Goal: Task Accomplishment & Management: Use online tool/utility

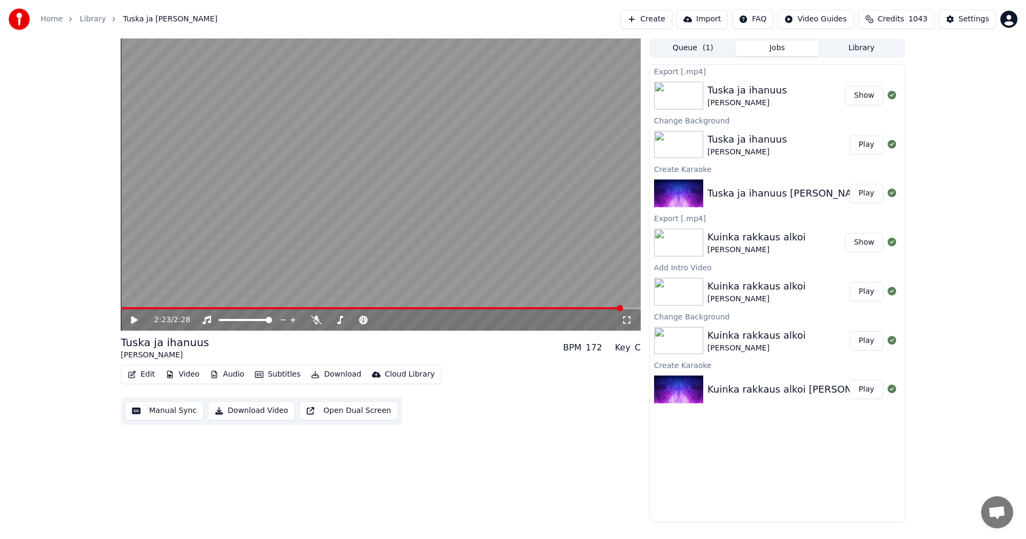
click at [48, 22] on link "Home" at bounding box center [52, 19] width 22 height 11
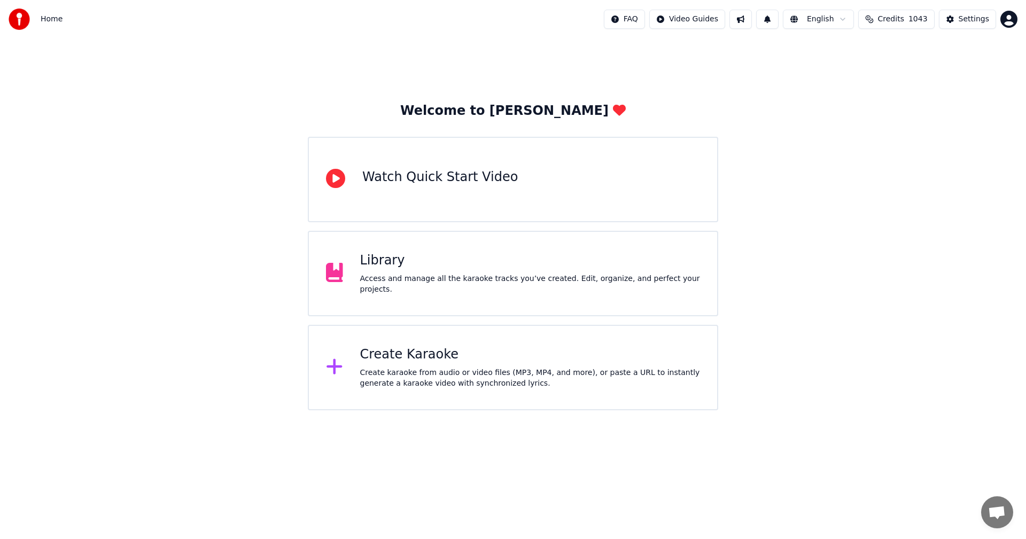
click at [404, 364] on div "Create Karaoke Create karaoke from audio or video files (MP3, MP4, and more), o…" at bounding box center [530, 367] width 340 height 43
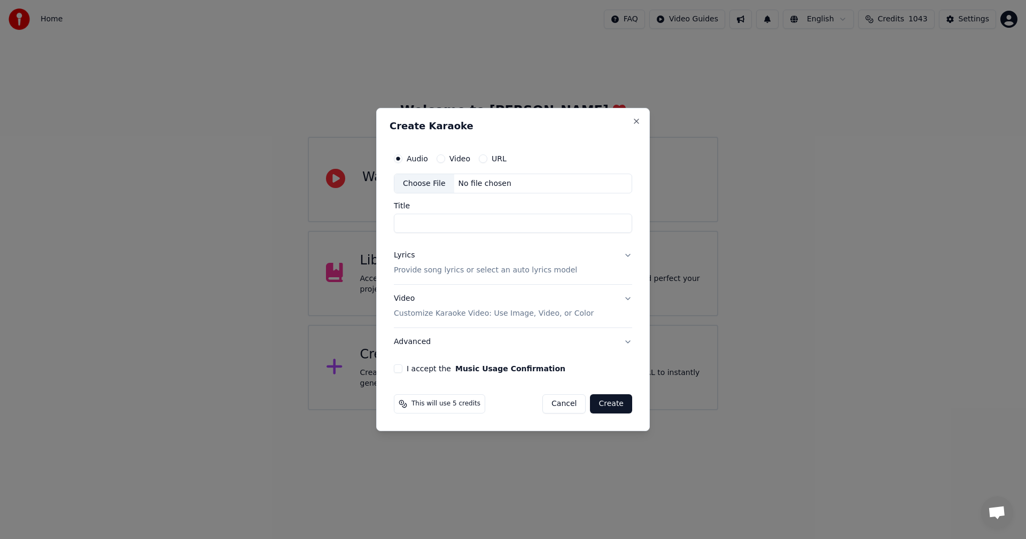
click at [431, 183] on div "Choose File" at bounding box center [424, 183] width 60 height 19
click at [435, 185] on div "Choose File" at bounding box center [424, 183] width 60 height 19
type input "**********"
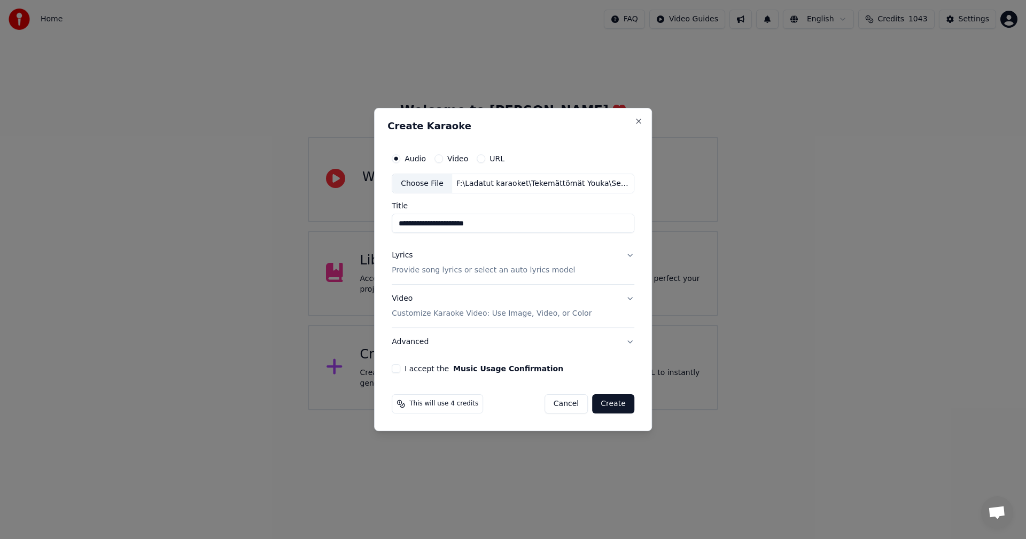
click at [627, 256] on button "Lyrics Provide song lyrics or select an auto lyrics model" at bounding box center [513, 263] width 243 height 43
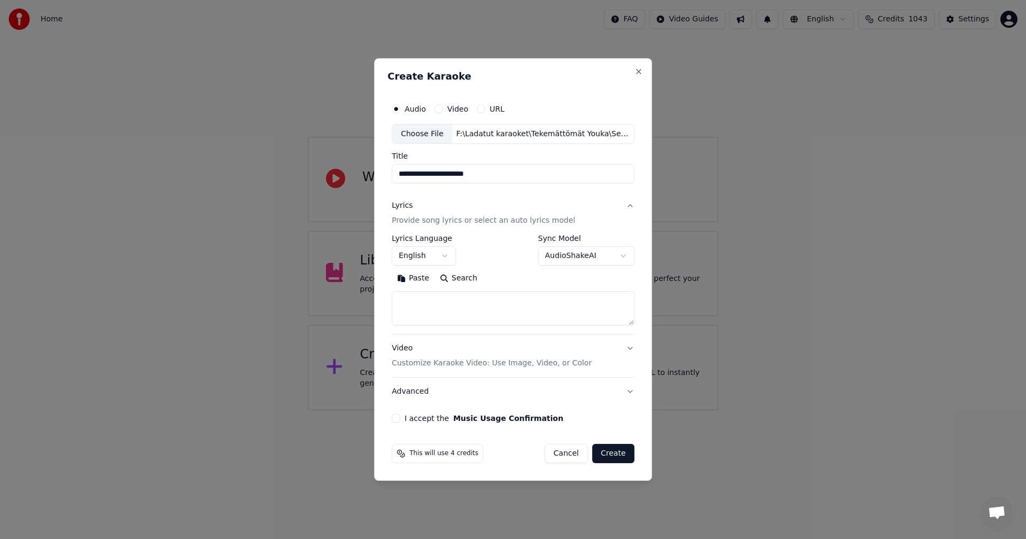
drag, startPoint x: 425, startPoint y: 277, endPoint x: 440, endPoint y: 262, distance: 21.2
click at [426, 277] on button "Paste" at bounding box center [413, 278] width 43 height 17
click at [445, 255] on body "**********" at bounding box center [513, 205] width 1026 height 410
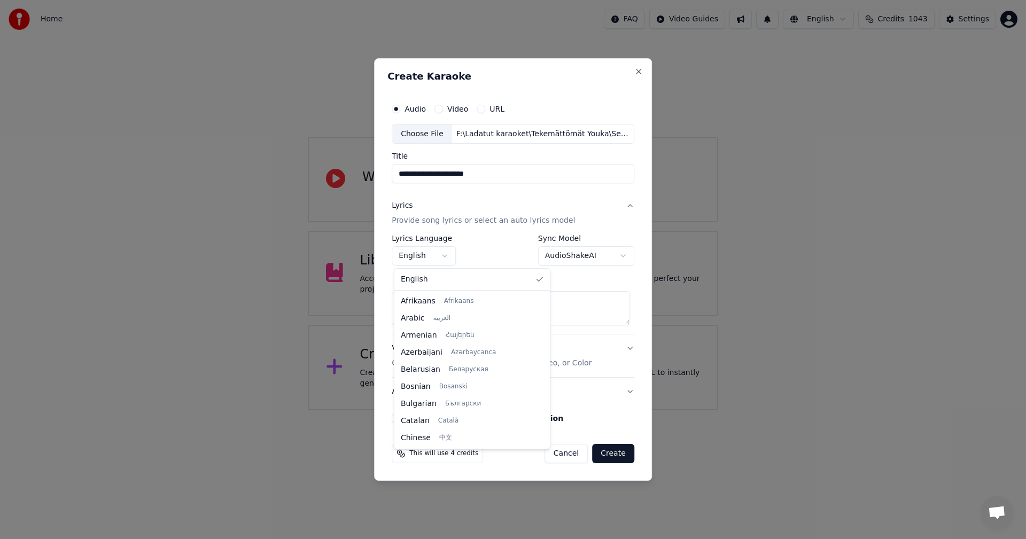
type textarea "**********"
select select "**"
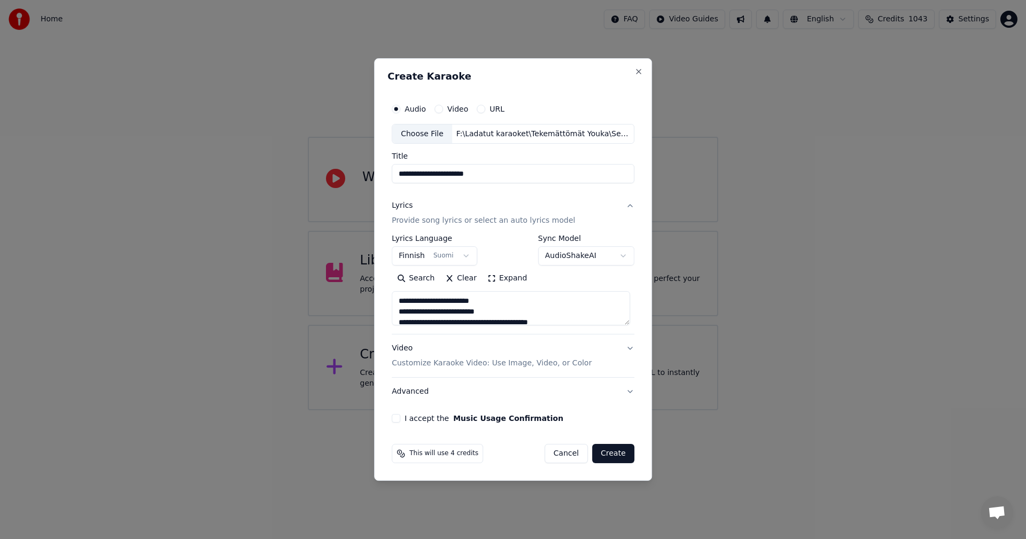
click at [398, 420] on button "I accept the Music Usage Confirmation" at bounding box center [396, 418] width 9 height 9
click at [622, 455] on button "Create" at bounding box center [613, 453] width 42 height 19
type textarea "**********"
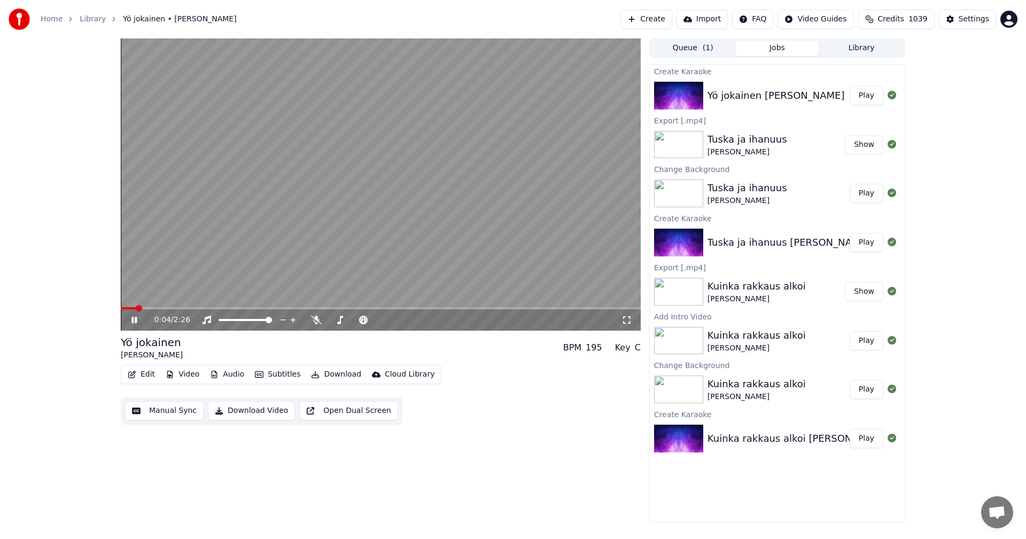
drag, startPoint x: 137, startPoint y: 321, endPoint x: 139, endPoint y: 359, distance: 38.0
click at [137, 321] on icon at bounding box center [133, 320] width 5 height 6
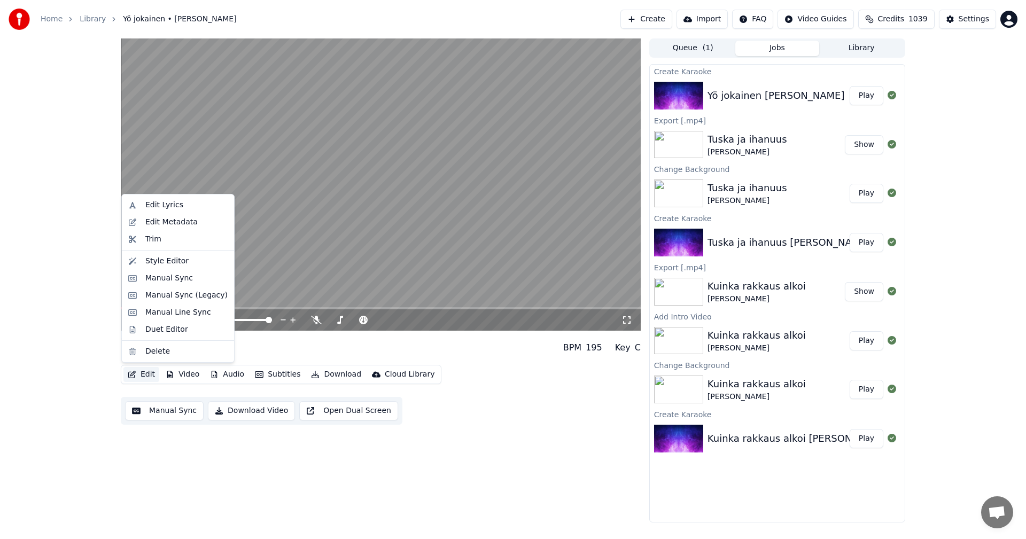
click at [153, 374] on button "Edit" at bounding box center [141, 374] width 36 height 15
click at [183, 295] on div "Manual Sync (Legacy)" at bounding box center [186, 295] width 82 height 11
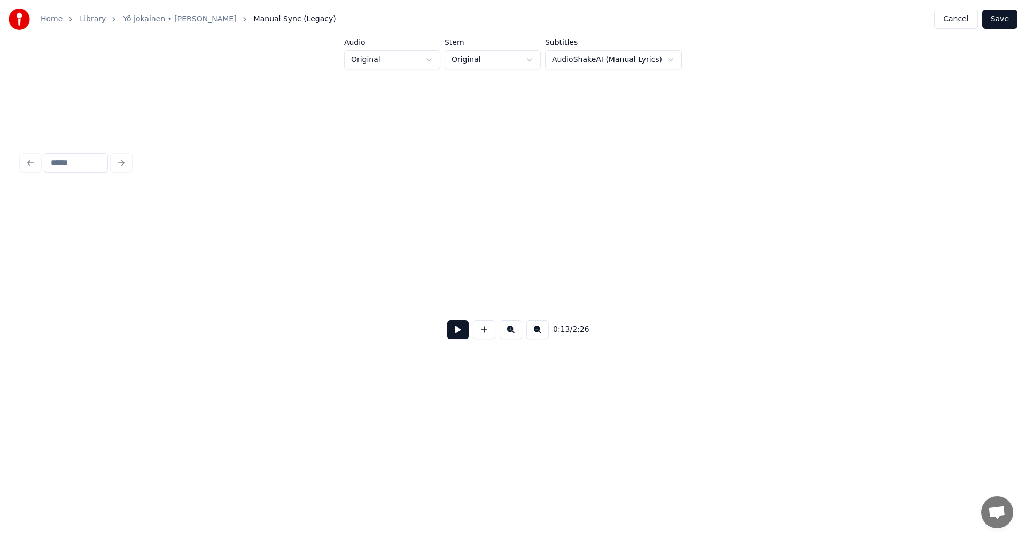
scroll to position [0, 2532]
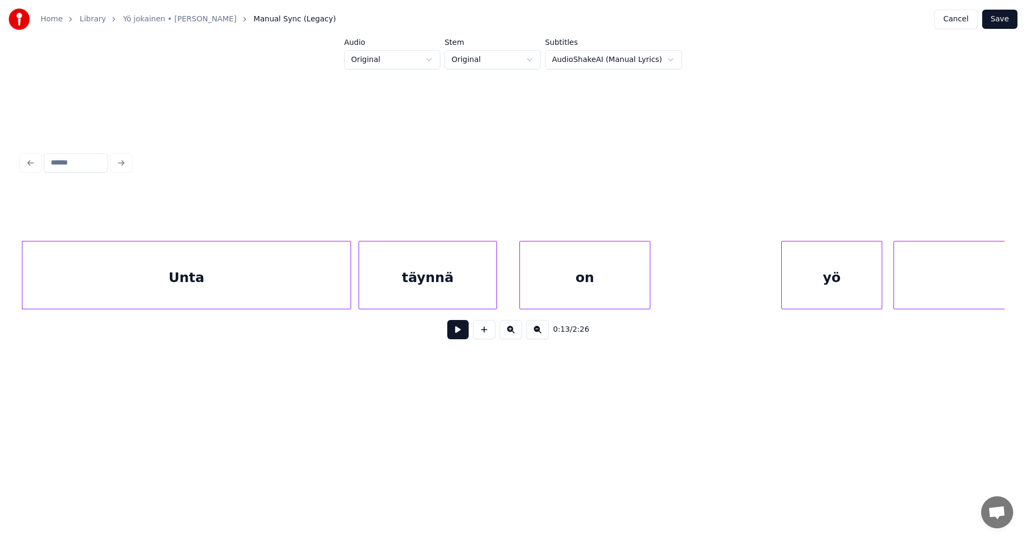
click at [460, 337] on button at bounding box center [457, 329] width 21 height 19
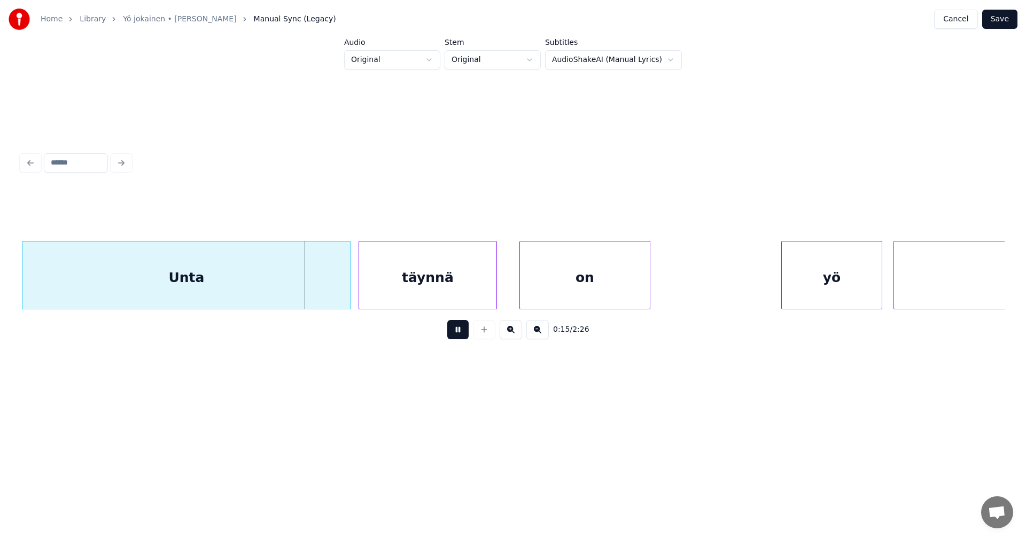
click at [459, 336] on button at bounding box center [457, 329] width 21 height 19
click at [457, 336] on button at bounding box center [457, 329] width 21 height 19
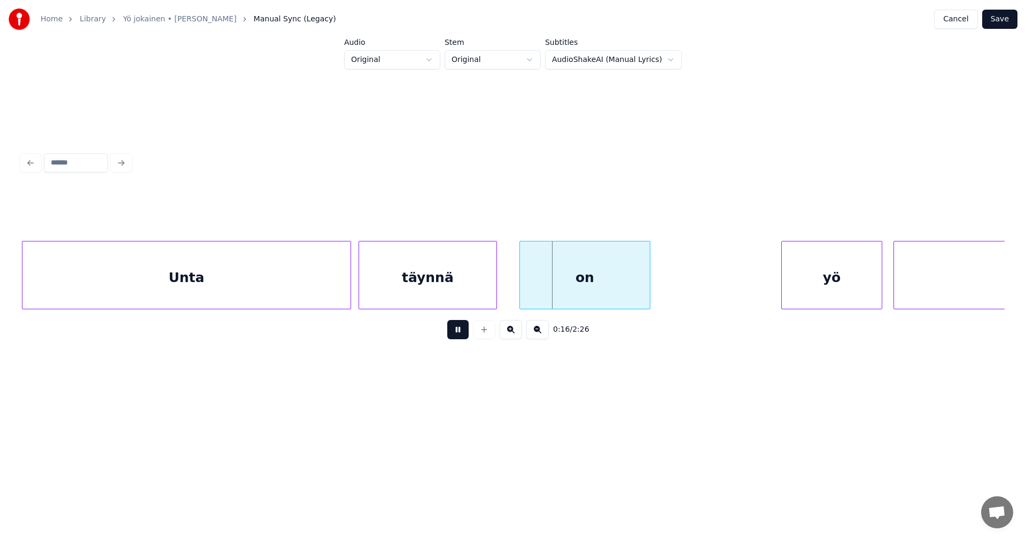
click at [457, 336] on button at bounding box center [457, 329] width 21 height 19
click at [534, 292] on div "on" at bounding box center [579, 278] width 130 height 73
click at [465, 336] on button at bounding box center [457, 329] width 21 height 19
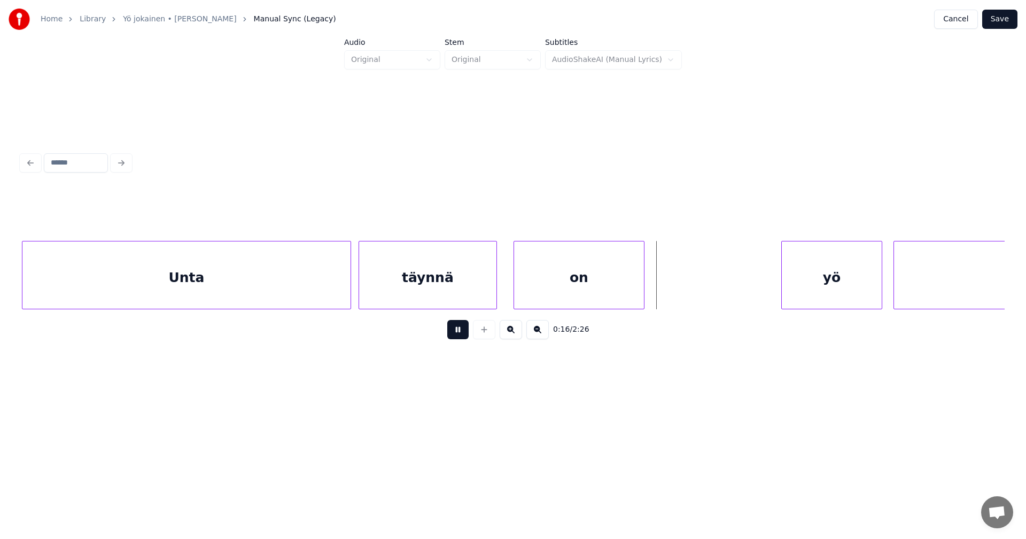
click at [462, 334] on button at bounding box center [457, 329] width 21 height 19
click at [706, 278] on div at bounding box center [705, 275] width 3 height 67
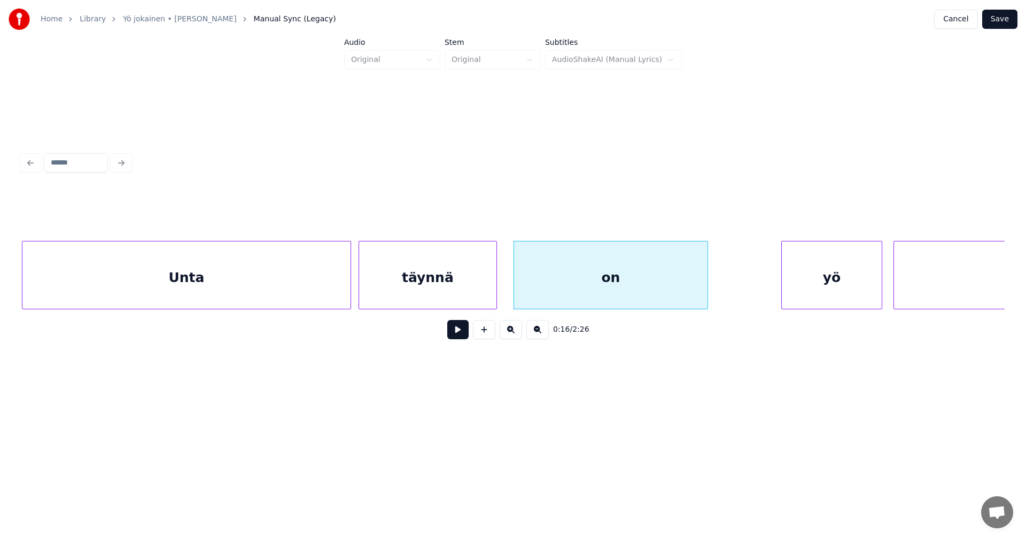
click at [459, 336] on button at bounding box center [457, 329] width 21 height 19
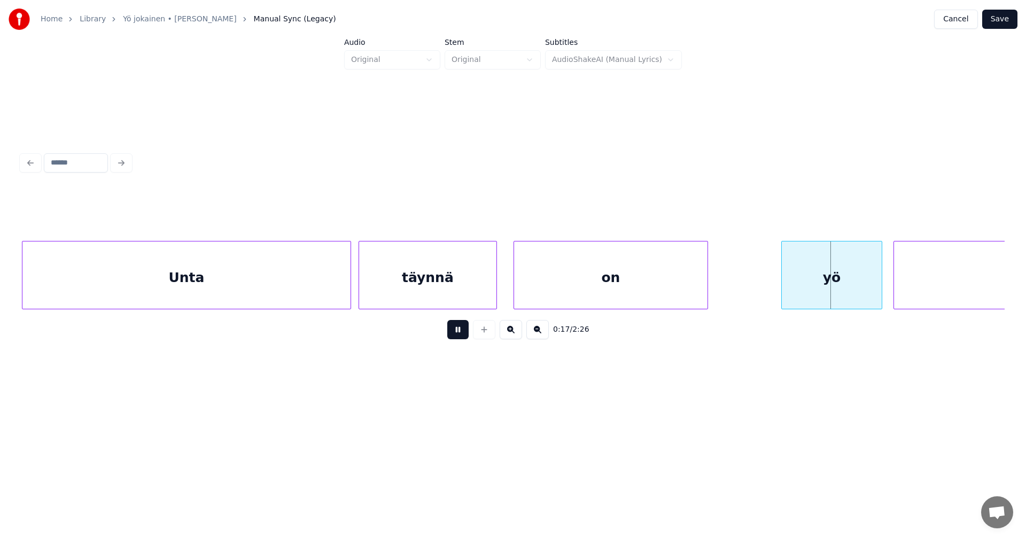
click at [459, 336] on button at bounding box center [457, 329] width 21 height 19
click at [836, 296] on div "yö" at bounding box center [829, 278] width 100 height 73
click at [460, 339] on button at bounding box center [457, 329] width 21 height 19
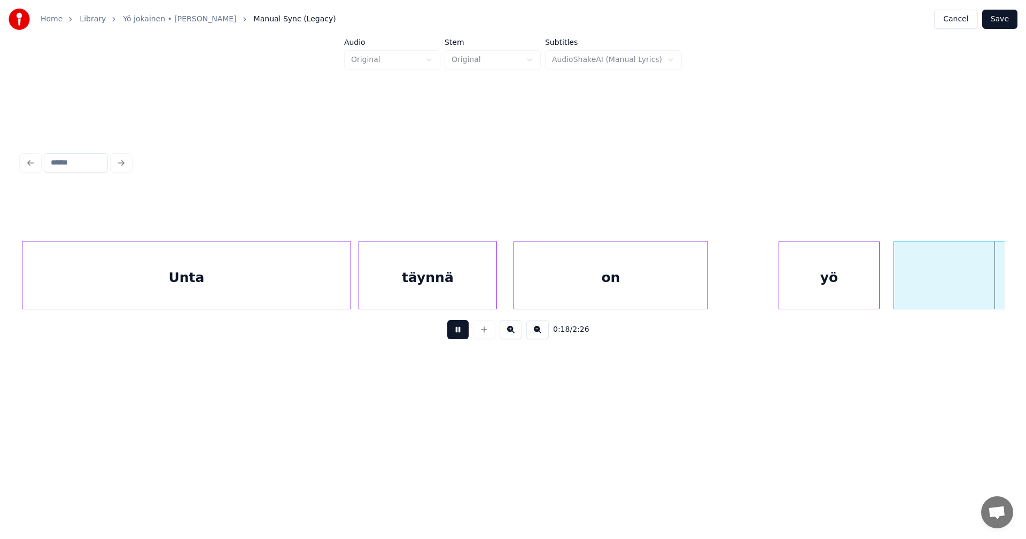
scroll to position [0, 3517]
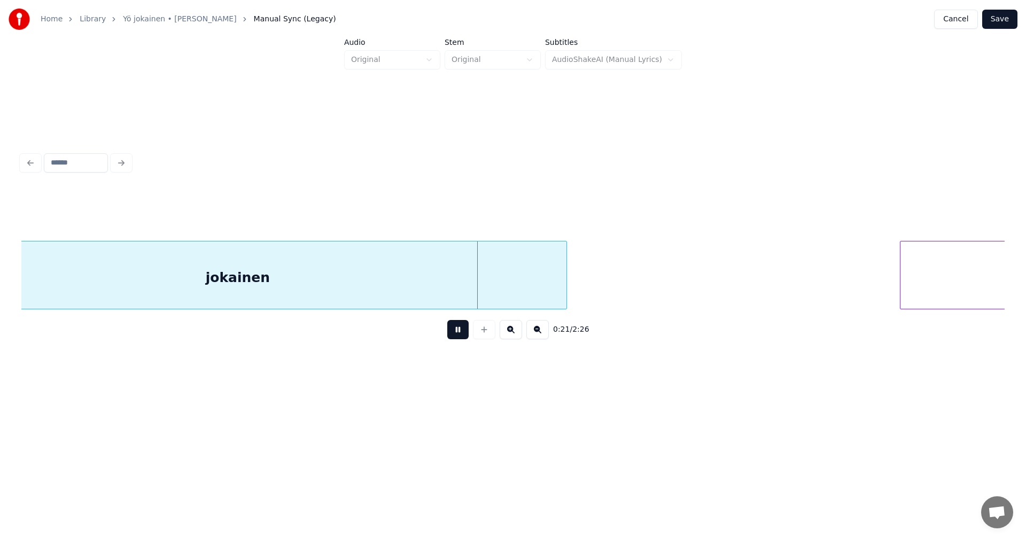
click at [460, 331] on button at bounding box center [457, 329] width 21 height 19
click at [432, 277] on div "jokainen" at bounding box center [237, 278] width 657 height 73
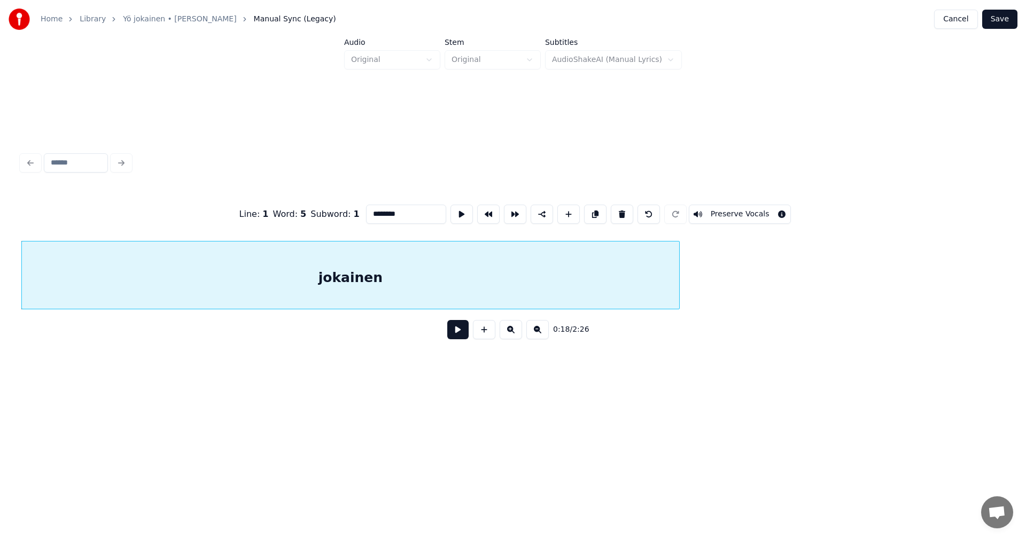
click at [413, 208] on input "********" at bounding box center [406, 214] width 80 height 19
type input "**********"
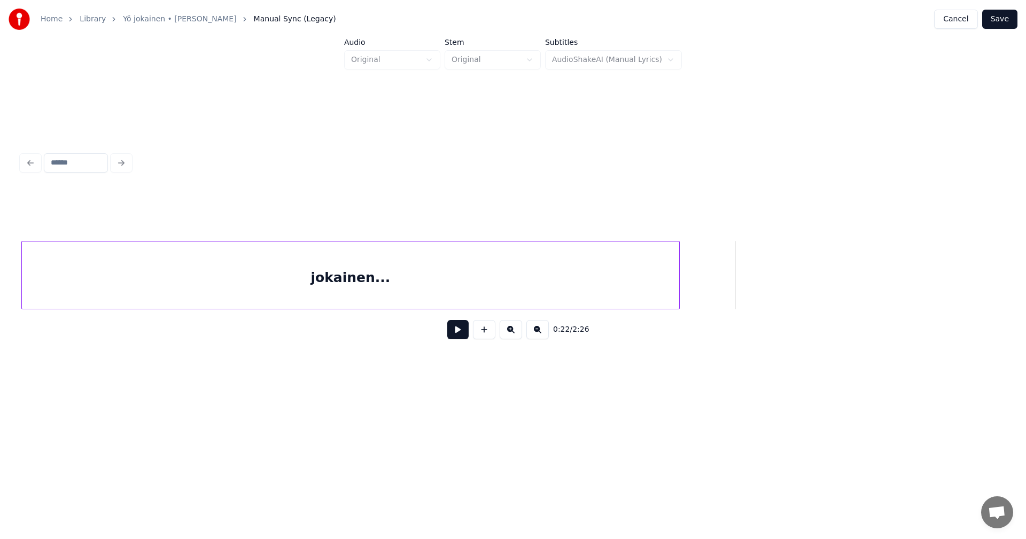
click at [459, 339] on button at bounding box center [457, 329] width 21 height 19
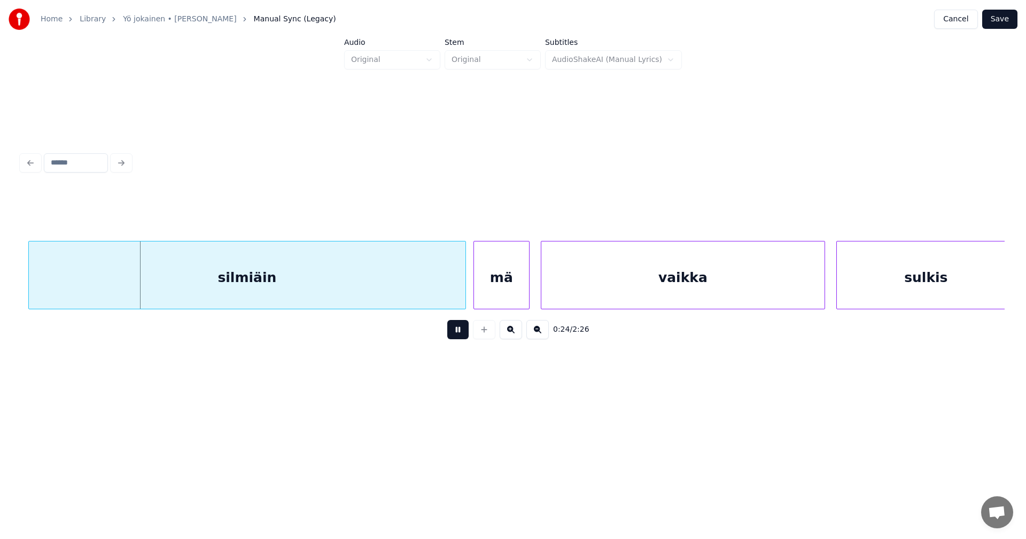
click at [462, 336] on button at bounding box center [457, 329] width 21 height 19
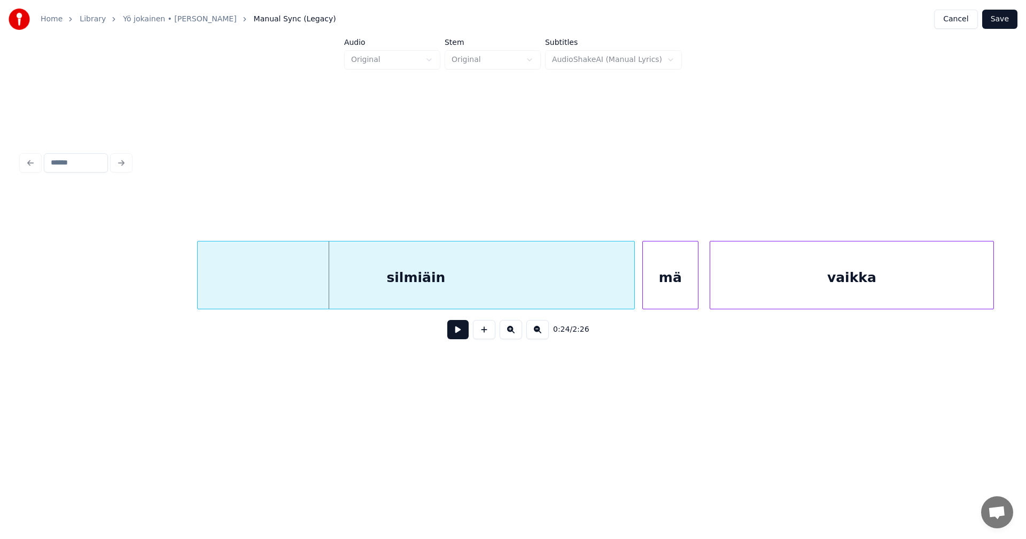
scroll to position [0, 4218]
click at [407, 299] on div "silmiäin" at bounding box center [418, 278] width 437 height 73
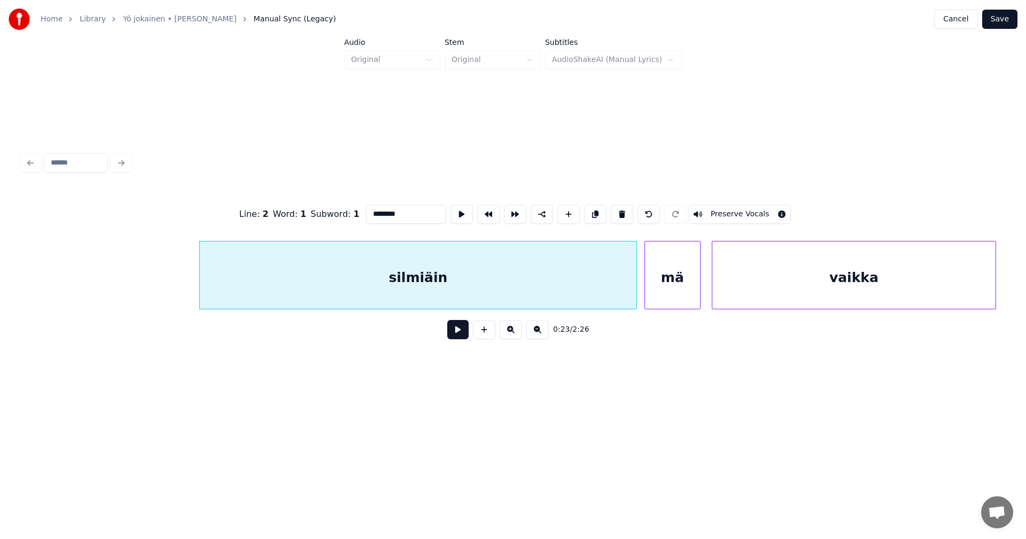
click at [456, 330] on button at bounding box center [457, 329] width 21 height 19
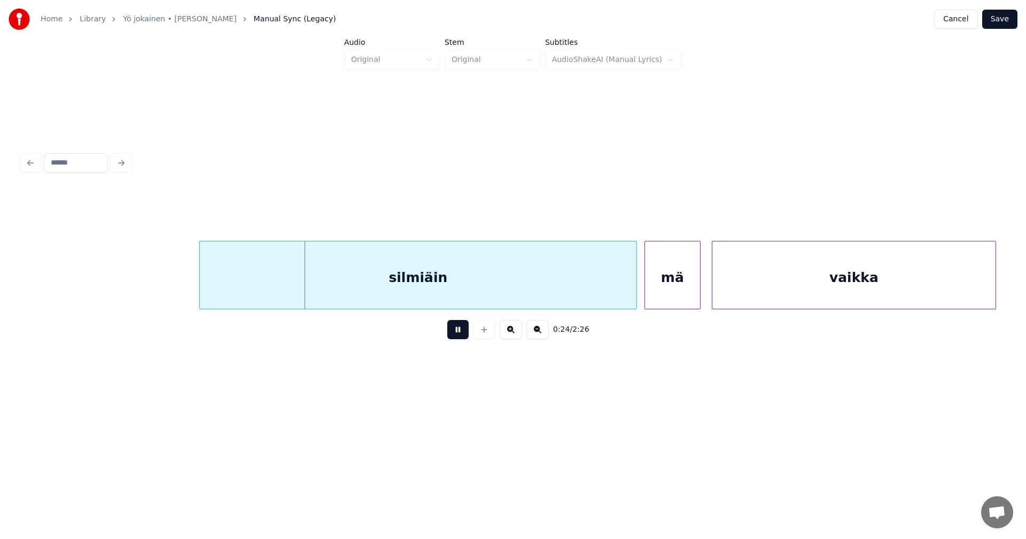
drag, startPoint x: 456, startPoint y: 330, endPoint x: 421, endPoint y: 291, distance: 53.4
click at [455, 329] on button at bounding box center [457, 329] width 21 height 19
click at [397, 287] on div "silmiäin" at bounding box center [393, 278] width 437 height 73
click at [453, 334] on button at bounding box center [457, 329] width 21 height 19
click at [454, 334] on button at bounding box center [457, 329] width 21 height 19
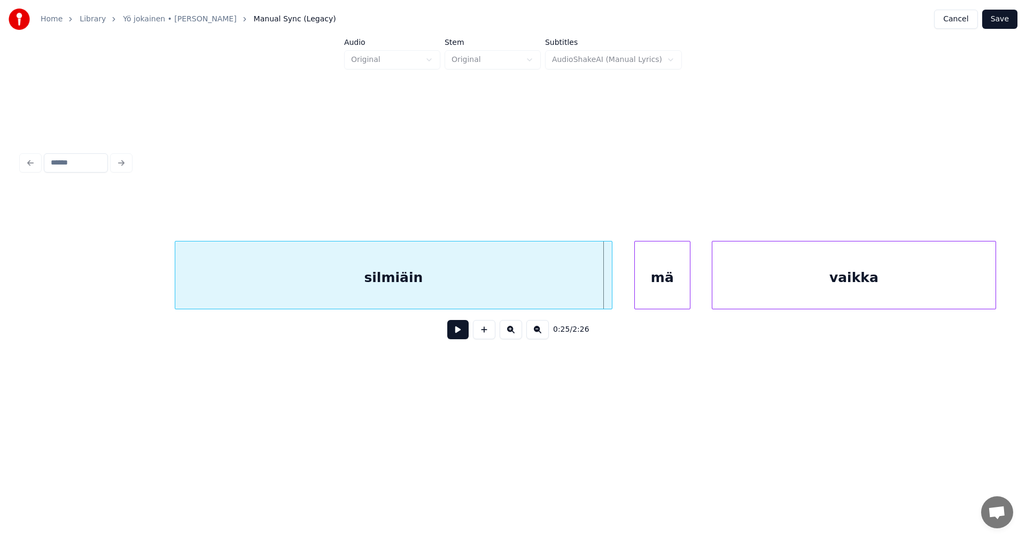
click at [663, 293] on div "mä" at bounding box center [662, 278] width 55 height 73
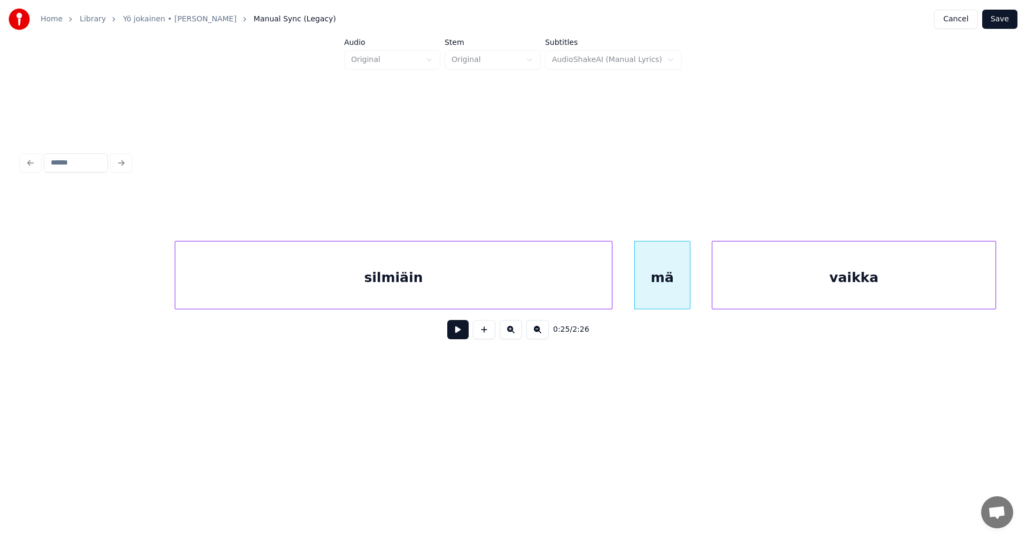
click at [460, 328] on button at bounding box center [457, 329] width 21 height 19
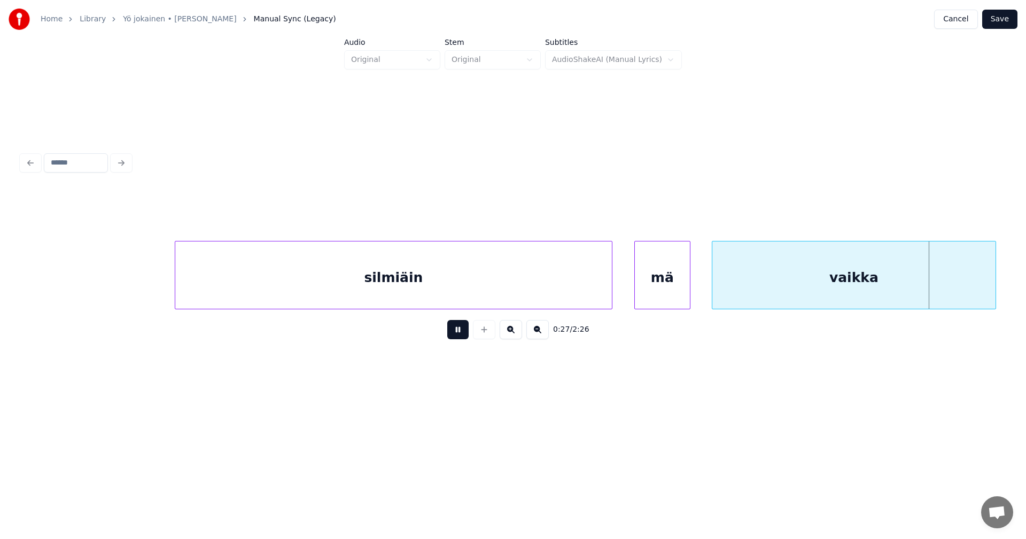
click at [459, 330] on button at bounding box center [457, 329] width 21 height 19
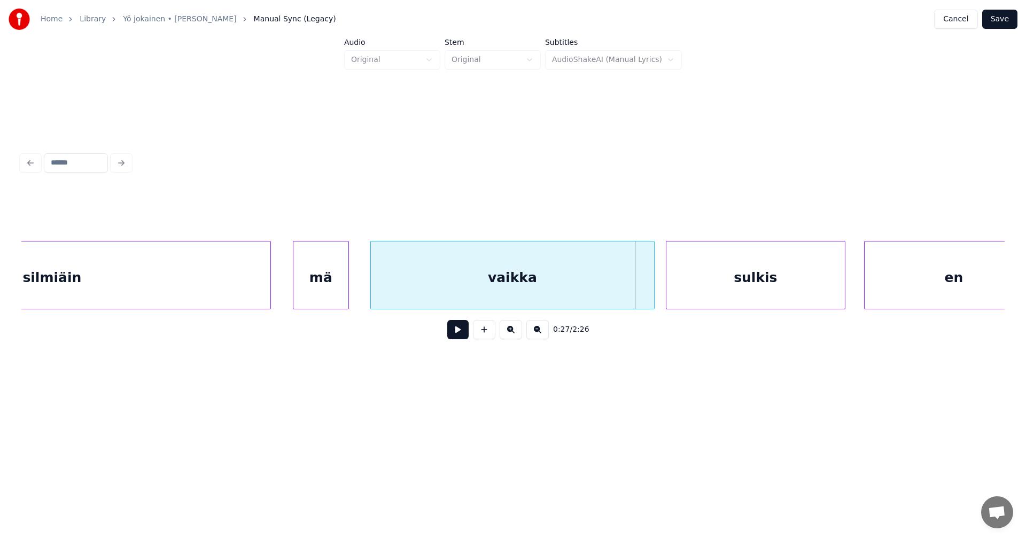
scroll to position [0, 4560]
click at [644, 288] on div at bounding box center [645, 275] width 3 height 67
click at [592, 291] on div "vaikka" at bounding box center [508, 278] width 276 height 73
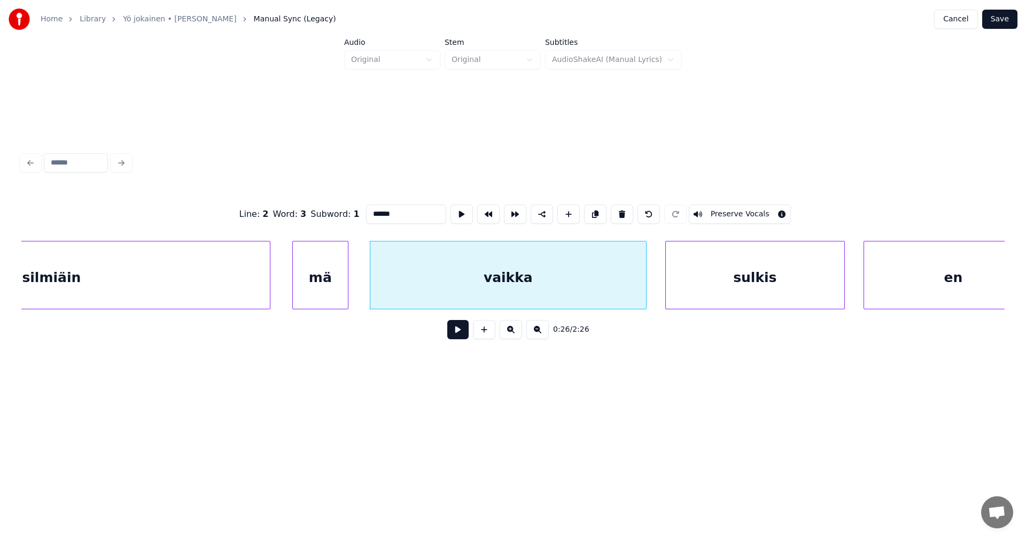
click at [462, 337] on button at bounding box center [457, 329] width 21 height 19
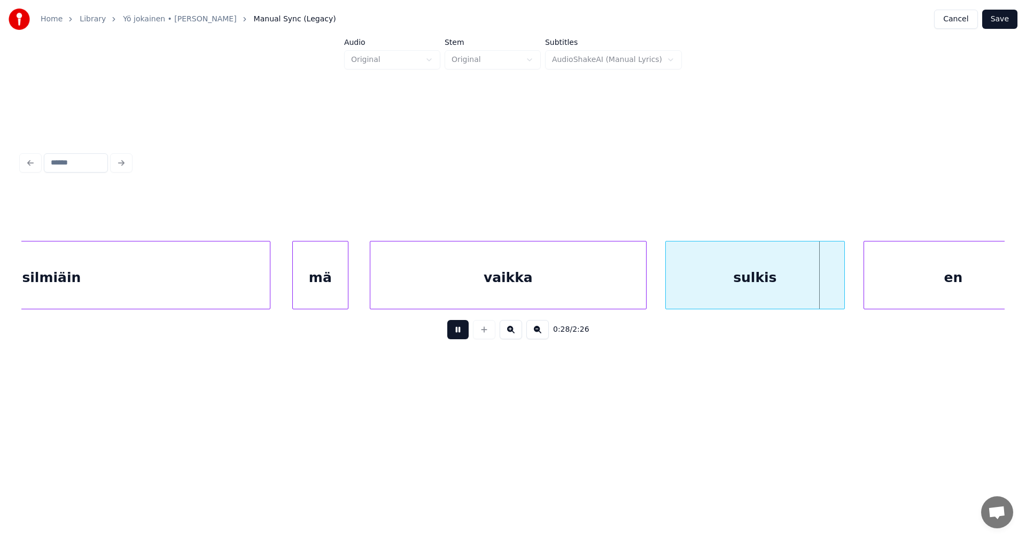
click at [463, 336] on button at bounding box center [457, 329] width 21 height 19
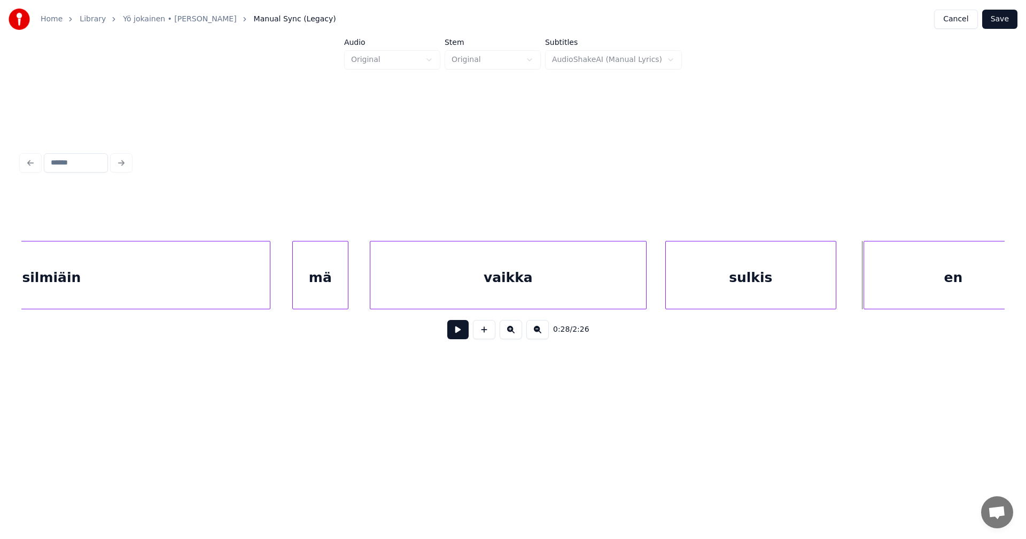
click at [833, 297] on div at bounding box center [834, 275] width 3 height 67
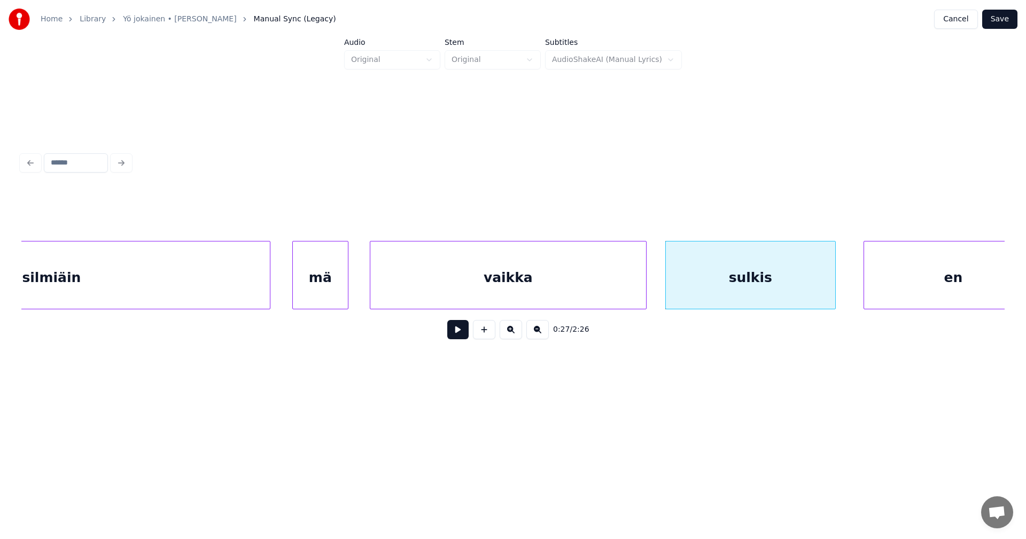
scroll to position [0, 4596]
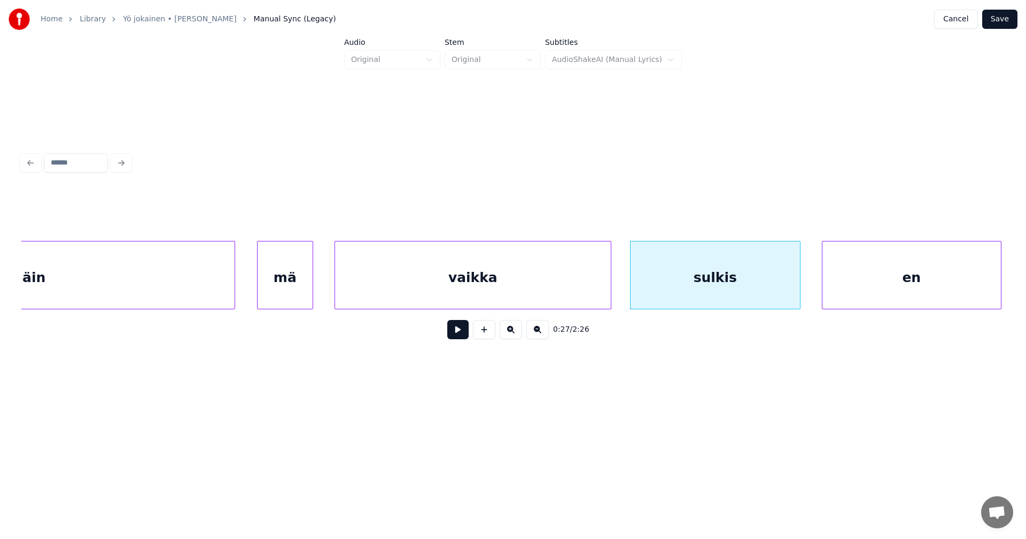
click at [871, 291] on div "en" at bounding box center [912, 278] width 179 height 73
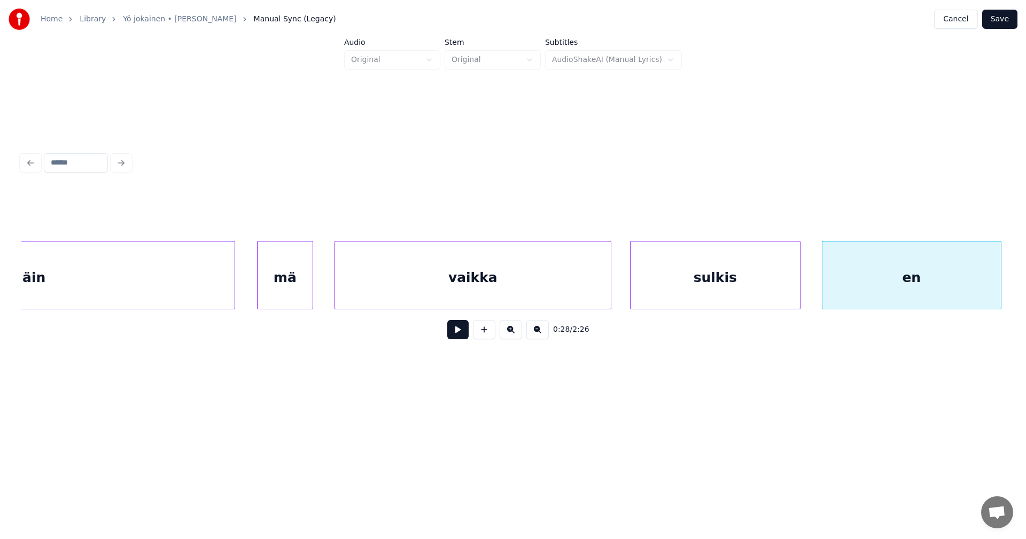
click at [680, 291] on div "sulkis" at bounding box center [715, 278] width 169 height 73
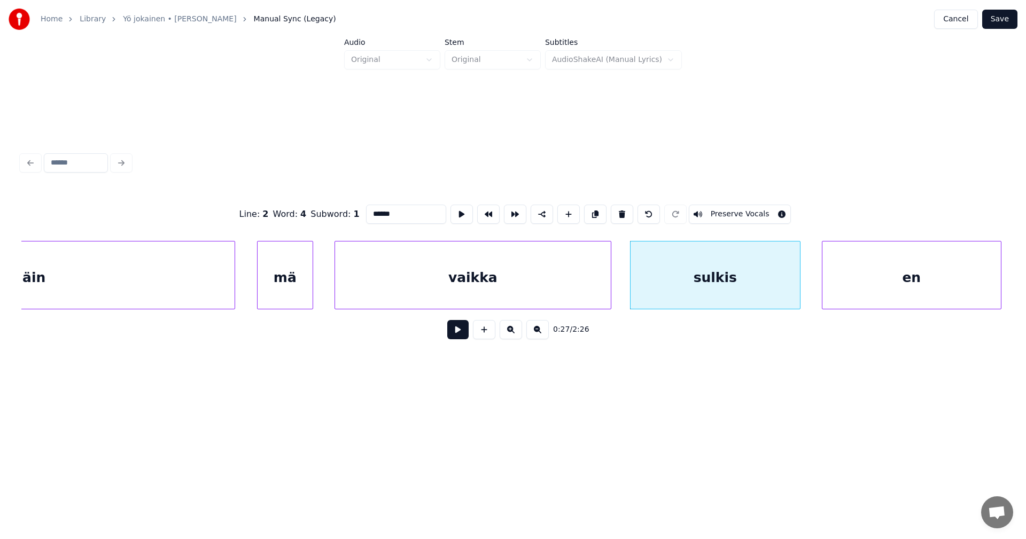
click at [456, 337] on button at bounding box center [457, 329] width 21 height 19
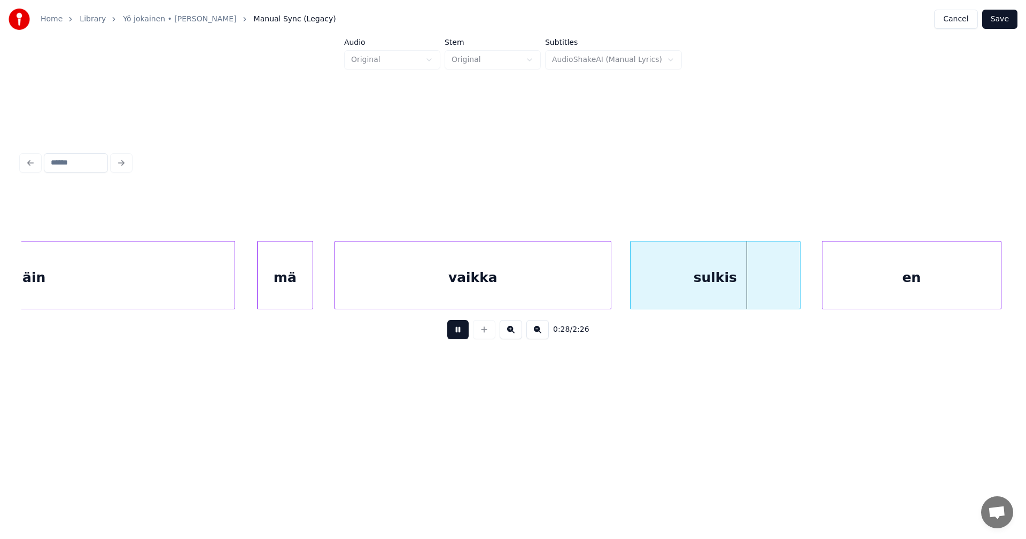
drag, startPoint x: 464, startPoint y: 333, endPoint x: 493, endPoint y: 313, distance: 35.3
click at [464, 332] on button at bounding box center [457, 329] width 21 height 19
click at [583, 280] on div "vaikka" at bounding box center [473, 278] width 276 height 73
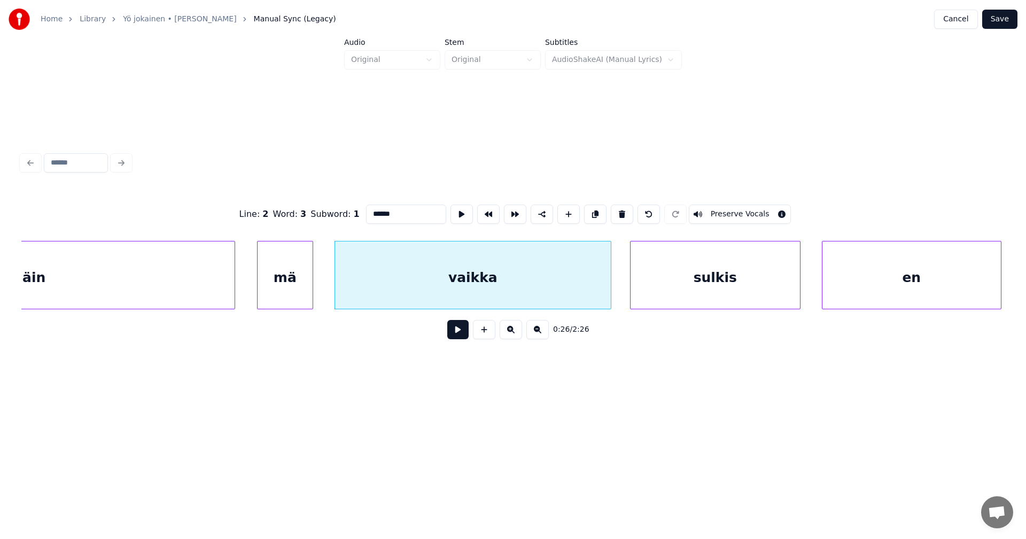
click at [462, 336] on button at bounding box center [457, 329] width 21 height 19
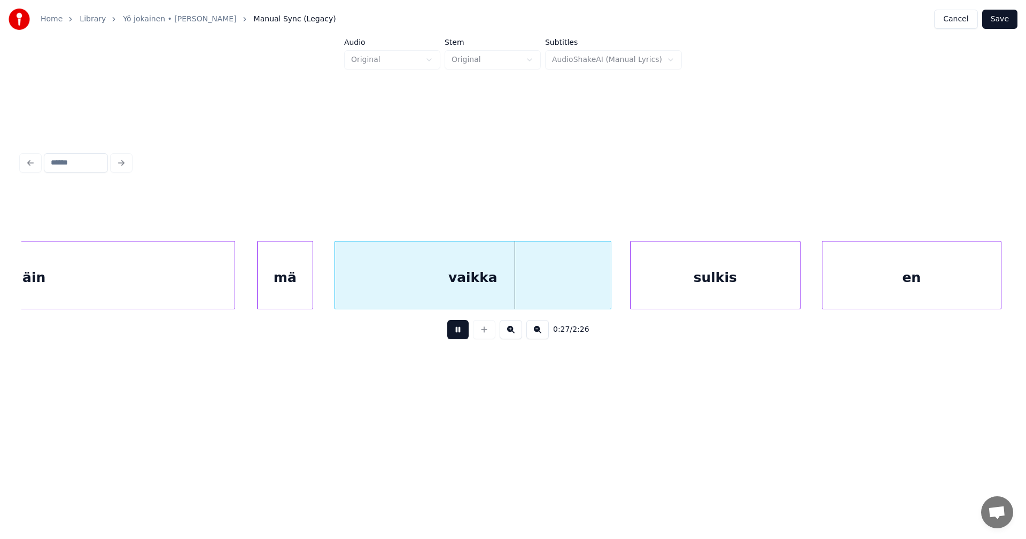
click at [462, 334] on button at bounding box center [457, 329] width 21 height 19
click at [609, 285] on div at bounding box center [608, 275] width 3 height 67
click at [654, 288] on div "sulkis" at bounding box center [712, 278] width 169 height 73
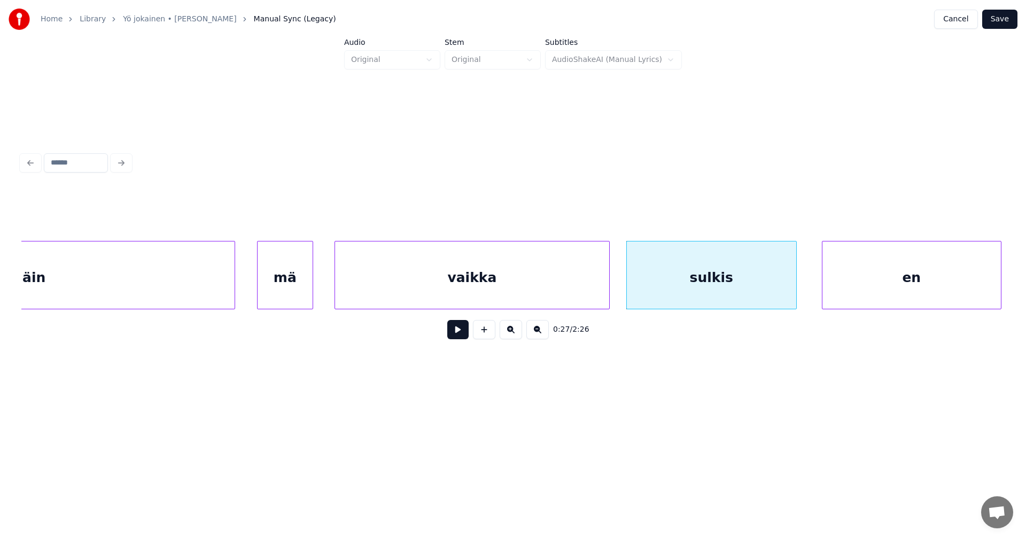
click at [461, 339] on button at bounding box center [457, 329] width 21 height 19
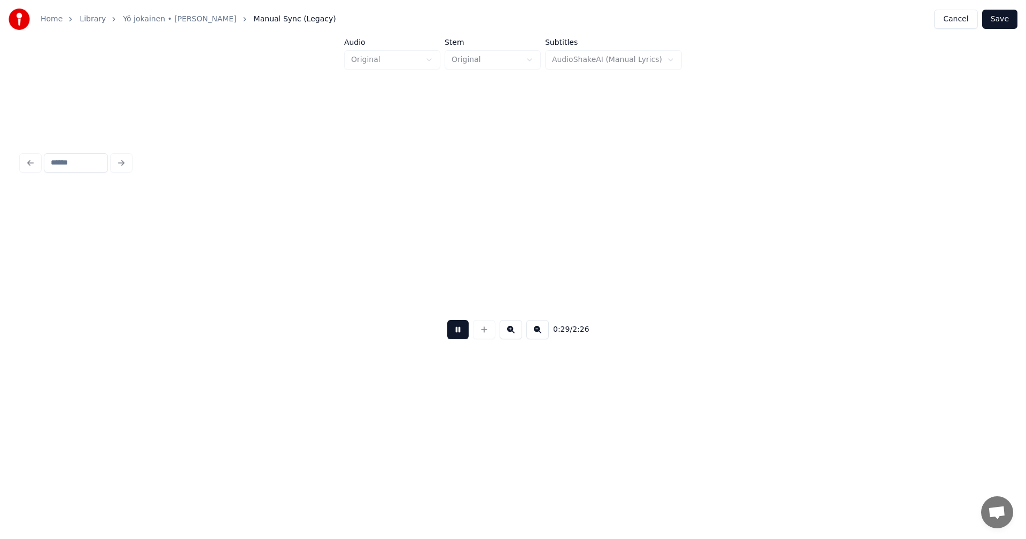
scroll to position [0, 5581]
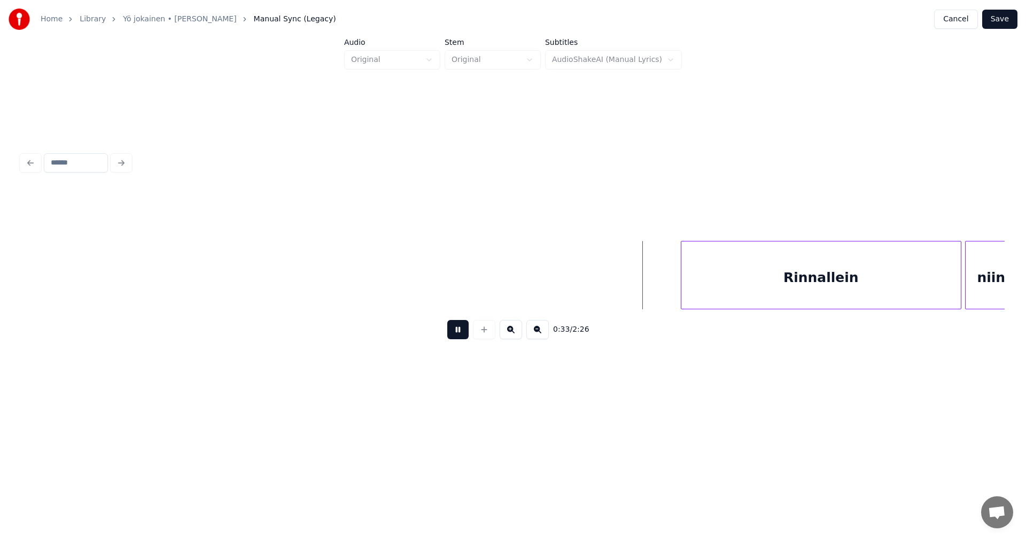
click at [464, 336] on button at bounding box center [457, 329] width 21 height 19
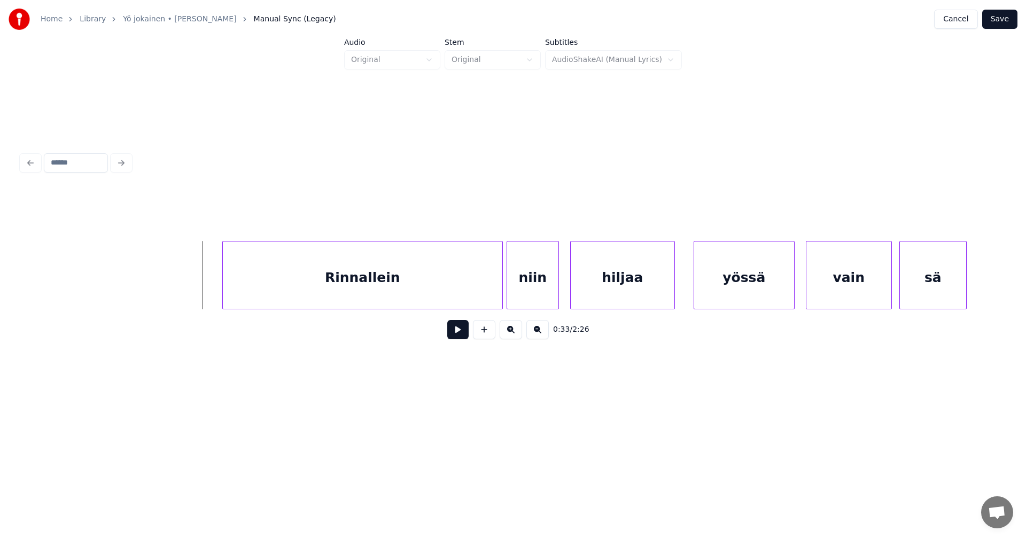
scroll to position [0, 6052]
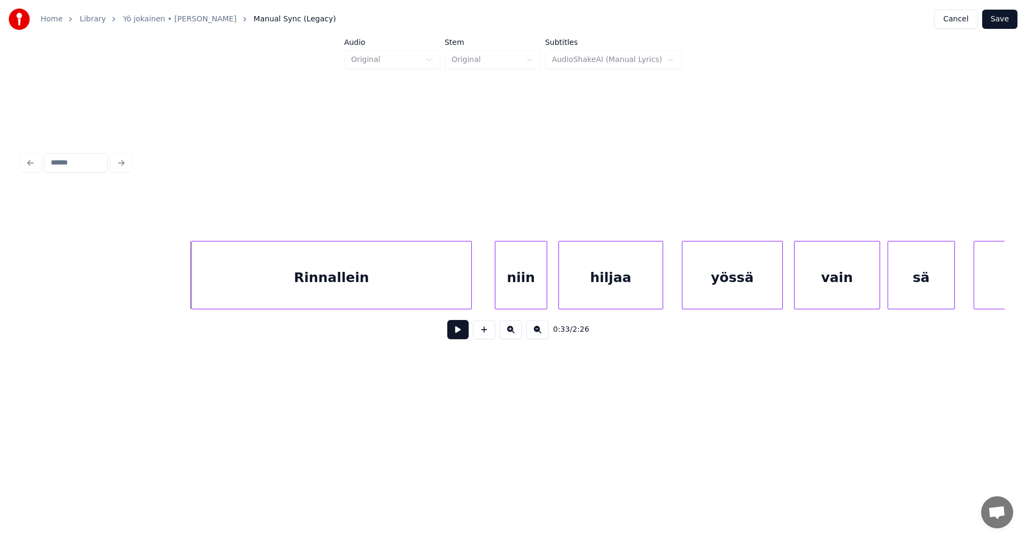
click at [435, 284] on div "Rinnallein" at bounding box center [332, 278] width 280 height 73
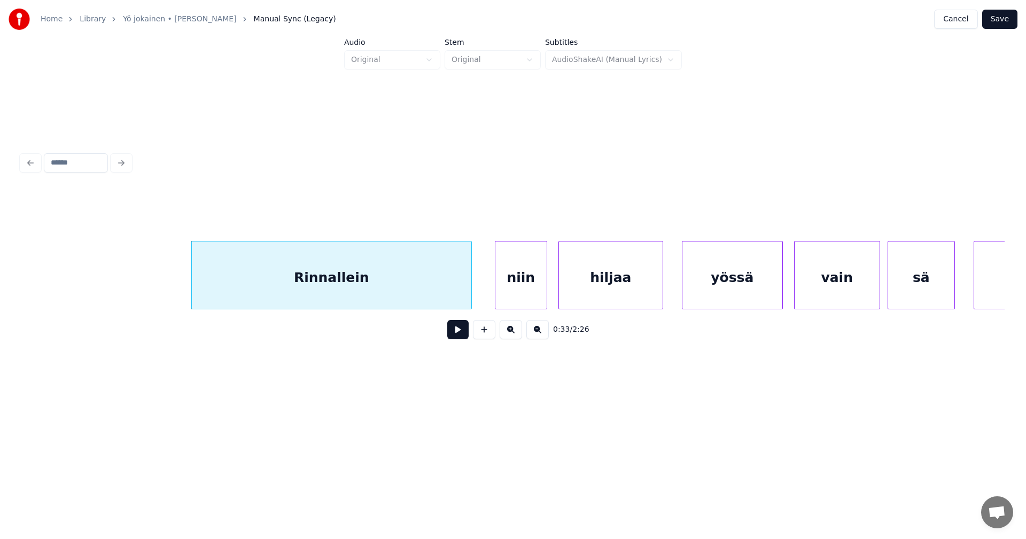
click at [455, 332] on button at bounding box center [457, 329] width 21 height 19
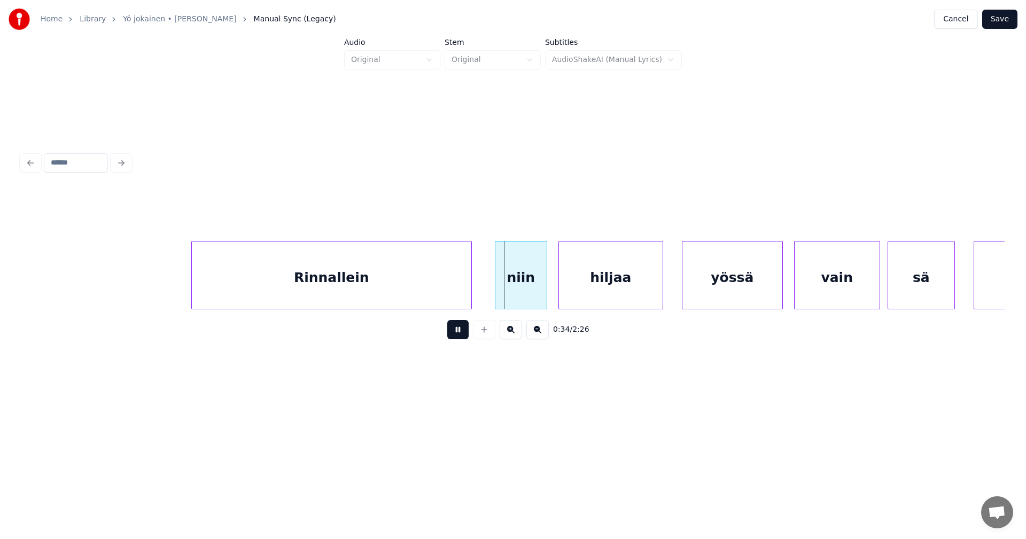
click at [455, 332] on button at bounding box center [457, 329] width 21 height 19
click at [461, 331] on button at bounding box center [457, 329] width 21 height 19
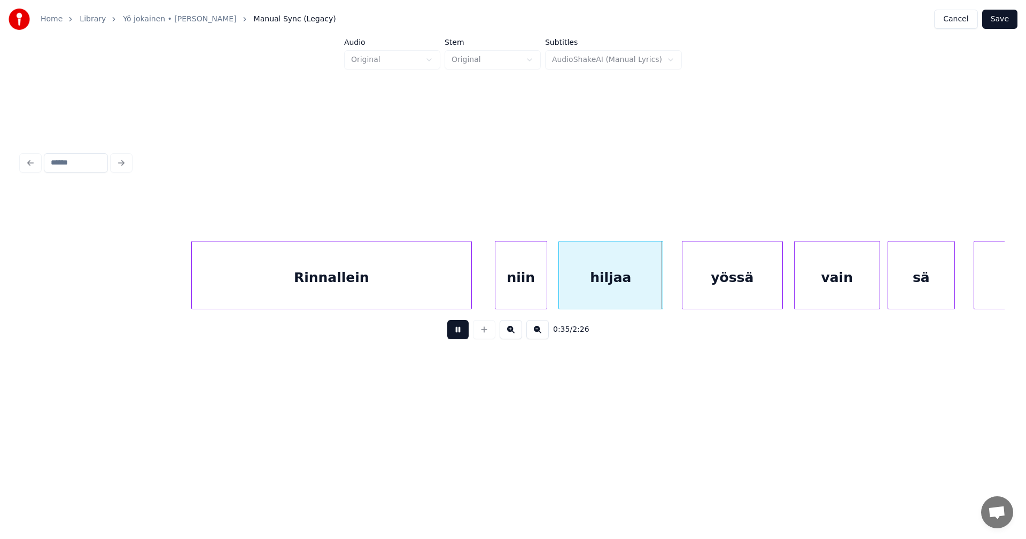
click at [461, 331] on button at bounding box center [457, 329] width 21 height 19
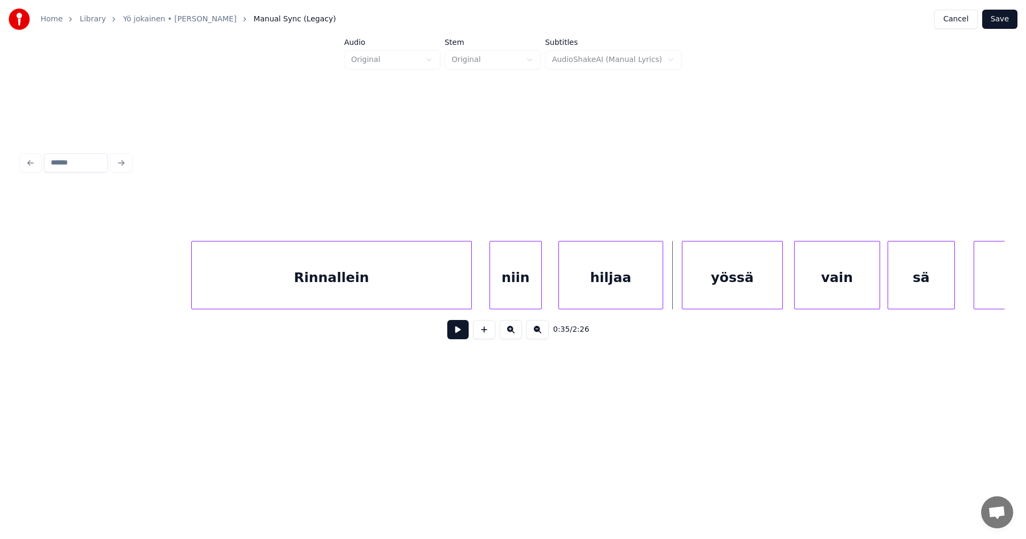
click at [521, 293] on div "niin" at bounding box center [515, 278] width 51 height 73
click at [585, 288] on div "hiljaa" at bounding box center [607, 278] width 104 height 73
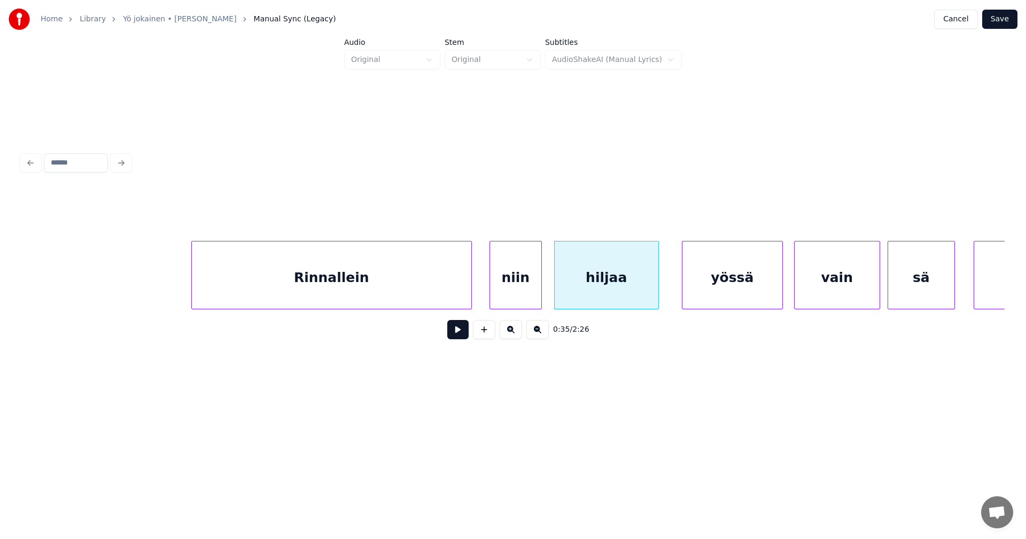
click at [522, 304] on div "niin" at bounding box center [515, 278] width 51 height 73
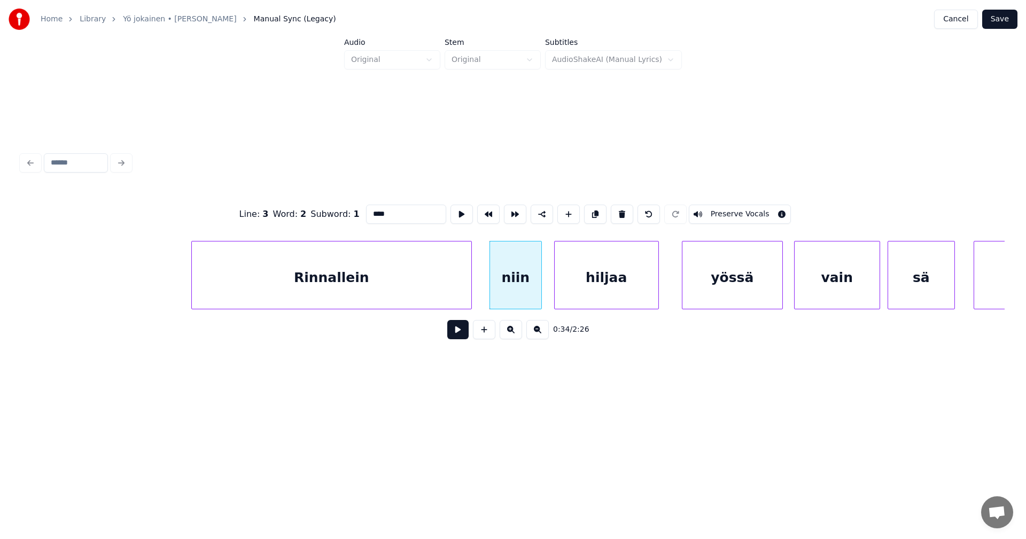
click at [457, 336] on button at bounding box center [457, 329] width 21 height 19
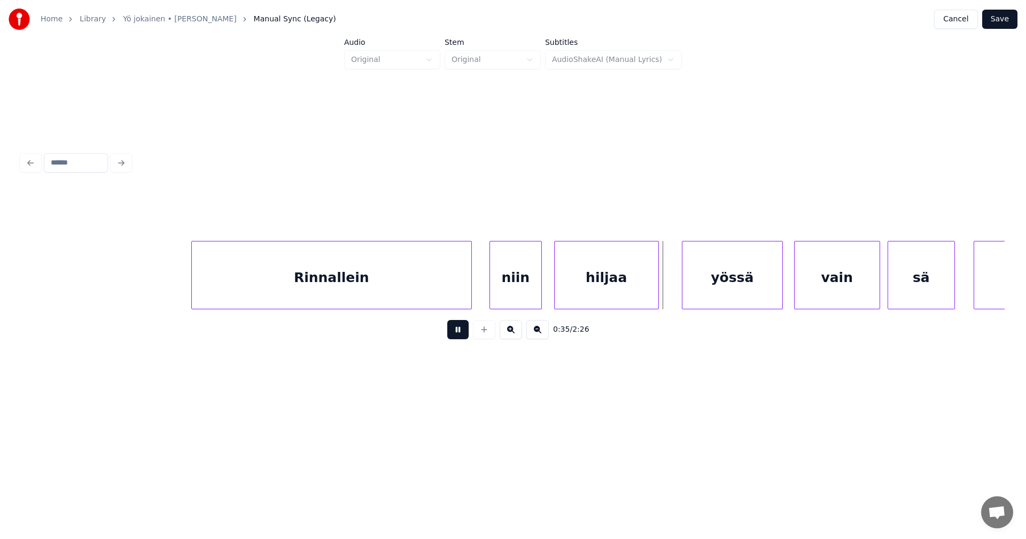
click at [462, 334] on button at bounding box center [457, 329] width 21 height 19
click at [745, 286] on div "yössä" at bounding box center [725, 278] width 100 height 73
click at [464, 333] on button at bounding box center [457, 329] width 21 height 19
click at [466, 332] on button at bounding box center [457, 329] width 21 height 19
click at [467, 331] on button at bounding box center [457, 329] width 21 height 19
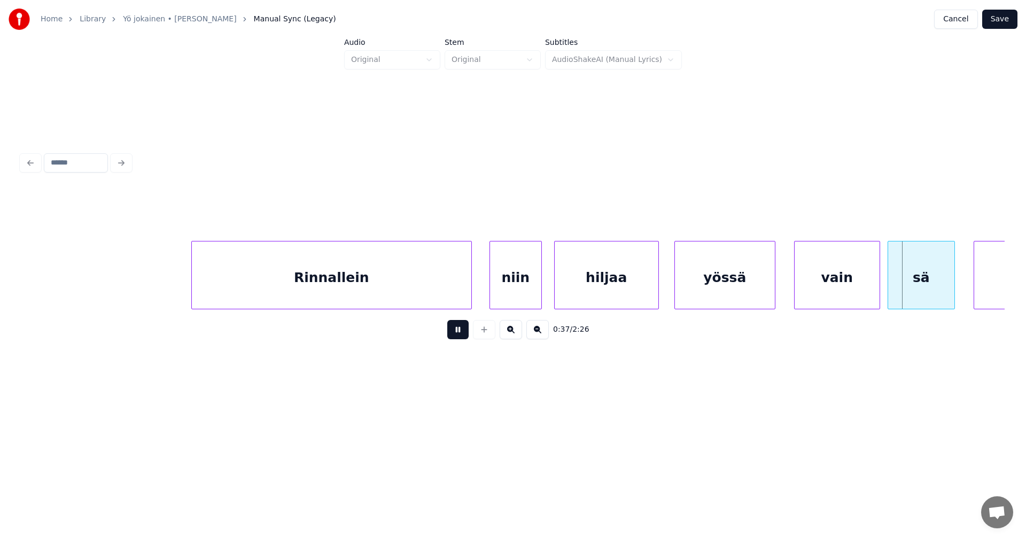
click at [467, 331] on button at bounding box center [457, 329] width 21 height 19
click at [899, 290] on div at bounding box center [898, 275] width 3 height 67
click at [950, 282] on div at bounding box center [950, 275] width 3 height 67
click at [463, 334] on button at bounding box center [457, 329] width 21 height 19
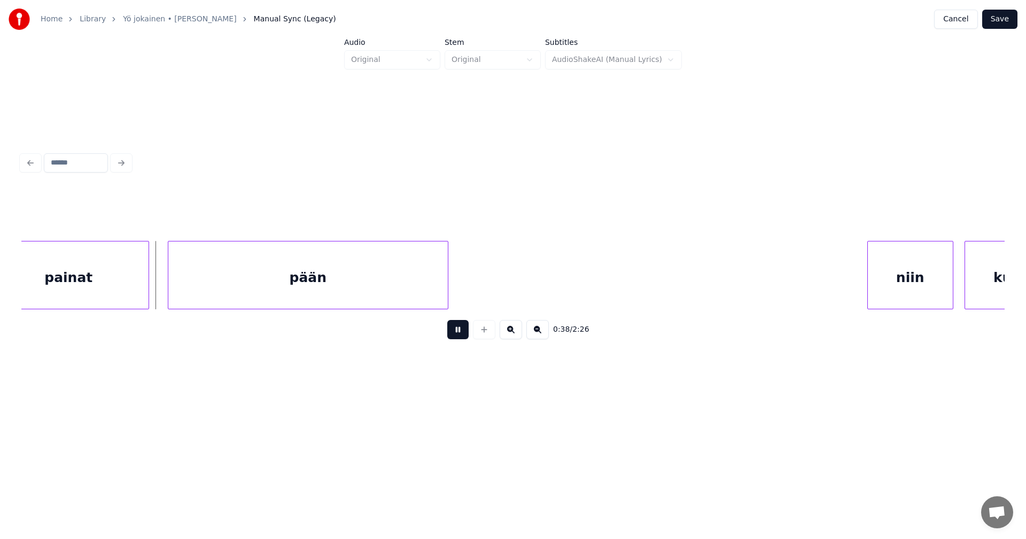
click at [463, 334] on button at bounding box center [457, 329] width 21 height 19
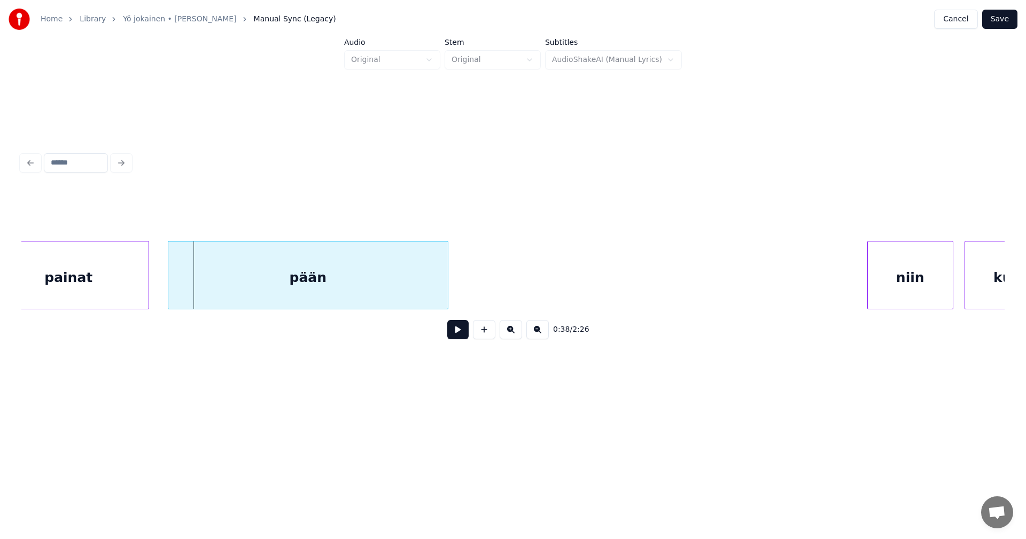
scroll to position [0, 6177]
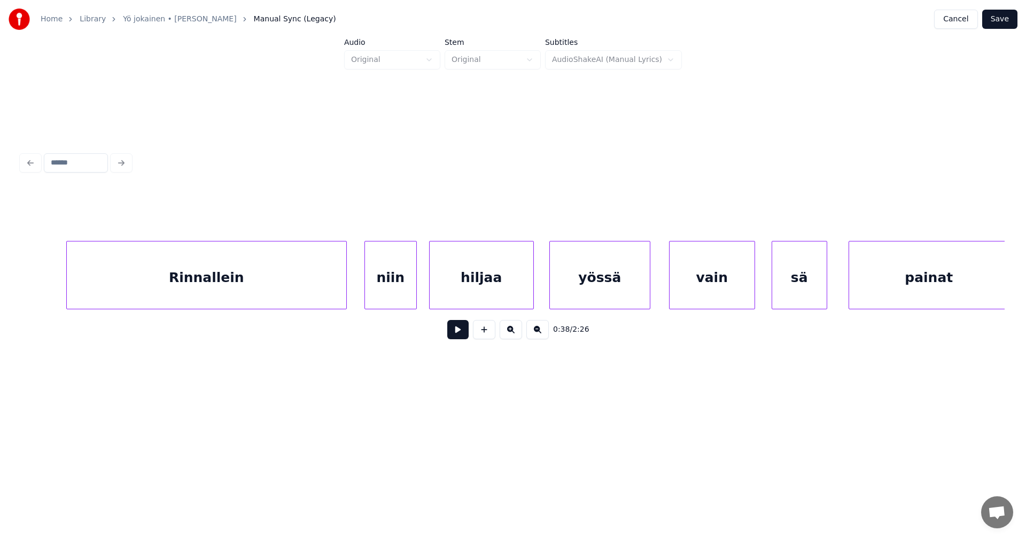
click at [788, 279] on div "sä" at bounding box center [799, 278] width 55 height 73
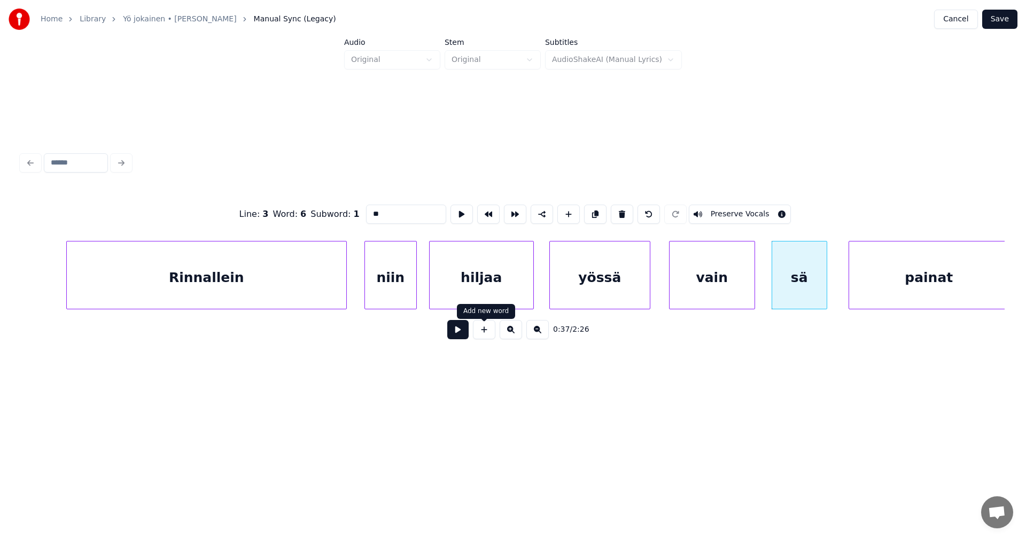
click at [466, 335] on button at bounding box center [457, 329] width 21 height 19
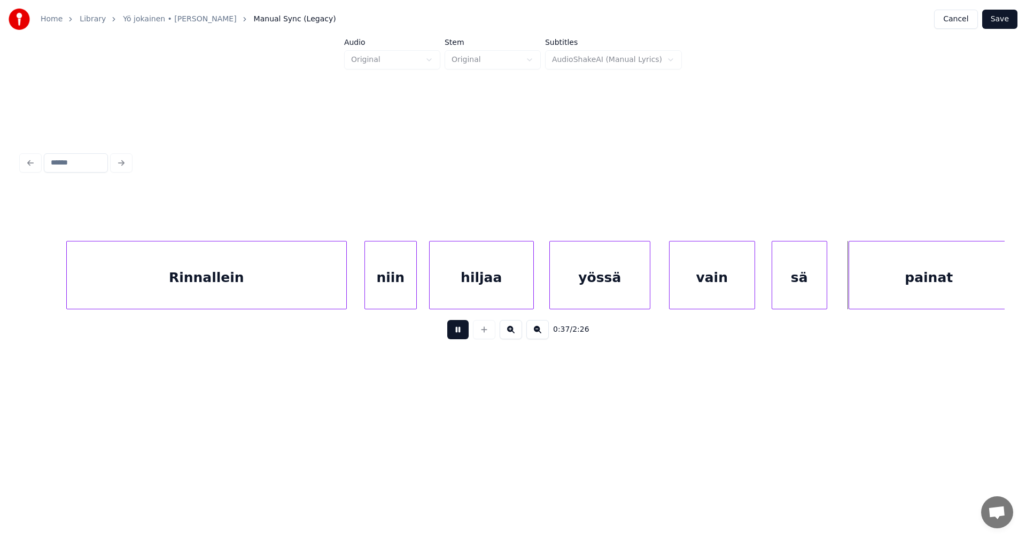
drag, startPoint x: 466, startPoint y: 335, endPoint x: 477, endPoint y: 329, distance: 12.2
click at [467, 334] on button at bounding box center [457, 329] width 21 height 19
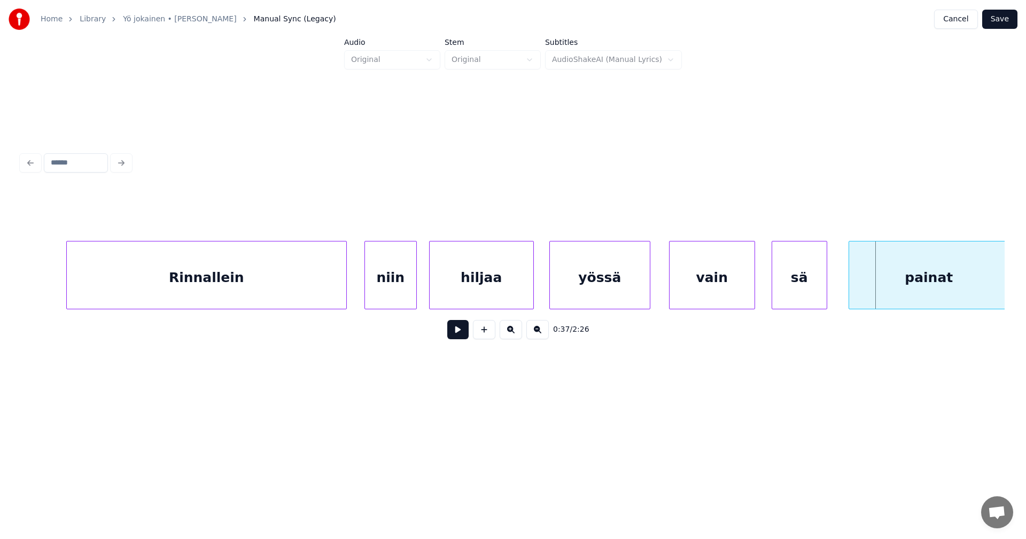
click at [708, 270] on div "vain" at bounding box center [712, 278] width 85 height 73
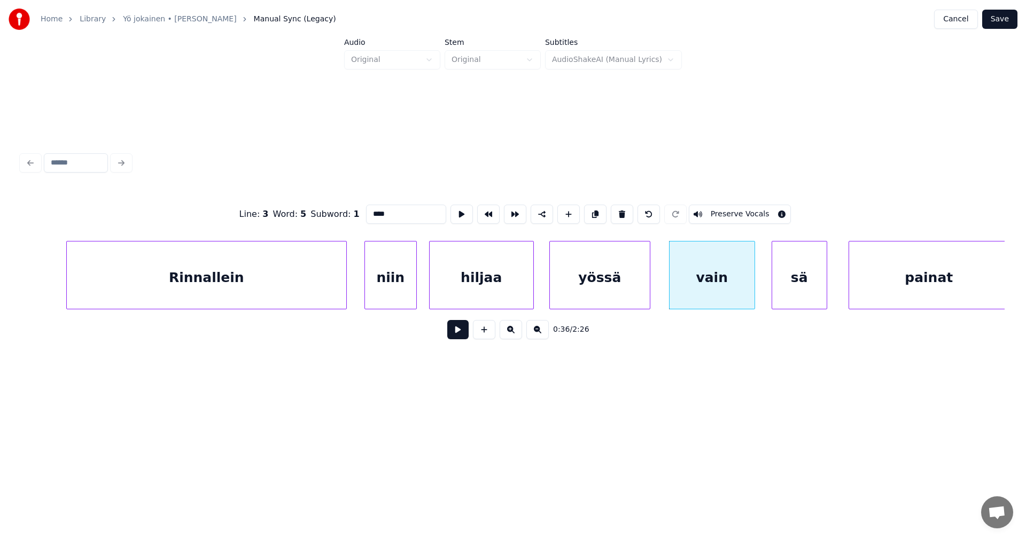
click at [458, 339] on button at bounding box center [457, 329] width 21 height 19
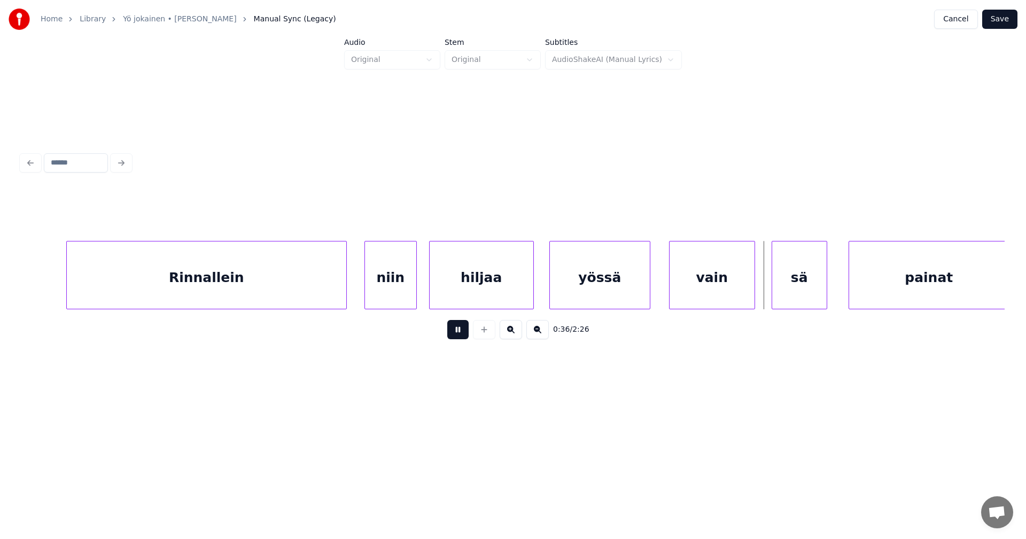
click at [459, 337] on button at bounding box center [457, 329] width 21 height 19
click at [742, 287] on div at bounding box center [742, 275] width 3 height 67
click at [766, 285] on div at bounding box center [767, 275] width 3 height 67
click at [466, 336] on button at bounding box center [457, 329] width 21 height 19
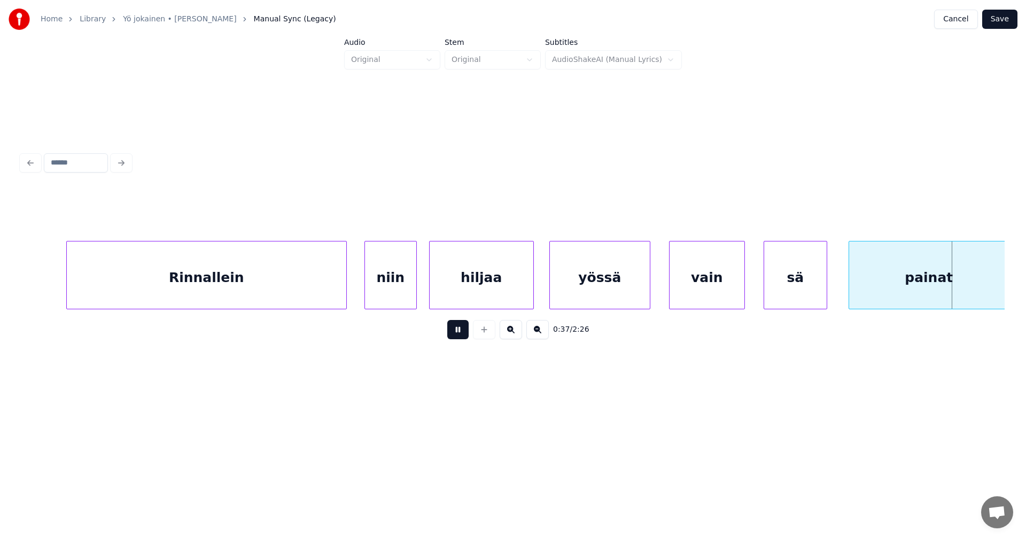
click at [466, 336] on button at bounding box center [457, 329] width 21 height 19
click at [782, 289] on div "sä" at bounding box center [795, 278] width 63 height 73
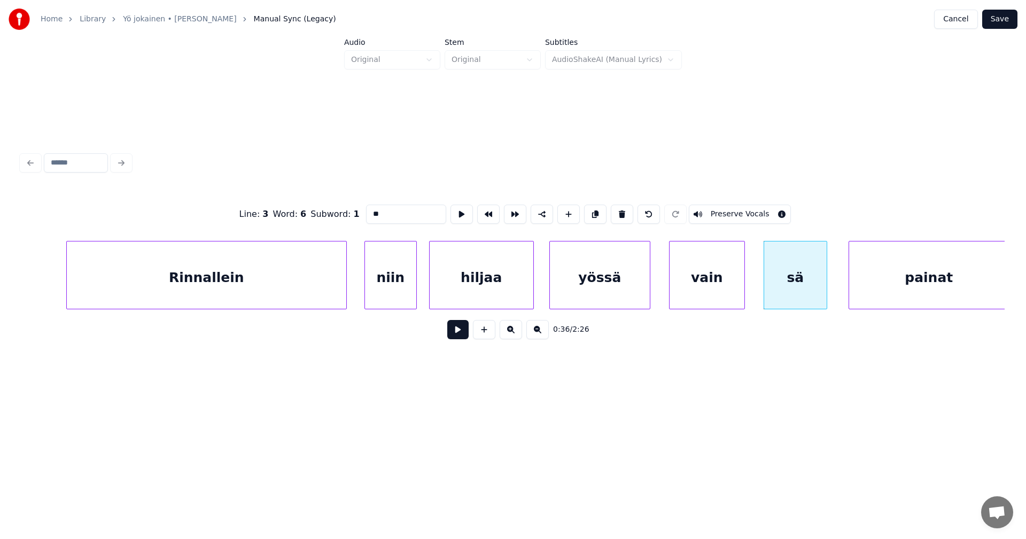
click at [458, 338] on button at bounding box center [457, 329] width 21 height 19
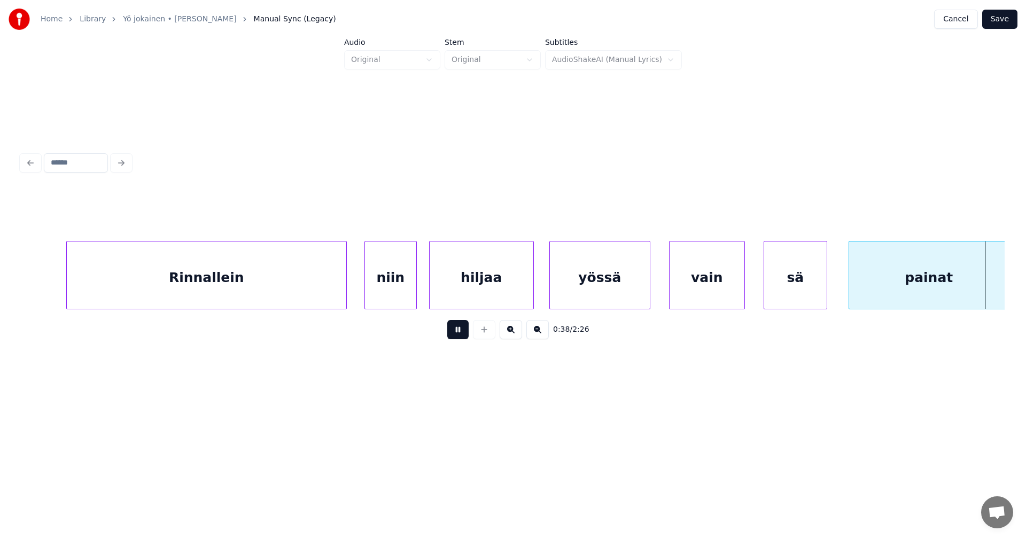
scroll to position [0, 7162]
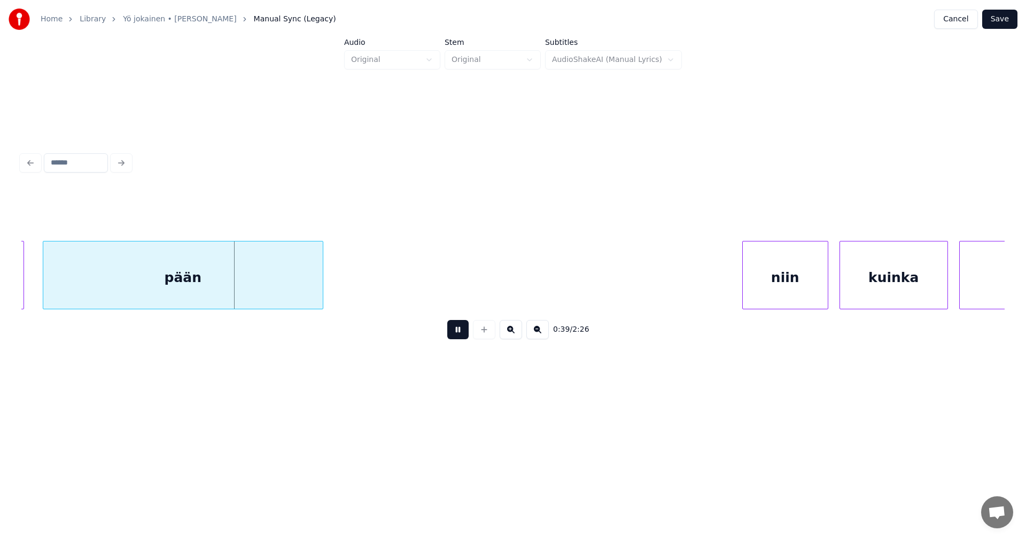
click at [458, 338] on button at bounding box center [457, 329] width 21 height 19
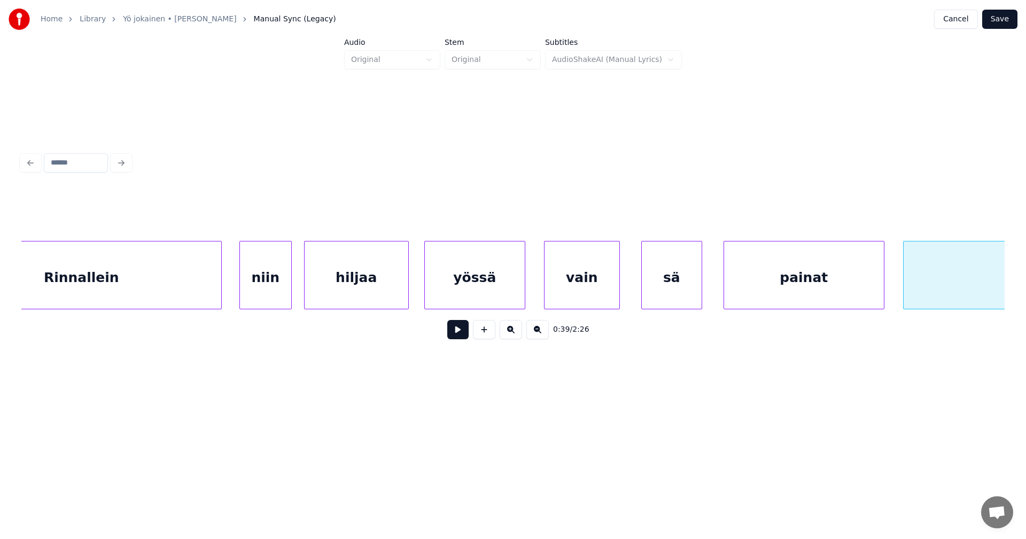
click at [643, 285] on div at bounding box center [643, 275] width 3 height 67
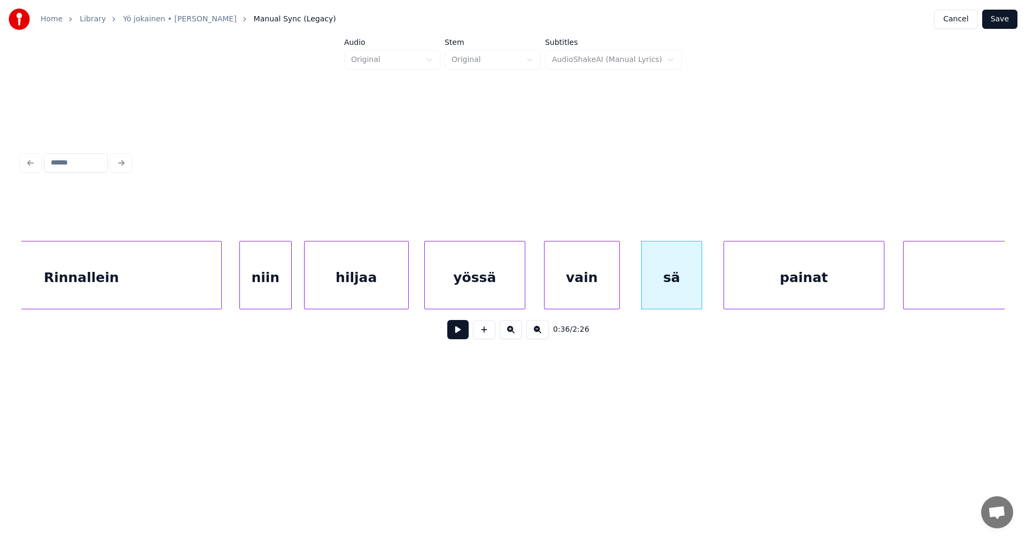
click at [452, 332] on button at bounding box center [457, 329] width 21 height 19
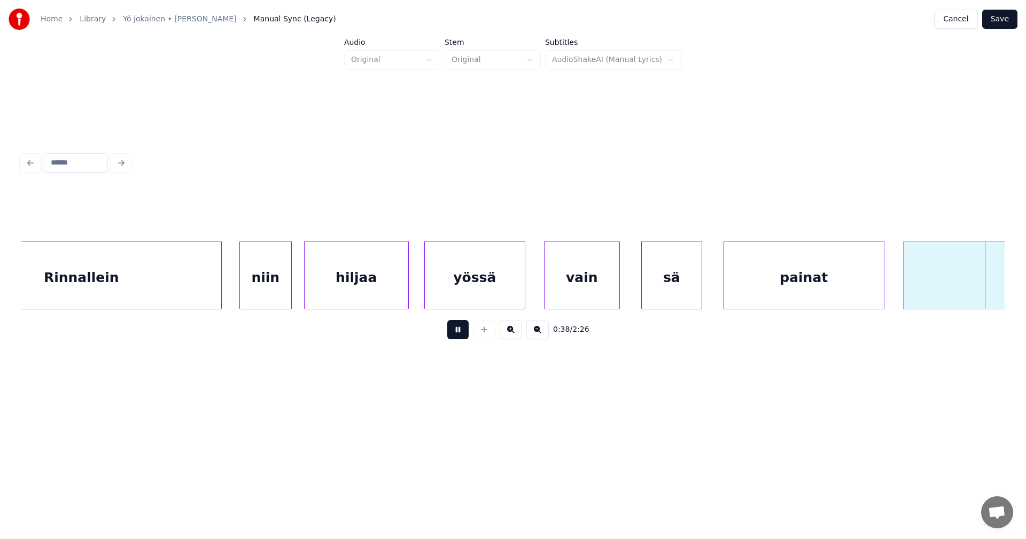
scroll to position [0, 7287]
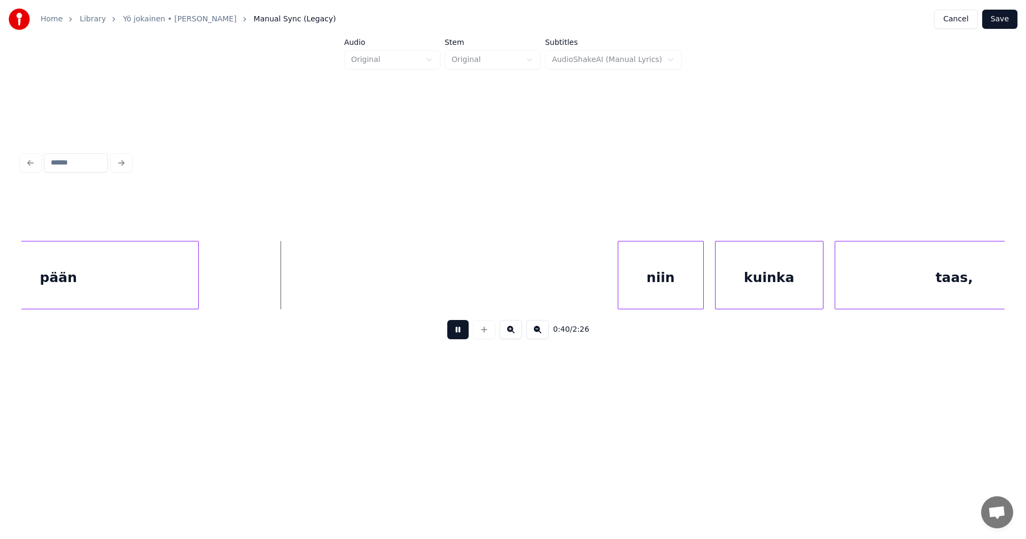
click at [459, 332] on button at bounding box center [457, 329] width 21 height 19
click at [206, 289] on div at bounding box center [207, 275] width 3 height 67
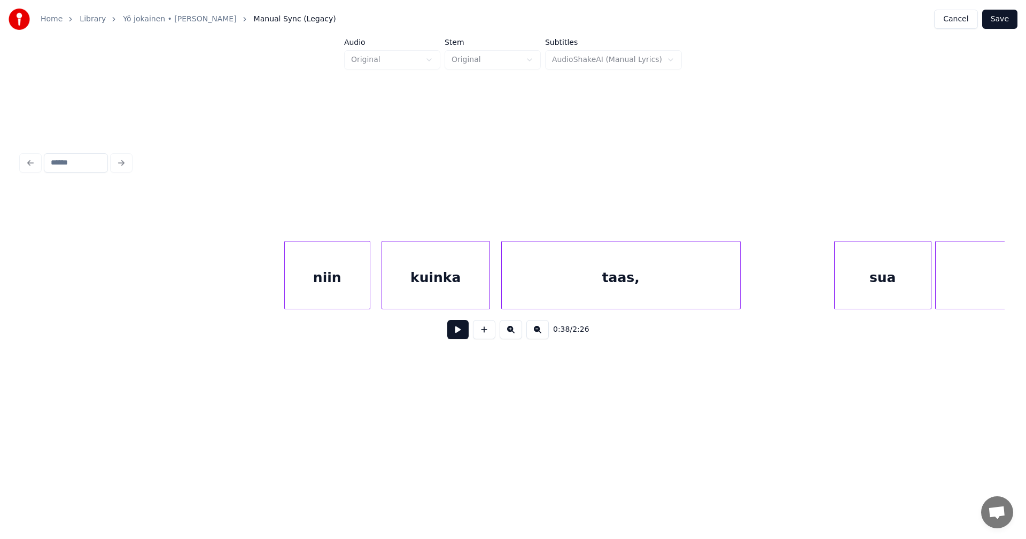
scroll to position [0, 7633]
click at [347, 296] on div "niin" at bounding box center [308, 278] width 85 height 73
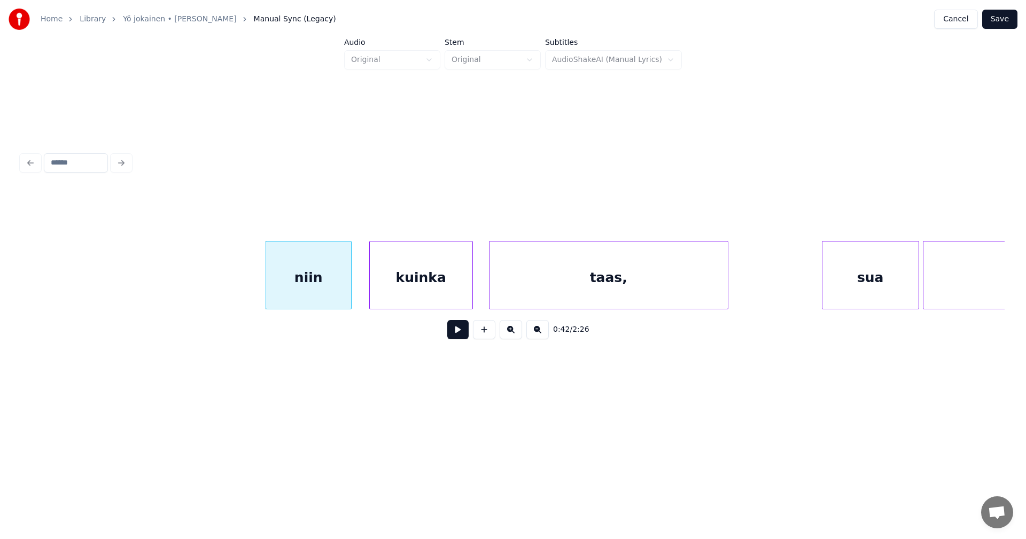
click at [471, 287] on div at bounding box center [470, 275] width 3 height 67
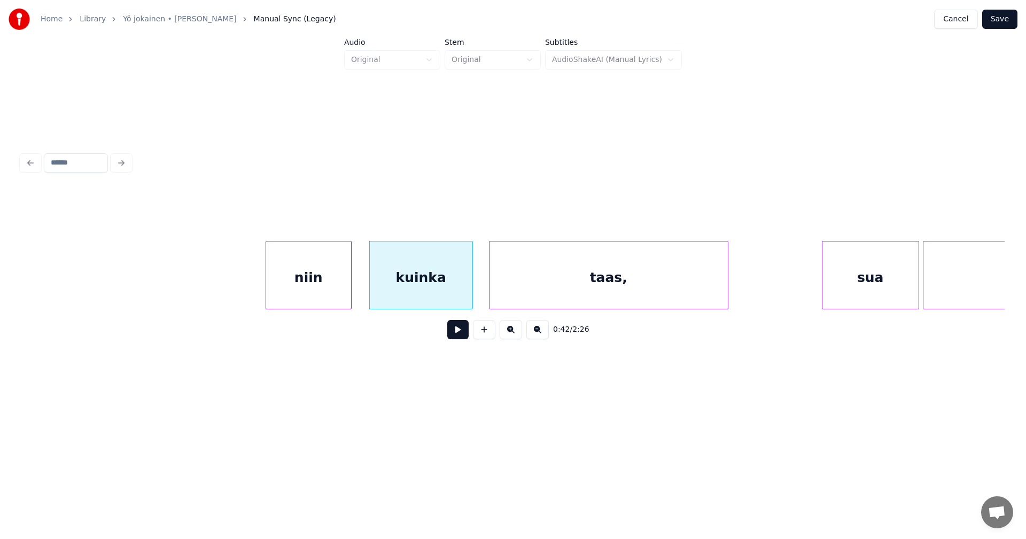
click at [350, 298] on div at bounding box center [349, 275] width 3 height 67
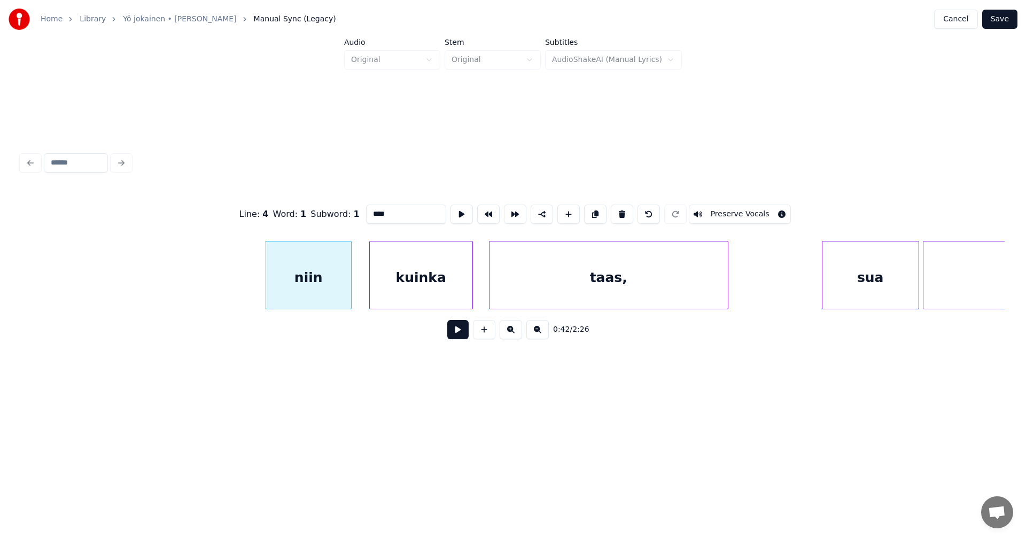
click at [455, 329] on button at bounding box center [457, 329] width 21 height 19
drag, startPoint x: 456, startPoint y: 331, endPoint x: 366, endPoint y: 326, distance: 90.5
click at [455, 330] on button at bounding box center [457, 329] width 21 height 19
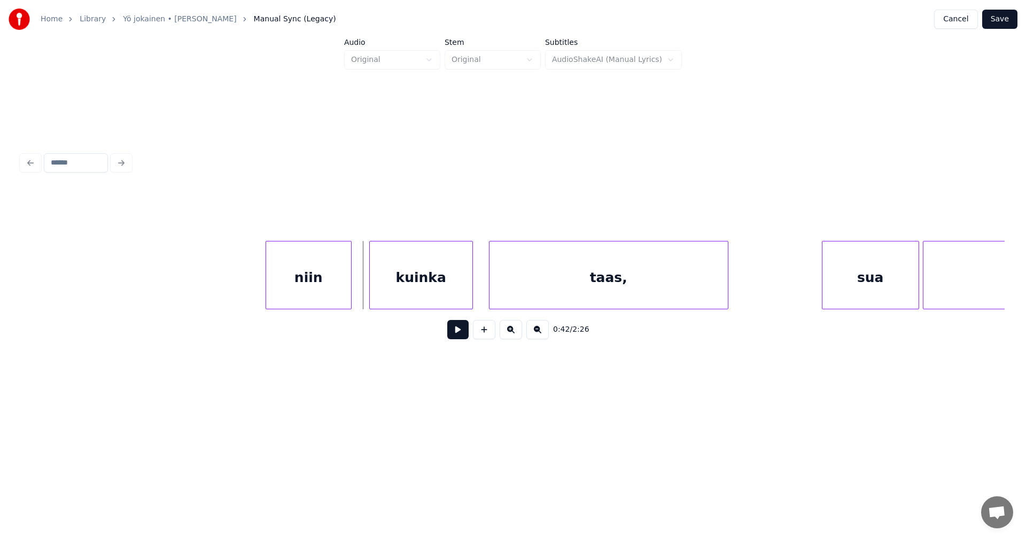
click at [452, 330] on button at bounding box center [457, 329] width 21 height 19
click at [244, 286] on div at bounding box center [243, 275] width 3 height 67
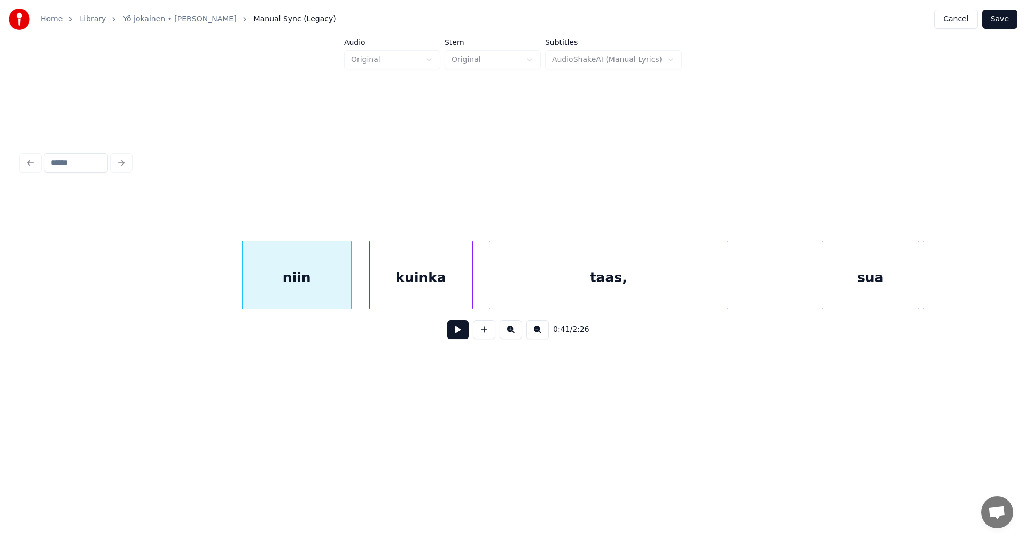
click at [455, 331] on button at bounding box center [457, 329] width 21 height 19
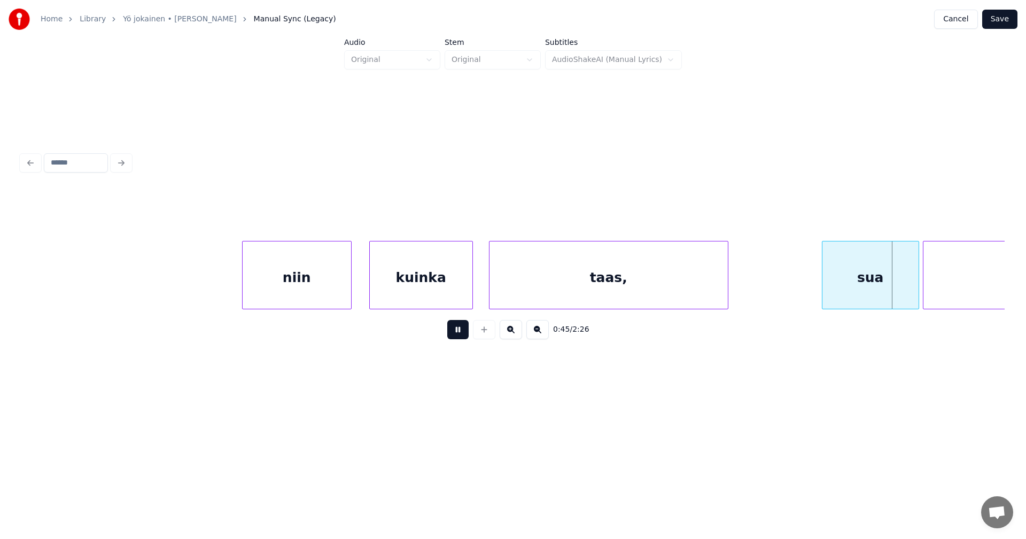
click at [462, 331] on button at bounding box center [457, 329] width 21 height 19
click at [881, 303] on div "sua" at bounding box center [859, 278] width 96 height 73
click at [462, 337] on button at bounding box center [457, 329] width 21 height 19
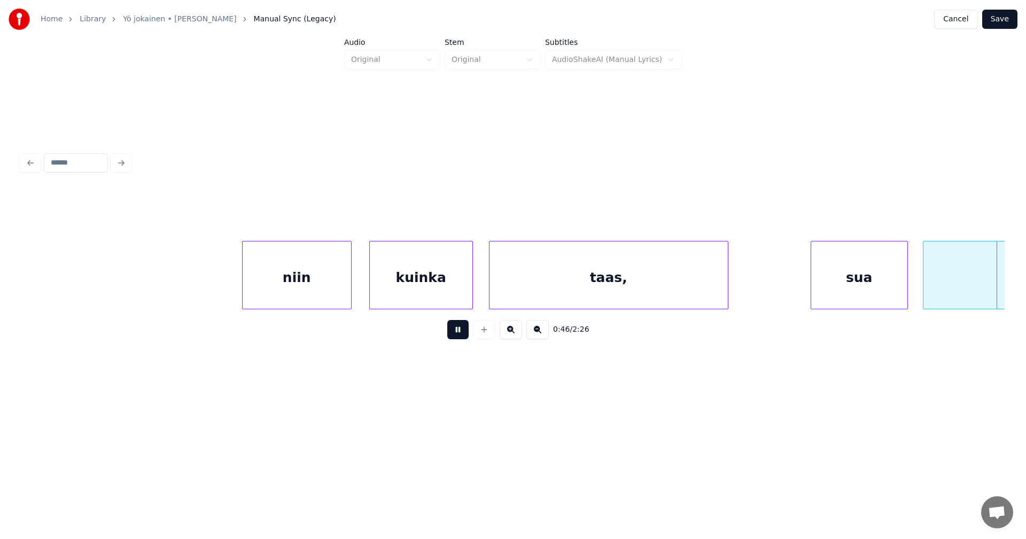
scroll to position [0, 8617]
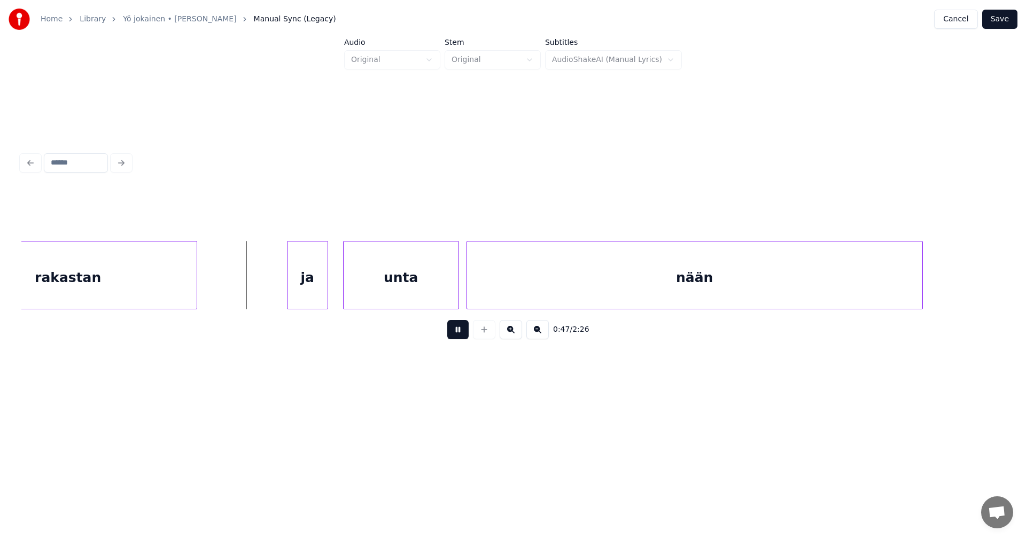
click at [467, 335] on button at bounding box center [457, 329] width 21 height 19
click at [314, 298] on div "ja" at bounding box center [302, 278] width 40 height 73
click at [265, 299] on div at bounding box center [265, 275] width 3 height 67
click at [371, 286] on div "unta" at bounding box center [392, 278] width 115 height 73
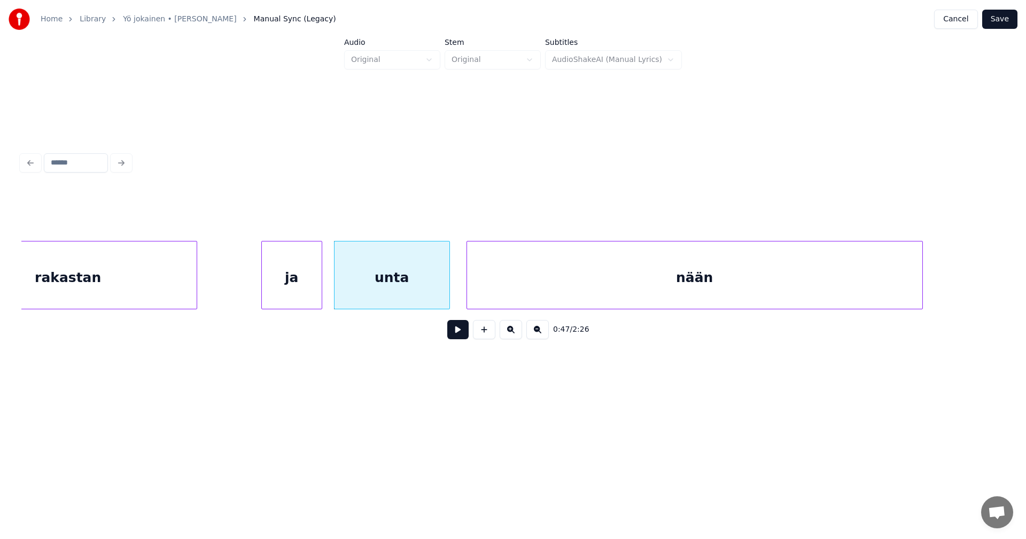
click at [313, 299] on div "ja" at bounding box center [292, 278] width 60 height 73
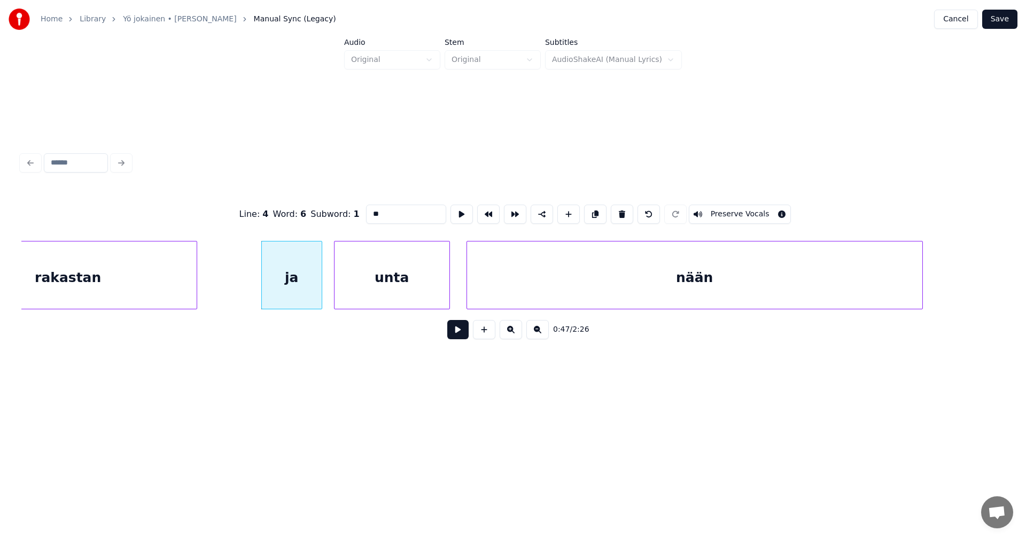
click at [457, 331] on button at bounding box center [457, 329] width 21 height 19
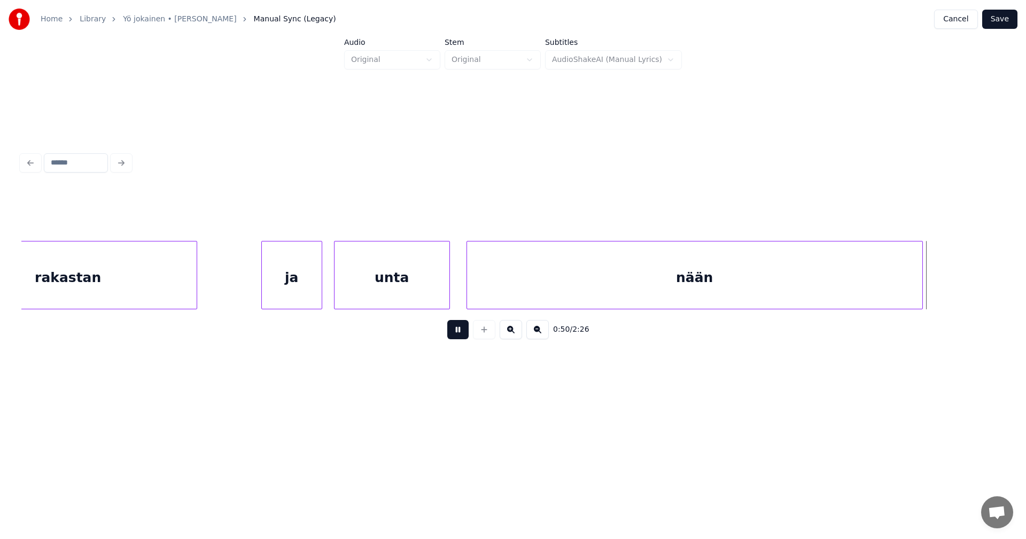
click at [463, 330] on button at bounding box center [457, 329] width 21 height 19
click at [932, 273] on div at bounding box center [929, 275] width 3 height 67
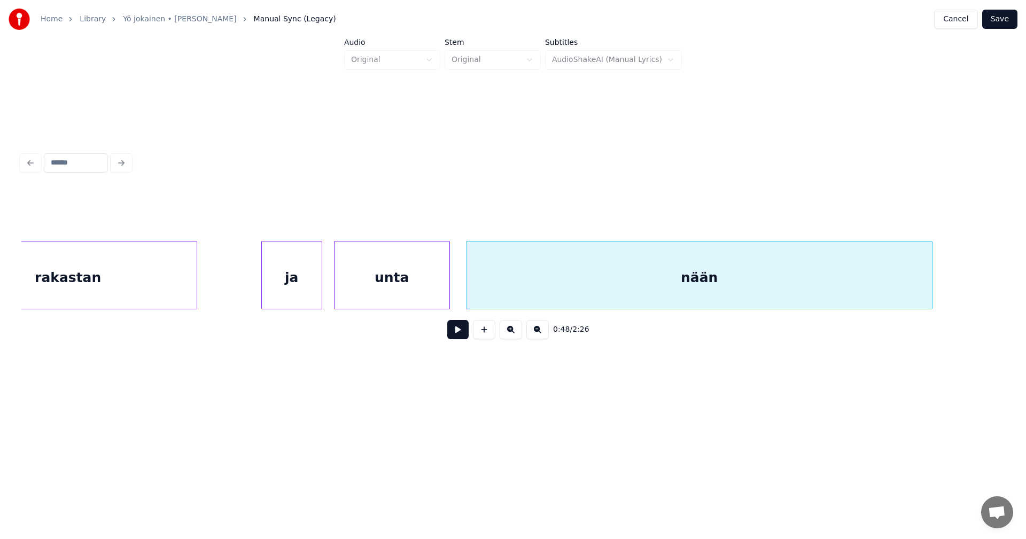
click at [833, 274] on div "nään" at bounding box center [699, 278] width 465 height 73
click at [415, 211] on input "****" at bounding box center [406, 214] width 80 height 19
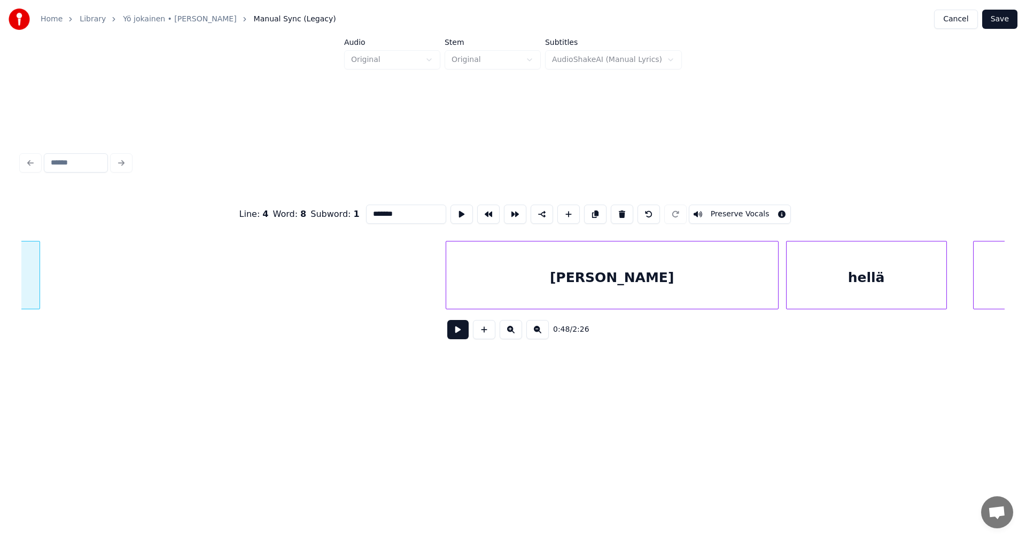
scroll to position [0, 9570]
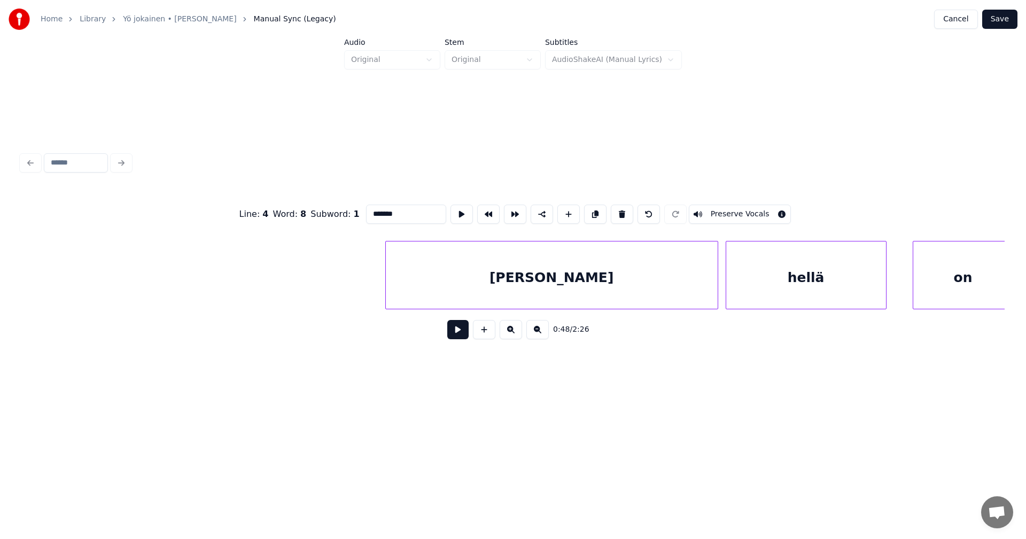
click at [477, 263] on div "[PERSON_NAME]" at bounding box center [552, 278] width 332 height 73
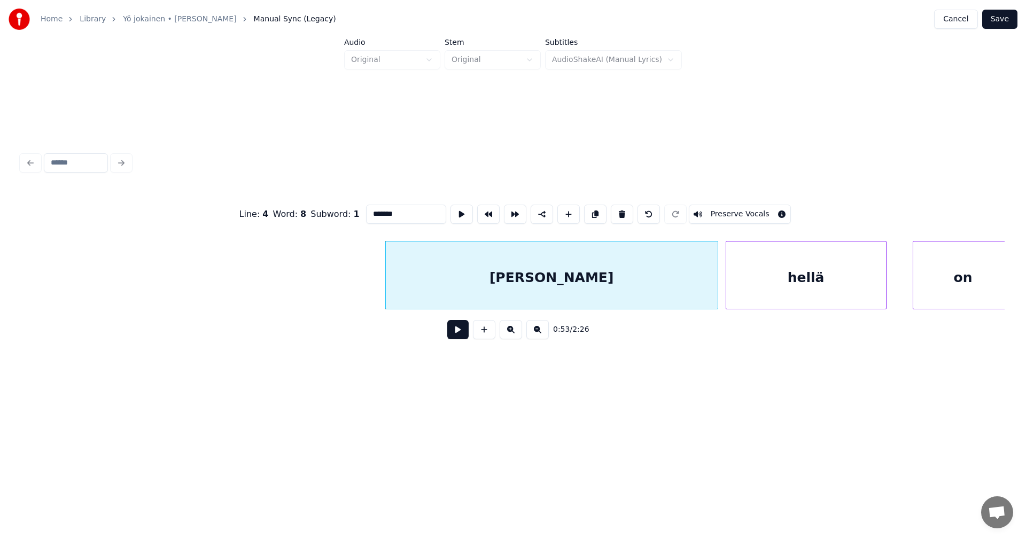
type input "*******"
click at [461, 325] on button at bounding box center [457, 329] width 21 height 19
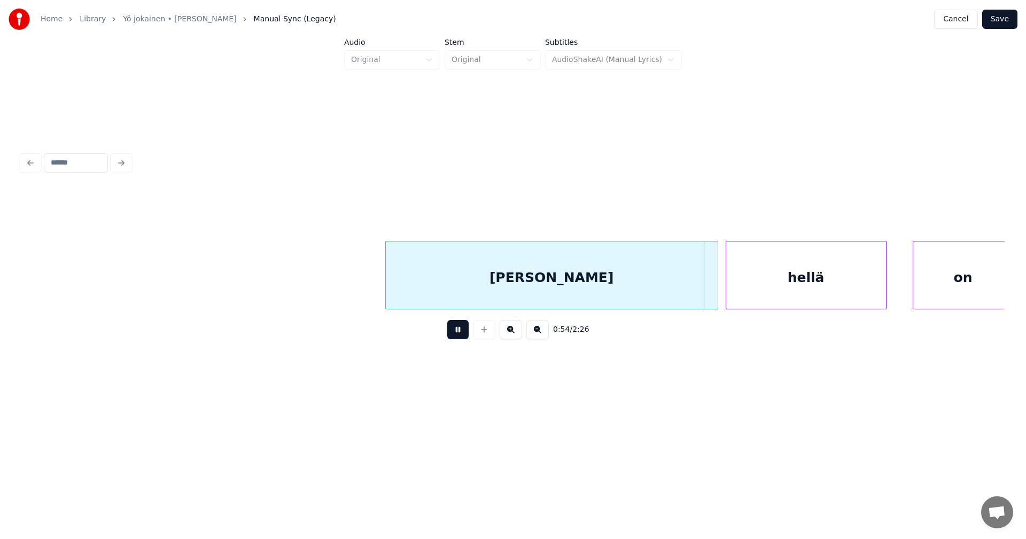
click at [461, 330] on button at bounding box center [457, 329] width 21 height 19
click at [716, 286] on div at bounding box center [715, 275] width 3 height 67
click at [877, 286] on div at bounding box center [876, 275] width 3 height 67
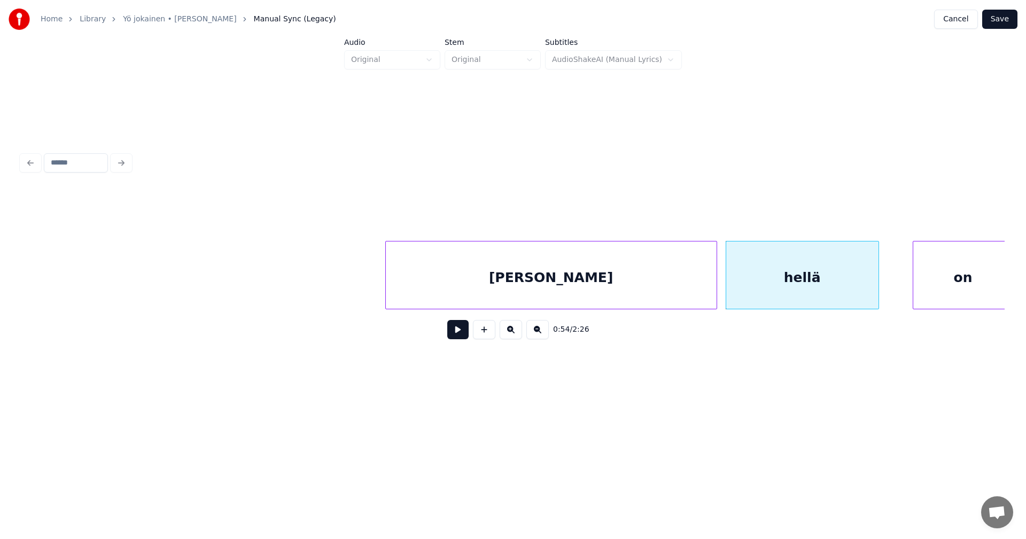
click at [933, 286] on div "on" at bounding box center [963, 278] width 100 height 73
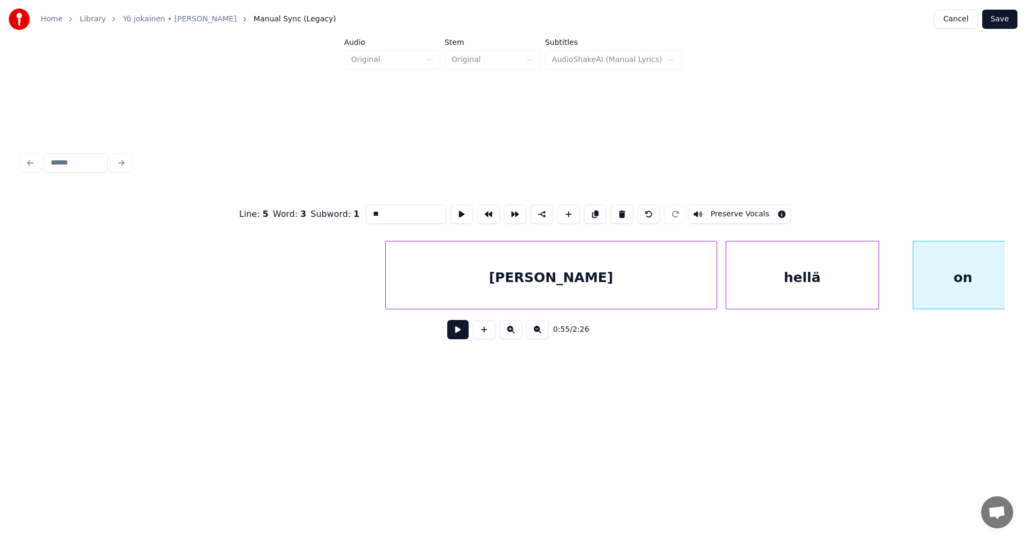
click at [676, 291] on div "[PERSON_NAME]" at bounding box center [551, 278] width 331 height 73
type input "******"
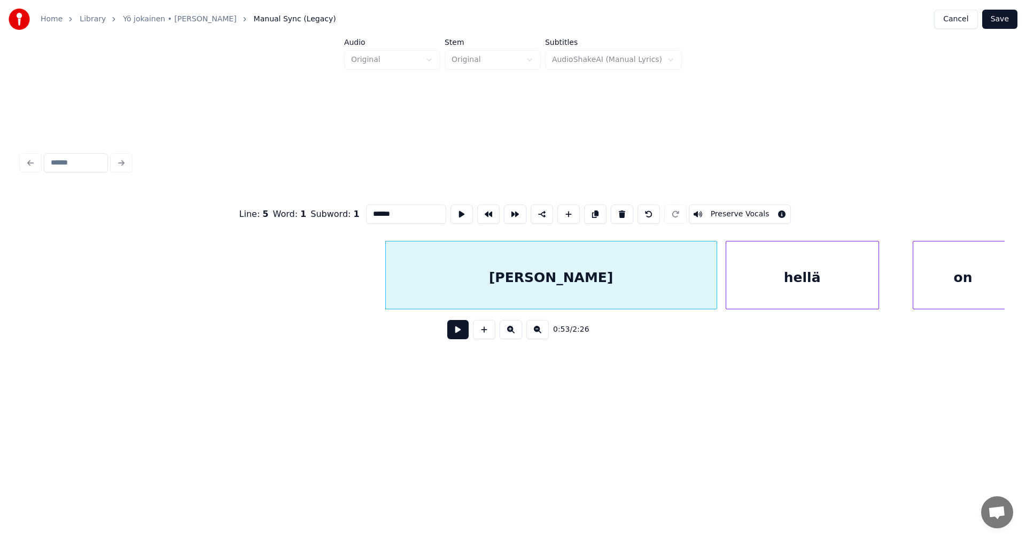
click at [467, 336] on button at bounding box center [457, 329] width 21 height 19
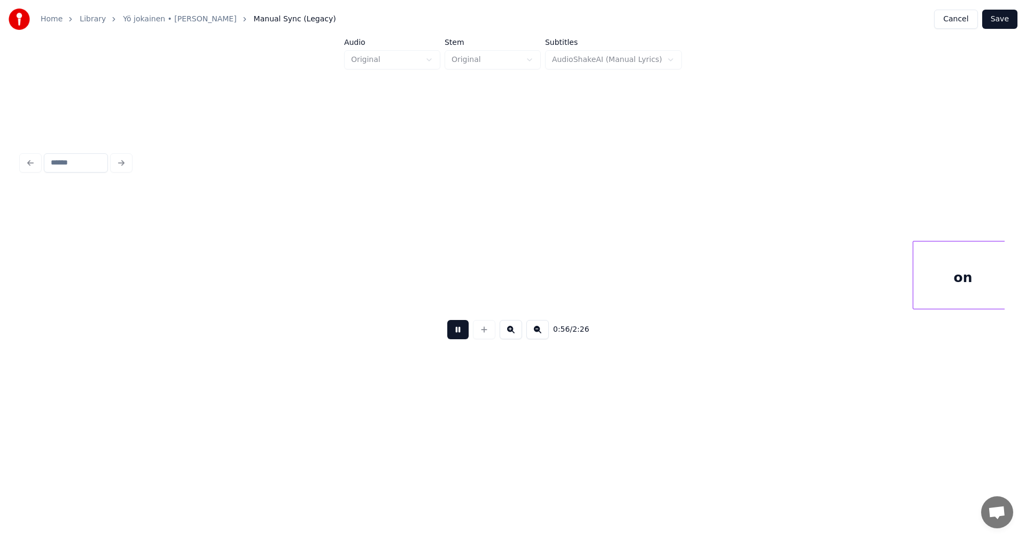
scroll to position [0, 10555]
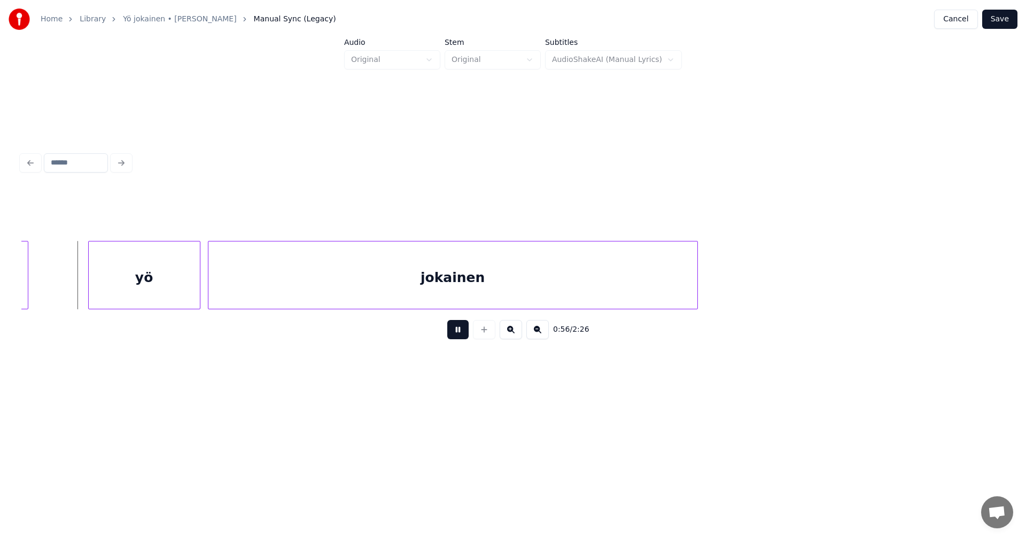
drag, startPoint x: 467, startPoint y: 336, endPoint x: 443, endPoint y: 330, distance: 24.6
click at [467, 335] on button at bounding box center [457, 329] width 21 height 19
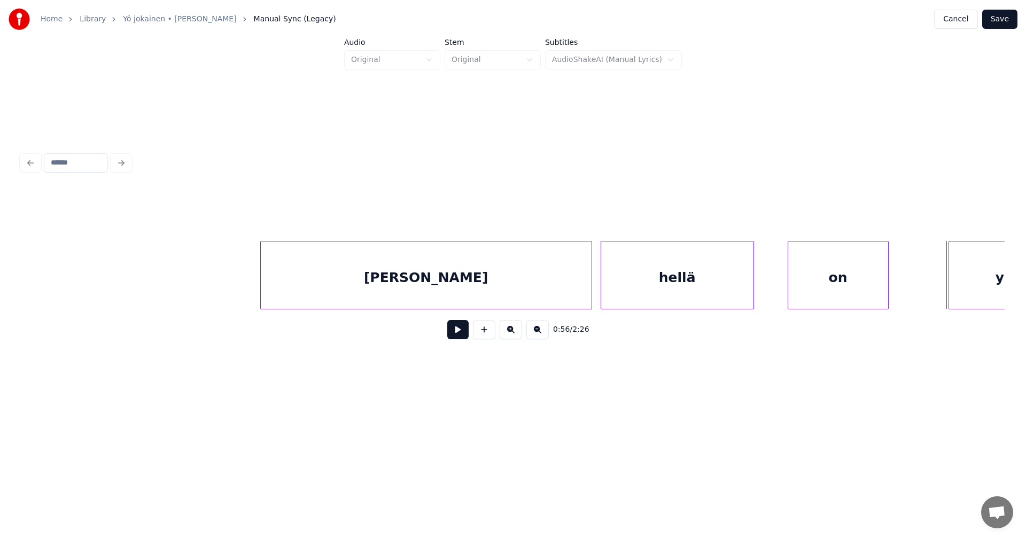
click at [629, 285] on div "hellä" at bounding box center [677, 278] width 152 height 73
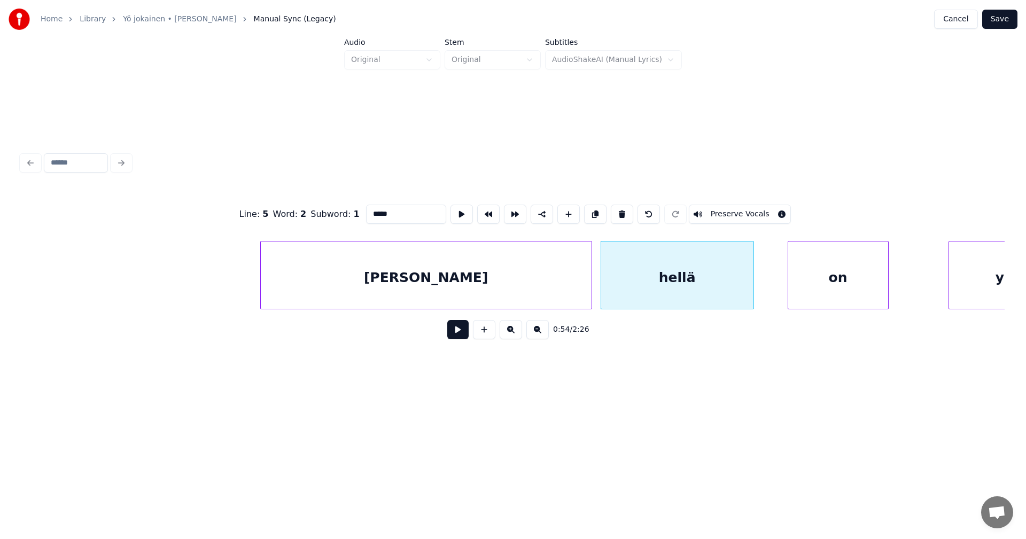
click at [461, 337] on button at bounding box center [457, 329] width 21 height 19
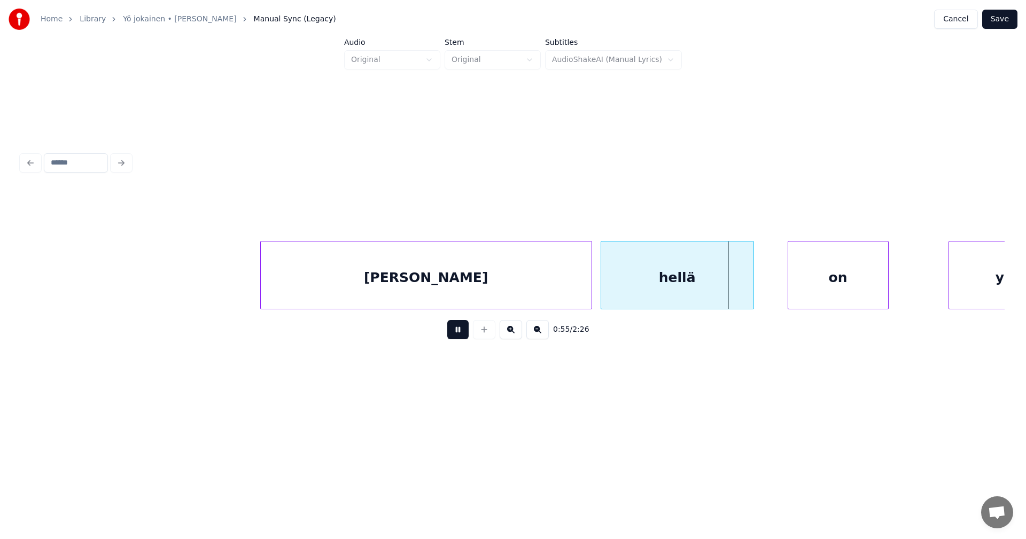
click at [463, 337] on button at bounding box center [457, 329] width 21 height 19
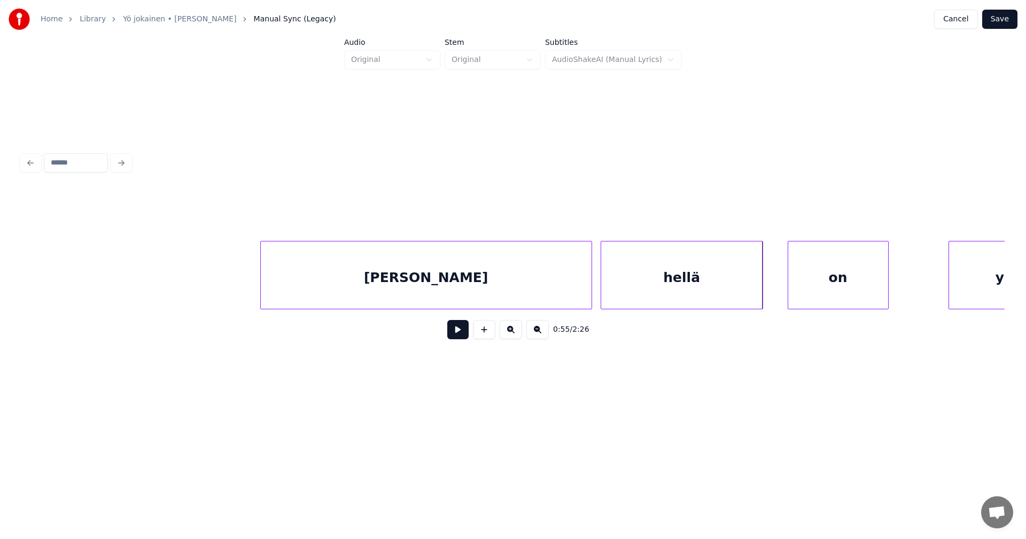
click at [761, 282] on div at bounding box center [761, 275] width 3 height 67
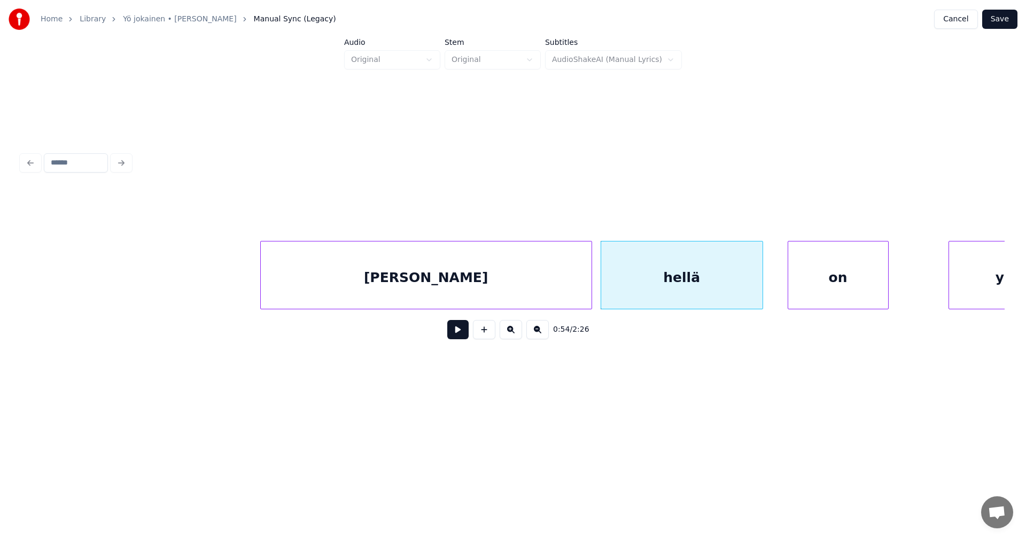
click at [466, 336] on button at bounding box center [457, 329] width 21 height 19
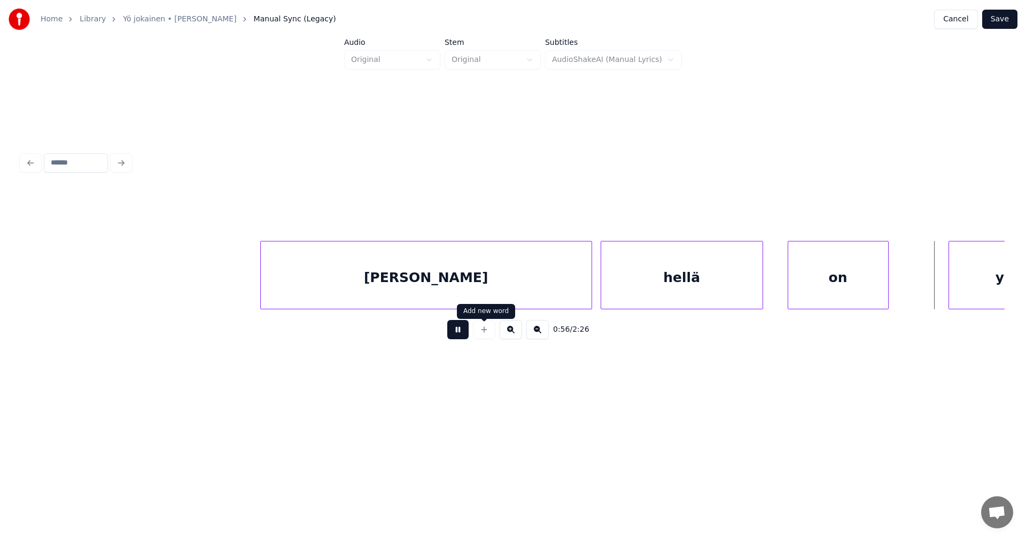
click at [478, 331] on div at bounding box center [484, 329] width 27 height 19
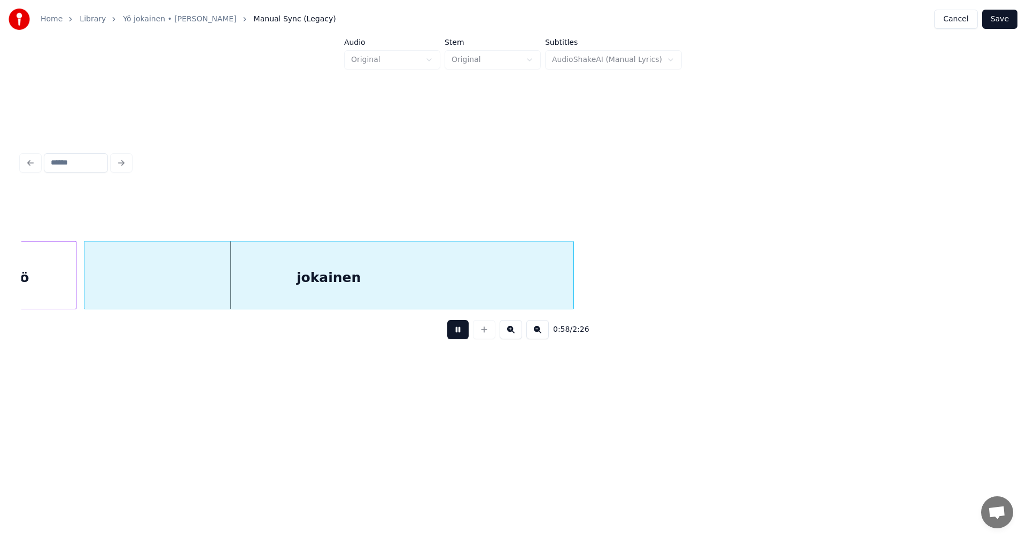
drag, startPoint x: 466, startPoint y: 336, endPoint x: 458, endPoint y: 330, distance: 9.6
click at [466, 335] on button at bounding box center [457, 329] width 21 height 19
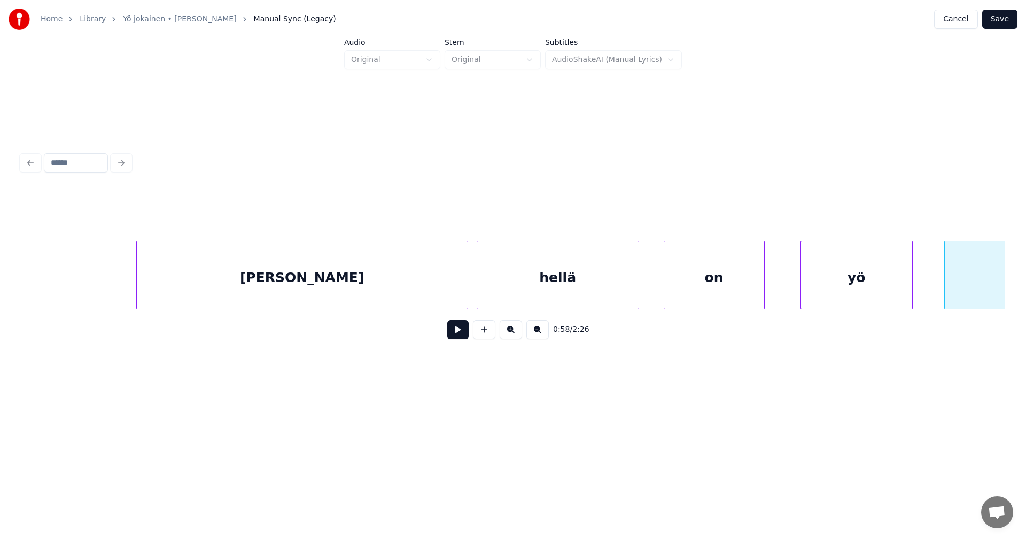
click at [822, 289] on div "yö" at bounding box center [856, 278] width 111 height 73
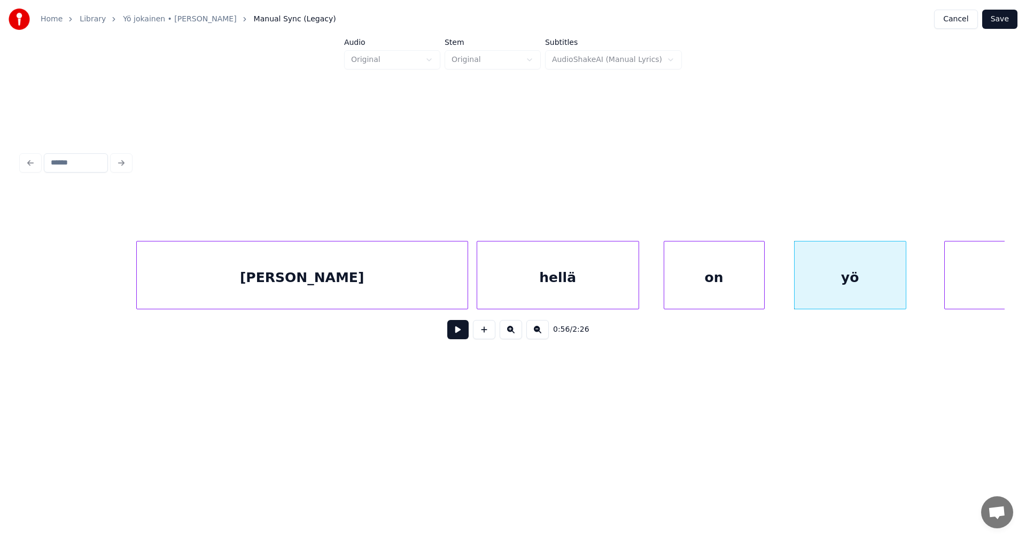
click at [459, 336] on button at bounding box center [457, 329] width 21 height 19
click at [464, 335] on button at bounding box center [457, 329] width 21 height 19
click at [749, 273] on div "on" at bounding box center [714, 278] width 100 height 73
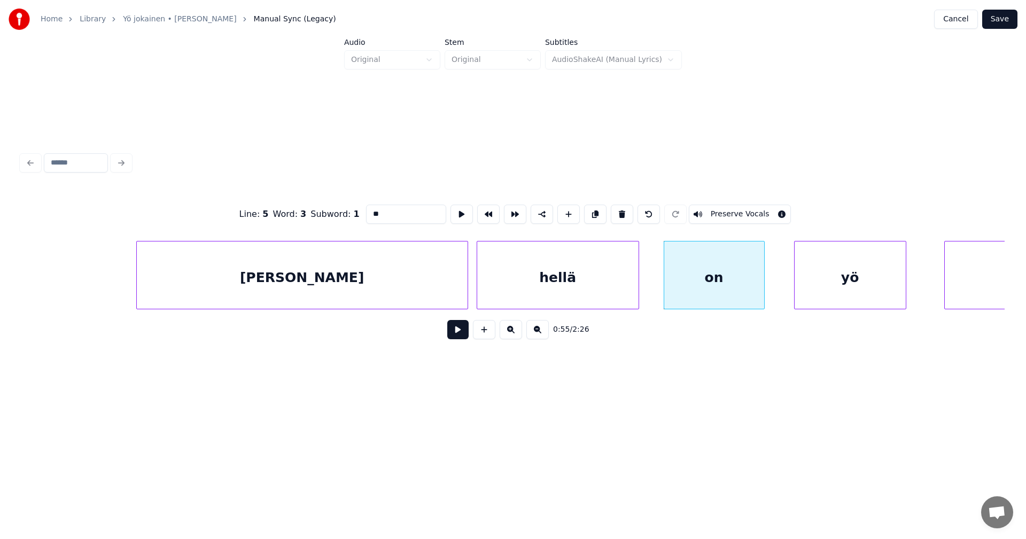
click at [466, 337] on button at bounding box center [457, 329] width 21 height 19
click at [467, 335] on button at bounding box center [457, 329] width 21 height 19
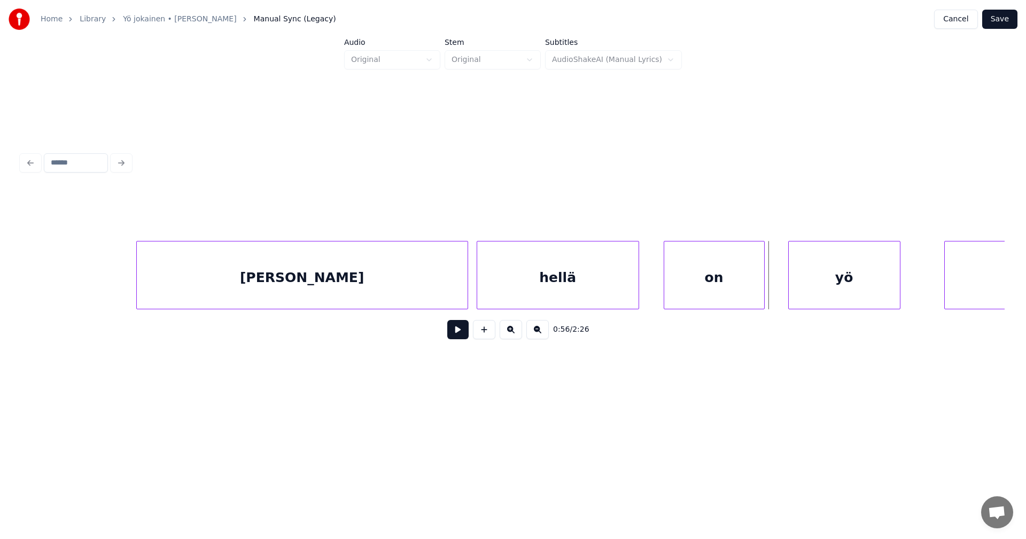
click at [818, 289] on div "yö" at bounding box center [844, 278] width 111 height 73
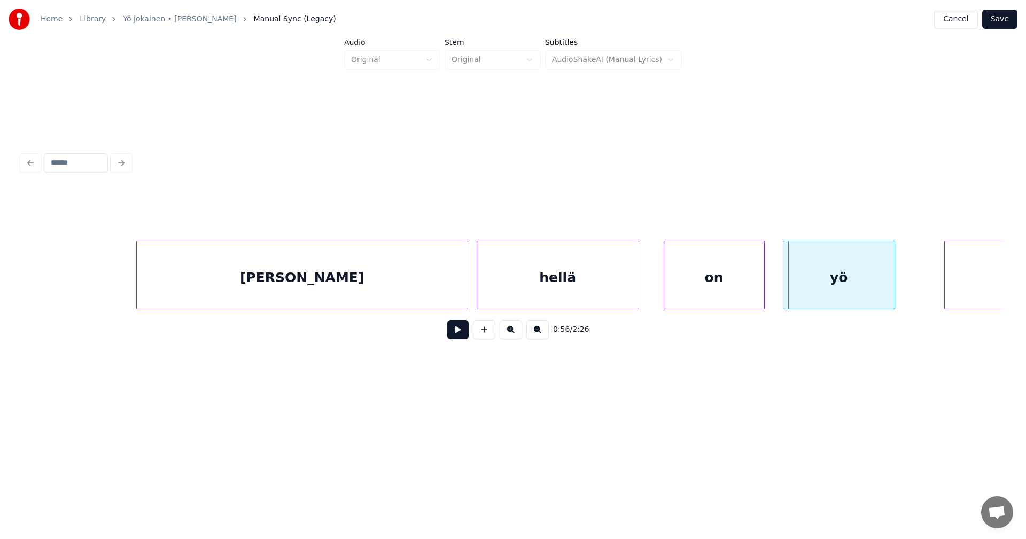
click at [813, 291] on div "yö" at bounding box center [839, 278] width 111 height 73
click at [912, 284] on div at bounding box center [912, 275] width 3 height 67
click at [466, 332] on button at bounding box center [457, 329] width 21 height 19
click at [466, 333] on button at bounding box center [457, 329] width 21 height 19
click at [913, 295] on div "yö" at bounding box center [849, 275] width 132 height 68
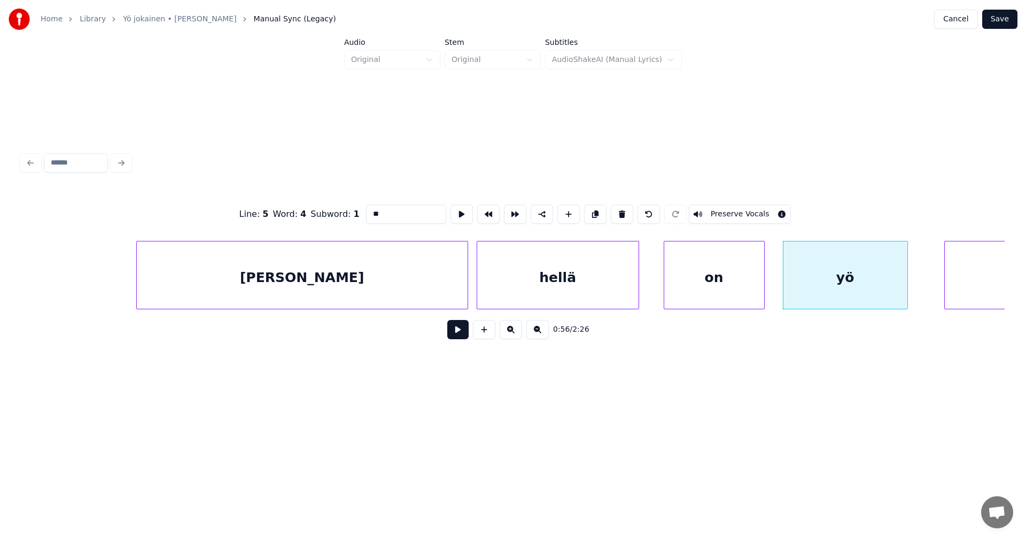
click at [905, 297] on div at bounding box center [905, 275] width 3 height 67
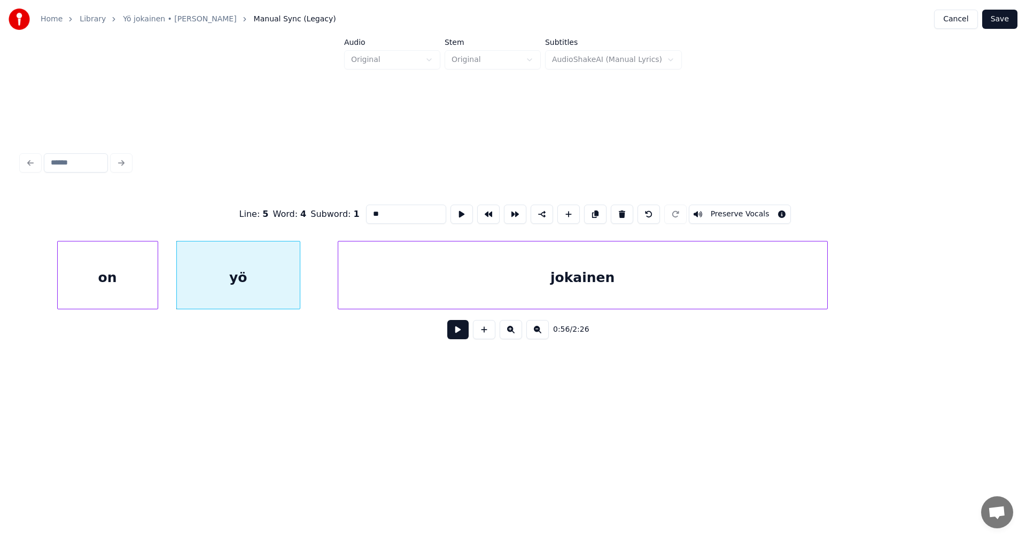
scroll to position [0, 10439]
click at [697, 289] on div "jokainen" at bounding box center [555, 278] width 489 height 73
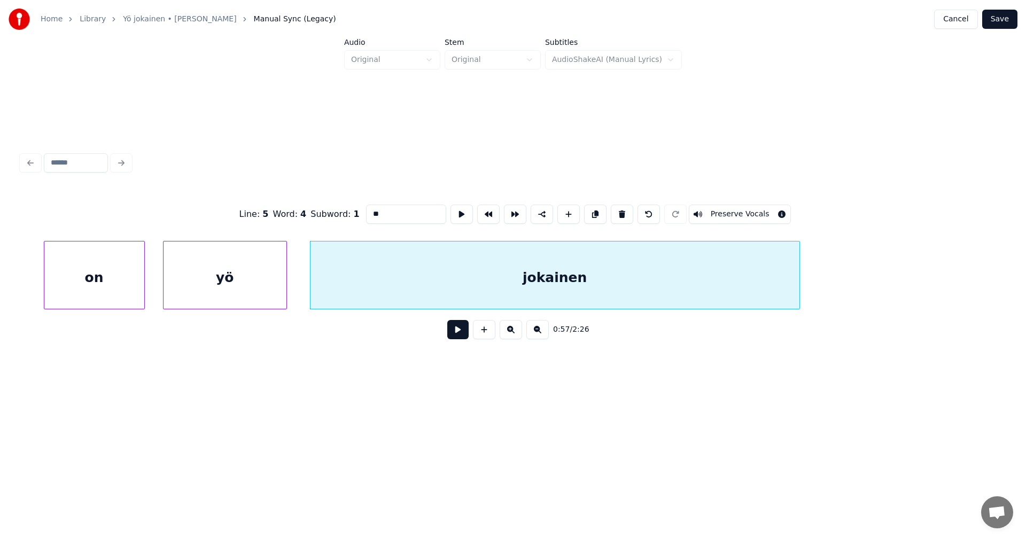
click at [465, 339] on button at bounding box center [457, 329] width 21 height 19
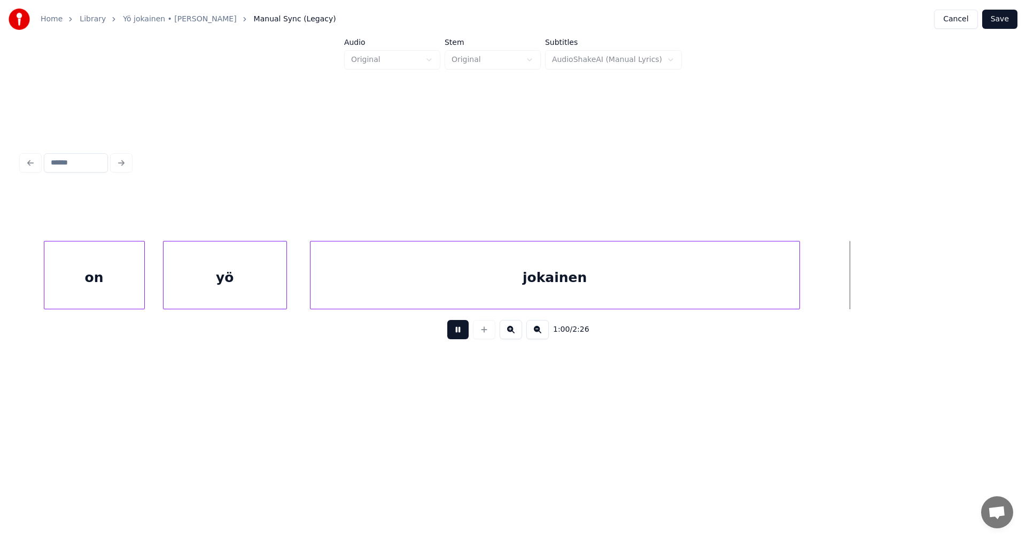
click at [466, 336] on button at bounding box center [457, 329] width 21 height 19
click at [796, 300] on div "jokainen" at bounding box center [551, 275] width 490 height 68
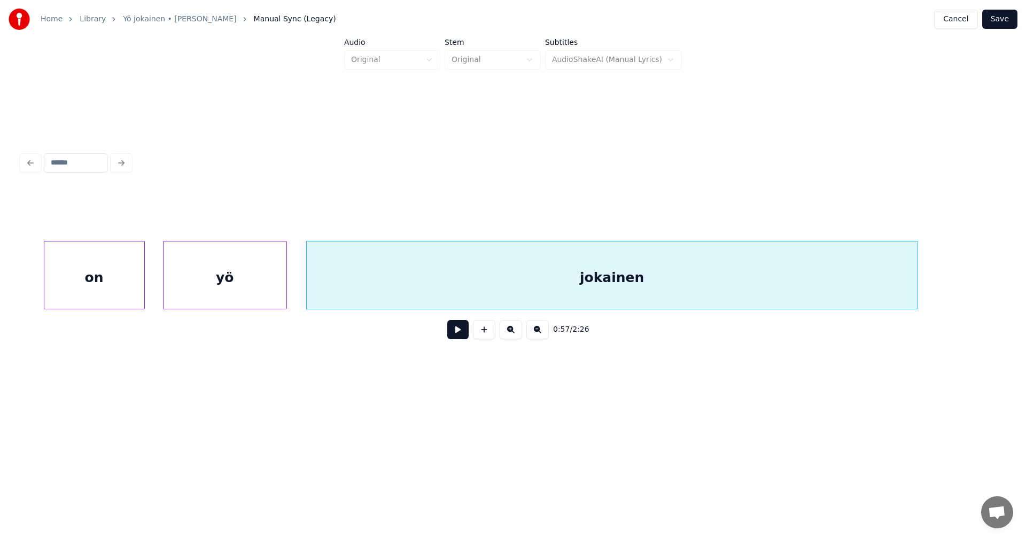
click at [918, 273] on div at bounding box center [916, 275] width 3 height 67
click at [608, 288] on div "jokainen" at bounding box center [613, 278] width 613 height 73
click at [456, 328] on button at bounding box center [457, 329] width 21 height 19
click at [458, 330] on button at bounding box center [457, 329] width 21 height 19
click at [491, 288] on div "jokainen" at bounding box center [615, 278] width 613 height 73
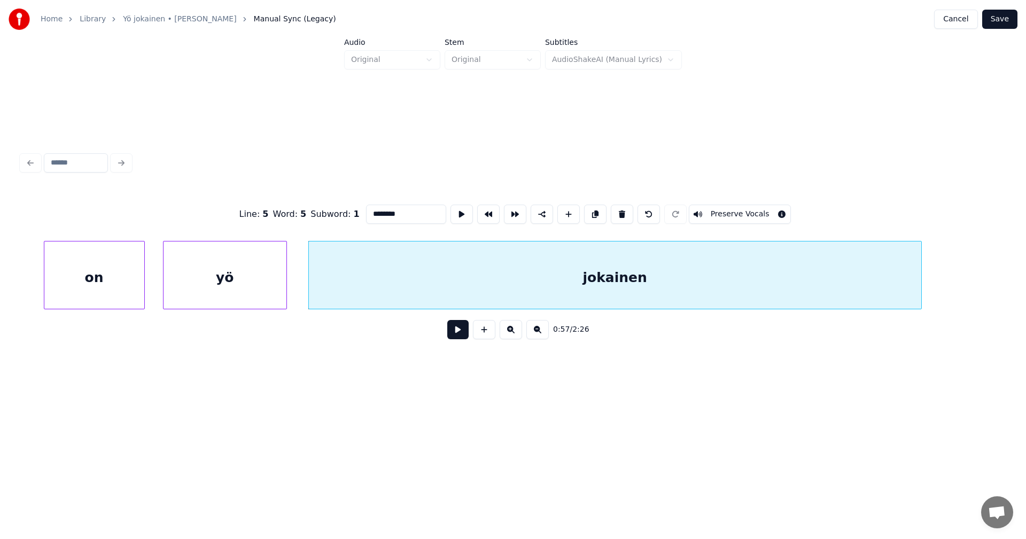
click at [417, 215] on input "********" at bounding box center [406, 214] width 80 height 19
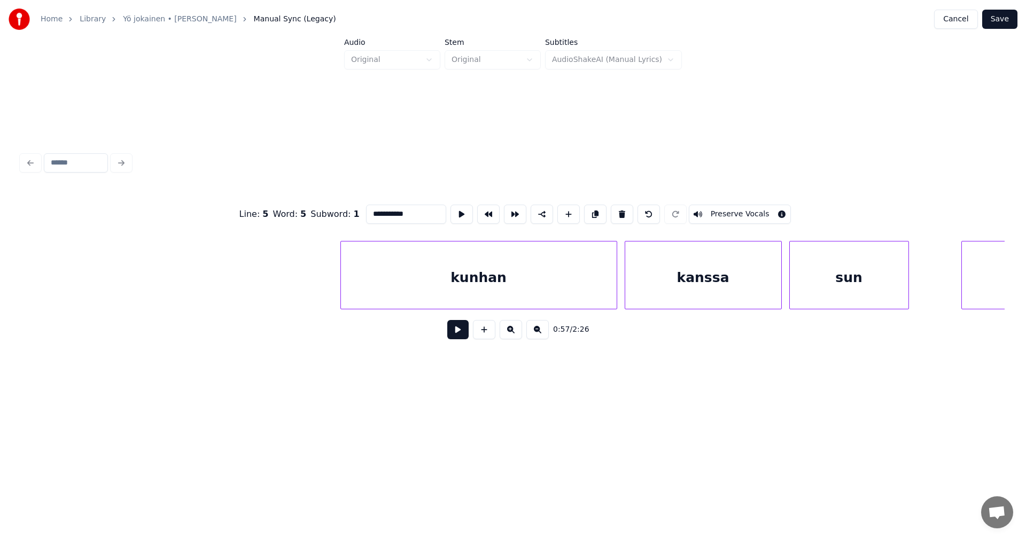
scroll to position [0, 11478]
click at [484, 286] on div "kunhan" at bounding box center [464, 278] width 276 height 73
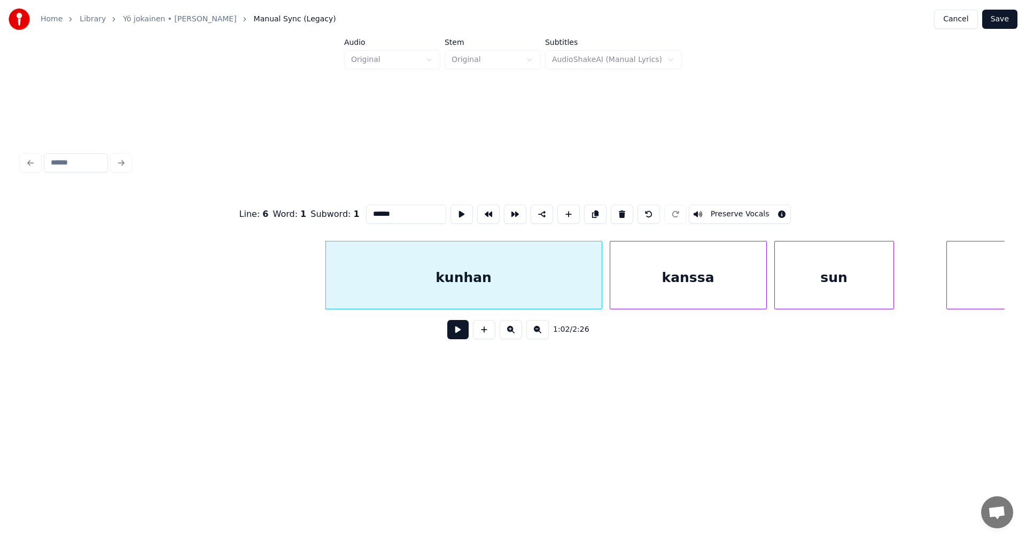
type input "******"
click at [454, 330] on button at bounding box center [457, 329] width 21 height 19
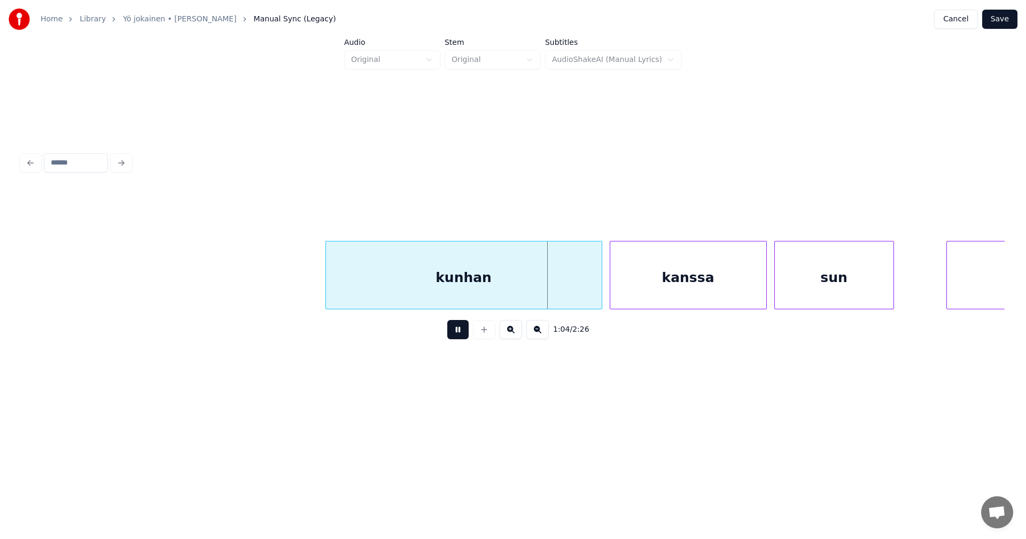
click at [459, 329] on button at bounding box center [457, 329] width 21 height 19
click at [591, 286] on div at bounding box center [591, 275] width 3 height 67
click at [761, 289] on div at bounding box center [760, 275] width 3 height 67
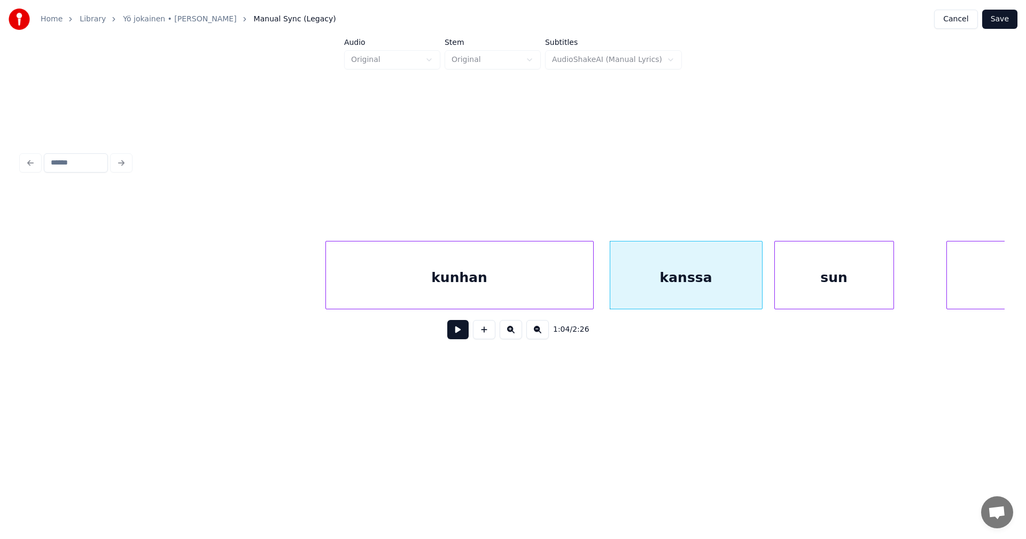
click at [448, 334] on button at bounding box center [457, 329] width 21 height 19
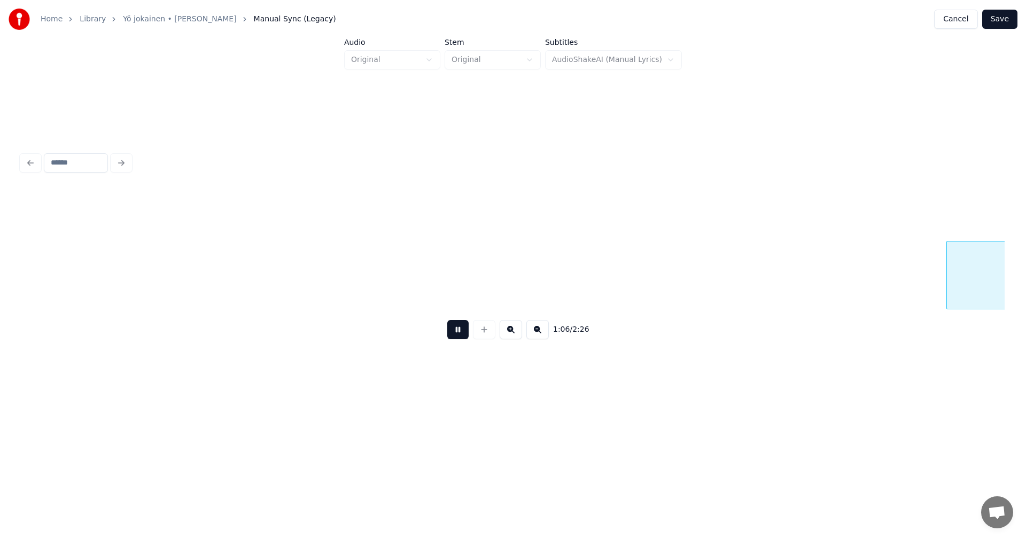
scroll to position [0, 12461]
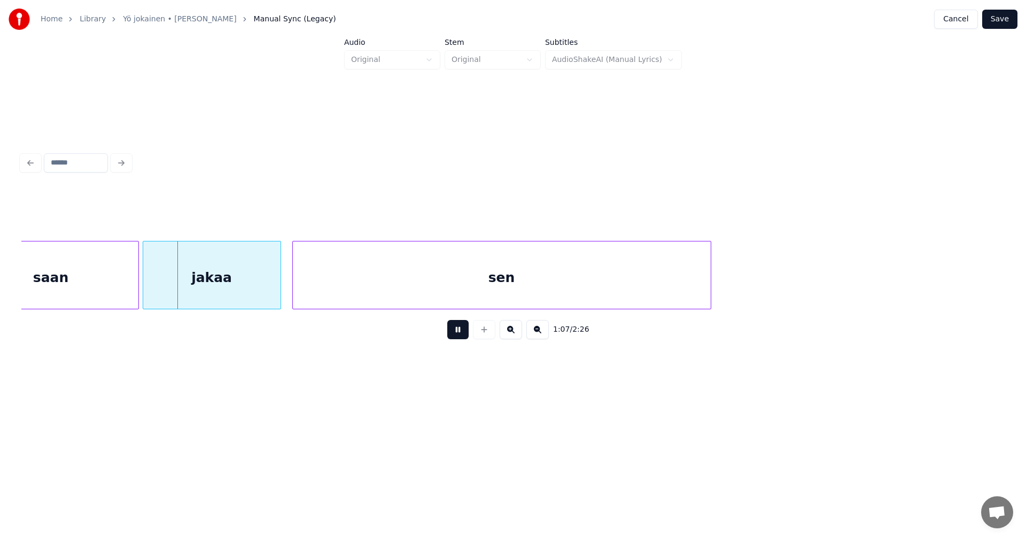
click at [459, 331] on button at bounding box center [457, 329] width 21 height 19
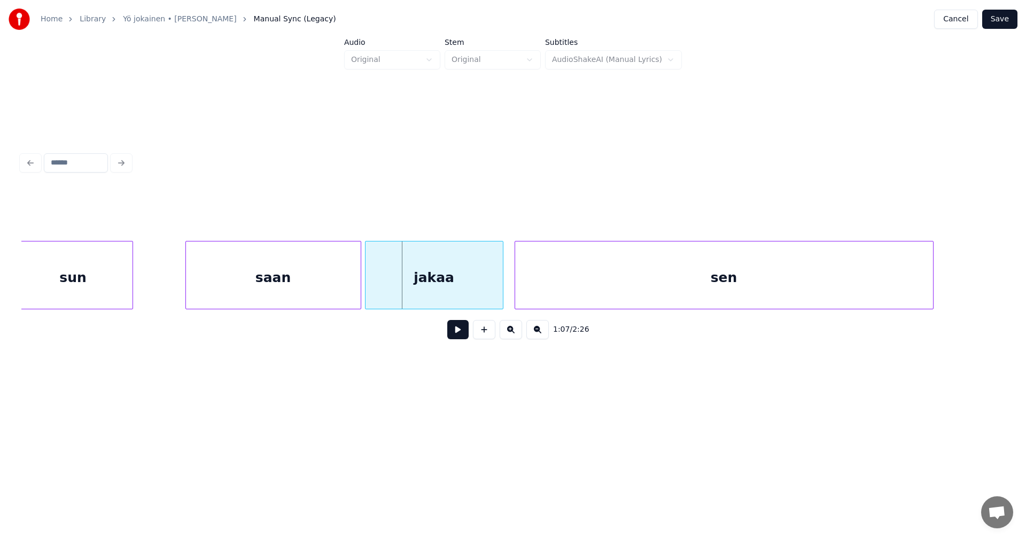
scroll to position [0, 12226]
click at [215, 288] on div "saan" at bounding box center [265, 278] width 175 height 73
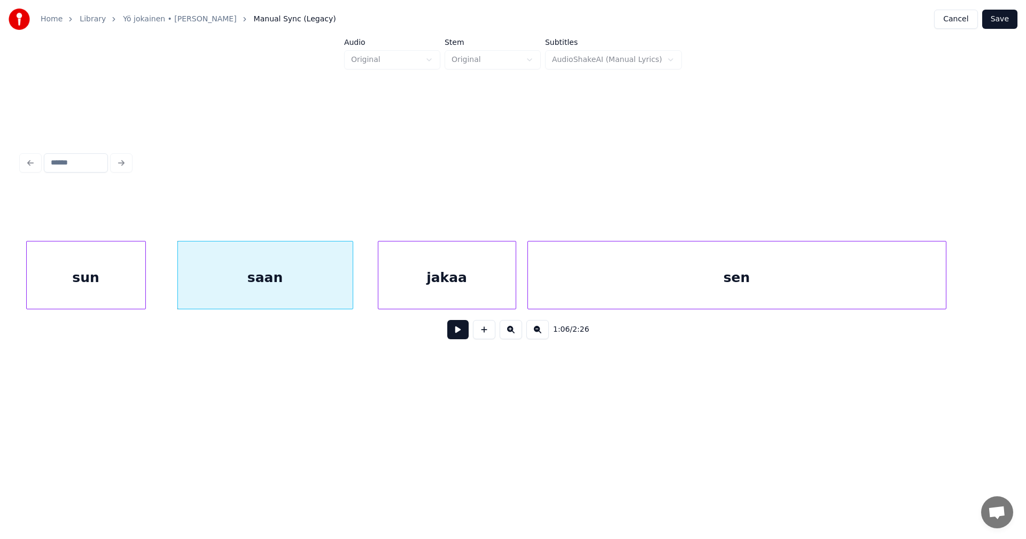
click at [216, 288] on div "saan" at bounding box center [265, 278] width 175 height 73
click at [453, 332] on button at bounding box center [457, 329] width 21 height 19
click at [456, 334] on button at bounding box center [457, 329] width 21 height 19
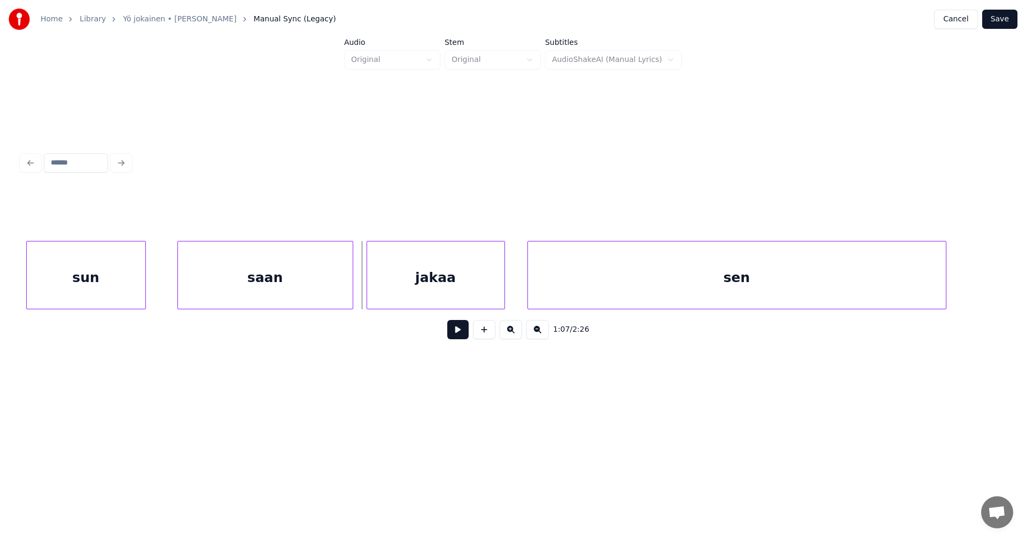
click at [435, 298] on div "jakaa" at bounding box center [435, 278] width 137 height 73
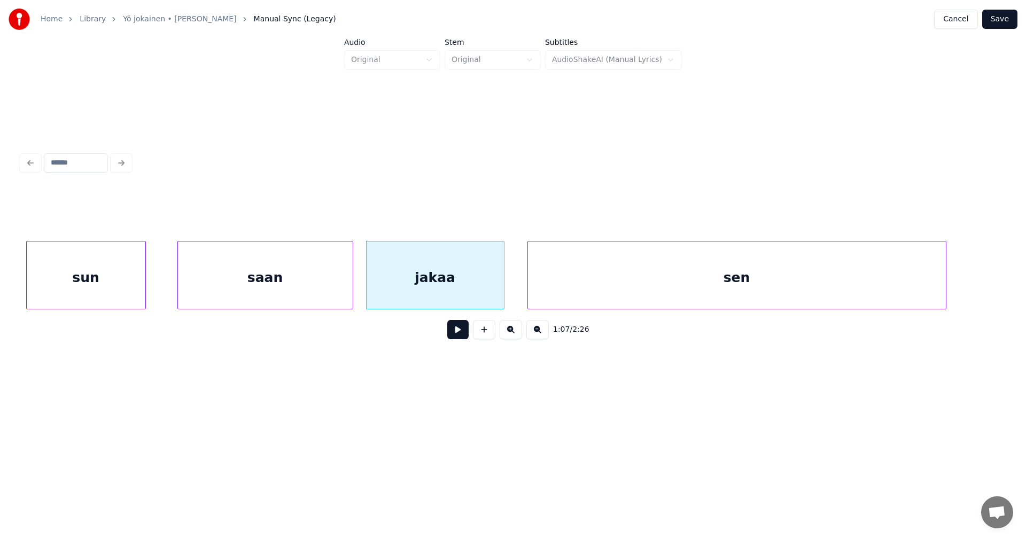
click at [454, 335] on button at bounding box center [457, 329] width 21 height 19
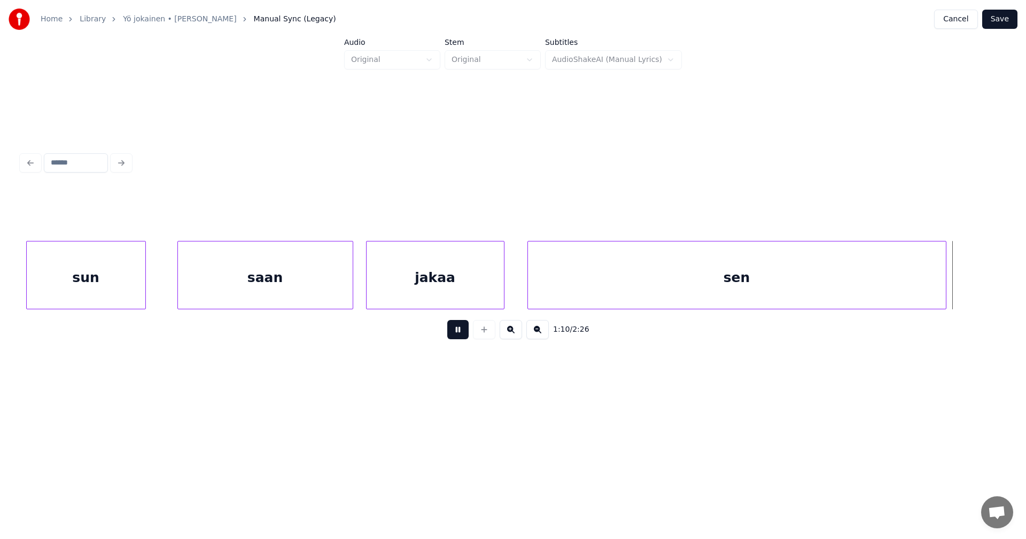
click at [456, 334] on button at bounding box center [457, 329] width 21 height 19
click at [971, 291] on div at bounding box center [972, 275] width 3 height 67
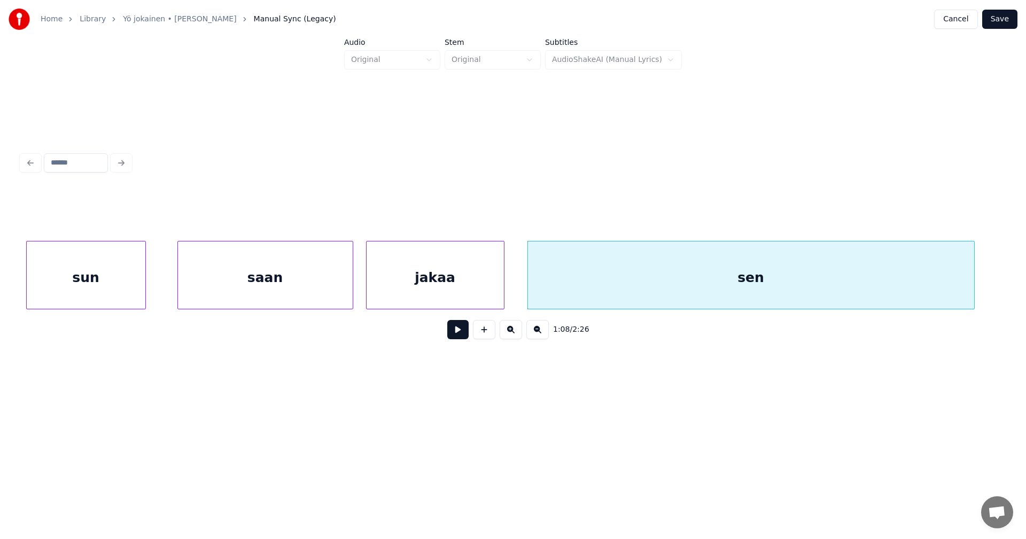
click at [781, 271] on div "sen" at bounding box center [751, 278] width 446 height 73
click at [403, 207] on input "***" at bounding box center [406, 214] width 80 height 19
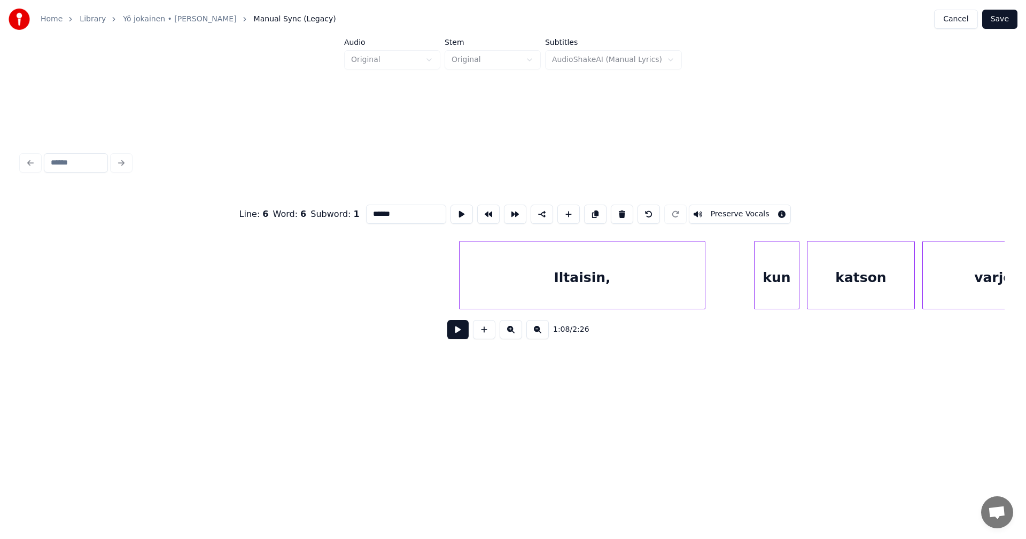
scroll to position [0, 13325]
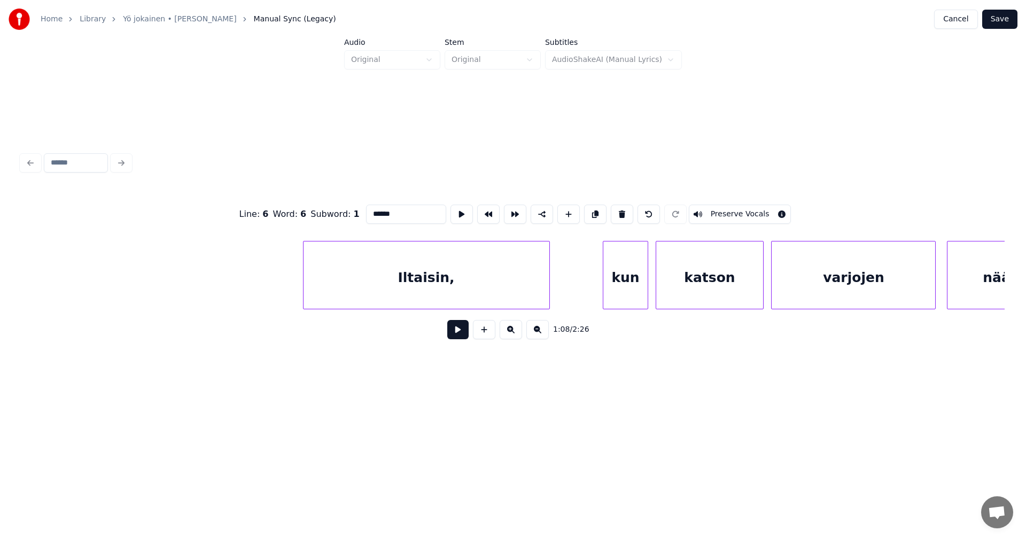
click at [510, 292] on div "Iltaisin," at bounding box center [427, 278] width 246 height 73
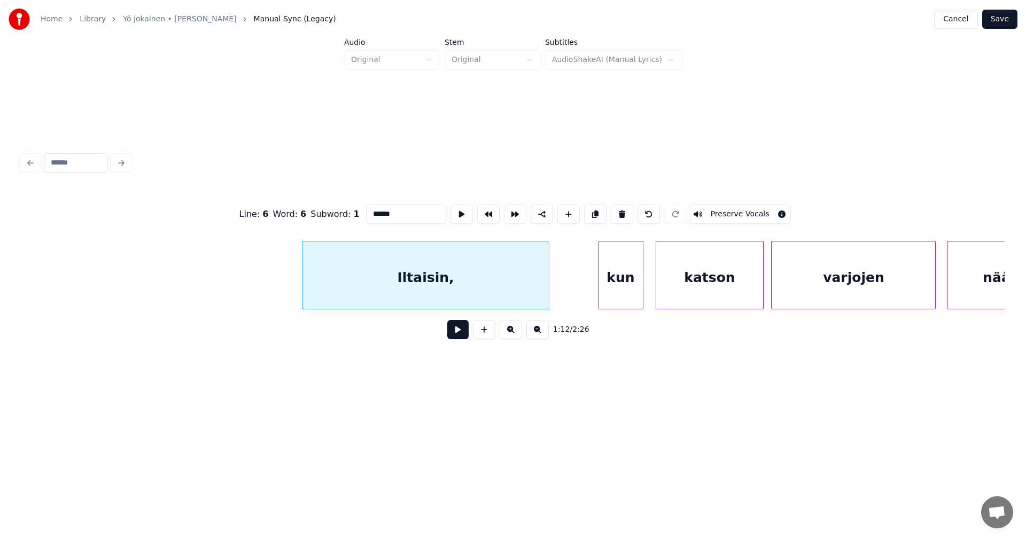
click at [619, 286] on div "kun" at bounding box center [621, 278] width 44 height 73
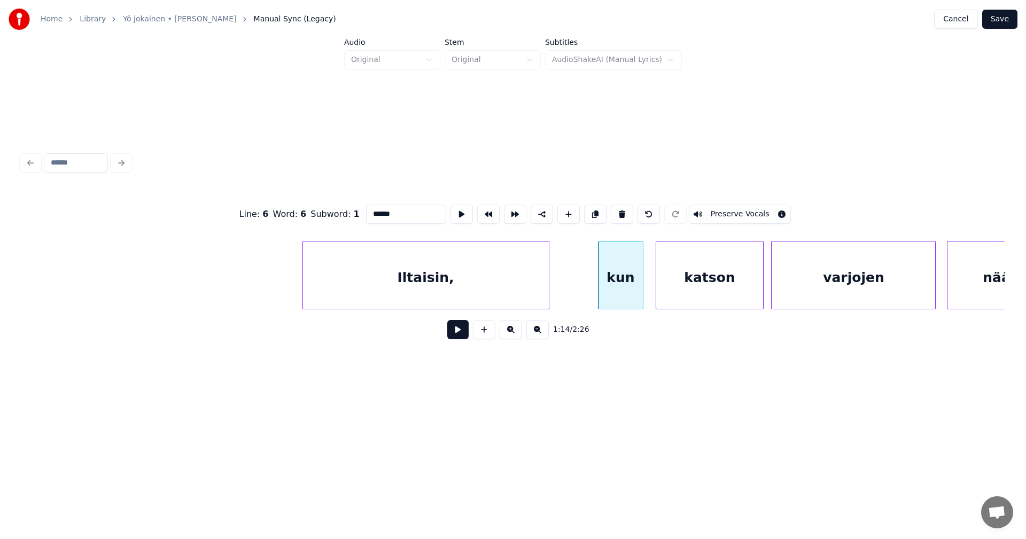
click at [518, 295] on div "Iltaisin," at bounding box center [426, 278] width 246 height 73
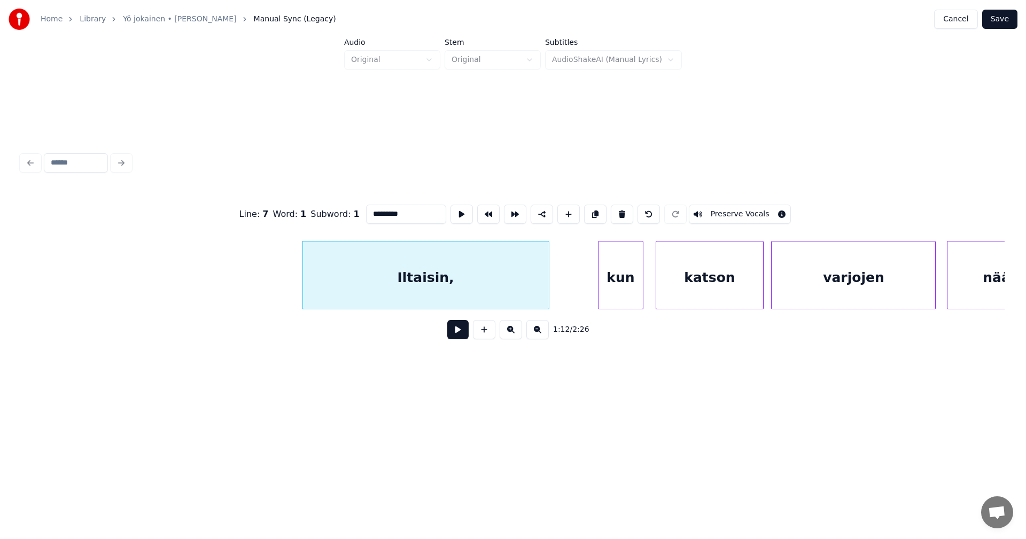
type input "*********"
click at [459, 331] on button at bounding box center [457, 329] width 21 height 19
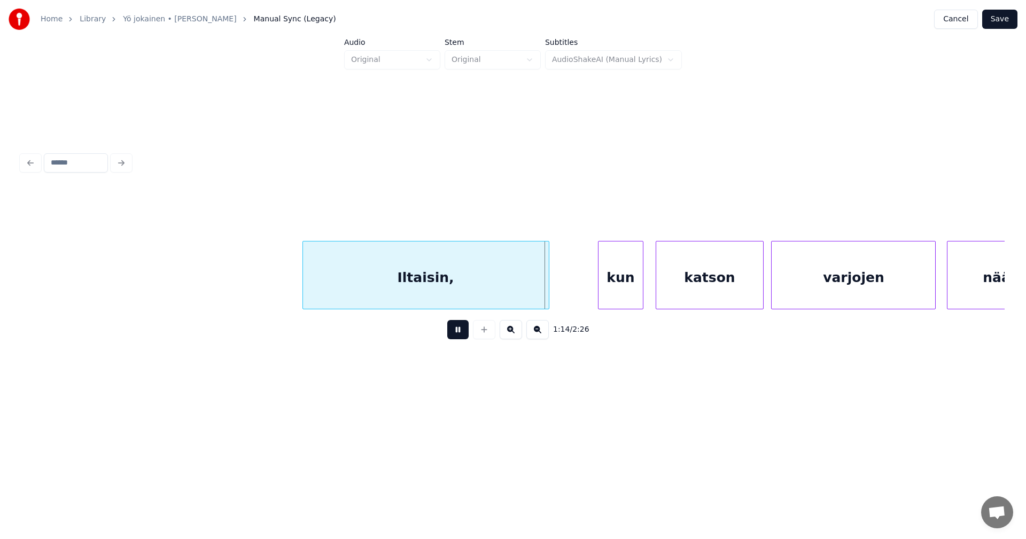
click at [462, 330] on button at bounding box center [457, 329] width 21 height 19
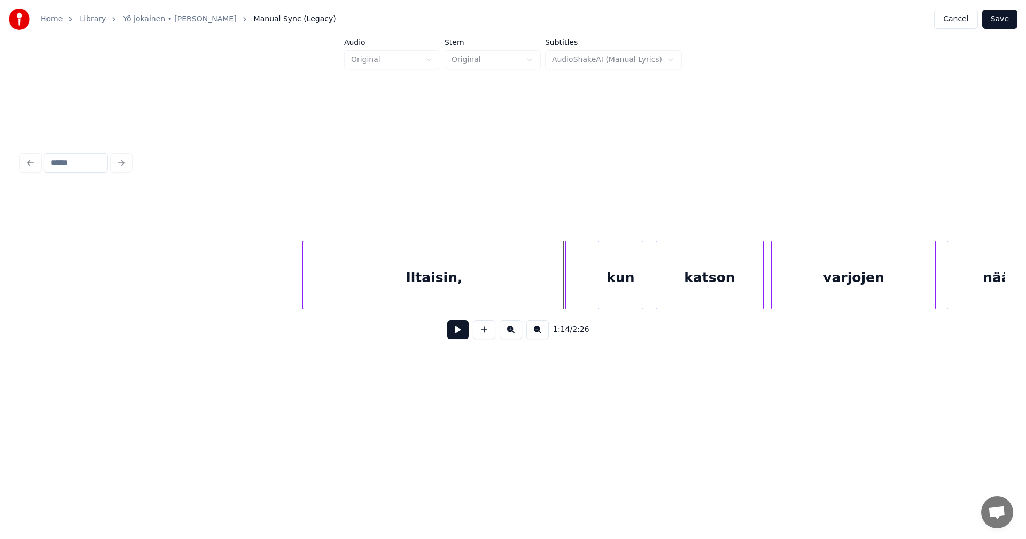
click at [564, 292] on div at bounding box center [563, 275] width 3 height 67
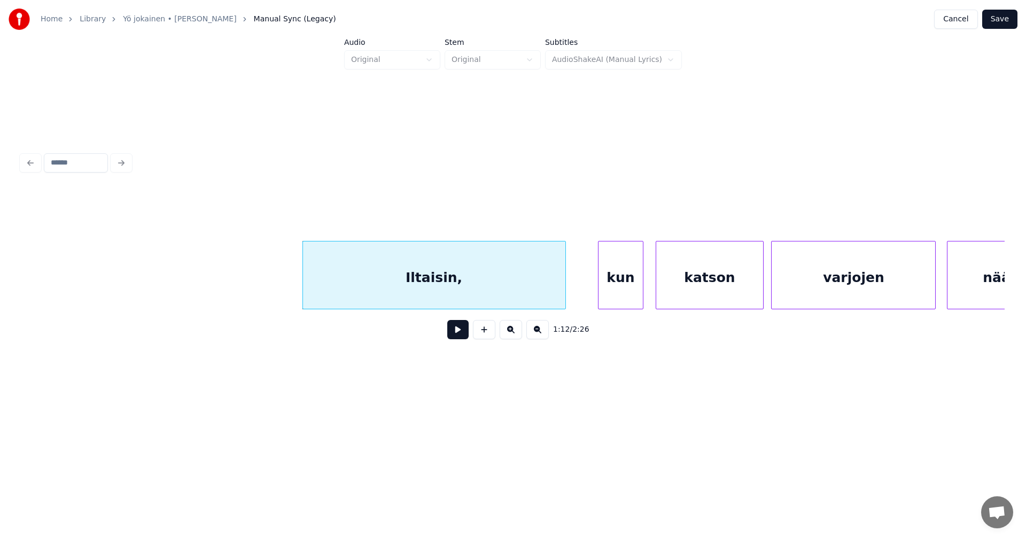
click at [458, 335] on button at bounding box center [457, 329] width 21 height 19
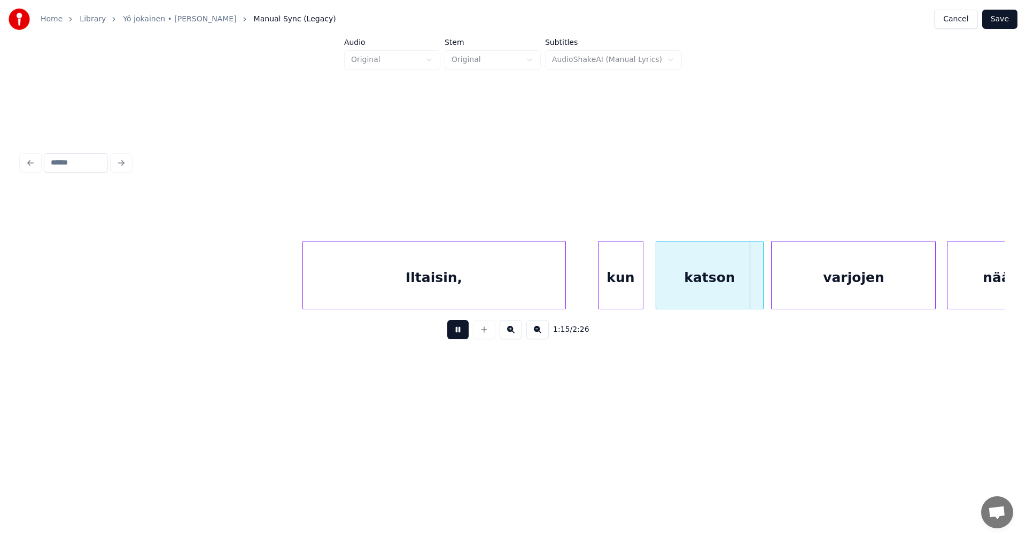
click at [460, 333] on button at bounding box center [457, 329] width 21 height 19
click at [461, 332] on button at bounding box center [457, 329] width 21 height 19
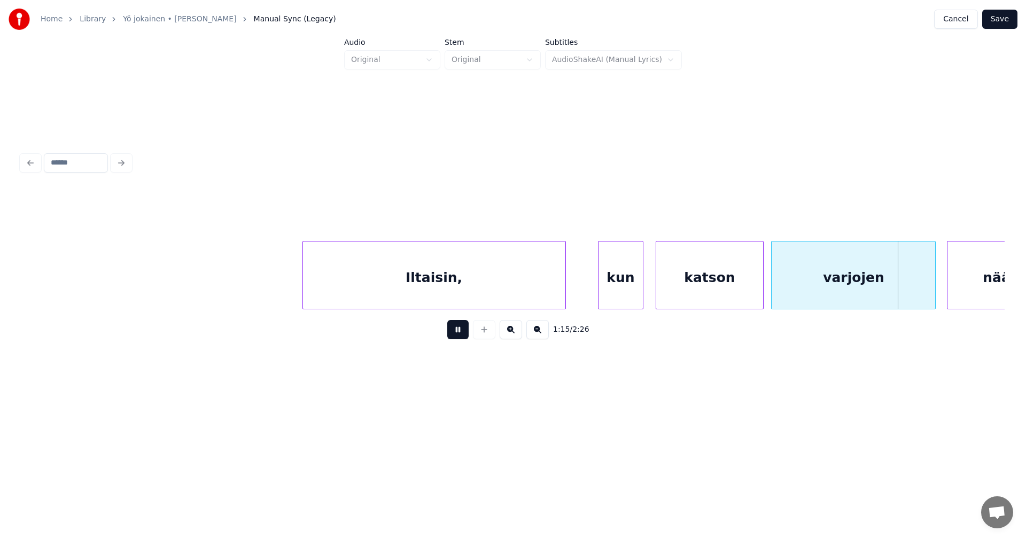
click at [461, 332] on button at bounding box center [457, 329] width 21 height 19
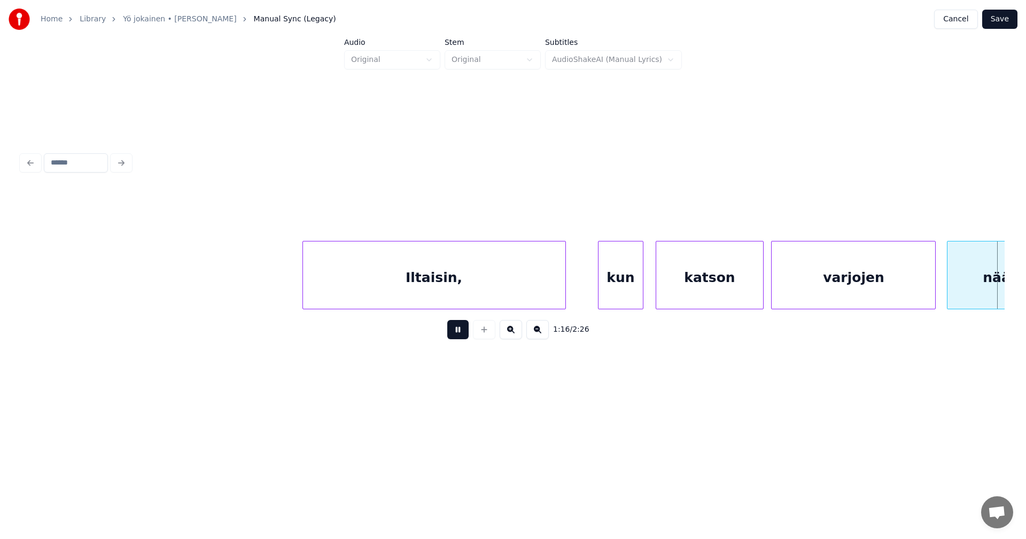
scroll to position [0, 14309]
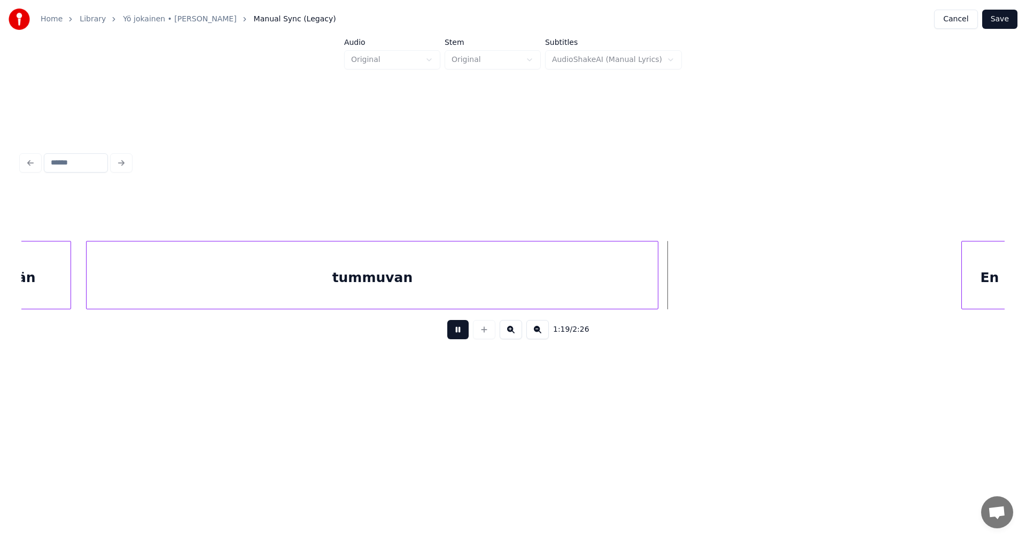
drag, startPoint x: 463, startPoint y: 330, endPoint x: 537, endPoint y: 313, distance: 75.6
click at [467, 328] on button at bounding box center [457, 329] width 21 height 19
click at [691, 286] on div at bounding box center [692, 275] width 3 height 67
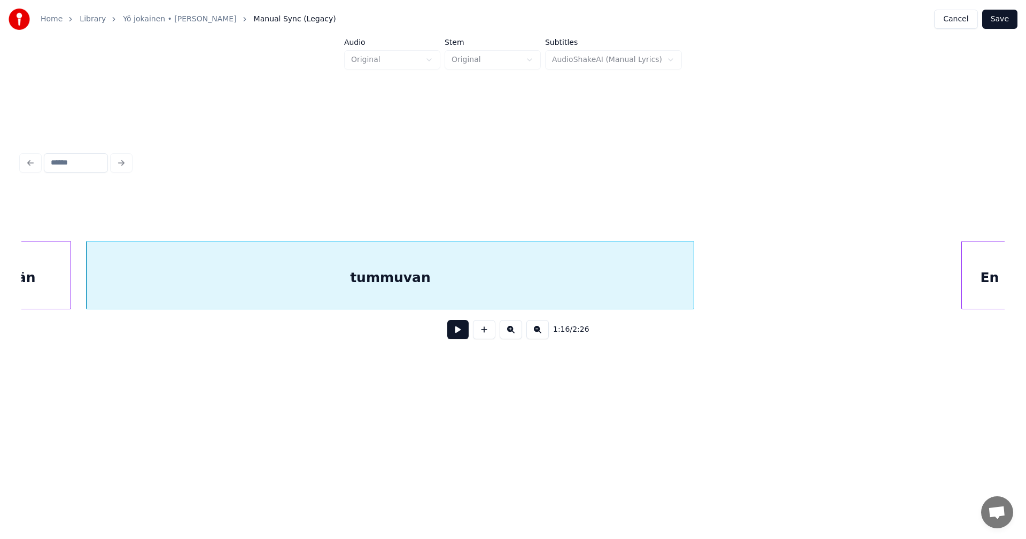
click at [585, 281] on div "tummuvan" at bounding box center [390, 278] width 607 height 73
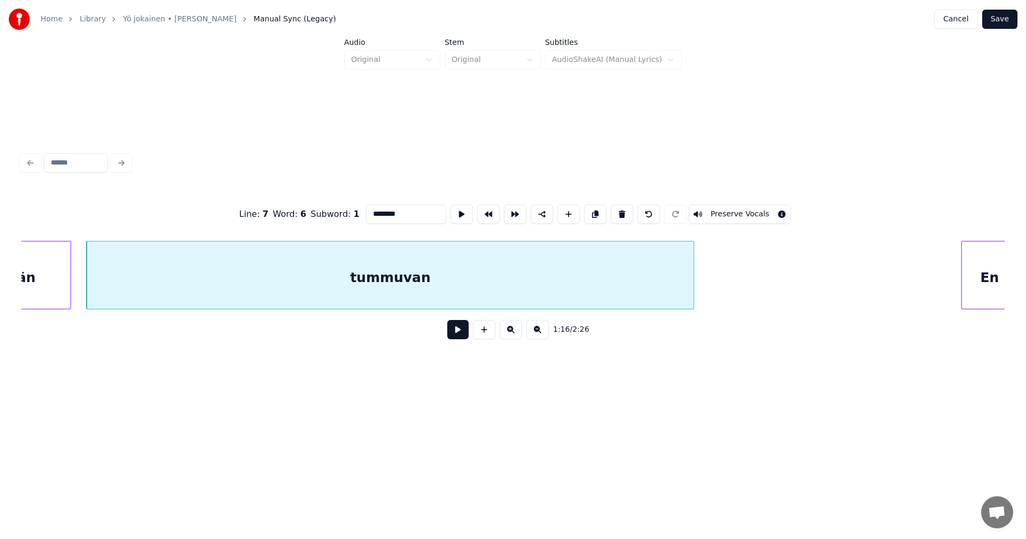
click at [419, 210] on input "********" at bounding box center [406, 214] width 80 height 19
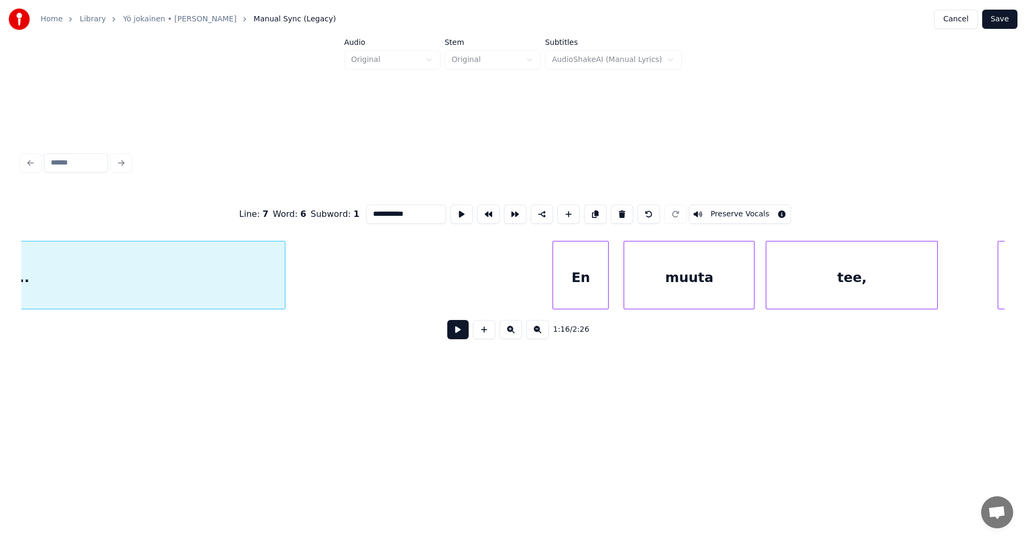
scroll to position [0, 14915]
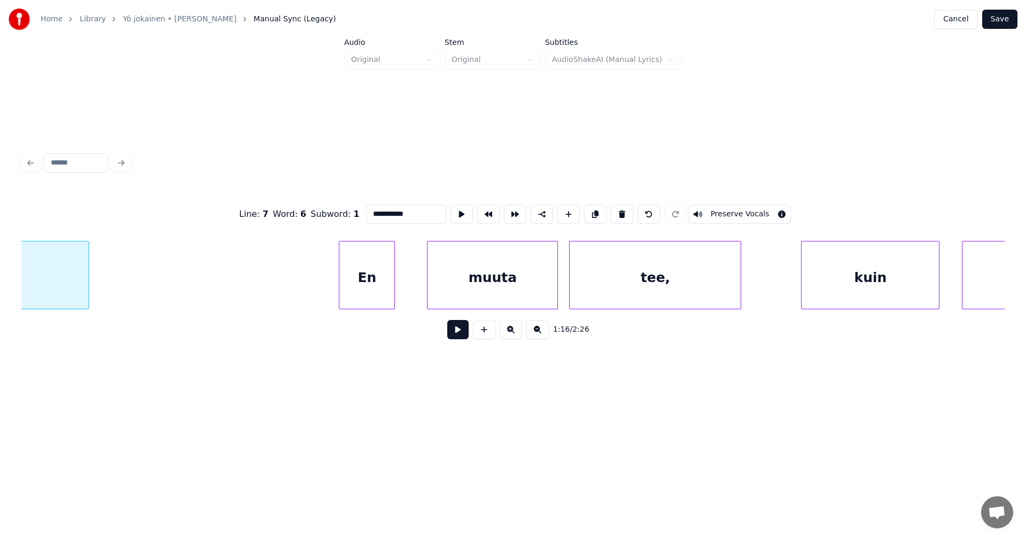
click at [382, 290] on div "En" at bounding box center [366, 278] width 55 height 73
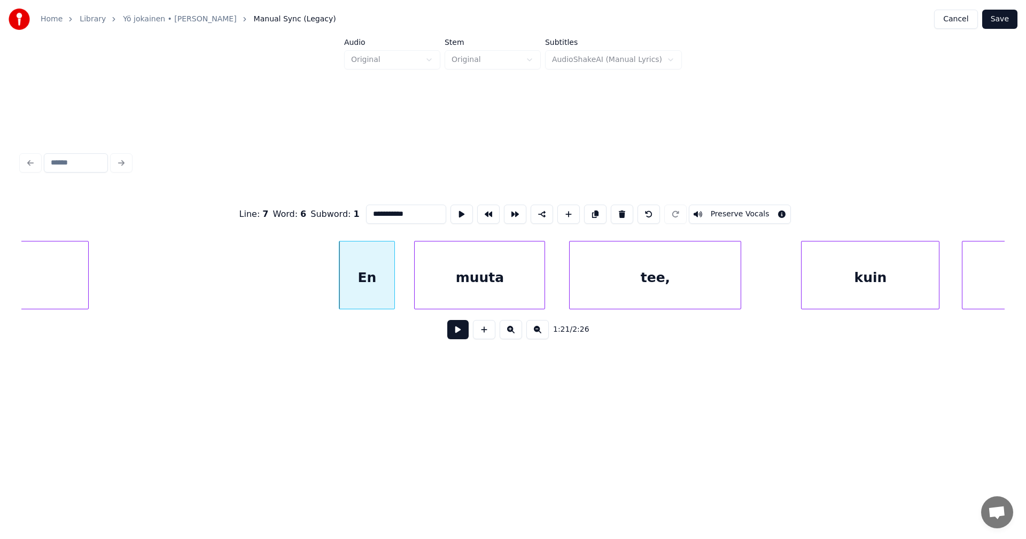
click at [444, 289] on div "muuta" at bounding box center [480, 278] width 130 height 73
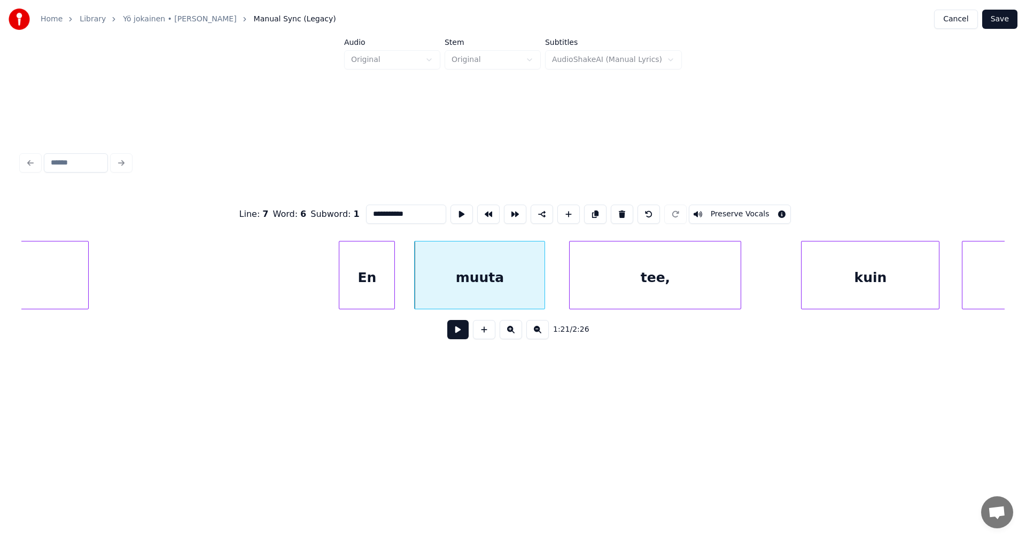
click at [371, 289] on div "En" at bounding box center [366, 278] width 55 height 73
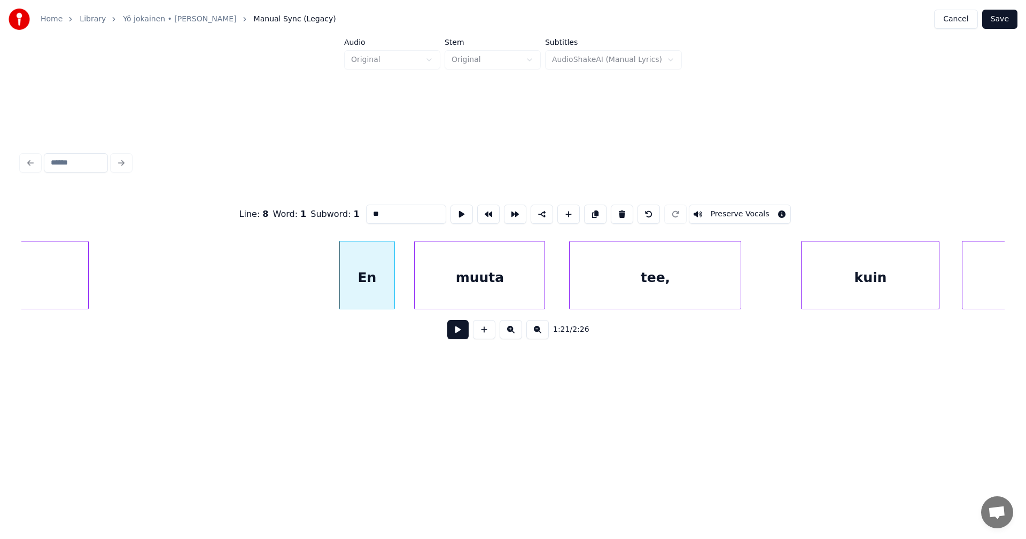
type input "**"
click at [457, 329] on button at bounding box center [457, 329] width 21 height 19
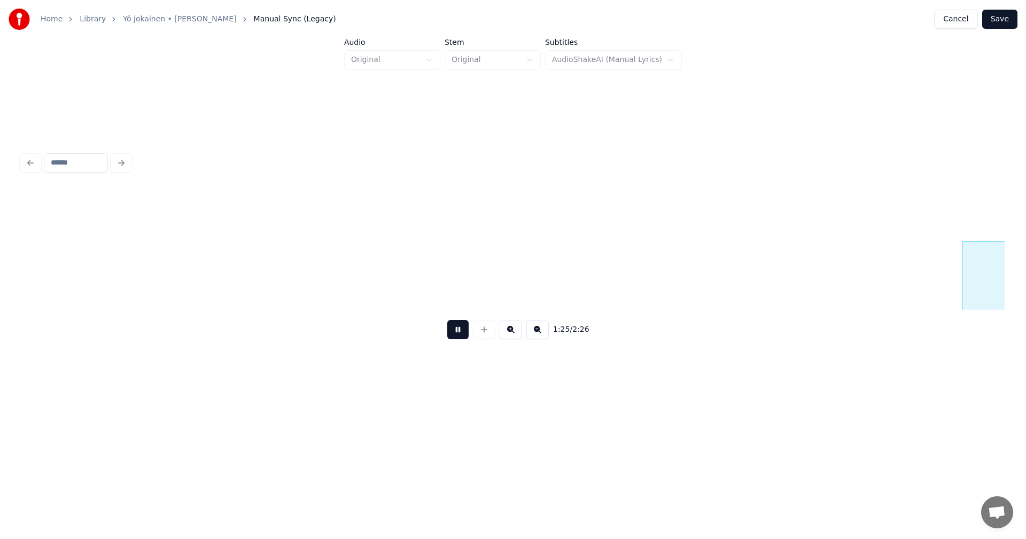
scroll to position [0, 15900]
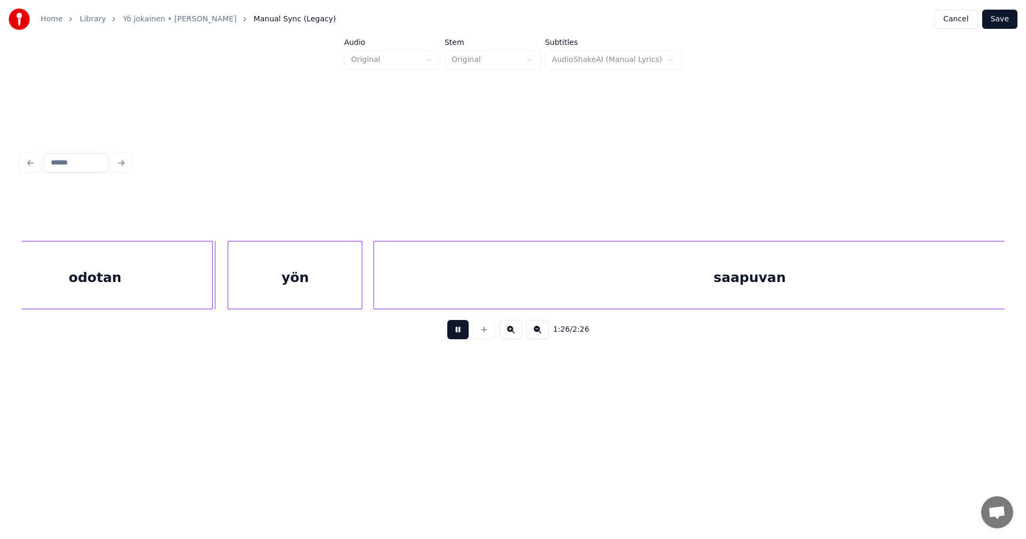
drag, startPoint x: 460, startPoint y: 330, endPoint x: 445, endPoint y: 326, distance: 15.9
click at [460, 329] on button at bounding box center [457, 329] width 21 height 19
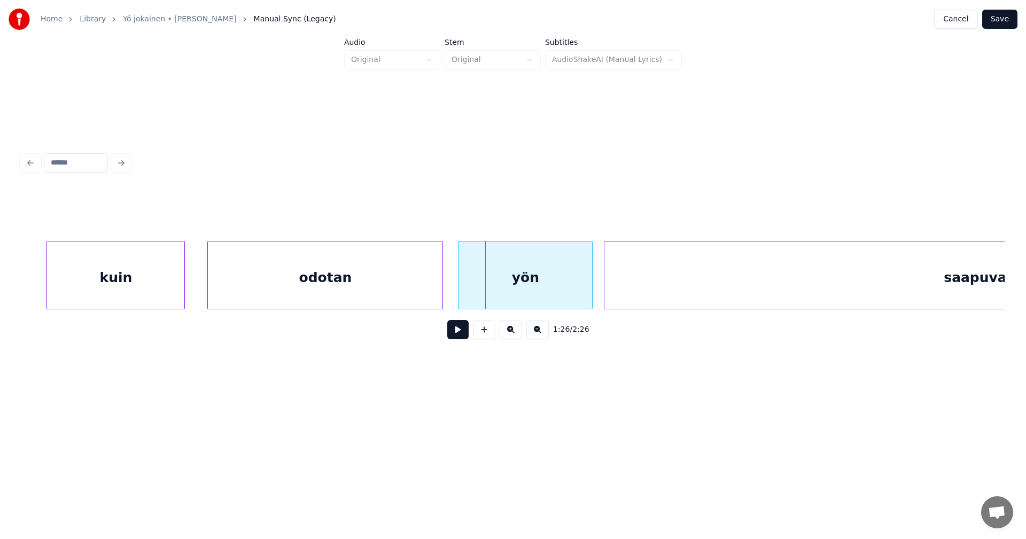
scroll to position [0, 15665]
click at [270, 285] on div "odotan" at bounding box center [325, 278] width 235 height 73
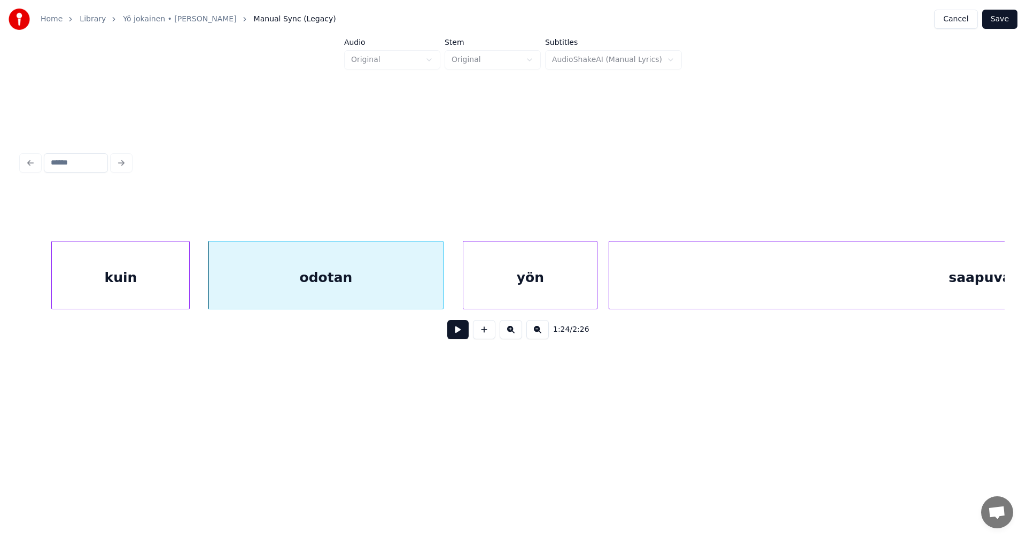
click at [500, 290] on div "yön" at bounding box center [530, 278] width 134 height 73
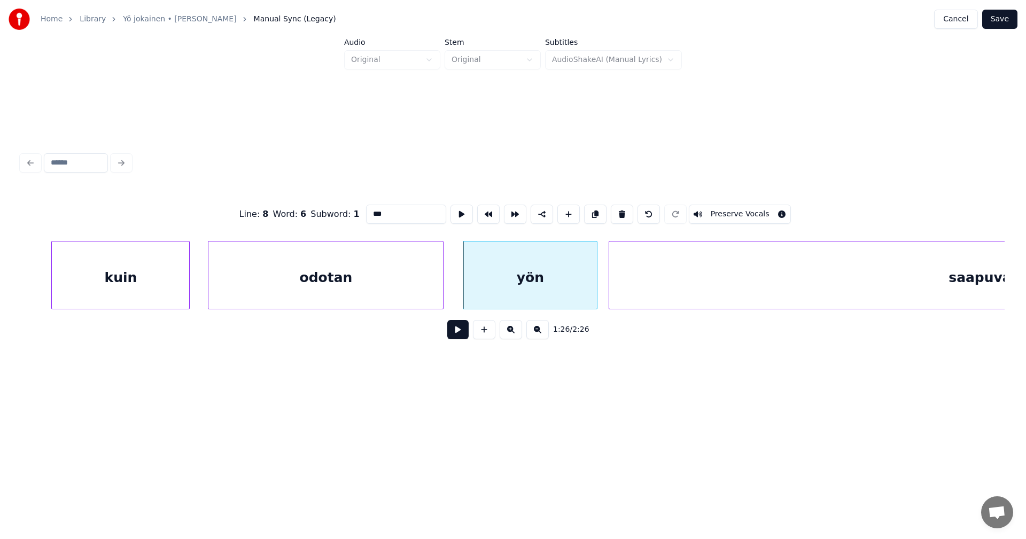
click at [463, 331] on button at bounding box center [457, 329] width 21 height 19
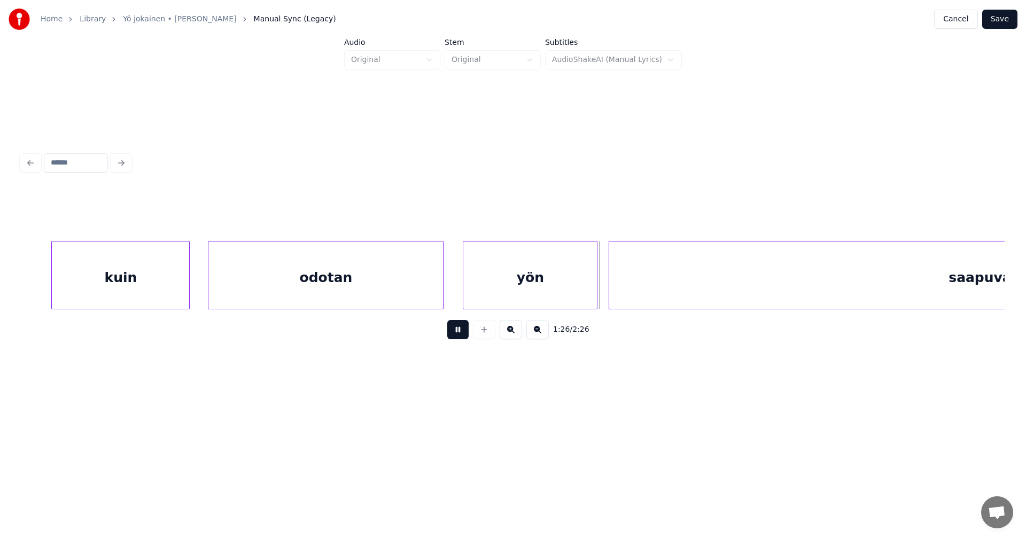
click at [463, 331] on button at bounding box center [457, 329] width 21 height 19
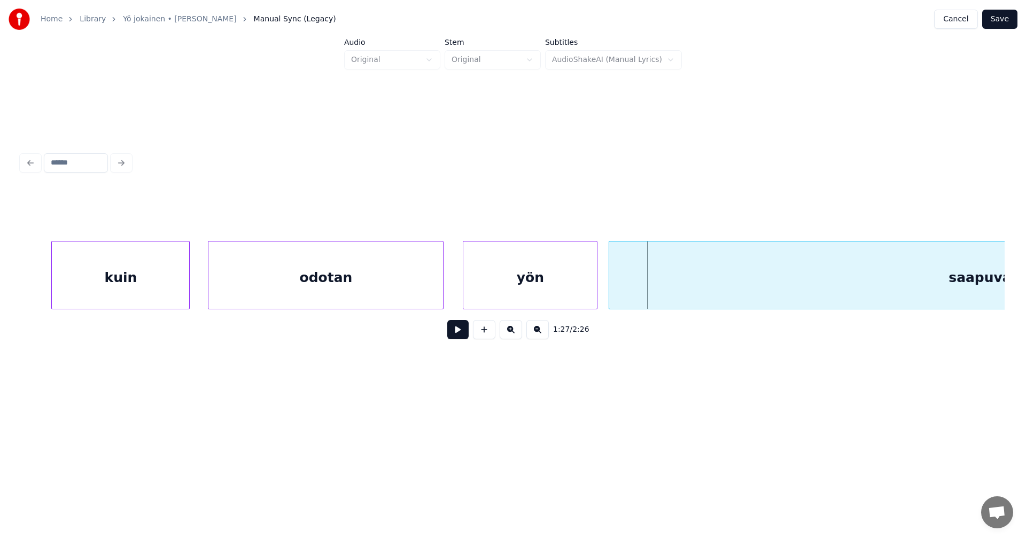
click at [579, 293] on div "yön" at bounding box center [530, 278] width 134 height 73
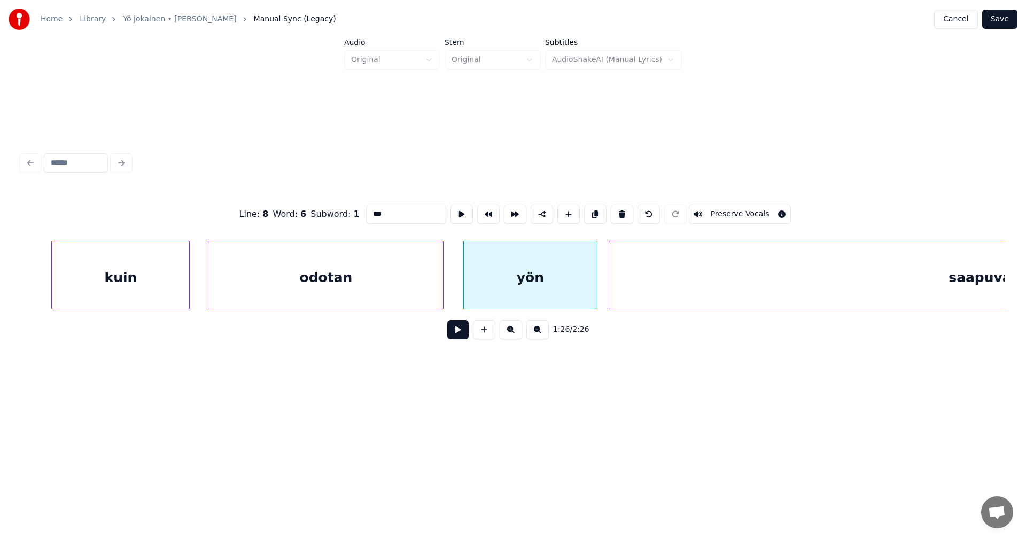
click at [459, 331] on button at bounding box center [457, 329] width 21 height 19
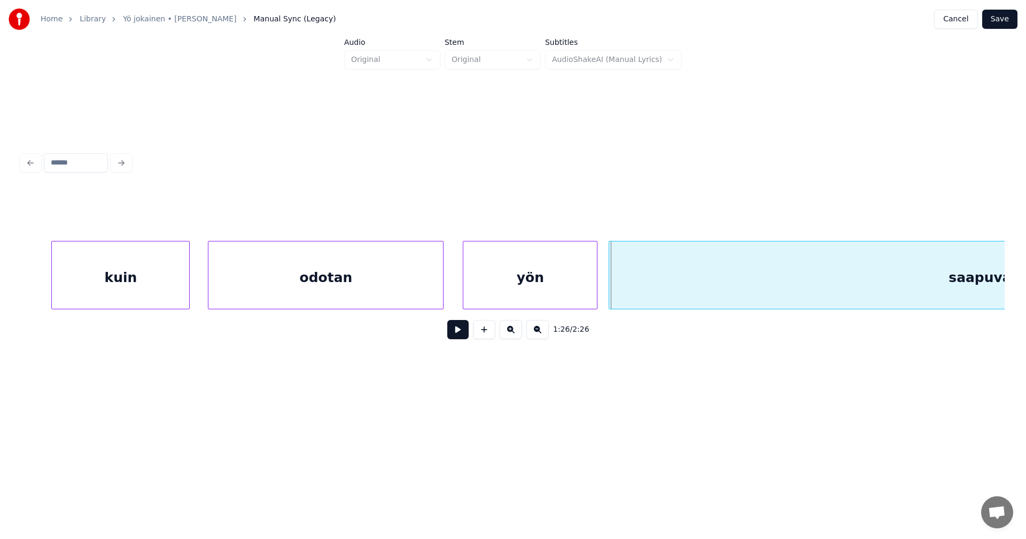
click at [462, 334] on button at bounding box center [457, 329] width 21 height 19
drag, startPoint x: 463, startPoint y: 334, endPoint x: 515, endPoint y: 317, distance: 54.4
click at [468, 332] on button at bounding box center [457, 329] width 21 height 19
click at [661, 285] on div "saapuvan" at bounding box center [984, 278] width 751 height 73
type input "********"
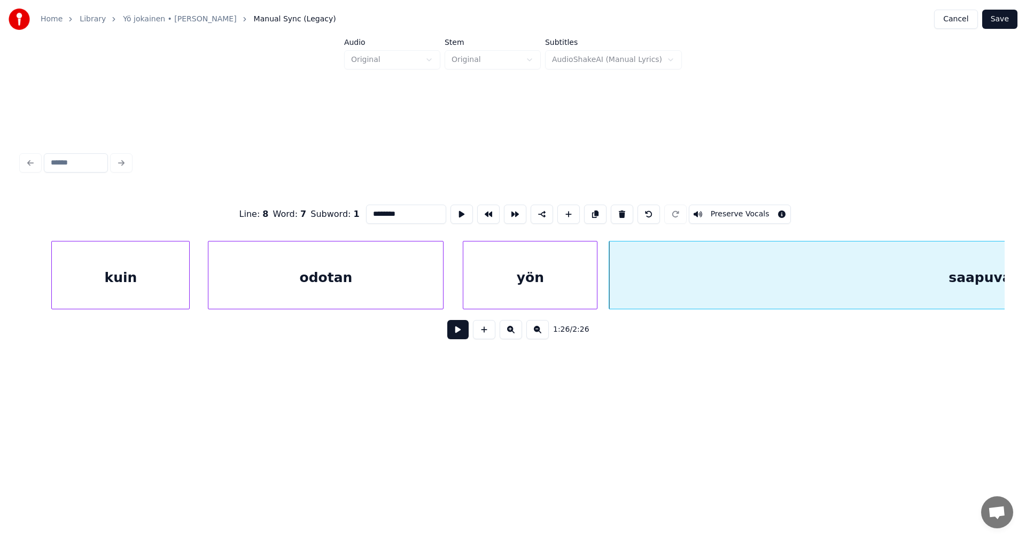
click at [462, 337] on button at bounding box center [457, 329] width 21 height 19
click at [463, 337] on button at bounding box center [457, 329] width 21 height 19
click at [465, 336] on button at bounding box center [457, 329] width 21 height 19
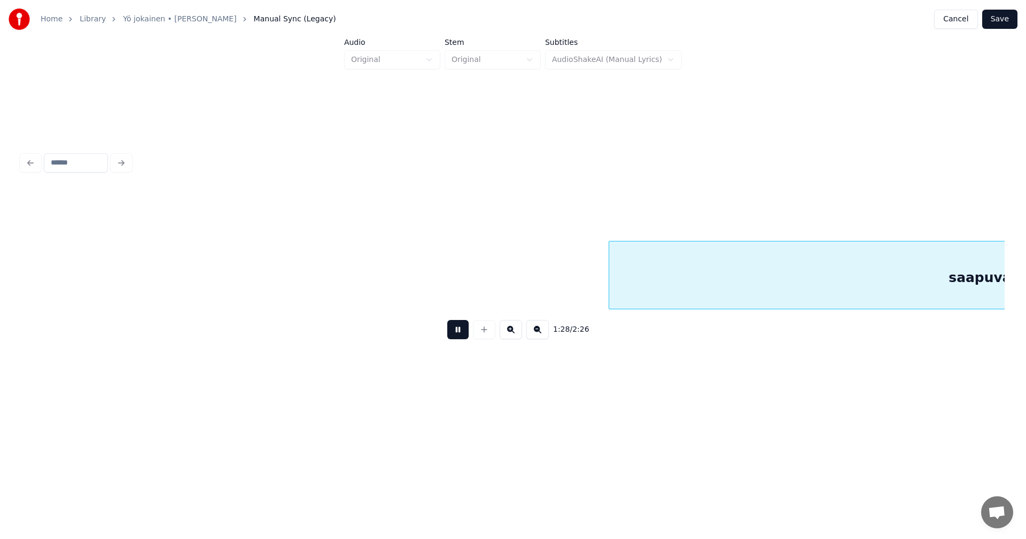
scroll to position [0, 16649]
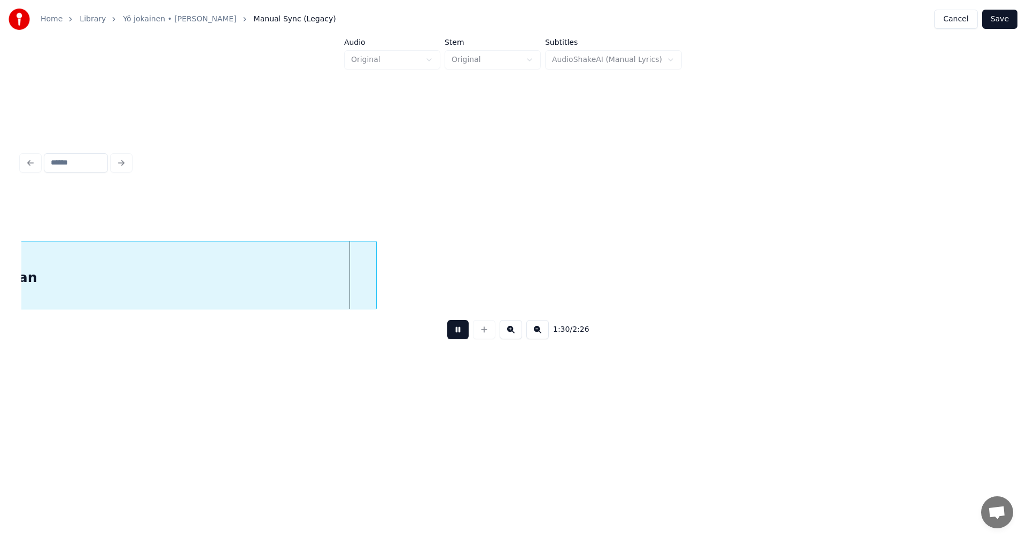
click at [467, 334] on button at bounding box center [457, 329] width 21 height 19
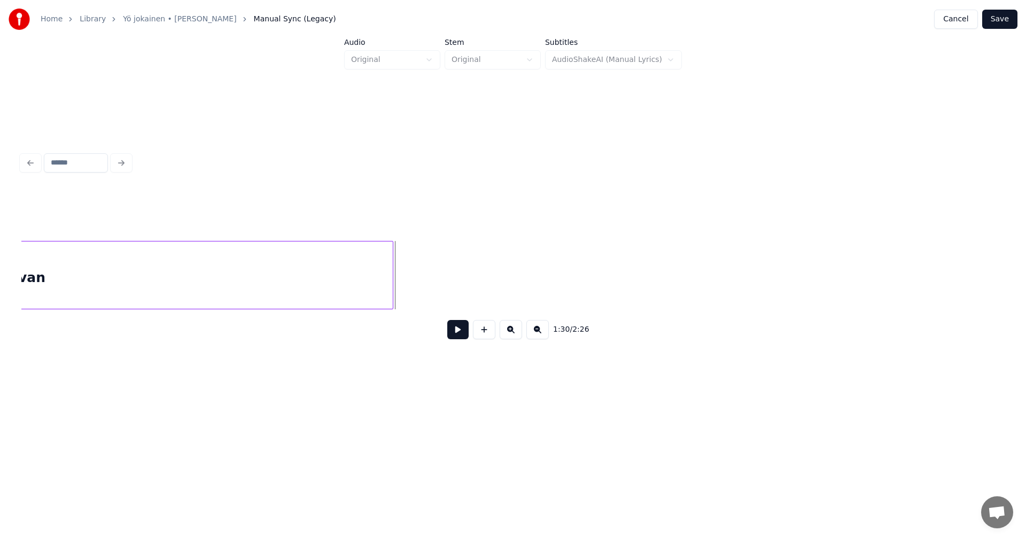
click at [391, 290] on div at bounding box center [391, 275] width 3 height 67
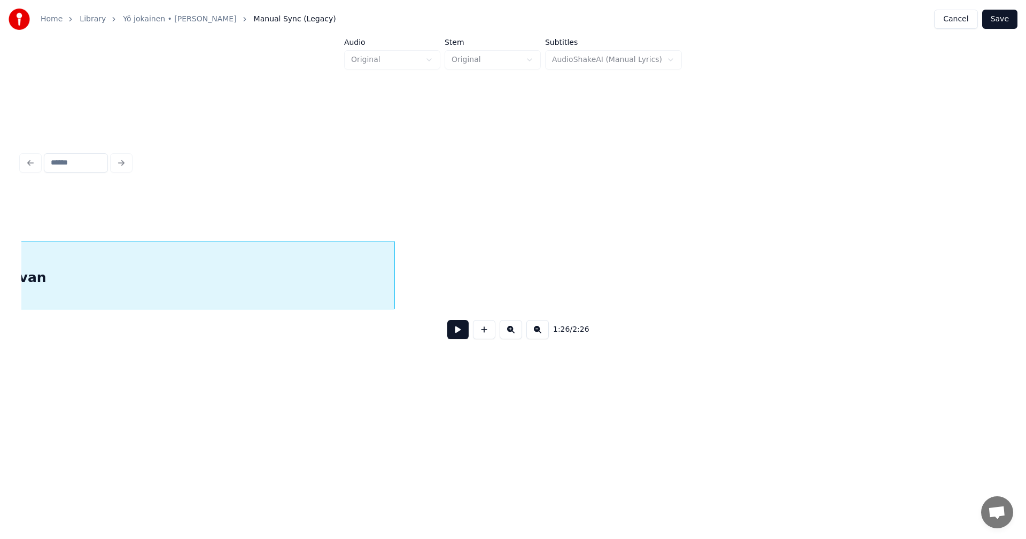
scroll to position [0, 16252]
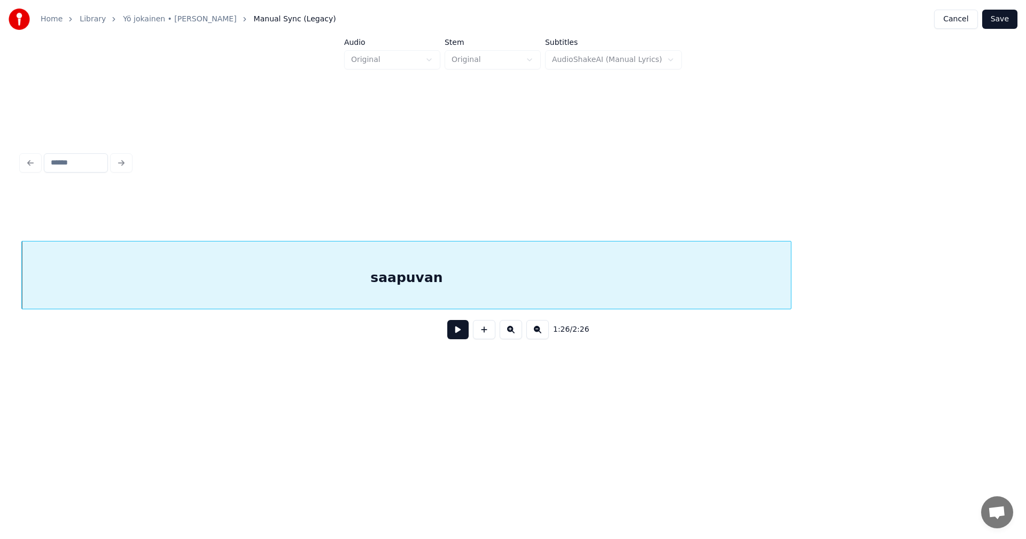
click at [367, 280] on div "saapuvan" at bounding box center [406, 278] width 769 height 73
click at [430, 213] on input "********" at bounding box center [406, 214] width 80 height 19
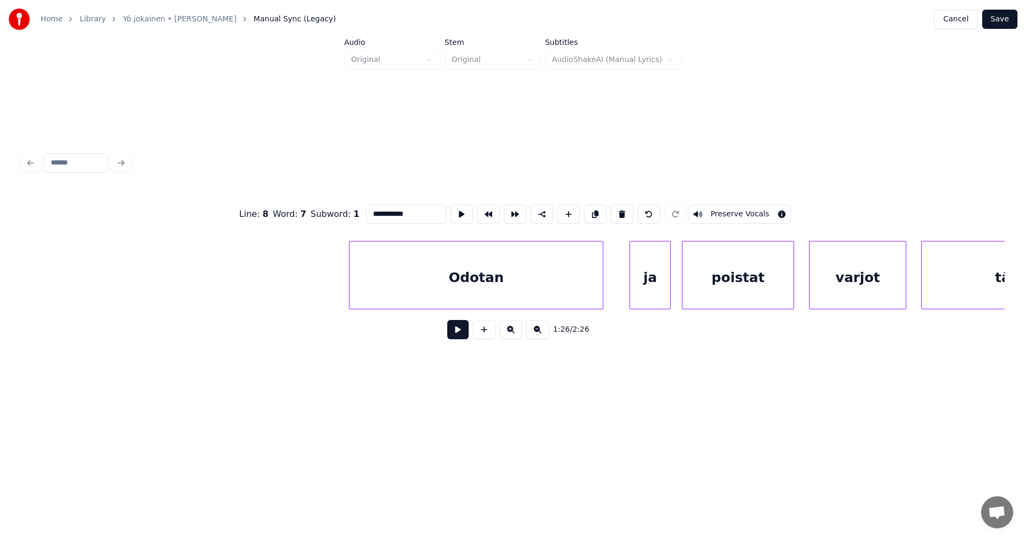
scroll to position [0, 20638]
click at [550, 282] on div "Odotan" at bounding box center [503, 278] width 253 height 73
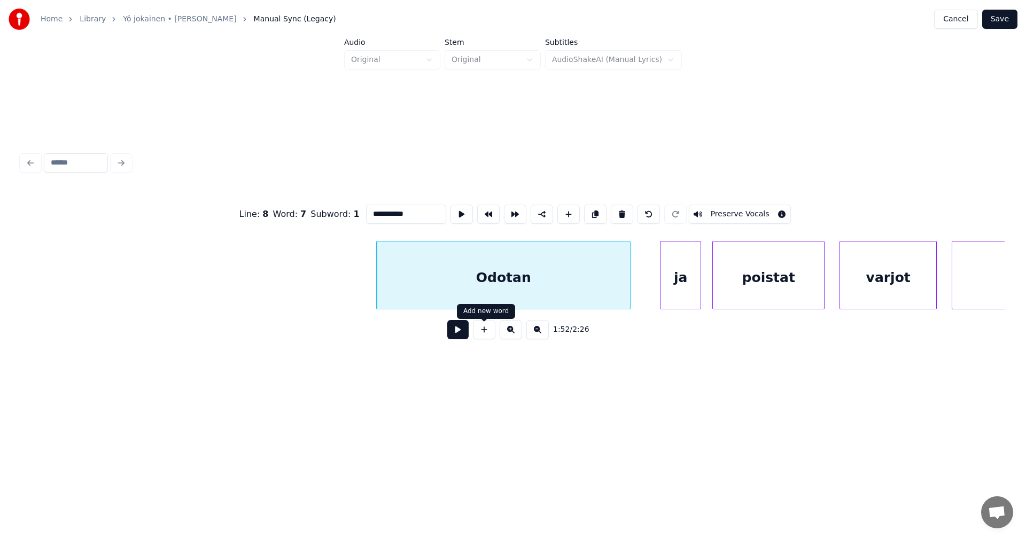
type input "**********"
click at [463, 333] on button at bounding box center [457, 329] width 21 height 19
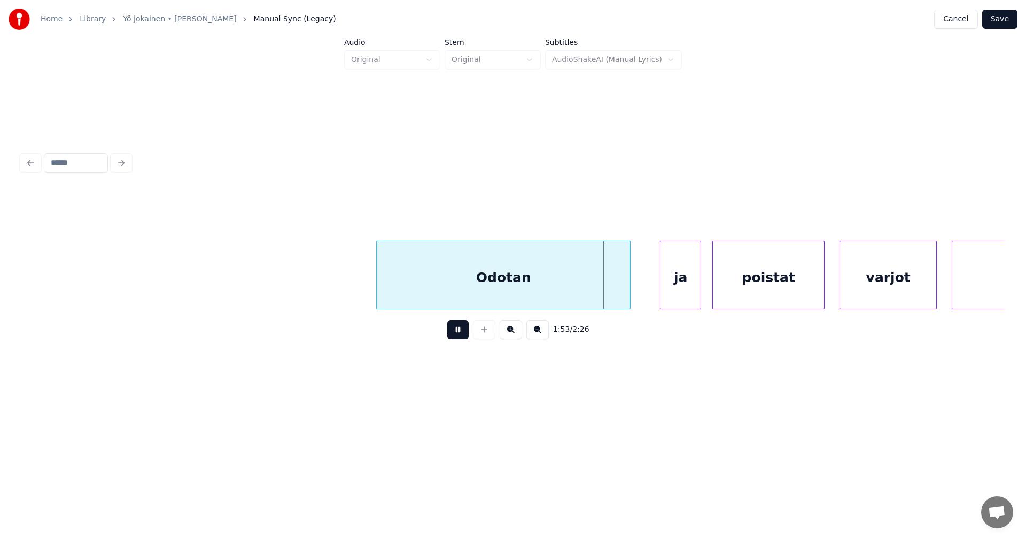
click at [463, 333] on button at bounding box center [457, 329] width 21 height 19
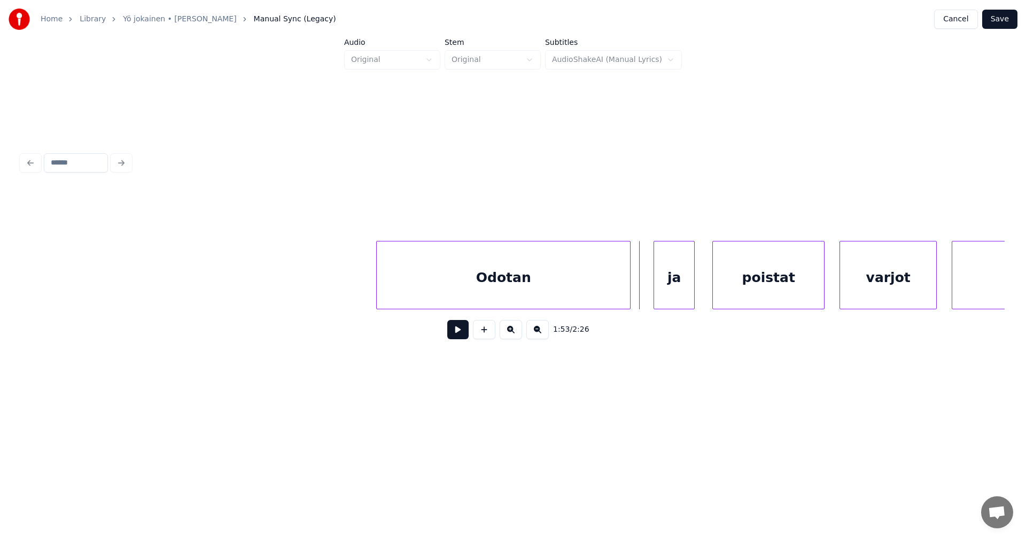
click at [676, 293] on div "ja" at bounding box center [674, 278] width 40 height 73
click at [468, 332] on button at bounding box center [457, 329] width 21 height 19
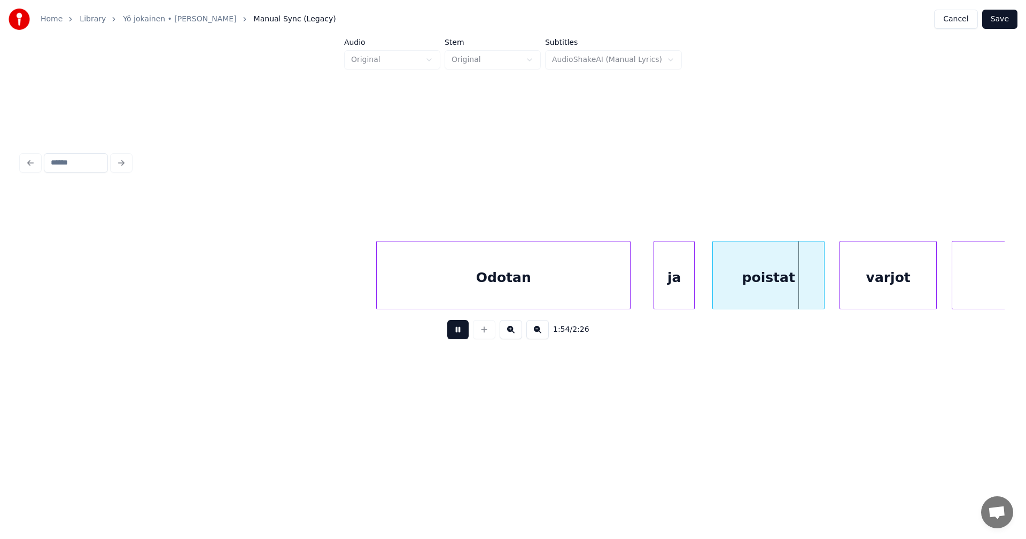
click at [469, 332] on div "1:54 / 2:26" at bounding box center [513, 330] width 966 height 24
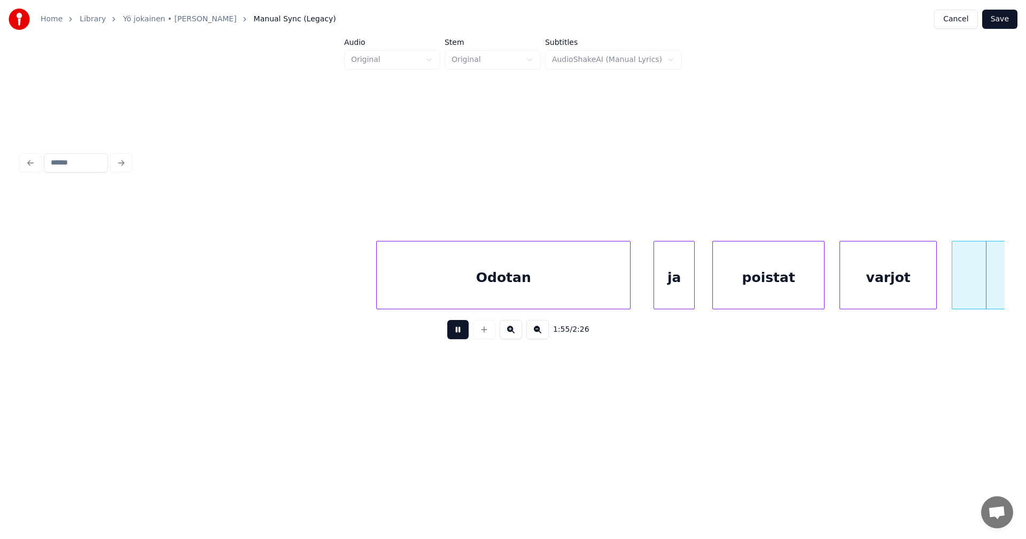
drag, startPoint x: 464, startPoint y: 332, endPoint x: 487, endPoint y: 326, distance: 24.0
click at [464, 332] on button at bounding box center [457, 329] width 21 height 19
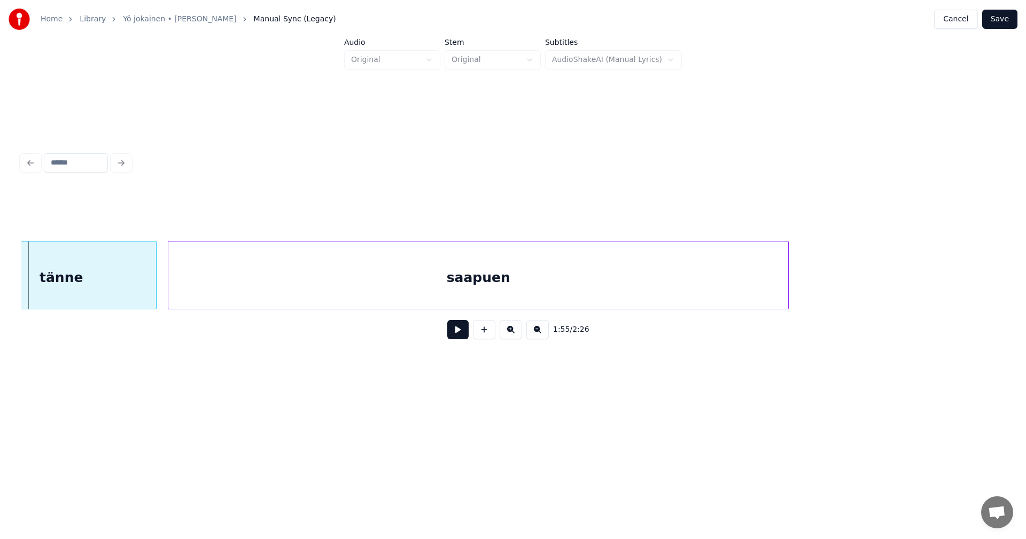
scroll to position [0, 20764]
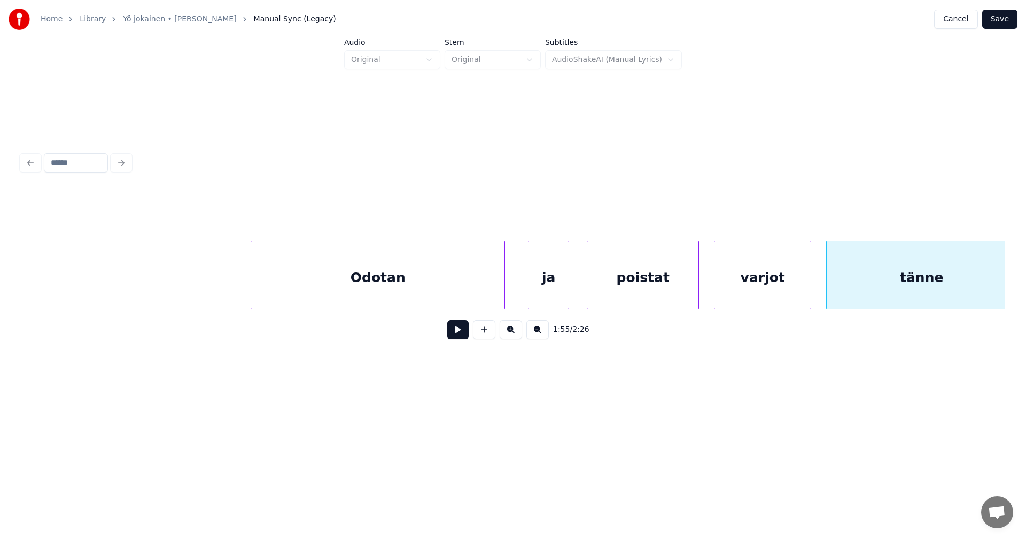
click at [556, 287] on div "ja" at bounding box center [549, 278] width 40 height 73
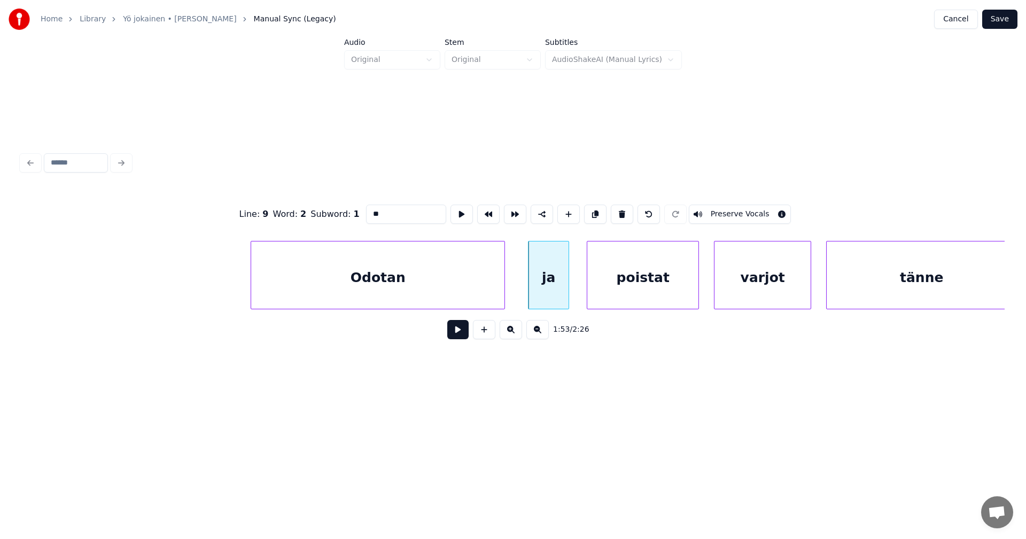
click at [464, 334] on button at bounding box center [457, 329] width 21 height 19
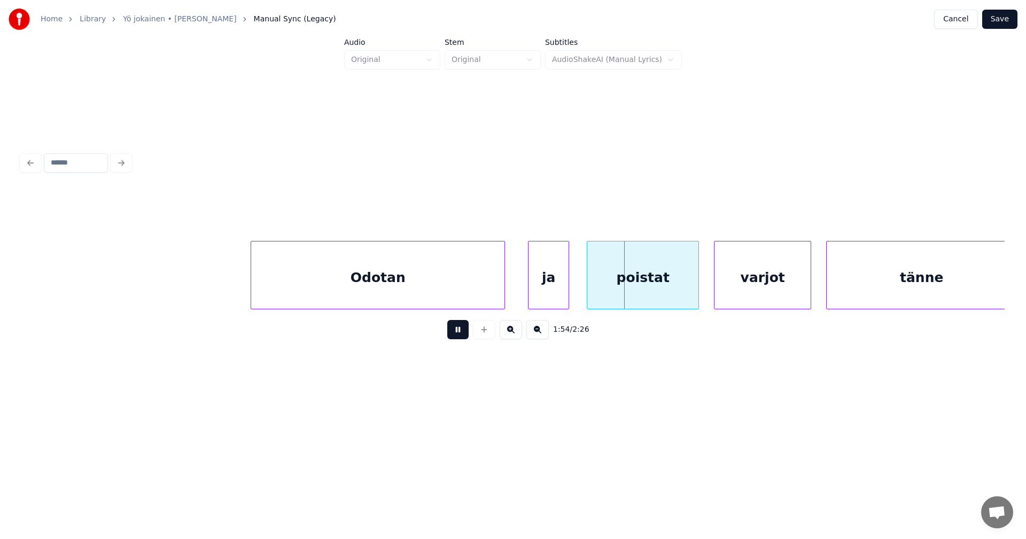
click at [468, 332] on button at bounding box center [457, 329] width 21 height 19
click at [692, 292] on div at bounding box center [690, 275] width 3 height 67
click at [735, 295] on div "varjot" at bounding box center [757, 278] width 96 height 73
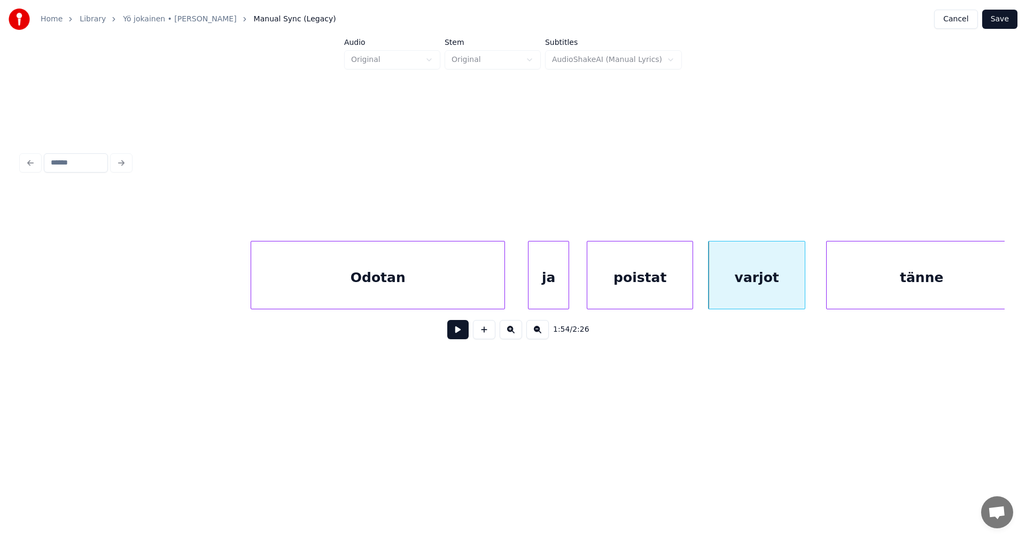
click at [689, 294] on div "poistat" at bounding box center [639, 278] width 105 height 73
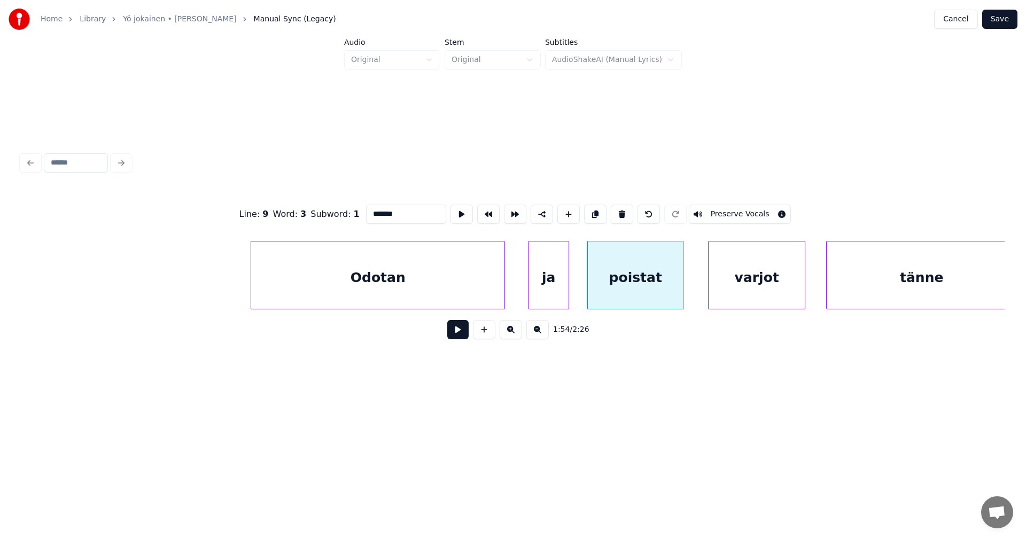
click at [680, 295] on div at bounding box center [681, 275] width 3 height 67
click at [729, 295] on div "varjot" at bounding box center [753, 278] width 96 height 73
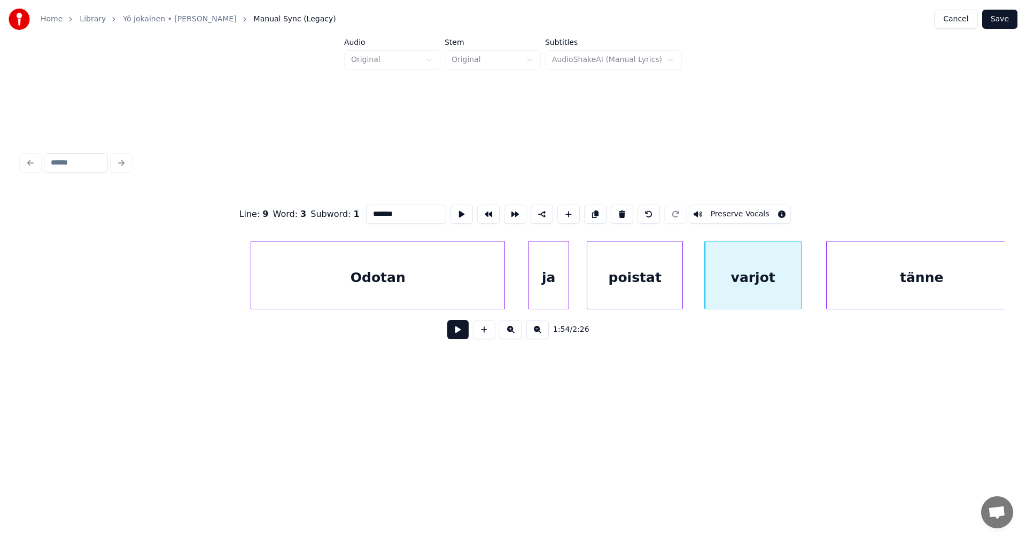
click at [551, 296] on div "ja" at bounding box center [549, 278] width 40 height 73
type input "**"
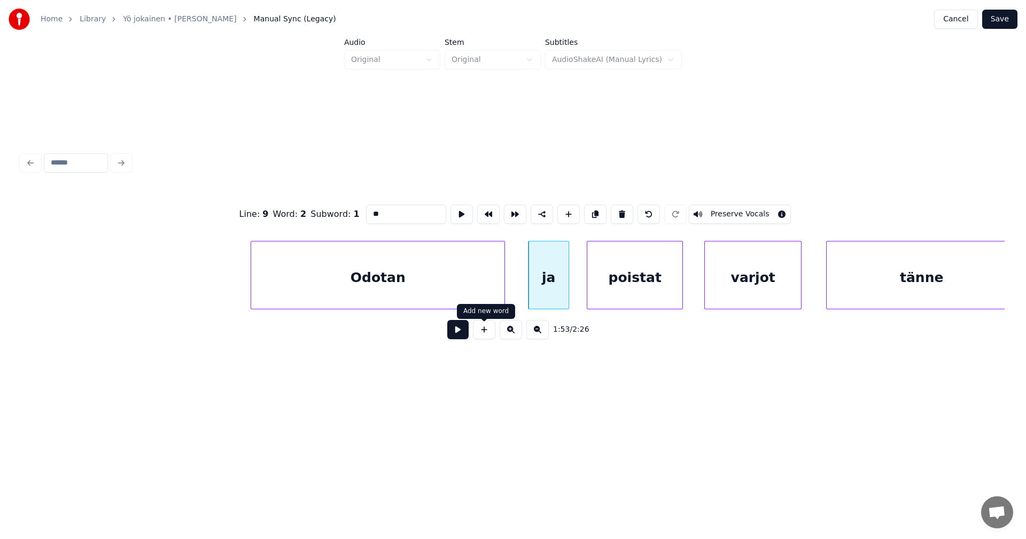
click at [468, 335] on button at bounding box center [457, 329] width 21 height 19
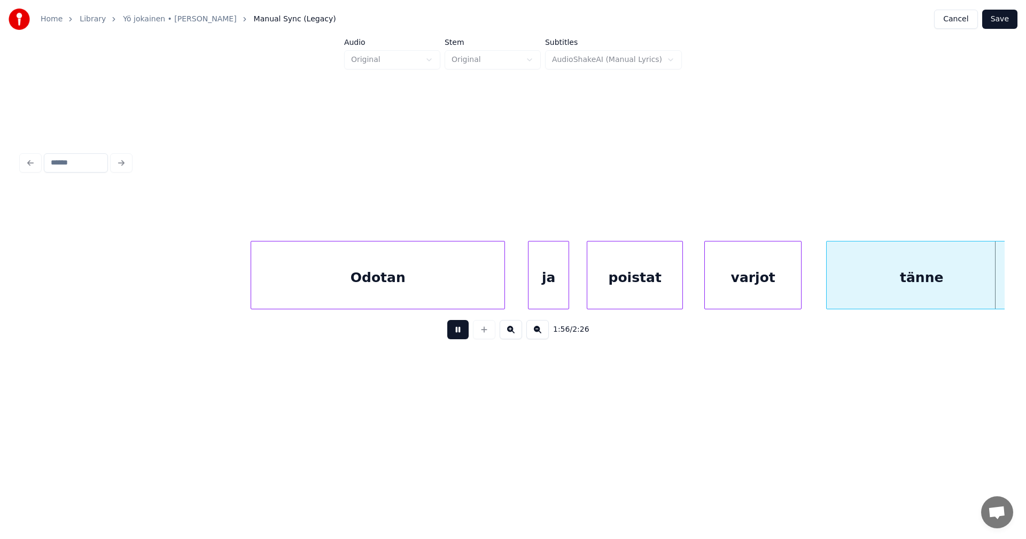
scroll to position [0, 21750]
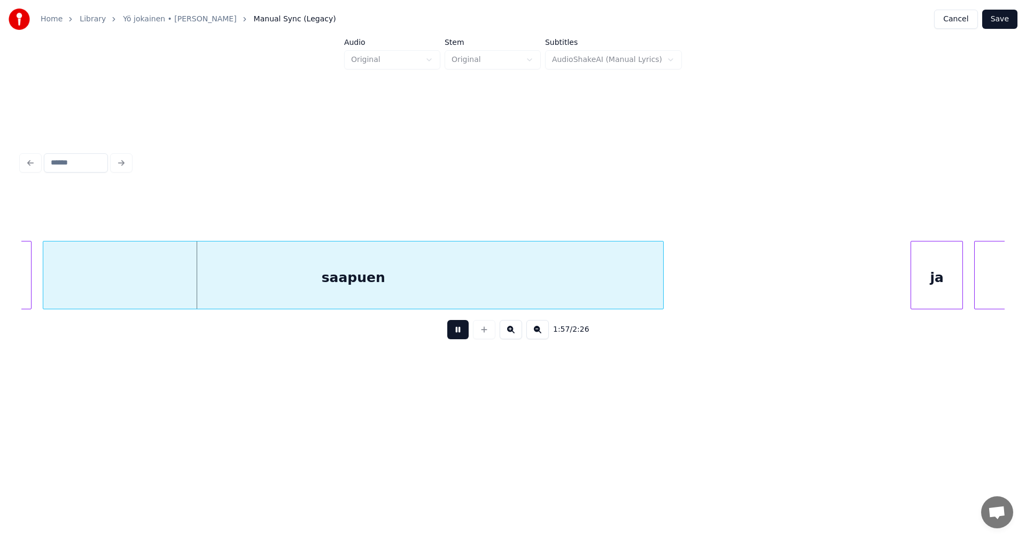
click at [470, 333] on div "1:57 / 2:26" at bounding box center [513, 330] width 966 height 24
click at [463, 332] on button at bounding box center [457, 329] width 21 height 19
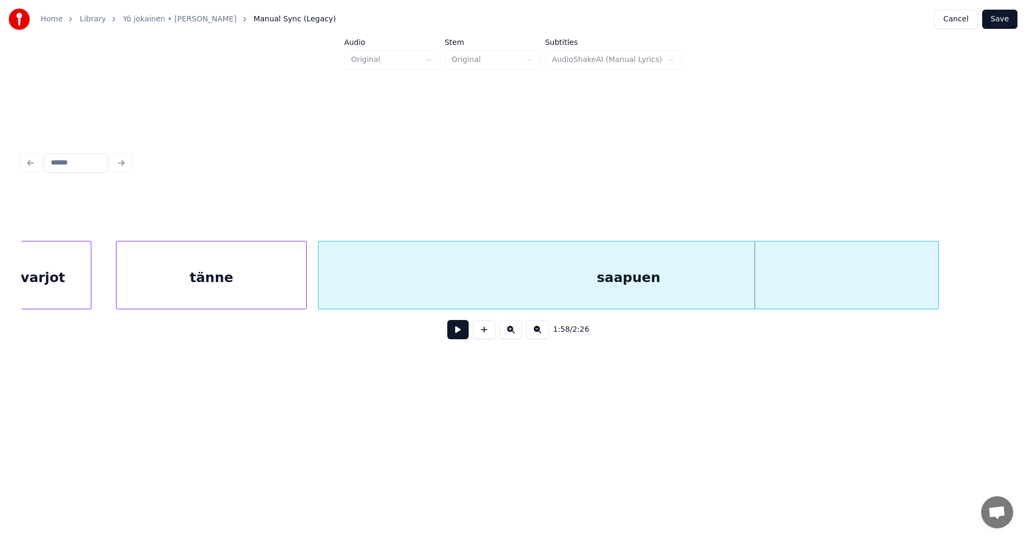
scroll to position [0, 21472]
click at [171, 286] on div "tänne" at bounding box center [214, 278] width 190 height 73
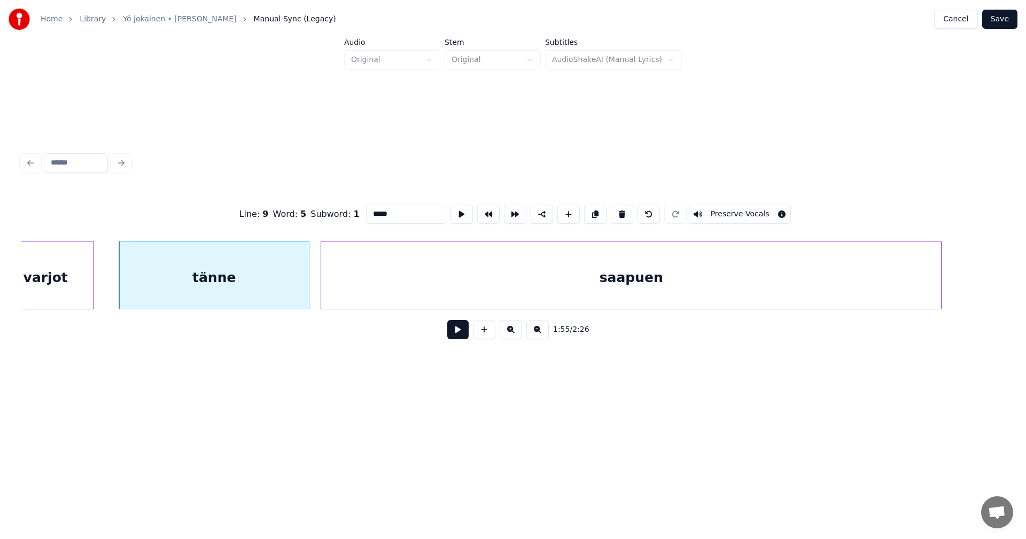
click at [460, 336] on button at bounding box center [457, 329] width 21 height 19
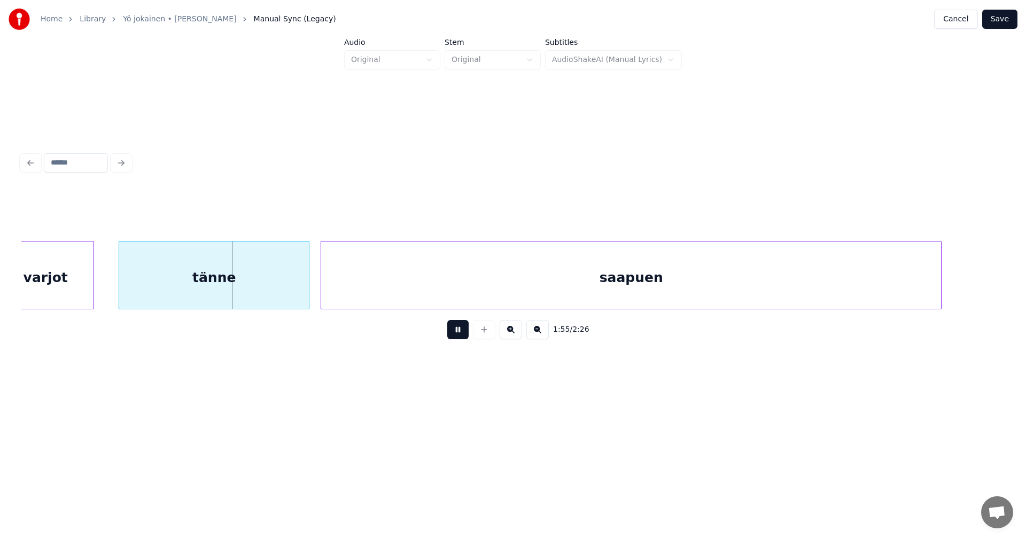
click at [462, 335] on button at bounding box center [457, 329] width 21 height 19
click at [273, 291] on div at bounding box center [272, 275] width 3 height 67
click at [458, 334] on button at bounding box center [457, 329] width 21 height 19
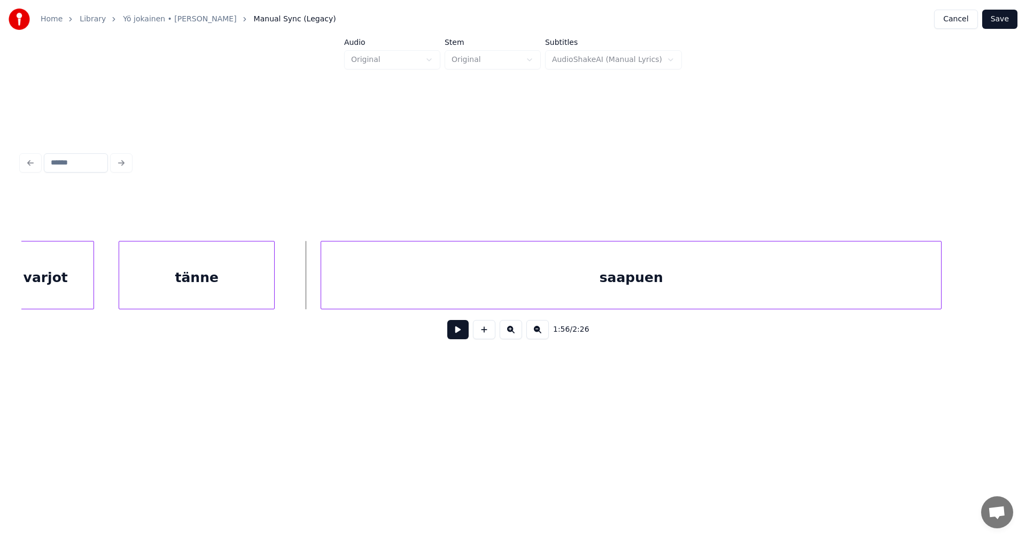
click at [457, 333] on button at bounding box center [457, 329] width 21 height 19
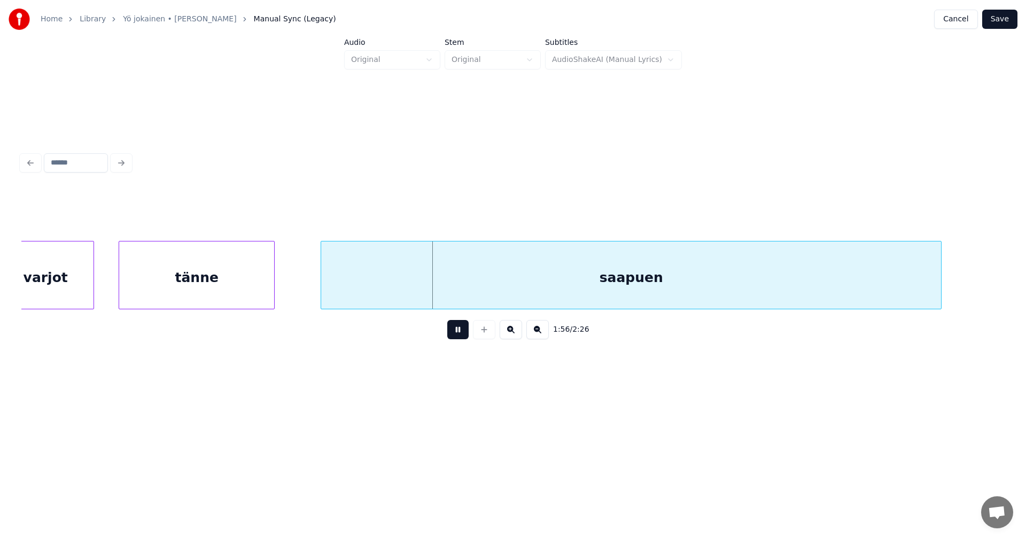
click at [458, 333] on button at bounding box center [457, 329] width 21 height 19
click at [461, 303] on div "saapuen" at bounding box center [631, 278] width 620 height 73
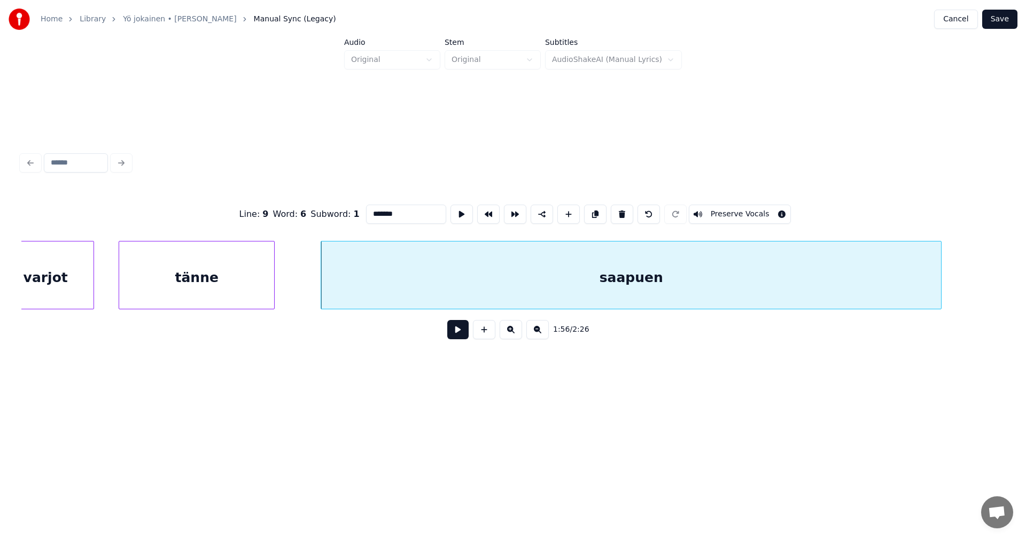
click at [456, 329] on button at bounding box center [457, 329] width 21 height 19
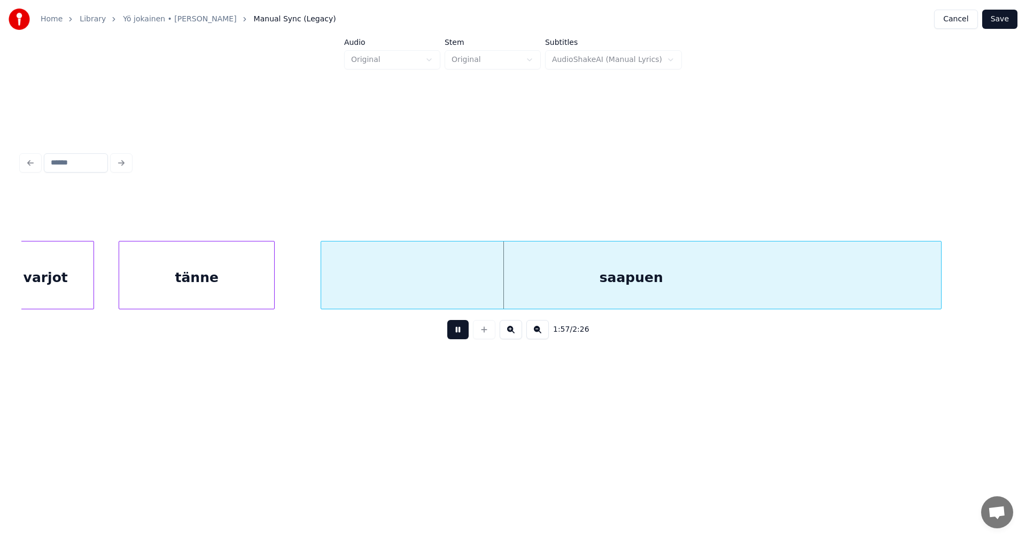
click at [459, 336] on button at bounding box center [457, 329] width 21 height 19
click at [312, 291] on div at bounding box center [310, 275] width 3 height 67
click at [460, 332] on button at bounding box center [457, 329] width 21 height 19
click at [479, 287] on div "saapuen" at bounding box center [625, 278] width 632 height 73
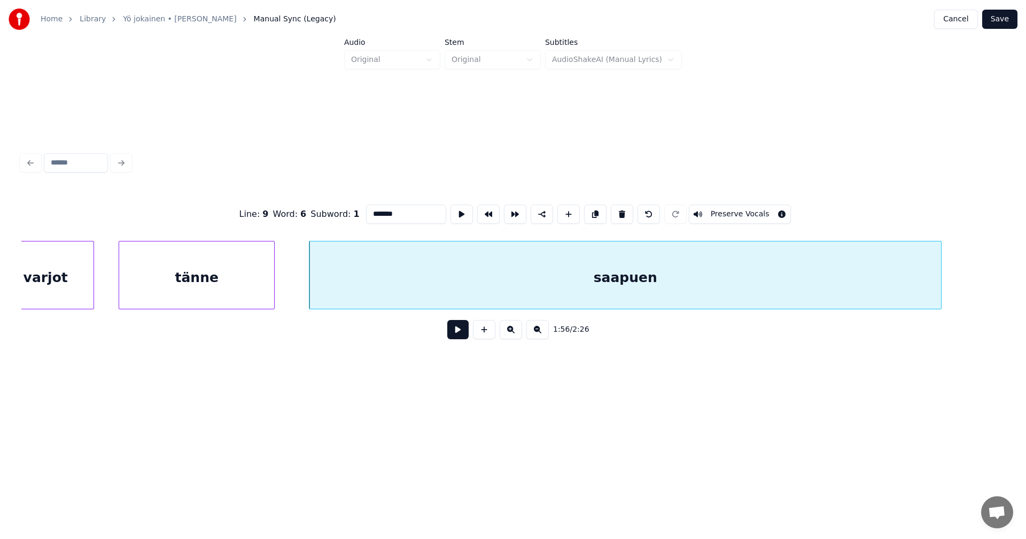
drag, startPoint x: 414, startPoint y: 211, endPoint x: 420, endPoint y: 211, distance: 5.9
click at [415, 211] on input "*******" at bounding box center [406, 214] width 80 height 19
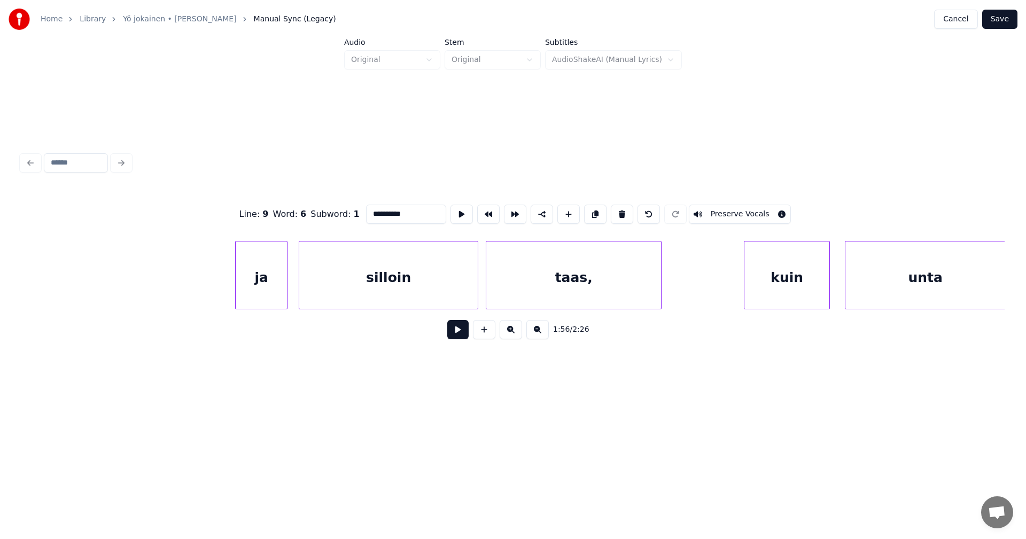
scroll to position [0, 22501]
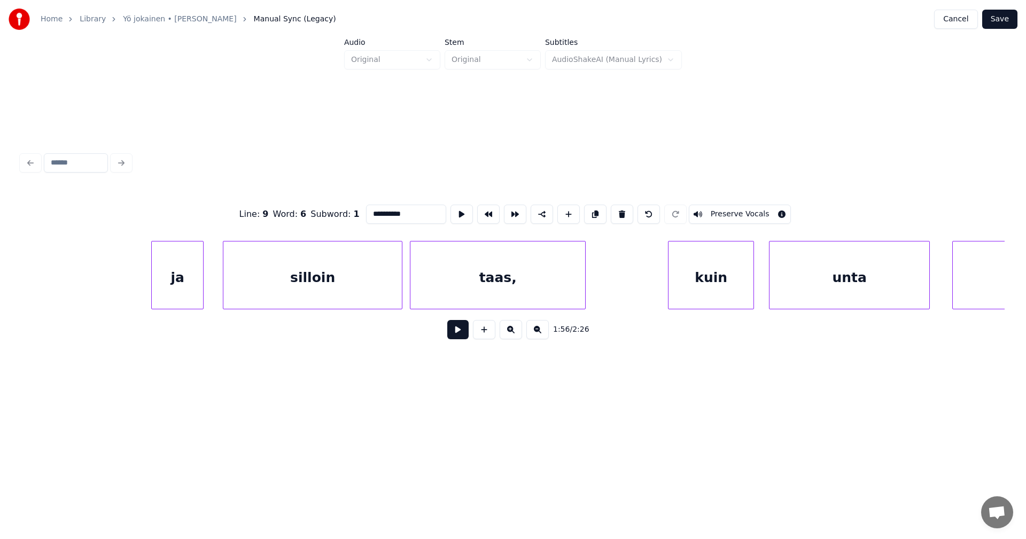
click at [183, 286] on div "ja" at bounding box center [177, 278] width 51 height 73
click at [142, 285] on div at bounding box center [141, 275] width 3 height 67
click at [318, 284] on div "silloin" at bounding box center [304, 278] width 179 height 73
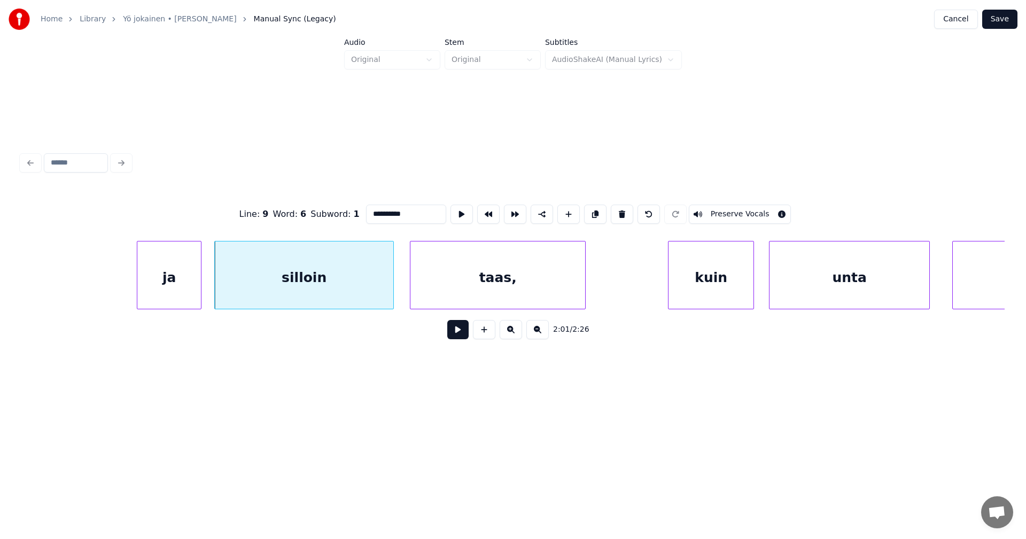
click at [171, 292] on div "ja" at bounding box center [169, 278] width 64 height 73
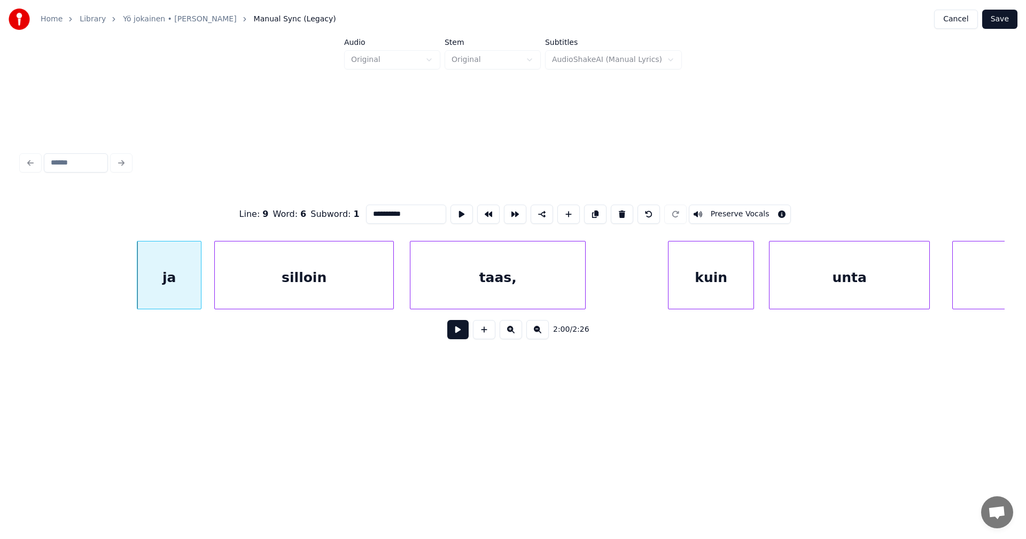
click at [187, 301] on div "ja" at bounding box center [169, 278] width 64 height 73
type input "**"
click at [459, 328] on button at bounding box center [457, 329] width 21 height 19
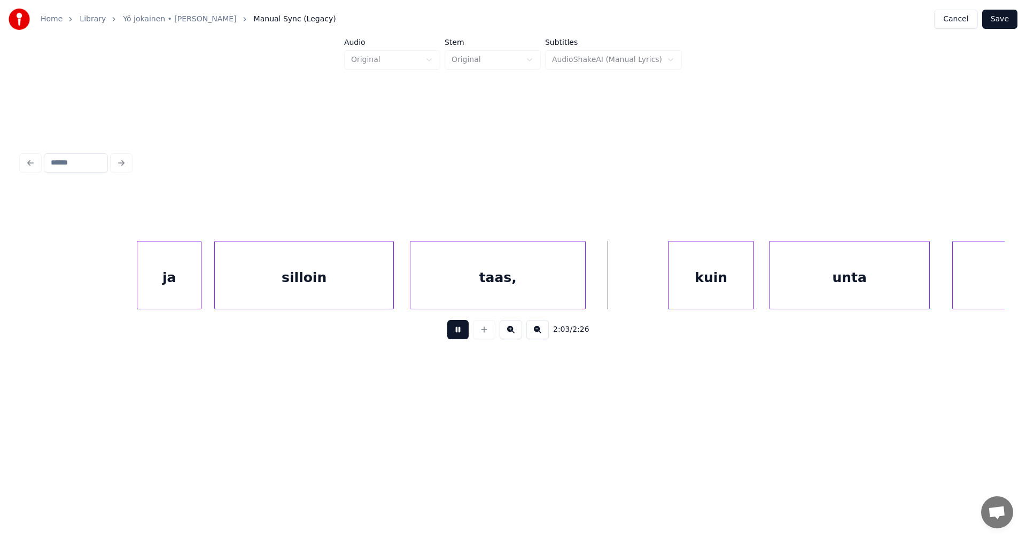
click at [467, 337] on button at bounding box center [457, 329] width 21 height 19
click at [596, 298] on div at bounding box center [596, 275] width 3 height 67
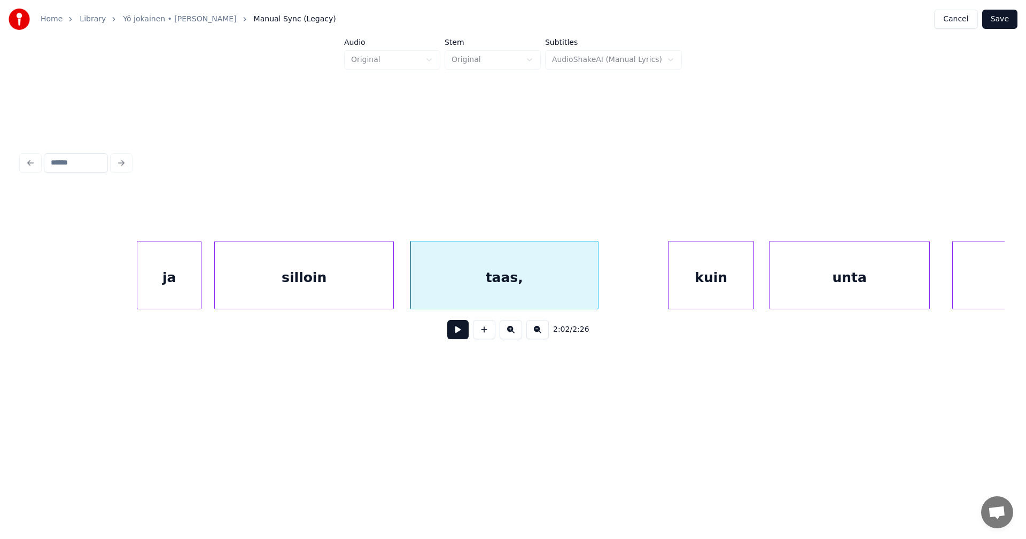
click at [459, 335] on button at bounding box center [457, 329] width 21 height 19
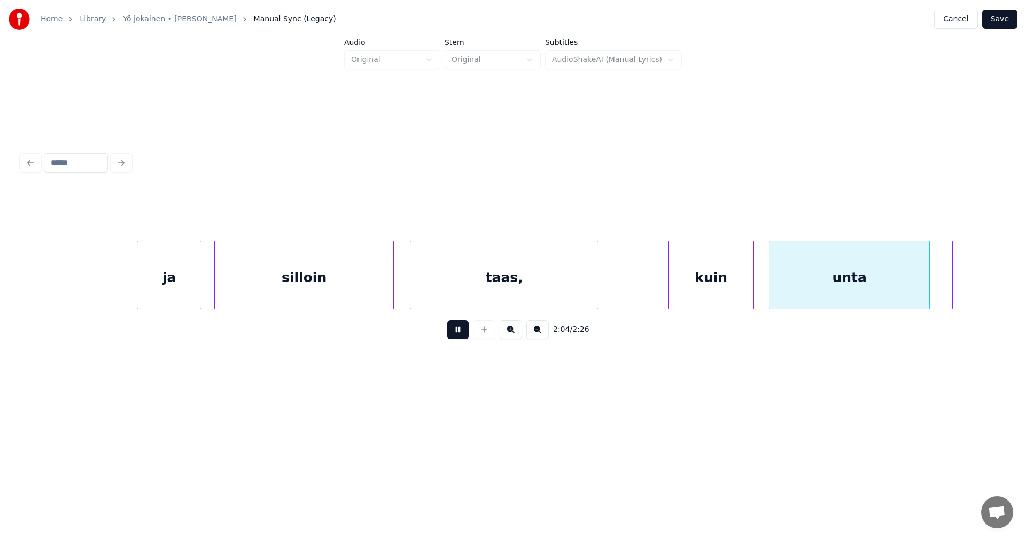
click at [462, 336] on button at bounding box center [457, 329] width 21 height 19
click at [746, 296] on div at bounding box center [744, 275] width 3 height 67
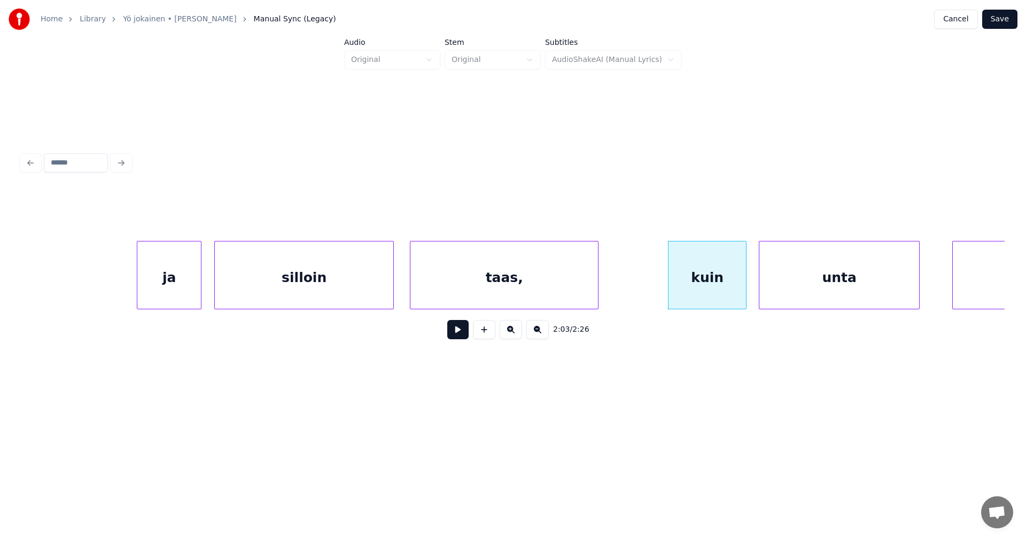
click at [791, 295] on div "unta" at bounding box center [840, 278] width 160 height 73
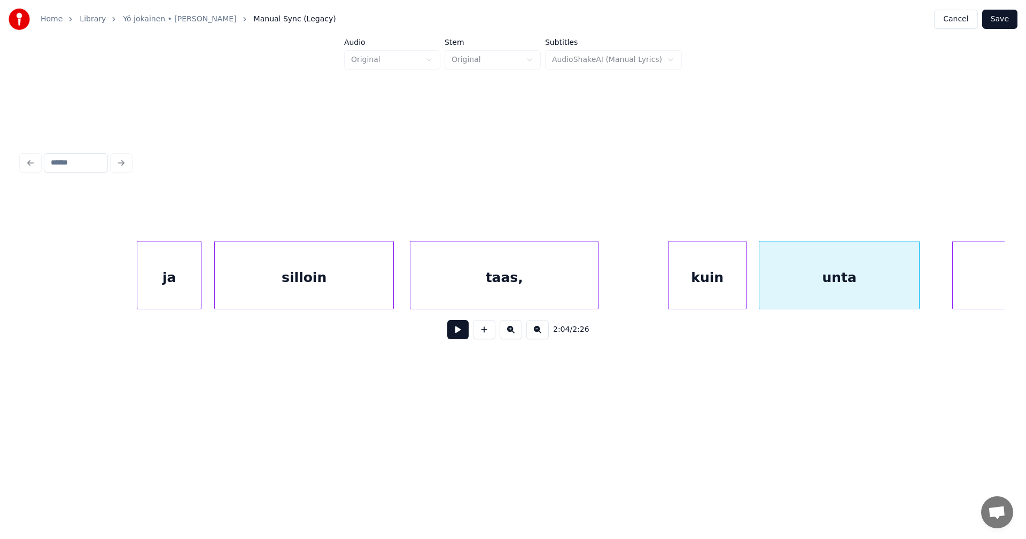
click at [467, 334] on button at bounding box center [457, 329] width 21 height 19
drag, startPoint x: 467, startPoint y: 334, endPoint x: 500, endPoint y: 337, distance: 33.3
click at [467, 333] on button at bounding box center [457, 329] width 21 height 19
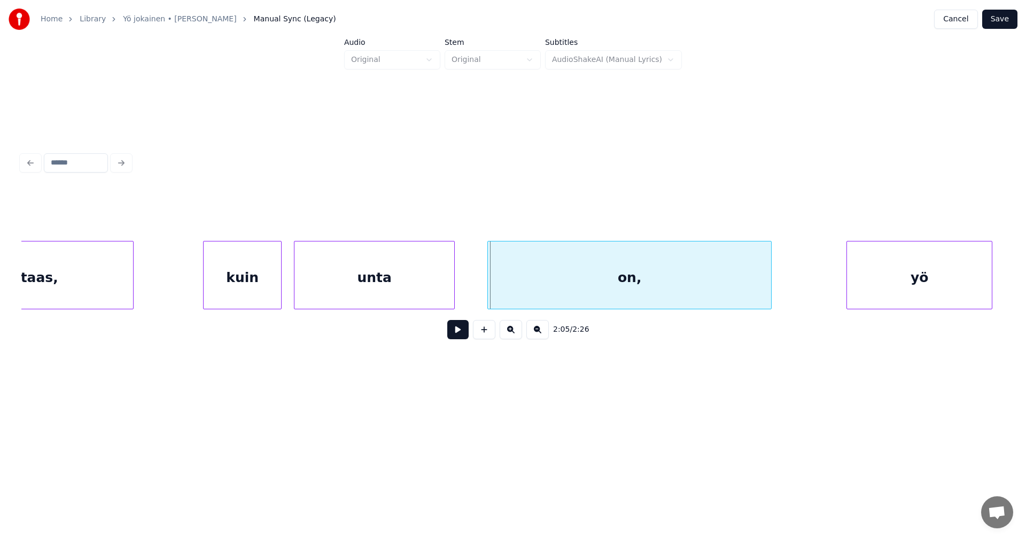
scroll to position [0, 22971]
click at [671, 294] on div "on," at bounding box center [616, 278] width 283 height 73
click at [455, 335] on button at bounding box center [457, 329] width 21 height 19
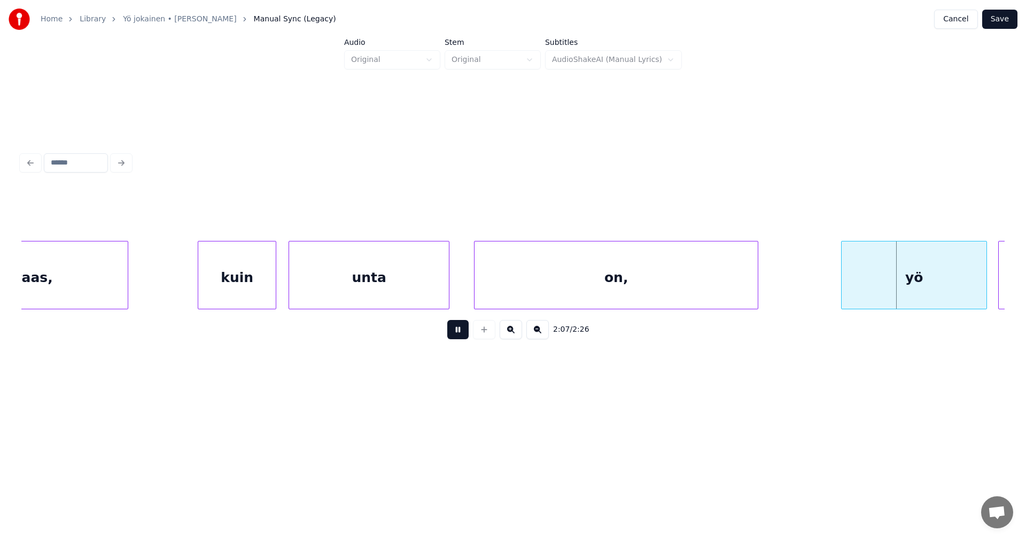
click at [455, 334] on button at bounding box center [457, 329] width 21 height 19
click at [895, 296] on div "yö" at bounding box center [909, 278] width 145 height 73
click at [665, 288] on div "on," at bounding box center [616, 278] width 283 height 73
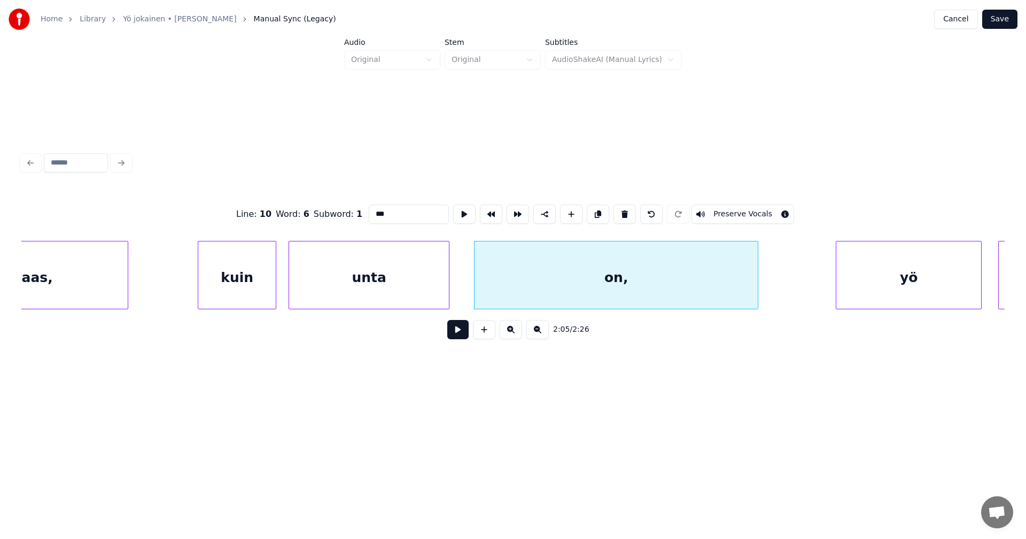
click at [460, 337] on button at bounding box center [457, 329] width 21 height 19
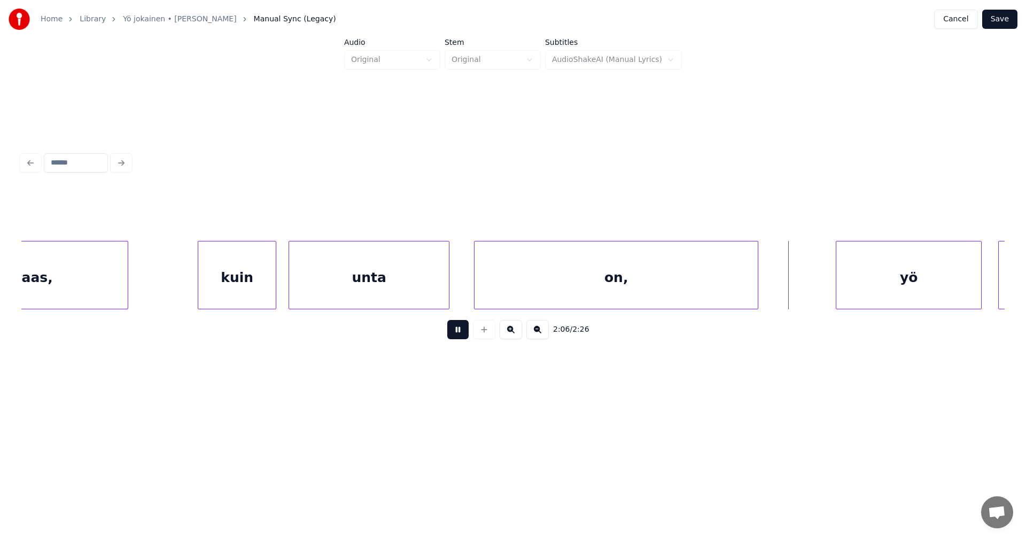
click at [461, 336] on button at bounding box center [457, 329] width 21 height 19
click at [249, 289] on div "kuin" at bounding box center [237, 278] width 78 height 73
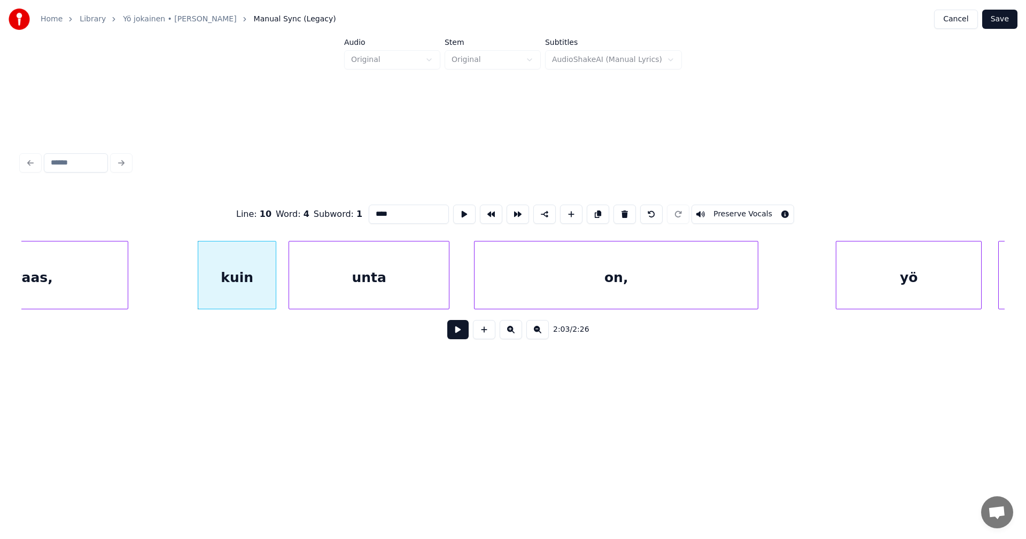
click at [459, 334] on button at bounding box center [457, 329] width 21 height 19
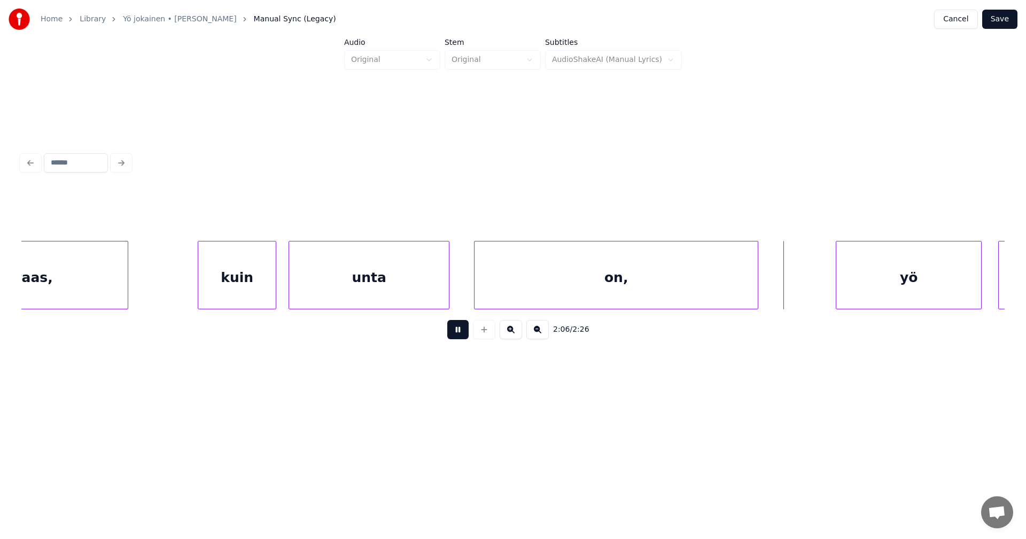
click at [467, 336] on button at bounding box center [457, 329] width 21 height 19
click at [459, 334] on button at bounding box center [457, 329] width 21 height 19
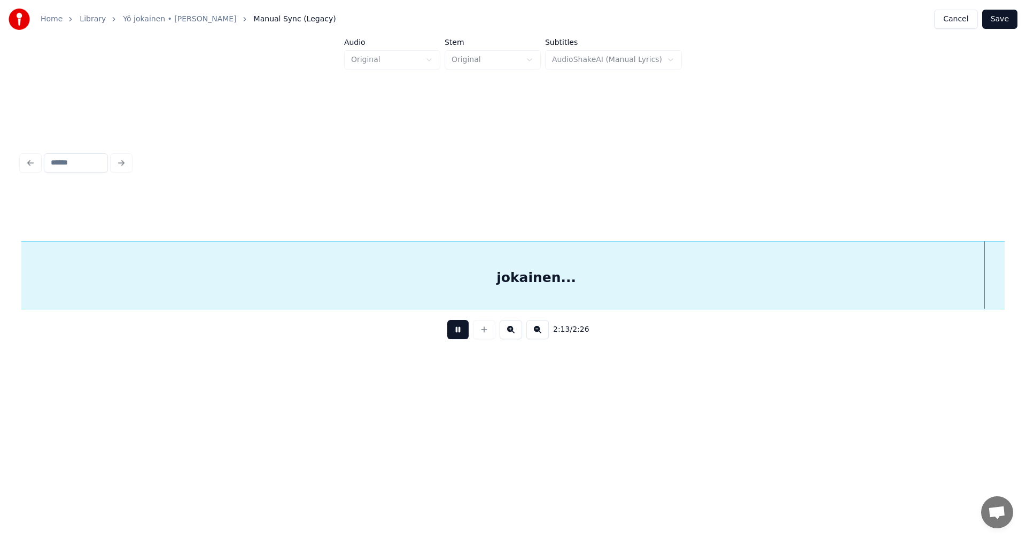
scroll to position [0, 24940]
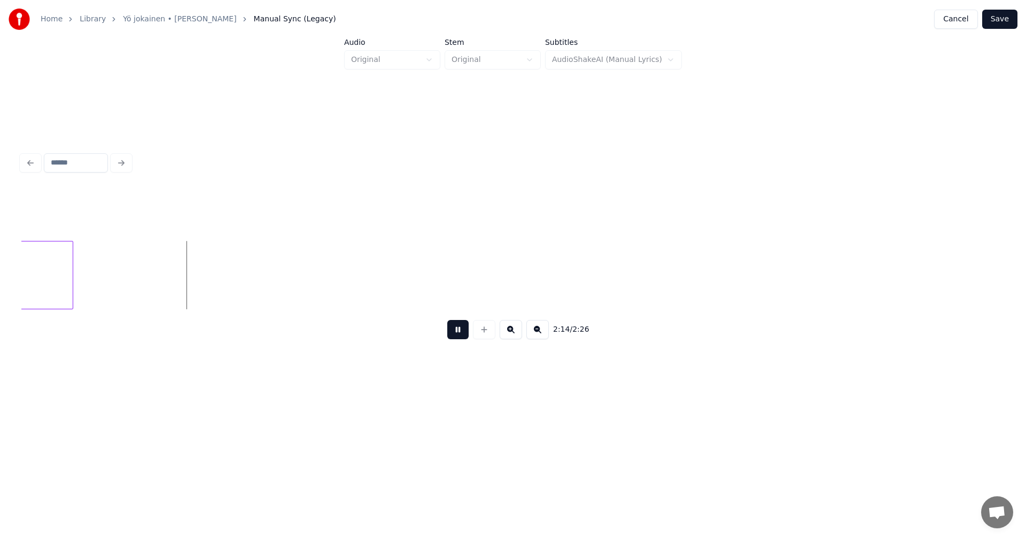
drag, startPoint x: 461, startPoint y: 335, endPoint x: 452, endPoint y: 334, distance: 9.7
click at [462, 335] on button at bounding box center [457, 329] width 21 height 19
click at [179, 289] on div at bounding box center [177, 275] width 3 height 67
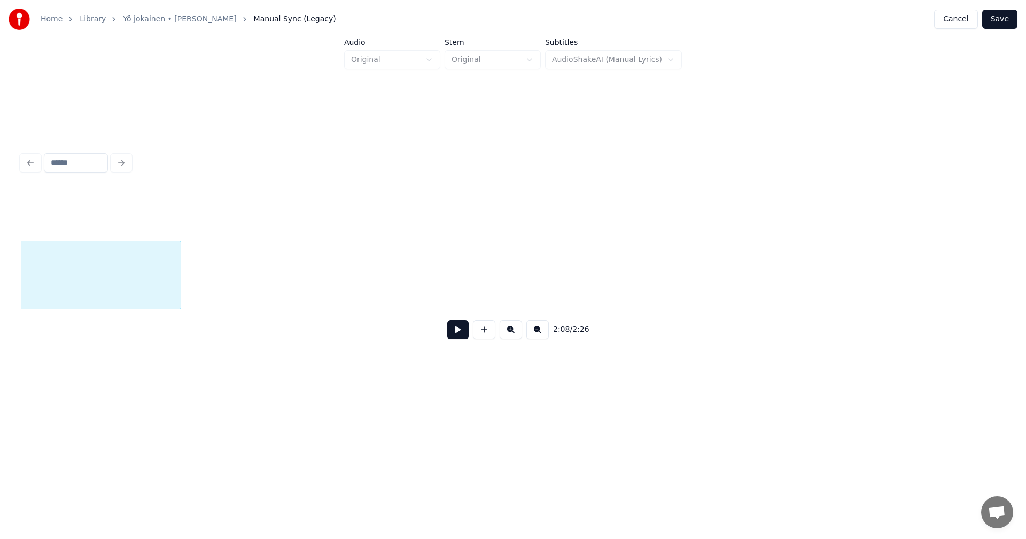
scroll to position [0, 23948]
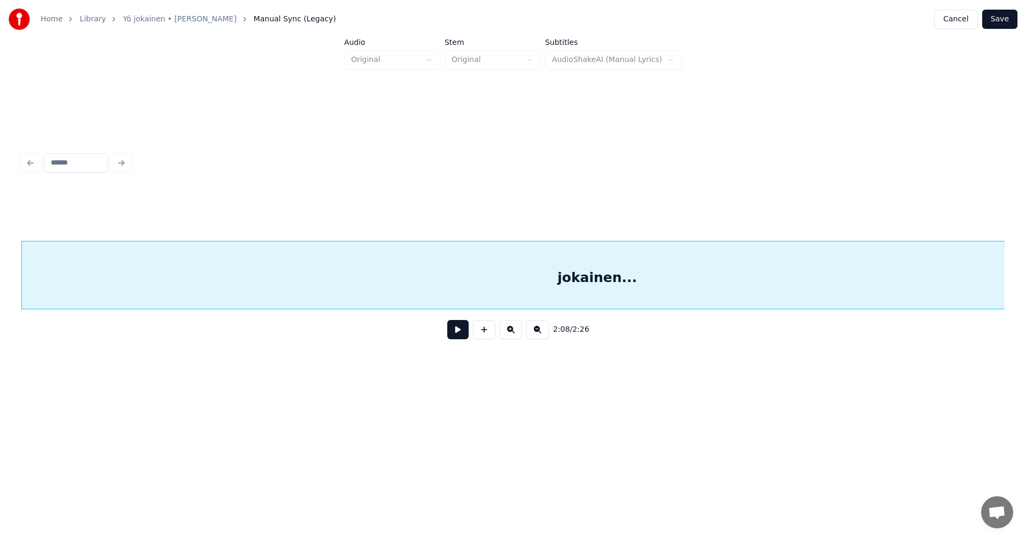
drag, startPoint x: 459, startPoint y: 338, endPoint x: 497, endPoint y: 340, distance: 37.5
click at [461, 336] on button at bounding box center [457, 329] width 21 height 19
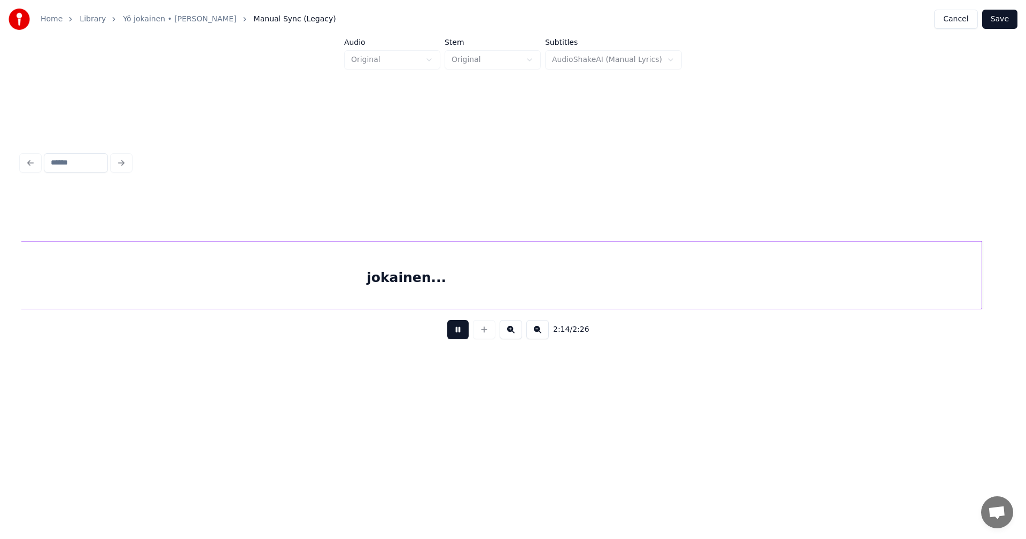
scroll to position [0, 25125]
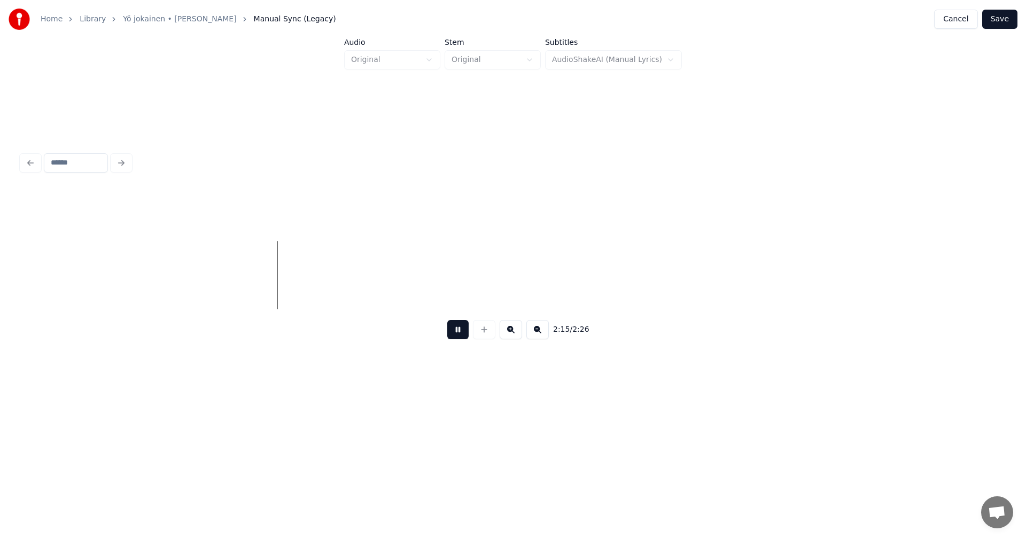
click at [460, 332] on button at bounding box center [457, 329] width 21 height 19
click at [1001, 20] on button "Save" at bounding box center [999, 19] width 35 height 19
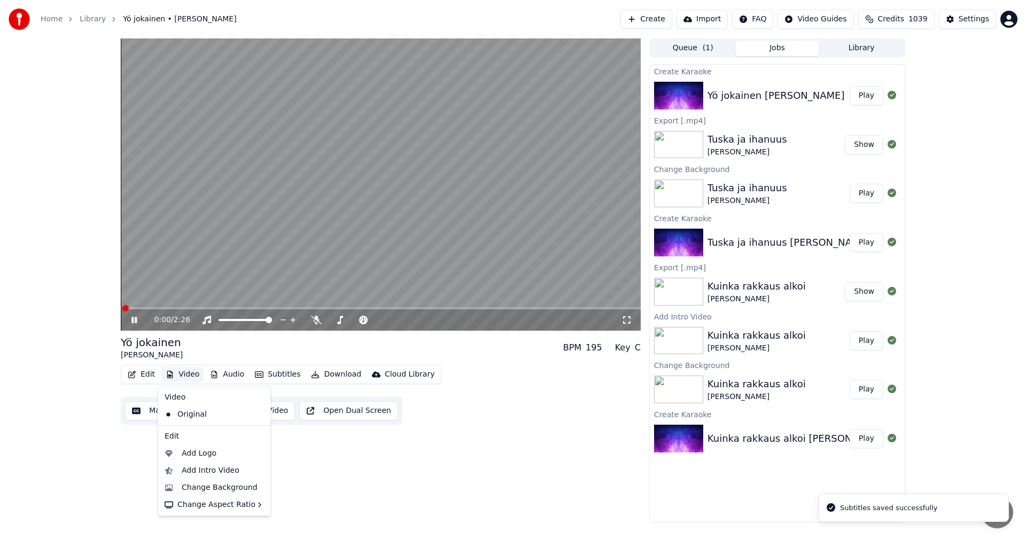
click at [193, 370] on button "Video" at bounding box center [182, 374] width 42 height 15
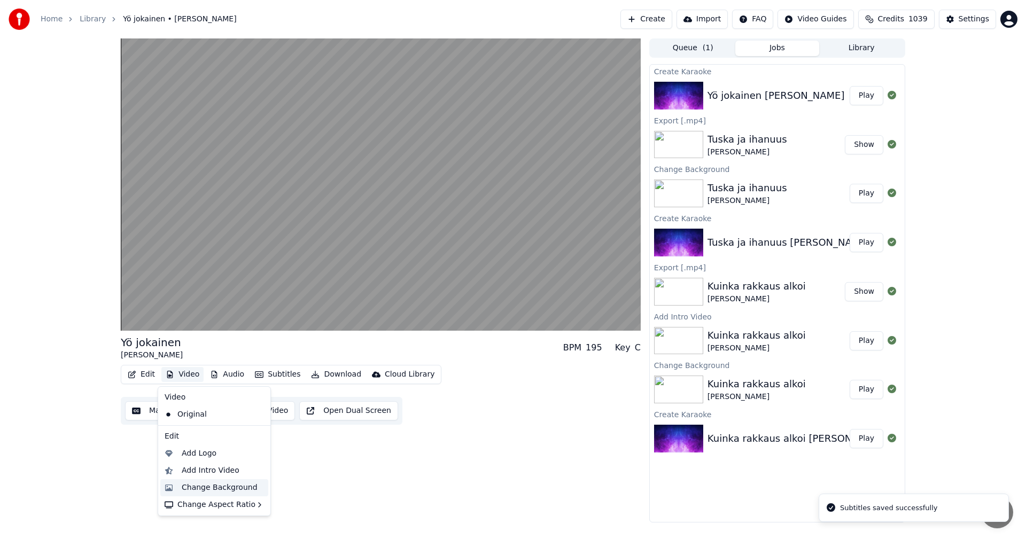
click at [207, 488] on div "Change Background" at bounding box center [220, 488] width 76 height 11
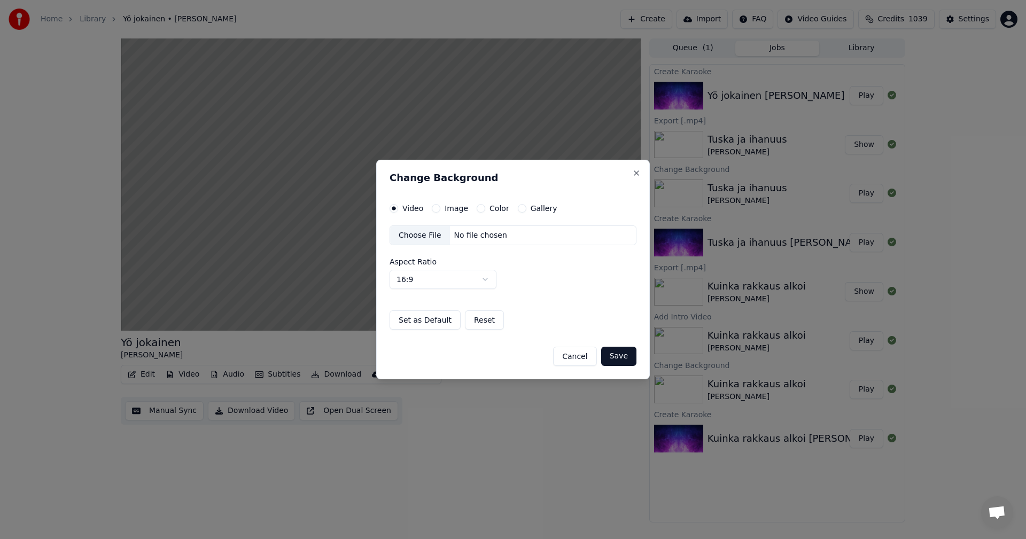
click at [433, 208] on button "Image" at bounding box center [436, 208] width 9 height 9
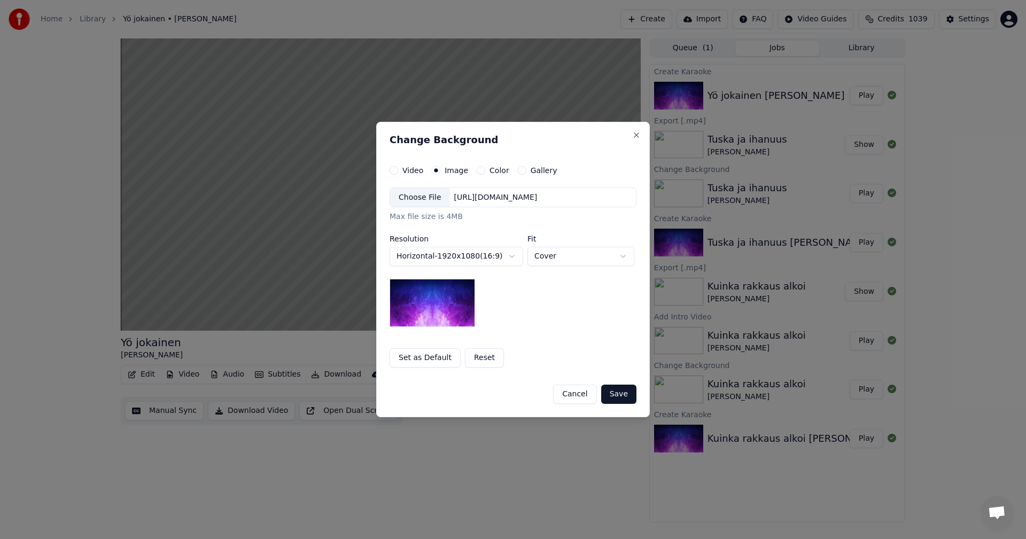
click at [432, 201] on div "Choose File" at bounding box center [420, 197] width 60 height 19
click at [623, 396] on button "Save" at bounding box center [618, 394] width 35 height 19
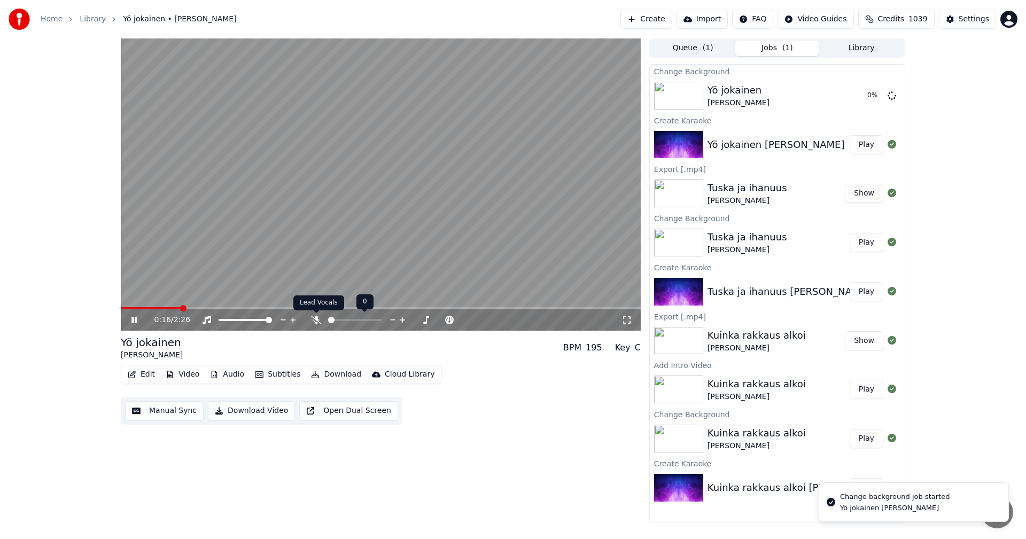
click at [314, 322] on icon at bounding box center [316, 320] width 11 height 9
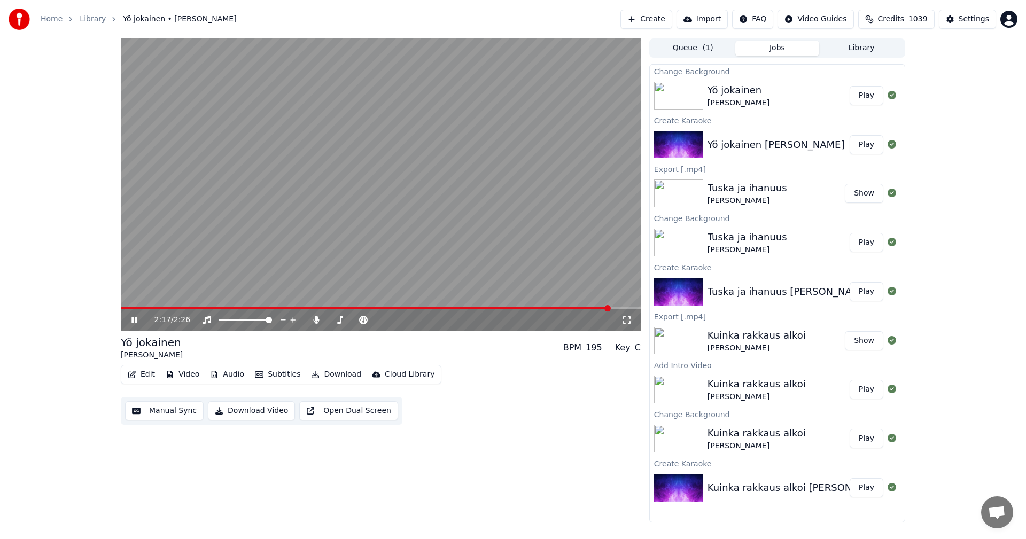
click at [130, 320] on icon at bounding box center [141, 320] width 25 height 9
click at [869, 95] on button "Play" at bounding box center [867, 95] width 34 height 19
click at [399, 307] on span at bounding box center [381, 308] width 520 height 2
click at [446, 307] on span at bounding box center [381, 308] width 520 height 2
click at [474, 307] on span at bounding box center [381, 308] width 520 height 2
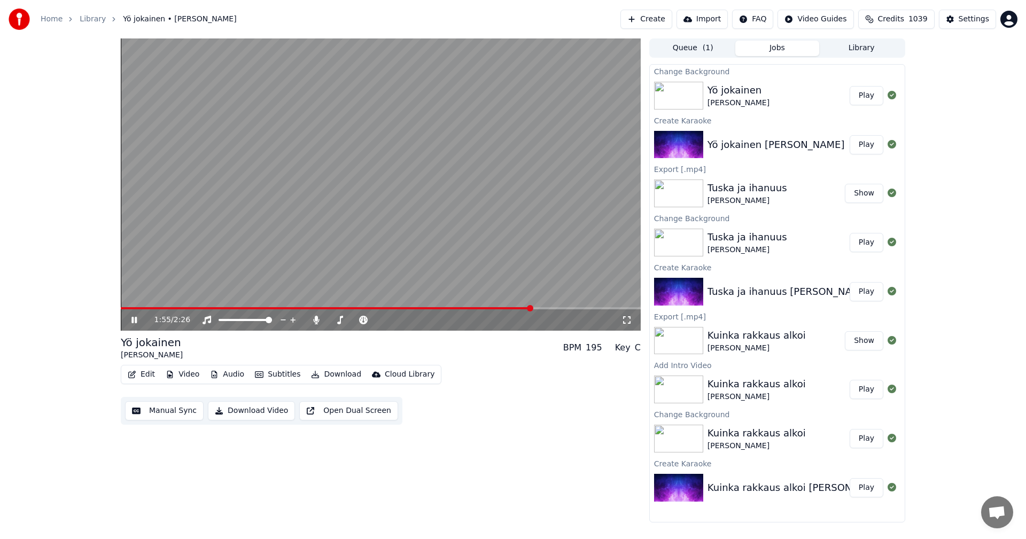
click at [134, 321] on icon at bounding box center [133, 320] width 5 height 6
click at [319, 320] on icon at bounding box center [316, 320] width 6 height 9
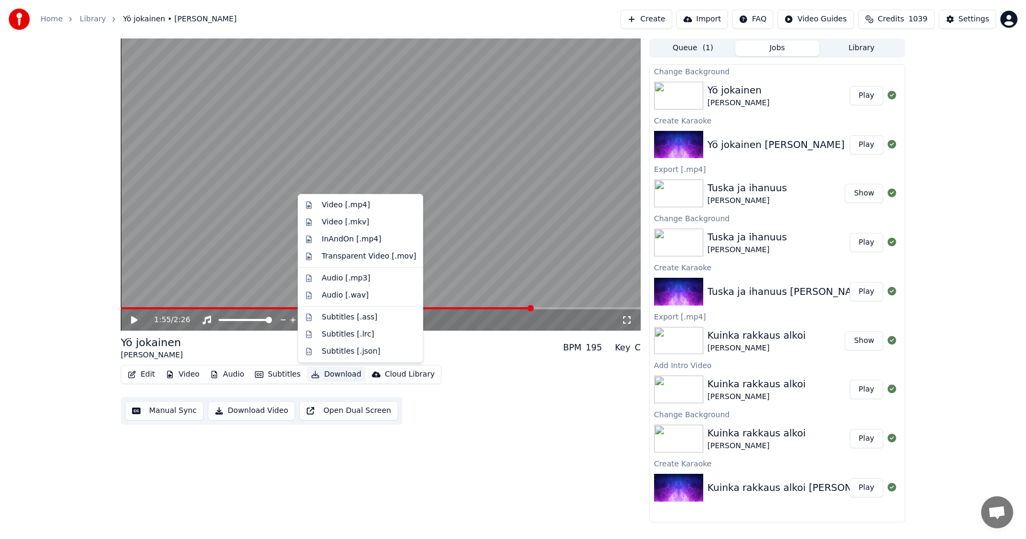
click at [348, 375] on button "Download" at bounding box center [336, 374] width 59 height 15
click at [348, 204] on div "Video [.mp4]" at bounding box center [346, 205] width 48 height 11
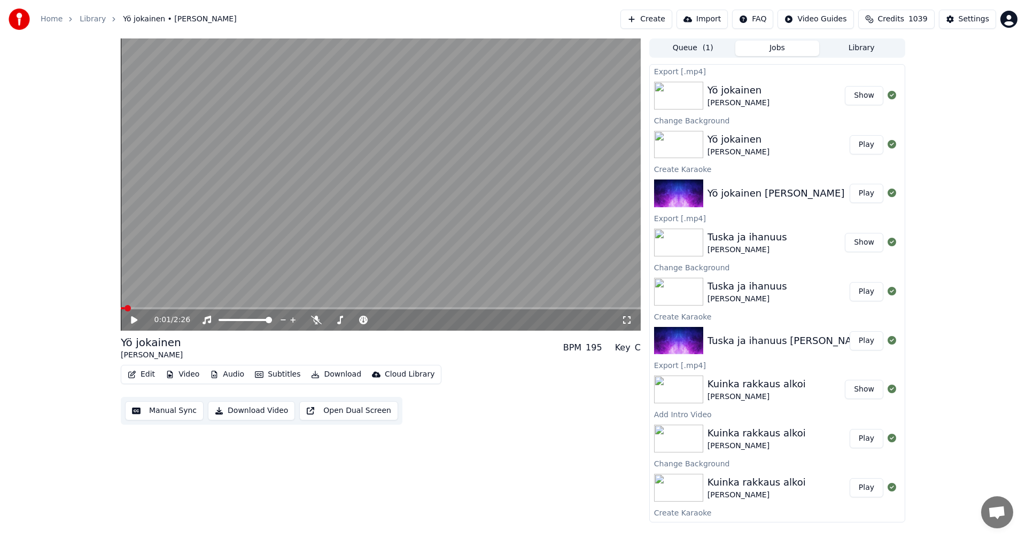
click at [124, 308] on span at bounding box center [123, 308] width 4 height 2
click at [133, 316] on icon at bounding box center [141, 320] width 25 height 9
click at [132, 317] on icon at bounding box center [141, 320] width 25 height 9
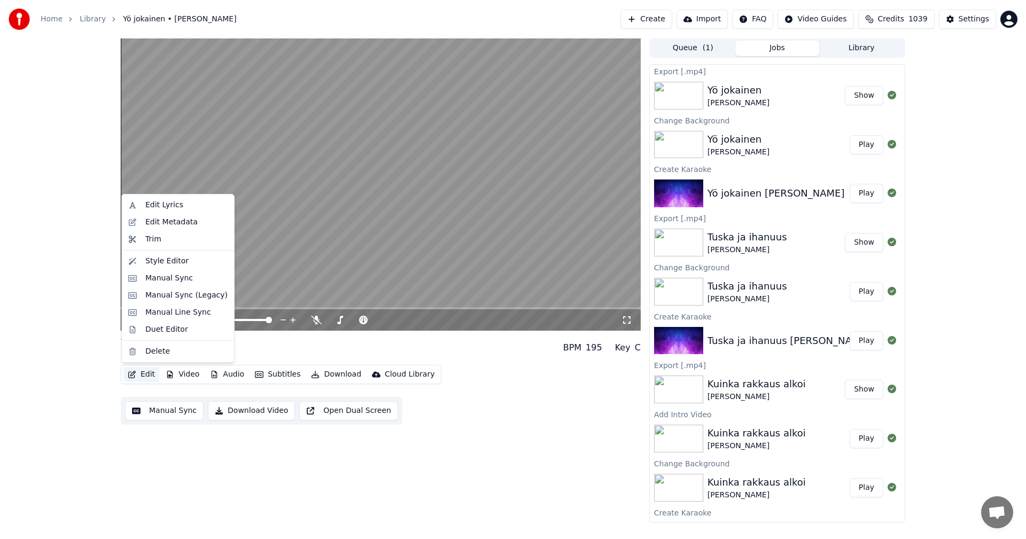
click at [138, 375] on button "Edit" at bounding box center [141, 374] width 36 height 15
click at [201, 225] on div "Edit Metadata" at bounding box center [186, 222] width 82 height 11
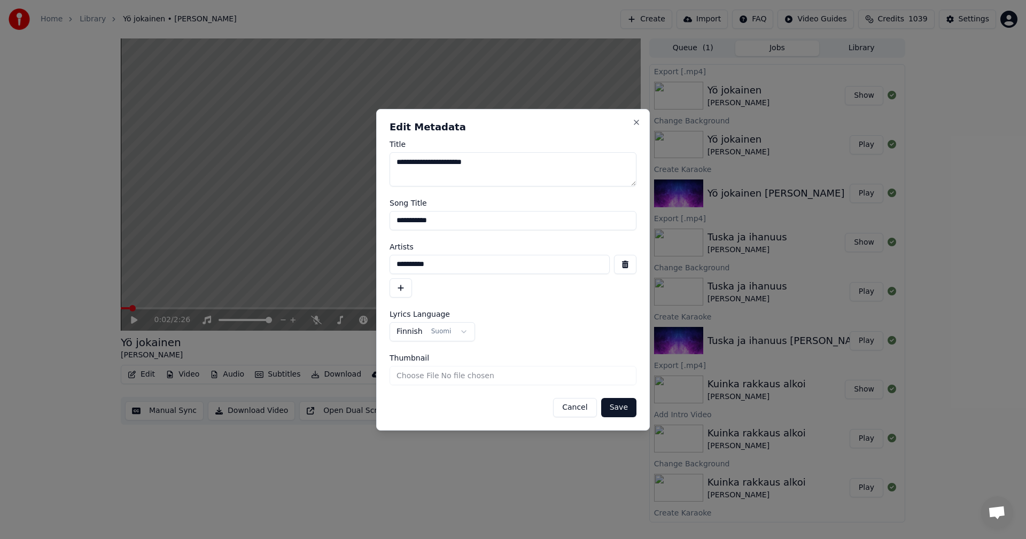
click at [415, 263] on input "**********" at bounding box center [500, 264] width 220 height 19
type input "**********"
click at [626, 414] on button "Save" at bounding box center [618, 407] width 35 height 19
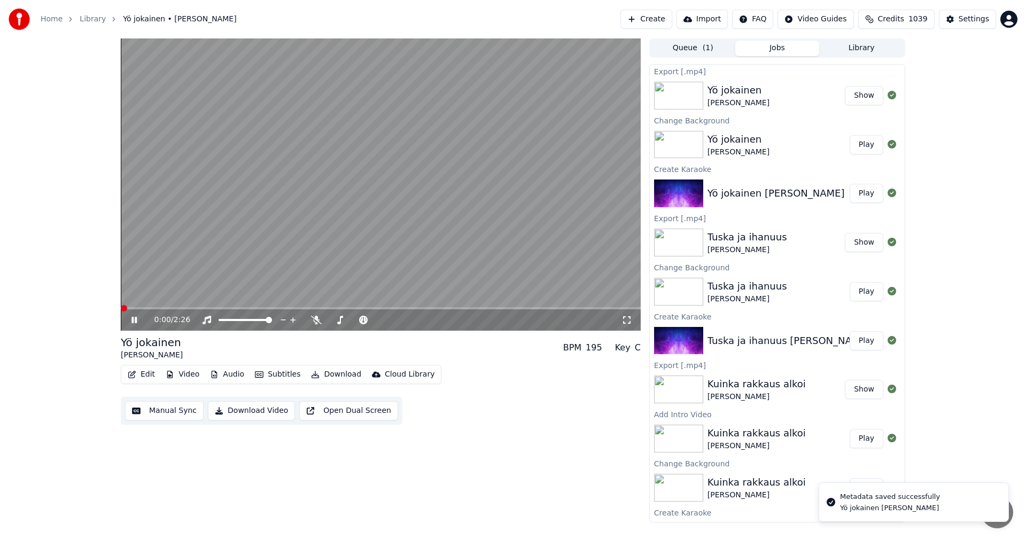
click at [138, 319] on icon at bounding box center [141, 320] width 25 height 9
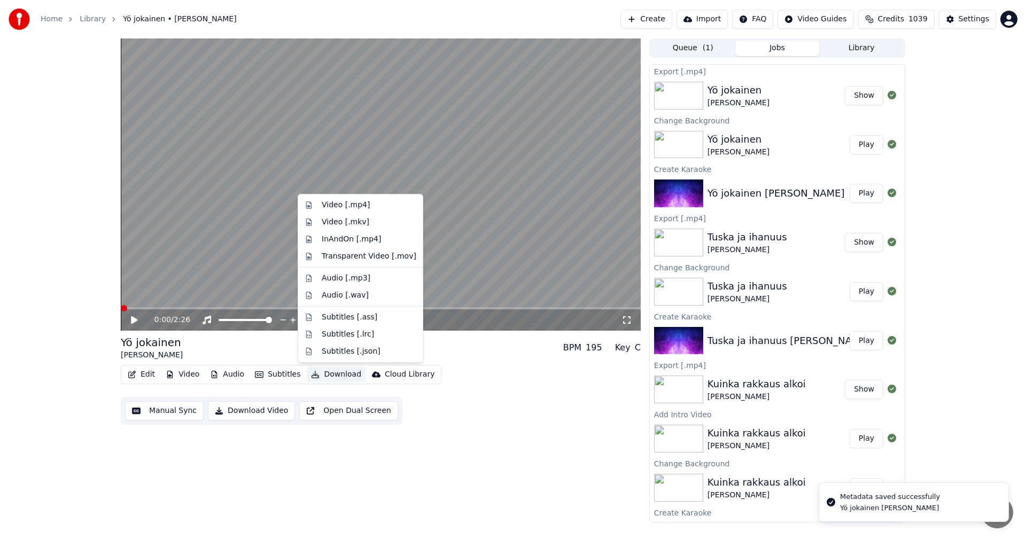
click at [320, 370] on button "Download" at bounding box center [336, 374] width 59 height 15
click at [367, 207] on div "Video [.mp4]" at bounding box center [369, 205] width 95 height 11
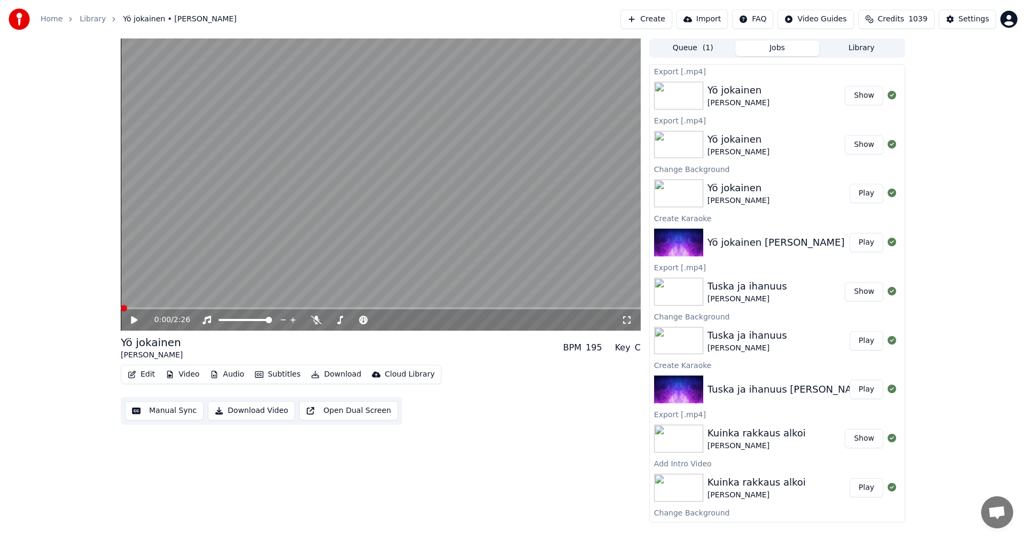
click at [48, 20] on link "Home" at bounding box center [52, 19] width 22 height 11
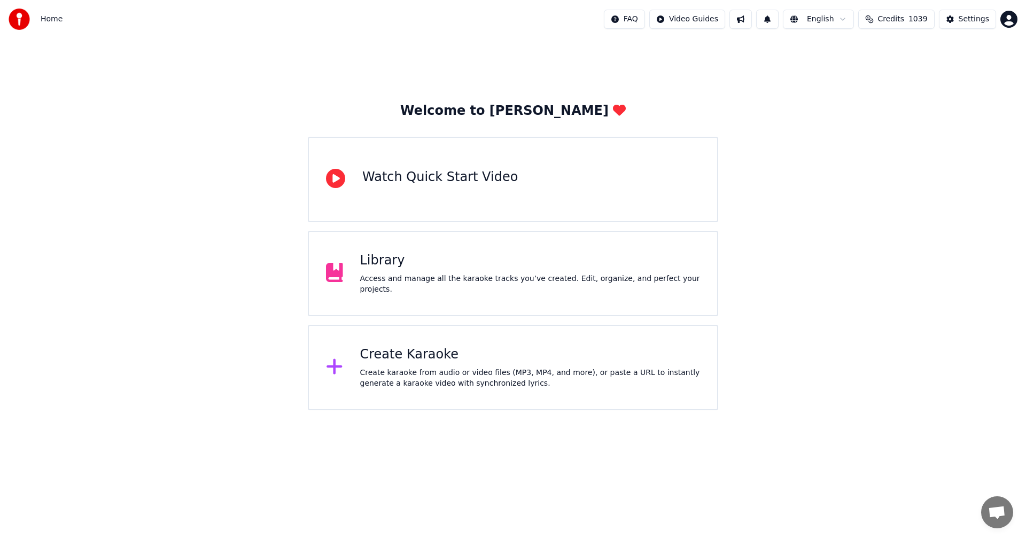
click at [408, 358] on div "Create Karaoke" at bounding box center [530, 354] width 340 height 17
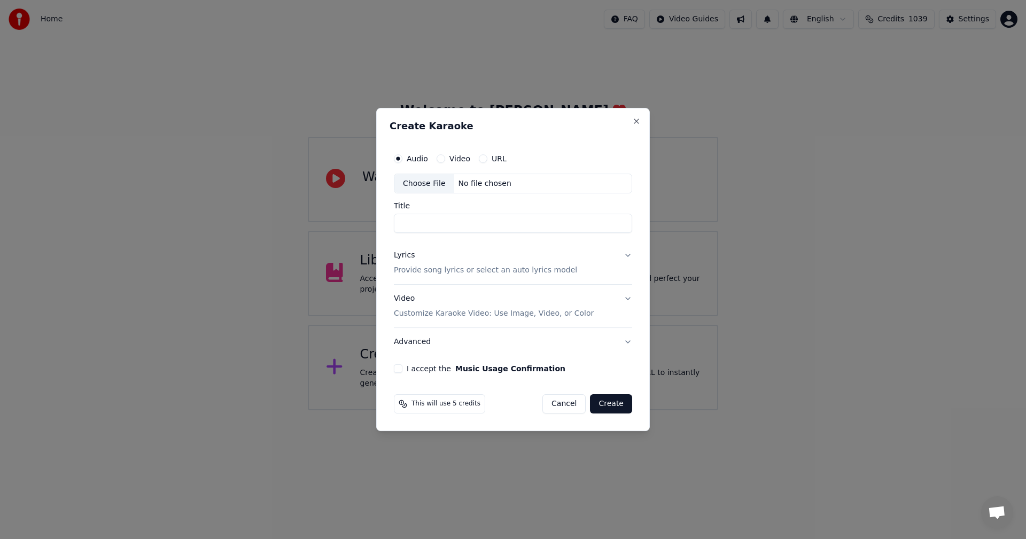
click at [422, 182] on div "Choose File" at bounding box center [424, 183] width 60 height 19
type input "**********"
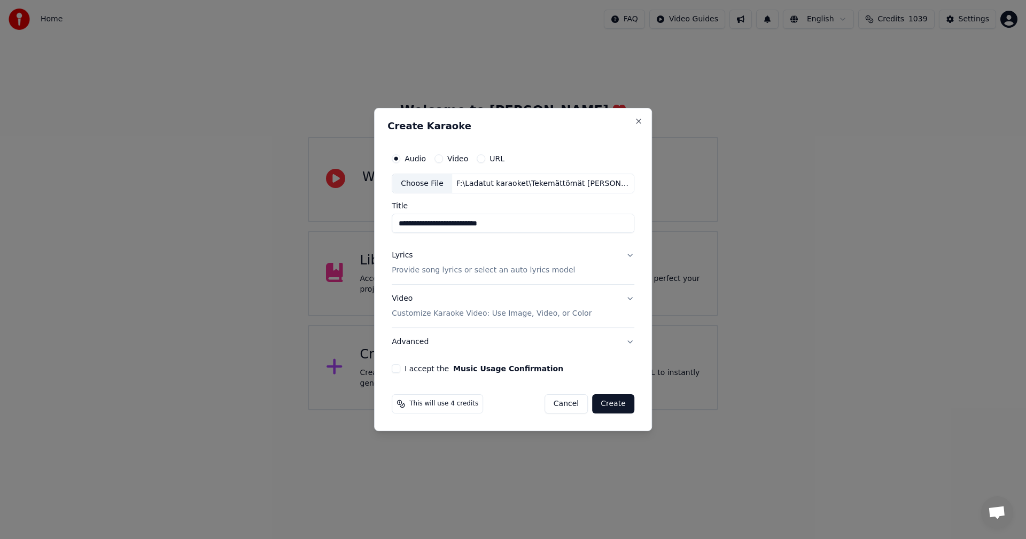
click at [626, 253] on button "Lyrics Provide song lyrics or select an auto lyrics model" at bounding box center [513, 263] width 243 height 43
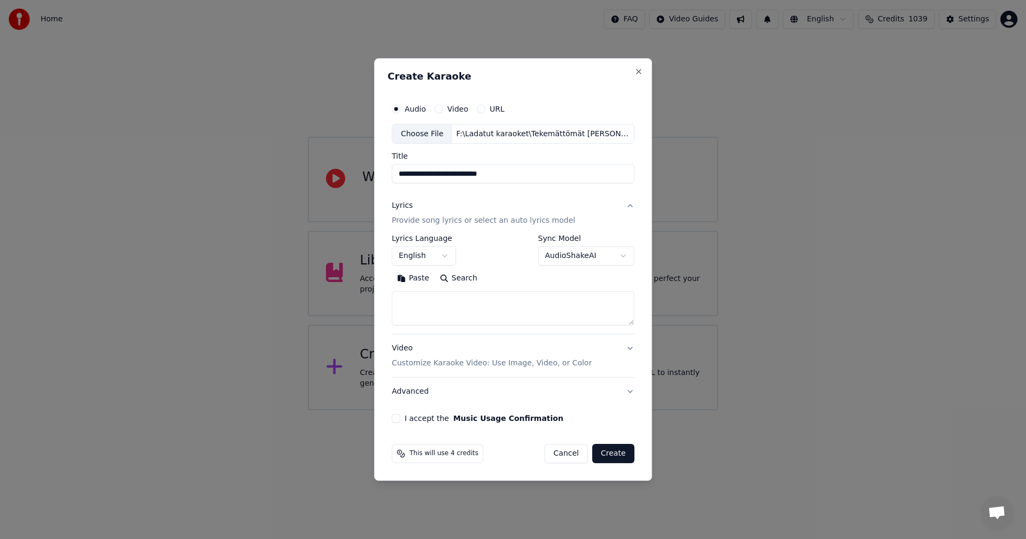
drag, startPoint x: 427, startPoint y: 277, endPoint x: 431, endPoint y: 270, distance: 7.4
click at [427, 276] on button "Paste" at bounding box center [413, 278] width 43 height 17
click at [445, 255] on body "**********" at bounding box center [513, 205] width 1026 height 410
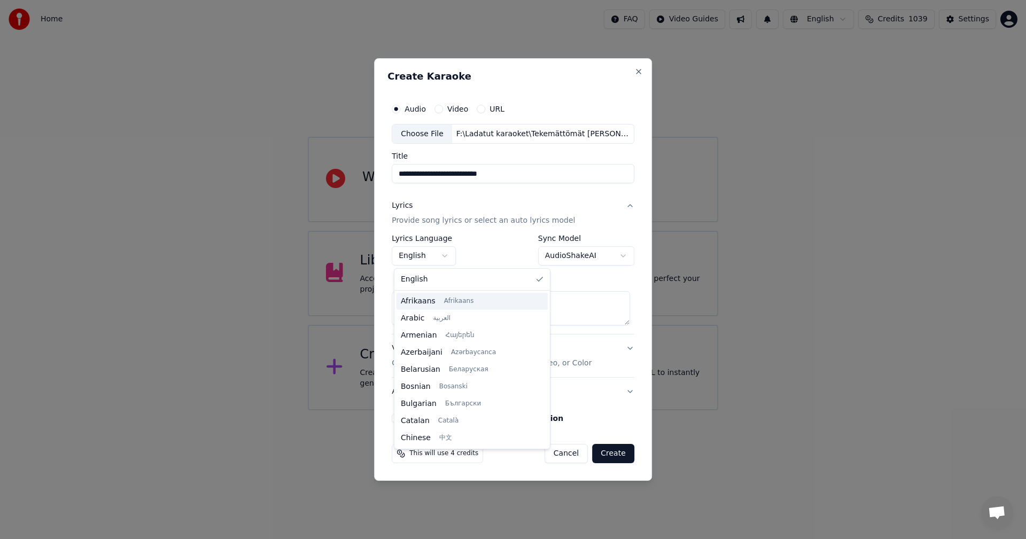
type textarea "**********"
select select "**"
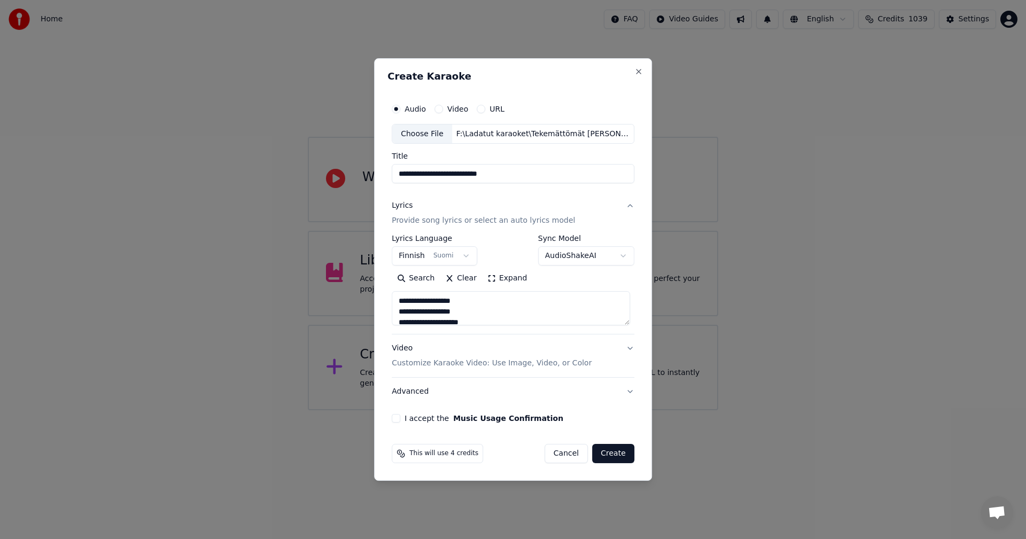
click at [399, 419] on button "I accept the Music Usage Confirmation" at bounding box center [396, 418] width 9 height 9
click at [610, 459] on button "Create" at bounding box center [613, 453] width 42 height 19
type textarea "**********"
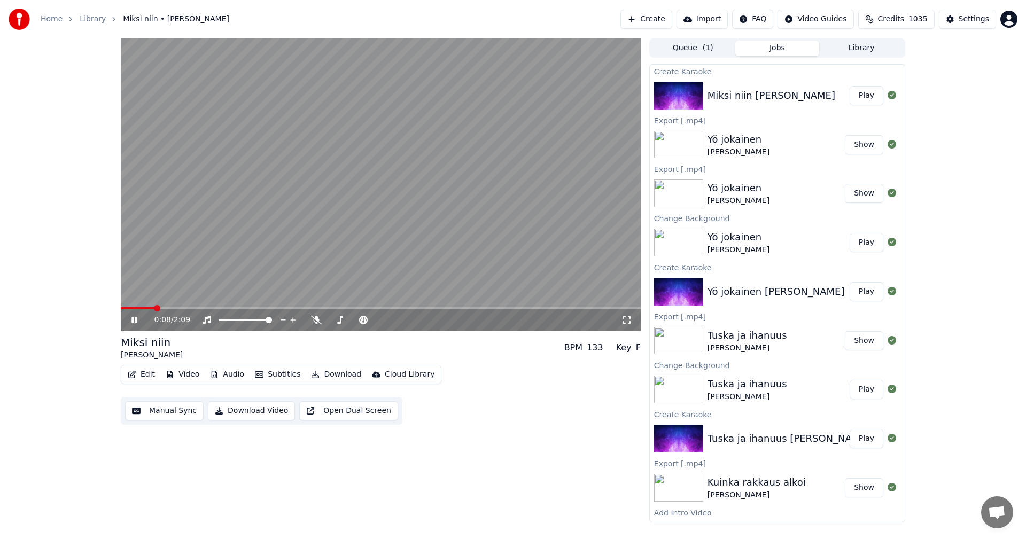
click at [135, 322] on icon at bounding box center [141, 320] width 25 height 9
click at [854, 98] on button "Play" at bounding box center [867, 95] width 34 height 19
click at [137, 320] on icon at bounding box center [141, 320] width 25 height 9
click at [154, 376] on button "Edit" at bounding box center [141, 374] width 36 height 15
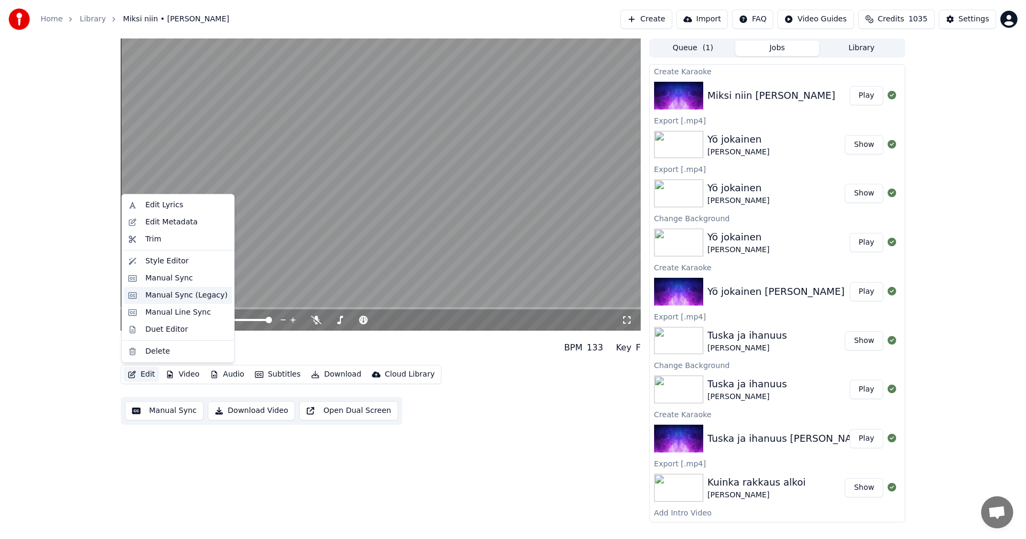
click at [200, 295] on div "Manual Sync (Legacy)" at bounding box center [186, 295] width 82 height 11
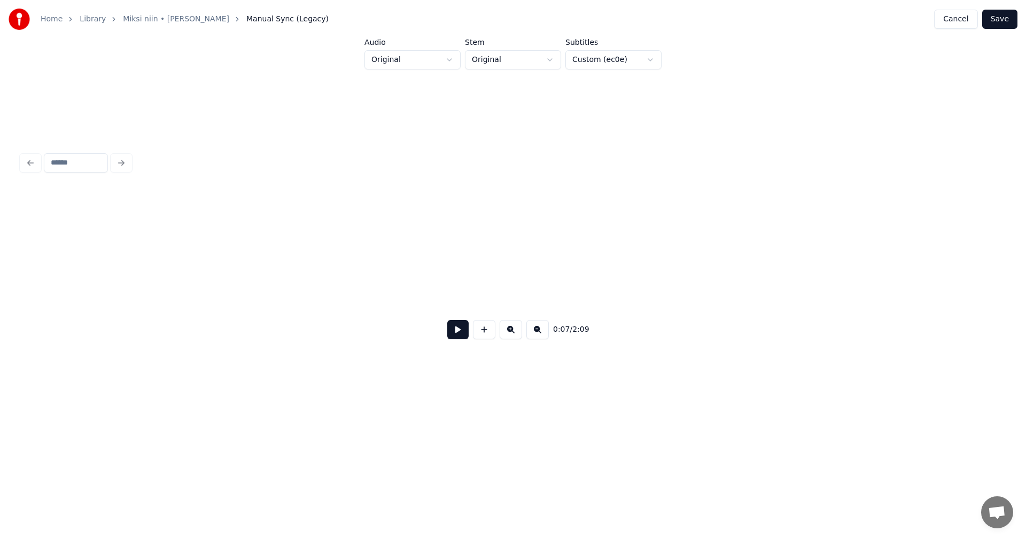
scroll to position [0, 1375]
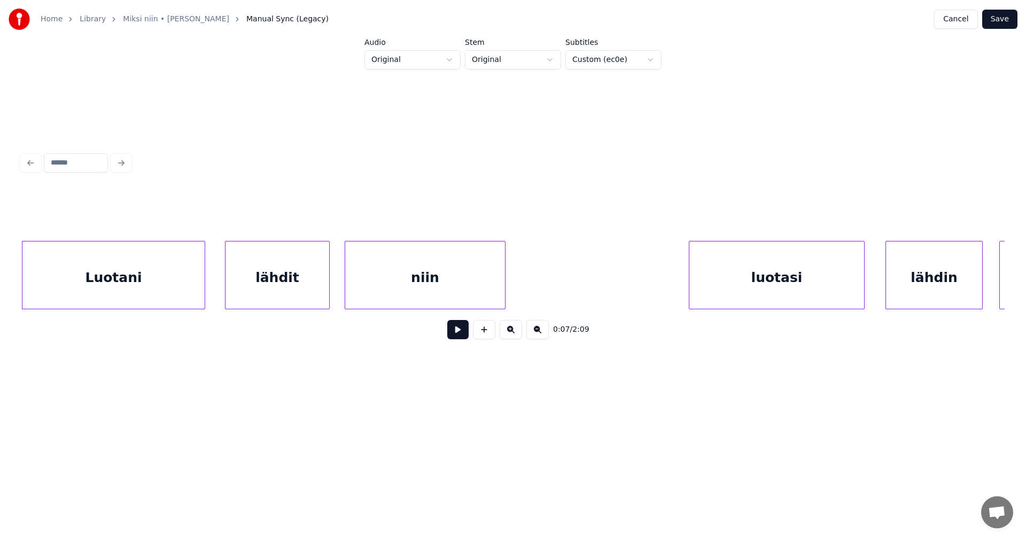
click at [462, 334] on button at bounding box center [457, 329] width 21 height 19
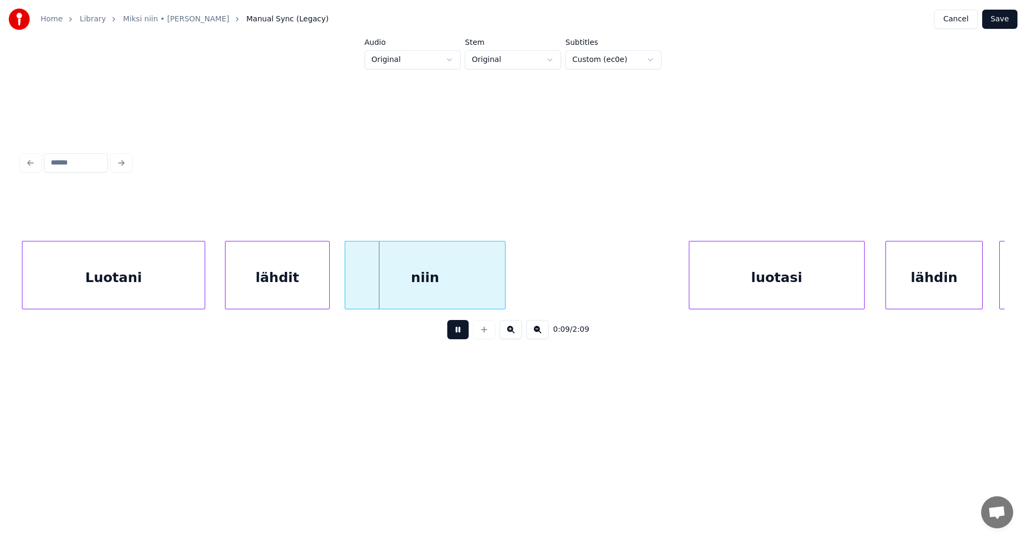
drag, startPoint x: 460, startPoint y: 335, endPoint x: 290, endPoint y: 317, distance: 171.4
click at [459, 335] on button at bounding box center [457, 329] width 21 height 19
click at [186, 269] on div "Luotani" at bounding box center [113, 278] width 182 height 73
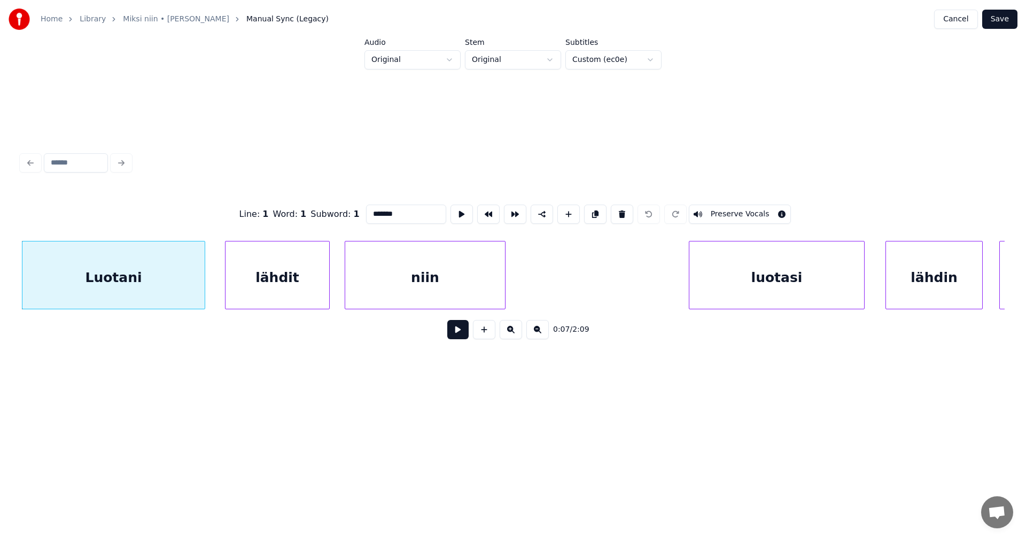
click at [458, 339] on button at bounding box center [457, 329] width 21 height 19
click at [458, 336] on button at bounding box center [457, 329] width 21 height 19
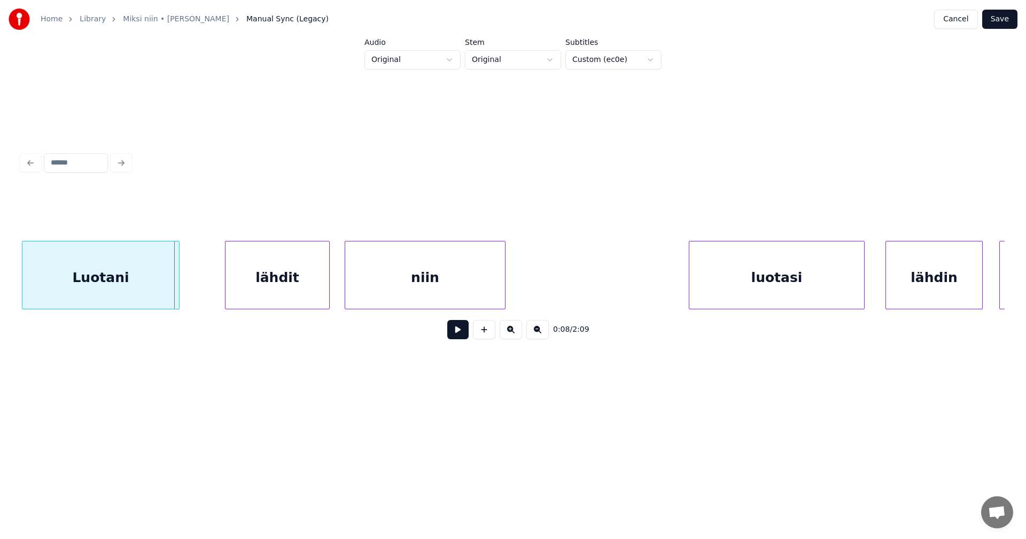
click at [176, 289] on div at bounding box center [177, 275] width 3 height 67
click at [236, 293] on div "lähdit" at bounding box center [264, 278] width 104 height 73
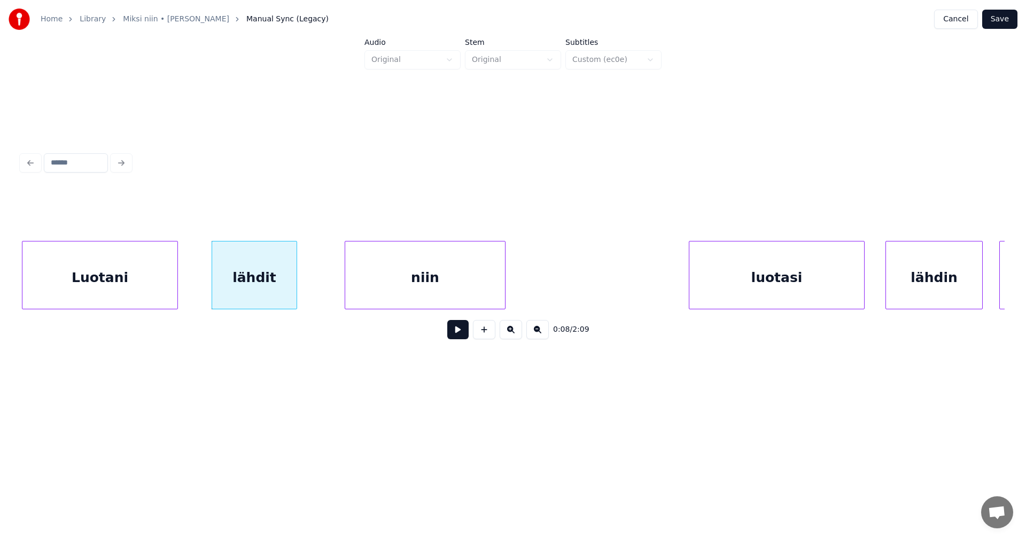
click at [294, 294] on div at bounding box center [294, 275] width 3 height 67
click at [335, 296] on div "niin" at bounding box center [402, 278] width 160 height 73
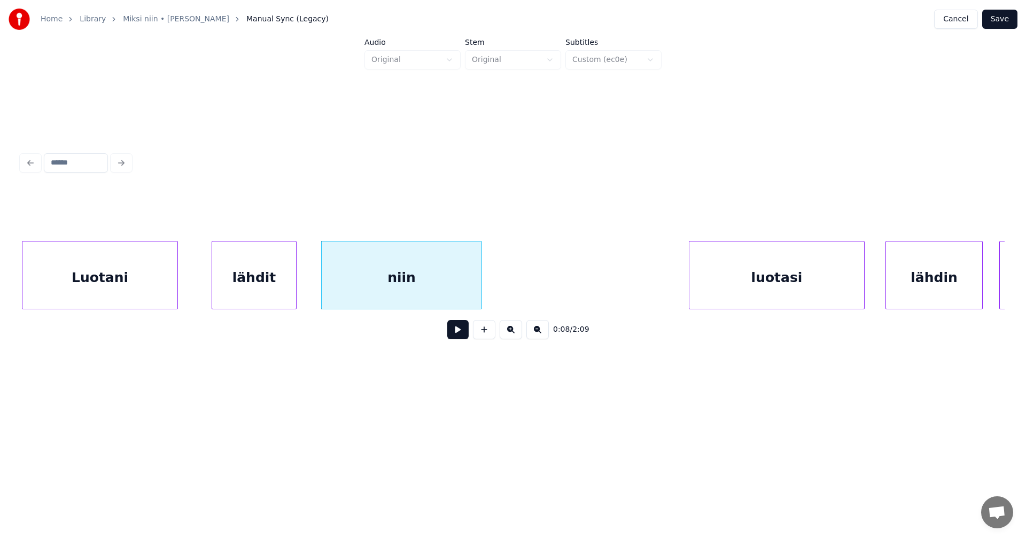
click at [458, 334] on button at bounding box center [457, 329] width 21 height 19
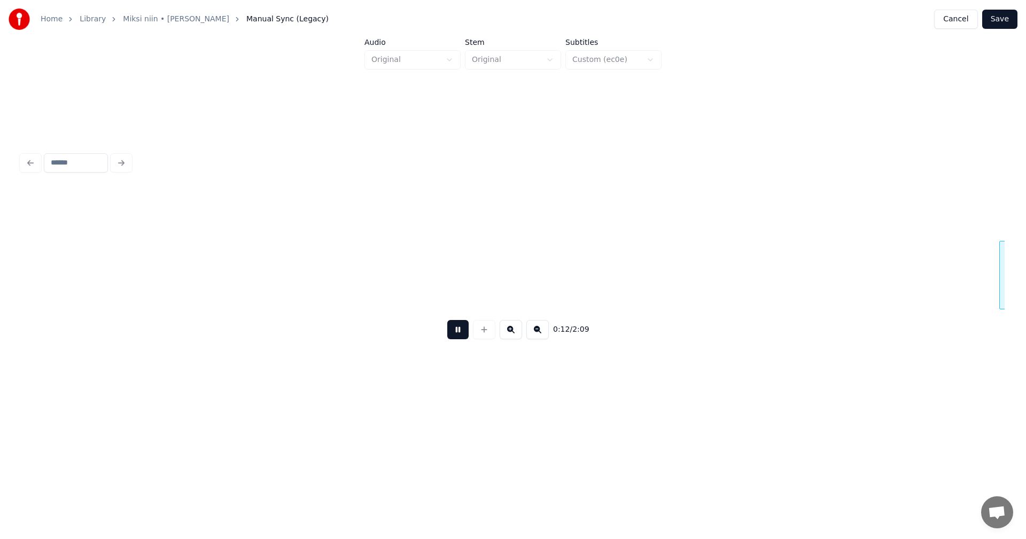
scroll to position [0, 2361]
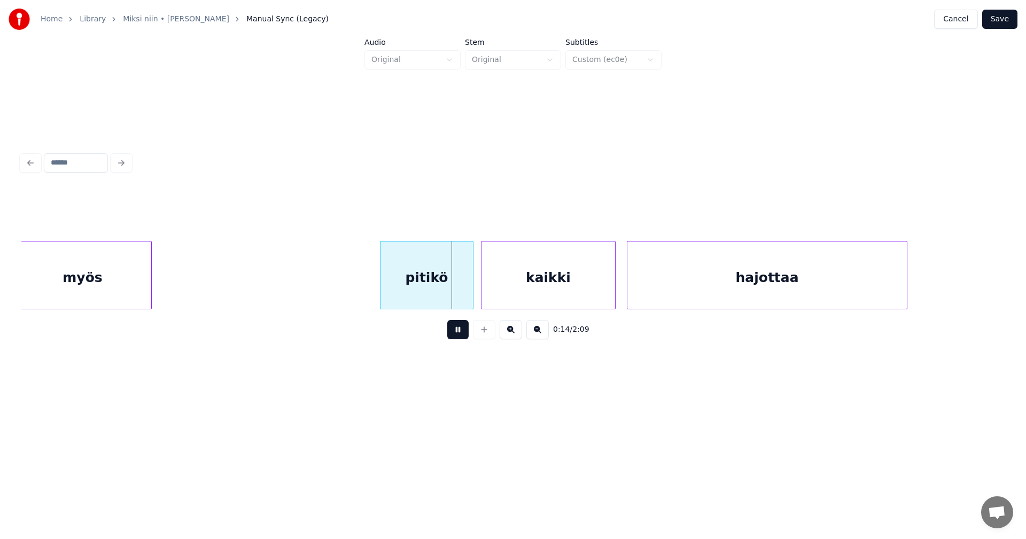
click at [458, 334] on button at bounding box center [457, 329] width 21 height 19
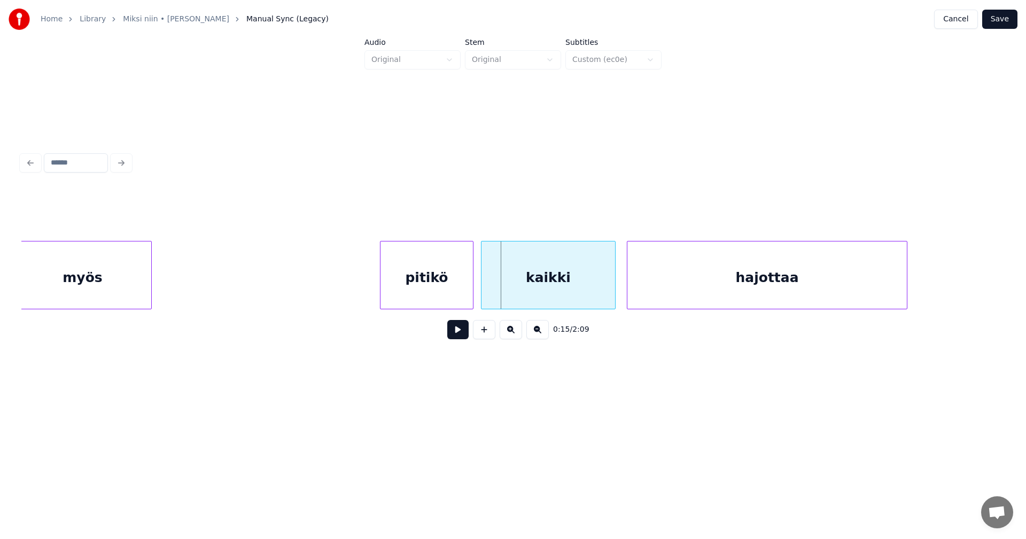
click at [454, 334] on button at bounding box center [457, 329] width 21 height 19
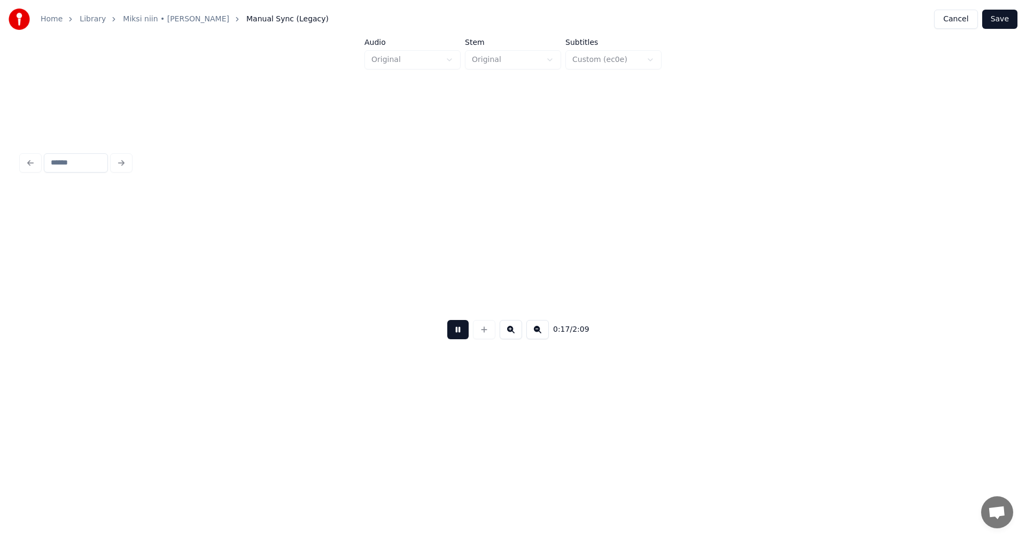
scroll to position [0, 3345]
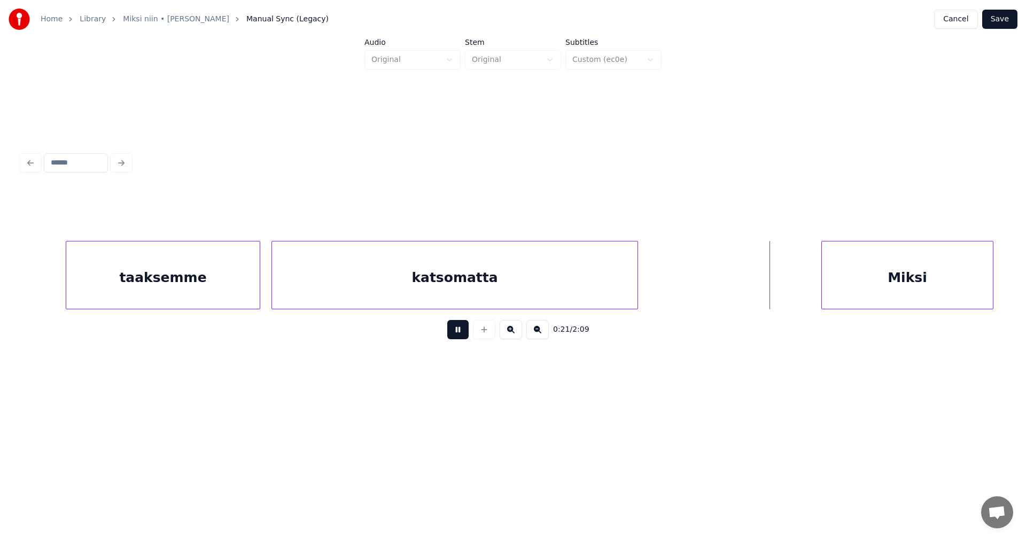
click at [454, 334] on button at bounding box center [457, 329] width 21 height 19
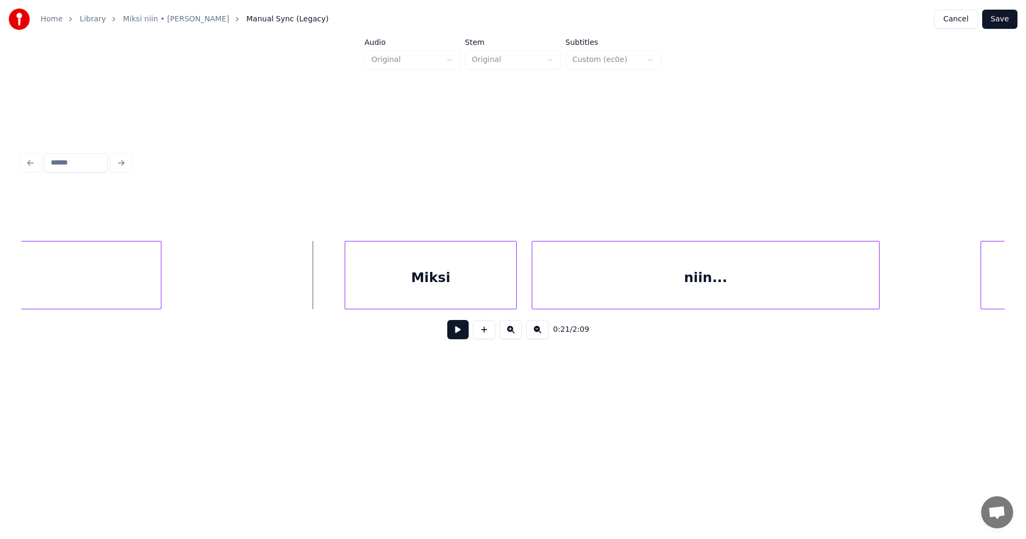
scroll to position [0, 3880]
click at [401, 275] on div "Miksi" at bounding box center [363, 278] width 171 height 73
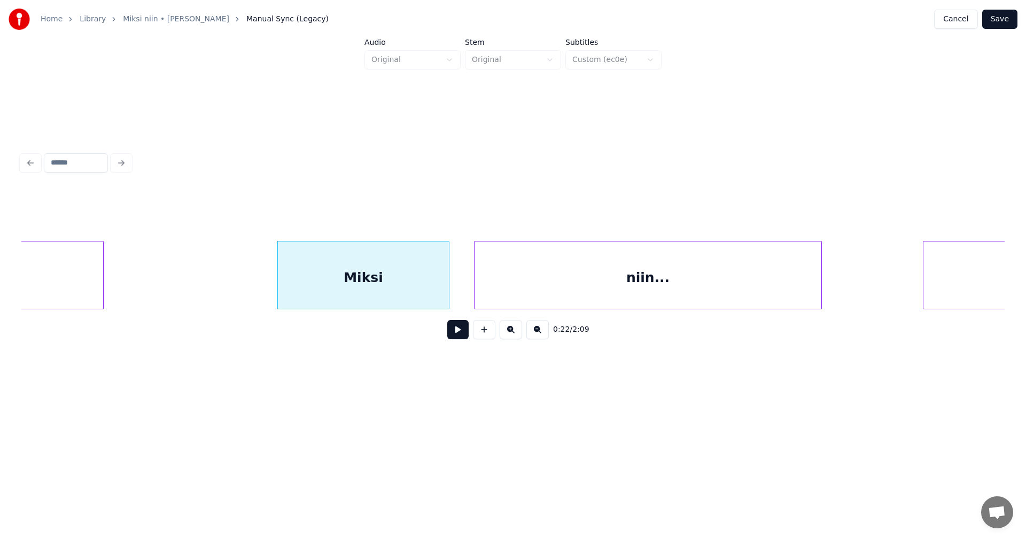
click at [457, 337] on button at bounding box center [457, 329] width 21 height 19
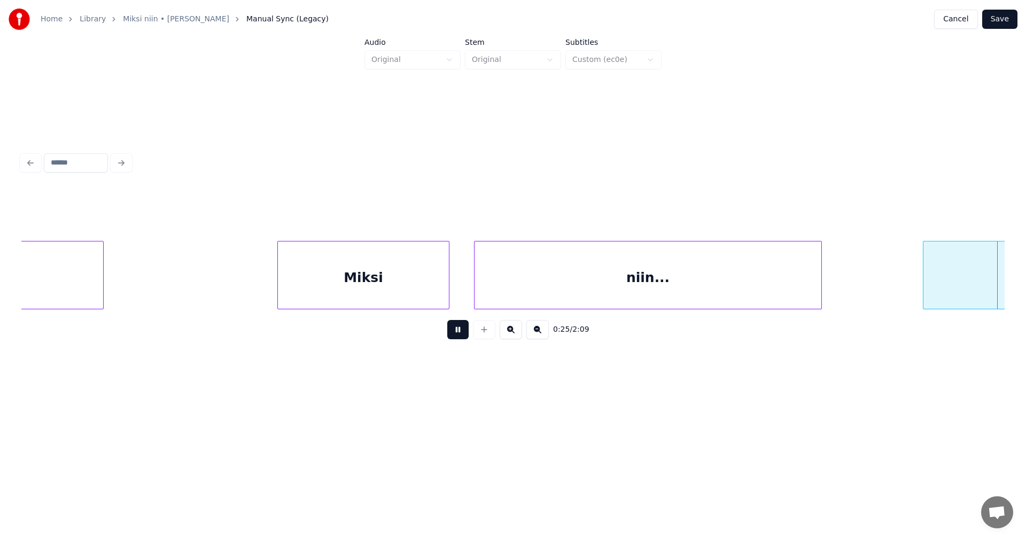
scroll to position [0, 4864]
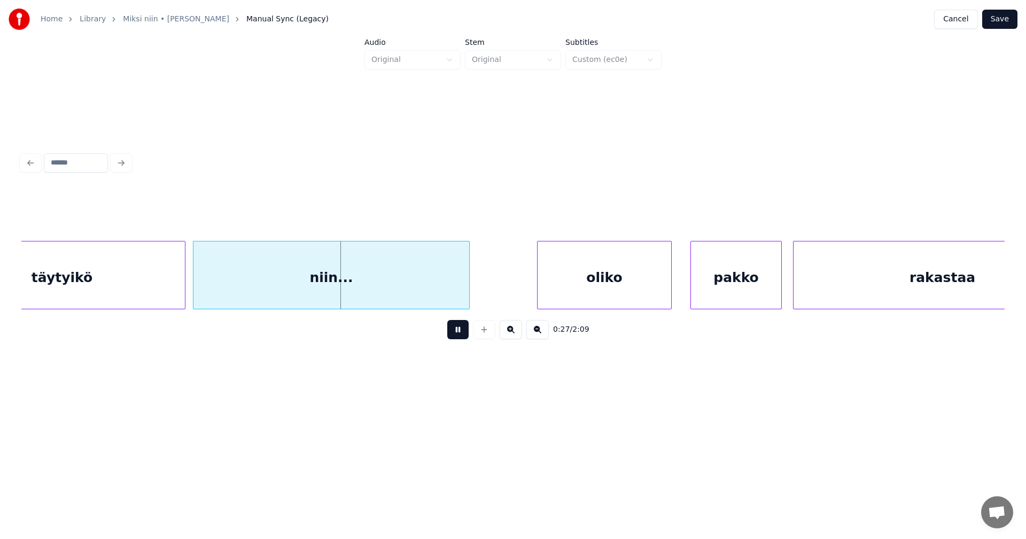
click at [457, 337] on button at bounding box center [457, 329] width 21 height 19
click at [157, 288] on div "täytyikö" at bounding box center [62, 278] width 246 height 73
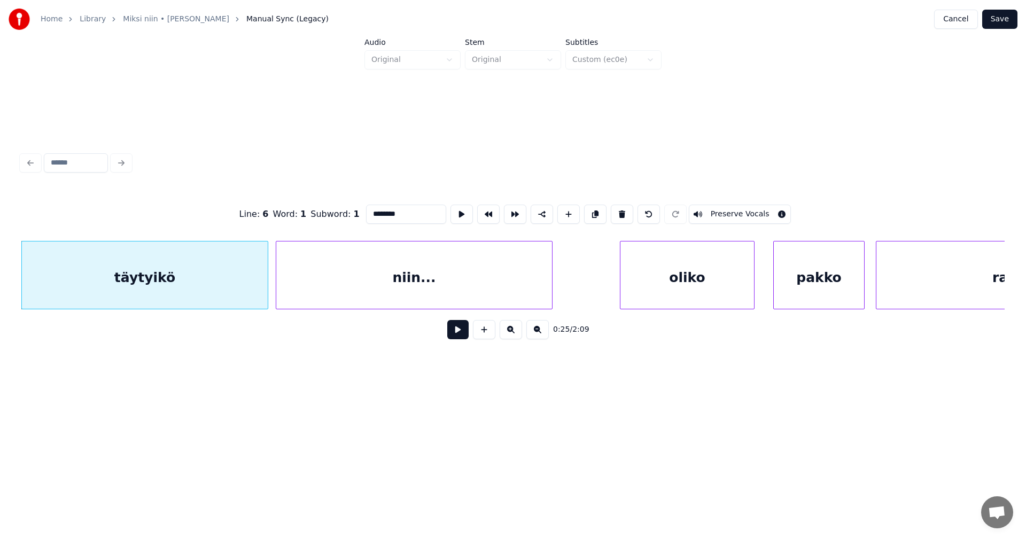
click at [454, 338] on button at bounding box center [457, 329] width 21 height 19
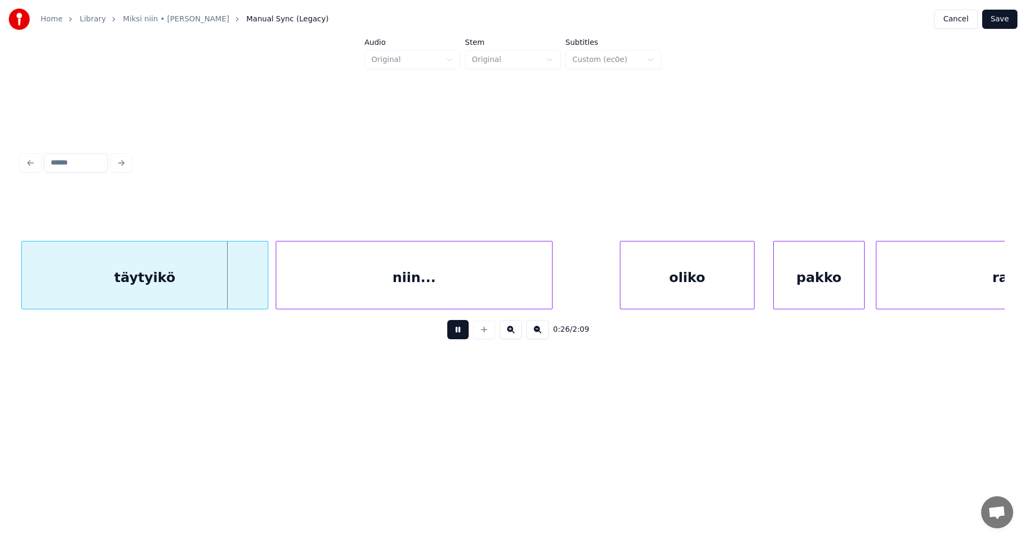
click at [456, 338] on button at bounding box center [457, 329] width 21 height 19
click at [458, 338] on button at bounding box center [457, 329] width 21 height 19
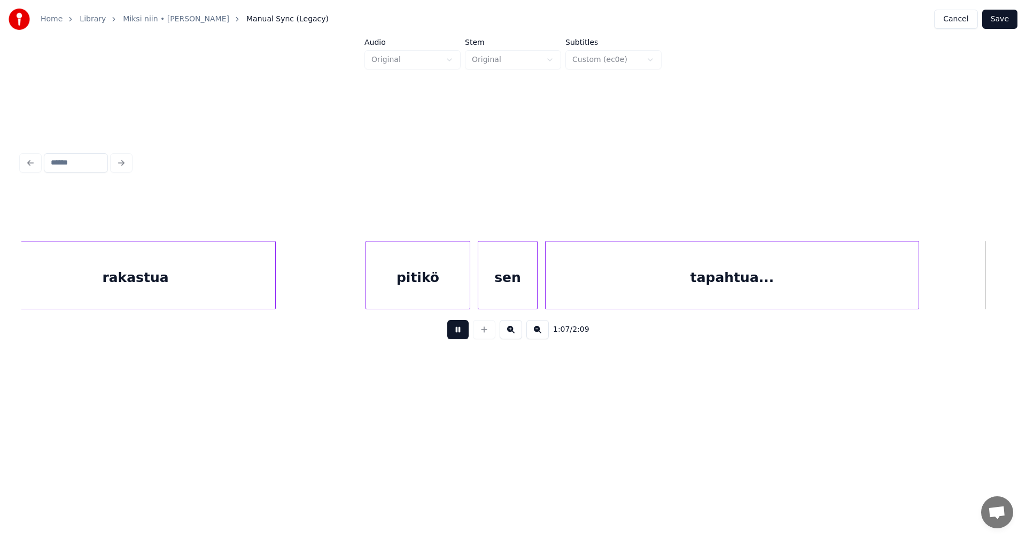
scroll to position [0, 12658]
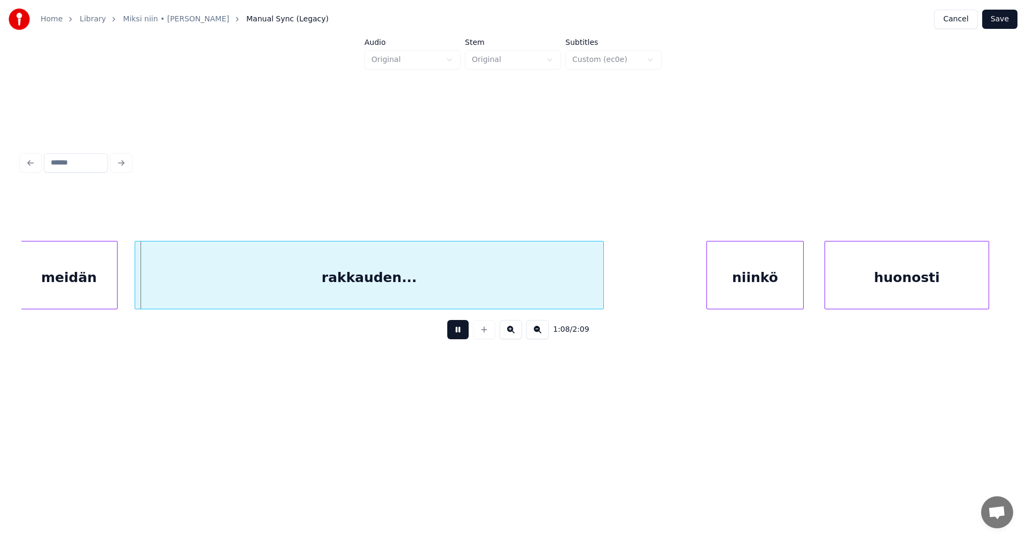
click at [458, 336] on button at bounding box center [457, 329] width 21 height 19
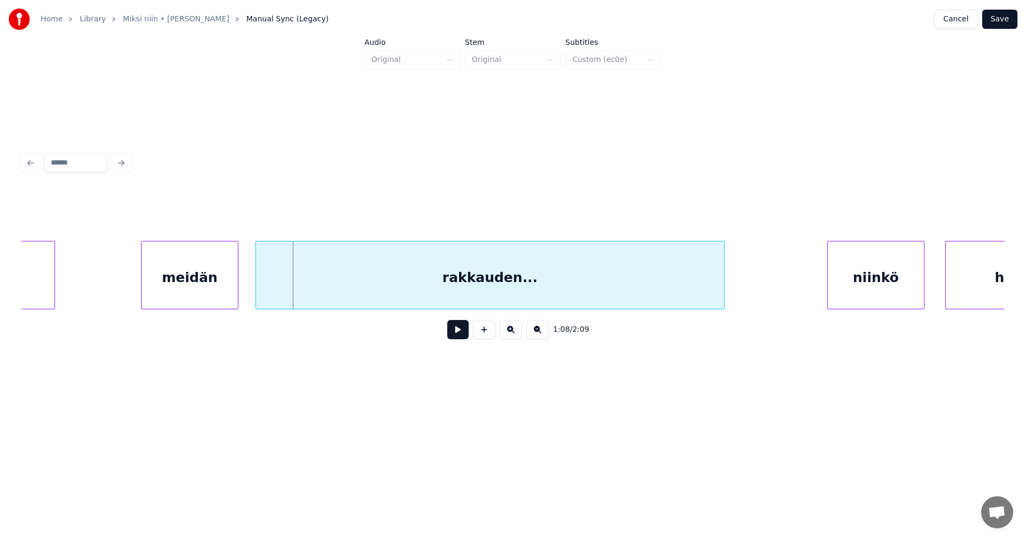
scroll to position [0, 12509]
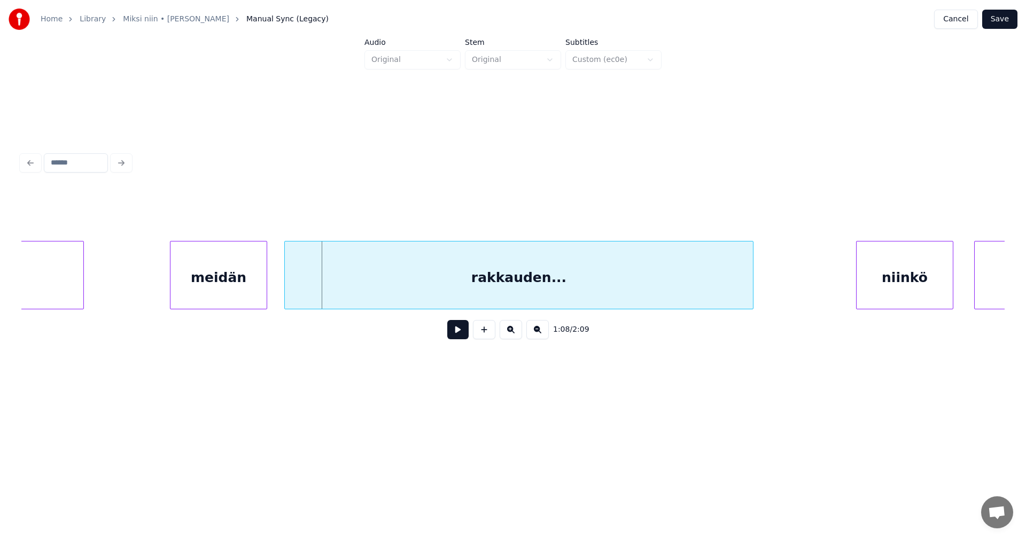
click at [461, 334] on button at bounding box center [457, 329] width 21 height 19
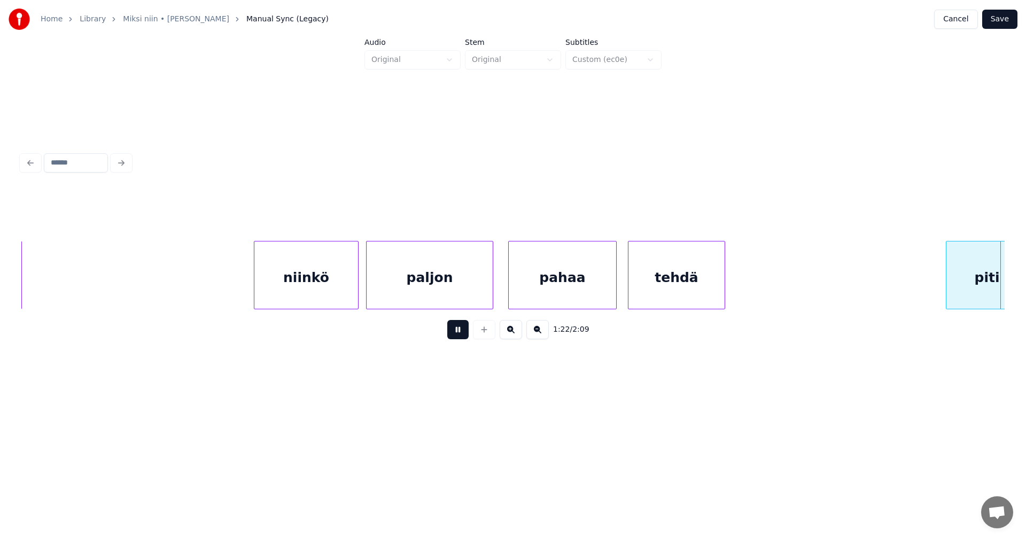
scroll to position [0, 15464]
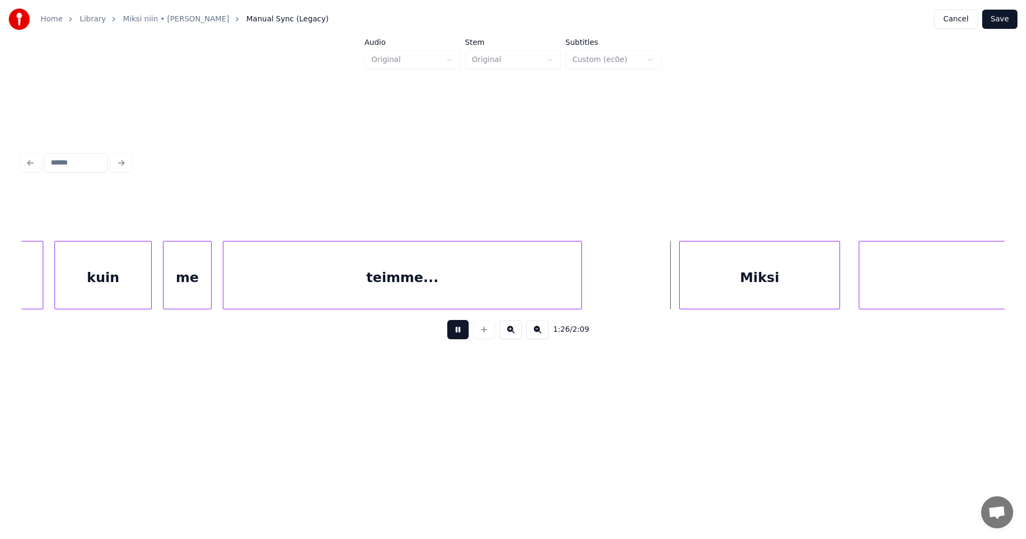
click at [460, 332] on button at bounding box center [457, 329] width 21 height 19
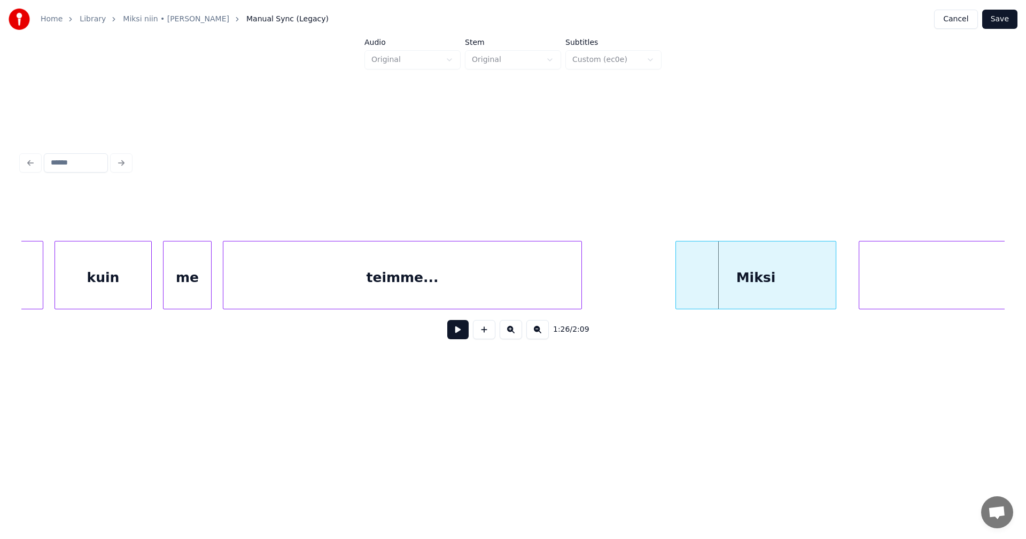
click at [728, 296] on div "Miksi" at bounding box center [756, 278] width 160 height 73
click at [463, 329] on button at bounding box center [457, 329] width 21 height 19
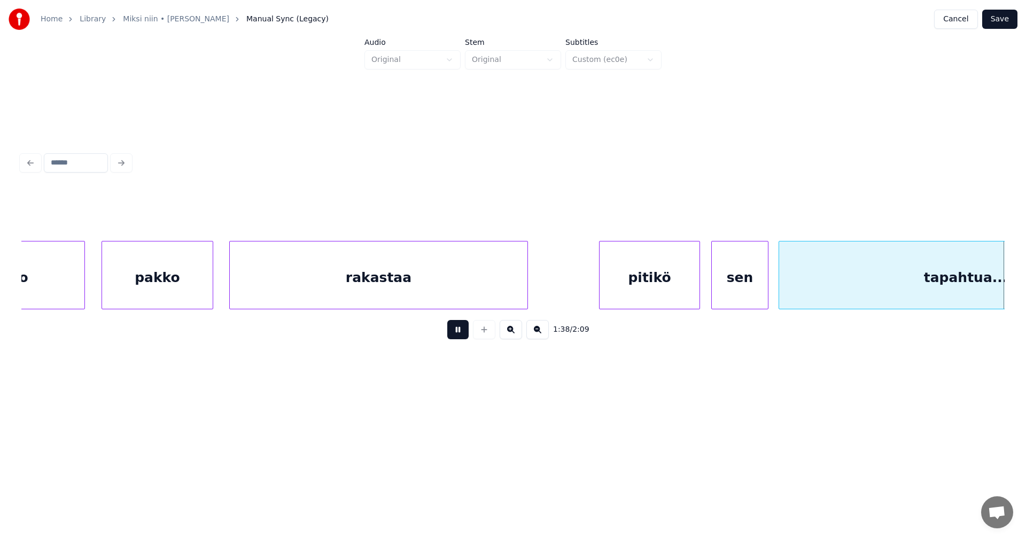
scroll to position [0, 18419]
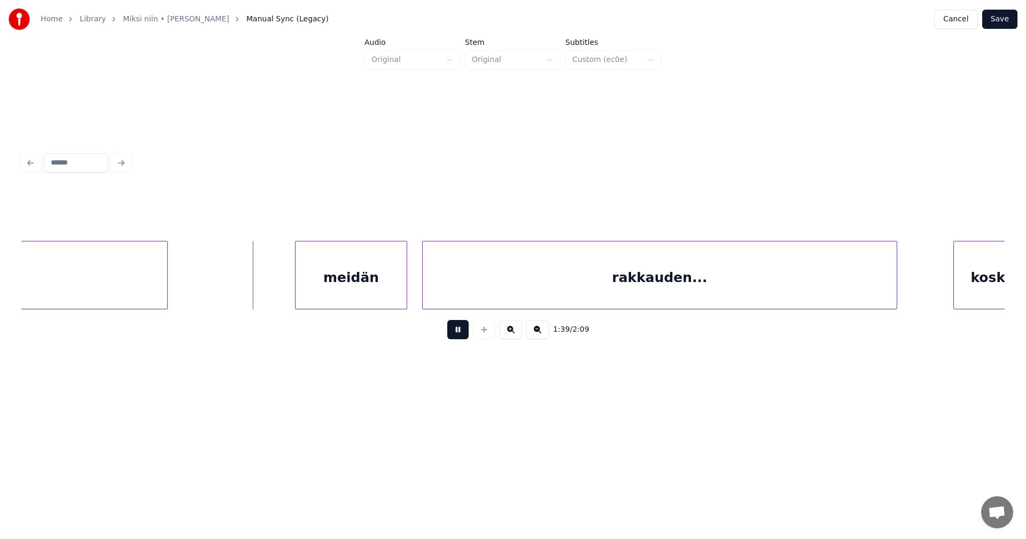
click at [463, 327] on button at bounding box center [457, 329] width 21 height 19
click at [380, 295] on div "meidän" at bounding box center [344, 278] width 111 height 73
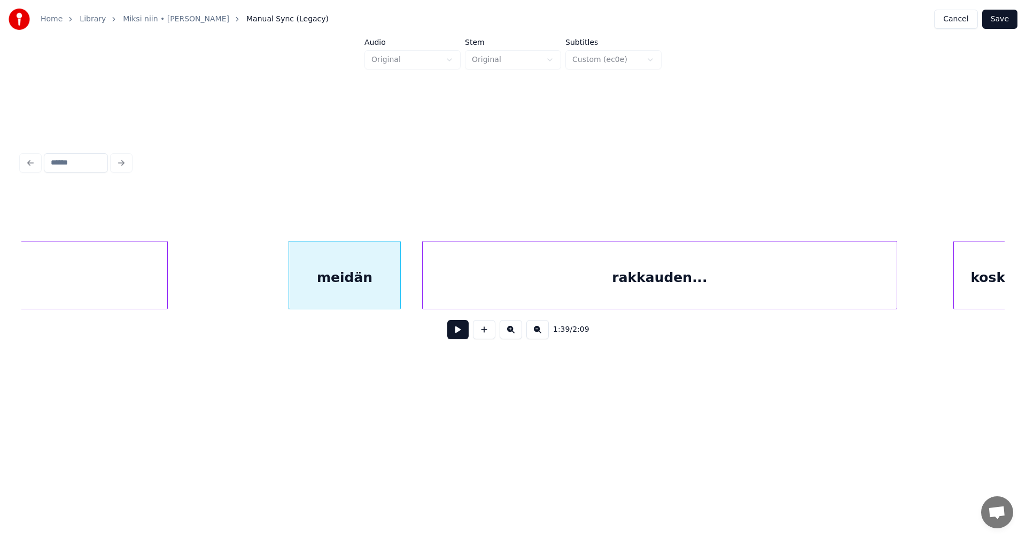
click at [467, 335] on button at bounding box center [457, 329] width 21 height 19
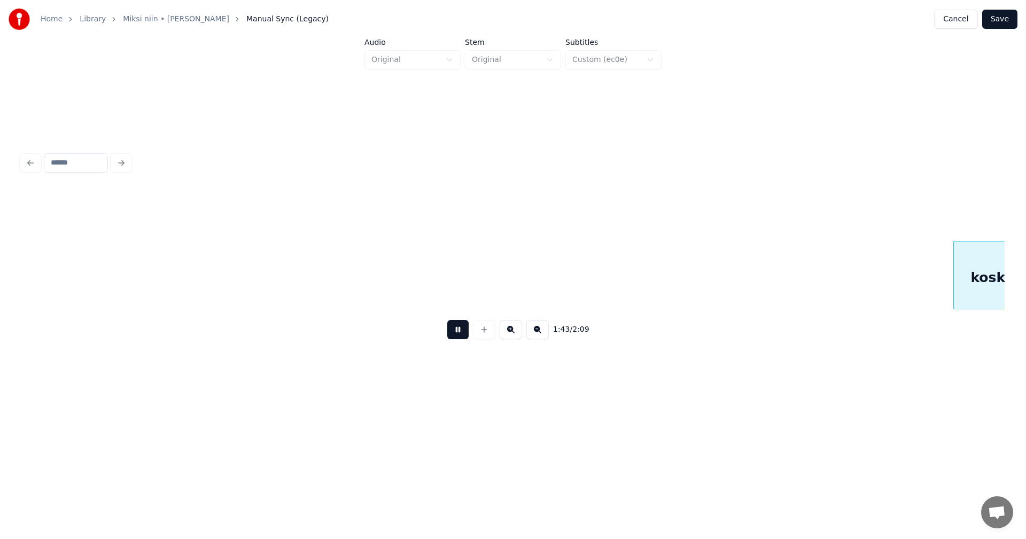
scroll to position [0, 19404]
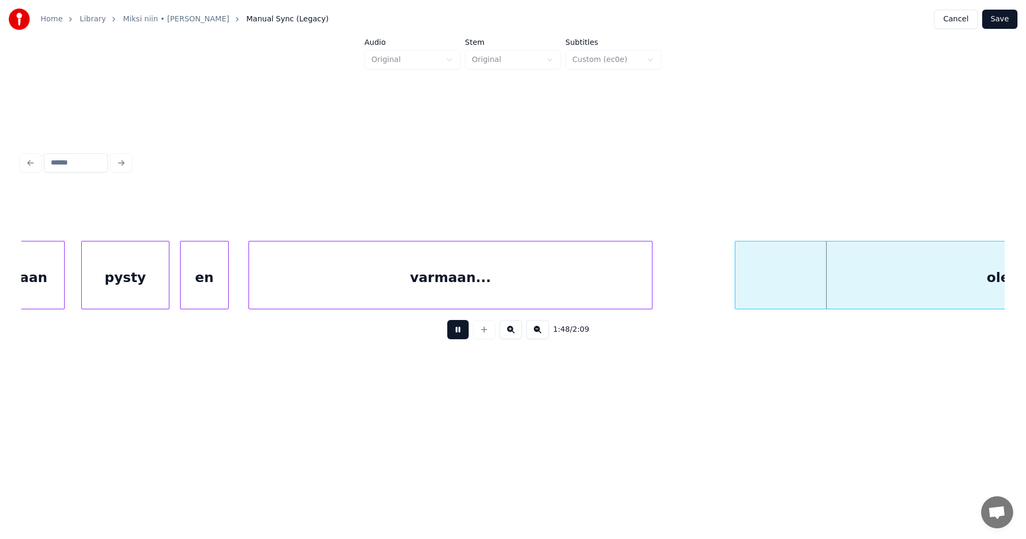
click at [465, 331] on button at bounding box center [457, 329] width 21 height 19
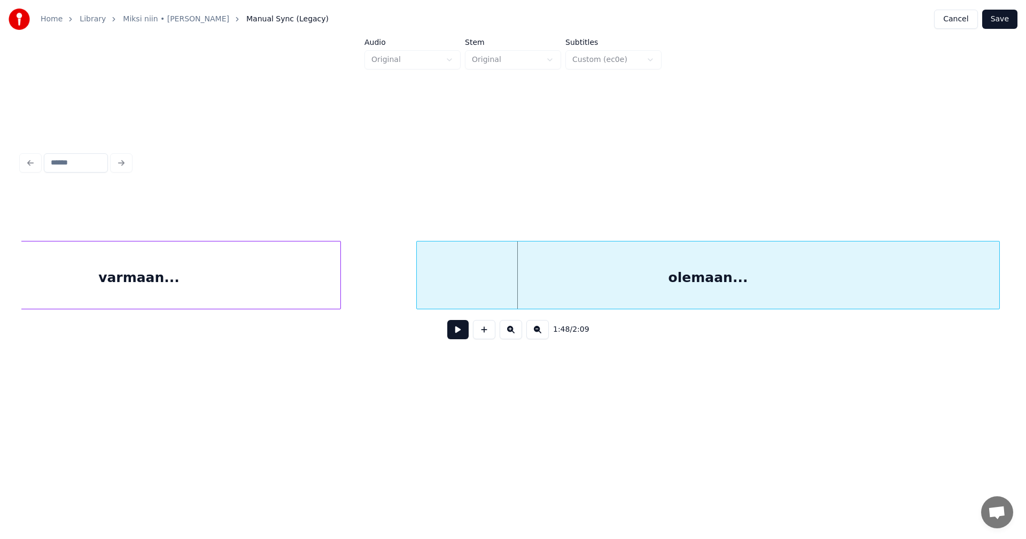
click at [771, 297] on div "olemaan..." at bounding box center [708, 278] width 583 height 73
click at [466, 333] on button at bounding box center [457, 329] width 21 height 19
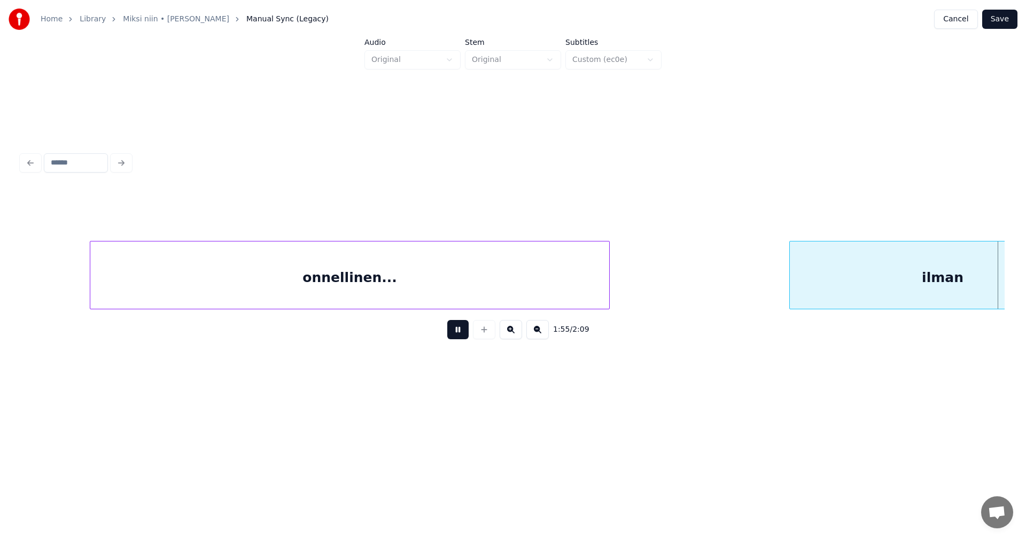
scroll to position [0, 21686]
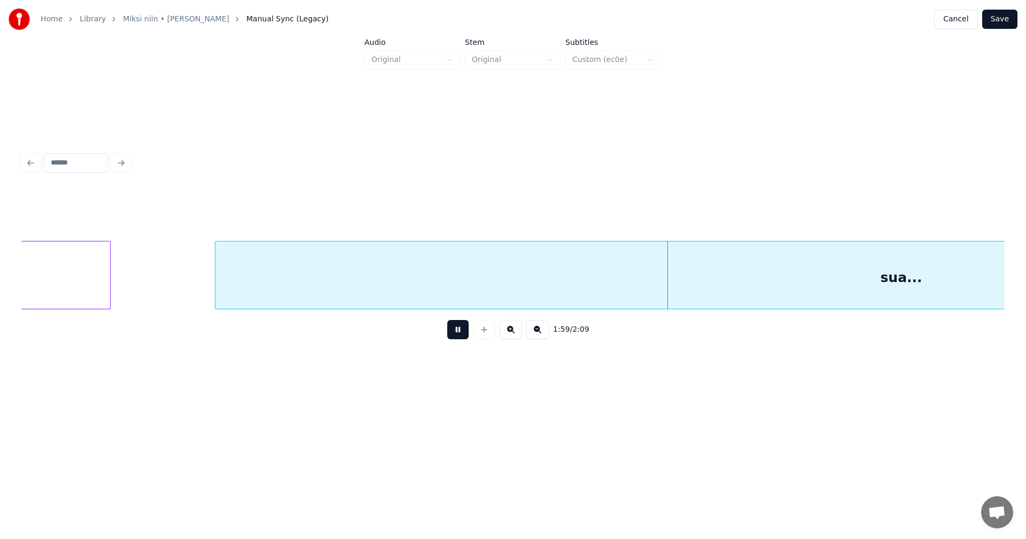
click at [463, 331] on button at bounding box center [457, 329] width 21 height 19
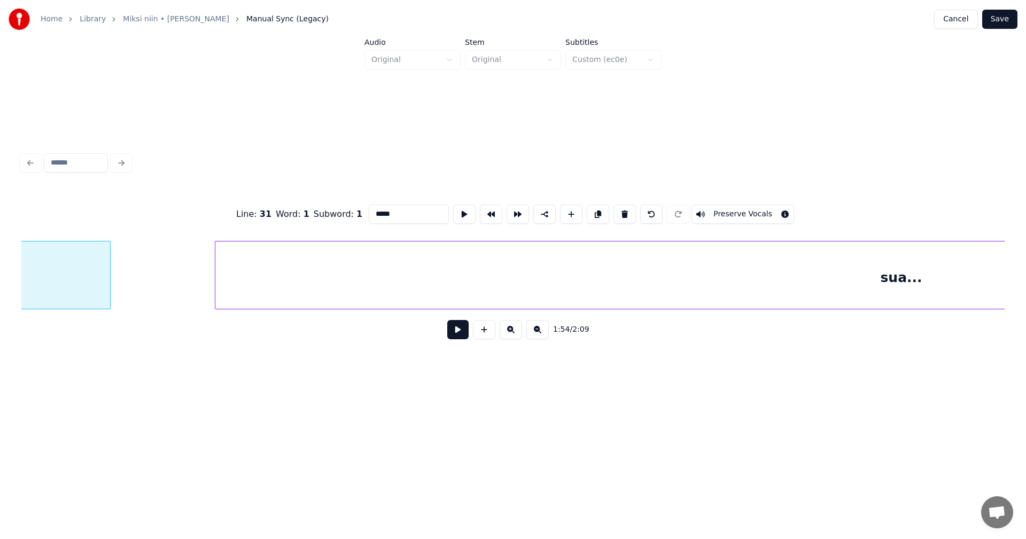
scroll to position [0, 21469]
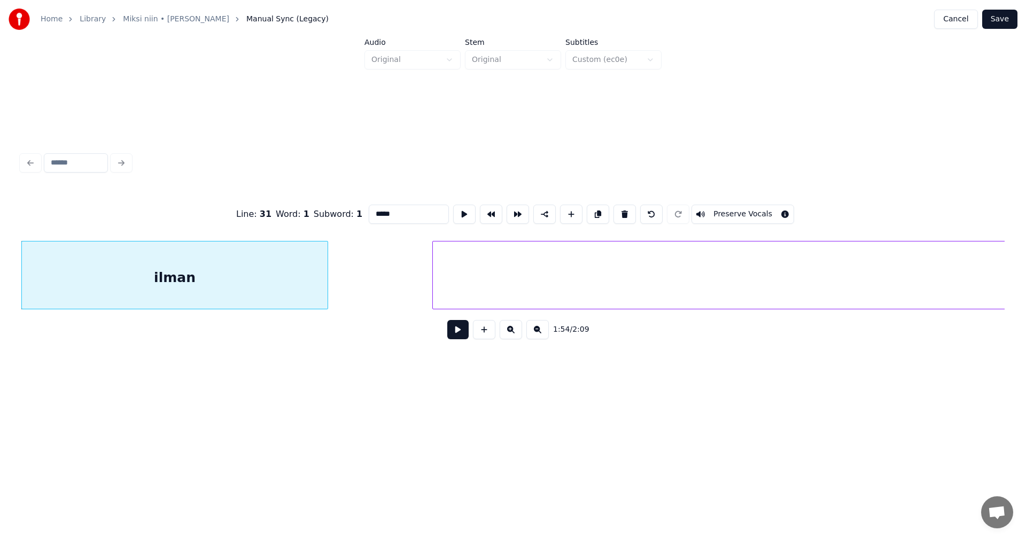
click at [453, 335] on button at bounding box center [457, 329] width 21 height 19
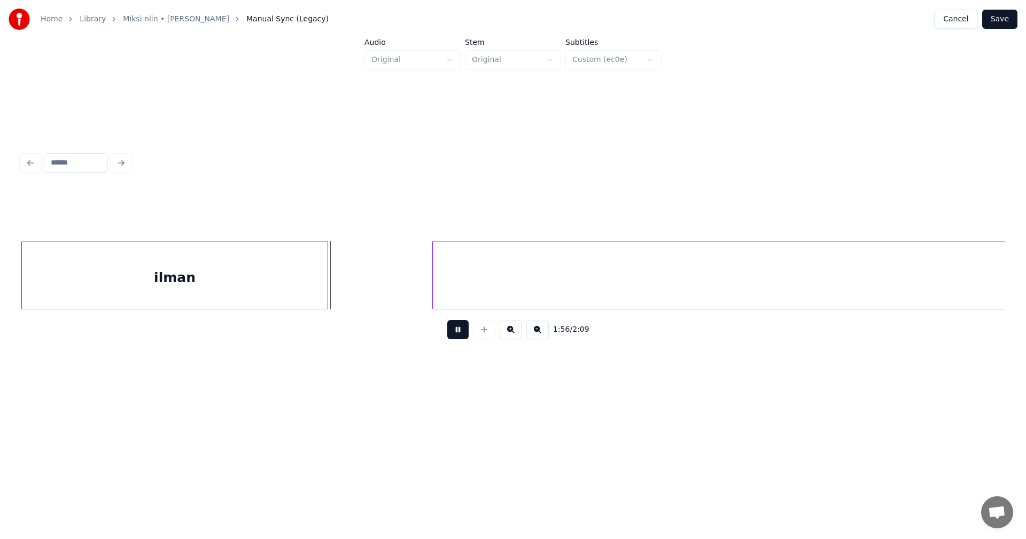
click at [455, 333] on button at bounding box center [457, 329] width 21 height 19
click at [355, 294] on div at bounding box center [356, 275] width 3 height 67
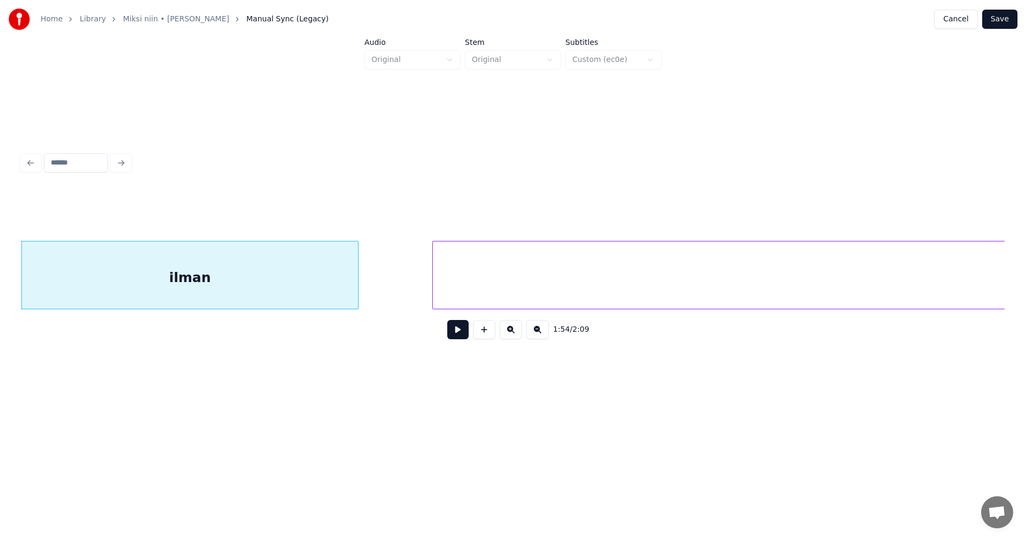
click at [456, 339] on button at bounding box center [457, 329] width 21 height 19
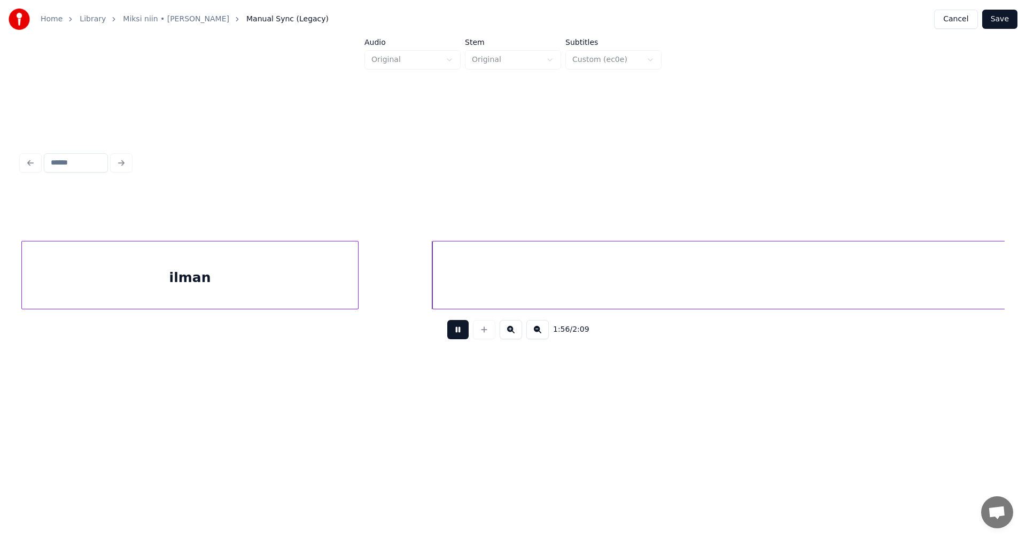
click at [455, 337] on button at bounding box center [457, 329] width 21 height 19
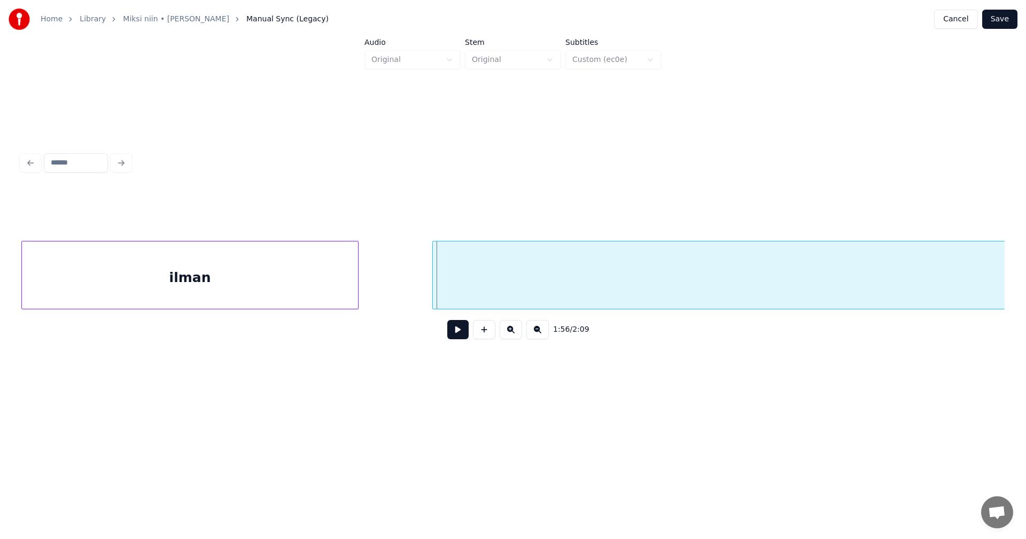
click at [457, 336] on button at bounding box center [457, 329] width 21 height 19
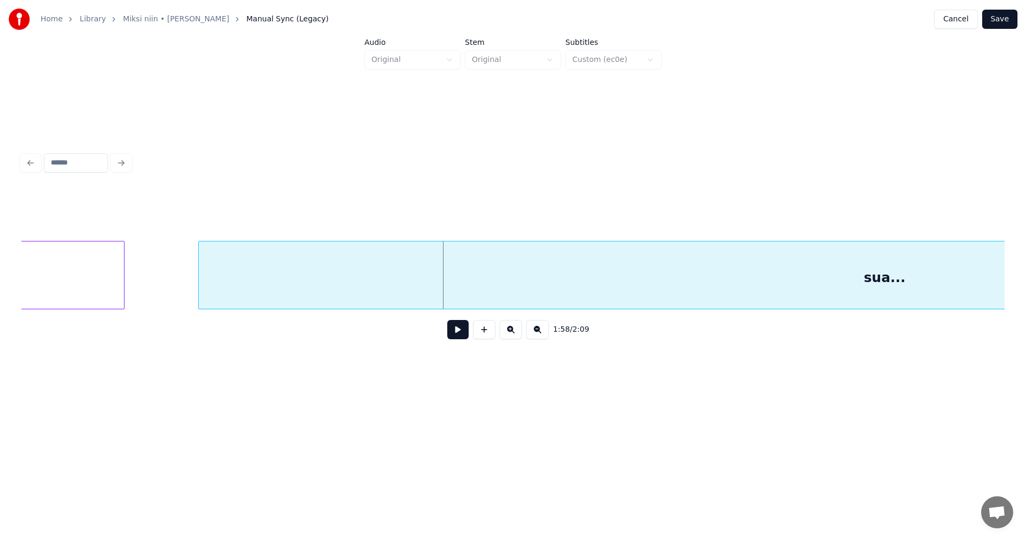
scroll to position [0, 21716]
click at [469, 331] on div "1:58 / 2:09" at bounding box center [513, 330] width 966 height 24
click at [466, 333] on button at bounding box center [457, 329] width 21 height 19
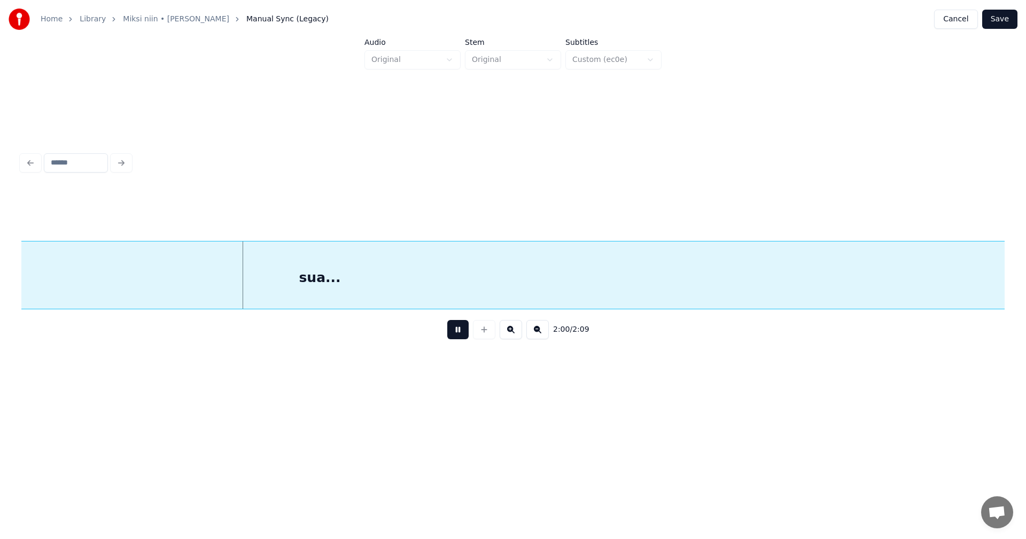
scroll to position [0, 22335]
click at [462, 335] on button at bounding box center [457, 329] width 21 height 19
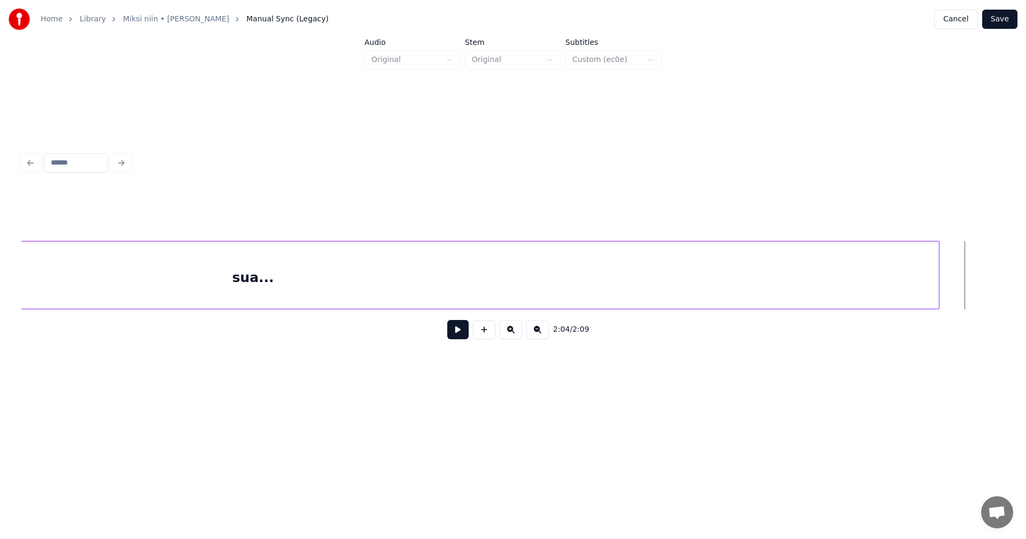
click at [997, 18] on button "Save" at bounding box center [999, 19] width 35 height 19
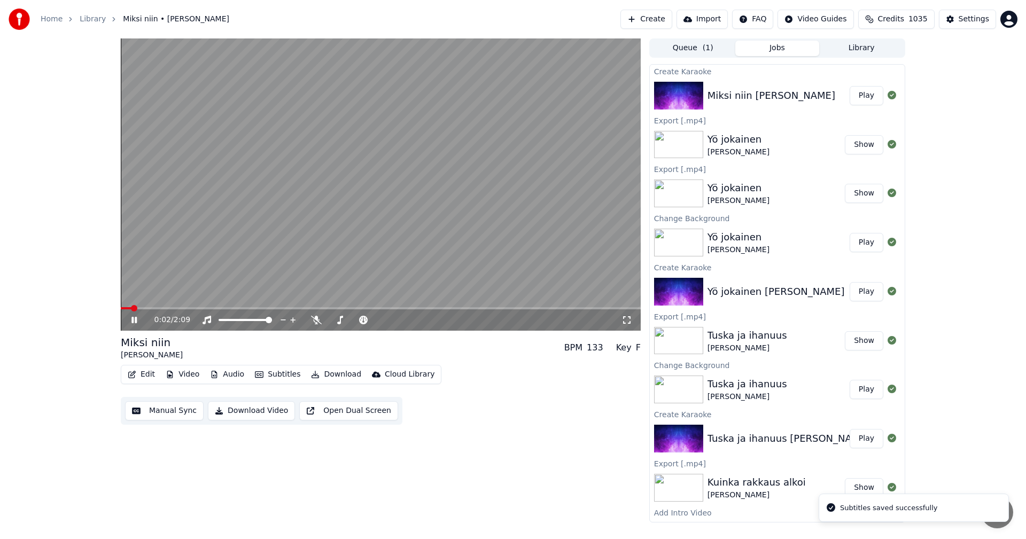
click at [133, 322] on icon at bounding box center [133, 320] width 5 height 6
click at [342, 377] on button "Download" at bounding box center [336, 374] width 59 height 15
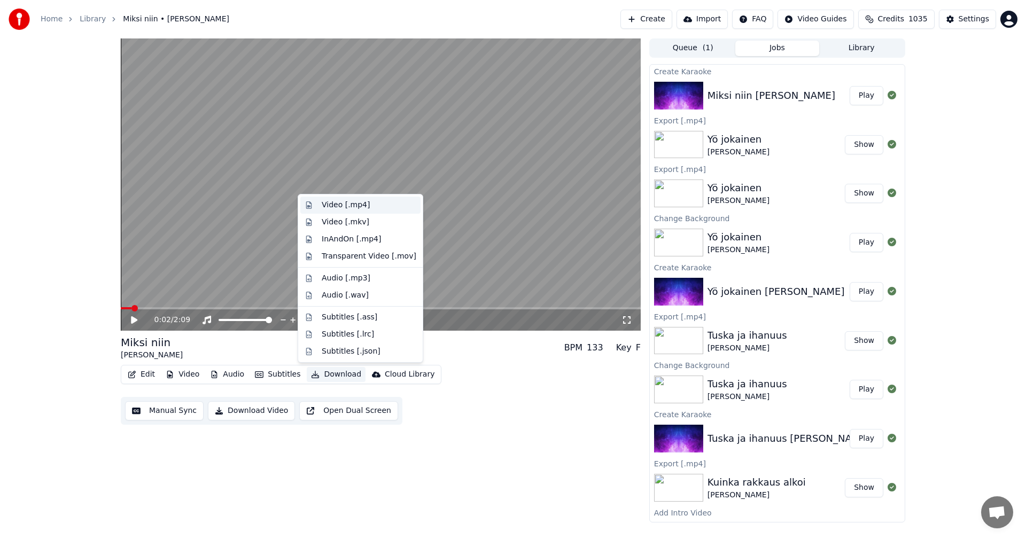
click at [369, 205] on div "Video [.mp4]" at bounding box center [369, 205] width 95 height 11
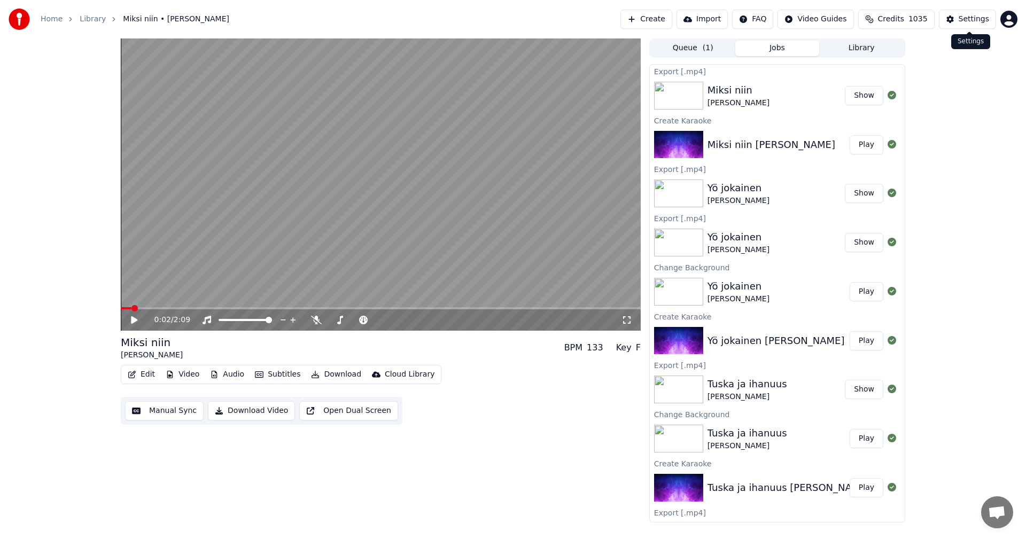
click at [965, 22] on div "Settings" at bounding box center [974, 19] width 30 height 11
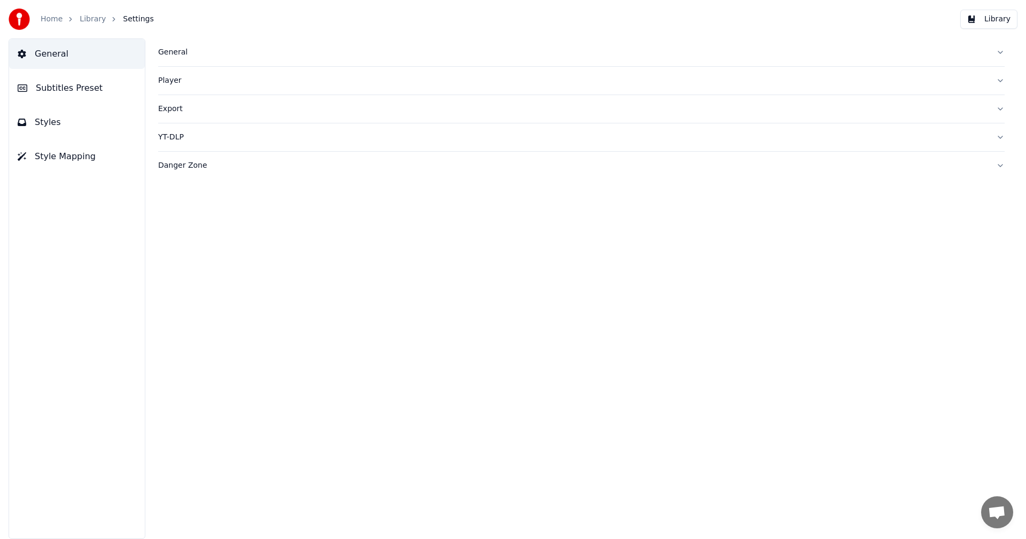
click at [179, 55] on div "General" at bounding box center [573, 52] width 830 height 11
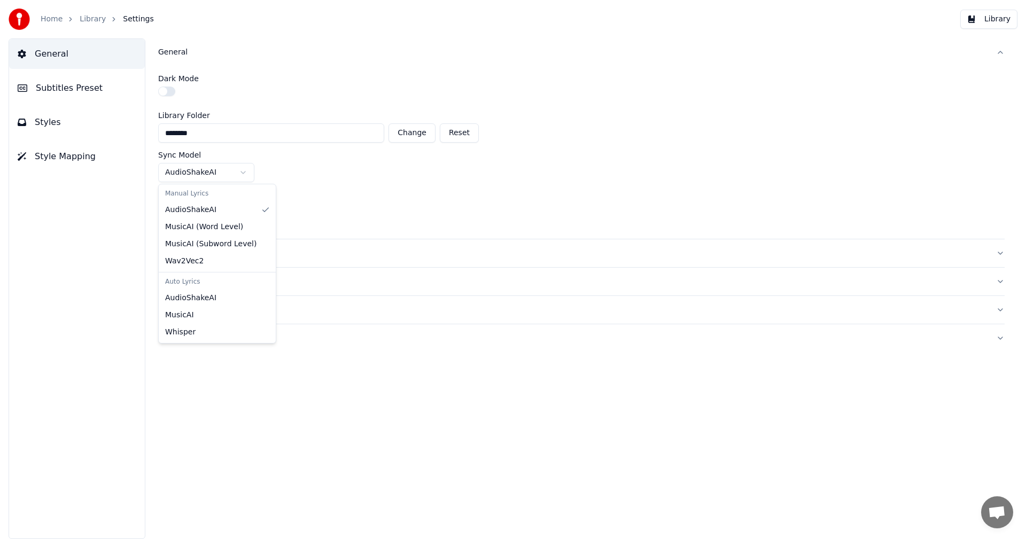
click at [245, 175] on html "Home Library Settings Library General Subtitles Preset Styles Style Mapping Gen…" at bounding box center [513, 269] width 1026 height 539
click at [295, 212] on html "Home Library Settings Library General Subtitles Preset Styles Style Mapping Gen…" at bounding box center [513, 269] width 1026 height 539
click at [244, 207] on html "Home Library Settings Library General Subtitles Preset Styles Style Mapping Gen…" at bounding box center [513, 269] width 1026 height 539
click at [436, 214] on div "MDX-Net (With Backing Vocals)" at bounding box center [581, 212] width 847 height 19
click at [57, 19] on link "Home" at bounding box center [52, 19] width 22 height 11
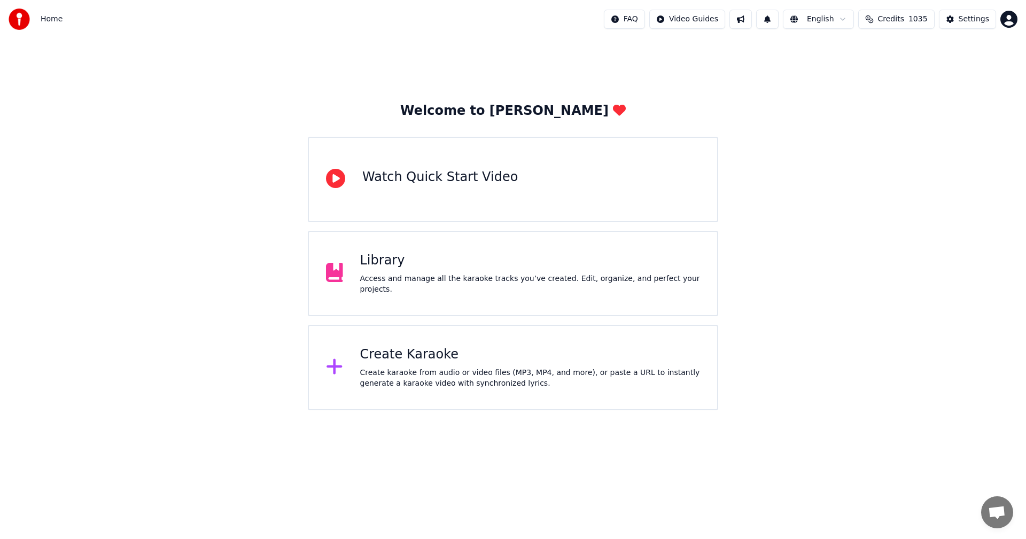
click at [385, 269] on div "Library" at bounding box center [530, 260] width 340 height 17
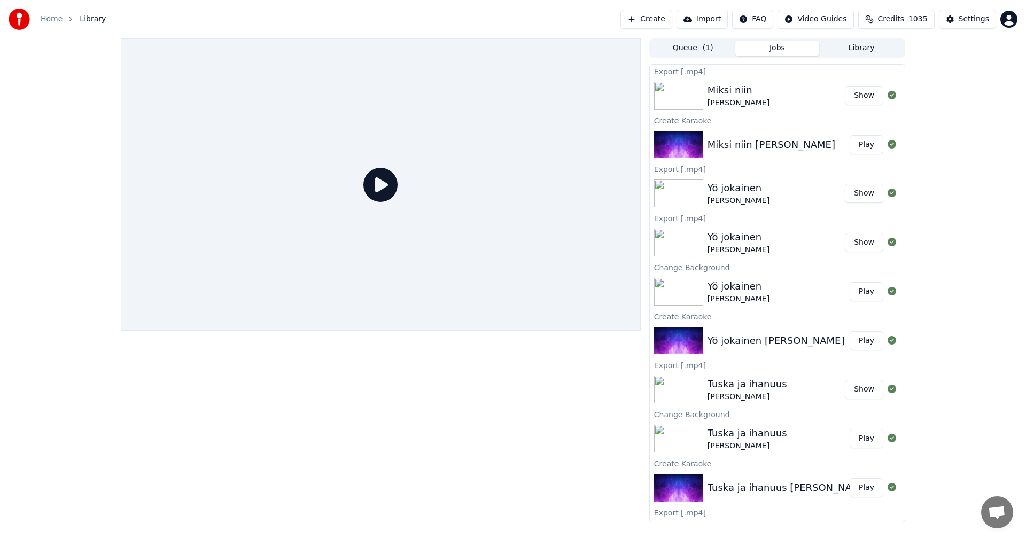
click at [50, 18] on link "Home" at bounding box center [52, 19] width 22 height 11
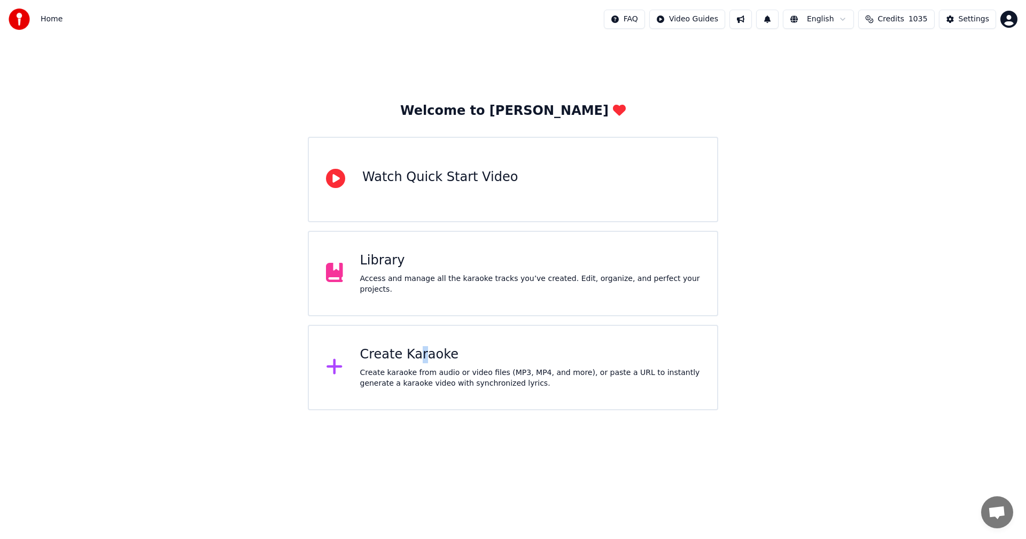
click at [417, 354] on div "Create Karaoke" at bounding box center [530, 354] width 340 height 17
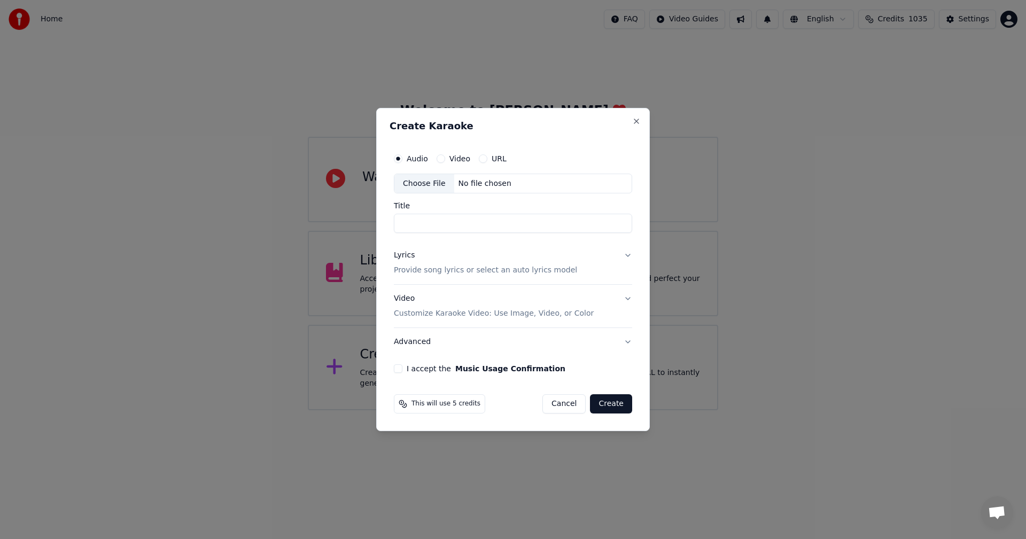
click at [435, 184] on div "Choose File" at bounding box center [424, 183] width 60 height 19
type input "**********"
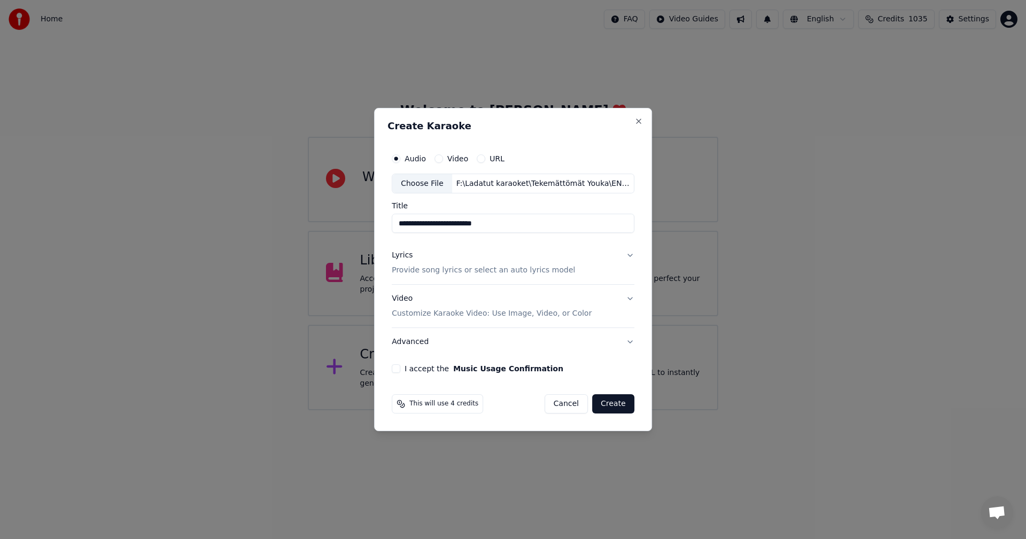
click at [626, 258] on button "Lyrics Provide song lyrics or select an auto lyrics model" at bounding box center [513, 263] width 243 height 43
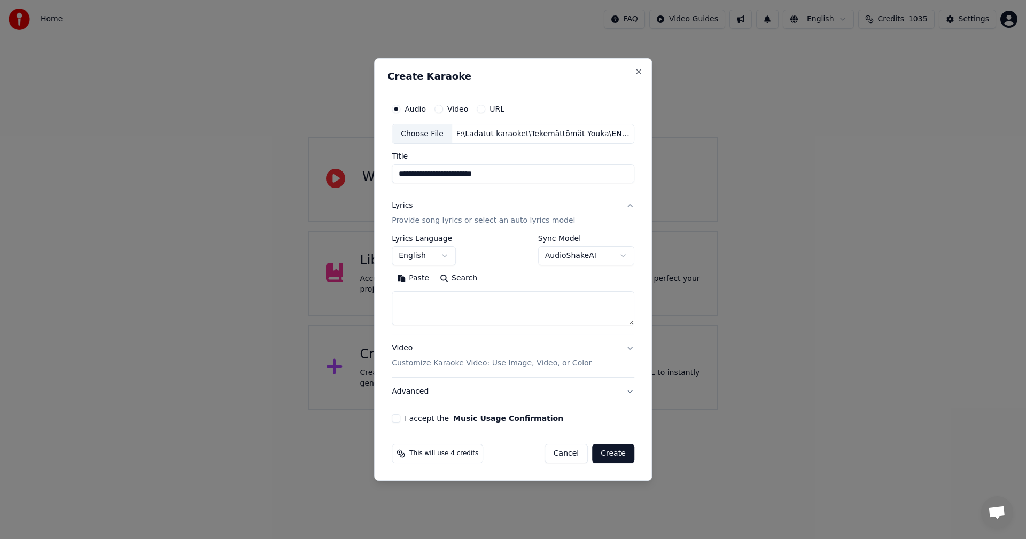
drag, startPoint x: 421, startPoint y: 280, endPoint x: 432, endPoint y: 283, distance: 11.7
click at [421, 279] on button "Paste" at bounding box center [413, 278] width 43 height 17
click at [398, 419] on button "I accept the Music Usage Confirmation" at bounding box center [396, 418] width 9 height 9
click at [617, 452] on button "Create" at bounding box center [613, 453] width 42 height 19
type textarea "**********"
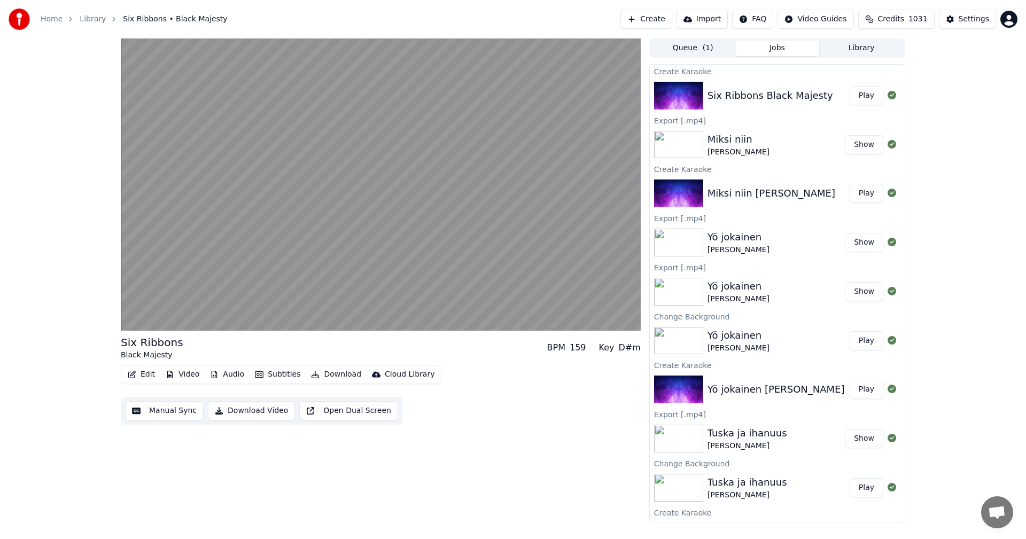
click at [220, 377] on button "Audio" at bounding box center [227, 374] width 43 height 15
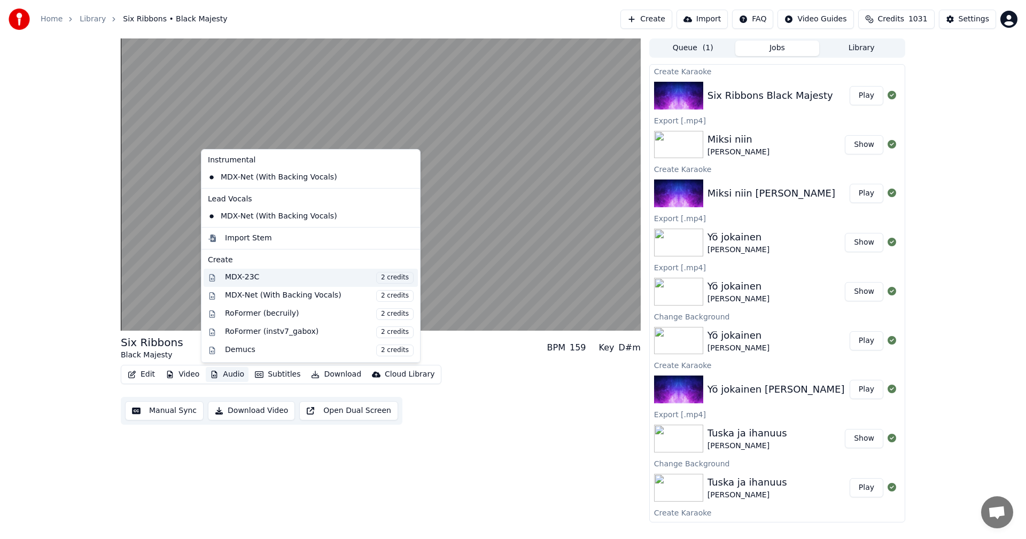
click at [251, 279] on div "MDX-23C 2 credits" at bounding box center [319, 278] width 189 height 12
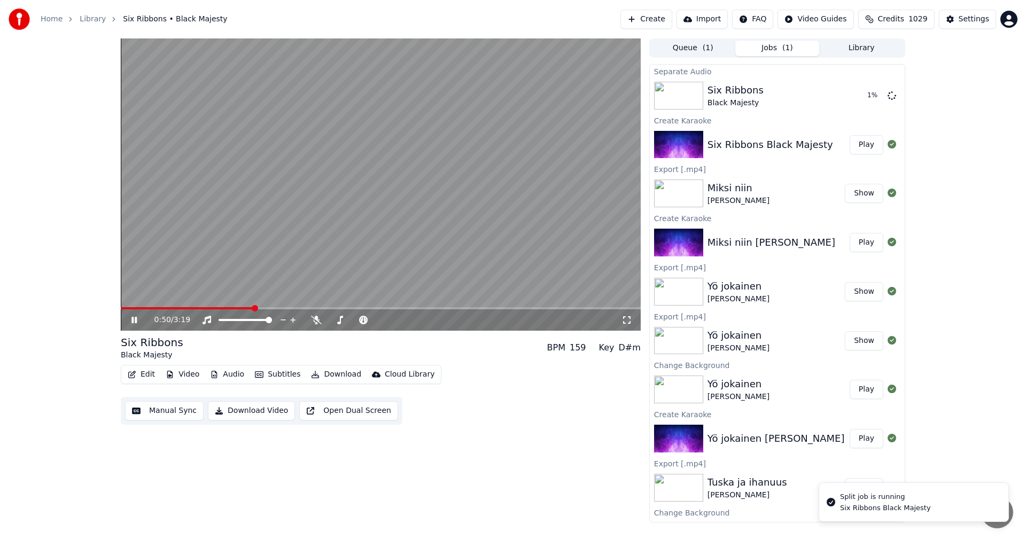
click at [134, 323] on icon at bounding box center [141, 320] width 25 height 9
click at [131, 321] on icon at bounding box center [141, 320] width 25 height 9
click at [143, 373] on button "Edit" at bounding box center [141, 374] width 36 height 15
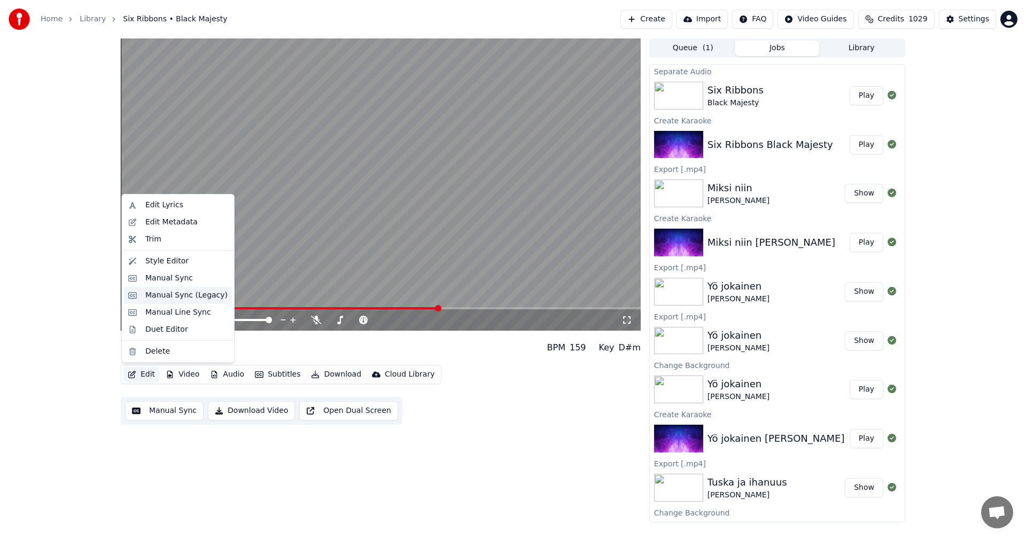
click at [182, 296] on div "Manual Sync (Legacy)" at bounding box center [186, 295] width 82 height 11
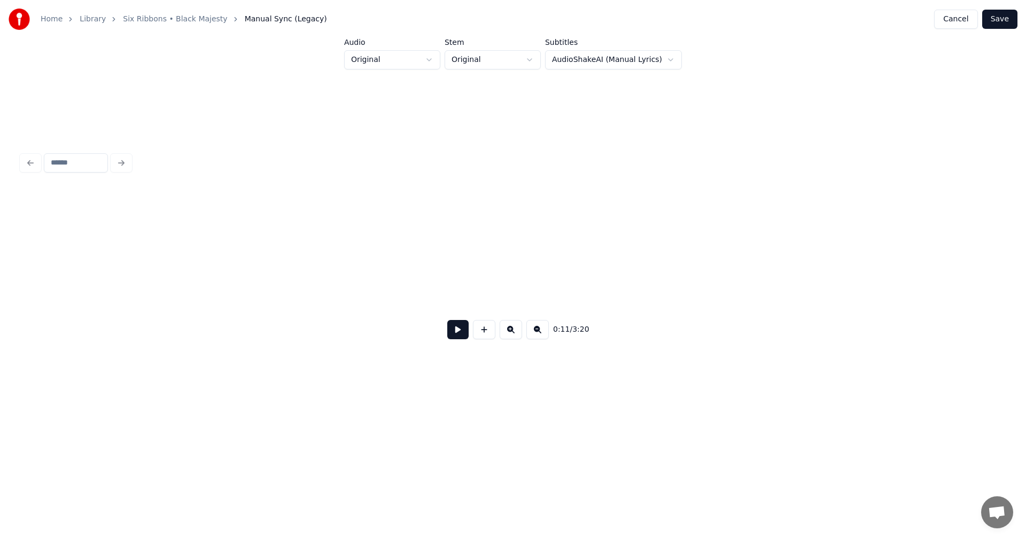
scroll to position [0, 2241]
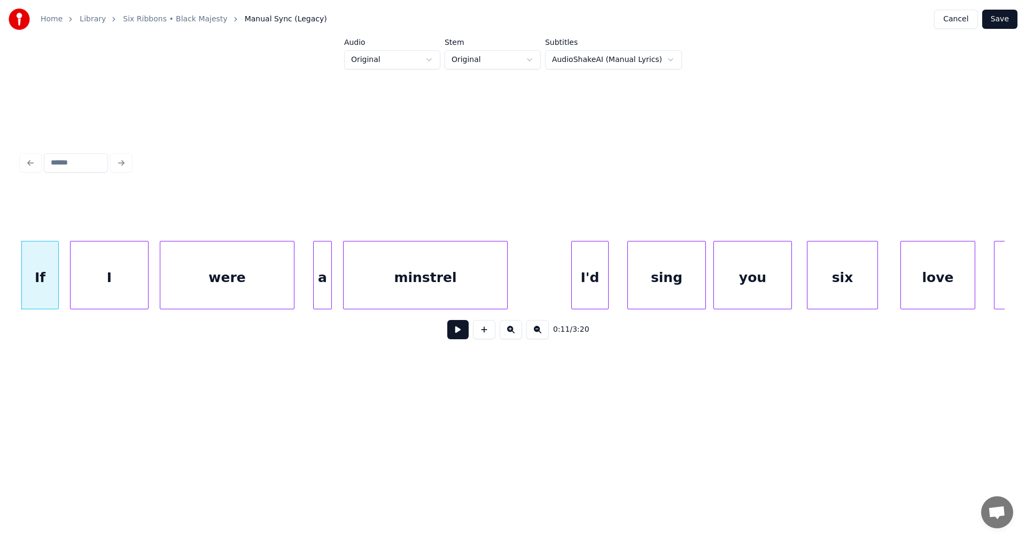
click at [455, 334] on button at bounding box center [457, 329] width 21 height 19
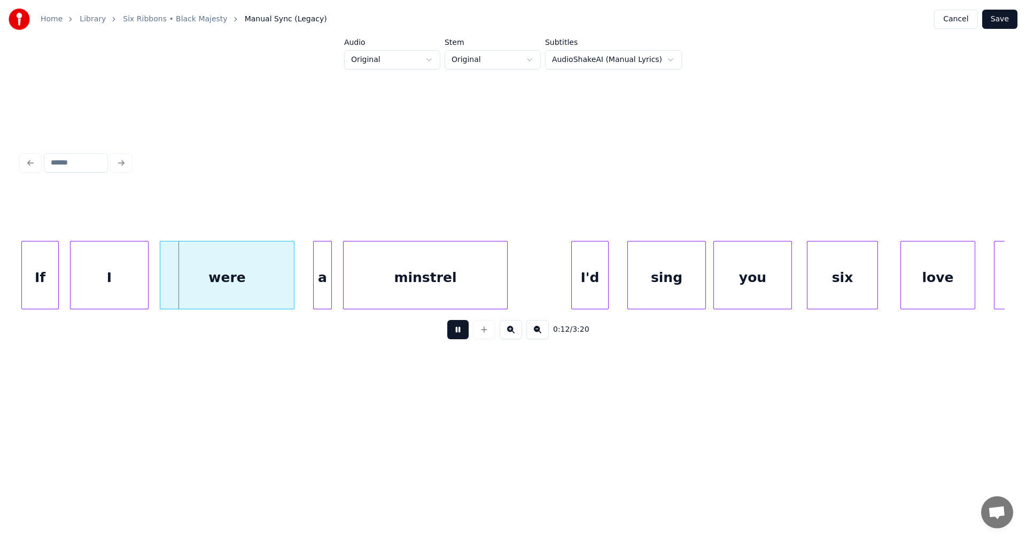
click at [456, 334] on button at bounding box center [457, 329] width 21 height 19
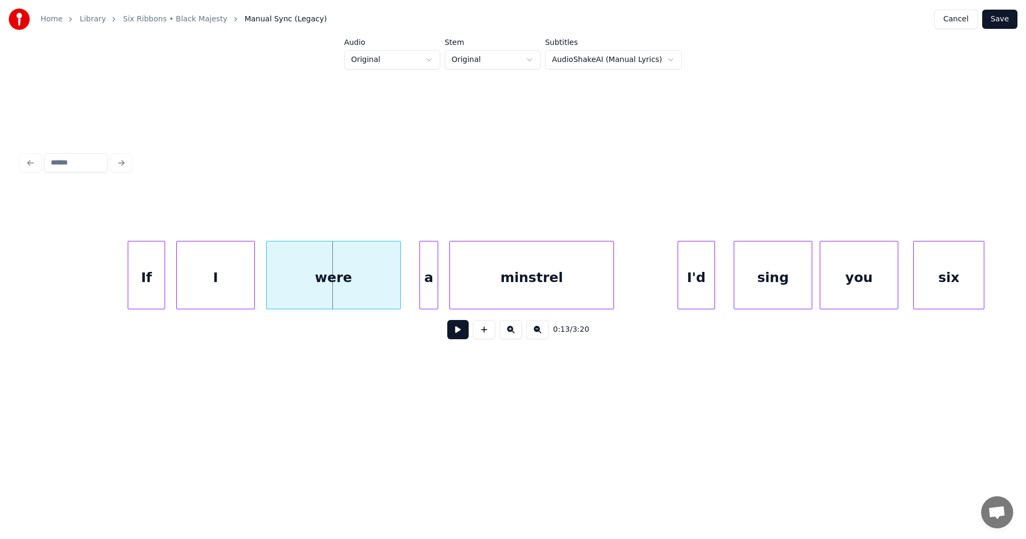
scroll to position [0, 2134]
click at [133, 294] on div "If" at bounding box center [143, 278] width 36 height 73
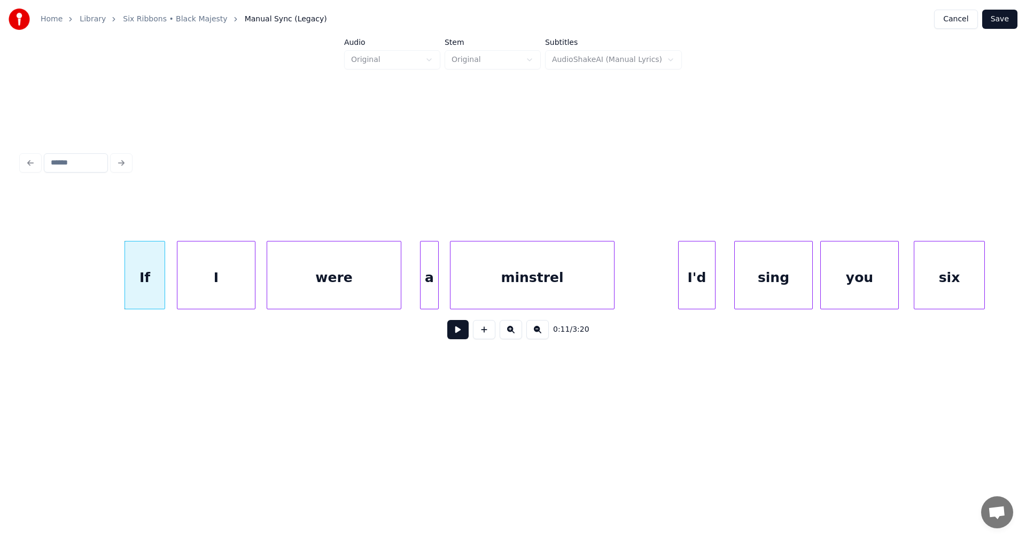
click at [163, 293] on div at bounding box center [162, 275] width 3 height 67
click at [190, 294] on div "I" at bounding box center [214, 278] width 78 height 73
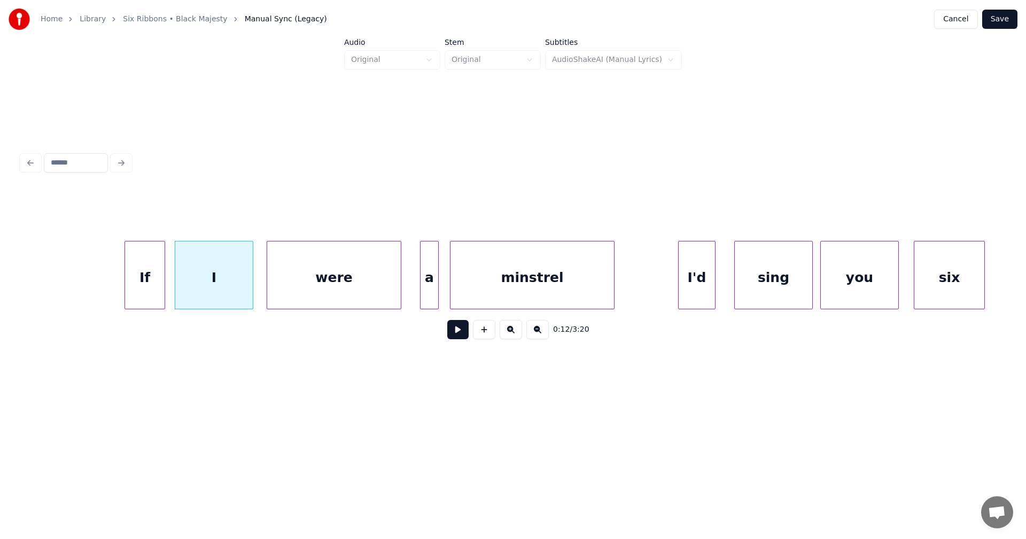
click at [153, 295] on div "If" at bounding box center [145, 278] width 40 height 73
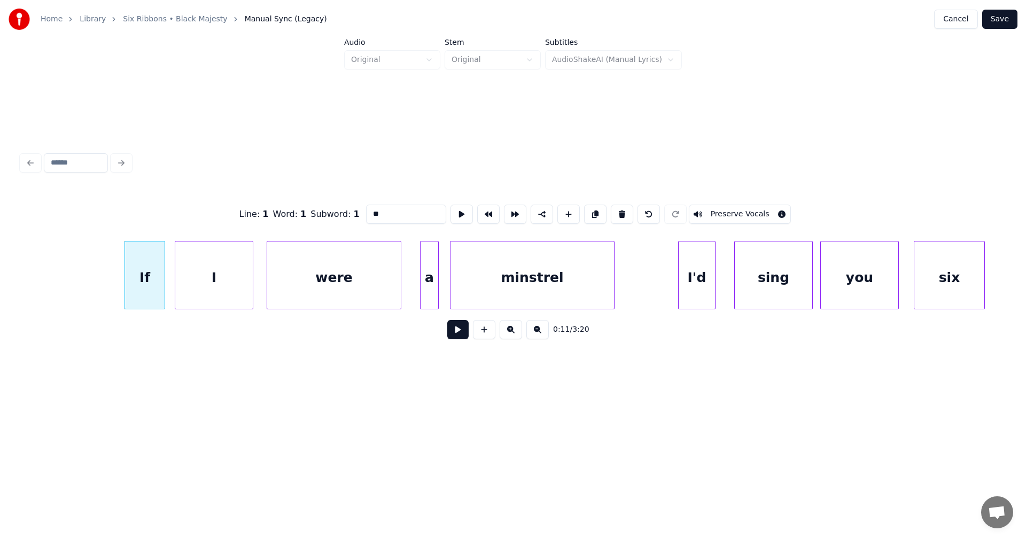
click at [456, 335] on button at bounding box center [457, 329] width 21 height 19
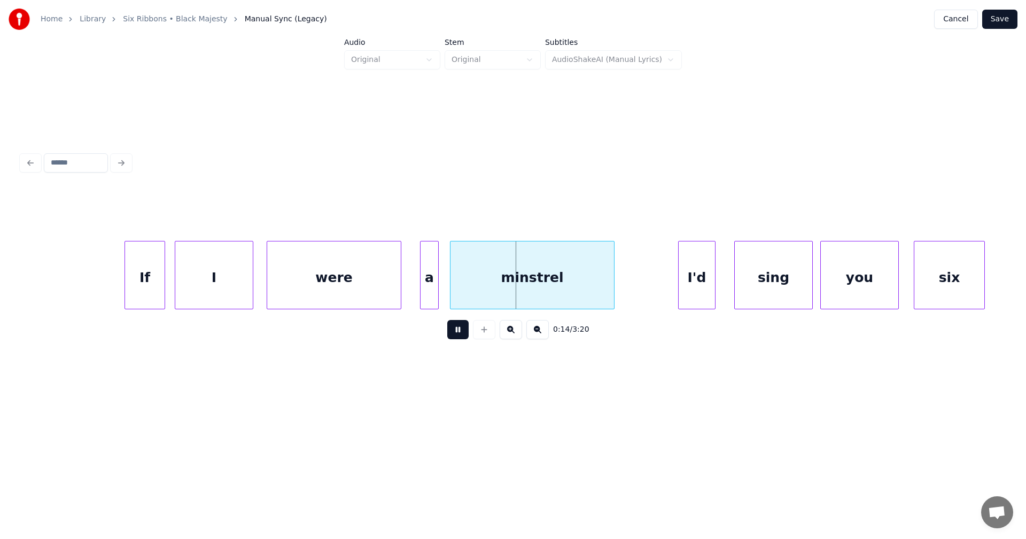
click at [454, 331] on button at bounding box center [457, 329] width 21 height 19
click at [419, 290] on div at bounding box center [418, 275] width 3 height 67
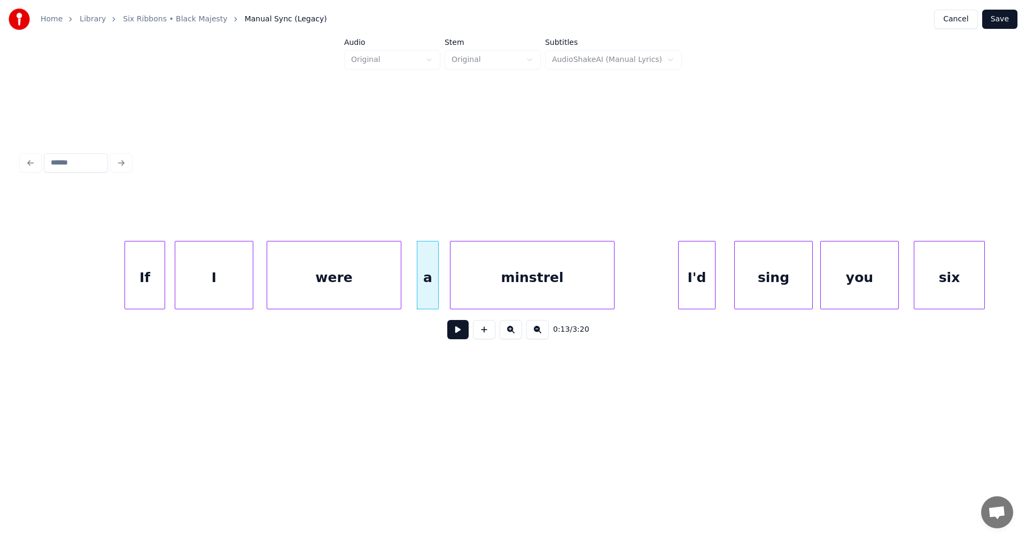
click at [461, 335] on button at bounding box center [457, 329] width 21 height 19
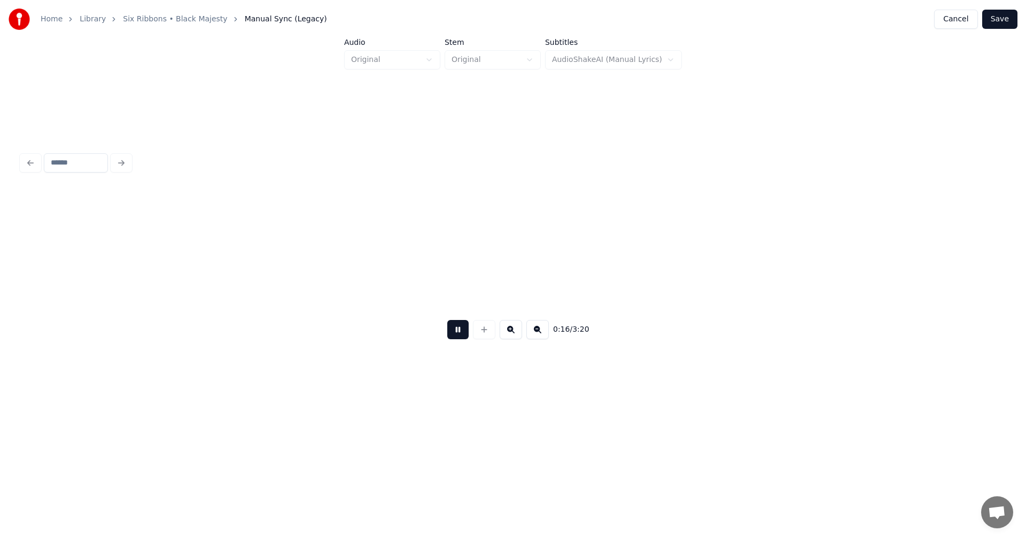
scroll to position [0, 3118]
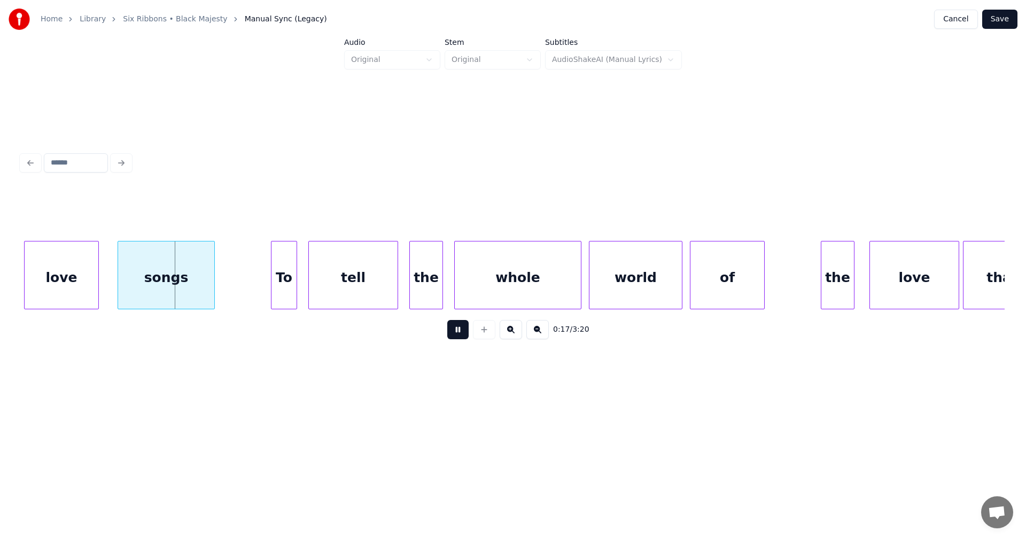
click at [461, 334] on button at bounding box center [457, 329] width 21 height 19
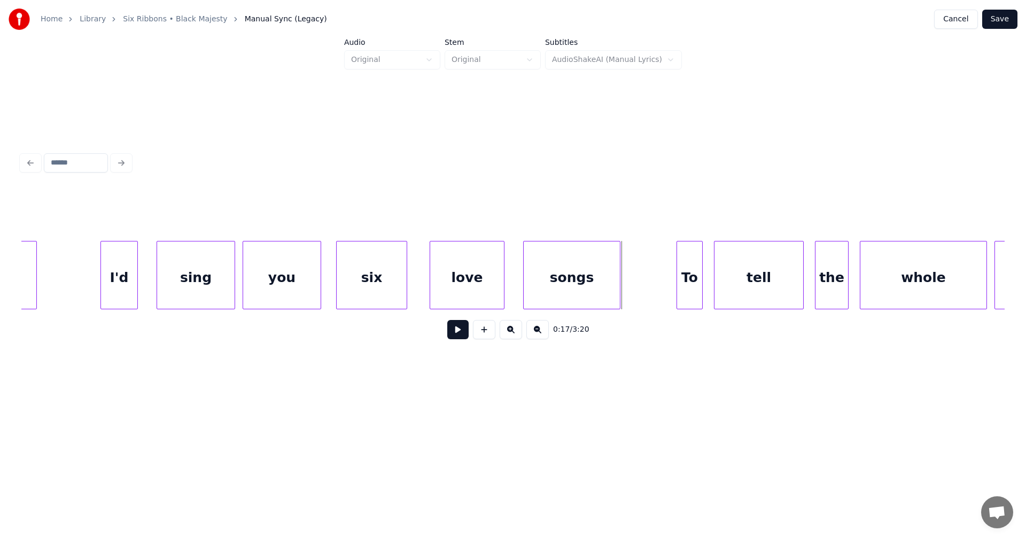
scroll to position [0, 2711]
click at [109, 291] on div "I'd" at bounding box center [120, 278] width 36 height 73
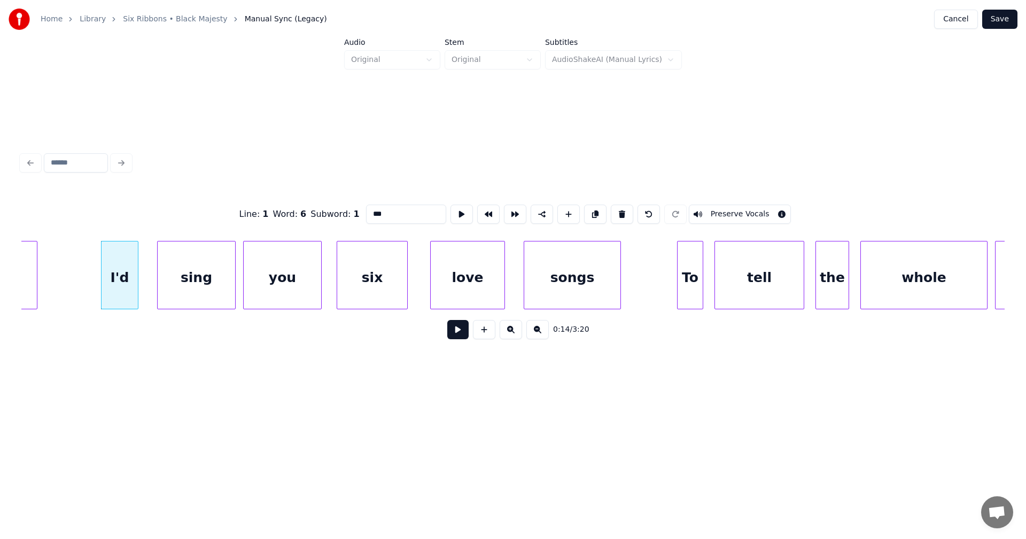
click at [458, 338] on button at bounding box center [457, 329] width 21 height 19
click at [457, 337] on button at bounding box center [457, 329] width 21 height 19
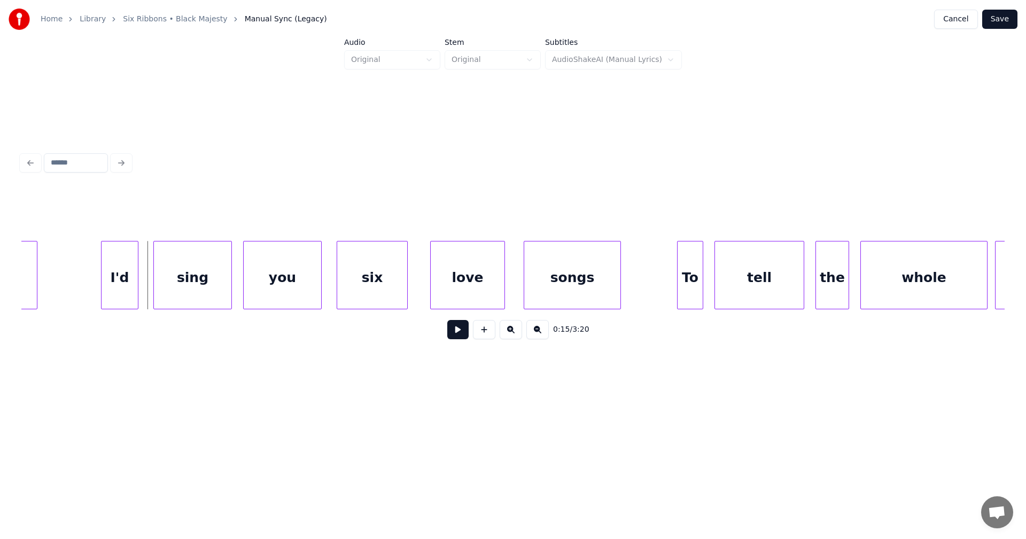
click at [179, 293] on div "sing" at bounding box center [193, 278] width 78 height 73
click at [458, 335] on button at bounding box center [457, 329] width 21 height 19
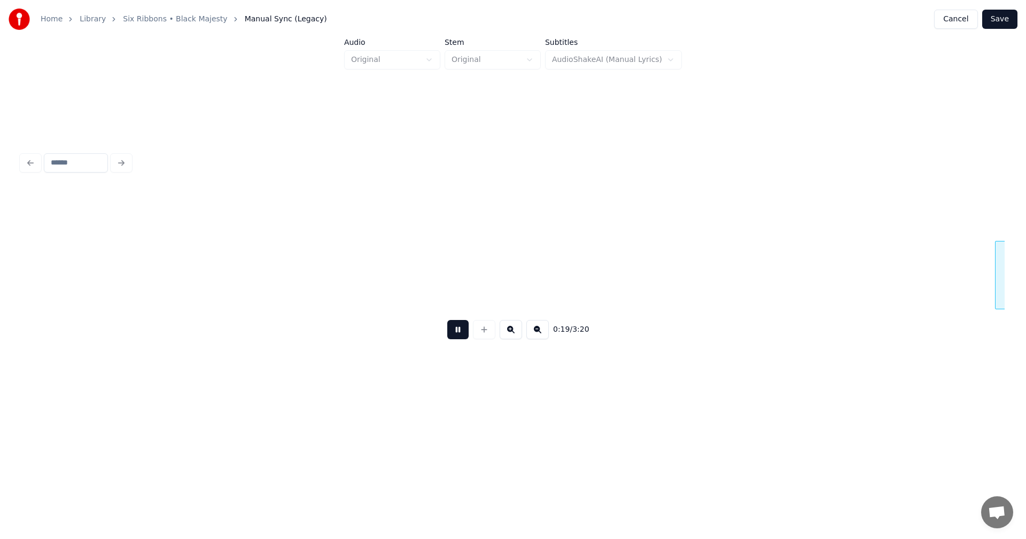
scroll to position [0, 3697]
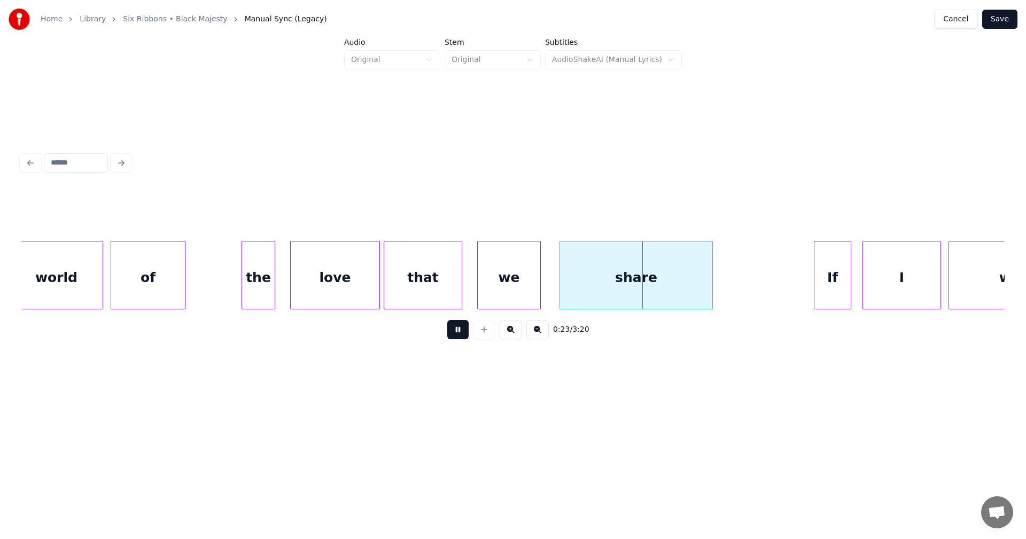
click at [458, 337] on button at bounding box center [457, 329] width 21 height 19
click at [332, 285] on div "love" at bounding box center [335, 278] width 89 height 73
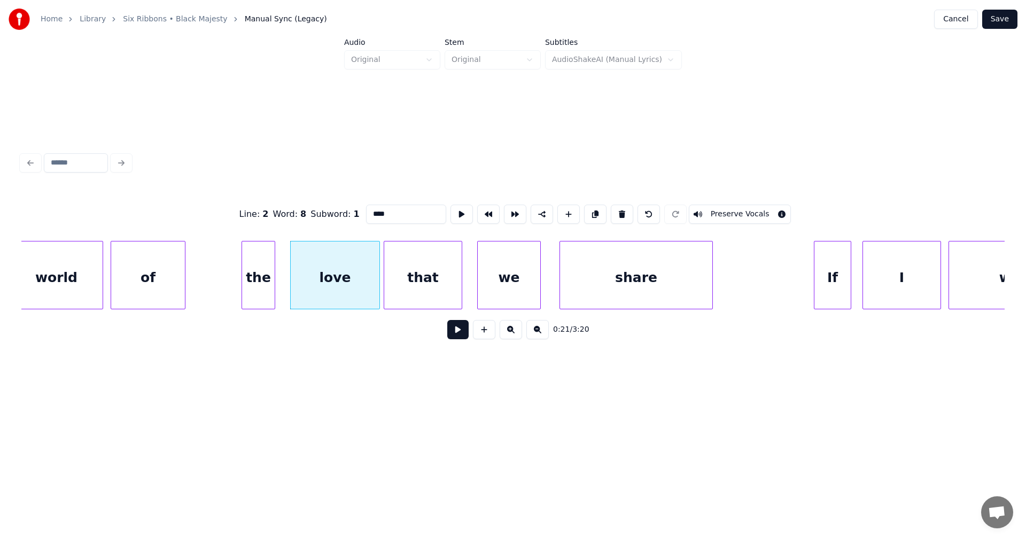
click at [458, 335] on button at bounding box center [457, 329] width 21 height 19
click at [457, 335] on button at bounding box center [457, 329] width 21 height 19
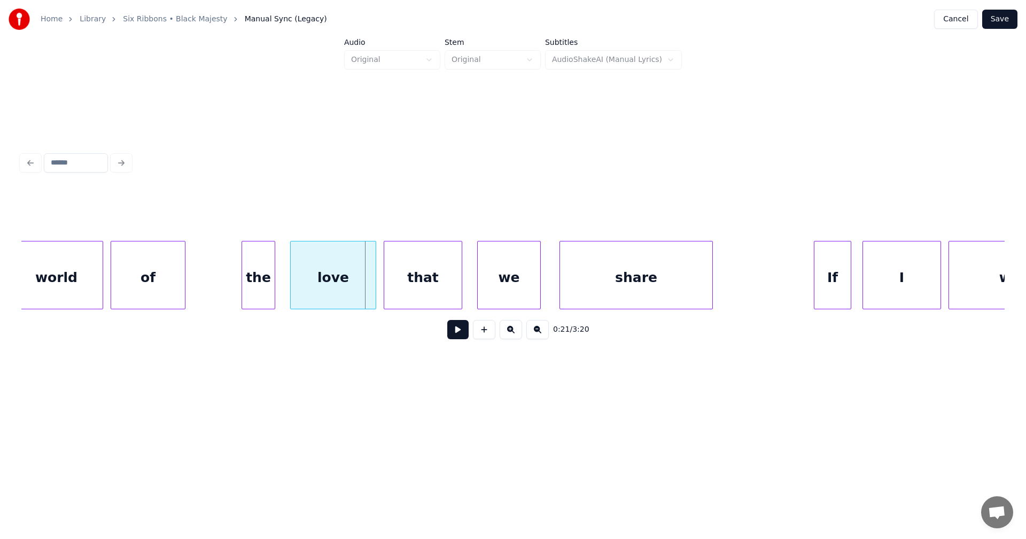
click at [373, 291] on div at bounding box center [374, 275] width 3 height 67
click at [463, 335] on button at bounding box center [457, 329] width 21 height 19
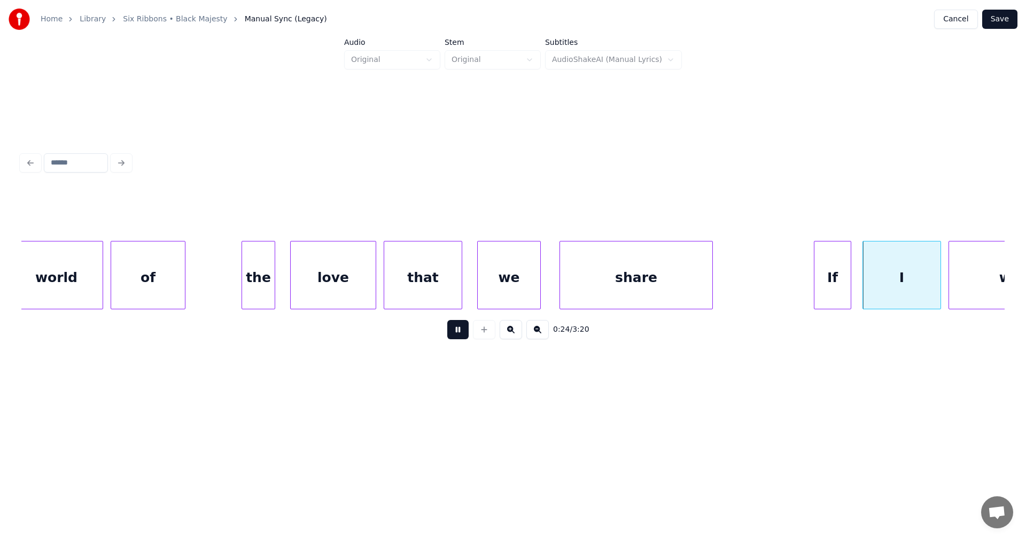
click at [461, 337] on button at bounding box center [457, 329] width 21 height 19
click at [826, 296] on div "If" at bounding box center [828, 278] width 36 height 73
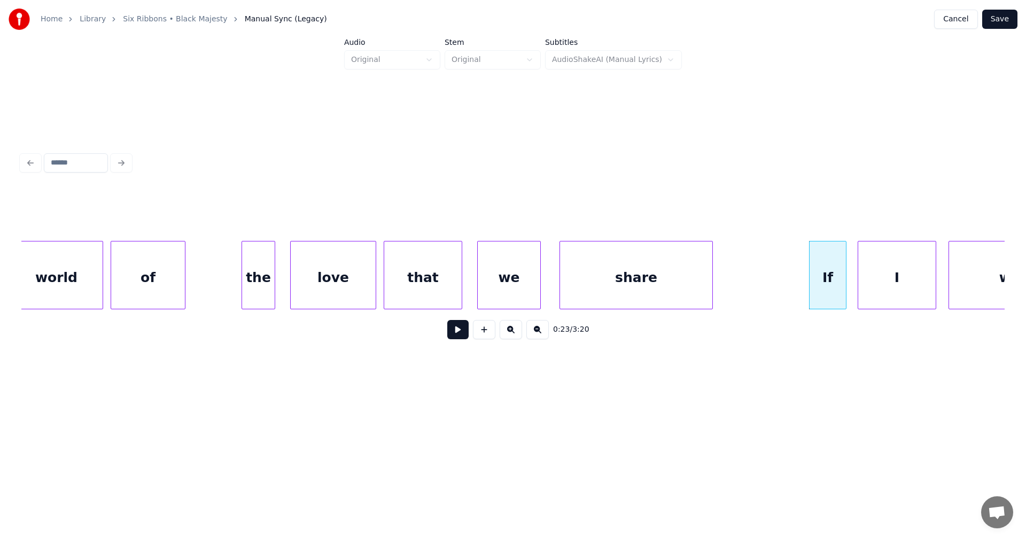
click at [870, 299] on div "I" at bounding box center [897, 278] width 78 height 73
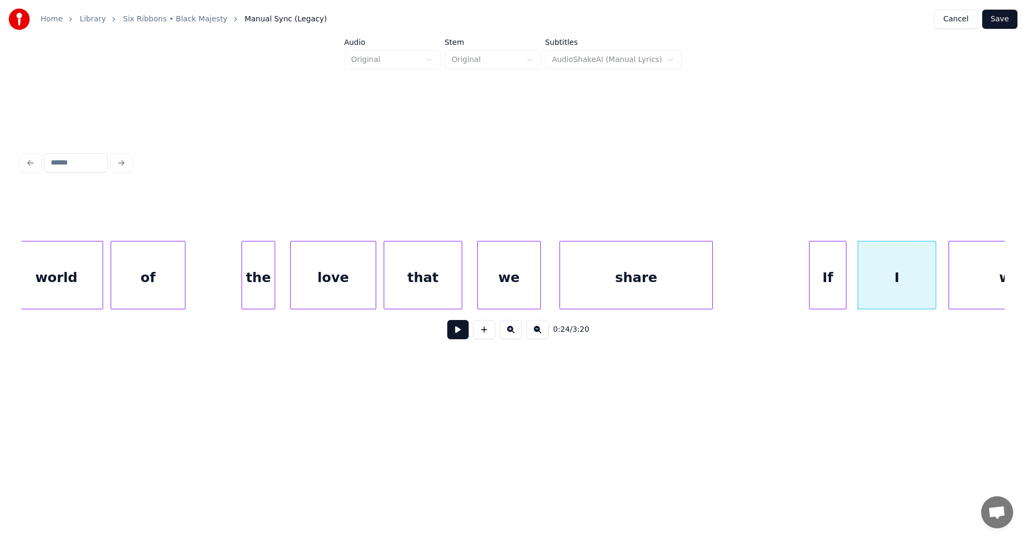
click at [454, 335] on button at bounding box center [457, 329] width 21 height 19
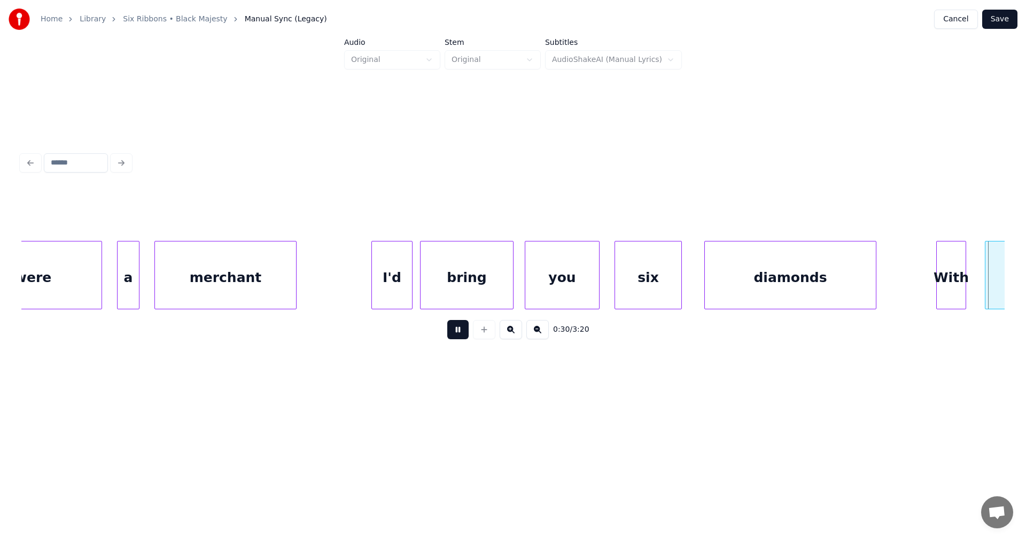
scroll to position [0, 5668]
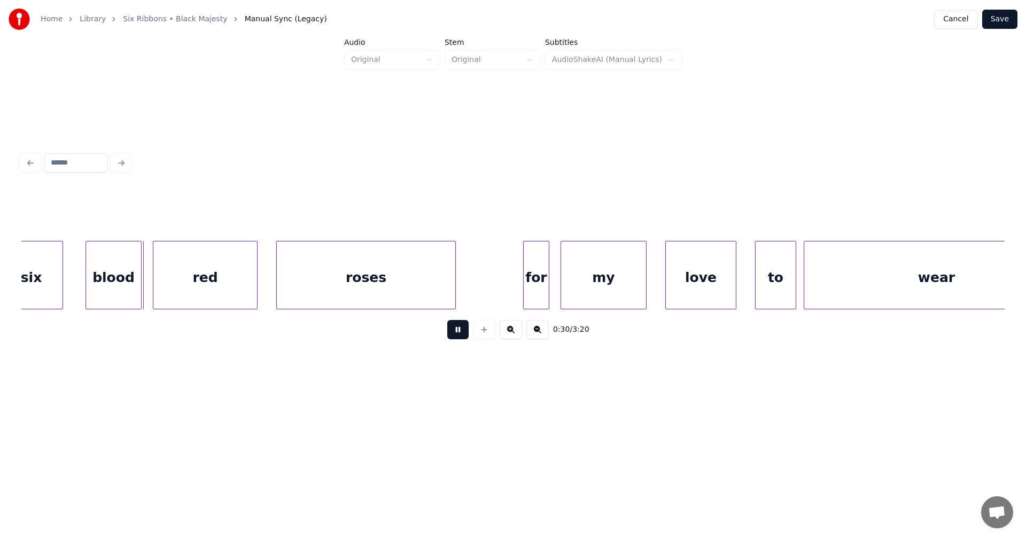
click at [453, 334] on button at bounding box center [457, 329] width 21 height 19
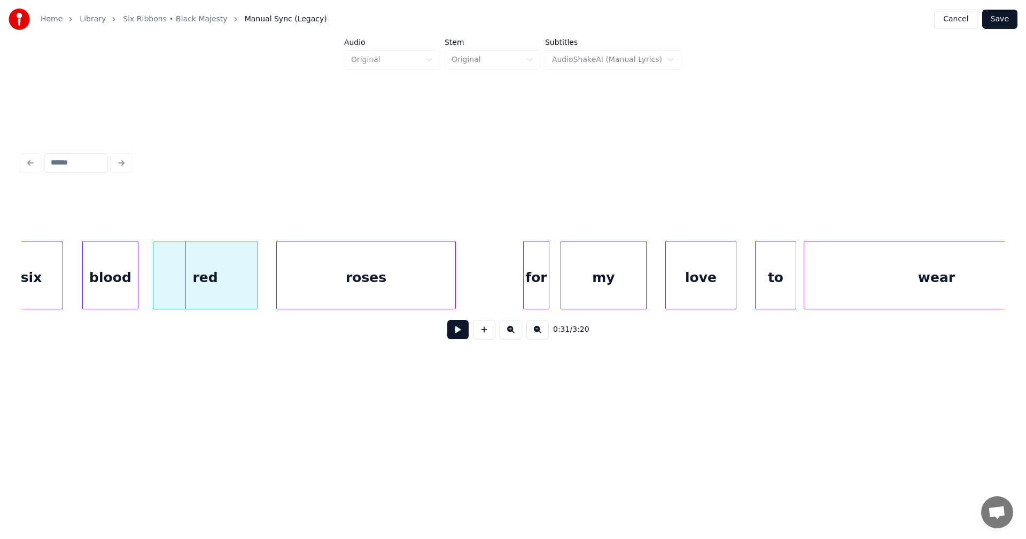
click at [123, 292] on div "blood" at bounding box center [110, 278] width 55 height 73
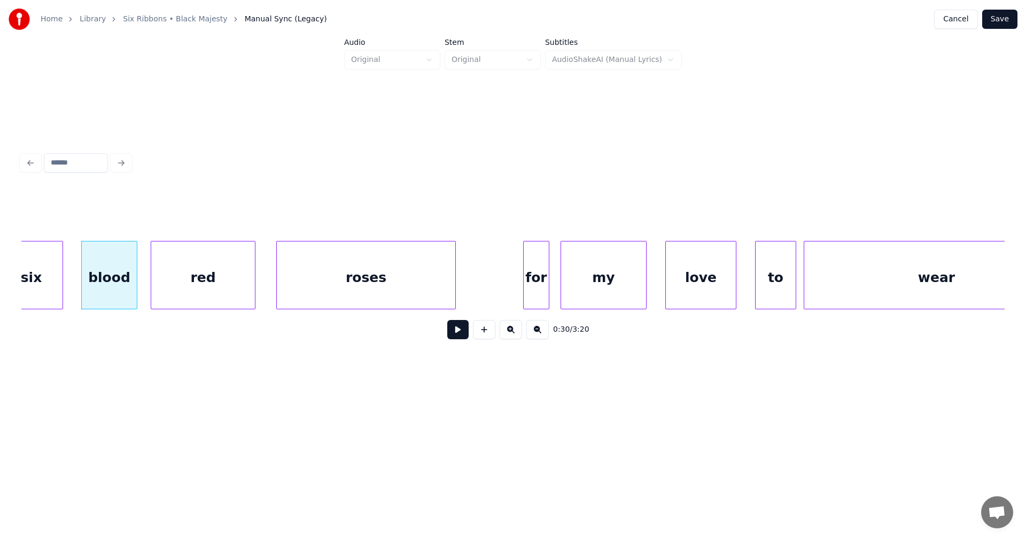
click at [193, 297] on div "red" at bounding box center [203, 278] width 104 height 73
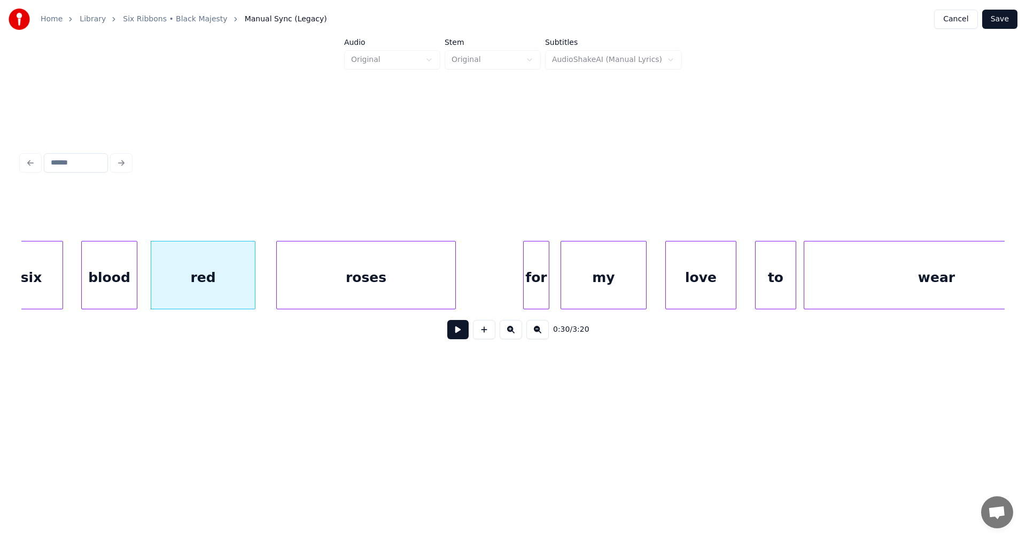
click at [462, 335] on button at bounding box center [457, 329] width 21 height 19
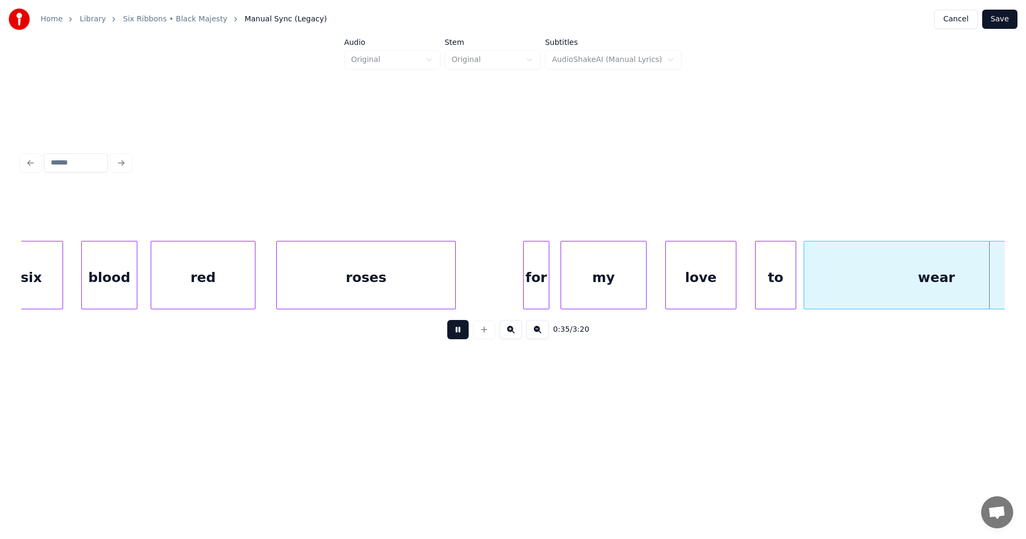
scroll to position [0, 6651]
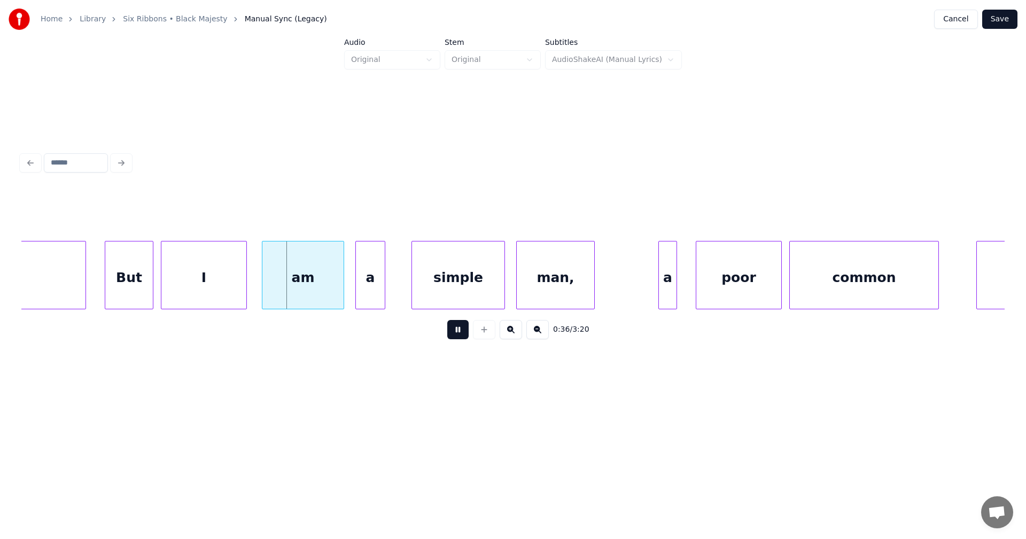
click at [458, 334] on button at bounding box center [457, 329] width 21 height 19
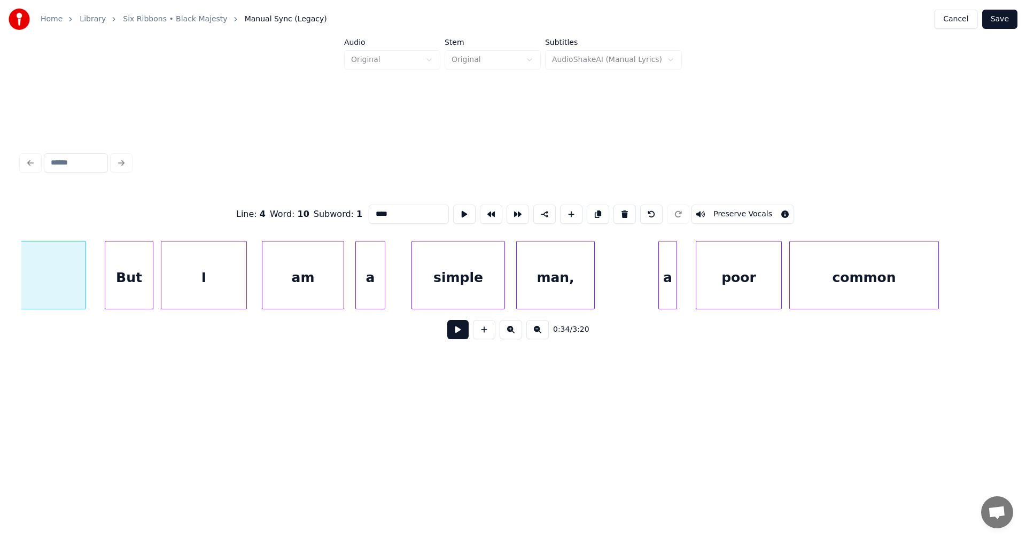
scroll to position [0, 6450]
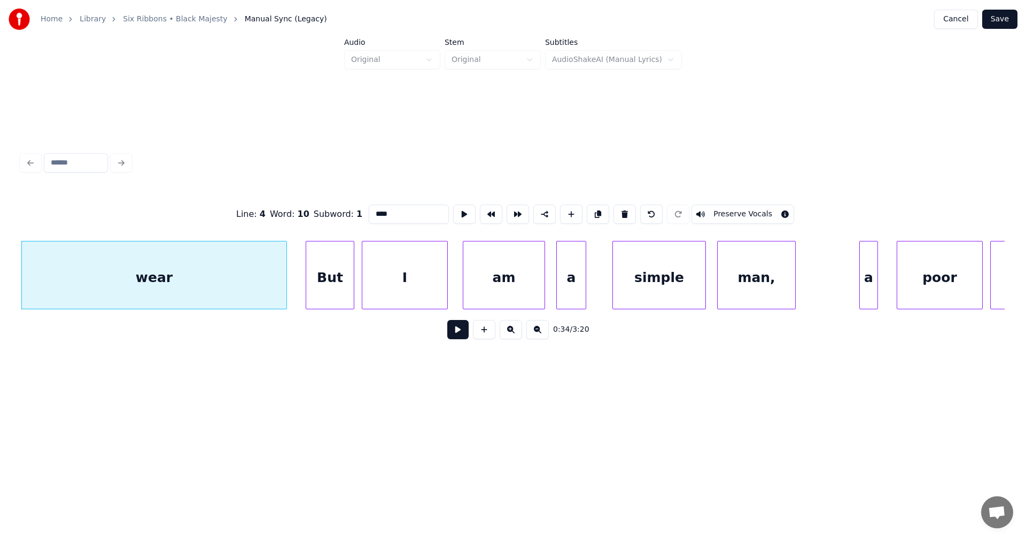
click at [331, 283] on div "But" at bounding box center [330, 278] width 48 height 73
type input "***"
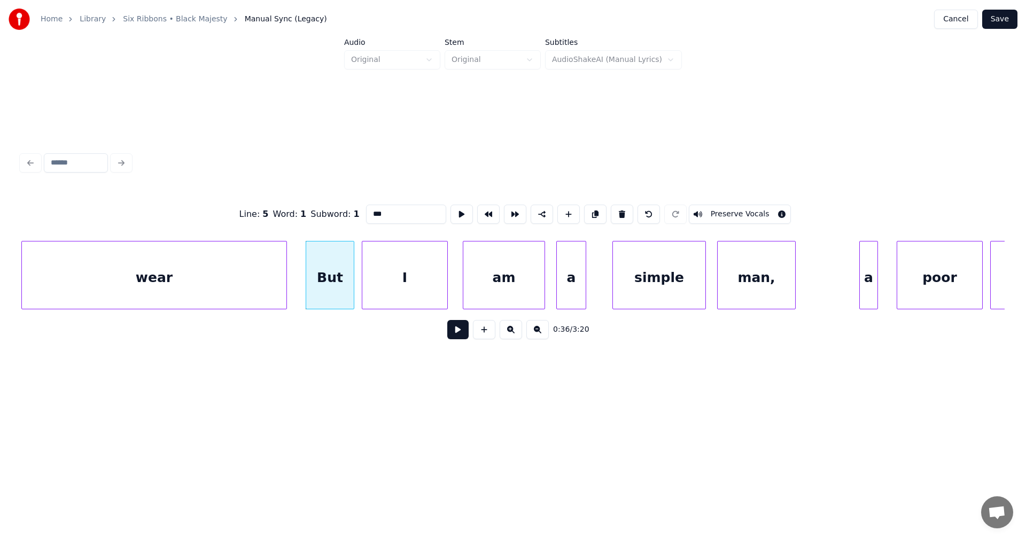
click at [452, 338] on button at bounding box center [457, 329] width 21 height 19
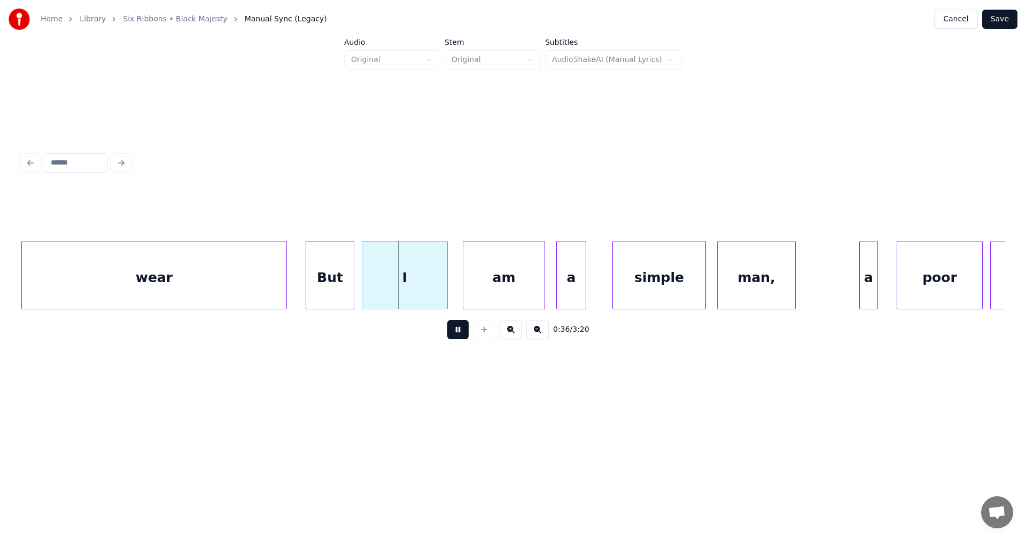
drag, startPoint x: 452, startPoint y: 338, endPoint x: 412, endPoint y: 324, distance: 42.9
click at [451, 337] on button at bounding box center [457, 329] width 21 height 19
click at [224, 269] on div "wear" at bounding box center [154, 278] width 265 height 73
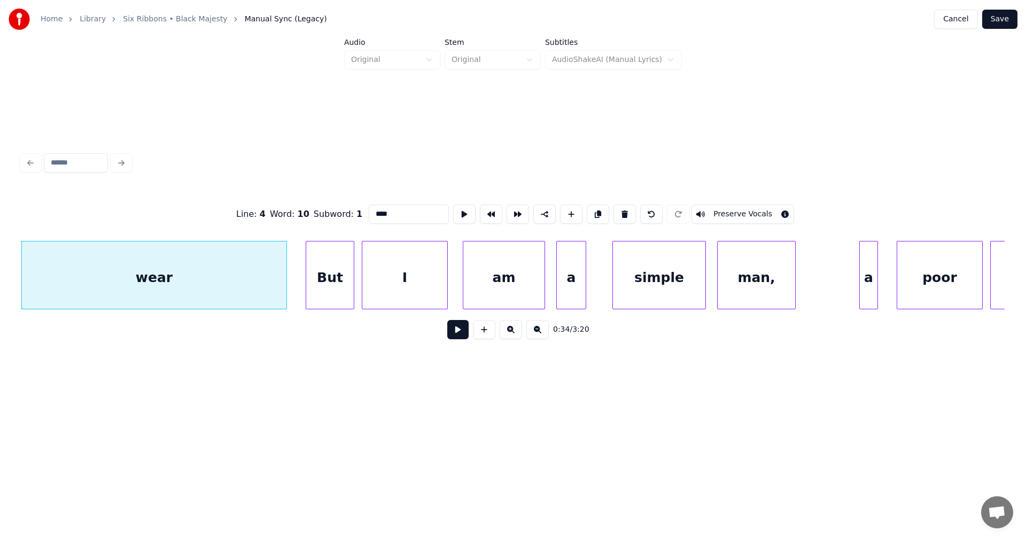
click at [453, 333] on button at bounding box center [457, 329] width 21 height 19
click at [451, 333] on button at bounding box center [457, 329] width 21 height 19
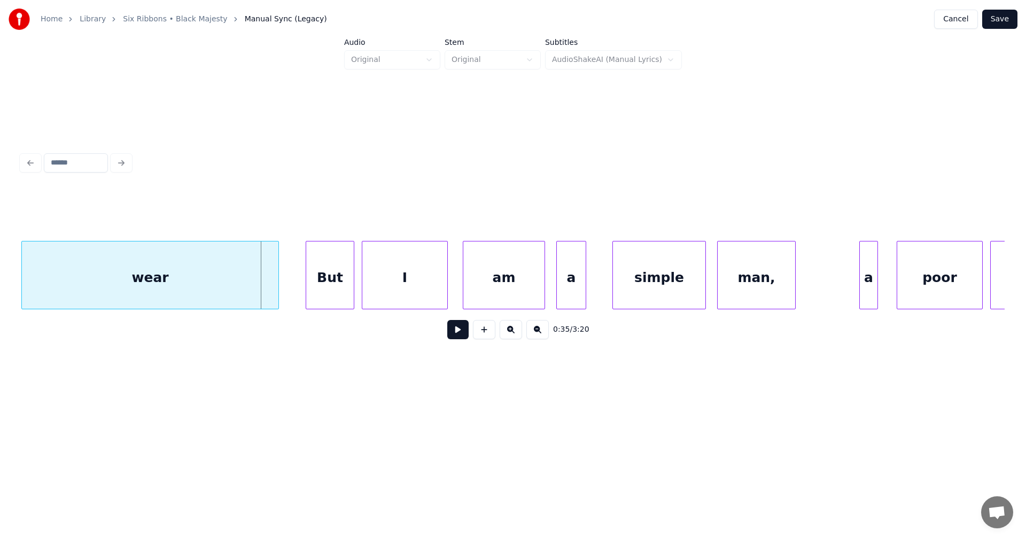
click at [276, 296] on div at bounding box center [276, 275] width 3 height 67
click at [461, 339] on button at bounding box center [457, 329] width 21 height 19
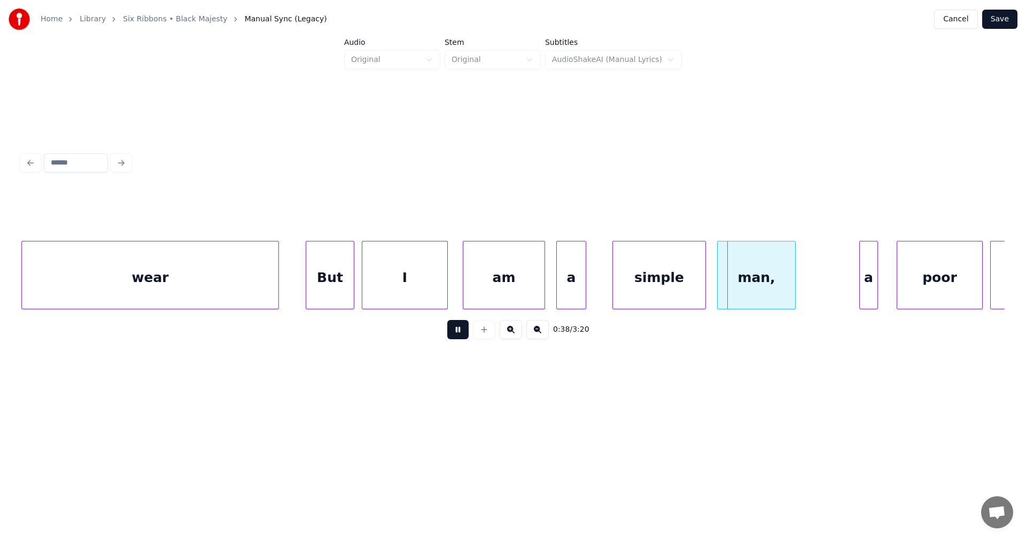
click at [460, 337] on button at bounding box center [457, 329] width 21 height 19
click at [647, 293] on div "simple" at bounding box center [659, 278] width 92 height 73
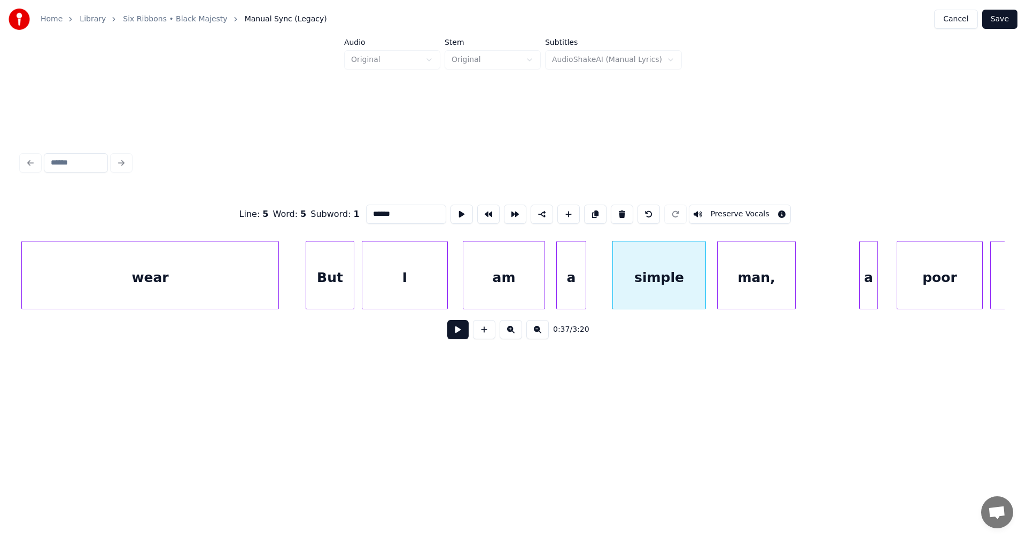
click at [463, 335] on button at bounding box center [457, 329] width 21 height 19
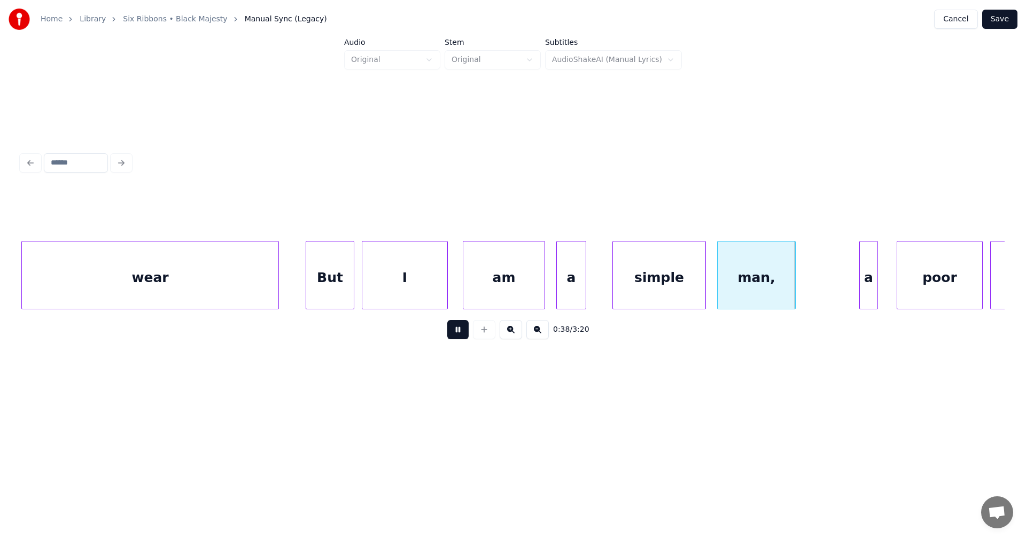
click at [463, 334] on button at bounding box center [457, 329] width 21 height 19
click at [638, 293] on div "simple" at bounding box center [655, 278] width 92 height 73
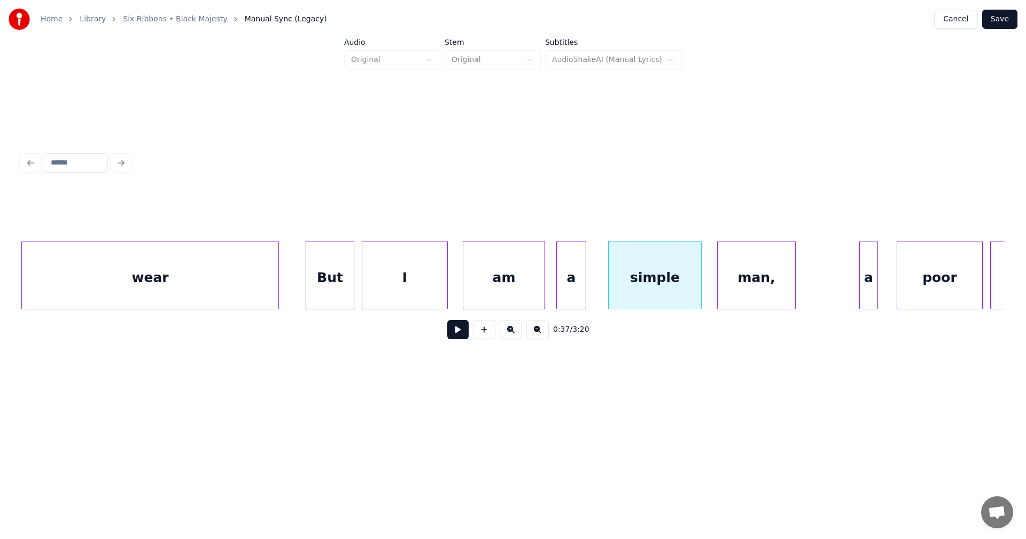
click at [461, 332] on button at bounding box center [457, 329] width 21 height 19
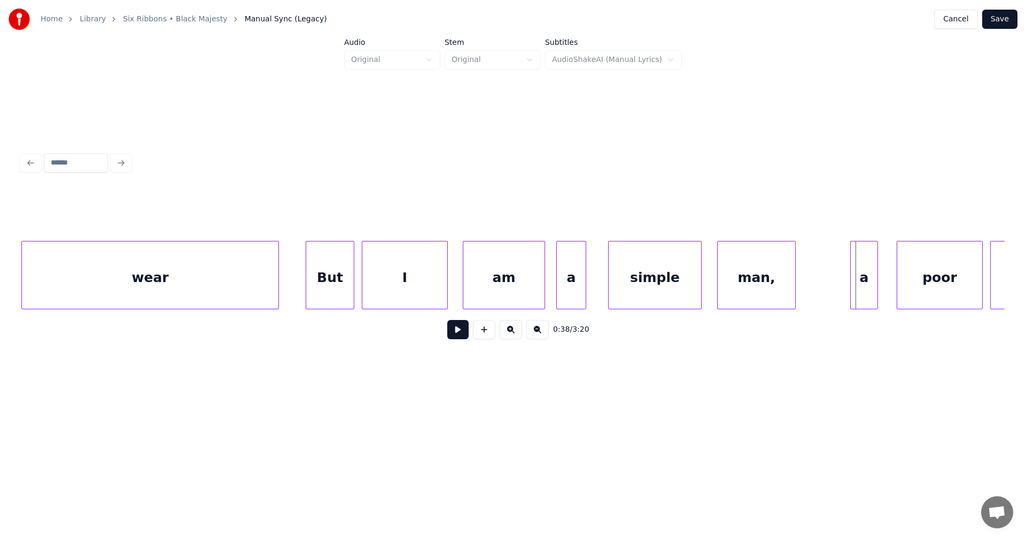
click at [851, 294] on div at bounding box center [852, 275] width 3 height 67
click at [452, 332] on button at bounding box center [457, 329] width 21 height 19
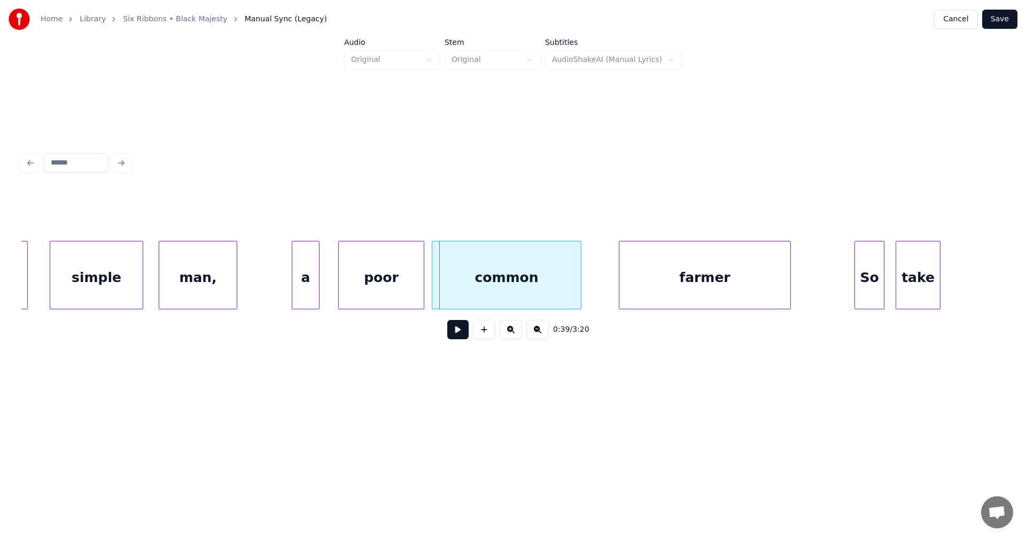
scroll to position [0, 7027]
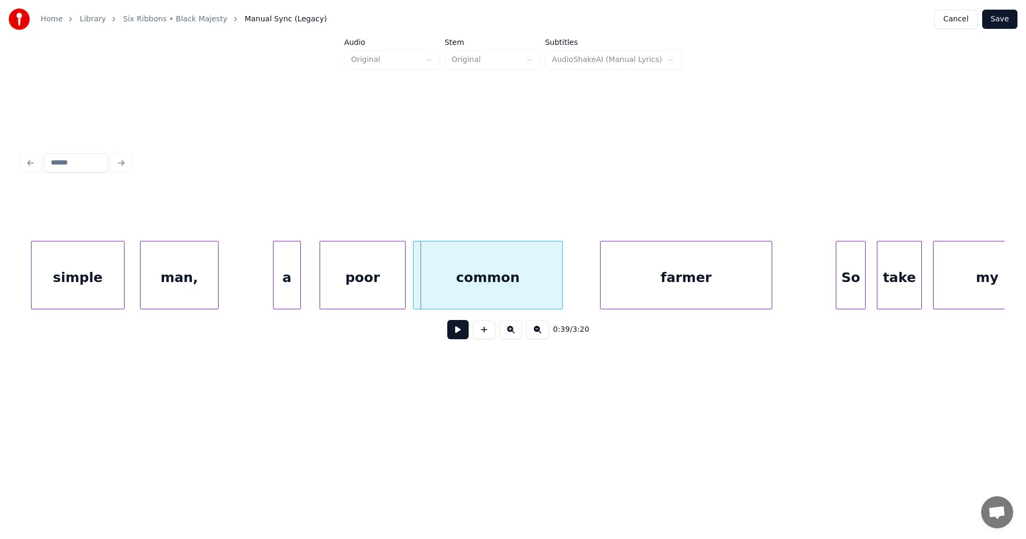
click at [396, 282] on div "poor" at bounding box center [362, 278] width 85 height 73
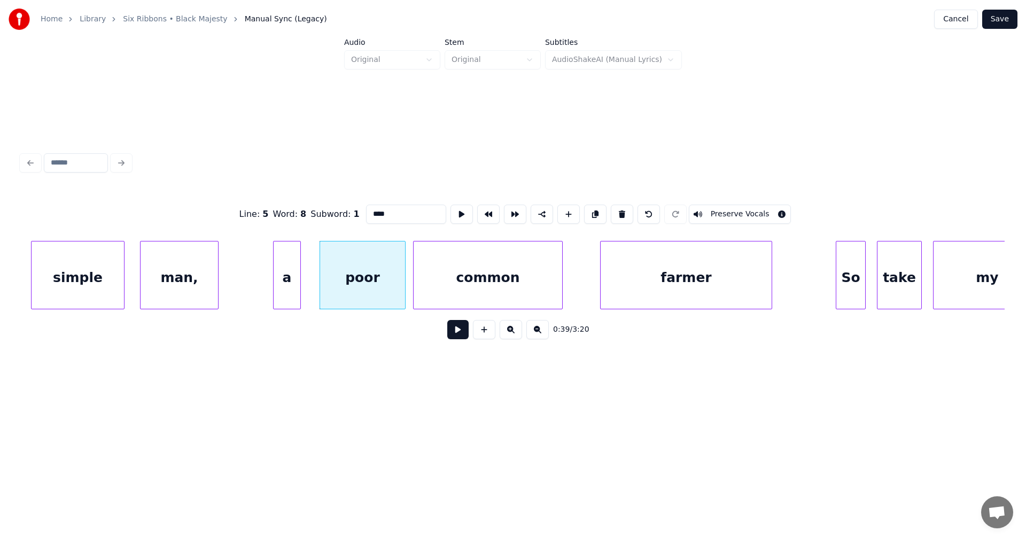
click at [460, 335] on button at bounding box center [457, 329] width 21 height 19
click at [455, 332] on button at bounding box center [457, 329] width 21 height 19
click at [398, 289] on div at bounding box center [398, 275] width 3 height 67
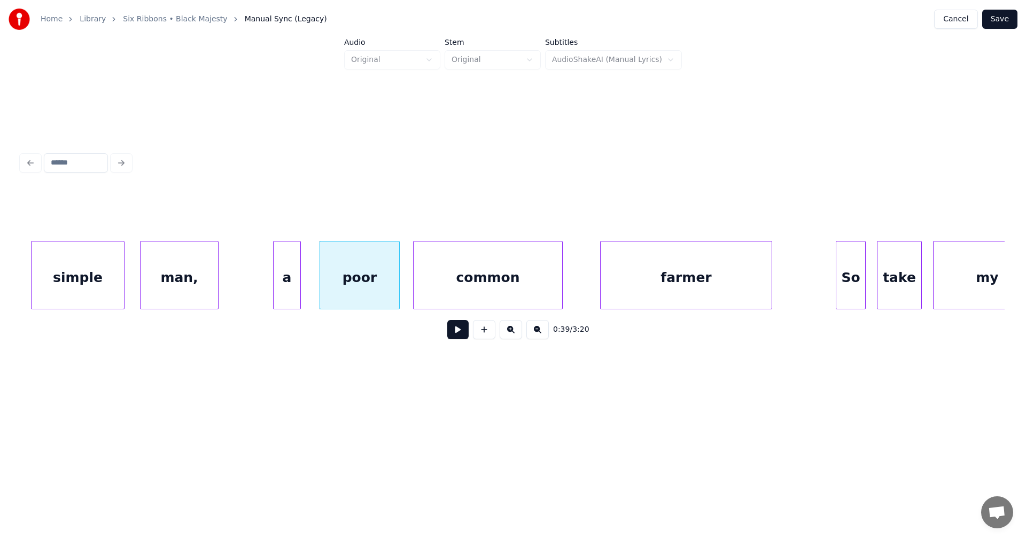
click at [445, 287] on div "common" at bounding box center [488, 278] width 149 height 73
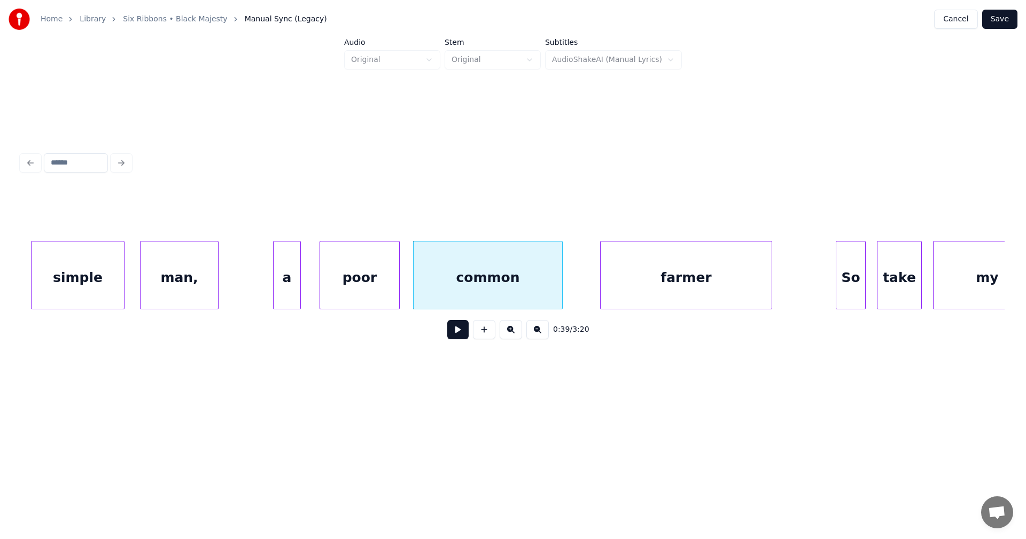
click at [737, 278] on div "farmer" at bounding box center [686, 278] width 171 height 73
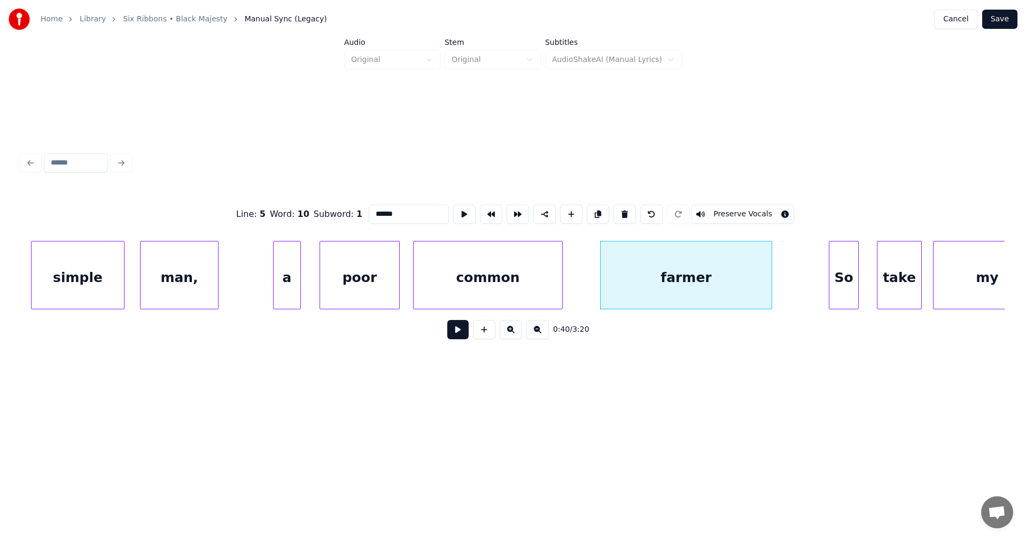
click at [853, 288] on div "So" at bounding box center [844, 278] width 29 height 73
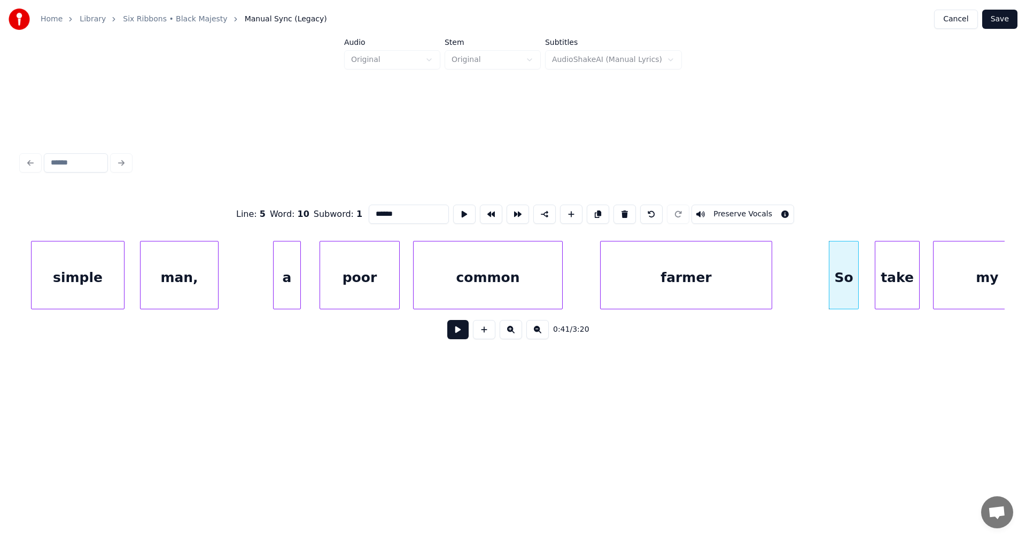
click at [883, 286] on div "take" at bounding box center [897, 278] width 44 height 73
click at [467, 332] on button at bounding box center [457, 329] width 21 height 19
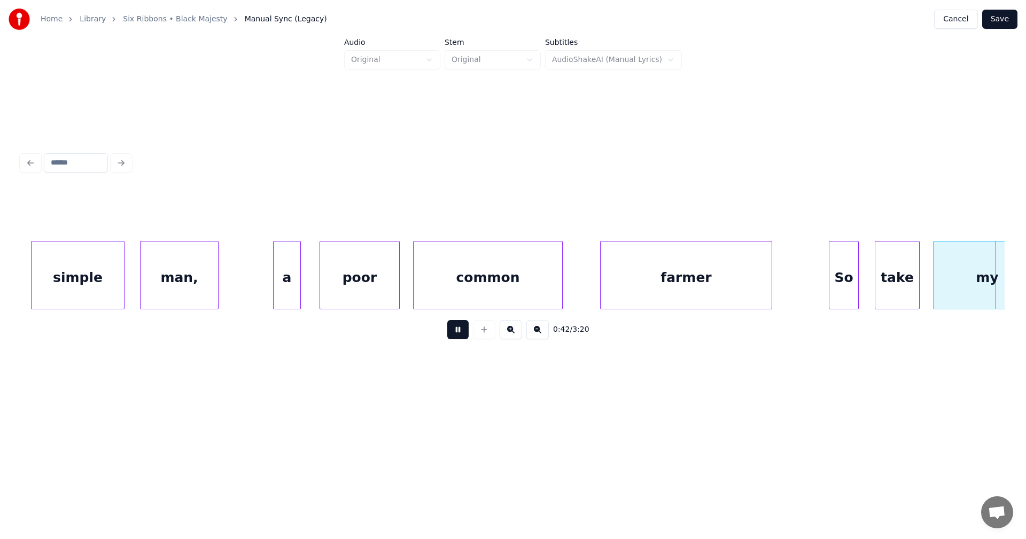
scroll to position [0, 8011]
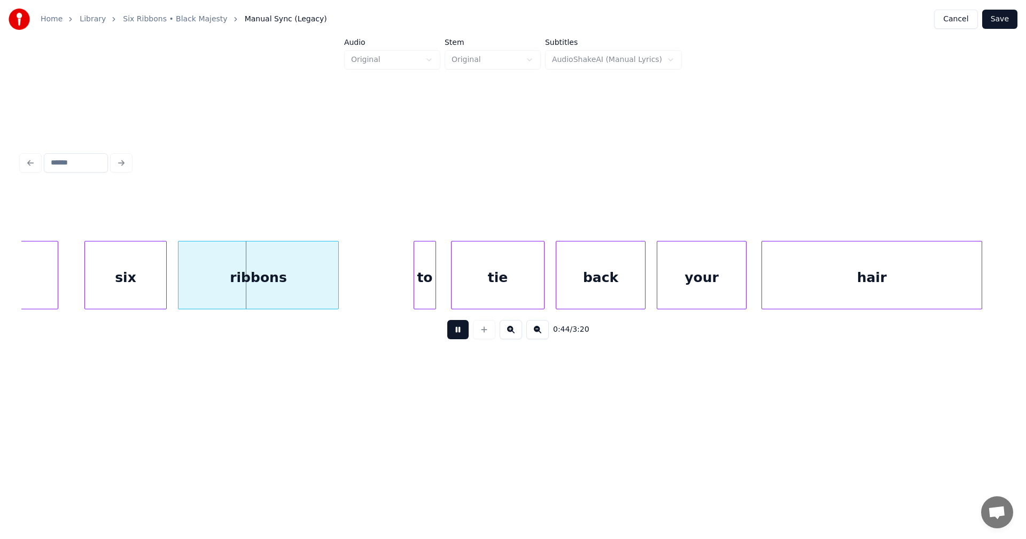
click at [466, 331] on button at bounding box center [457, 329] width 21 height 19
click at [41, 296] on div "my" at bounding box center [3, 278] width 107 height 73
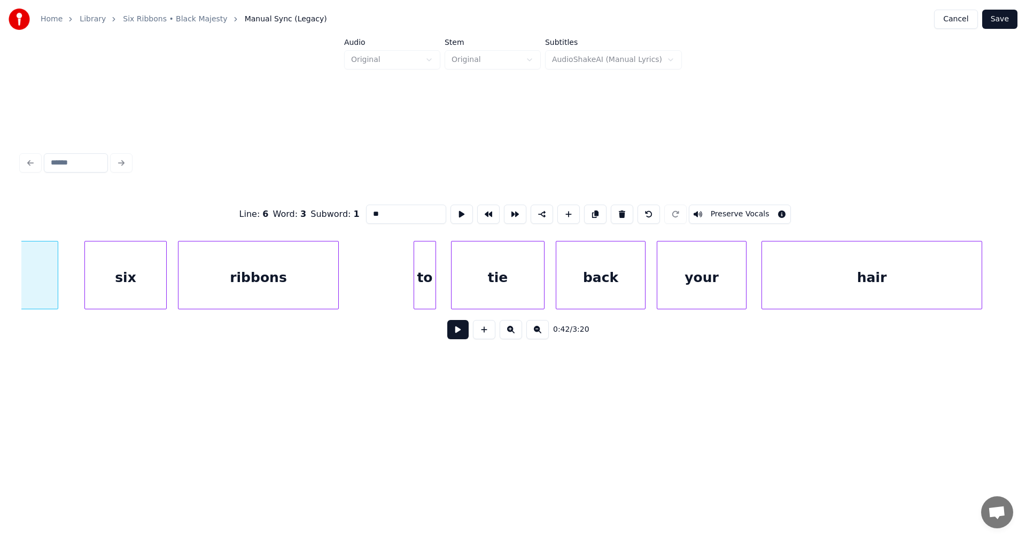
scroll to position [0, 7939]
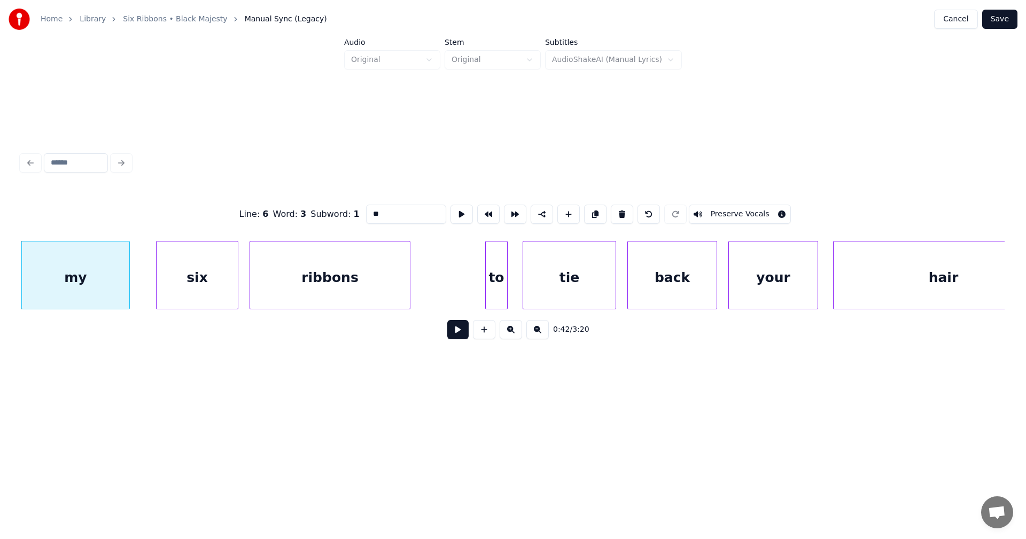
click at [461, 336] on button at bounding box center [457, 329] width 21 height 19
click at [458, 334] on button at bounding box center [457, 329] width 21 height 19
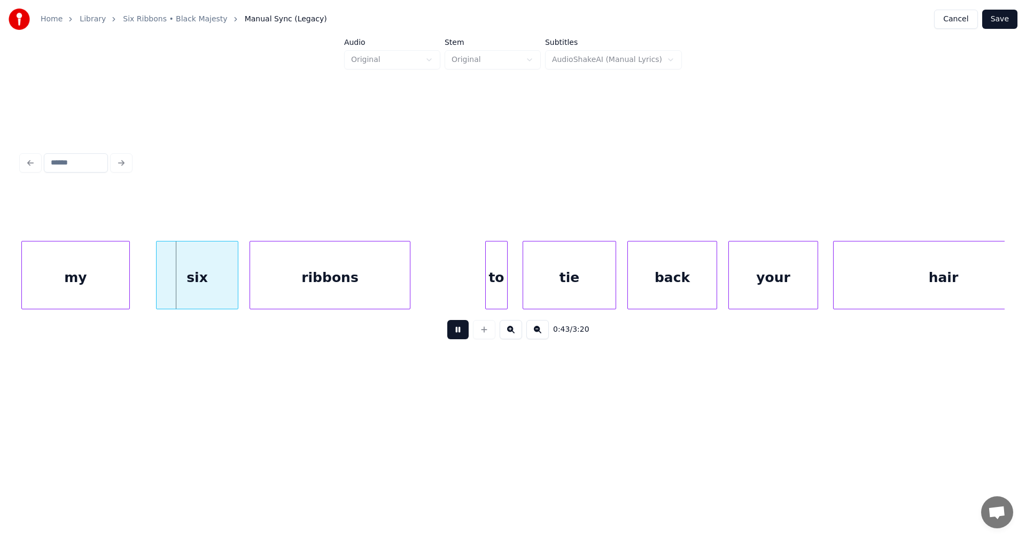
click at [457, 334] on button at bounding box center [457, 329] width 21 height 19
click at [210, 281] on div "six" at bounding box center [197, 278] width 81 height 73
click at [462, 330] on button at bounding box center [457, 329] width 21 height 19
click at [462, 329] on button at bounding box center [457, 329] width 21 height 19
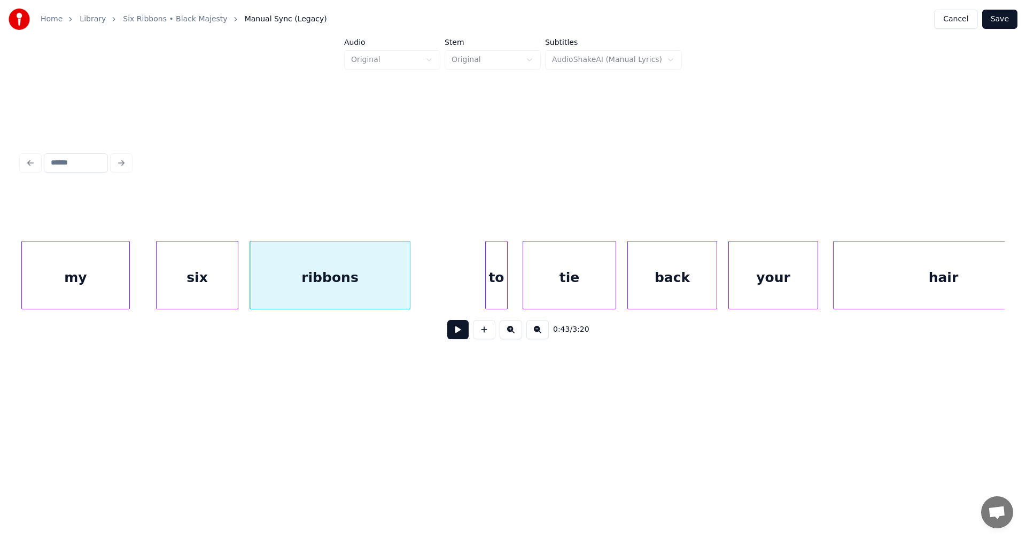
click at [462, 329] on button at bounding box center [457, 329] width 21 height 19
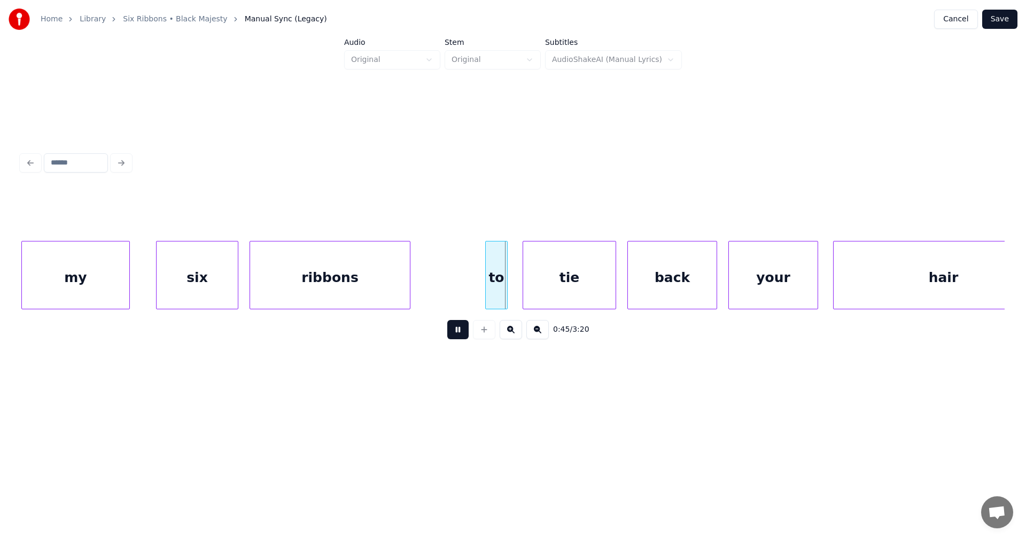
click at [462, 329] on button at bounding box center [457, 329] width 21 height 19
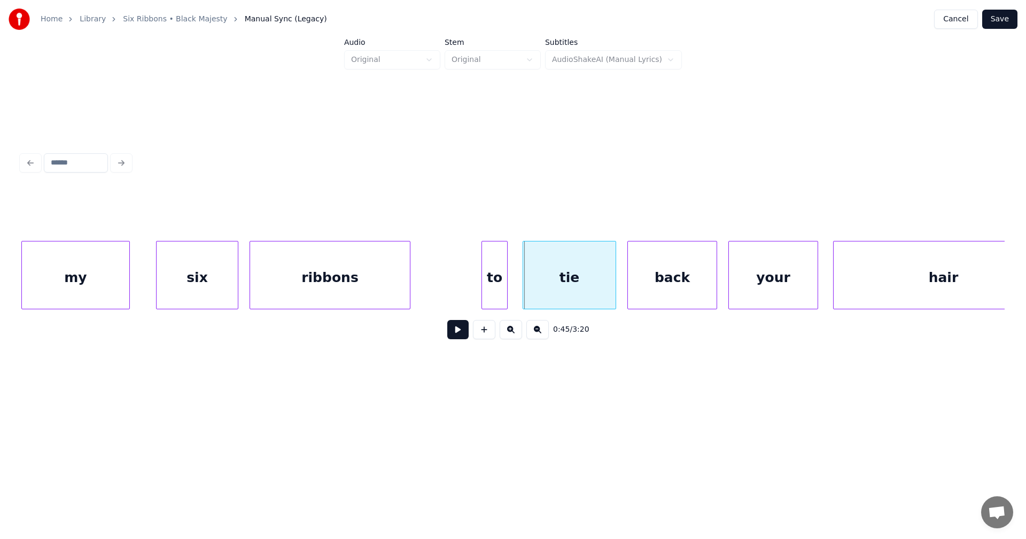
click at [484, 296] on div at bounding box center [483, 275] width 3 height 67
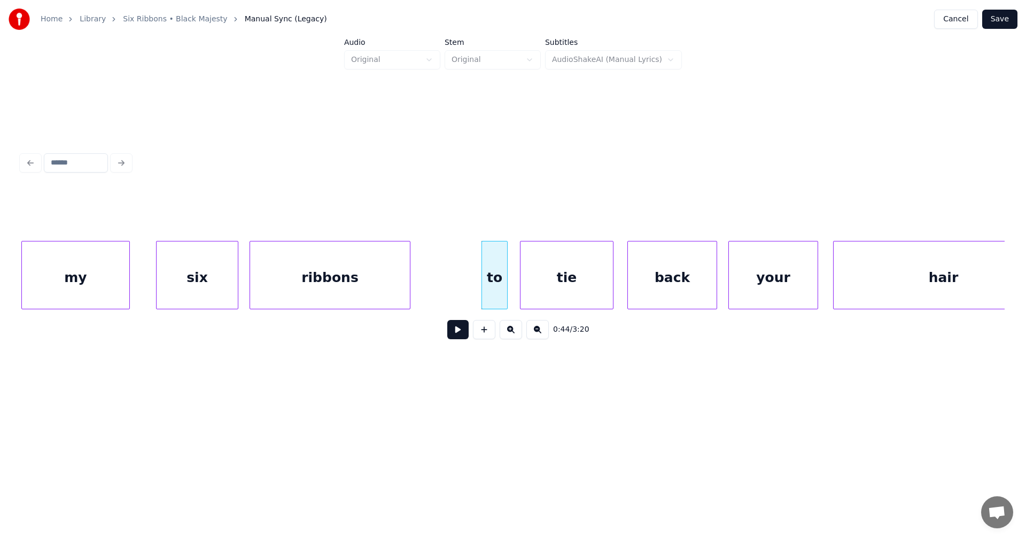
click at [540, 298] on div "tie" at bounding box center [567, 278] width 92 height 73
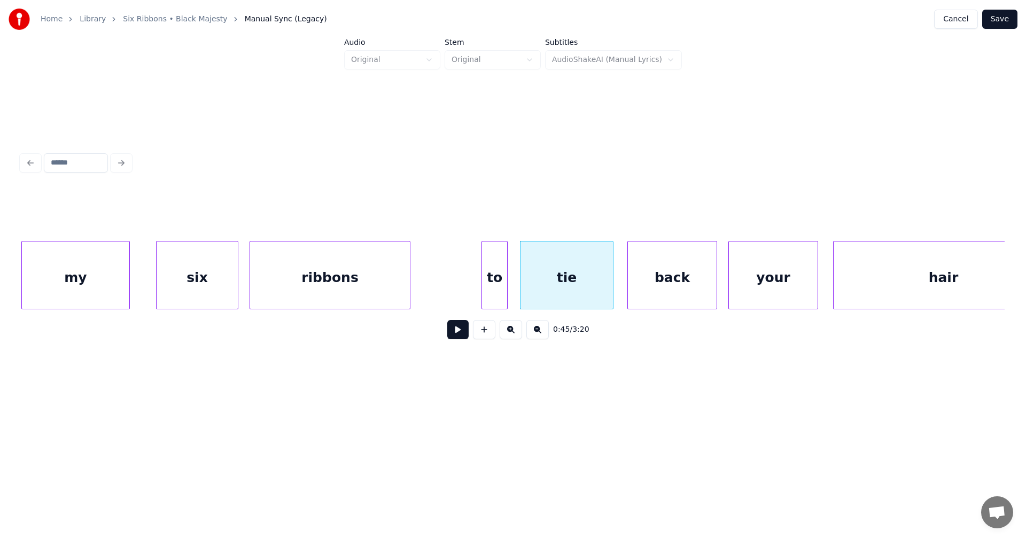
click at [462, 334] on button at bounding box center [457, 329] width 21 height 19
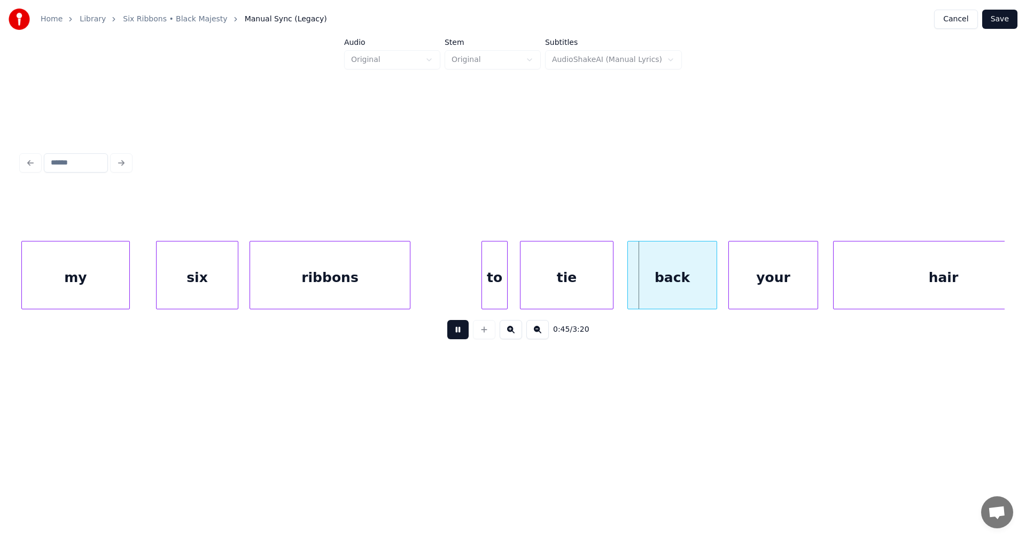
click at [462, 334] on button at bounding box center [457, 329] width 21 height 19
click at [671, 283] on div "back" at bounding box center [669, 278] width 89 height 73
click at [463, 337] on button at bounding box center [457, 329] width 21 height 19
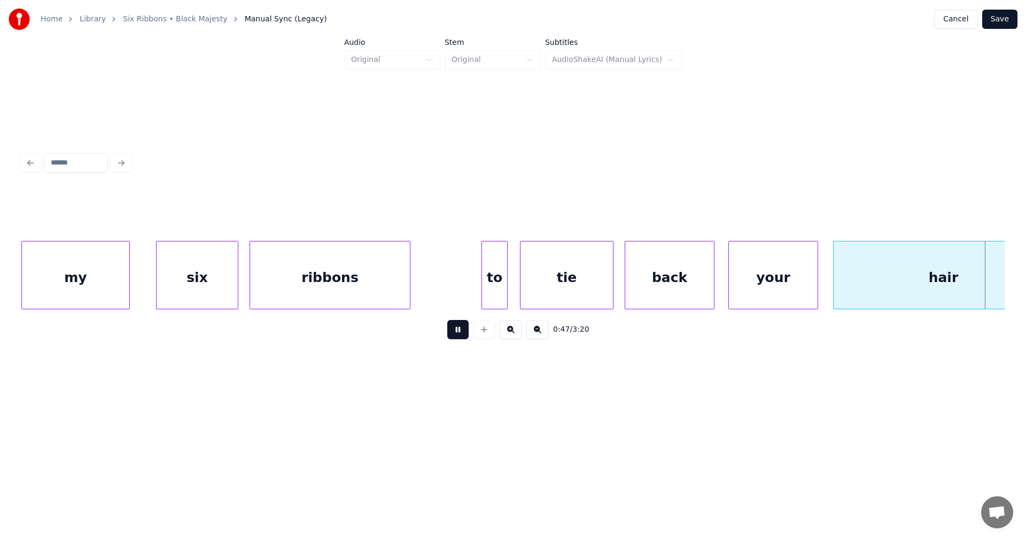
scroll to position [0, 8924]
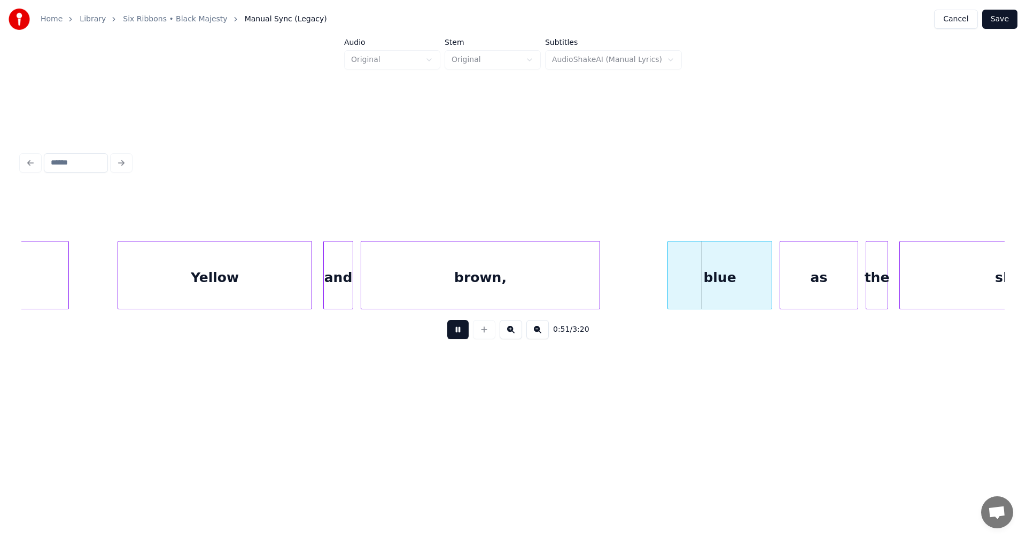
click at [464, 336] on button at bounding box center [457, 329] width 21 height 19
click at [695, 289] on div "blue" at bounding box center [711, 278] width 104 height 73
click at [817, 290] on div "as" at bounding box center [817, 278] width 78 height 73
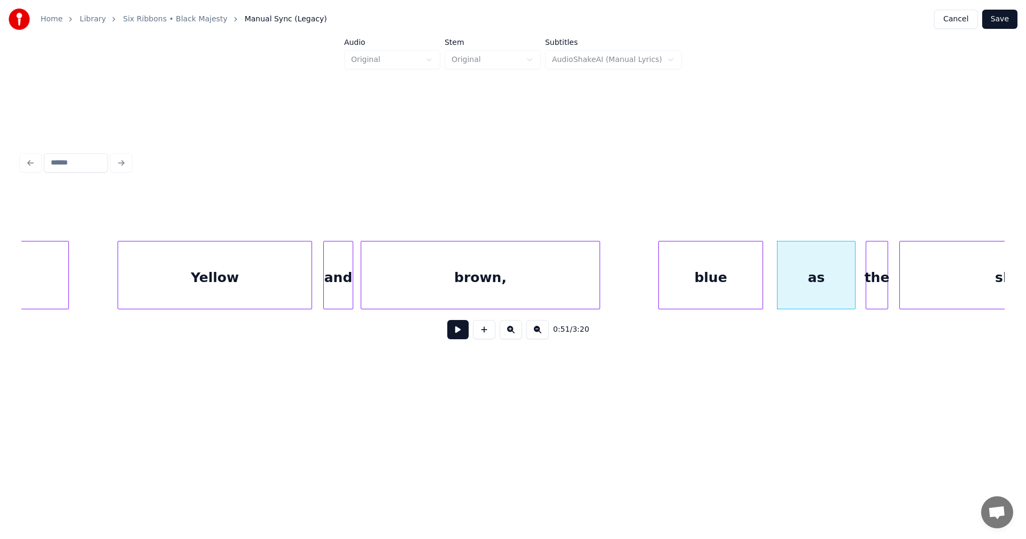
click at [459, 337] on button at bounding box center [457, 329] width 21 height 19
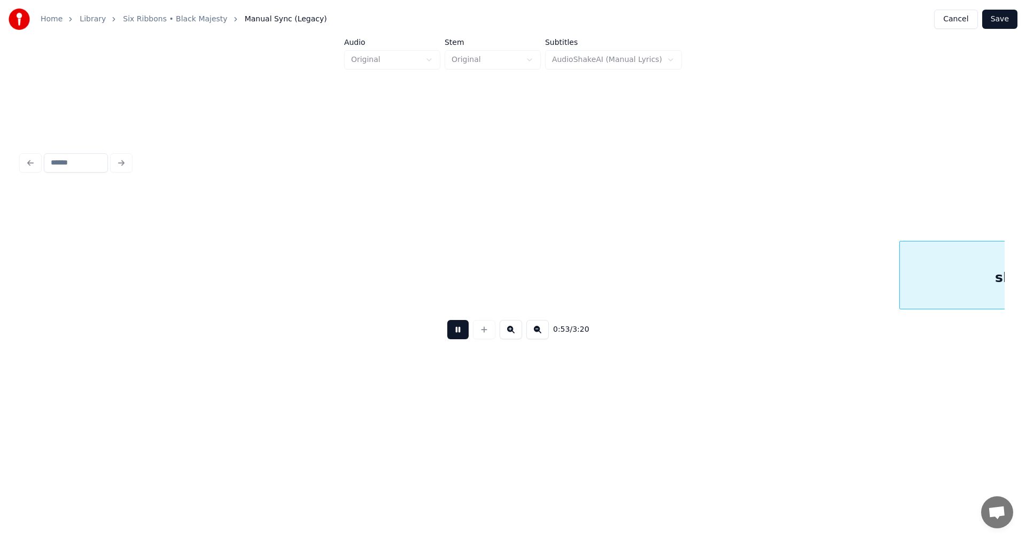
scroll to position [0, 9909]
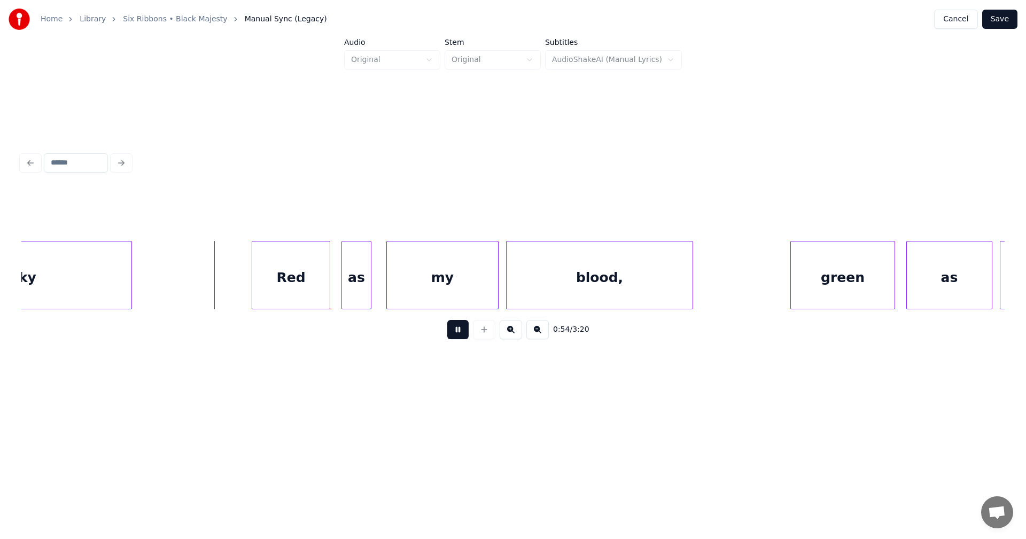
click at [459, 336] on button at bounding box center [457, 329] width 21 height 19
click at [303, 297] on div "Red" at bounding box center [286, 278] width 78 height 73
click at [456, 333] on button at bounding box center [457, 329] width 21 height 19
click at [236, 283] on div at bounding box center [237, 275] width 3 height 67
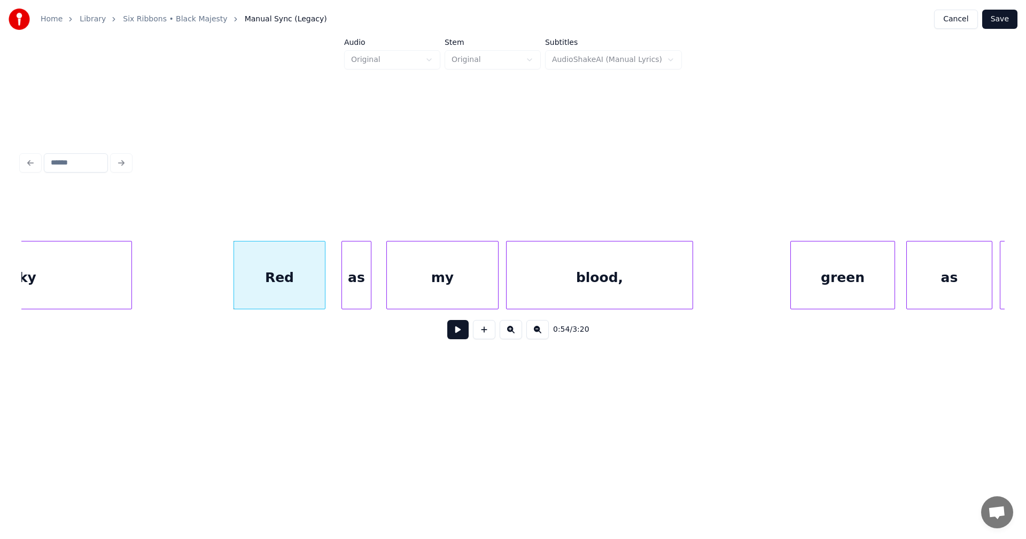
click at [464, 335] on button at bounding box center [457, 329] width 21 height 19
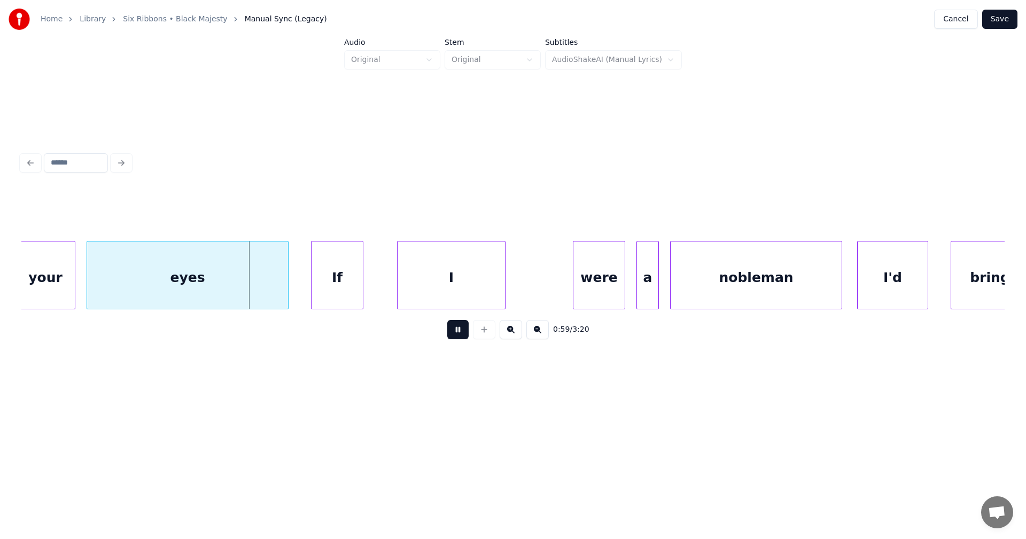
click at [466, 335] on button at bounding box center [457, 329] width 21 height 19
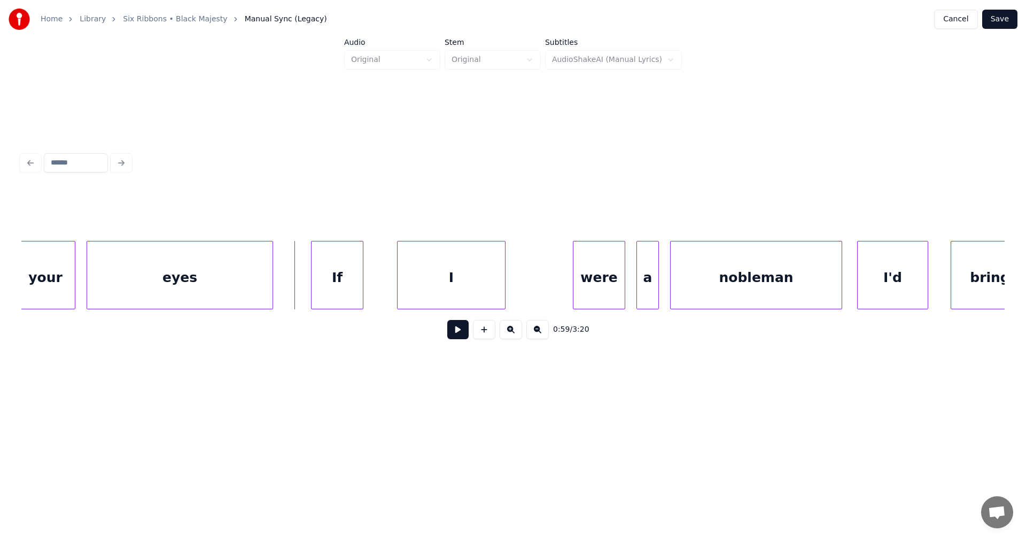
click at [269, 294] on div at bounding box center [270, 275] width 3 height 67
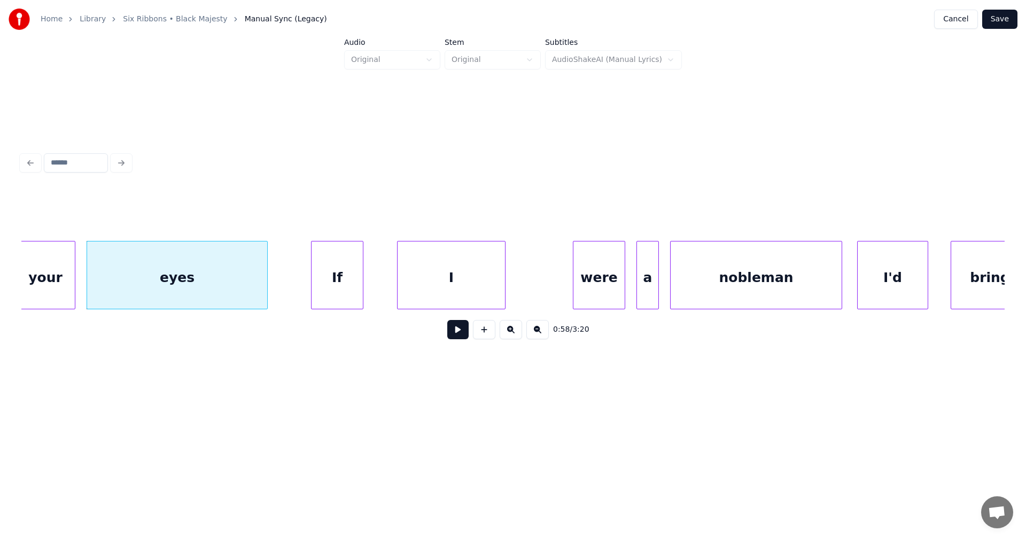
click at [259, 293] on div "eyes" at bounding box center [177, 278] width 180 height 73
click at [330, 289] on div "If" at bounding box center [337, 278] width 51 height 73
type input "**"
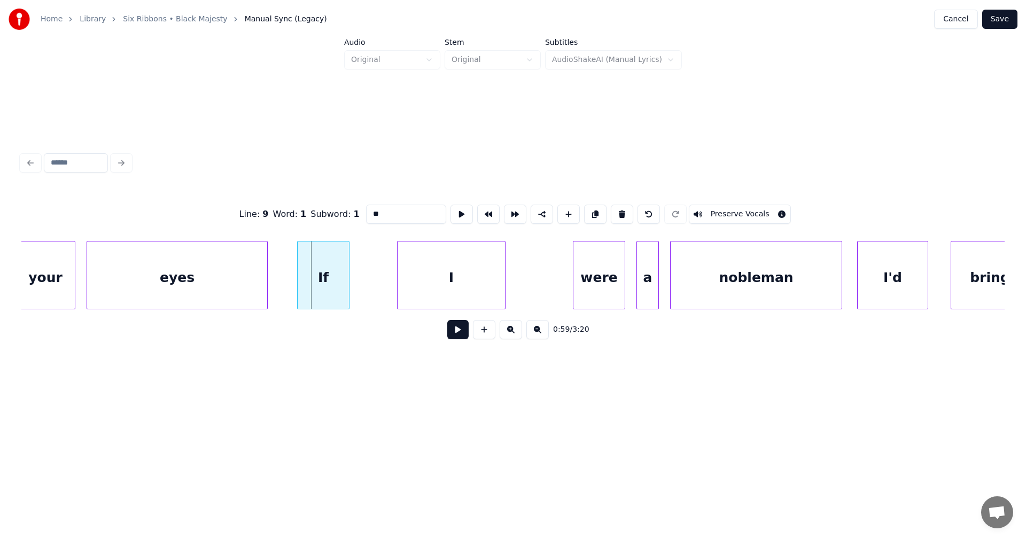
click at [319, 297] on div "If" at bounding box center [323, 278] width 51 height 73
click at [455, 335] on button at bounding box center [457, 329] width 21 height 19
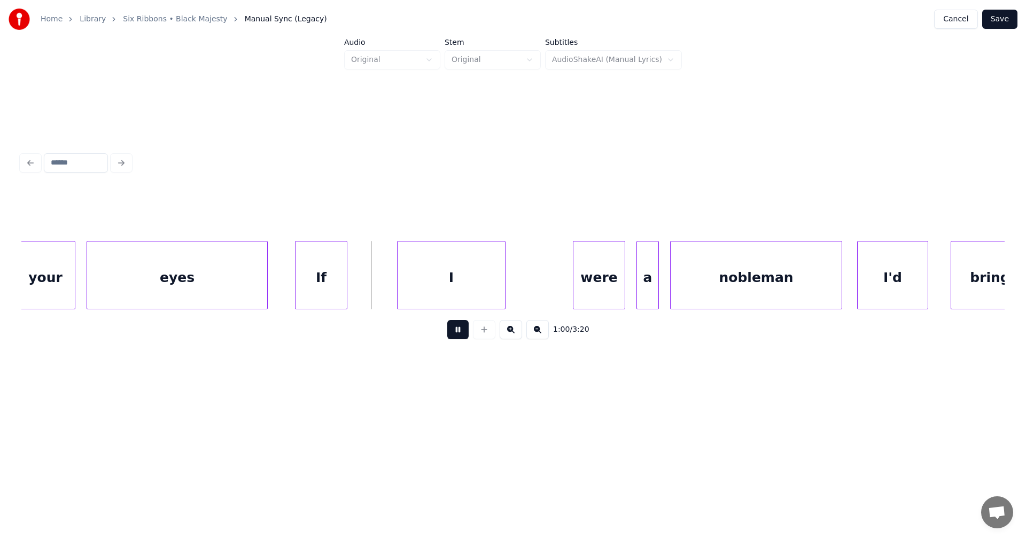
drag, startPoint x: 455, startPoint y: 335, endPoint x: 452, endPoint y: 307, distance: 27.9
click at [455, 334] on button at bounding box center [457, 329] width 21 height 19
click at [450, 298] on div "I" at bounding box center [445, 278] width 107 height 73
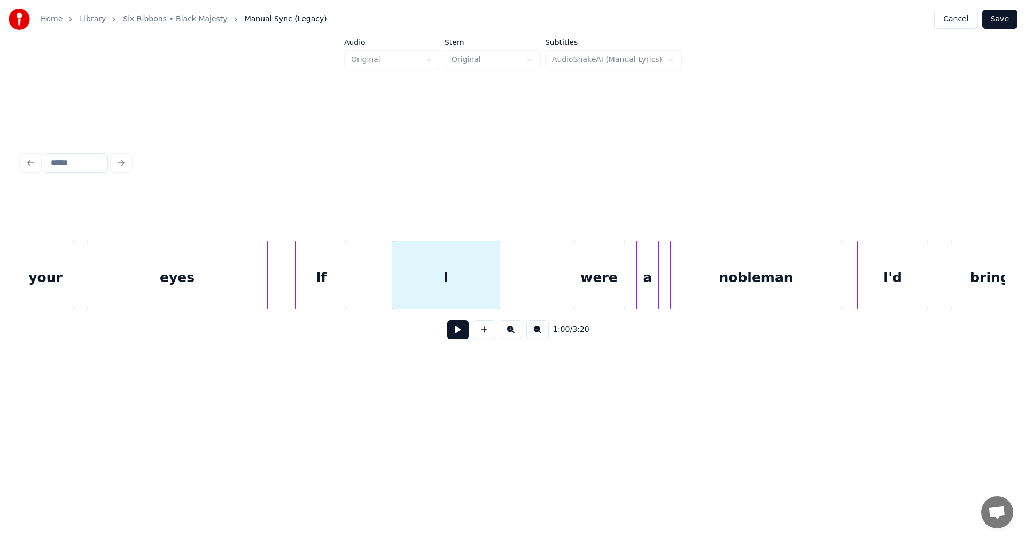
click at [463, 338] on button at bounding box center [457, 329] width 21 height 19
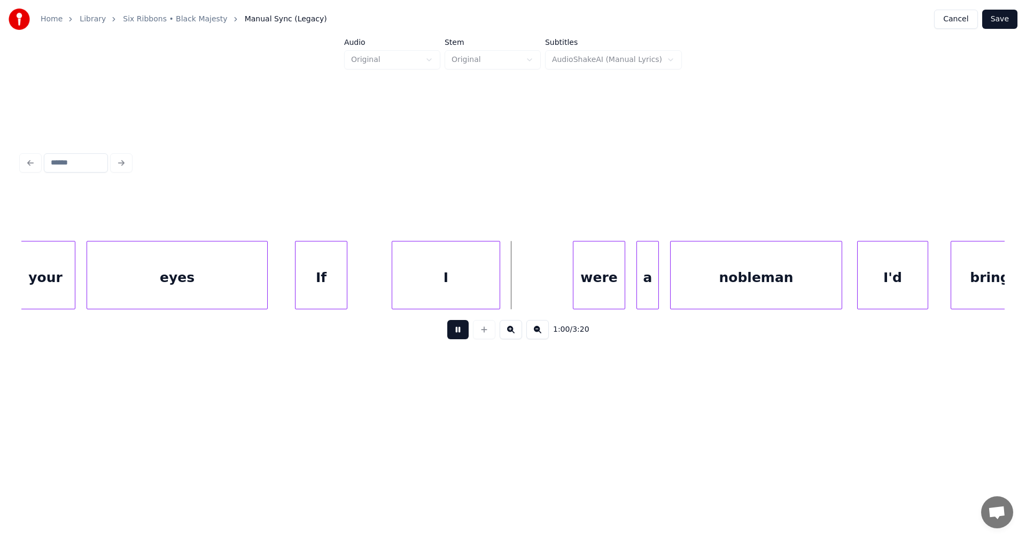
click at [463, 338] on button at bounding box center [457, 329] width 21 height 19
click at [464, 336] on button at bounding box center [457, 329] width 21 height 19
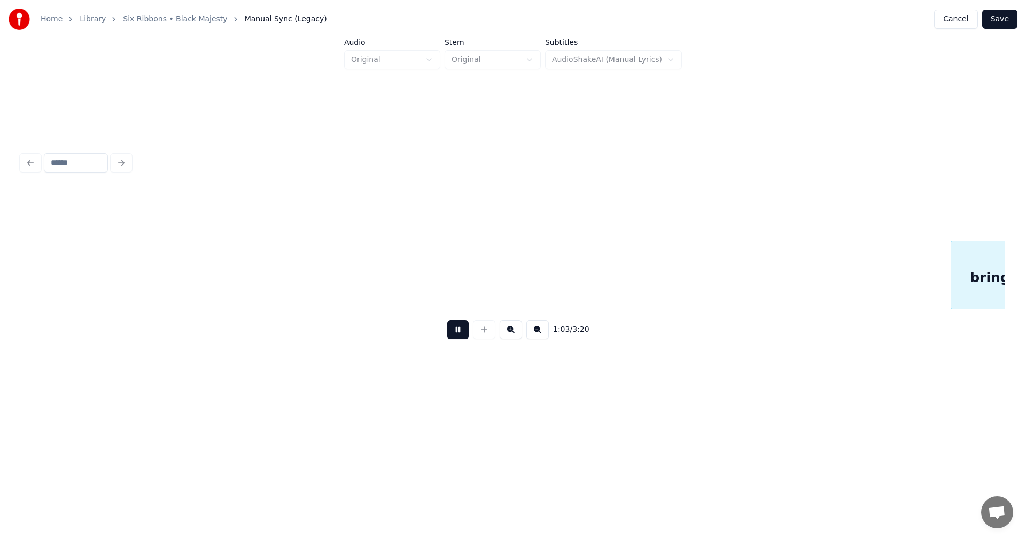
scroll to position [0, 11877]
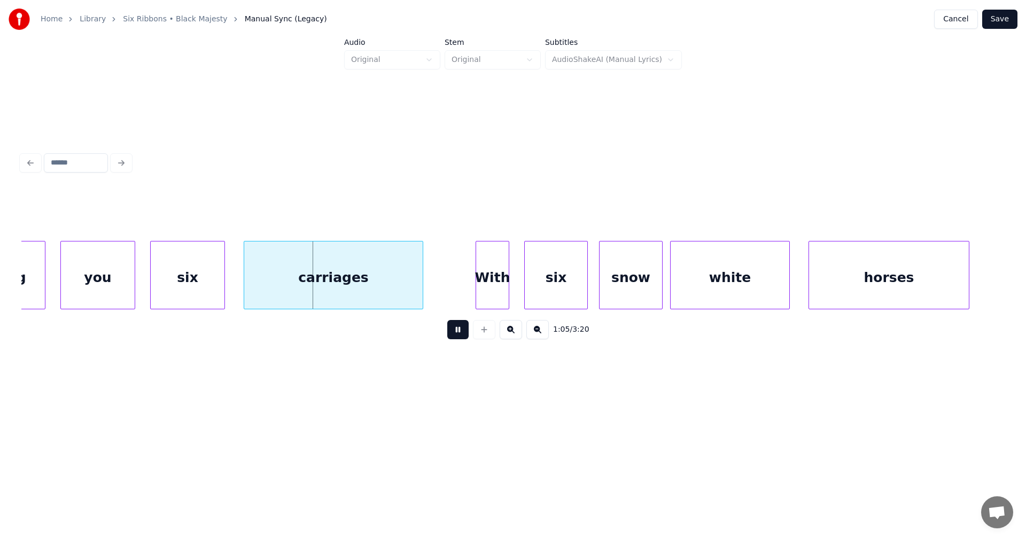
click at [464, 336] on button at bounding box center [457, 329] width 21 height 19
click at [382, 294] on div "carriages" at bounding box center [327, 278] width 179 height 73
click at [458, 335] on button at bounding box center [457, 329] width 21 height 19
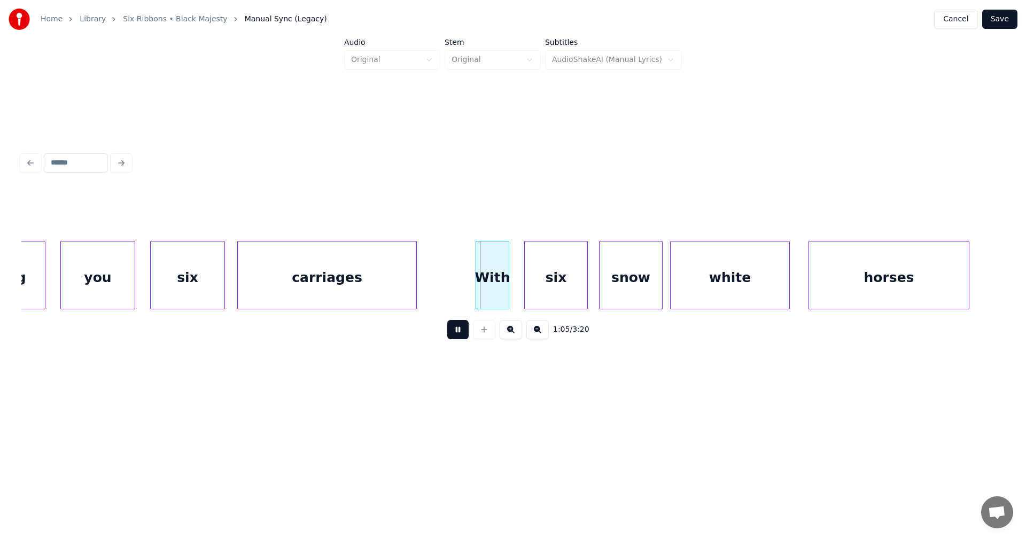
click at [457, 337] on button at bounding box center [457, 329] width 21 height 19
click at [486, 298] on div "With" at bounding box center [490, 278] width 33 height 73
click at [458, 339] on button at bounding box center [457, 329] width 21 height 19
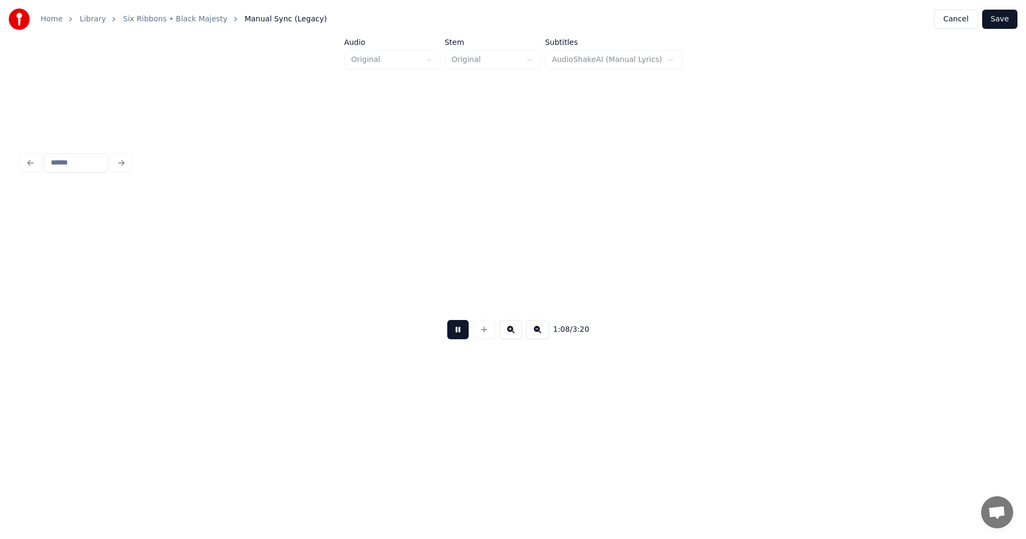
scroll to position [0, 12863]
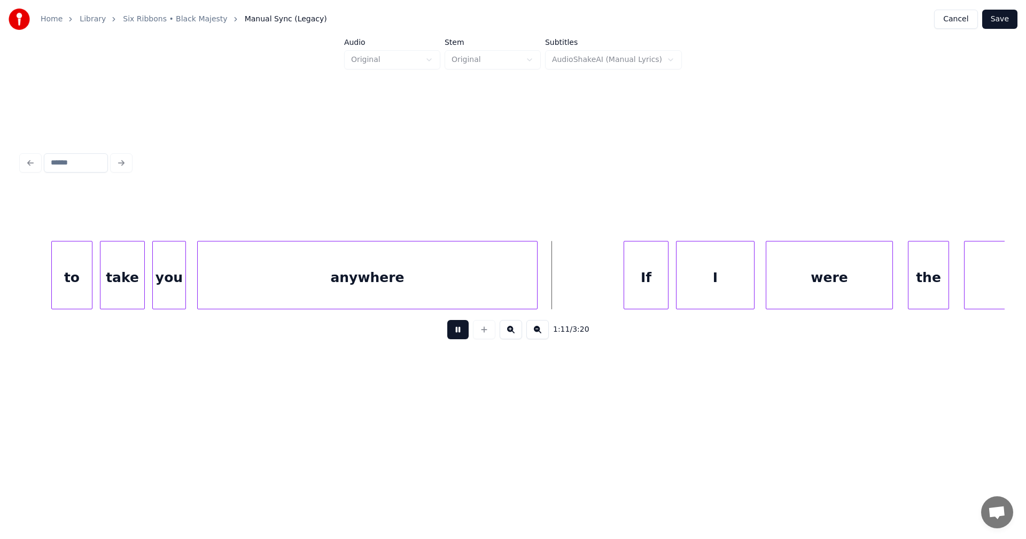
click at [459, 339] on button at bounding box center [457, 329] width 21 height 19
click at [632, 290] on div "If" at bounding box center [639, 278] width 44 height 73
click at [695, 290] on div "I" at bounding box center [710, 278] width 78 height 73
click at [461, 333] on button at bounding box center [457, 329] width 21 height 19
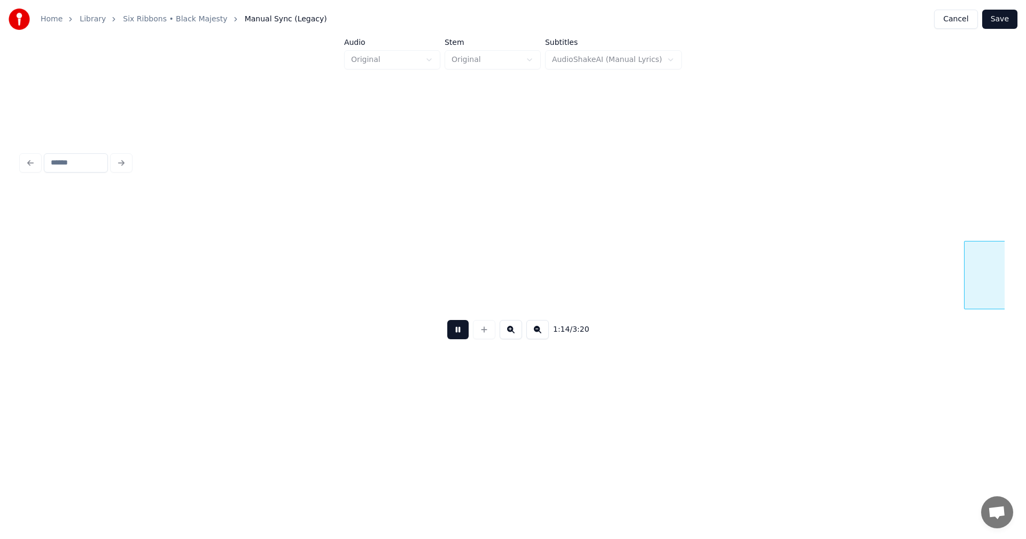
scroll to position [0, 13849]
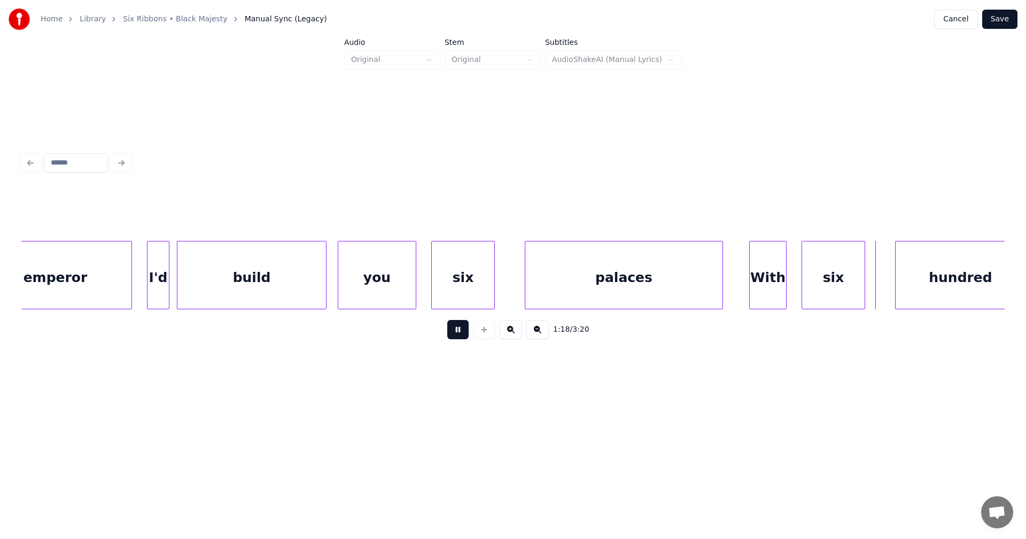
click at [461, 332] on button at bounding box center [457, 329] width 21 height 19
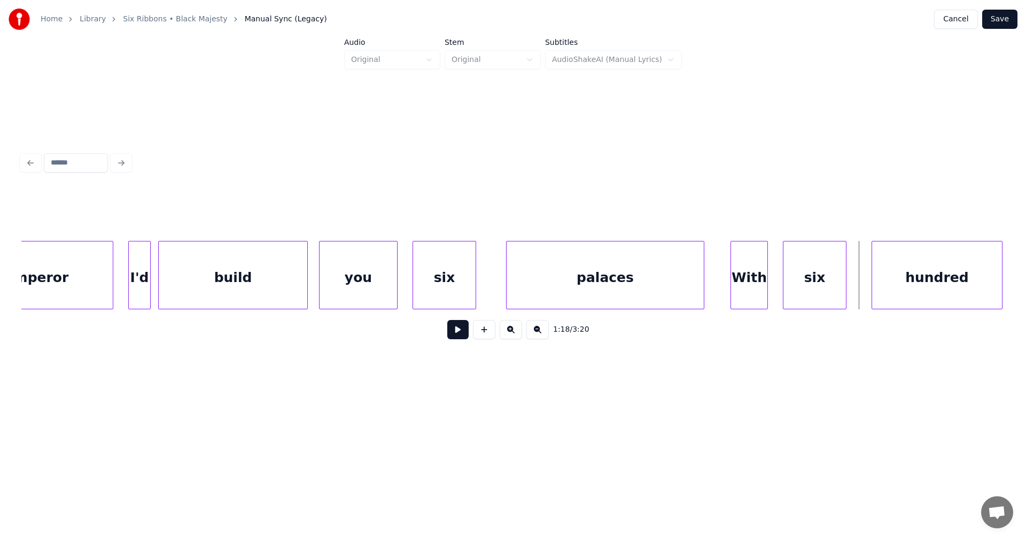
click at [912, 293] on div "hundred" at bounding box center [937, 278] width 130 height 73
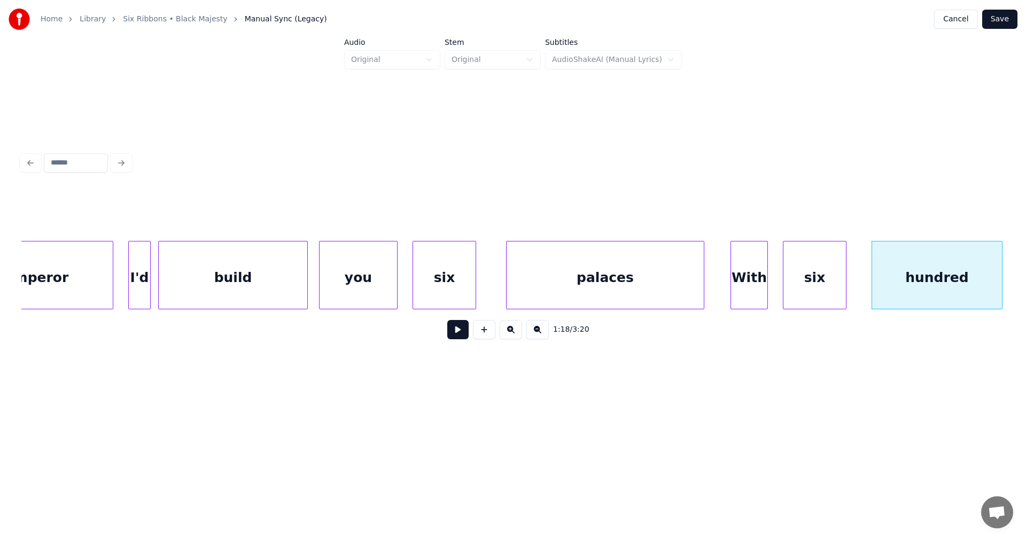
click at [460, 334] on button at bounding box center [457, 329] width 21 height 19
click at [460, 333] on button at bounding box center [457, 329] width 21 height 19
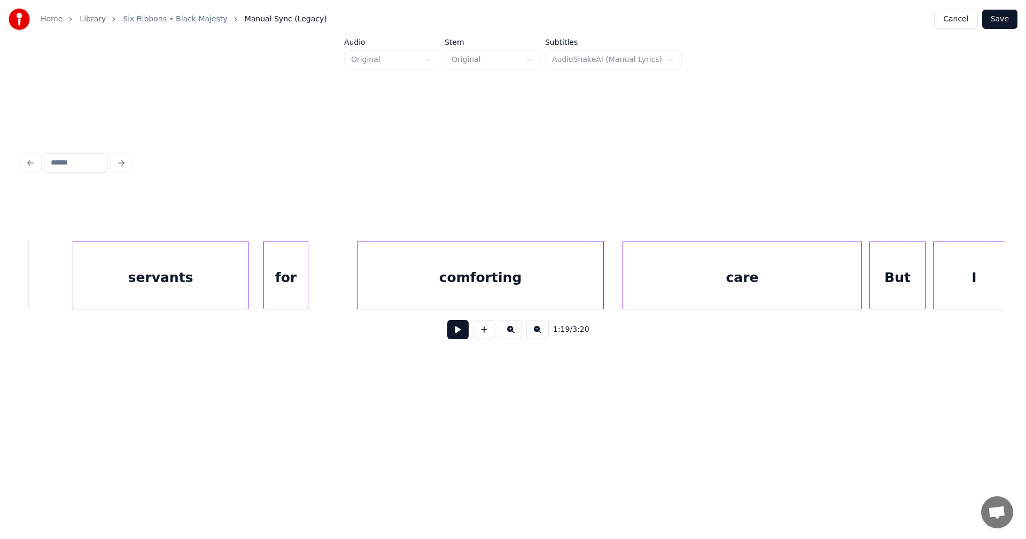
scroll to position [0, 13990]
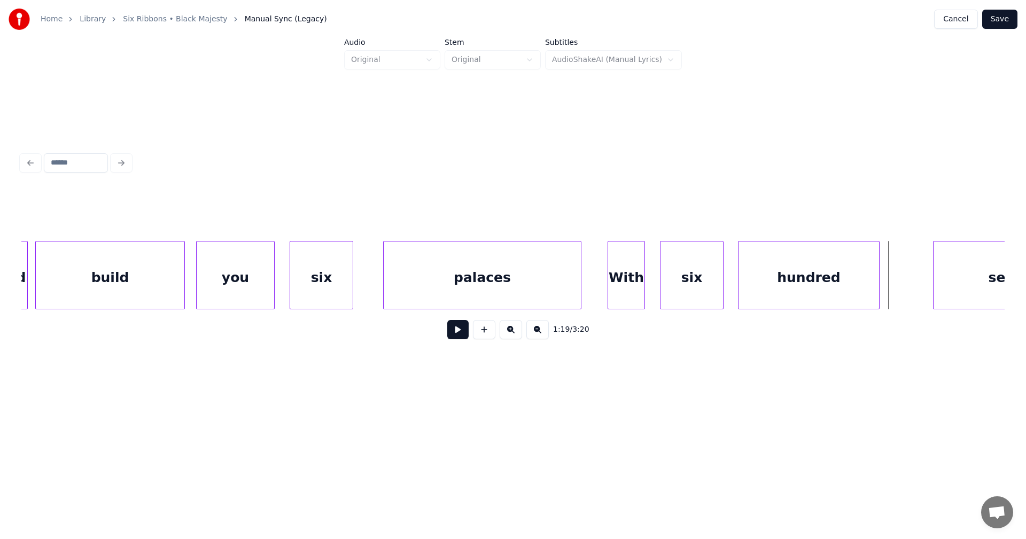
click at [739, 290] on div at bounding box center [740, 275] width 3 height 67
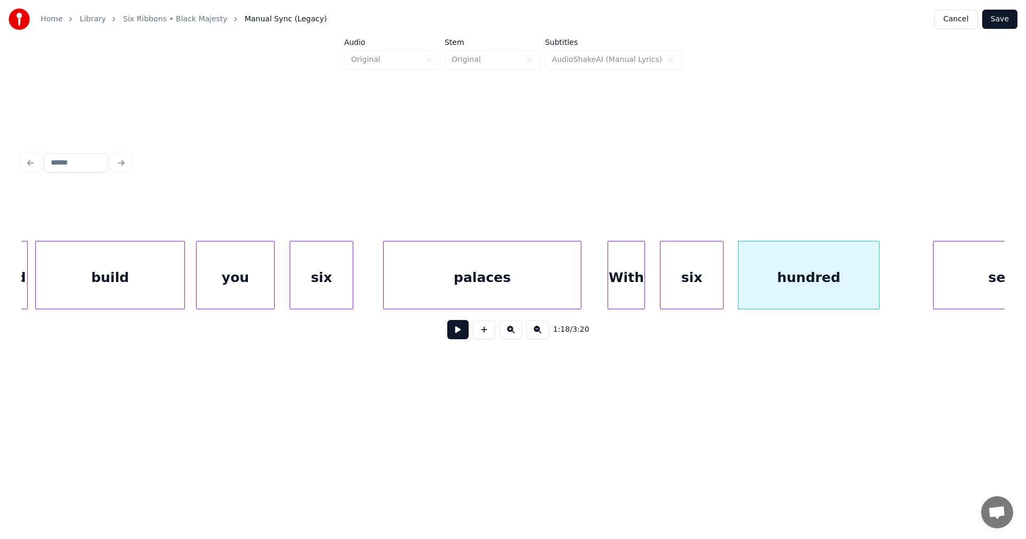
click at [463, 338] on button at bounding box center [457, 329] width 21 height 19
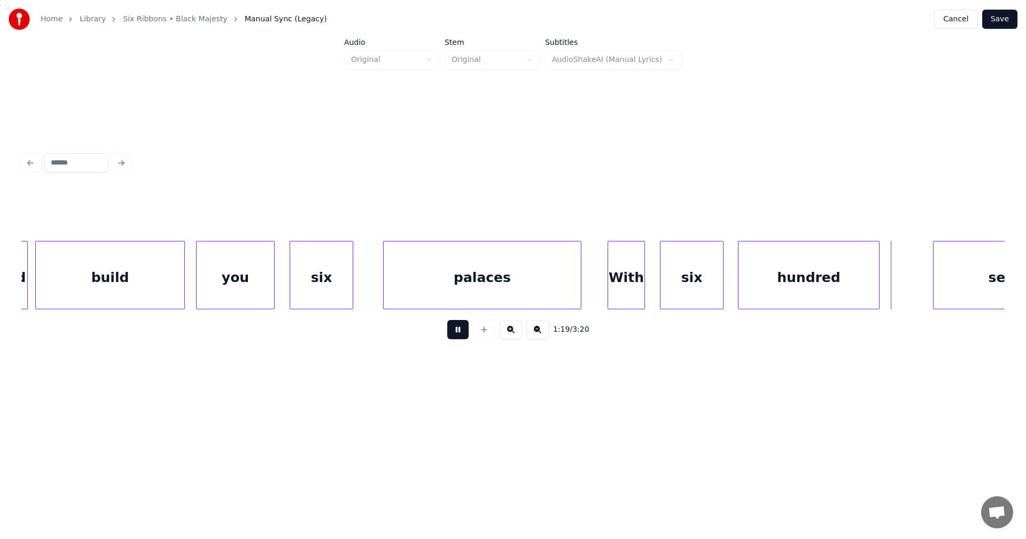
click at [463, 338] on button at bounding box center [457, 329] width 21 height 19
click at [712, 280] on div "six" at bounding box center [692, 278] width 63 height 73
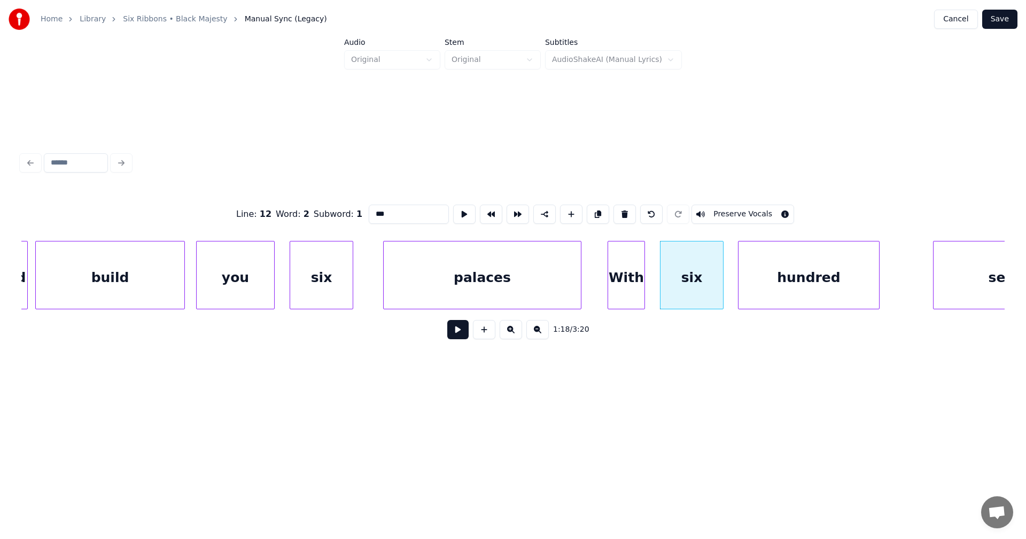
click at [467, 336] on button at bounding box center [457, 329] width 21 height 19
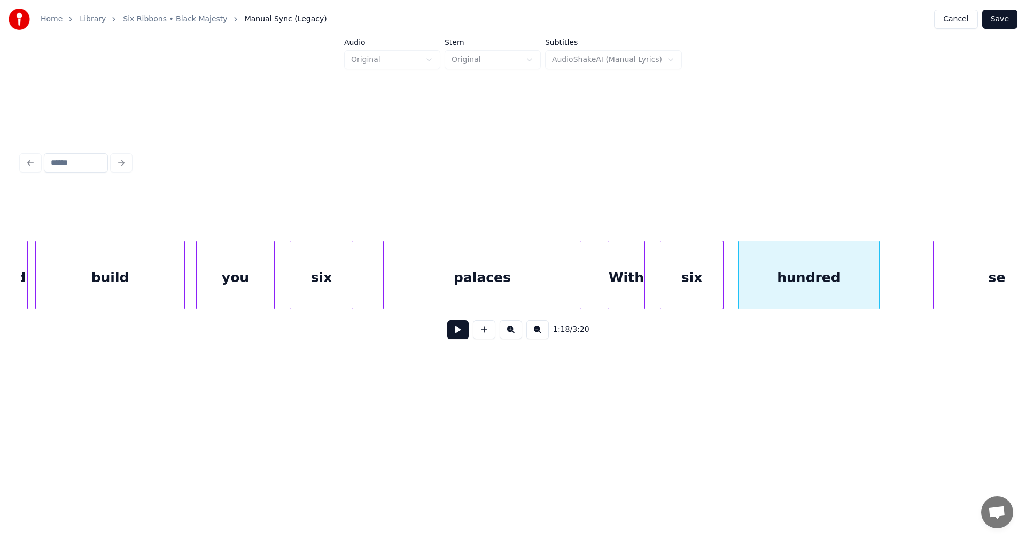
click at [467, 336] on button at bounding box center [457, 329] width 21 height 19
click at [743, 297] on div at bounding box center [743, 275] width 3 height 67
click at [466, 336] on button at bounding box center [457, 329] width 21 height 19
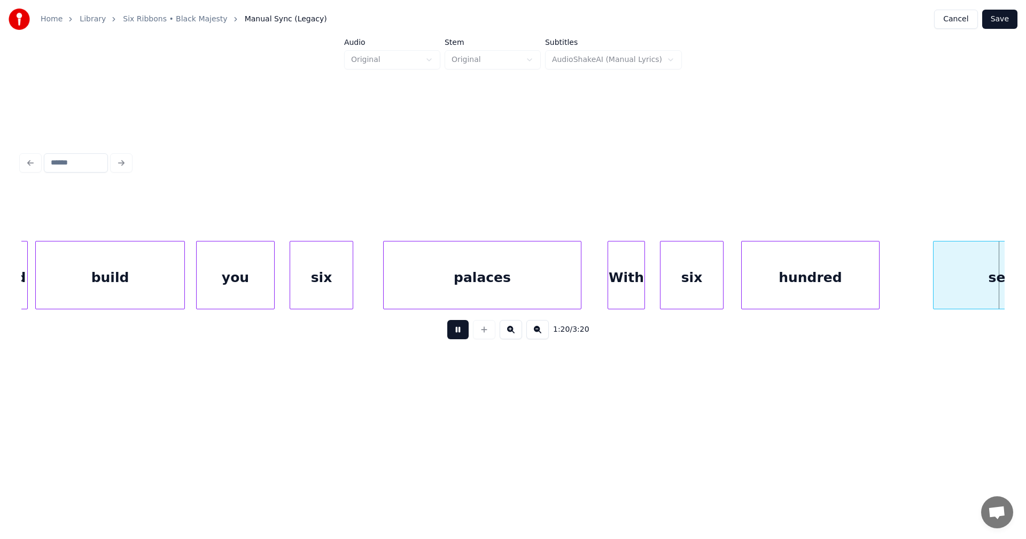
scroll to position [0, 14974]
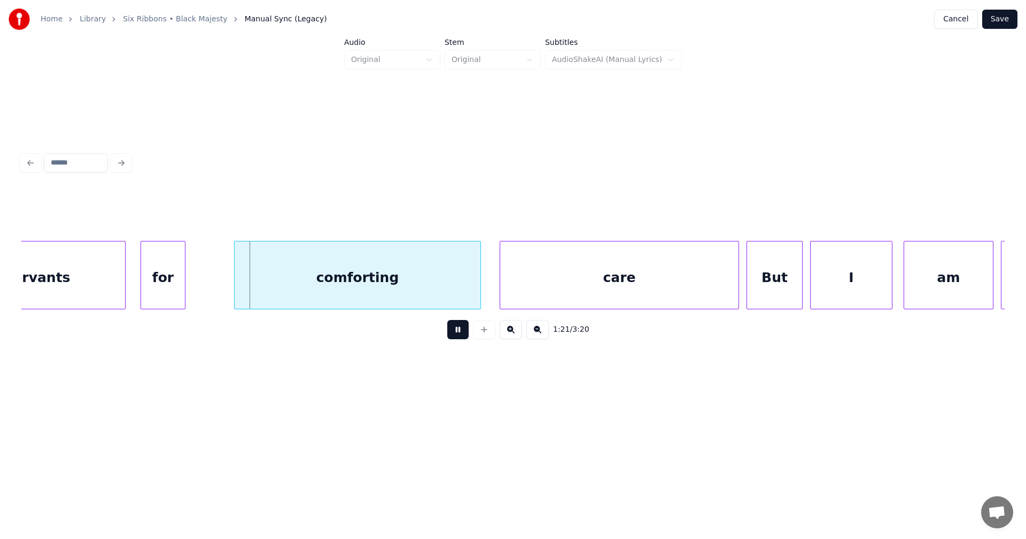
click at [466, 336] on button at bounding box center [457, 329] width 21 height 19
click at [438, 291] on div "comforting" at bounding box center [353, 278] width 246 height 73
click at [462, 332] on button at bounding box center [457, 329] width 21 height 19
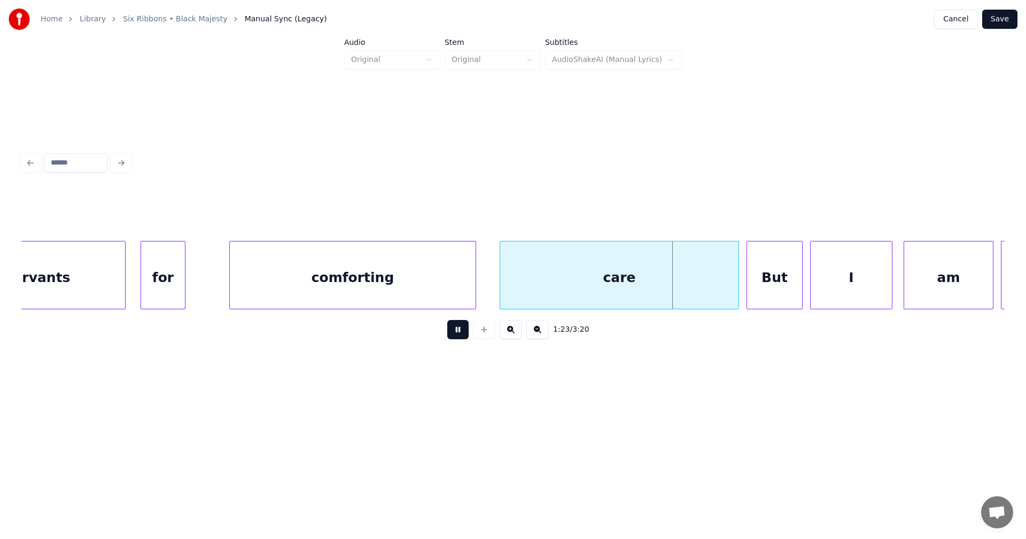
click at [462, 332] on button at bounding box center [457, 329] width 21 height 19
click at [719, 293] on div at bounding box center [720, 275] width 3 height 67
click at [462, 335] on button at bounding box center [457, 329] width 21 height 19
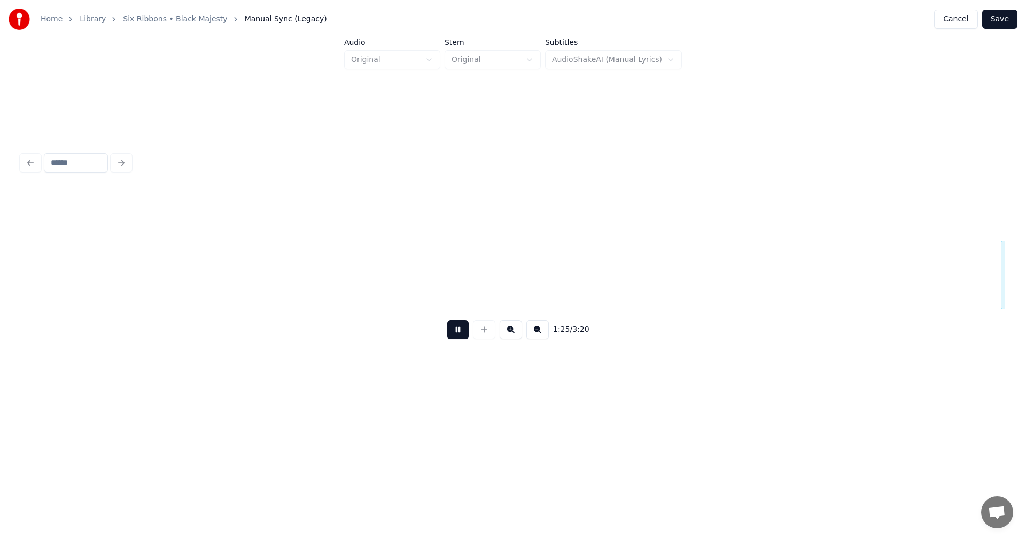
scroll to position [0, 15958]
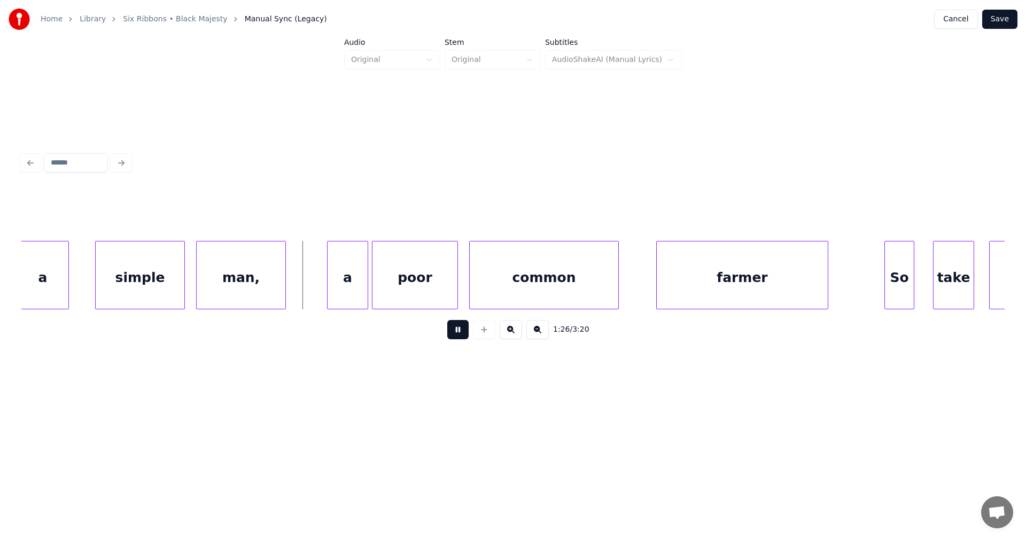
click at [461, 335] on button at bounding box center [457, 329] width 21 height 19
click at [356, 295] on div "a" at bounding box center [344, 278] width 40 height 73
click at [356, 295] on div at bounding box center [356, 275] width 3 height 67
click at [402, 297] on div "poor" at bounding box center [412, 278] width 85 height 73
click at [505, 295] on div "common" at bounding box center [538, 278] width 149 height 73
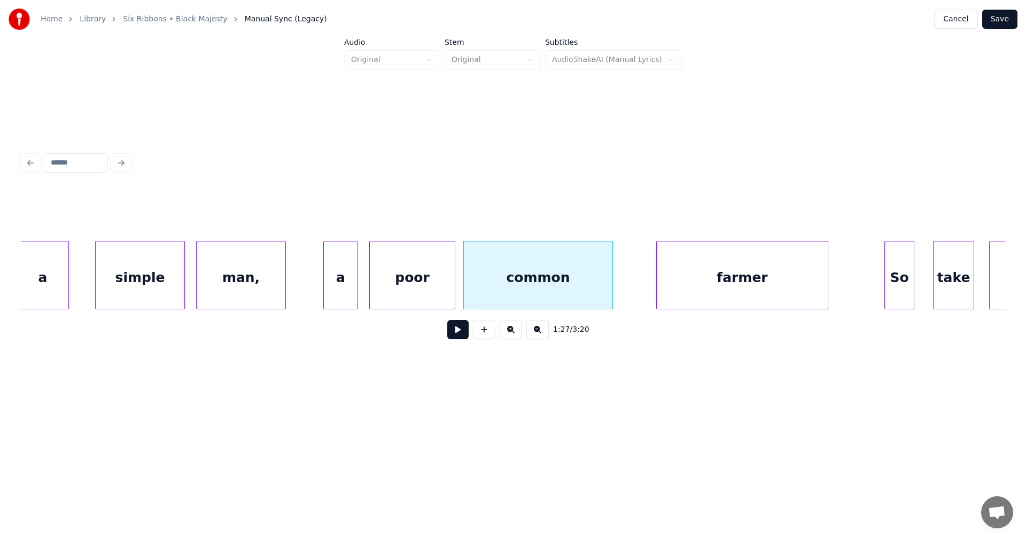
click at [466, 336] on button at bounding box center [457, 329] width 21 height 19
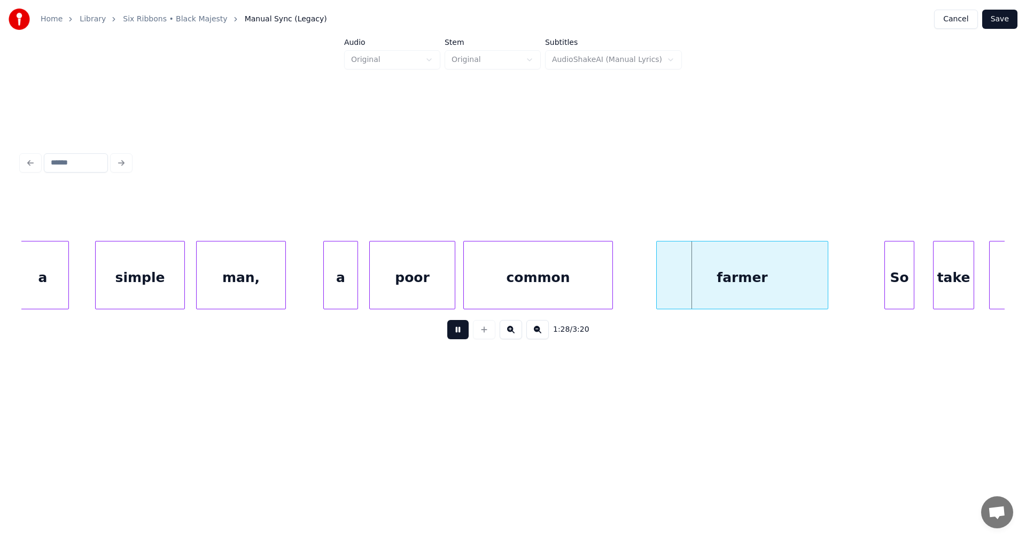
click at [466, 335] on button at bounding box center [457, 329] width 21 height 19
click at [703, 280] on div "farmer" at bounding box center [737, 278] width 171 height 73
click at [458, 335] on button at bounding box center [457, 329] width 21 height 19
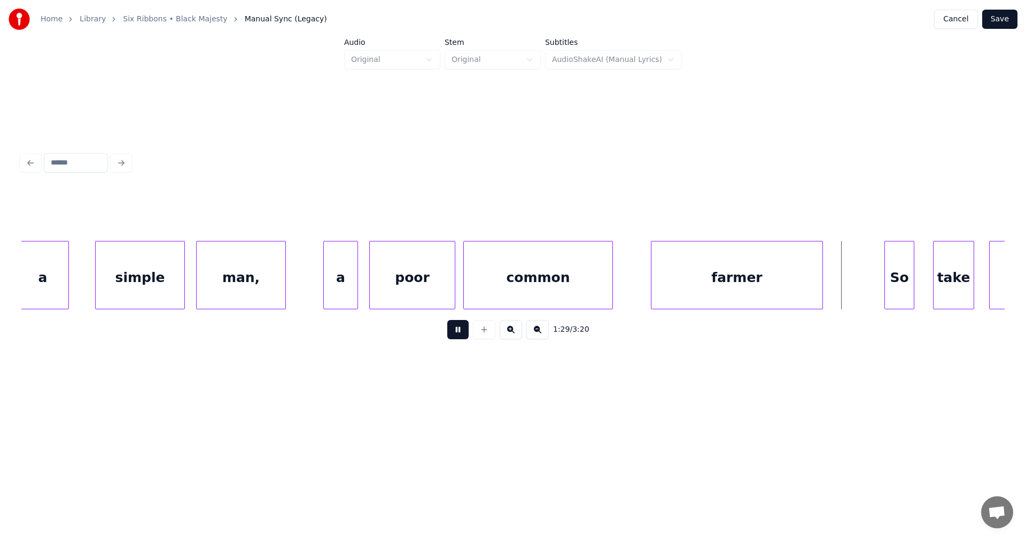
click at [459, 335] on button at bounding box center [457, 329] width 21 height 19
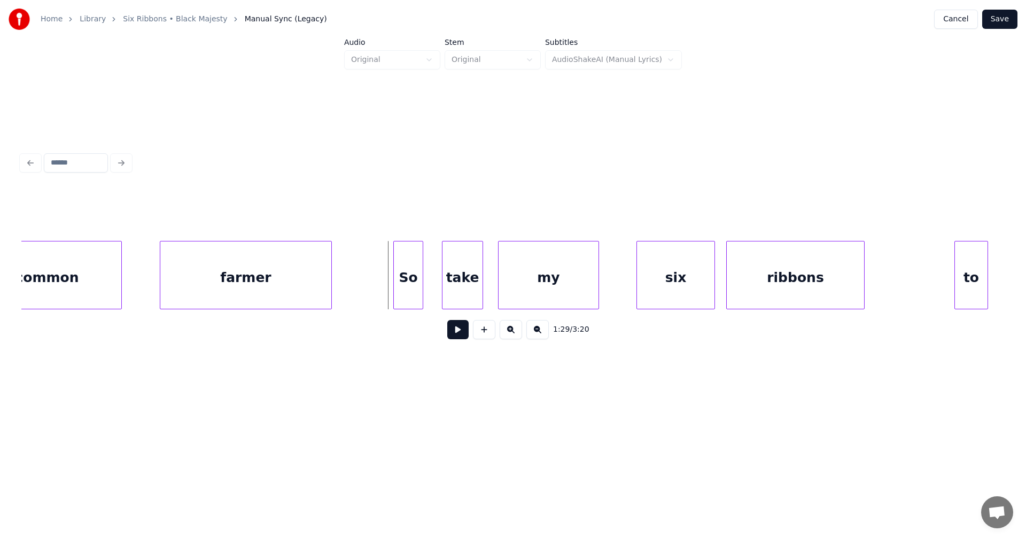
scroll to position [0, 16450]
click at [460, 291] on div "take" at bounding box center [455, 278] width 40 height 73
click at [530, 291] on div "my" at bounding box center [541, 278] width 100 height 73
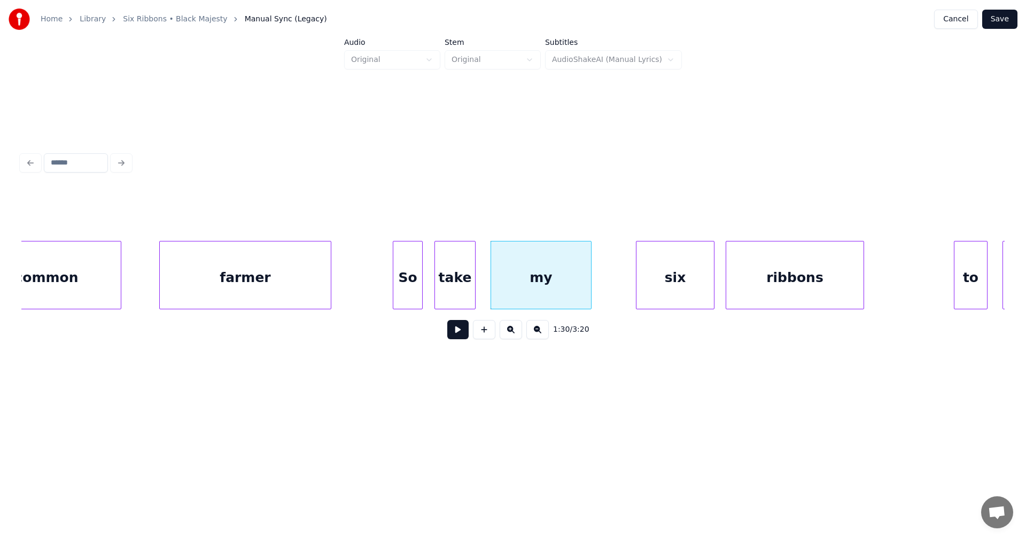
click at [416, 294] on div "So" at bounding box center [407, 278] width 29 height 73
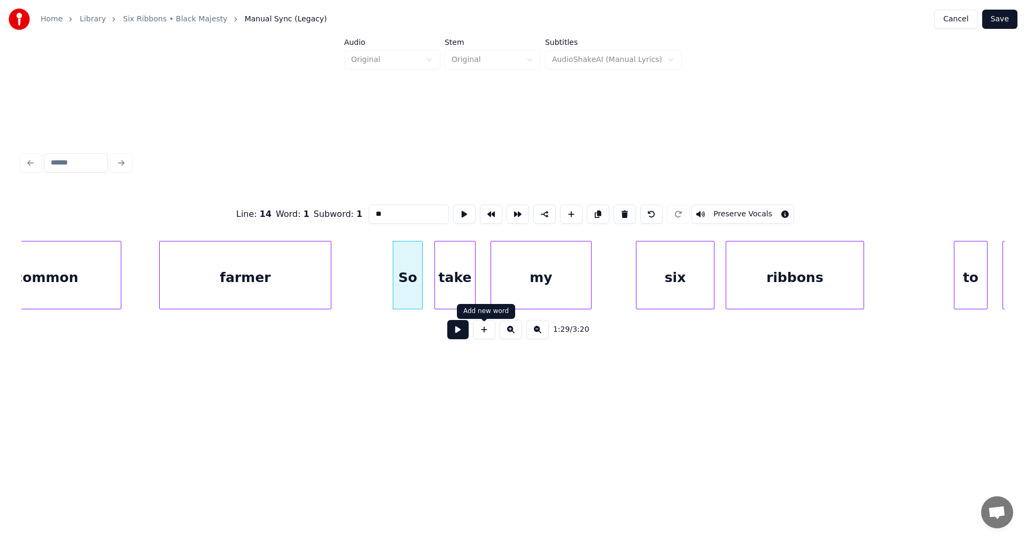
click at [467, 334] on button at bounding box center [457, 329] width 21 height 19
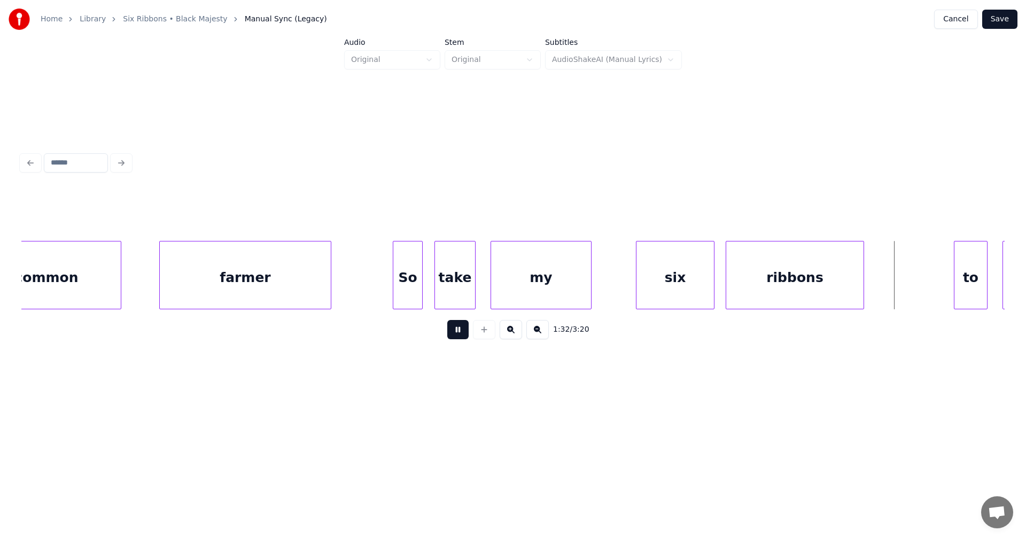
click at [465, 333] on button at bounding box center [457, 329] width 21 height 19
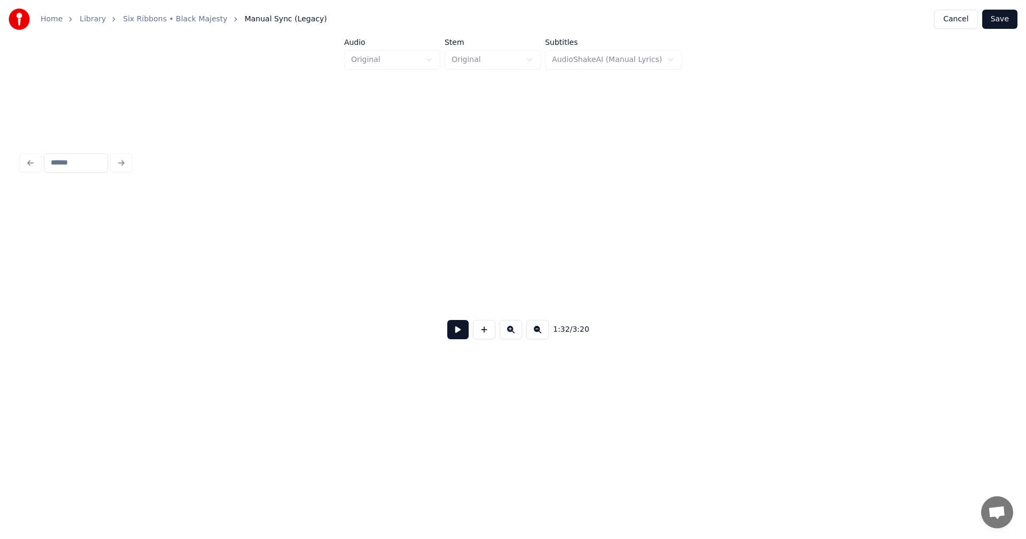
scroll to position [0, 17311]
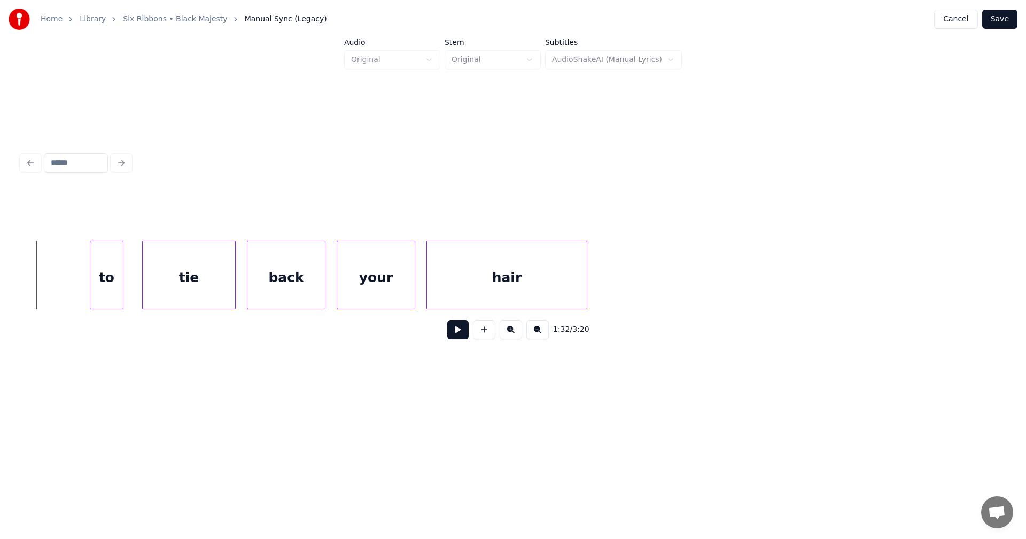
click at [109, 296] on div "to" at bounding box center [106, 278] width 33 height 73
click at [168, 286] on div "tie" at bounding box center [183, 278] width 92 height 73
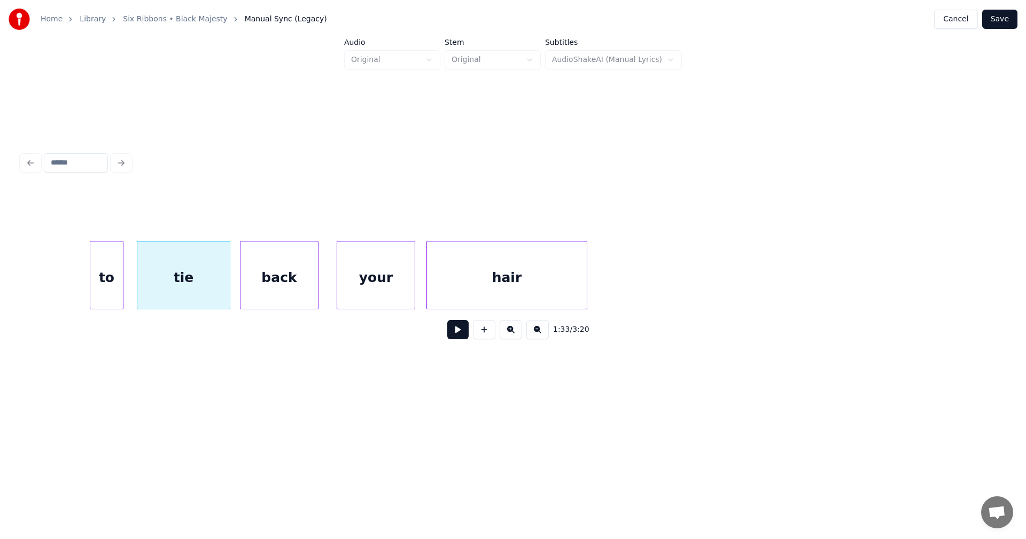
click at [265, 282] on div "back" at bounding box center [280, 278] width 78 height 73
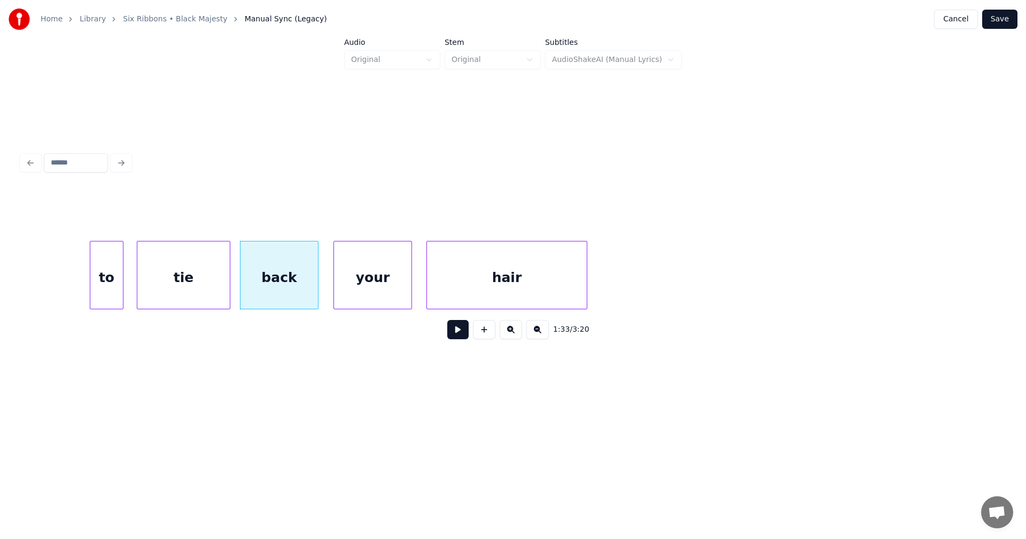
click at [389, 283] on div "your" at bounding box center [373, 278] width 78 height 73
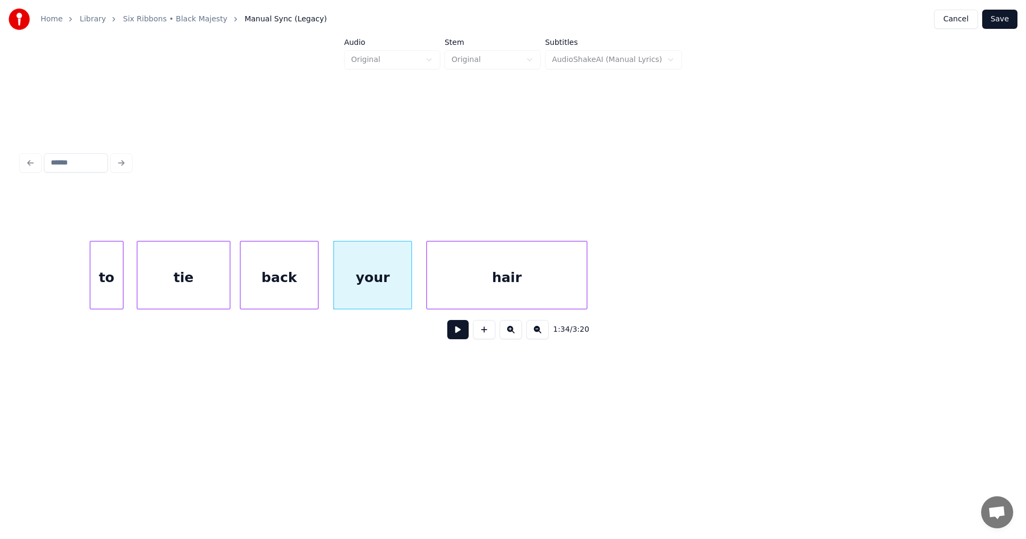
click at [115, 298] on div "to" at bounding box center [106, 278] width 33 height 73
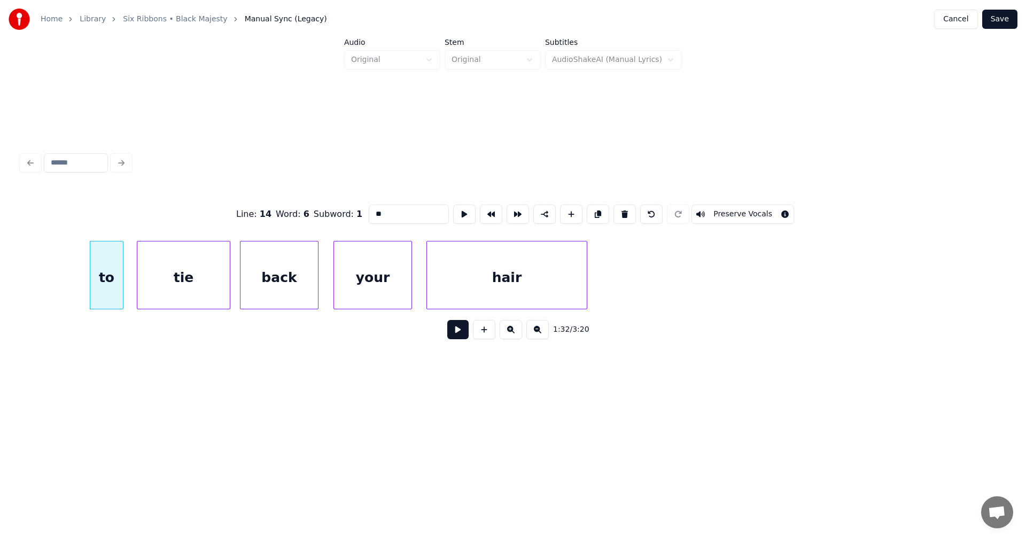
drag, startPoint x: 466, startPoint y: 331, endPoint x: 460, endPoint y: 334, distance: 6.5
click at [465, 331] on button at bounding box center [457, 329] width 21 height 19
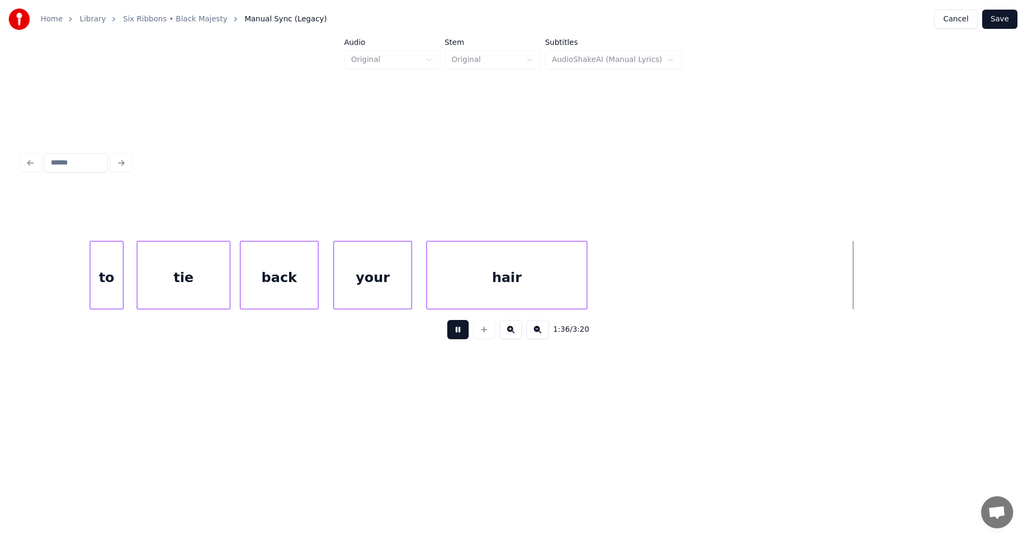
click at [460, 332] on button at bounding box center [457, 329] width 21 height 19
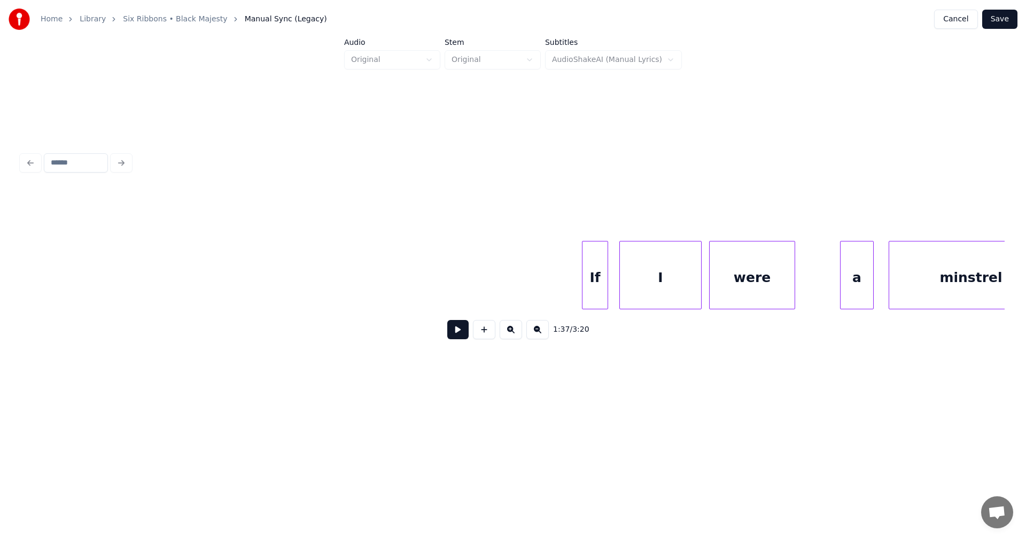
scroll to position [0, 22016]
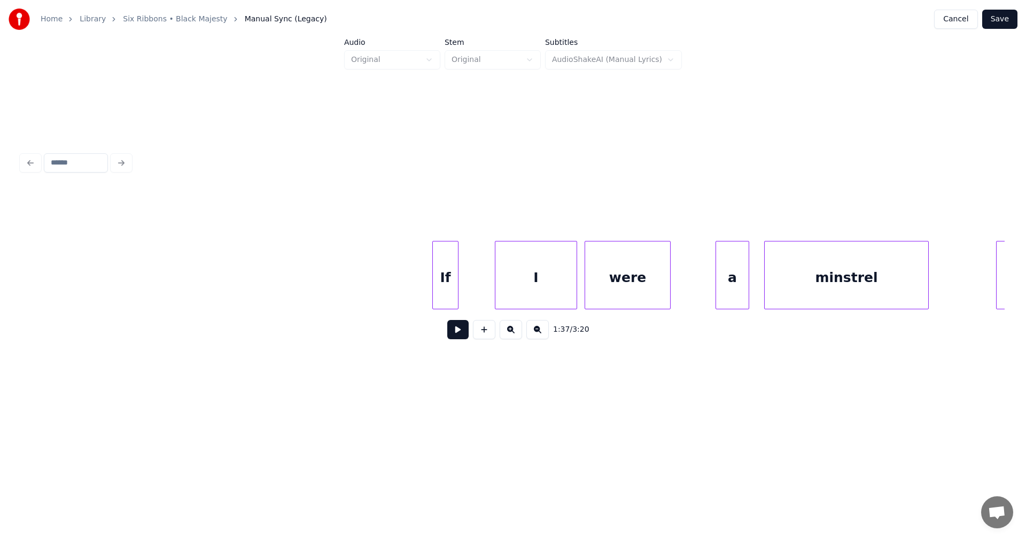
click at [444, 291] on div "If" at bounding box center [445, 278] width 25 height 73
click at [497, 294] on div "I" at bounding box center [519, 278] width 81 height 73
click at [719, 285] on div "a" at bounding box center [725, 278] width 33 height 73
click at [611, 291] on div "were" at bounding box center [627, 278] width 85 height 73
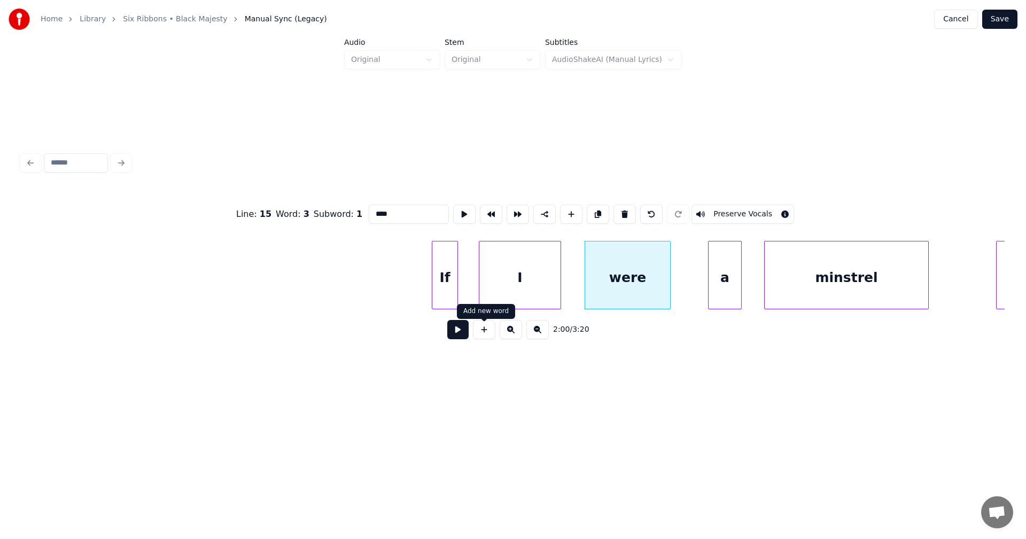
click at [457, 335] on button at bounding box center [457, 329] width 21 height 19
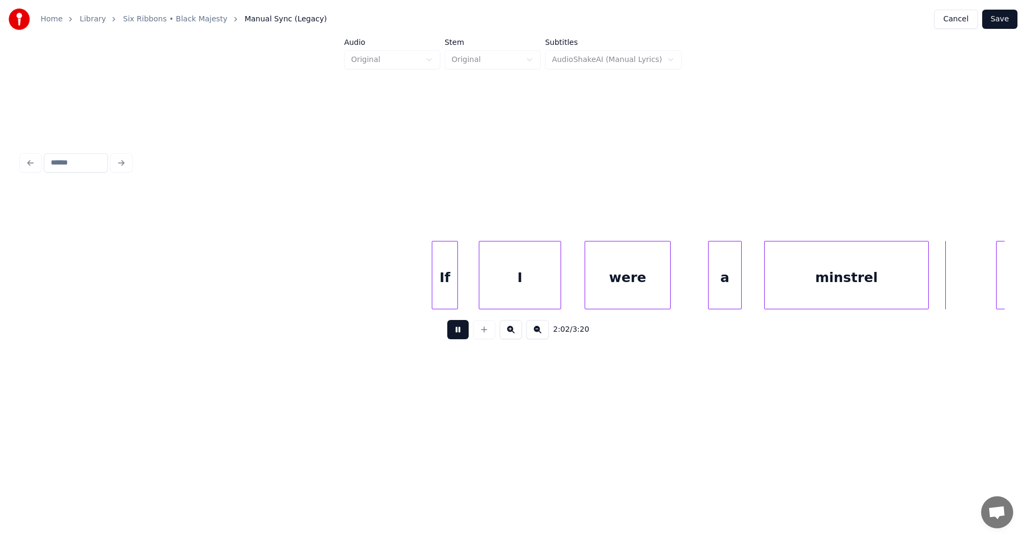
click at [457, 335] on button at bounding box center [457, 329] width 21 height 19
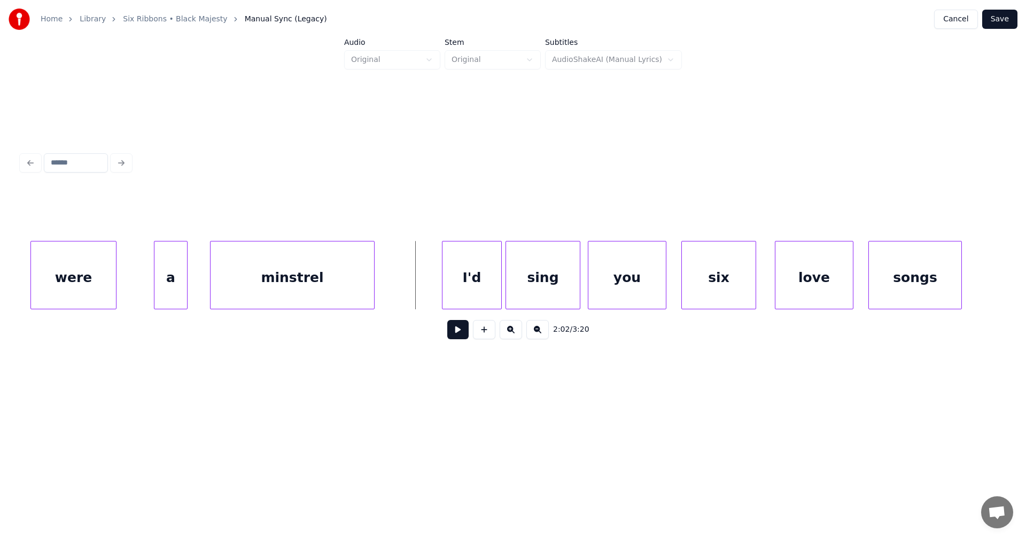
scroll to position [0, 22572]
click at [397, 279] on div at bounding box center [397, 275] width 3 height 67
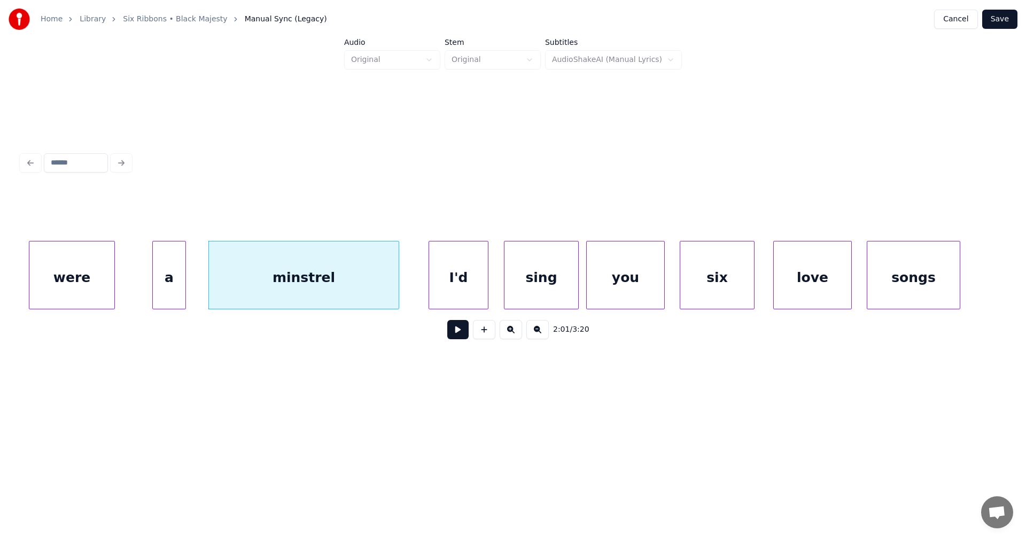
click at [446, 283] on div "I'd" at bounding box center [458, 278] width 59 height 73
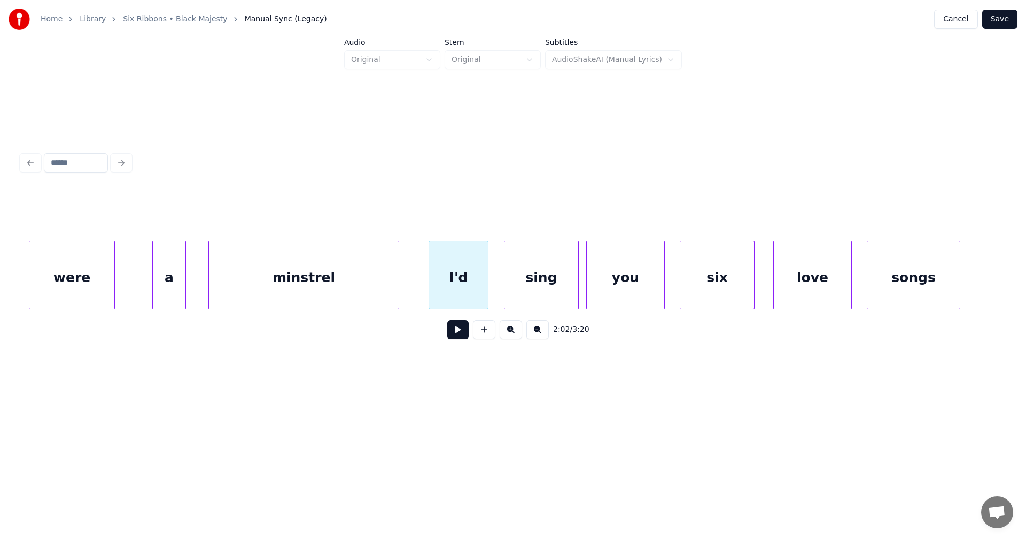
click at [459, 324] on div "2:02 / 3:20" at bounding box center [513, 330] width 966 height 24
click at [459, 330] on button at bounding box center [457, 329] width 21 height 19
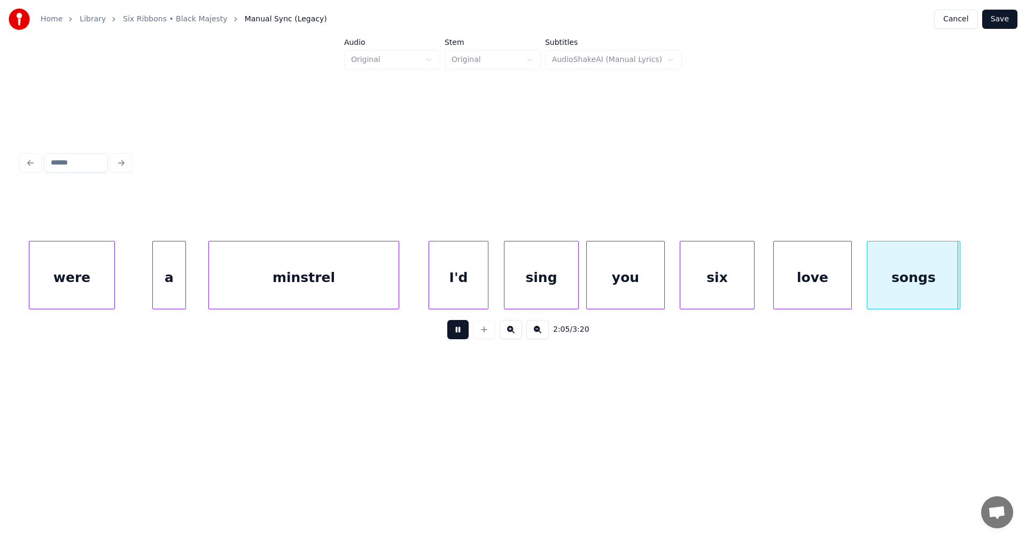
click at [453, 323] on div "2:05 / 3:20" at bounding box center [513, 330] width 966 height 24
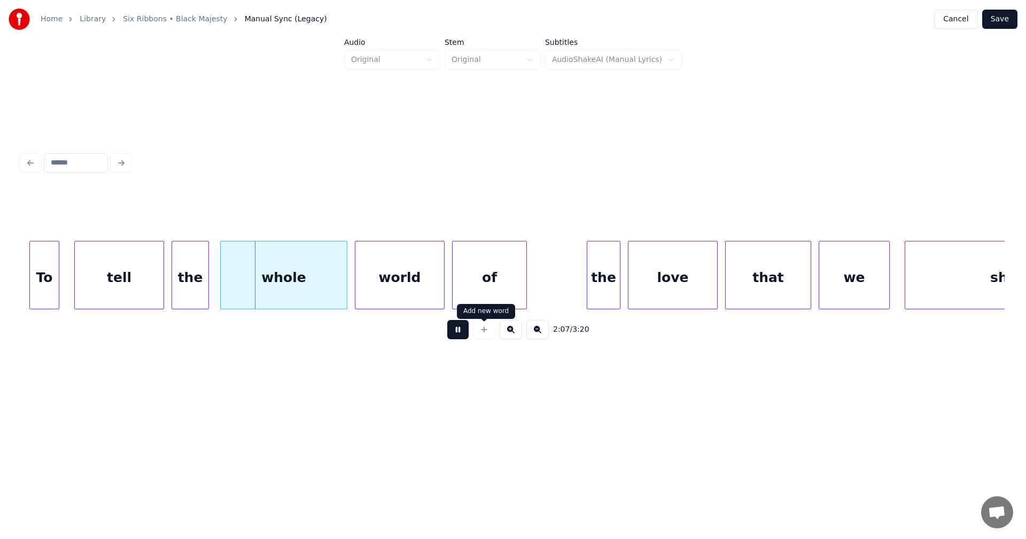
drag, startPoint x: 461, startPoint y: 335, endPoint x: 453, endPoint y: 324, distance: 13.4
click at [461, 333] on button at bounding box center [457, 329] width 21 height 19
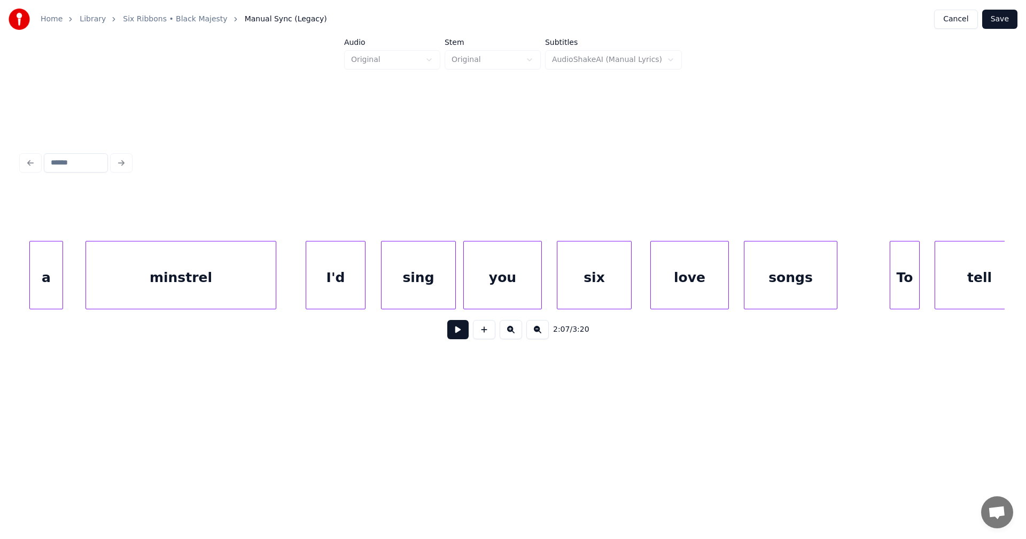
click at [788, 290] on div "songs" at bounding box center [791, 278] width 92 height 73
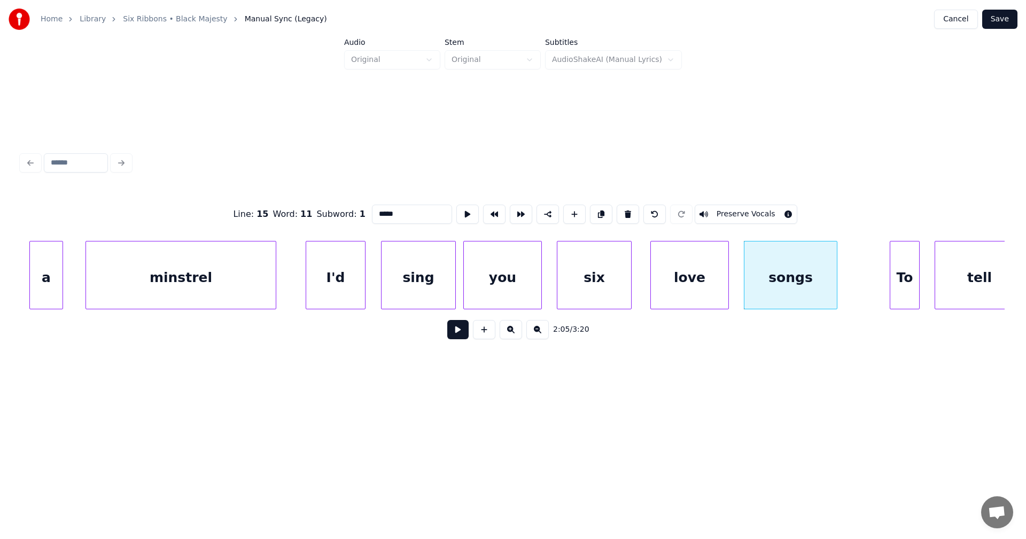
click at [459, 330] on button at bounding box center [457, 329] width 21 height 19
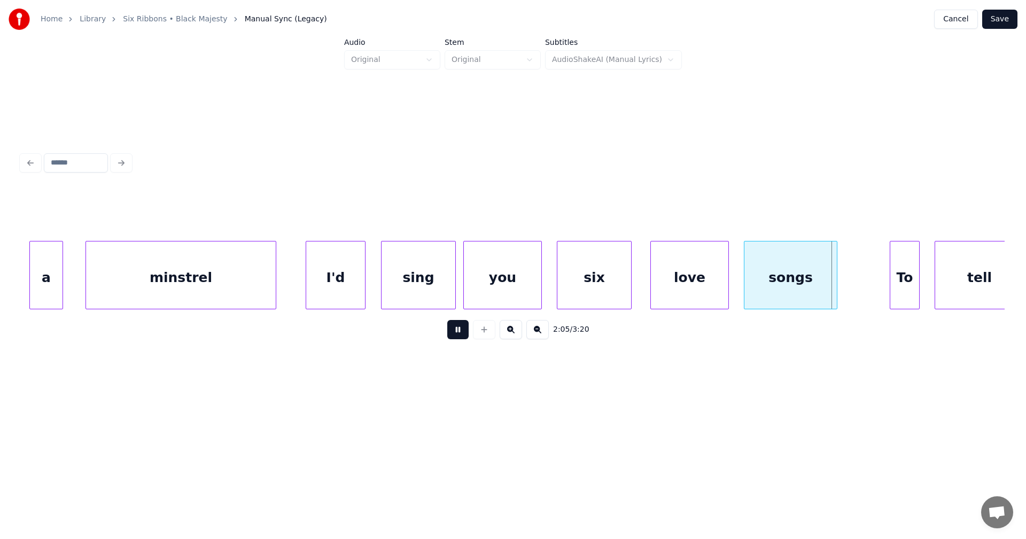
click at [459, 330] on button at bounding box center [457, 329] width 21 height 19
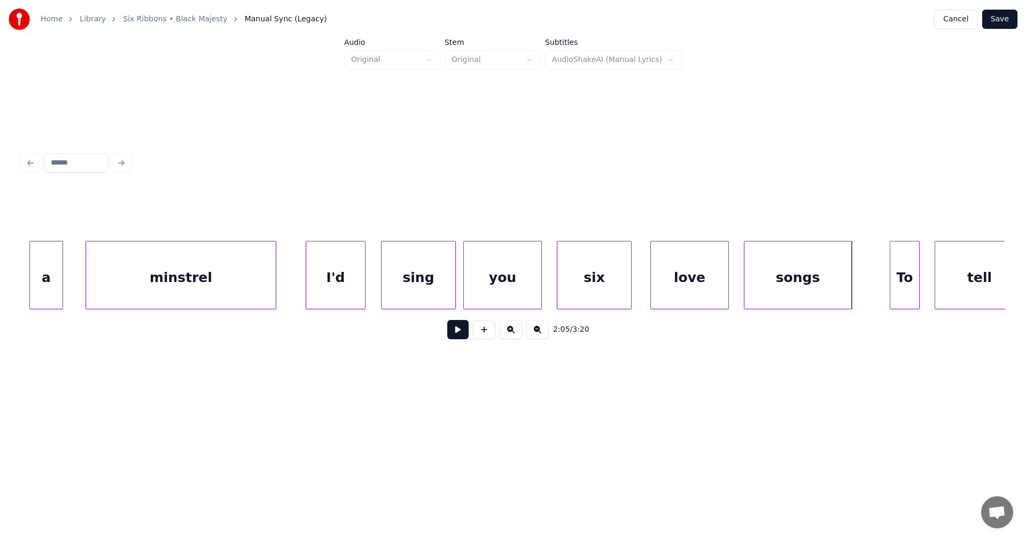
click at [849, 292] on div at bounding box center [849, 275] width 3 height 67
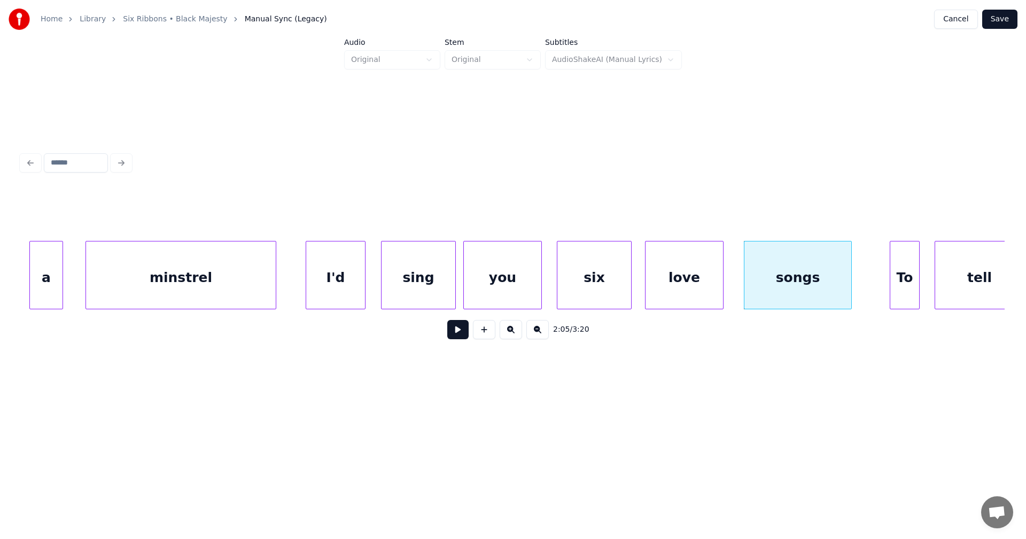
click at [704, 281] on div "love" at bounding box center [685, 278] width 78 height 73
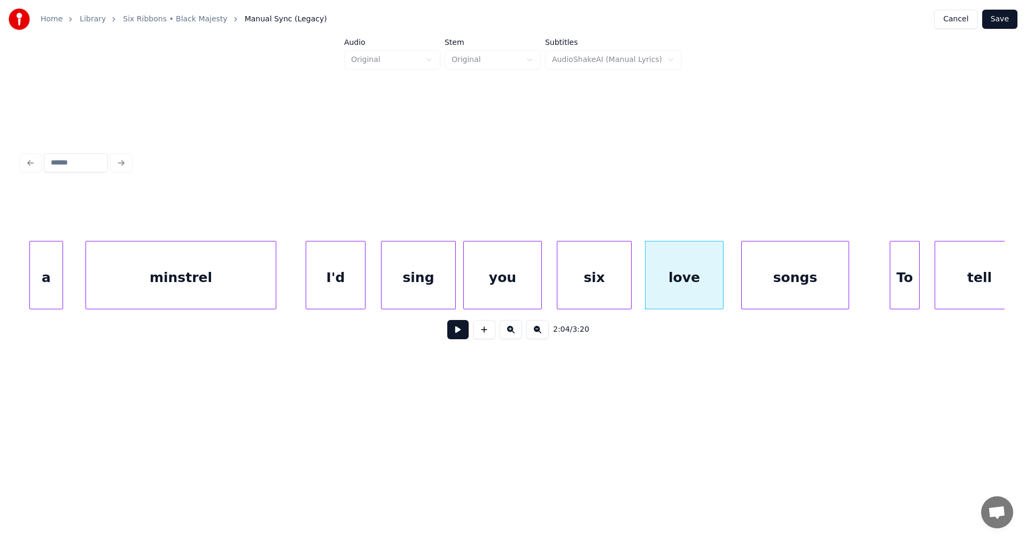
click at [756, 286] on div "songs" at bounding box center [795, 278] width 107 height 73
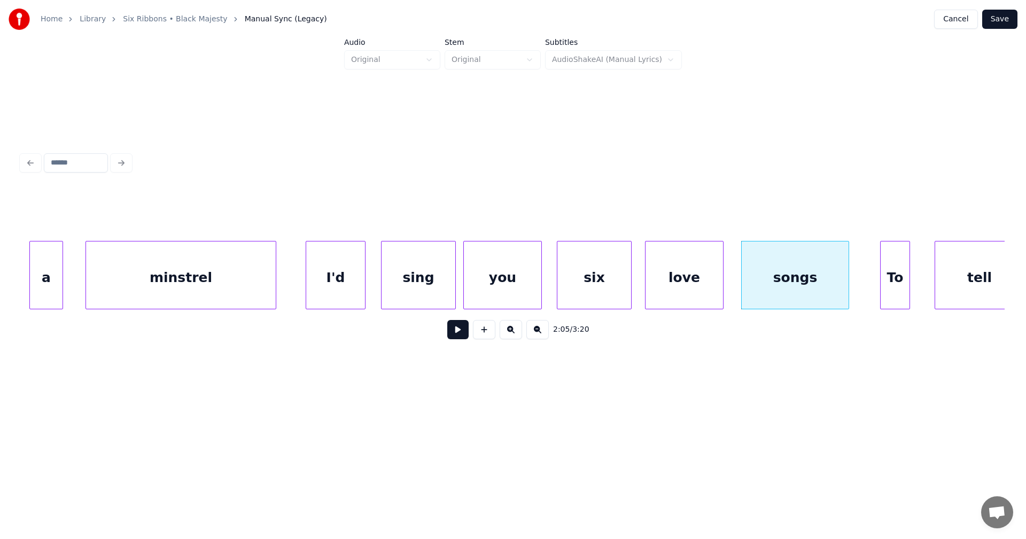
click at [890, 284] on div "To" at bounding box center [895, 278] width 29 height 73
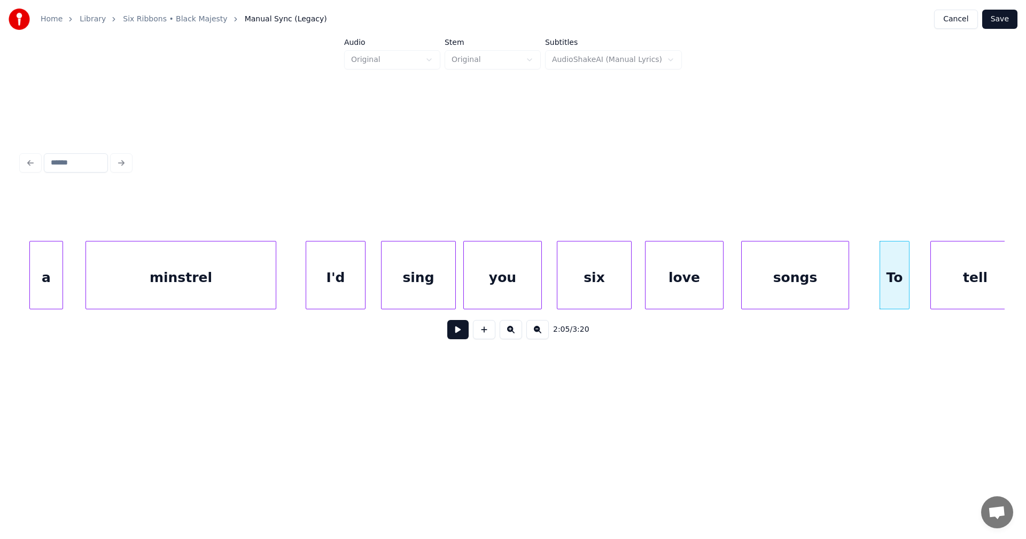
scroll to position [0, 22713]
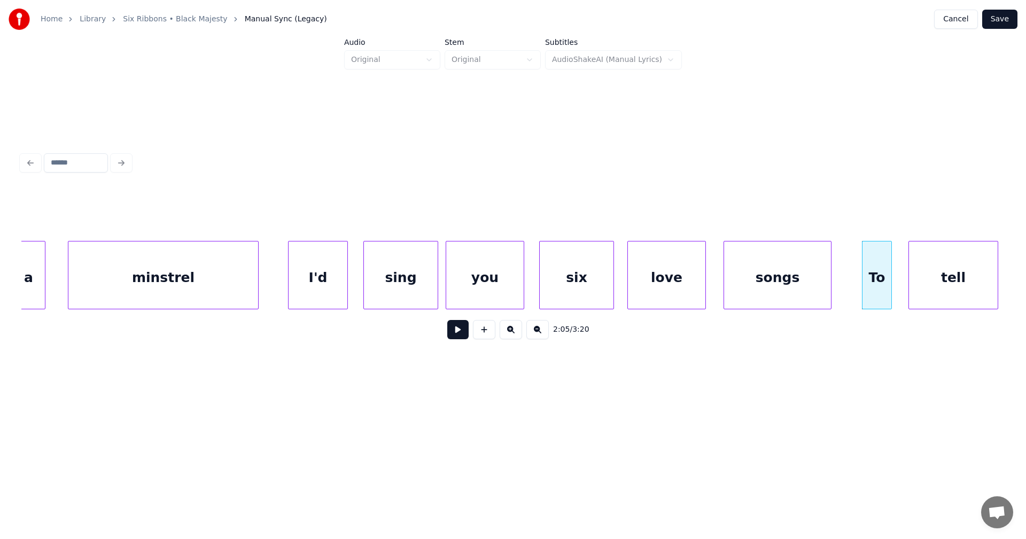
click at [938, 292] on div "tell" at bounding box center [953, 278] width 89 height 73
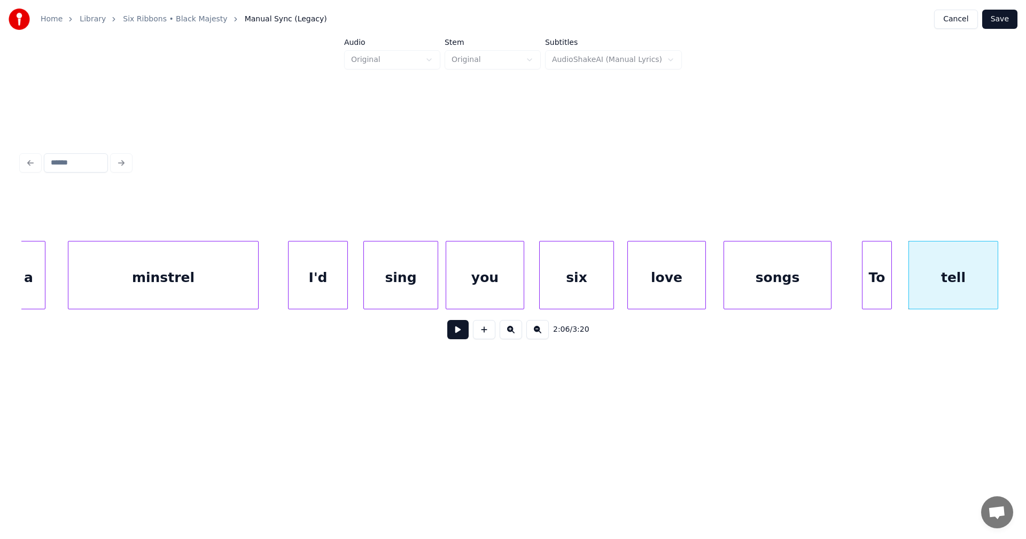
click at [462, 330] on button at bounding box center [457, 329] width 21 height 19
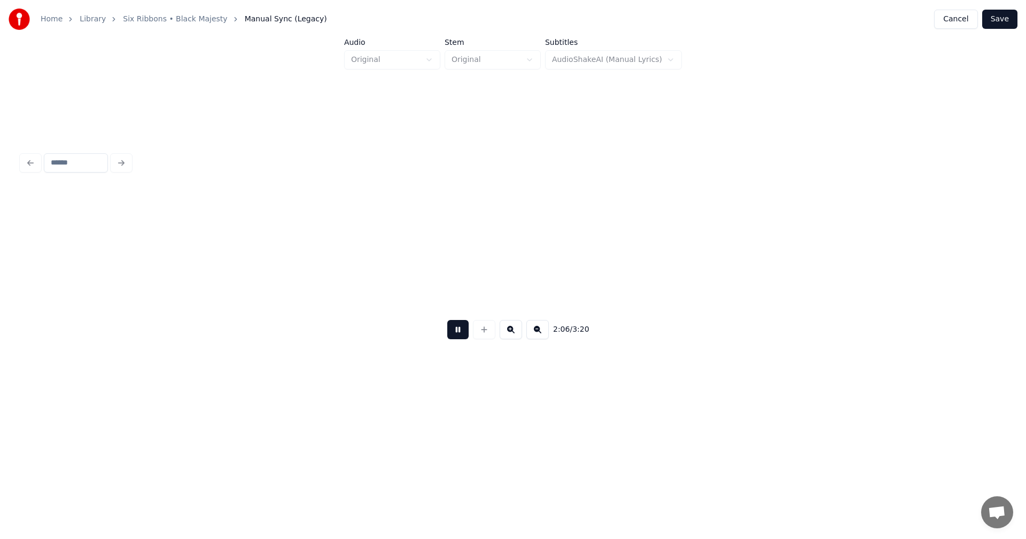
scroll to position [0, 23697]
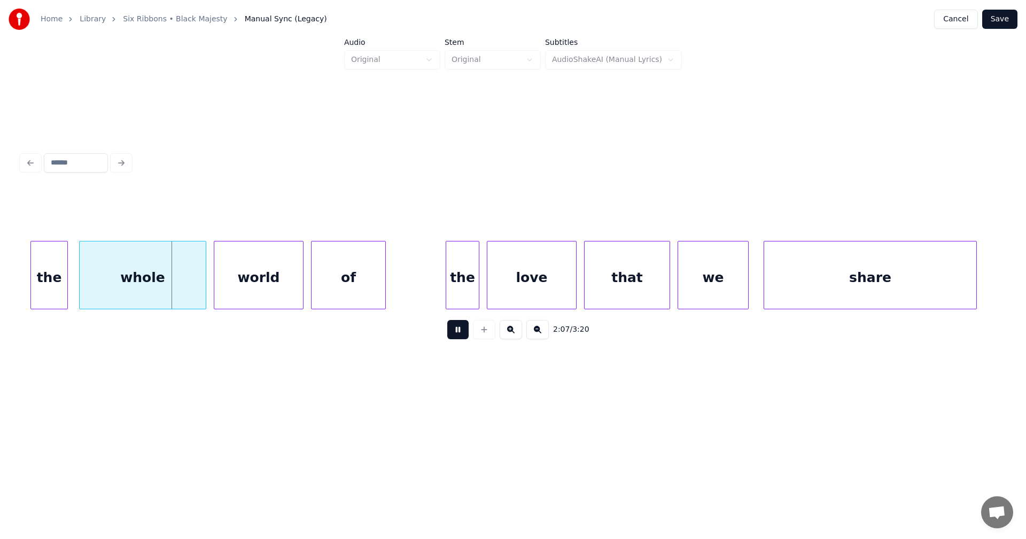
drag, startPoint x: 460, startPoint y: 330, endPoint x: 96, endPoint y: 288, distance: 366.4
click at [453, 328] on button at bounding box center [457, 329] width 21 height 19
click at [40, 277] on div "the" at bounding box center [44, 278] width 36 height 73
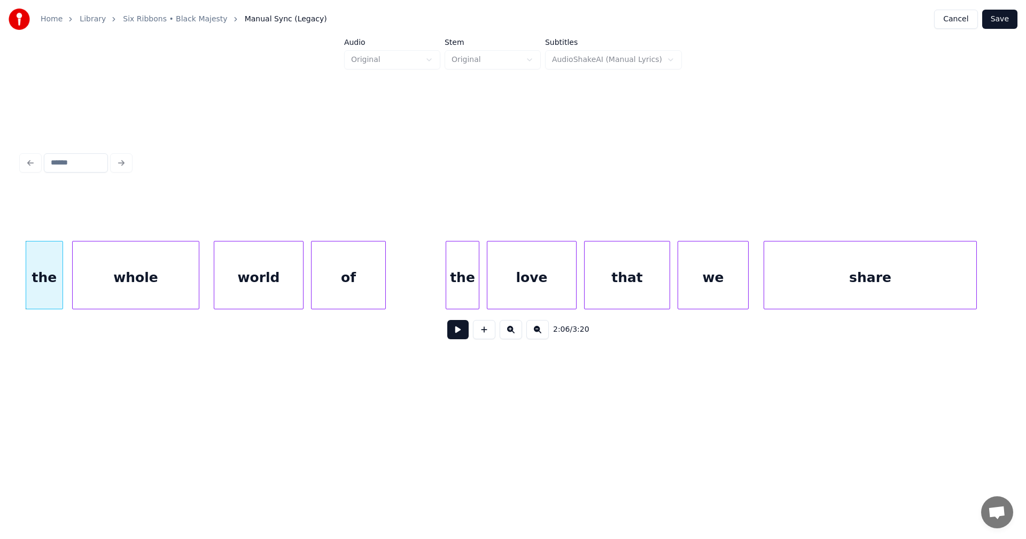
click at [146, 276] on div "whole" at bounding box center [136, 278] width 126 height 73
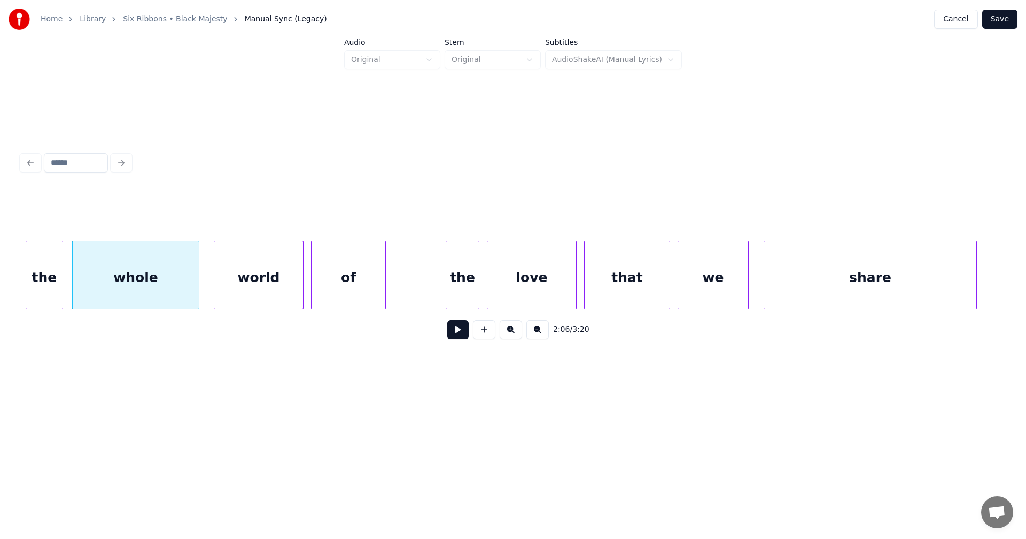
click at [278, 281] on div "world" at bounding box center [258, 278] width 89 height 73
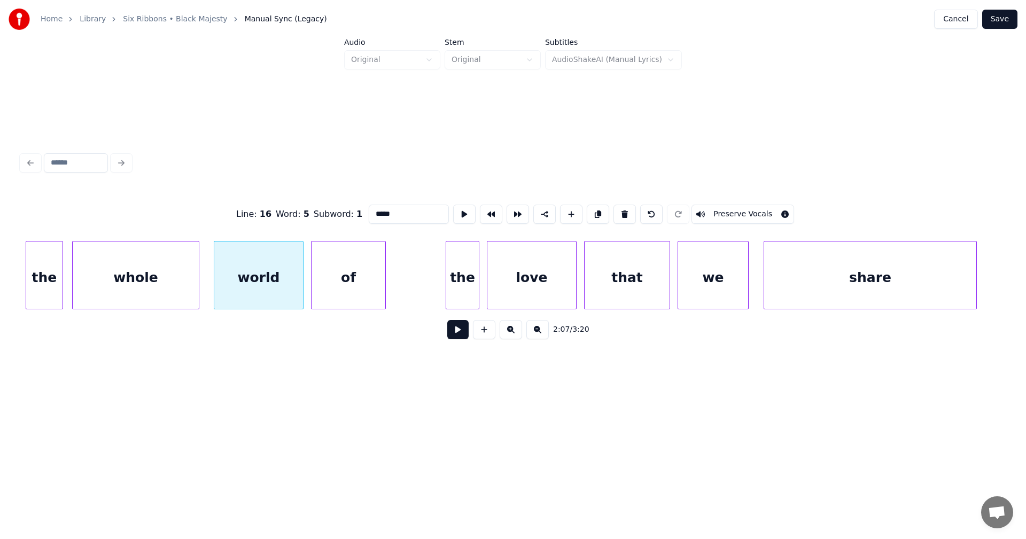
click at [461, 335] on button at bounding box center [457, 329] width 21 height 19
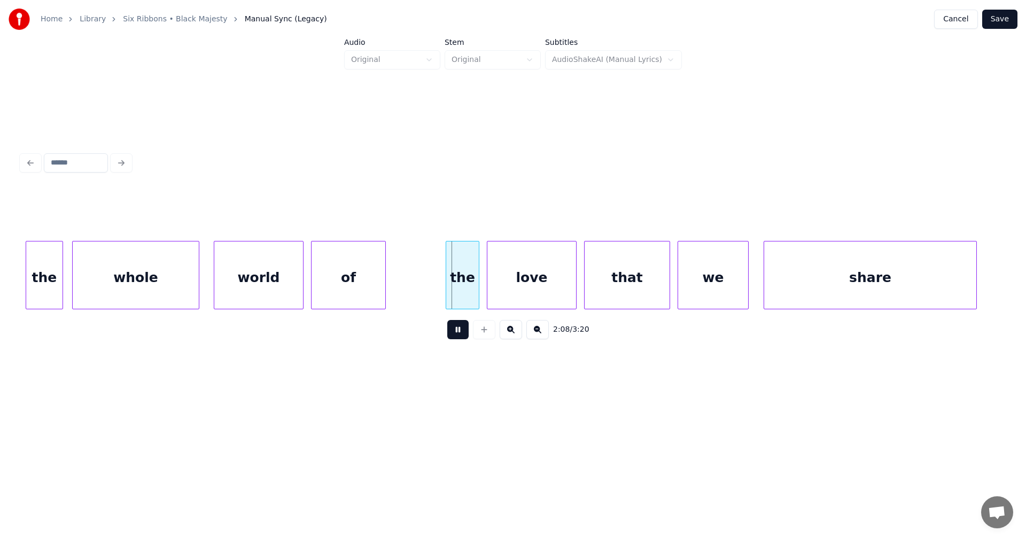
click at [455, 334] on button at bounding box center [457, 329] width 21 height 19
click at [161, 280] on div "whole" at bounding box center [136, 278] width 126 height 73
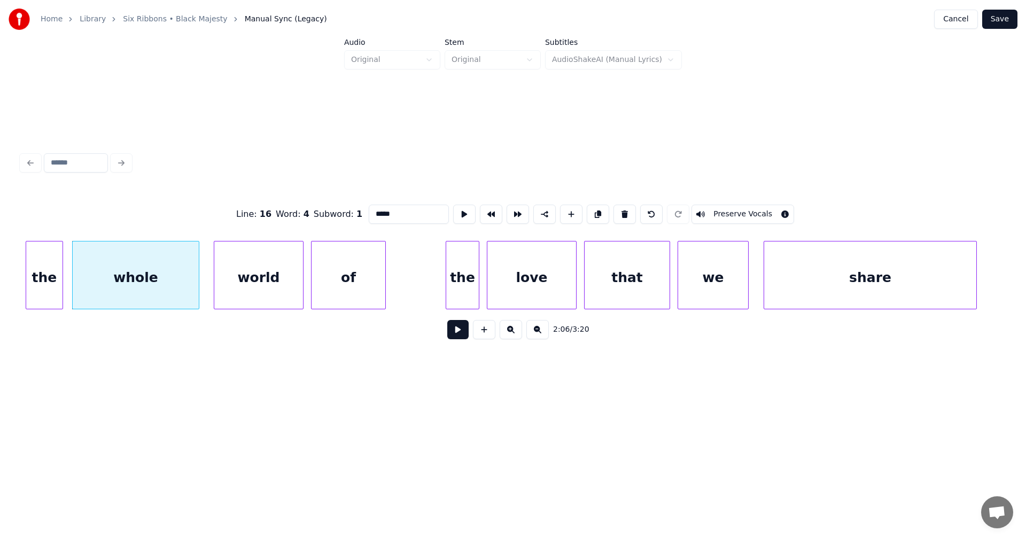
click at [461, 334] on button at bounding box center [457, 329] width 21 height 19
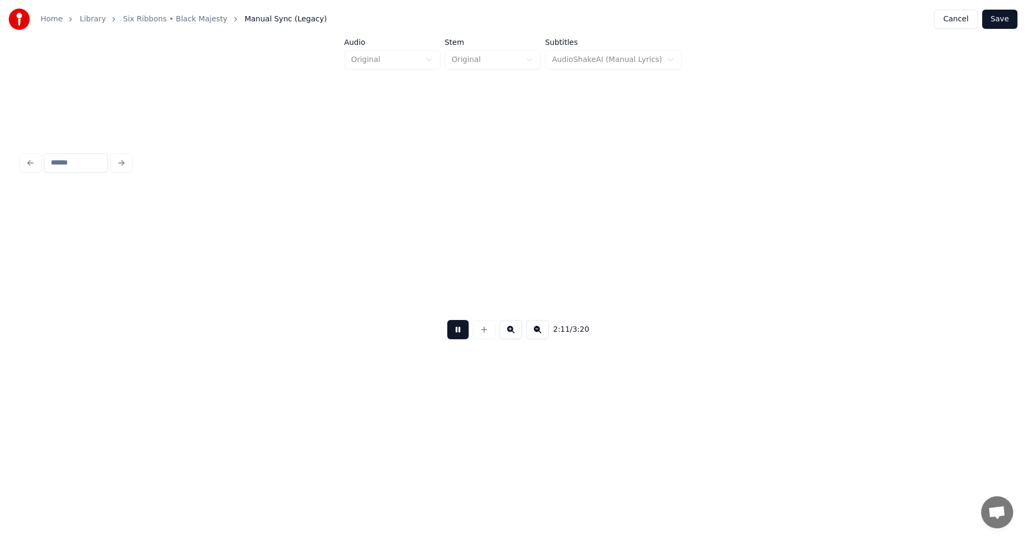
scroll to position [0, 24680]
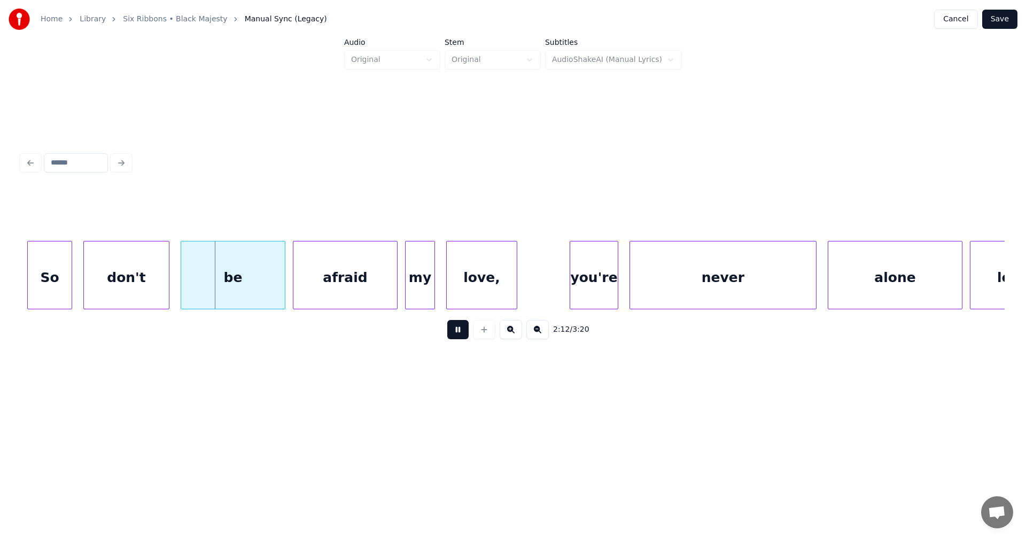
drag, startPoint x: 455, startPoint y: 331, endPoint x: 142, endPoint y: 297, distance: 315.6
click at [454, 330] on button at bounding box center [457, 329] width 21 height 19
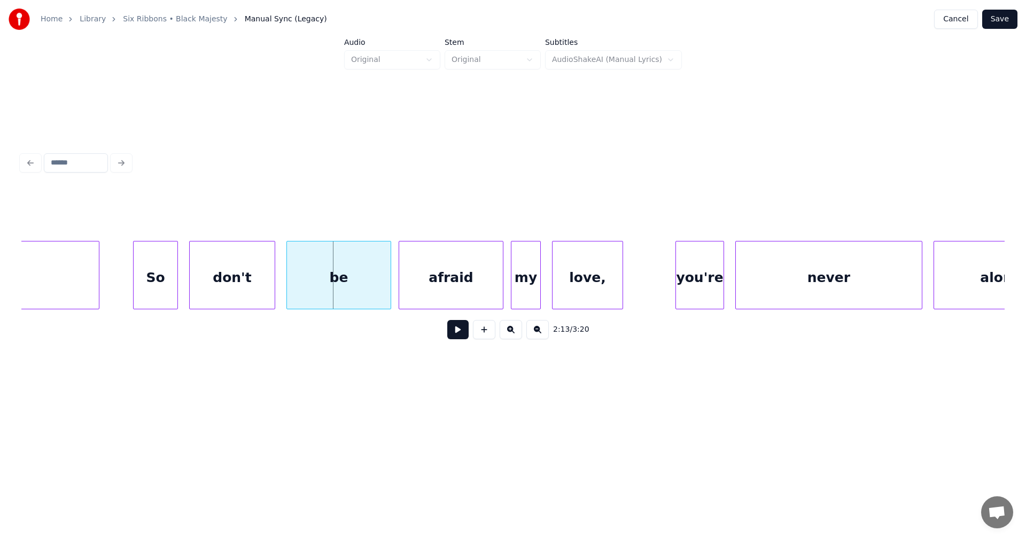
scroll to position [0, 24573]
click at [146, 293] on div "So" at bounding box center [148, 278] width 44 height 73
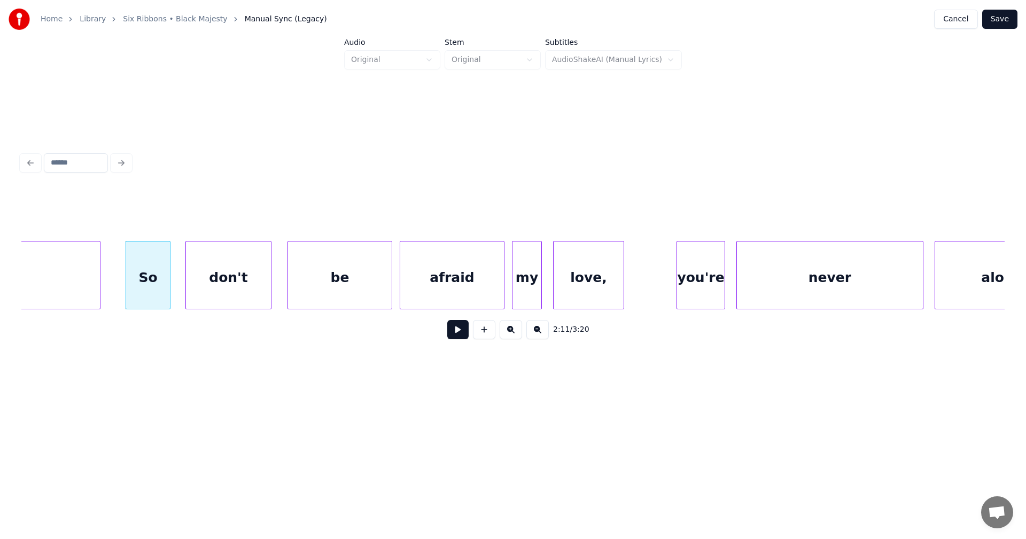
click at [211, 291] on div "don't" at bounding box center [228, 278] width 85 height 73
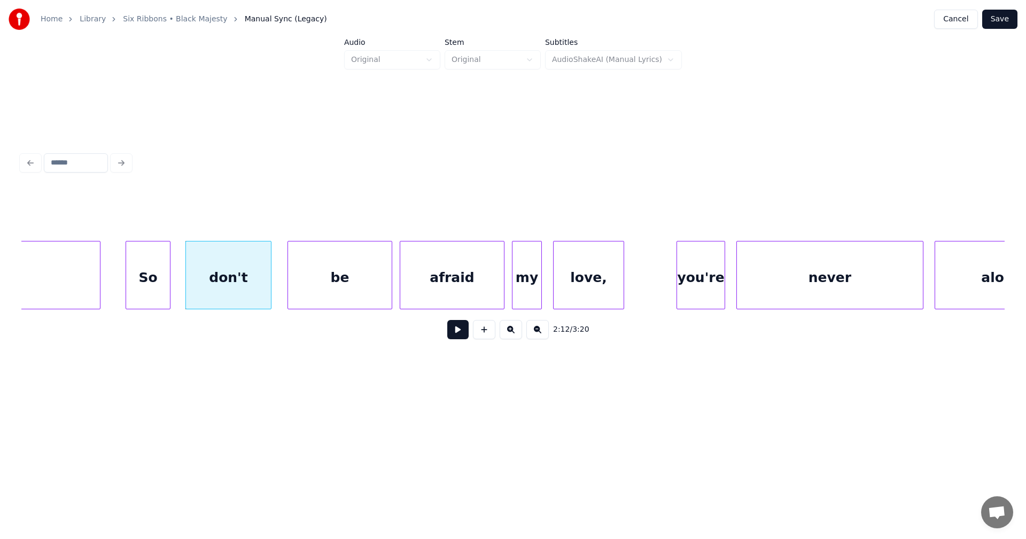
click at [147, 291] on div "So" at bounding box center [148, 278] width 44 height 73
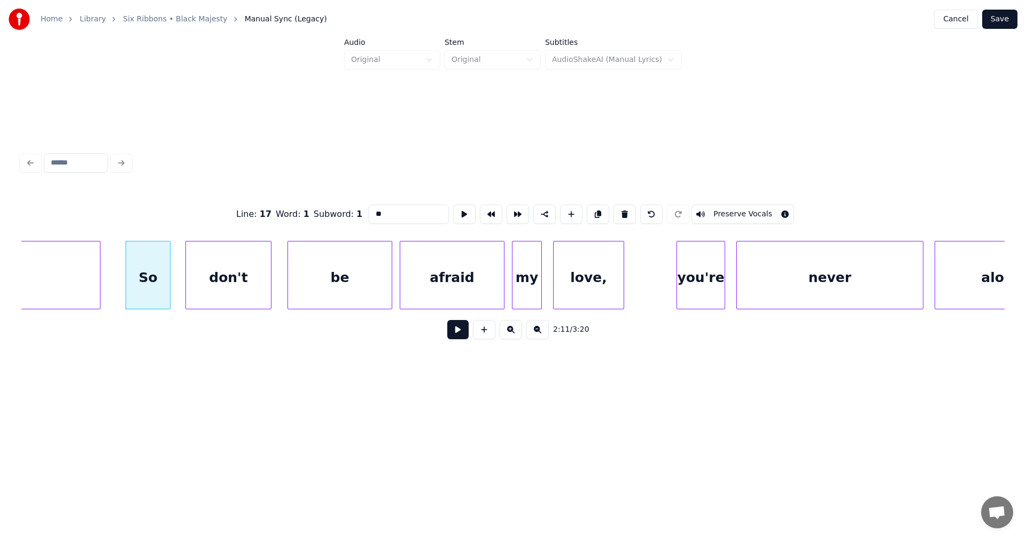
click at [459, 332] on button at bounding box center [457, 329] width 21 height 19
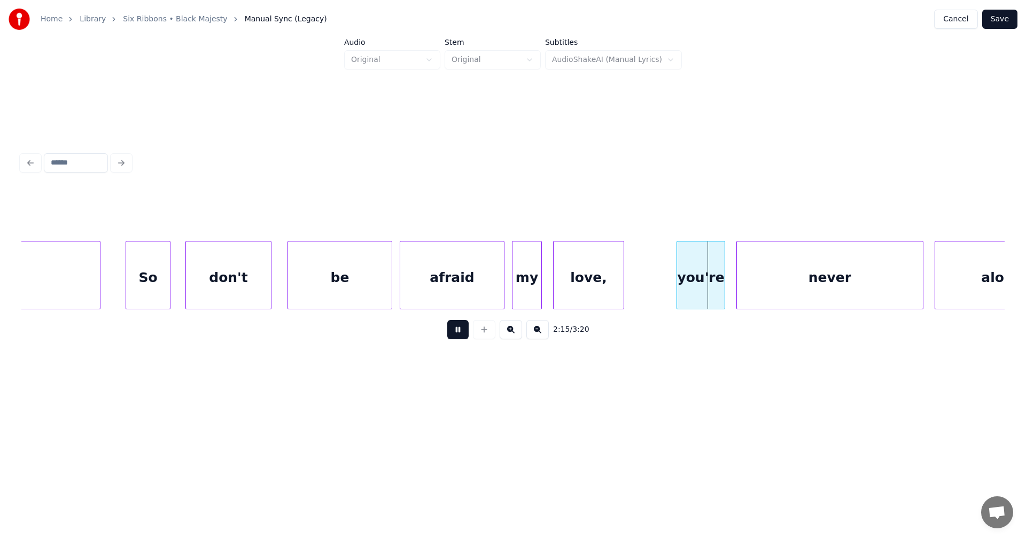
click at [458, 329] on button at bounding box center [457, 329] width 21 height 19
click at [496, 293] on div at bounding box center [496, 275] width 3 height 67
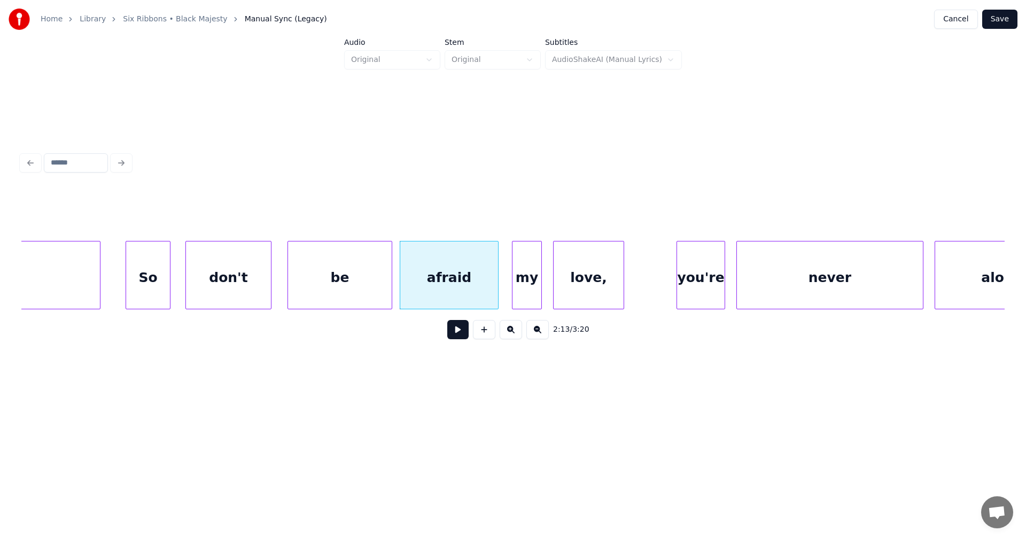
click at [463, 332] on button at bounding box center [457, 329] width 21 height 19
click at [462, 330] on button at bounding box center [457, 329] width 21 height 19
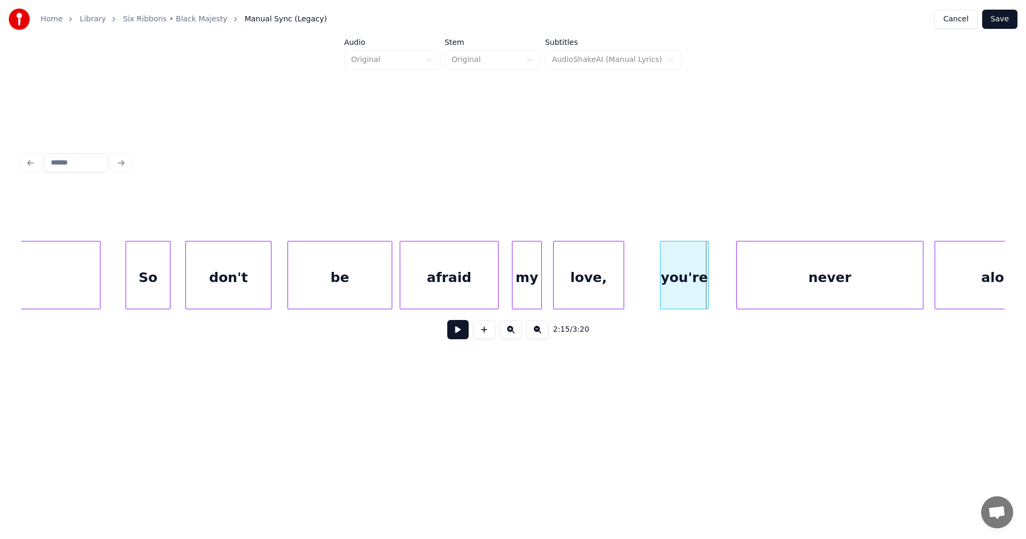
click at [698, 292] on div "you're" at bounding box center [685, 278] width 48 height 73
click at [782, 296] on div "never" at bounding box center [823, 278] width 186 height 73
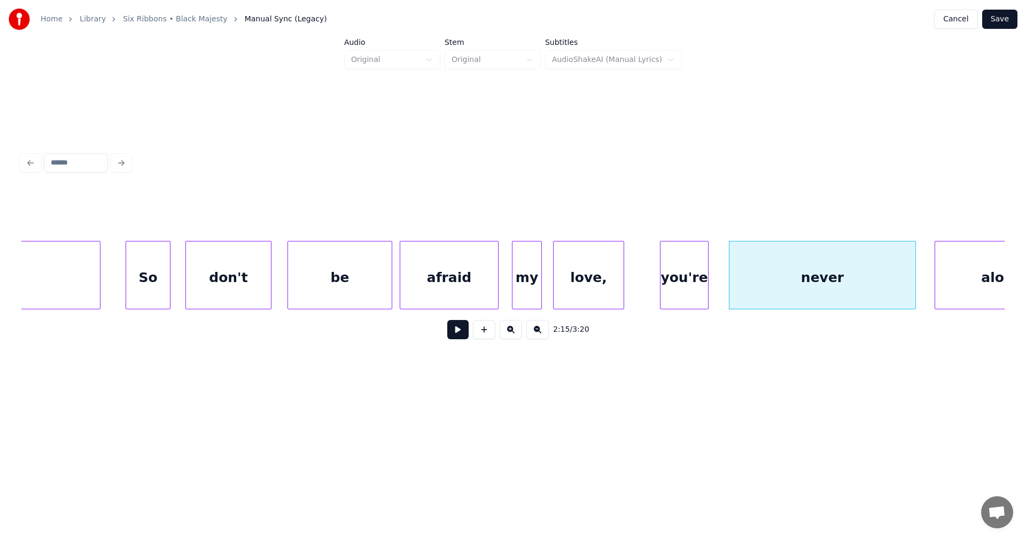
click at [464, 331] on button at bounding box center [457, 329] width 21 height 19
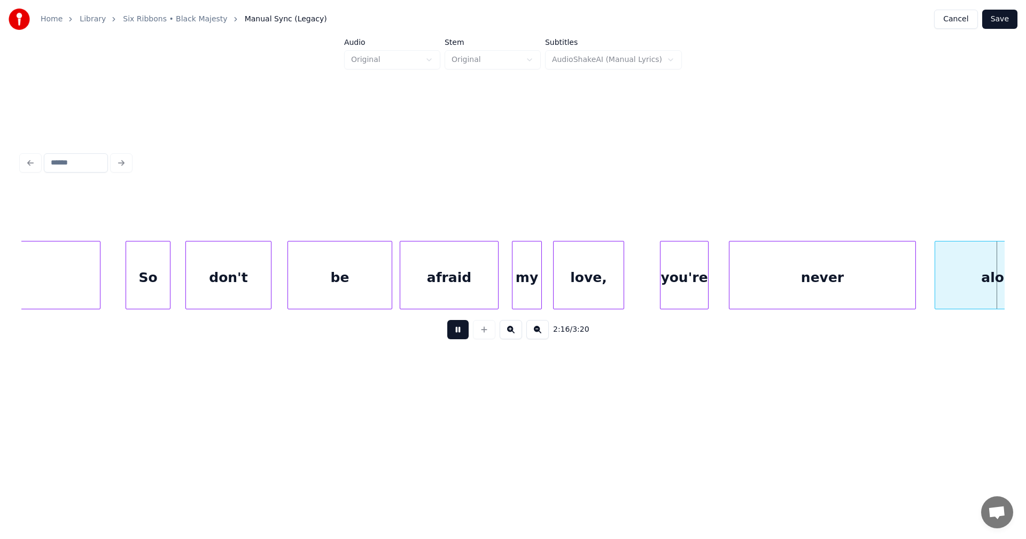
scroll to position [0, 25558]
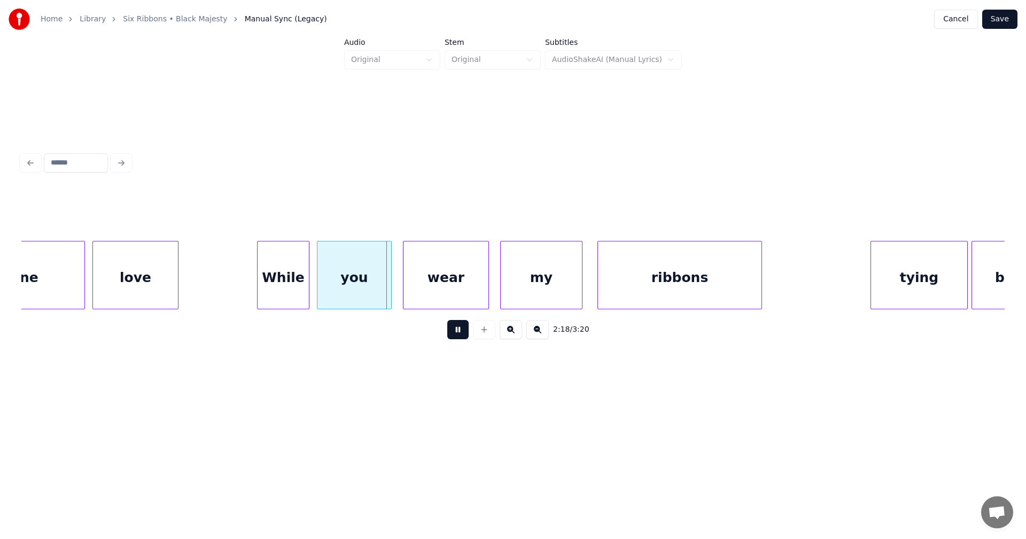
click at [461, 330] on button at bounding box center [457, 329] width 21 height 19
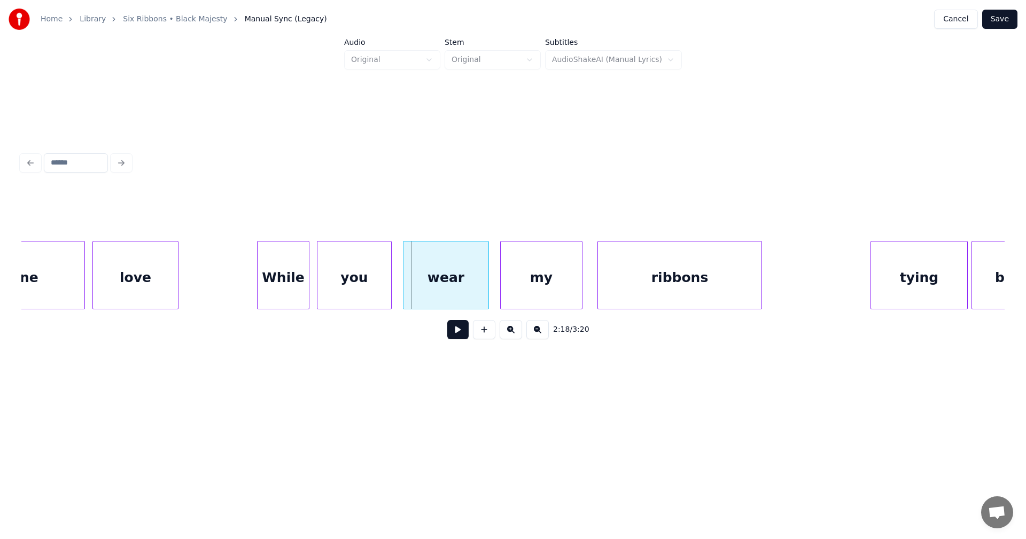
click at [460, 329] on button at bounding box center [457, 329] width 21 height 19
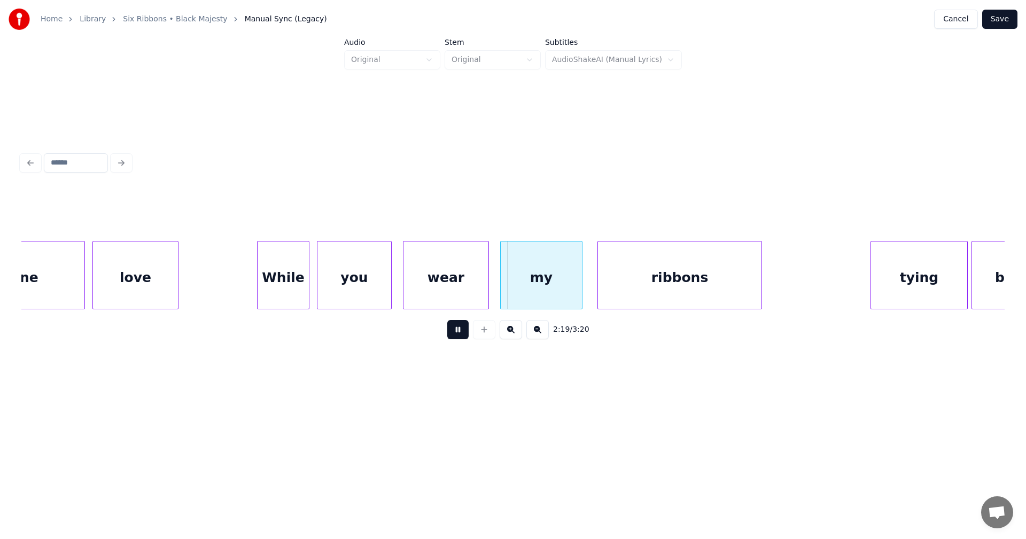
click at [284, 284] on div "While" at bounding box center [283, 278] width 51 height 73
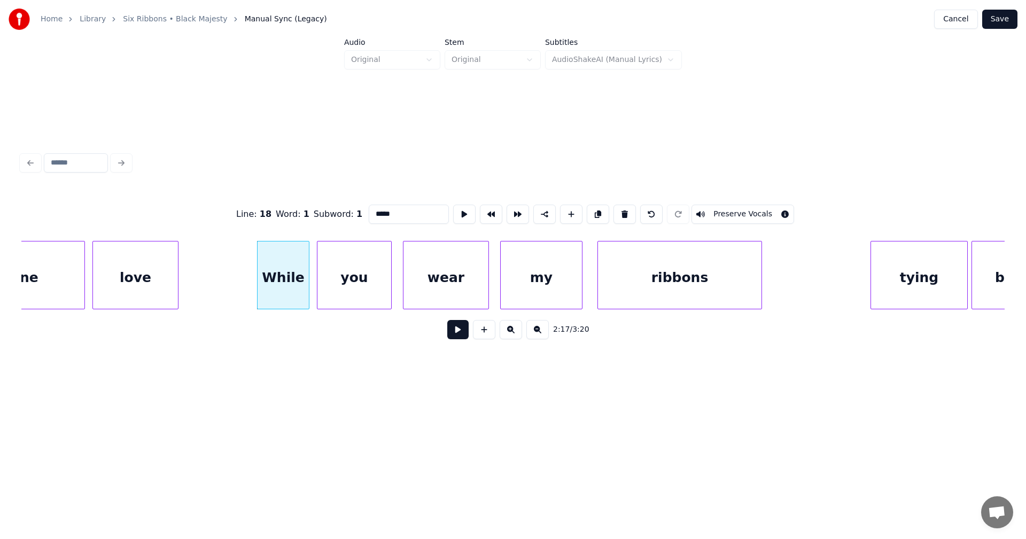
click at [456, 336] on button at bounding box center [457, 329] width 21 height 19
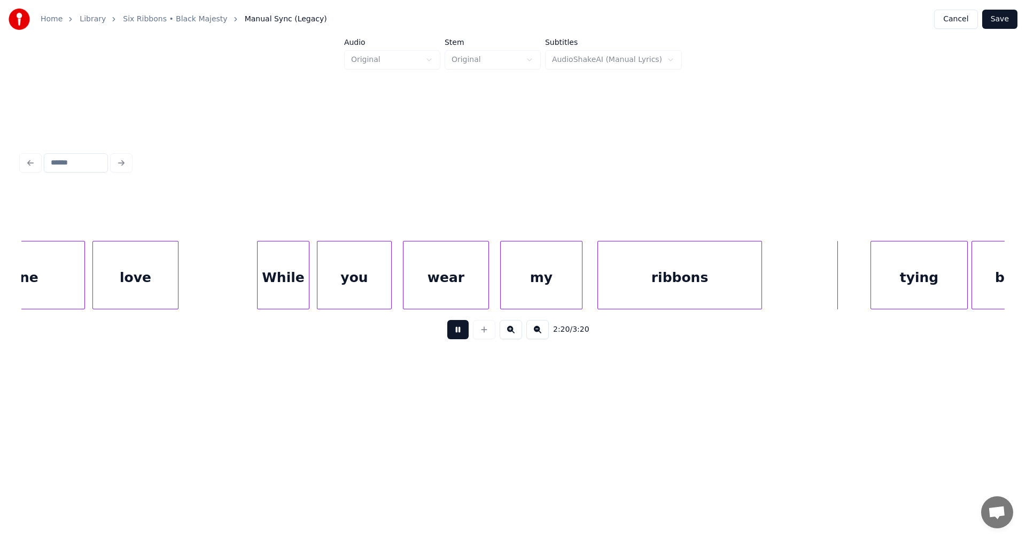
drag, startPoint x: 460, startPoint y: 335, endPoint x: 835, endPoint y: 360, distance: 376.0
click at [462, 335] on button at bounding box center [457, 329] width 21 height 19
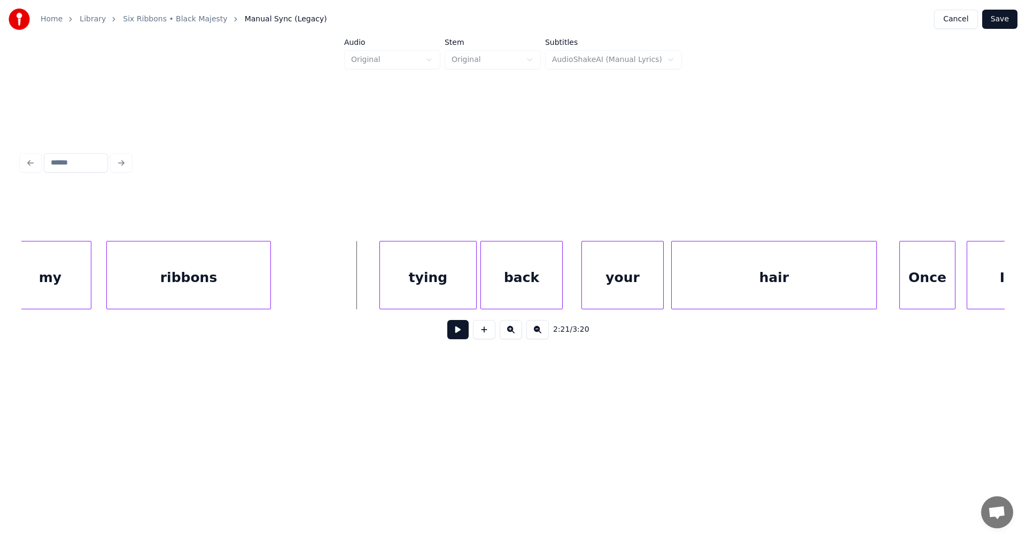
scroll to position [0, 26050]
click at [437, 290] on div "tying" at bounding box center [409, 278] width 96 height 73
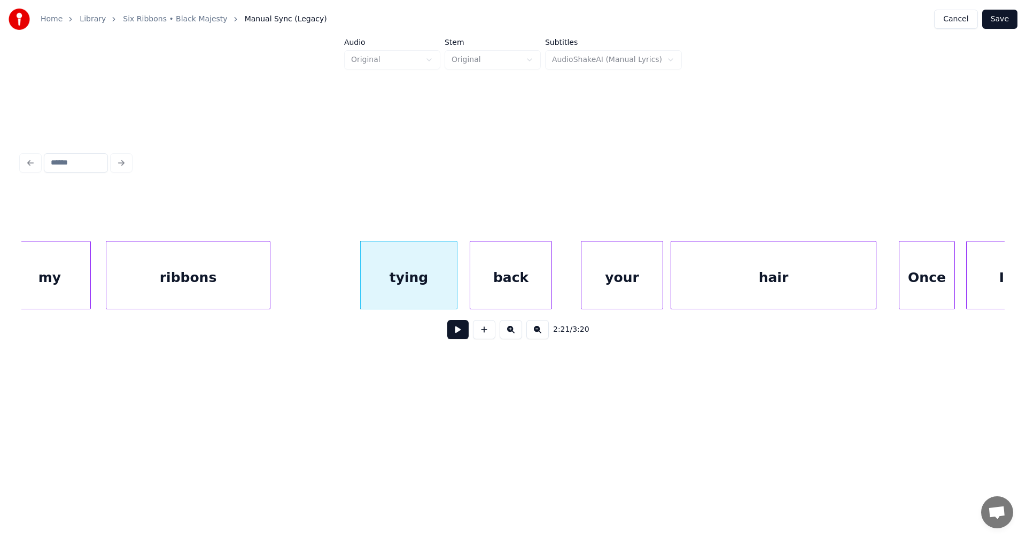
click at [510, 295] on div "back" at bounding box center [510, 278] width 81 height 73
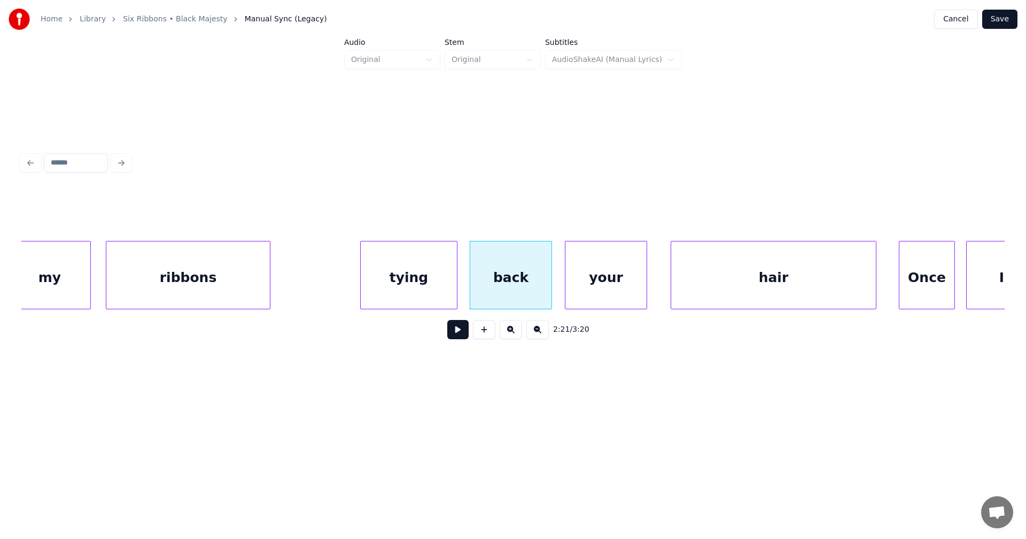
click at [625, 298] on div "your" at bounding box center [605, 278] width 81 height 73
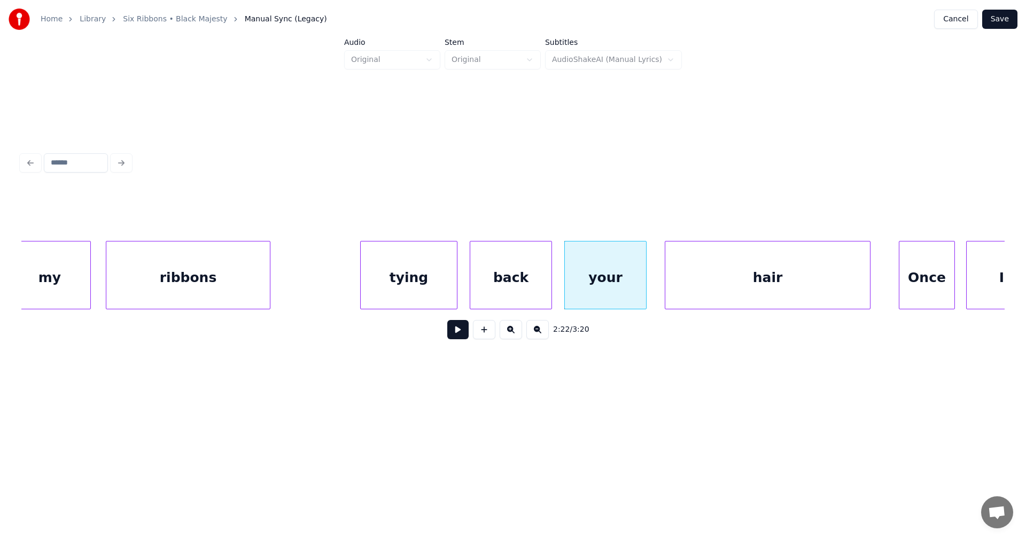
click at [738, 297] on div "hair" at bounding box center [767, 278] width 205 height 73
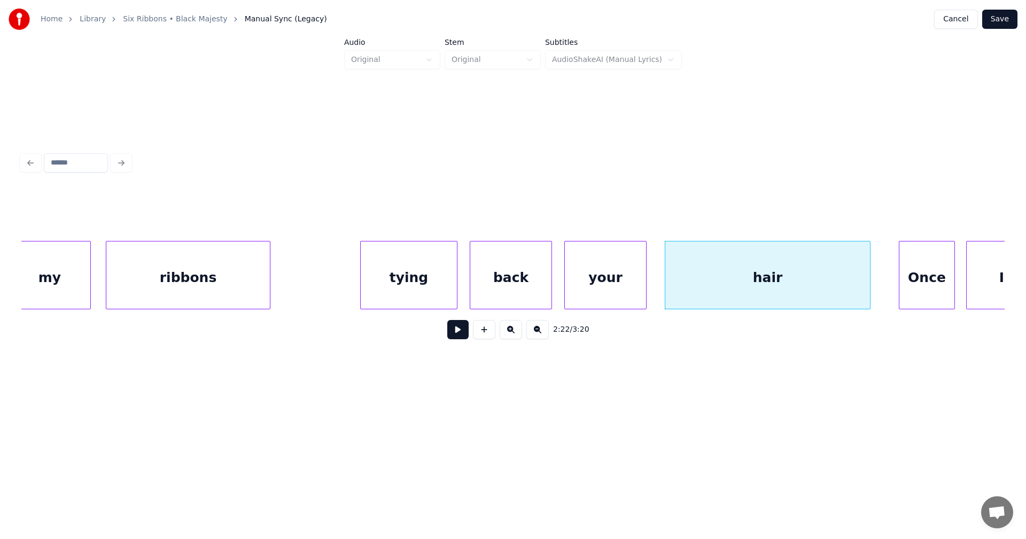
click at [603, 298] on div "your" at bounding box center [605, 278] width 81 height 73
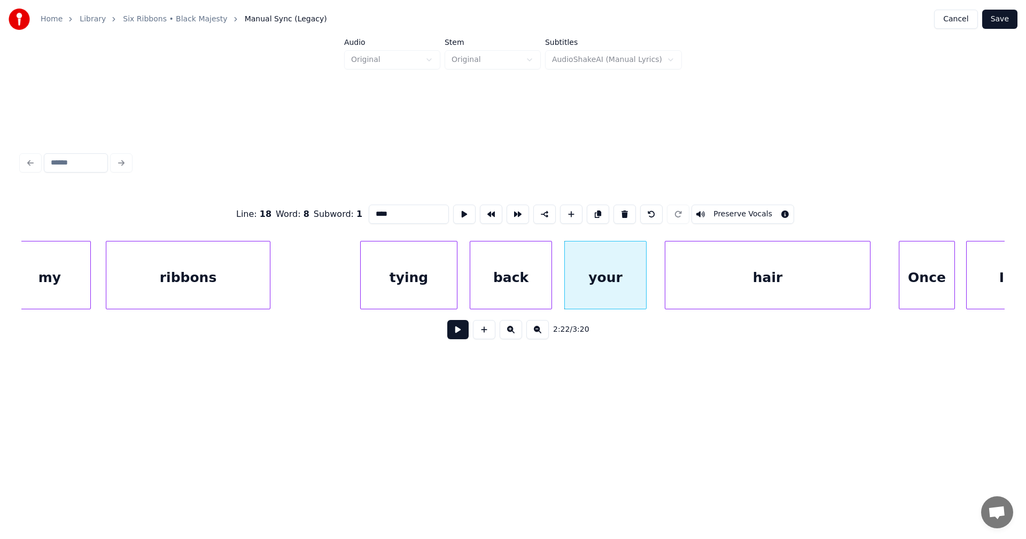
click at [459, 336] on button at bounding box center [457, 329] width 21 height 19
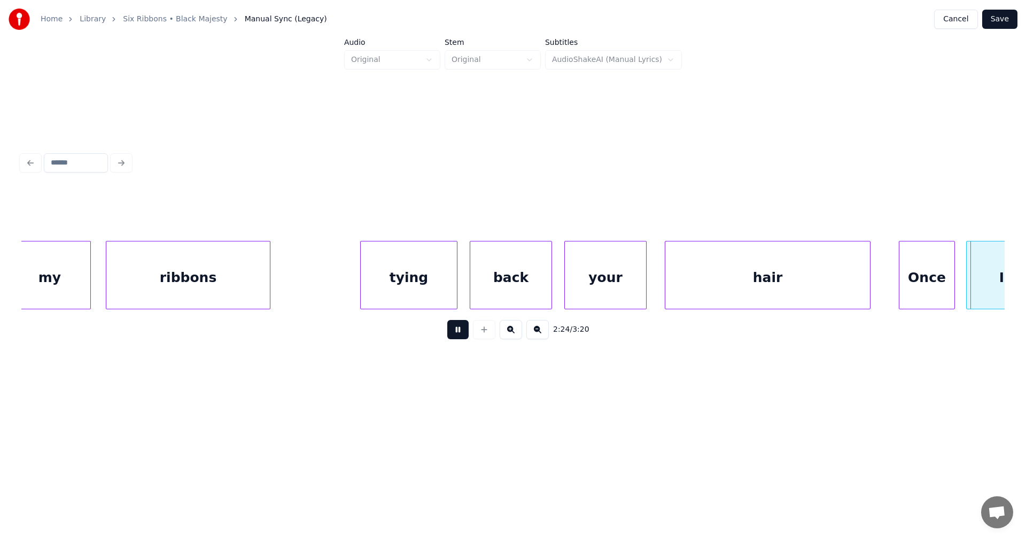
drag, startPoint x: 458, startPoint y: 335, endPoint x: 782, endPoint y: 354, distance: 325.0
click at [464, 334] on button at bounding box center [457, 329] width 21 height 19
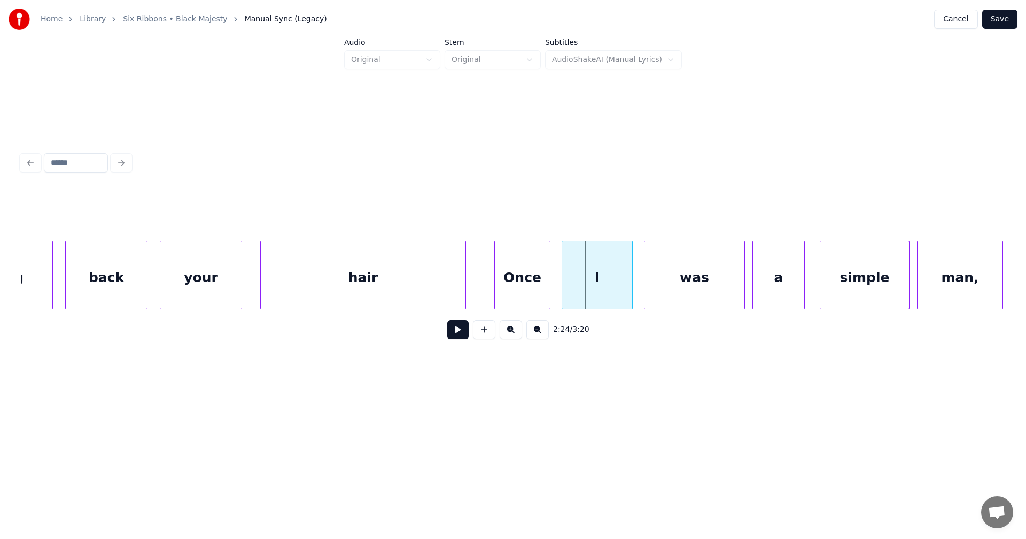
scroll to position [0, 26456]
click at [525, 290] on div "Once" at bounding box center [512, 278] width 55 height 73
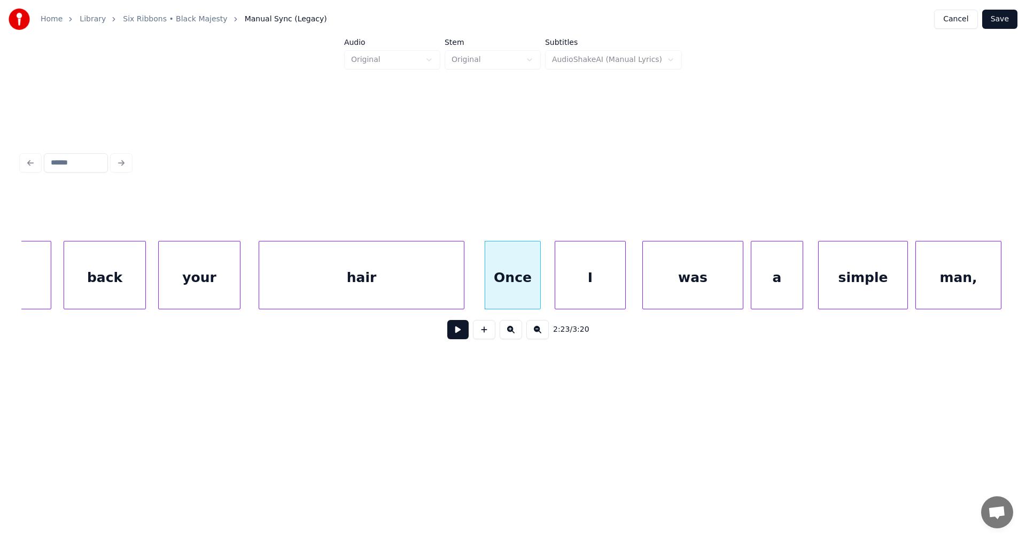
click at [577, 294] on div "I" at bounding box center [590, 278] width 70 height 73
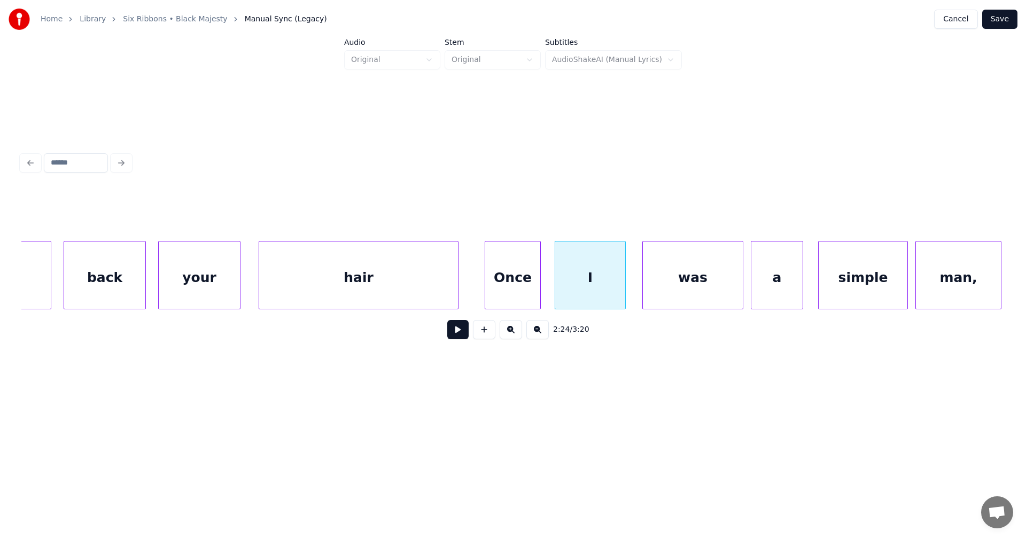
click at [456, 292] on div at bounding box center [456, 275] width 3 height 67
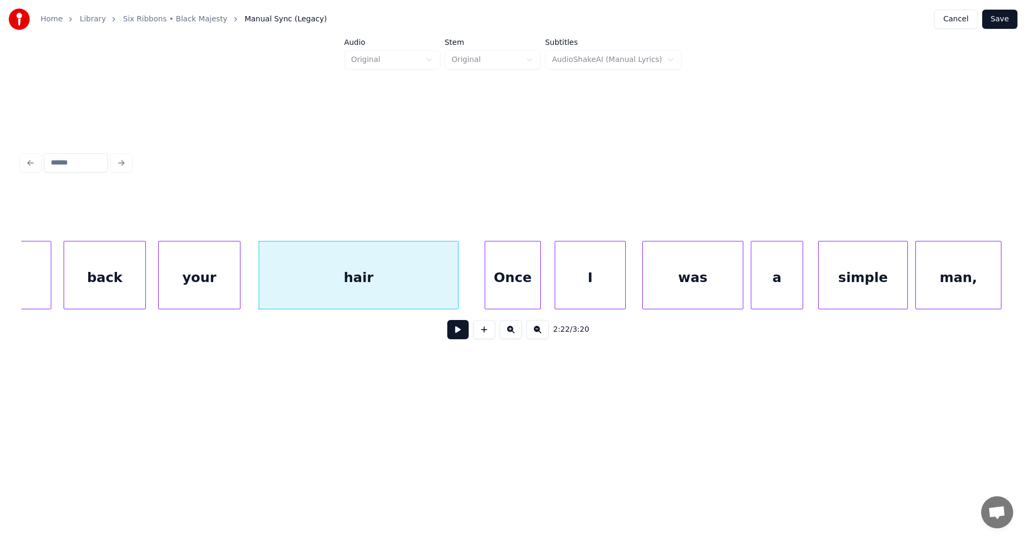
click at [448, 292] on div "hair" at bounding box center [358, 278] width 199 height 73
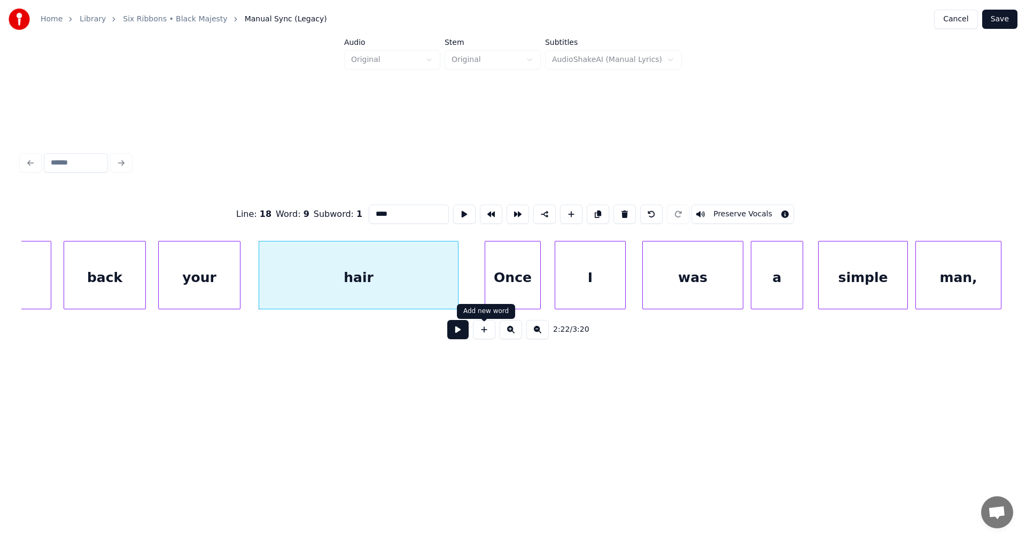
click at [461, 333] on button at bounding box center [457, 329] width 21 height 19
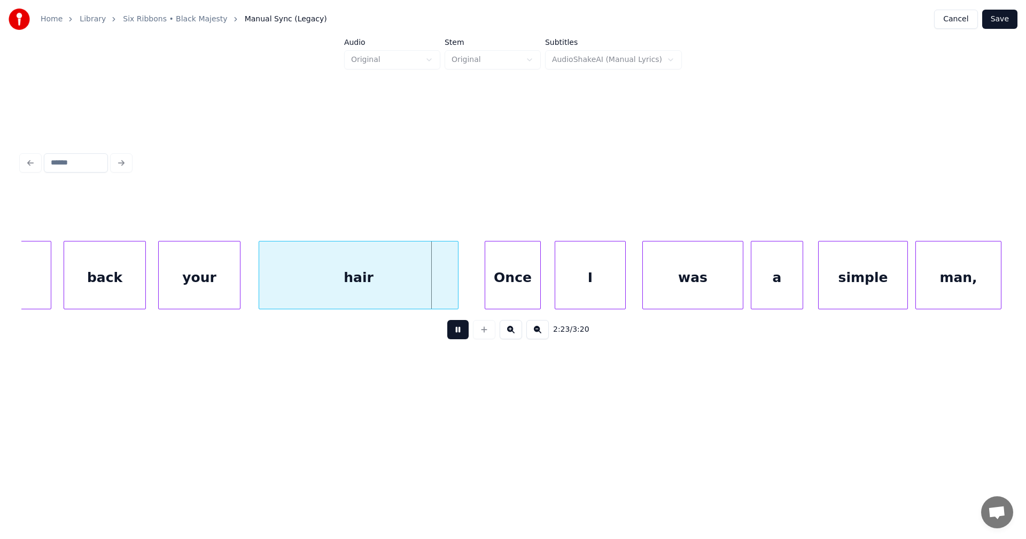
click at [460, 336] on button at bounding box center [457, 329] width 21 height 19
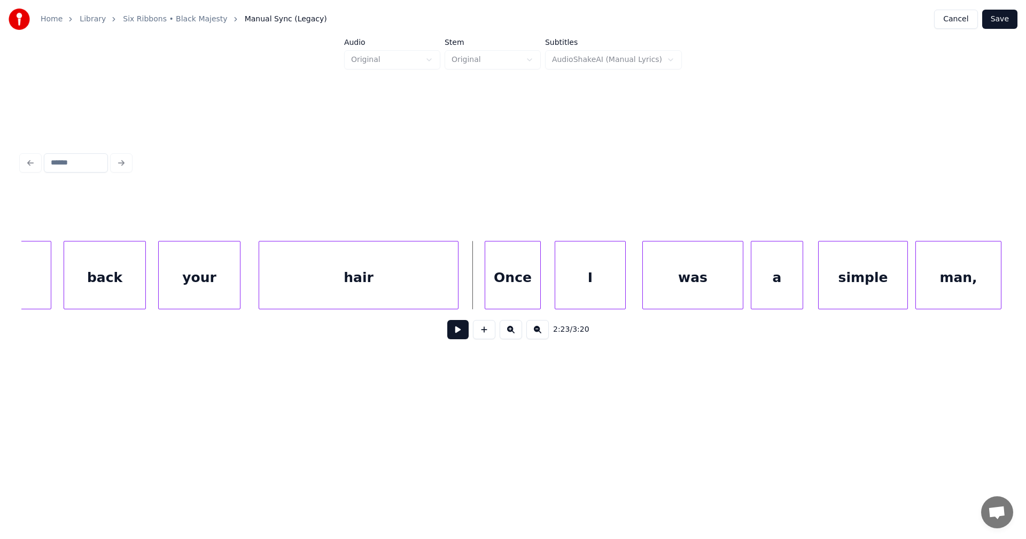
click at [431, 298] on div "hair" at bounding box center [358, 278] width 199 height 73
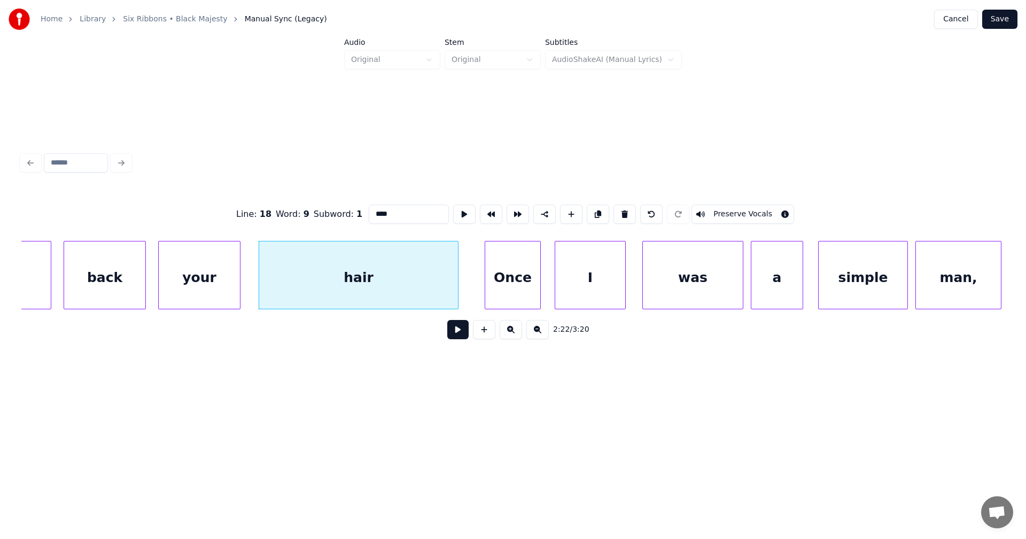
click at [522, 298] on div "Once" at bounding box center [512, 278] width 55 height 73
type input "****"
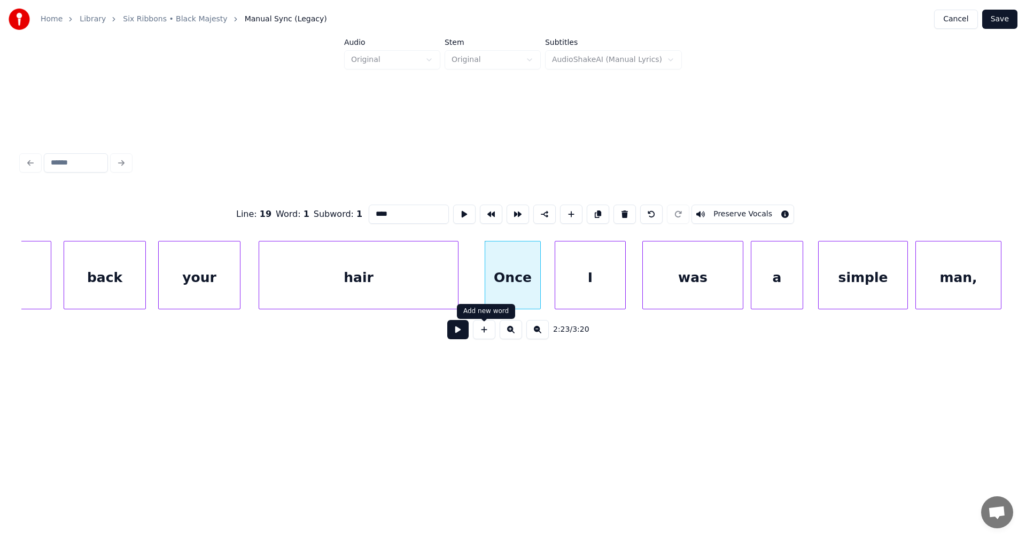
click at [461, 337] on button at bounding box center [457, 329] width 21 height 19
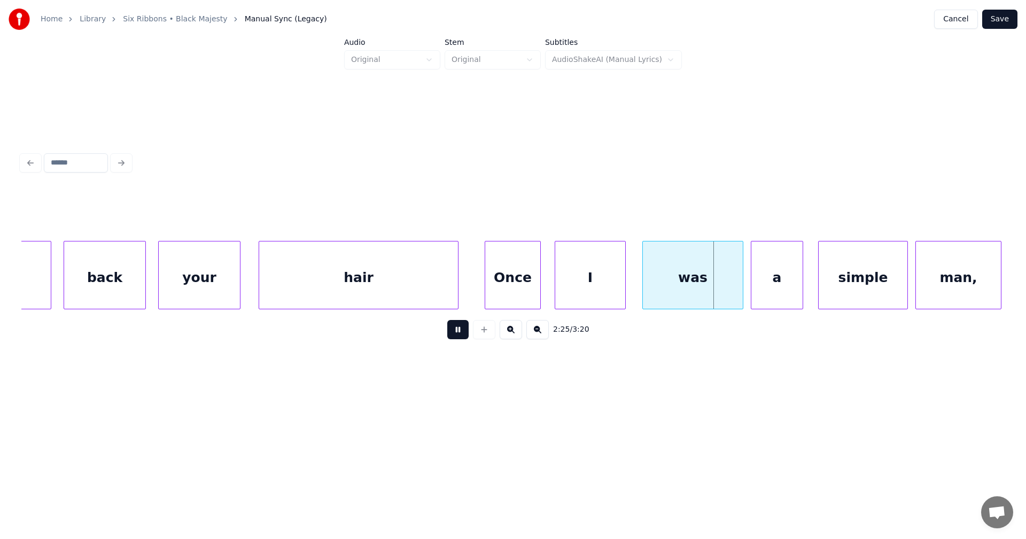
drag, startPoint x: 461, startPoint y: 337, endPoint x: 665, endPoint y: 316, distance: 205.8
click at [468, 336] on button at bounding box center [457, 329] width 21 height 19
click at [724, 295] on div at bounding box center [725, 275] width 3 height 67
click at [766, 299] on div "a" at bounding box center [770, 278] width 51 height 73
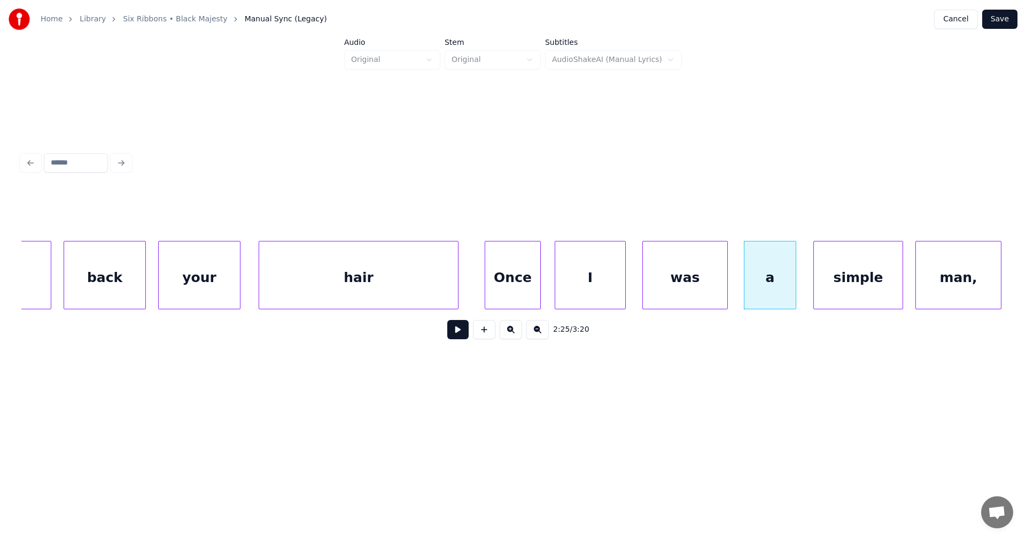
click at [842, 294] on div "simple" at bounding box center [858, 278] width 89 height 73
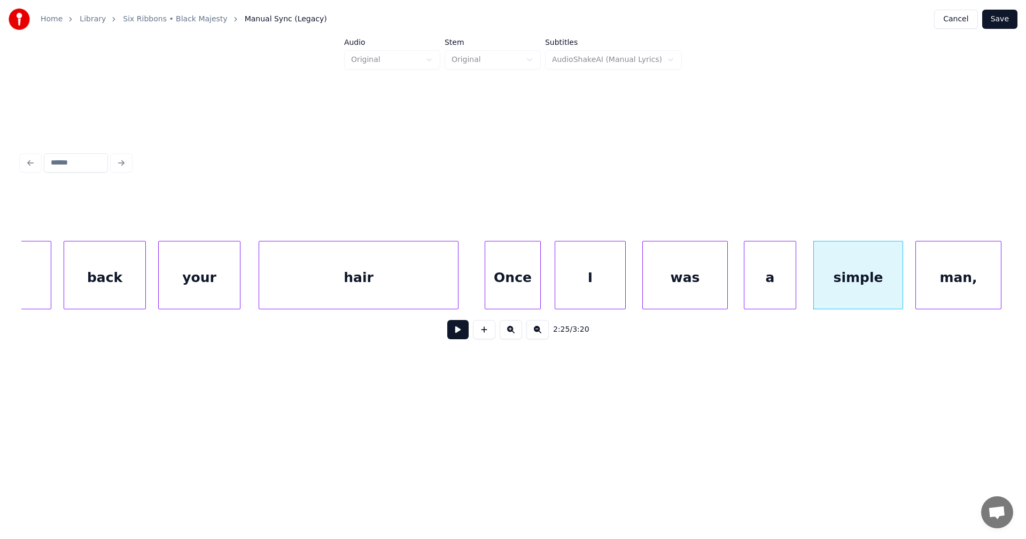
click at [458, 335] on button at bounding box center [457, 329] width 21 height 19
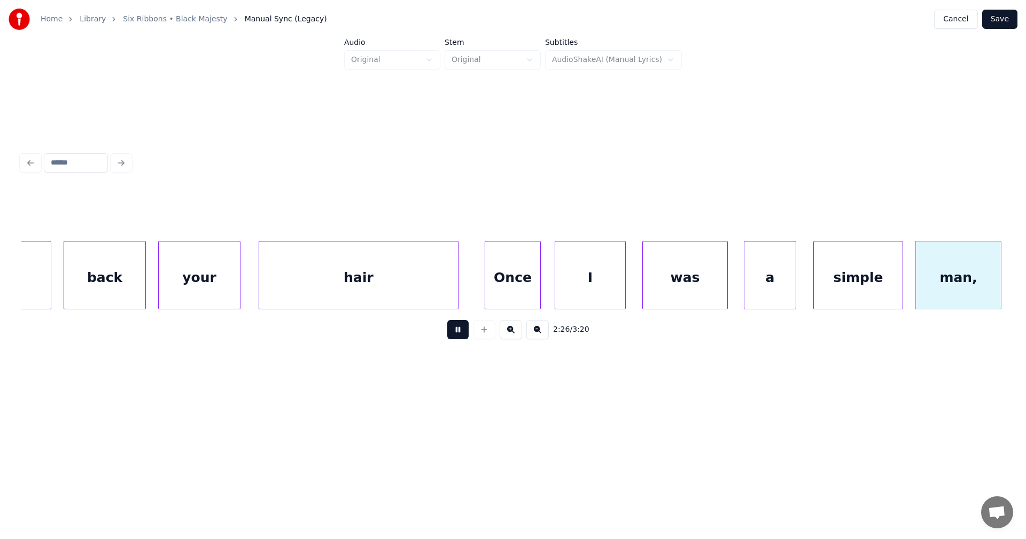
click at [458, 335] on button at bounding box center [457, 329] width 21 height 19
click at [500, 294] on div "Once" at bounding box center [512, 278] width 55 height 73
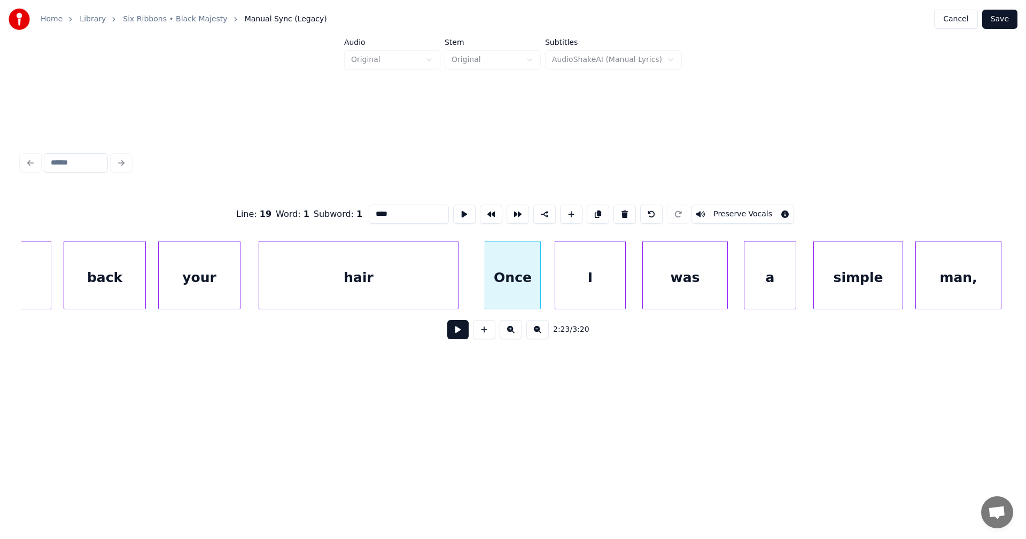
click at [463, 338] on button at bounding box center [457, 329] width 21 height 19
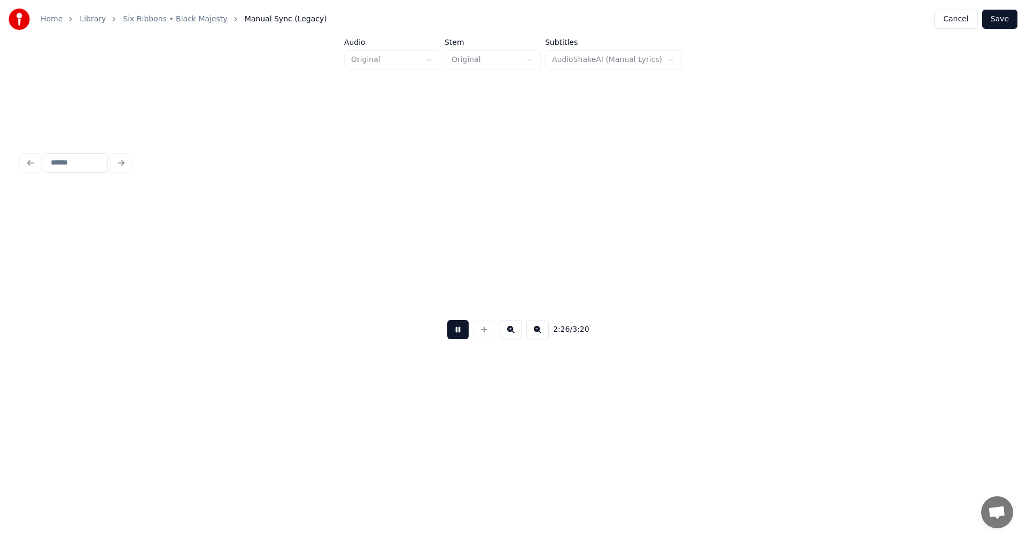
scroll to position [0, 27441]
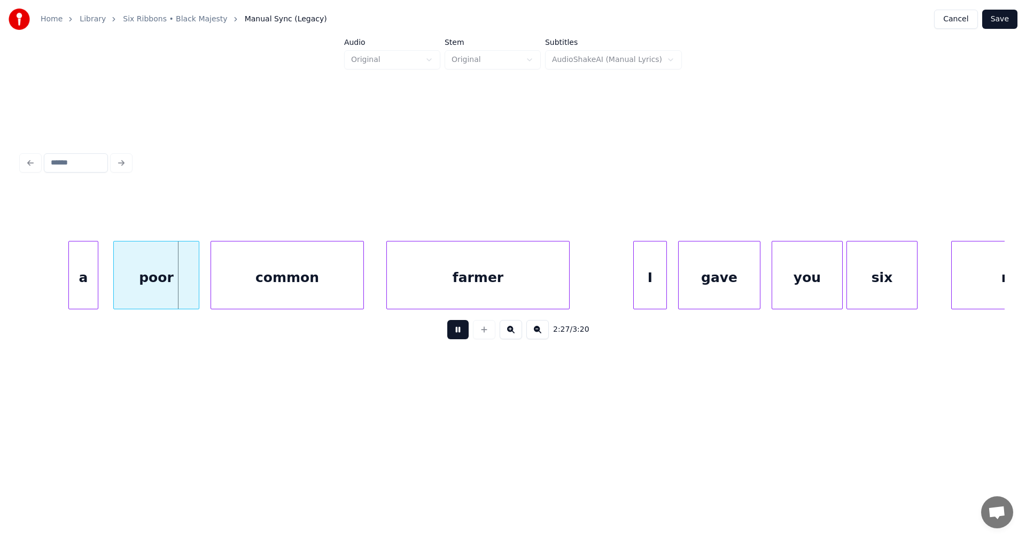
drag, startPoint x: 463, startPoint y: 337, endPoint x: 278, endPoint y: 328, distance: 185.1
click at [463, 336] on button at bounding box center [457, 329] width 21 height 19
click at [80, 293] on div "a" at bounding box center [78, 278] width 29 height 73
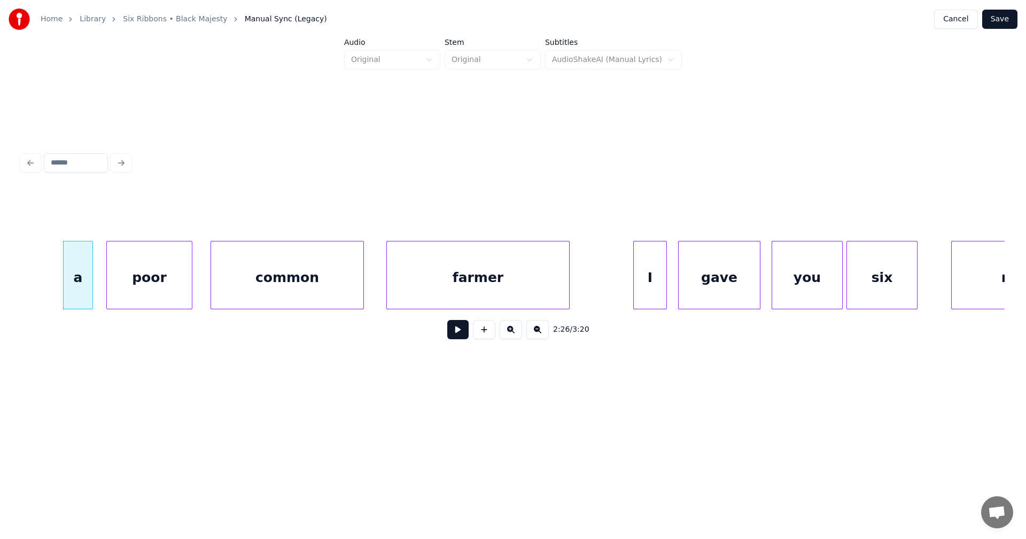
click at [163, 290] on div "poor" at bounding box center [149, 278] width 85 height 73
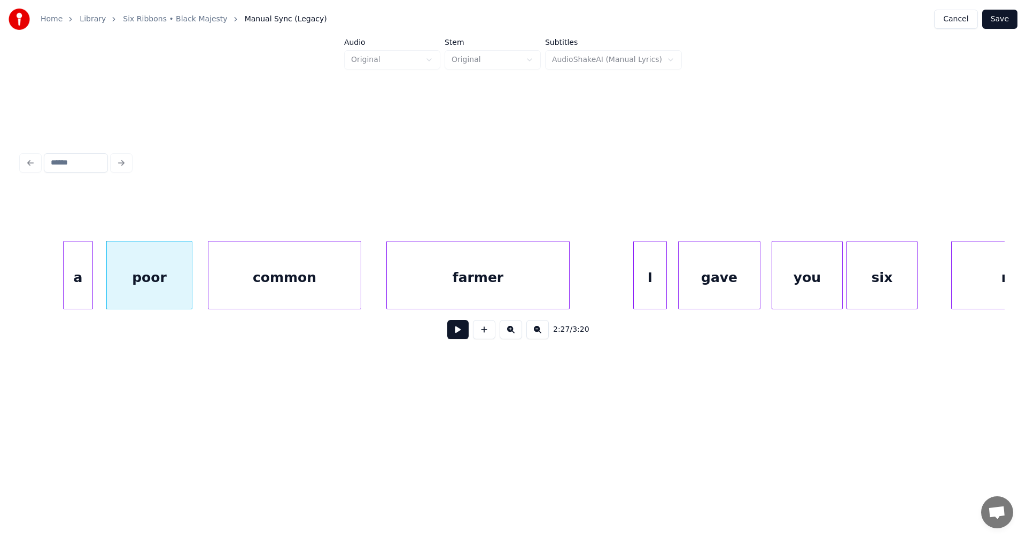
click at [267, 287] on div "common" at bounding box center [284, 278] width 152 height 73
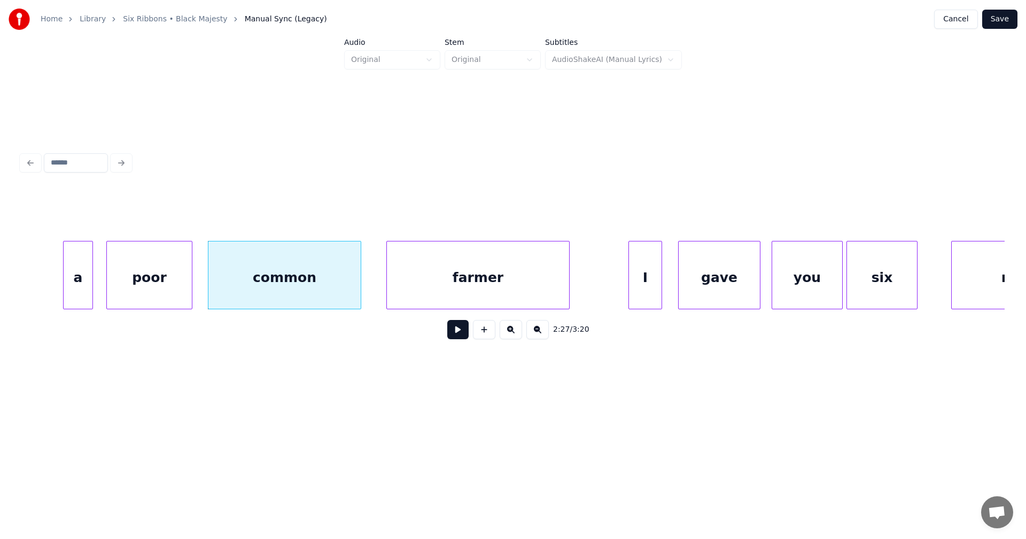
click at [647, 291] on div "I" at bounding box center [645, 278] width 33 height 73
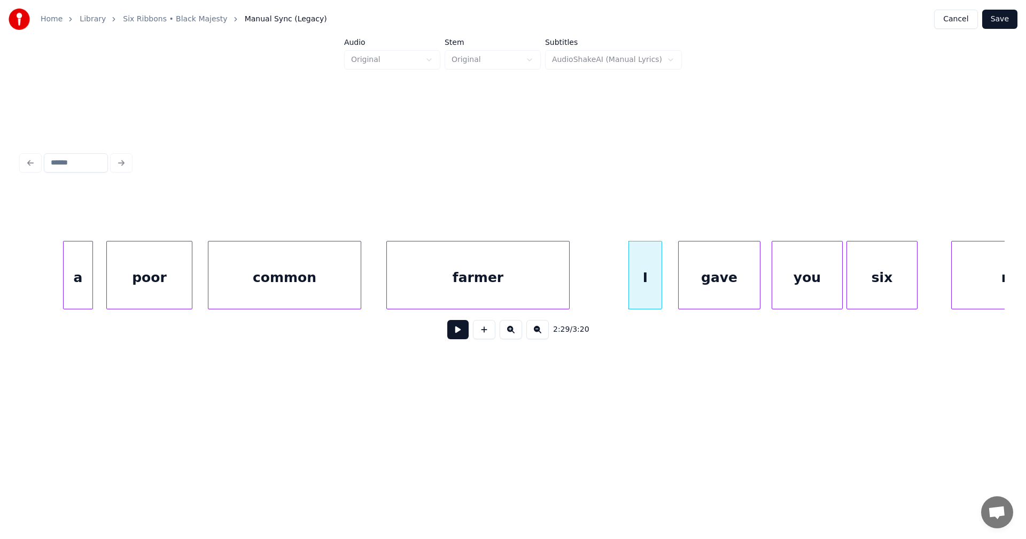
click at [724, 296] on div "gave" at bounding box center [719, 278] width 81 height 73
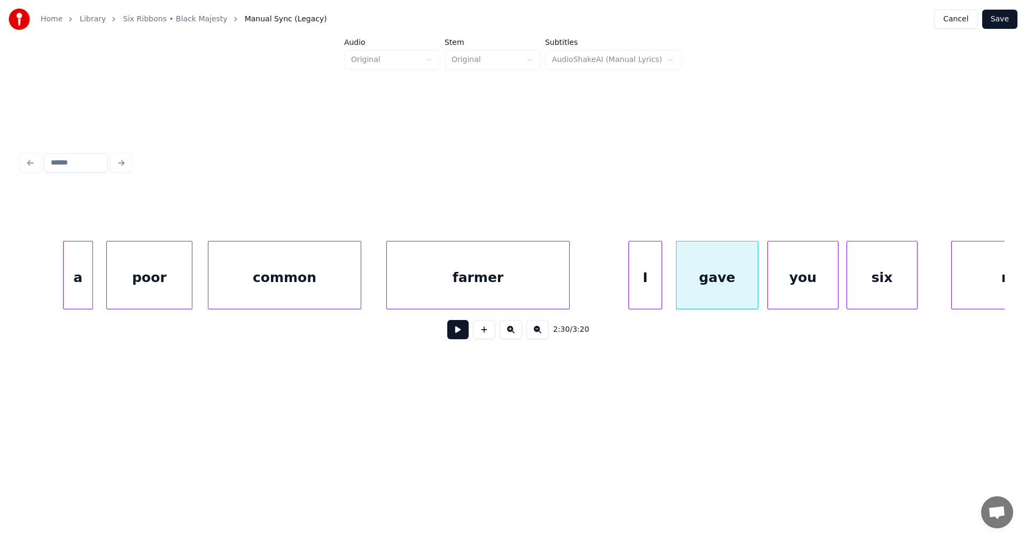
click at [795, 291] on div "you" at bounding box center [803, 278] width 70 height 73
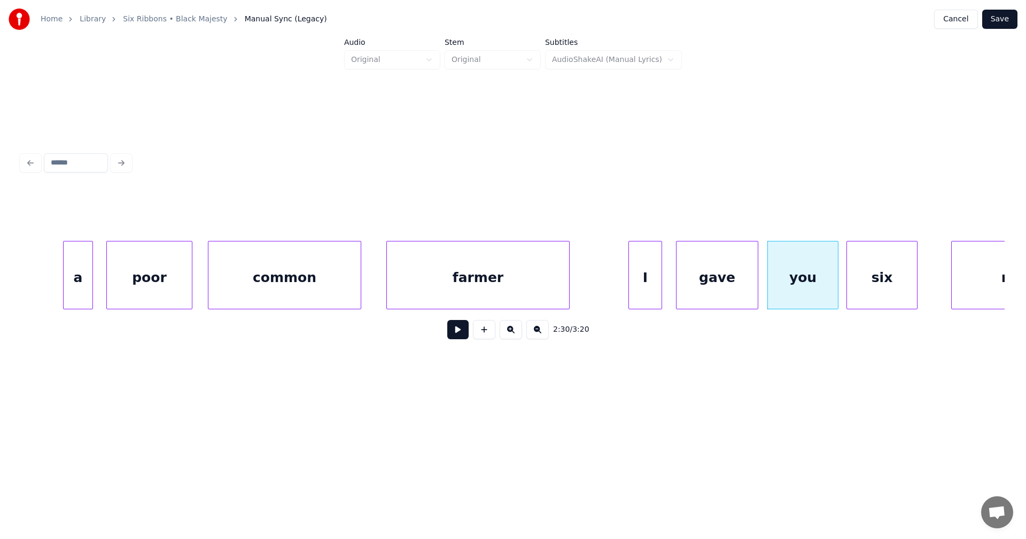
click at [643, 296] on div "I" at bounding box center [645, 278] width 33 height 73
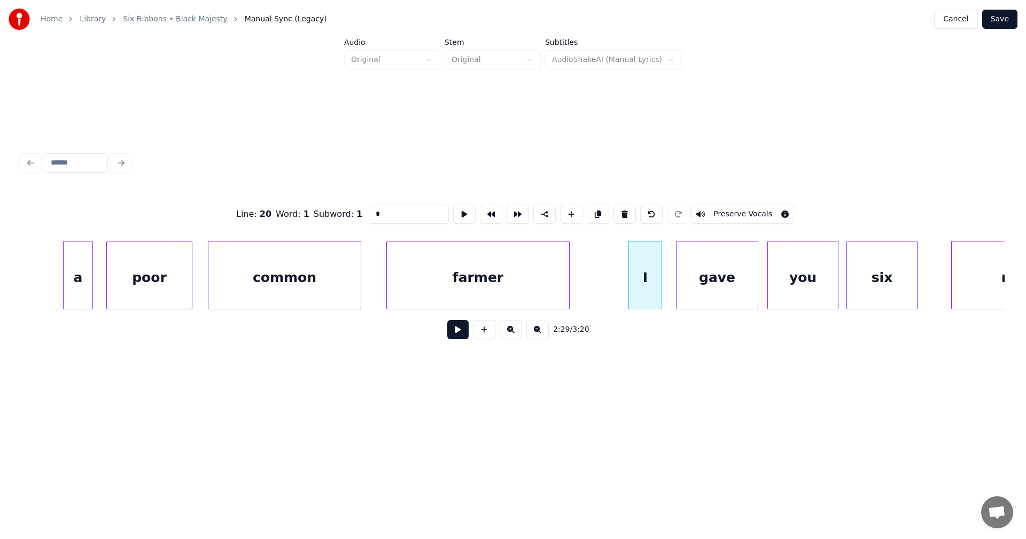
click at [461, 338] on button at bounding box center [457, 329] width 21 height 19
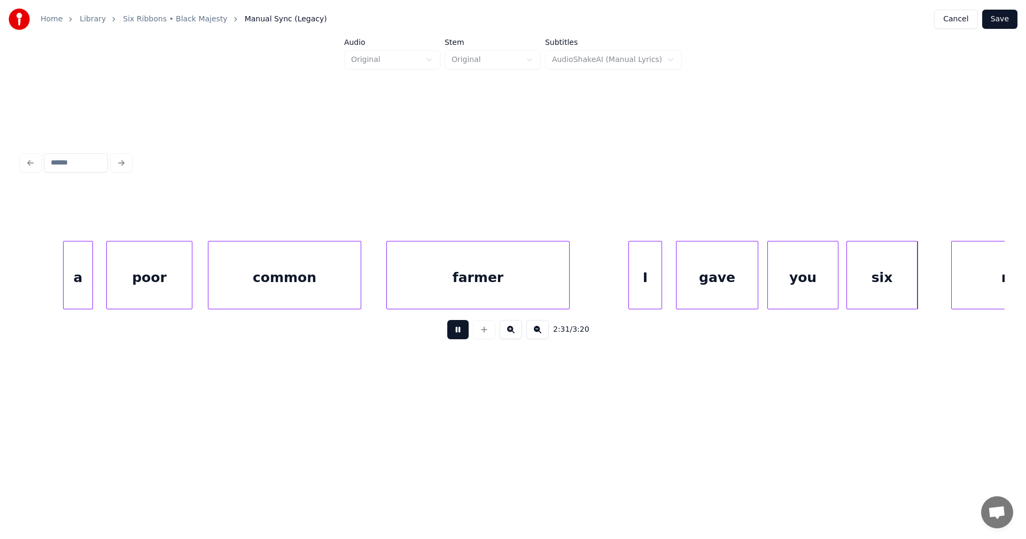
drag, startPoint x: 461, startPoint y: 337, endPoint x: 575, endPoint y: 347, distance: 113.8
click at [477, 339] on div "2:31 / 3:20" at bounding box center [513, 330] width 966 height 24
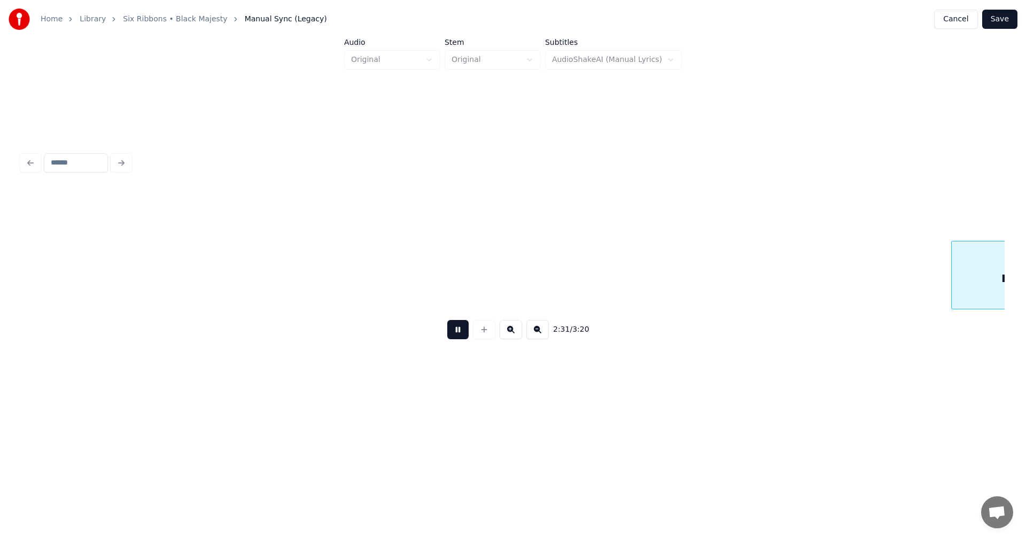
scroll to position [0, 28425]
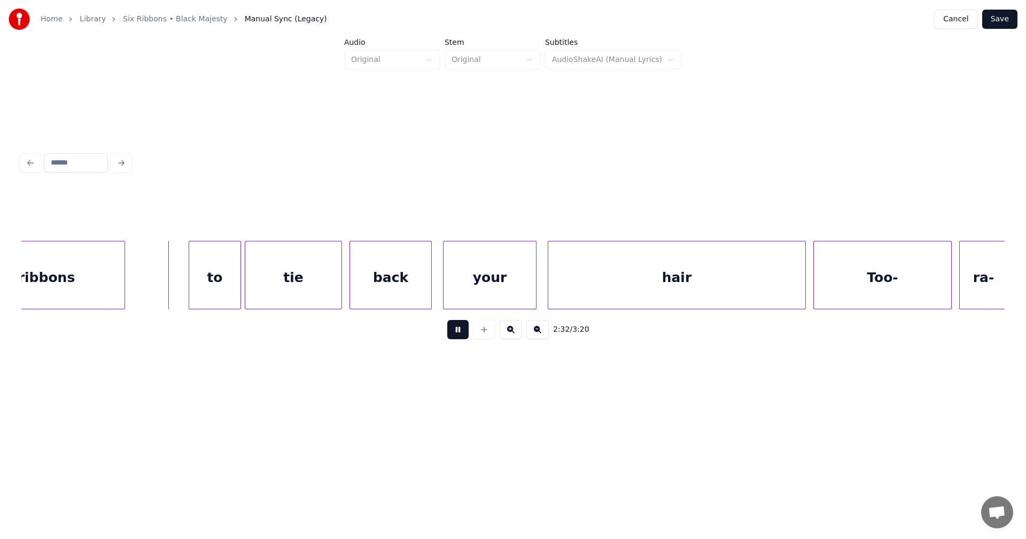
click at [459, 335] on button at bounding box center [457, 329] width 21 height 19
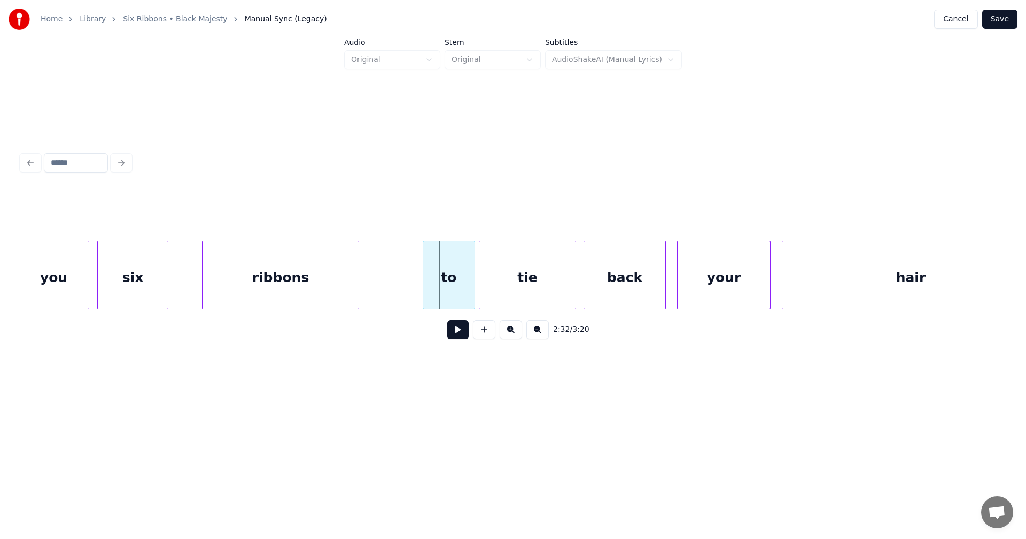
scroll to position [0, 28190]
click at [191, 296] on div at bounding box center [191, 275] width 3 height 67
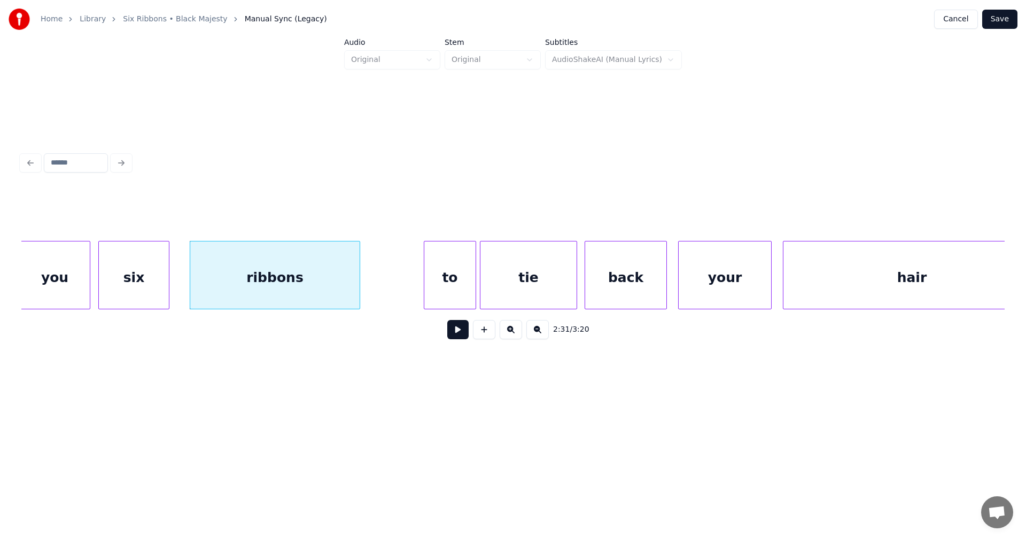
click at [457, 339] on button at bounding box center [457, 329] width 21 height 19
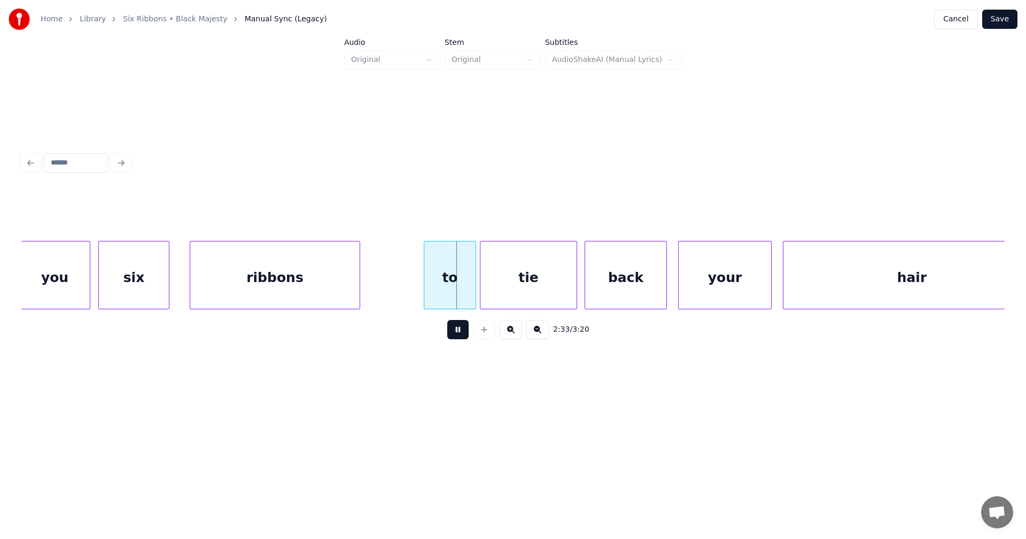
click at [456, 339] on button at bounding box center [457, 329] width 21 height 19
click at [459, 300] on div at bounding box center [460, 275] width 3 height 67
click at [507, 294] on div "tie" at bounding box center [524, 278] width 96 height 73
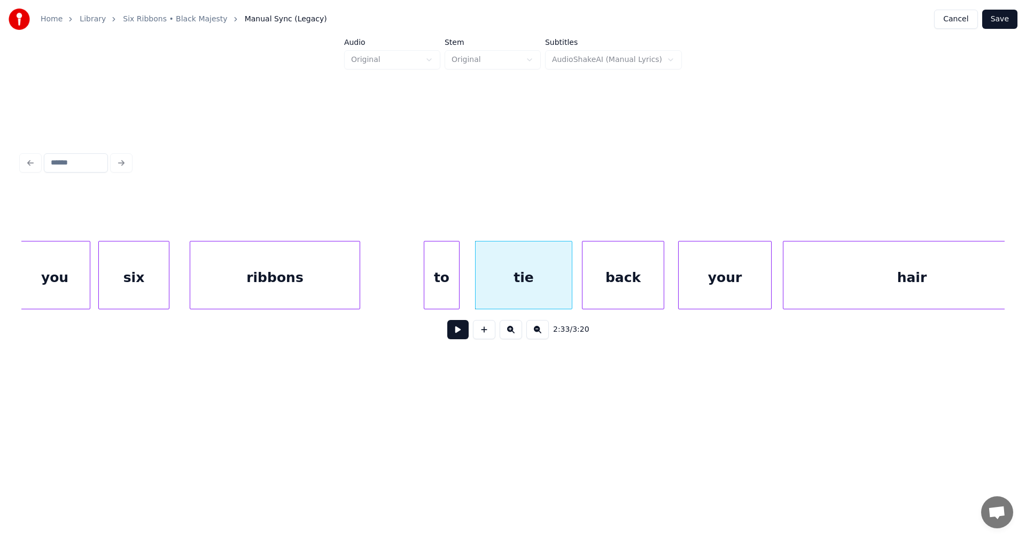
click at [602, 297] on div "back" at bounding box center [623, 278] width 81 height 73
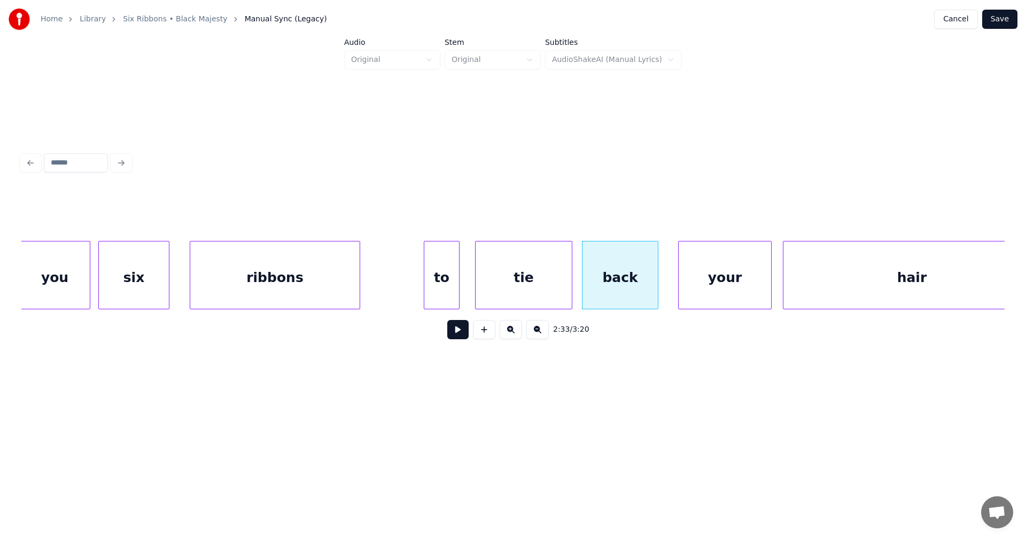
click at [656, 296] on div at bounding box center [656, 275] width 3 height 67
click at [698, 292] on div "your" at bounding box center [719, 278] width 92 height 73
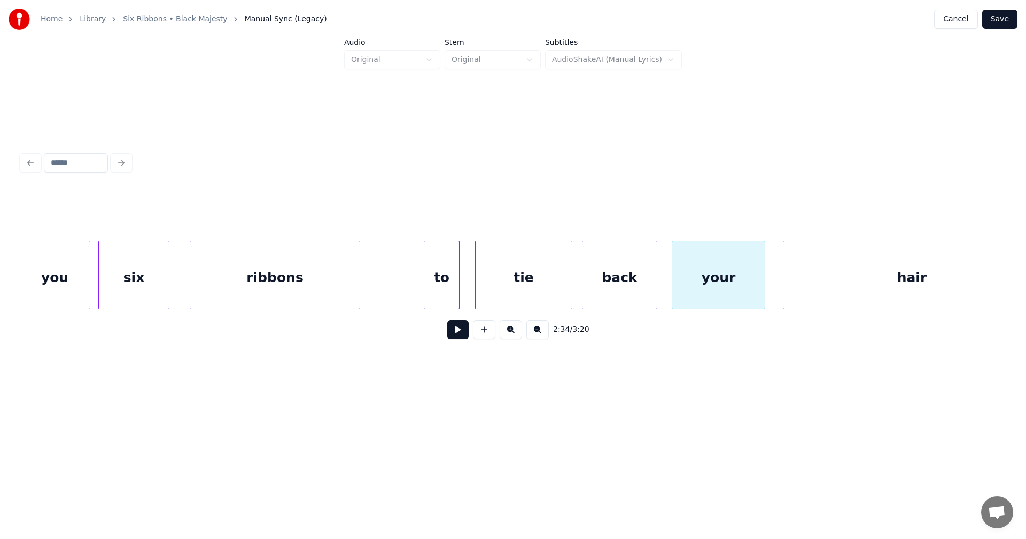
click at [460, 337] on button at bounding box center [457, 329] width 21 height 19
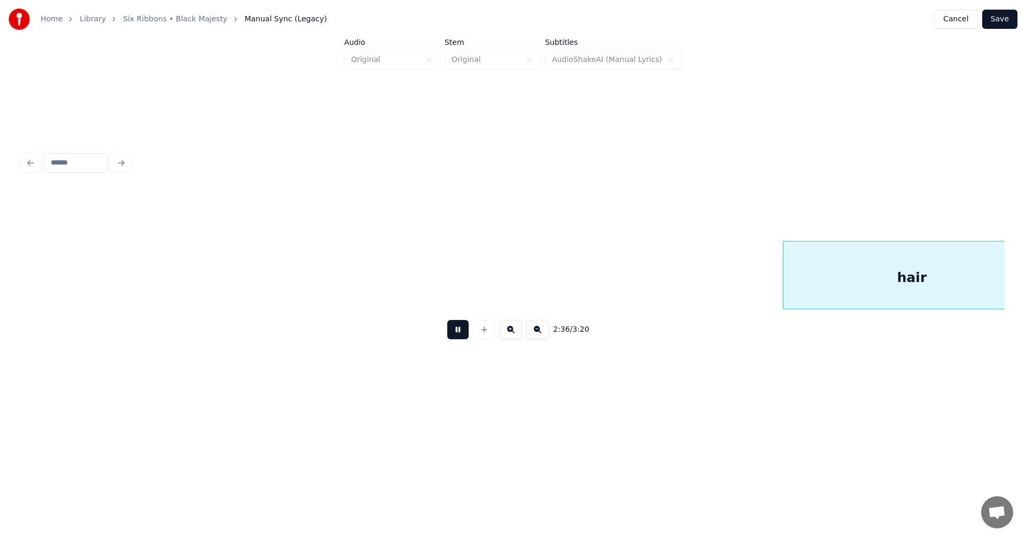
scroll to position [0, 29174]
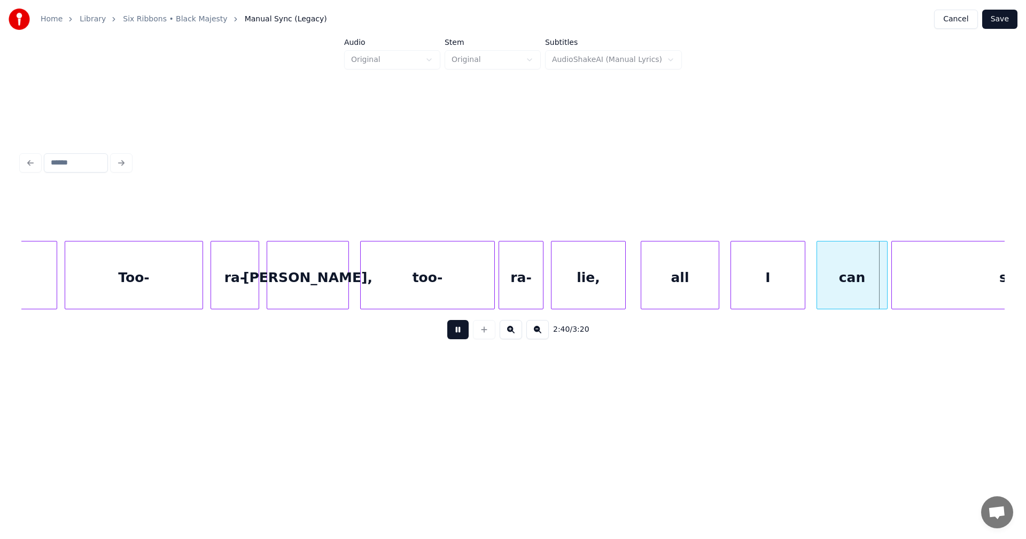
click at [460, 337] on button at bounding box center [457, 329] width 21 height 19
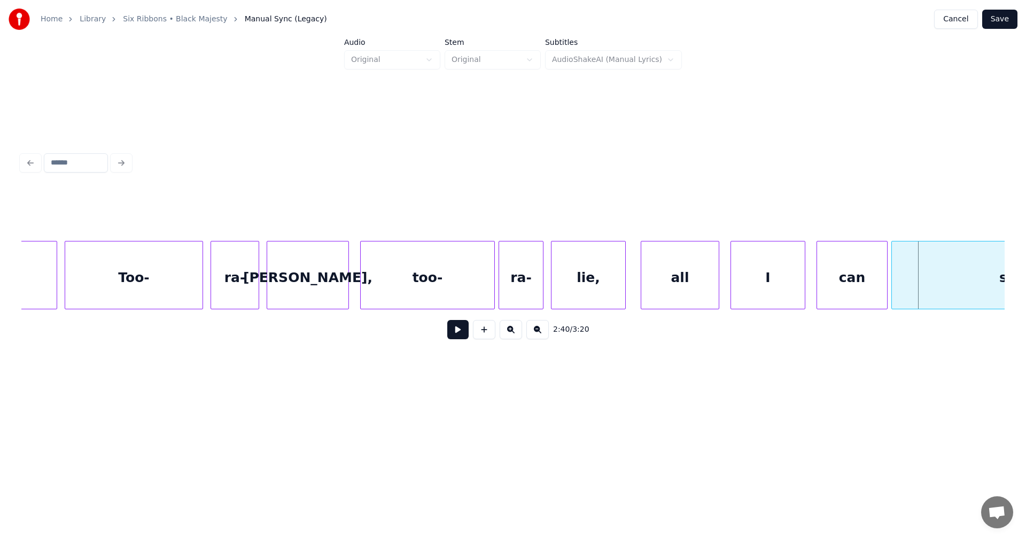
click at [827, 291] on div "can" at bounding box center [852, 278] width 70 height 73
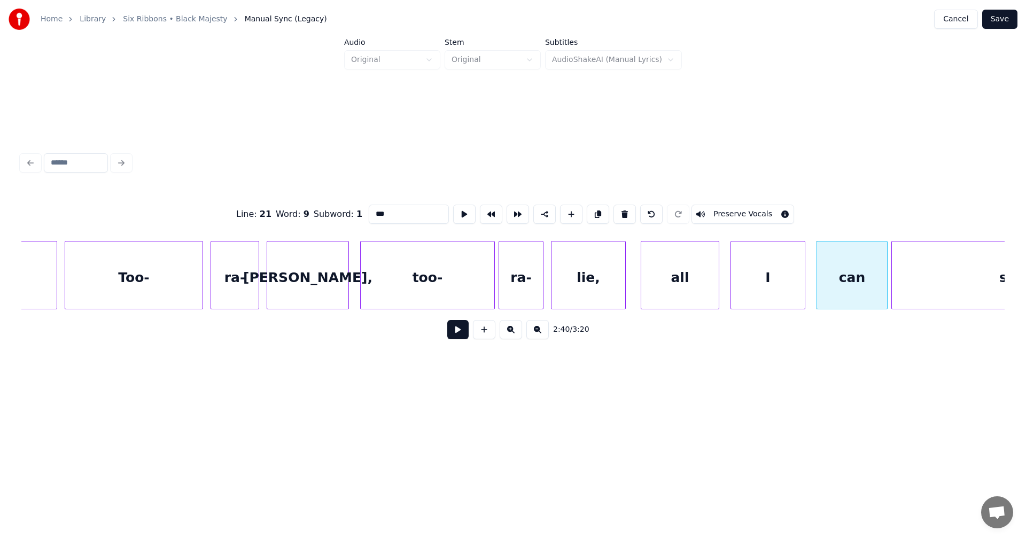
click at [458, 335] on button at bounding box center [457, 329] width 21 height 19
click at [458, 337] on button at bounding box center [457, 329] width 21 height 19
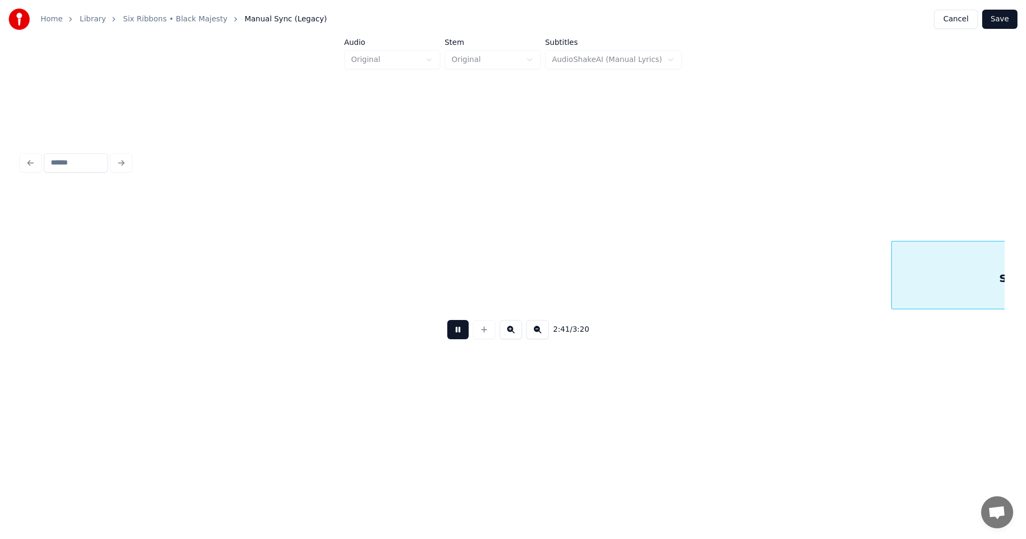
scroll to position [0, 30158]
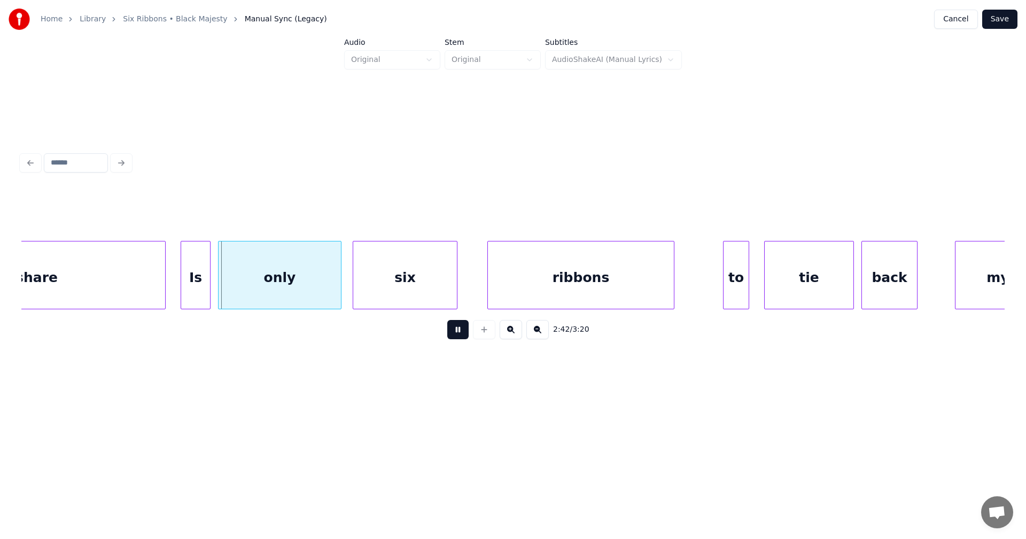
click at [459, 337] on button at bounding box center [457, 329] width 21 height 19
click at [185, 282] on div "Is" at bounding box center [191, 278] width 29 height 73
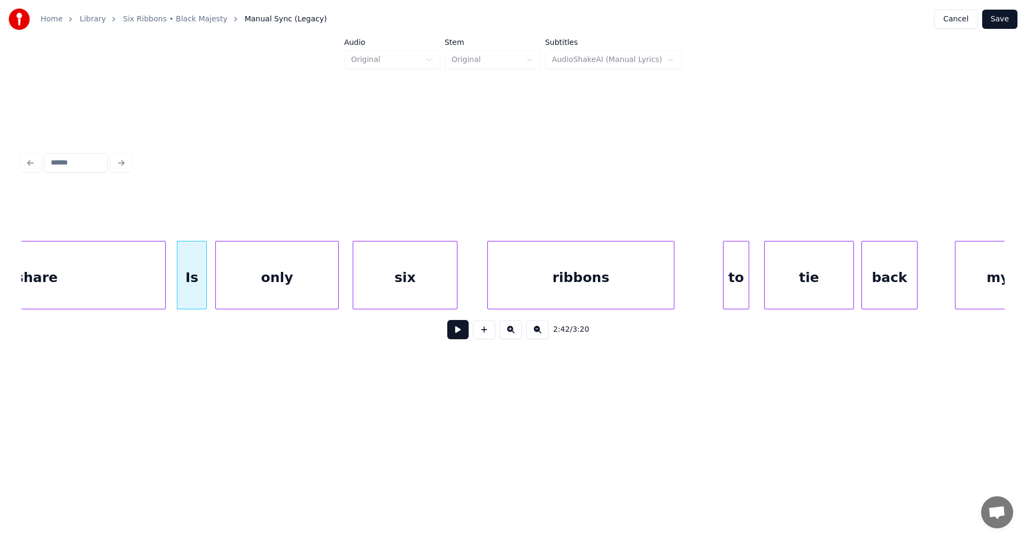
click at [315, 293] on div "only" at bounding box center [277, 278] width 122 height 73
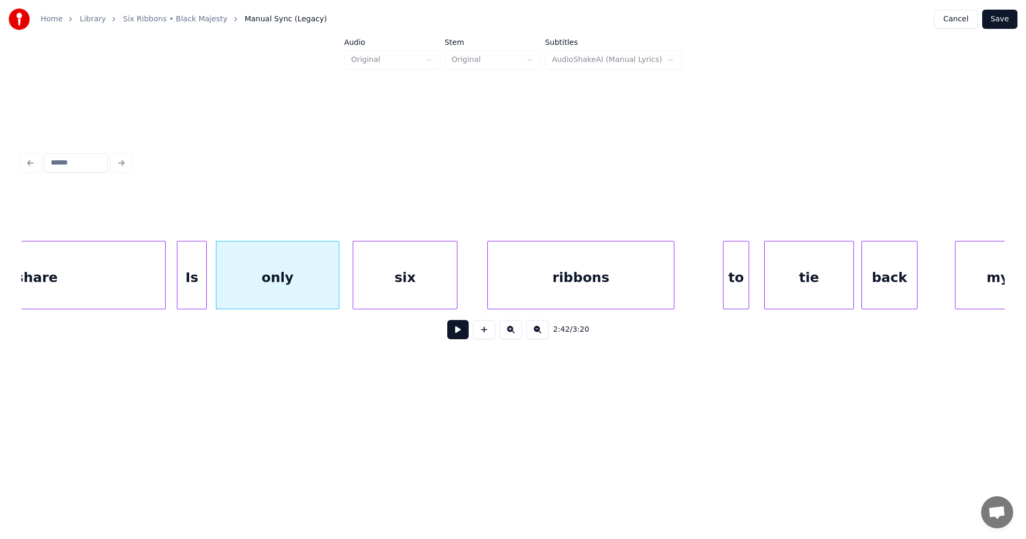
click at [455, 334] on button at bounding box center [457, 329] width 21 height 19
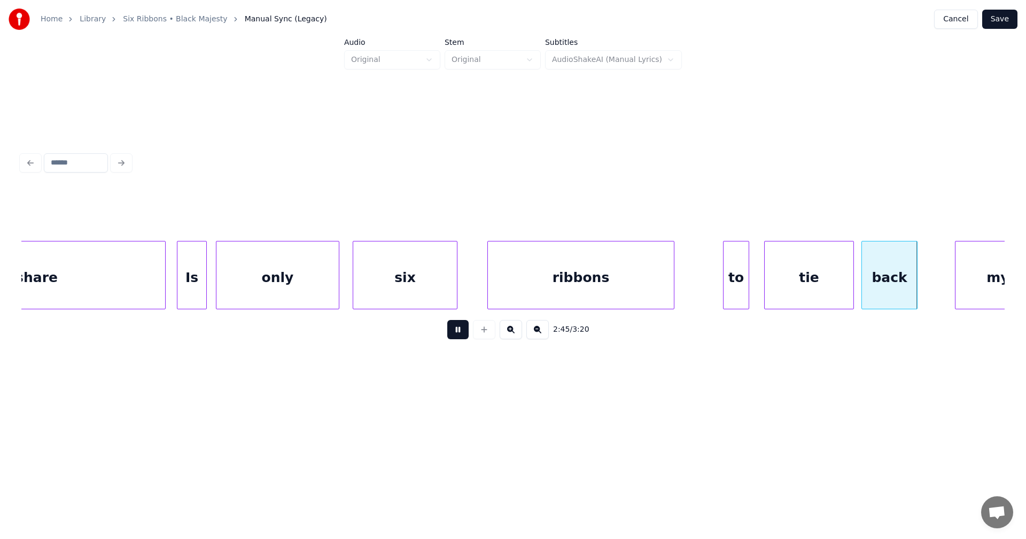
click at [455, 334] on button at bounding box center [457, 329] width 21 height 19
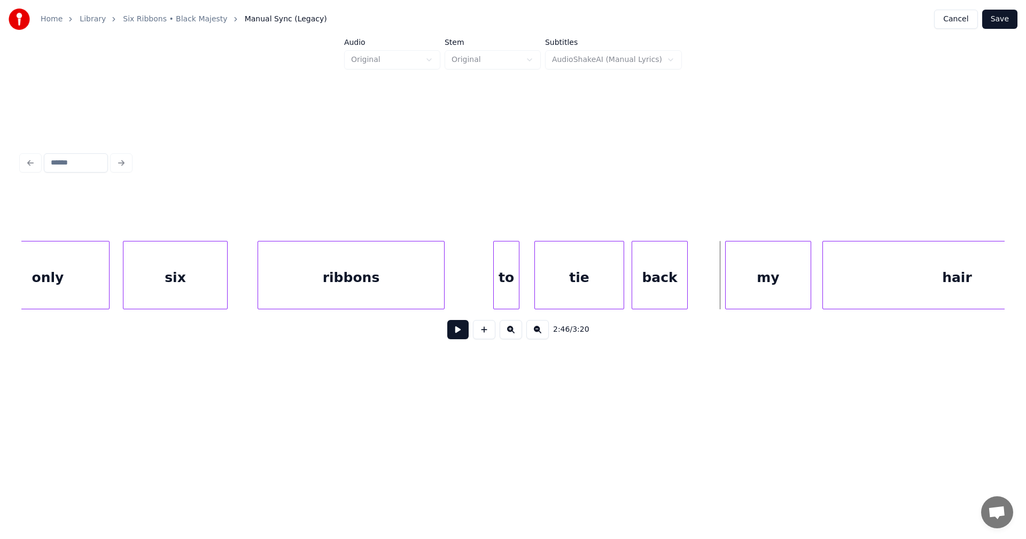
scroll to position [0, 30393]
click at [785, 292] on div "my" at bounding box center [753, 278] width 85 height 73
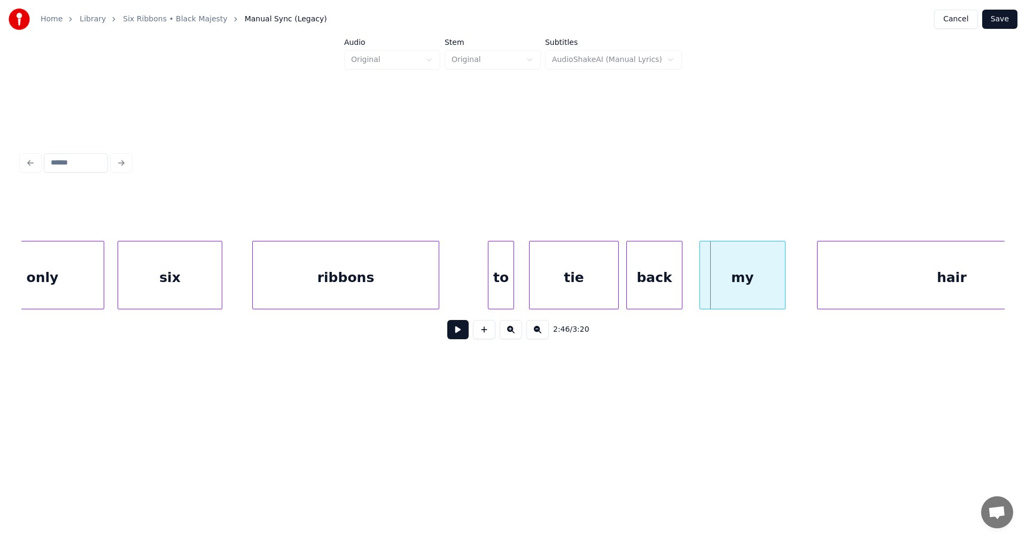
click at [700, 285] on div "my" at bounding box center [743, 275] width 86 height 68
click at [452, 334] on button at bounding box center [457, 329] width 21 height 19
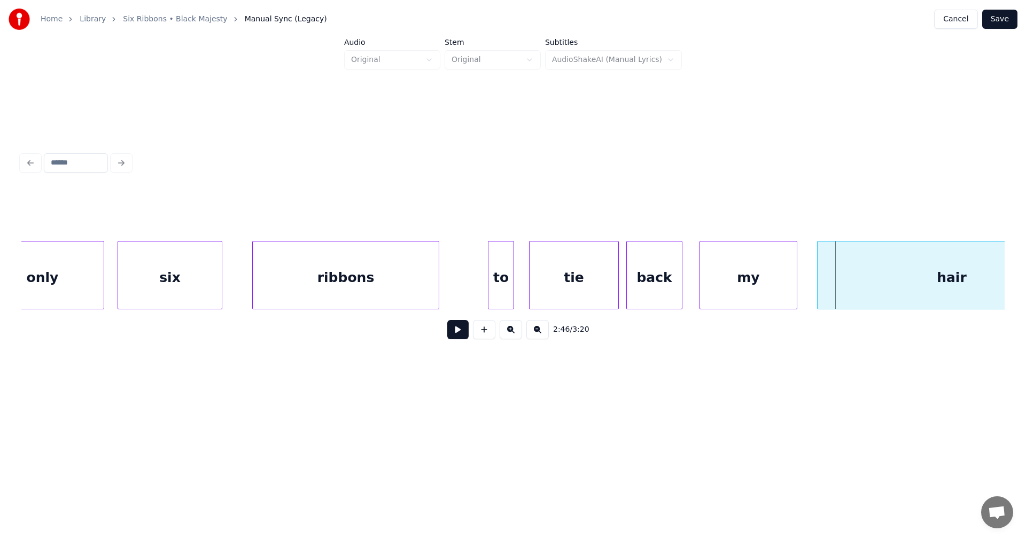
click at [794, 290] on div at bounding box center [795, 275] width 3 height 67
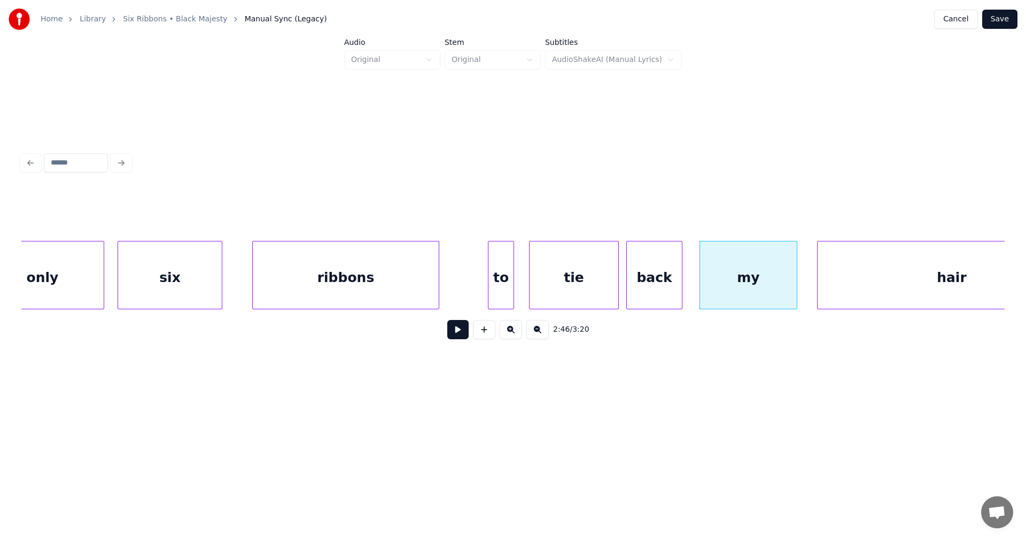
click at [462, 336] on button at bounding box center [457, 329] width 21 height 19
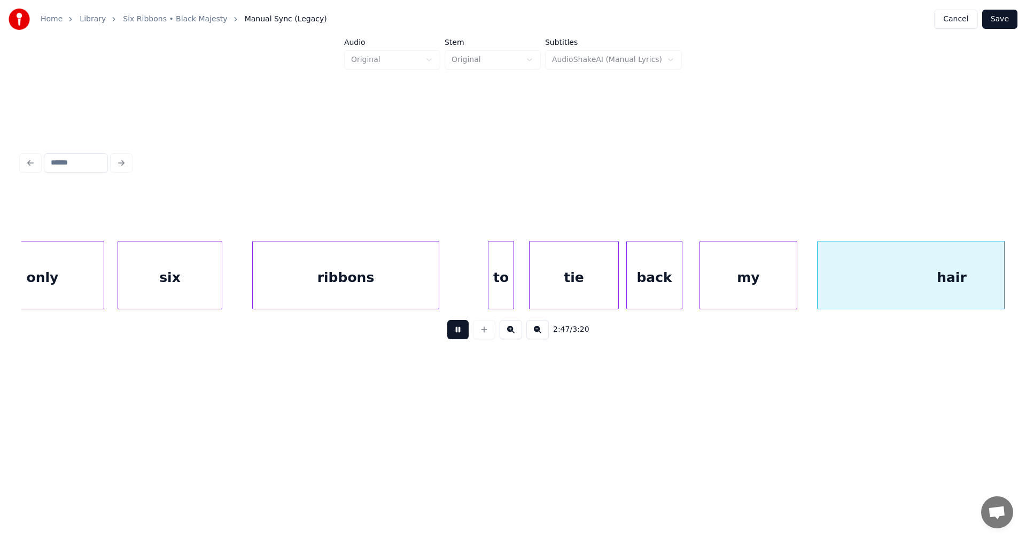
scroll to position [0, 31378]
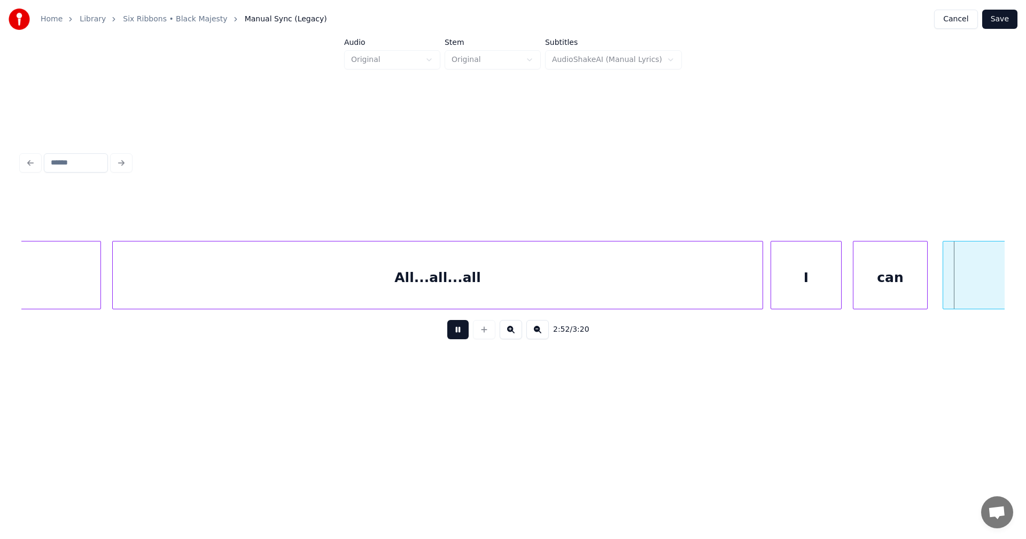
click at [461, 336] on button at bounding box center [457, 329] width 21 height 19
click at [460, 334] on button at bounding box center [457, 329] width 21 height 19
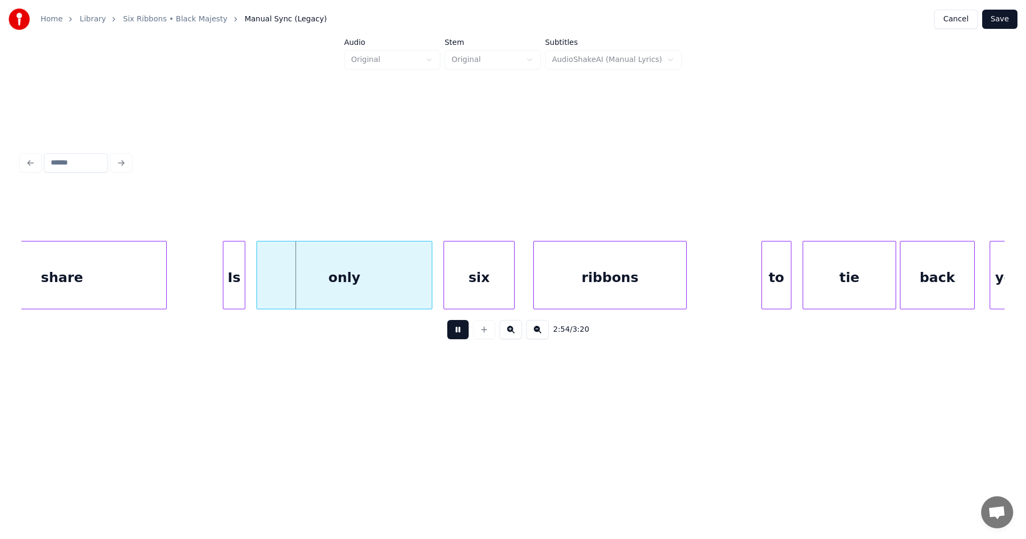
click at [461, 338] on button at bounding box center [457, 329] width 21 height 19
click at [221, 289] on div "Is" at bounding box center [222, 278] width 21 height 73
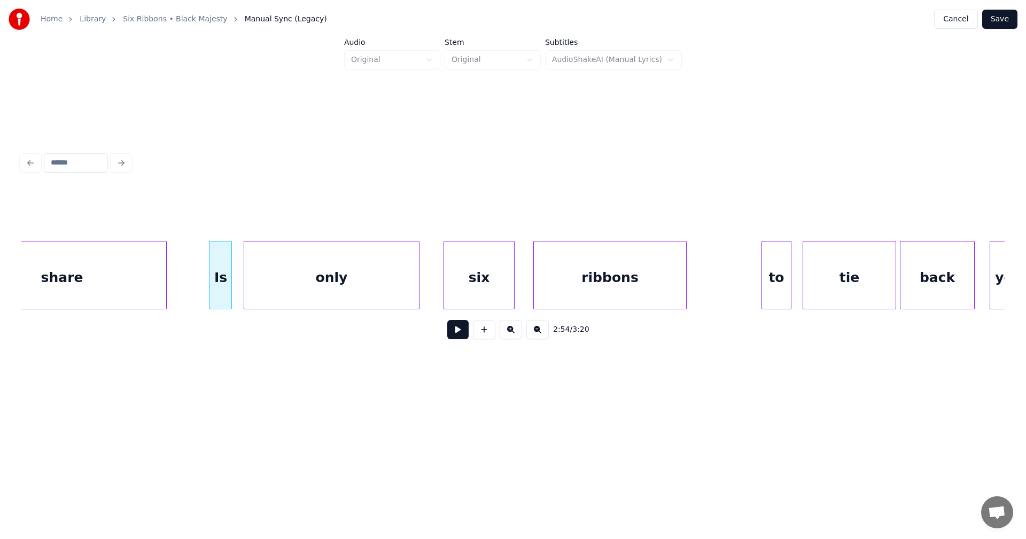
click at [280, 298] on div "only" at bounding box center [331, 278] width 175 height 73
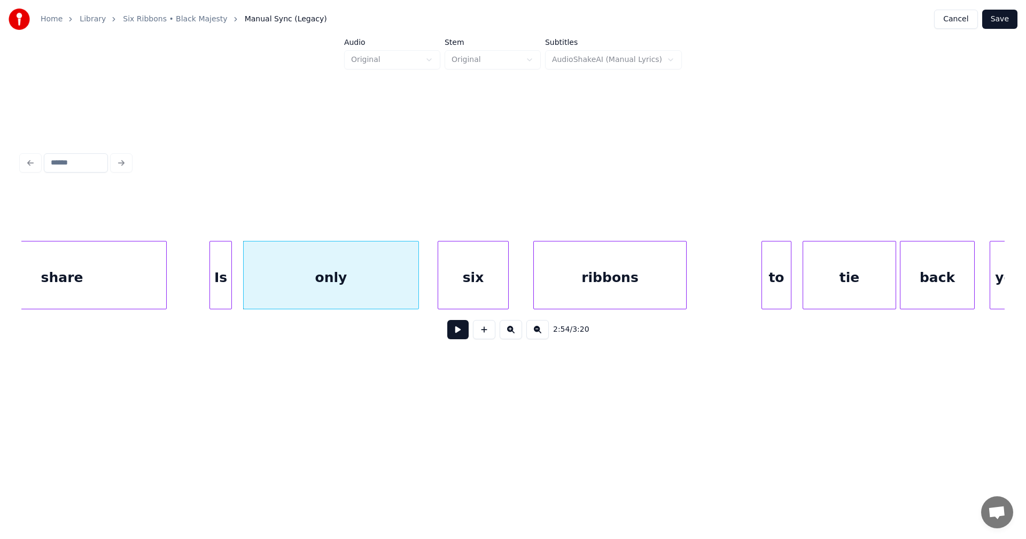
click at [475, 297] on div "six" at bounding box center [473, 278] width 70 height 73
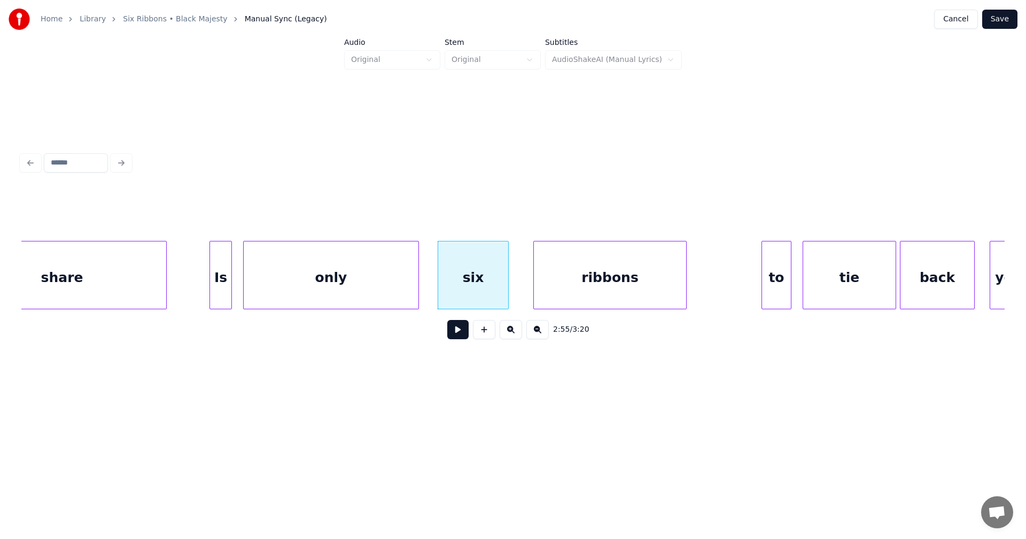
click at [461, 335] on button at bounding box center [457, 329] width 21 height 19
click at [460, 335] on button at bounding box center [457, 329] width 21 height 19
click at [776, 298] on div "to" at bounding box center [774, 278] width 29 height 73
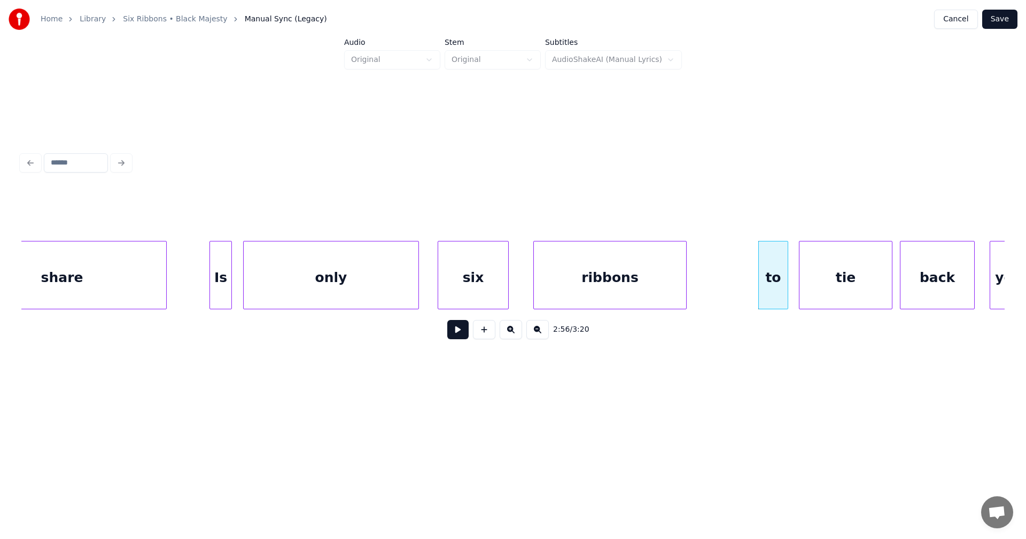
click at [819, 288] on div "tie" at bounding box center [846, 278] width 92 height 73
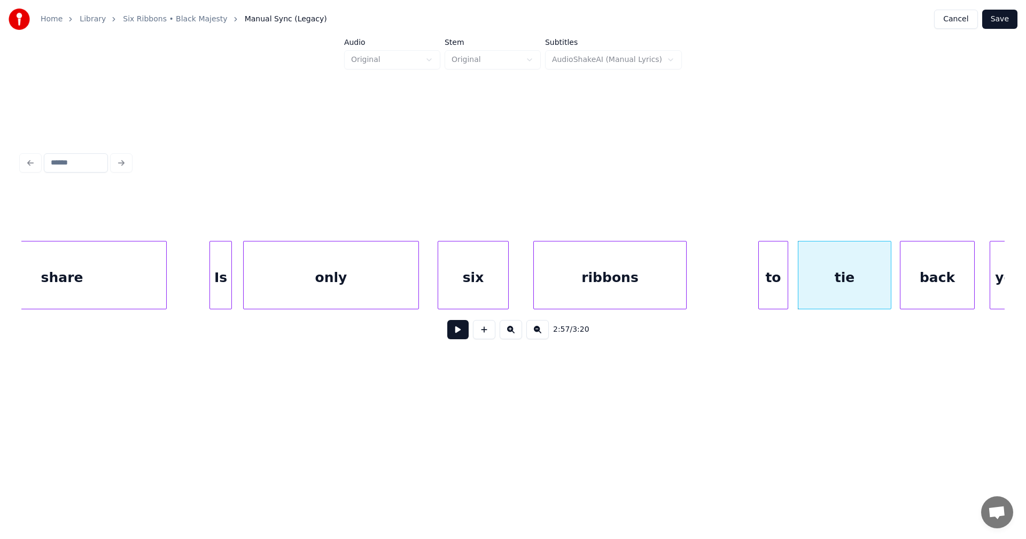
click at [463, 331] on button at bounding box center [457, 329] width 21 height 19
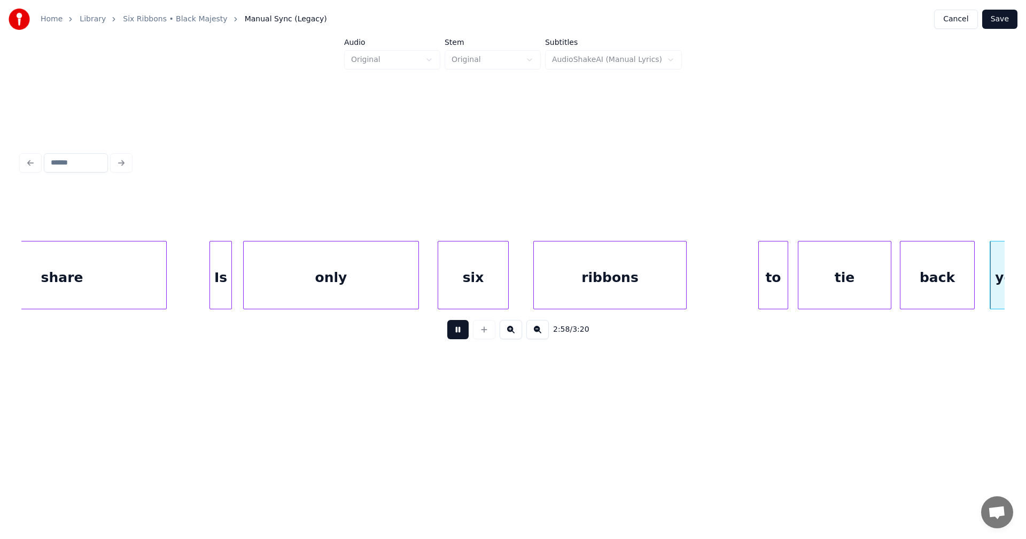
scroll to position [0, 33349]
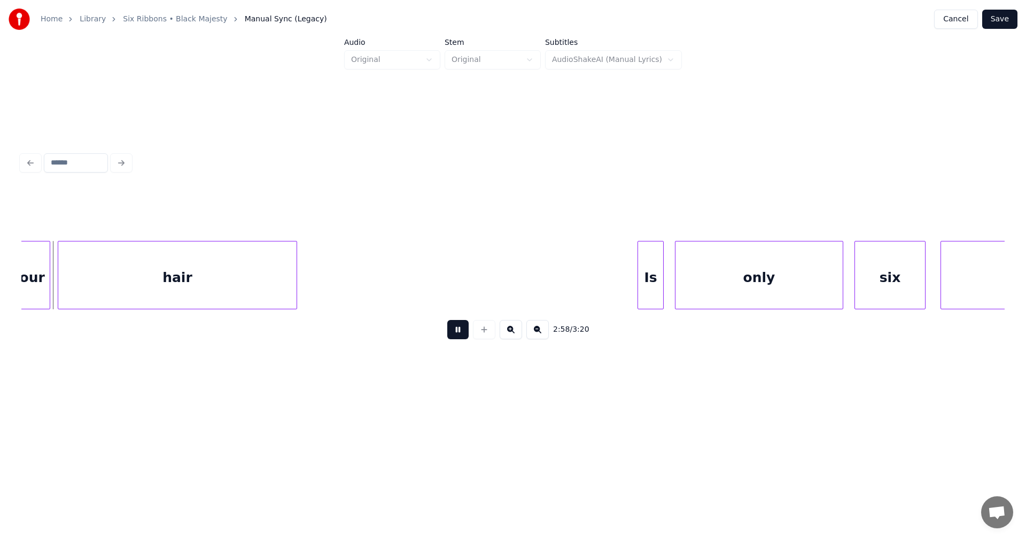
click at [463, 331] on button at bounding box center [457, 329] width 21 height 19
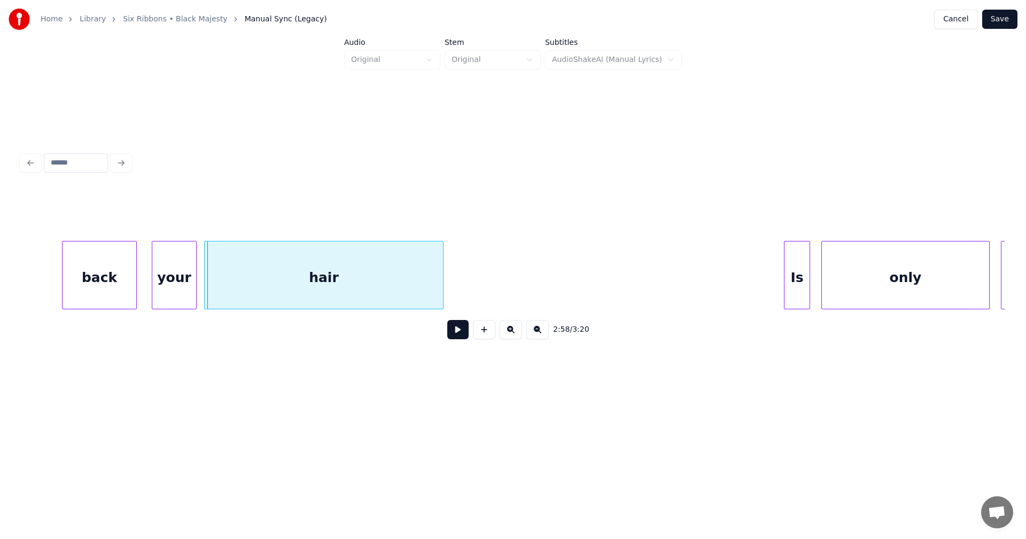
scroll to position [0, 33199]
click at [171, 291] on div "your" at bounding box center [172, 278] width 44 height 73
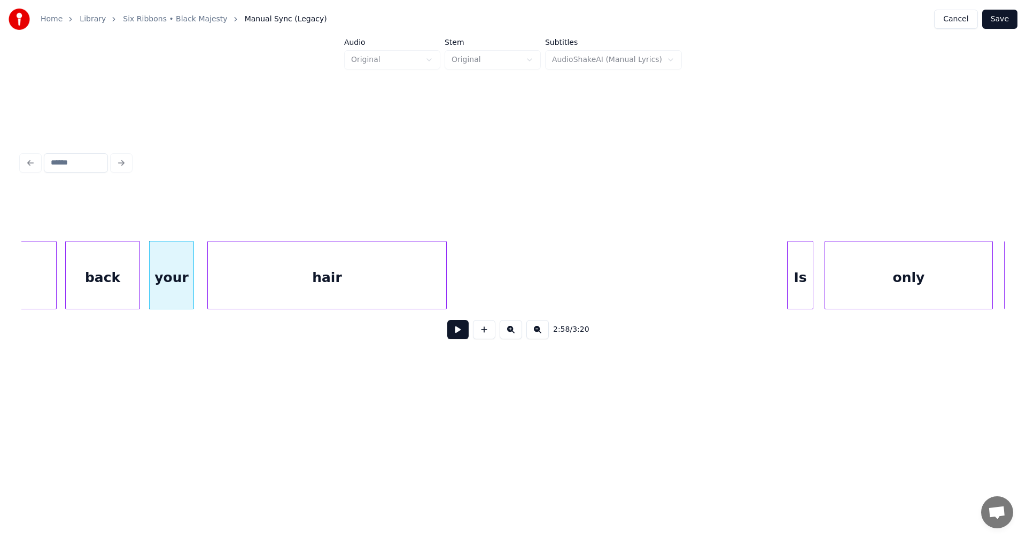
click at [461, 334] on button at bounding box center [457, 329] width 21 height 19
click at [461, 333] on button at bounding box center [457, 329] width 21 height 19
click at [499, 304] on div at bounding box center [497, 275] width 3 height 67
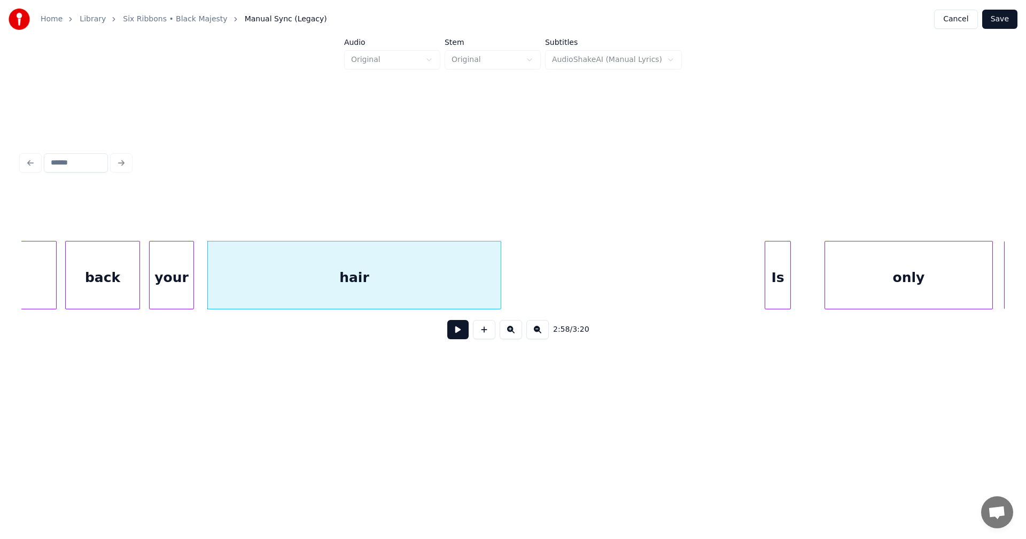
click at [779, 293] on div "Is" at bounding box center [777, 278] width 25 height 73
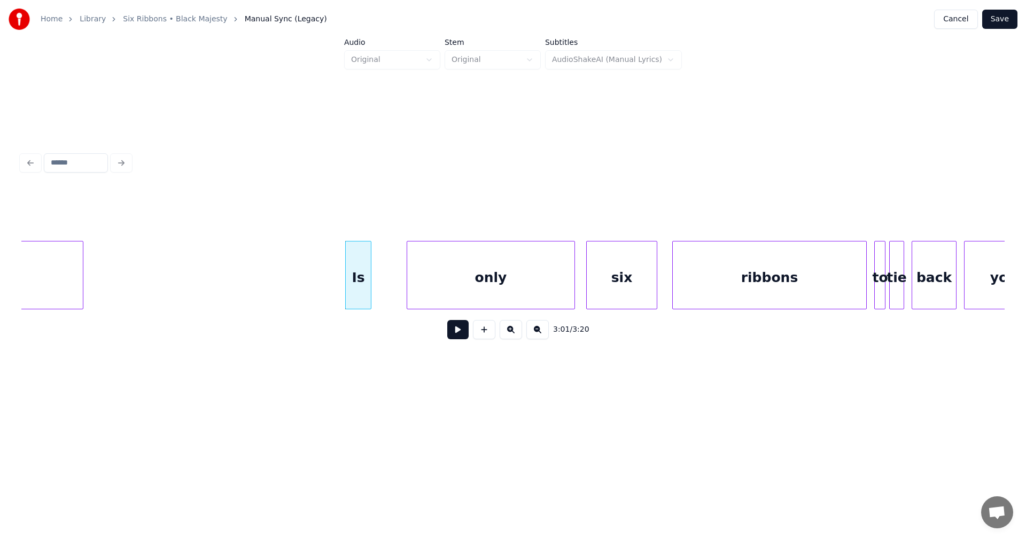
scroll to position [0, 33626]
click at [376, 295] on div at bounding box center [376, 275] width 3 height 67
click at [460, 336] on button at bounding box center [457, 329] width 21 height 19
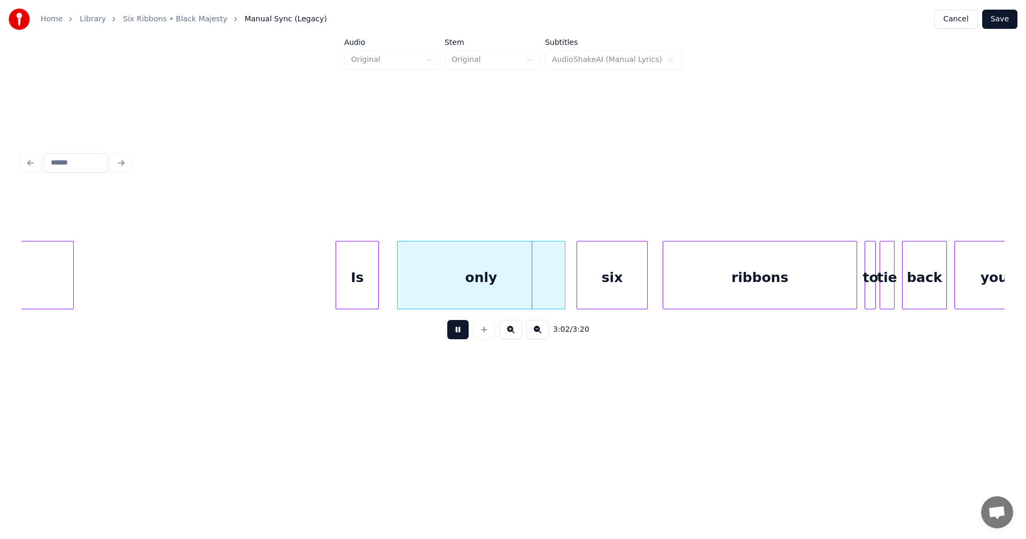
click at [459, 335] on button at bounding box center [457, 329] width 21 height 19
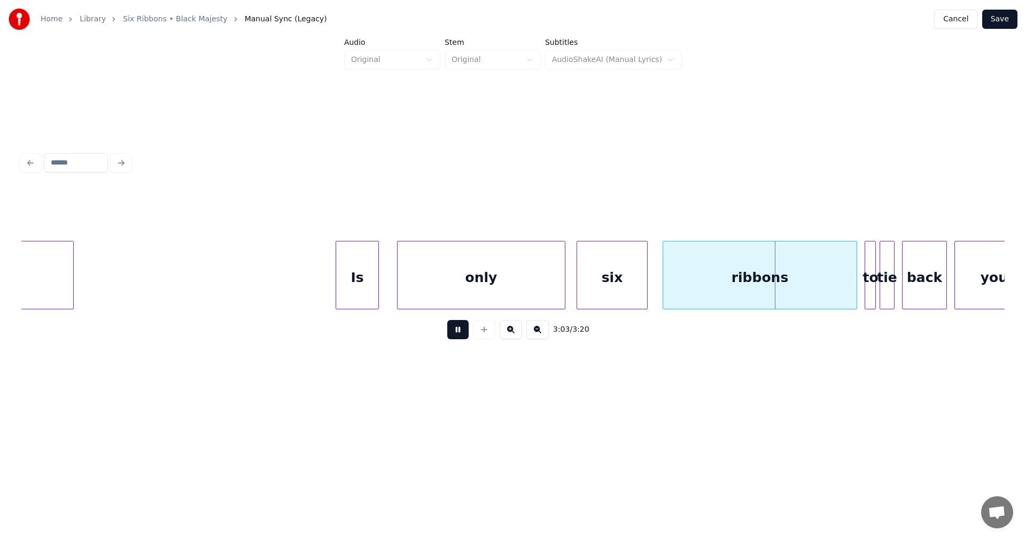
drag, startPoint x: 457, startPoint y: 334, endPoint x: 660, endPoint y: 319, distance: 203.2
click at [463, 334] on button at bounding box center [457, 329] width 21 height 19
click at [684, 290] on div "ribbons" at bounding box center [757, 278] width 193 height 73
click at [459, 338] on button at bounding box center [457, 329] width 21 height 19
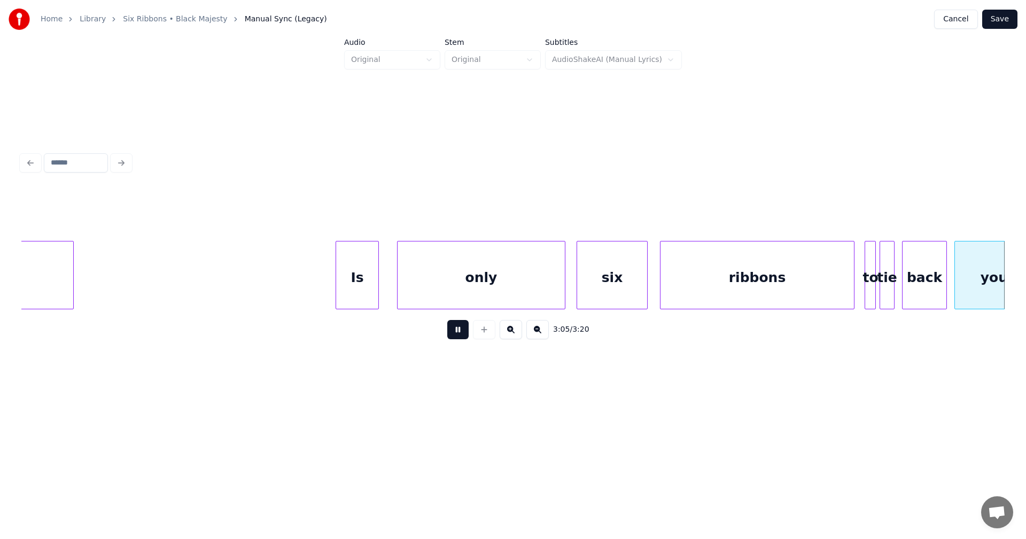
scroll to position [0, 34612]
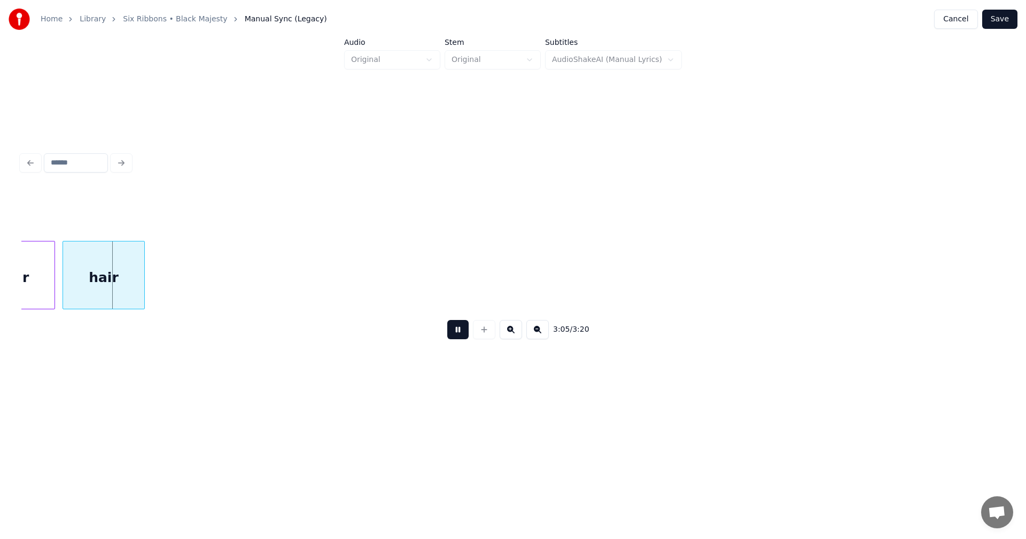
click at [458, 337] on button at bounding box center [457, 329] width 21 height 19
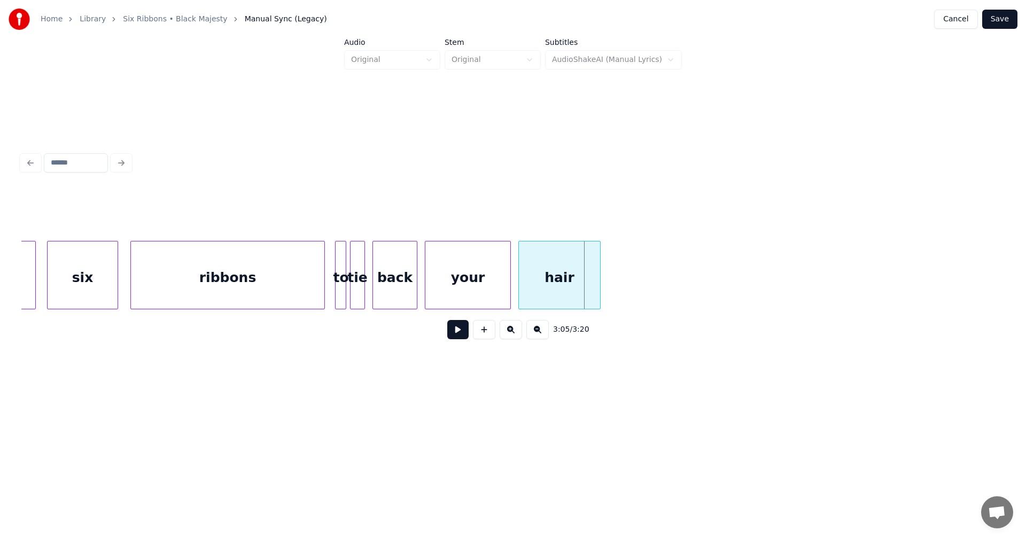
scroll to position [0, 34158]
click at [308, 267] on div "ribbons" at bounding box center [225, 278] width 193 height 73
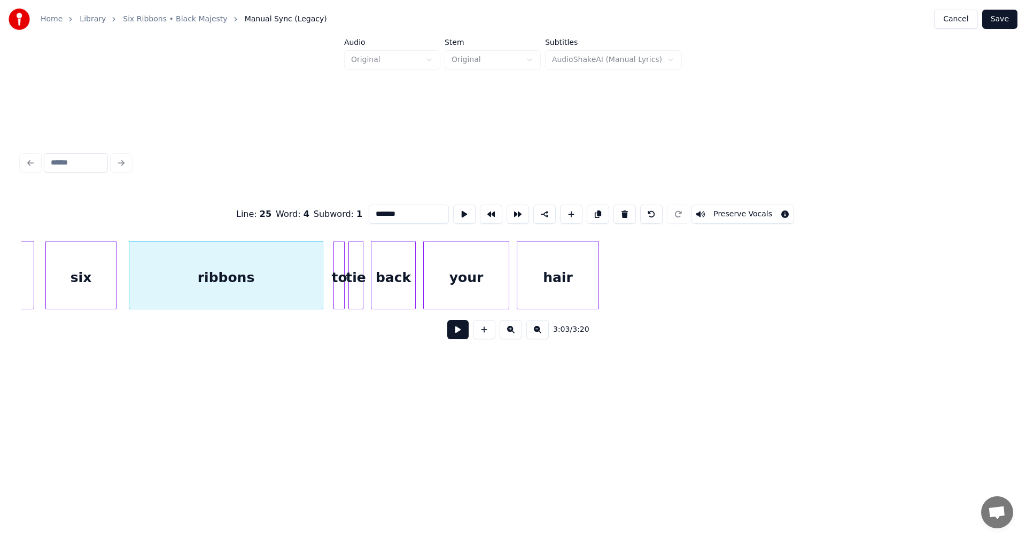
click at [458, 336] on button at bounding box center [457, 329] width 21 height 19
click at [454, 335] on button at bounding box center [457, 329] width 21 height 19
click at [453, 336] on button at bounding box center [457, 329] width 21 height 19
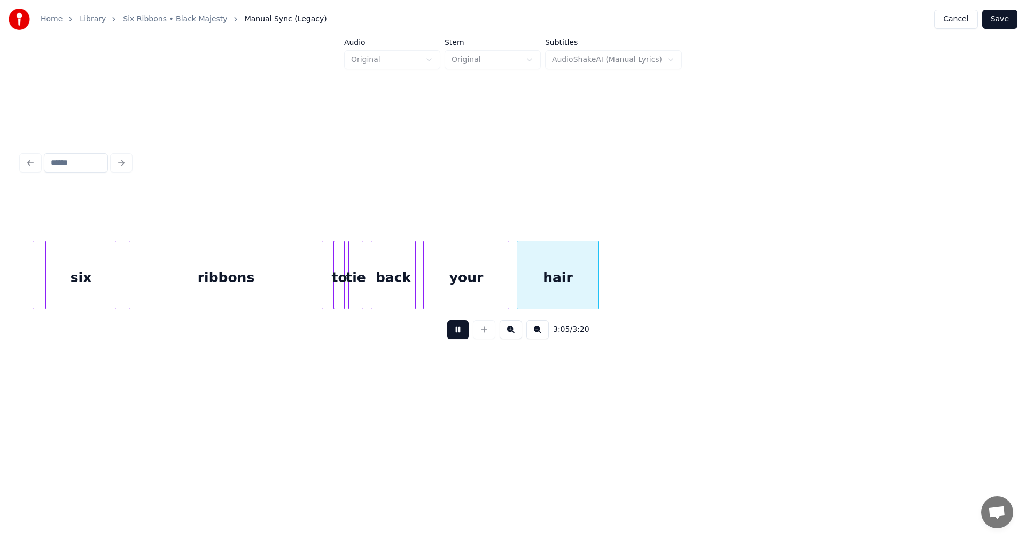
click at [453, 336] on button at bounding box center [457, 329] width 21 height 19
click at [343, 288] on div at bounding box center [342, 275] width 3 height 67
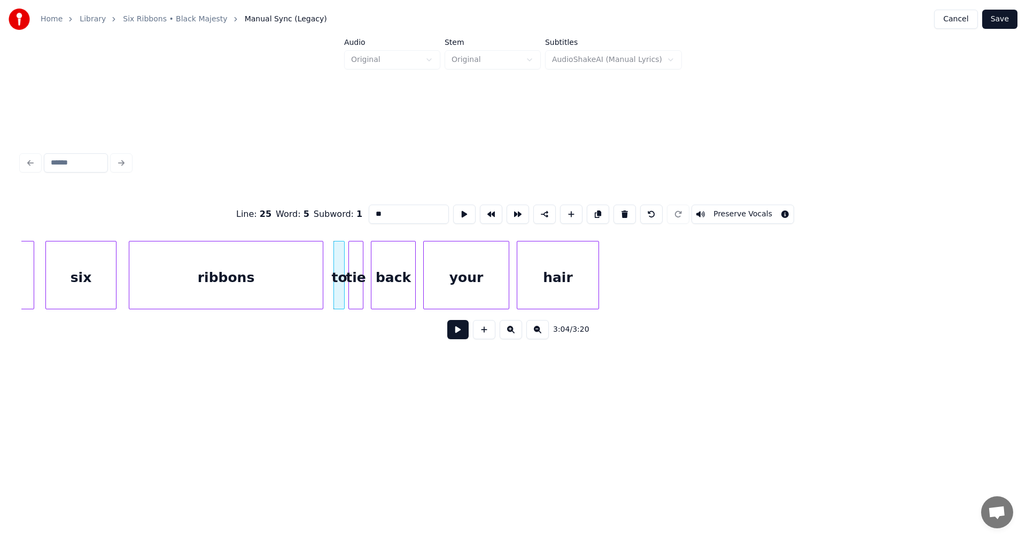
click at [460, 331] on button at bounding box center [457, 329] width 21 height 19
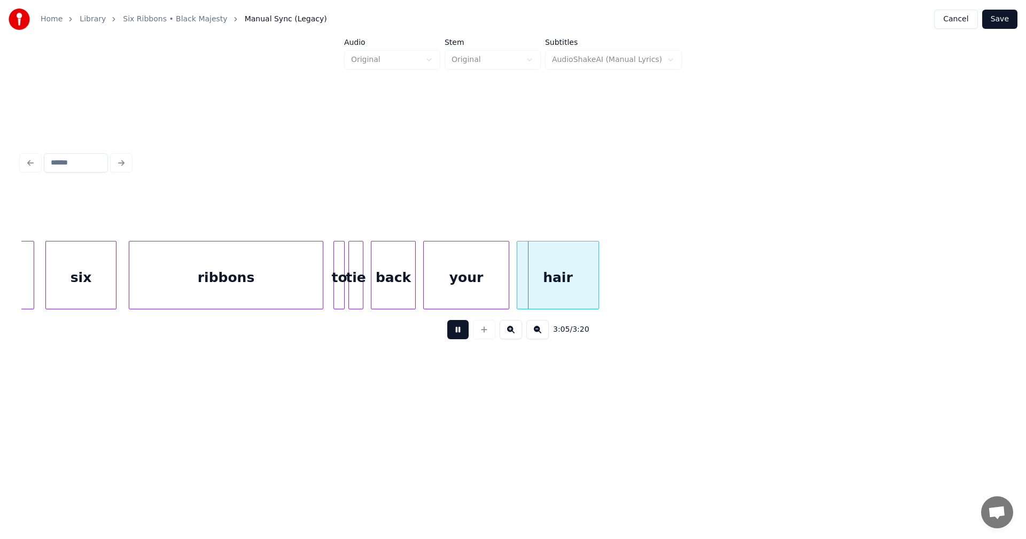
click at [460, 331] on button at bounding box center [457, 329] width 21 height 19
click at [306, 295] on div "ribbons" at bounding box center [225, 278] width 193 height 73
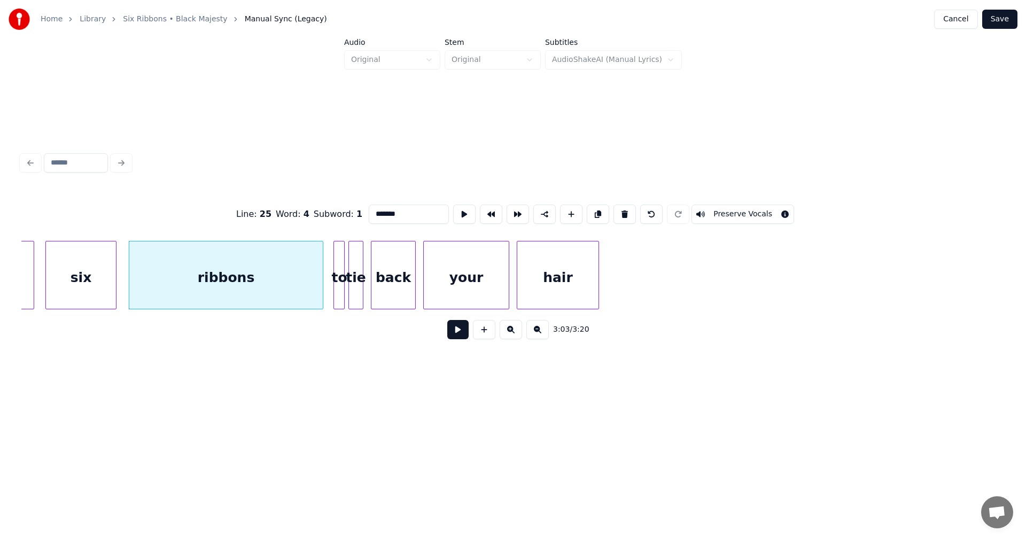
click at [456, 334] on button at bounding box center [457, 329] width 21 height 19
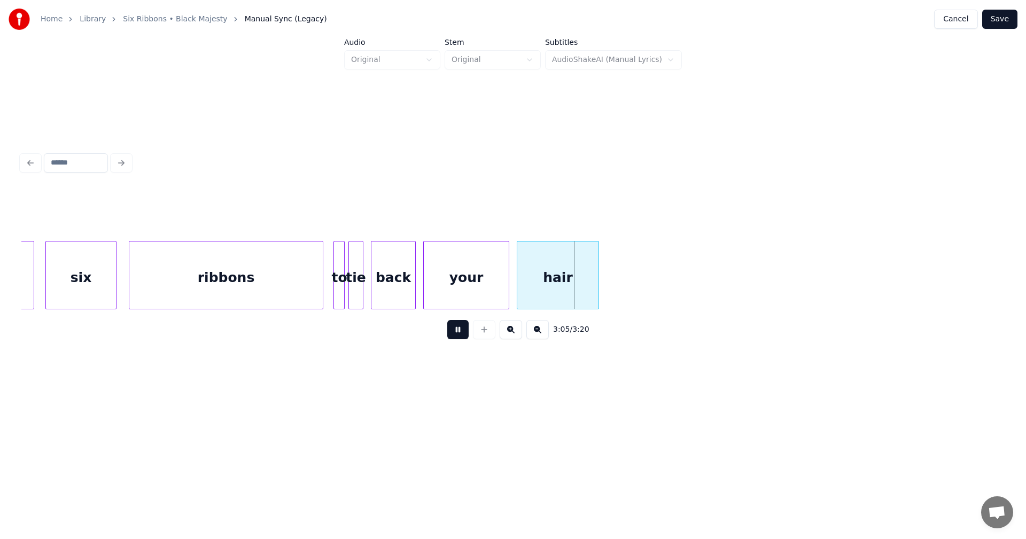
click at [453, 334] on button at bounding box center [457, 329] width 21 height 19
click at [288, 291] on div "ribbons" at bounding box center [225, 278] width 193 height 73
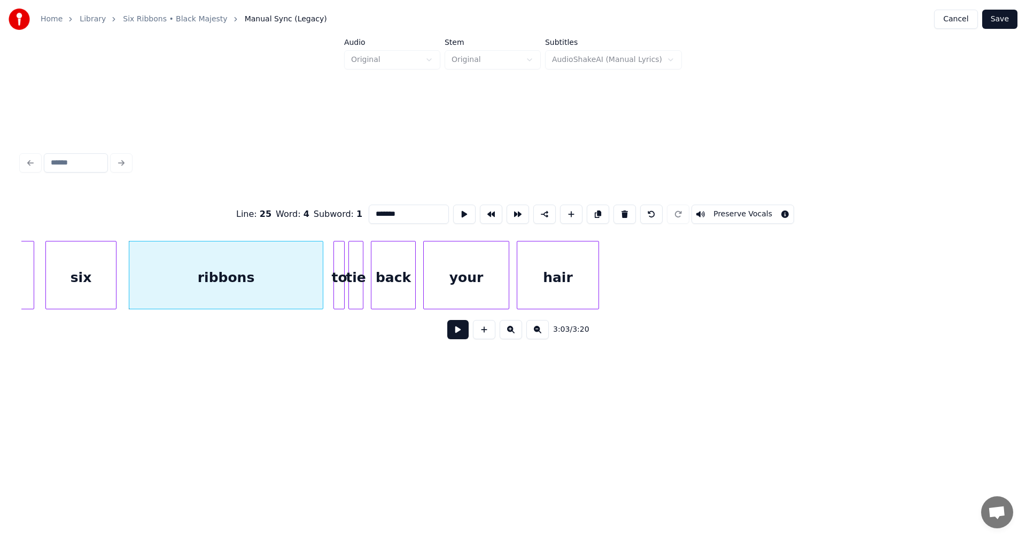
click at [460, 334] on button at bounding box center [457, 329] width 21 height 19
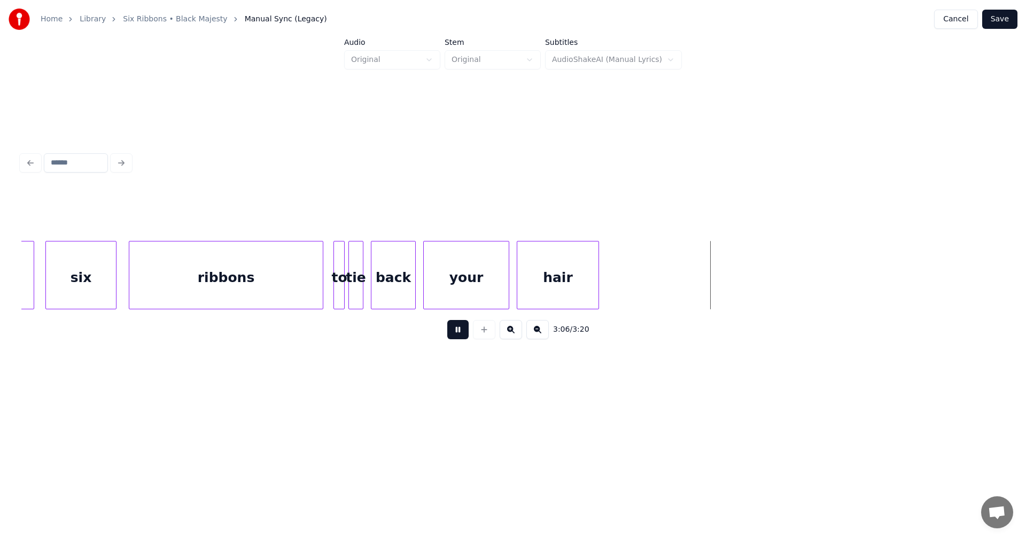
click at [453, 333] on button at bounding box center [457, 329] width 21 height 19
click at [282, 292] on div "ribbons" at bounding box center [225, 278] width 193 height 73
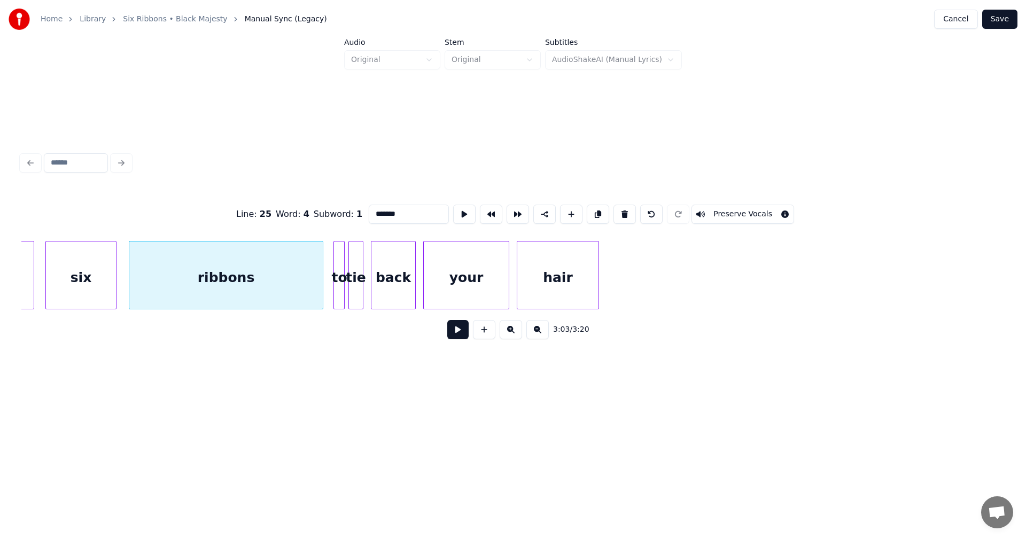
click at [454, 336] on button at bounding box center [457, 329] width 21 height 19
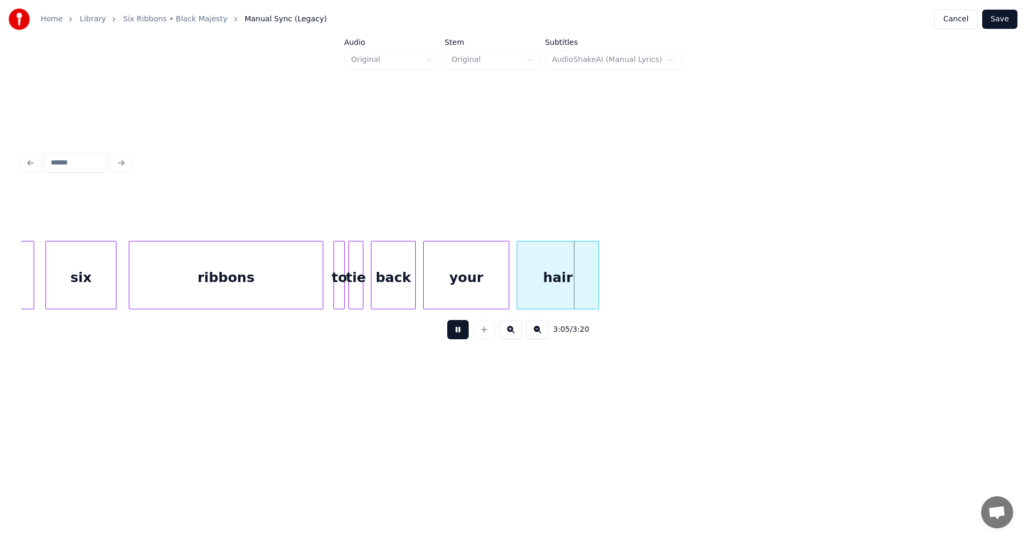
click at [454, 336] on button at bounding box center [457, 329] width 21 height 19
click at [398, 298] on div "back" at bounding box center [393, 278] width 44 height 73
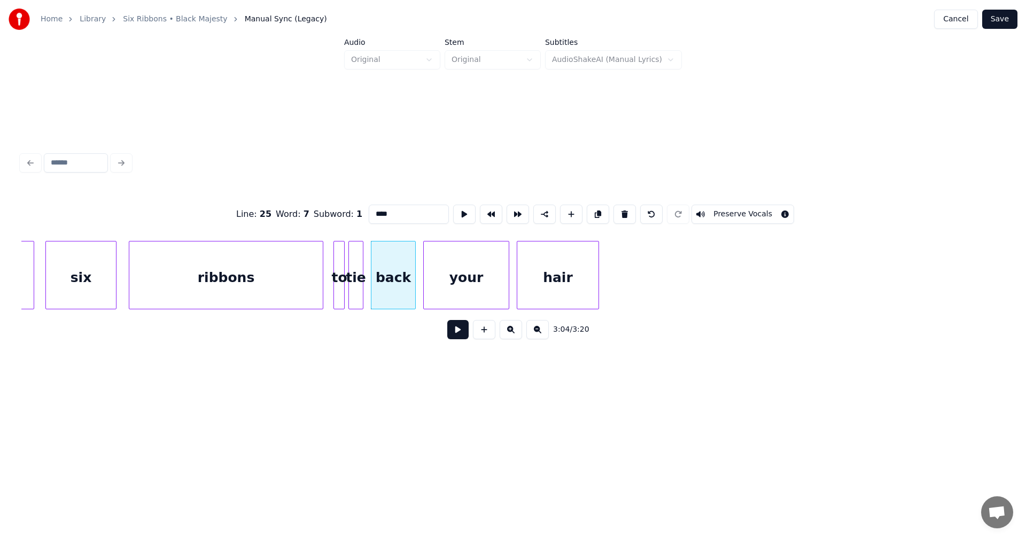
click at [463, 337] on button at bounding box center [457, 329] width 21 height 19
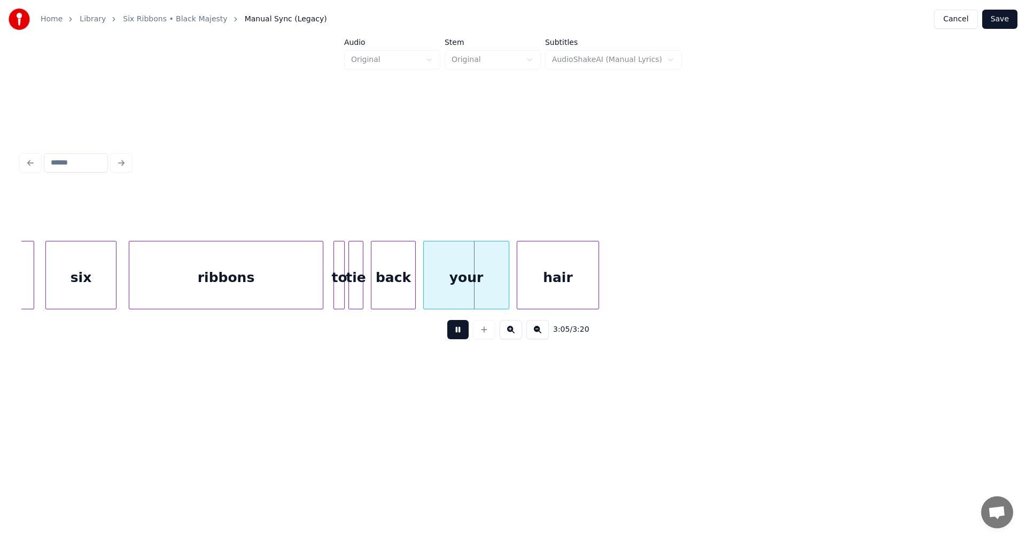
click at [462, 335] on button at bounding box center [457, 329] width 21 height 19
click at [644, 295] on div "hair" at bounding box center [641, 278] width 81 height 73
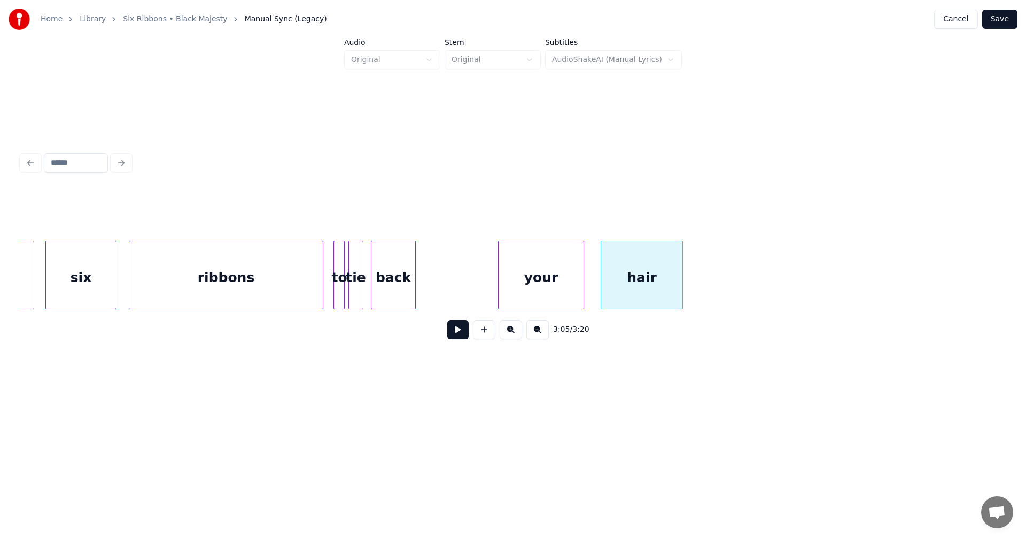
click at [564, 290] on div "your" at bounding box center [541, 278] width 85 height 73
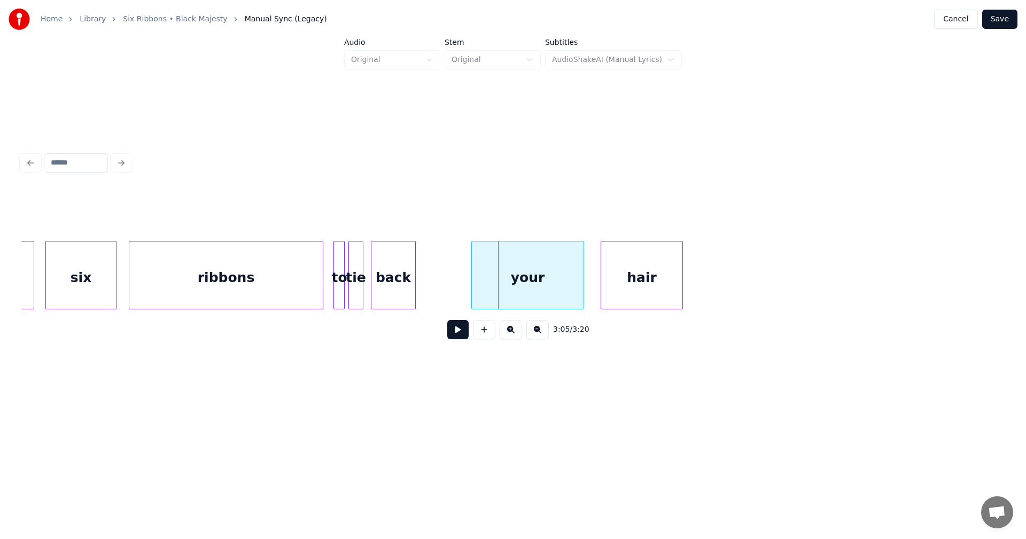
click at [474, 292] on div at bounding box center [473, 275] width 3 height 67
click at [447, 288] on div "back" at bounding box center [435, 278] width 44 height 73
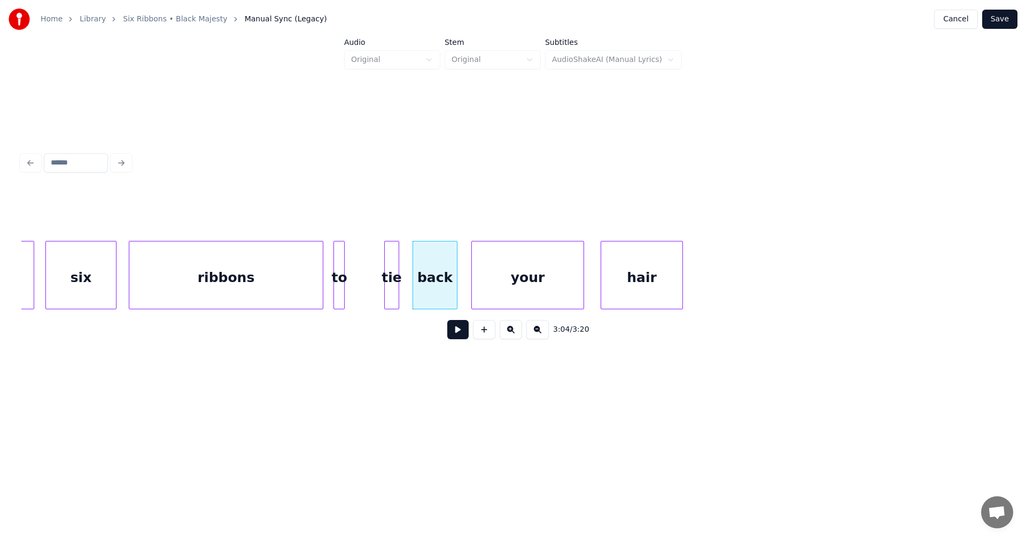
click at [394, 288] on div "tie" at bounding box center [392, 278] width 14 height 73
click at [370, 291] on div at bounding box center [371, 275] width 3 height 67
click at [347, 288] on div "to" at bounding box center [347, 278] width 11 height 73
click at [359, 289] on div at bounding box center [360, 275] width 3 height 67
click at [457, 338] on button at bounding box center [457, 329] width 21 height 19
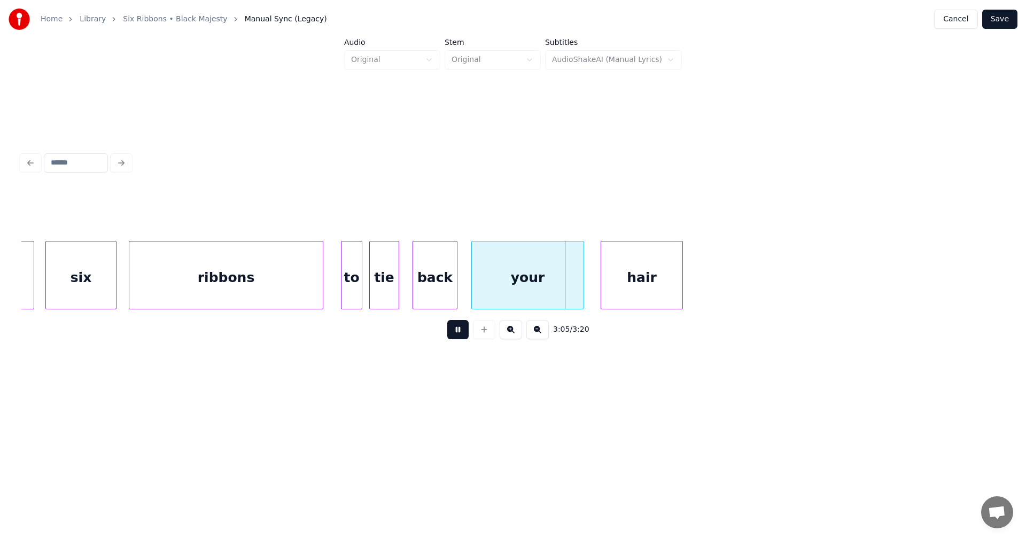
click at [458, 336] on button at bounding box center [457, 329] width 21 height 19
click at [380, 292] on div "tie" at bounding box center [384, 278] width 29 height 73
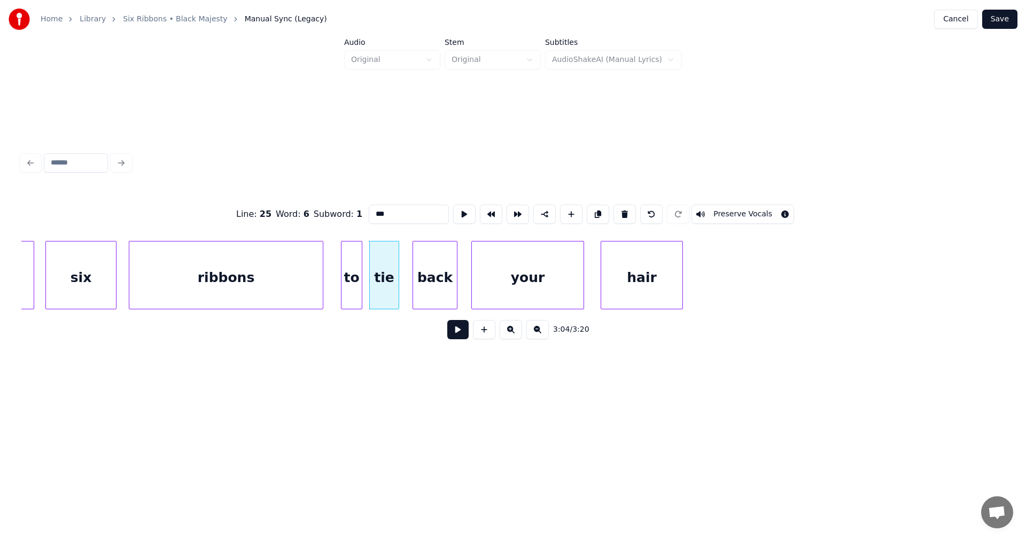
click at [461, 336] on button at bounding box center [457, 329] width 21 height 19
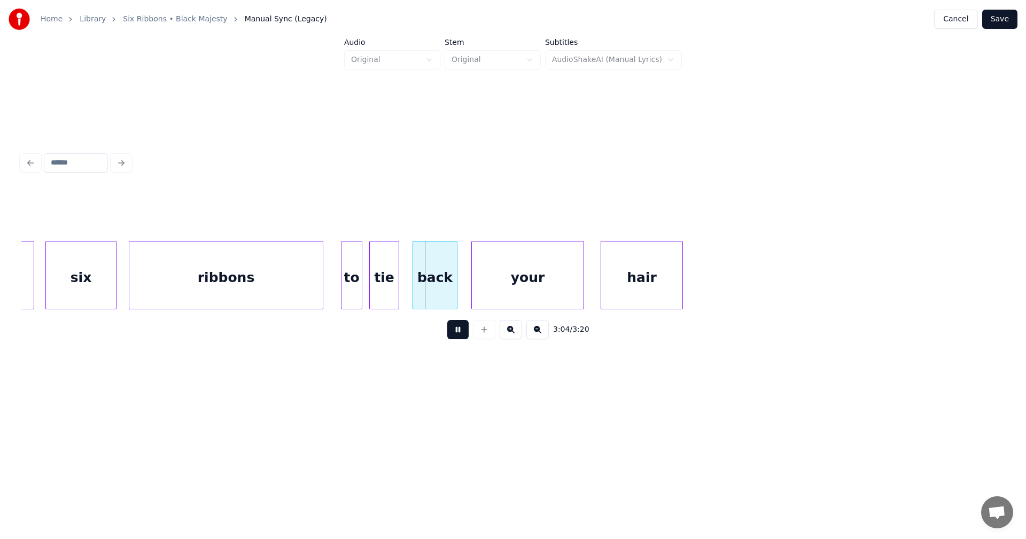
click at [461, 336] on button at bounding box center [457, 329] width 21 height 19
click at [755, 283] on div "hair" at bounding box center [777, 278] width 81 height 73
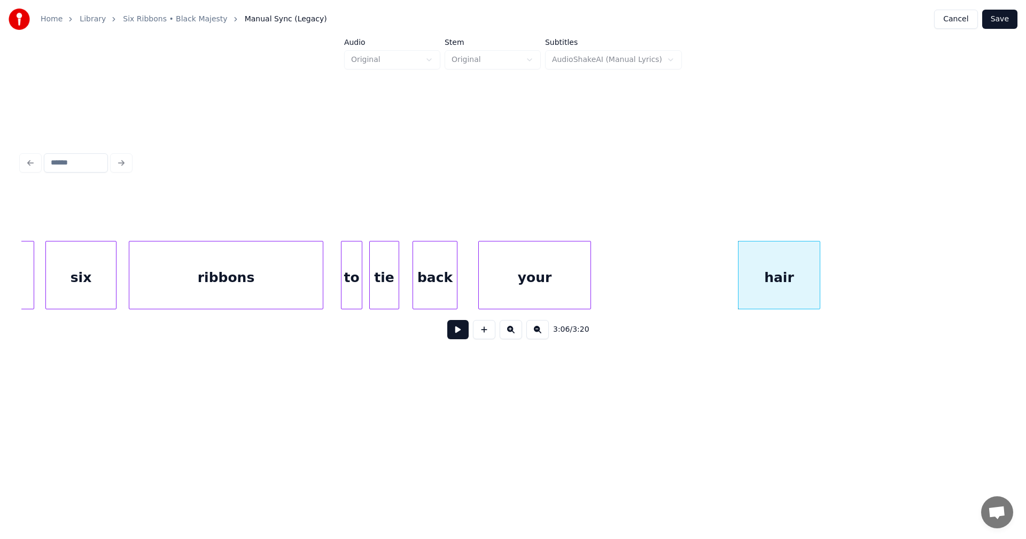
click at [591, 283] on div "your" at bounding box center [535, 278] width 112 height 73
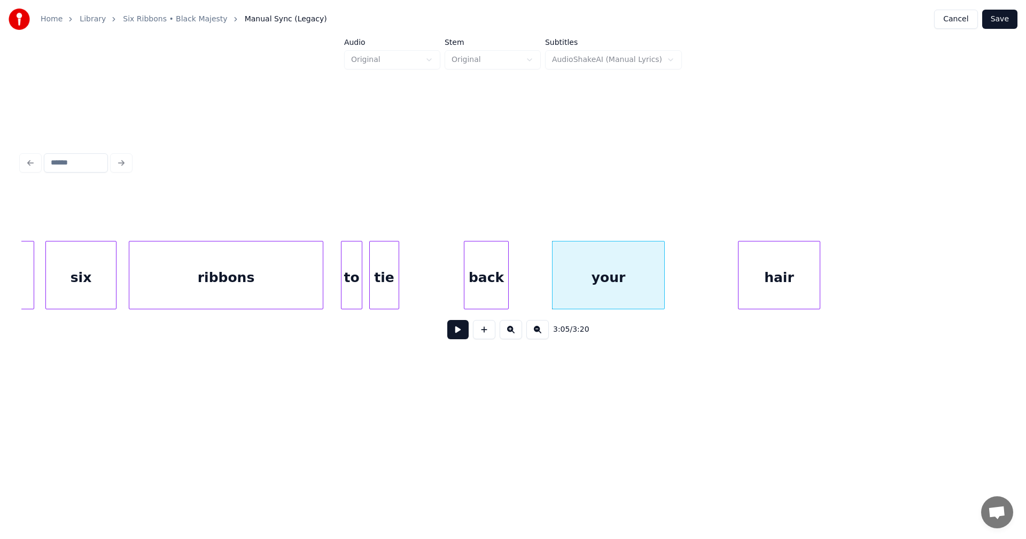
click at [505, 285] on div "back" at bounding box center [486, 278] width 44 height 73
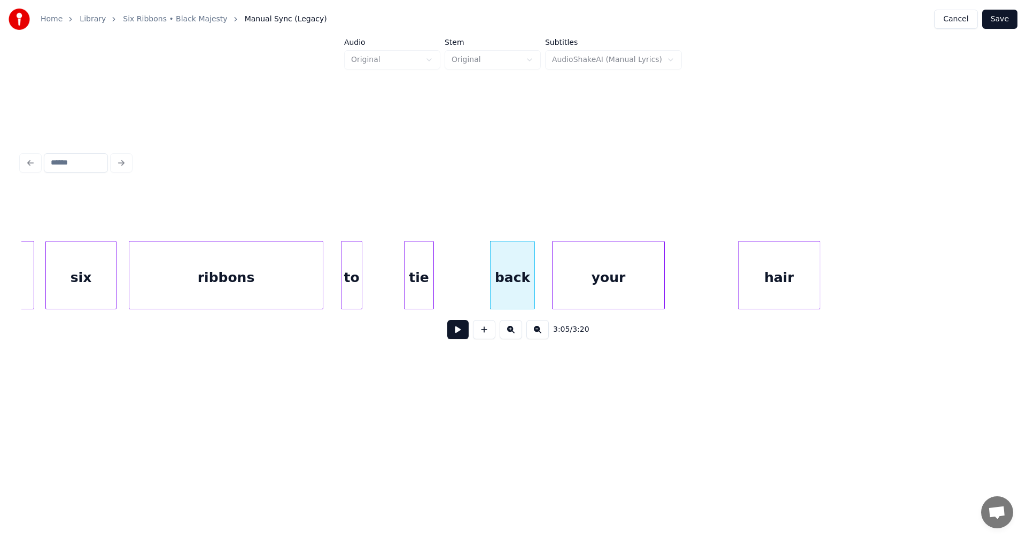
click at [419, 292] on div "tie" at bounding box center [419, 278] width 29 height 73
click at [454, 332] on button at bounding box center [457, 329] width 21 height 19
click at [454, 334] on button at bounding box center [457, 329] width 21 height 19
click at [477, 291] on div at bounding box center [477, 275] width 3 height 67
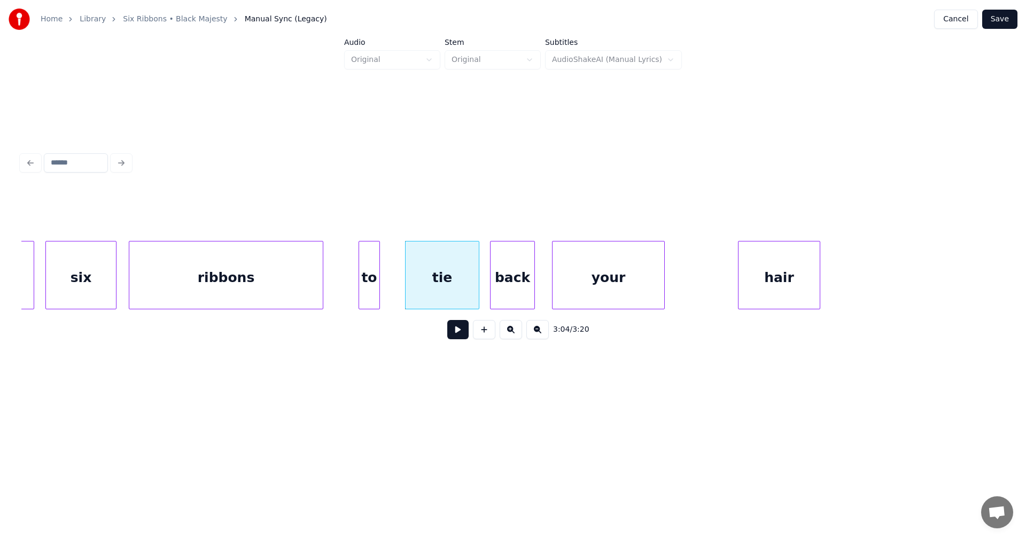
click at [371, 293] on div "to" at bounding box center [369, 278] width 20 height 73
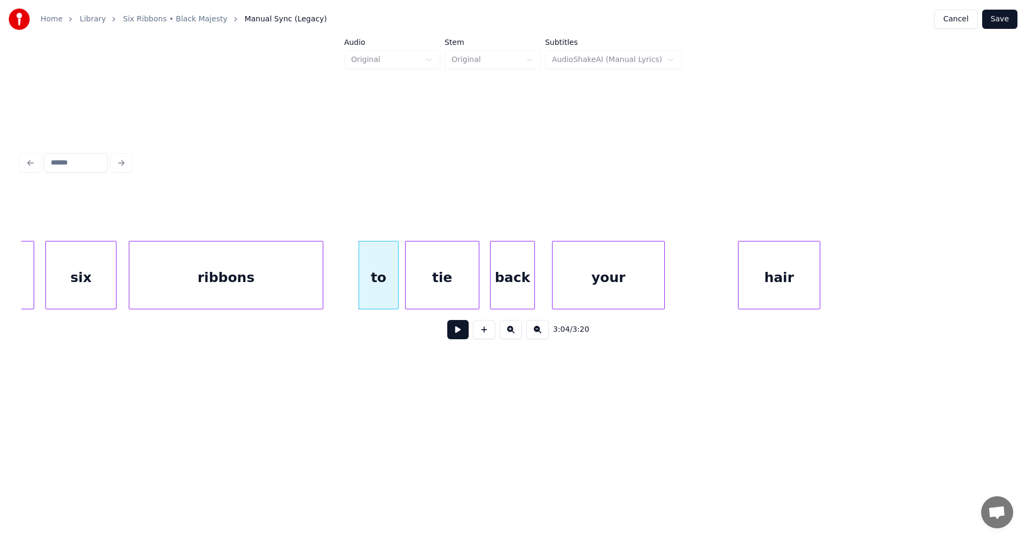
click at [396, 291] on div at bounding box center [396, 275] width 3 height 67
click at [388, 295] on div "to" at bounding box center [378, 278] width 39 height 73
click at [454, 338] on button at bounding box center [457, 329] width 21 height 19
click at [456, 335] on button at bounding box center [457, 329] width 21 height 19
click at [461, 299] on div "tie" at bounding box center [442, 278] width 73 height 73
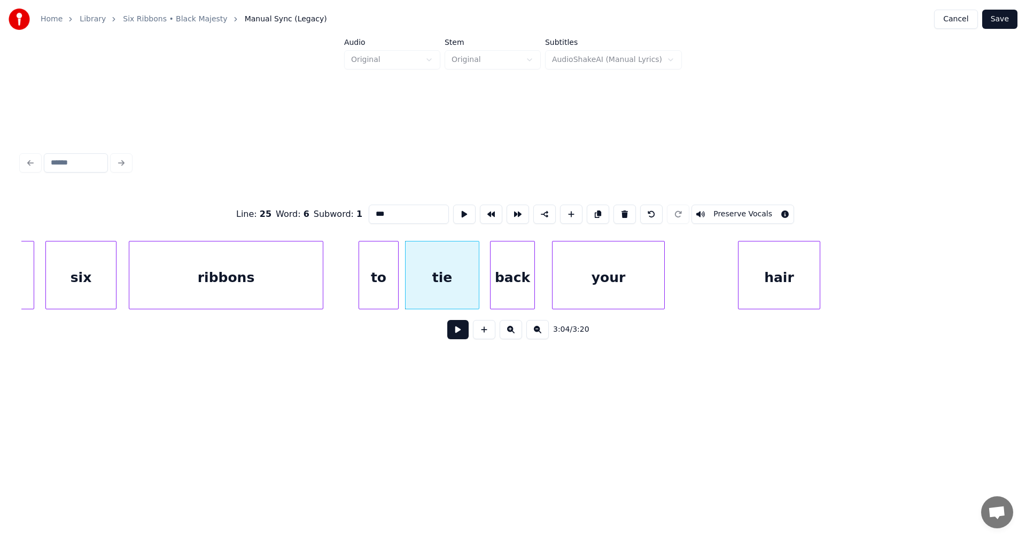
click at [456, 335] on button at bounding box center [457, 329] width 21 height 19
click at [458, 335] on button at bounding box center [457, 329] width 21 height 19
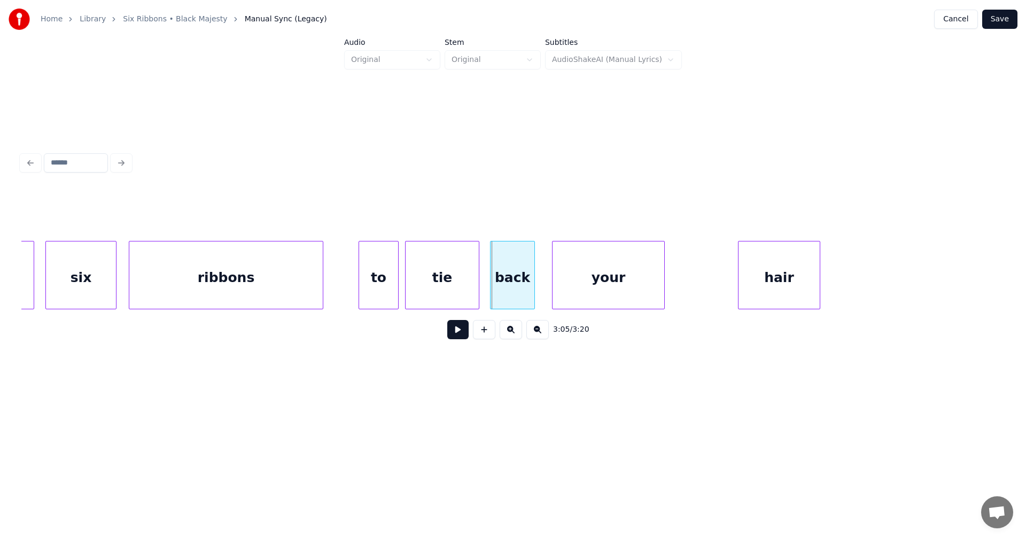
click at [452, 336] on button at bounding box center [457, 329] width 21 height 19
click at [454, 335] on button at bounding box center [457, 329] width 21 height 19
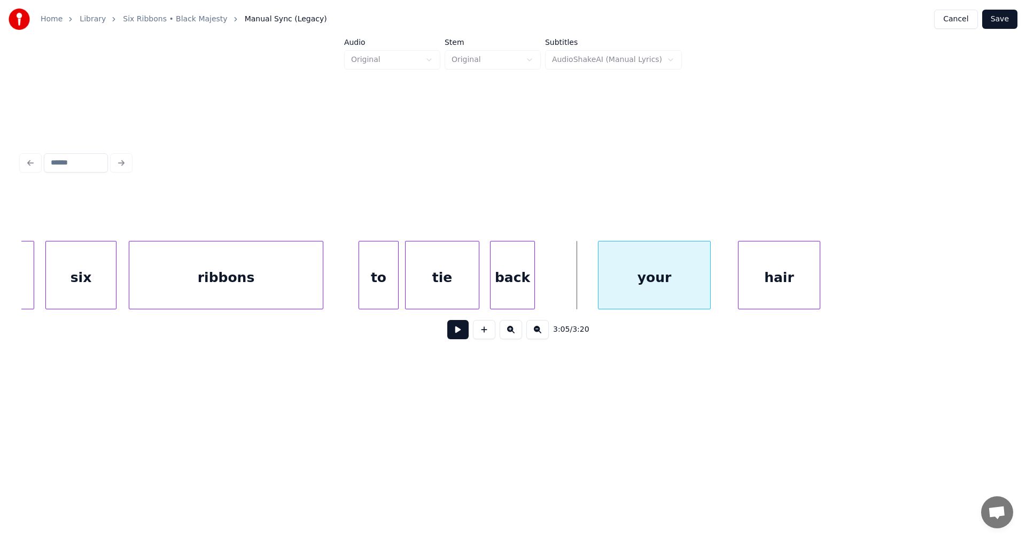
click at [625, 289] on div "your" at bounding box center [655, 278] width 112 height 73
click at [576, 290] on div at bounding box center [577, 275] width 3 height 67
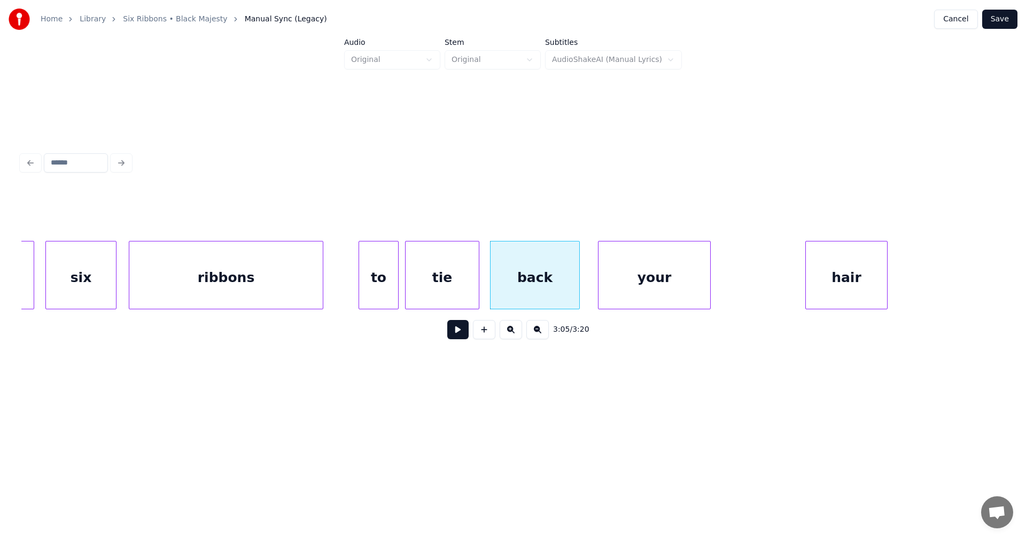
click at [828, 262] on div "hair" at bounding box center [846, 278] width 81 height 73
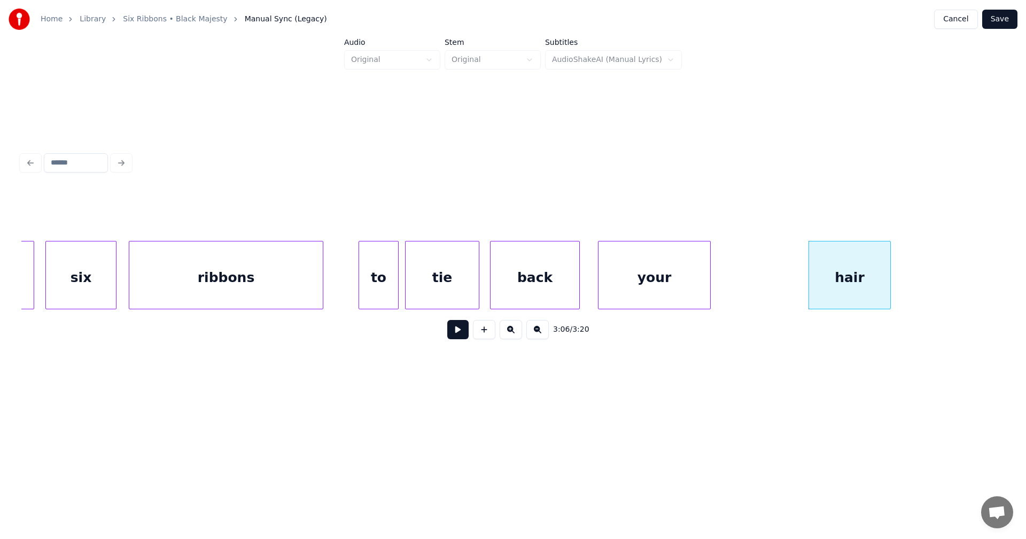
click at [384, 289] on div "to" at bounding box center [378, 278] width 39 height 73
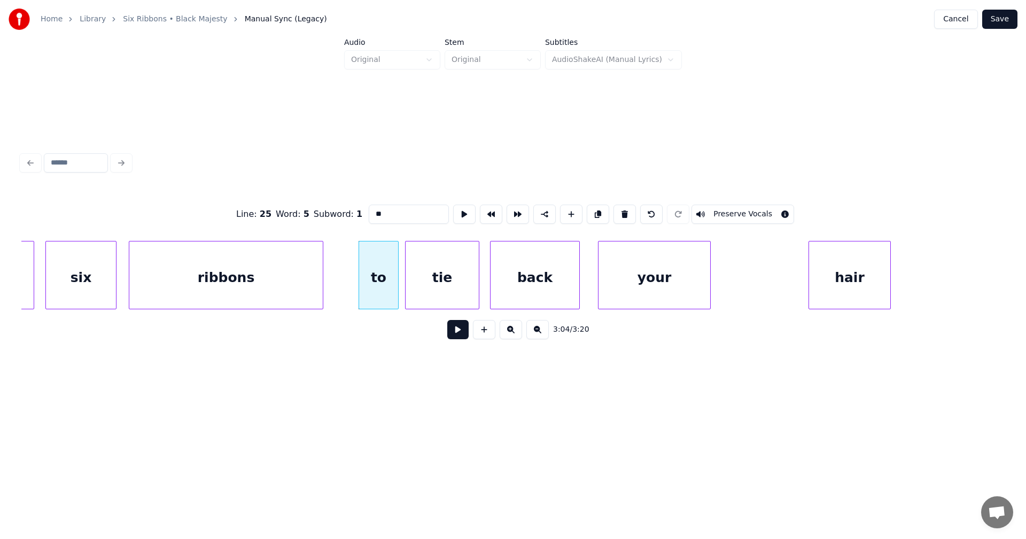
click at [458, 334] on button at bounding box center [457, 329] width 21 height 19
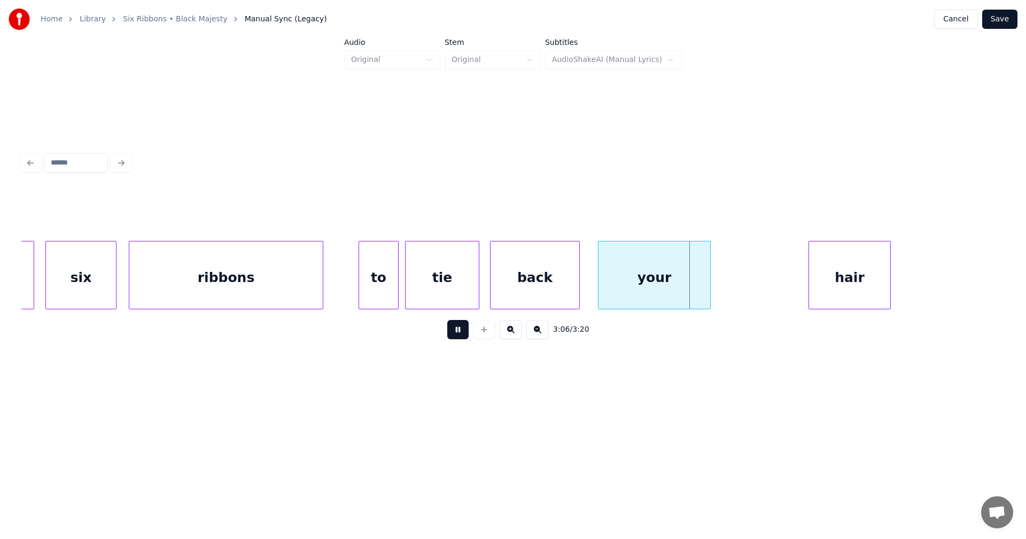
click at [460, 335] on button at bounding box center [457, 329] width 21 height 19
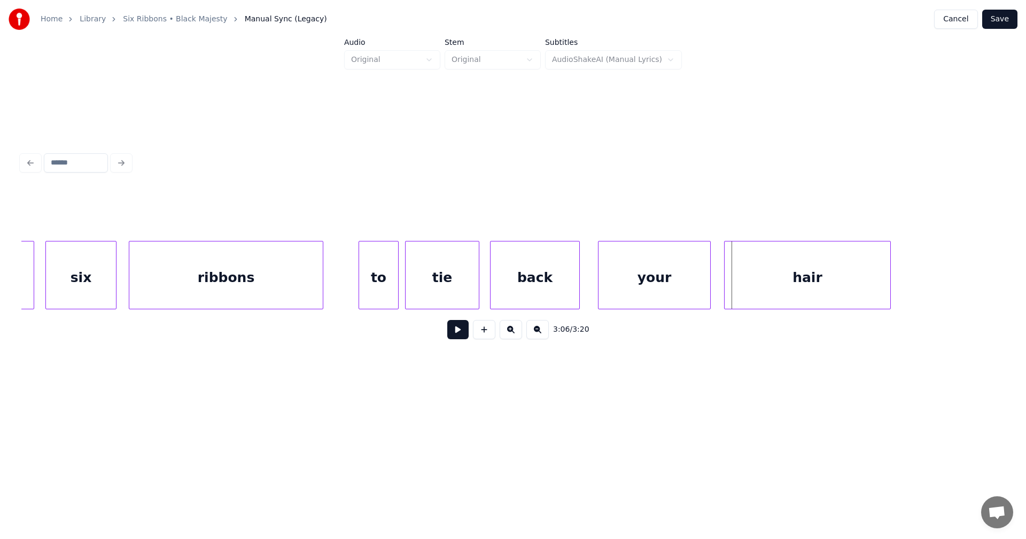
click at [726, 291] on div at bounding box center [726, 275] width 3 height 67
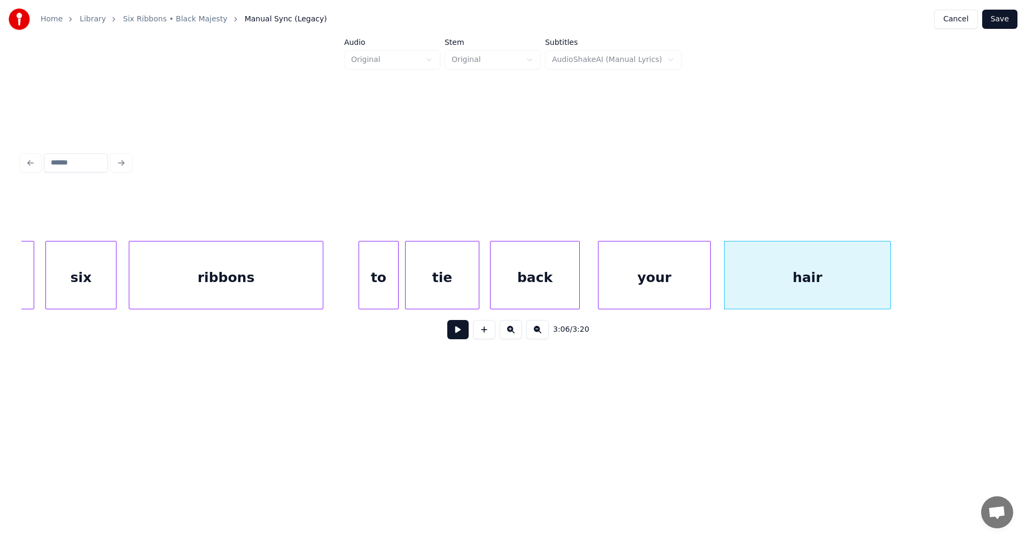
click at [677, 295] on div "your" at bounding box center [655, 278] width 112 height 73
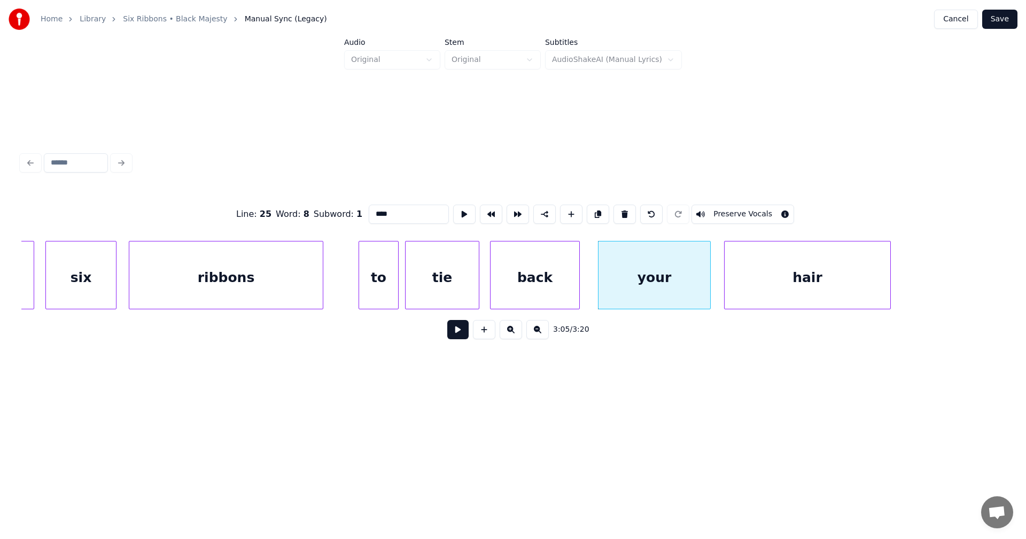
click at [452, 335] on button at bounding box center [457, 329] width 21 height 19
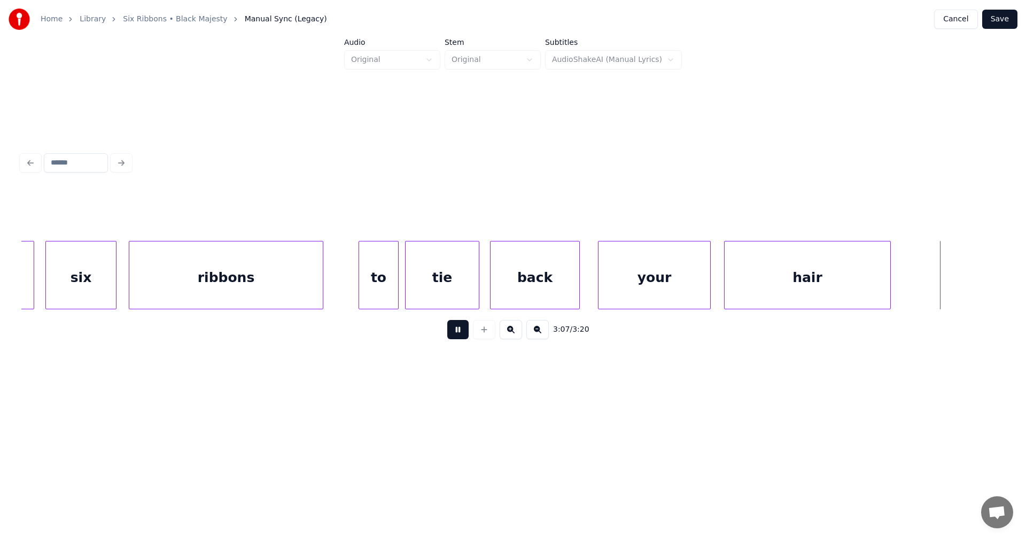
drag, startPoint x: 456, startPoint y: 334, endPoint x: 813, endPoint y: 347, distance: 357.3
click at [486, 336] on div "3:07 / 3:20" at bounding box center [513, 330] width 966 height 24
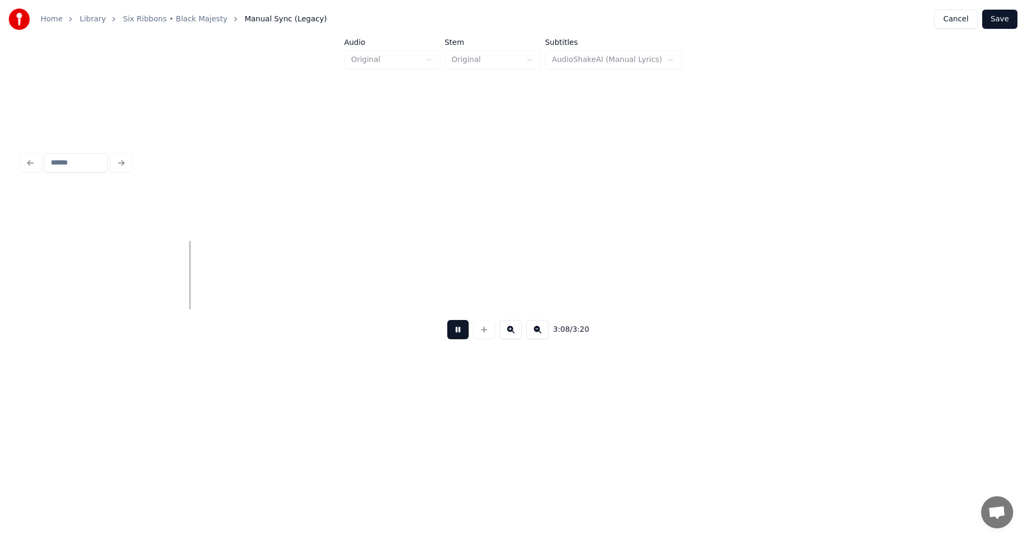
click at [456, 334] on button at bounding box center [457, 329] width 21 height 19
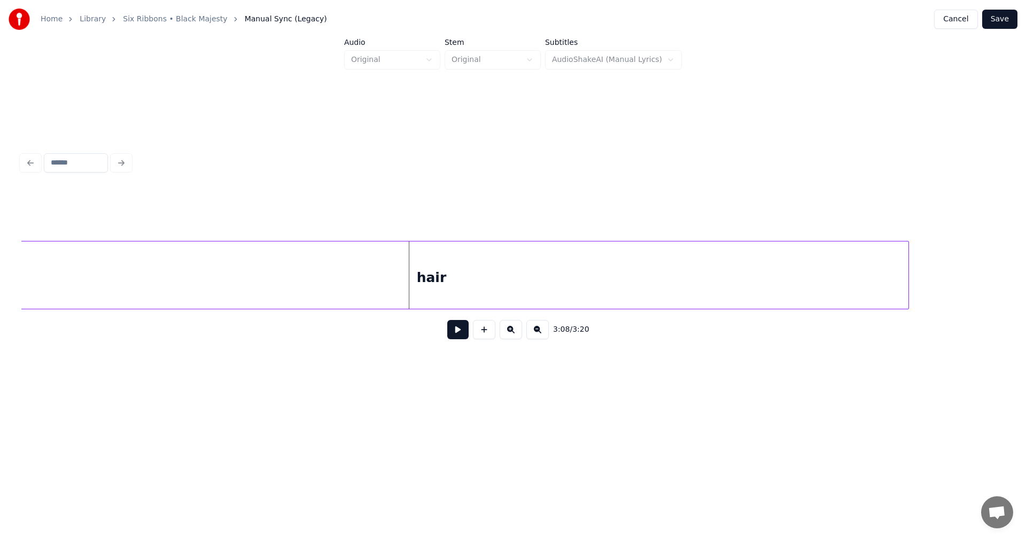
click at [917, 331] on div "3:08 / 3:20" at bounding box center [512, 269] width 983 height 162
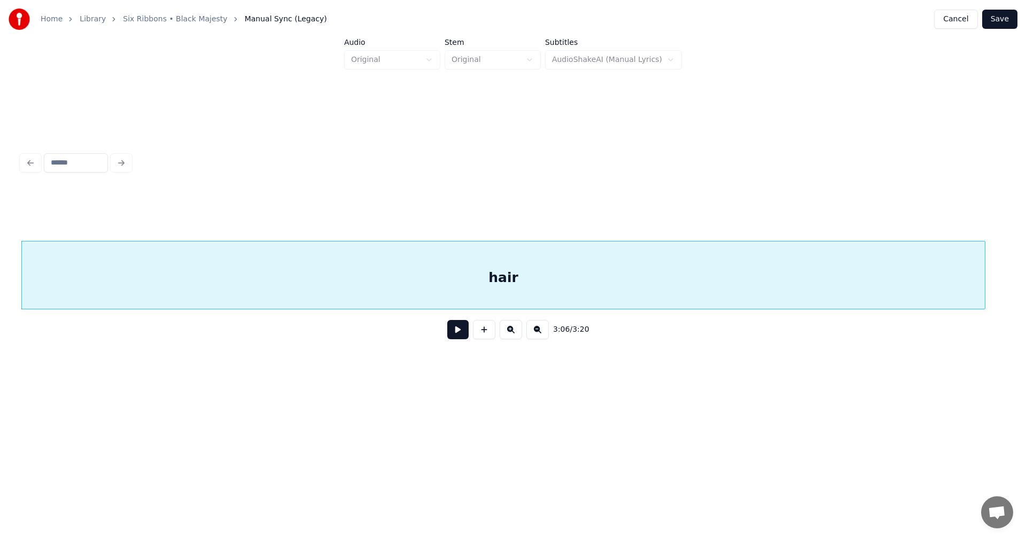
click at [453, 337] on button at bounding box center [457, 329] width 21 height 19
click at [458, 334] on button at bounding box center [457, 329] width 21 height 19
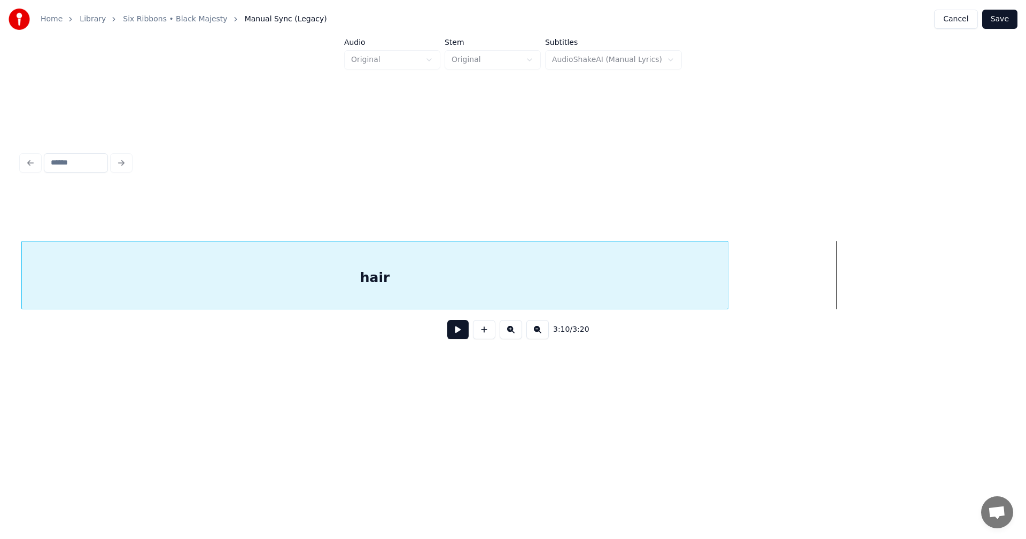
click at [727, 282] on div at bounding box center [726, 275] width 3 height 67
click at [652, 285] on div "hair" at bounding box center [375, 278] width 706 height 73
click at [460, 337] on button at bounding box center [457, 329] width 21 height 19
click at [458, 331] on button at bounding box center [457, 329] width 21 height 19
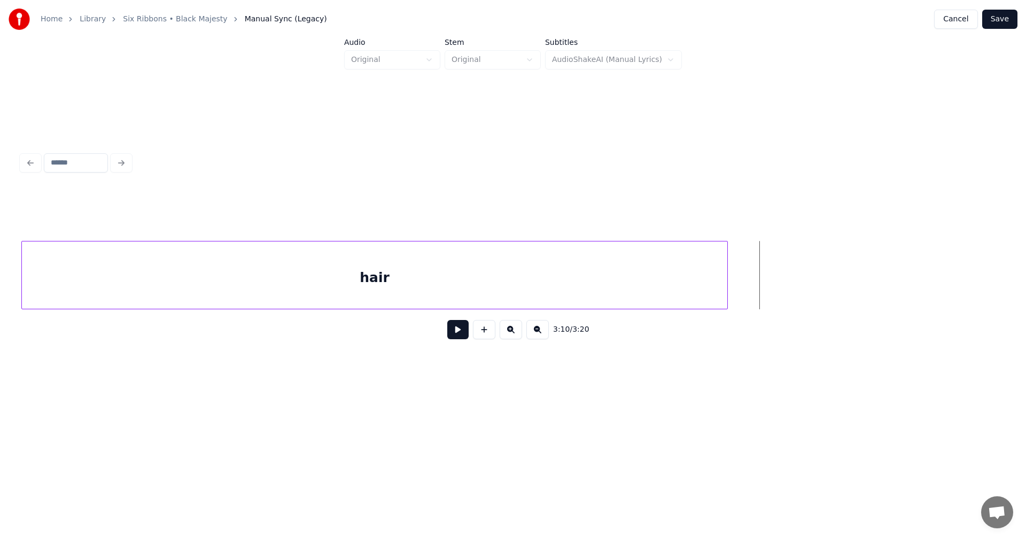
click at [493, 278] on div "hair" at bounding box center [375, 278] width 706 height 73
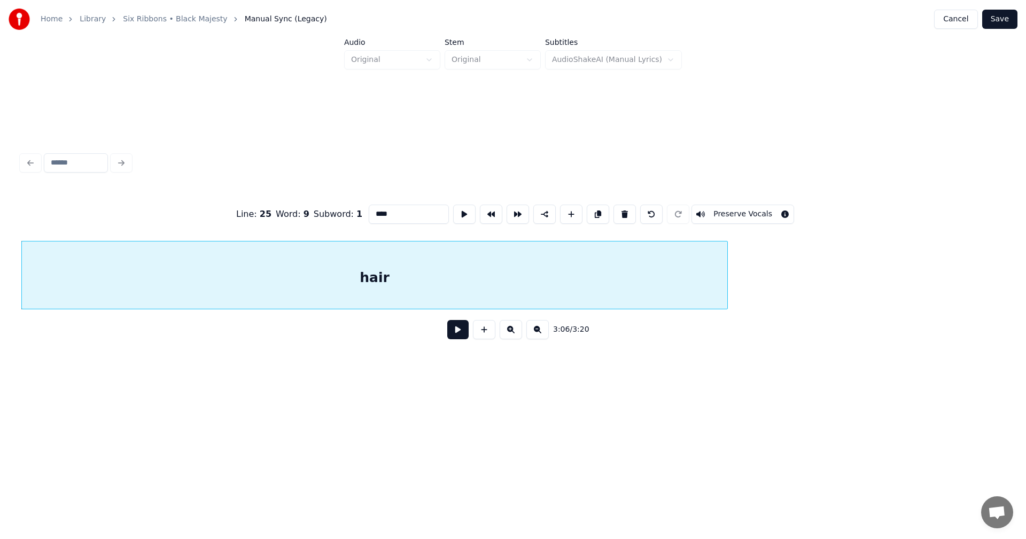
click at [407, 205] on input "****" at bounding box center [409, 214] width 80 height 19
type input "*******"
click at [995, 20] on button "Save" at bounding box center [999, 19] width 35 height 19
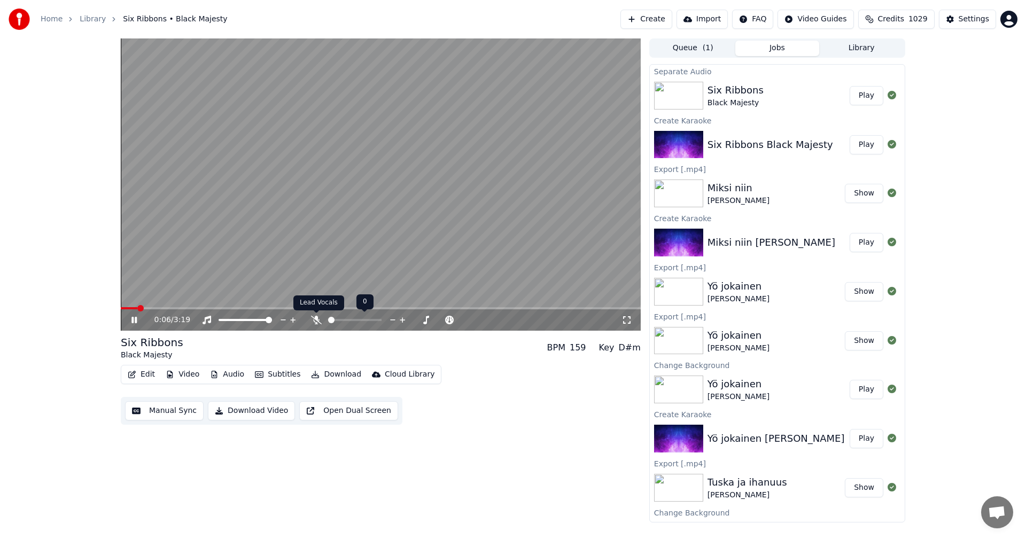
click at [320, 322] on icon at bounding box center [316, 320] width 11 height 9
click at [132, 320] on icon at bounding box center [133, 320] width 5 height 6
click at [150, 377] on button "Edit" at bounding box center [141, 374] width 36 height 15
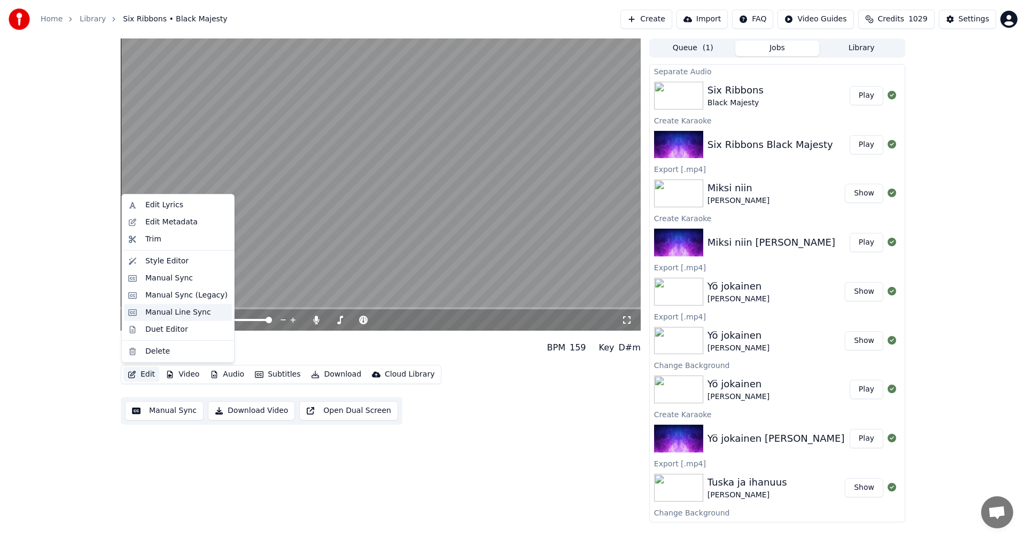
click at [179, 311] on div "Manual Line Sync" at bounding box center [178, 312] width 66 height 11
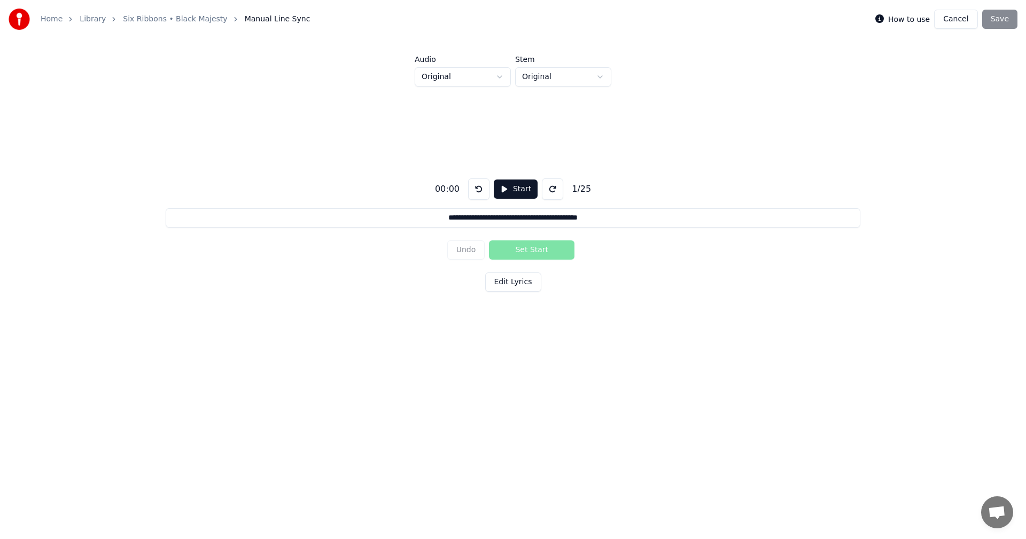
click at [955, 21] on button "Cancel" at bounding box center [955, 19] width 43 height 19
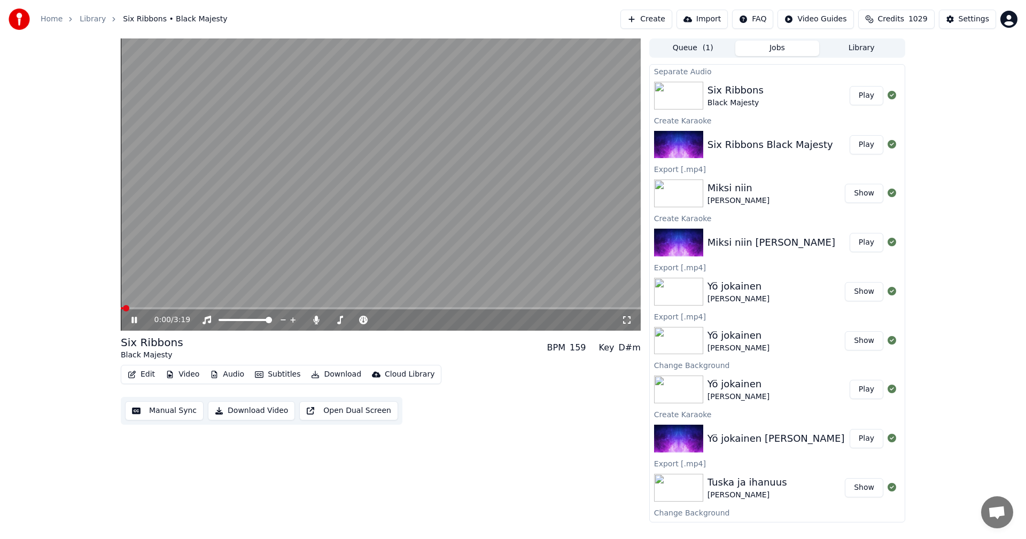
click at [150, 373] on button "Edit" at bounding box center [141, 374] width 36 height 15
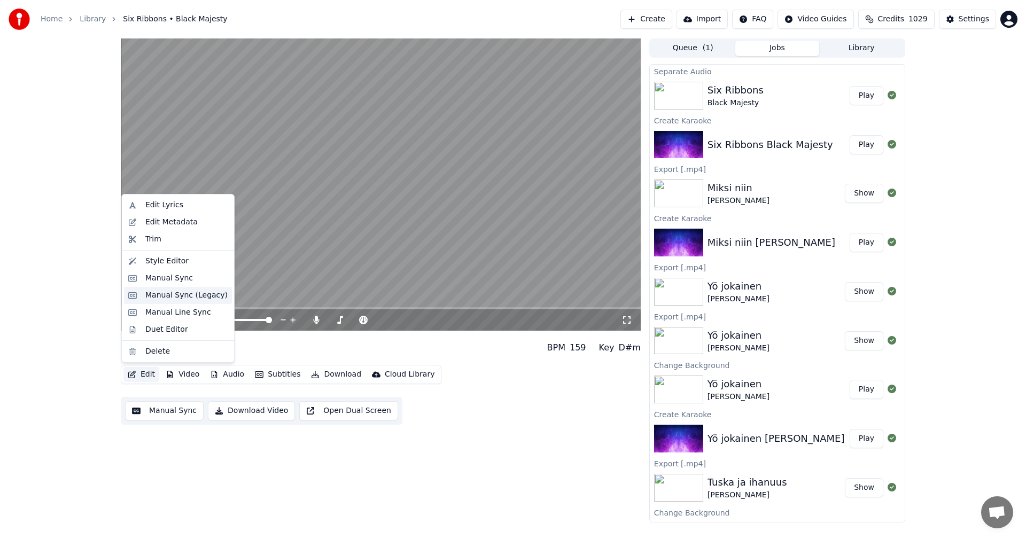
click at [171, 291] on div "Manual Sync (Legacy)" at bounding box center [186, 295] width 82 height 11
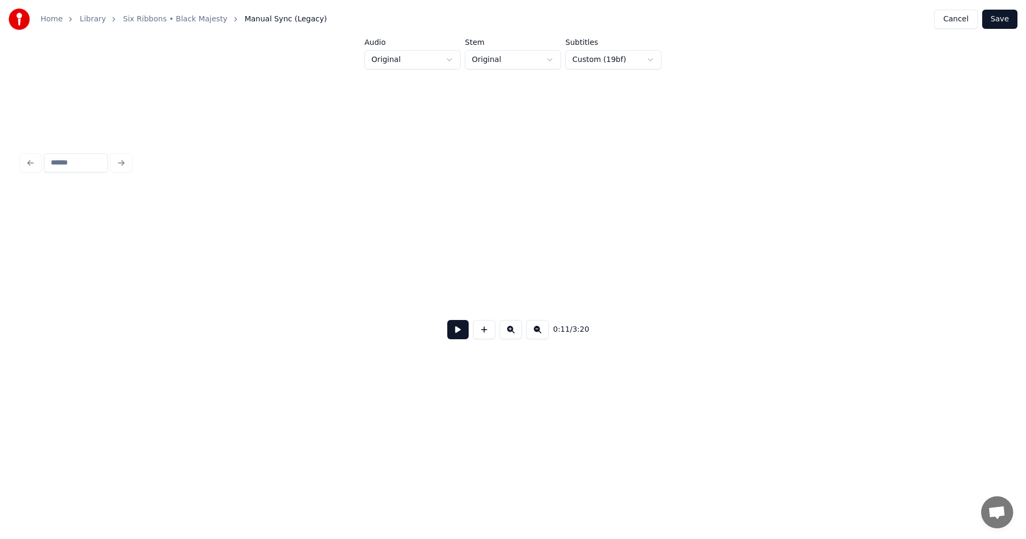
scroll to position [0, 2237]
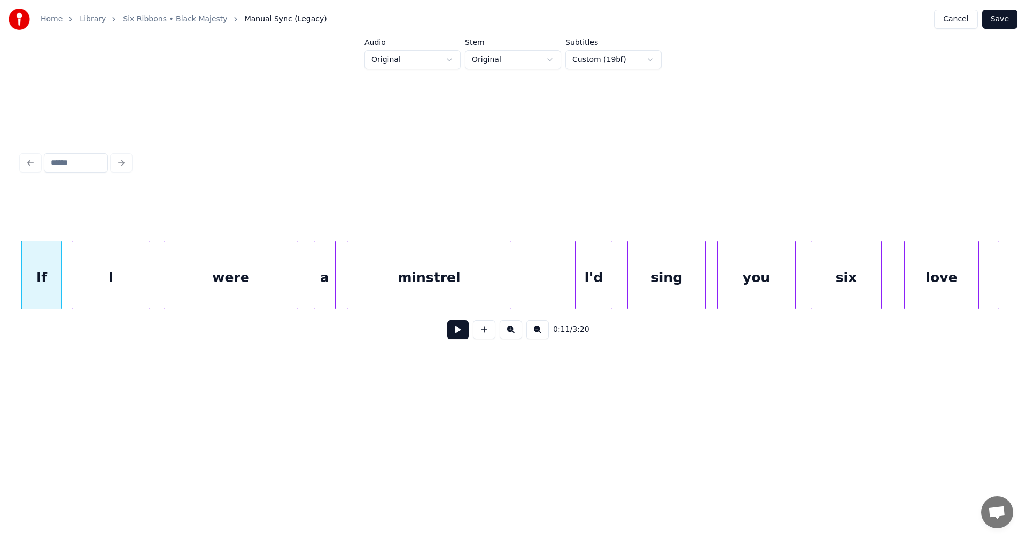
click at [441, 280] on div "minstrel" at bounding box center [429, 278] width 164 height 73
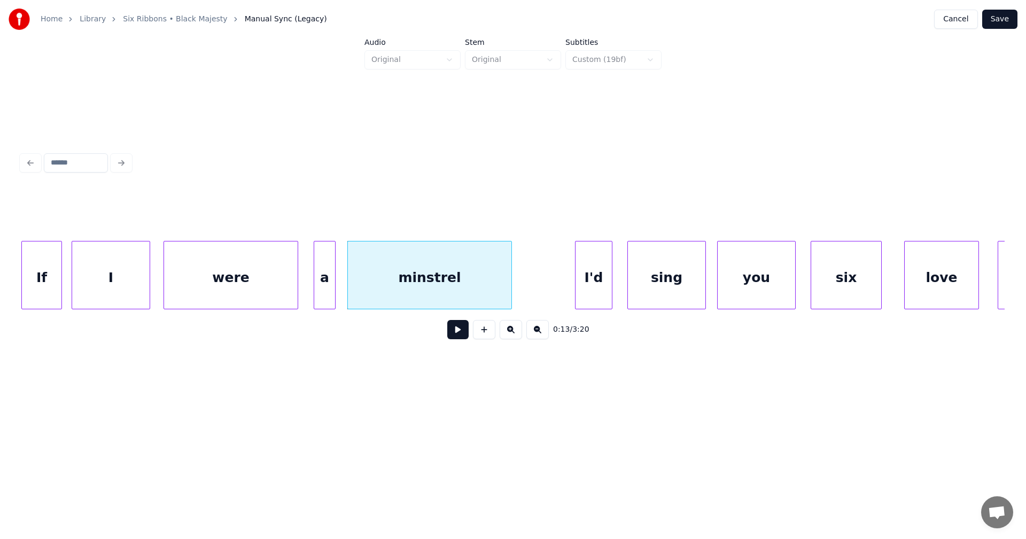
click at [593, 279] on div "I'd" at bounding box center [594, 278] width 36 height 73
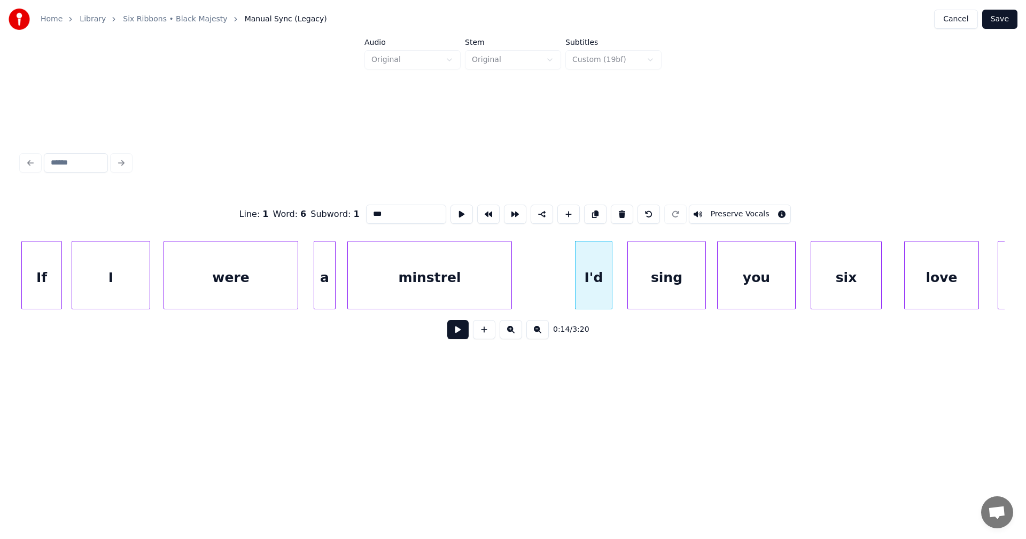
click at [486, 280] on div "minstrel" at bounding box center [430, 278] width 164 height 73
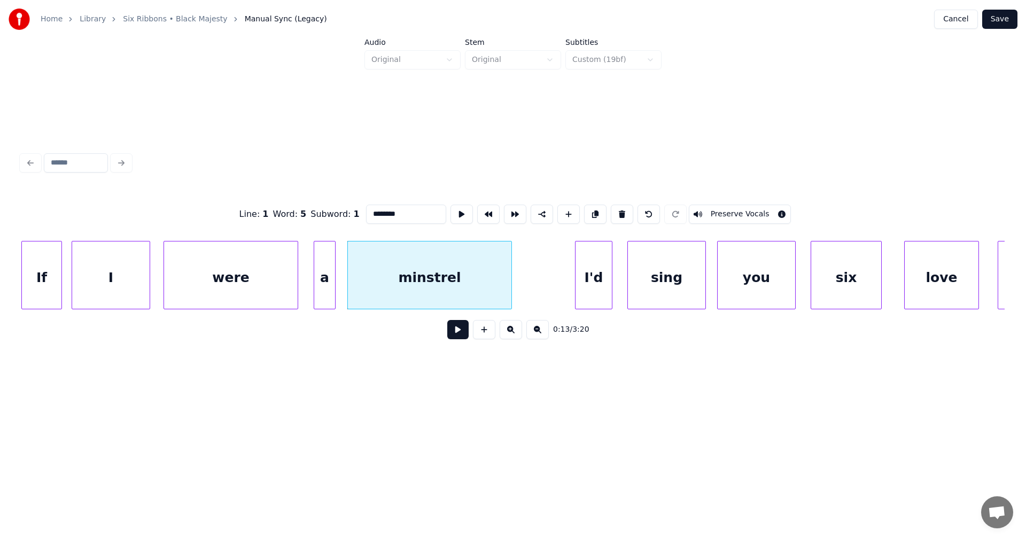
click at [402, 211] on input "********" at bounding box center [406, 214] width 80 height 19
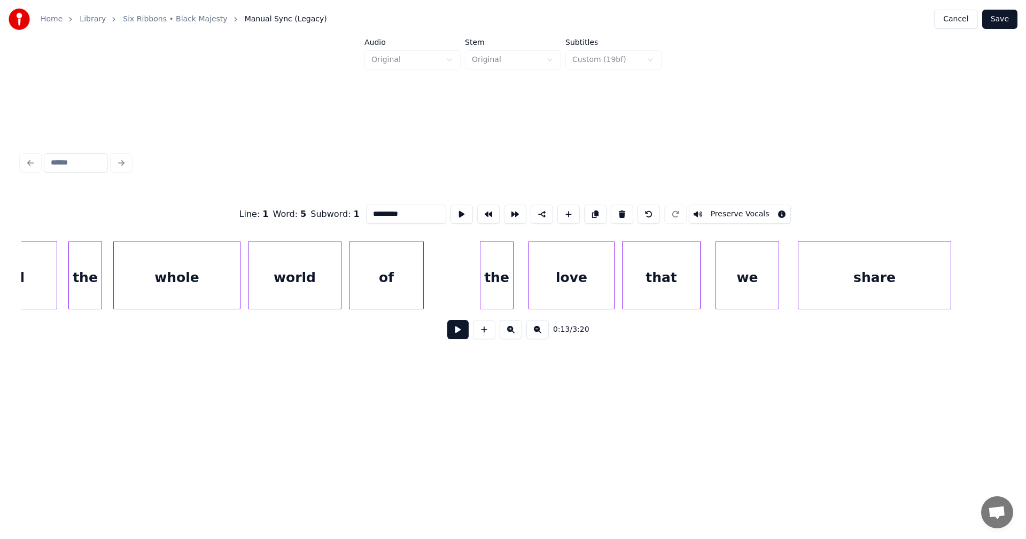
scroll to position [0, 3686]
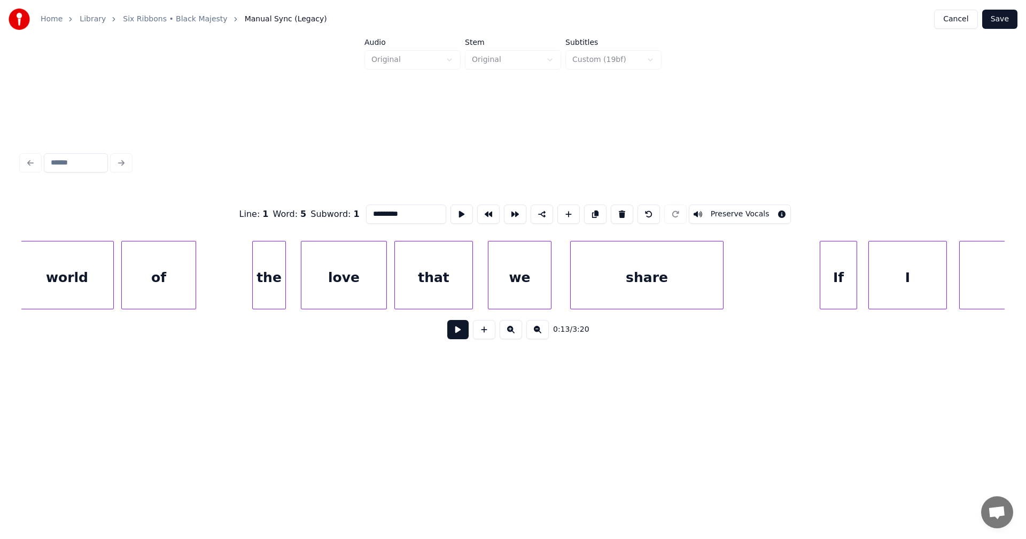
click at [165, 290] on div "of" at bounding box center [159, 278] width 74 height 73
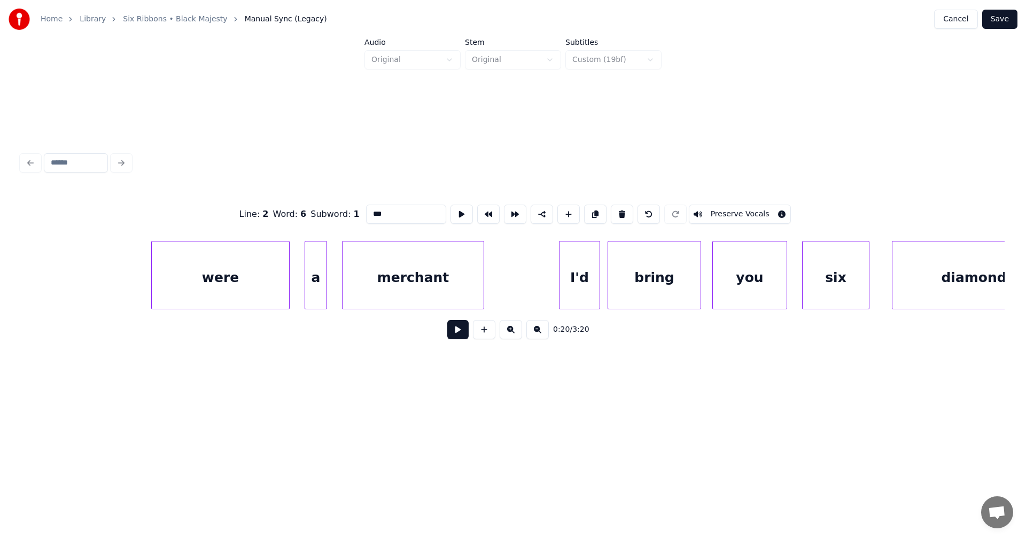
scroll to position [0, 4660]
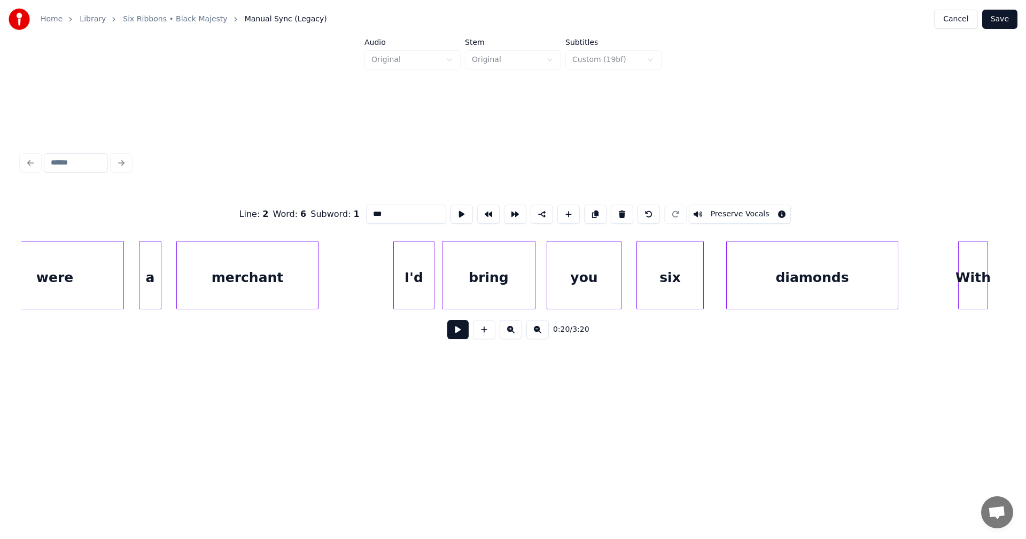
click at [232, 285] on div "merchant" at bounding box center [247, 278] width 141 height 73
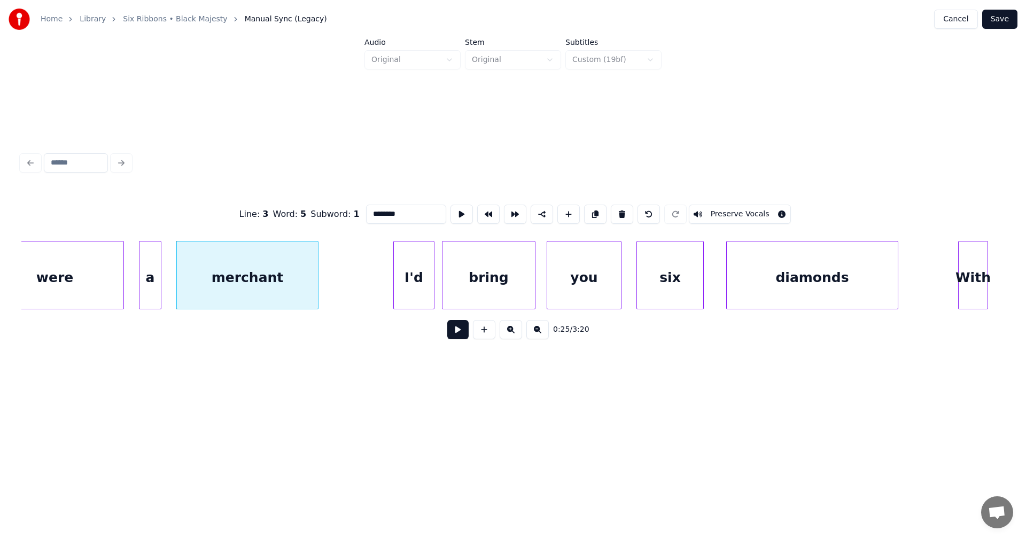
click at [412, 295] on div "I'd" at bounding box center [414, 278] width 40 height 73
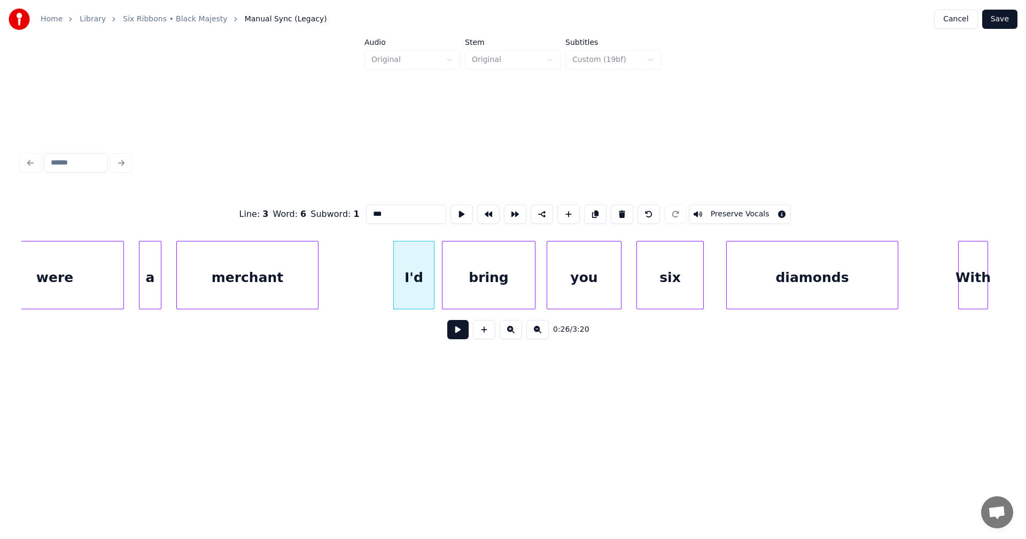
click at [304, 262] on div "merchant" at bounding box center [247, 278] width 141 height 73
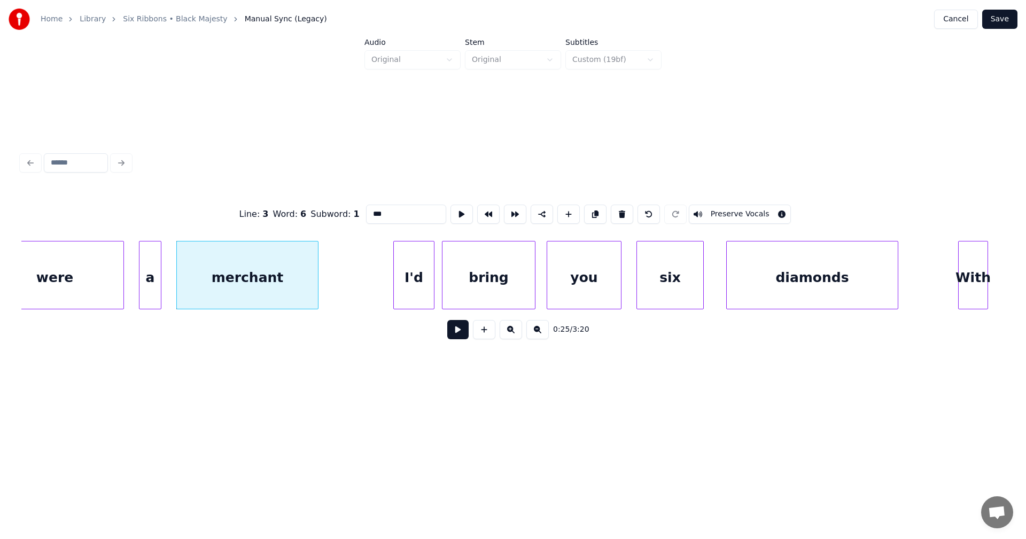
click at [302, 261] on div "merchant" at bounding box center [247, 278] width 141 height 73
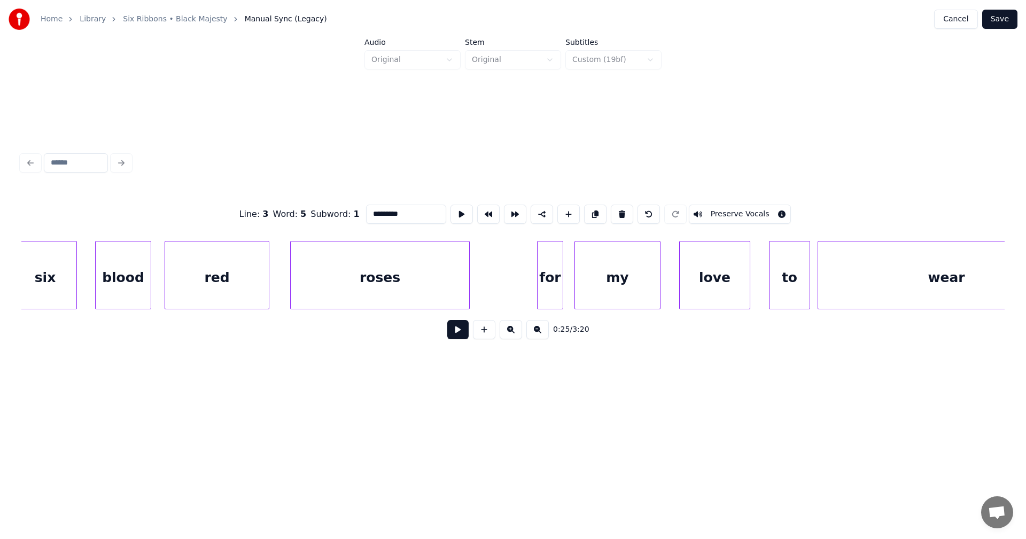
scroll to position [0, 5737]
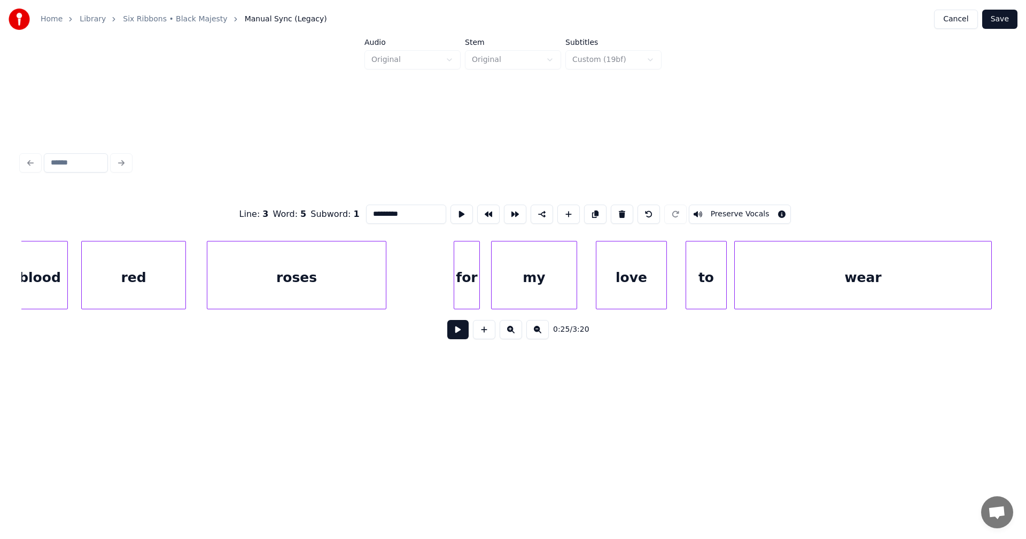
click at [251, 289] on div "roses" at bounding box center [296, 278] width 179 height 73
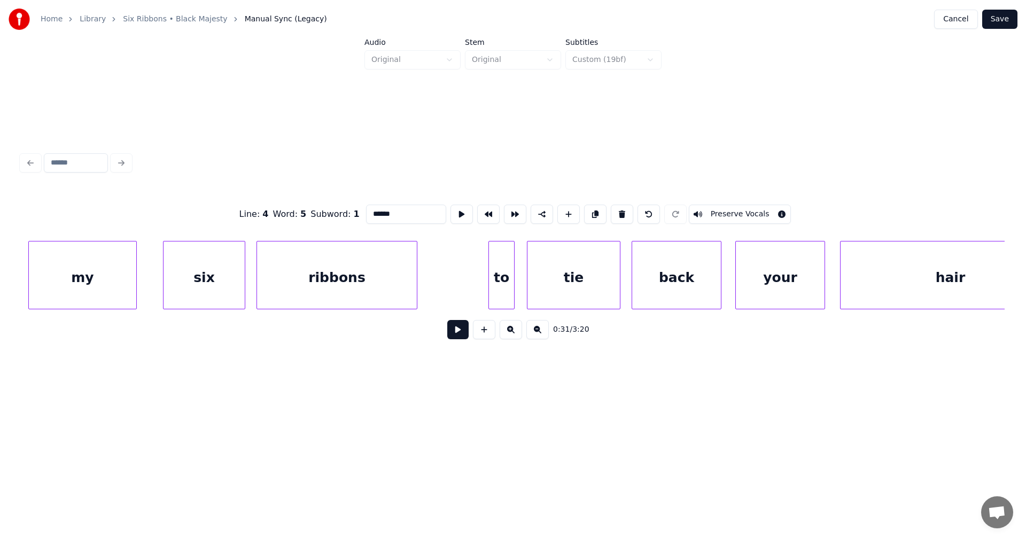
scroll to position [0, 8015]
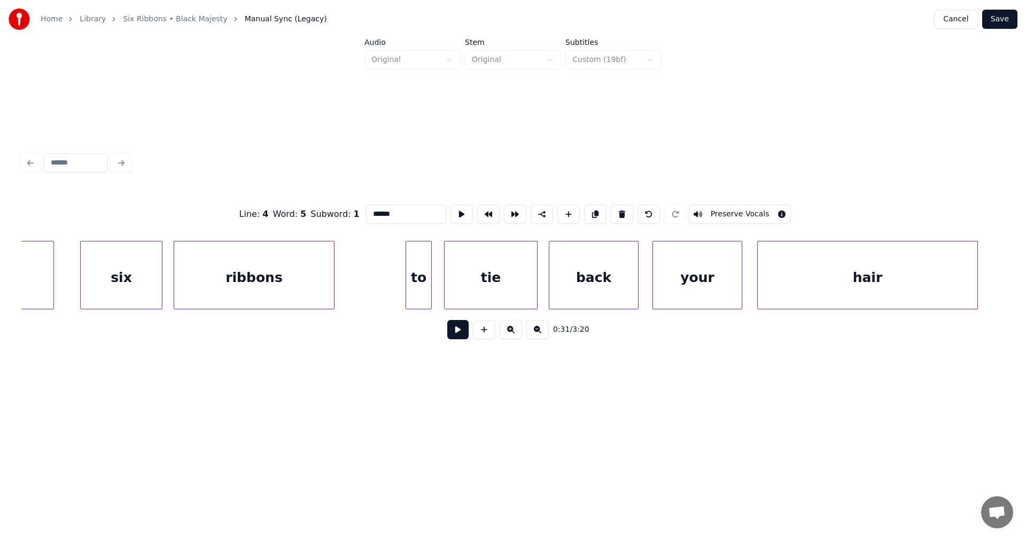
click at [278, 294] on div "ribbons" at bounding box center [254, 278] width 160 height 73
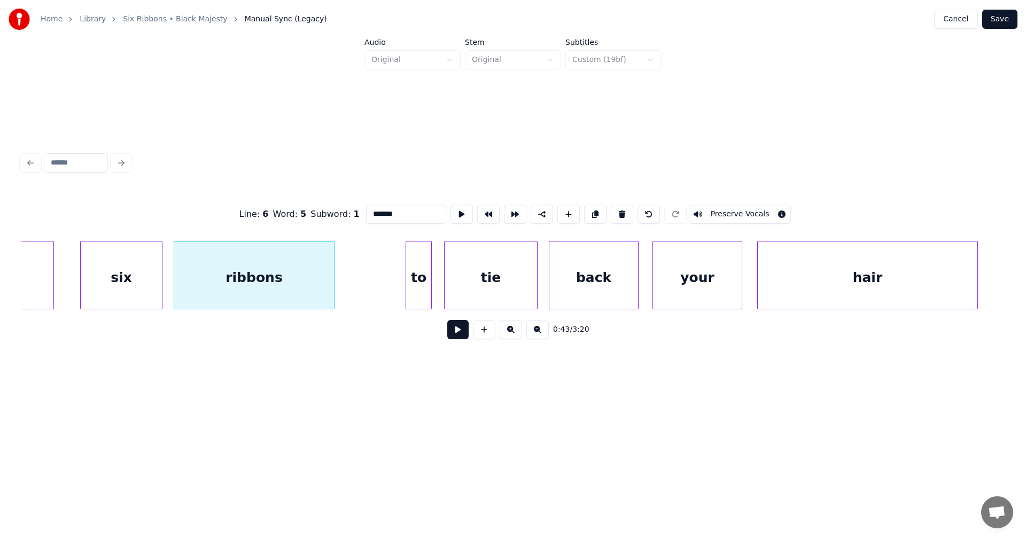
click at [416, 286] on div "to" at bounding box center [418, 278] width 25 height 73
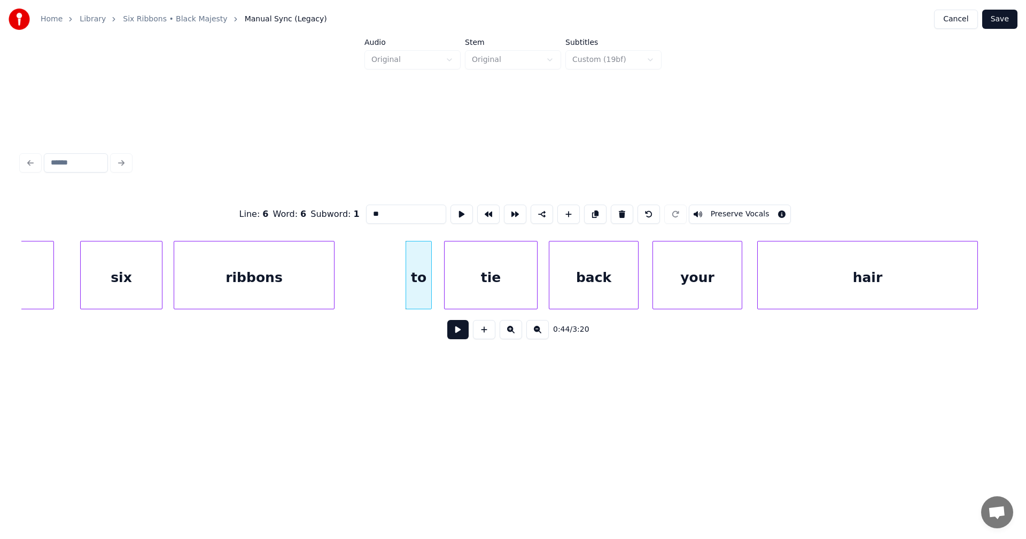
click at [303, 281] on div "ribbons" at bounding box center [254, 278] width 160 height 73
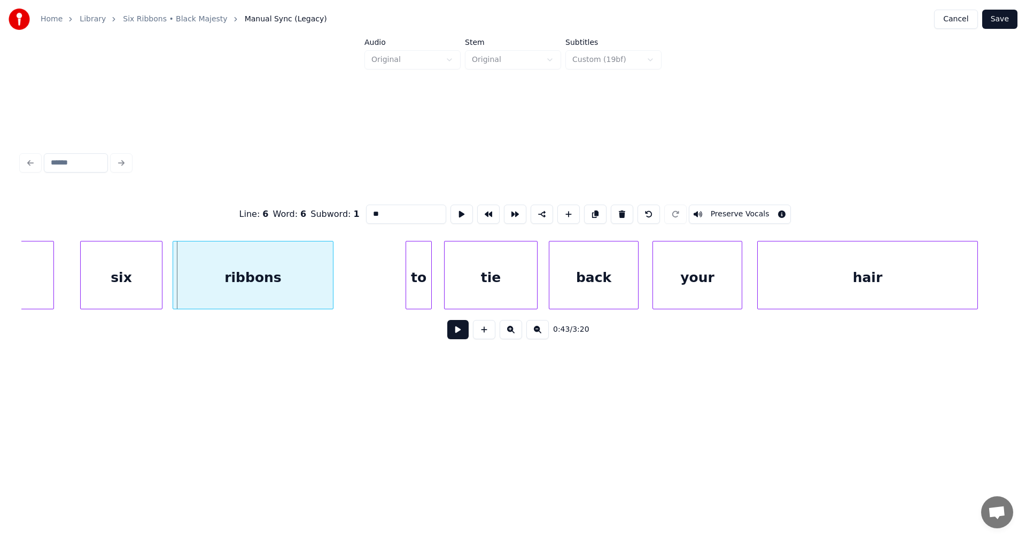
click at [298, 281] on div "ribbons" at bounding box center [253, 278] width 160 height 73
click at [298, 280] on div "ribbons" at bounding box center [253, 278] width 160 height 73
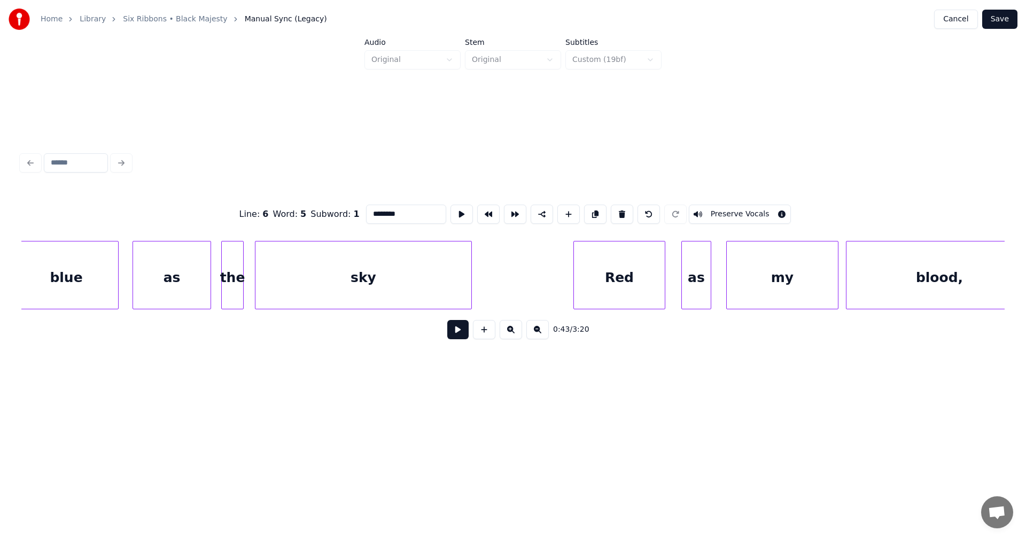
scroll to position [0, 9672]
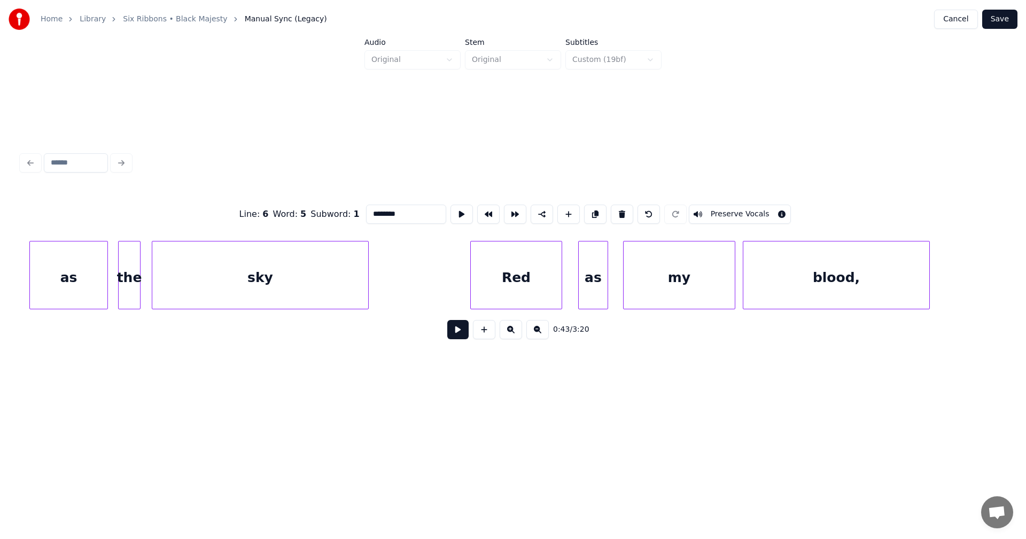
click at [308, 293] on div "sky" at bounding box center [260, 278] width 216 height 73
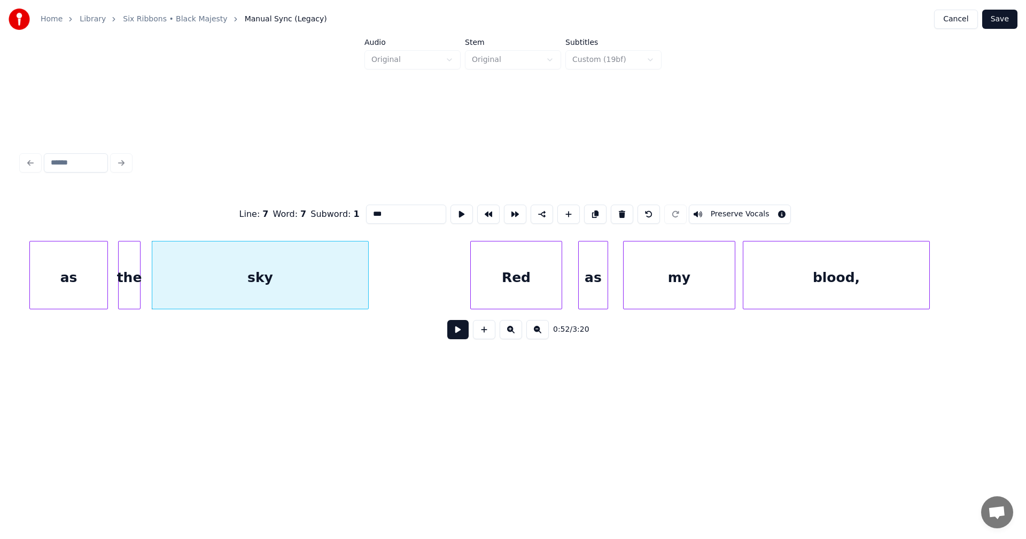
click at [490, 288] on div "Red" at bounding box center [516, 278] width 91 height 73
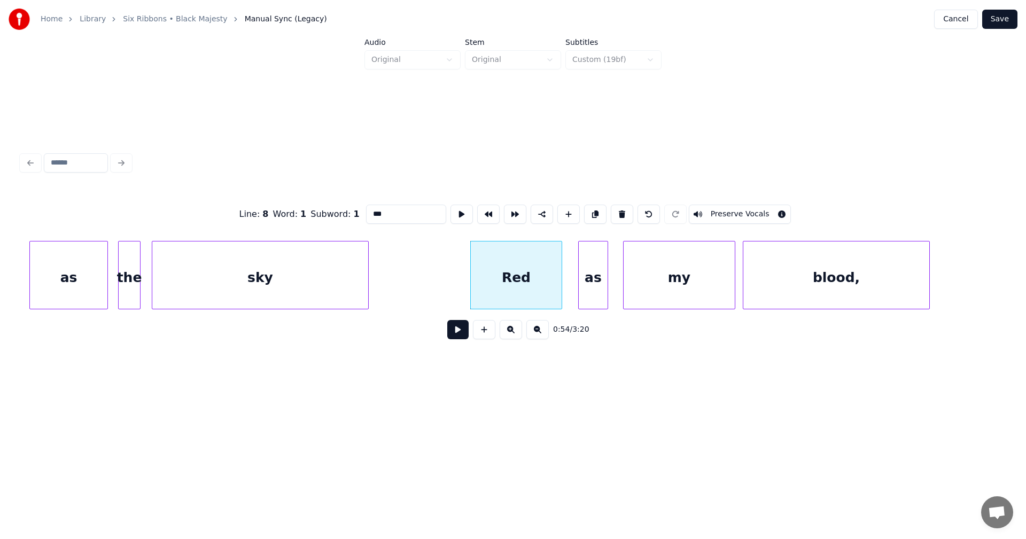
type input "***"
click at [463, 333] on button at bounding box center [457, 329] width 21 height 19
click at [464, 333] on button at bounding box center [457, 329] width 21 height 19
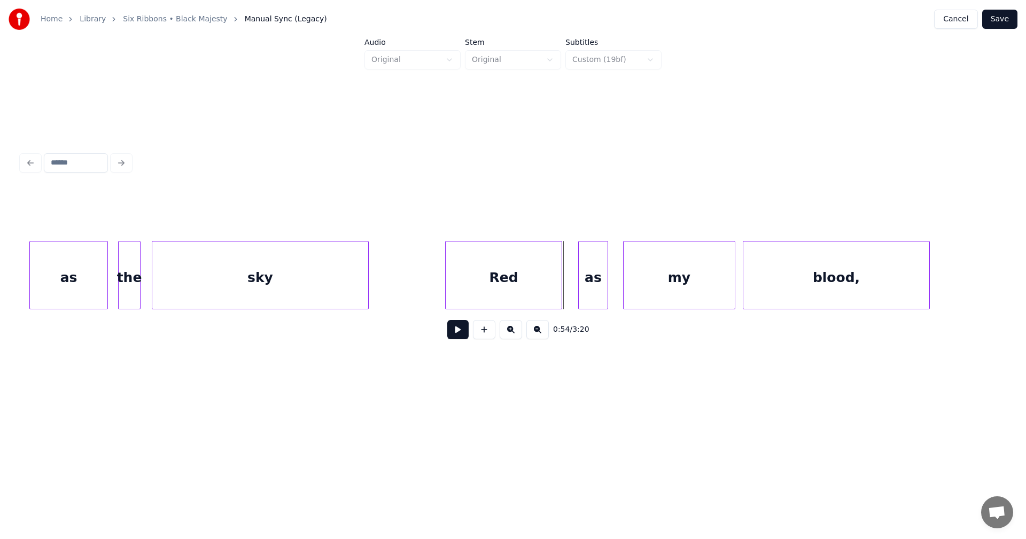
click at [448, 292] on div at bounding box center [447, 275] width 3 height 67
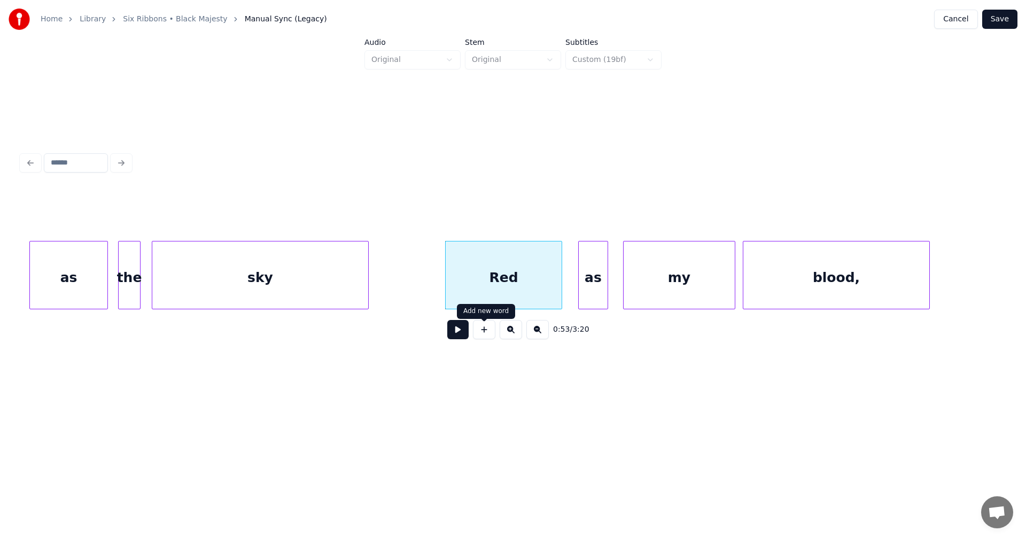
click at [463, 336] on button at bounding box center [457, 329] width 21 height 19
drag, startPoint x: 463, startPoint y: 335, endPoint x: 465, endPoint y: 320, distance: 15.6
click at [463, 334] on button at bounding box center [457, 329] width 21 height 19
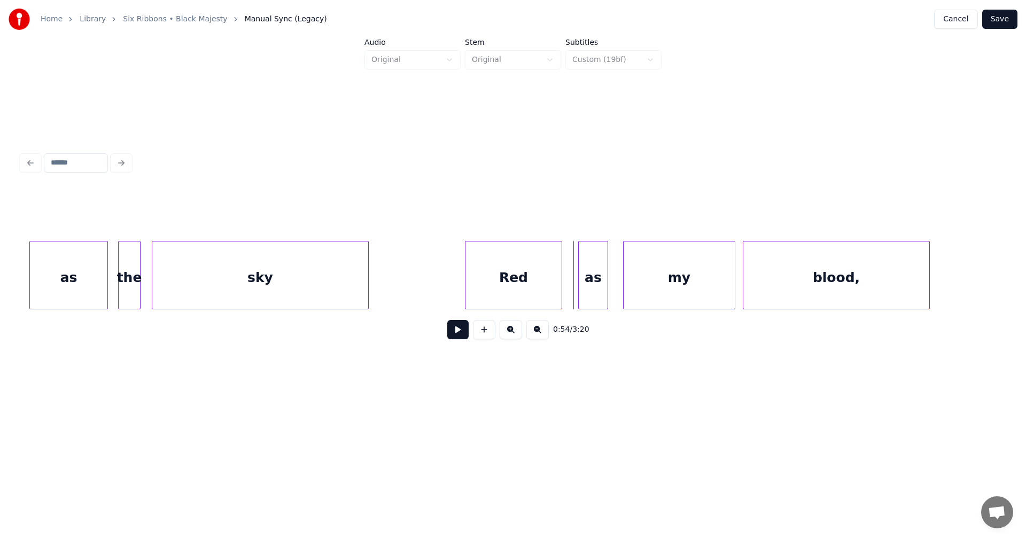
click at [468, 293] on div at bounding box center [467, 275] width 3 height 67
click at [459, 339] on button at bounding box center [457, 329] width 21 height 19
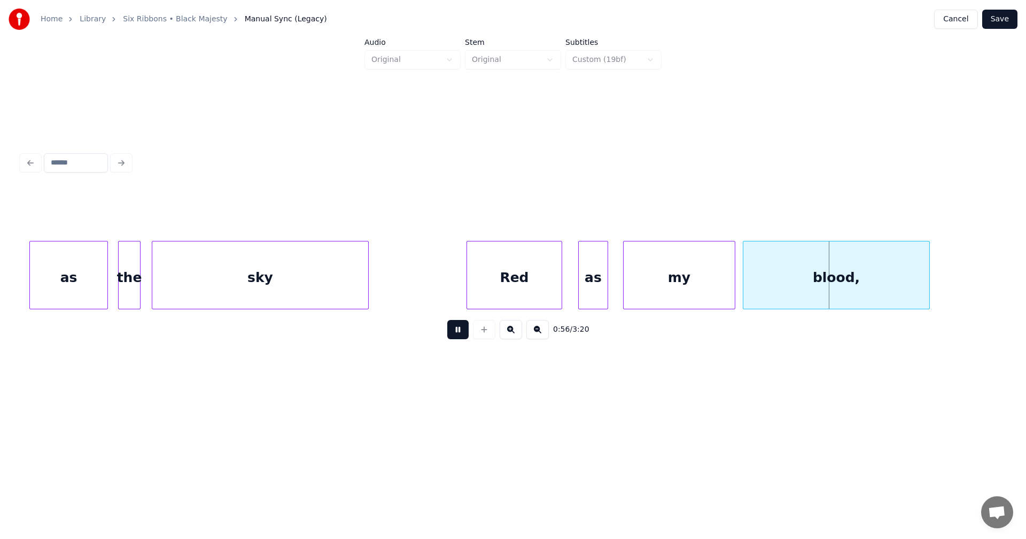
click at [460, 337] on button at bounding box center [457, 329] width 21 height 19
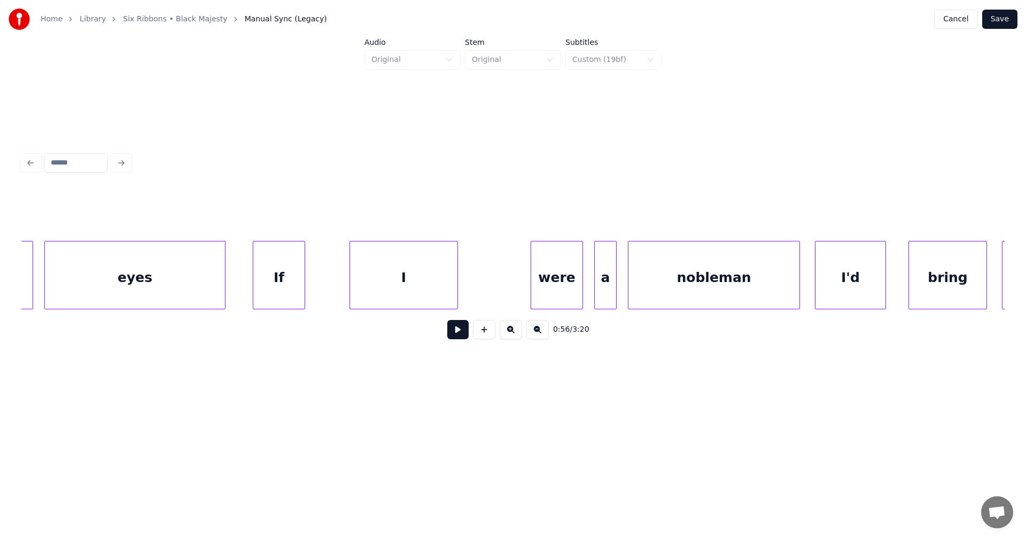
scroll to position [0, 11039]
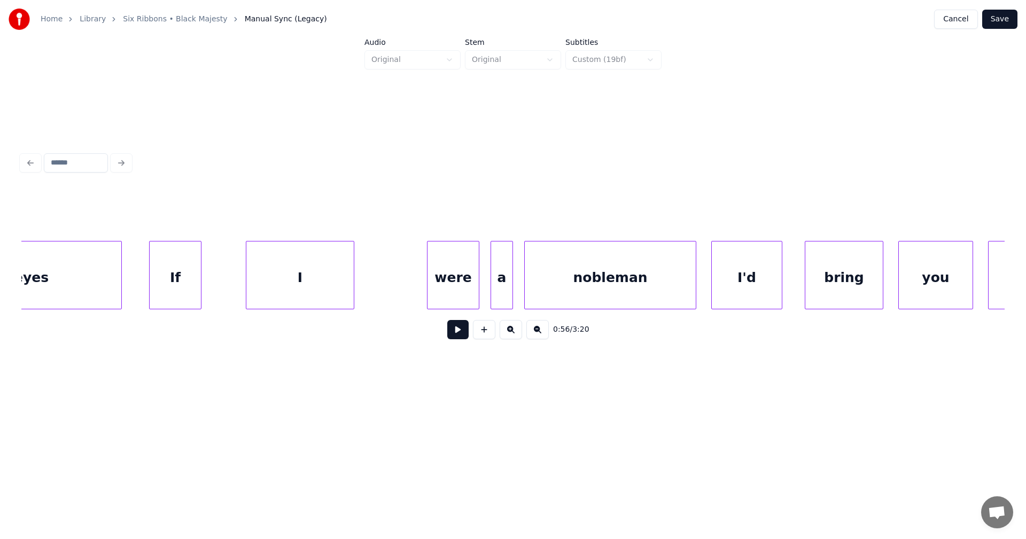
click at [319, 289] on div "I" at bounding box center [299, 278] width 107 height 73
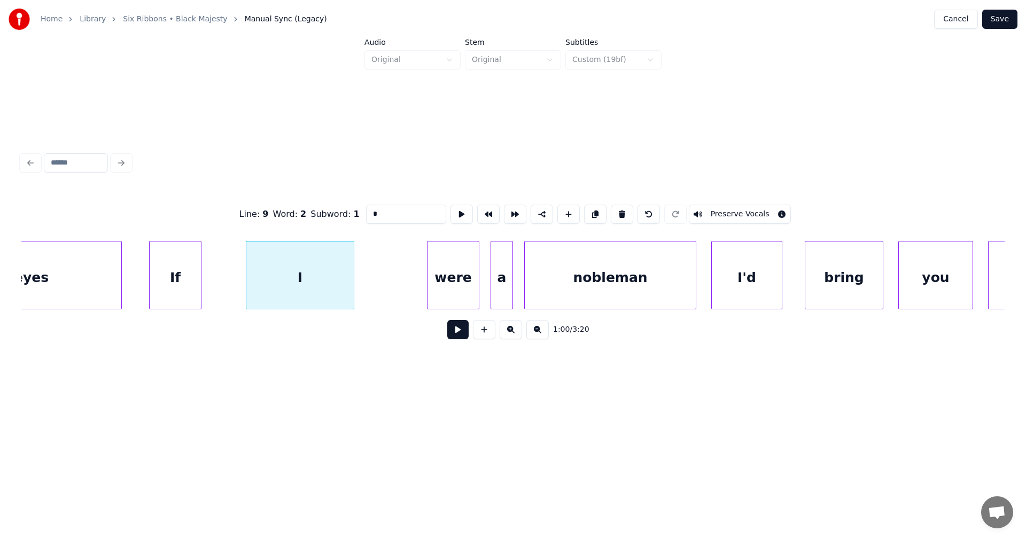
click at [444, 290] on div "were" at bounding box center [453, 278] width 51 height 73
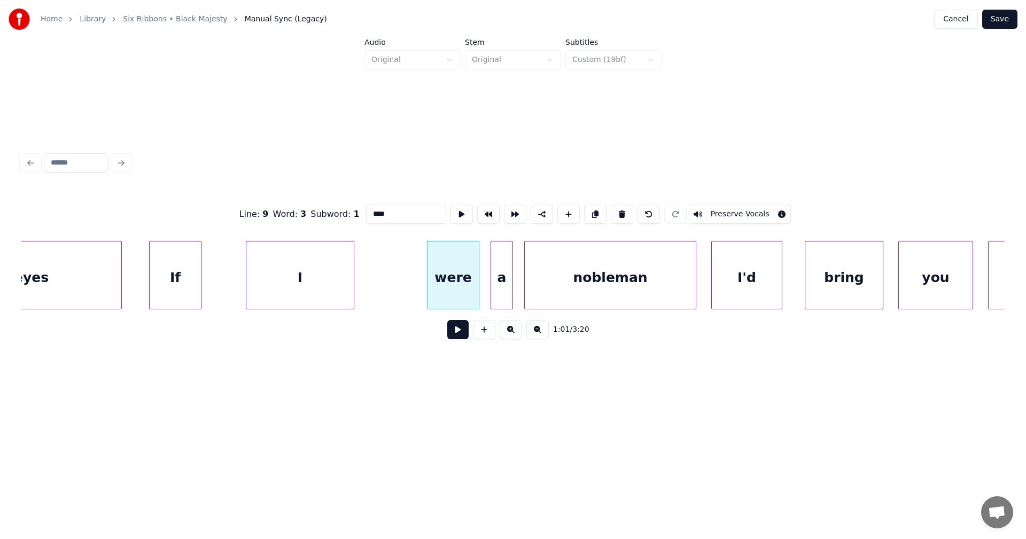
click at [324, 292] on div "I" at bounding box center [299, 278] width 107 height 73
type input "*"
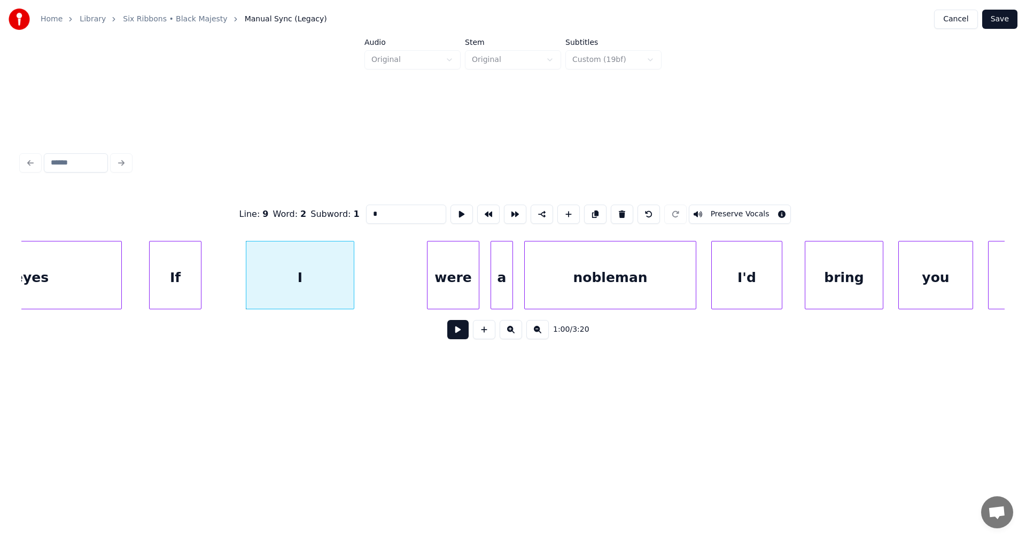
click at [454, 336] on button at bounding box center [457, 329] width 21 height 19
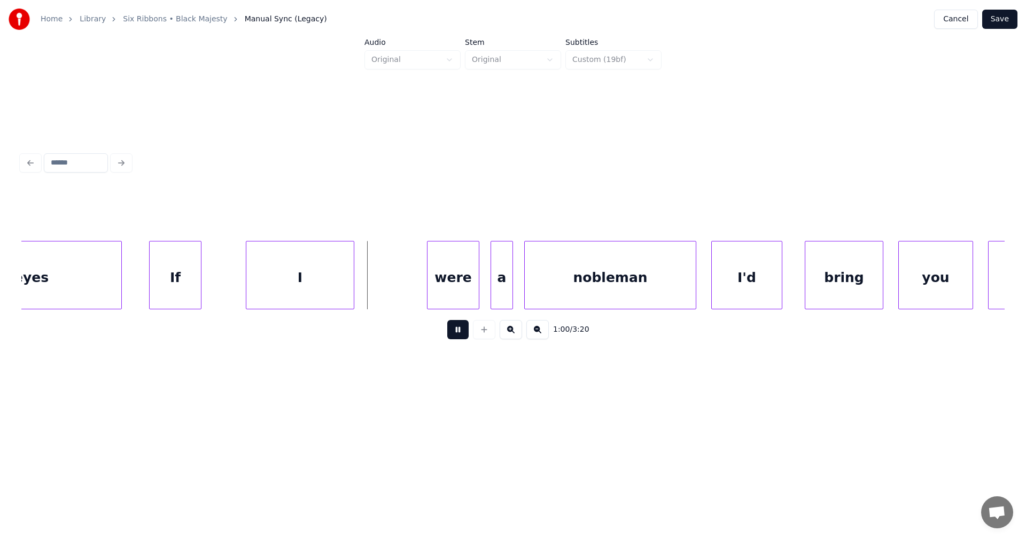
click at [454, 335] on button at bounding box center [457, 329] width 21 height 19
click at [459, 336] on button at bounding box center [457, 329] width 21 height 19
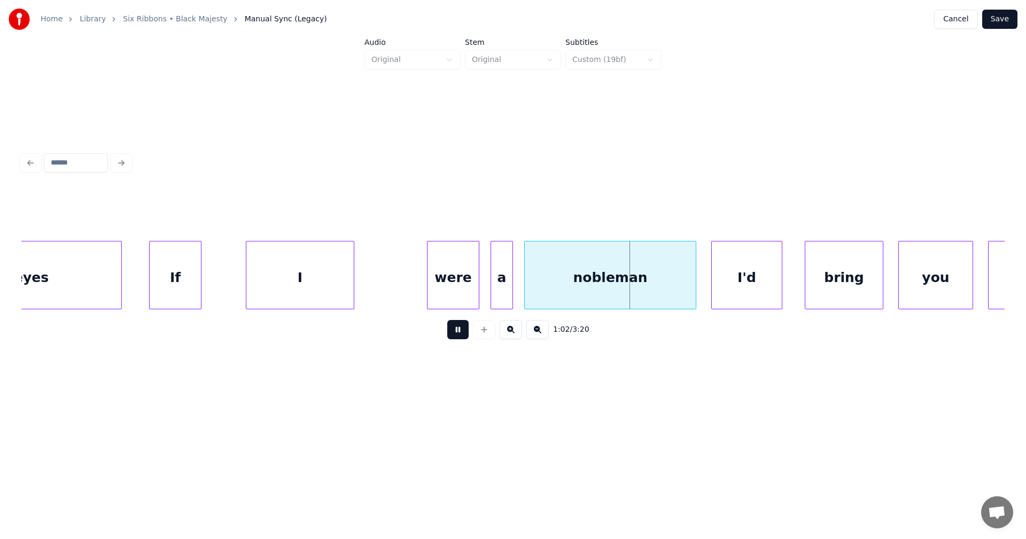
drag, startPoint x: 459, startPoint y: 336, endPoint x: 451, endPoint y: 314, distance: 23.2
click at [458, 334] on button at bounding box center [457, 329] width 21 height 19
click at [445, 301] on div "were" at bounding box center [453, 278] width 51 height 73
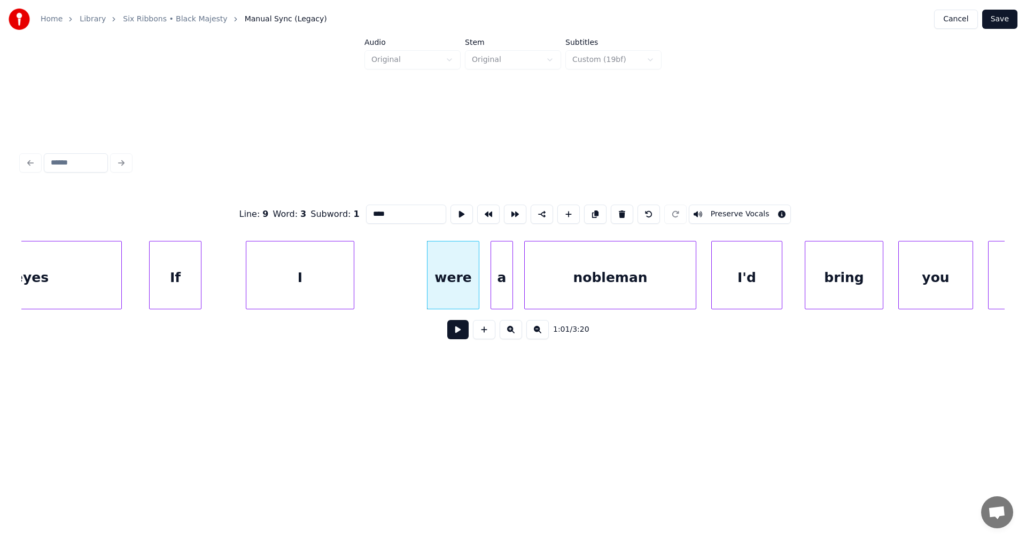
click at [454, 338] on button at bounding box center [457, 329] width 21 height 19
click at [455, 337] on button at bounding box center [457, 329] width 21 height 19
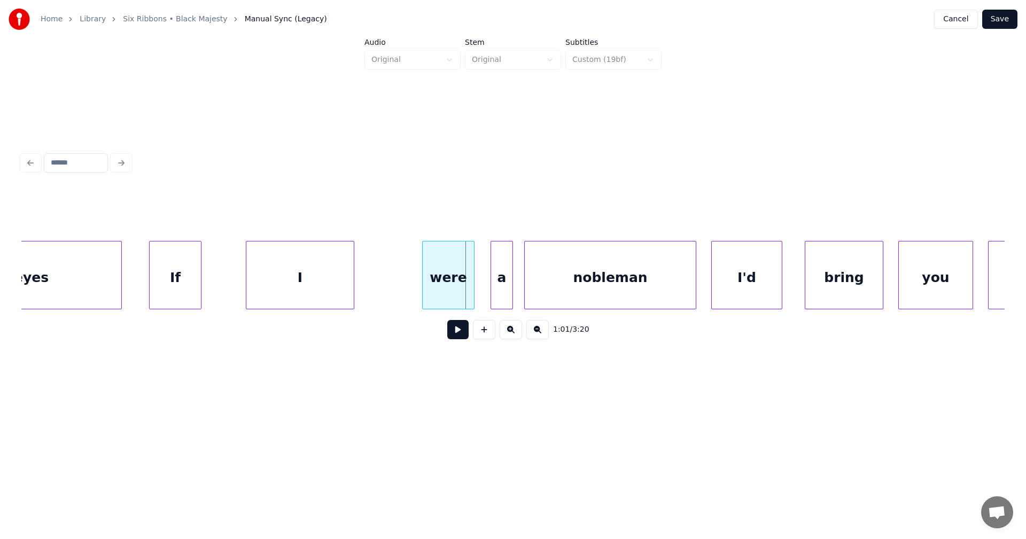
click at [454, 300] on div "were" at bounding box center [448, 278] width 51 height 73
click at [489, 295] on div "a" at bounding box center [495, 278] width 21 height 73
click at [518, 293] on div at bounding box center [519, 275] width 3 height 67
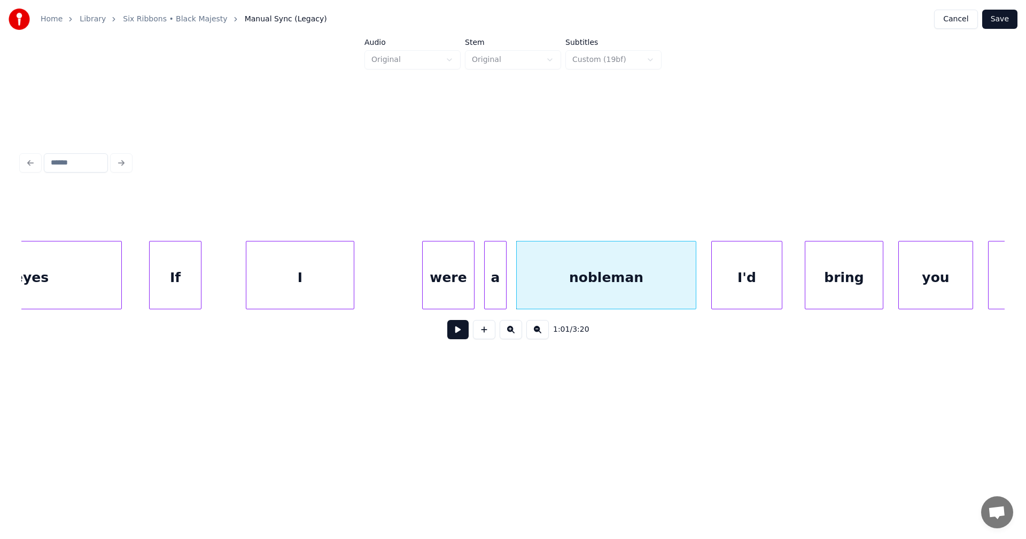
click at [452, 289] on div "were" at bounding box center [448, 278] width 51 height 73
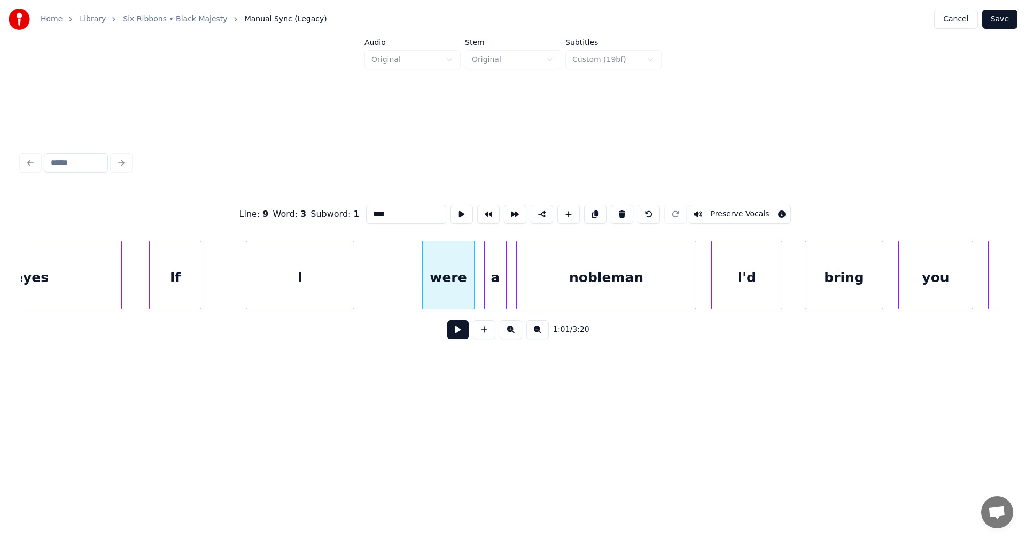
click at [460, 336] on button at bounding box center [457, 329] width 21 height 19
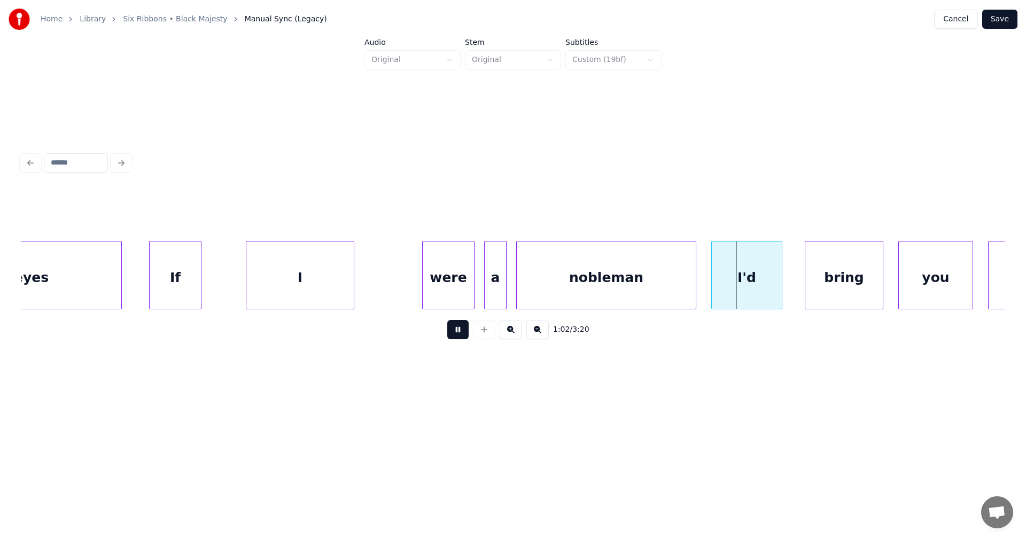
click at [460, 336] on button at bounding box center [457, 329] width 21 height 19
click at [471, 336] on div at bounding box center [484, 329] width 27 height 19
click at [456, 338] on button at bounding box center [457, 329] width 21 height 19
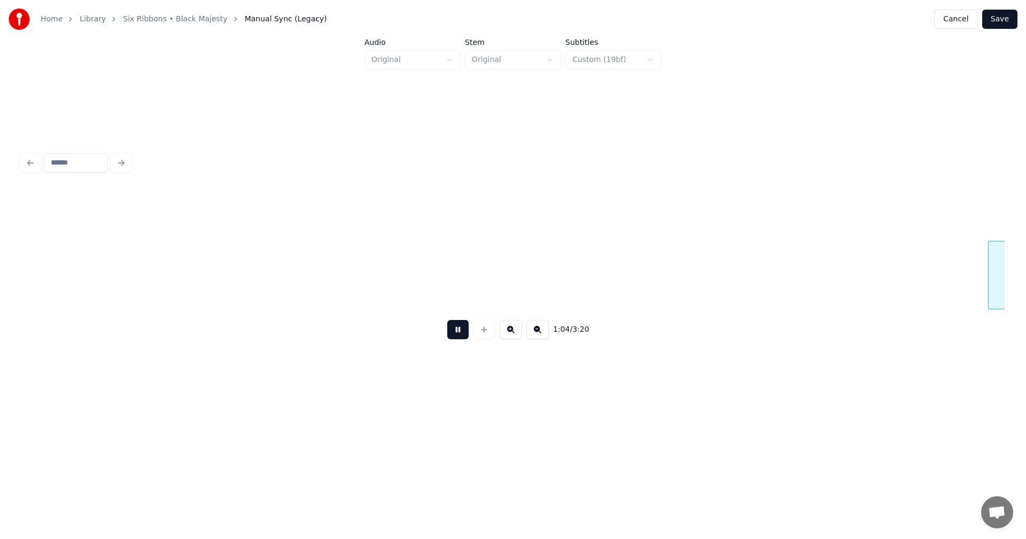
scroll to position [0, 12023]
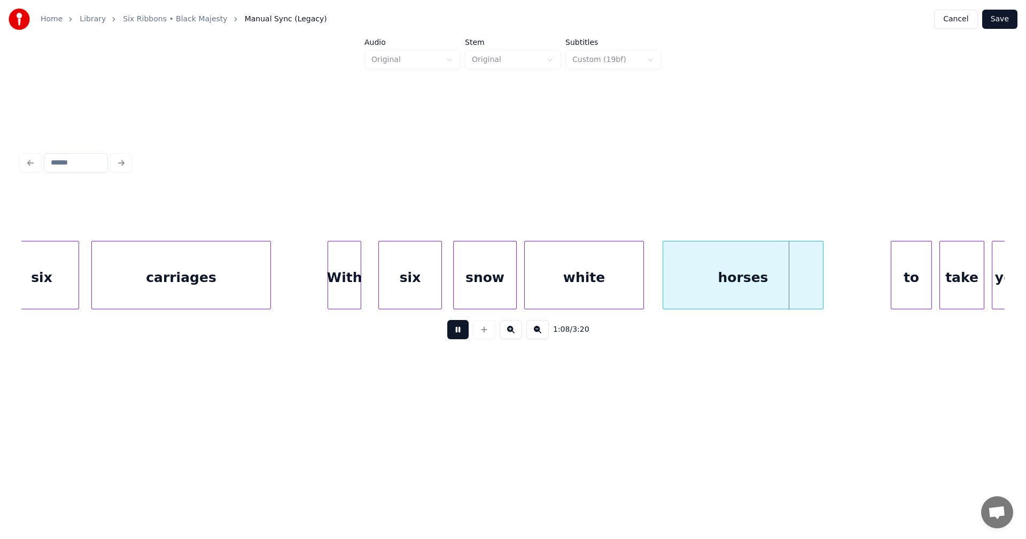
click at [460, 336] on button at bounding box center [457, 329] width 21 height 19
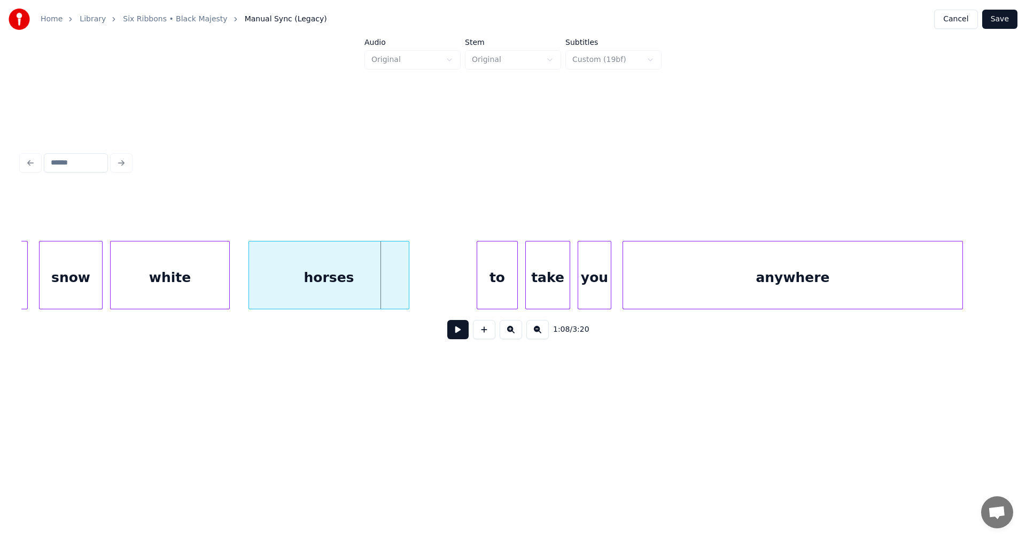
scroll to position [0, 12451]
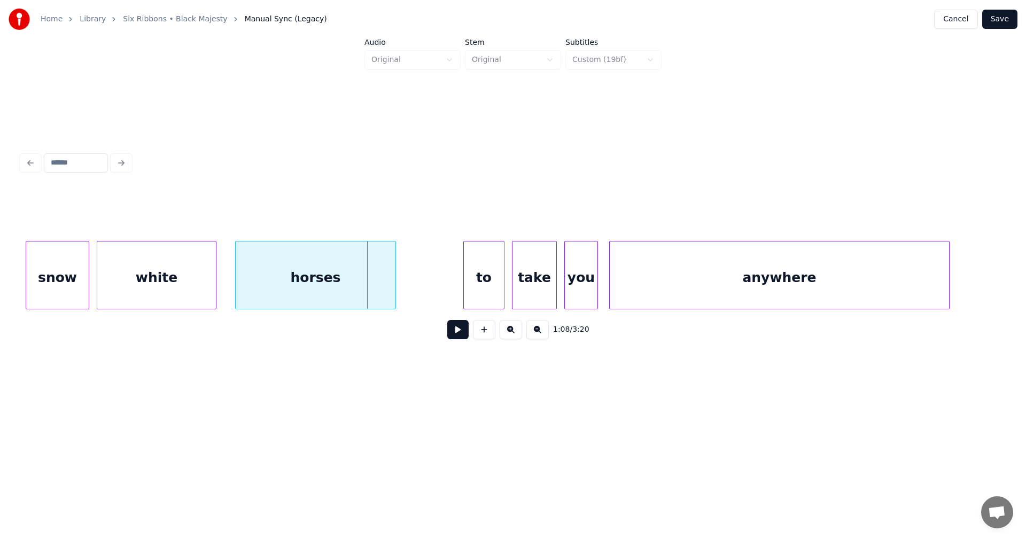
click at [385, 255] on div "horses" at bounding box center [316, 278] width 160 height 73
click at [473, 277] on div "to" at bounding box center [484, 278] width 40 height 73
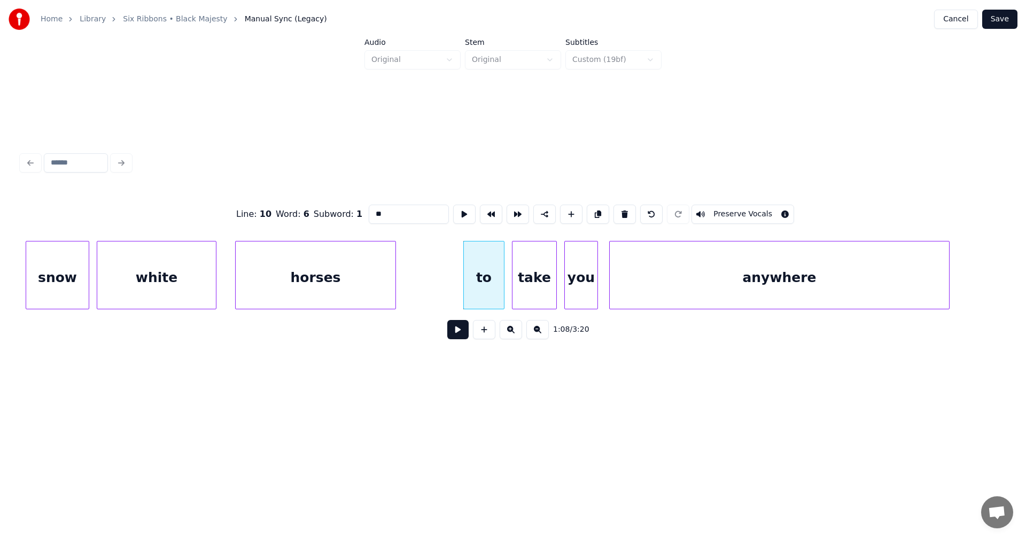
click at [366, 287] on div "horses" at bounding box center [316, 278] width 160 height 73
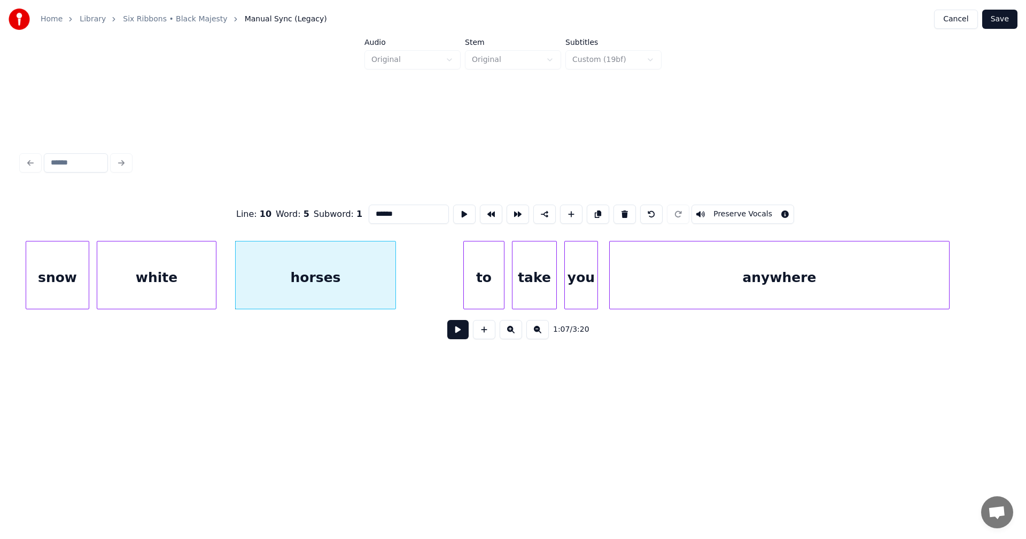
drag, startPoint x: 391, startPoint y: 214, endPoint x: 406, endPoint y: 221, distance: 16.7
click at [392, 213] on input "******" at bounding box center [409, 214] width 80 height 19
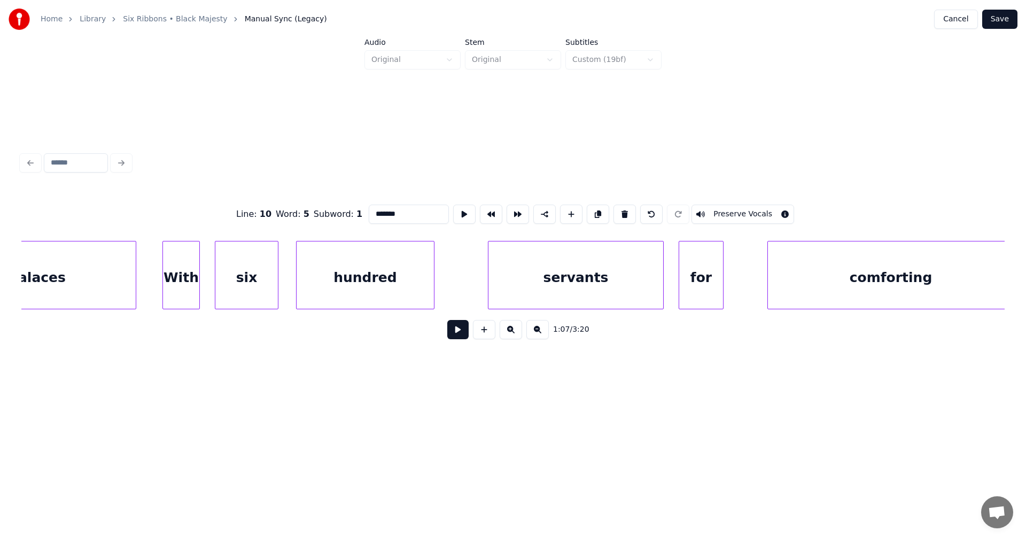
scroll to position [0, 14498]
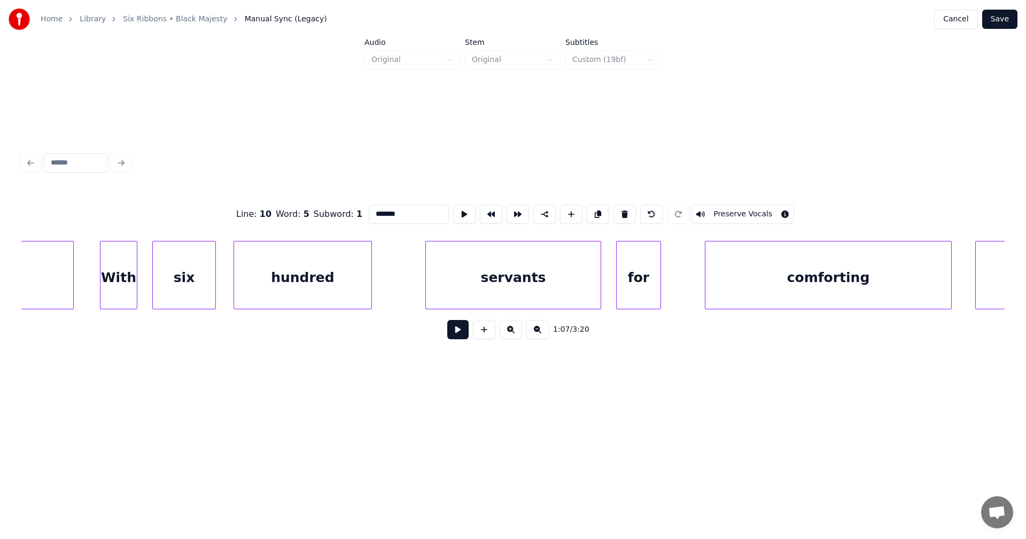
click at [363, 286] on div "hundred" at bounding box center [302, 278] width 137 height 73
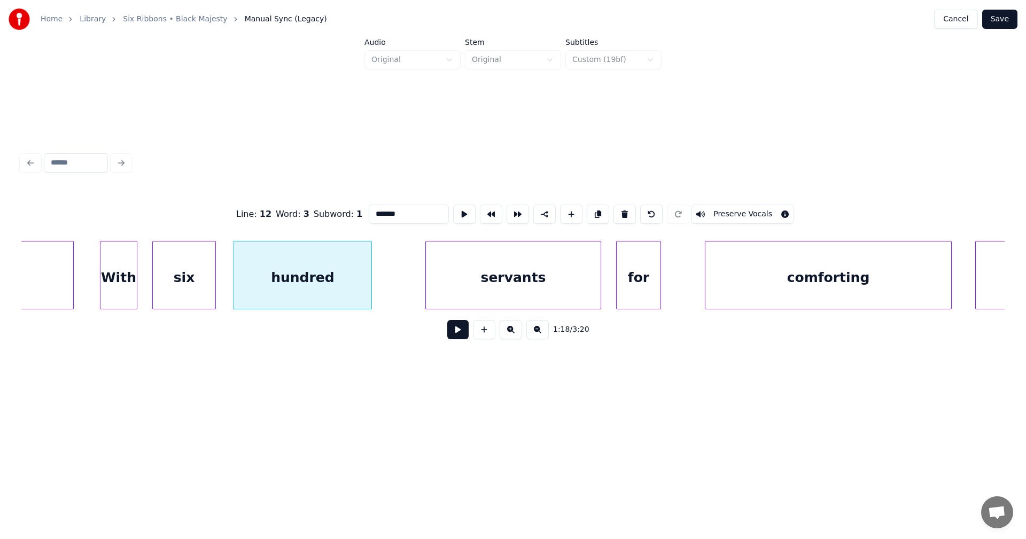
type input "*******"
click at [462, 334] on button at bounding box center [457, 329] width 21 height 19
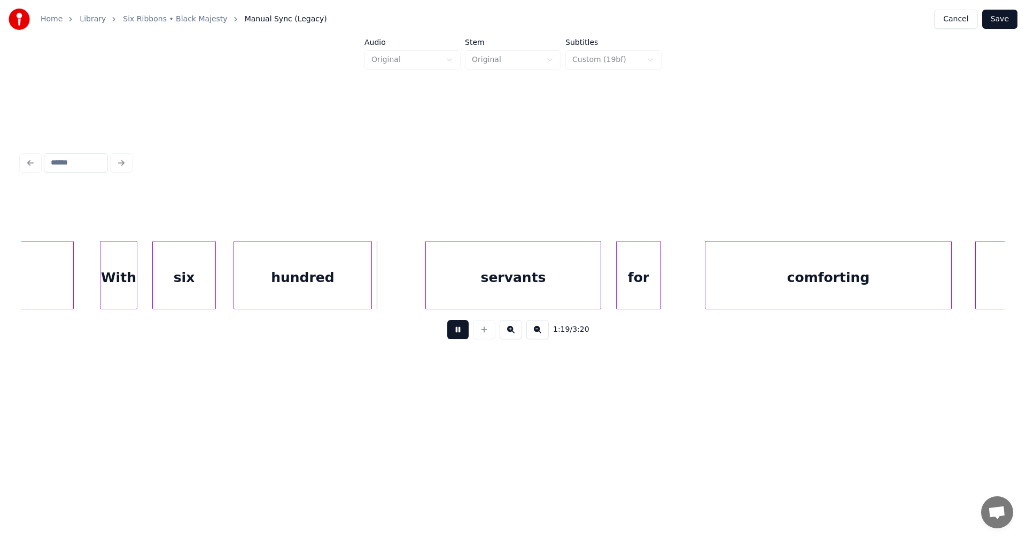
click at [460, 332] on button at bounding box center [457, 329] width 21 height 19
click at [391, 294] on div at bounding box center [390, 275] width 3 height 67
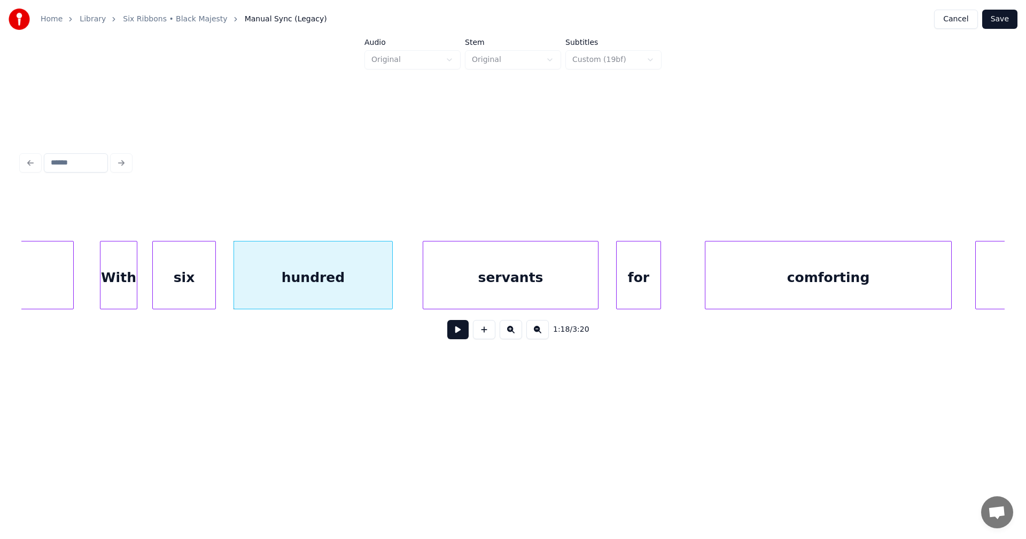
click at [463, 294] on div "servants" at bounding box center [510, 278] width 175 height 73
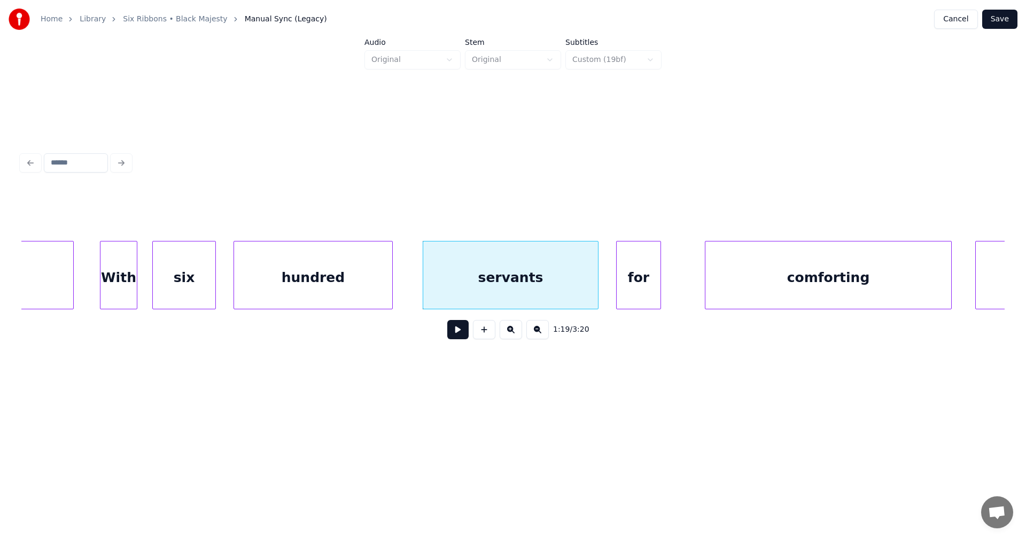
click at [458, 337] on button at bounding box center [457, 329] width 21 height 19
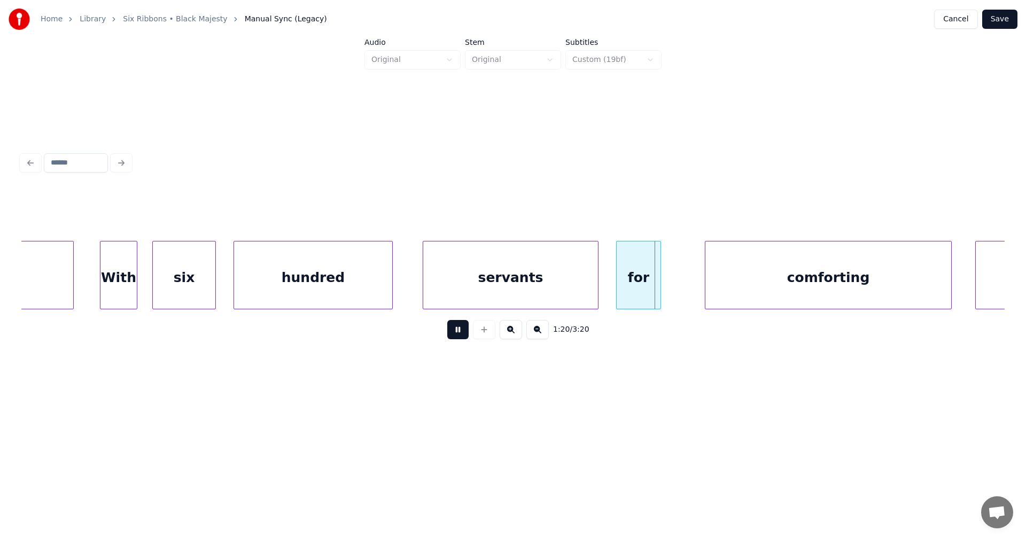
click at [459, 336] on button at bounding box center [457, 329] width 21 height 19
click at [459, 335] on button at bounding box center [457, 329] width 21 height 19
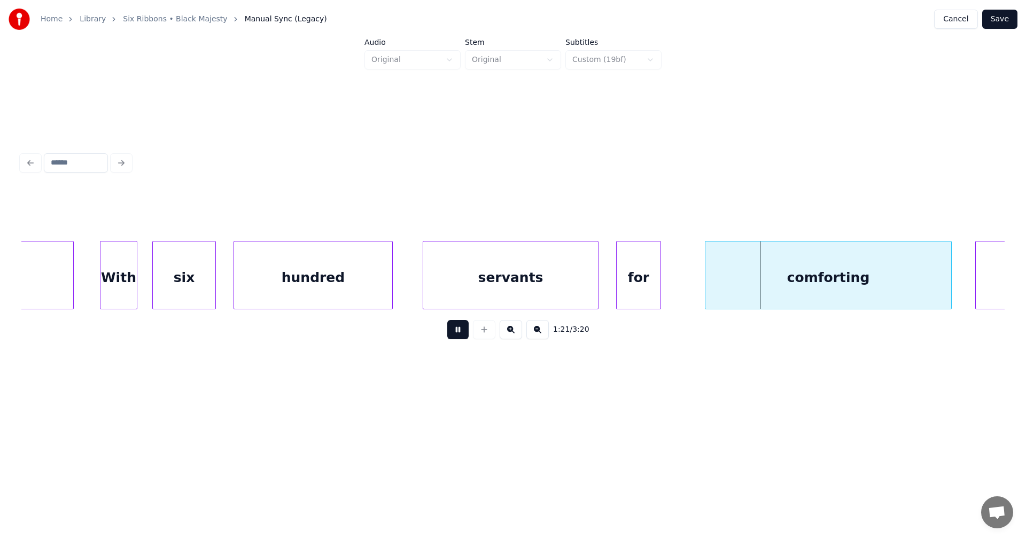
click at [459, 335] on button at bounding box center [457, 329] width 21 height 19
click at [551, 297] on div "servants" at bounding box center [510, 278] width 175 height 73
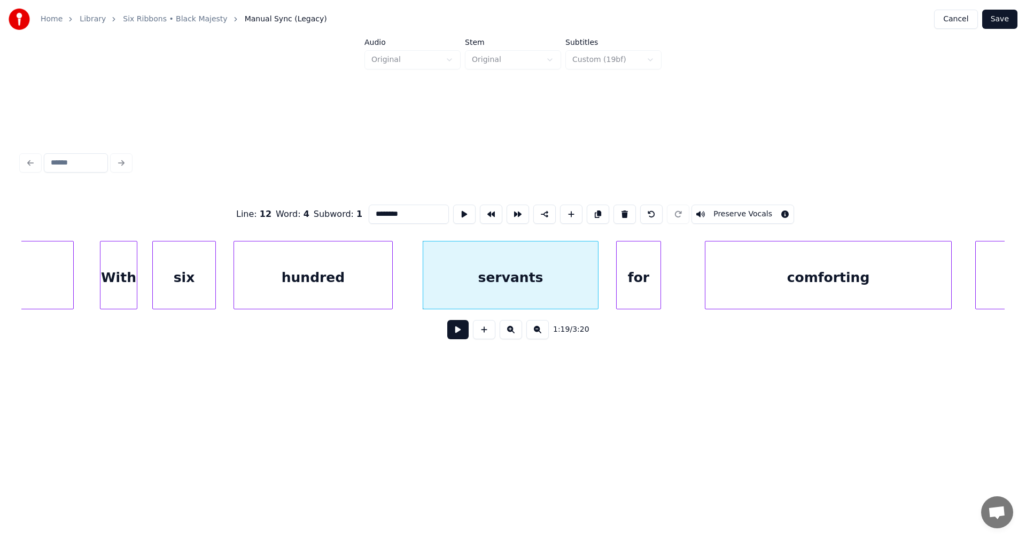
click at [462, 335] on button at bounding box center [457, 329] width 21 height 19
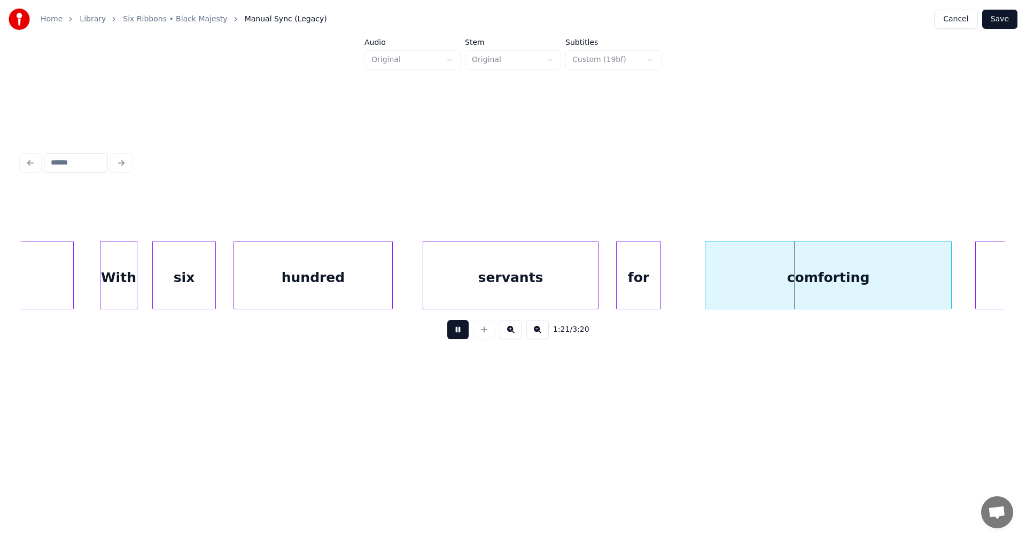
click at [461, 335] on button at bounding box center [457, 329] width 21 height 19
click at [493, 293] on div "servants" at bounding box center [510, 278] width 175 height 73
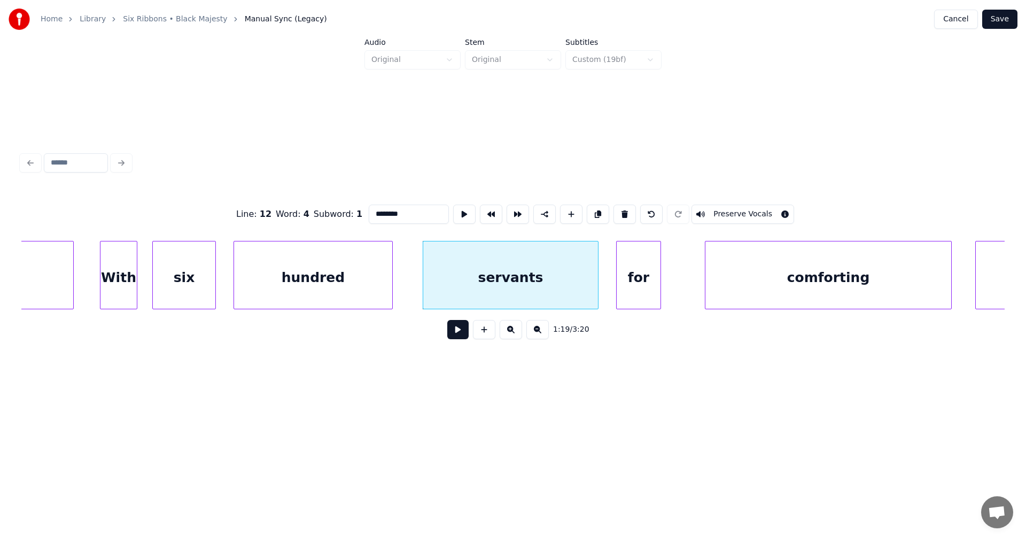
click at [464, 337] on button at bounding box center [457, 329] width 21 height 19
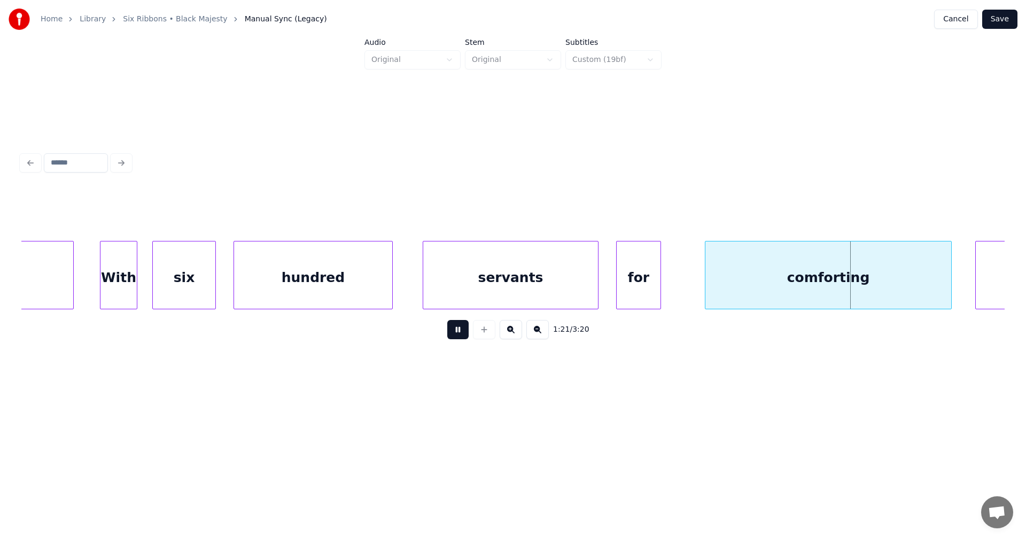
click at [464, 337] on button at bounding box center [457, 329] width 21 height 19
click at [639, 293] on div "for" at bounding box center [651, 278] width 44 height 73
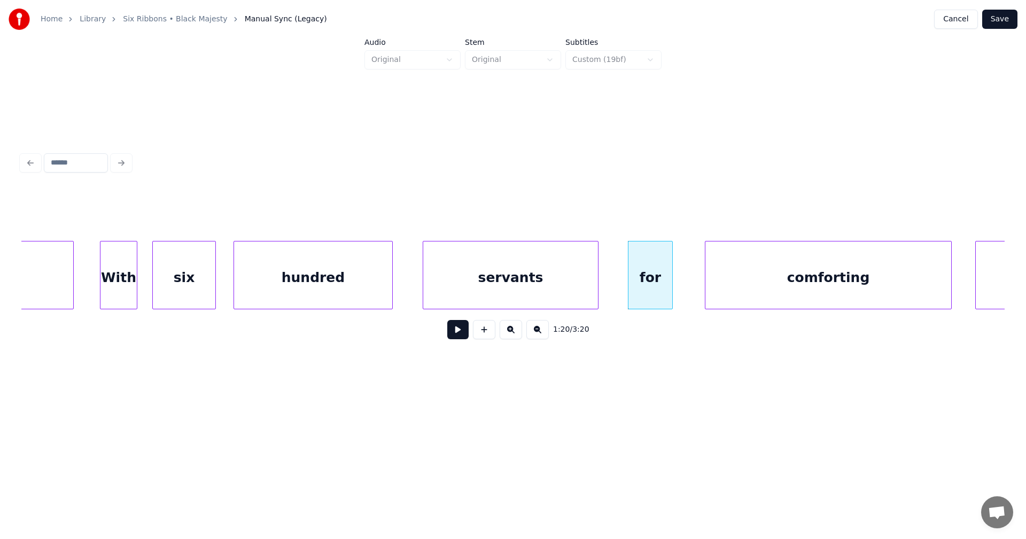
click at [461, 337] on button at bounding box center [457, 329] width 21 height 19
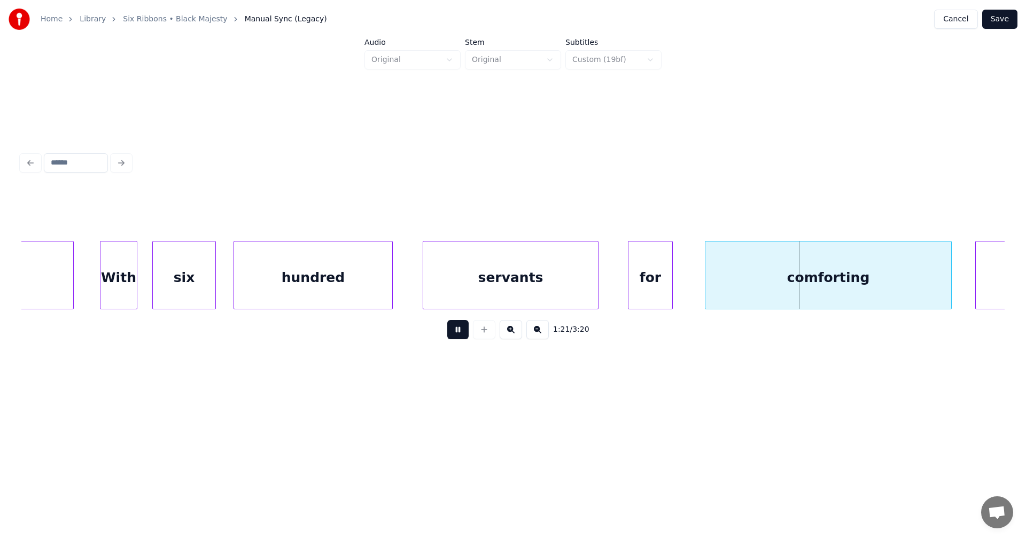
click at [461, 335] on button at bounding box center [457, 329] width 21 height 19
click at [700, 288] on div at bounding box center [701, 275] width 3 height 67
click at [563, 285] on div "servants" at bounding box center [510, 278] width 175 height 73
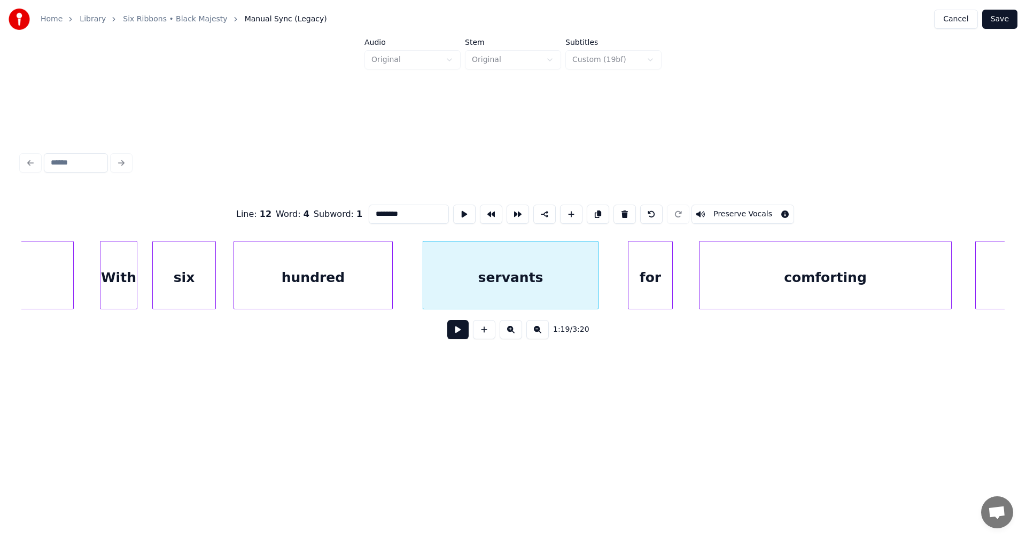
click at [466, 336] on button at bounding box center [457, 329] width 21 height 19
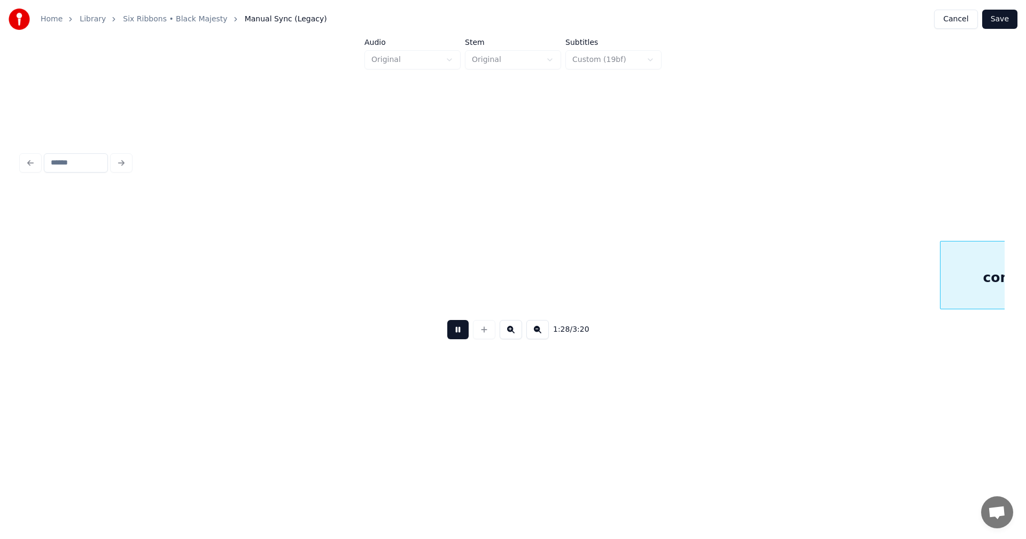
scroll to position [0, 16467]
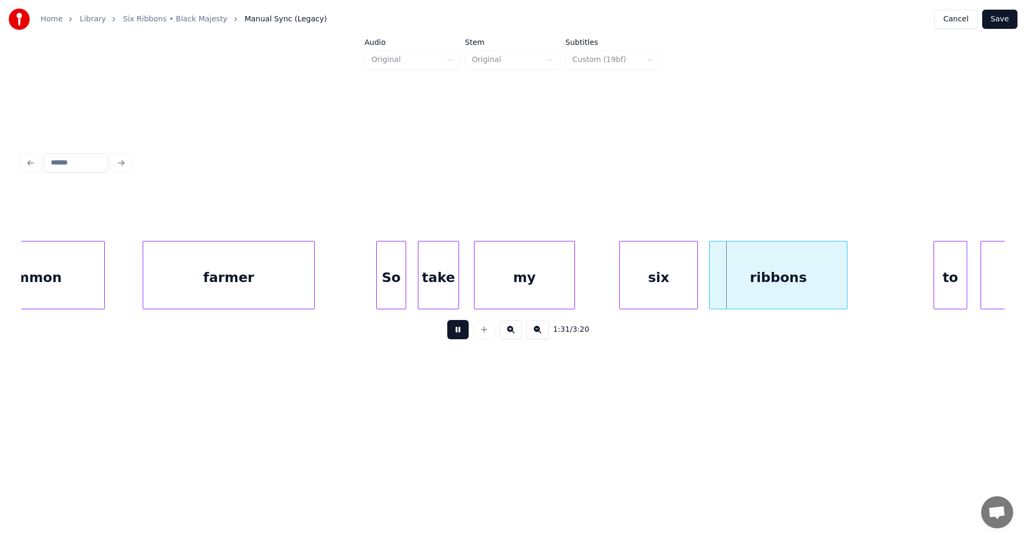
click at [463, 332] on button at bounding box center [457, 329] width 21 height 19
click at [477, 294] on div at bounding box center [476, 275] width 3 height 67
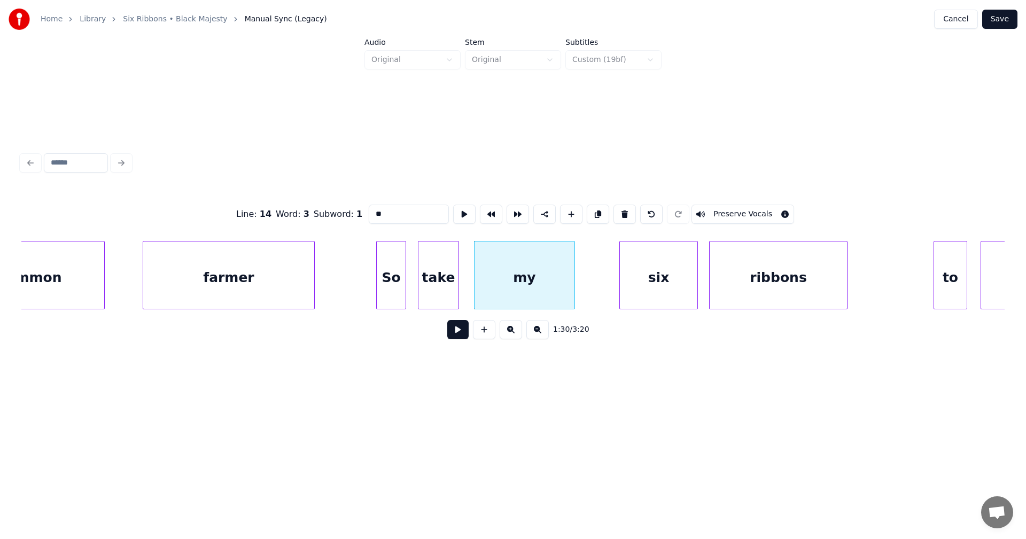
click at [459, 336] on button at bounding box center [457, 329] width 21 height 19
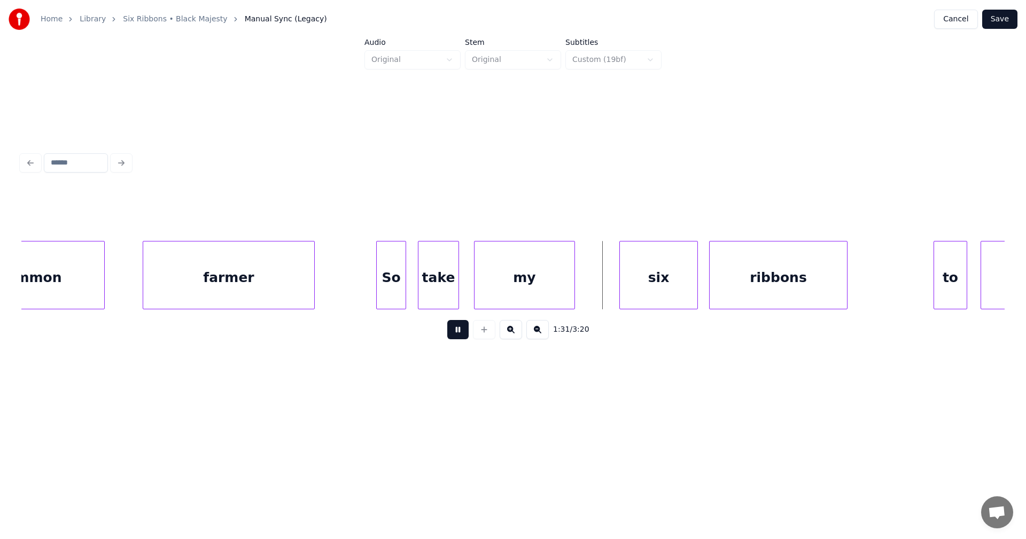
drag, startPoint x: 460, startPoint y: 332, endPoint x: 470, endPoint y: 332, distance: 10.2
click at [461, 332] on button at bounding box center [457, 329] width 21 height 19
click at [611, 286] on div at bounding box center [611, 275] width 3 height 67
click at [467, 336] on button at bounding box center [457, 329] width 21 height 19
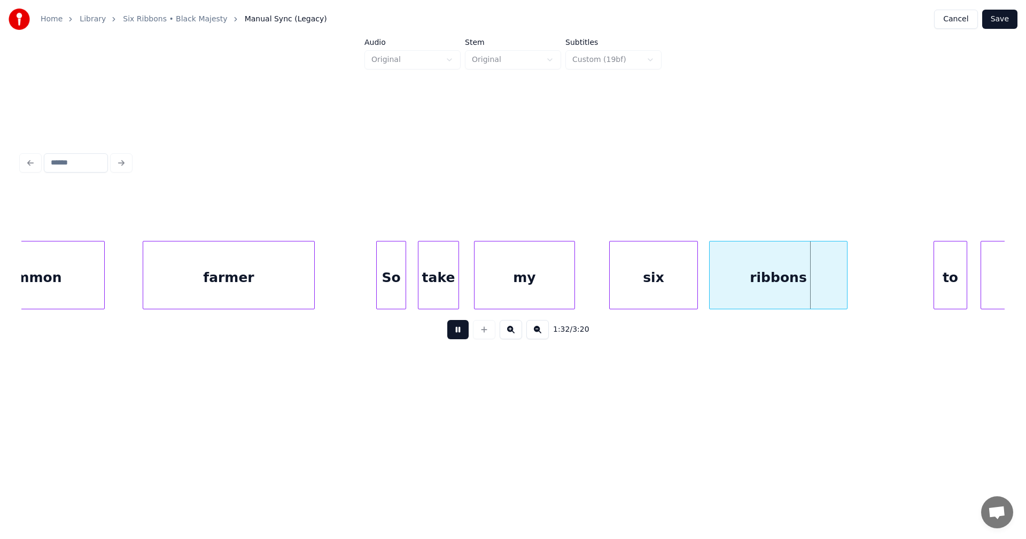
click at [466, 335] on button at bounding box center [457, 329] width 21 height 19
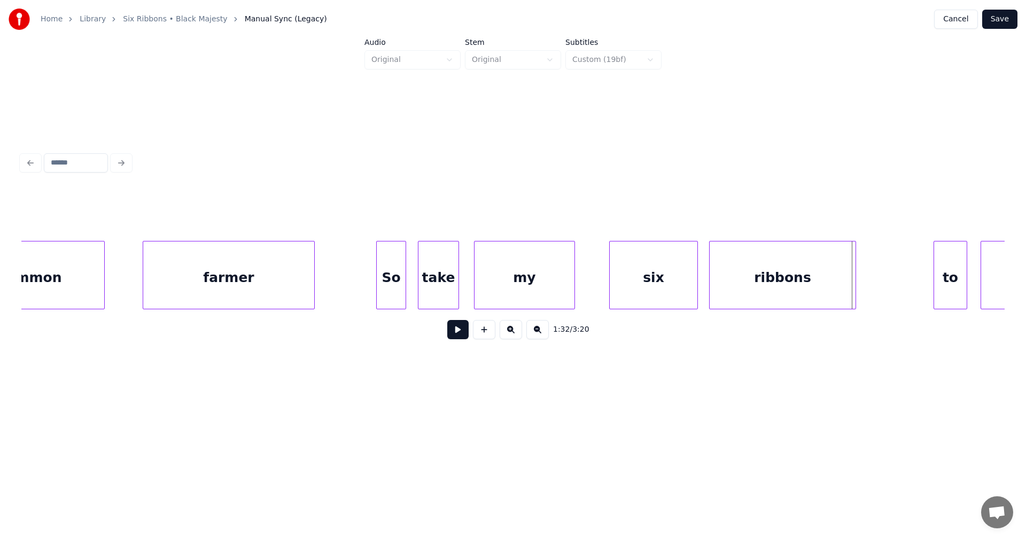
click at [853, 294] on div at bounding box center [854, 275] width 3 height 67
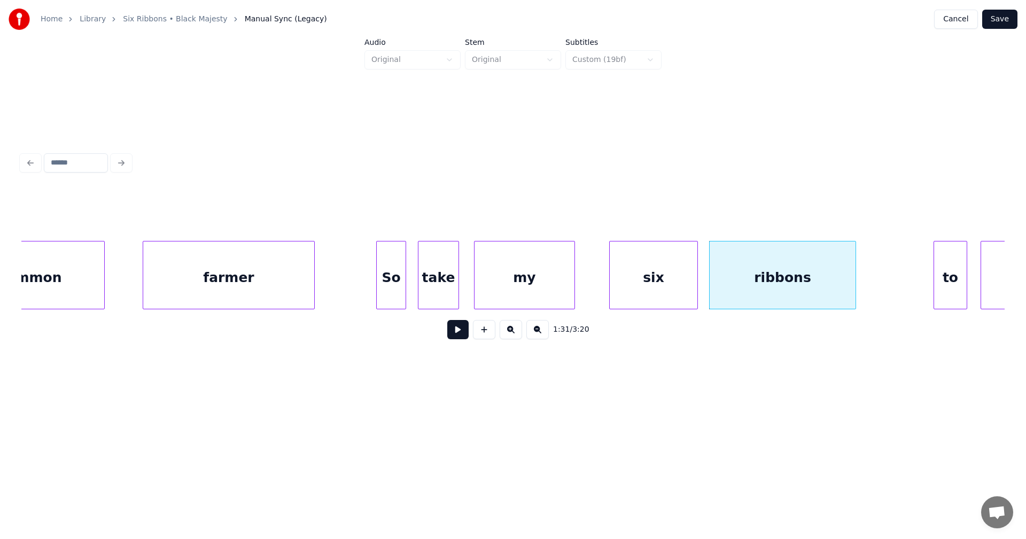
click at [792, 289] on div "ribbons" at bounding box center [783, 278] width 146 height 73
click at [948, 289] on div "to" at bounding box center [950, 278] width 33 height 73
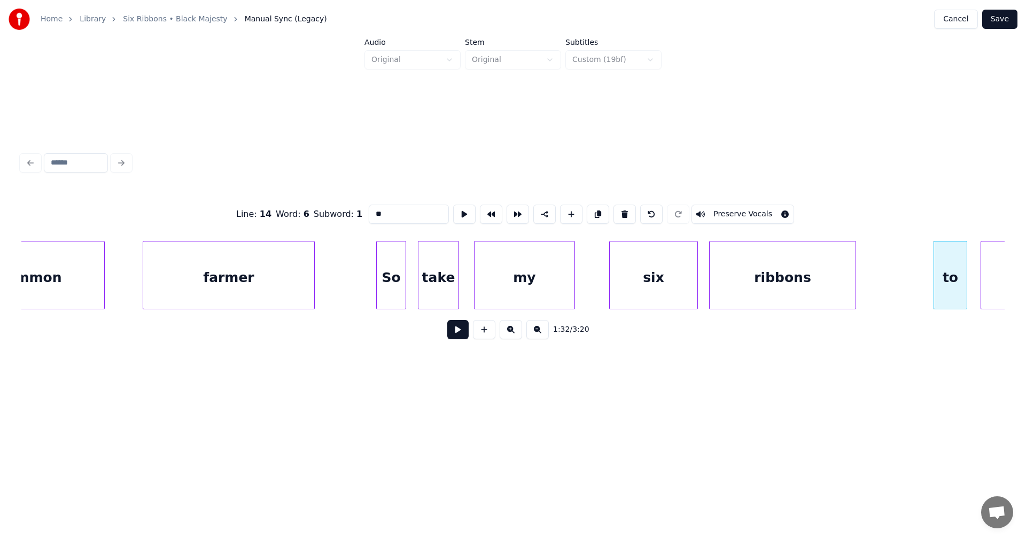
click at [769, 284] on div "ribbons" at bounding box center [783, 278] width 146 height 73
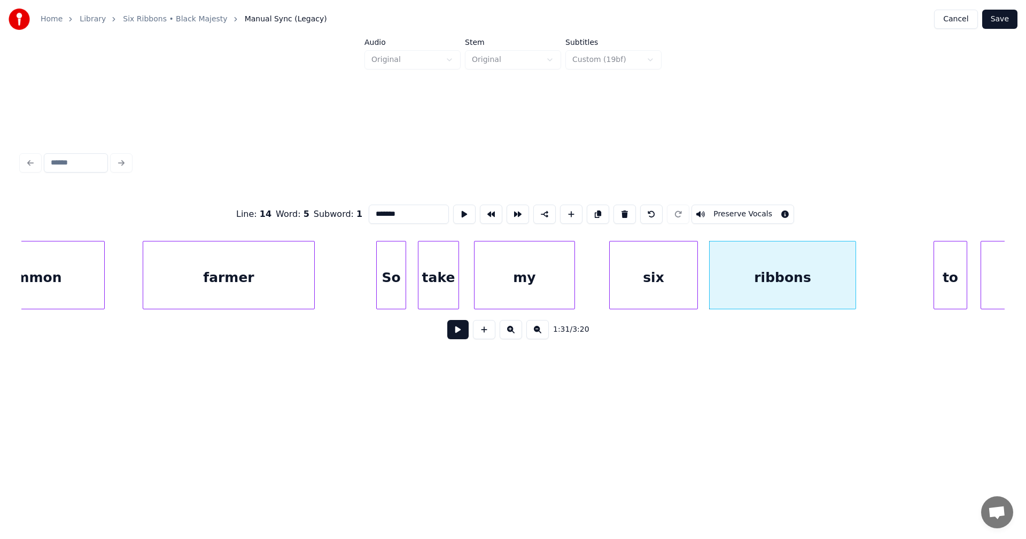
click at [409, 212] on input "*******" at bounding box center [409, 214] width 80 height 19
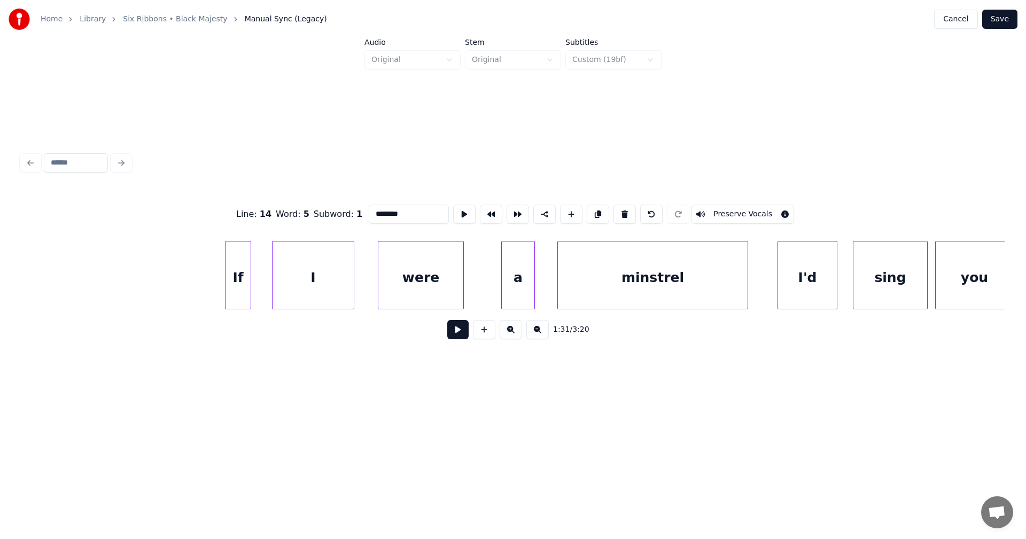
scroll to position [0, 22451]
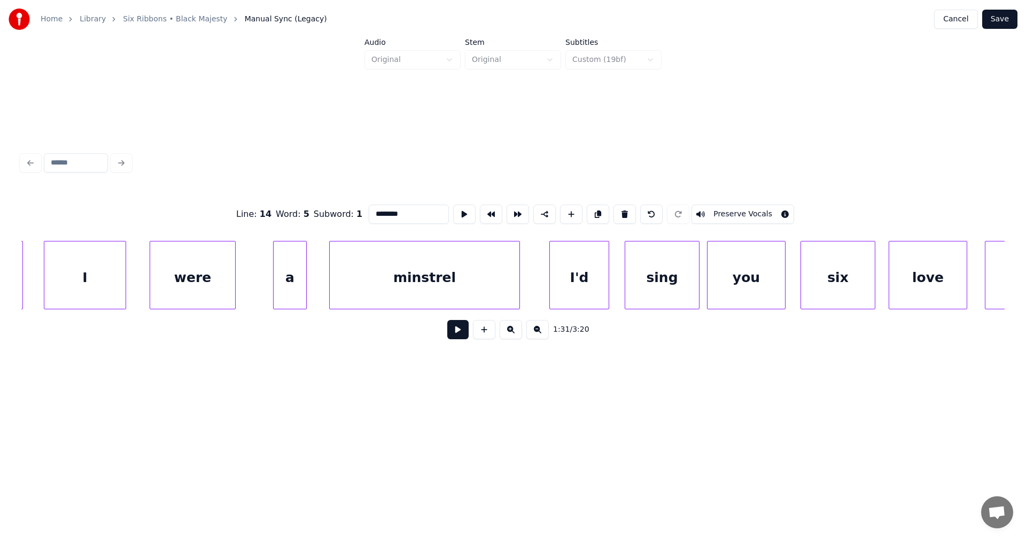
click at [630, 323] on div "1:31 / 3:20" at bounding box center [513, 330] width 966 height 24
click at [461, 295] on div "minstrel" at bounding box center [425, 278] width 190 height 73
type input "********"
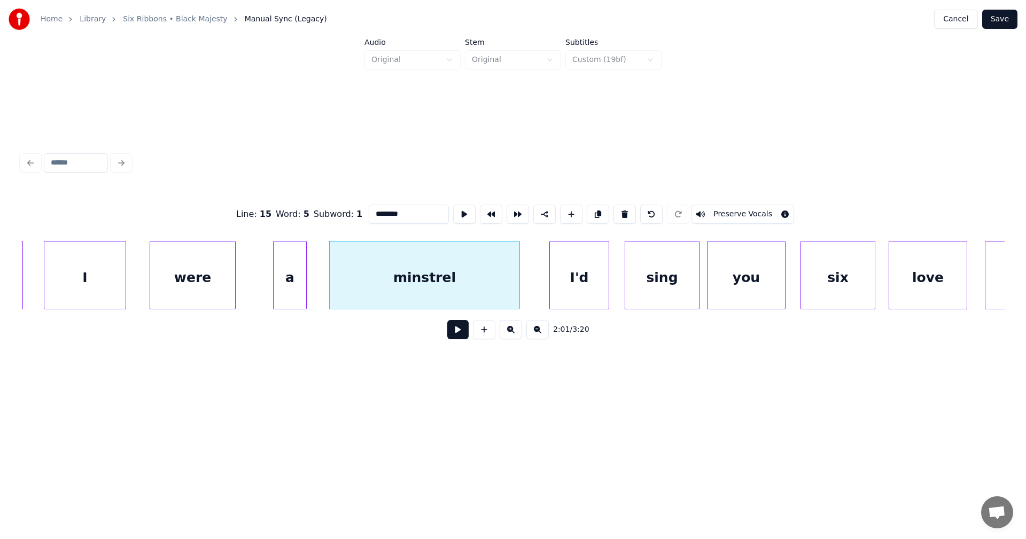
click at [464, 330] on button at bounding box center [457, 329] width 21 height 19
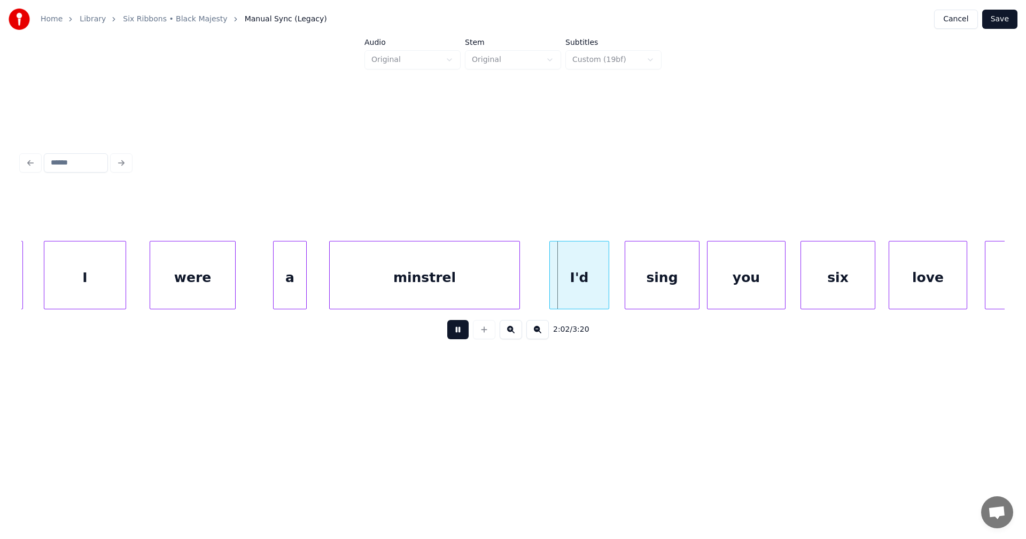
drag, startPoint x: 464, startPoint y: 330, endPoint x: 460, endPoint y: 304, distance: 26.0
click at [463, 327] on button at bounding box center [457, 329] width 21 height 19
click at [455, 286] on div "minstrel" at bounding box center [425, 278] width 190 height 73
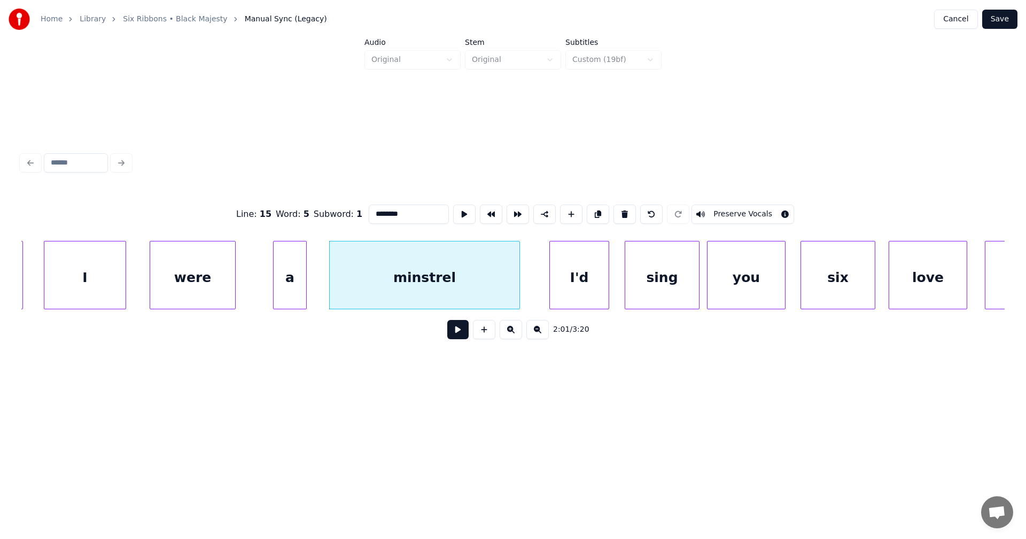
click at [460, 333] on button at bounding box center [457, 329] width 21 height 19
click at [459, 330] on button at bounding box center [457, 329] width 21 height 19
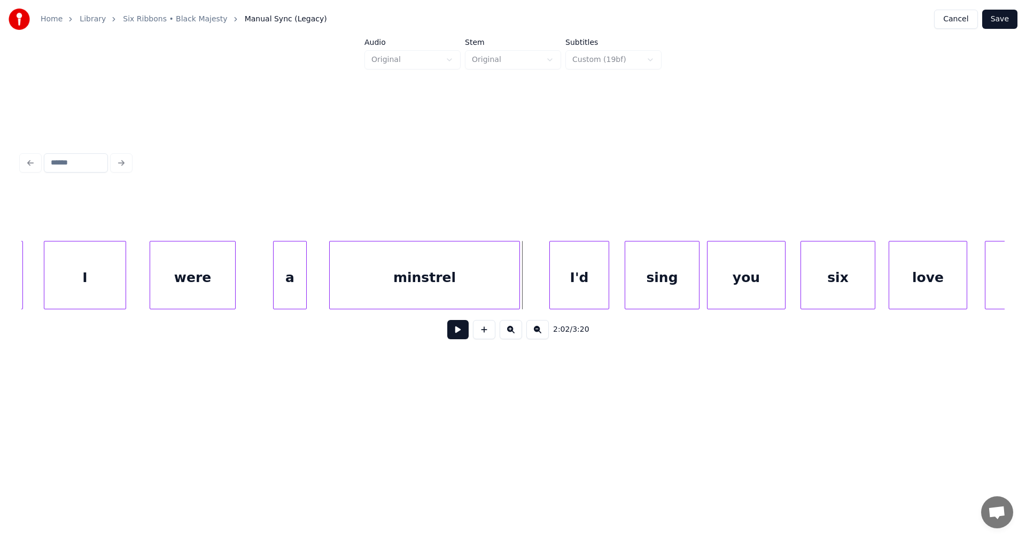
click at [467, 272] on div "minstrel" at bounding box center [425, 278] width 190 height 73
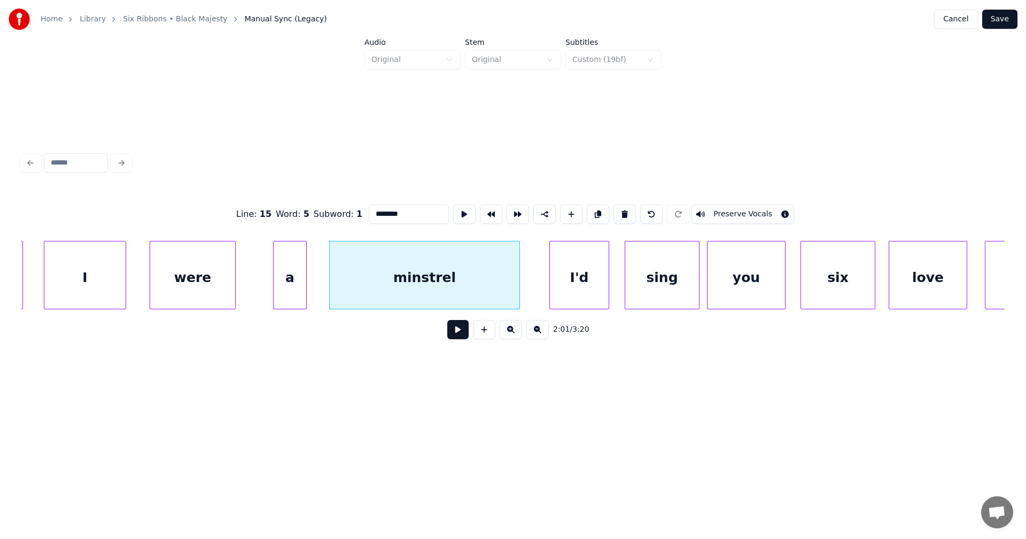
click at [408, 211] on input "********" at bounding box center [409, 214] width 80 height 19
type input "*********"
click at [461, 337] on button at bounding box center [457, 329] width 21 height 19
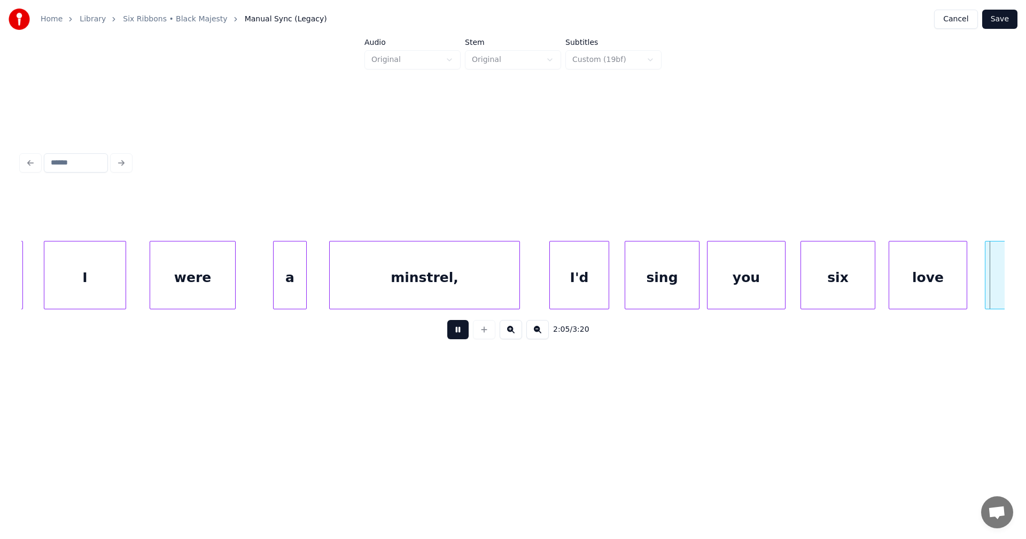
scroll to position [0, 23435]
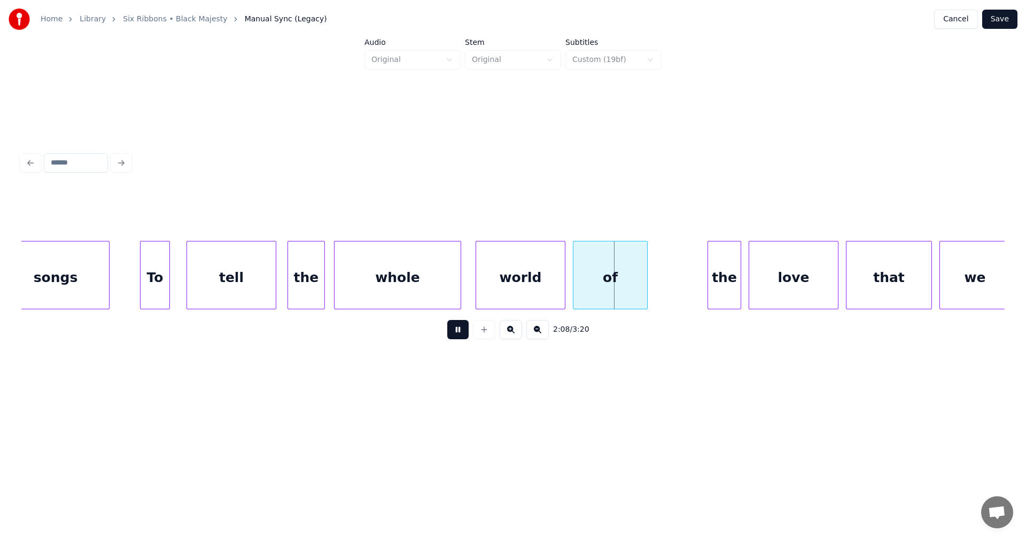
drag, startPoint x: 458, startPoint y: 334, endPoint x: 587, endPoint y: 316, distance: 131.1
click at [460, 334] on button at bounding box center [457, 329] width 21 height 19
click at [627, 285] on div "of" at bounding box center [611, 278] width 74 height 73
click at [723, 303] on div "the" at bounding box center [724, 278] width 33 height 73
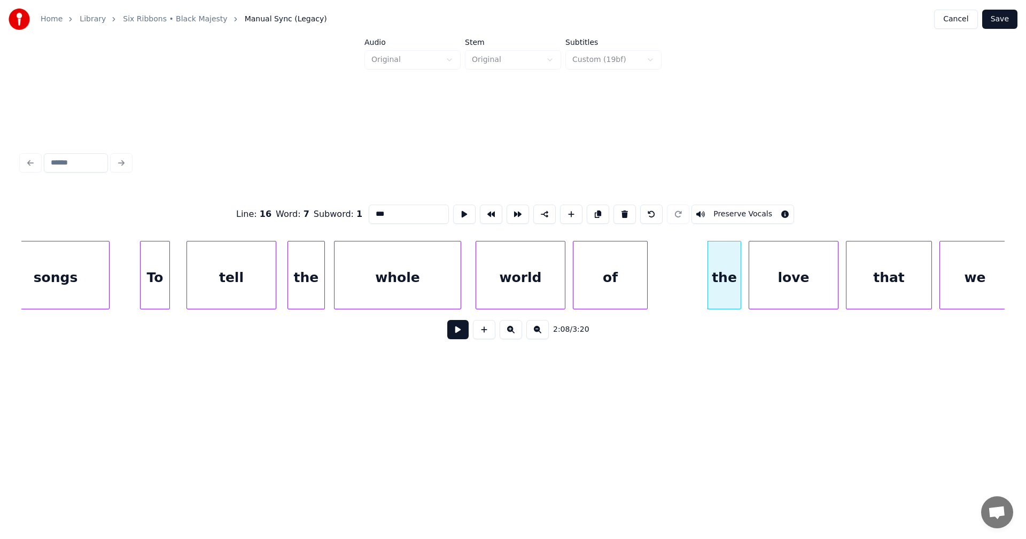
click at [601, 278] on div "of" at bounding box center [611, 278] width 74 height 73
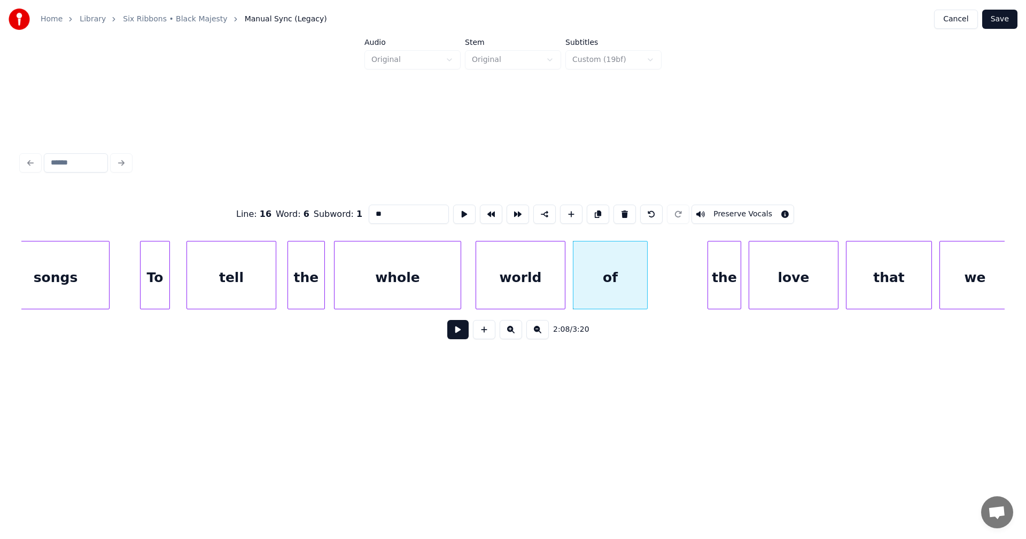
click at [393, 213] on input "**" at bounding box center [409, 214] width 80 height 19
type input "***"
click at [466, 335] on button at bounding box center [457, 329] width 21 height 19
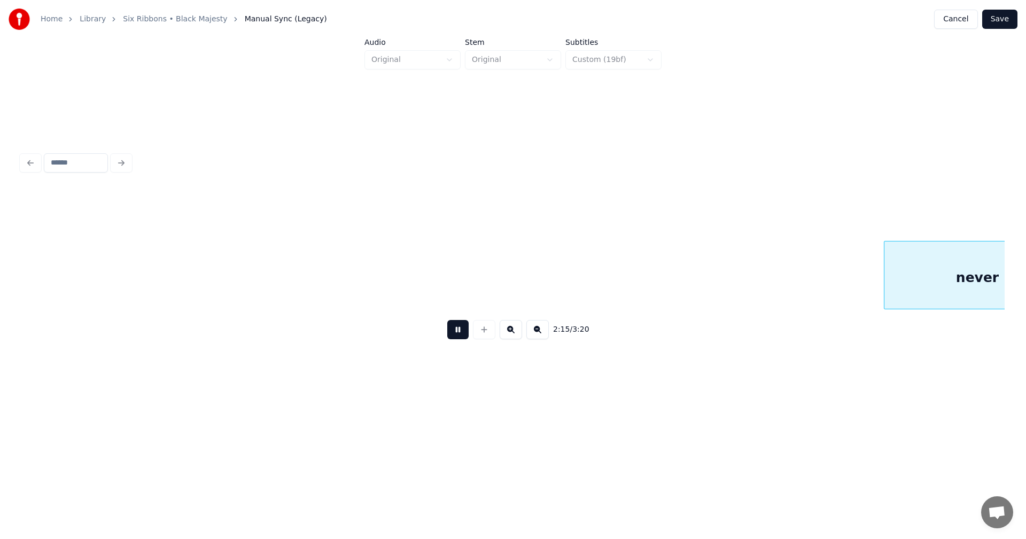
scroll to position [0, 25404]
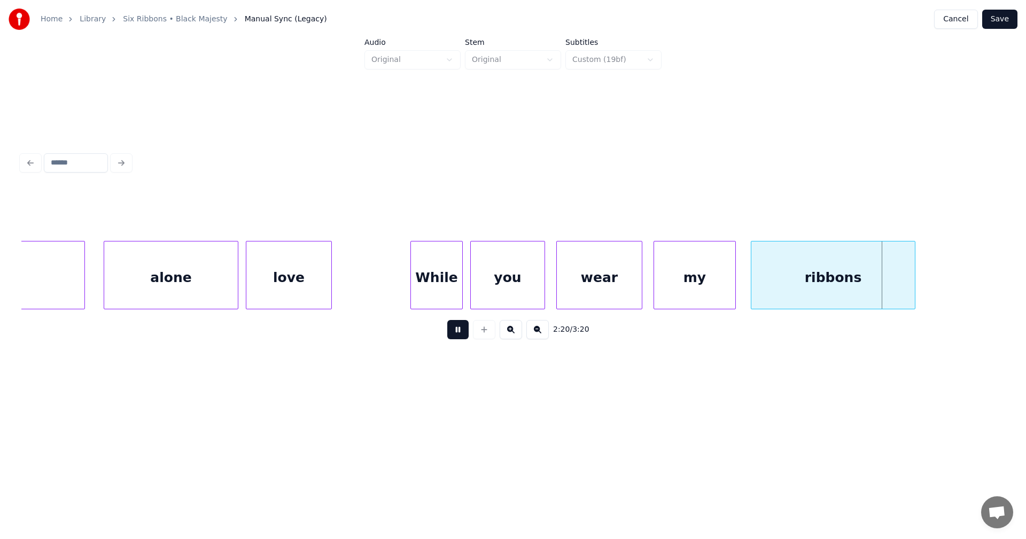
click at [461, 333] on button at bounding box center [457, 329] width 21 height 19
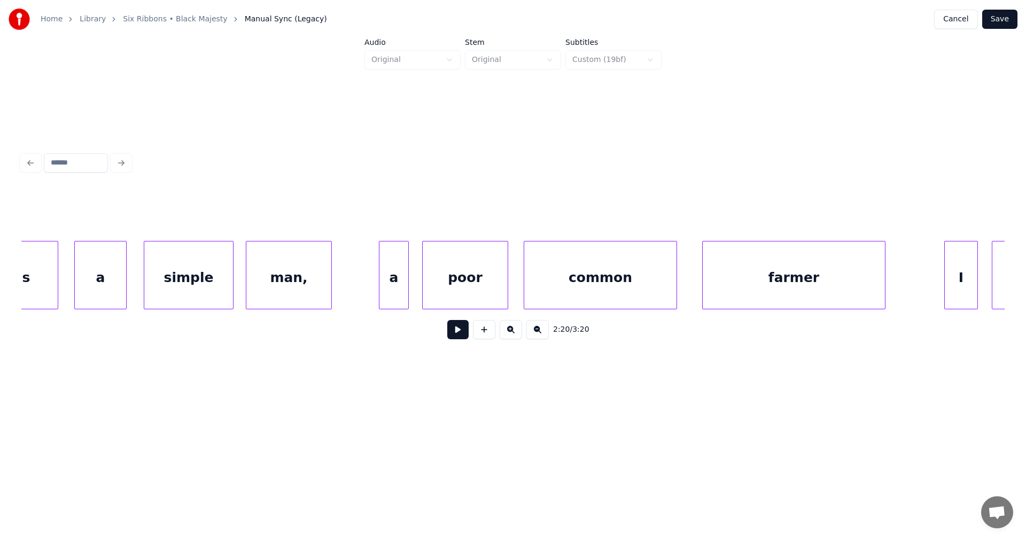
scroll to position [0, 26265]
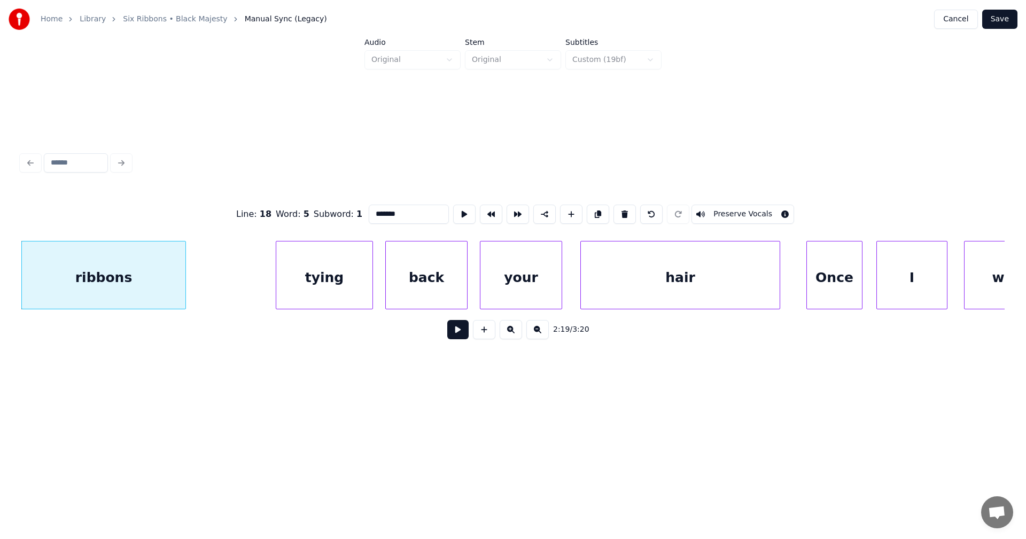
click at [324, 291] on div "tying" at bounding box center [324, 278] width 96 height 73
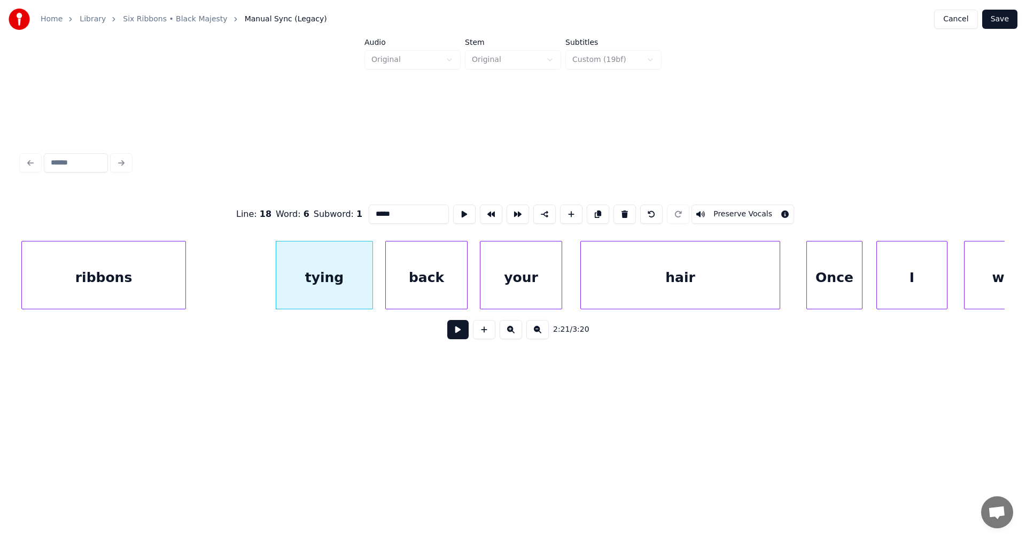
click at [160, 289] on div "ribbons" at bounding box center [104, 278] width 164 height 73
type input "*******"
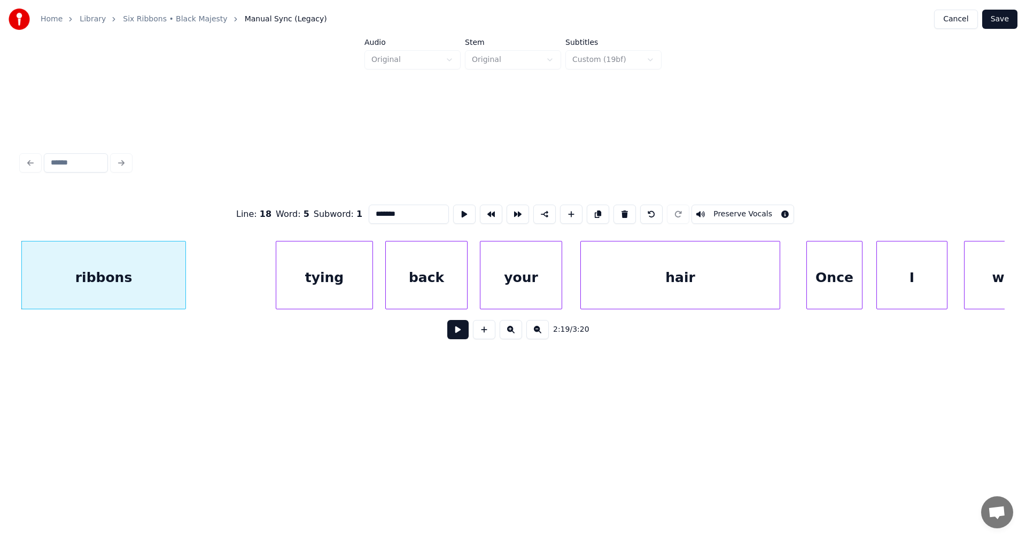
click at [459, 336] on button at bounding box center [457, 329] width 21 height 19
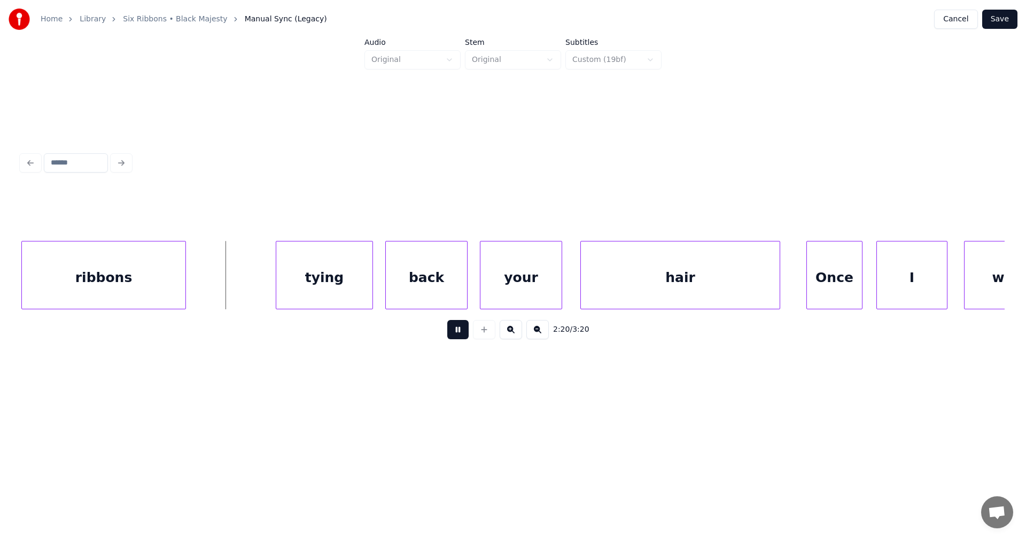
click at [459, 336] on button at bounding box center [457, 329] width 21 height 19
click at [320, 285] on div "tying" at bounding box center [316, 278] width 96 height 73
click at [180, 290] on div "ribbons" at bounding box center [104, 278] width 164 height 73
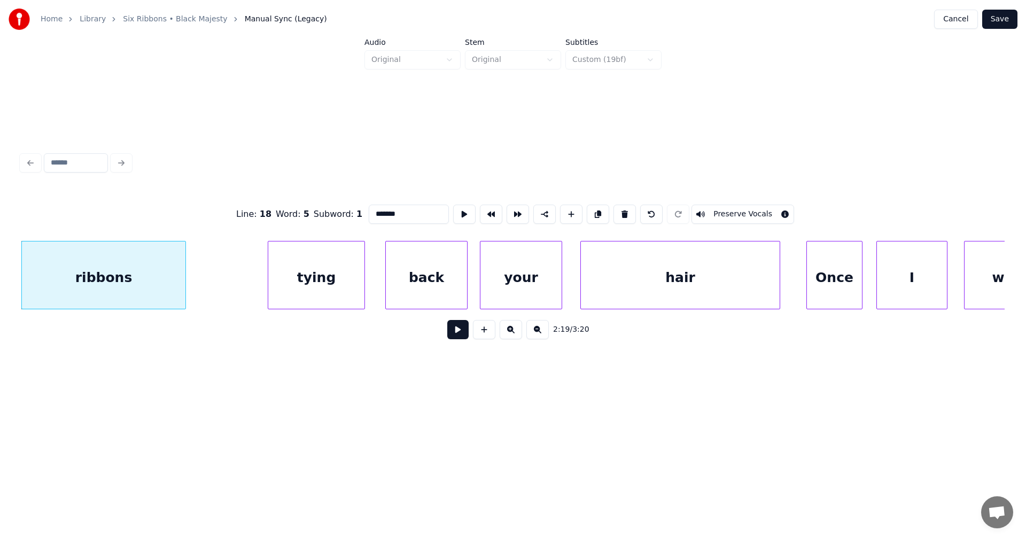
click at [404, 217] on input "*******" at bounding box center [409, 214] width 80 height 19
type input "********"
click at [458, 333] on button at bounding box center [457, 329] width 21 height 19
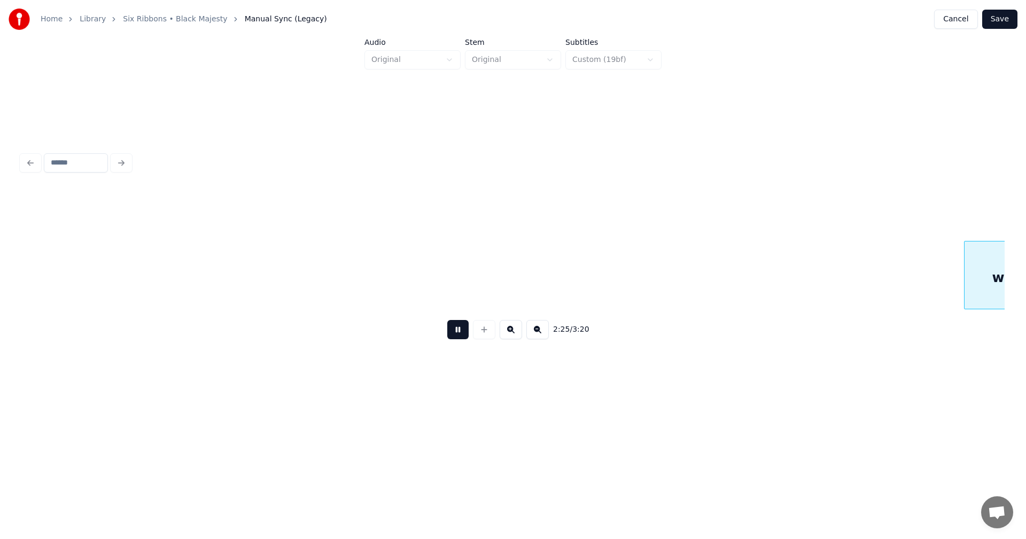
scroll to position [0, 27118]
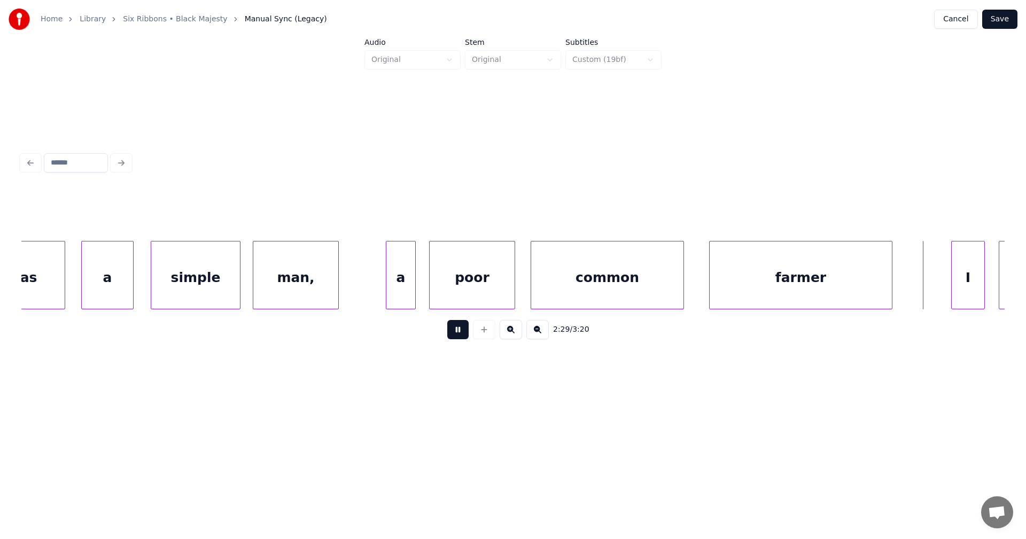
click at [458, 331] on button at bounding box center [457, 329] width 21 height 19
click at [800, 273] on div "farmer" at bounding box center [801, 278] width 182 height 73
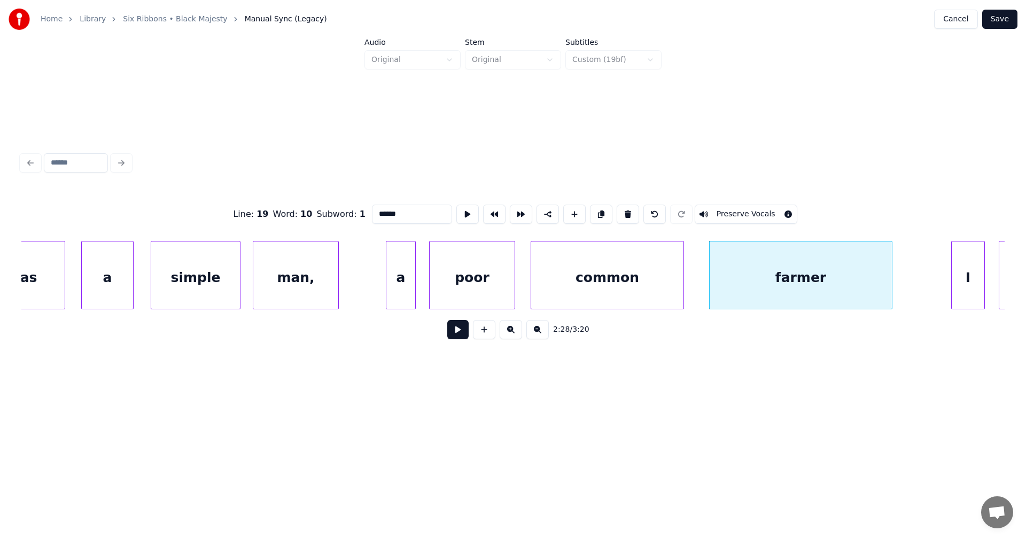
click at [974, 295] on div "I" at bounding box center [968, 278] width 33 height 73
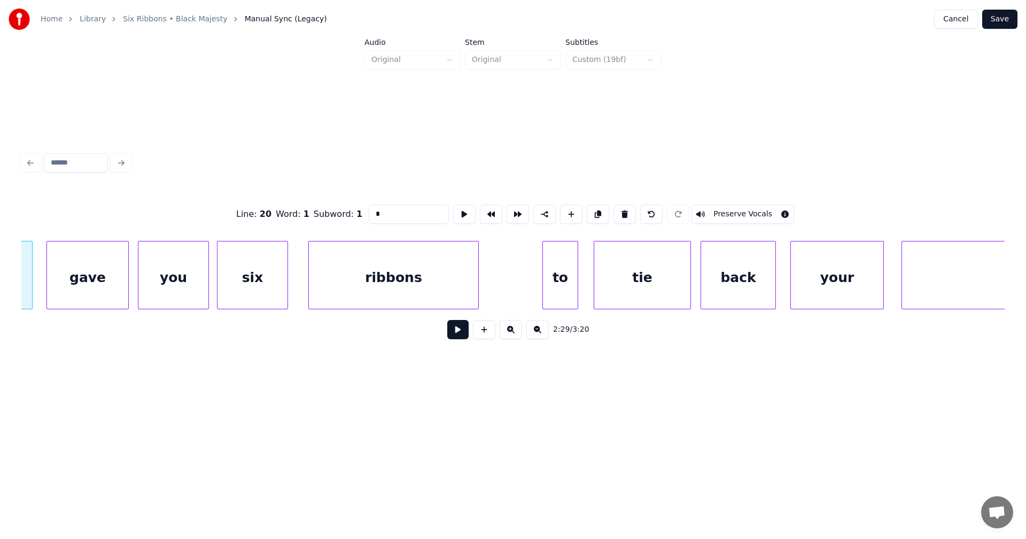
scroll to position [0, 28081]
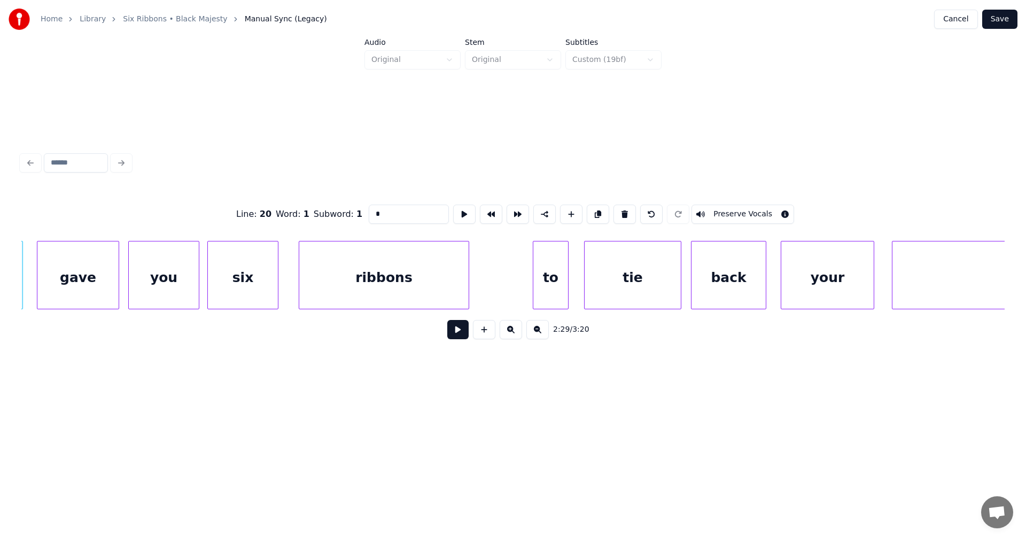
click at [451, 272] on div "ribbons" at bounding box center [383, 278] width 169 height 73
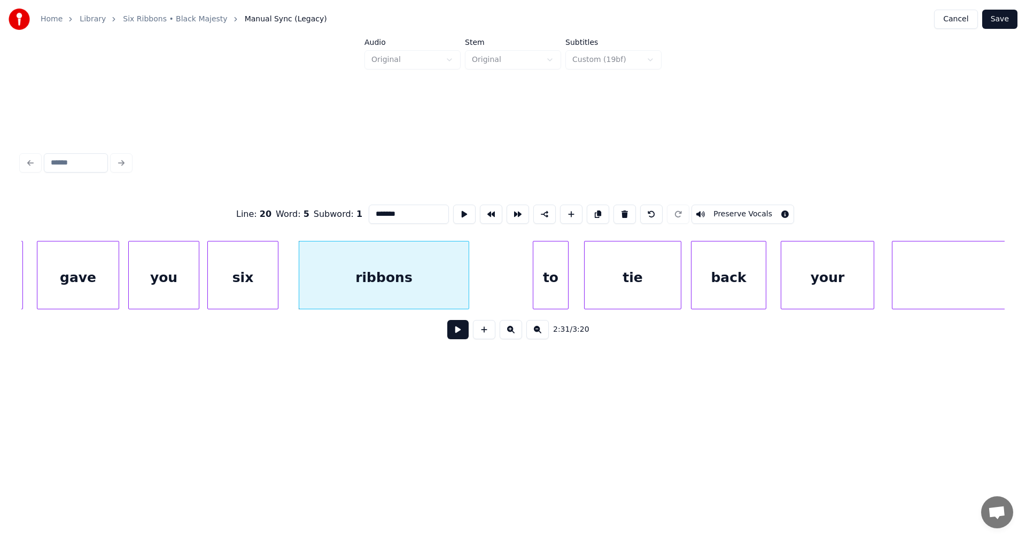
click at [552, 281] on div "to" at bounding box center [550, 278] width 35 height 73
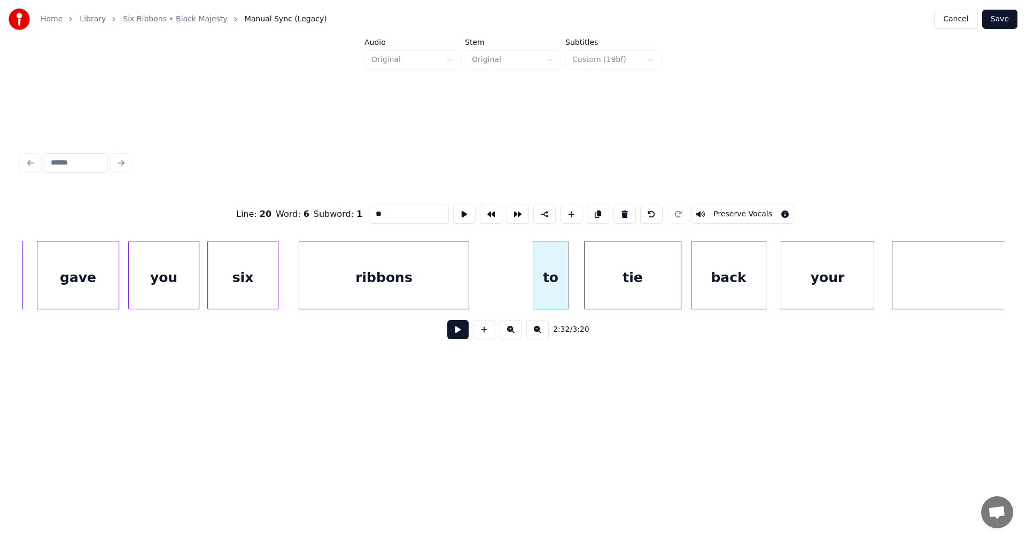
click at [441, 284] on div "ribbons" at bounding box center [383, 278] width 169 height 73
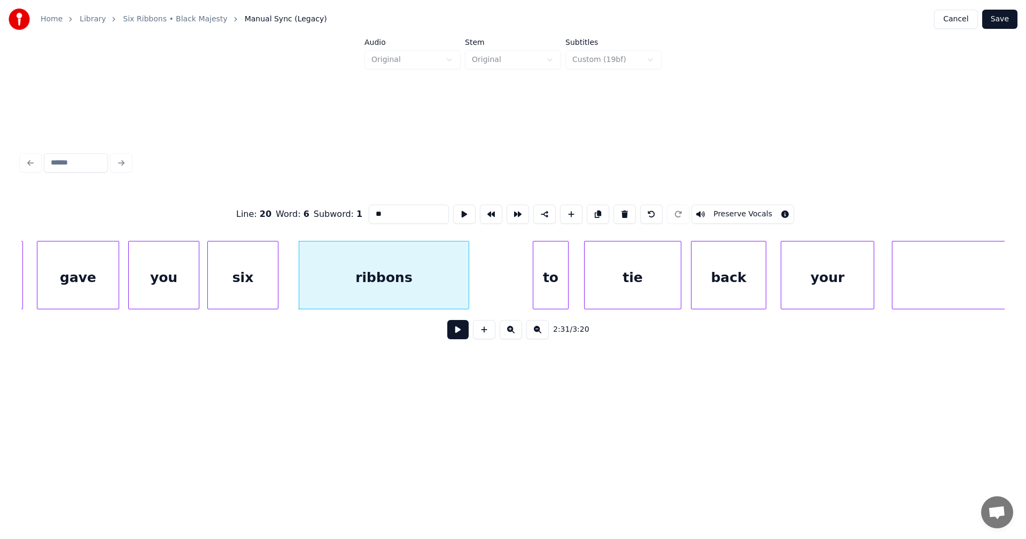
click at [400, 252] on div "ribbons" at bounding box center [383, 278] width 169 height 73
click at [404, 220] on div "Line : 20 Word : 5 Subword : 1 ******* Preserve Vocals" at bounding box center [512, 214] width 983 height 53
click at [403, 215] on input "*******" at bounding box center [409, 214] width 80 height 19
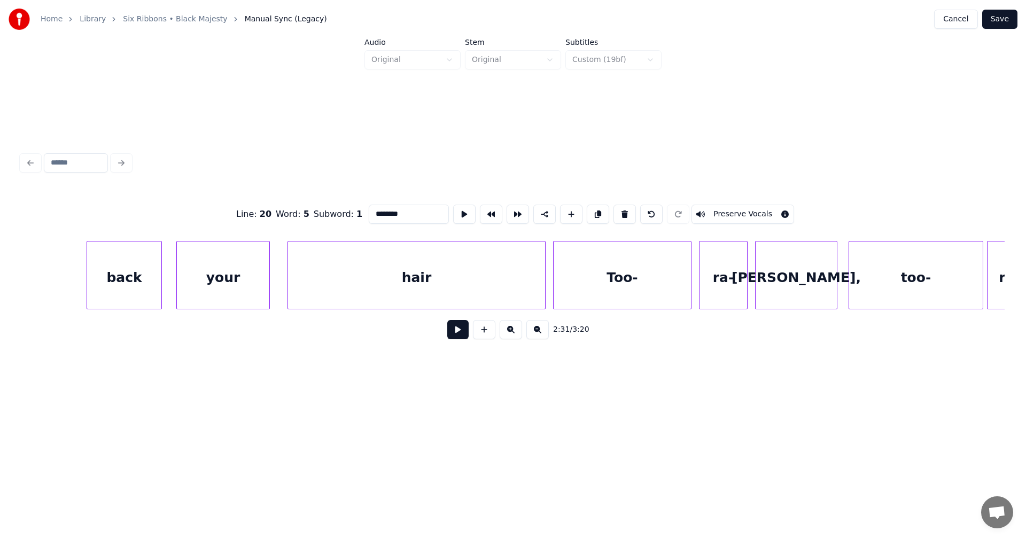
scroll to position [0, 28872]
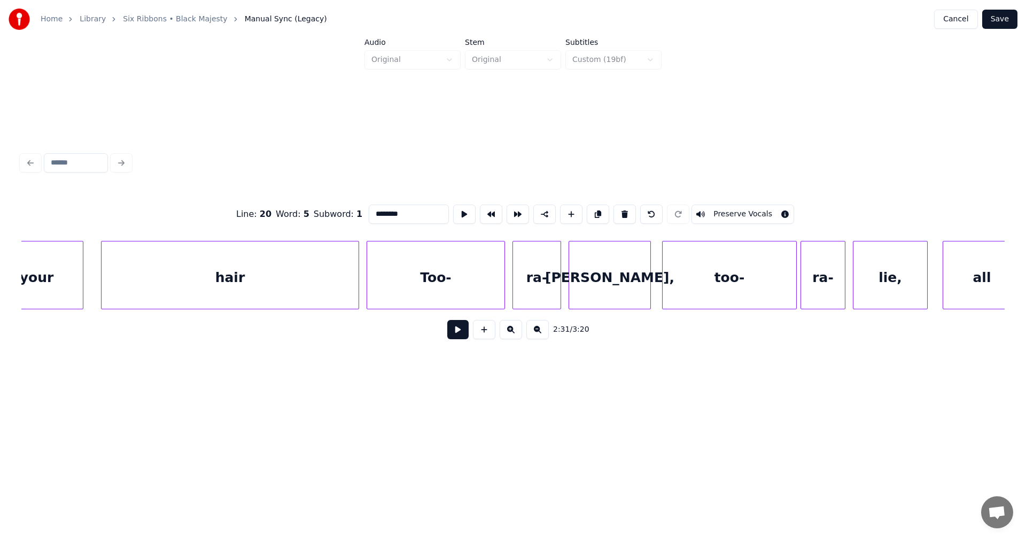
click at [335, 277] on div "hair" at bounding box center [230, 278] width 257 height 73
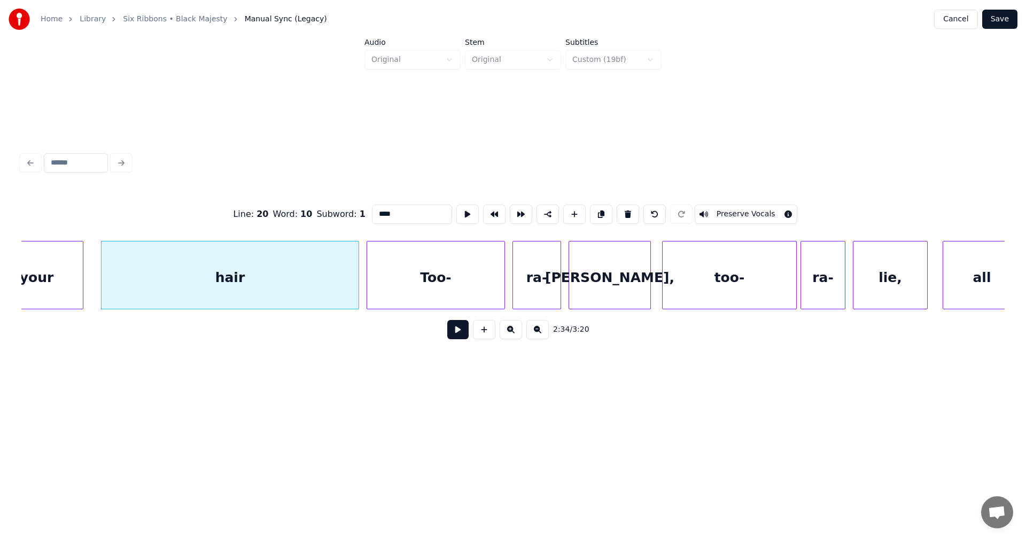
type input "****"
click at [457, 335] on button at bounding box center [457, 329] width 21 height 19
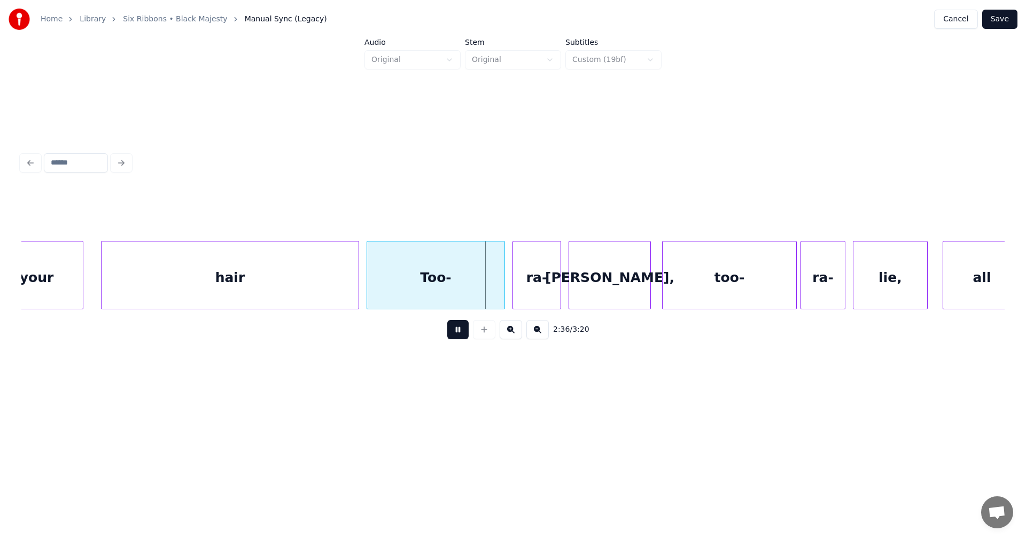
click at [456, 333] on button at bounding box center [457, 329] width 21 height 19
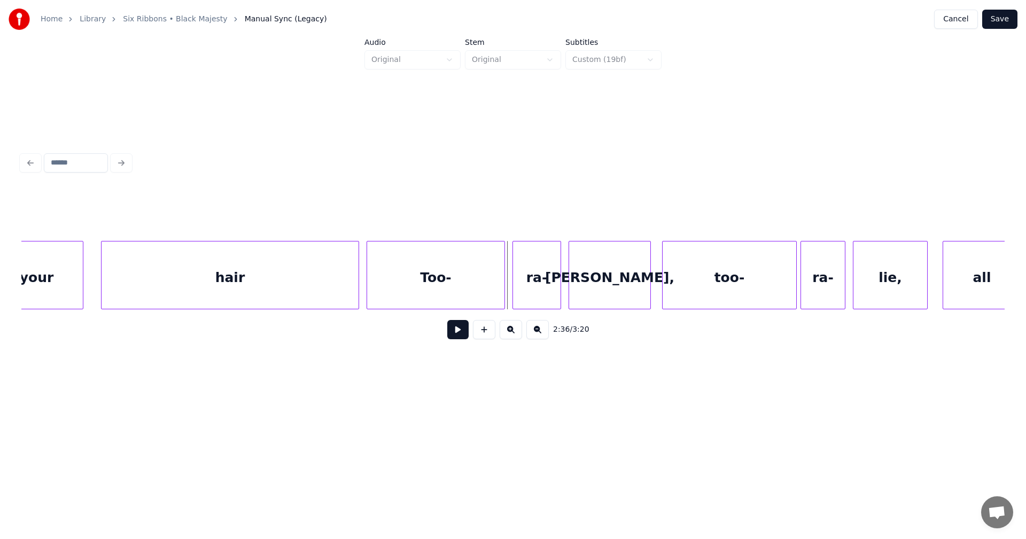
click at [415, 276] on div "Too-" at bounding box center [435, 278] width 137 height 73
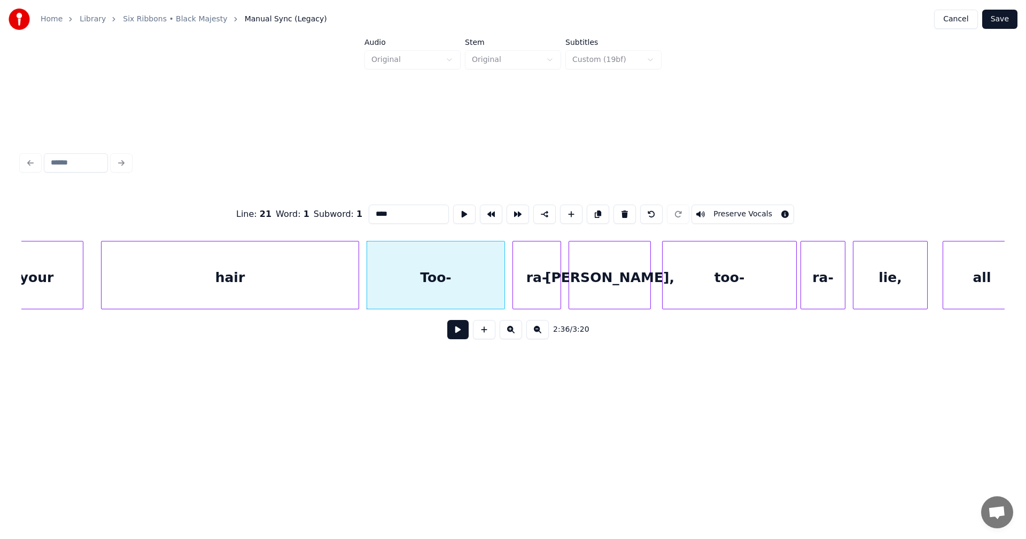
drag, startPoint x: 706, startPoint y: 212, endPoint x: 705, endPoint y: 223, distance: 10.7
click at [706, 213] on button "Preserve Vocals" at bounding box center [743, 214] width 103 height 19
click at [548, 287] on div "ra-" at bounding box center [537, 278] width 48 height 73
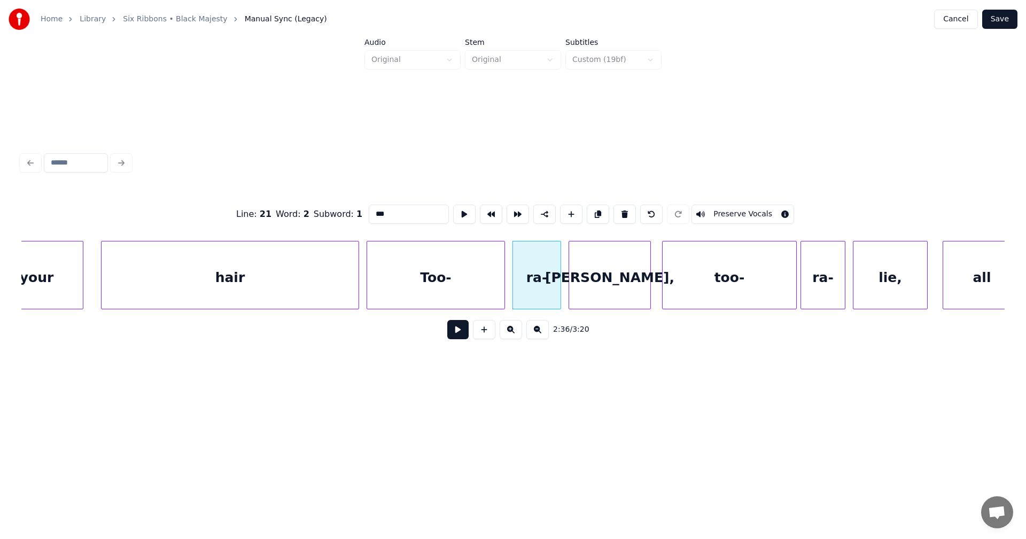
click at [720, 211] on button "Preserve Vocals" at bounding box center [743, 214] width 103 height 19
click at [636, 285] on div "[PERSON_NAME]," at bounding box center [609, 278] width 81 height 73
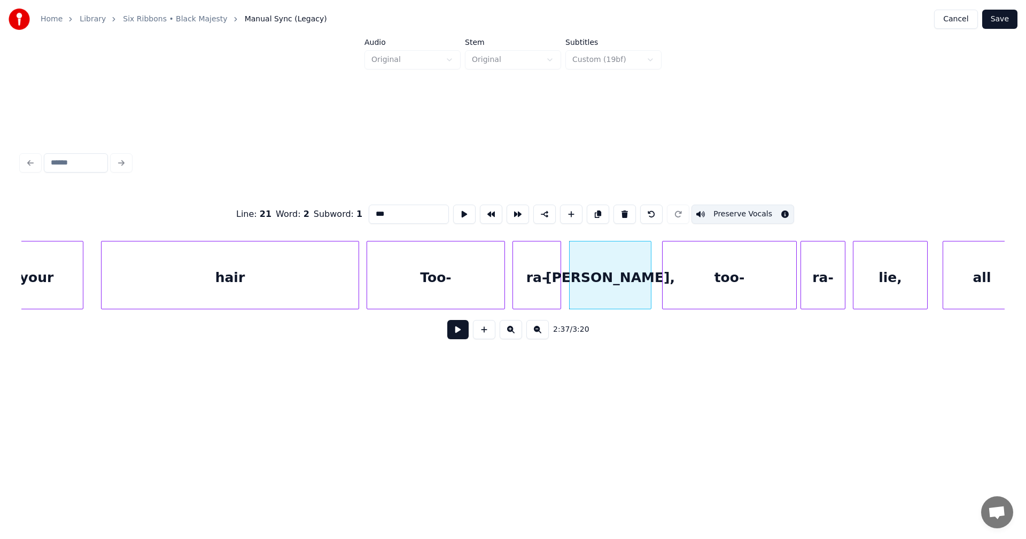
click at [745, 277] on div "too-" at bounding box center [730, 278] width 134 height 73
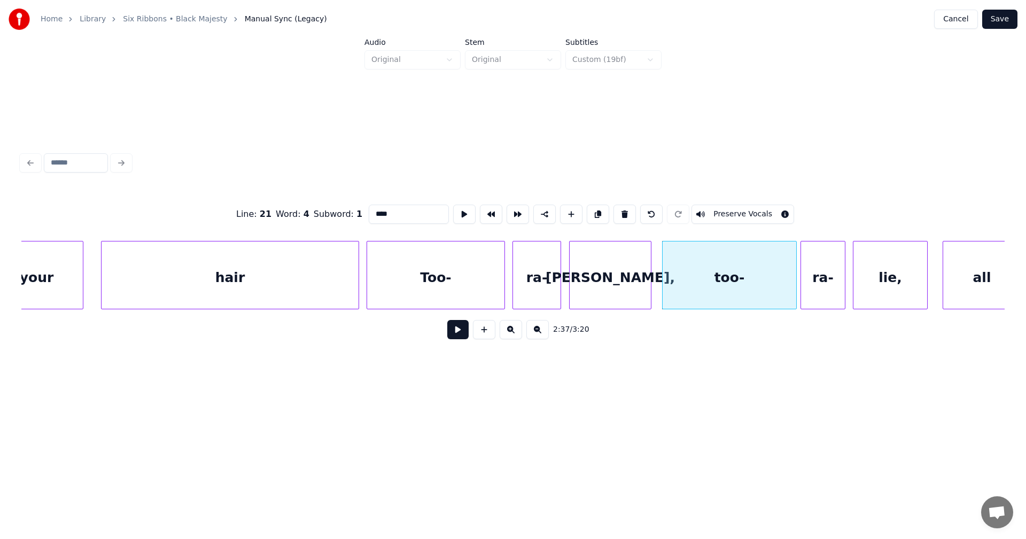
click at [744, 207] on button "Preserve Vocals" at bounding box center [743, 214] width 103 height 19
click at [447, 283] on div "Too-" at bounding box center [435, 278] width 137 height 73
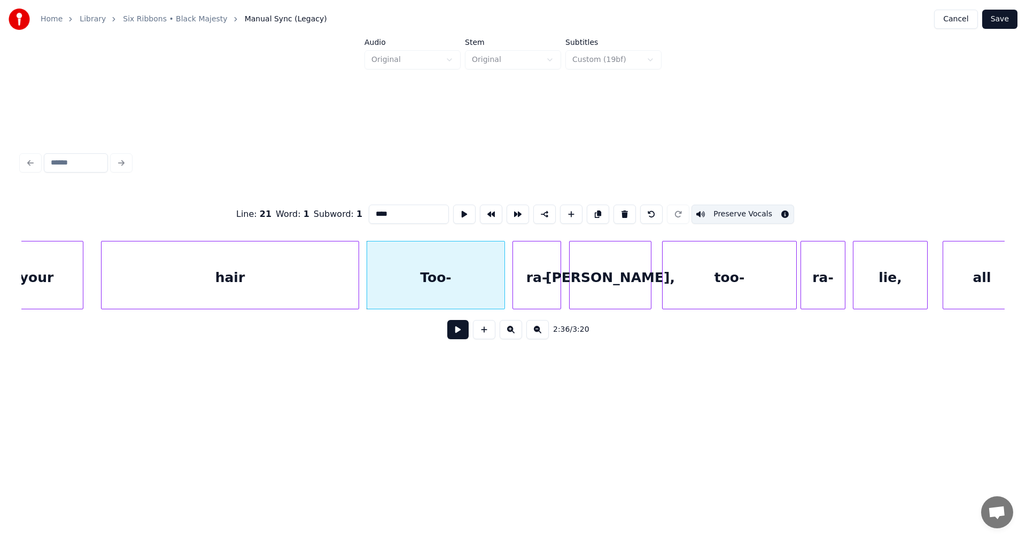
click at [538, 280] on div "ra-" at bounding box center [537, 278] width 48 height 73
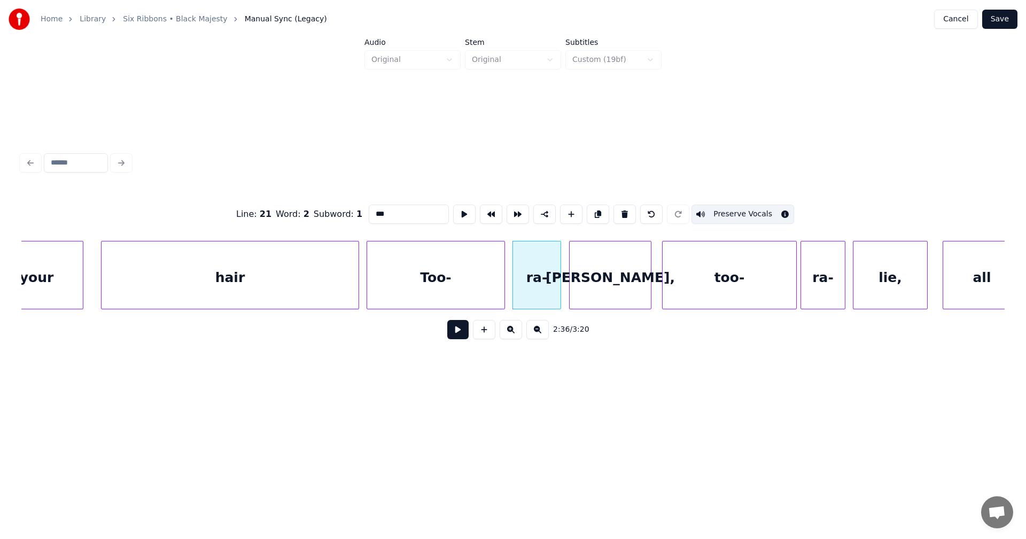
click at [600, 286] on div "[PERSON_NAME]," at bounding box center [610, 278] width 81 height 73
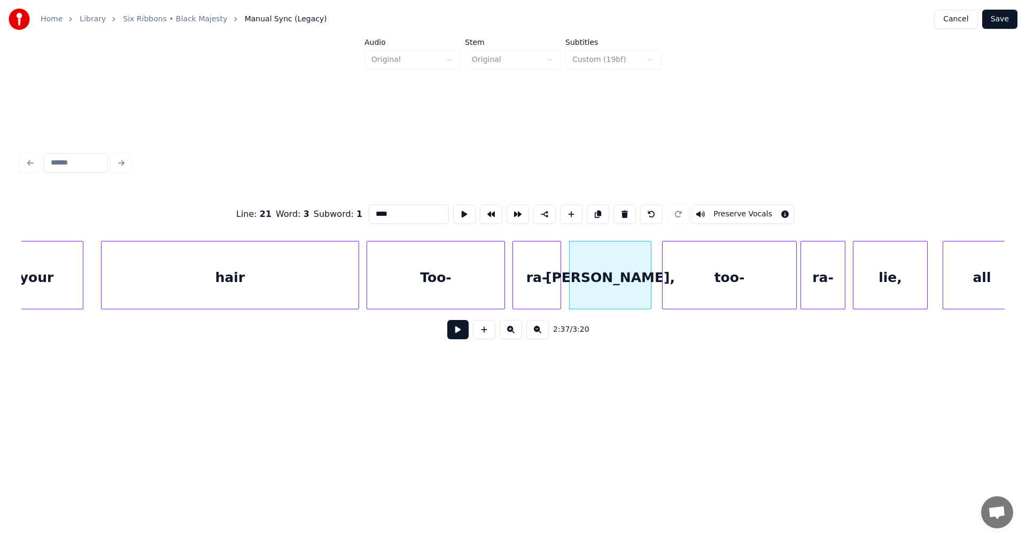
click at [720, 208] on button "Preserve Vocals" at bounding box center [743, 214] width 103 height 19
click at [718, 278] on div "too-" at bounding box center [730, 278] width 134 height 73
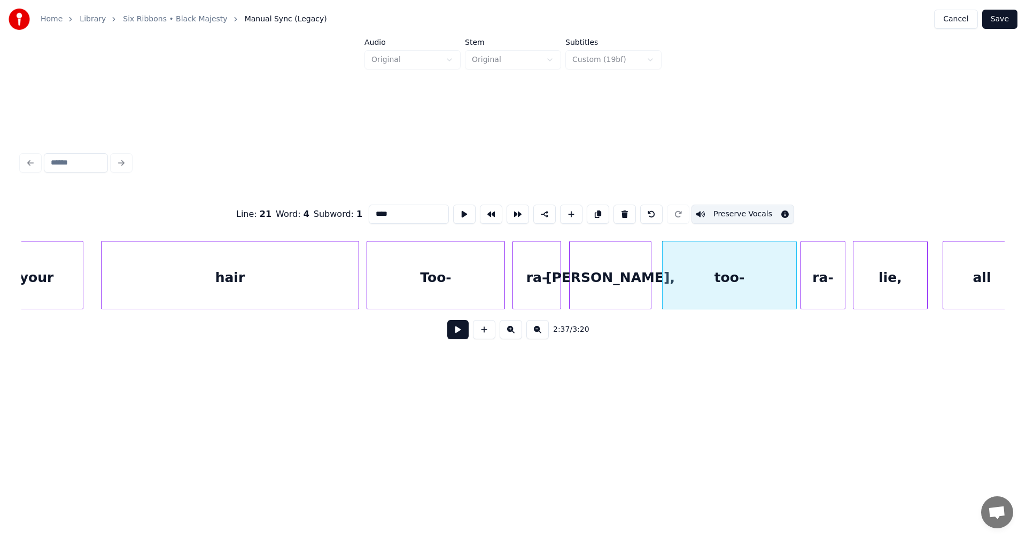
click at [462, 286] on div "Too-" at bounding box center [435, 278] width 137 height 73
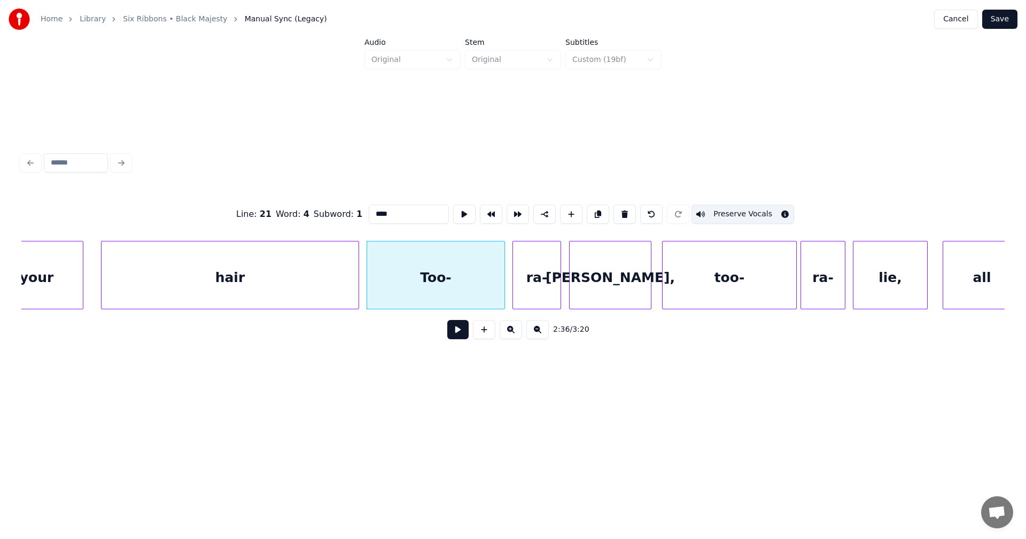
click at [529, 286] on div "ra-" at bounding box center [537, 278] width 48 height 73
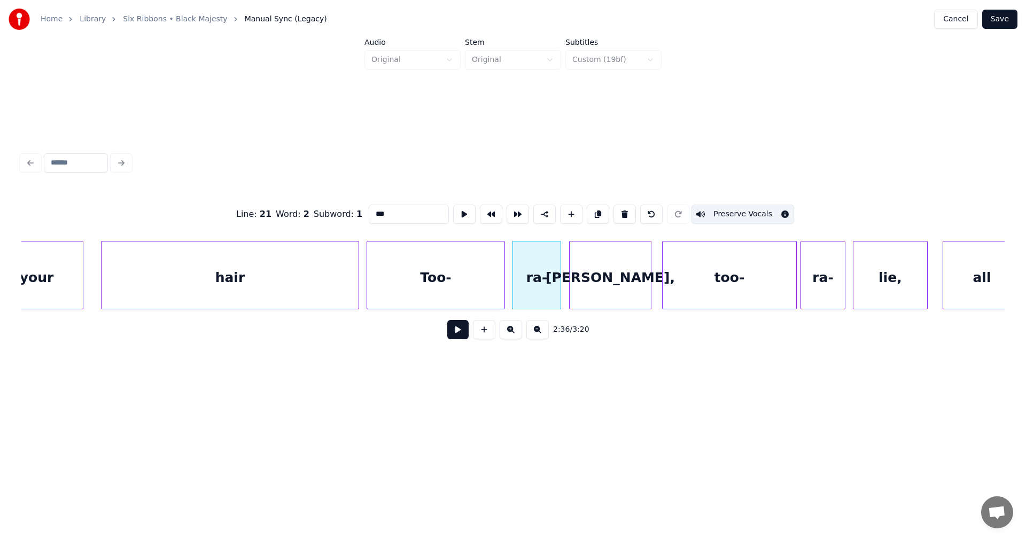
click at [599, 287] on div "[PERSON_NAME]," at bounding box center [610, 278] width 81 height 73
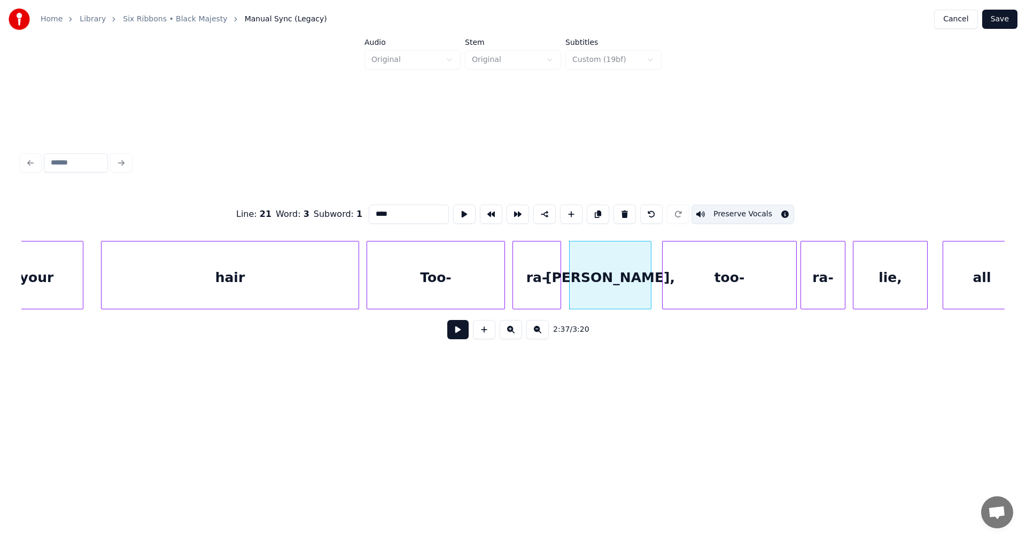
click at [692, 299] on div "too-" at bounding box center [730, 278] width 134 height 73
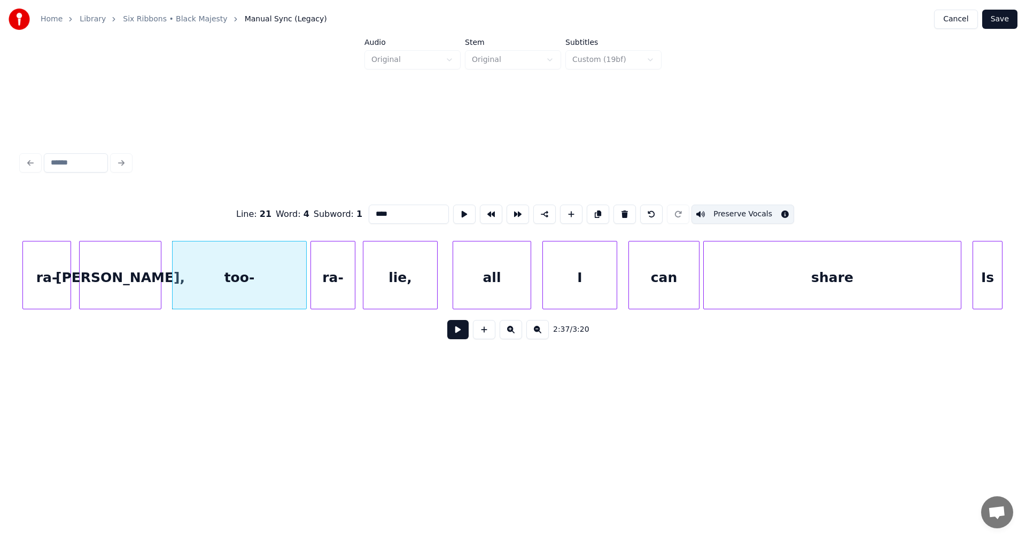
scroll to position [0, 29363]
click at [339, 281] on div "ra-" at bounding box center [331, 278] width 44 height 73
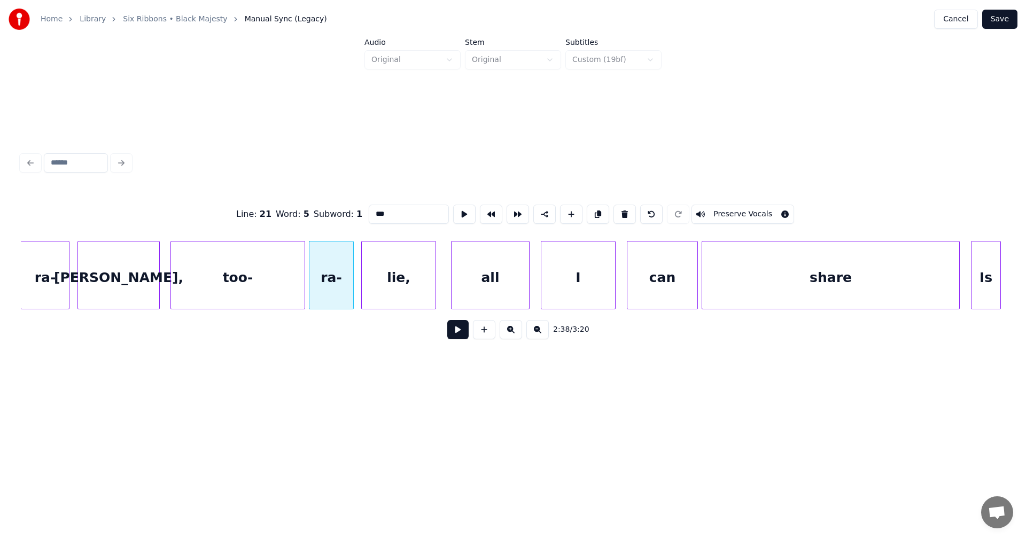
click at [726, 205] on button "Preserve Vocals" at bounding box center [743, 214] width 103 height 19
click at [430, 293] on div "lie," at bounding box center [399, 278] width 74 height 73
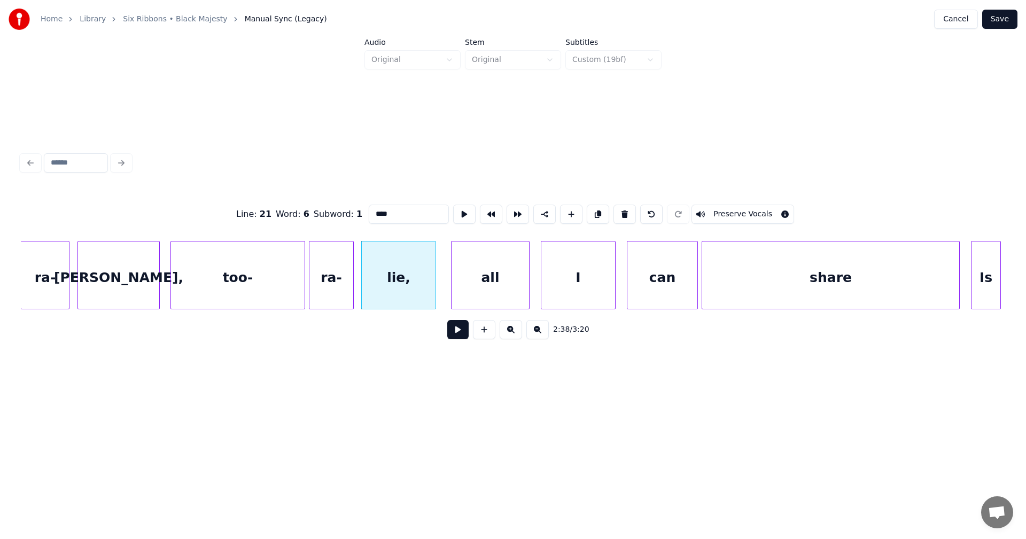
click at [722, 206] on button "Preserve Vocals" at bounding box center [743, 214] width 103 height 19
click at [297, 292] on div "too-" at bounding box center [238, 278] width 134 height 73
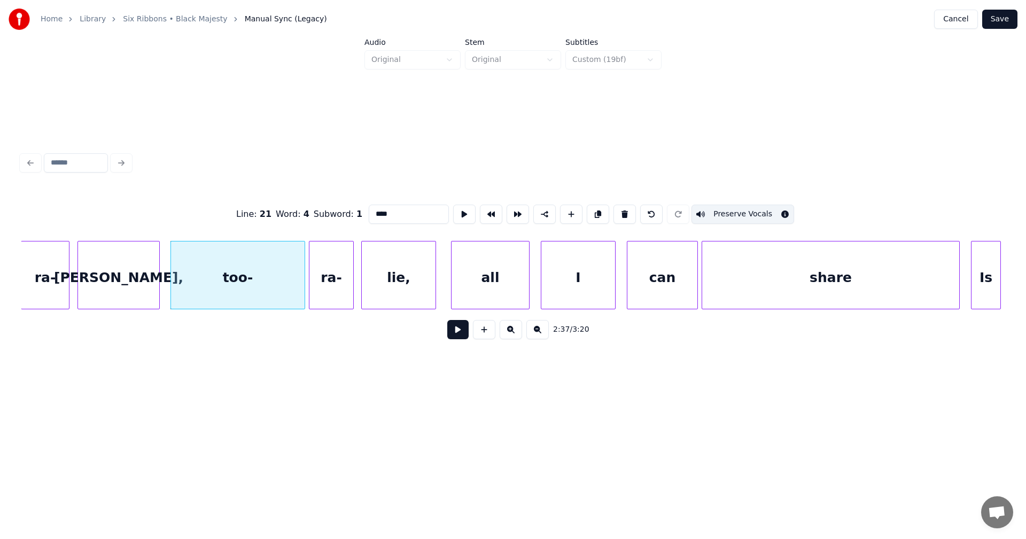
click at [320, 293] on div "ra-" at bounding box center [331, 278] width 44 height 73
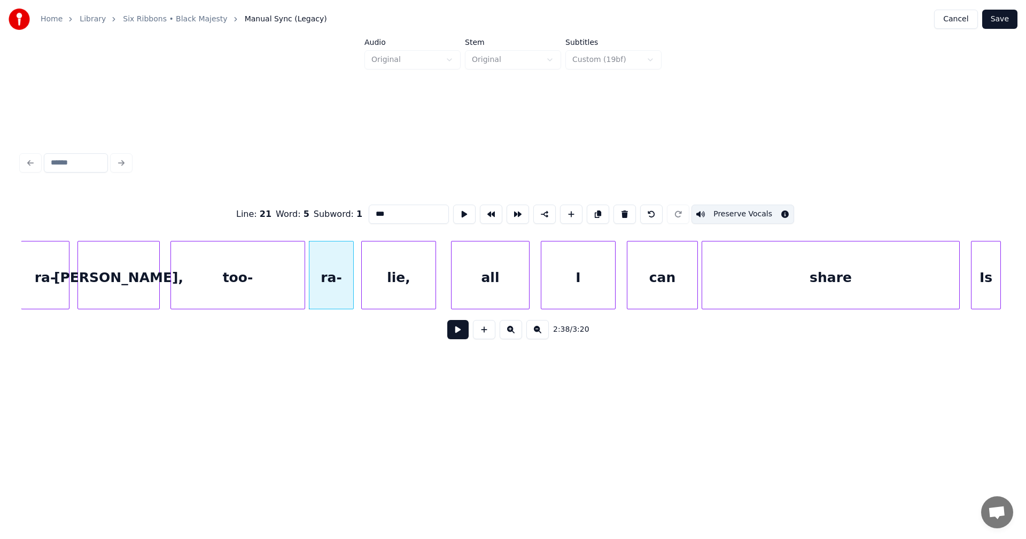
click at [381, 291] on div "lie," at bounding box center [399, 278] width 74 height 73
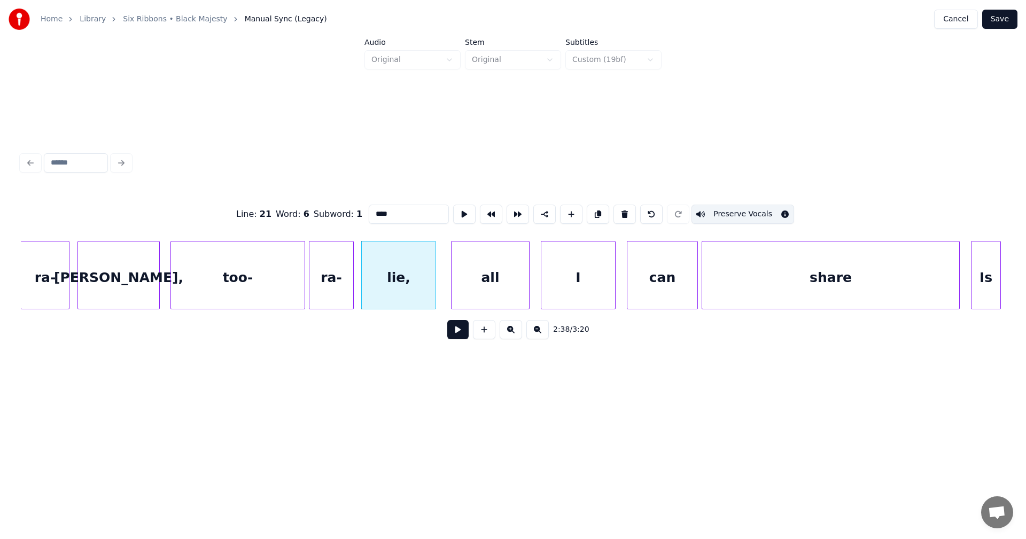
click at [344, 293] on div "ra-" at bounding box center [331, 278] width 44 height 73
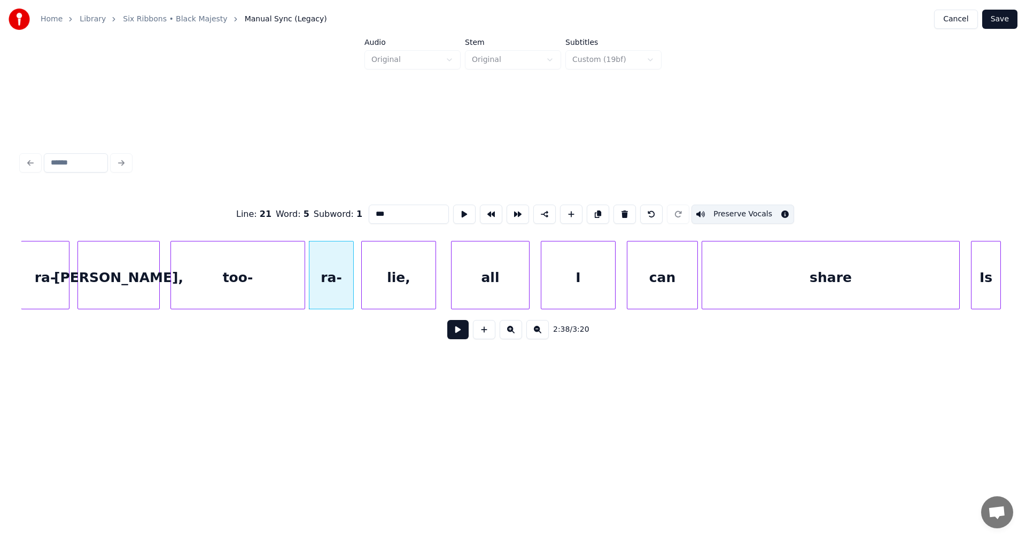
click at [390, 291] on div "lie," at bounding box center [399, 278] width 74 height 73
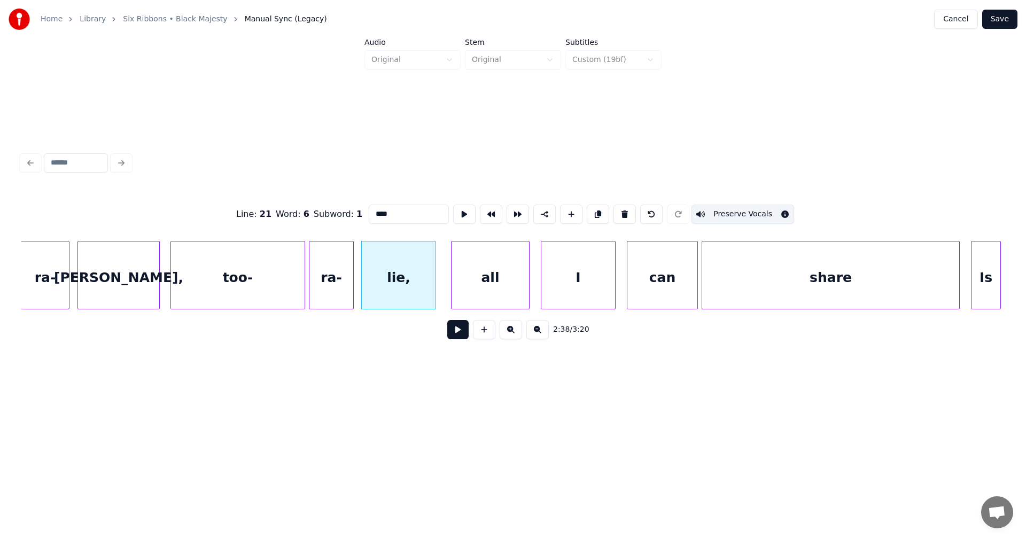
click at [489, 289] on div "all" at bounding box center [491, 278] width 78 height 73
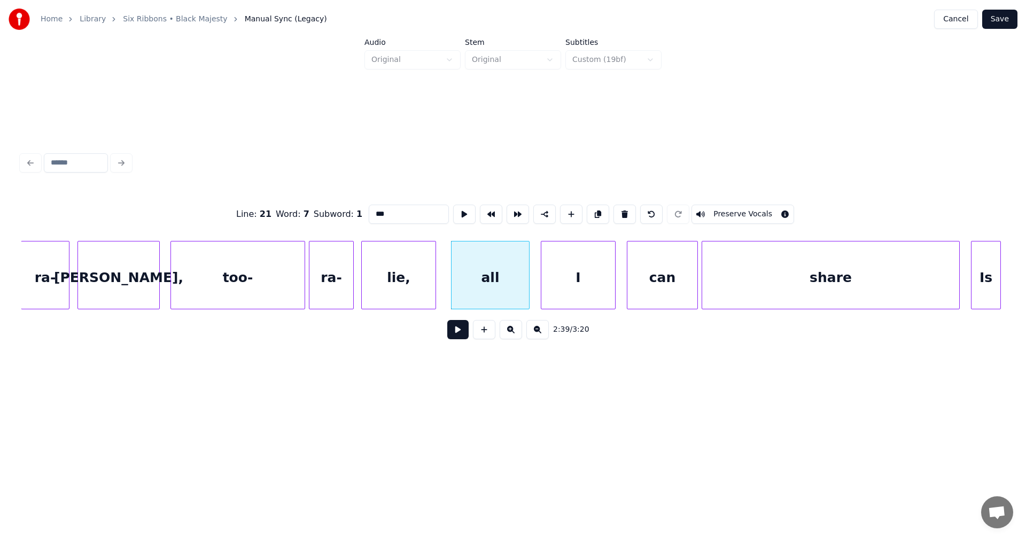
click at [719, 209] on button "Preserve Vocals" at bounding box center [743, 214] width 103 height 19
click at [611, 278] on div "I" at bounding box center [578, 278] width 74 height 73
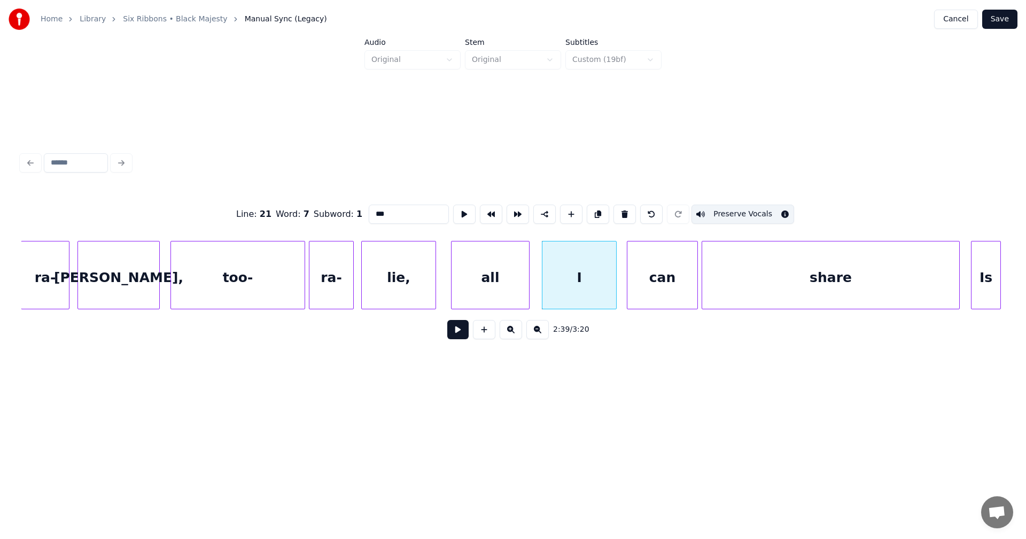
click at [655, 272] on div "can" at bounding box center [662, 278] width 70 height 73
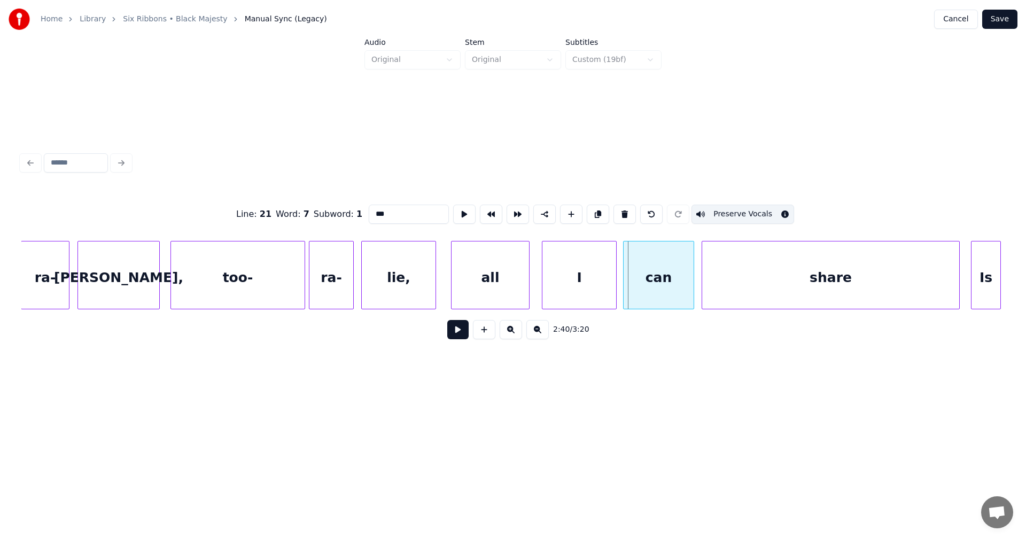
click at [658, 284] on div "can" at bounding box center [659, 278] width 70 height 73
click at [763, 276] on div "share" at bounding box center [830, 278] width 257 height 73
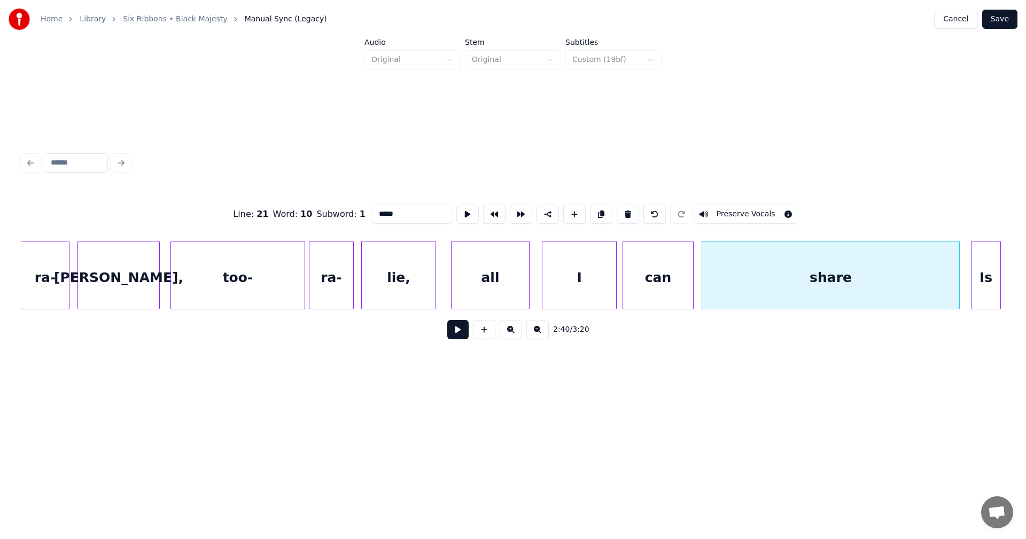
click at [743, 212] on button "Preserve Vocals" at bounding box center [746, 214] width 103 height 19
click at [517, 283] on div "all" at bounding box center [491, 278] width 78 height 73
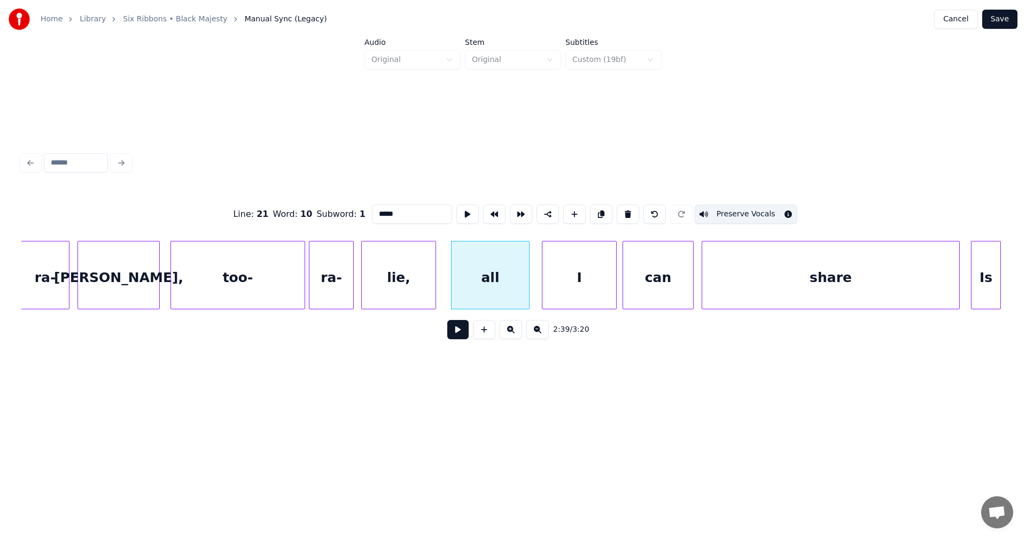
click at [570, 284] on div "I" at bounding box center [580, 278] width 74 height 73
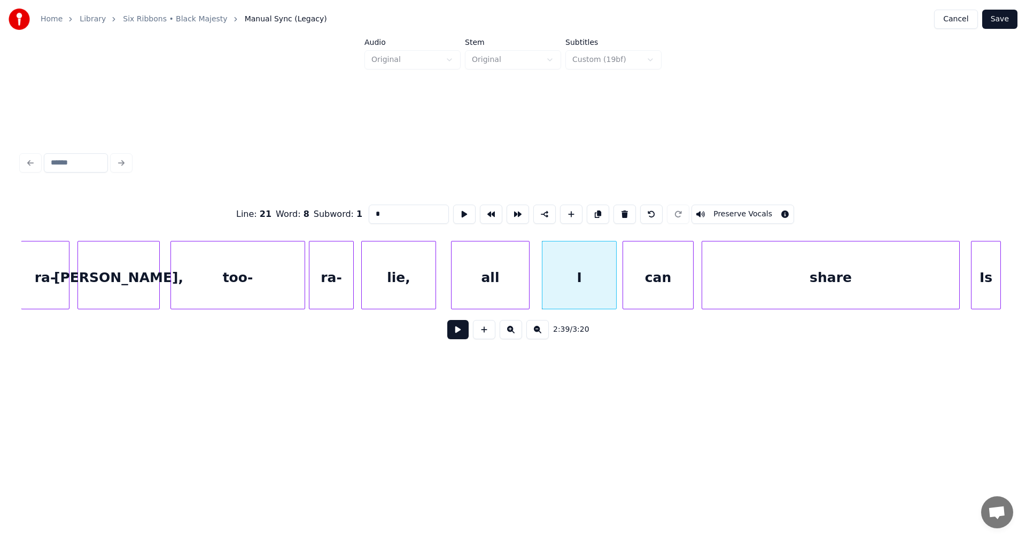
click at [712, 212] on button "Preserve Vocals" at bounding box center [743, 214] width 103 height 19
click at [513, 292] on div "all" at bounding box center [491, 278] width 78 height 73
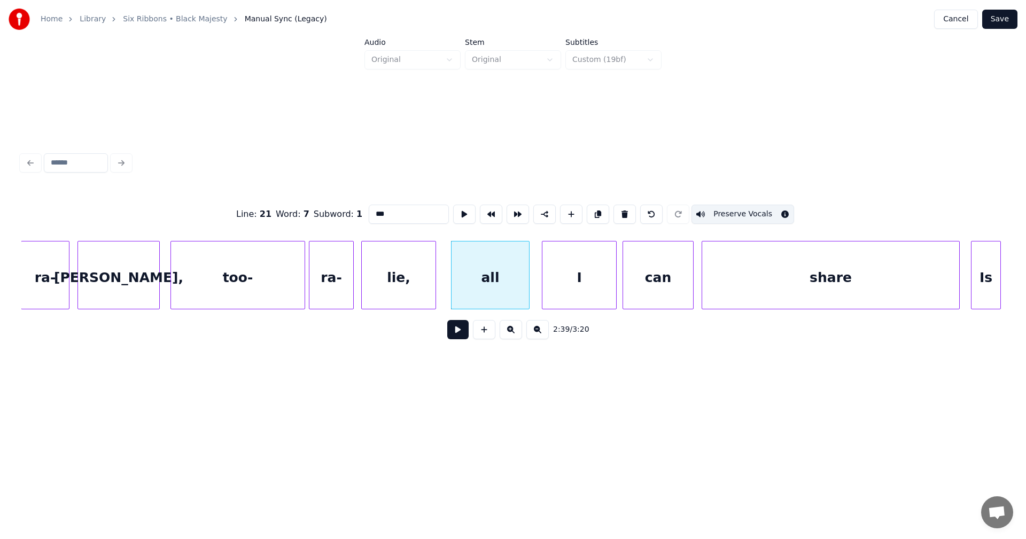
click at [569, 289] on div "I" at bounding box center [580, 278] width 74 height 73
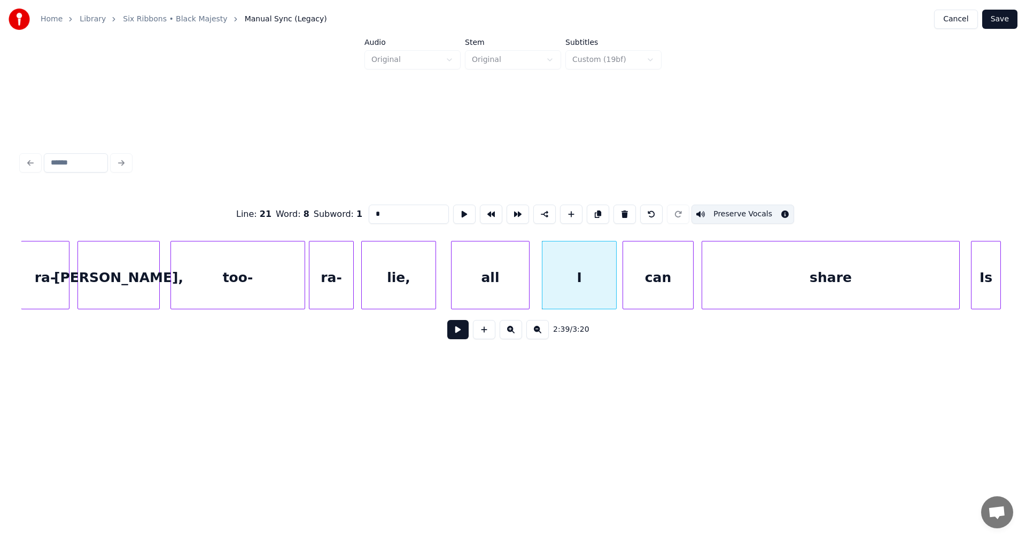
click at [646, 285] on div "can" at bounding box center [658, 278] width 70 height 73
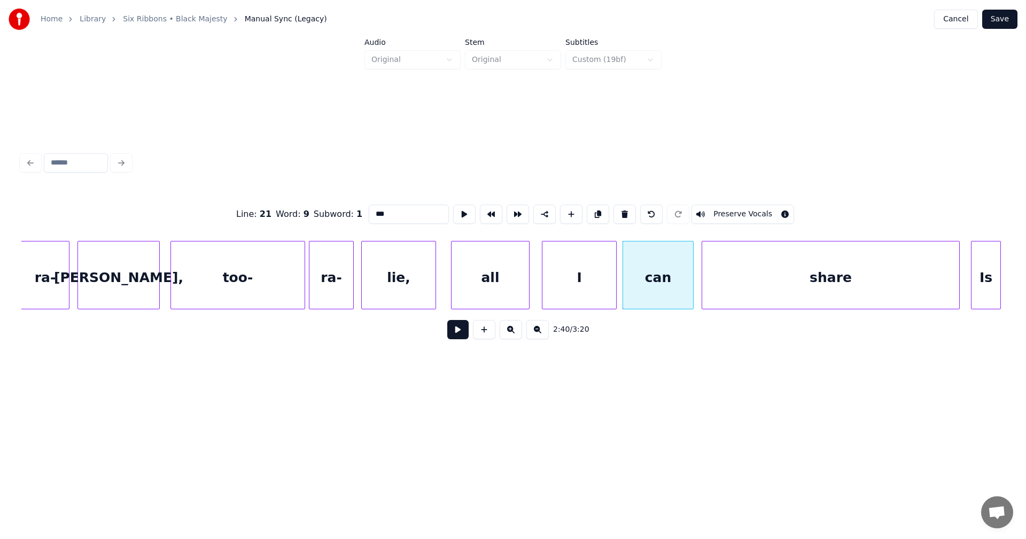
click at [721, 212] on button "Preserve Vocals" at bounding box center [743, 214] width 103 height 19
click at [505, 286] on div "all" at bounding box center [491, 278] width 78 height 73
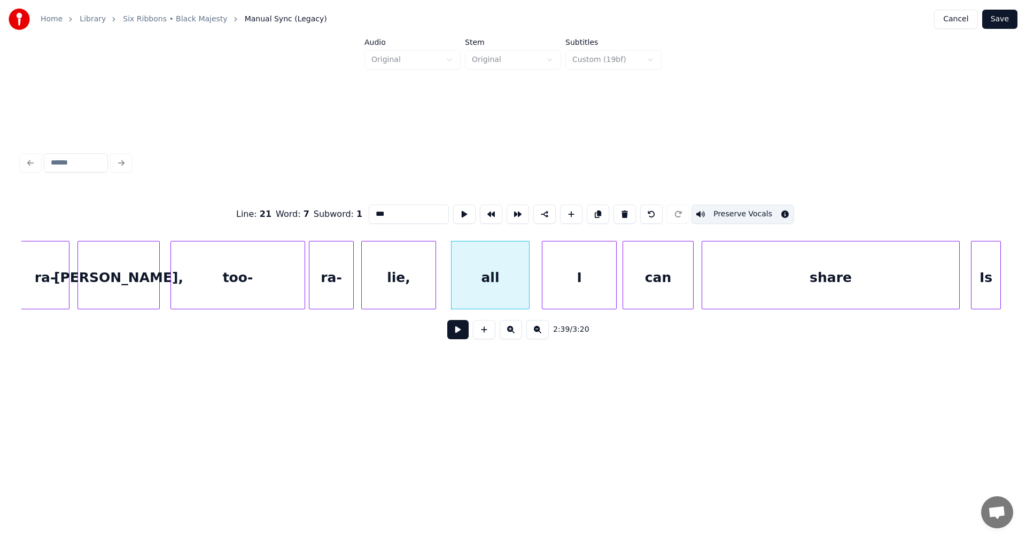
click at [571, 290] on div "I" at bounding box center [580, 278] width 74 height 73
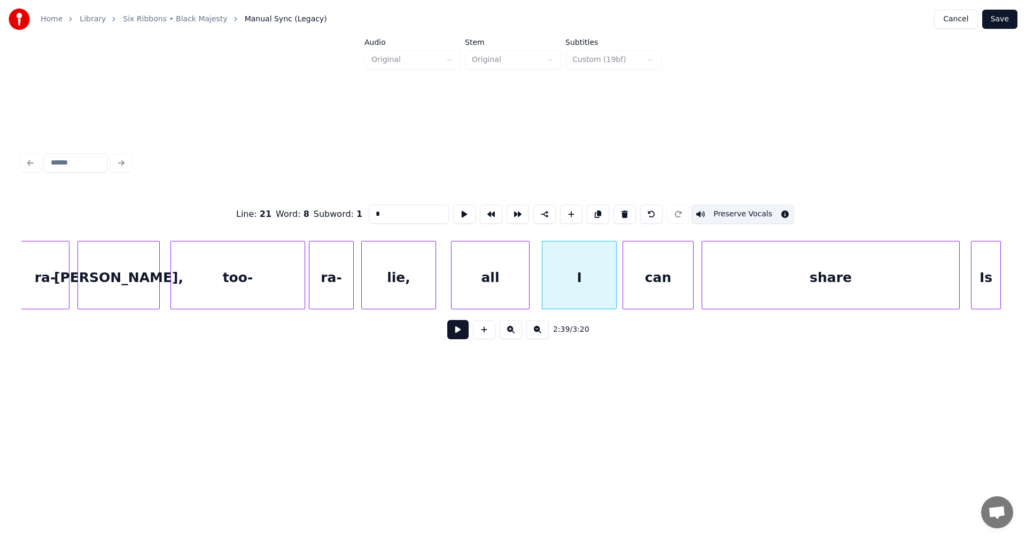
click at [647, 292] on div "can" at bounding box center [658, 278] width 70 height 73
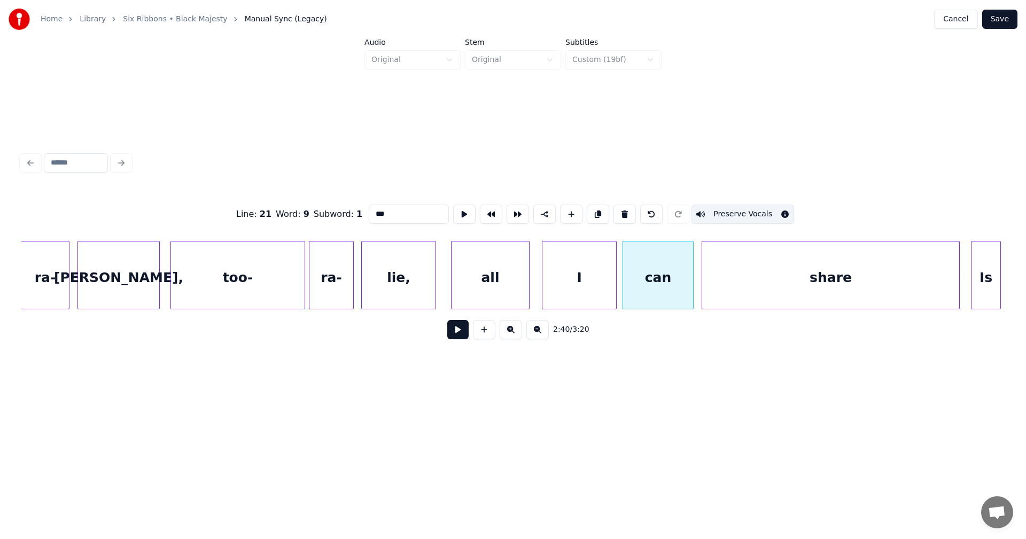
click at [722, 276] on div "share" at bounding box center [830, 278] width 257 height 73
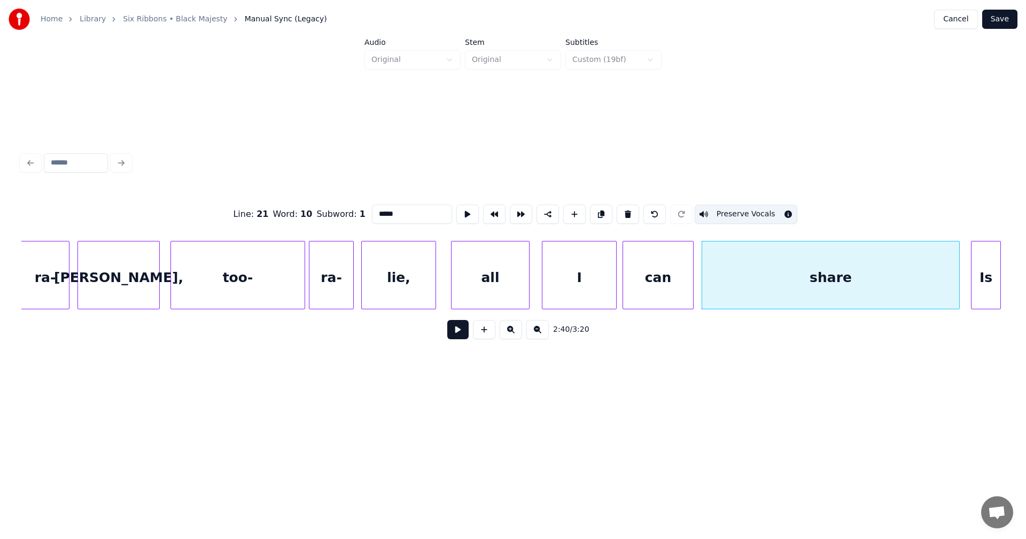
click at [676, 282] on div "can" at bounding box center [658, 278] width 70 height 73
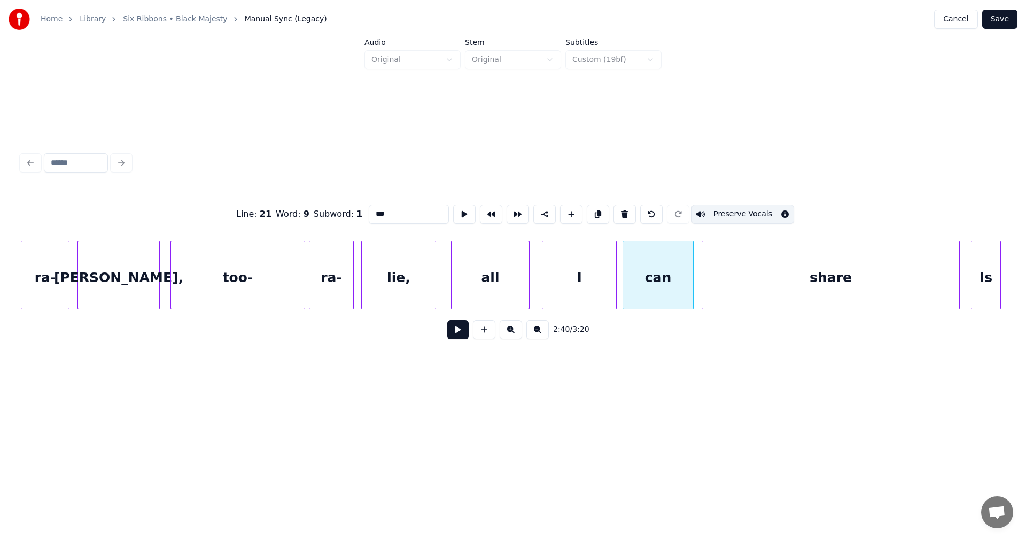
click at [602, 294] on div "I" at bounding box center [580, 278] width 74 height 73
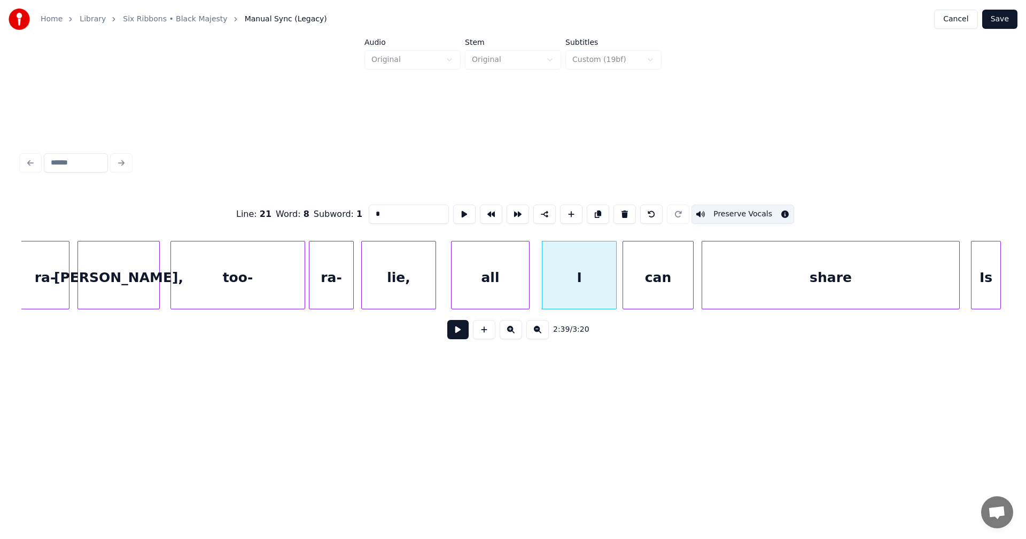
click at [645, 288] on div "can" at bounding box center [658, 278] width 70 height 73
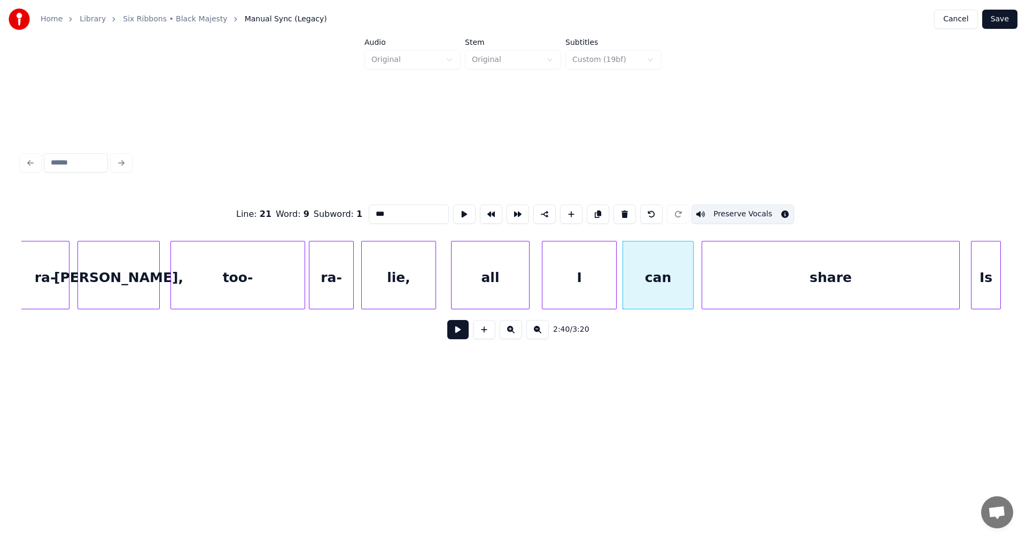
click at [751, 296] on div "share" at bounding box center [830, 278] width 257 height 73
type input "*****"
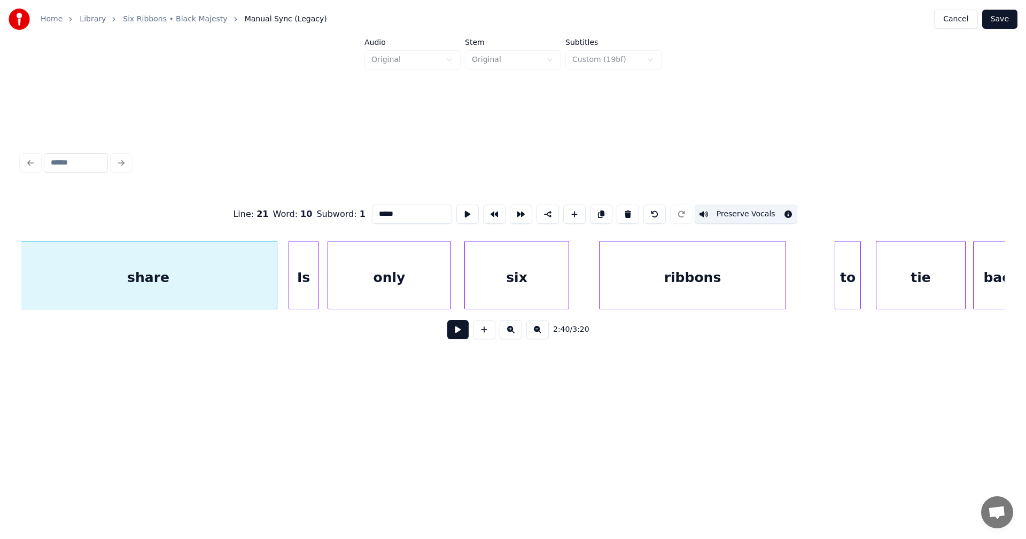
scroll to position [0, 30048]
click at [996, 21] on button "Save" at bounding box center [999, 19] width 35 height 19
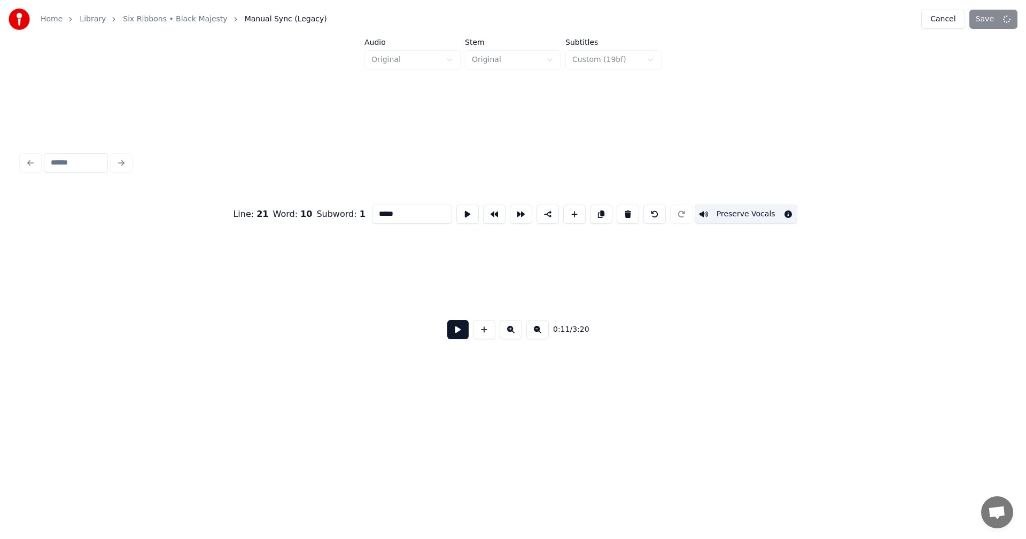
scroll to position [0, 2237]
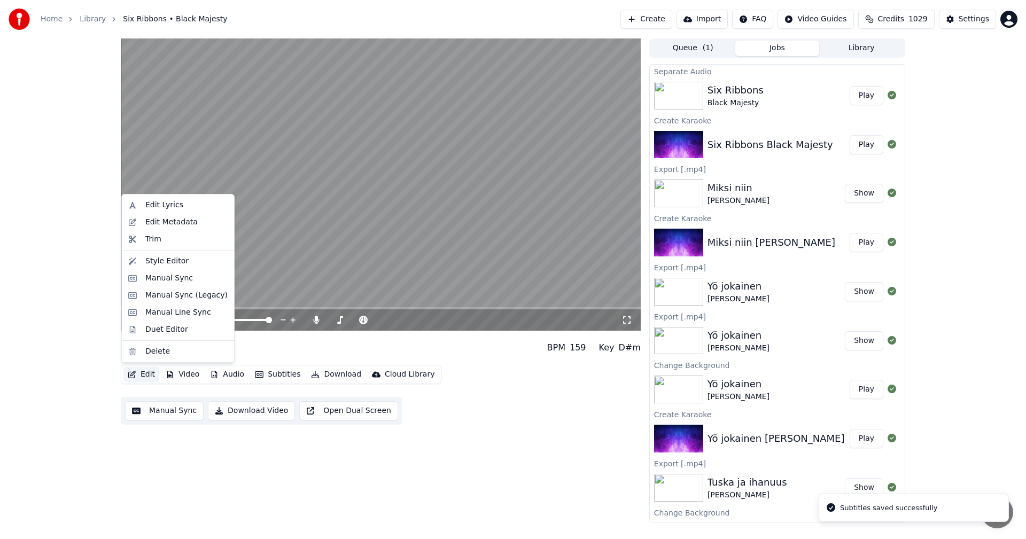
click at [146, 374] on button "Edit" at bounding box center [141, 374] width 36 height 15
click at [184, 292] on div "Manual Sync (Legacy)" at bounding box center [186, 295] width 82 height 11
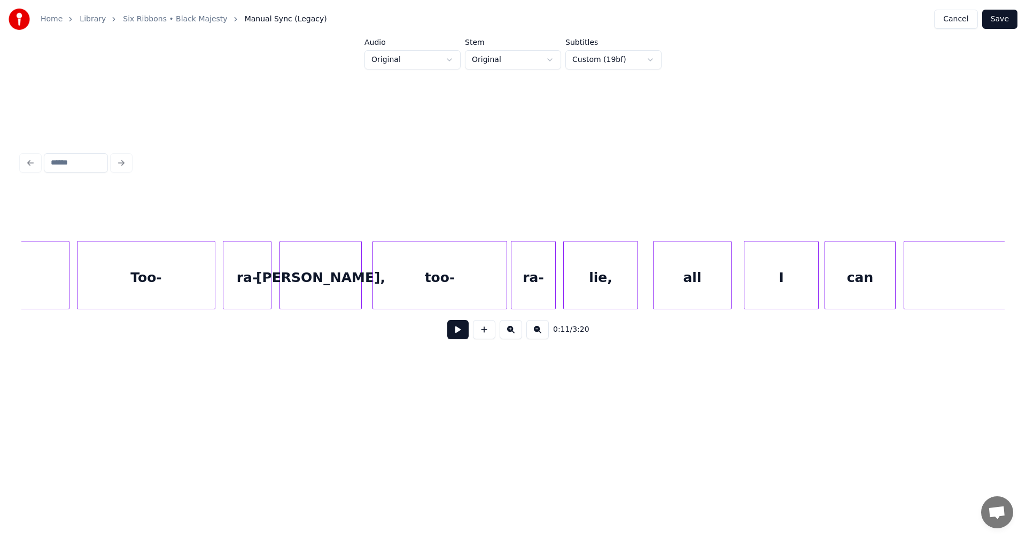
scroll to position [0, 28996]
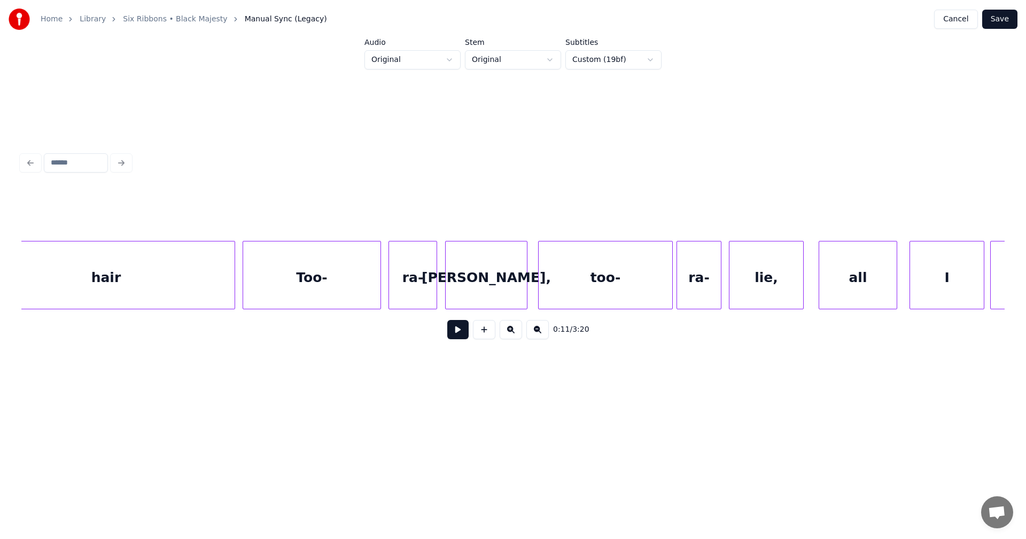
click at [765, 286] on div "lie," at bounding box center [767, 278] width 74 height 73
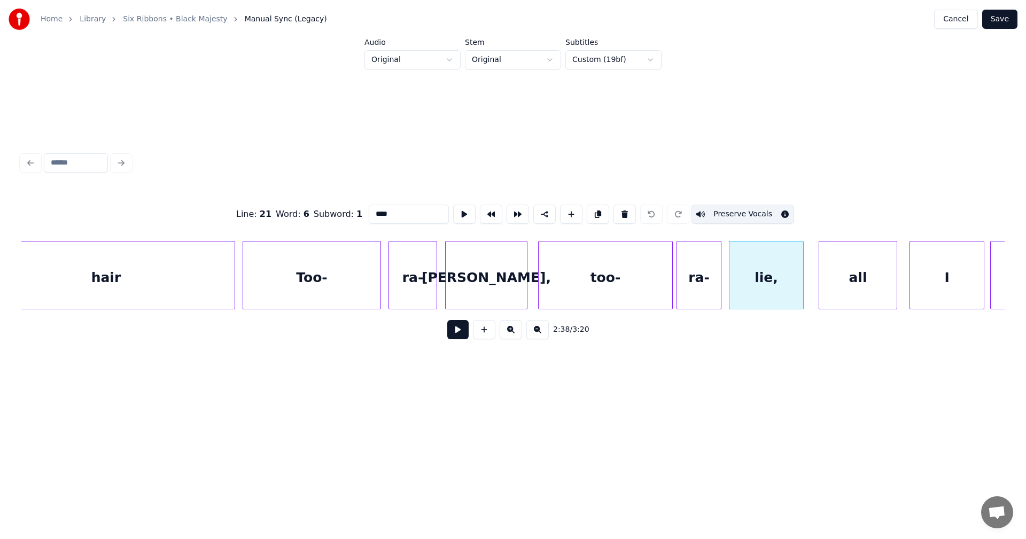
click at [857, 285] on div "all" at bounding box center [858, 278] width 78 height 73
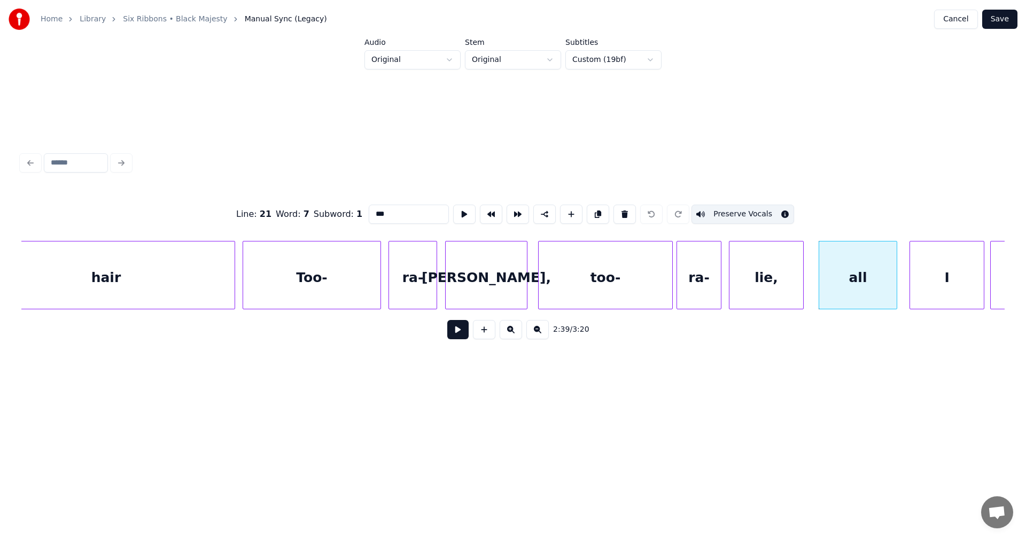
click at [944, 285] on div "I" at bounding box center [947, 278] width 74 height 73
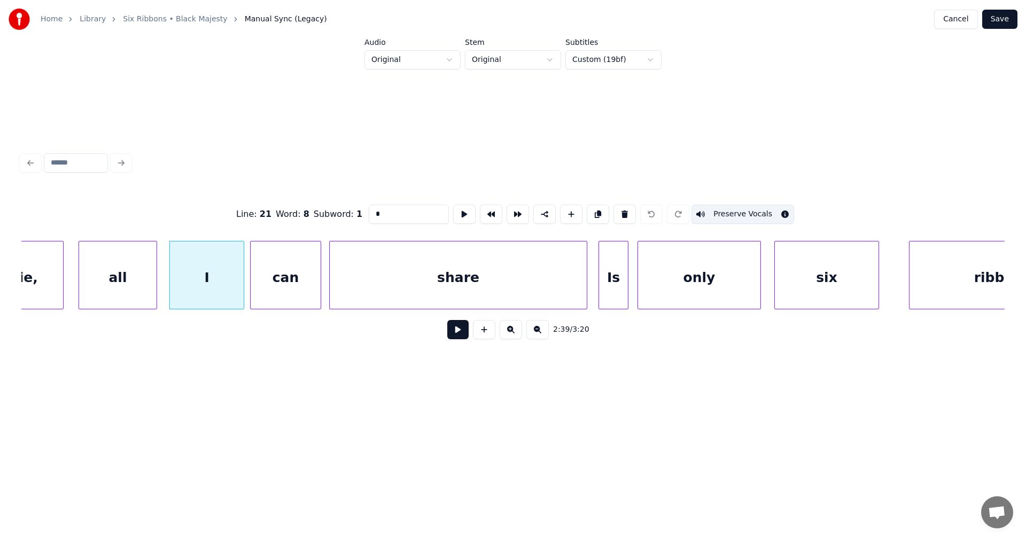
scroll to position [0, 29744]
click at [550, 281] on div "share" at bounding box center [450, 278] width 257 height 73
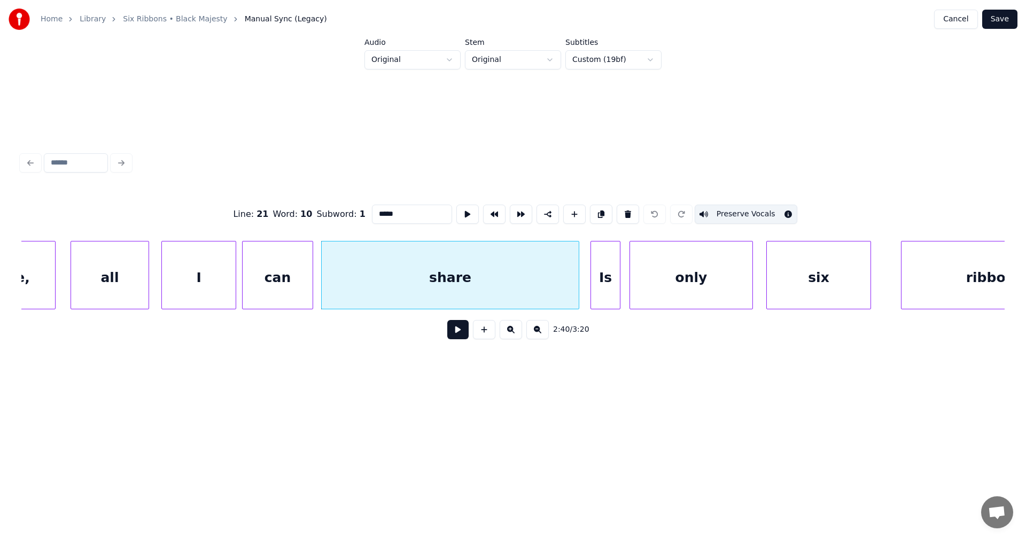
click at [602, 284] on div "Is" at bounding box center [605, 278] width 29 height 73
type input "**"
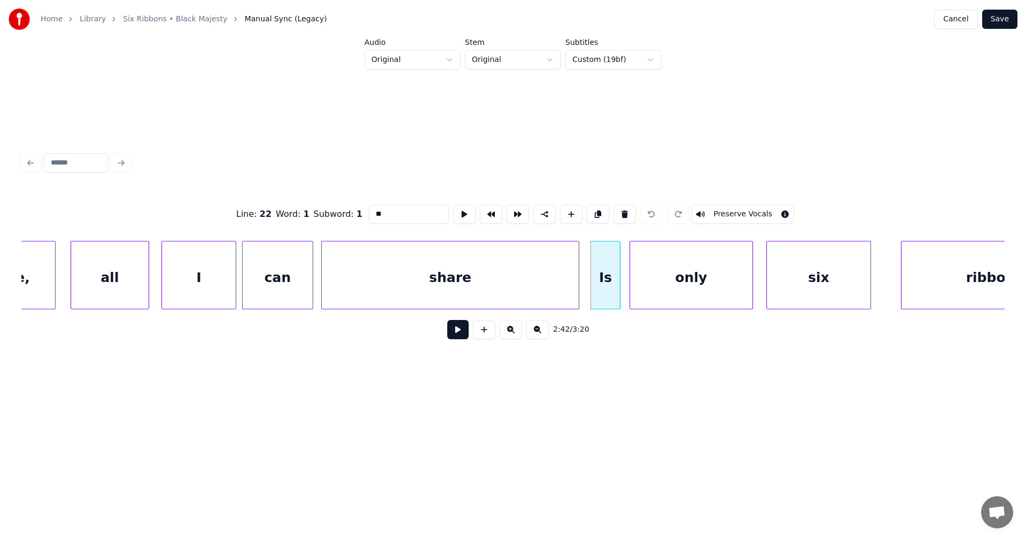
click at [461, 334] on button at bounding box center [457, 329] width 21 height 19
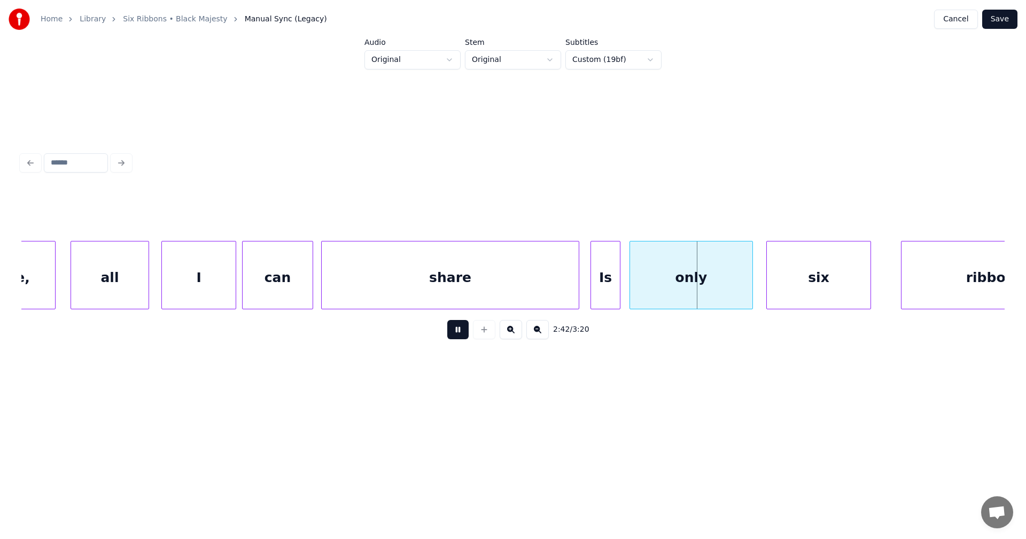
click at [462, 331] on button at bounding box center [457, 329] width 21 height 19
click at [479, 291] on div "share" at bounding box center [450, 278] width 257 height 73
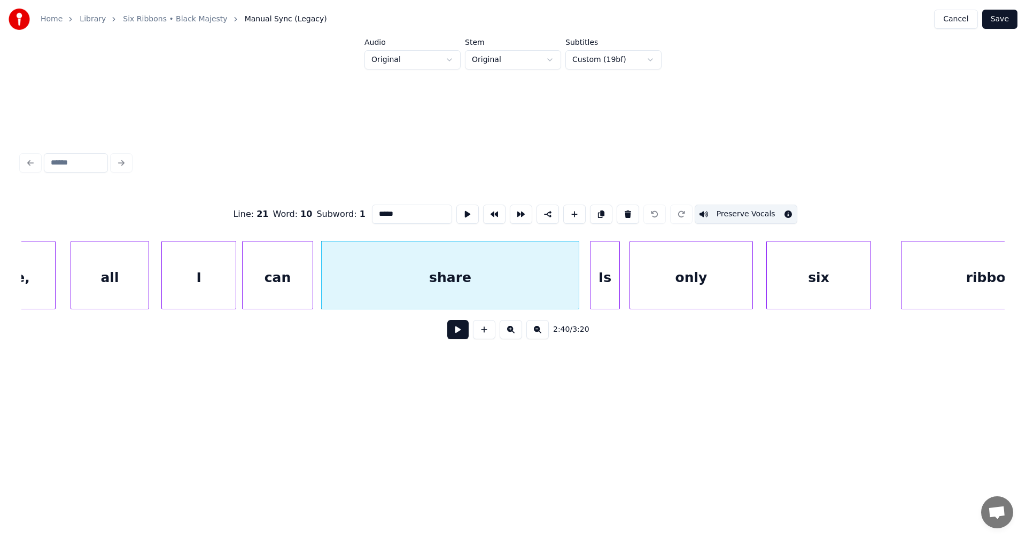
click at [606, 291] on div "Is" at bounding box center [605, 278] width 29 height 73
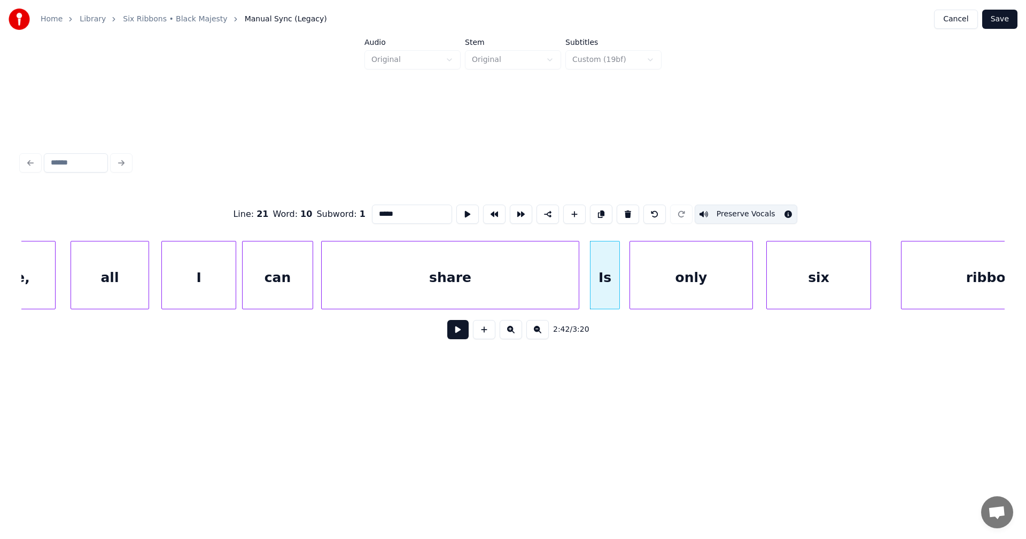
click at [534, 290] on div "share" at bounding box center [450, 278] width 257 height 73
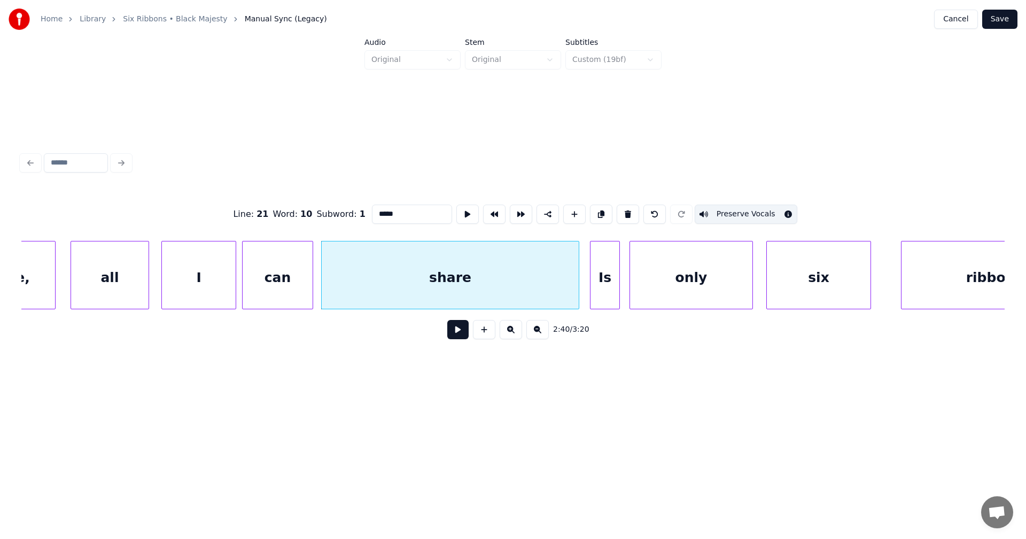
click at [599, 291] on div "Is" at bounding box center [605, 278] width 29 height 73
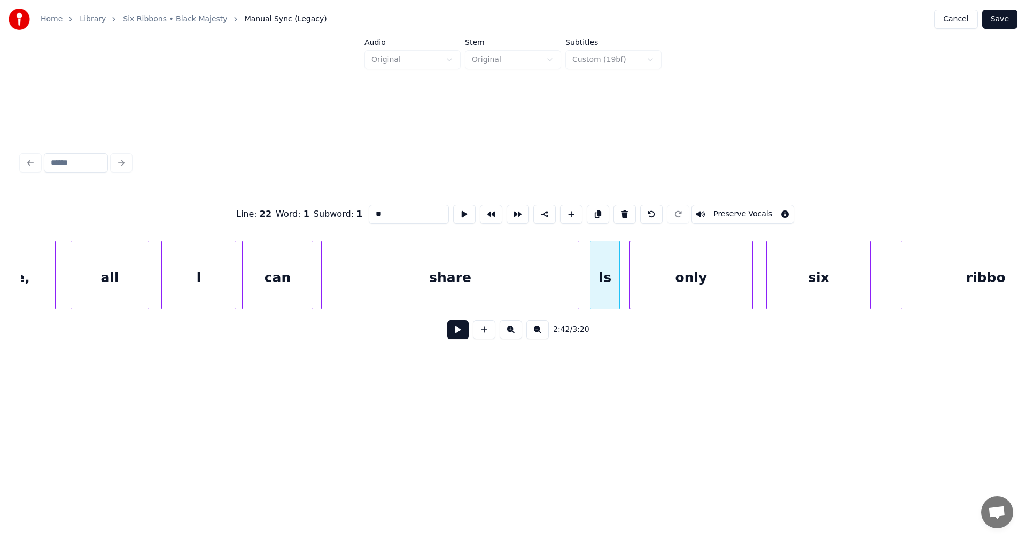
click at [725, 211] on button "Preserve Vocals" at bounding box center [743, 214] width 103 height 19
click at [718, 277] on div "only" at bounding box center [691, 278] width 122 height 73
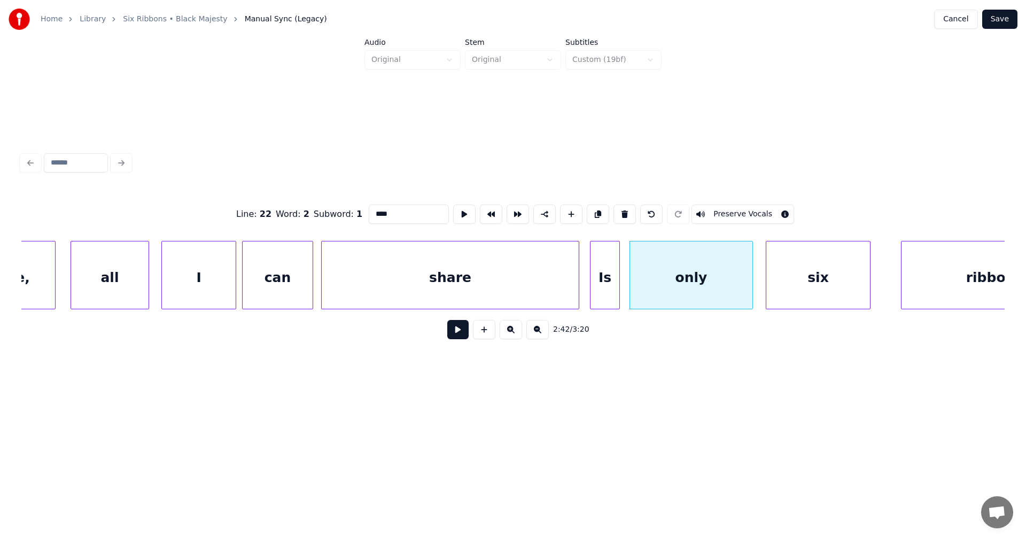
click at [796, 278] on div "six" at bounding box center [818, 278] width 104 height 73
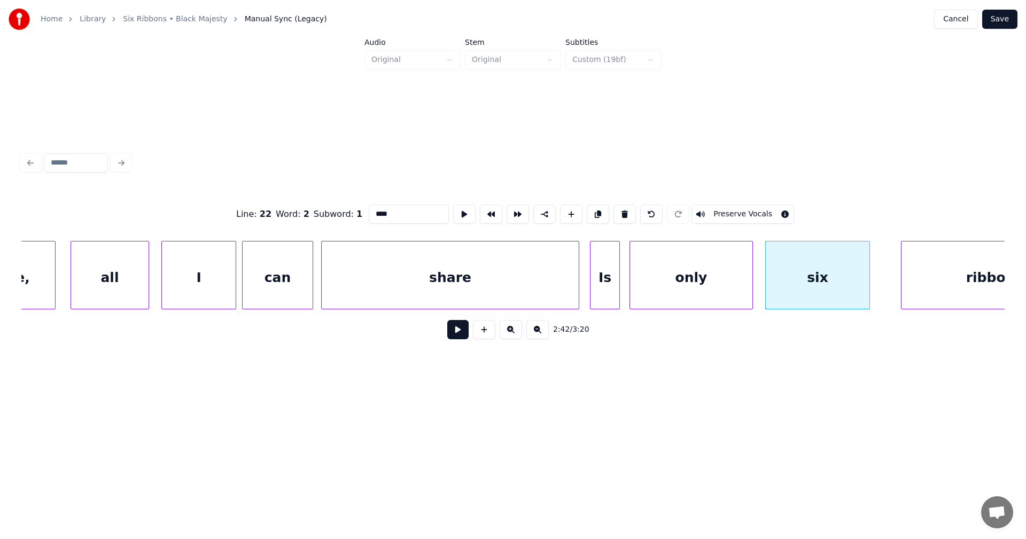
click at [746, 208] on button "Preserve Vocals" at bounding box center [743, 214] width 103 height 19
click at [611, 285] on div "Is" at bounding box center [605, 278] width 29 height 73
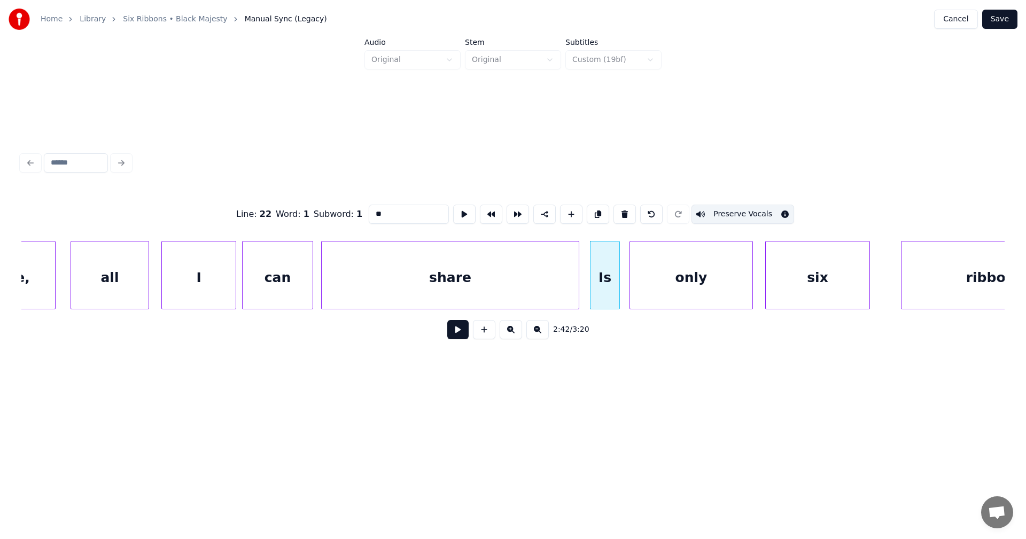
click at [665, 272] on div "only" at bounding box center [691, 278] width 122 height 73
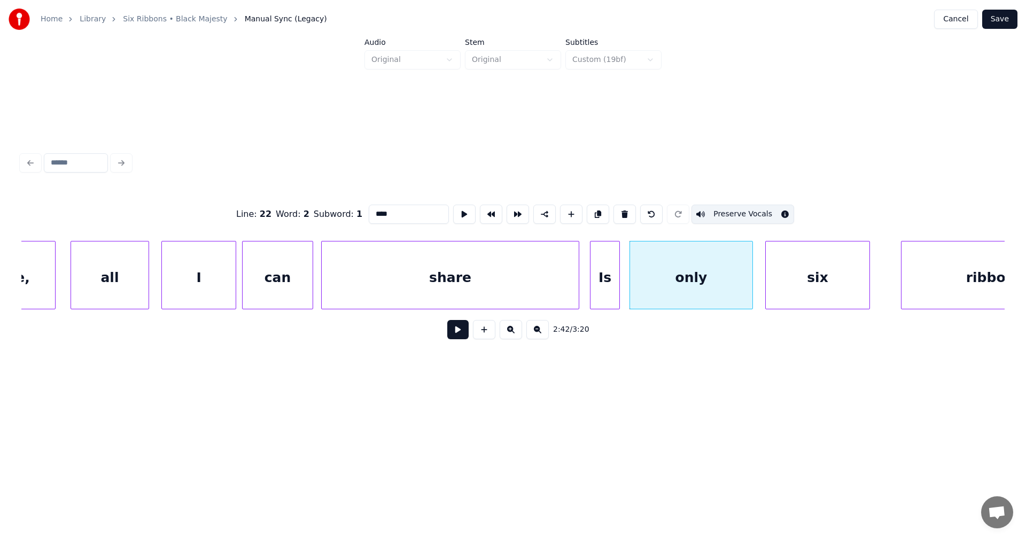
click at [803, 290] on div "six" at bounding box center [818, 278] width 104 height 73
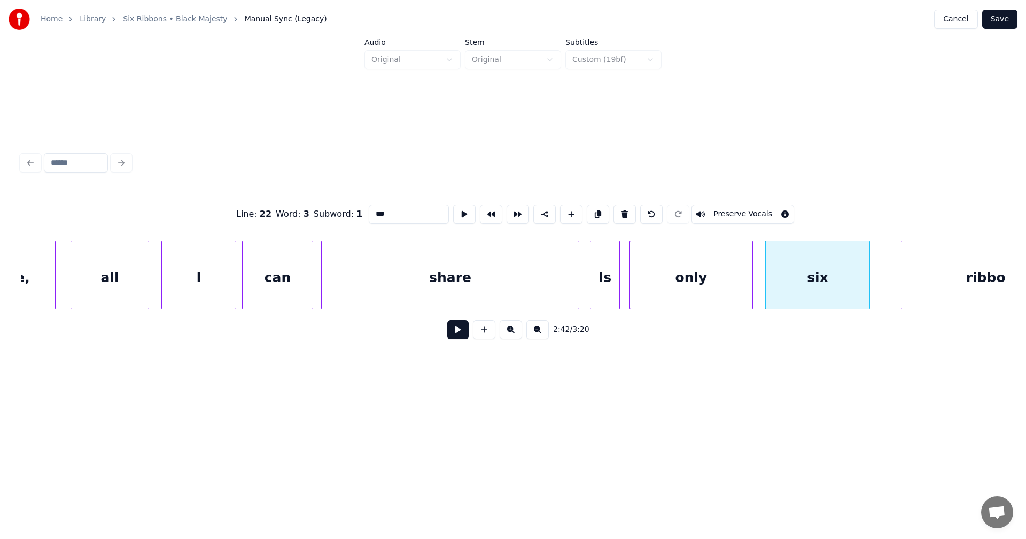
click at [731, 211] on button "Preserve Vocals" at bounding box center [743, 214] width 103 height 19
click at [613, 268] on div "Is" at bounding box center [605, 278] width 29 height 73
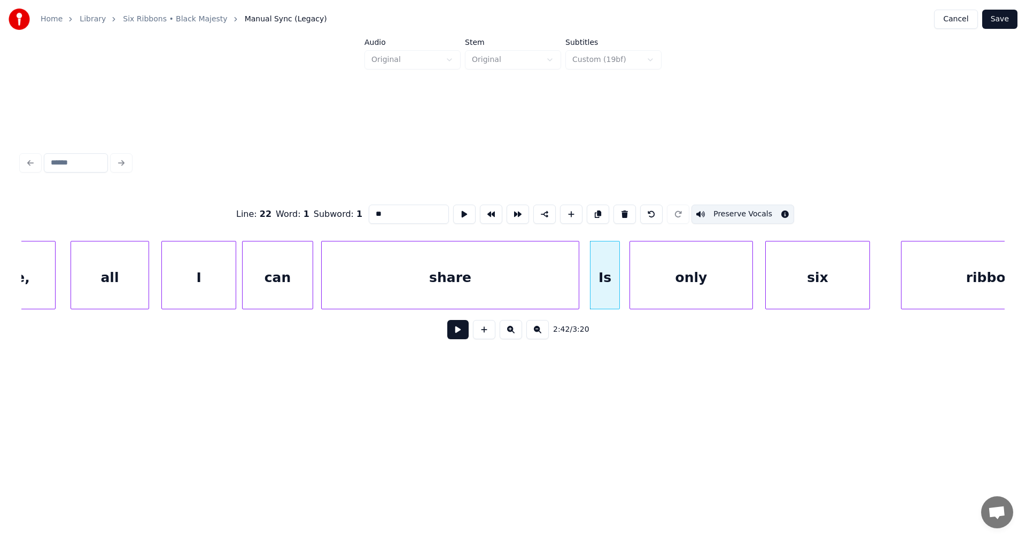
click at [681, 274] on div "only" at bounding box center [691, 278] width 122 height 73
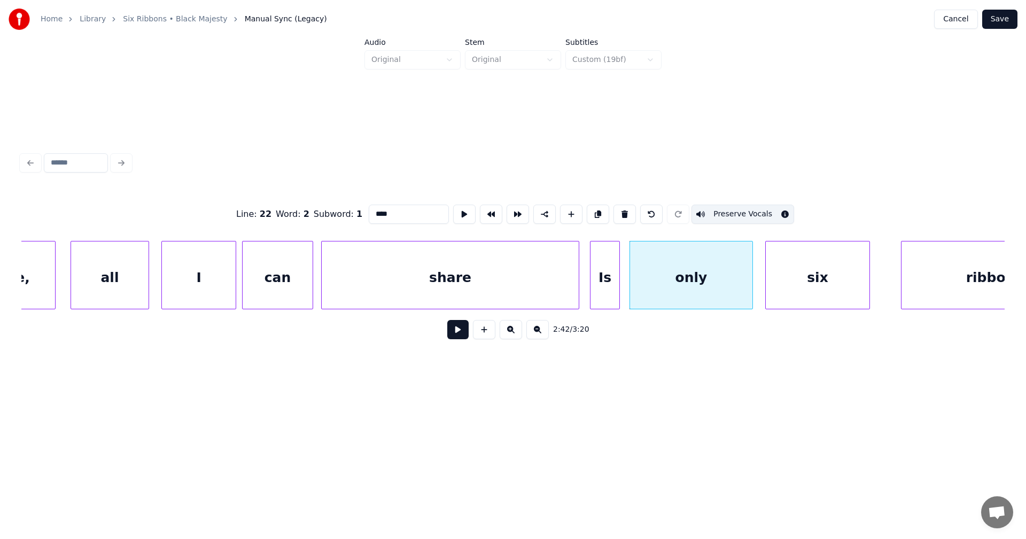
click at [792, 283] on div "six" at bounding box center [818, 278] width 104 height 73
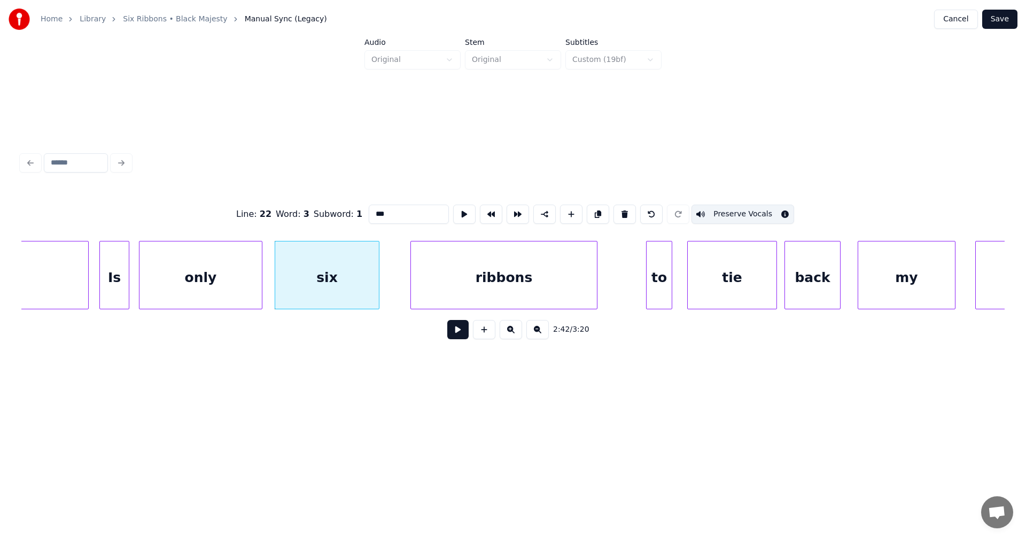
scroll to position [0, 30236]
click at [488, 268] on div "ribbons" at bounding box center [503, 278] width 186 height 73
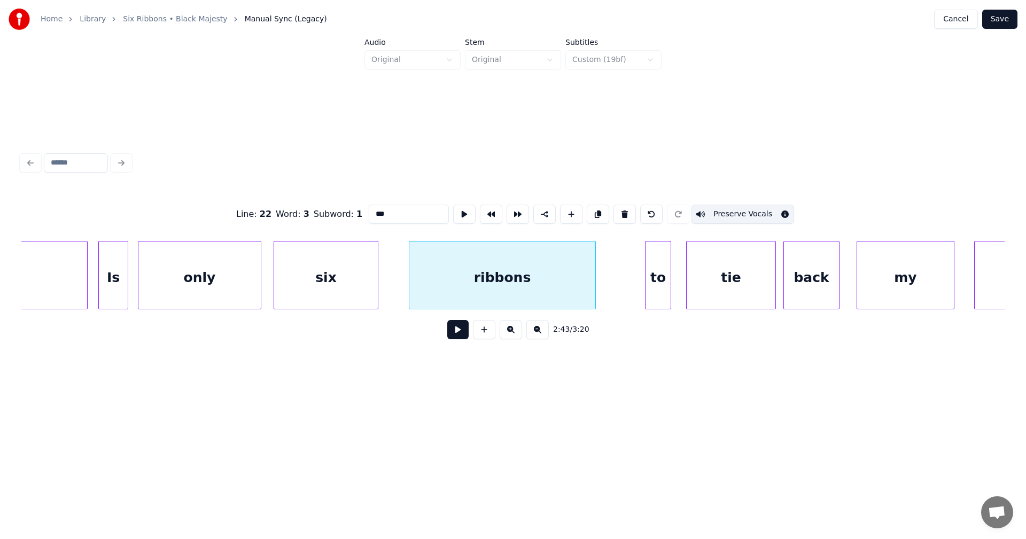
click at [336, 281] on div "six" at bounding box center [326, 278] width 104 height 73
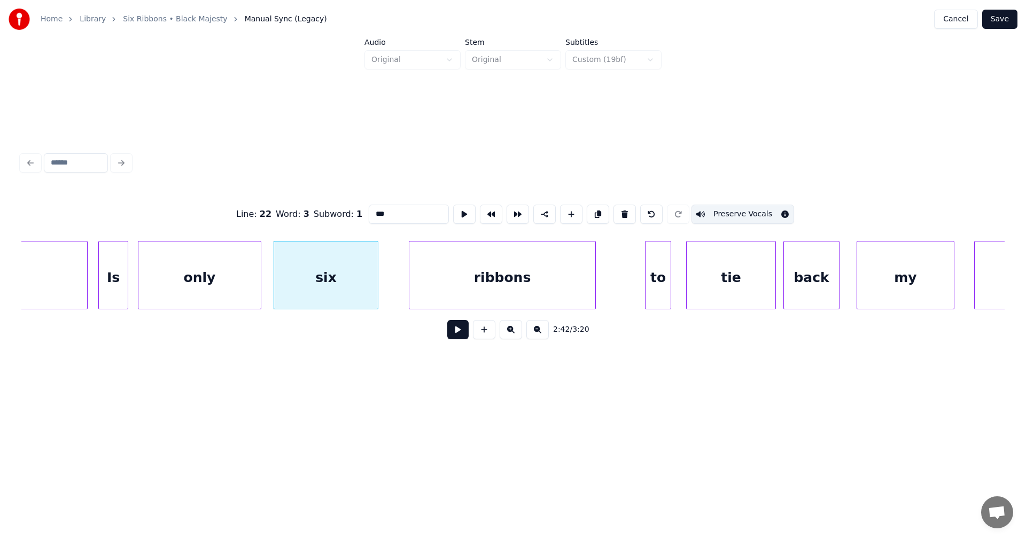
click at [521, 276] on div "ribbons" at bounding box center [502, 278] width 186 height 73
type input "*******"
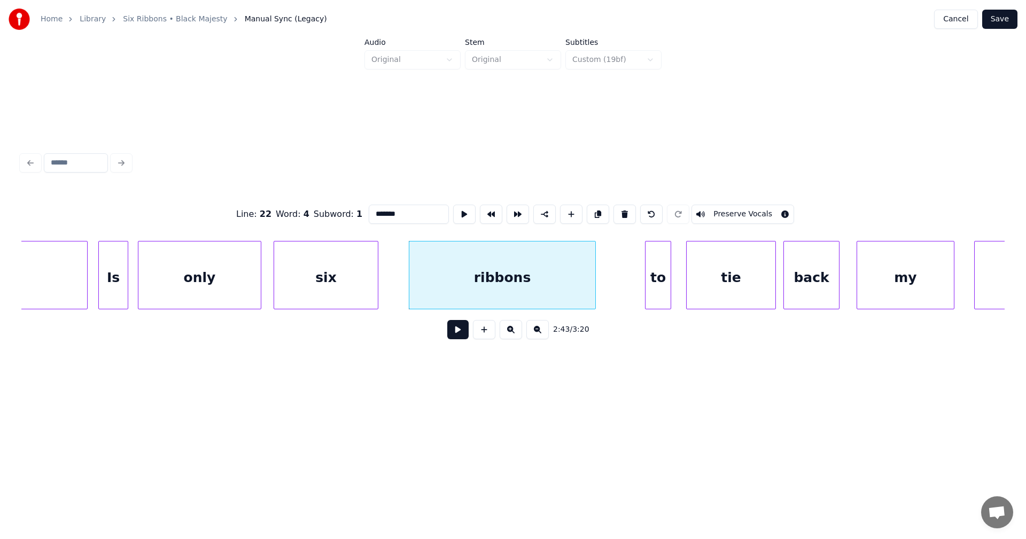
click at [754, 210] on button "Preserve Vocals" at bounding box center [743, 214] width 103 height 19
click at [576, 290] on div "ribbons" at bounding box center [502, 278] width 186 height 73
click at [459, 335] on button at bounding box center [457, 329] width 21 height 19
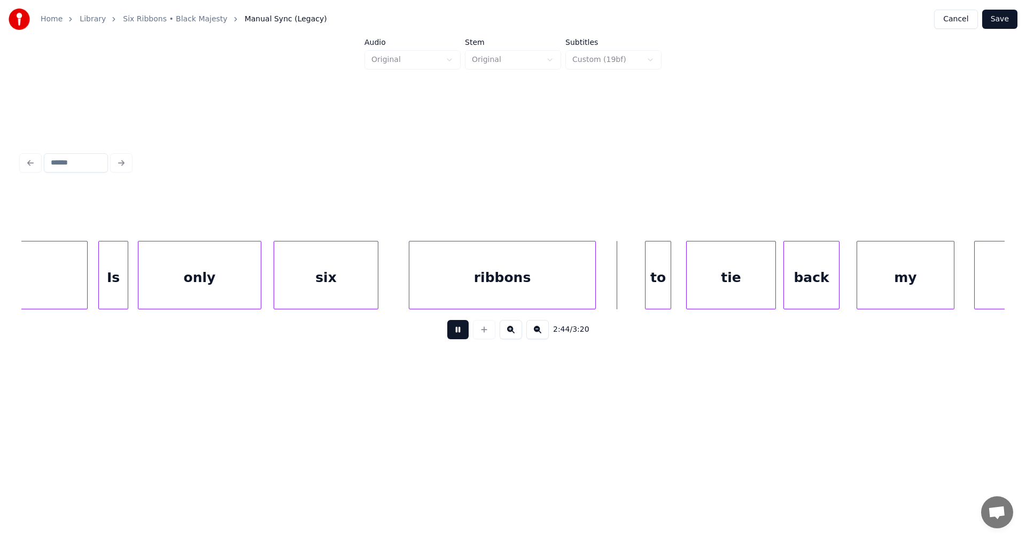
click at [460, 334] on button at bounding box center [457, 329] width 21 height 19
click at [630, 289] on div at bounding box center [631, 275] width 3 height 67
click at [466, 335] on button at bounding box center [457, 329] width 21 height 19
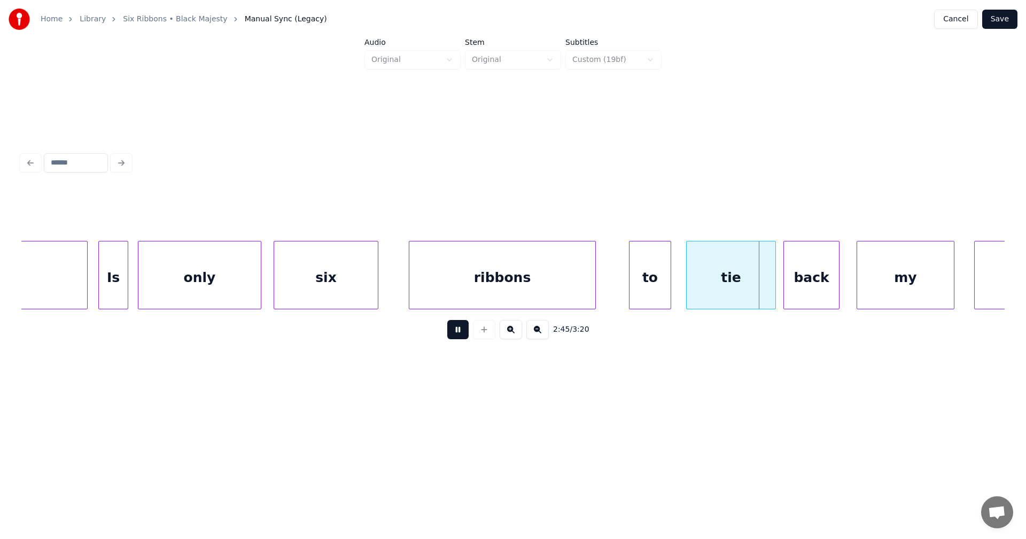
click at [518, 285] on div "ribbons" at bounding box center [502, 278] width 186 height 73
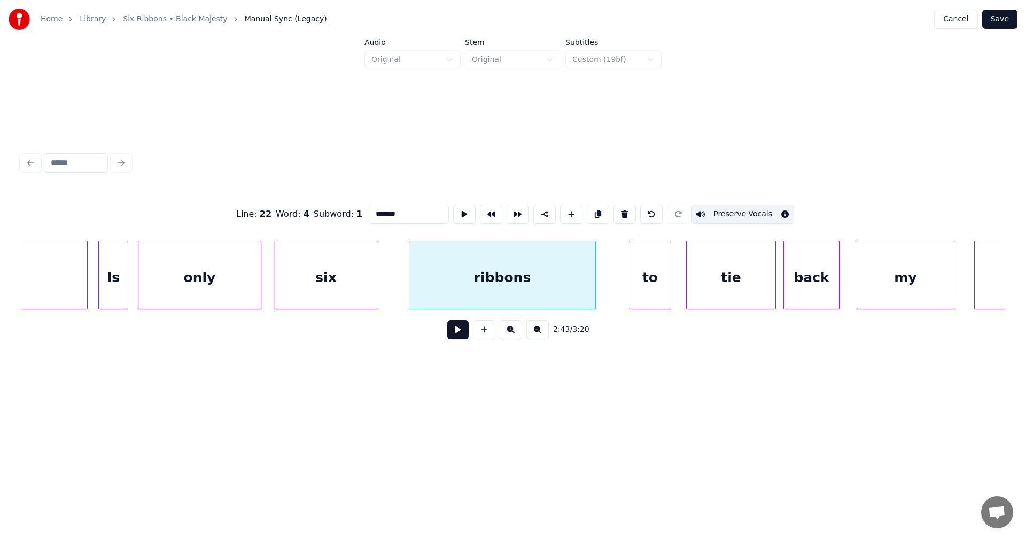
click at [467, 336] on button at bounding box center [457, 329] width 21 height 19
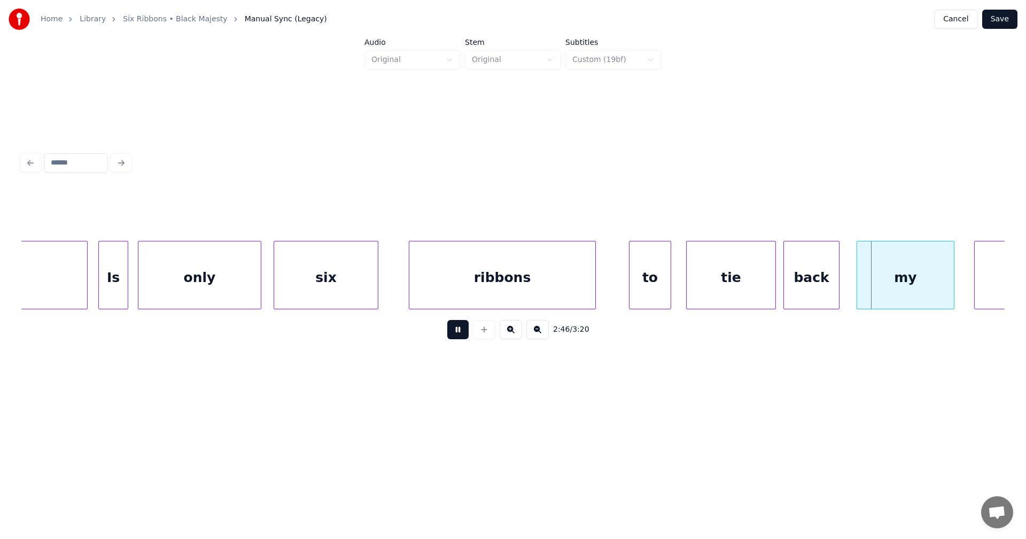
click at [461, 331] on button at bounding box center [457, 329] width 21 height 19
click at [652, 278] on div "to" at bounding box center [650, 278] width 41 height 73
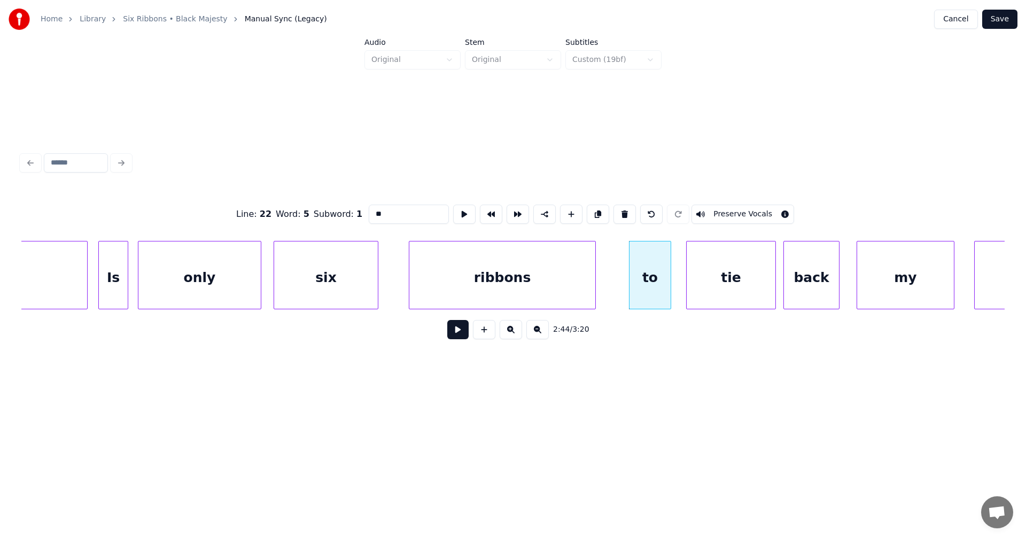
click at [727, 209] on button "Preserve Vocals" at bounding box center [743, 214] width 103 height 19
click at [731, 276] on div "tie" at bounding box center [731, 278] width 89 height 73
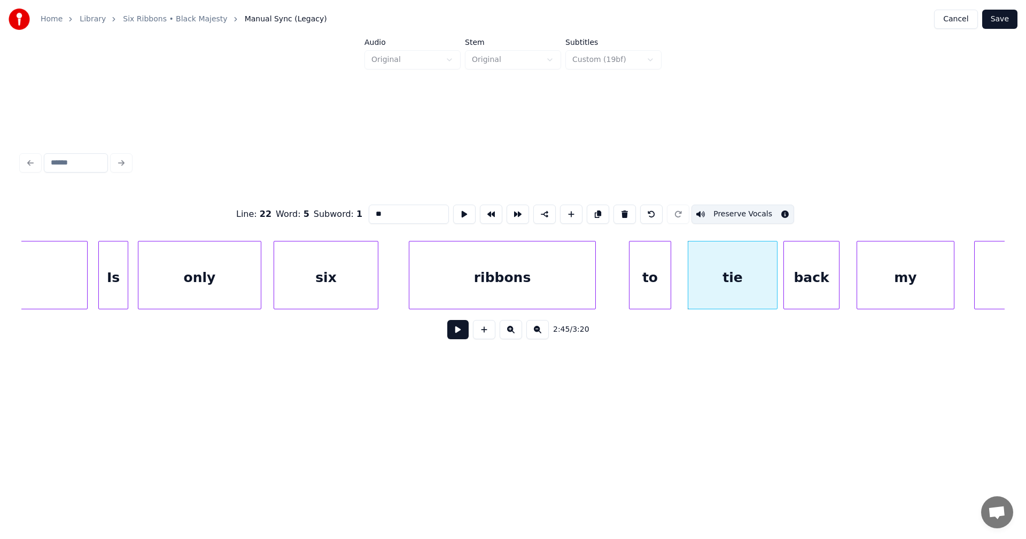
click at [734, 205] on button "Preserve Vocals" at bounding box center [743, 214] width 103 height 19
click at [750, 280] on div "tie" at bounding box center [729, 278] width 89 height 73
click at [822, 278] on div "back" at bounding box center [811, 278] width 55 height 73
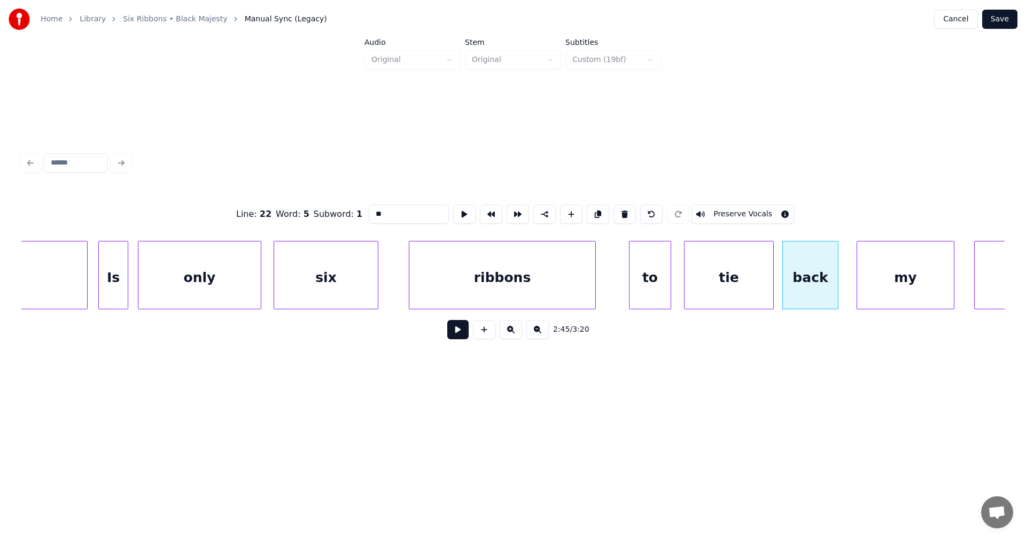
click at [764, 213] on button "Preserve Vocals" at bounding box center [743, 214] width 103 height 19
click at [898, 289] on div "my" at bounding box center [905, 278] width 97 height 73
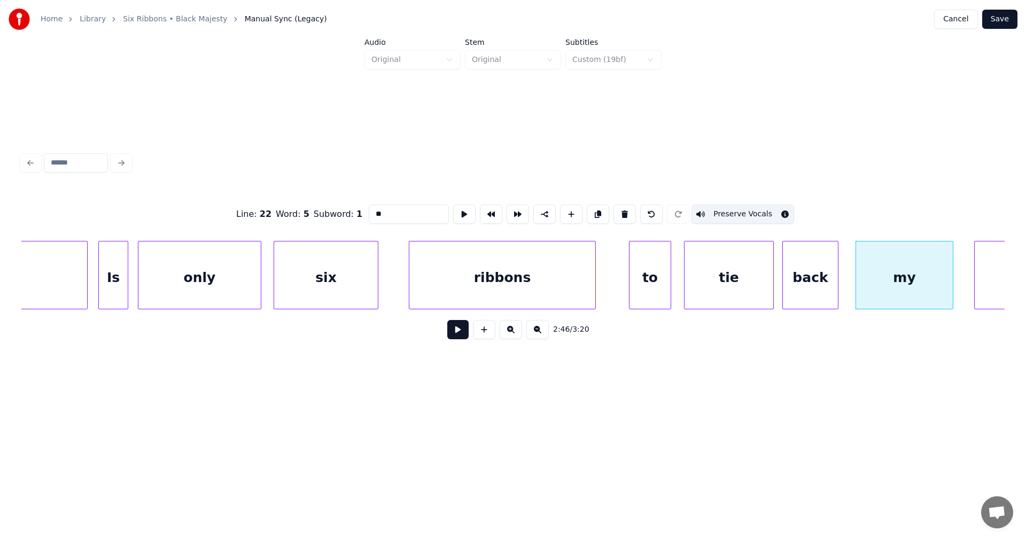
click at [767, 210] on button "Preserve Vocals" at bounding box center [743, 214] width 103 height 19
click at [665, 281] on div "to" at bounding box center [650, 278] width 41 height 73
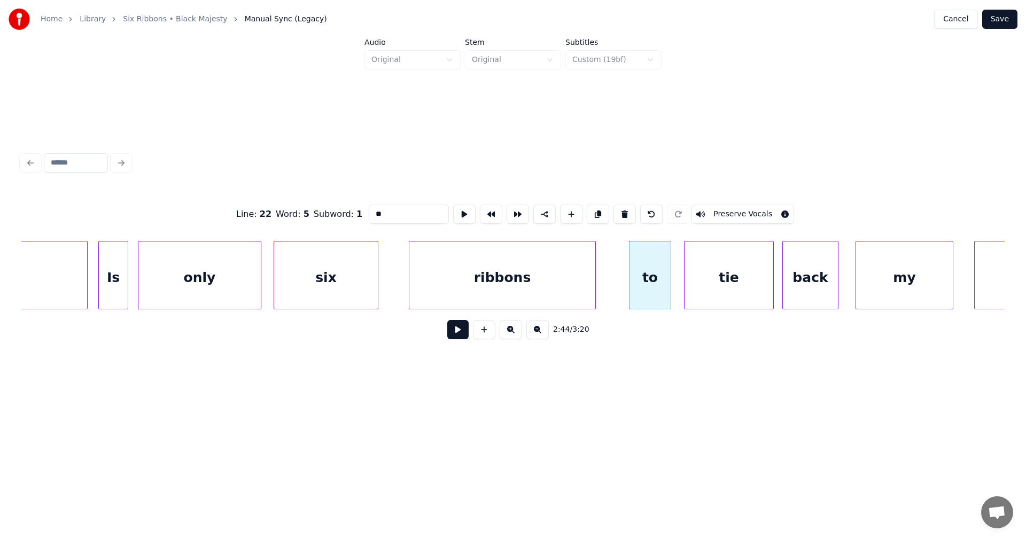
click at [706, 288] on div "tie" at bounding box center [729, 278] width 89 height 73
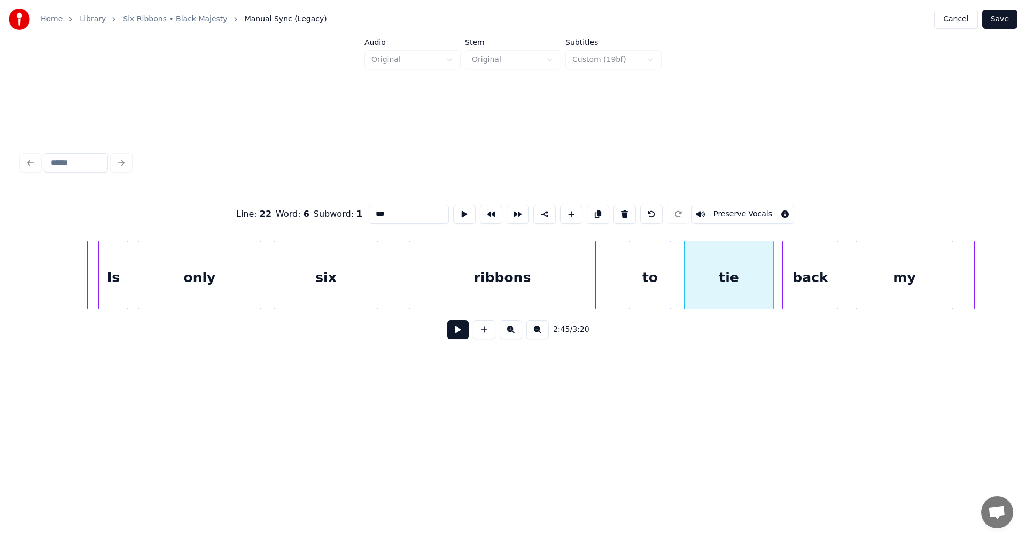
click at [562, 291] on div "ribbons" at bounding box center [502, 278] width 186 height 73
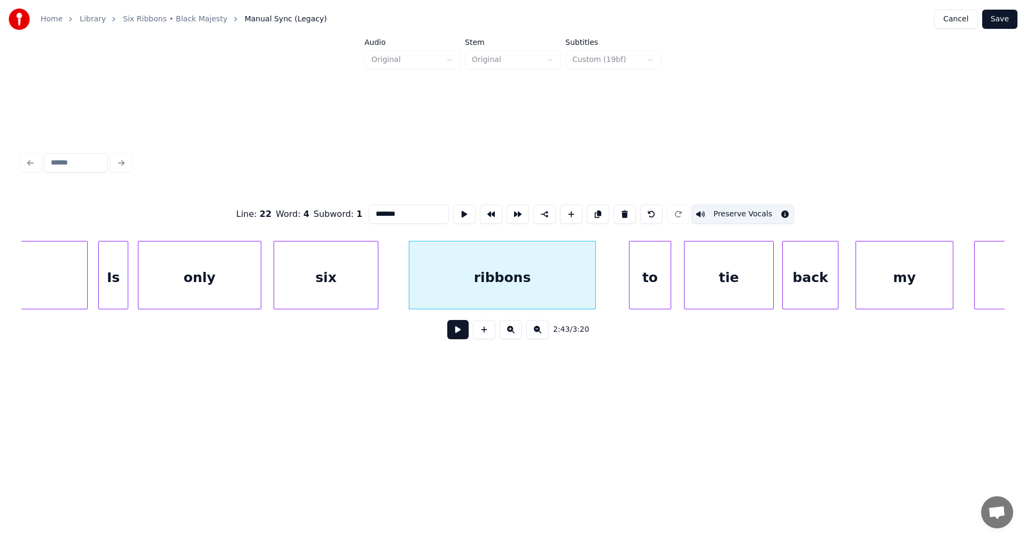
click at [641, 284] on div "to" at bounding box center [650, 278] width 41 height 73
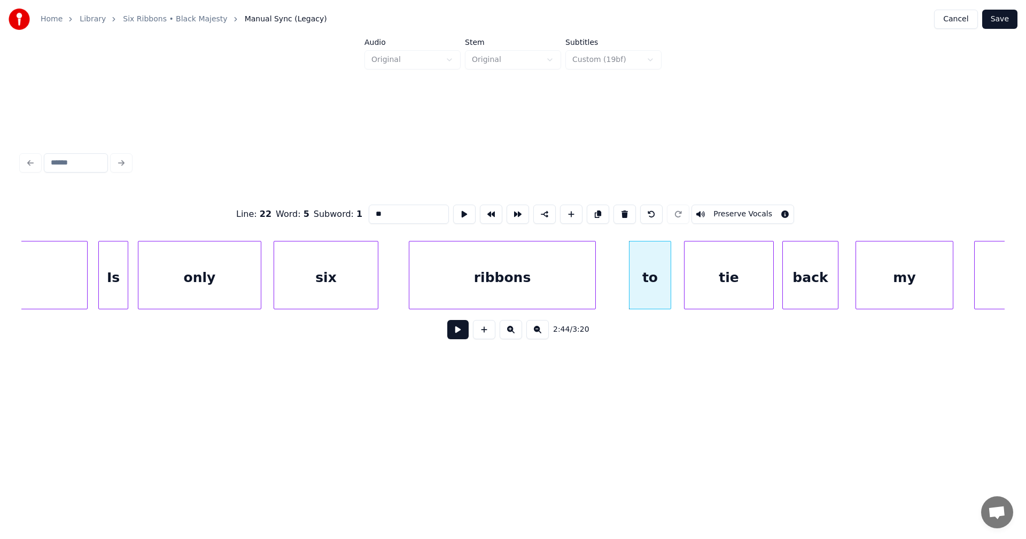
click at [731, 205] on button "Preserve Vocals" at bounding box center [743, 214] width 103 height 19
click at [734, 209] on button "Preserve Vocals" at bounding box center [743, 214] width 103 height 19
click at [565, 274] on div "ribbons" at bounding box center [502, 278] width 186 height 73
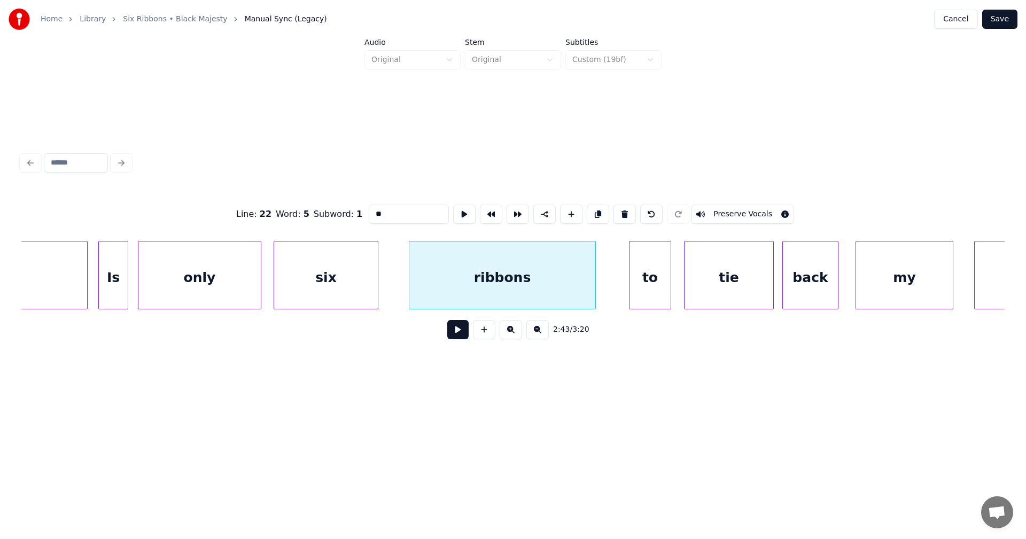
click at [650, 286] on div "to" at bounding box center [650, 278] width 41 height 73
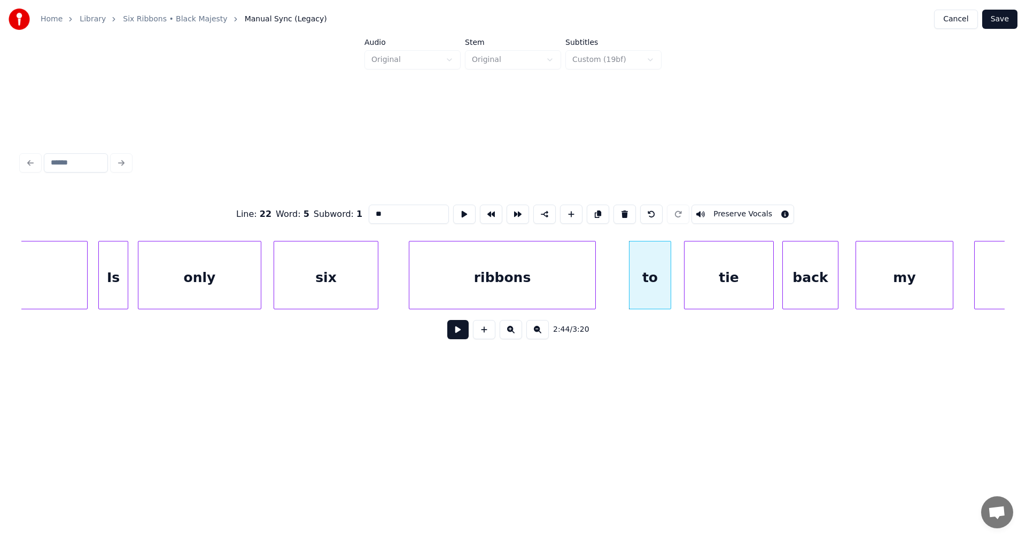
click at [574, 285] on div "ribbons" at bounding box center [502, 278] width 186 height 73
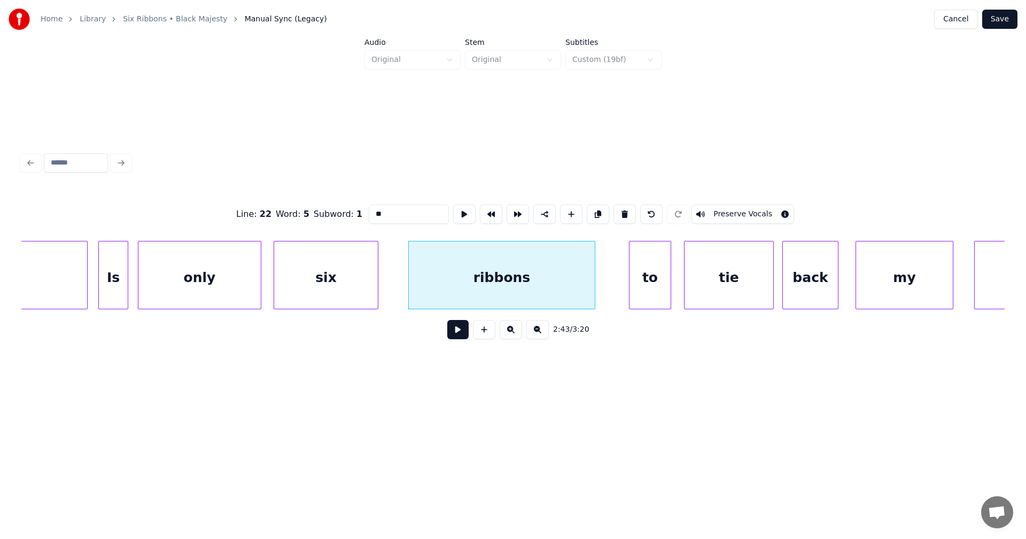
click at [352, 285] on div "six" at bounding box center [326, 278] width 104 height 73
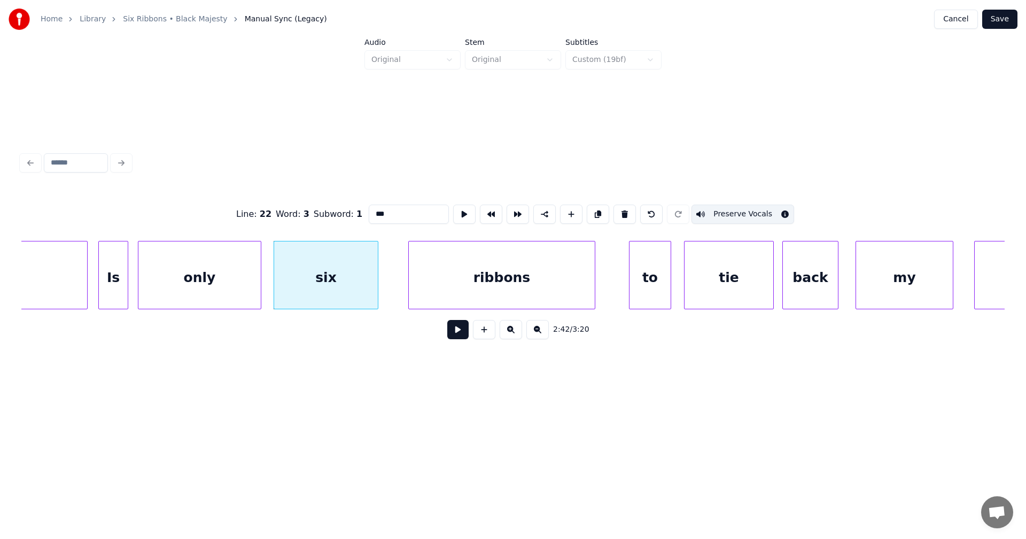
click at [498, 282] on div "ribbons" at bounding box center [502, 278] width 186 height 73
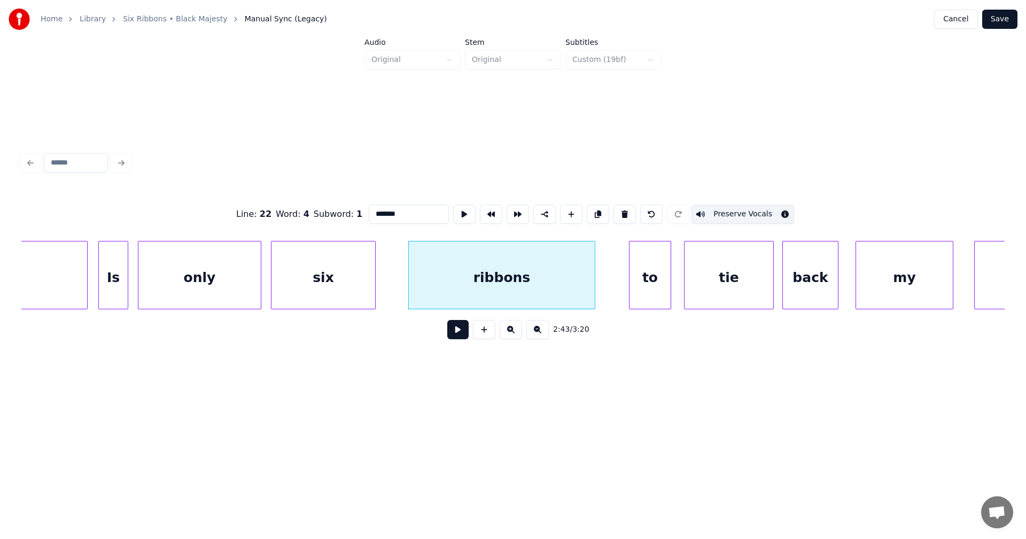
click at [365, 288] on div "six" at bounding box center [324, 278] width 104 height 73
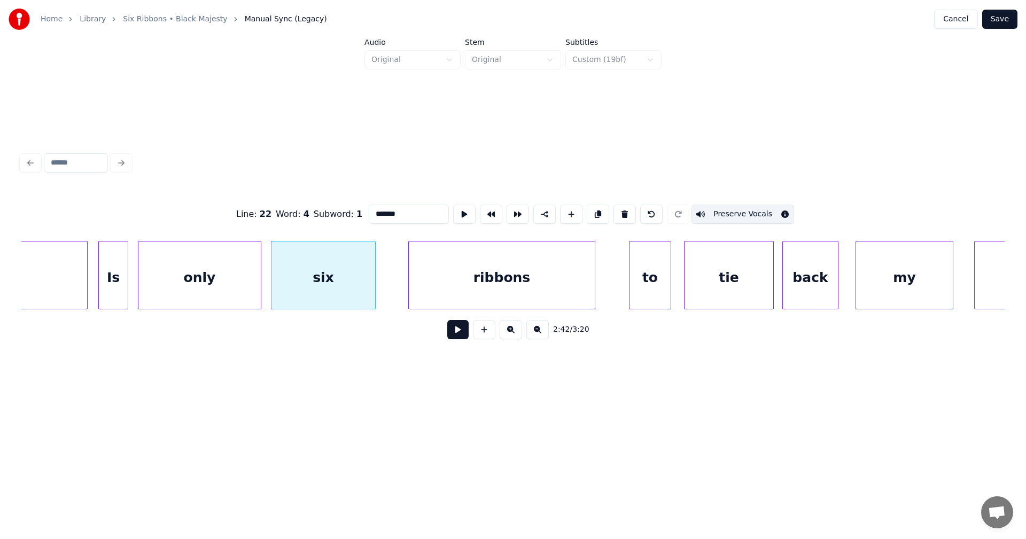
click at [502, 280] on div "ribbons" at bounding box center [502, 278] width 186 height 73
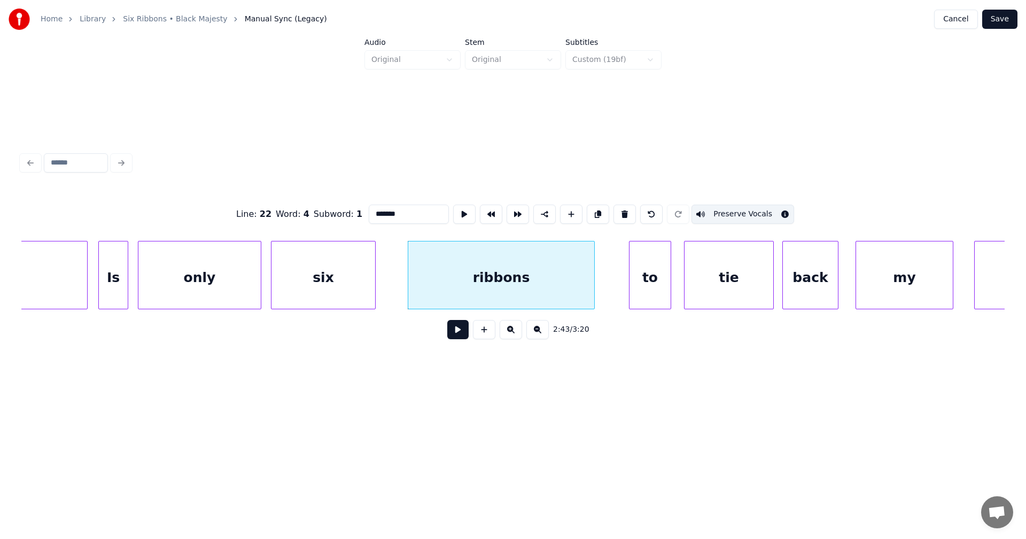
click at [657, 294] on div "to" at bounding box center [650, 278] width 41 height 73
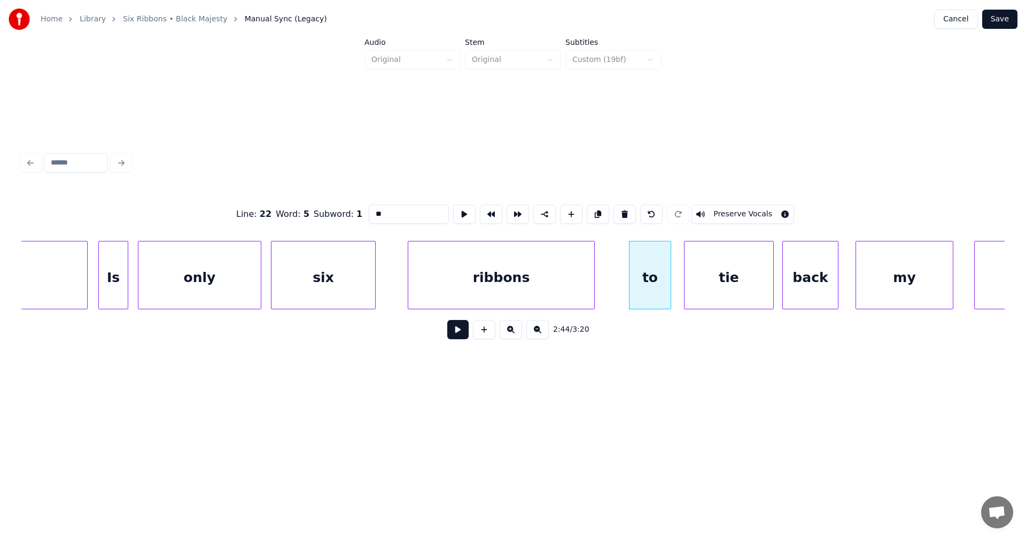
drag, startPoint x: 725, startPoint y: 212, endPoint x: 729, endPoint y: 218, distance: 7.0
click at [725, 209] on button "Preserve Vocals" at bounding box center [743, 214] width 103 height 19
click at [734, 272] on div "tie" at bounding box center [729, 278] width 89 height 73
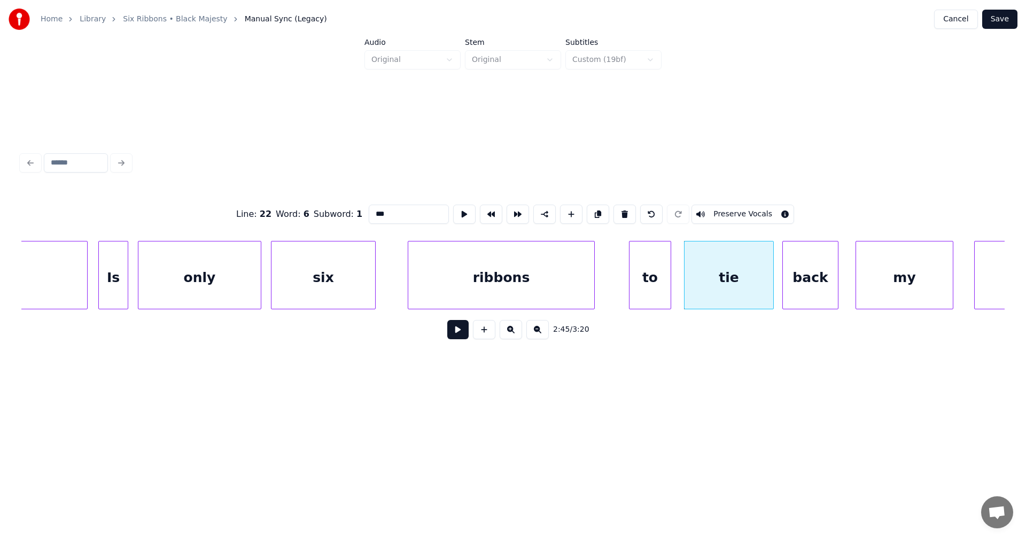
drag, startPoint x: 754, startPoint y: 210, endPoint x: 752, endPoint y: 222, distance: 13.0
click at [754, 209] on button "Preserve Vocals" at bounding box center [743, 214] width 103 height 19
click at [661, 267] on div "to" at bounding box center [650, 278] width 41 height 73
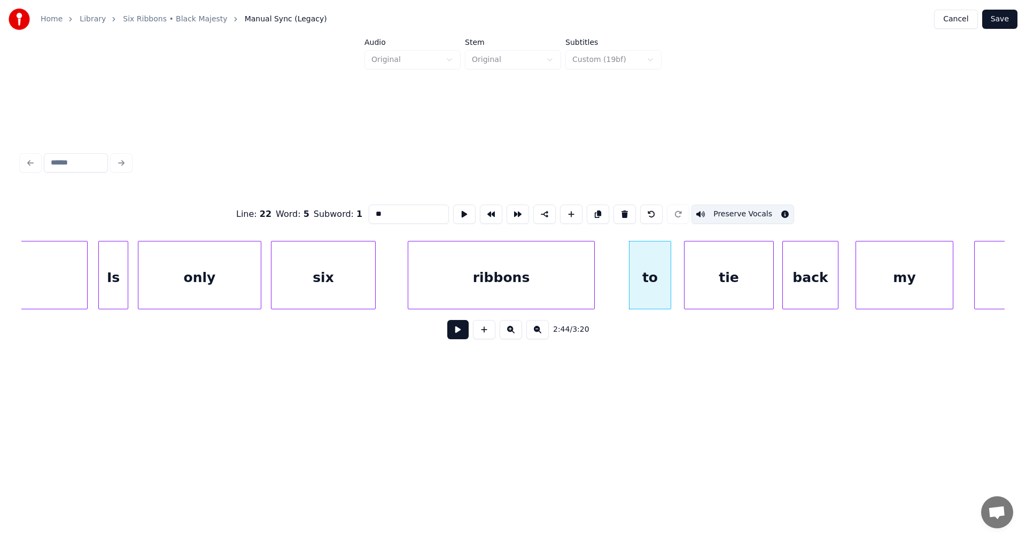
click at [707, 269] on div "tie" at bounding box center [729, 278] width 89 height 73
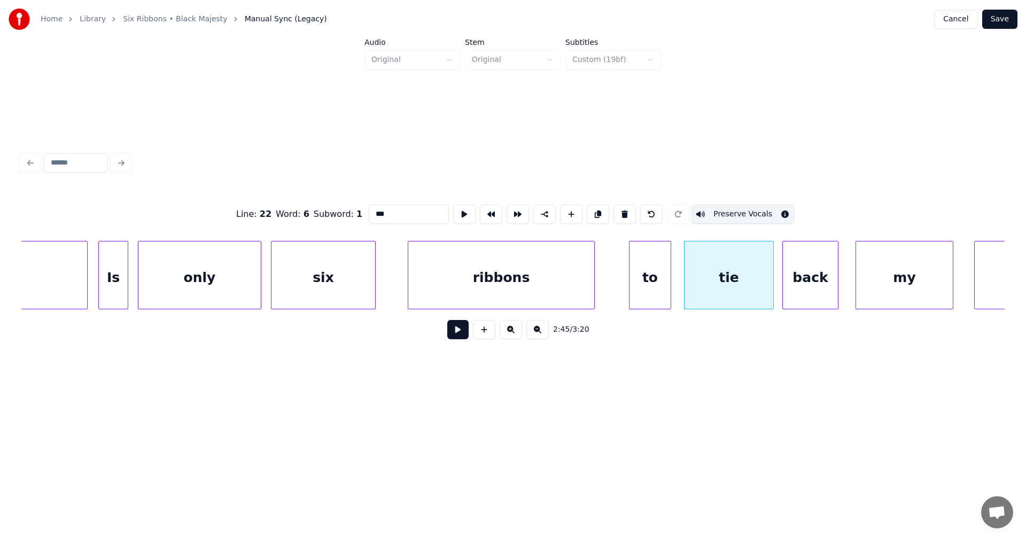
click at [825, 293] on div "back" at bounding box center [810, 278] width 55 height 73
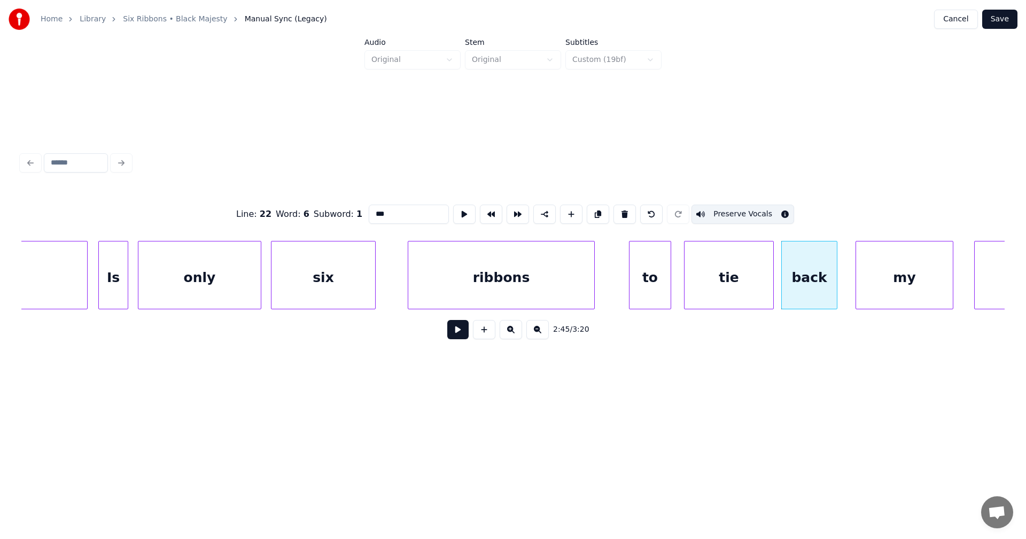
click at [738, 210] on button "Preserve Vocals" at bounding box center [743, 214] width 103 height 19
click at [764, 272] on div at bounding box center [765, 275] width 3 height 67
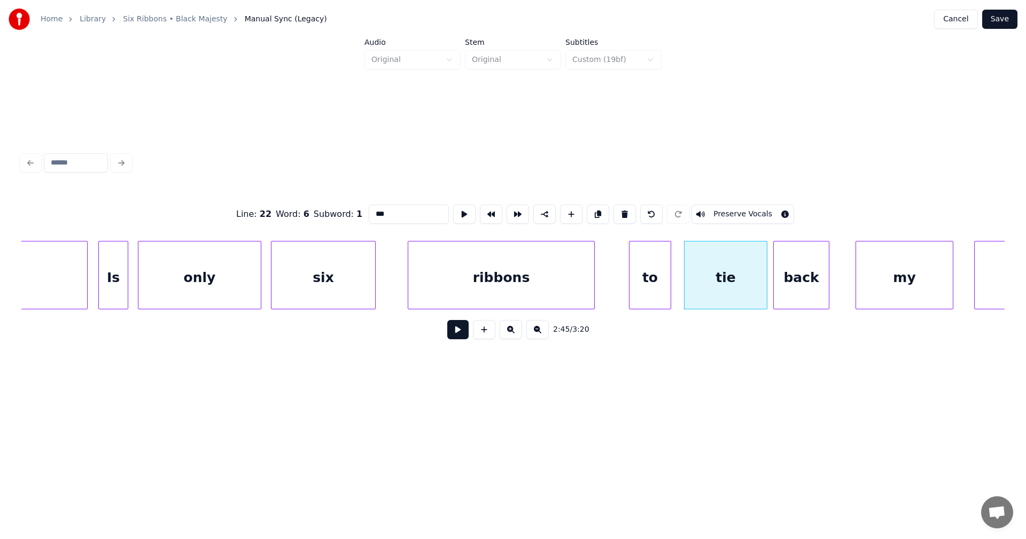
click at [788, 281] on div "back" at bounding box center [801, 278] width 55 height 73
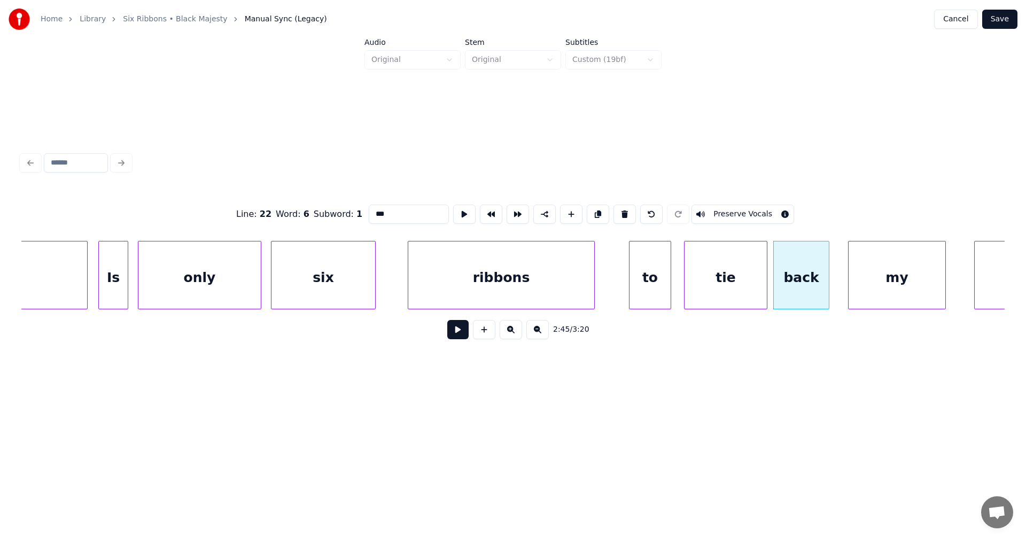
click at [862, 287] on div "my" at bounding box center [897, 278] width 97 height 73
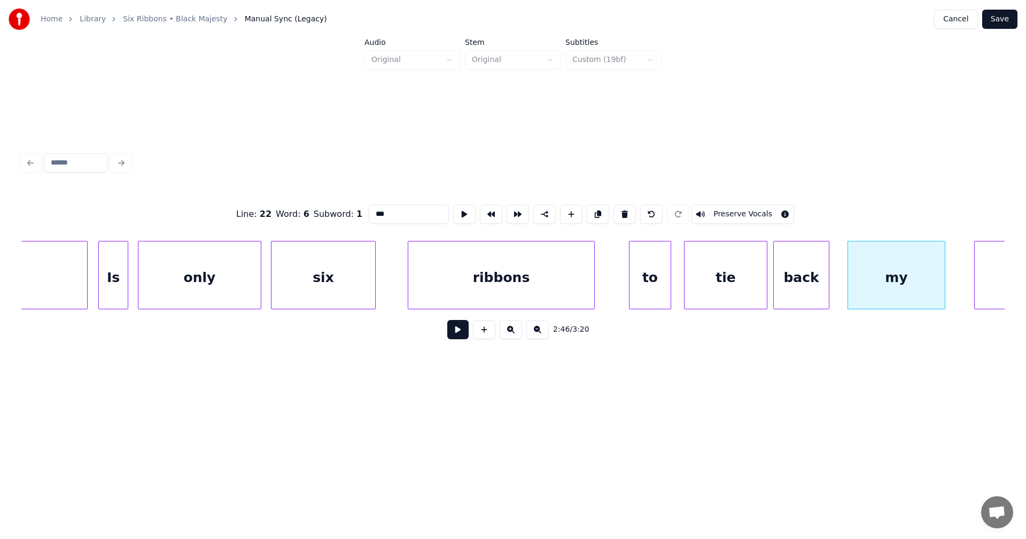
click at [650, 282] on div "to" at bounding box center [650, 278] width 41 height 73
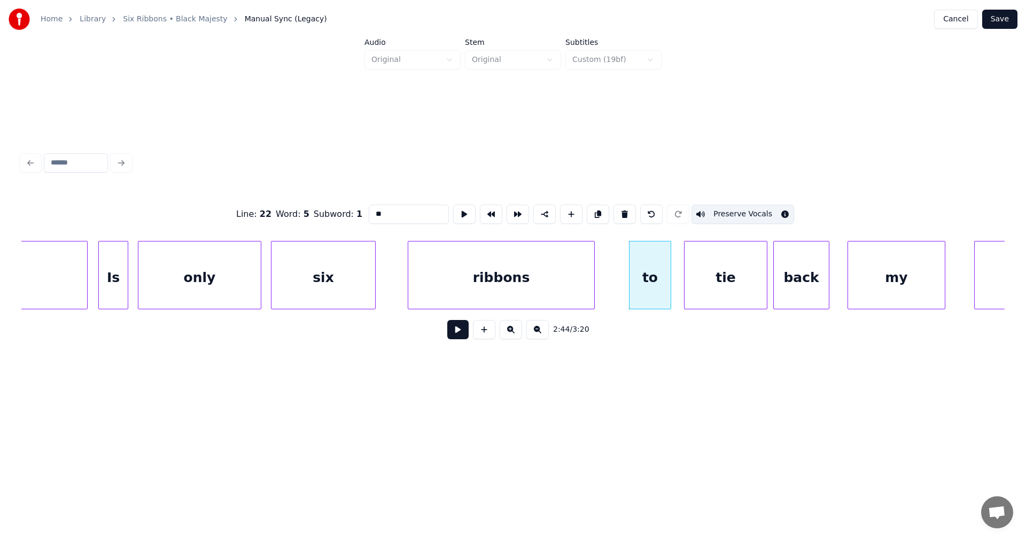
click at [725, 285] on div "tie" at bounding box center [726, 278] width 82 height 73
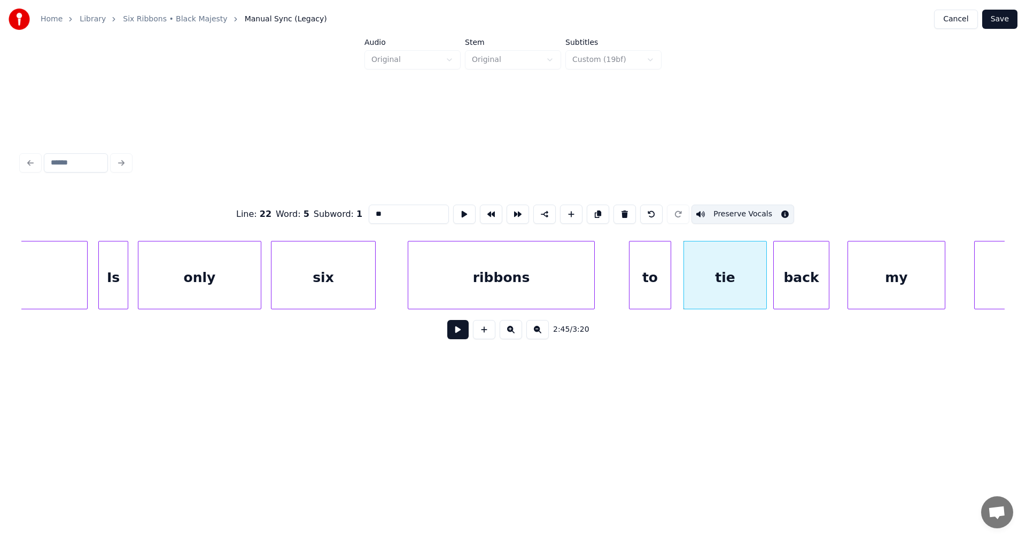
click at [792, 284] on div "back" at bounding box center [801, 278] width 55 height 73
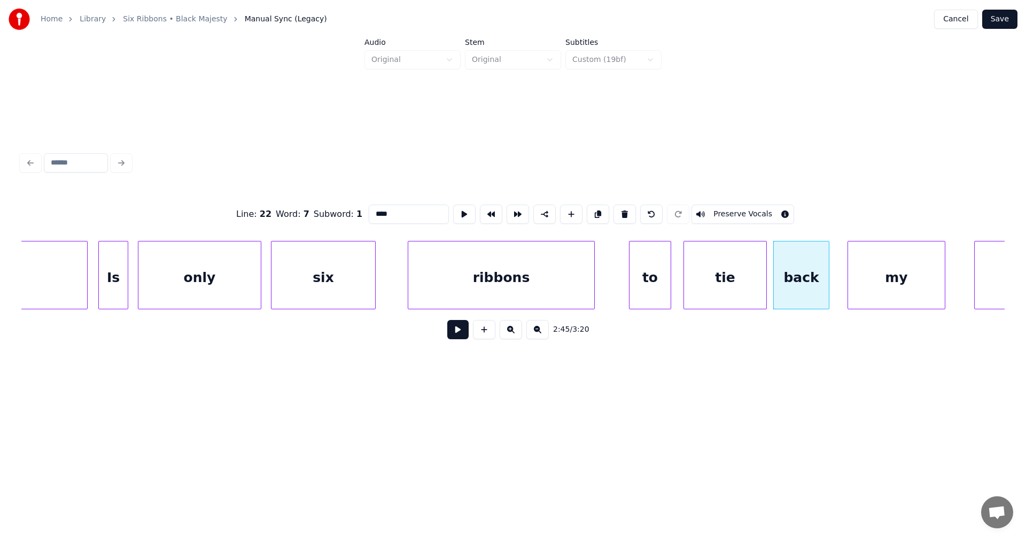
click at [880, 292] on div "my" at bounding box center [896, 278] width 97 height 73
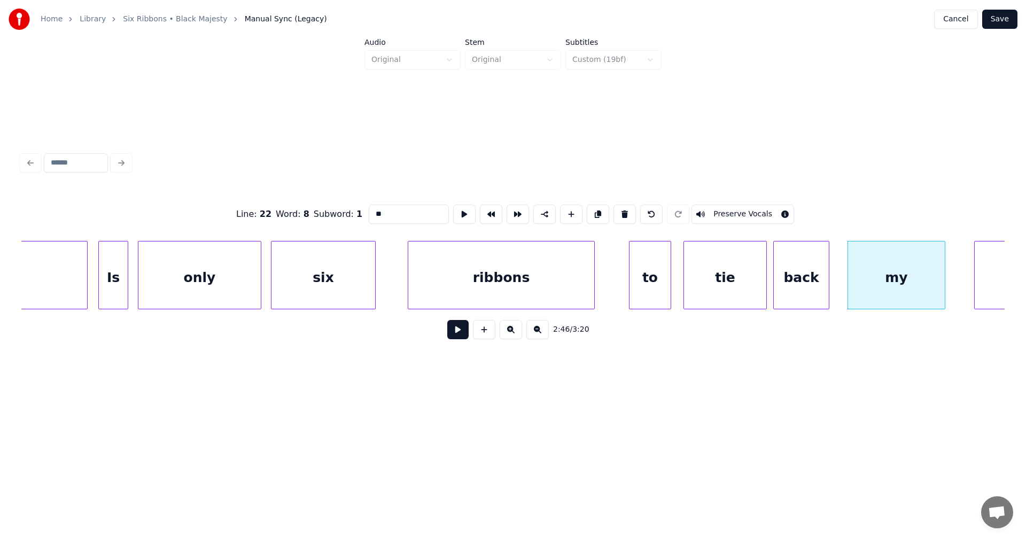
click at [754, 211] on button "Preserve Vocals" at bounding box center [743, 214] width 103 height 19
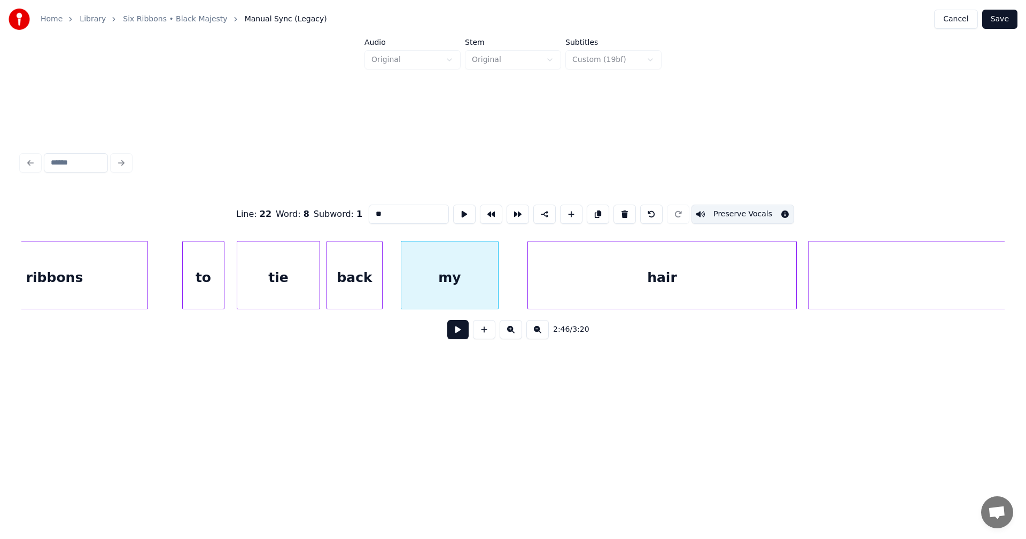
scroll to position [0, 30685]
click at [708, 272] on div "hair" at bounding box center [660, 278] width 268 height 73
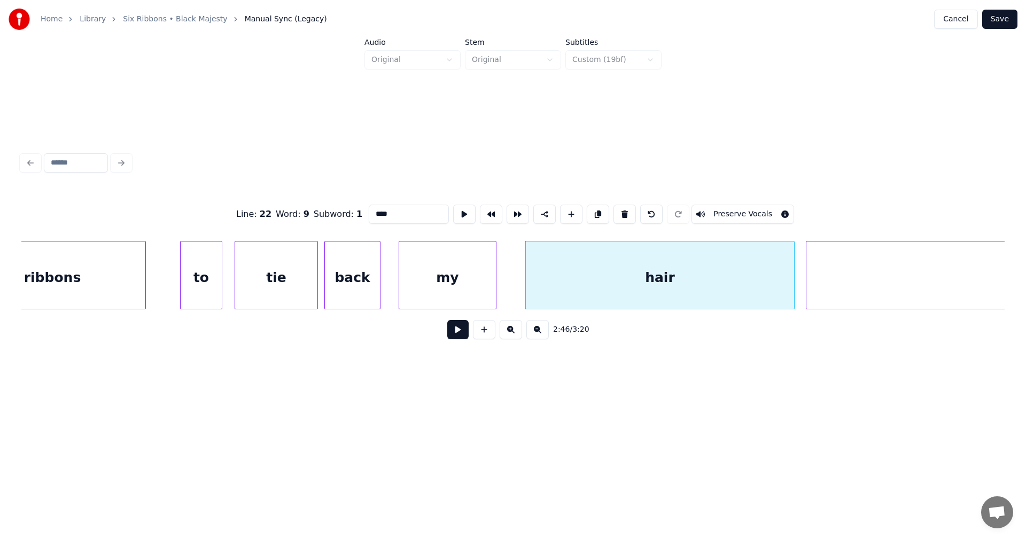
click at [722, 209] on button "Preserve Vocals" at bounding box center [743, 214] width 103 height 19
click at [467, 284] on div "my" at bounding box center [447, 278] width 97 height 73
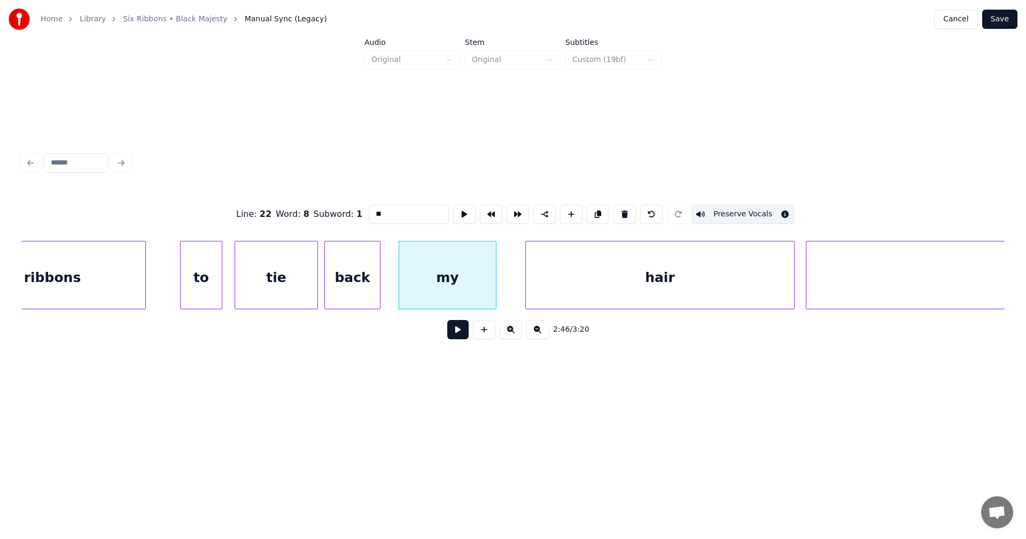
click at [586, 291] on div "hair" at bounding box center [660, 278] width 268 height 73
type input "****"
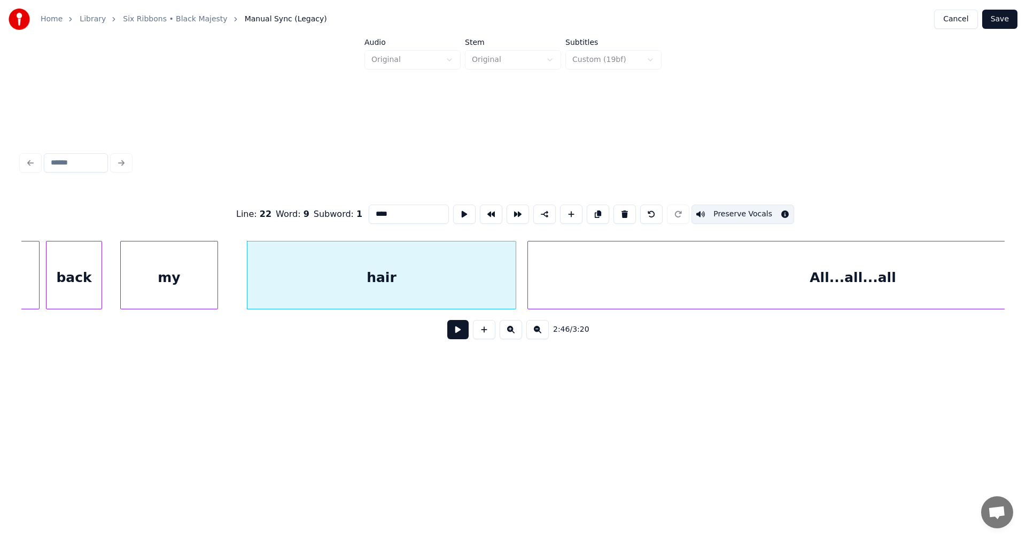
scroll to position [0, 31088]
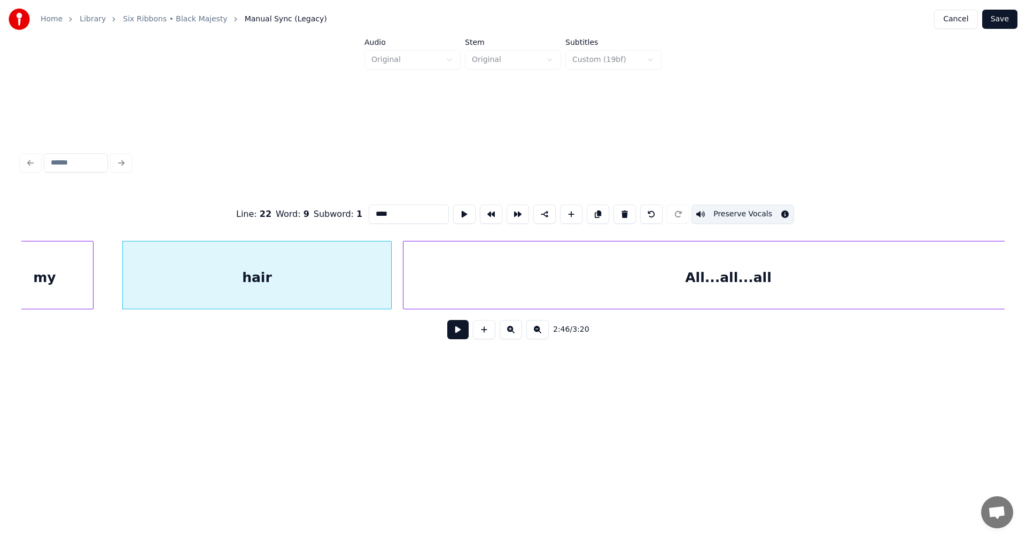
click at [1004, 22] on button "Save" at bounding box center [999, 19] width 35 height 19
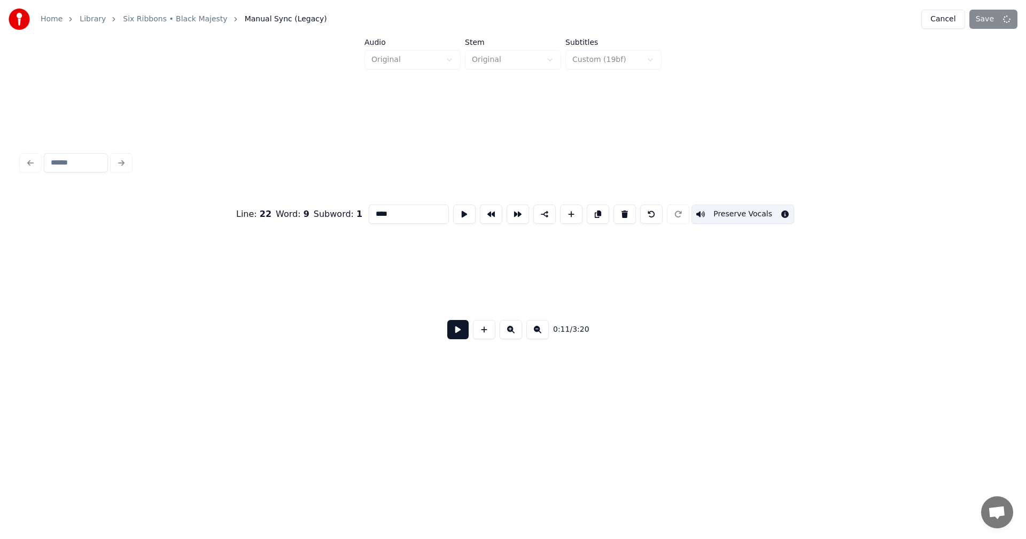
scroll to position [0, 2237]
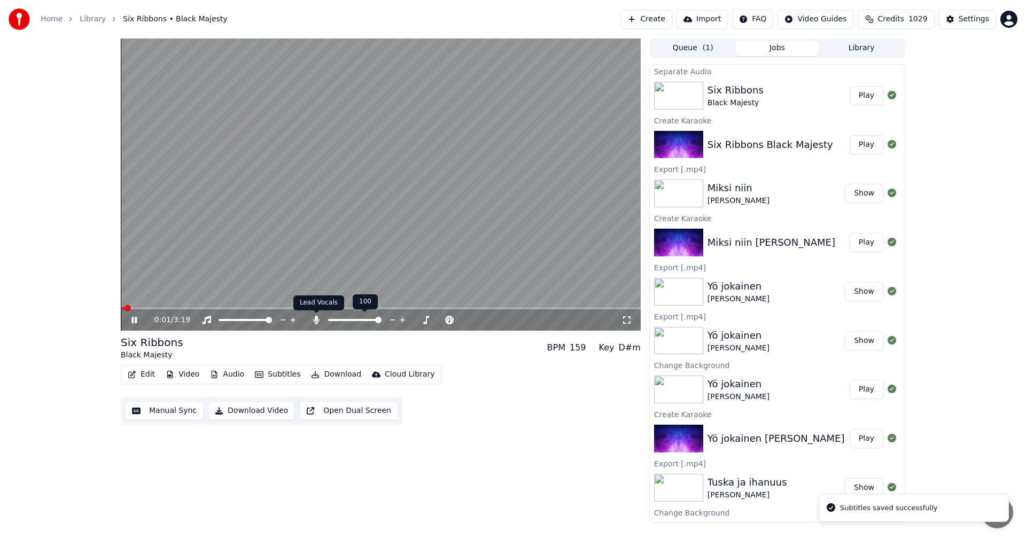
click at [312, 318] on icon at bounding box center [316, 320] width 11 height 9
click at [384, 307] on span at bounding box center [381, 308] width 520 height 2
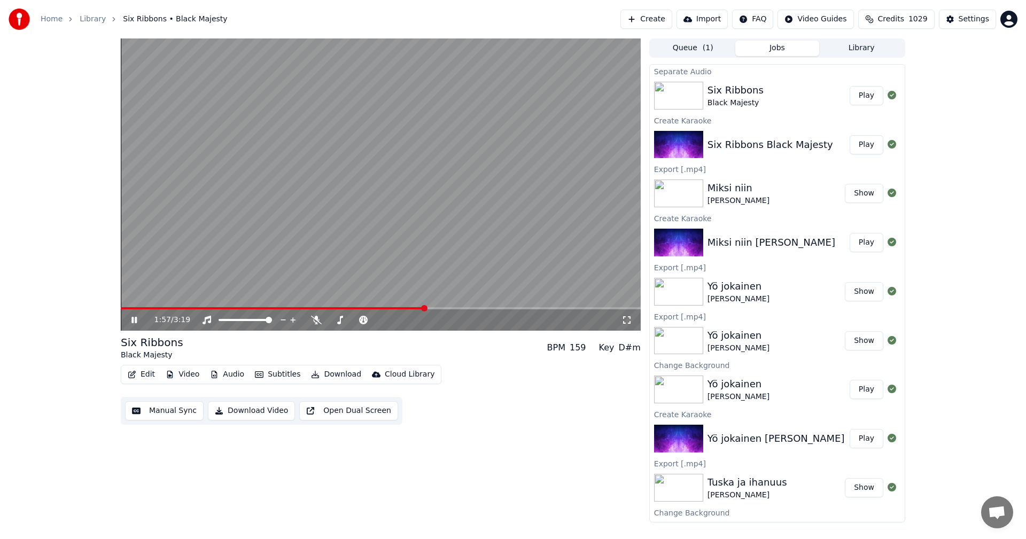
click at [426, 309] on span at bounding box center [381, 308] width 520 height 2
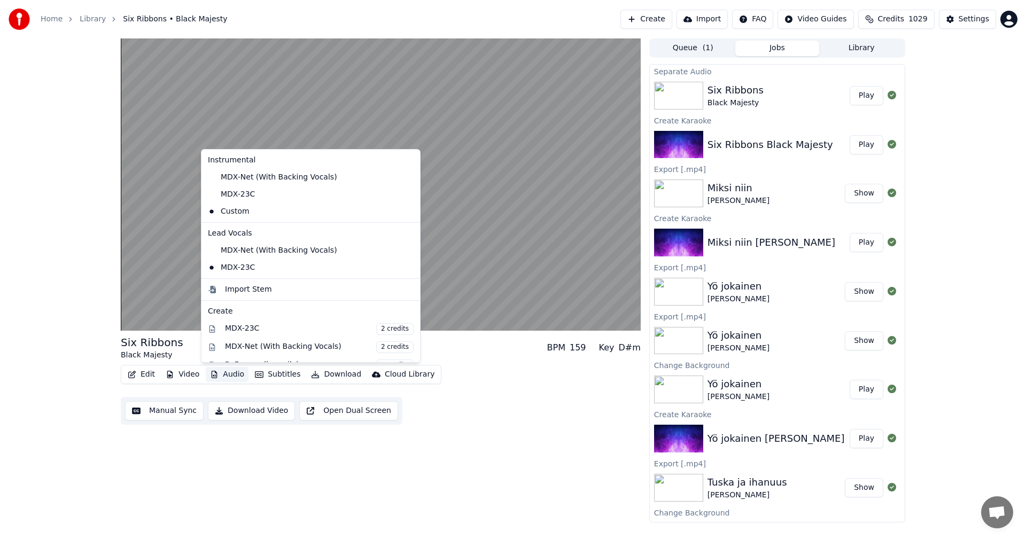
click at [233, 373] on button "Audio" at bounding box center [227, 374] width 43 height 15
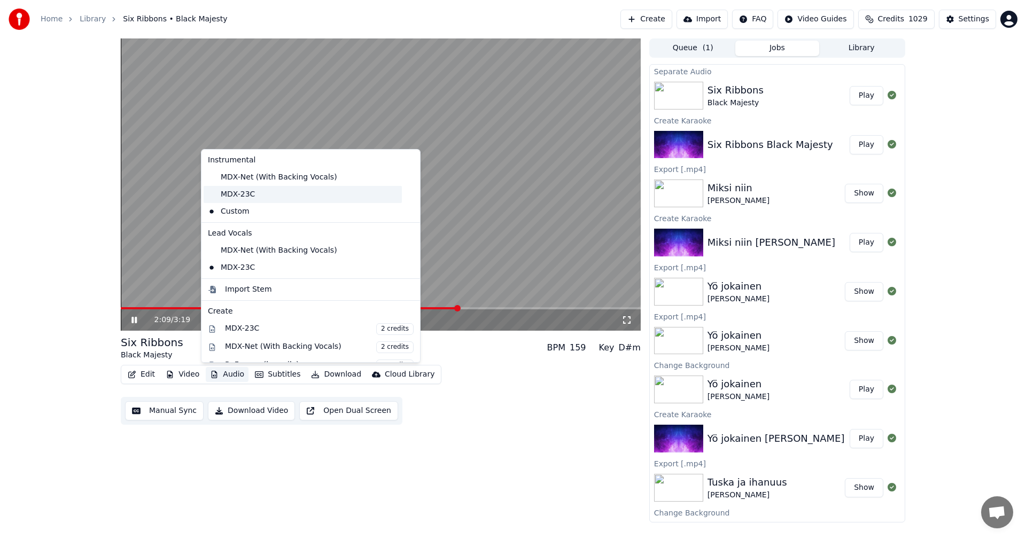
drag, startPoint x: 238, startPoint y: 191, endPoint x: 244, endPoint y: 195, distance: 7.0
click at [239, 191] on div "MDX-23C" at bounding box center [303, 194] width 198 height 17
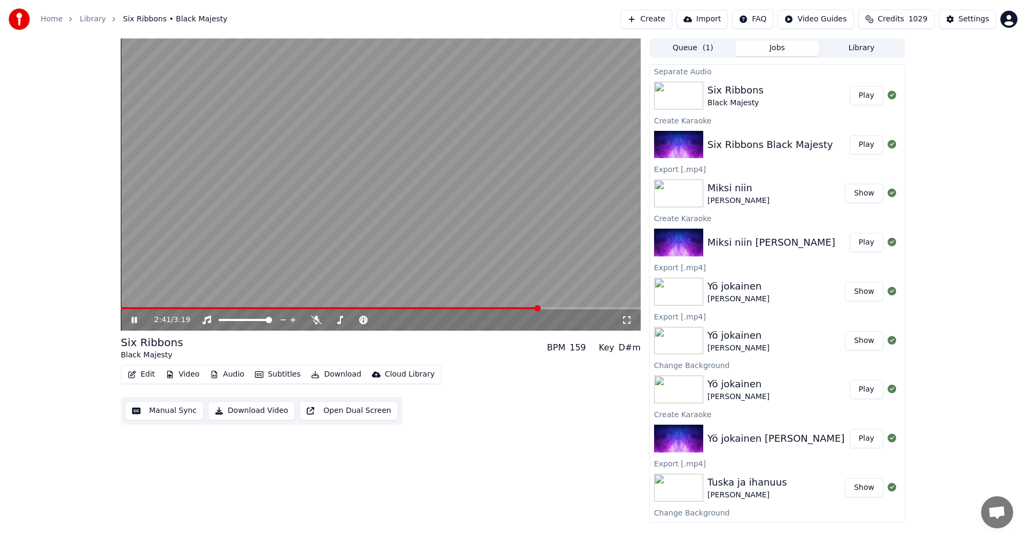
drag, startPoint x: 134, startPoint y: 319, endPoint x: 159, endPoint y: 357, distance: 45.5
click at [135, 320] on icon at bounding box center [141, 320] width 25 height 9
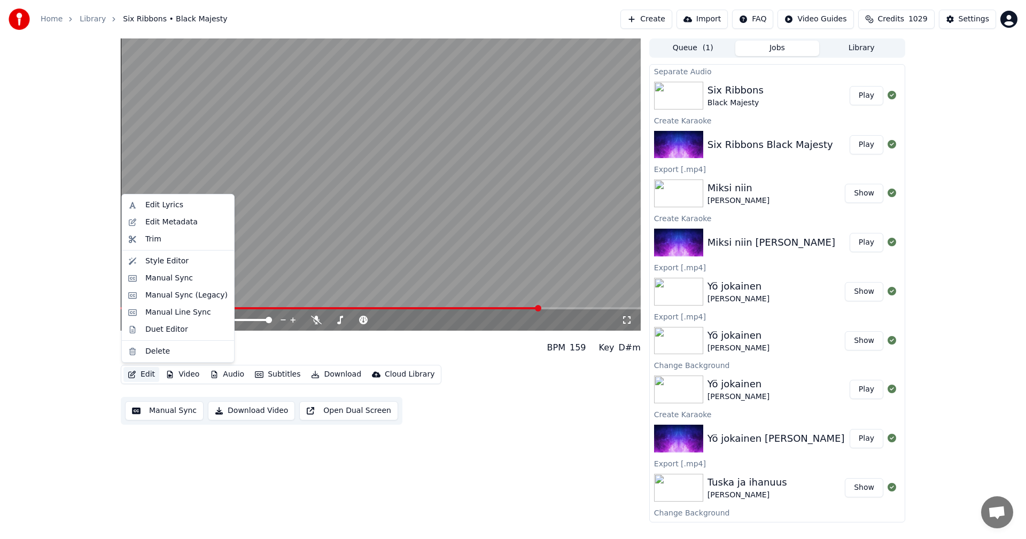
click at [150, 372] on button "Edit" at bounding box center [141, 374] width 36 height 15
click at [177, 295] on div "Manual Sync (Legacy)" at bounding box center [186, 295] width 82 height 11
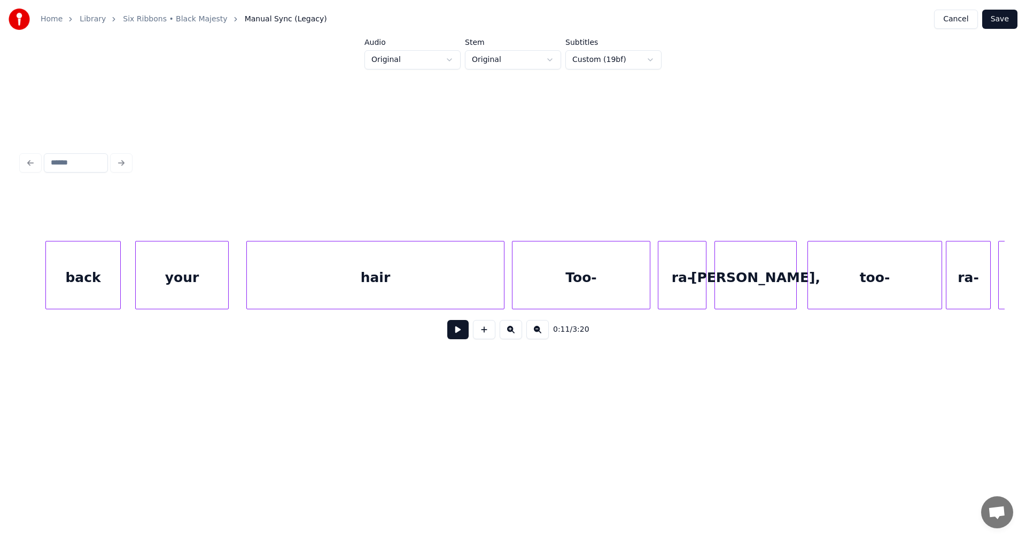
scroll to position [0, 28872]
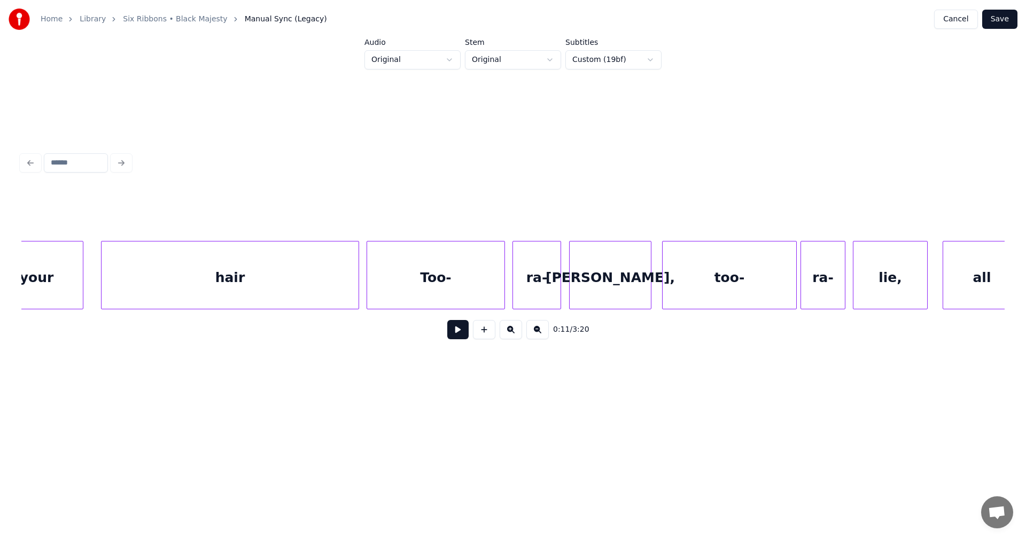
click at [481, 278] on div "Too-" at bounding box center [435, 278] width 137 height 73
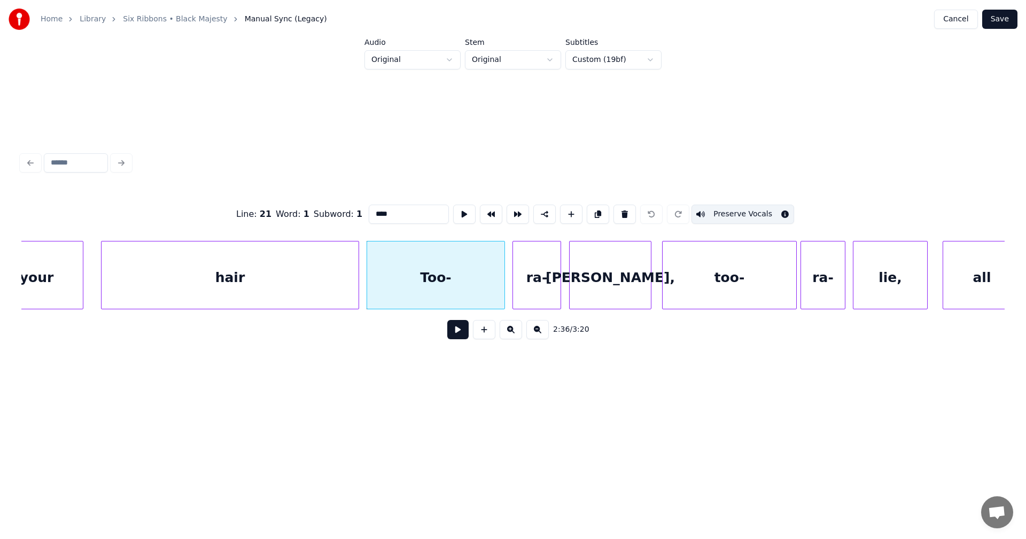
click at [530, 277] on div "ra-" at bounding box center [537, 278] width 48 height 73
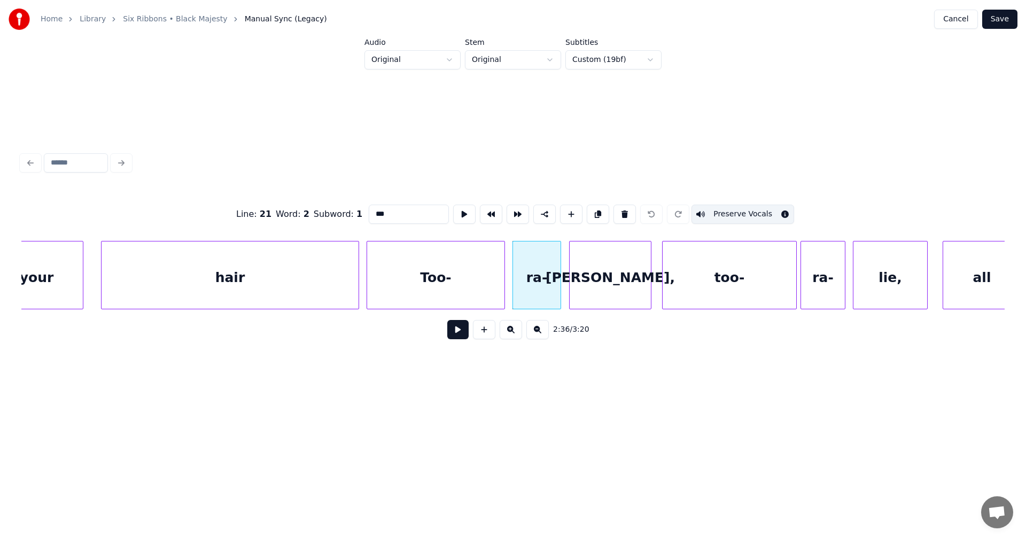
click at [598, 289] on div "[PERSON_NAME]," at bounding box center [610, 278] width 81 height 73
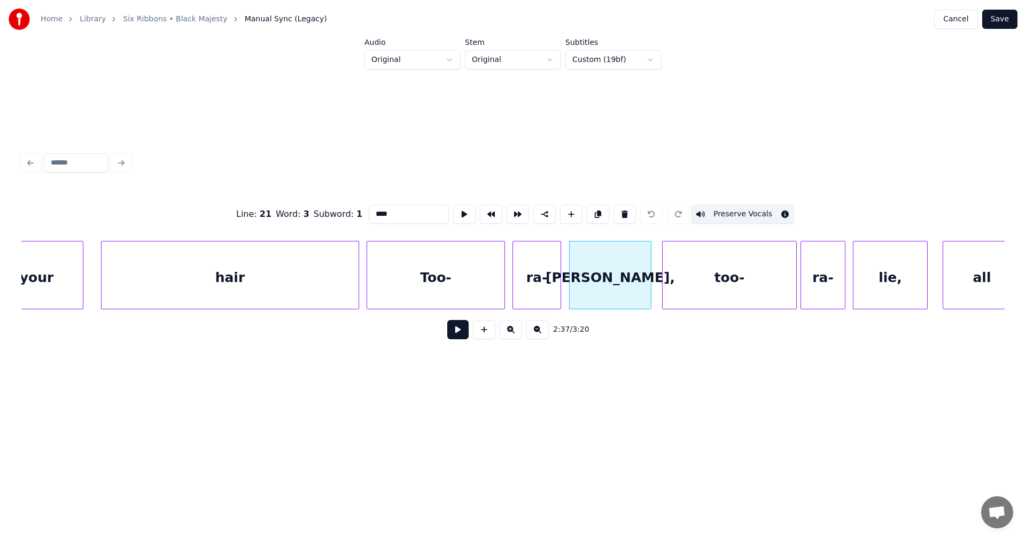
click at [669, 289] on div "too-" at bounding box center [730, 278] width 134 height 73
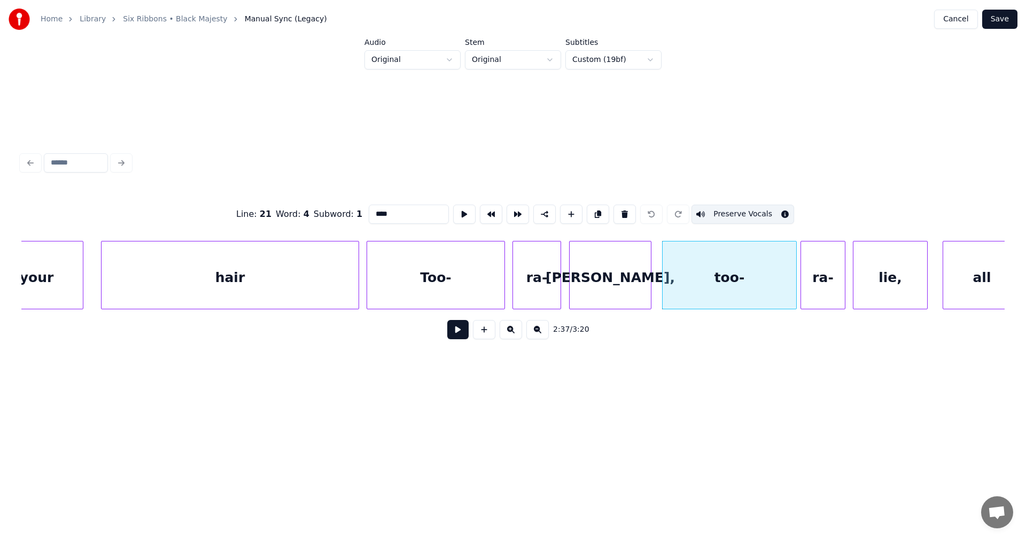
click at [817, 298] on div "ra-" at bounding box center [823, 278] width 44 height 73
type input "***"
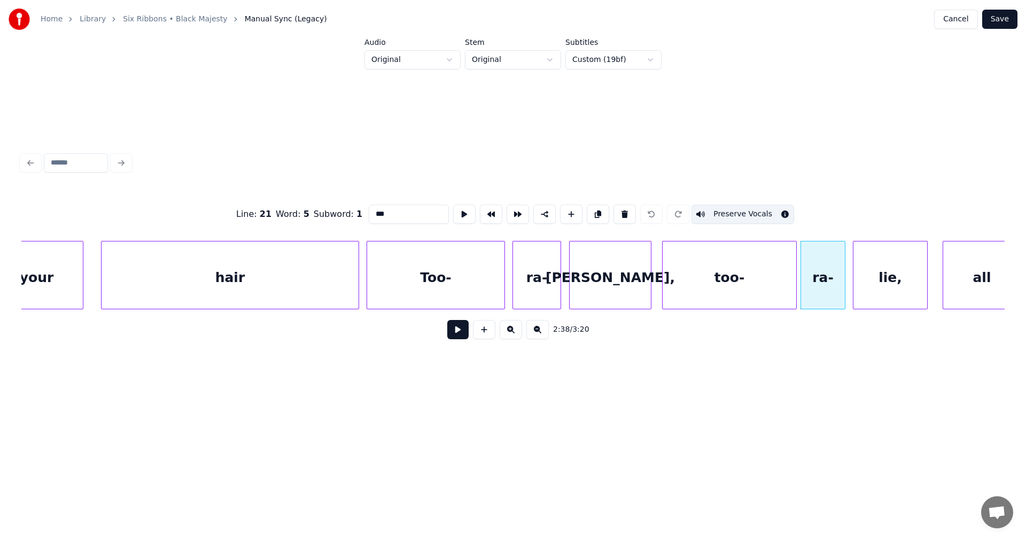
click at [647, 60] on html "Home Library Six Ribbons • Black Majesty Manual Sync (Legacy) Cancel Save Audio…" at bounding box center [513, 213] width 1026 height 427
click at [815, 95] on html "Home Library Six Ribbons • Black Majesty Manual Sync (Legacy) Cancel Save Audio…" at bounding box center [513, 213] width 1026 height 427
click at [999, 19] on button "Save" at bounding box center [999, 19] width 35 height 19
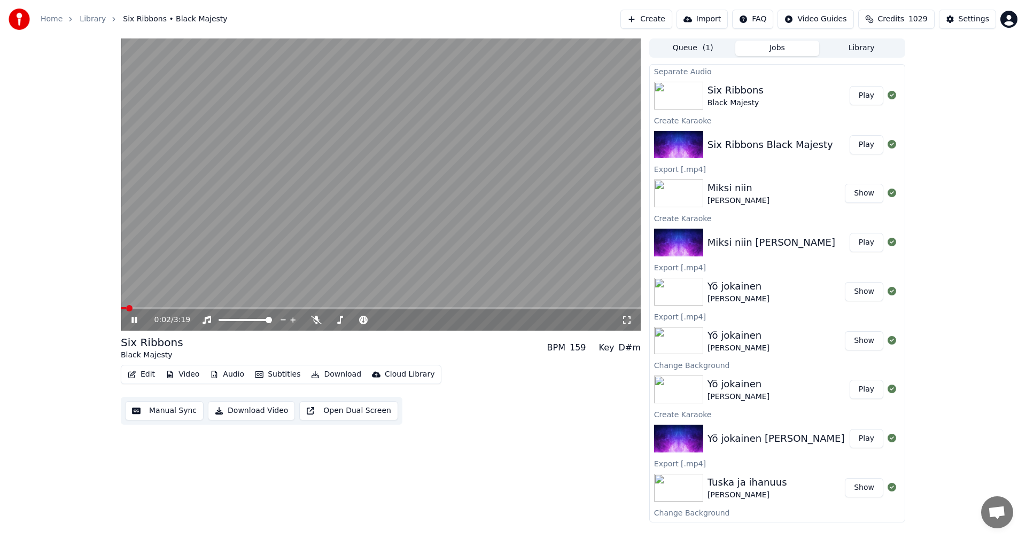
click at [418, 310] on div "0:02 / 3:19" at bounding box center [381, 319] width 520 height 21
click at [418, 309] on span at bounding box center [381, 308] width 520 height 2
click at [460, 309] on span at bounding box center [381, 308] width 520 height 2
click at [493, 310] on div "2:16 / 3:19" at bounding box center [381, 319] width 520 height 21
click at [499, 308] on span at bounding box center [381, 308] width 520 height 2
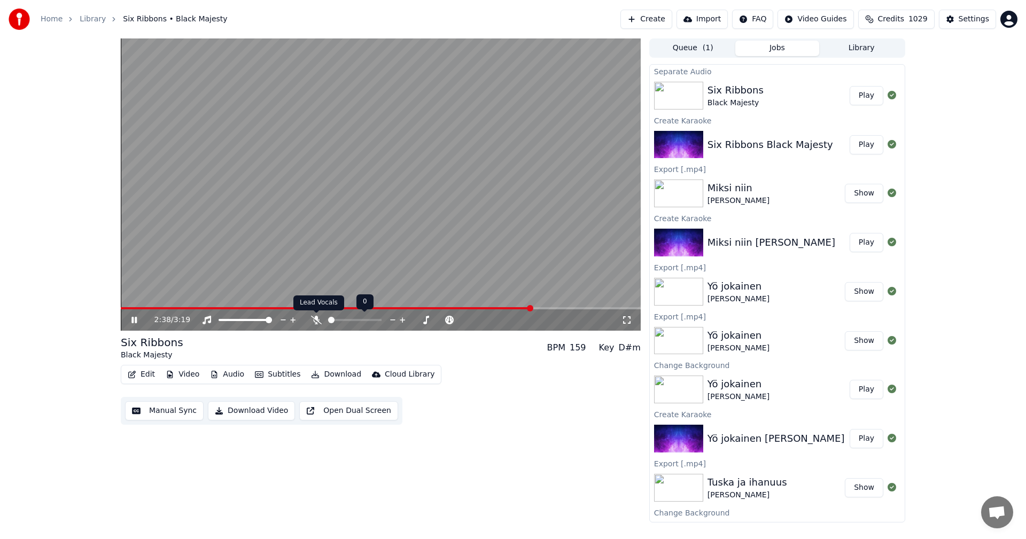
click at [316, 317] on icon at bounding box center [316, 320] width 11 height 9
click at [317, 319] on icon at bounding box center [316, 320] width 6 height 9
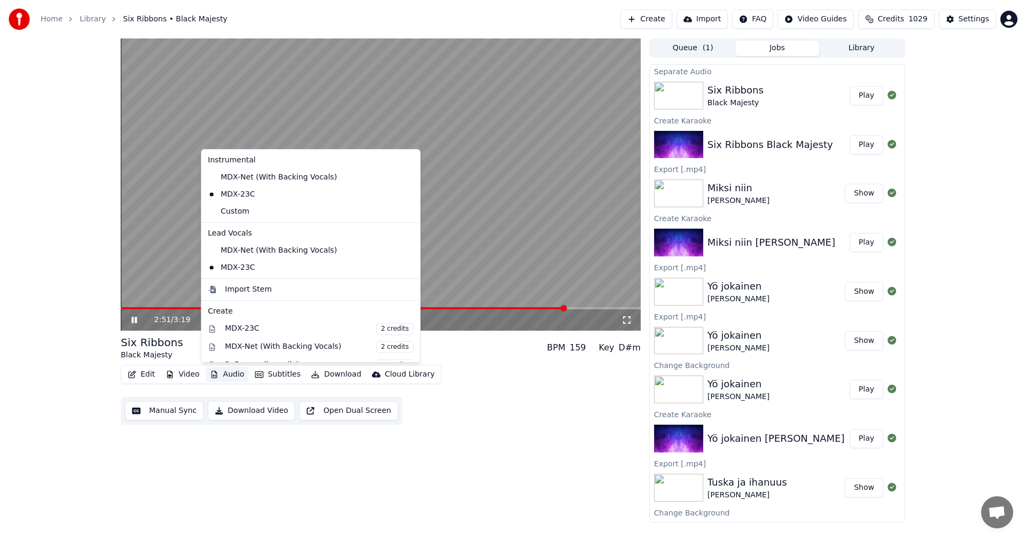
click at [236, 375] on button "Audio" at bounding box center [227, 374] width 43 height 15
drag, startPoint x: 262, startPoint y: 179, endPoint x: 280, endPoint y: 219, distance: 44.0
click at [262, 179] on div "MDX-Net (With Backing Vocals)" at bounding box center [303, 177] width 198 height 17
click at [223, 373] on button "Audio" at bounding box center [227, 374] width 43 height 15
click at [239, 247] on div "MDX-Net (With Backing Vocals)" at bounding box center [303, 250] width 198 height 17
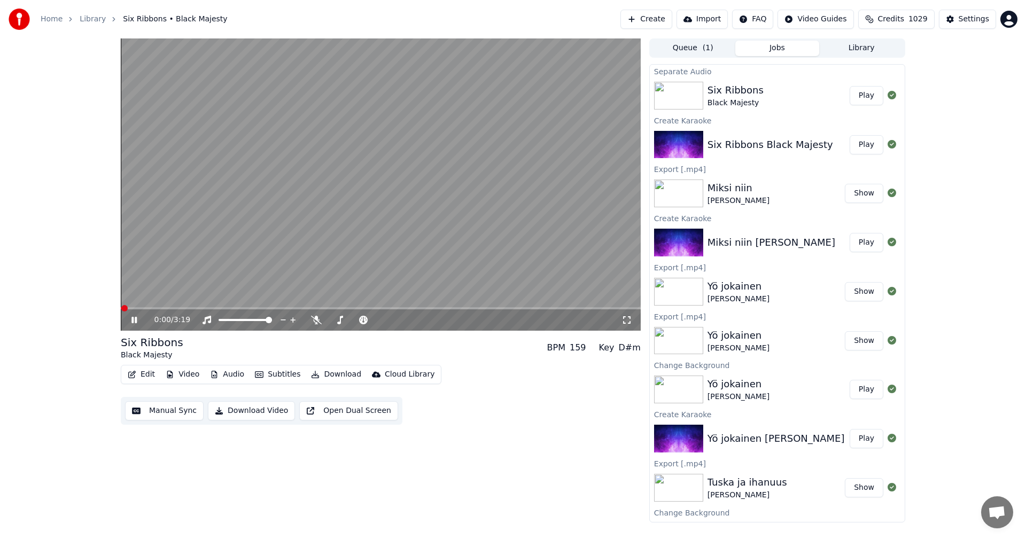
click at [223, 308] on span at bounding box center [381, 308] width 520 height 2
click at [316, 320] on icon at bounding box center [316, 320] width 11 height 9
click at [316, 320] on icon at bounding box center [316, 320] width 6 height 9
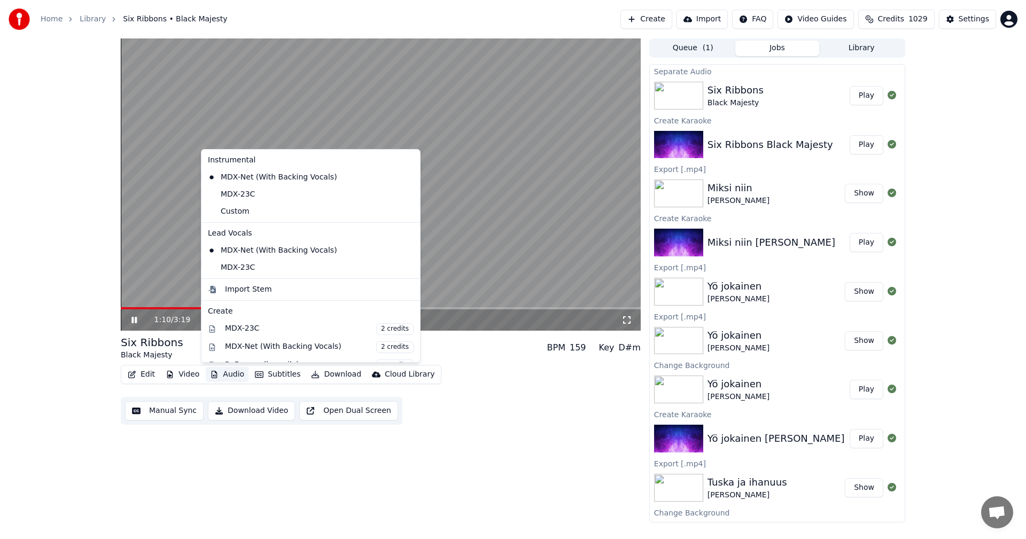
click at [237, 375] on button "Audio" at bounding box center [227, 374] width 43 height 15
click at [246, 195] on div "MDX-23C" at bounding box center [303, 194] width 198 height 17
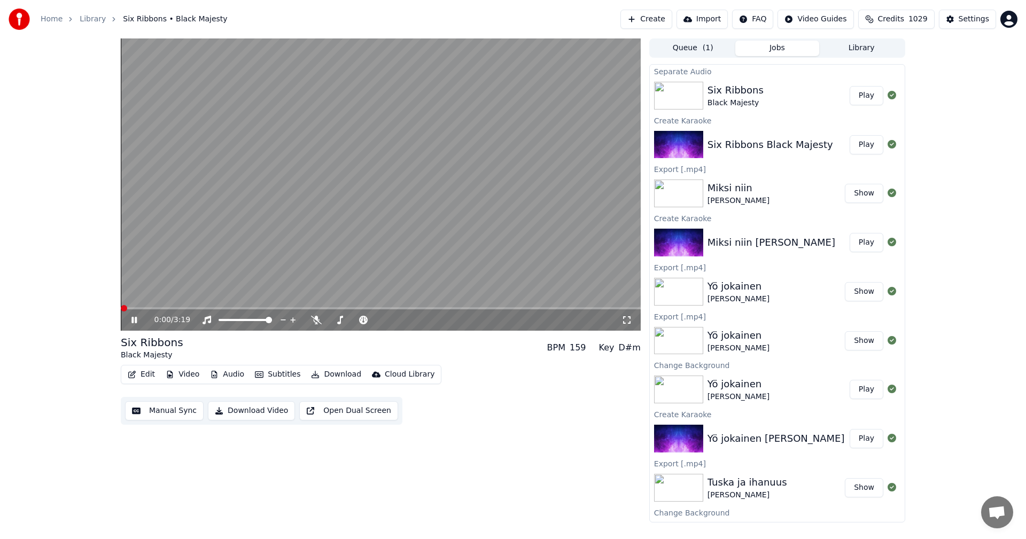
click at [235, 370] on button "Audio" at bounding box center [227, 374] width 43 height 15
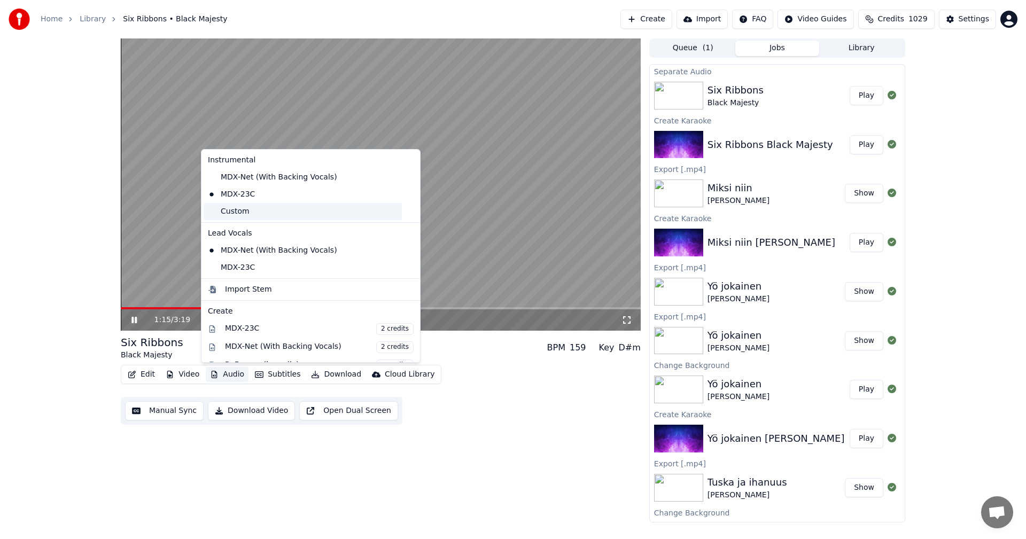
click at [237, 211] on div "Custom" at bounding box center [303, 211] width 198 height 17
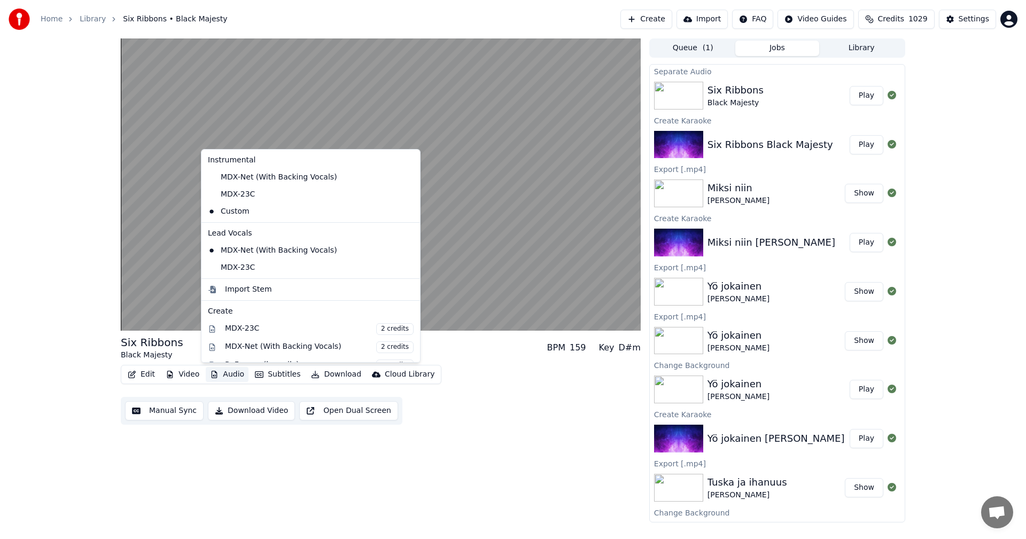
click at [239, 373] on button "Audio" at bounding box center [227, 374] width 43 height 15
click at [241, 195] on div "MDX-23C" at bounding box center [303, 194] width 198 height 17
click at [239, 377] on button "Audio" at bounding box center [227, 374] width 43 height 15
click at [487, 378] on div "Edit Video Audio Subtitles Download Cloud Library Manual Sync Download Video Op…" at bounding box center [381, 395] width 520 height 60
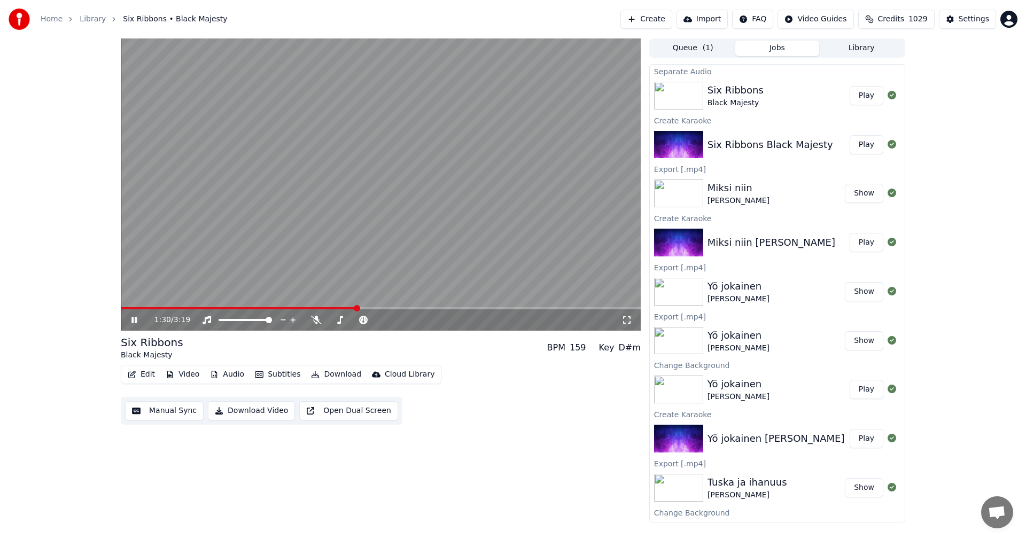
click at [436, 308] on span at bounding box center [381, 308] width 520 height 2
click at [510, 308] on span at bounding box center [381, 308] width 520 height 2
click at [154, 308] on span at bounding box center [353, 308] width 464 height 2
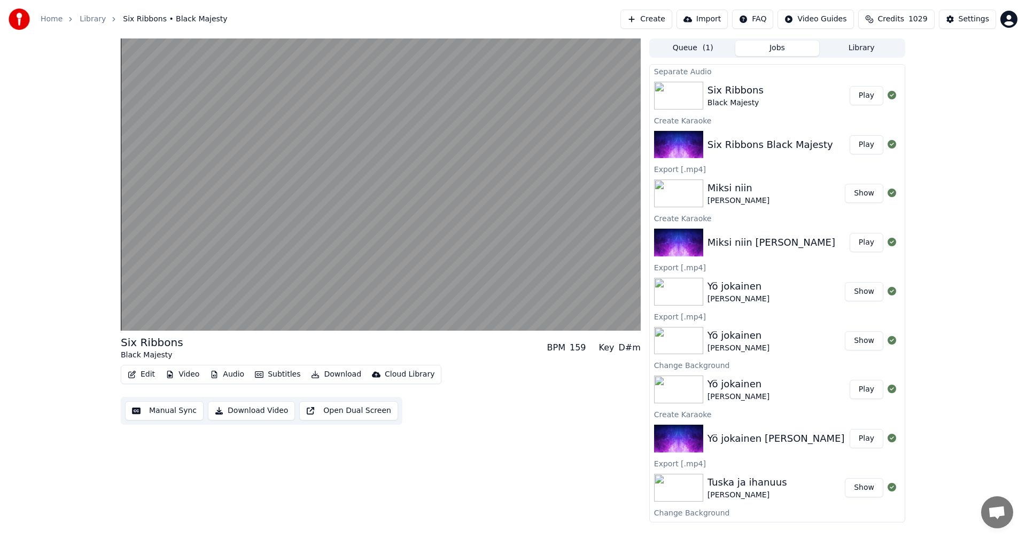
click at [153, 375] on button "Edit" at bounding box center [141, 374] width 36 height 15
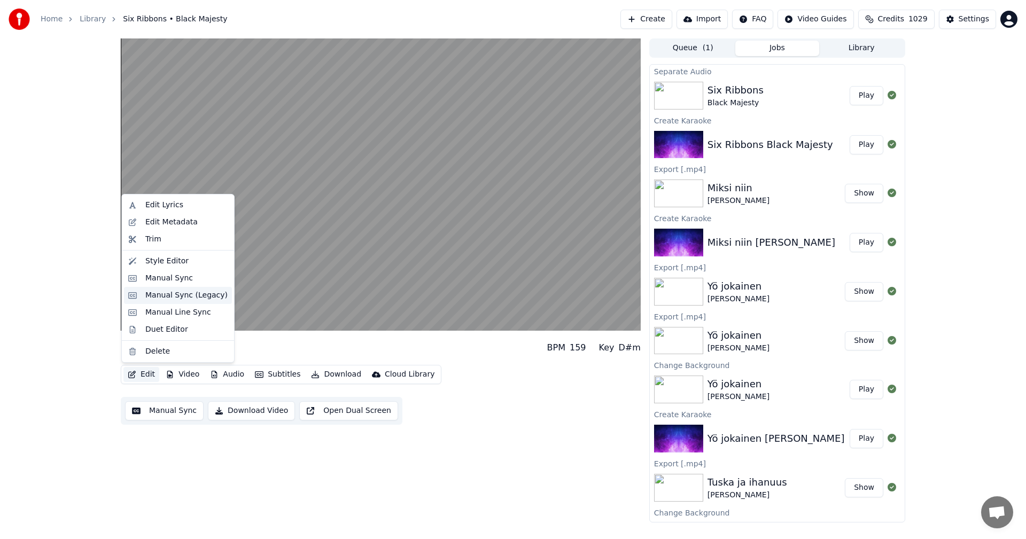
click at [172, 300] on div "Manual Sync (Legacy)" at bounding box center [186, 295] width 82 height 11
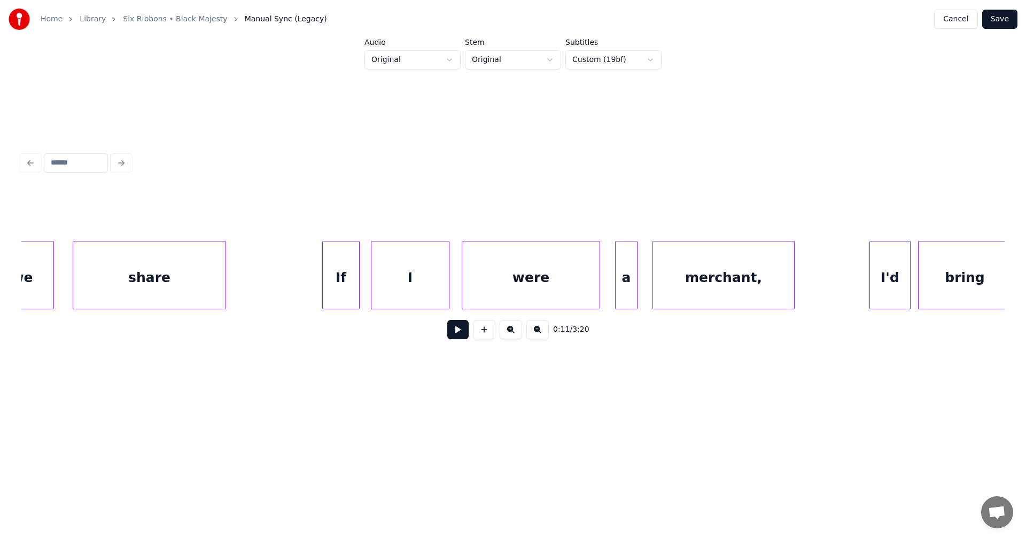
scroll to position [0, 4225]
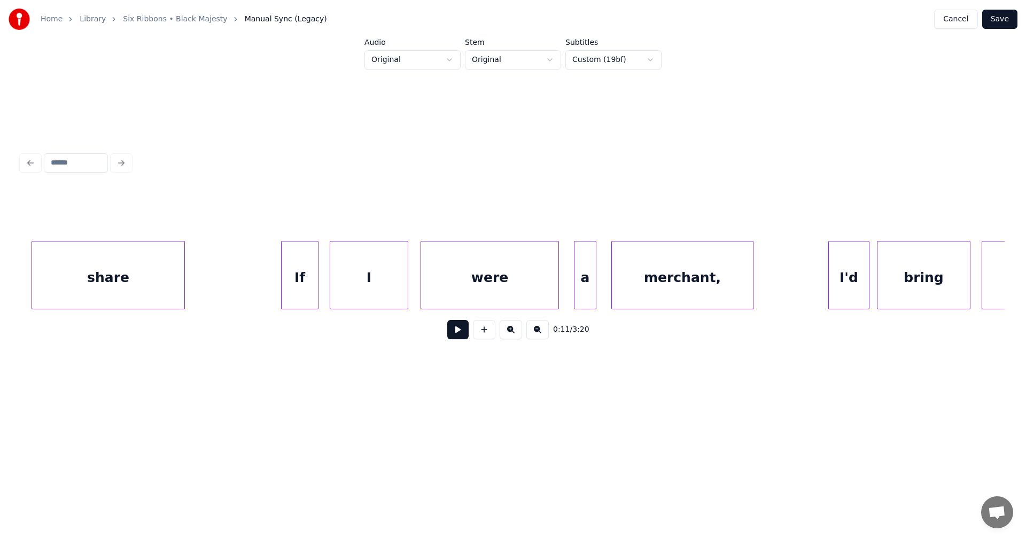
click at [292, 292] on div "If" at bounding box center [300, 278] width 36 height 73
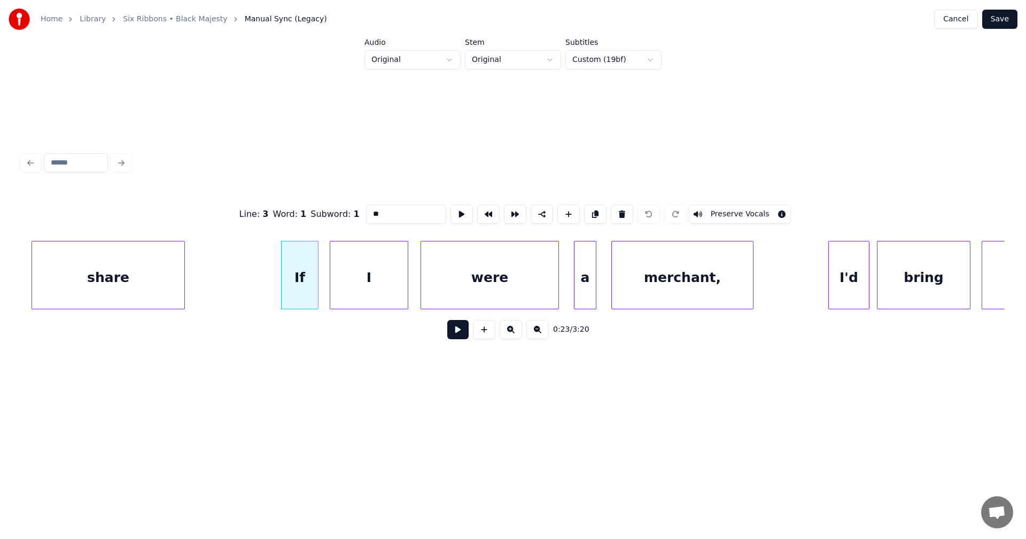
click at [450, 334] on button at bounding box center [457, 329] width 21 height 19
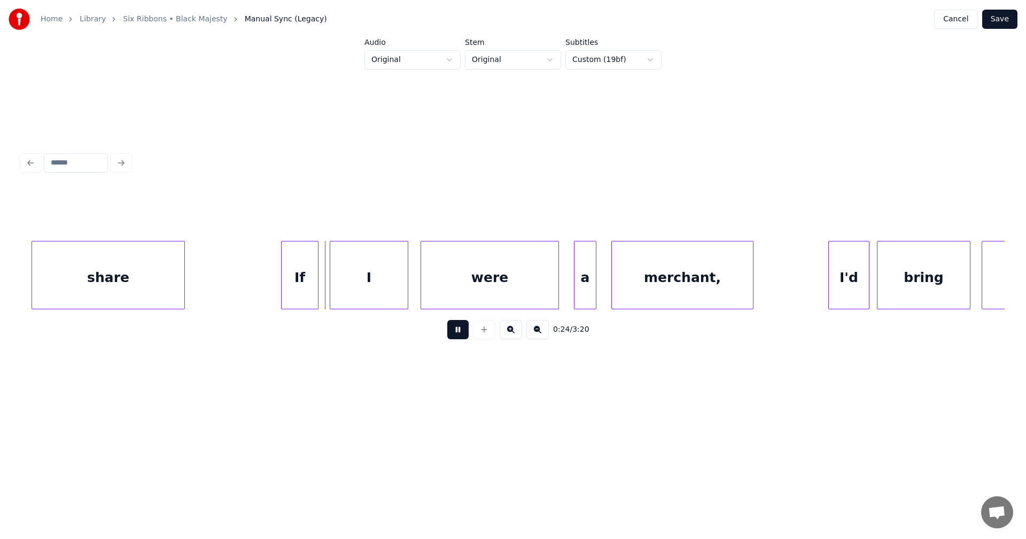
click at [450, 334] on button at bounding box center [457, 329] width 21 height 19
click at [304, 291] on div "If" at bounding box center [300, 278] width 36 height 73
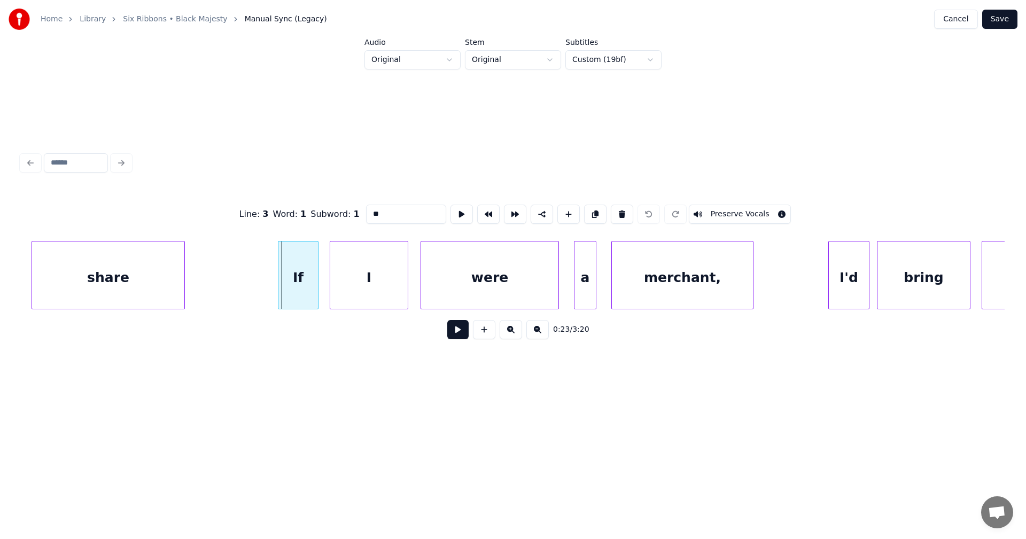
click at [280, 285] on div at bounding box center [279, 275] width 3 height 67
click at [454, 333] on button at bounding box center [457, 329] width 21 height 19
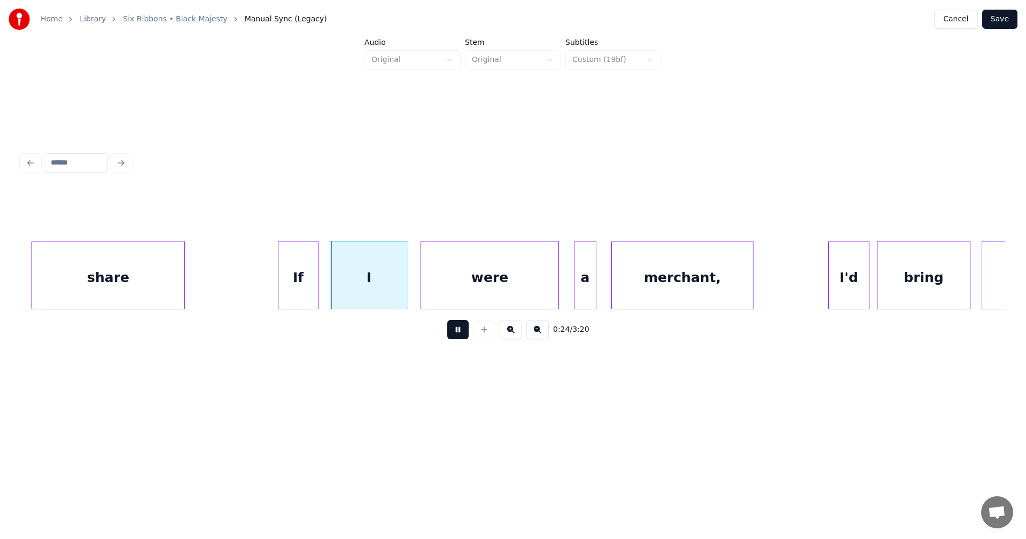
click at [454, 333] on button at bounding box center [457, 329] width 21 height 19
click at [454, 334] on button at bounding box center [457, 329] width 21 height 19
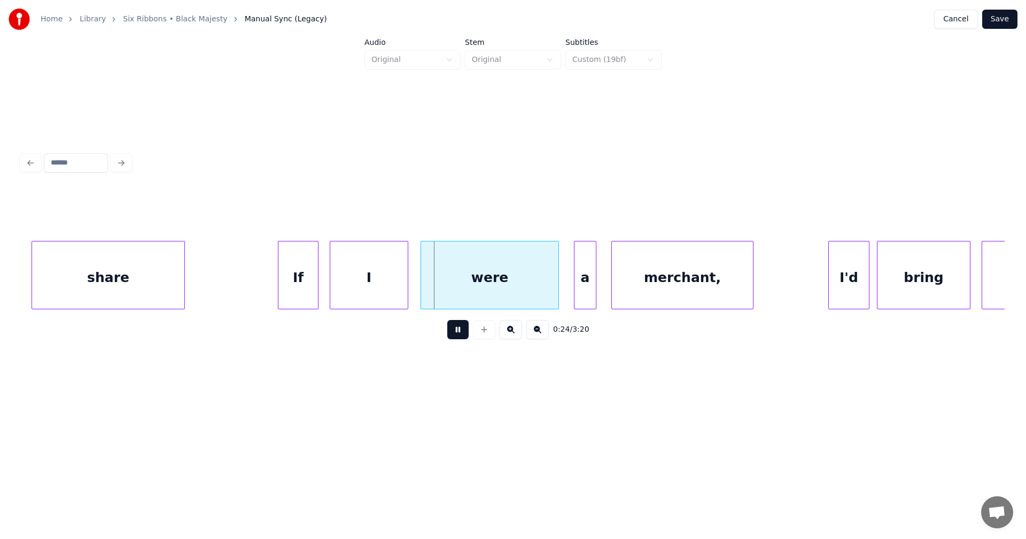
click at [454, 333] on button at bounding box center [457, 329] width 21 height 19
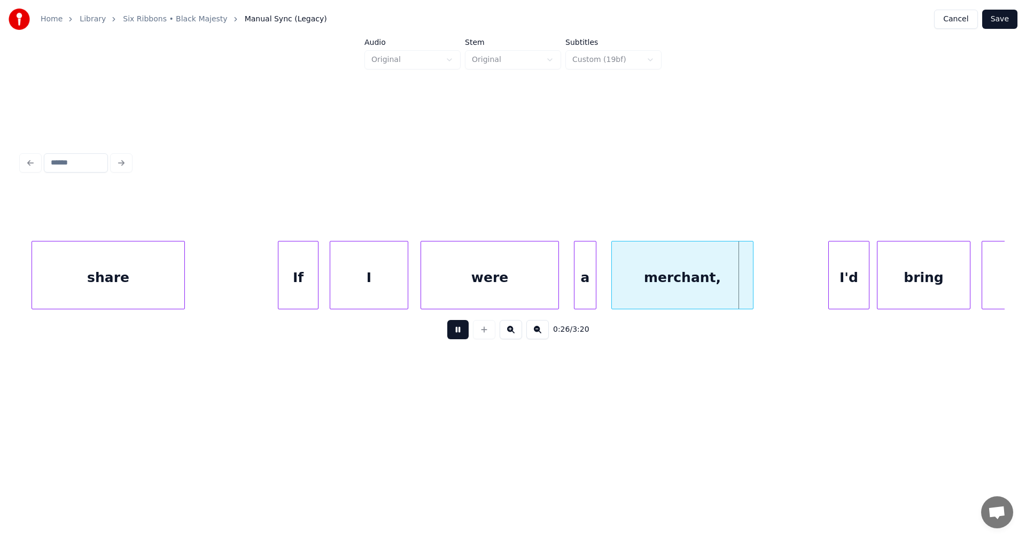
click at [454, 333] on button at bounding box center [457, 329] width 21 height 19
click at [466, 303] on div "were" at bounding box center [489, 278] width 137 height 73
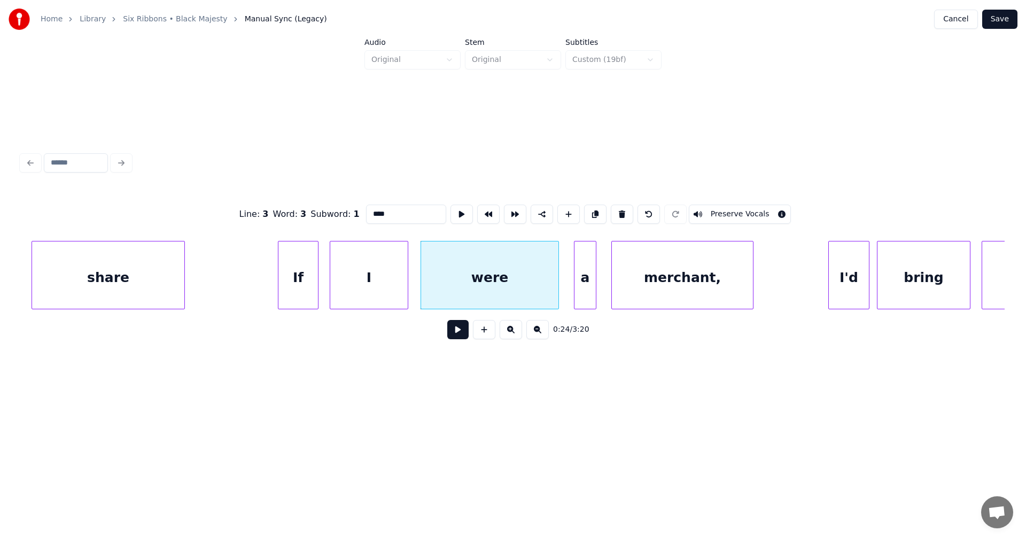
click at [467, 333] on button at bounding box center [457, 329] width 21 height 19
click at [553, 291] on div at bounding box center [554, 275] width 3 height 67
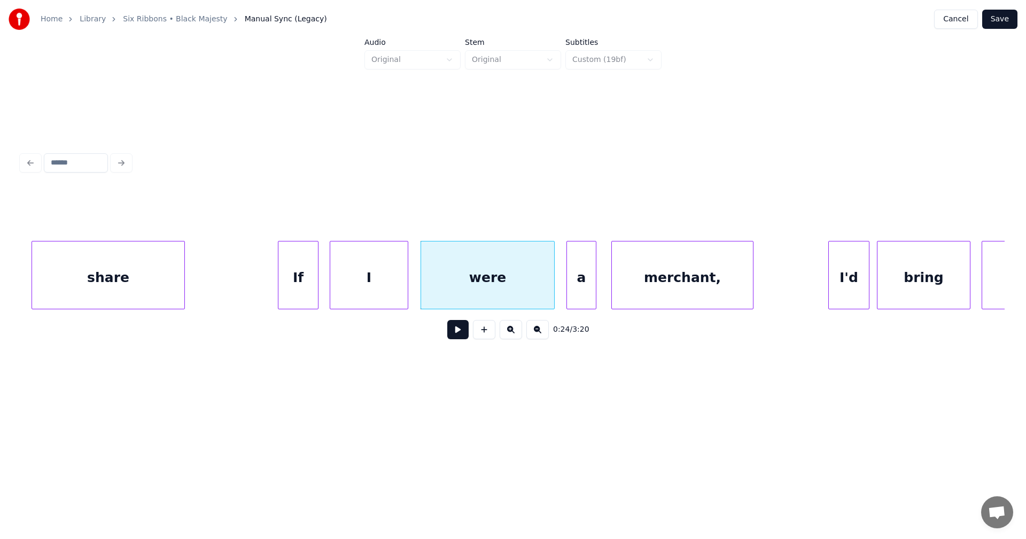
click at [567, 288] on div at bounding box center [568, 275] width 3 height 67
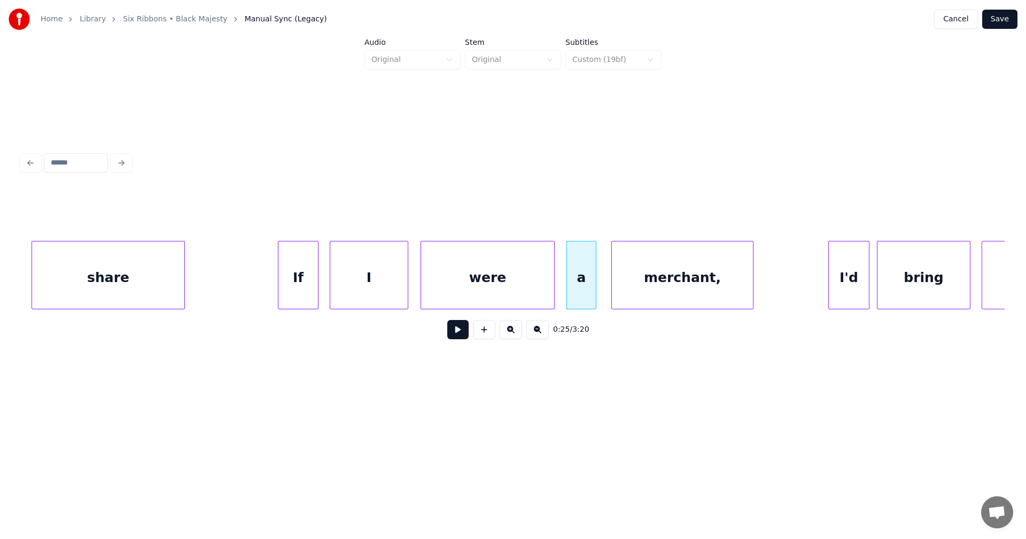
click at [464, 337] on button at bounding box center [457, 329] width 21 height 19
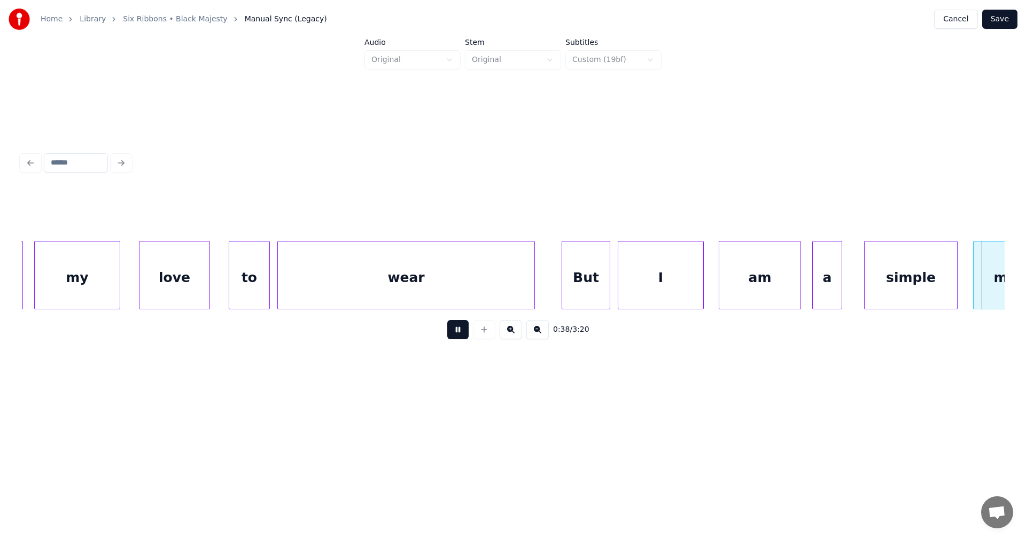
scroll to position [0, 7179]
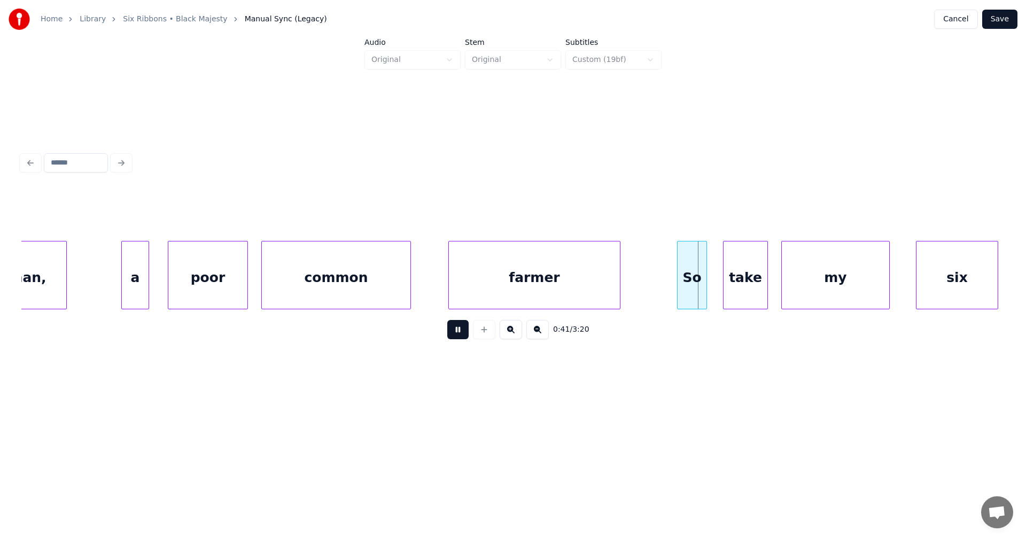
click at [459, 337] on button at bounding box center [457, 329] width 21 height 19
click at [679, 293] on div "So" at bounding box center [688, 278] width 29 height 73
click at [467, 336] on button at bounding box center [457, 329] width 21 height 19
click at [466, 336] on button at bounding box center [457, 329] width 21 height 19
click at [757, 291] on div at bounding box center [757, 275] width 3 height 67
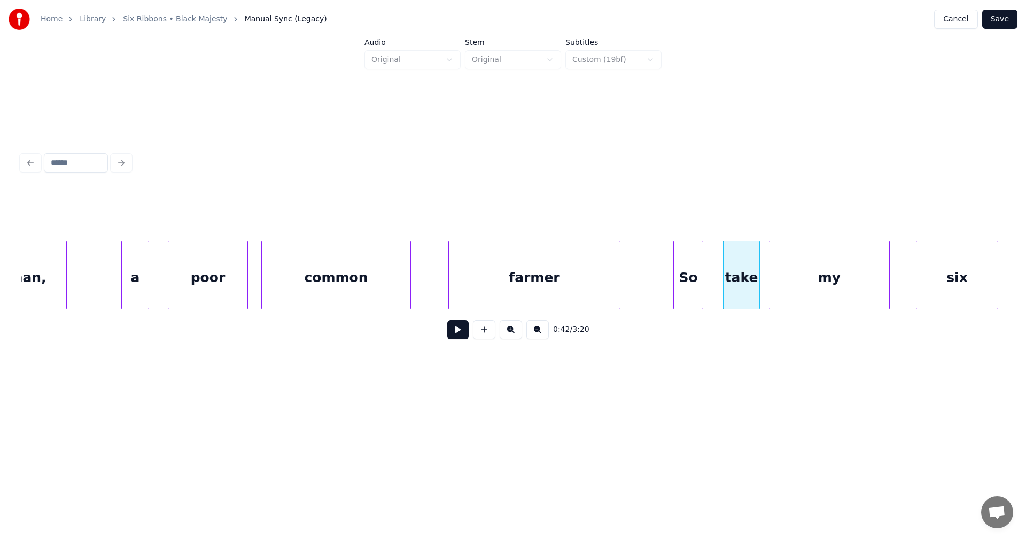
click at [770, 289] on div at bounding box center [771, 275] width 3 height 67
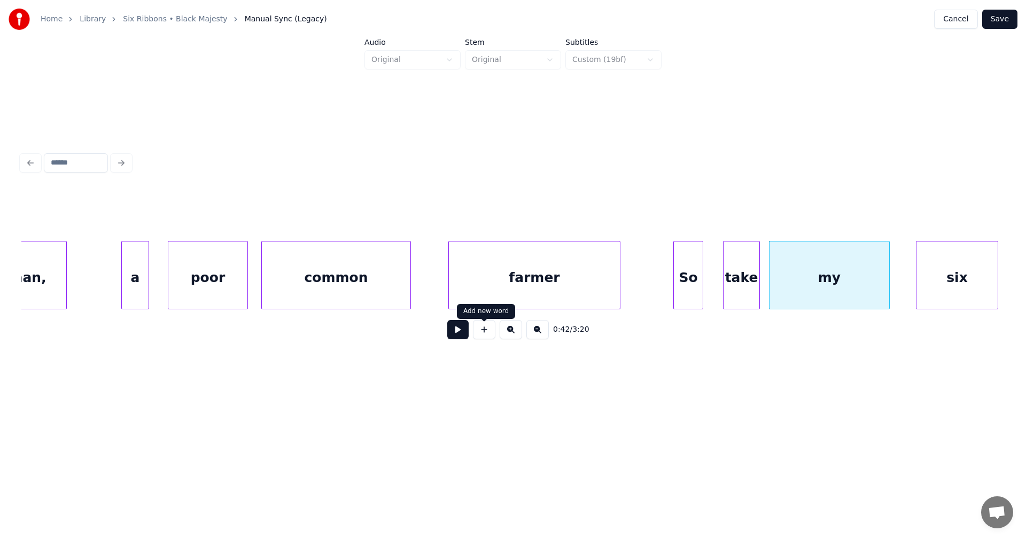
click at [465, 336] on button at bounding box center [457, 329] width 21 height 19
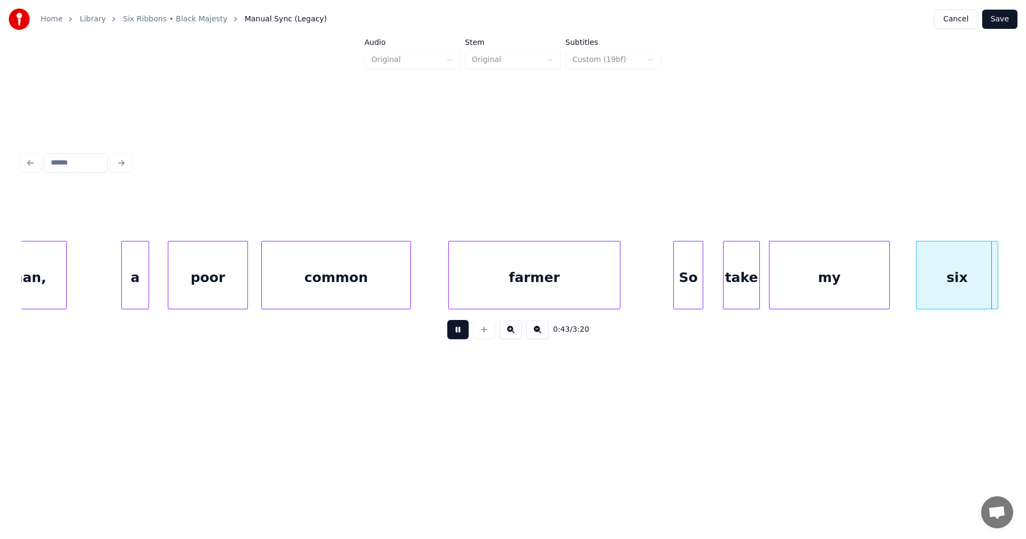
scroll to position [0, 8164]
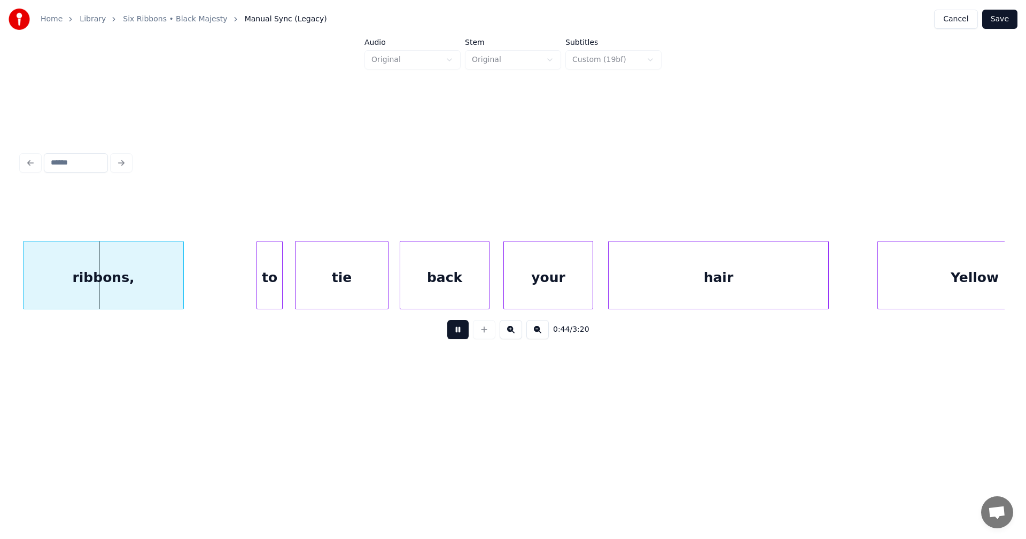
click at [465, 336] on button at bounding box center [457, 329] width 21 height 19
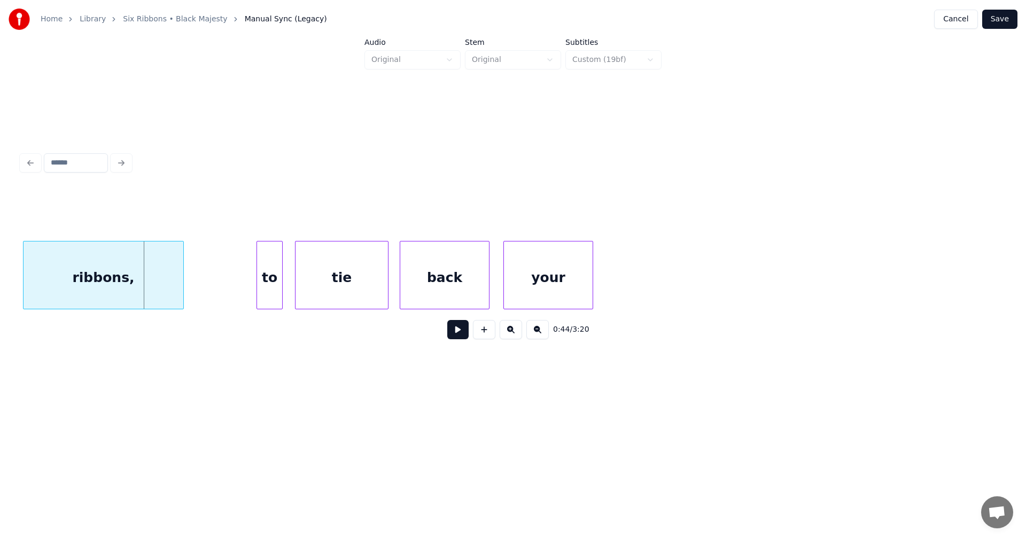
scroll to position [0, 7304]
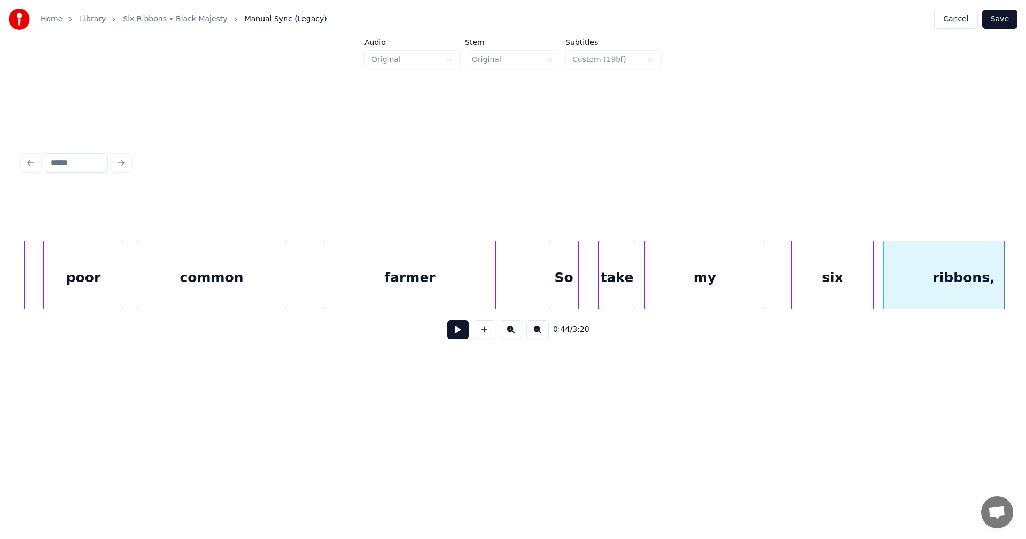
click at [695, 294] on div "my" at bounding box center [705, 278] width 120 height 73
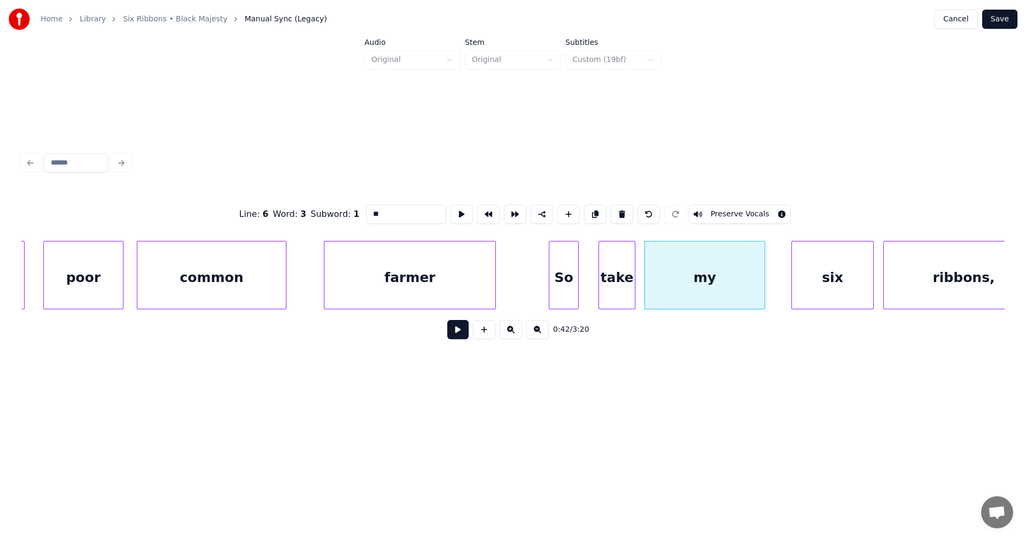
click at [464, 337] on button at bounding box center [457, 329] width 21 height 19
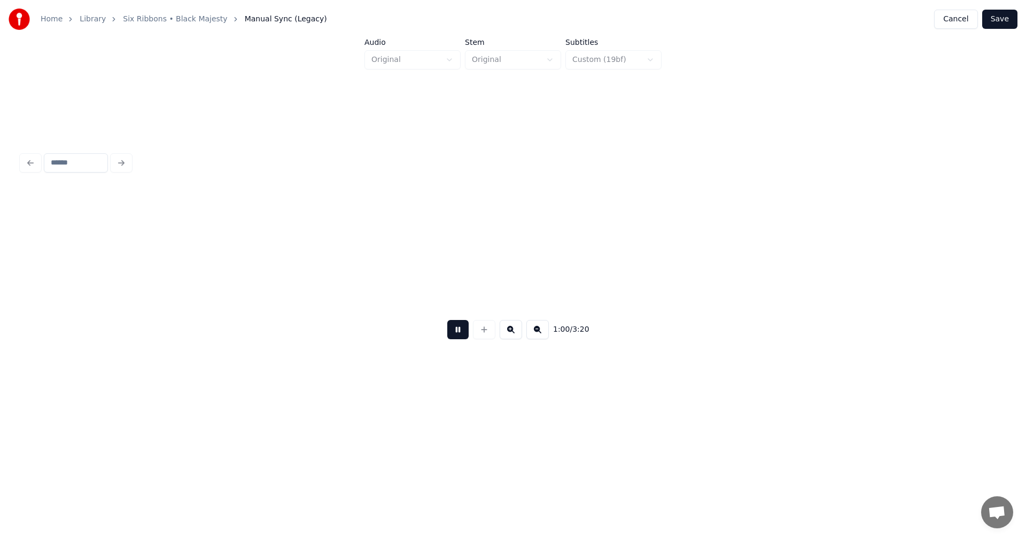
scroll to position [0, 11258]
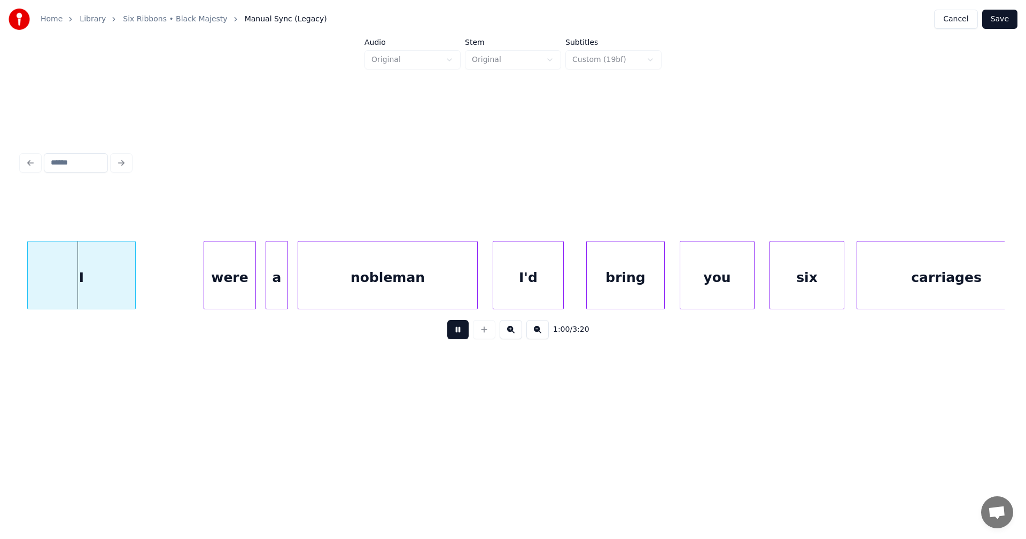
drag, startPoint x: 456, startPoint y: 331, endPoint x: 461, endPoint y: 335, distance: 5.7
click at [456, 331] on button at bounding box center [457, 329] width 21 height 19
click at [997, 20] on button "Save" at bounding box center [999, 19] width 35 height 19
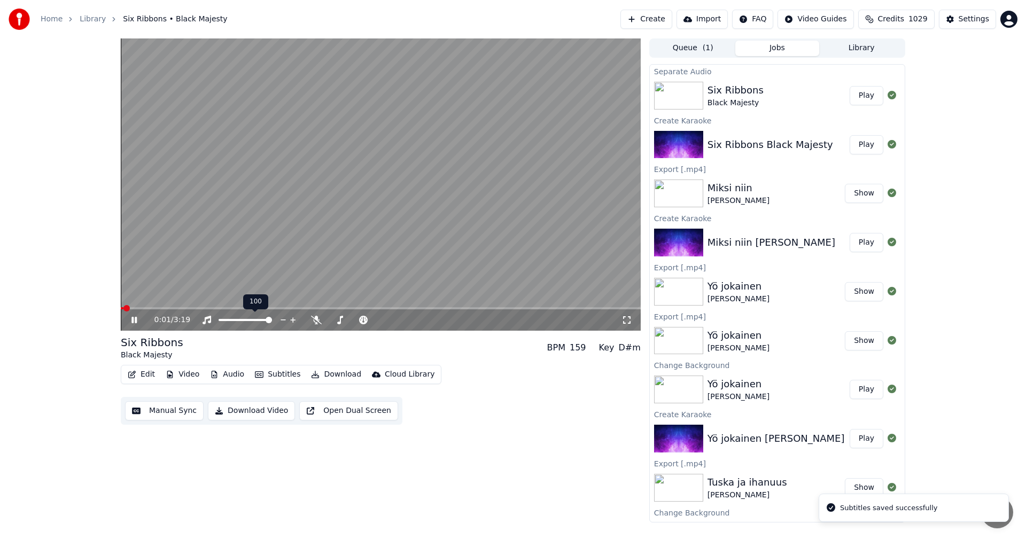
click at [229, 308] on span at bounding box center [381, 308] width 520 height 2
click at [134, 319] on icon at bounding box center [141, 320] width 25 height 9
click at [147, 376] on button "Edit" at bounding box center [141, 374] width 36 height 15
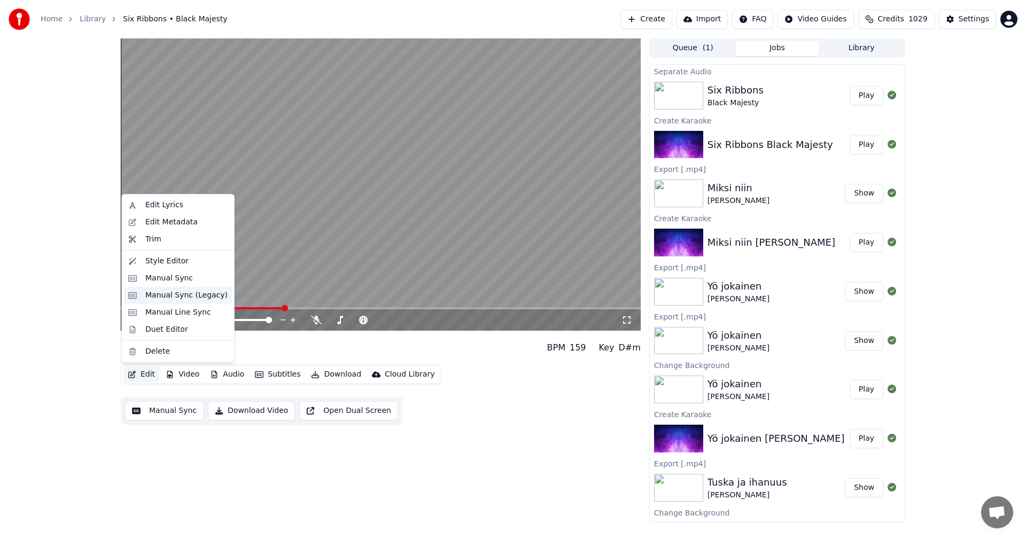
click at [179, 294] on div "Manual Sync (Legacy)" at bounding box center [186, 295] width 82 height 11
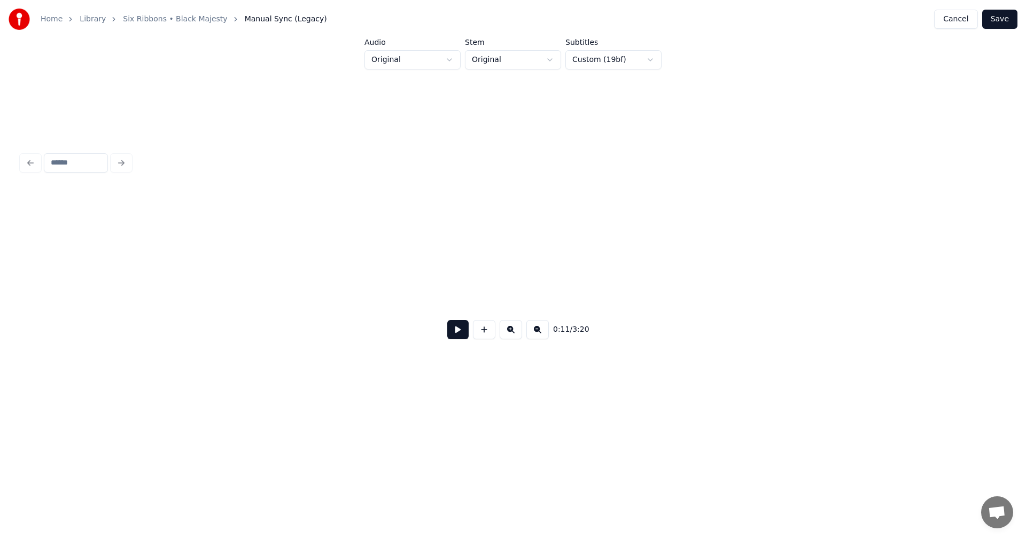
scroll to position [0, 2237]
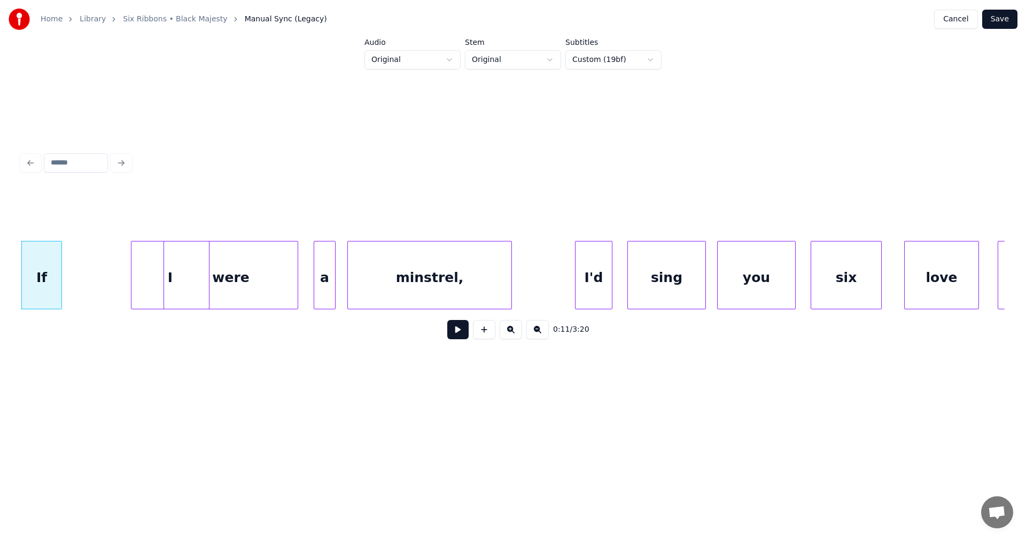
click at [166, 315] on div "0:11 / 3:20" at bounding box center [512, 269] width 983 height 162
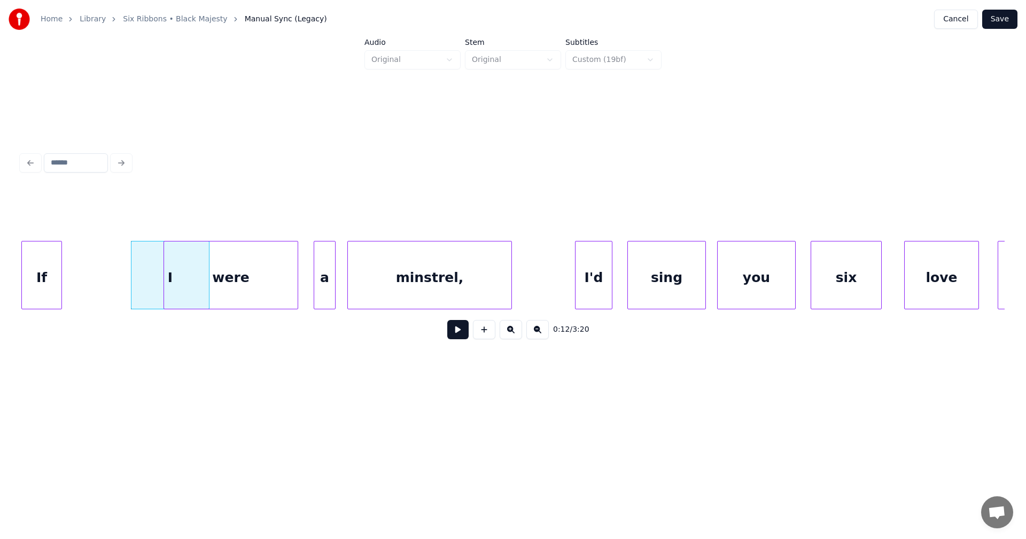
drag, startPoint x: 166, startPoint y: 315, endPoint x: 158, endPoint y: 303, distance: 14.7
click at [164, 313] on div "0:12 / 3:20" at bounding box center [512, 269] width 983 height 162
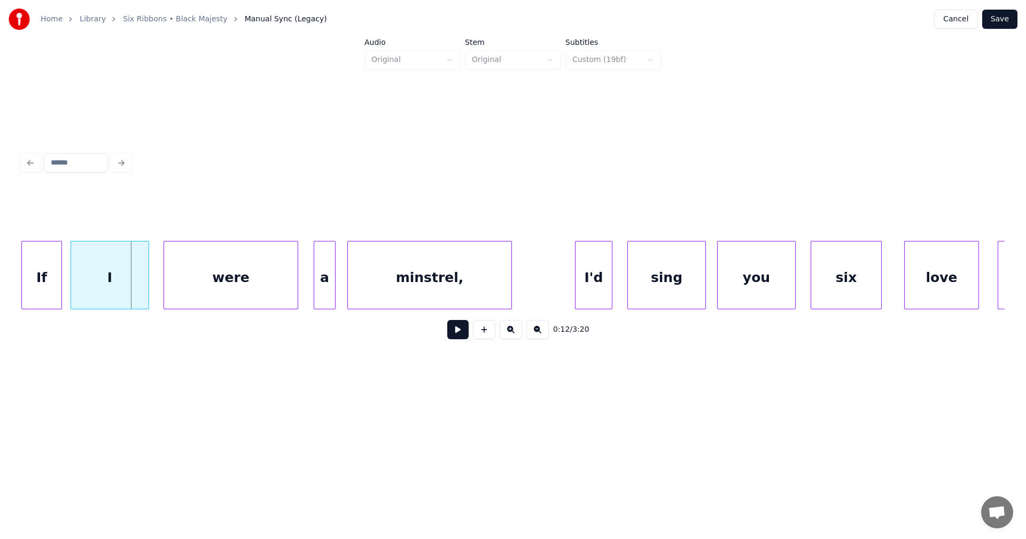
click at [97, 297] on div "I" at bounding box center [110, 278] width 78 height 73
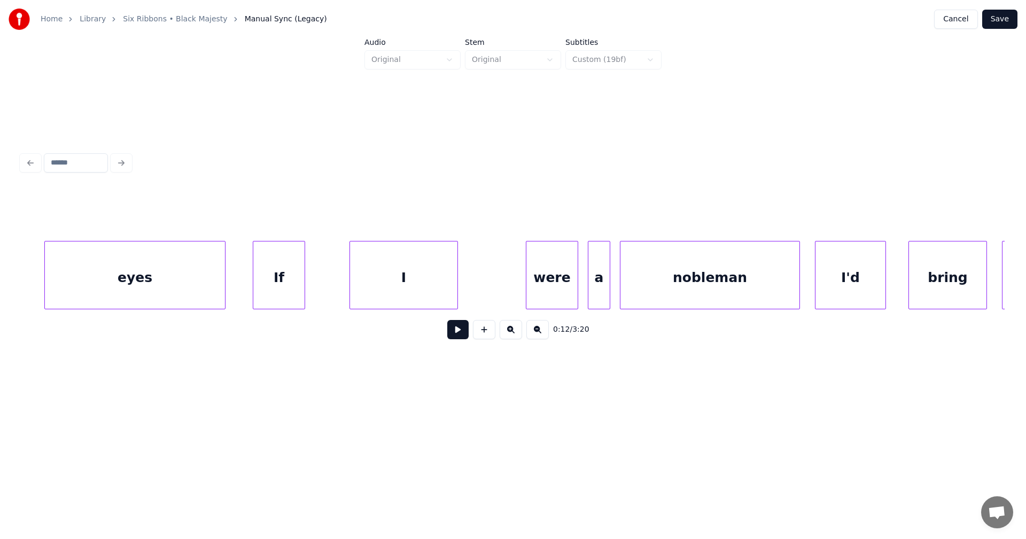
scroll to position [0, 11019]
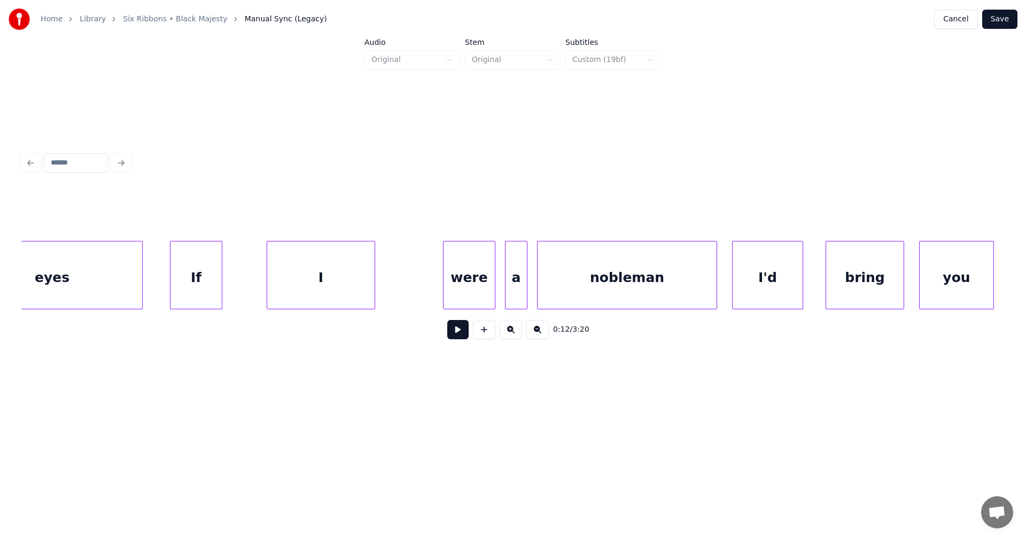
click at [126, 288] on div "eyes" at bounding box center [52, 278] width 180 height 73
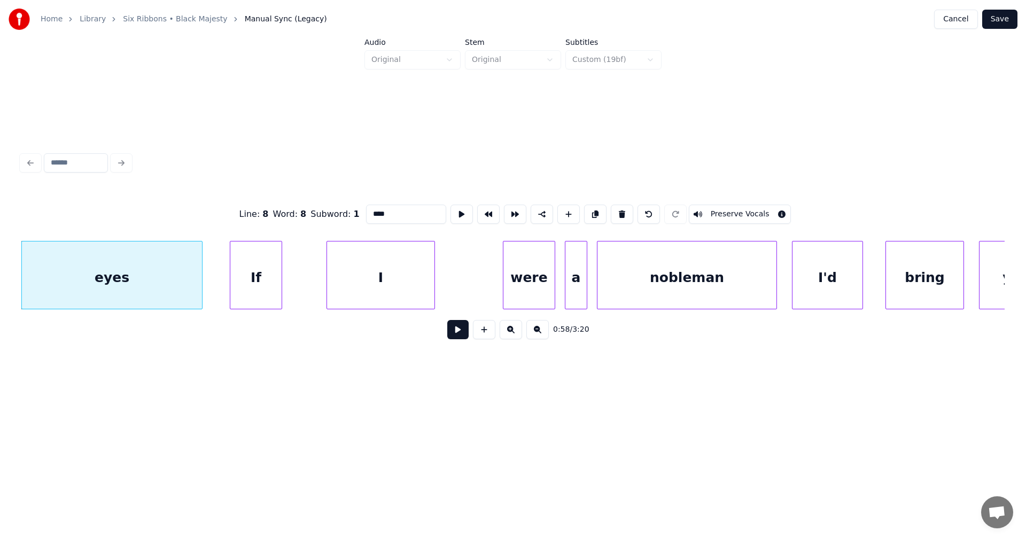
click at [455, 333] on button at bounding box center [457, 329] width 21 height 19
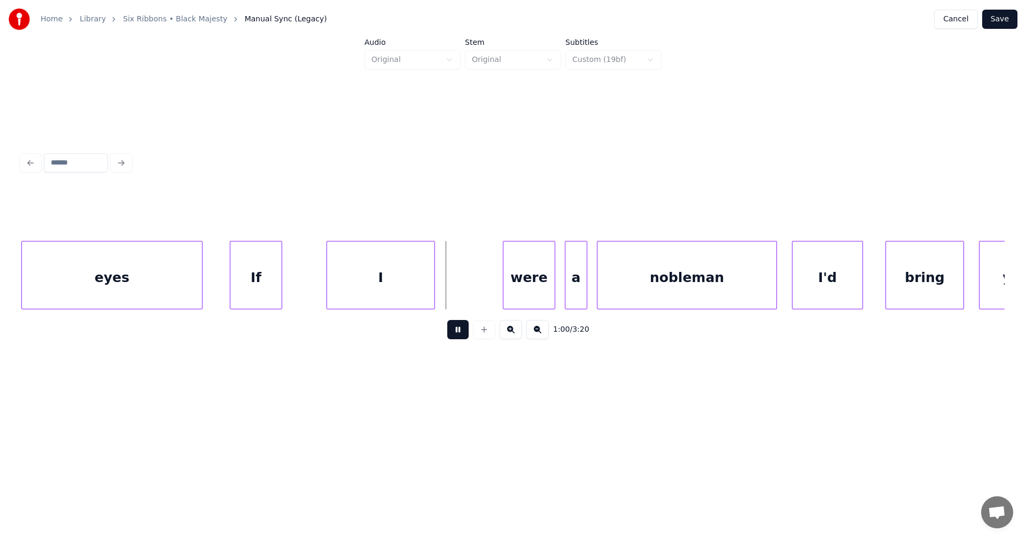
drag, startPoint x: 466, startPoint y: 336, endPoint x: 456, endPoint y: 330, distance: 10.5
click at [459, 331] on button at bounding box center [457, 329] width 21 height 19
click at [264, 286] on div "If" at bounding box center [255, 278] width 51 height 73
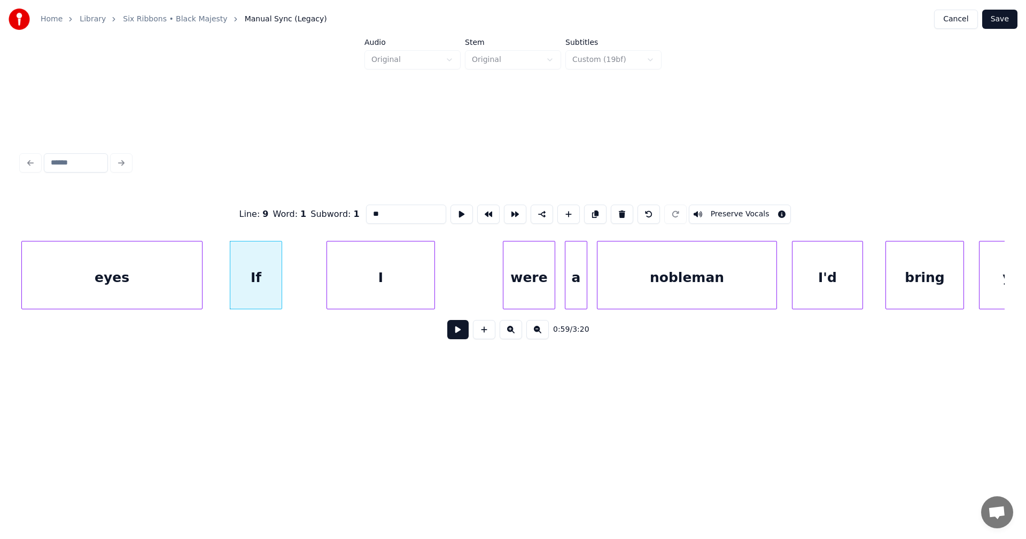
click at [459, 333] on button at bounding box center [457, 329] width 21 height 19
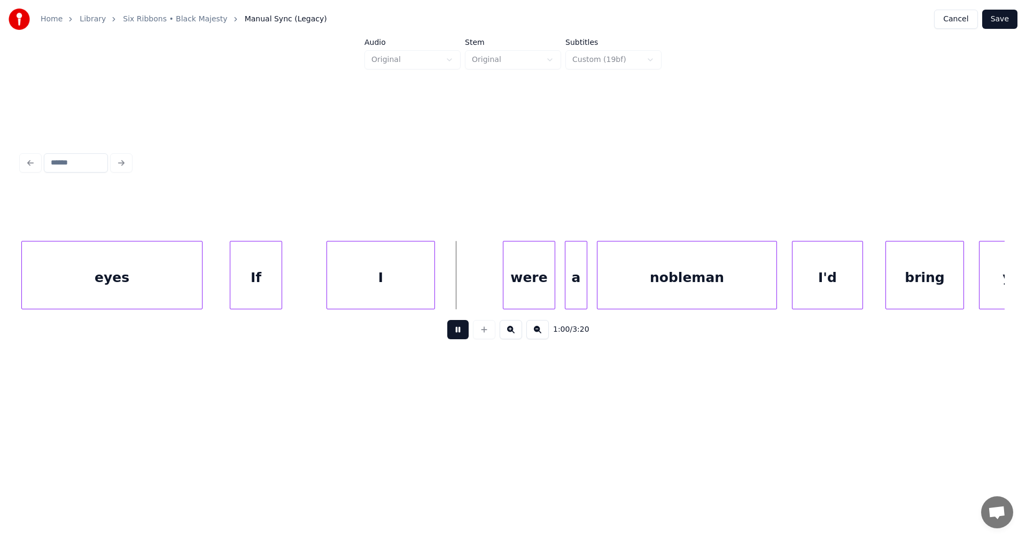
click at [459, 332] on button at bounding box center [457, 329] width 21 height 19
click at [485, 291] on div "were" at bounding box center [507, 278] width 51 height 73
click at [547, 289] on div at bounding box center [546, 275] width 3 height 67
click at [462, 334] on button at bounding box center [457, 329] width 21 height 19
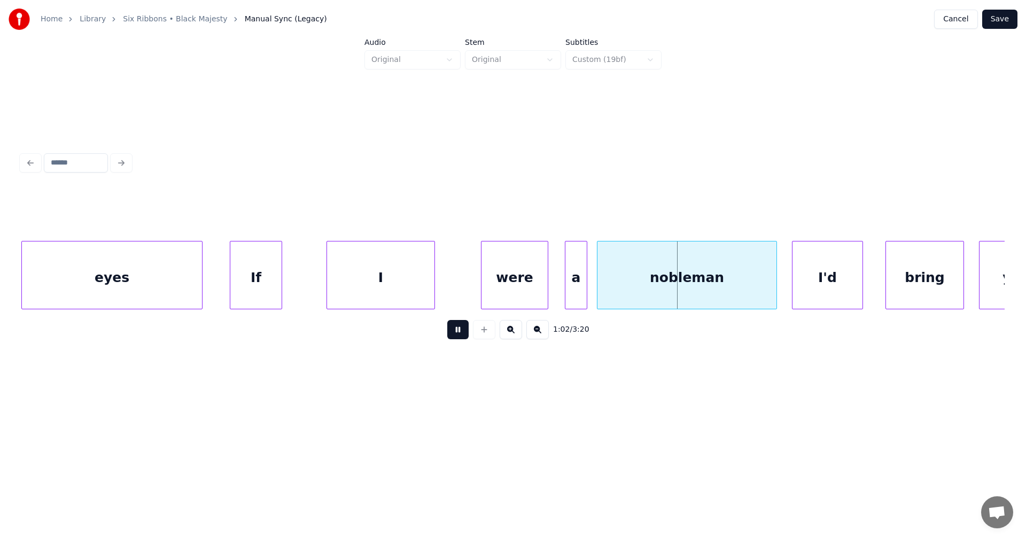
drag, startPoint x: 462, startPoint y: 333, endPoint x: 467, endPoint y: 320, distance: 14.4
click at [462, 330] on button at bounding box center [457, 329] width 21 height 19
click at [483, 291] on div at bounding box center [483, 275] width 3 height 67
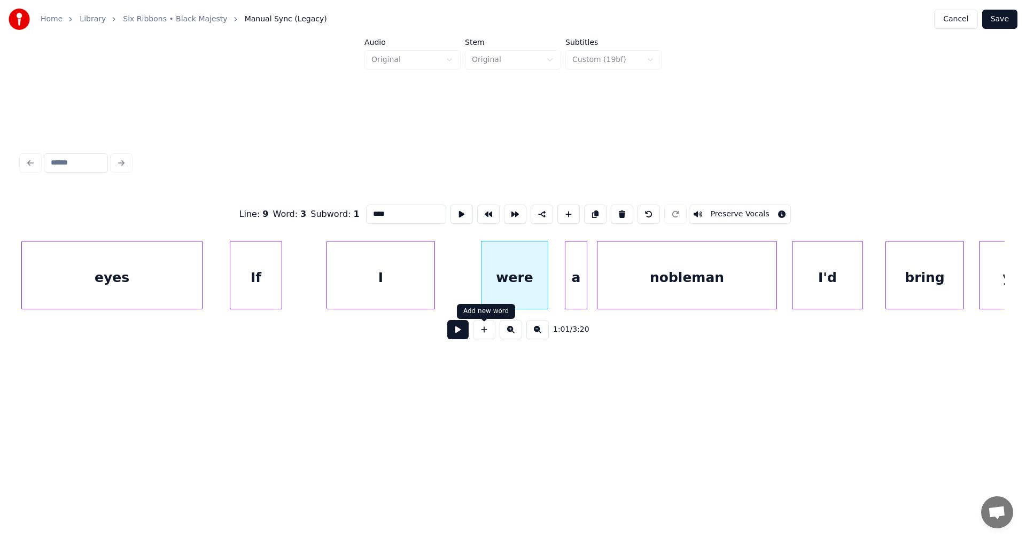
click at [469, 337] on div "1:01 / 3:20" at bounding box center [513, 330] width 966 height 24
click at [463, 337] on button at bounding box center [457, 329] width 21 height 19
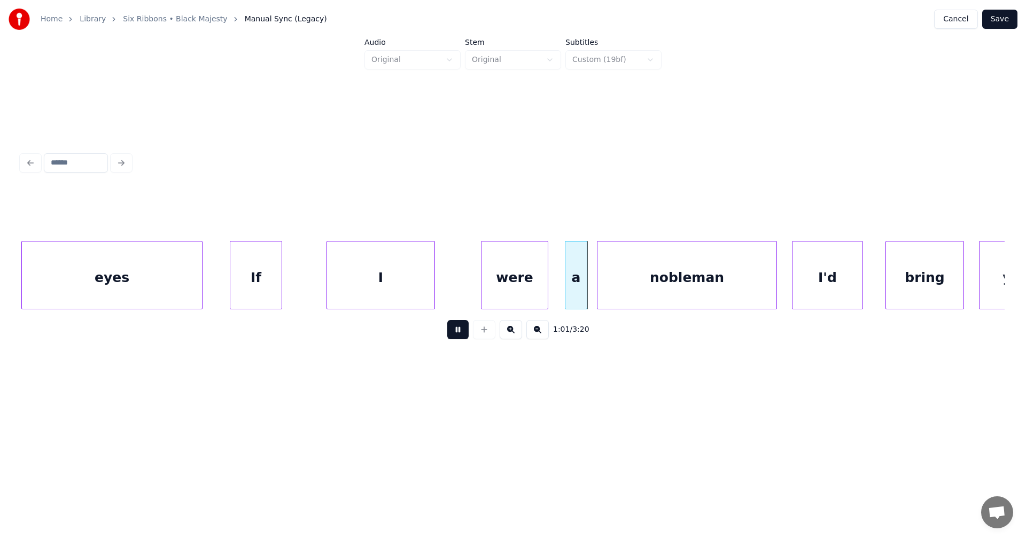
drag, startPoint x: 463, startPoint y: 337, endPoint x: 475, endPoint y: 321, distance: 19.1
click at [467, 330] on button at bounding box center [457, 329] width 21 height 19
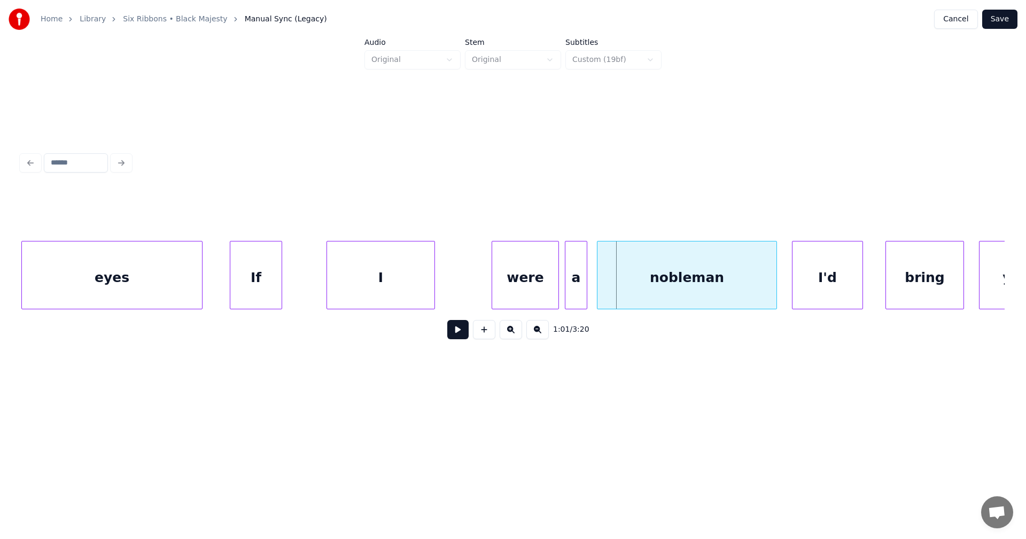
click at [502, 300] on div "were" at bounding box center [525, 278] width 66 height 73
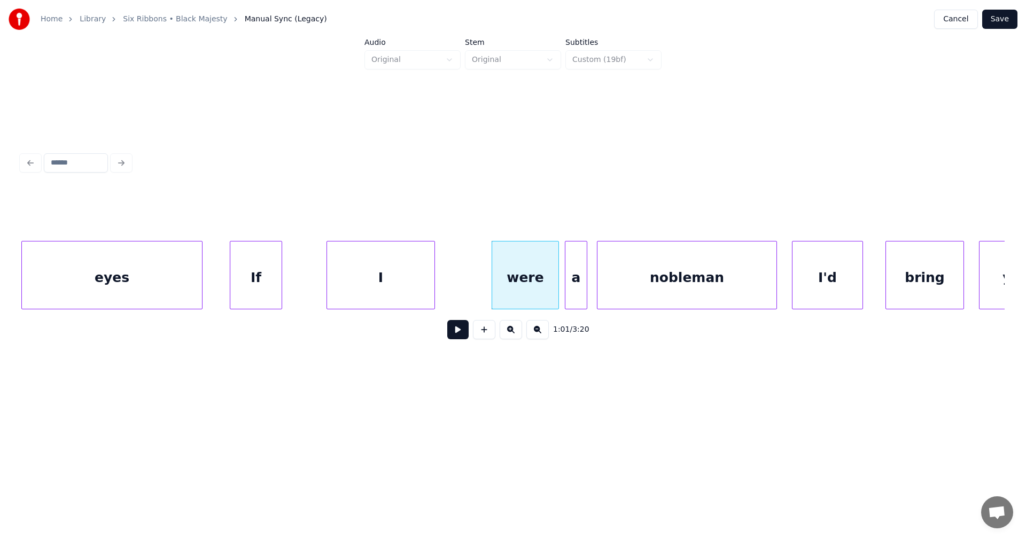
click at [459, 334] on button at bounding box center [457, 329] width 21 height 19
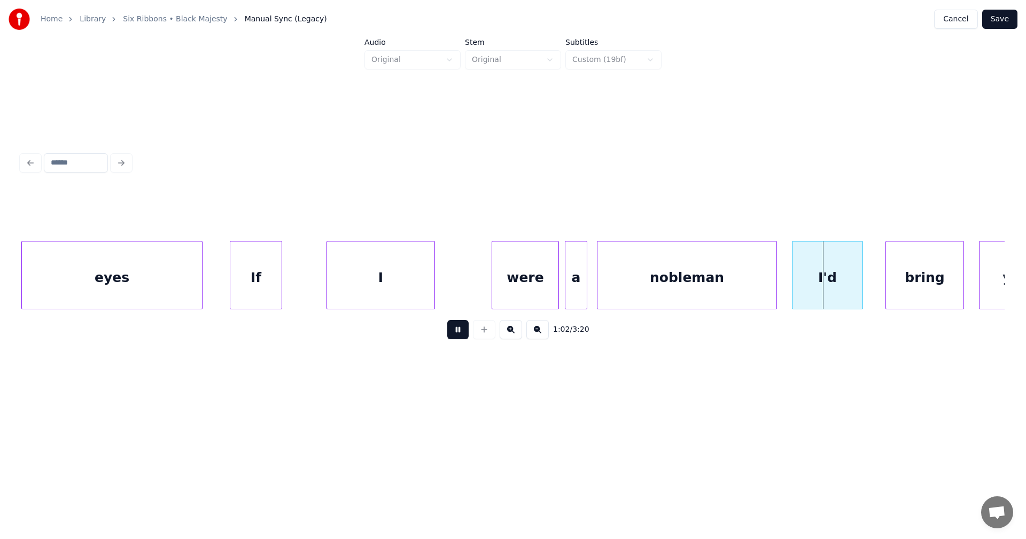
click at [459, 334] on button at bounding box center [457, 329] width 21 height 19
click at [467, 336] on button at bounding box center [457, 329] width 21 height 19
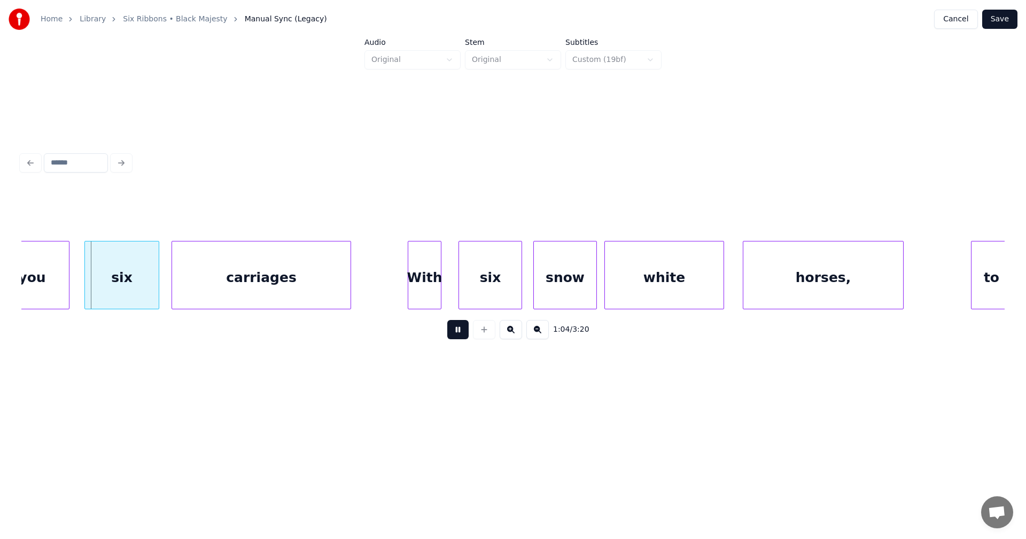
click at [464, 336] on button at bounding box center [457, 329] width 21 height 19
click at [1000, 21] on button "Save" at bounding box center [999, 19] width 35 height 19
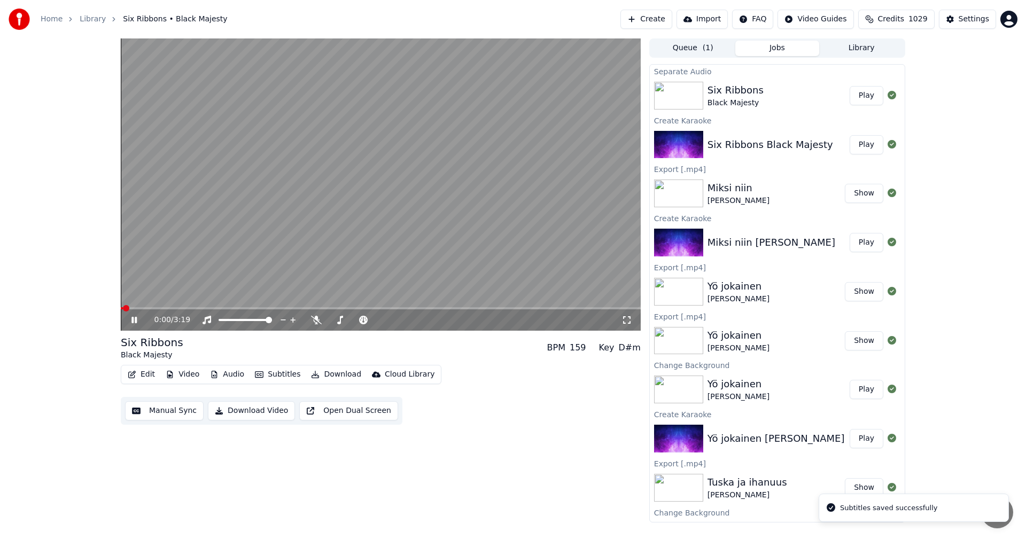
click at [234, 308] on span at bounding box center [381, 308] width 520 height 2
click at [135, 319] on icon at bounding box center [133, 320] width 5 height 6
click at [150, 373] on button "Edit" at bounding box center [141, 374] width 36 height 15
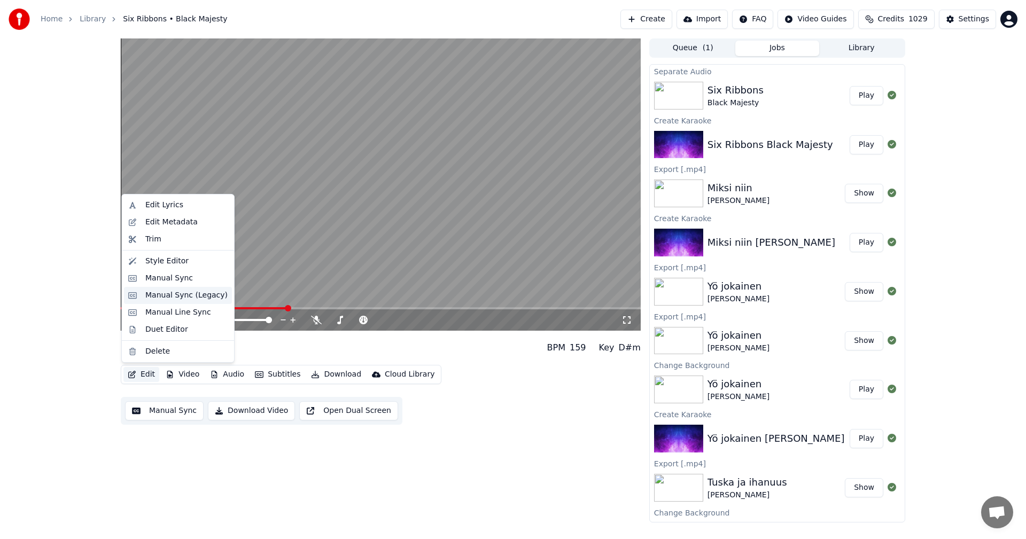
click at [174, 294] on div "Manual Sync (Legacy)" at bounding box center [186, 295] width 82 height 11
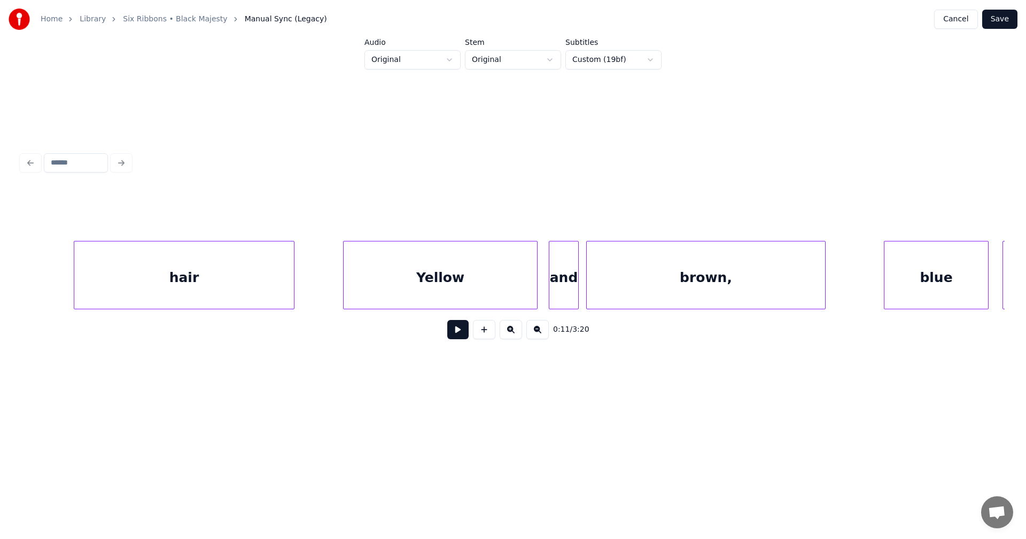
scroll to position [0, 8844]
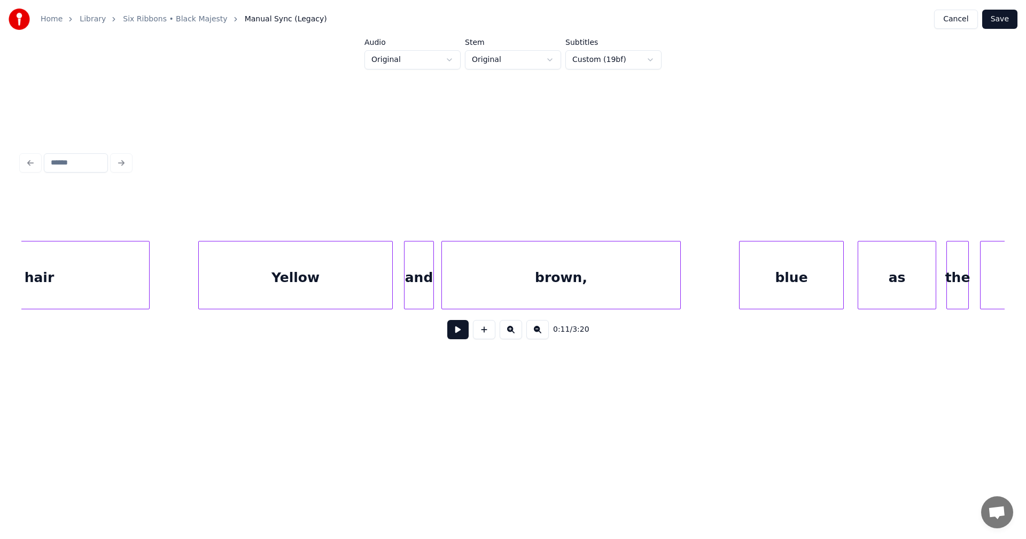
click at [282, 298] on div "Yellow" at bounding box center [295, 278] width 193 height 73
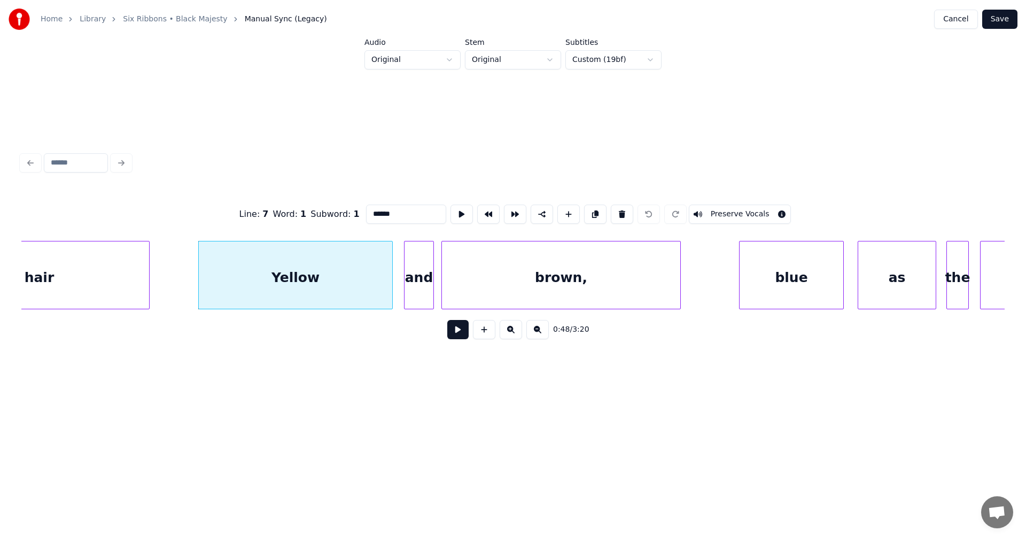
click at [454, 333] on button at bounding box center [457, 329] width 21 height 19
click at [454, 332] on button at bounding box center [457, 329] width 21 height 19
click at [459, 333] on button at bounding box center [457, 329] width 21 height 19
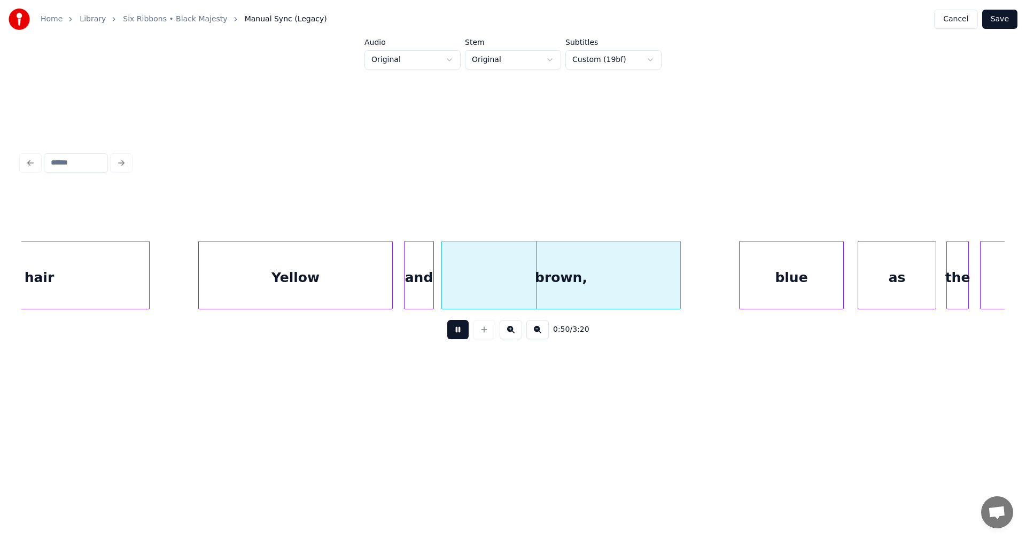
drag, startPoint x: 459, startPoint y: 333, endPoint x: 448, endPoint y: 322, distance: 14.7
click at [456, 329] on button at bounding box center [457, 329] width 21 height 19
click at [427, 296] on div "and" at bounding box center [419, 278] width 29 height 73
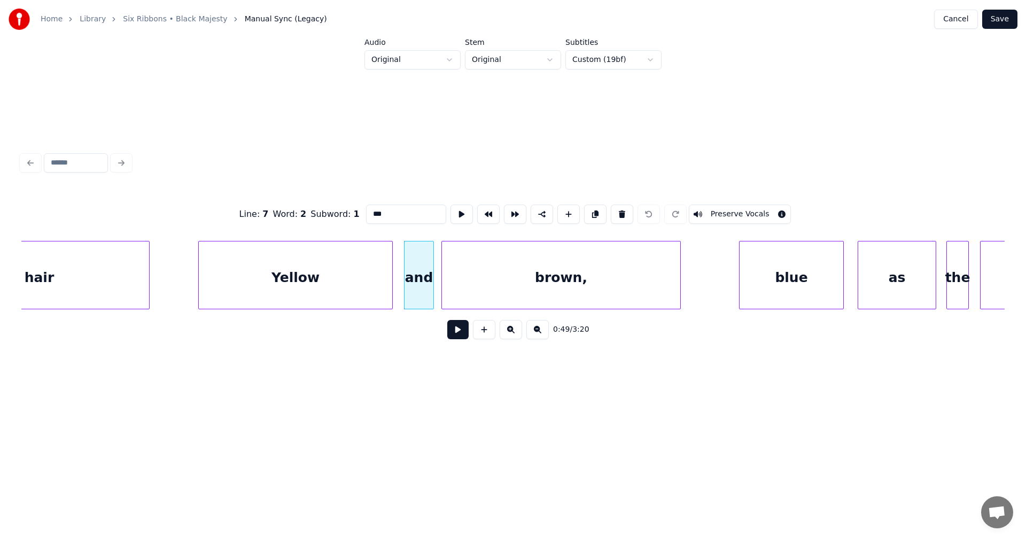
click at [461, 331] on button at bounding box center [457, 329] width 21 height 19
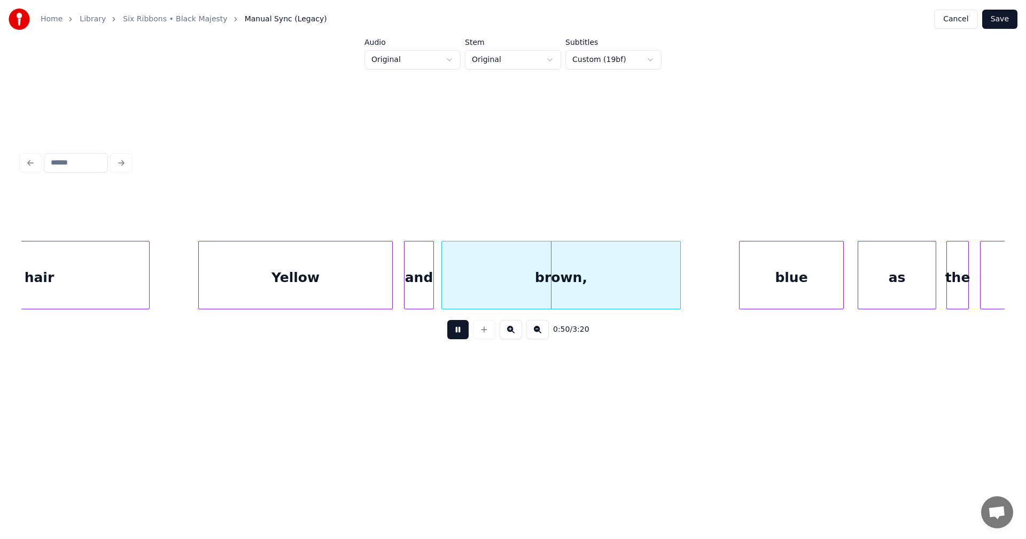
drag, startPoint x: 461, startPoint y: 331, endPoint x: 454, endPoint y: 323, distance: 10.6
click at [459, 329] on button at bounding box center [457, 329] width 21 height 19
click at [462, 301] on div "brown," at bounding box center [561, 278] width 238 height 73
click at [467, 335] on button at bounding box center [457, 329] width 21 height 19
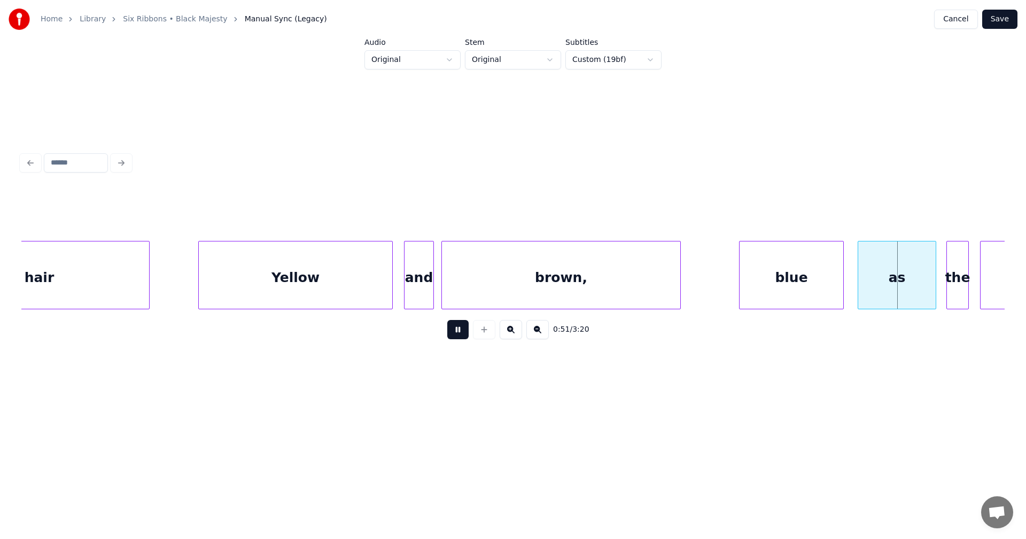
click at [466, 334] on button at bounding box center [457, 329] width 21 height 19
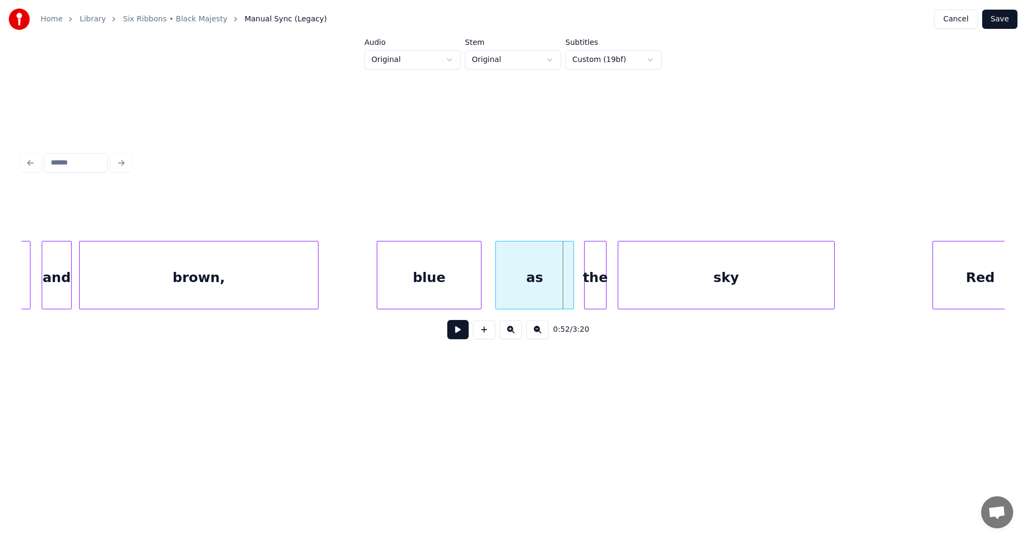
scroll to position [0, 9207]
click at [636, 289] on div at bounding box center [635, 275] width 3 height 67
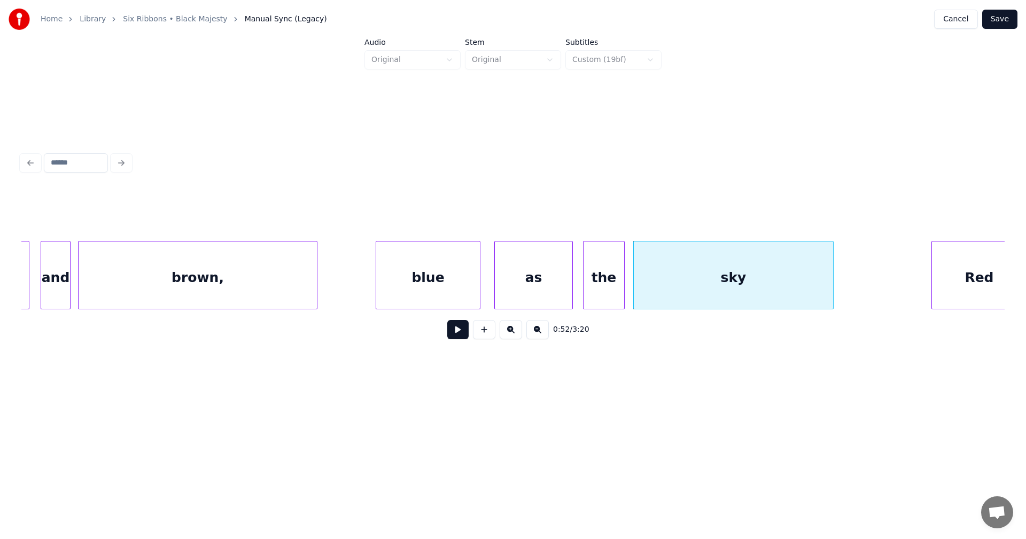
click at [623, 288] on div at bounding box center [622, 275] width 3 height 67
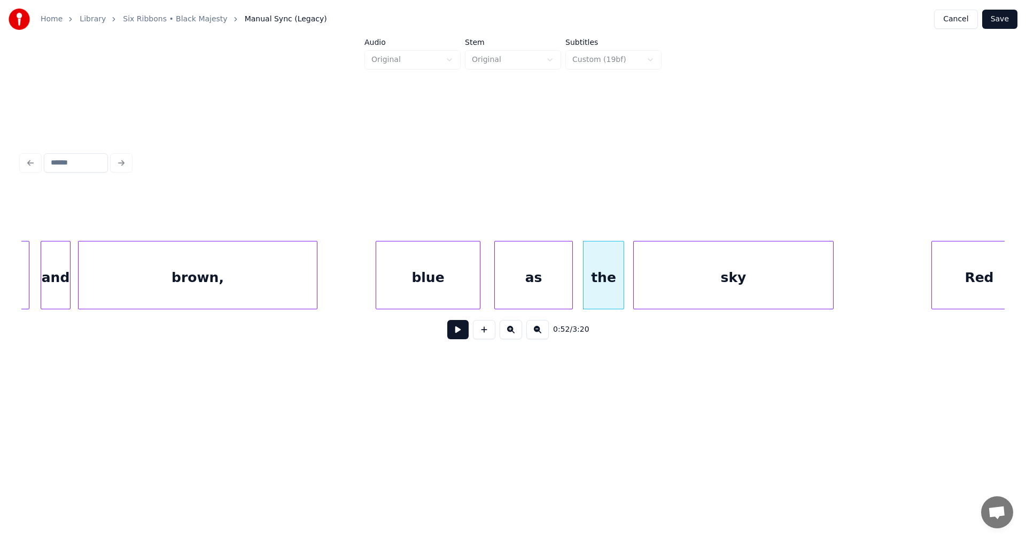
click at [567, 294] on div "as" at bounding box center [534, 278] width 78 height 73
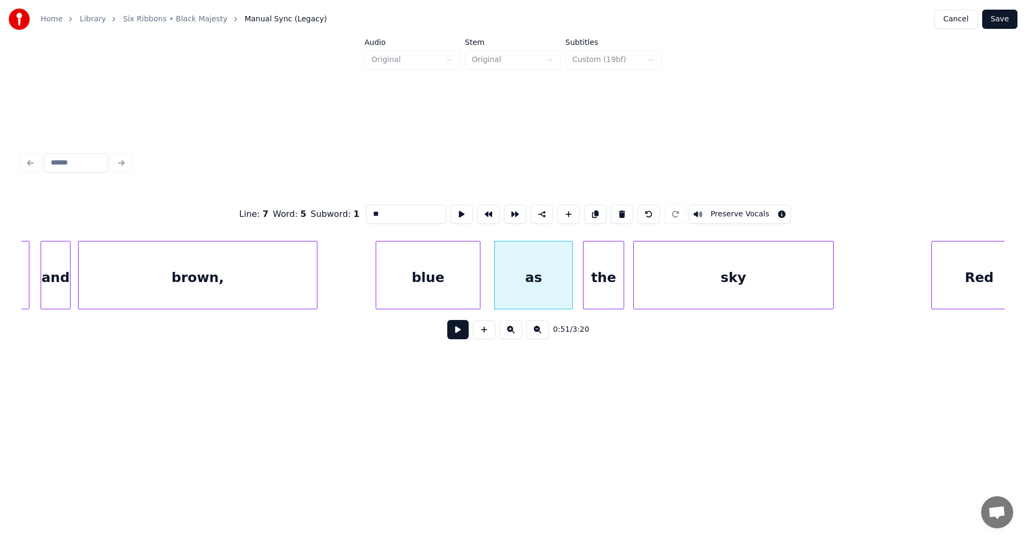
click at [455, 332] on button at bounding box center [457, 329] width 21 height 19
click at [456, 331] on button at bounding box center [457, 329] width 21 height 19
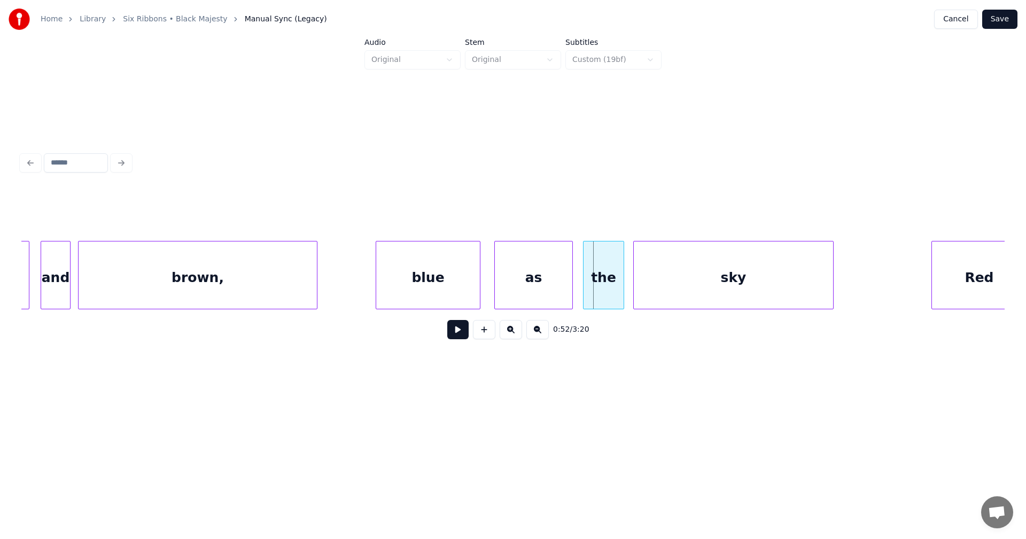
click at [456, 331] on button at bounding box center [457, 329] width 21 height 19
click at [456, 330] on button at bounding box center [457, 329] width 21 height 19
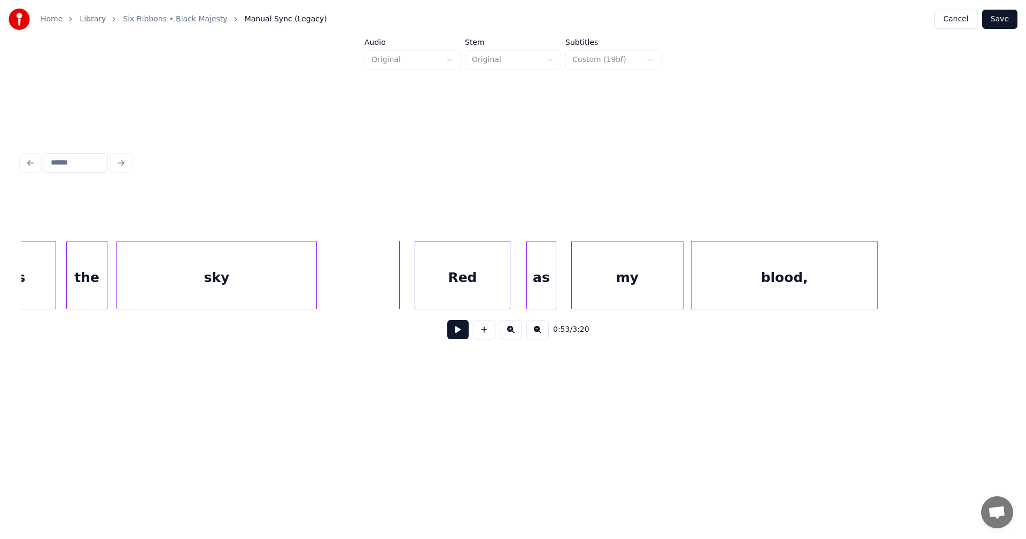
scroll to position [0, 9742]
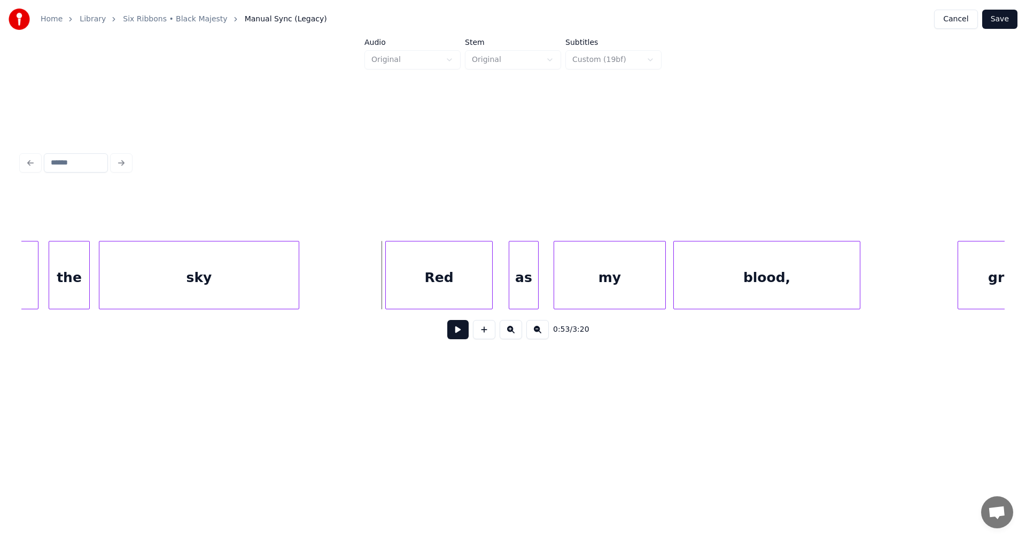
click at [387, 290] on div at bounding box center [387, 275] width 3 height 67
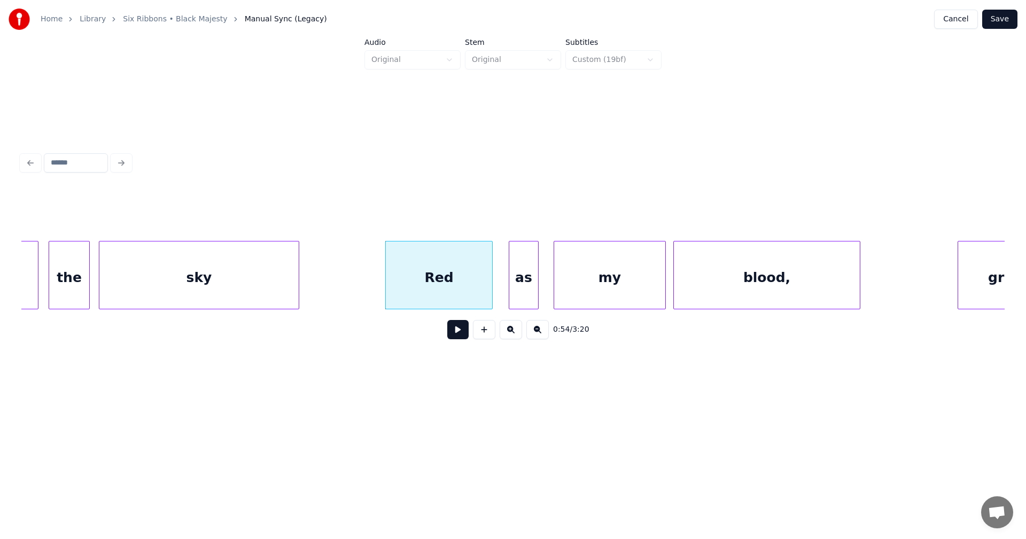
click at [462, 338] on button at bounding box center [457, 329] width 21 height 19
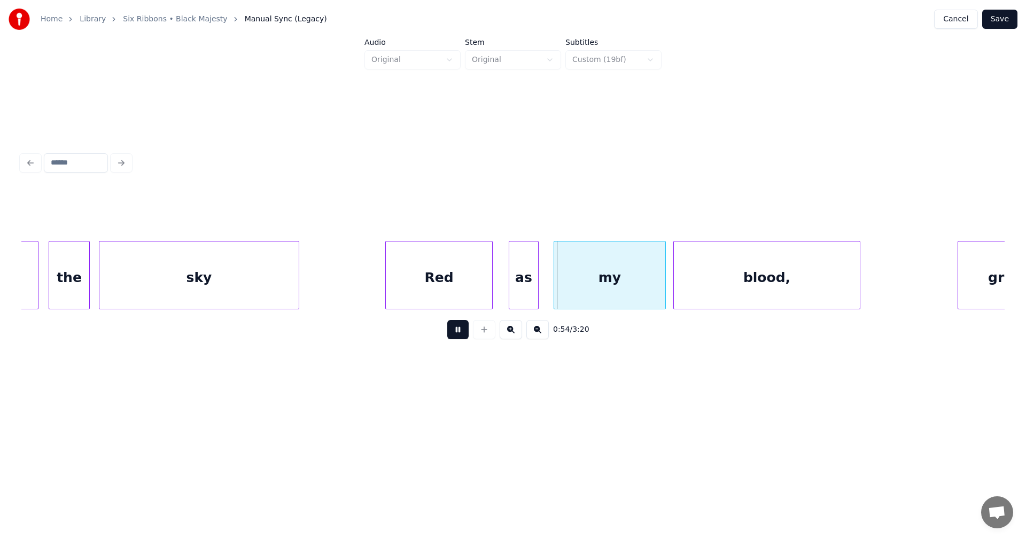
drag, startPoint x: 461, startPoint y: 338, endPoint x: 405, endPoint y: 305, distance: 65.6
click at [456, 335] on button at bounding box center [457, 329] width 21 height 19
click at [461, 337] on button at bounding box center [457, 329] width 21 height 19
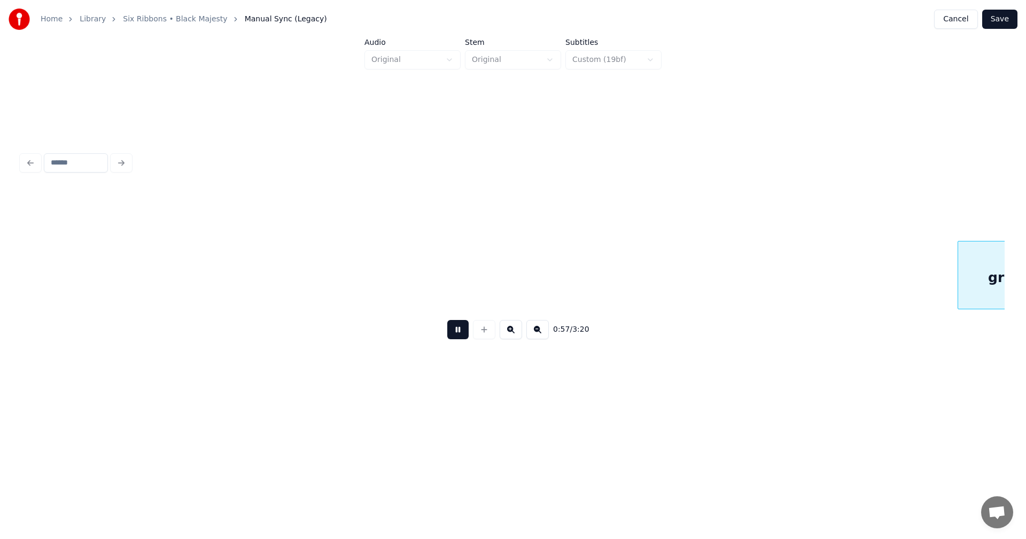
scroll to position [0, 10728]
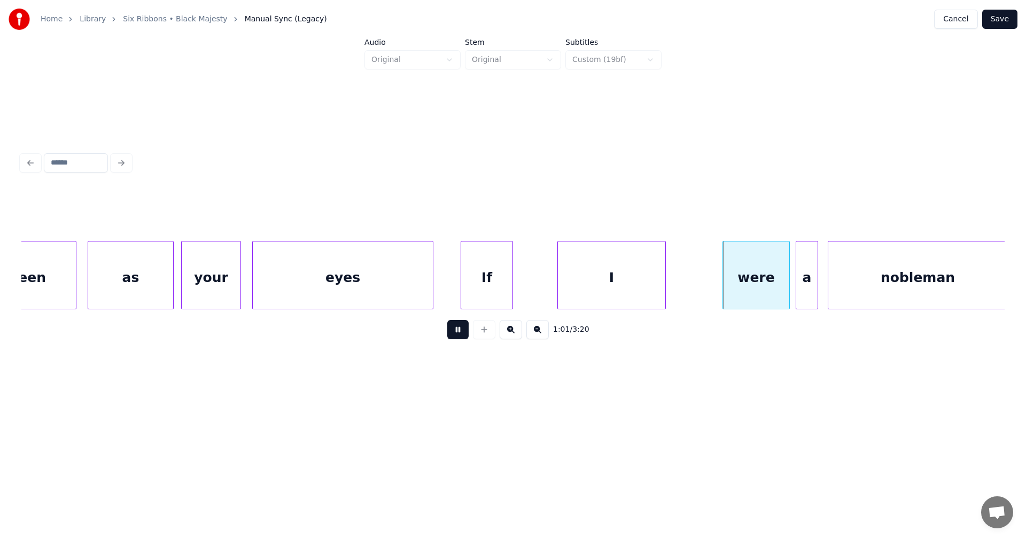
drag, startPoint x: 461, startPoint y: 337, endPoint x: 548, endPoint y: 293, distance: 97.8
click at [463, 335] on button at bounding box center [457, 329] width 21 height 19
click at [580, 288] on div "I" at bounding box center [611, 278] width 107 height 73
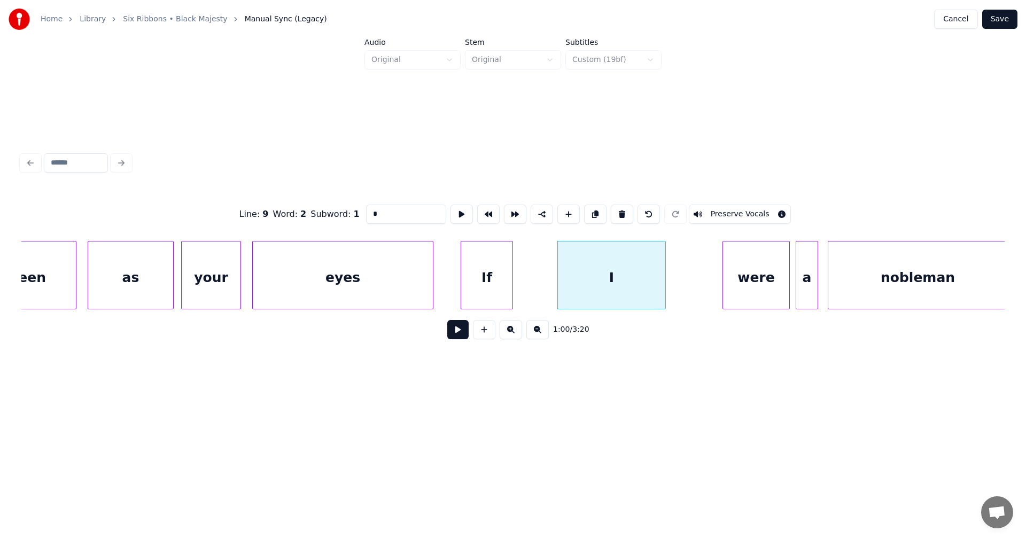
click at [499, 283] on div "If" at bounding box center [486, 278] width 51 height 73
type input "**"
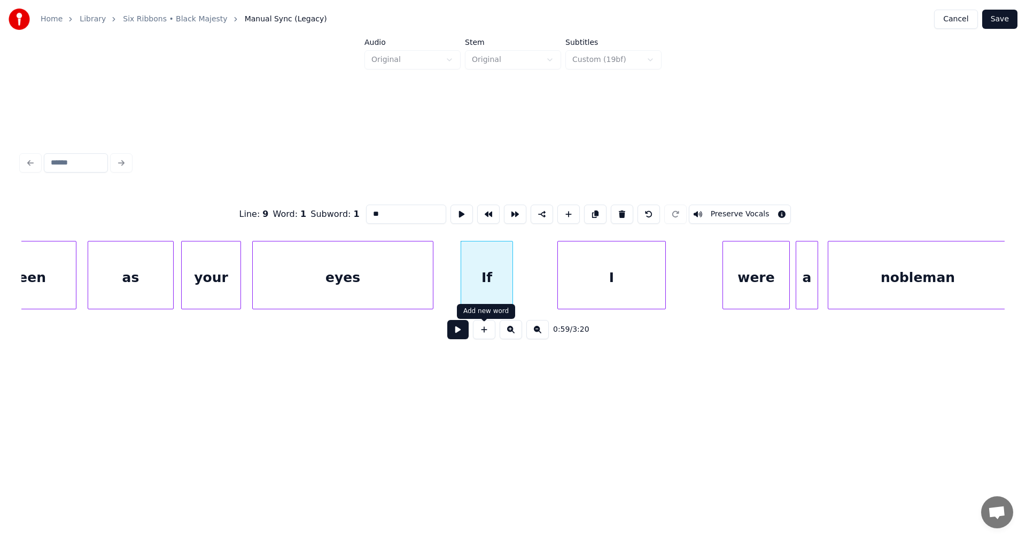
click at [461, 332] on button at bounding box center [457, 329] width 21 height 19
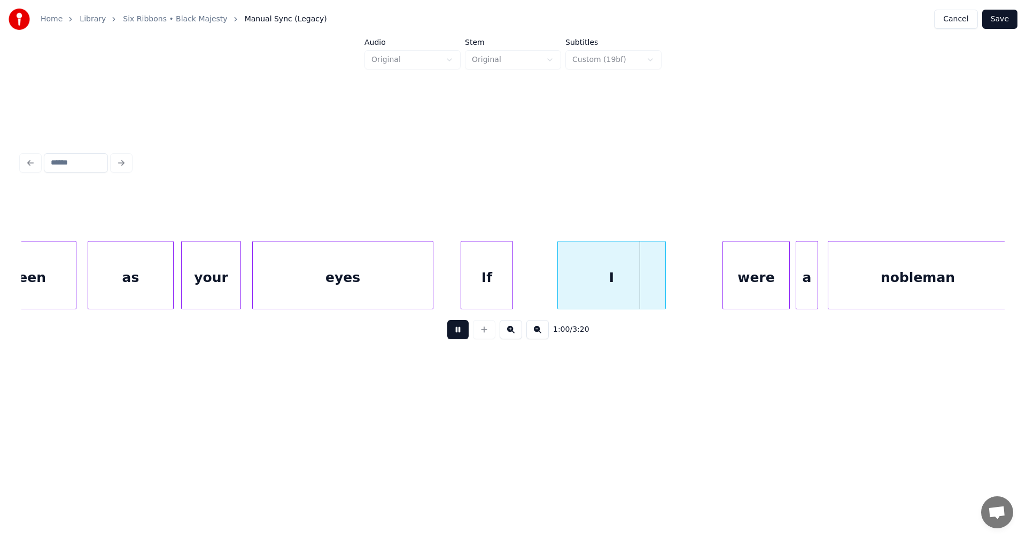
click
type input "**"
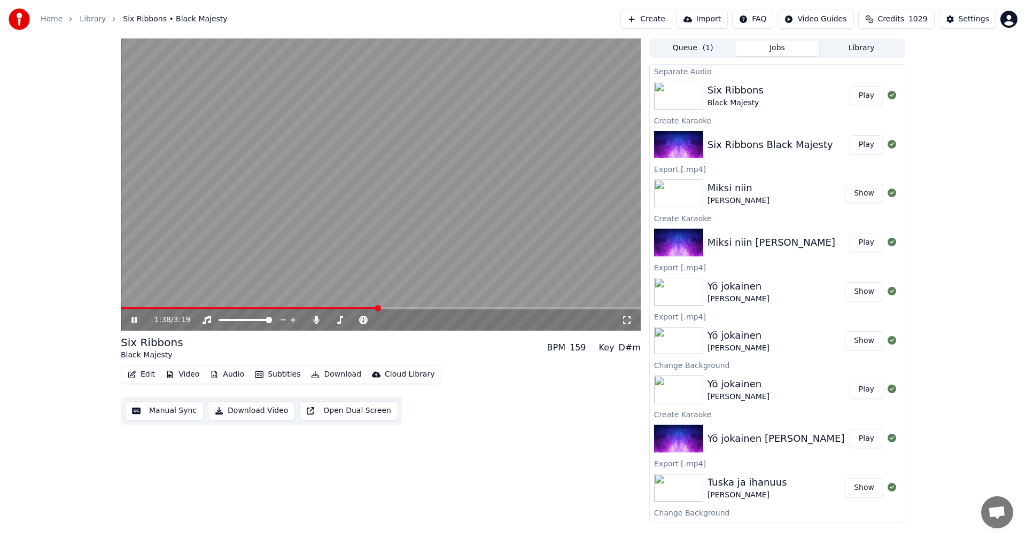
click at [429, 309] on div "1:38 / 3:19" at bounding box center [381, 319] width 520 height 24
click at [430, 308] on span at bounding box center [381, 308] width 520 height 2
click at [418, 309] on span at bounding box center [279, 308] width 317 height 2
drag, startPoint x: 133, startPoint y: 319, endPoint x: 135, endPoint y: 328, distance: 9.2
click at [133, 319] on icon at bounding box center [133, 320] width 5 height 6
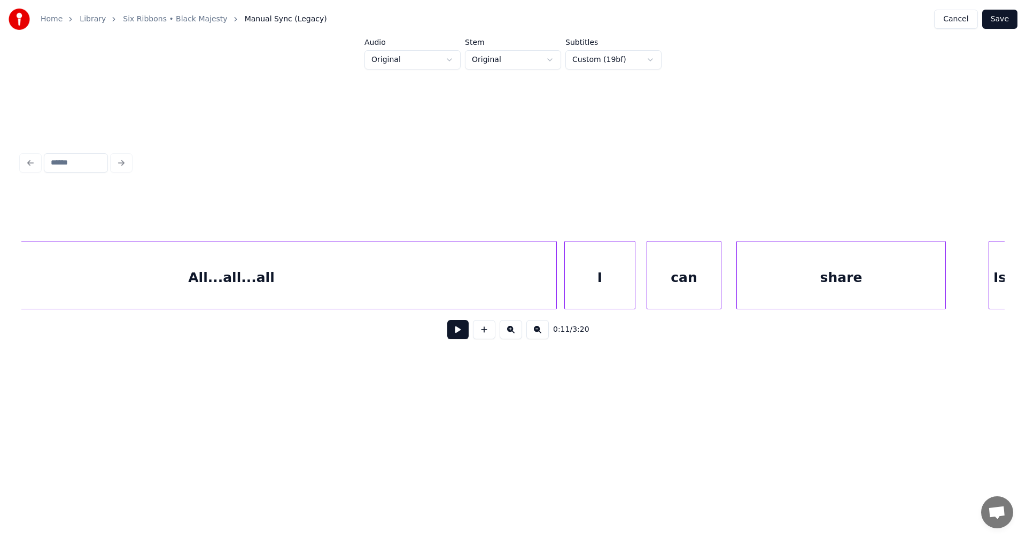
scroll to position [0, 31688]
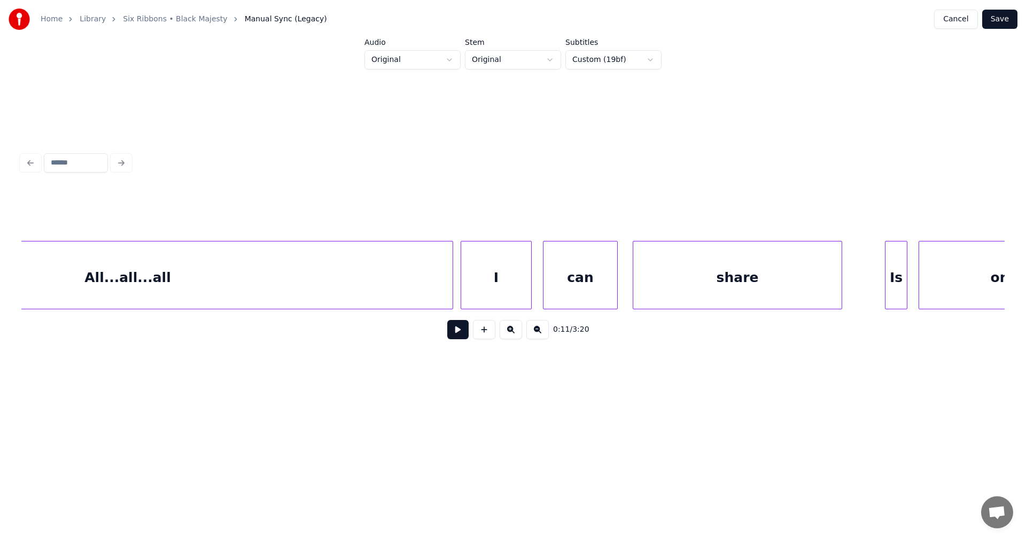
drag, startPoint x: 804, startPoint y: 298, endPoint x: 875, endPoint y: 317, distance: 73.1
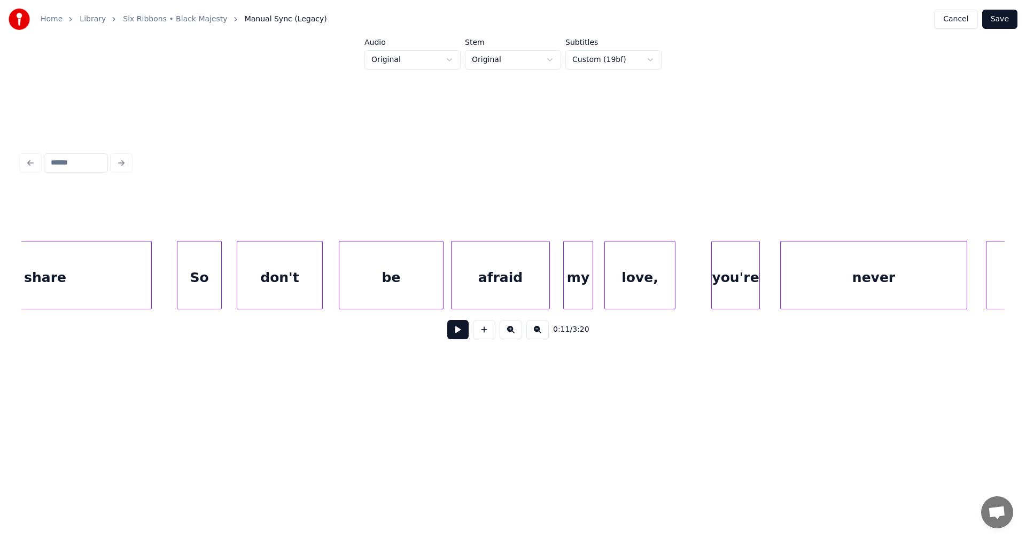
scroll to position [0, 24543]
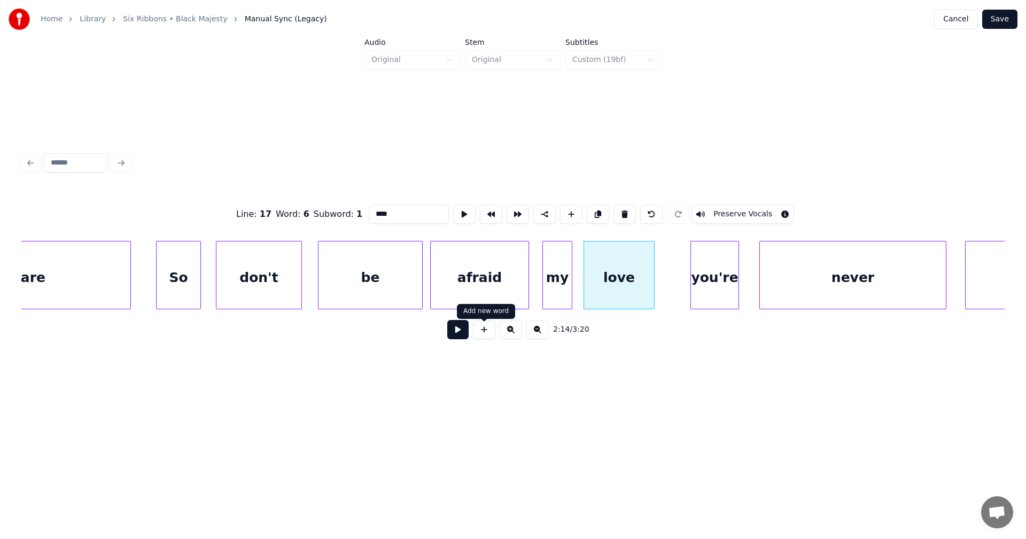
type input "****"
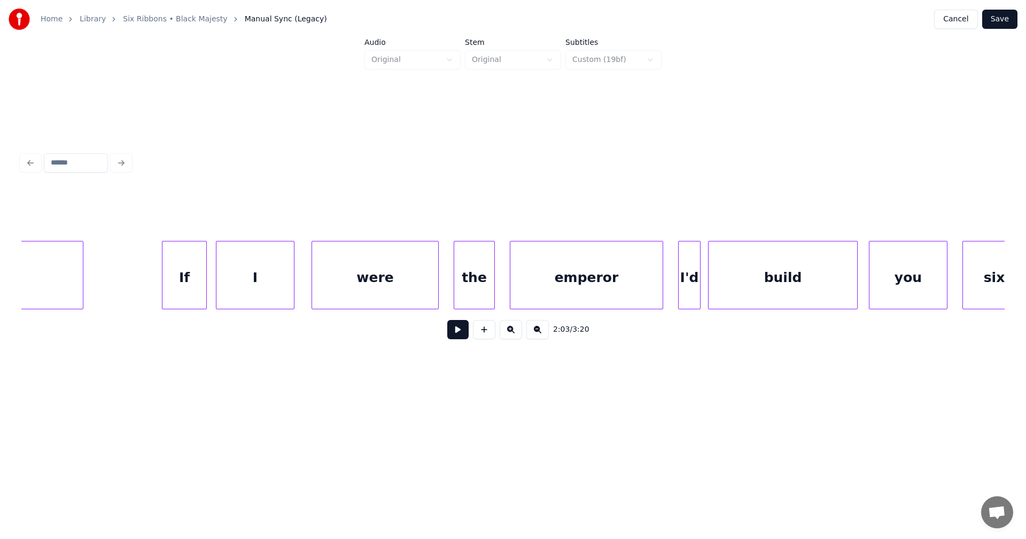
scroll to position [0, 13214]
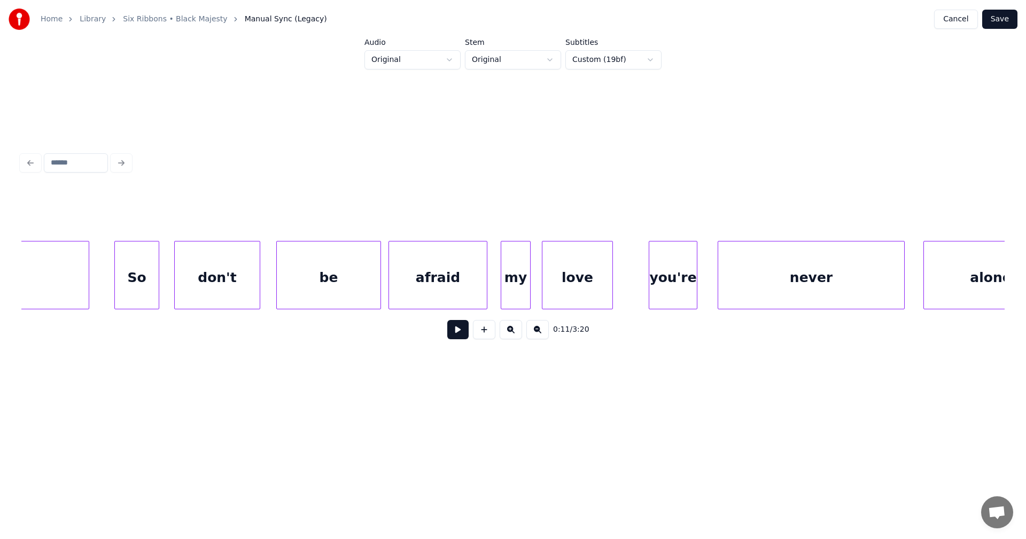
scroll to position [0, 24688]
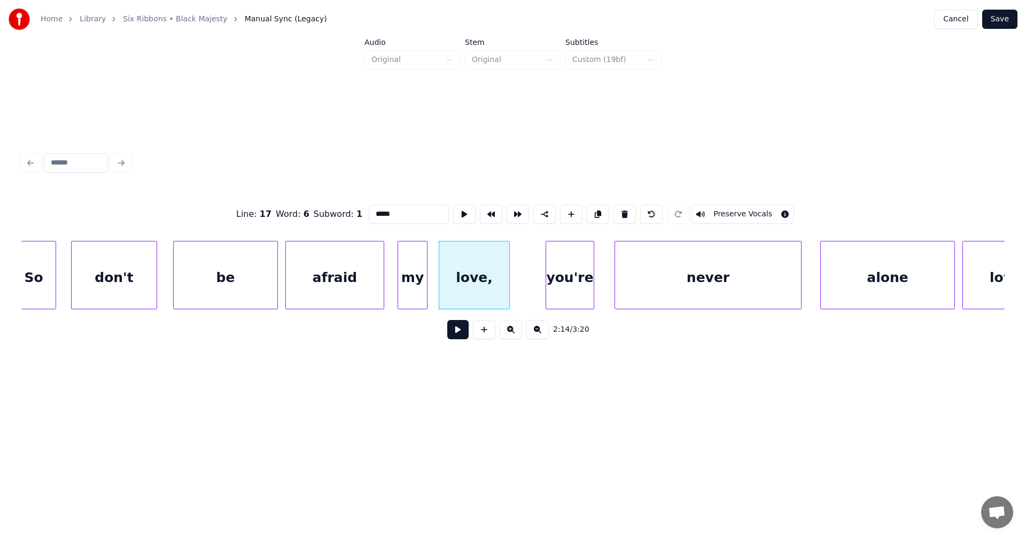
type input "*****"
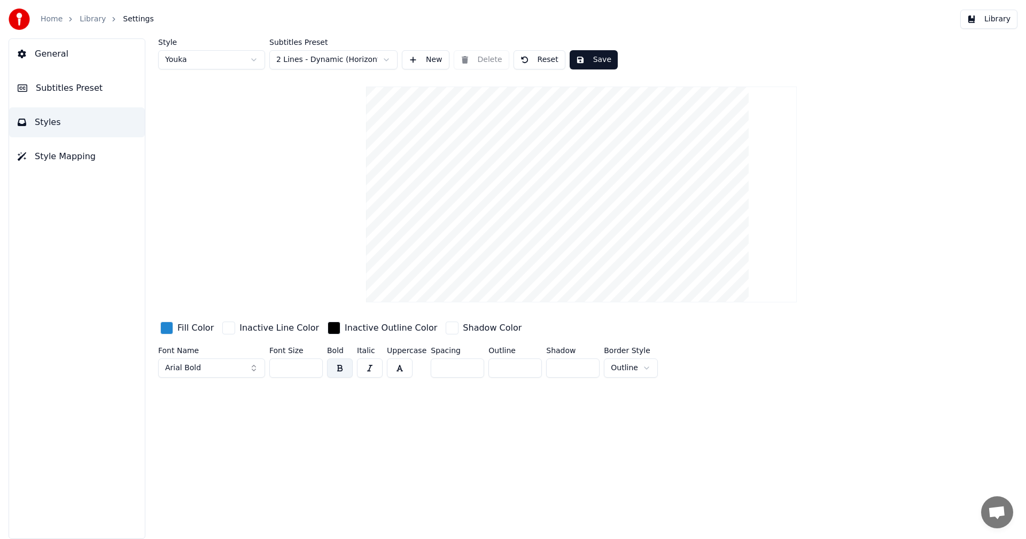
type input "**"
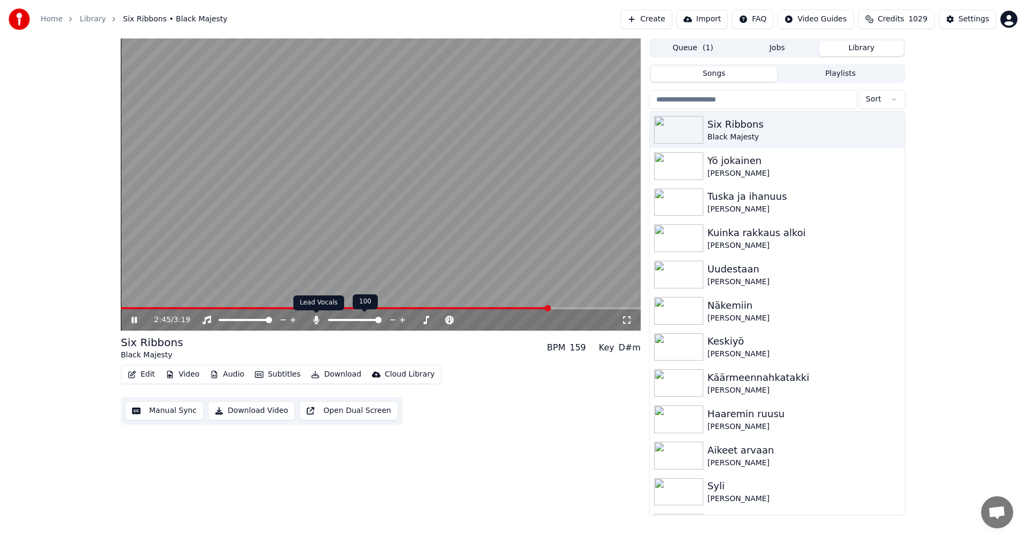
drag, startPoint x: 312, startPoint y: 321, endPoint x: 320, endPoint y: 331, distance: 12.5
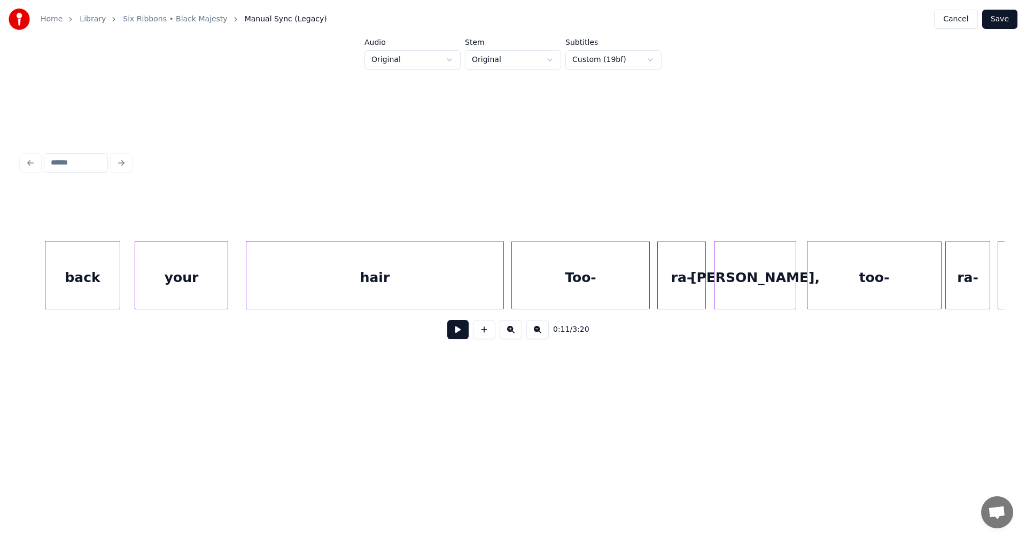
scroll to position [0, 28747]
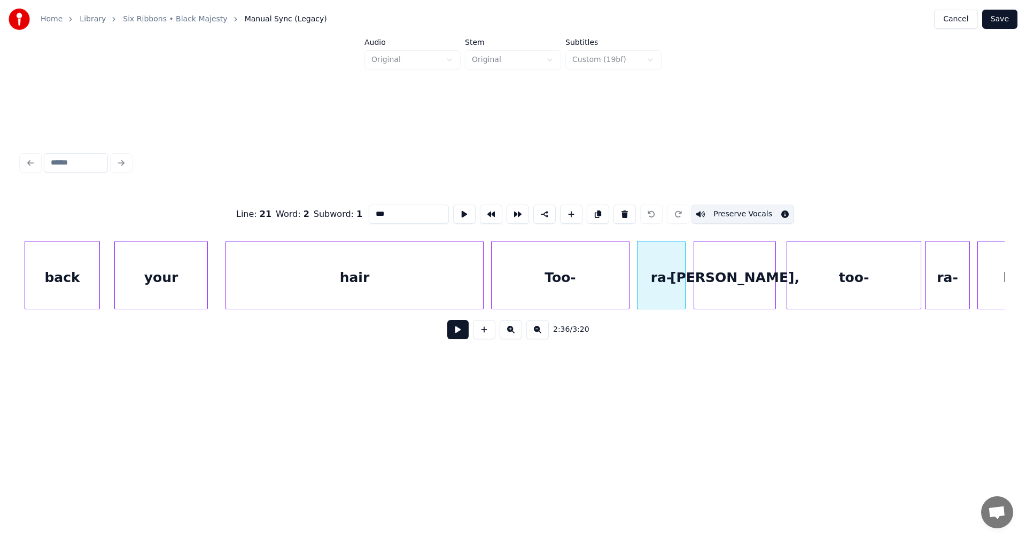
type input "****"
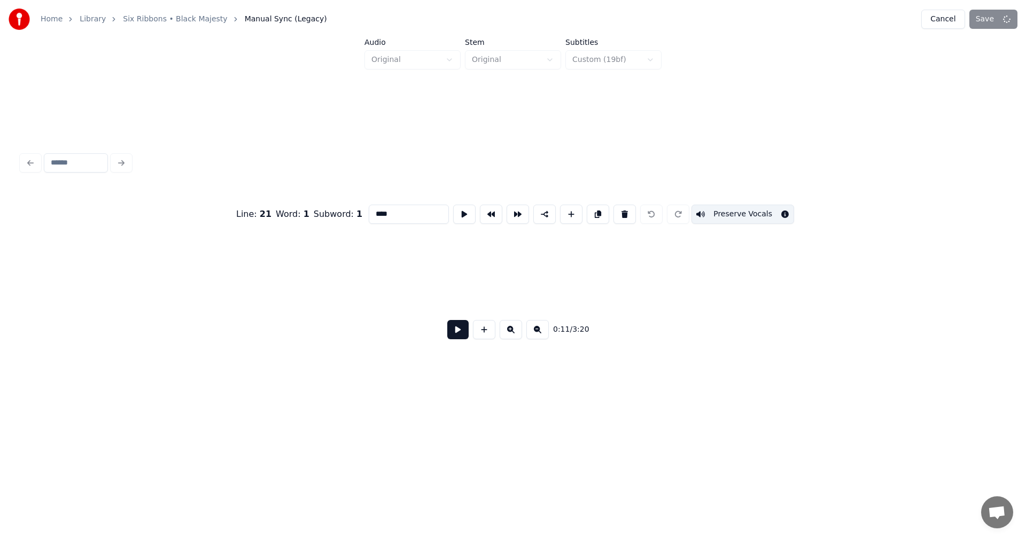
scroll to position [0, 2237]
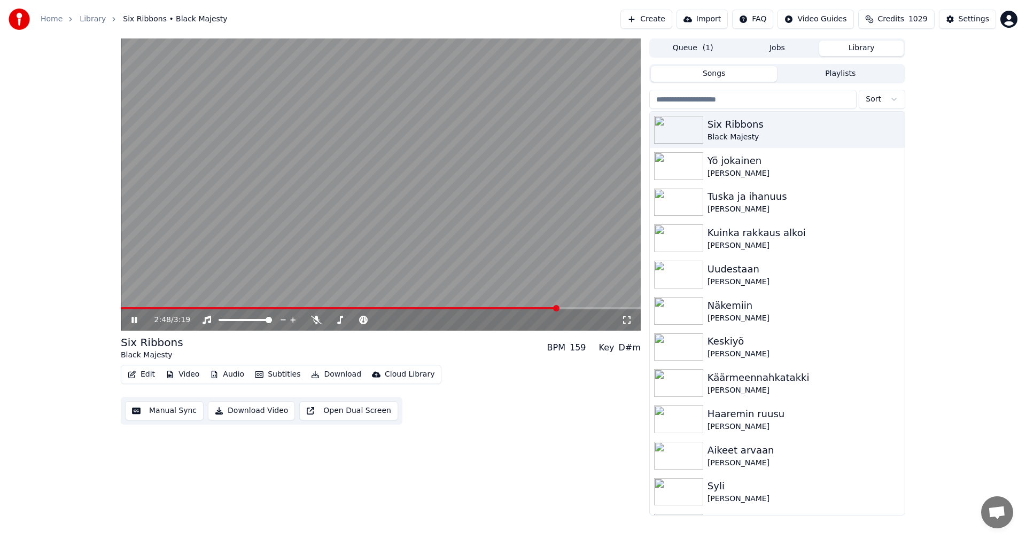
drag, startPoint x: 131, startPoint y: 320, endPoint x: 216, endPoint y: 362, distance: 94.2
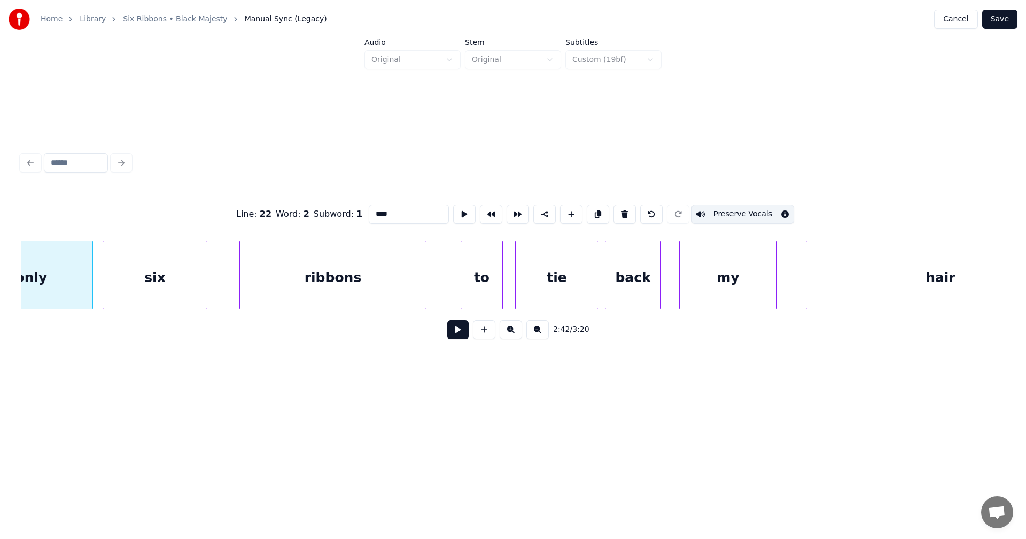
scroll to position [0, 30407]
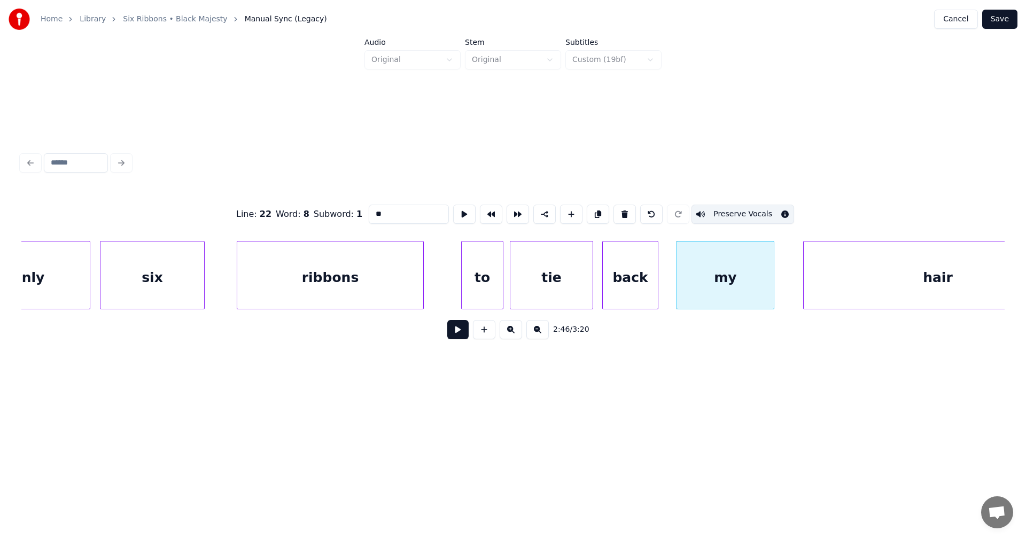
type input "****"
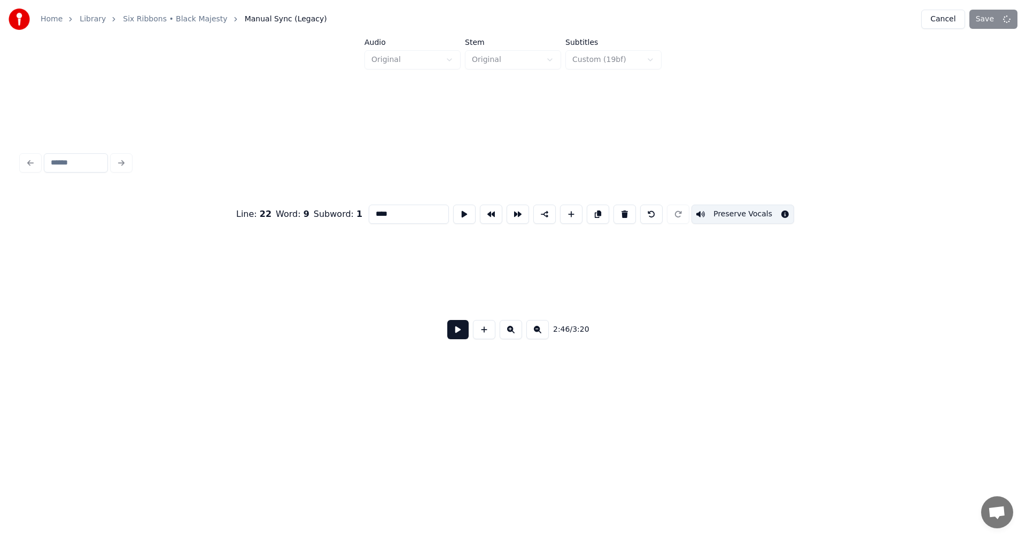
scroll to position [0, 2237]
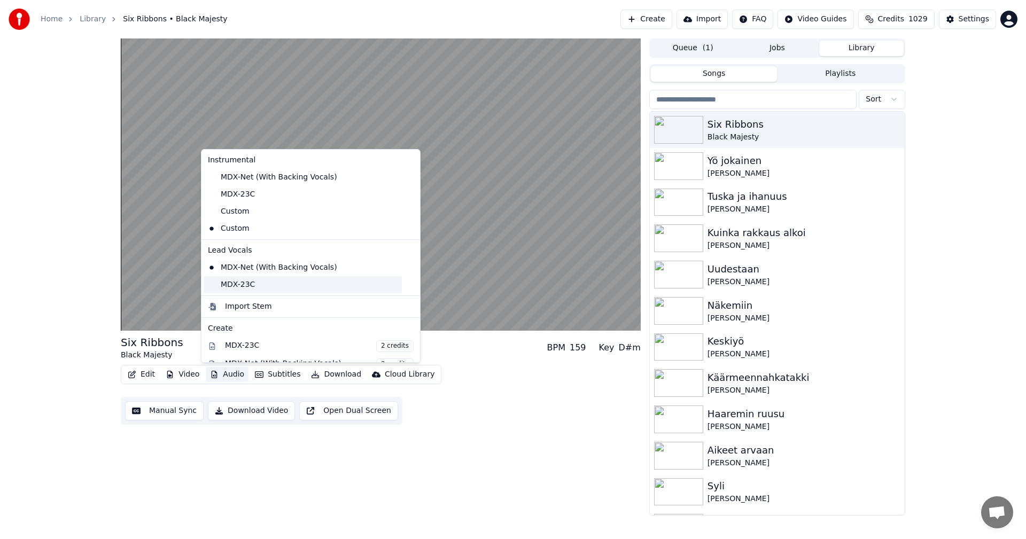
drag, startPoint x: 226, startPoint y: 285, endPoint x: 246, endPoint y: 304, distance: 27.3
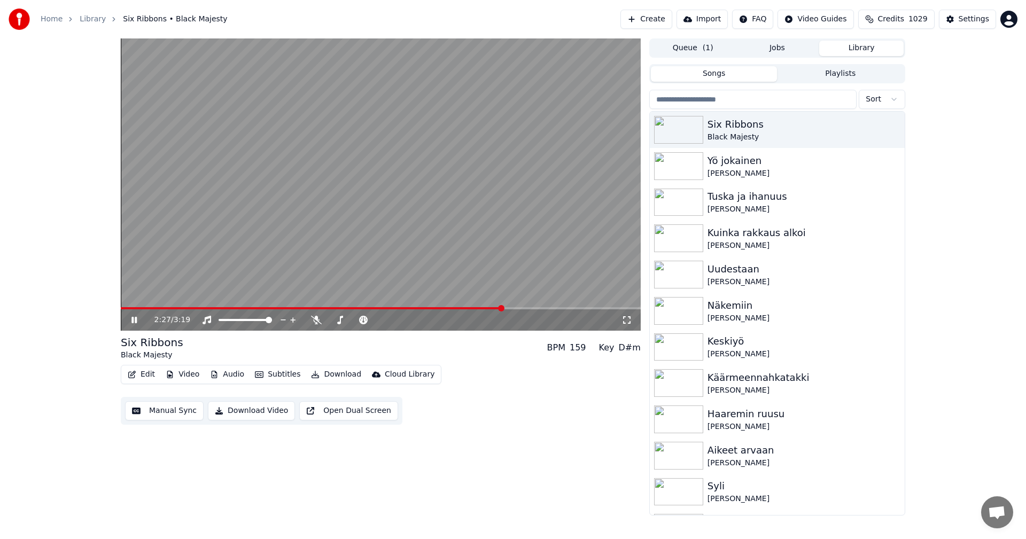
click at [503, 308] on span at bounding box center [381, 308] width 520 height 2
click at [136, 320] on icon at bounding box center [133, 320] width 5 height 6
click at [227, 375] on button "Audio" at bounding box center [227, 374] width 43 height 15
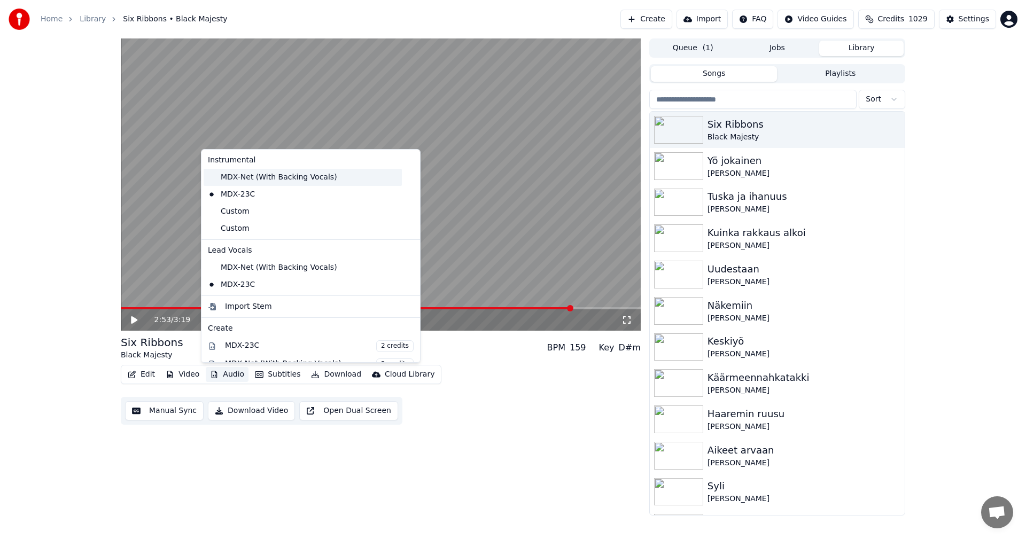
click at [254, 174] on div "MDX-Net (With Backing Vocals)" at bounding box center [303, 177] width 198 height 17
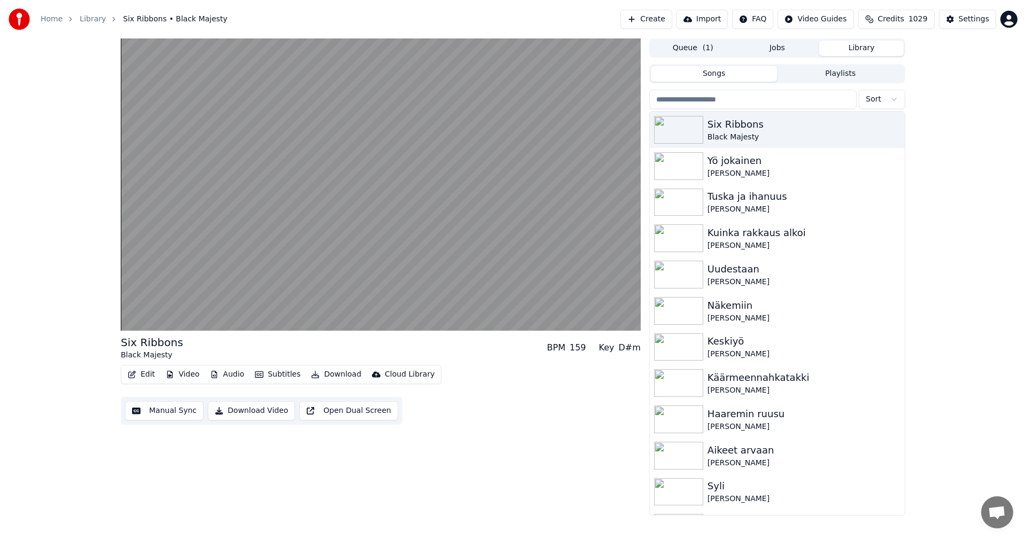
click at [227, 374] on button "Audio" at bounding box center [227, 374] width 43 height 15
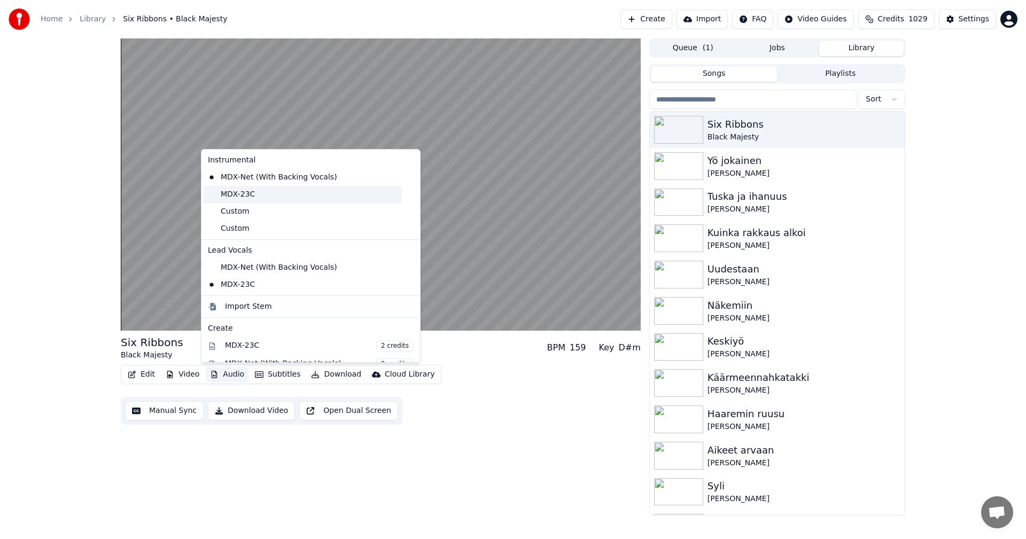
click at [231, 192] on div "MDX-23C" at bounding box center [303, 194] width 198 height 17
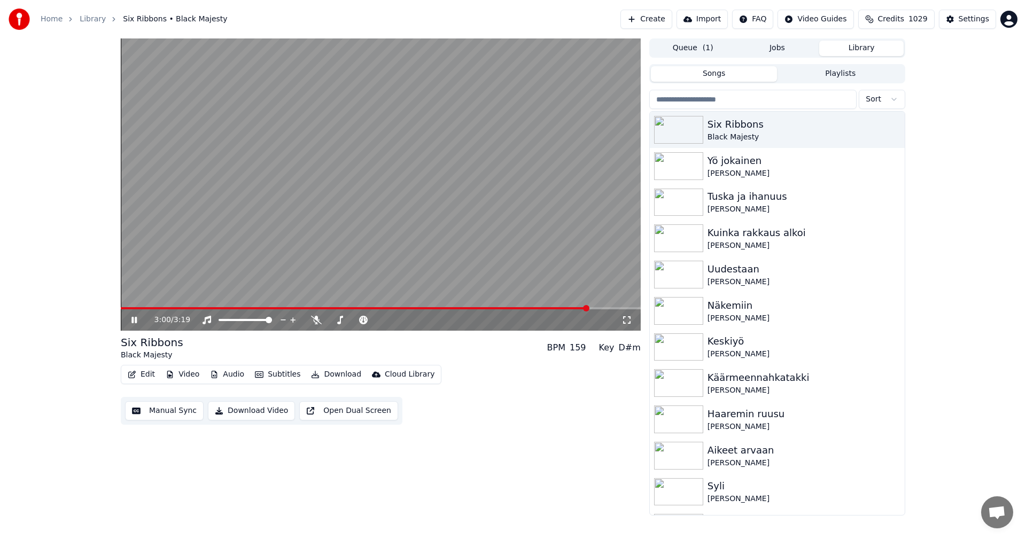
click at [272, 308] on span at bounding box center [355, 308] width 468 height 2
click at [131, 320] on icon at bounding box center [141, 320] width 25 height 9
click at [230, 377] on button "Audio" at bounding box center [227, 374] width 43 height 15
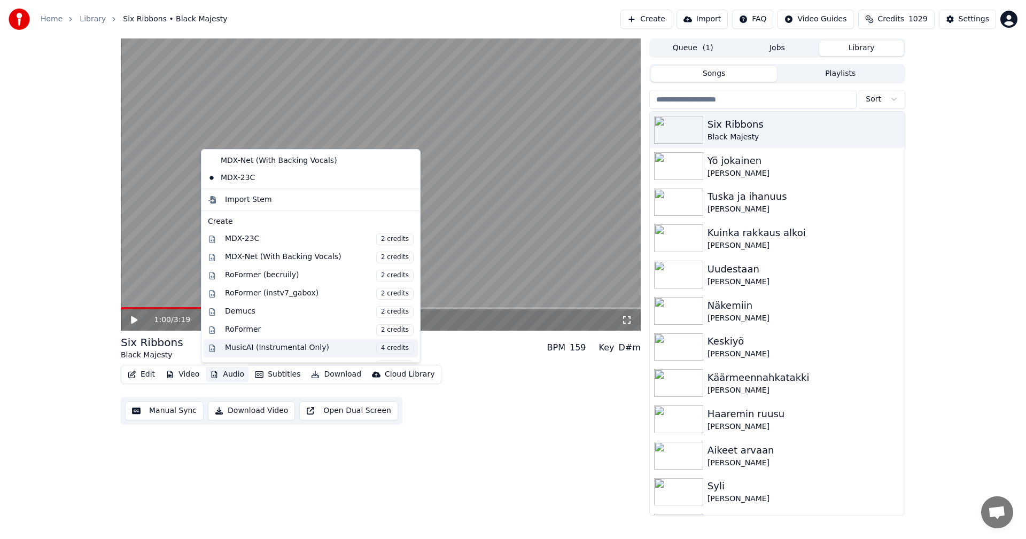
scroll to position [160, 0]
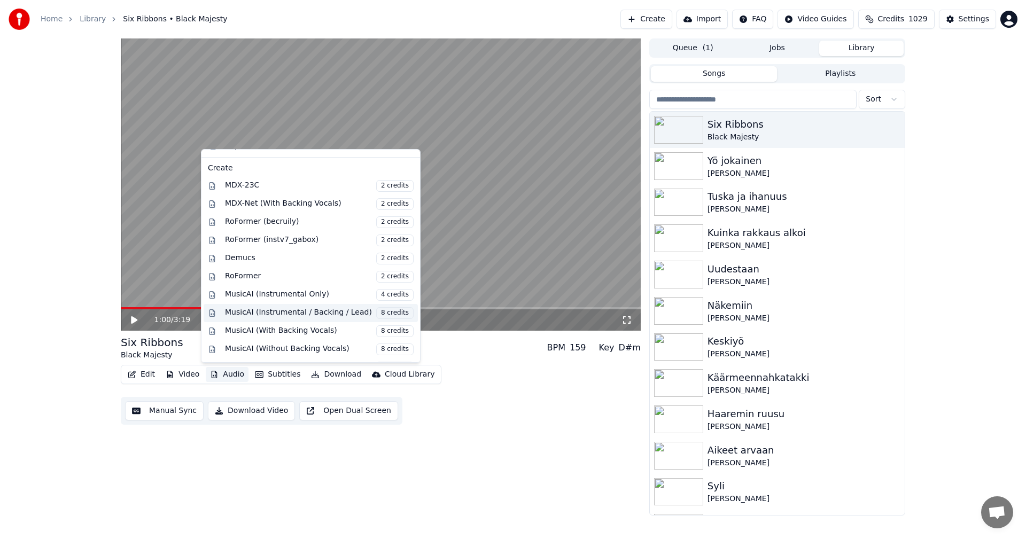
click at [300, 315] on div "MusicAI (Instrumental / Backing / Lead) 8 credits" at bounding box center [319, 313] width 189 height 12
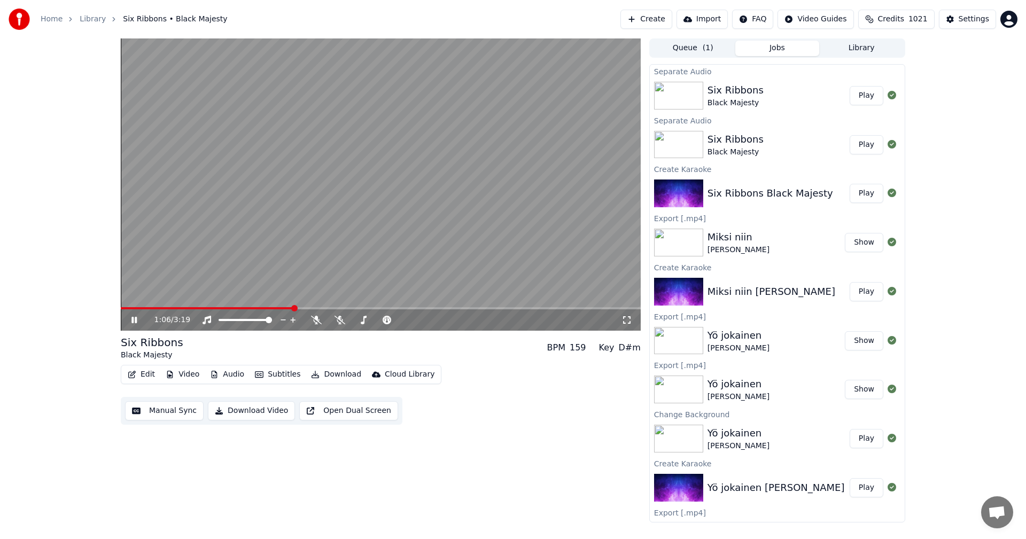
click at [158, 307] on video at bounding box center [381, 184] width 520 height 292
click at [154, 309] on span at bounding box center [138, 308] width 34 height 2
click at [339, 322] on icon at bounding box center [340, 320] width 11 height 9
click at [139, 319] on icon at bounding box center [141, 320] width 25 height 9
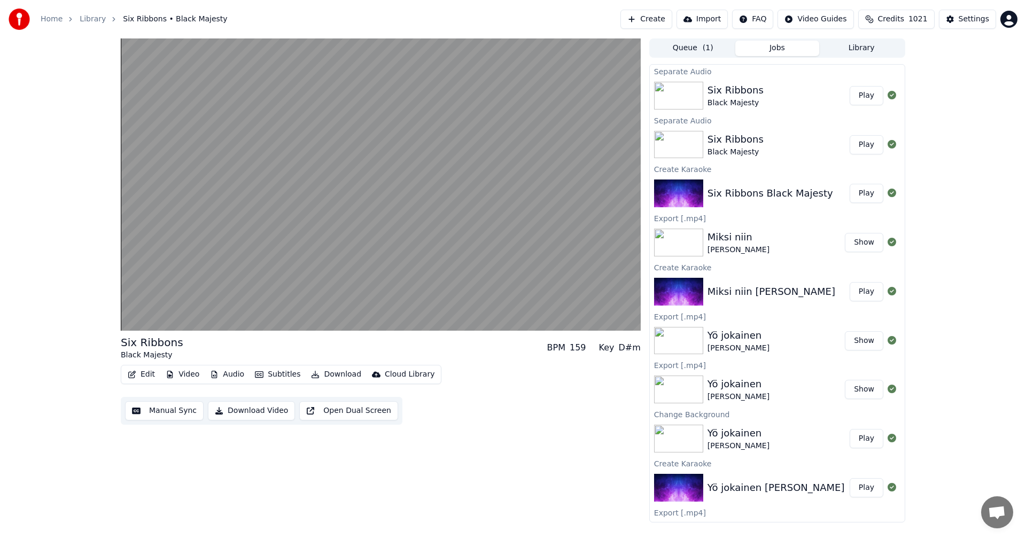
click at [238, 373] on button "Audio" at bounding box center [227, 374] width 43 height 15
click at [498, 355] on div "Six Ribbons Black Majesty BPM 159 Key D#m" at bounding box center [381, 348] width 520 height 26
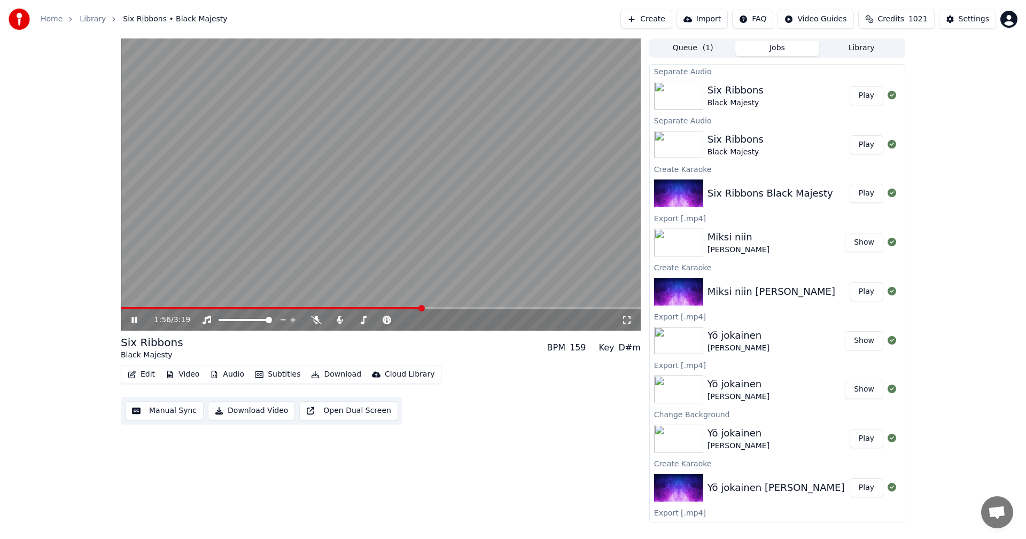
click at [422, 309] on span at bounding box center [271, 308] width 301 height 2
click at [316, 317] on icon at bounding box center [316, 320] width 11 height 9
click at [317, 318] on icon at bounding box center [316, 320] width 6 height 9
click at [428, 309] on span at bounding box center [274, 308] width 307 height 2
click at [317, 320] on icon at bounding box center [316, 320] width 11 height 9
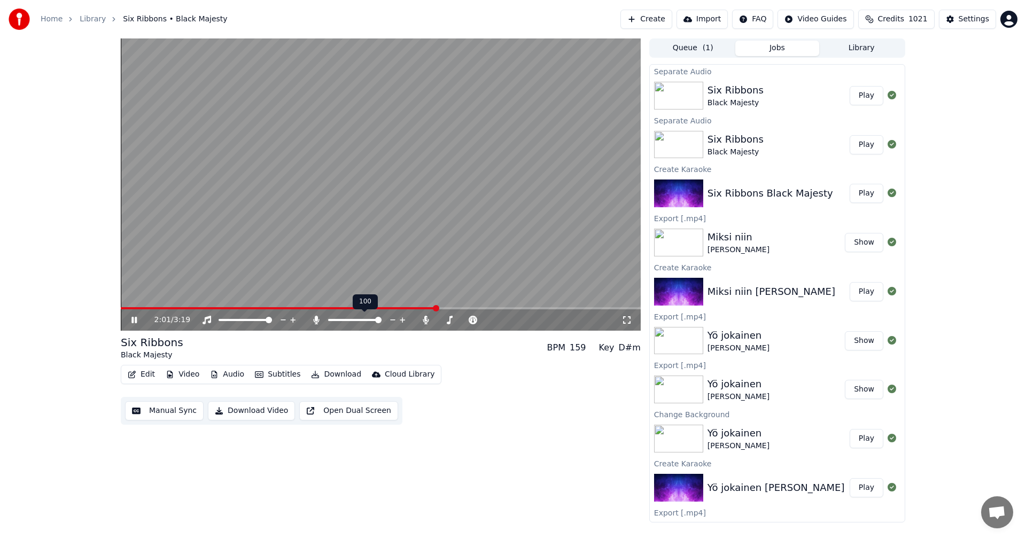
click at [317, 320] on icon at bounding box center [316, 320] width 6 height 9
click at [409, 309] on span at bounding box center [265, 308] width 289 height 2
click at [425, 308] on span at bounding box center [282, 308] width 322 height 2
click at [316, 321] on icon at bounding box center [316, 320] width 11 height 9
click at [414, 308] on span at bounding box center [283, 308] width 324 height 2
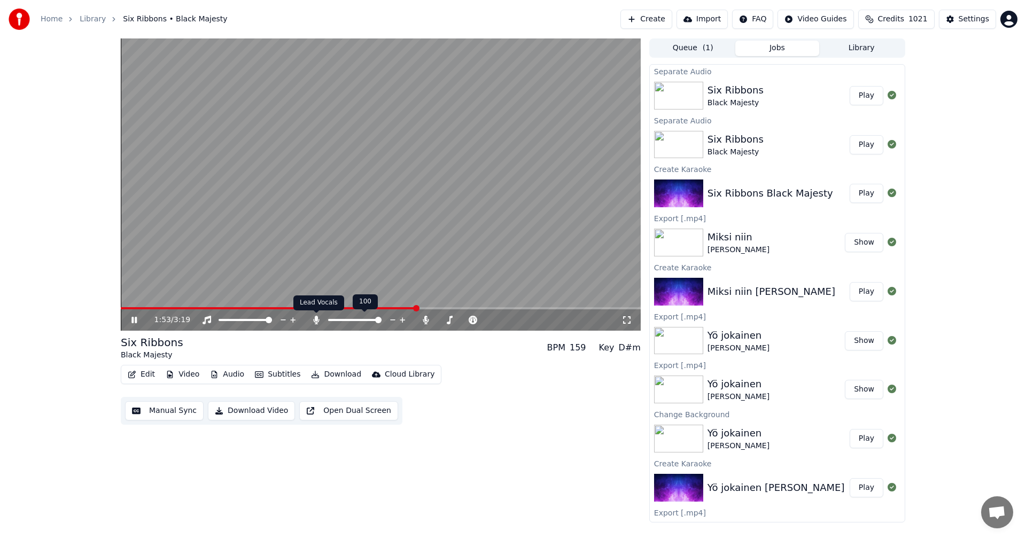
click at [319, 318] on icon at bounding box center [316, 320] width 11 height 9
click at [133, 321] on icon at bounding box center [133, 320] width 5 height 6
click at [184, 375] on button "Video" at bounding box center [182, 374] width 42 height 15
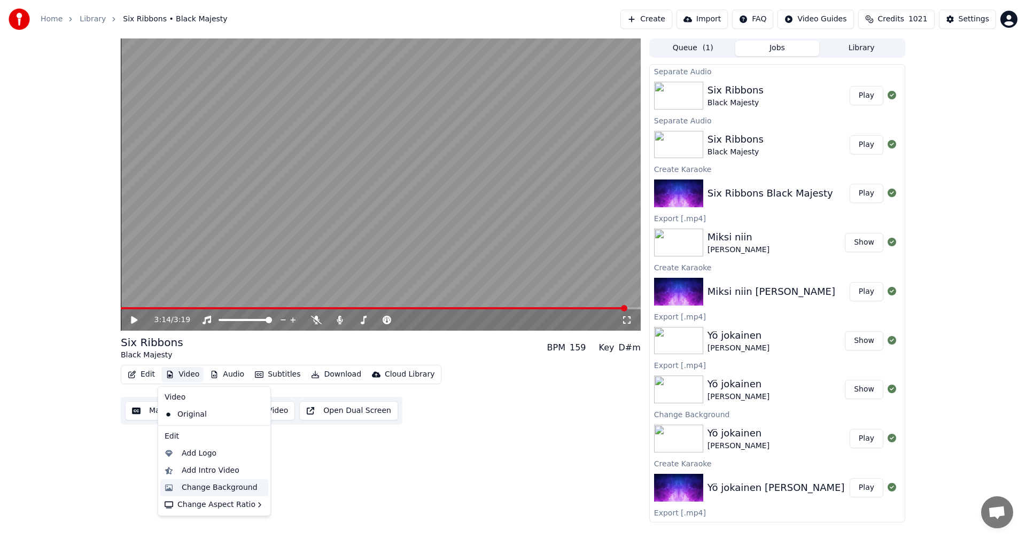
click at [215, 487] on div "Change Background" at bounding box center [220, 488] width 76 height 11
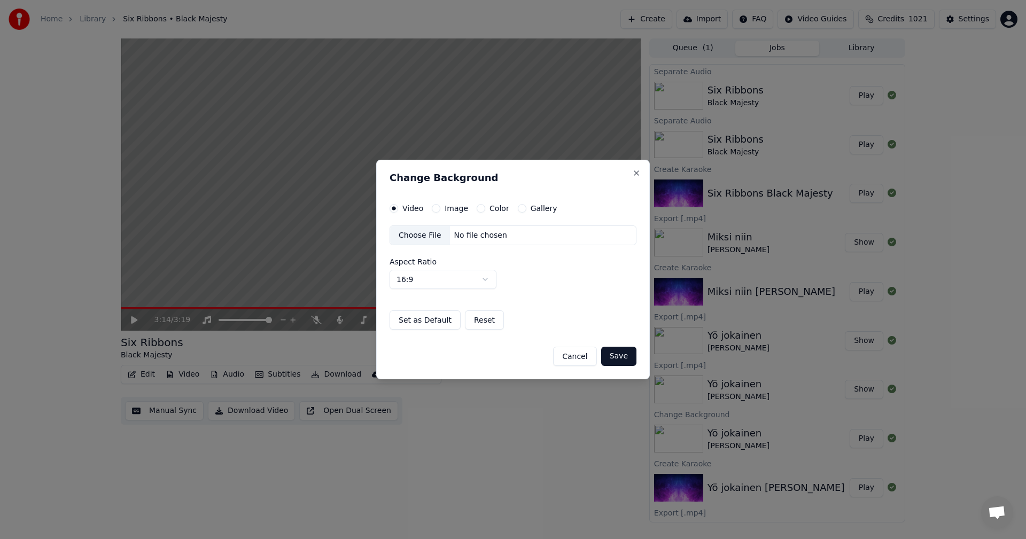
click at [435, 207] on button "Image" at bounding box center [436, 208] width 9 height 9
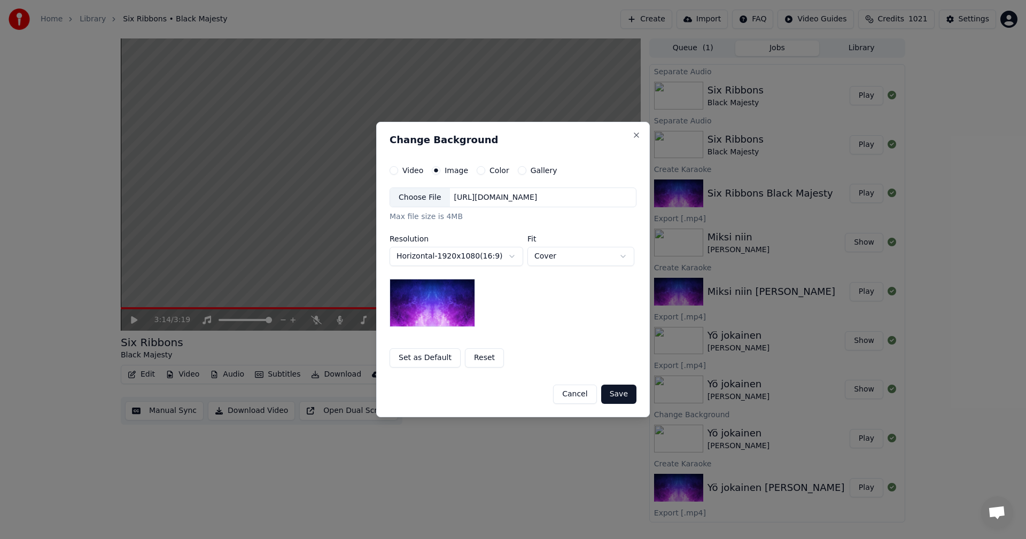
click at [427, 200] on div "Choose File" at bounding box center [420, 197] width 60 height 19
click at [624, 398] on button "Save" at bounding box center [618, 394] width 35 height 19
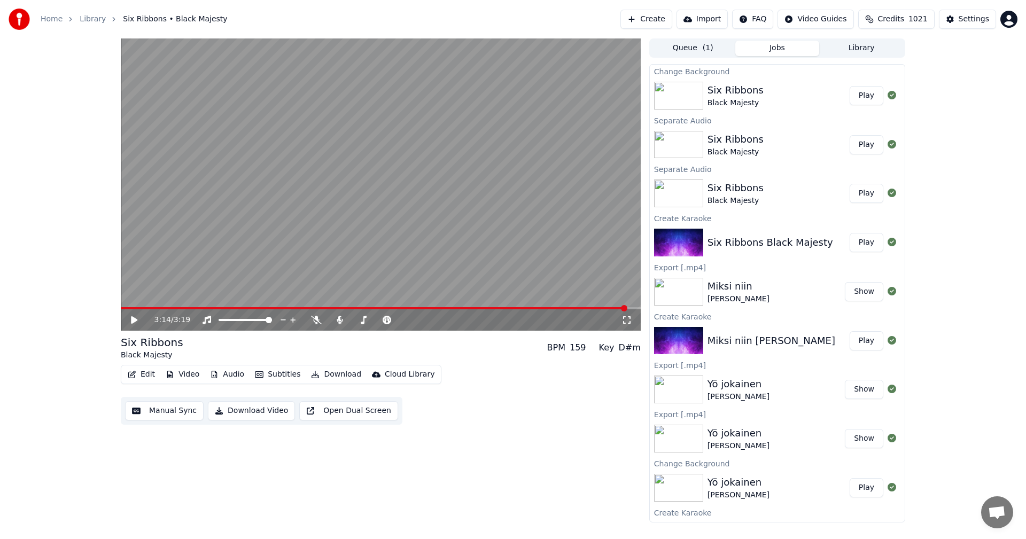
click at [863, 97] on button "Play" at bounding box center [867, 95] width 34 height 19
click at [146, 371] on button "Edit" at bounding box center [141, 374] width 36 height 15
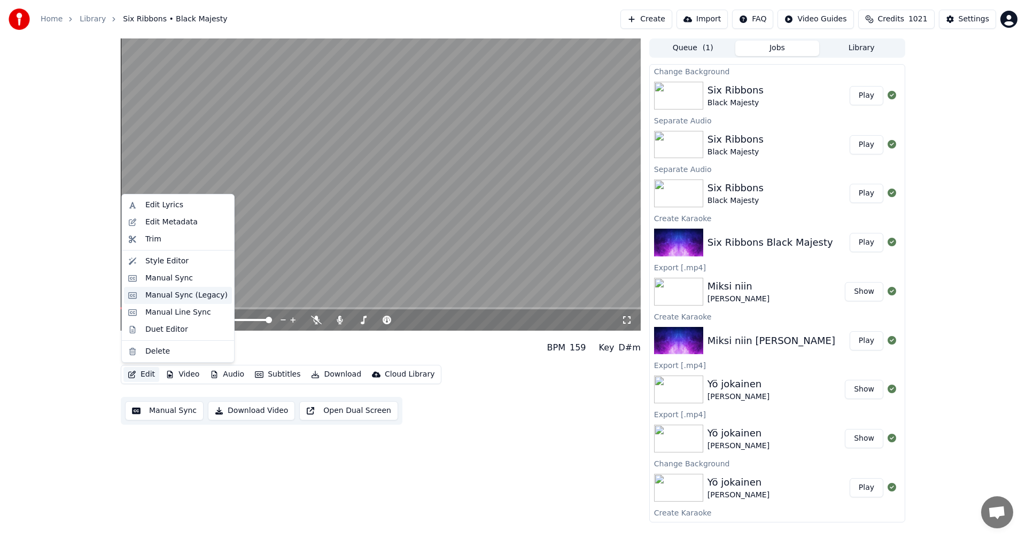
click at [196, 297] on div "Manual Sync (Legacy)" at bounding box center [186, 295] width 82 height 11
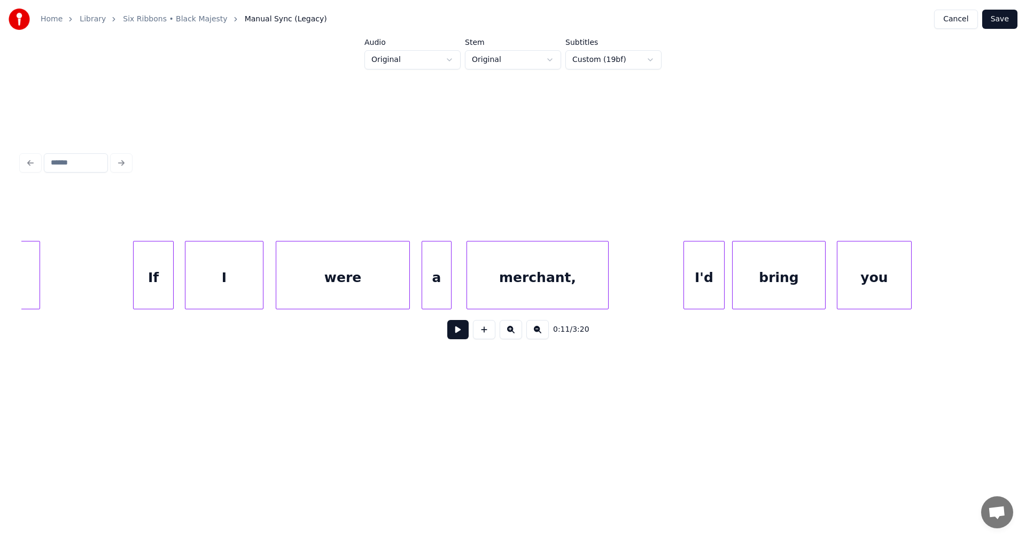
scroll to position [0, 4287]
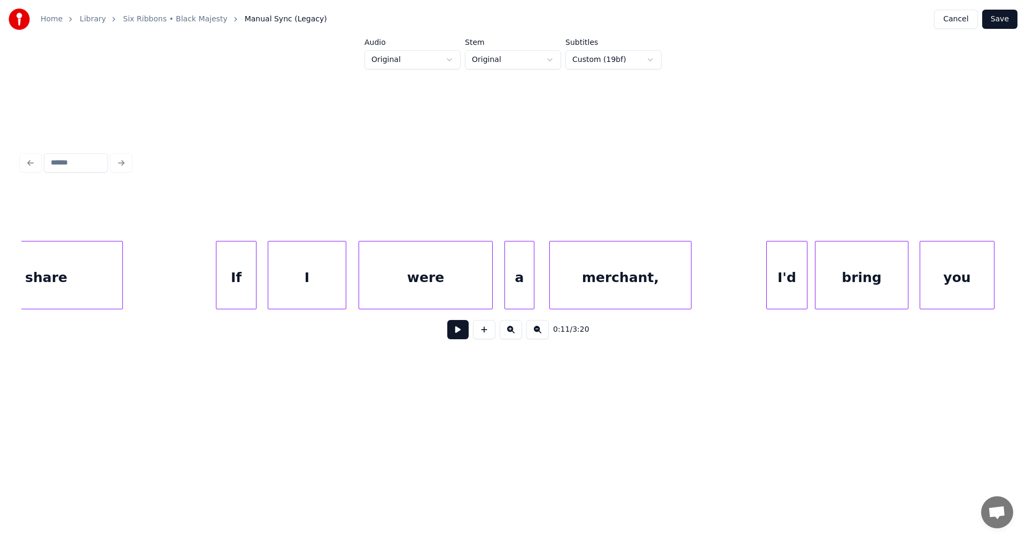
click at [229, 289] on div "If" at bounding box center [236, 278] width 40 height 73
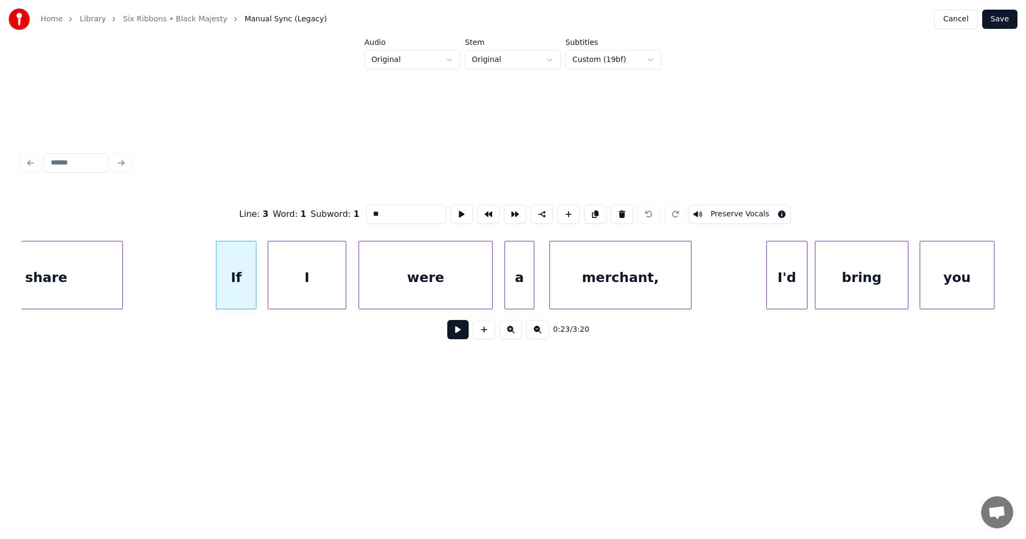
click at [455, 336] on button at bounding box center [457, 329] width 21 height 19
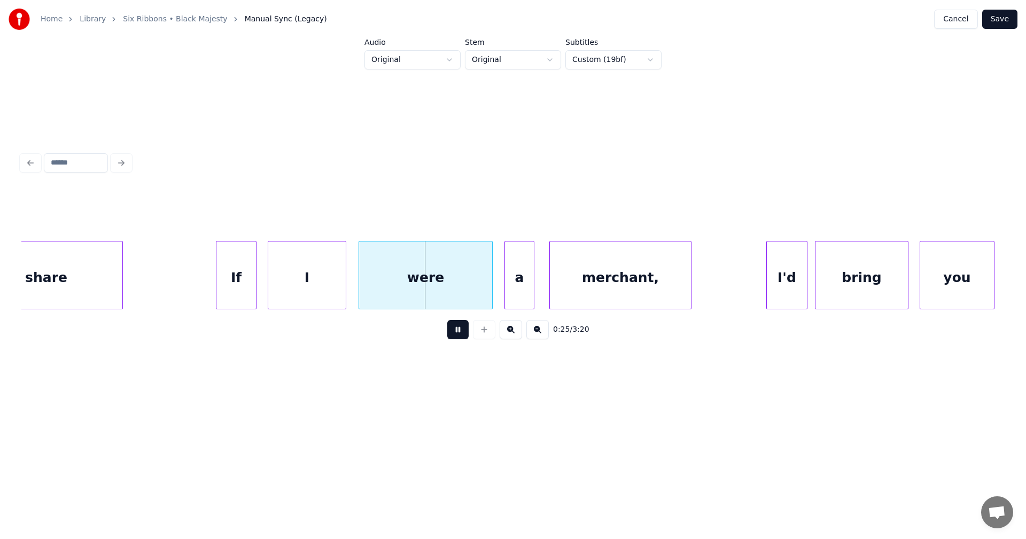
drag, startPoint x: 456, startPoint y: 335, endPoint x: 446, endPoint y: 331, distance: 11.5
click at [456, 335] on button at bounding box center [457, 329] width 21 height 19
click at [334, 300] on div "I" at bounding box center [307, 278] width 78 height 73
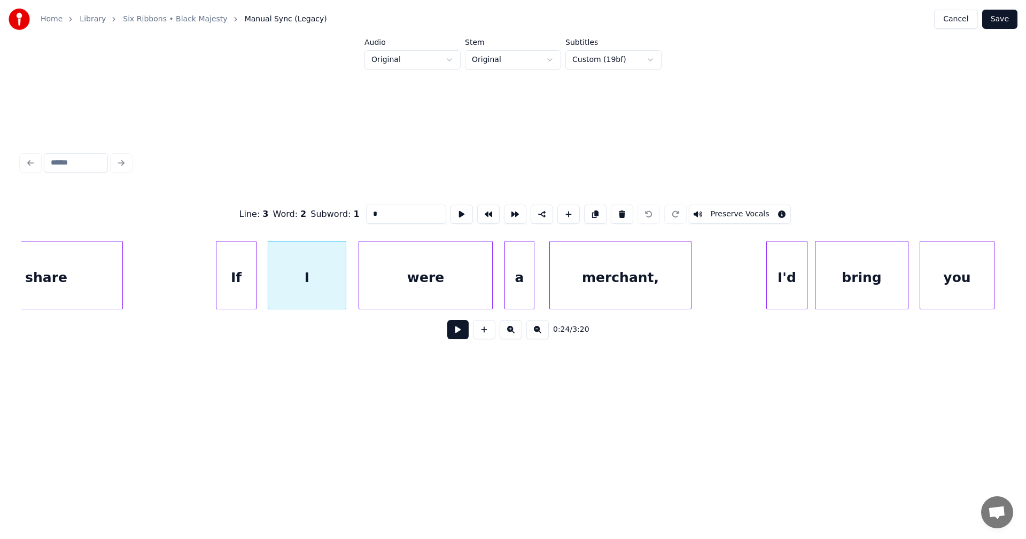
click at [454, 334] on button at bounding box center [457, 329] width 21 height 19
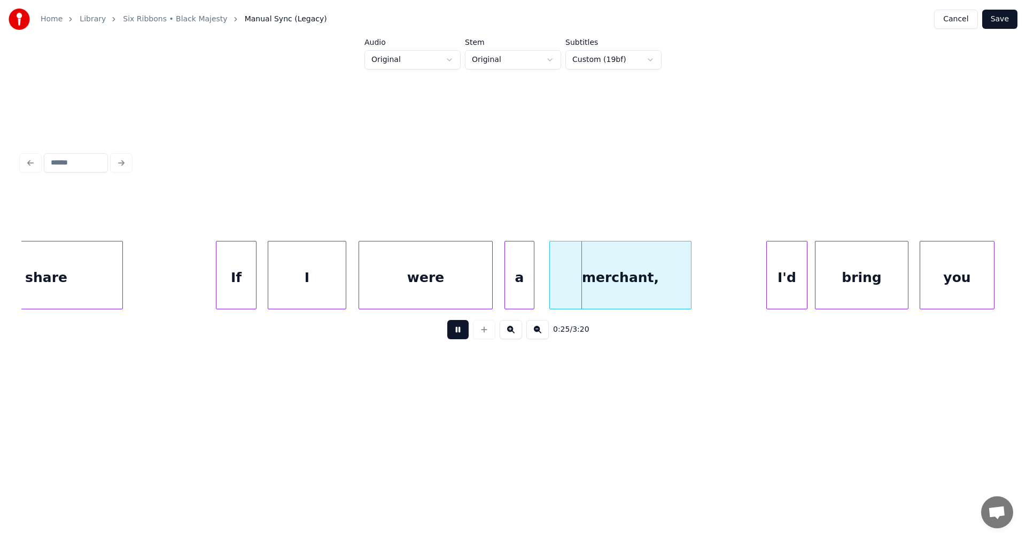
drag, startPoint x: 454, startPoint y: 332, endPoint x: 458, endPoint y: 309, distance: 23.4
click at [453, 331] on button at bounding box center [457, 329] width 21 height 19
click at [458, 296] on div "were" at bounding box center [425, 278] width 133 height 73
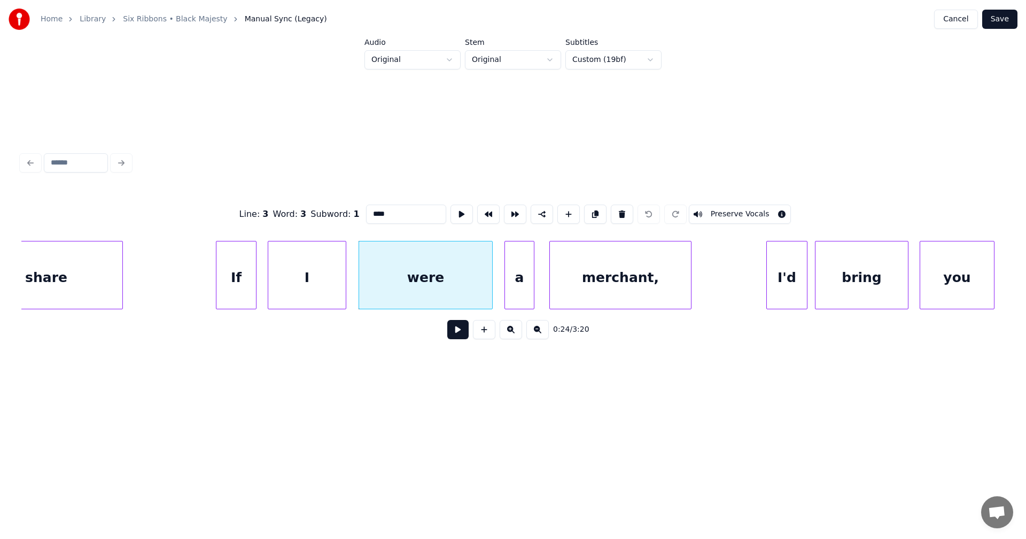
click at [463, 337] on button at bounding box center [457, 329] width 21 height 19
click at [461, 333] on button at bounding box center [457, 329] width 21 height 19
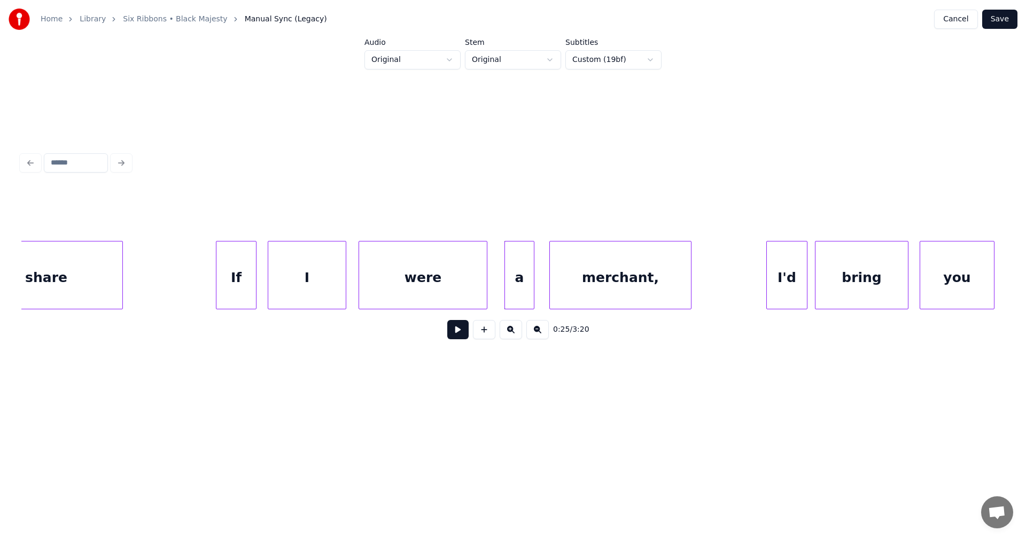
click at [485, 296] on div at bounding box center [485, 275] width 3 height 67
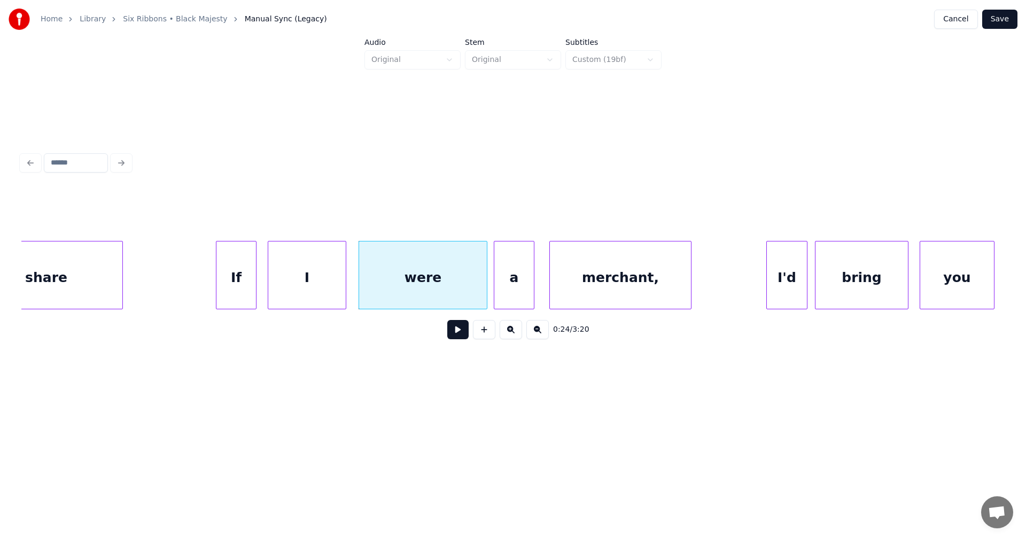
click at [495, 296] on div at bounding box center [495, 275] width 3 height 67
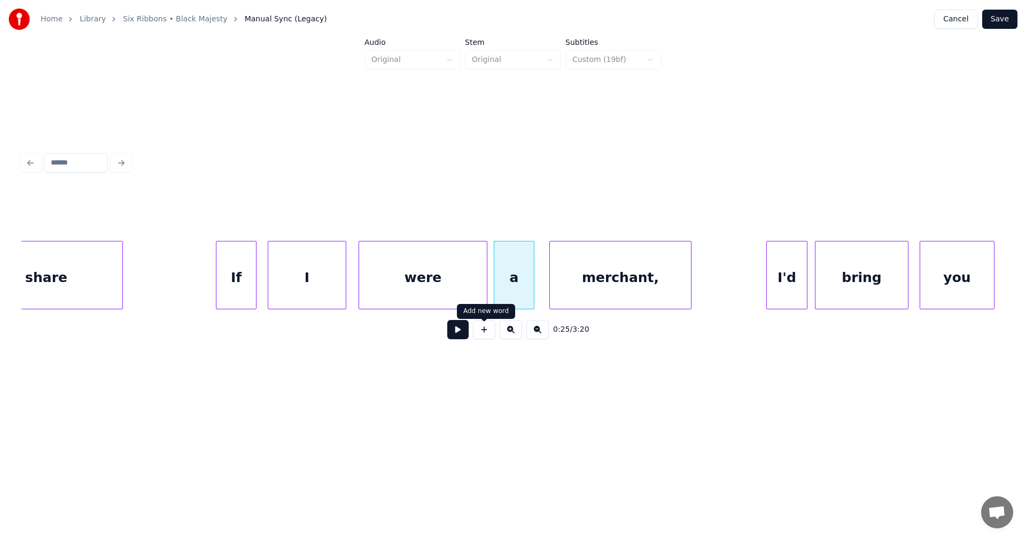
click at [462, 336] on button at bounding box center [457, 329] width 21 height 19
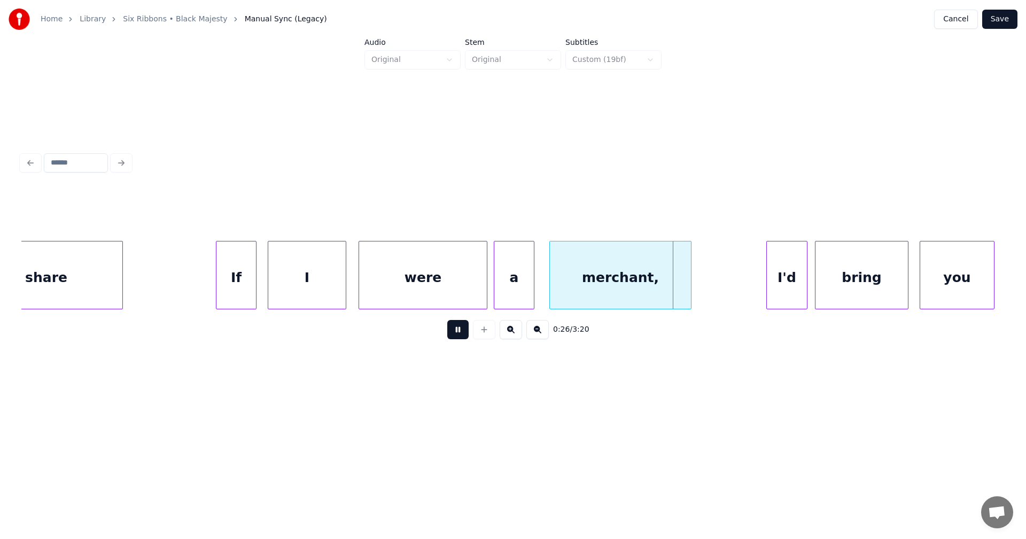
click at [462, 335] on button at bounding box center [457, 329] width 21 height 19
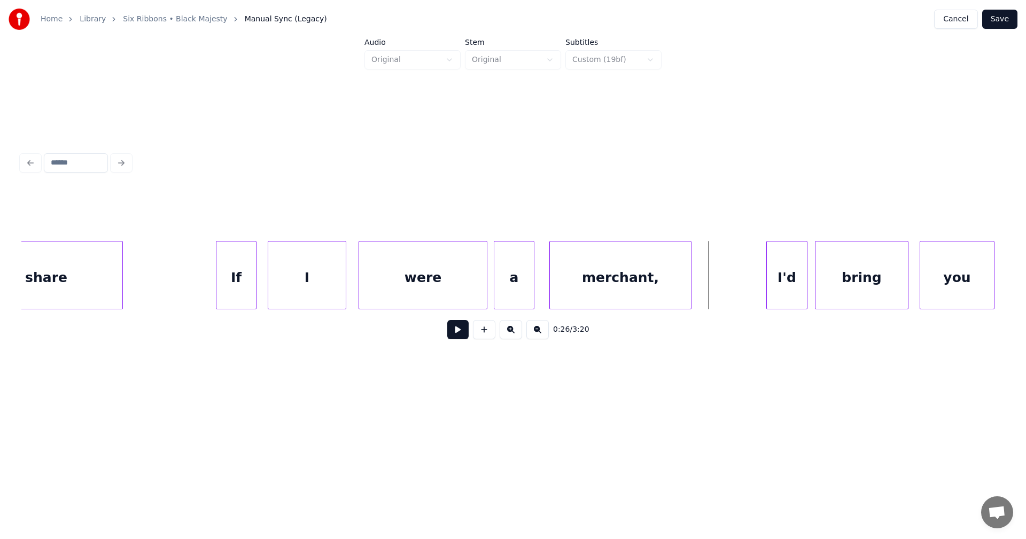
click at [230, 286] on div "If" at bounding box center [236, 278] width 40 height 73
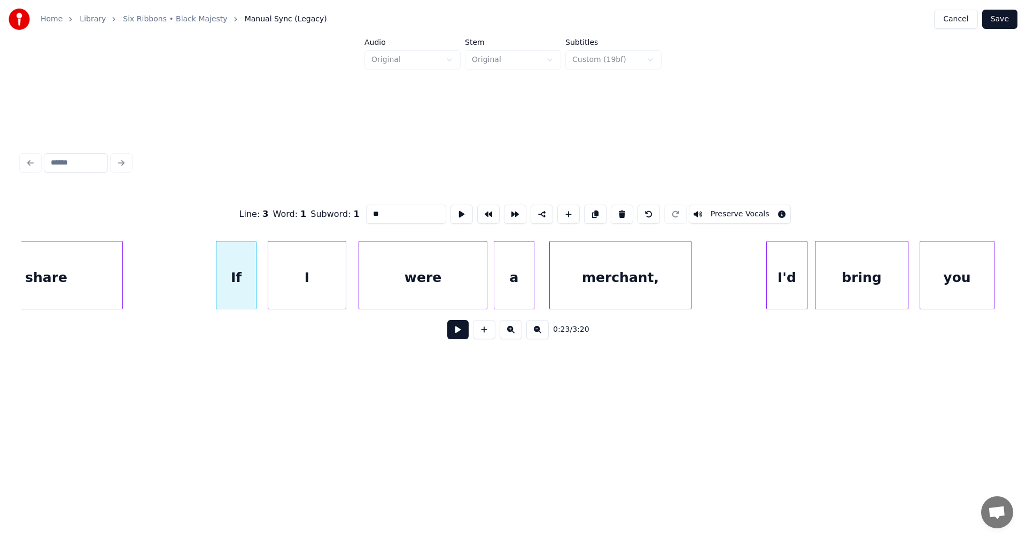
click at [456, 334] on button at bounding box center [457, 329] width 21 height 19
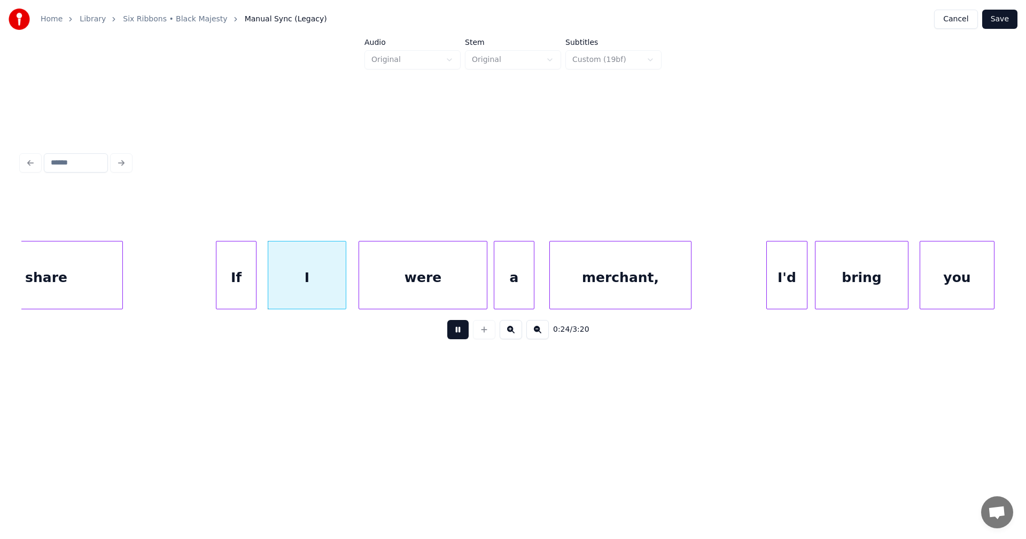
click at [456, 334] on button at bounding box center [457, 329] width 21 height 19
click at [316, 300] on div "I" at bounding box center [307, 278] width 78 height 73
click at [458, 335] on button at bounding box center [457, 329] width 21 height 19
drag, startPoint x: 458, startPoint y: 335, endPoint x: 347, endPoint y: 326, distance: 110.5
click at [455, 334] on button at bounding box center [457, 329] width 21 height 19
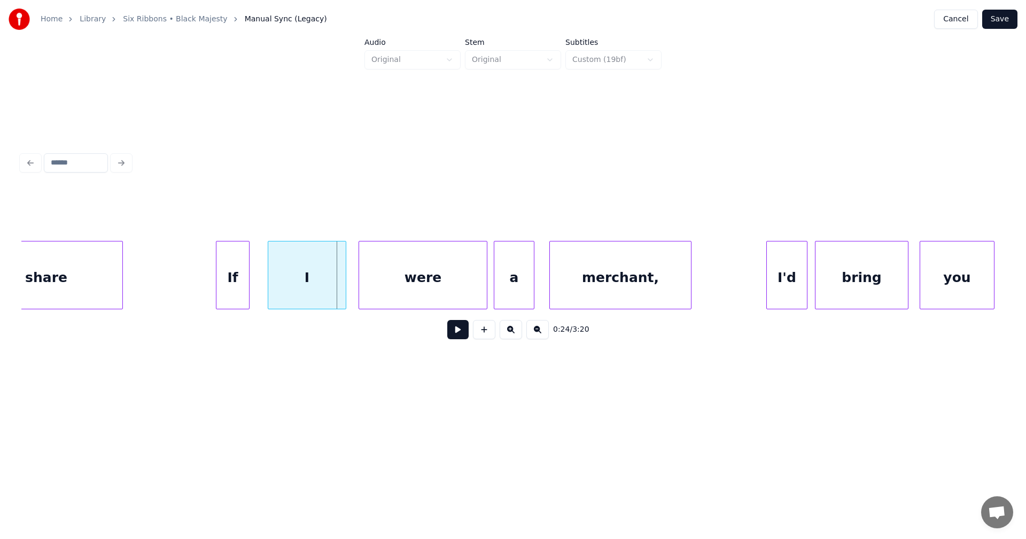
click at [246, 288] on div at bounding box center [247, 275] width 3 height 67
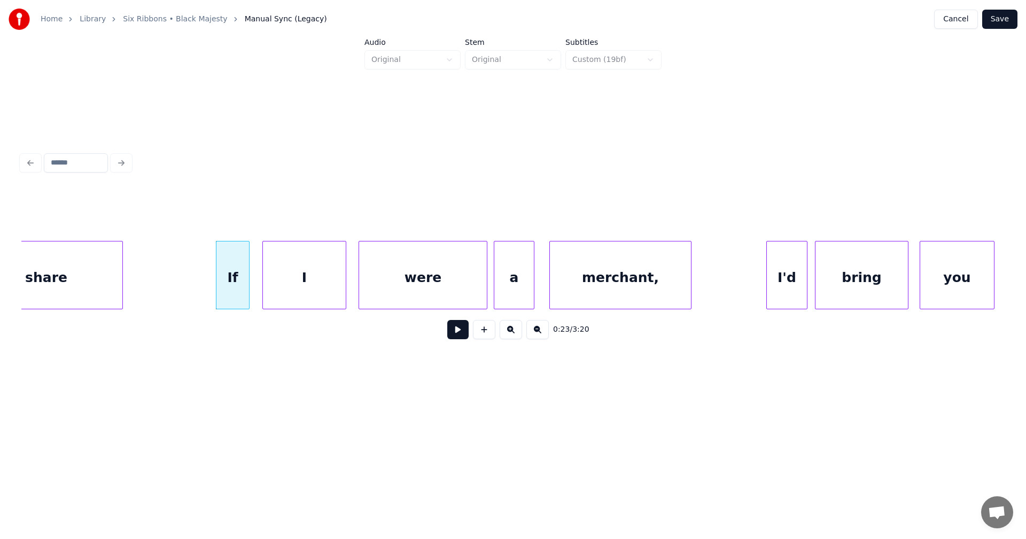
click at [264, 290] on div at bounding box center [264, 275] width 3 height 67
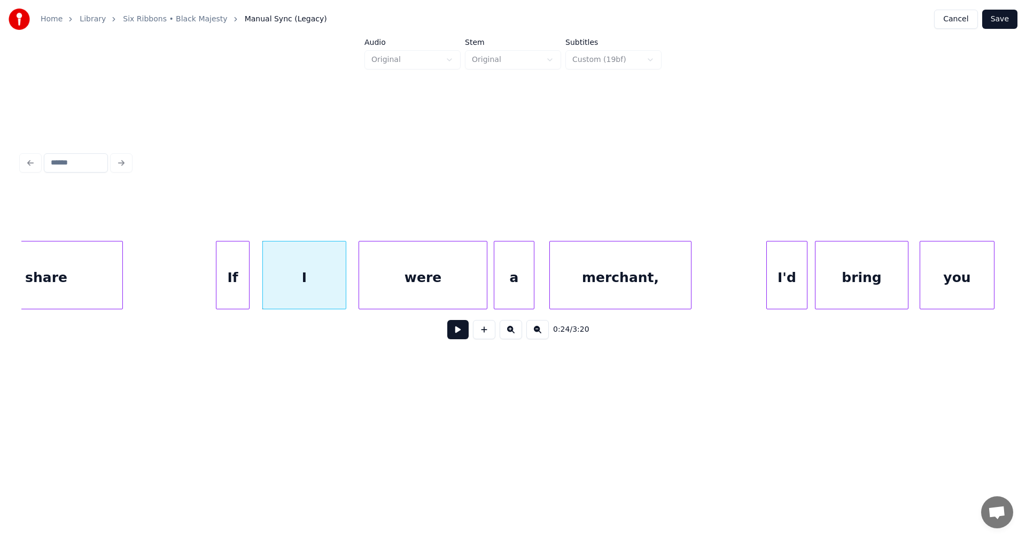
click at [244, 295] on div "If" at bounding box center [232, 278] width 33 height 73
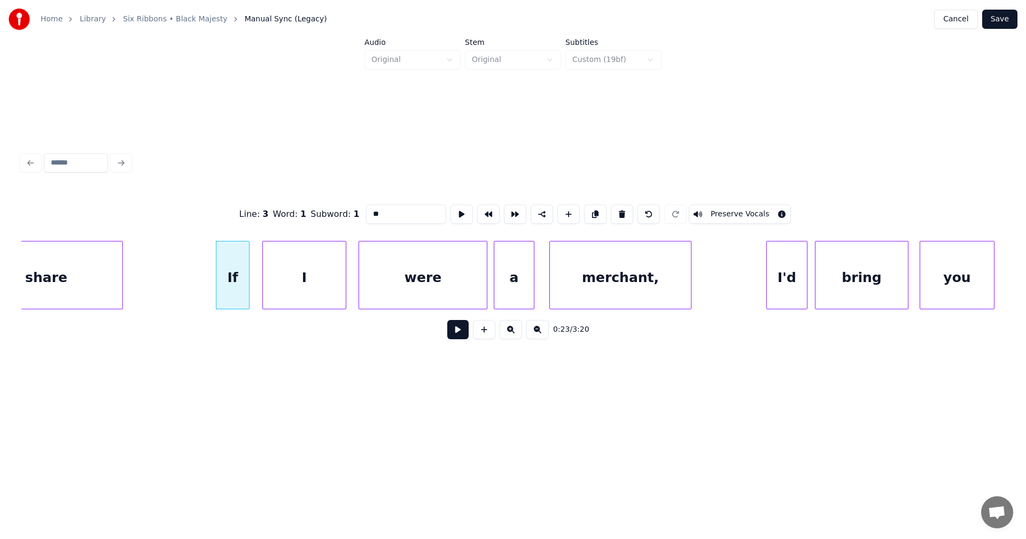
click at [458, 329] on button at bounding box center [457, 329] width 21 height 19
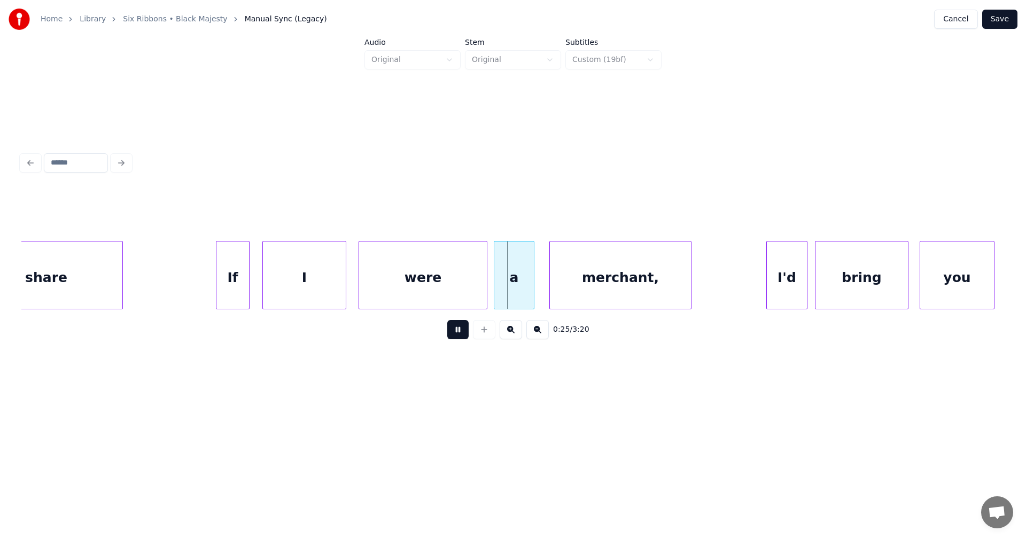
click at [456, 332] on button at bounding box center [457, 329] width 21 height 19
click at [1000, 21] on button "Save" at bounding box center [999, 19] width 35 height 19
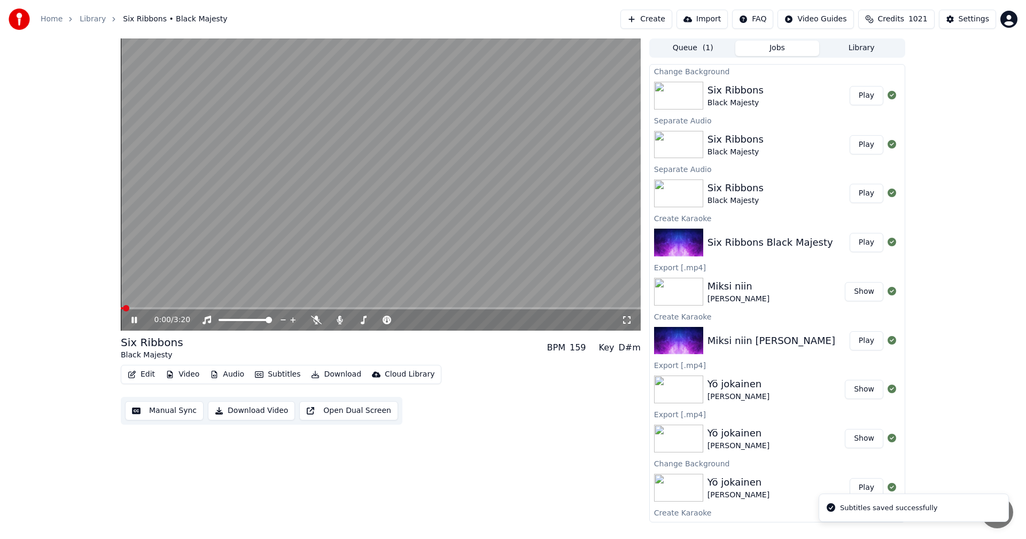
click at [183, 307] on span at bounding box center [381, 308] width 520 height 2
click at [165, 307] on span at bounding box center [143, 308] width 44 height 2
click at [146, 308] on span at bounding box center [146, 308] width 51 height 2
click at [142, 308] on span at bounding box center [140, 308] width 38 height 2
click at [347, 307] on span at bounding box center [381, 308] width 520 height 2
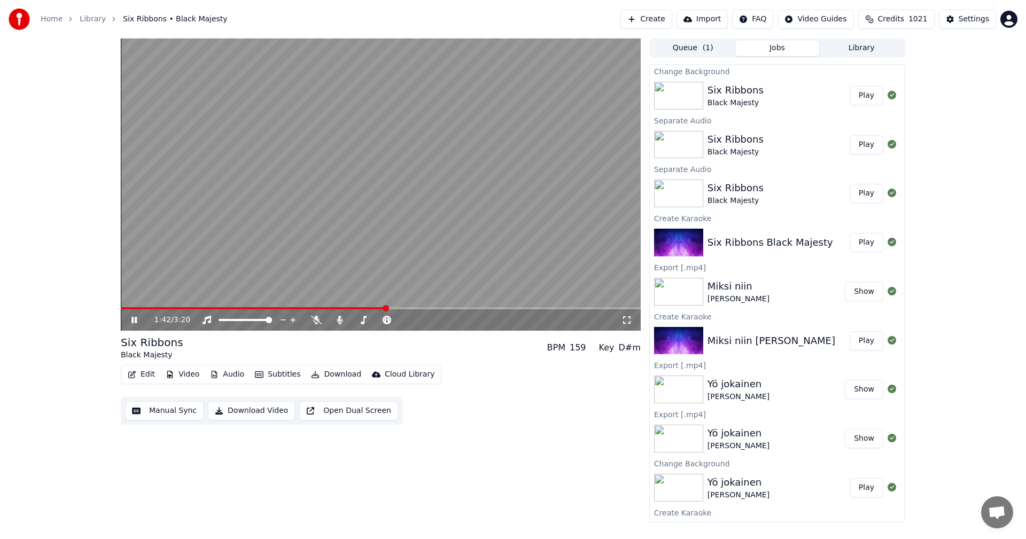
click at [386, 308] on span at bounding box center [381, 308] width 520 height 2
click at [425, 309] on span at bounding box center [381, 308] width 520 height 2
drag, startPoint x: 133, startPoint y: 321, endPoint x: 153, endPoint y: 347, distance: 33.1
click at [133, 321] on icon at bounding box center [133, 320] width 5 height 6
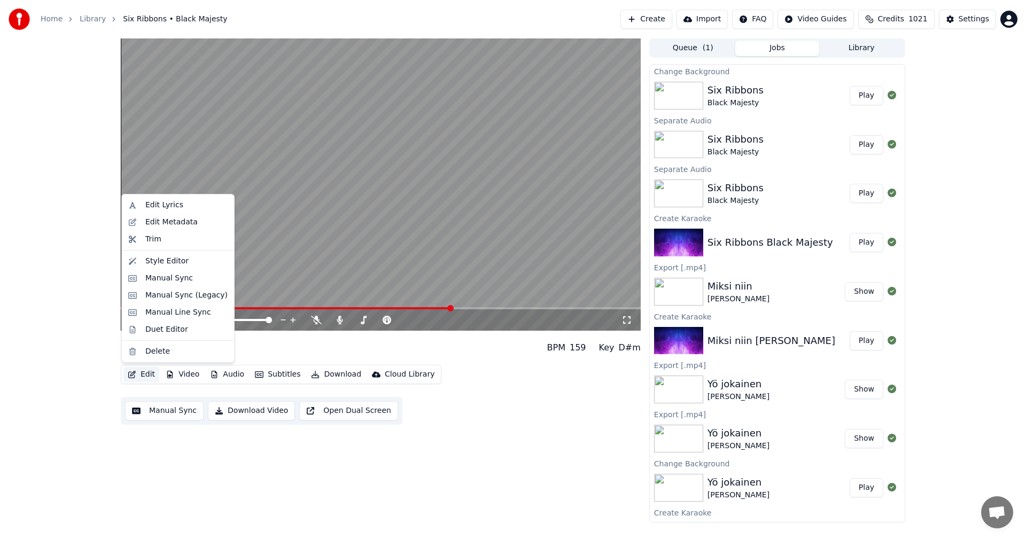
click at [151, 373] on button "Edit" at bounding box center [141, 374] width 36 height 15
click at [195, 296] on div "Manual Sync (Legacy)" at bounding box center [186, 295] width 82 height 11
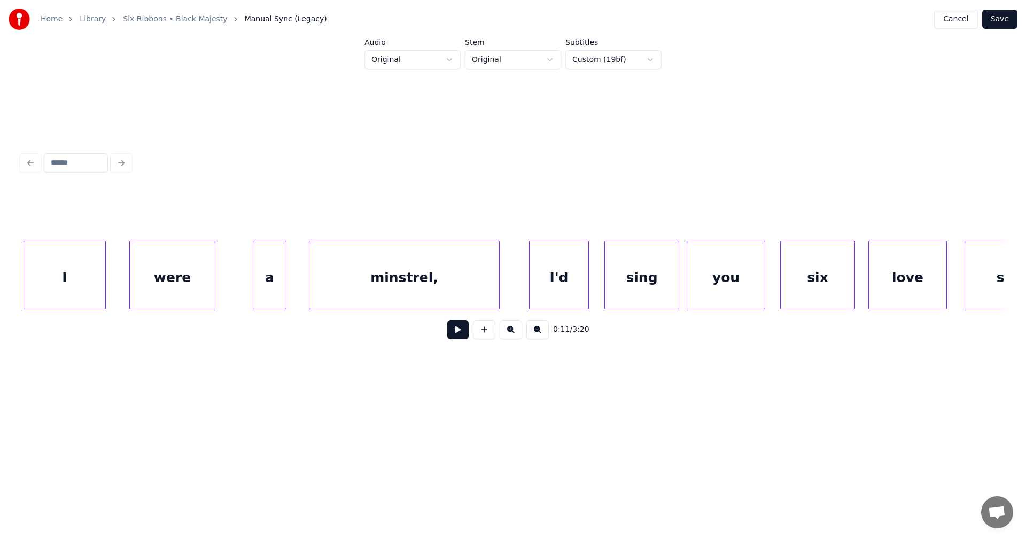
scroll to position [0, 22389]
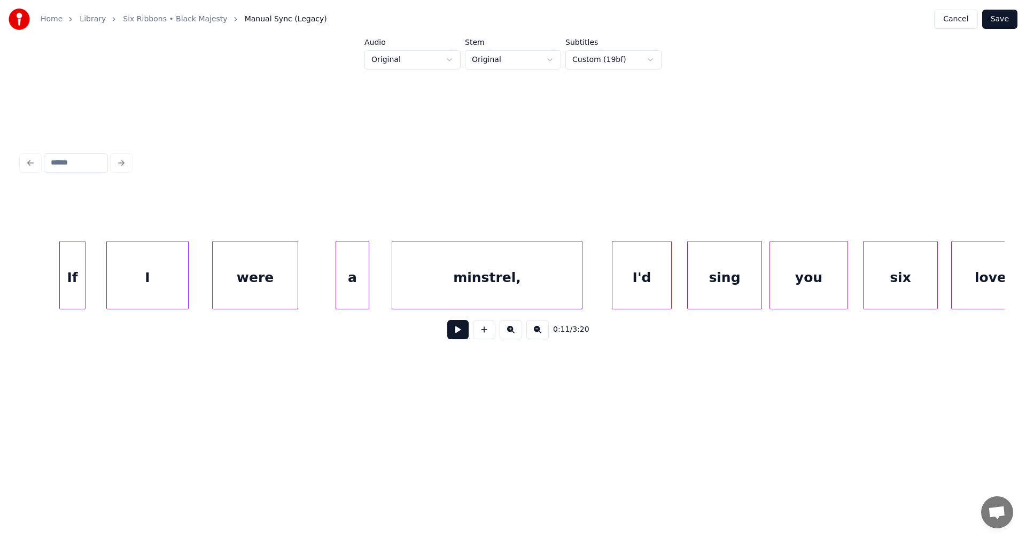
click at [78, 287] on div "If" at bounding box center [72, 278] width 25 height 73
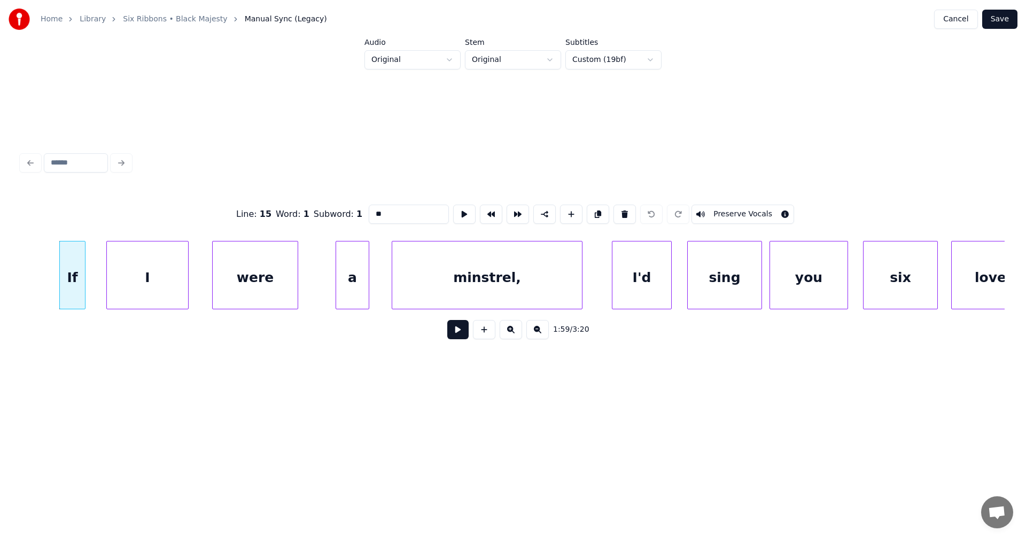
click at [452, 334] on button at bounding box center [457, 329] width 21 height 19
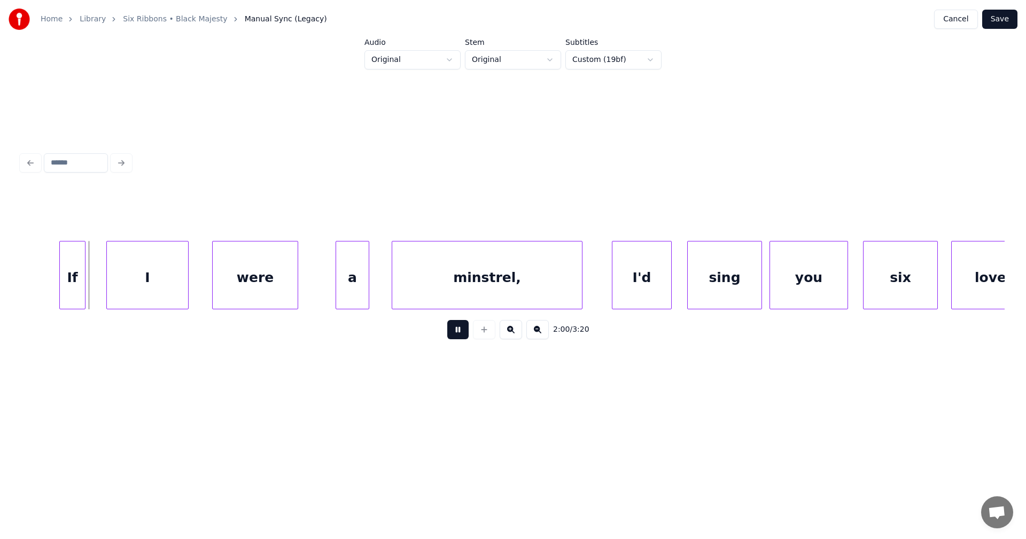
click at [452, 334] on button at bounding box center [457, 329] width 21 height 19
drag, startPoint x: 452, startPoint y: 334, endPoint x: 382, endPoint y: 326, distance: 71.1
click at [452, 334] on button at bounding box center [457, 329] width 21 height 19
click at [181, 286] on div "I" at bounding box center [147, 278] width 81 height 73
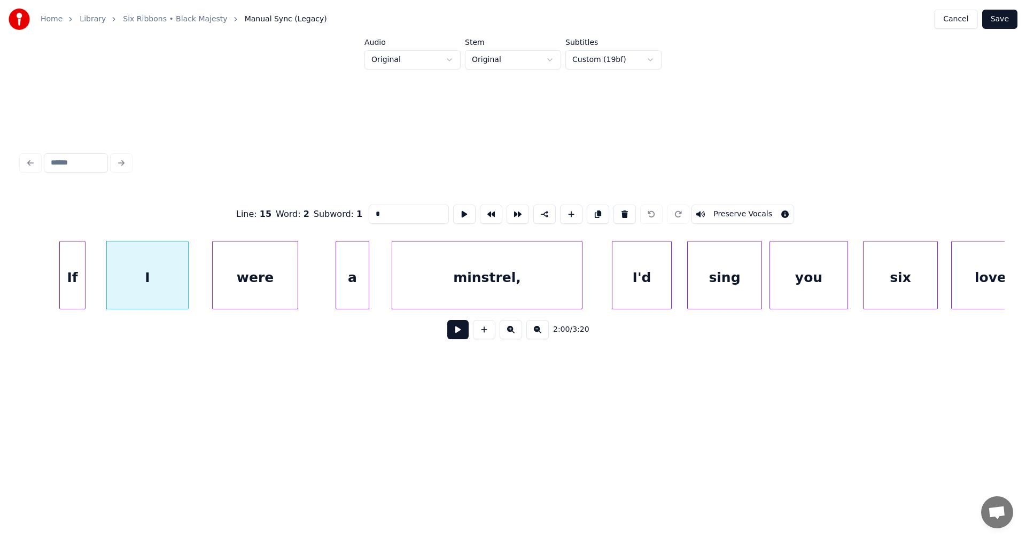
click at [456, 333] on button at bounding box center [457, 329] width 21 height 19
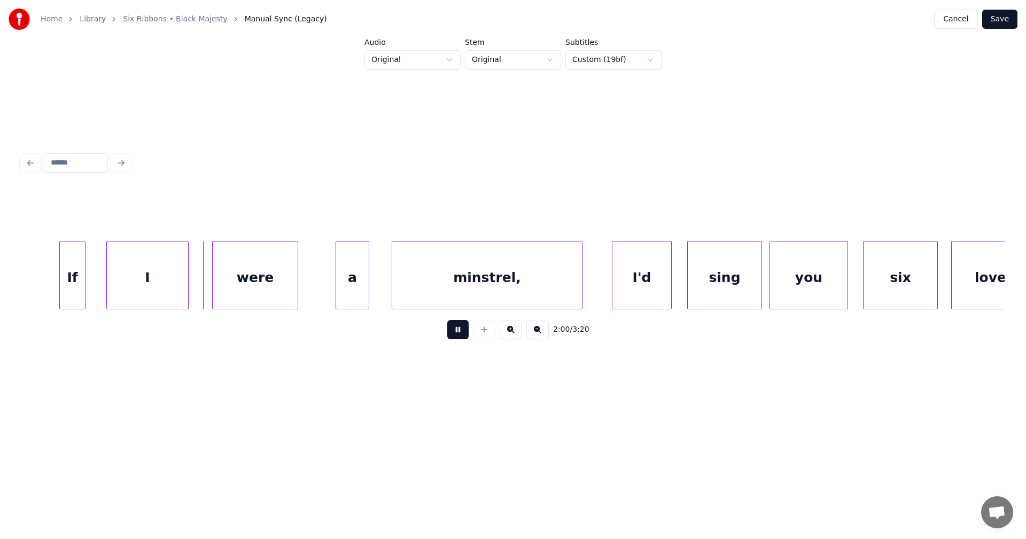
click at [456, 333] on button at bounding box center [457, 329] width 21 height 19
click at [190, 289] on div at bounding box center [190, 275] width 3 height 67
click at [123, 286] on div "I" at bounding box center [150, 278] width 86 height 73
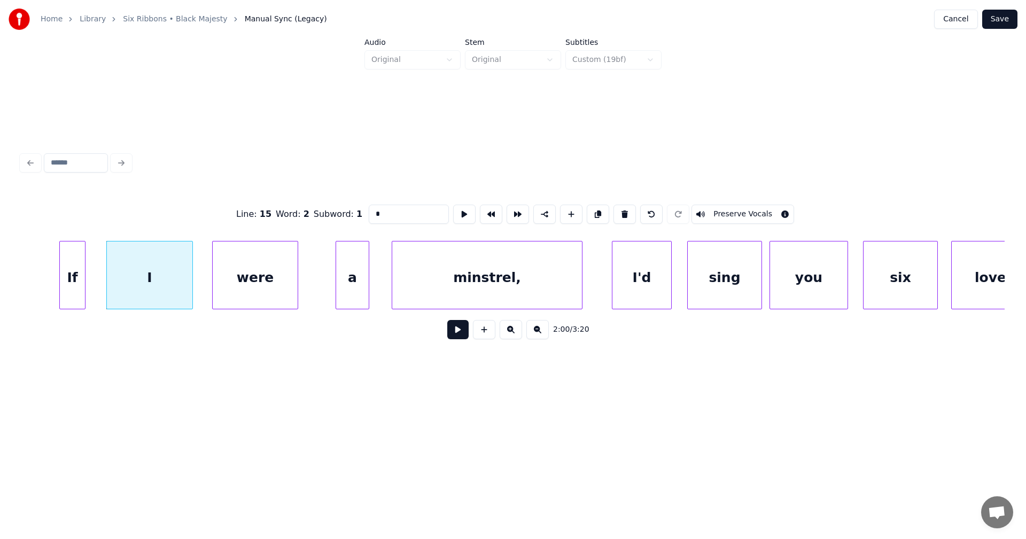
click at [456, 331] on button at bounding box center [457, 329] width 21 height 19
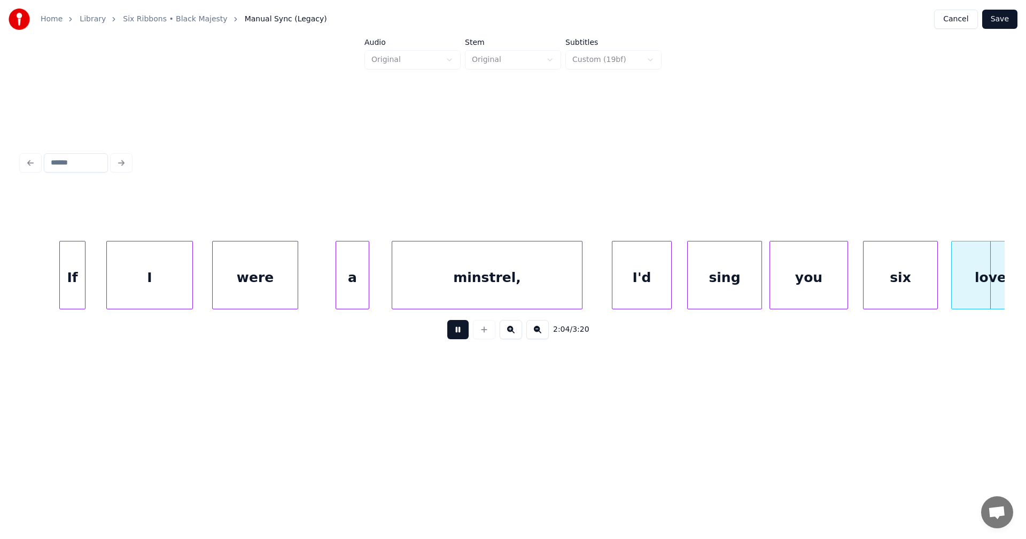
scroll to position [0, 23373]
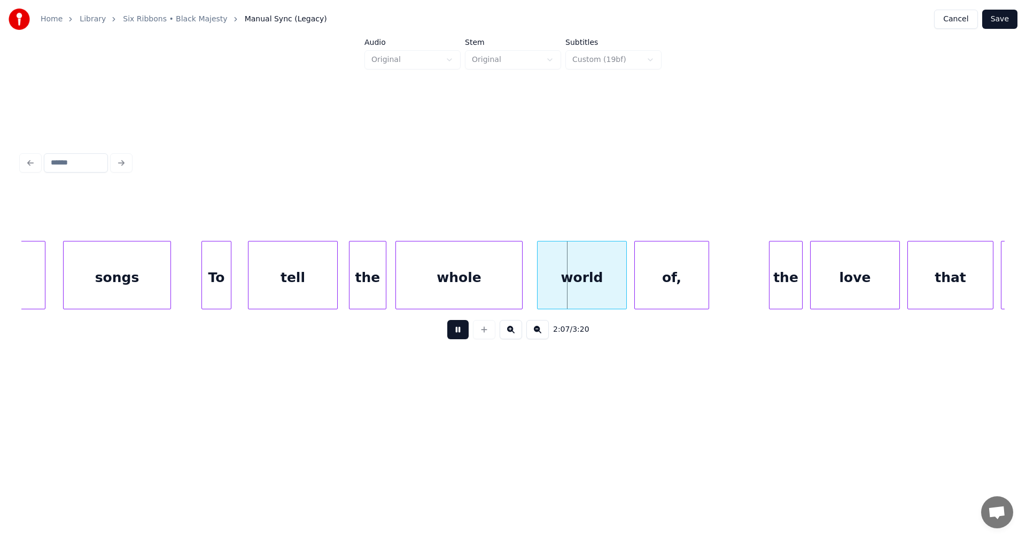
click at [458, 331] on button at bounding box center [457, 329] width 21 height 19
click at [145, 290] on div "songs" at bounding box center [117, 278] width 107 height 73
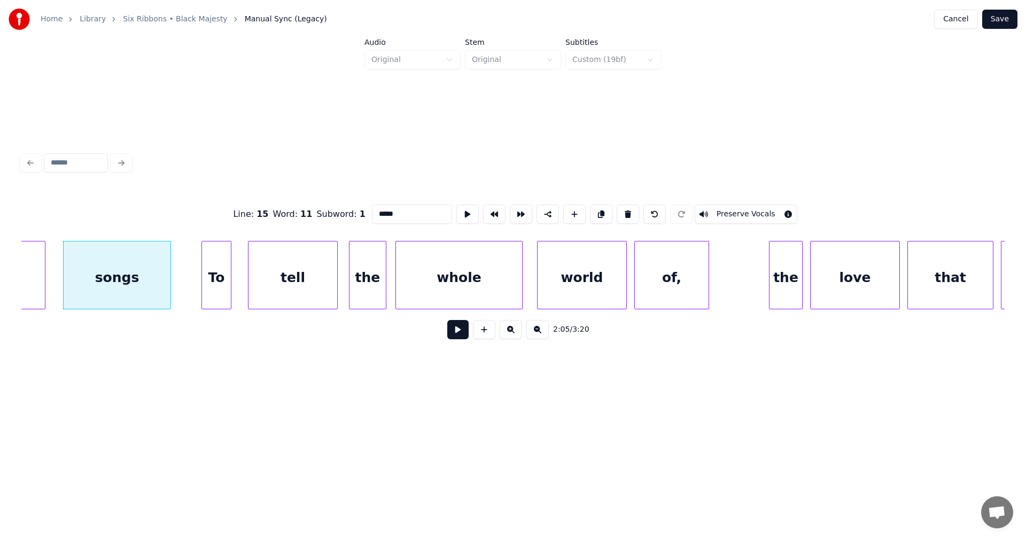
click at [222, 290] on div "To" at bounding box center [216, 278] width 29 height 73
type input "**"
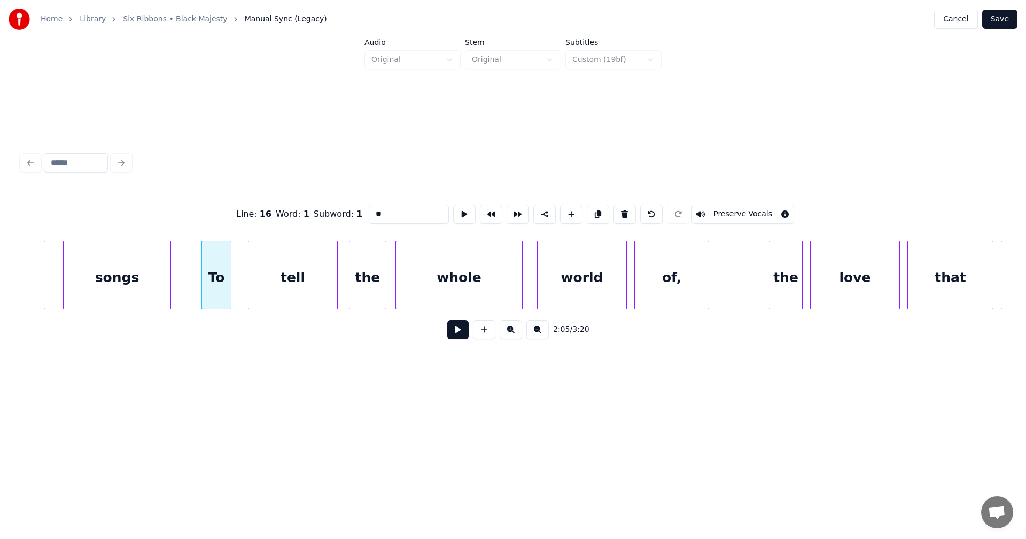
click at [459, 335] on button at bounding box center [457, 329] width 21 height 19
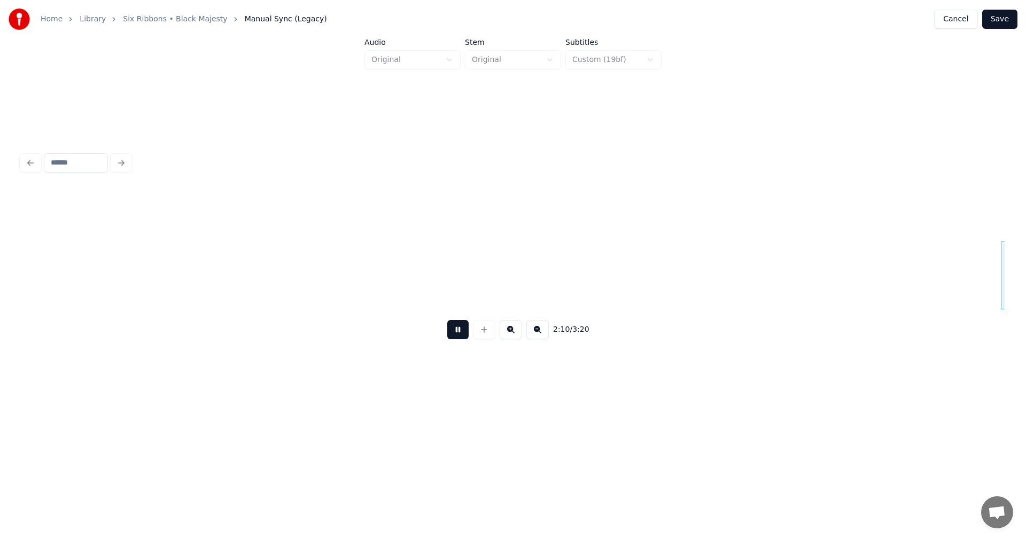
scroll to position [0, 24358]
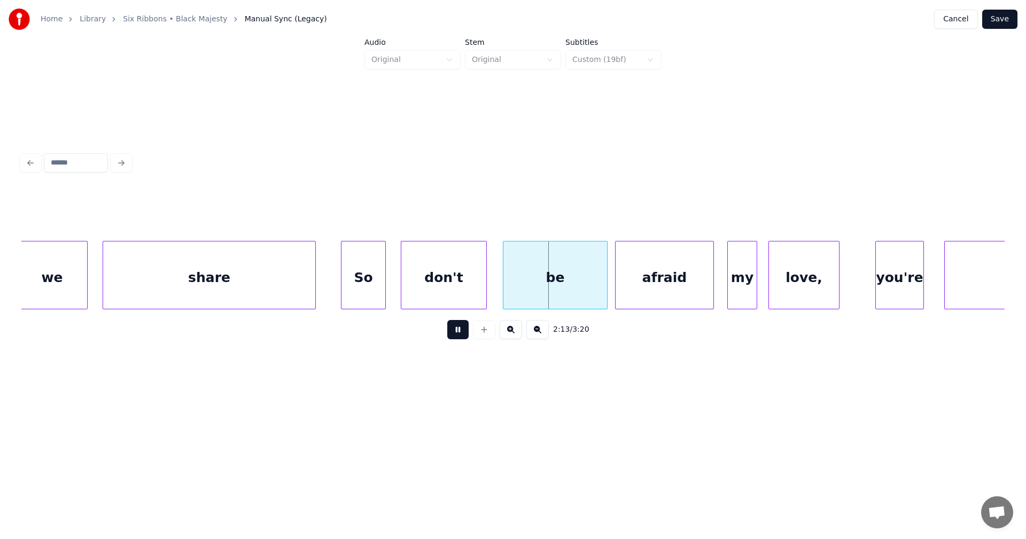
click at [455, 335] on button at bounding box center [457, 329] width 21 height 19
click at [680, 309] on div "we share So don't be afraid my love, you're never" at bounding box center [512, 275] width 983 height 68
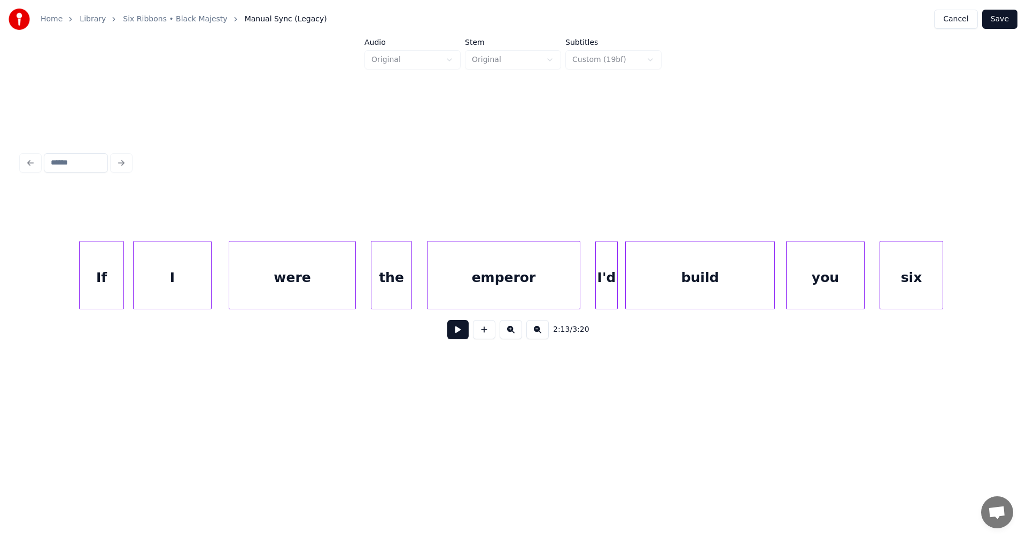
scroll to position [0, 13297]
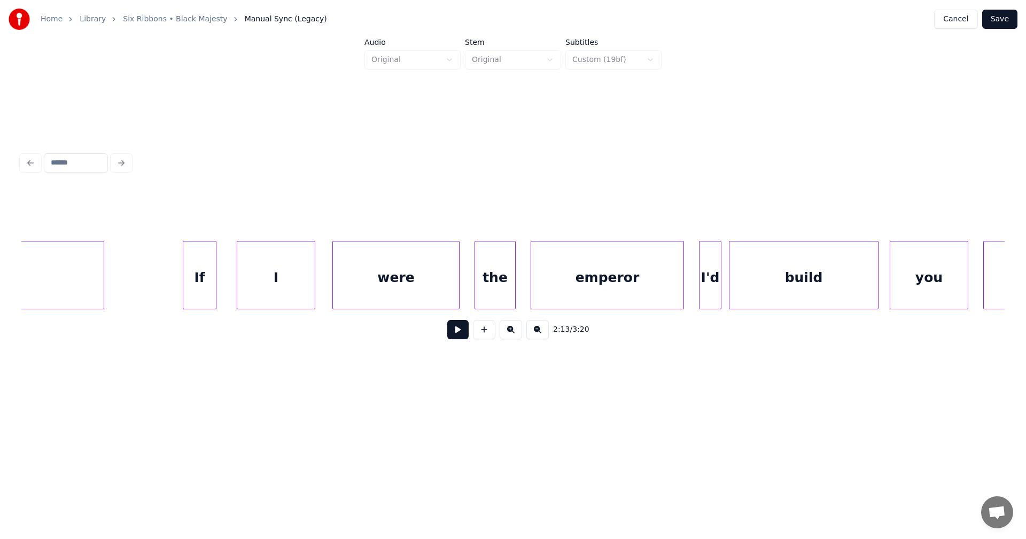
click at [214, 286] on div at bounding box center [214, 275] width 3 height 67
click at [464, 333] on button at bounding box center [457, 329] width 21 height 19
click at [233, 289] on div at bounding box center [234, 275] width 3 height 67
click at [181, 284] on div at bounding box center [181, 275] width 3 height 67
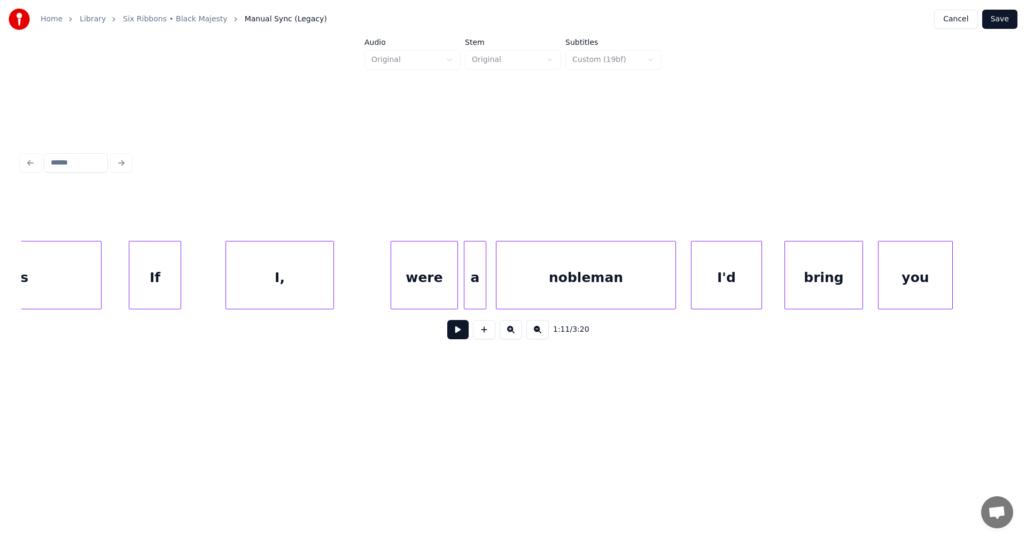
scroll to position [0, 10998]
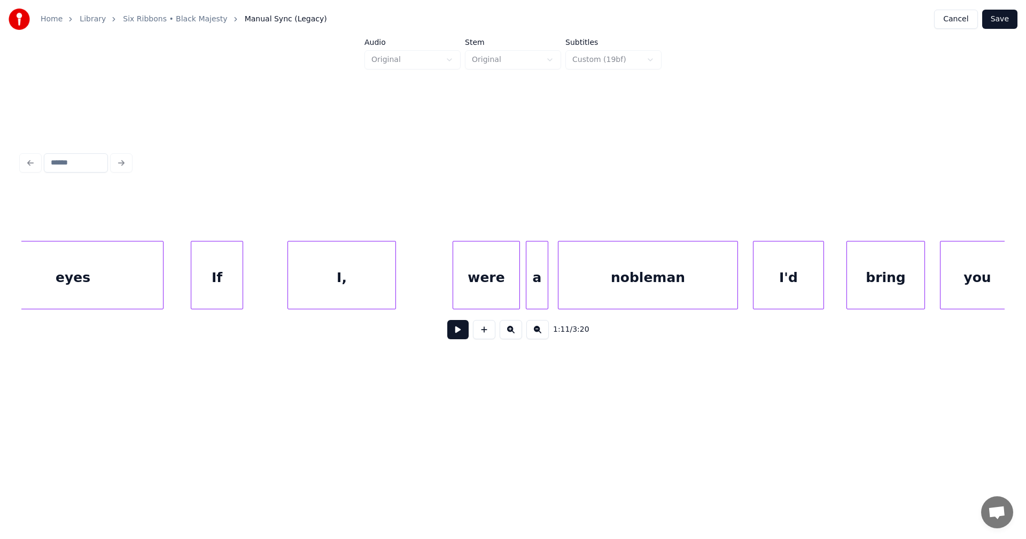
click at [234, 295] on div "If" at bounding box center [216, 278] width 51 height 73
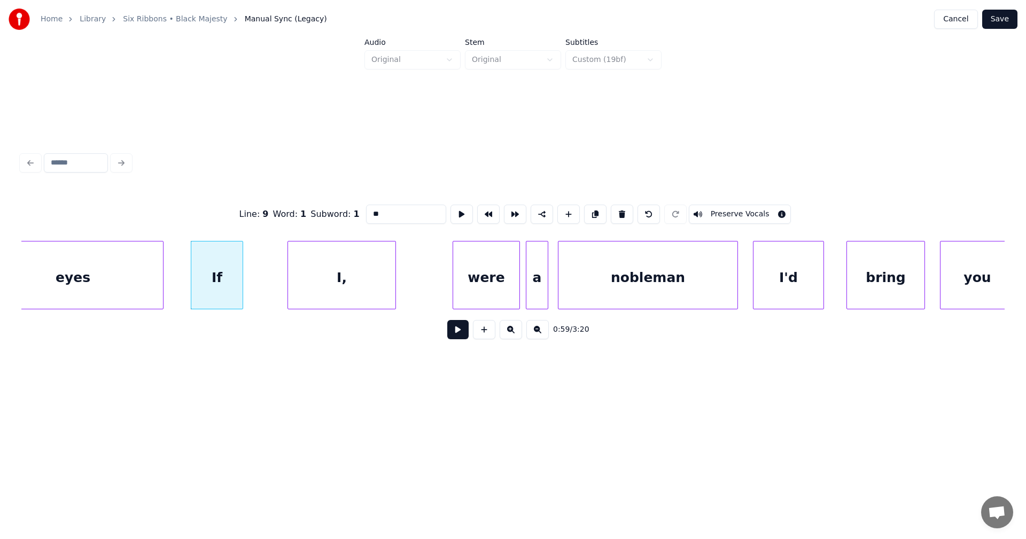
click at [459, 328] on button at bounding box center [457, 329] width 21 height 19
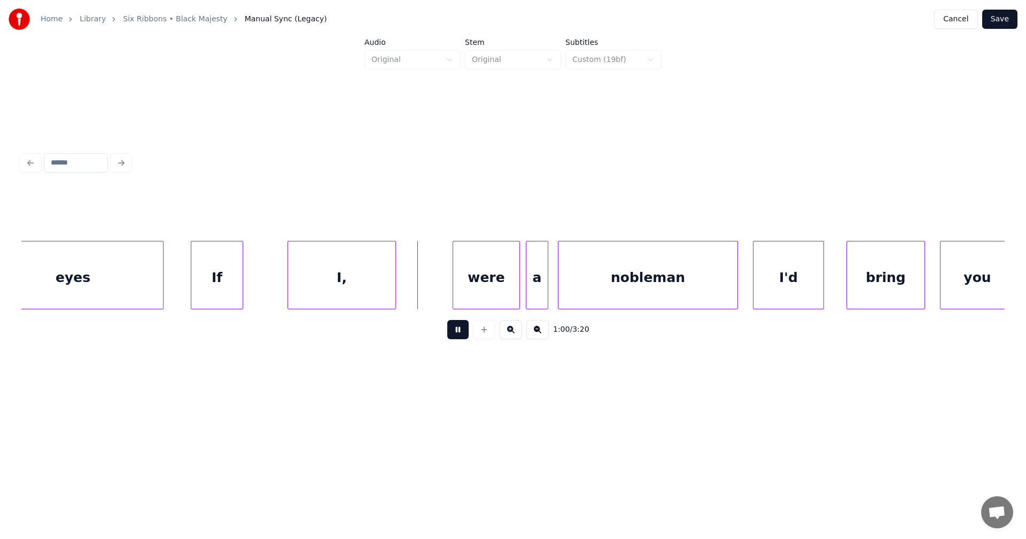
click at [462, 329] on button at bounding box center [457, 329] width 21 height 19
click at [413, 292] on div at bounding box center [414, 275] width 3 height 67
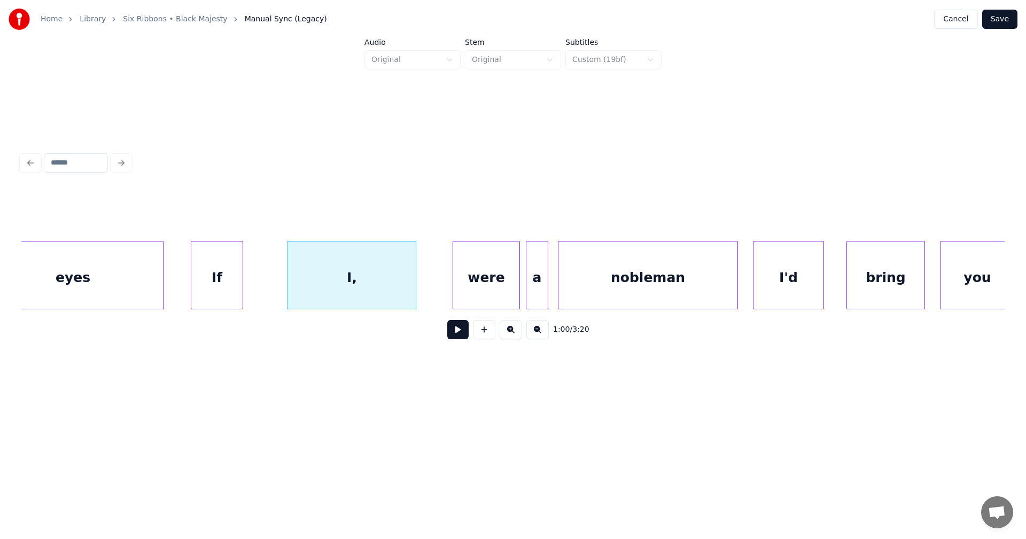
click at [462, 331] on button at bounding box center [457, 329] width 21 height 19
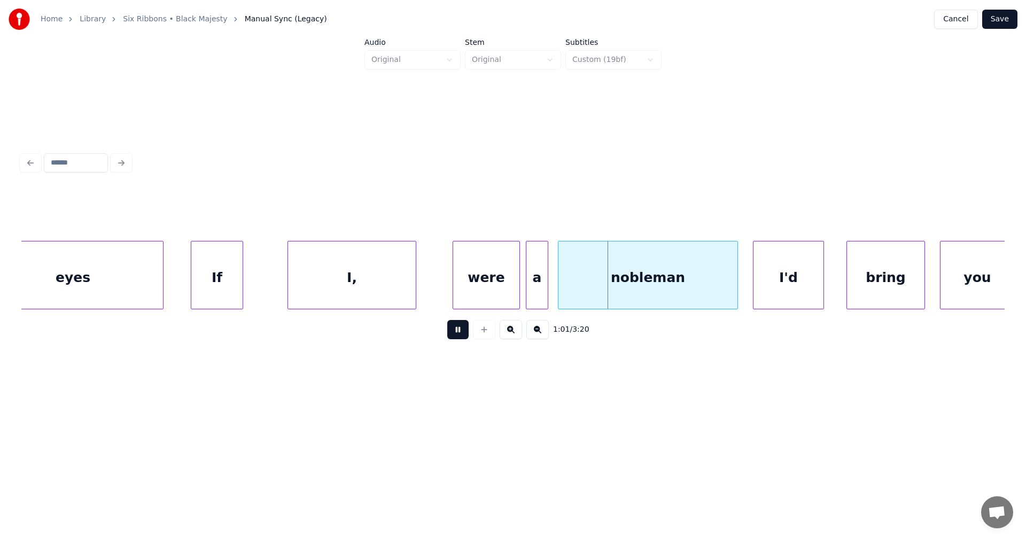
click at [461, 332] on button at bounding box center [457, 329] width 21 height 19
click at [1005, 21] on button "Save" at bounding box center [999, 19] width 35 height 19
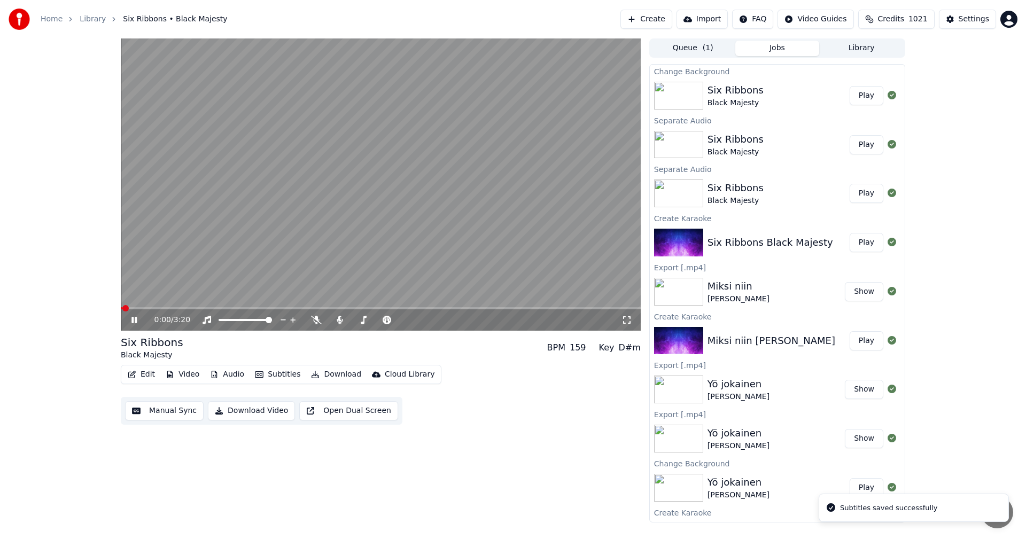
click at [233, 308] on span at bounding box center [381, 308] width 520 height 2
click at [422, 309] on span at bounding box center [381, 308] width 520 height 2
click at [136, 321] on icon at bounding box center [133, 320] width 5 height 6
click at [138, 372] on button "Edit" at bounding box center [141, 374] width 36 height 15
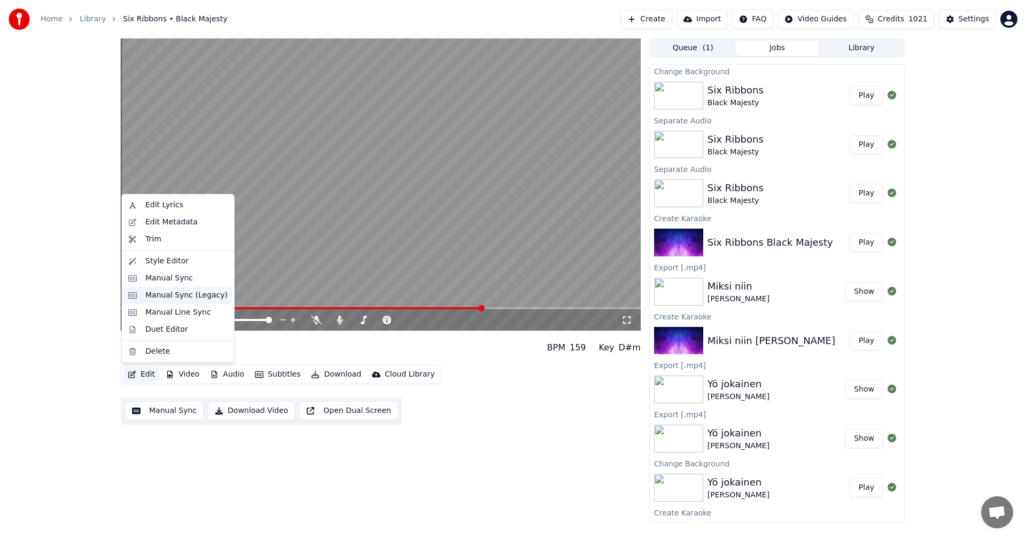
click at [190, 298] on div "Manual Sync (Legacy)" at bounding box center [186, 295] width 82 height 11
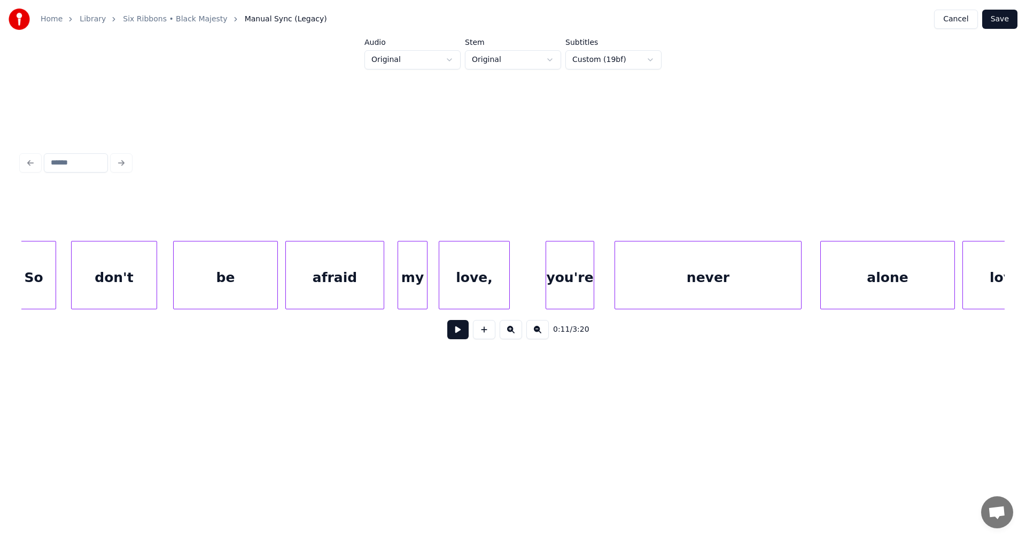
scroll to position [0, 24646]
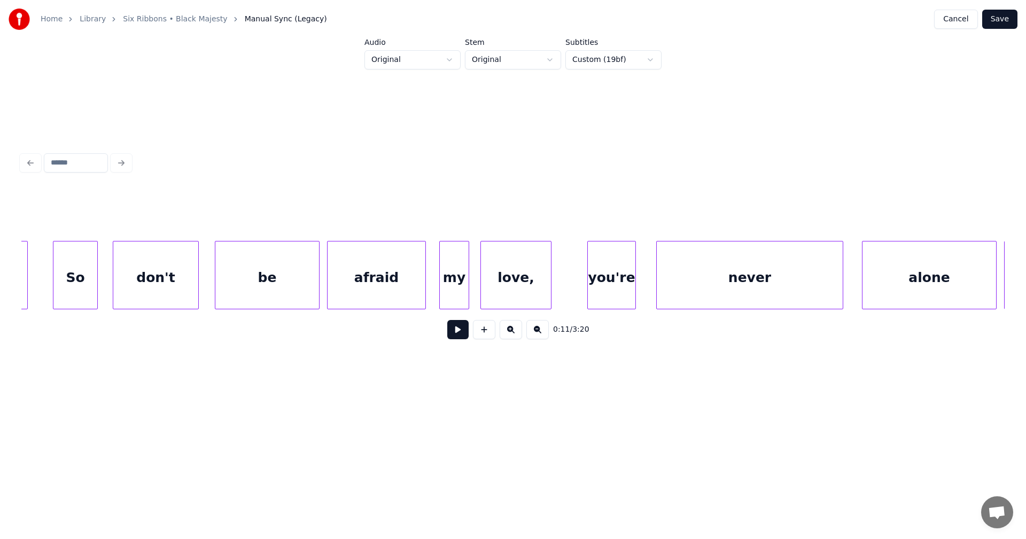
click at [524, 290] on div "love," at bounding box center [516, 278] width 70 height 73
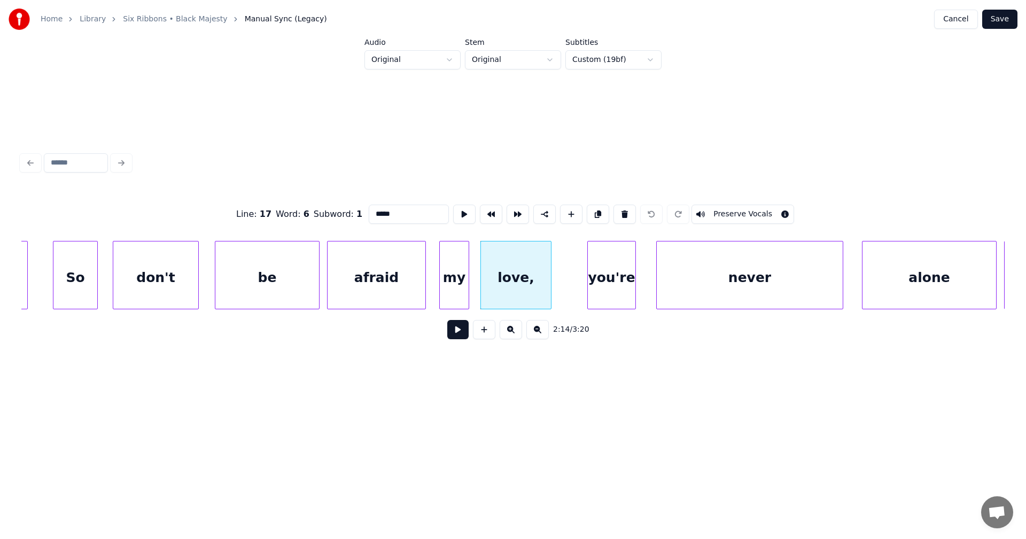
click at [462, 331] on button at bounding box center [457, 329] width 21 height 19
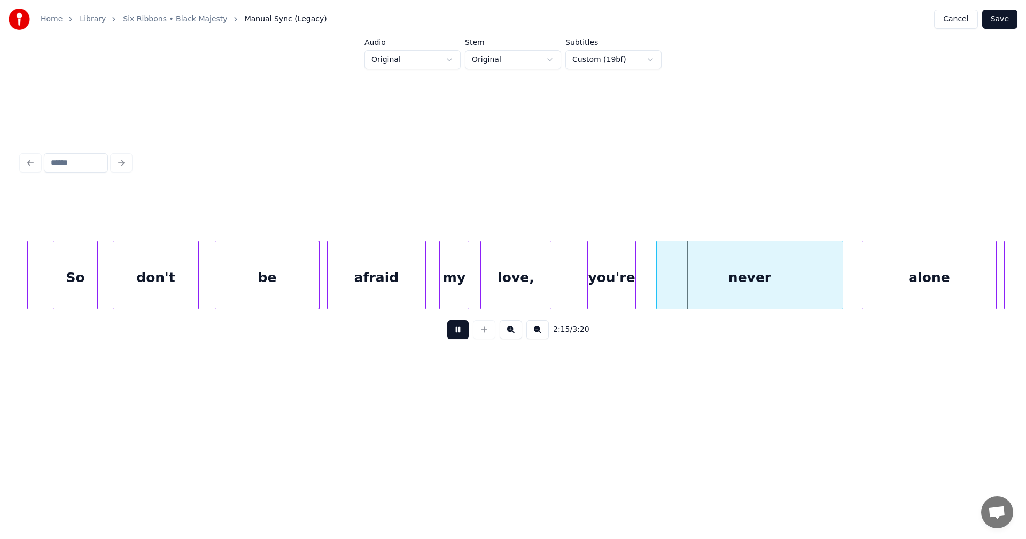
click at [462, 331] on button at bounding box center [457, 329] width 21 height 19
click at [621, 290] on div "you're" at bounding box center [612, 278] width 48 height 73
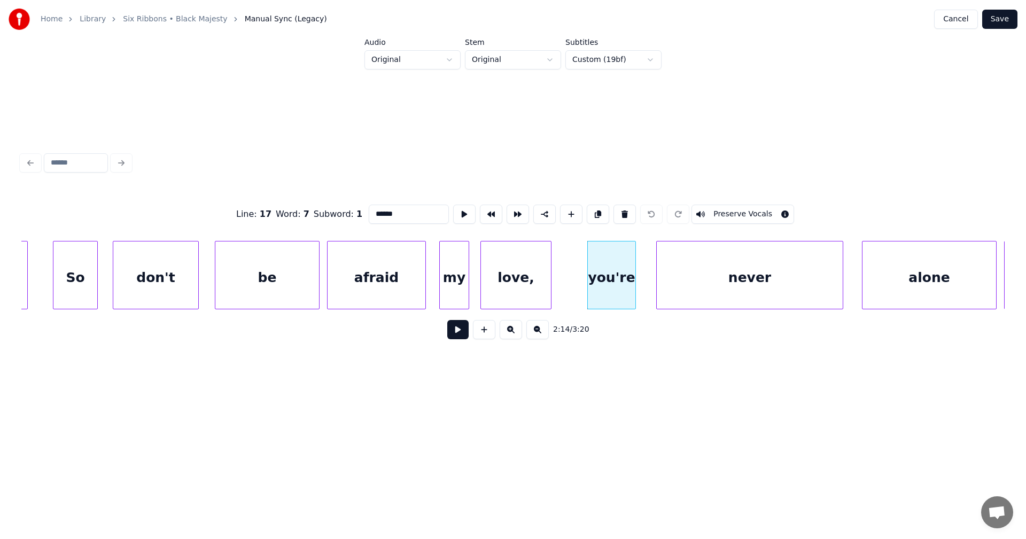
click at [460, 331] on button at bounding box center [457, 329] width 21 height 19
click at [461, 331] on button at bounding box center [457, 329] width 21 height 19
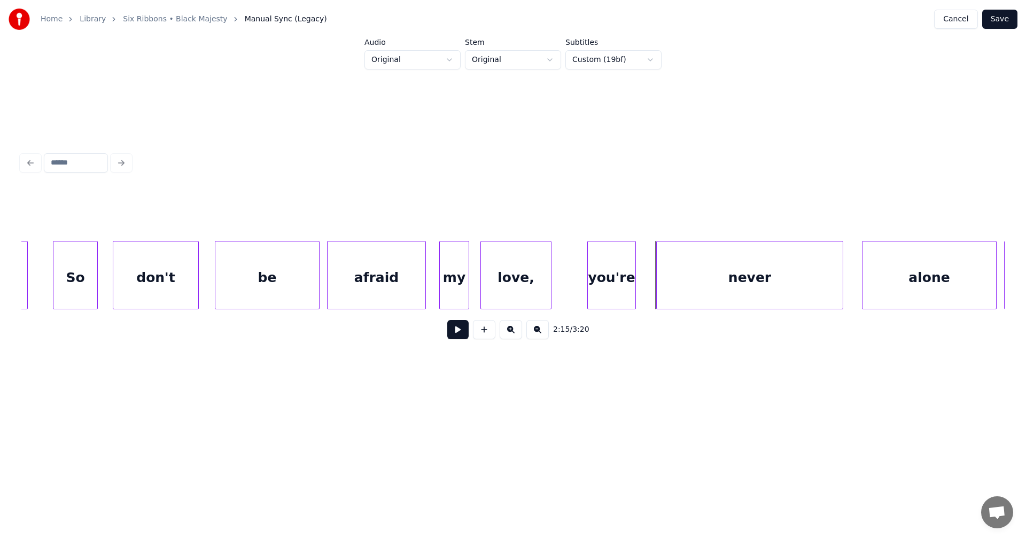
click at [460, 330] on button at bounding box center [457, 329] width 21 height 19
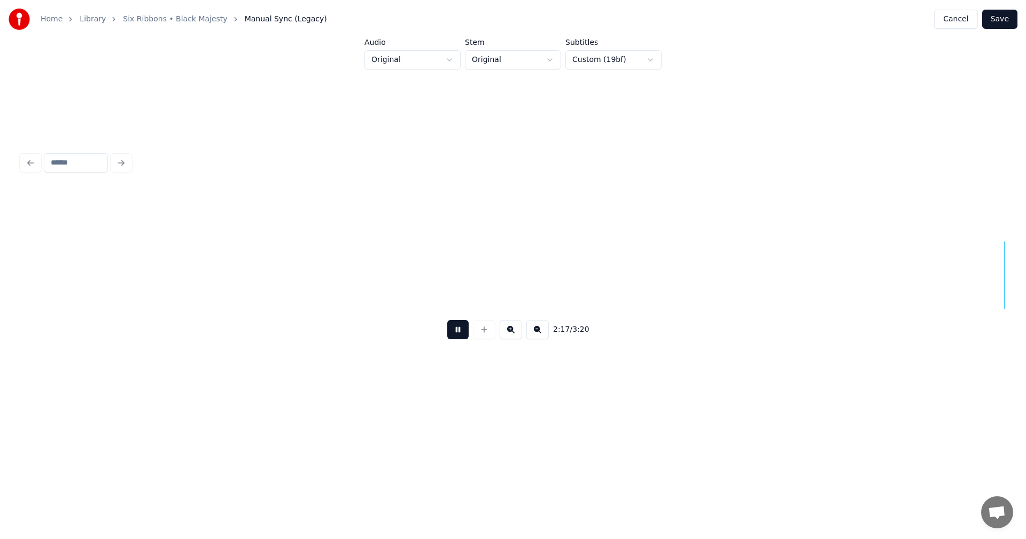
scroll to position [0, 25632]
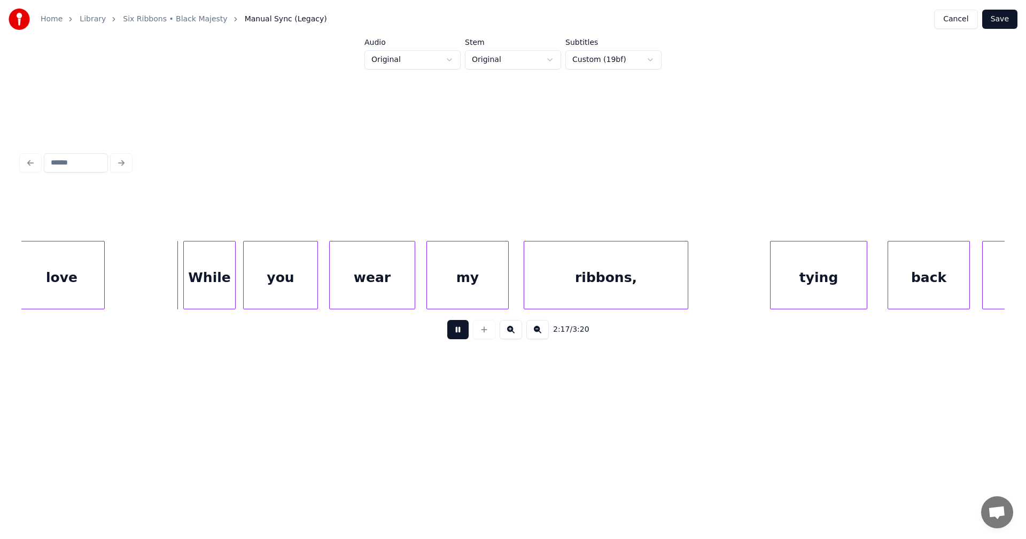
click at [460, 330] on button at bounding box center [457, 329] width 21 height 19
click at [221, 296] on div "While" at bounding box center [209, 278] width 51 height 73
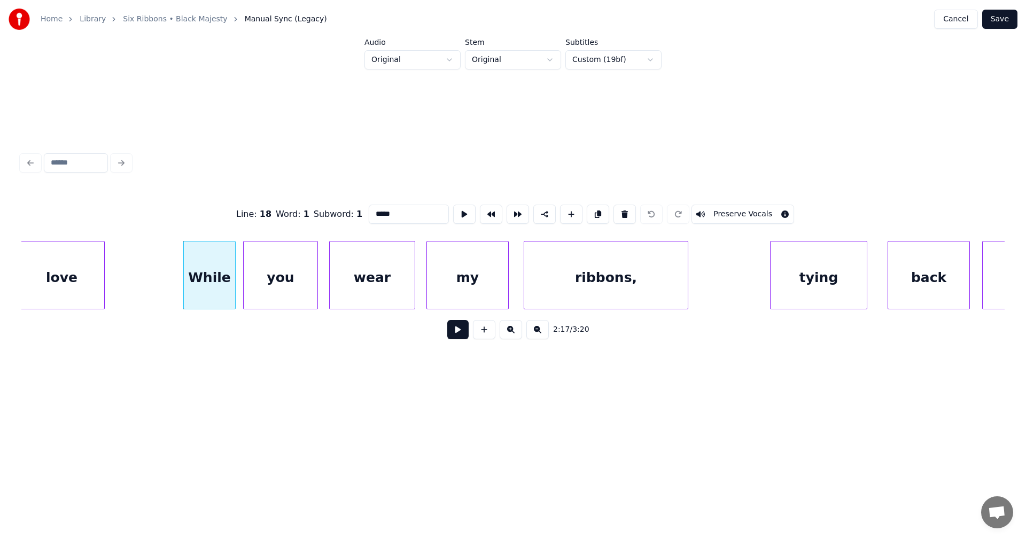
click at [454, 329] on button at bounding box center [457, 329] width 21 height 19
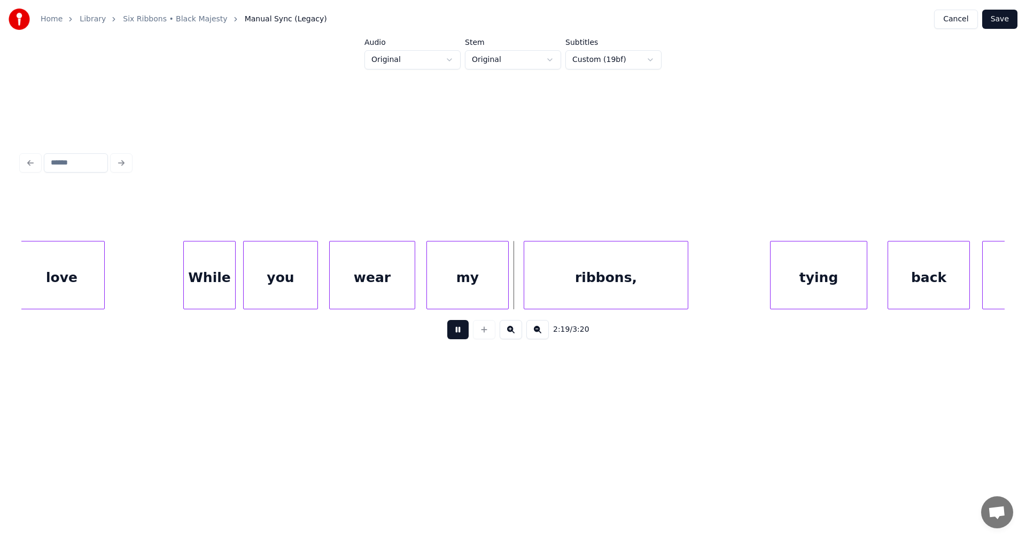
click at [456, 332] on button at bounding box center [457, 329] width 21 height 19
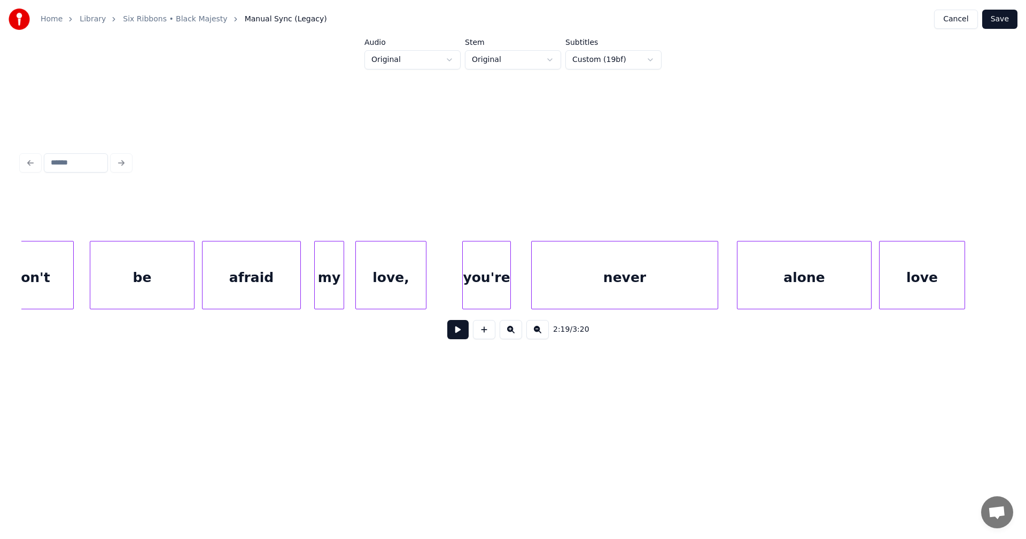
click at [158, 291] on div "be" at bounding box center [142, 278] width 104 height 73
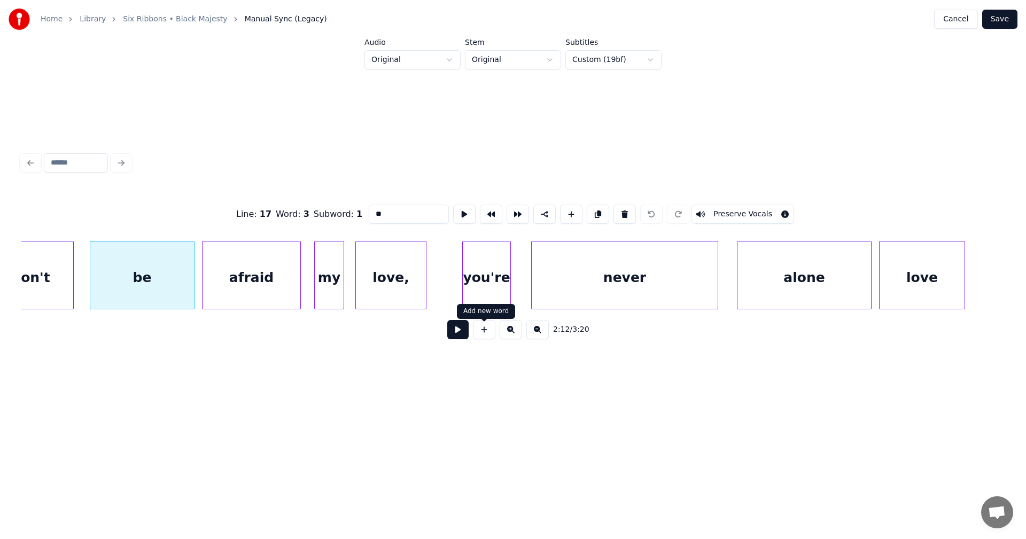
click at [463, 331] on button at bounding box center [457, 329] width 21 height 19
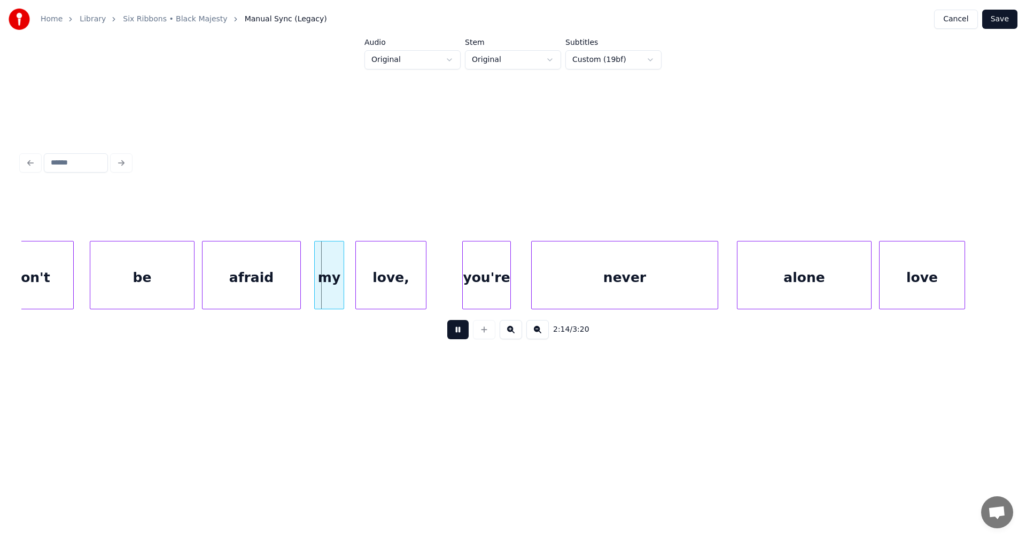
drag, startPoint x: 460, startPoint y: 329, endPoint x: 433, endPoint y: 327, distance: 26.9
click at [460, 329] on button at bounding box center [457, 329] width 21 height 19
click at [249, 295] on div "afraid" at bounding box center [252, 278] width 98 height 73
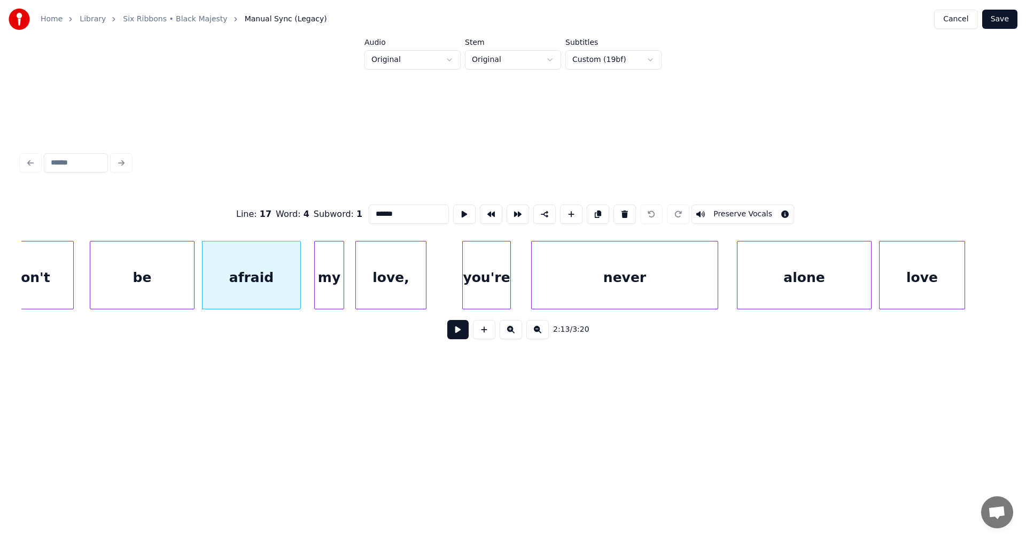
click at [451, 333] on button at bounding box center [457, 329] width 21 height 19
click at [453, 334] on button at bounding box center [457, 329] width 21 height 19
click at [311, 292] on div at bounding box center [310, 275] width 3 height 67
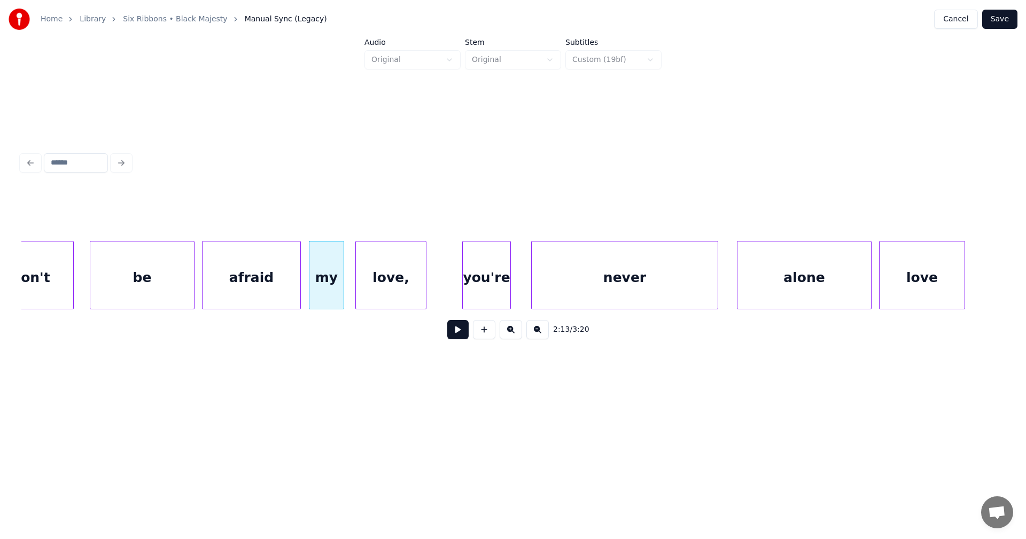
click at [458, 336] on button at bounding box center [457, 329] width 21 height 19
drag, startPoint x: 458, startPoint y: 336, endPoint x: 371, endPoint y: 320, distance: 88.0
click at [455, 335] on button at bounding box center [457, 329] width 21 height 19
click at [259, 298] on div "afraid" at bounding box center [252, 278] width 98 height 73
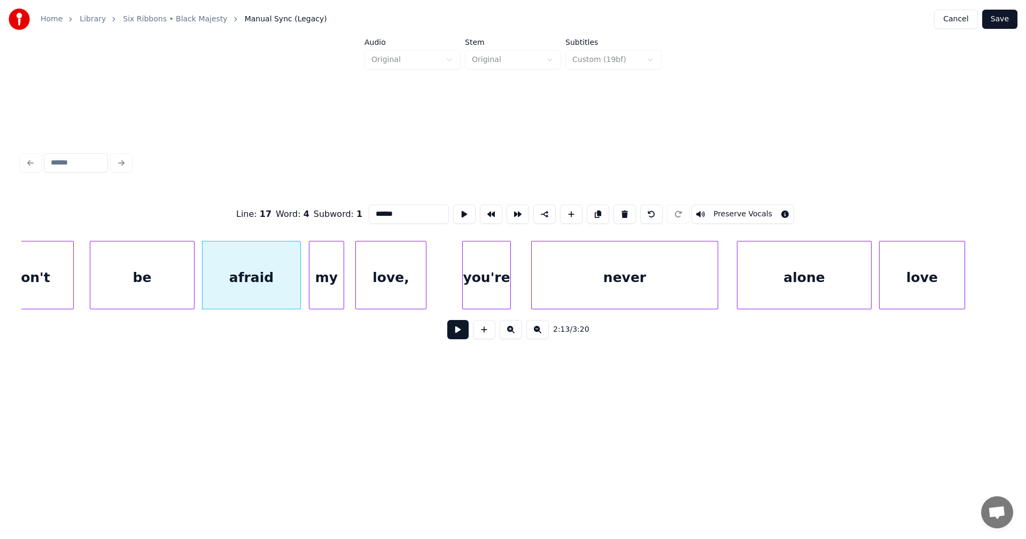
click at [162, 293] on div "be" at bounding box center [142, 278] width 104 height 73
type input "**"
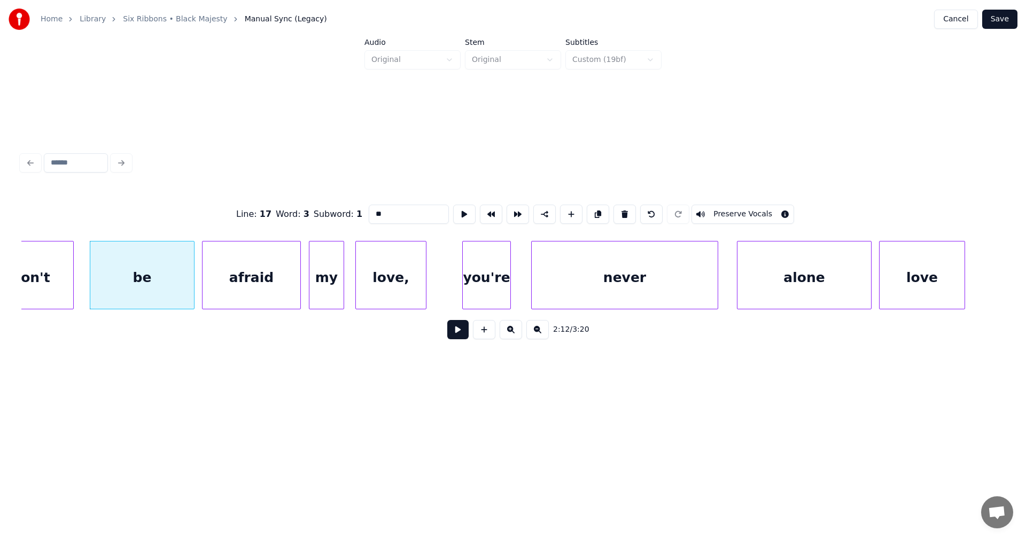
click at [466, 334] on button at bounding box center [457, 329] width 21 height 19
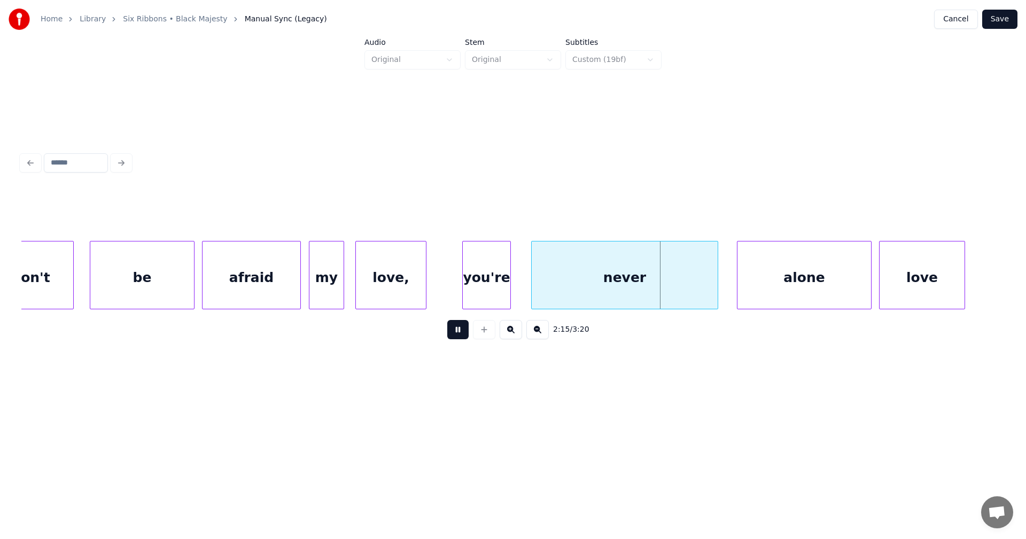
click at [462, 332] on button at bounding box center [457, 329] width 21 height 19
click at [418, 302] on div "love," at bounding box center [391, 278] width 70 height 73
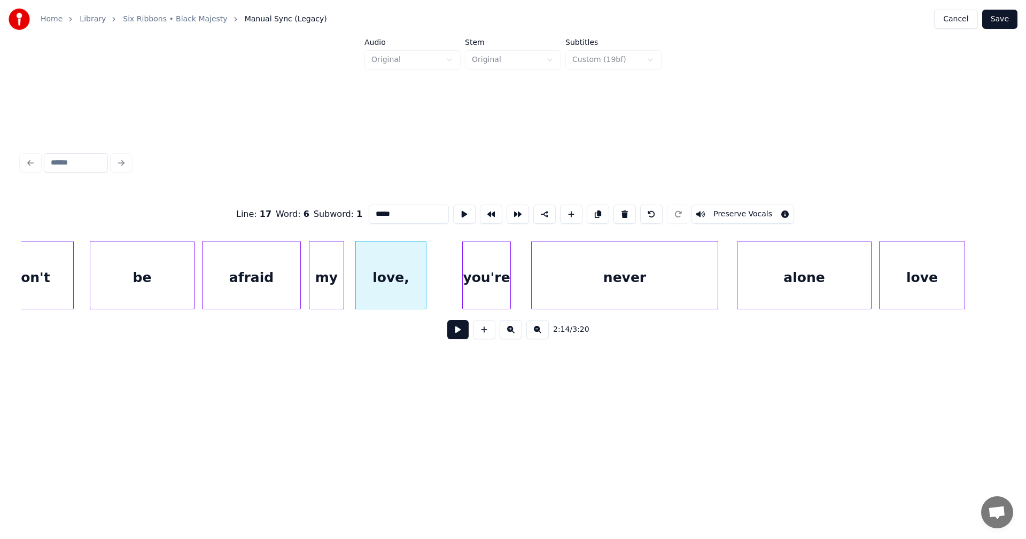
click at [455, 334] on button at bounding box center [457, 329] width 21 height 19
click at [455, 333] on button at bounding box center [457, 329] width 21 height 19
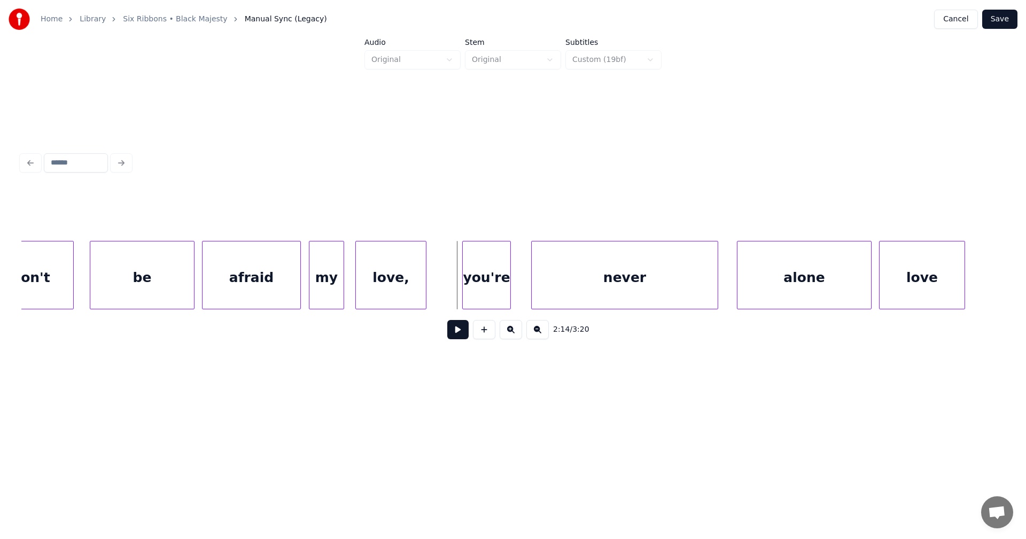
click at [416, 299] on div "love," at bounding box center [391, 278] width 70 height 73
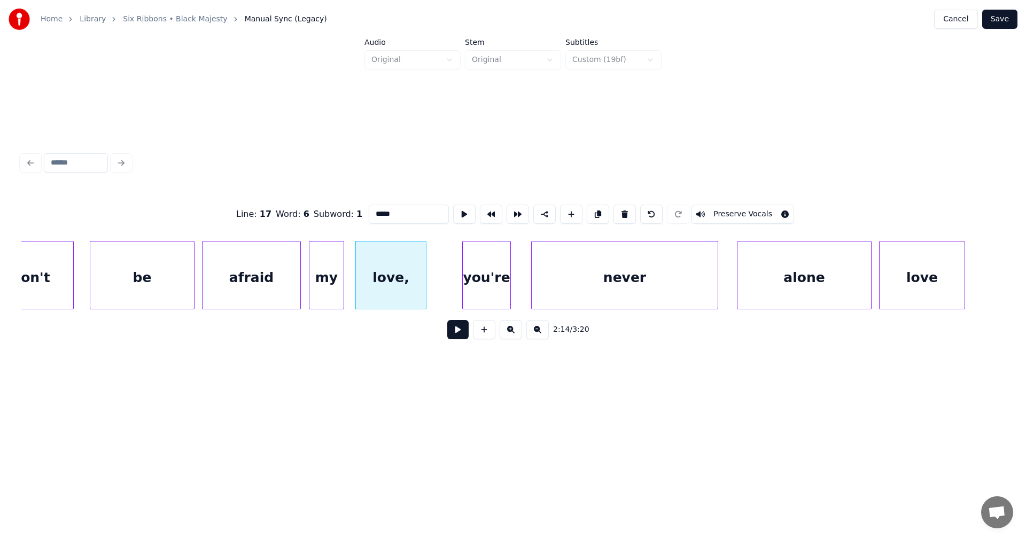
click at [408, 297] on div "love," at bounding box center [391, 278] width 70 height 73
click at [454, 333] on button at bounding box center [457, 329] width 21 height 19
click at [454, 332] on button at bounding box center [457, 329] width 21 height 19
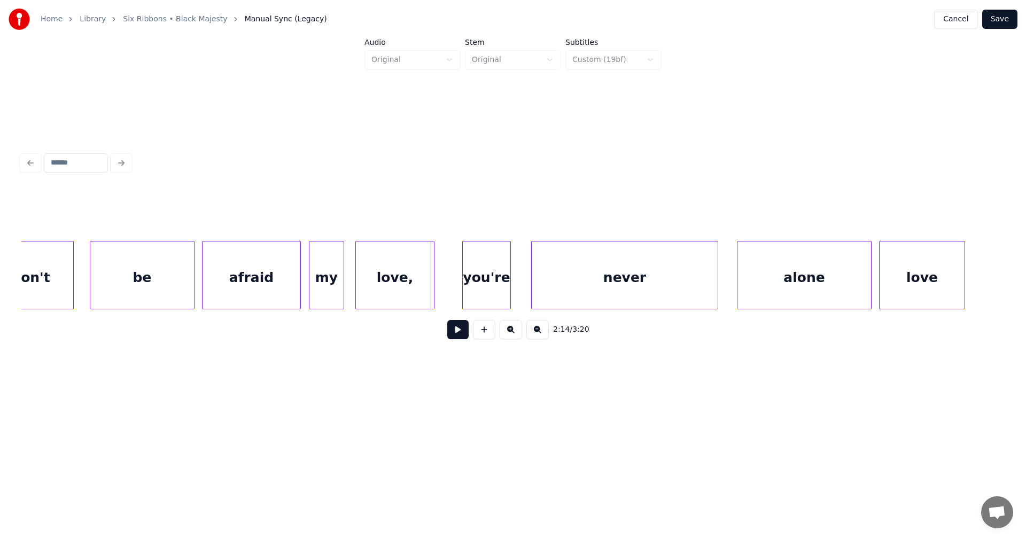
click at [431, 299] on div at bounding box center [432, 275] width 3 height 67
click at [295, 299] on div "afraid" at bounding box center [252, 278] width 98 height 73
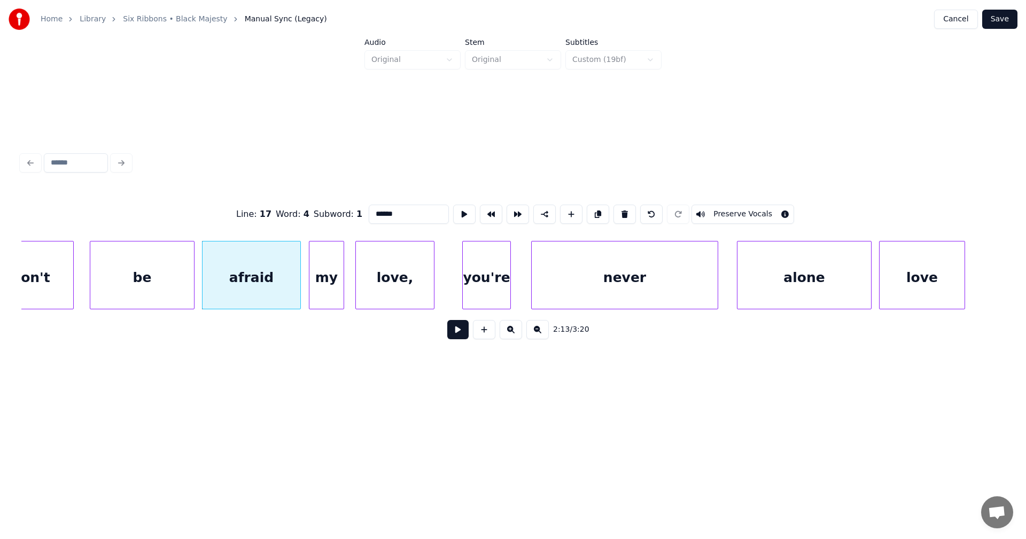
click at [459, 332] on button at bounding box center [457, 329] width 21 height 19
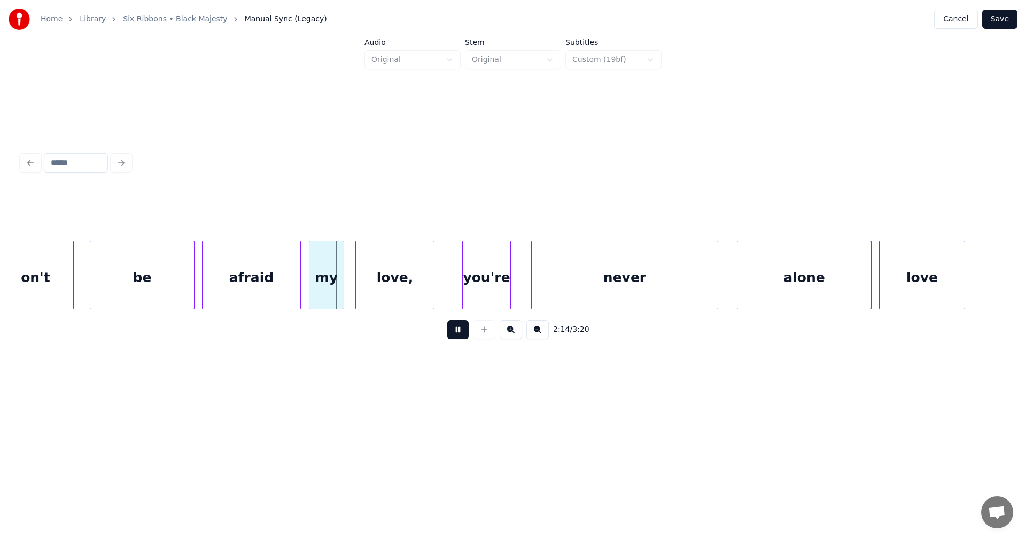
drag, startPoint x: 459, startPoint y: 332, endPoint x: 441, endPoint y: 330, distance: 17.8
click at [454, 330] on button at bounding box center [457, 329] width 21 height 19
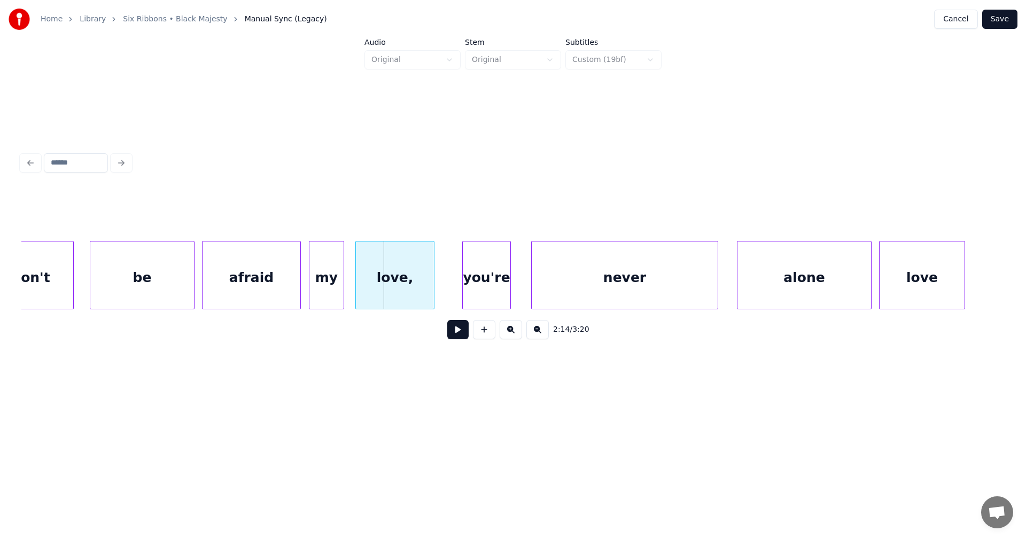
click at [296, 300] on div "afraid" at bounding box center [252, 278] width 98 height 73
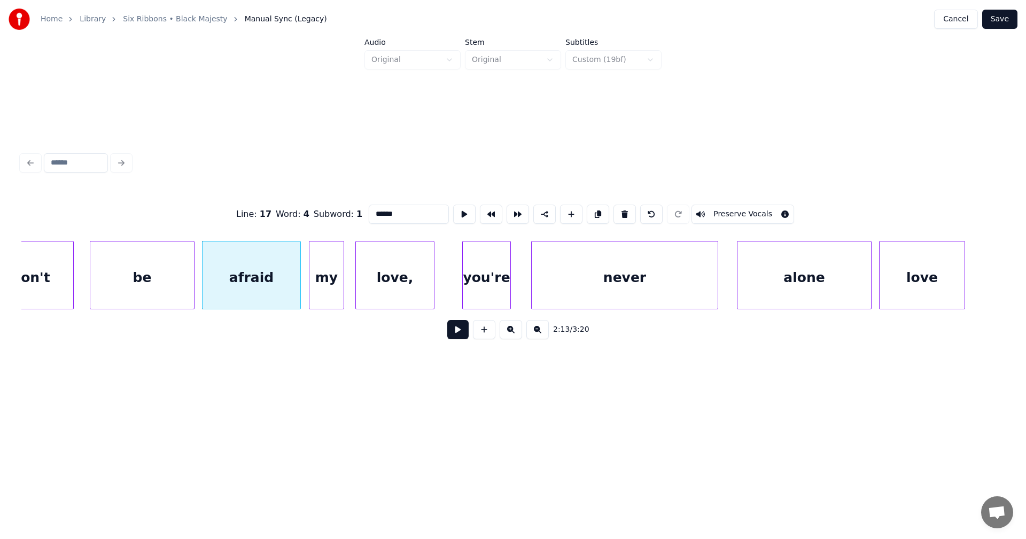
click at [457, 334] on button at bounding box center [457, 329] width 21 height 19
click at [457, 333] on button at bounding box center [457, 329] width 21 height 19
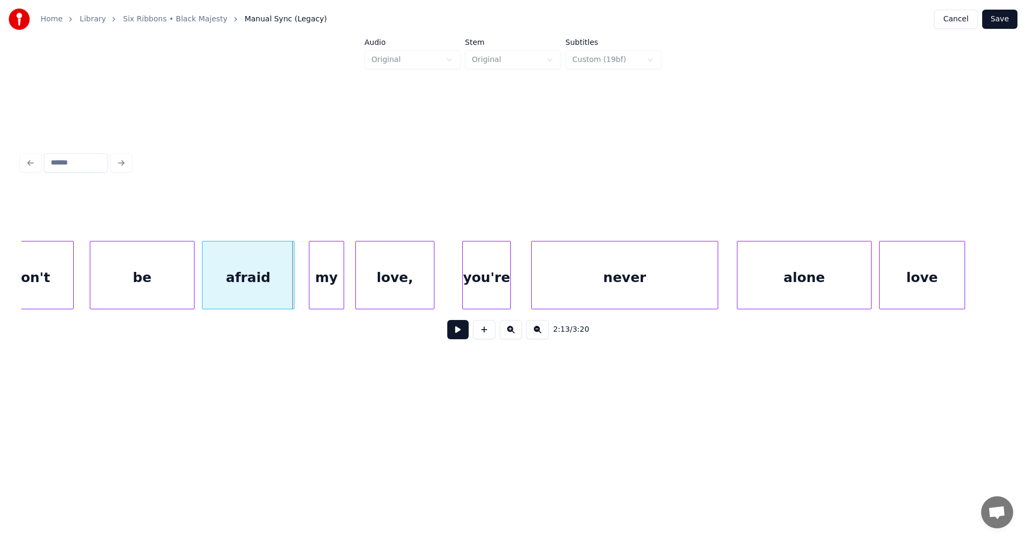
click at [294, 292] on div at bounding box center [292, 275] width 3 height 67
click at [319, 288] on div "my" at bounding box center [323, 278] width 34 height 73
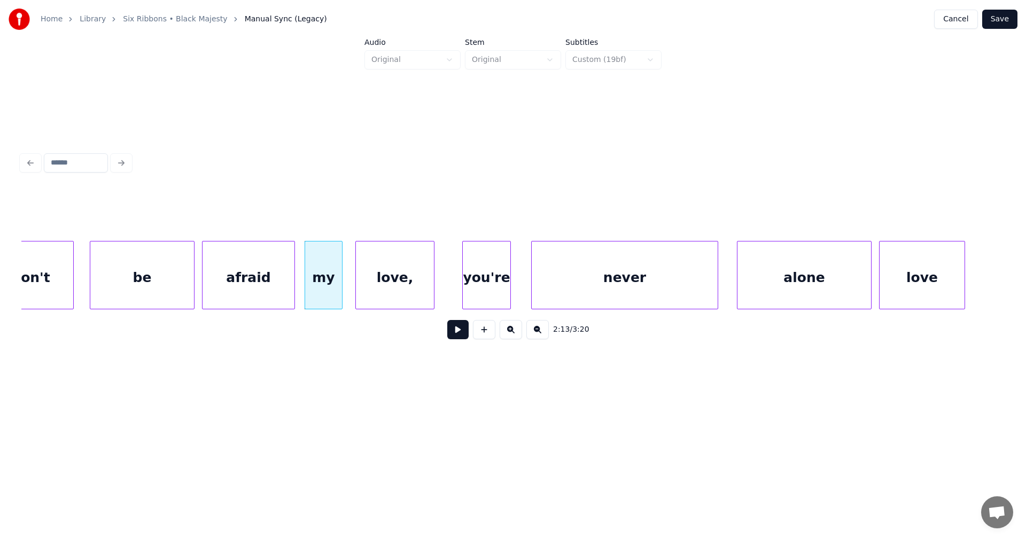
click at [342, 288] on div at bounding box center [340, 275] width 3 height 67
click at [455, 335] on button at bounding box center [457, 329] width 21 height 19
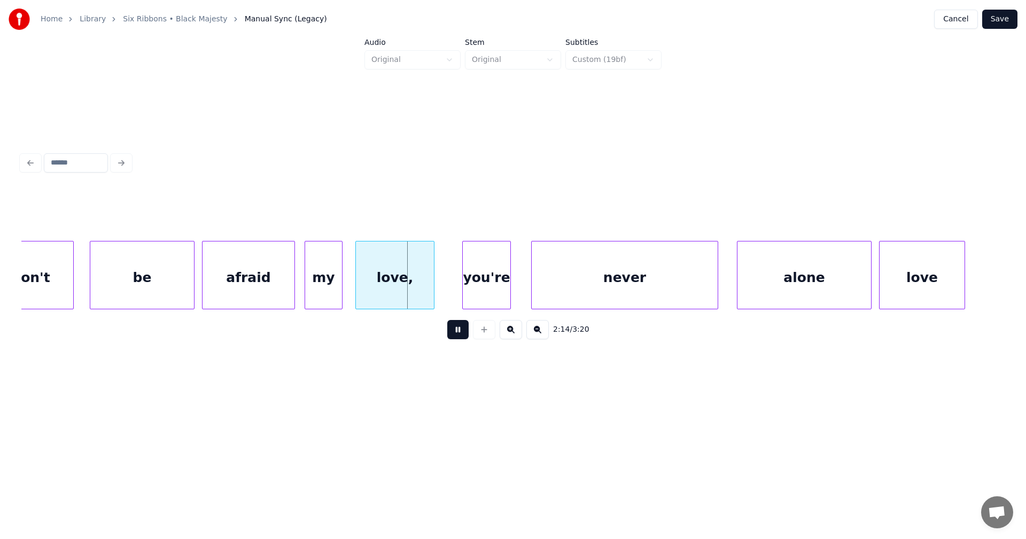
click at [455, 334] on button at bounding box center [457, 329] width 21 height 19
click at [1009, 24] on button "Save" at bounding box center [999, 19] width 35 height 19
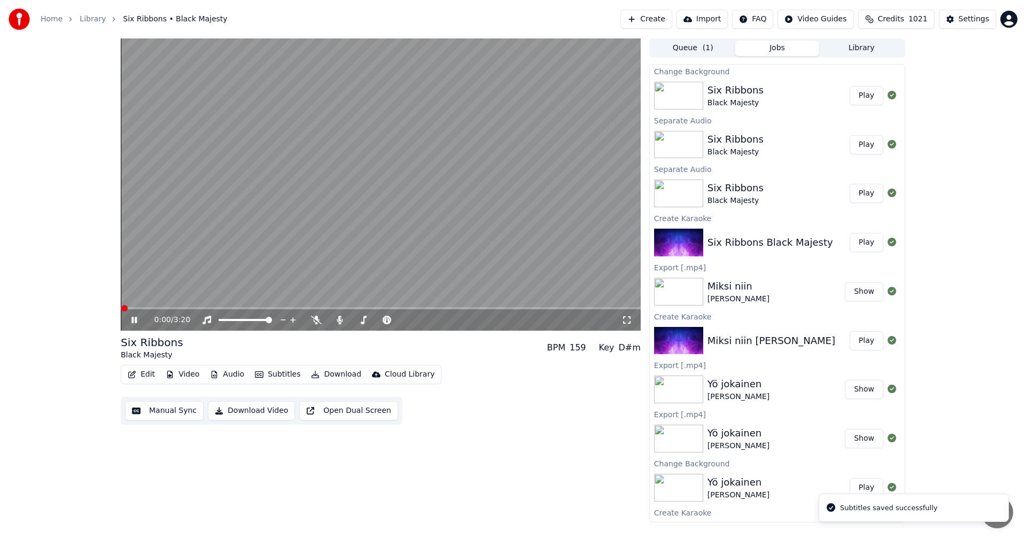
click at [429, 308] on span at bounding box center [381, 308] width 520 height 2
click at [469, 309] on span at bounding box center [381, 308] width 520 height 2
click at [430, 308] on span at bounding box center [275, 308] width 309 height 2
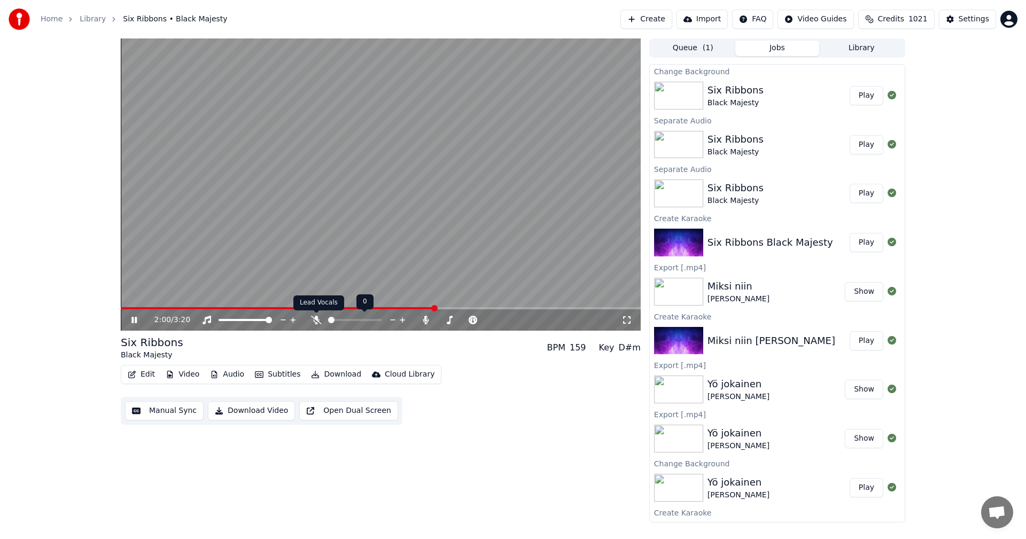
click at [317, 324] on icon at bounding box center [316, 320] width 11 height 9
click at [319, 320] on icon at bounding box center [316, 320] width 6 height 9
drag, startPoint x: 137, startPoint y: 320, endPoint x: 143, endPoint y: 350, distance: 30.5
click at [137, 321] on icon at bounding box center [133, 320] width 5 height 6
click at [142, 370] on button "Edit" at bounding box center [141, 374] width 36 height 15
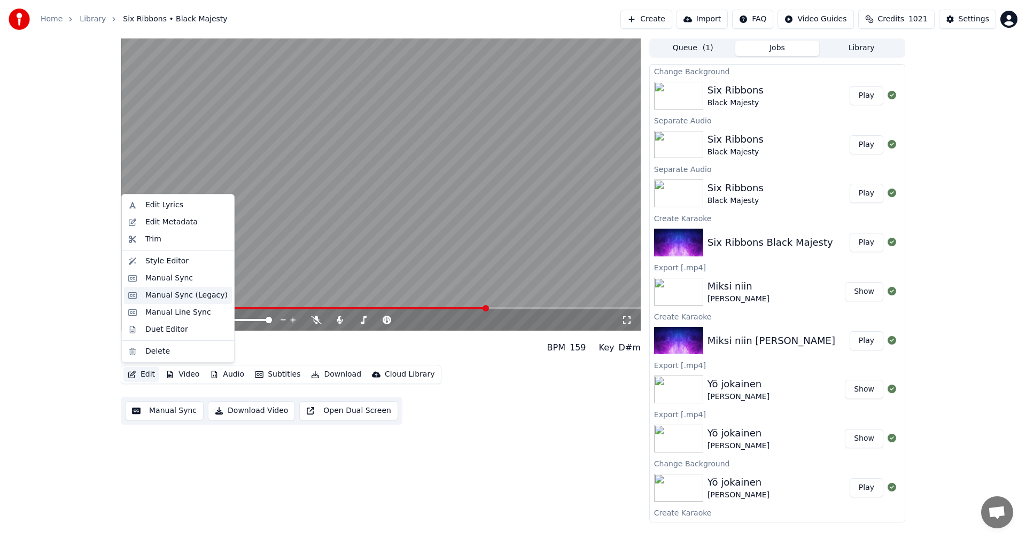
click at [186, 298] on div "Manual Sync (Legacy)" at bounding box center [186, 295] width 82 height 11
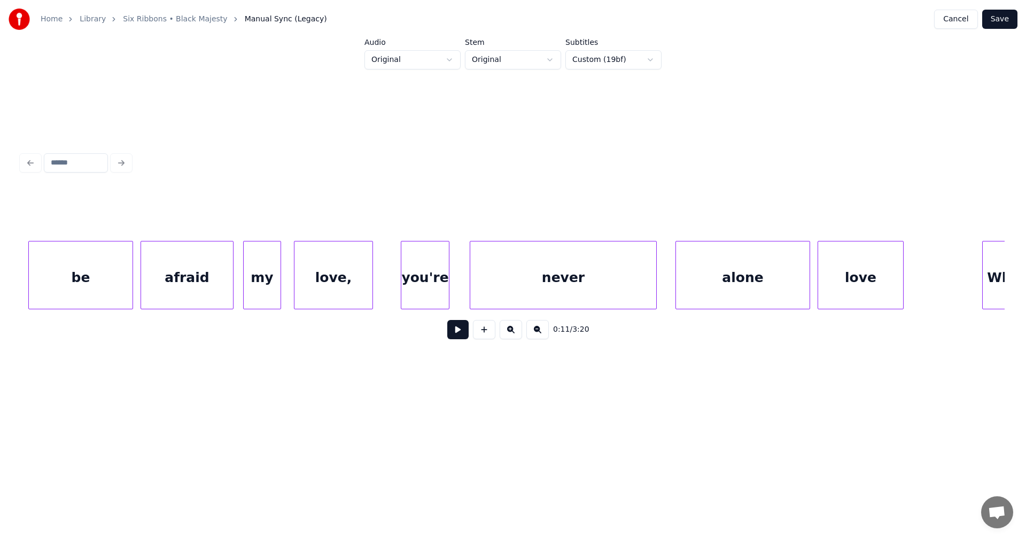
scroll to position [0, 24833]
click at [350, 292] on div "love," at bounding box center [333, 278] width 78 height 73
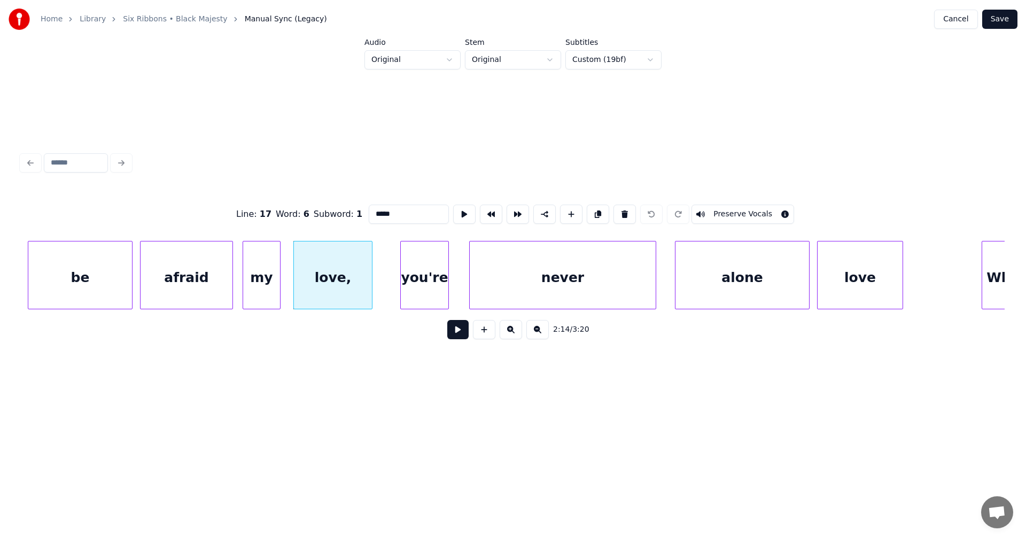
click at [463, 332] on button at bounding box center [457, 329] width 21 height 19
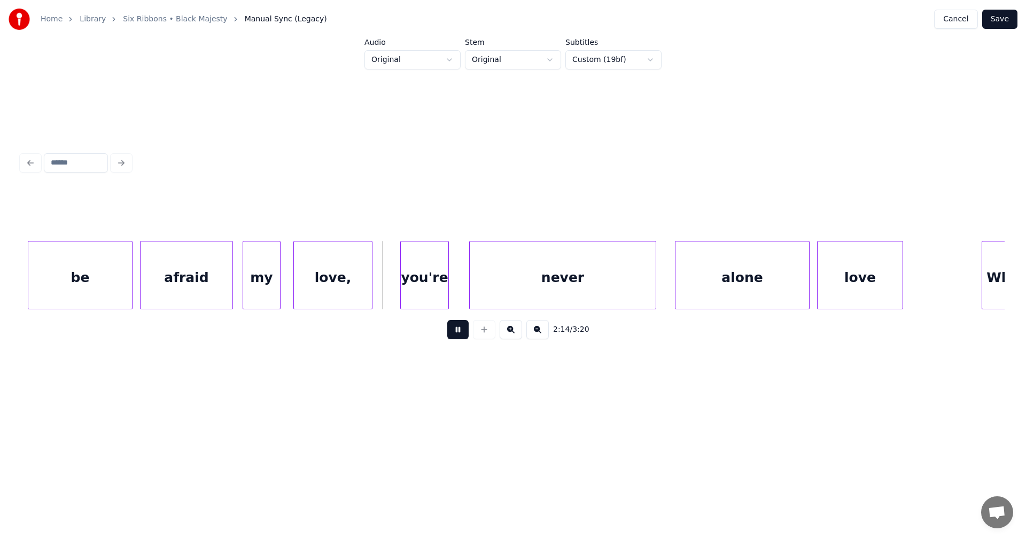
click at [463, 332] on button at bounding box center [457, 329] width 21 height 19
click at [398, 291] on div at bounding box center [397, 275] width 3 height 67
click at [439, 289] on div "you're" at bounding box center [422, 278] width 52 height 73
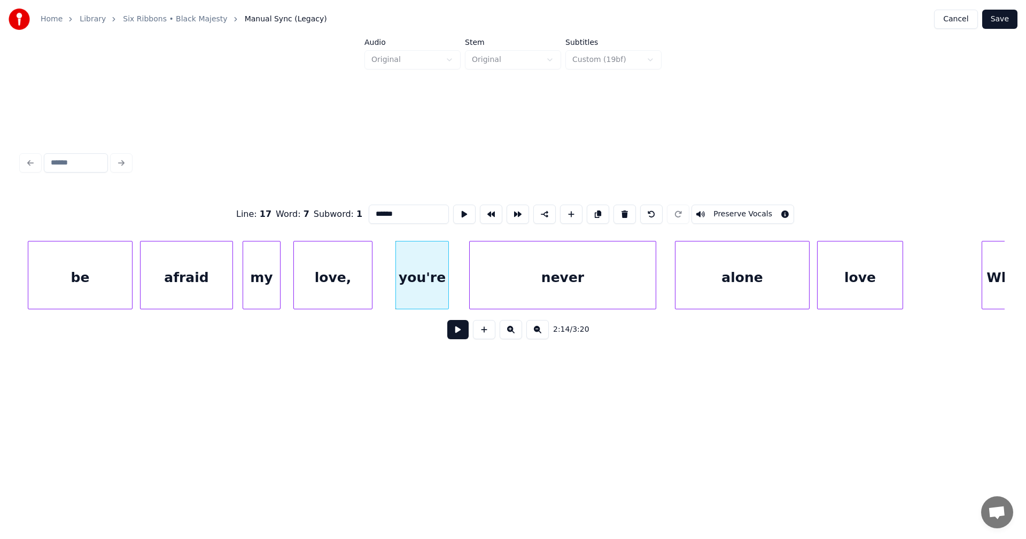
click at [460, 331] on button at bounding box center [457, 329] width 21 height 19
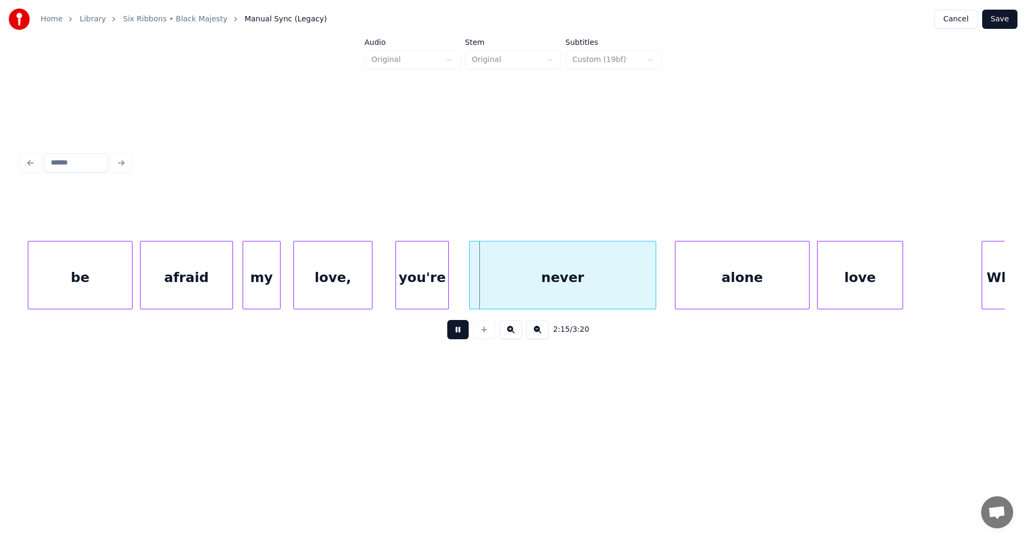
click at [460, 331] on button at bounding box center [457, 329] width 21 height 19
click at [461, 296] on div at bounding box center [460, 275] width 3 height 67
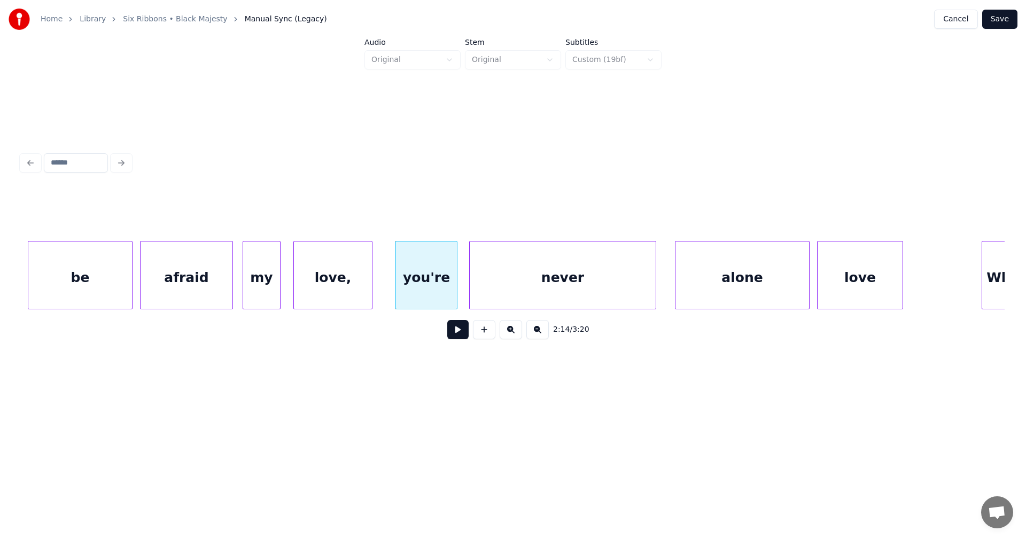
click at [455, 295] on div at bounding box center [455, 275] width 3 height 67
click at [461, 334] on button at bounding box center [457, 329] width 21 height 19
click at [482, 299] on div "never" at bounding box center [563, 278] width 186 height 73
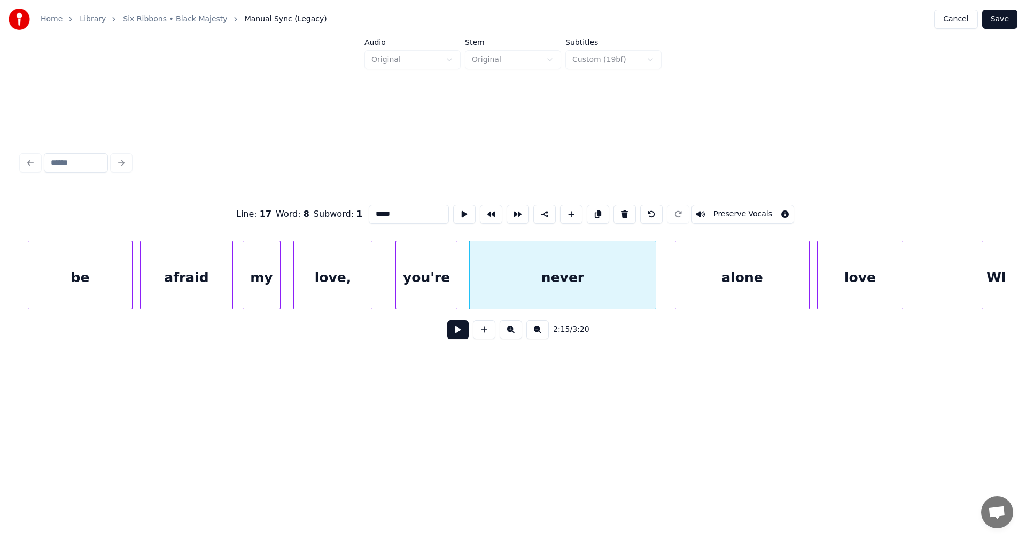
click at [461, 331] on button at bounding box center [457, 329] width 21 height 19
click at [424, 299] on div "you're" at bounding box center [426, 278] width 61 height 73
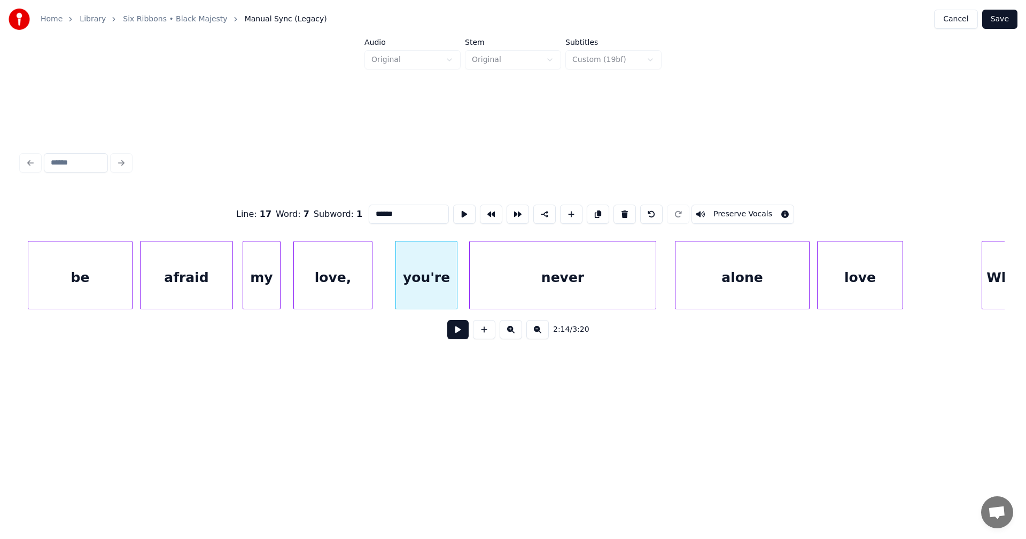
click at [366, 297] on div "love," at bounding box center [333, 278] width 78 height 73
type input "*****"
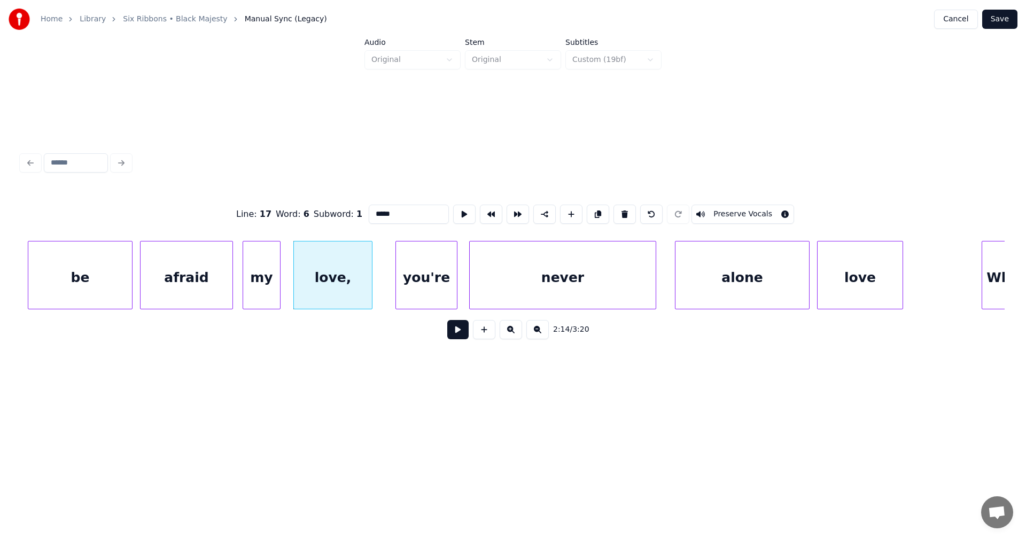
click at [458, 332] on button at bounding box center [457, 329] width 21 height 19
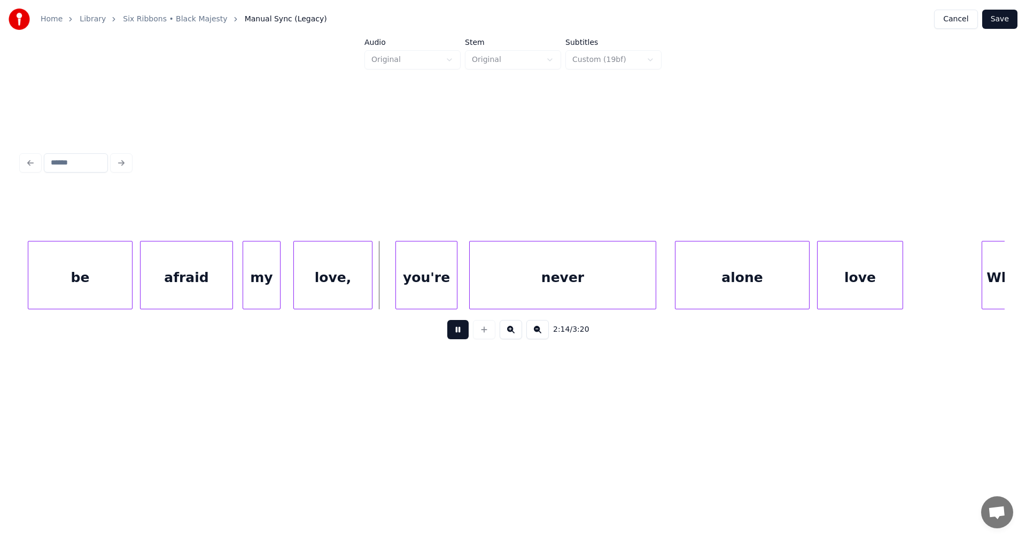
click at [458, 332] on button at bounding box center [457, 329] width 21 height 19
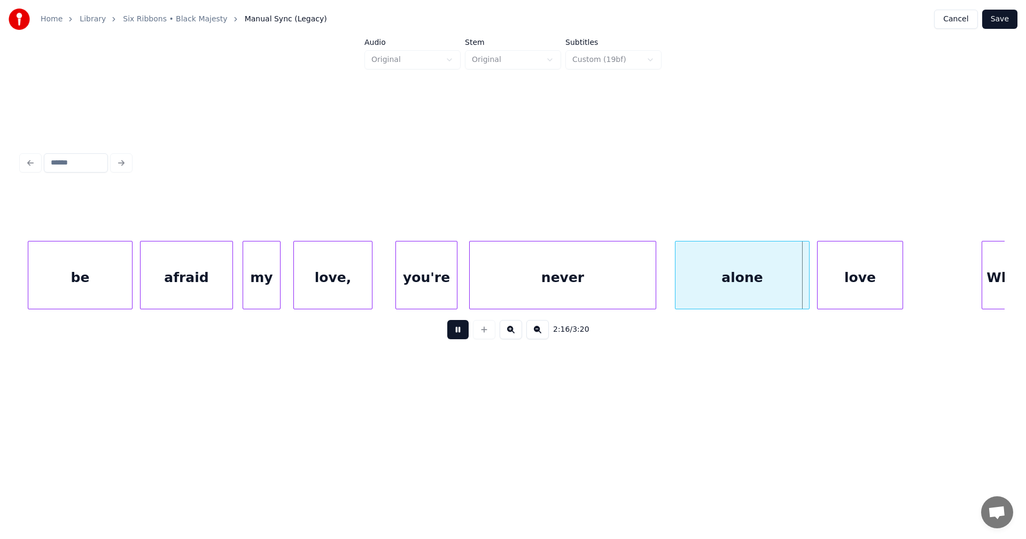
click at [458, 332] on button at bounding box center [457, 329] width 21 height 19
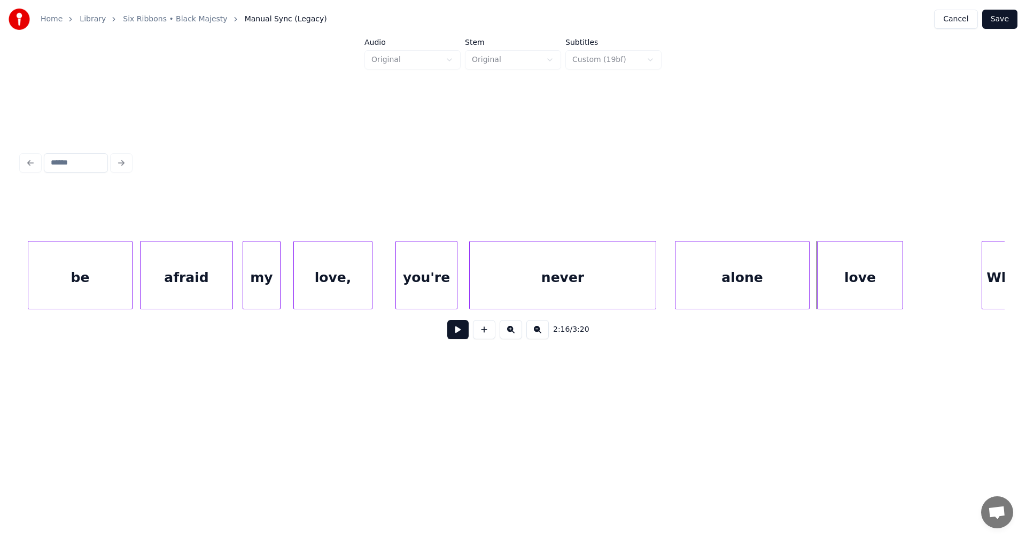
click at [1001, 21] on button "Save" at bounding box center [999, 19] width 35 height 19
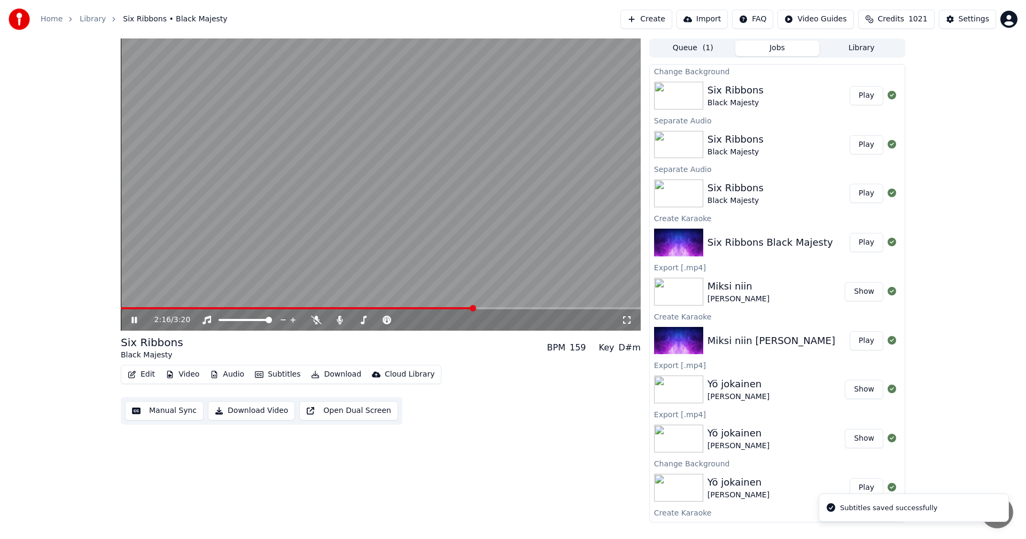
click at [475, 309] on span at bounding box center [381, 308] width 520 height 2
click at [518, 308] on span at bounding box center [381, 308] width 520 height 2
click at [433, 307] on div "2:33 / 3:20" at bounding box center [381, 184] width 520 height 292
click at [435, 309] on span at bounding box center [278, 308] width 315 height 2
click at [134, 323] on icon at bounding box center [141, 320] width 25 height 9
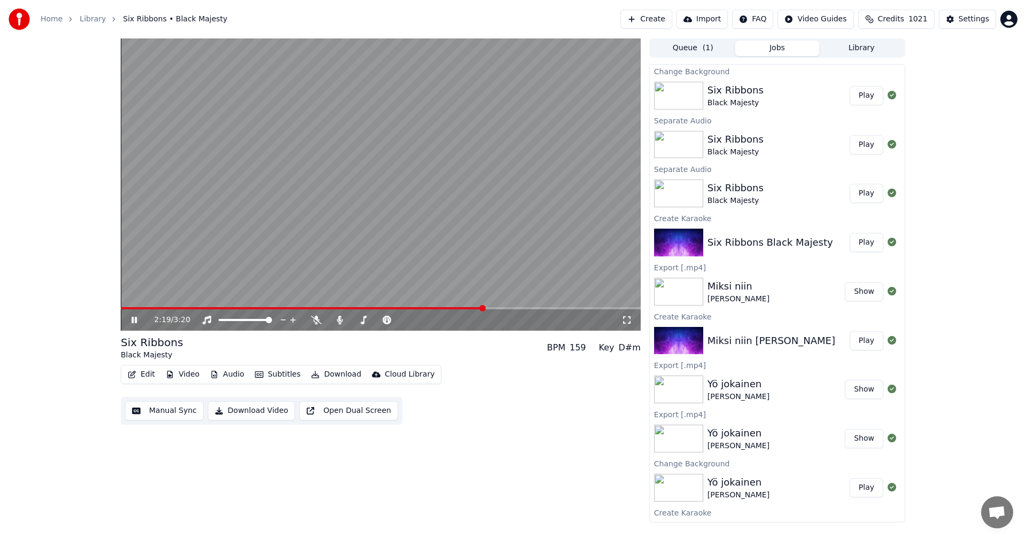
click at [136, 320] on icon at bounding box center [133, 320] width 5 height 6
click at [523, 306] on video at bounding box center [381, 184] width 520 height 292
click at [524, 308] on span at bounding box center [381, 308] width 520 height 2
click at [516, 306] on video at bounding box center [381, 184] width 520 height 292
click at [517, 309] on span at bounding box center [334, 308] width 426 height 2
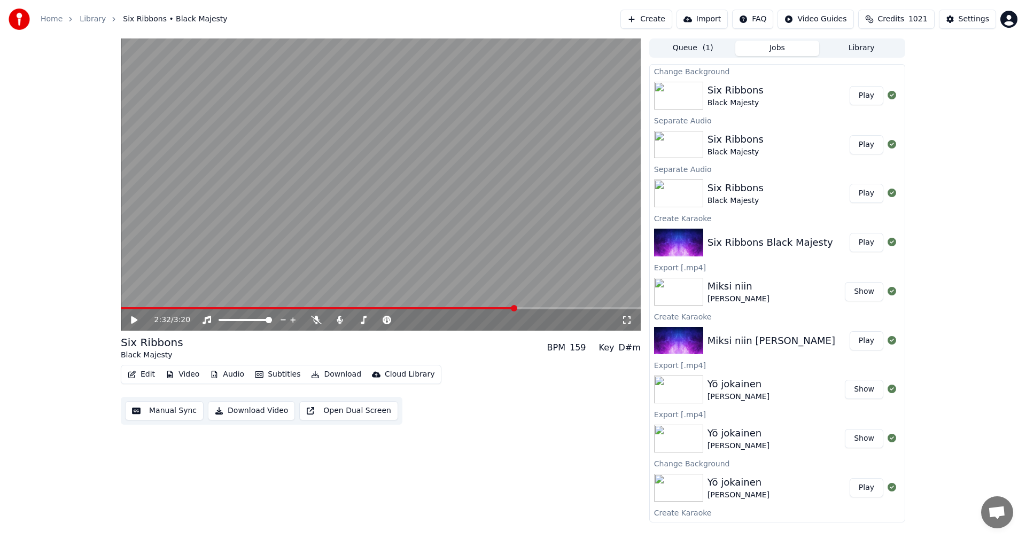
click at [133, 321] on icon at bounding box center [134, 319] width 6 height 7
click at [136, 319] on icon at bounding box center [133, 320] width 5 height 6
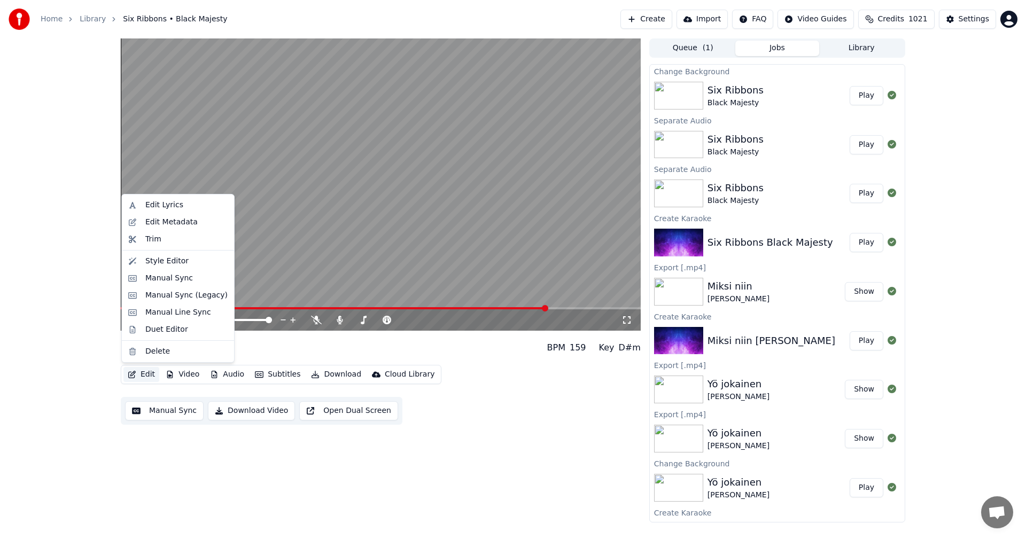
click at [146, 373] on button "Edit" at bounding box center [141, 374] width 36 height 15
click at [204, 292] on div "Manual Sync (Legacy)" at bounding box center [186, 295] width 82 height 11
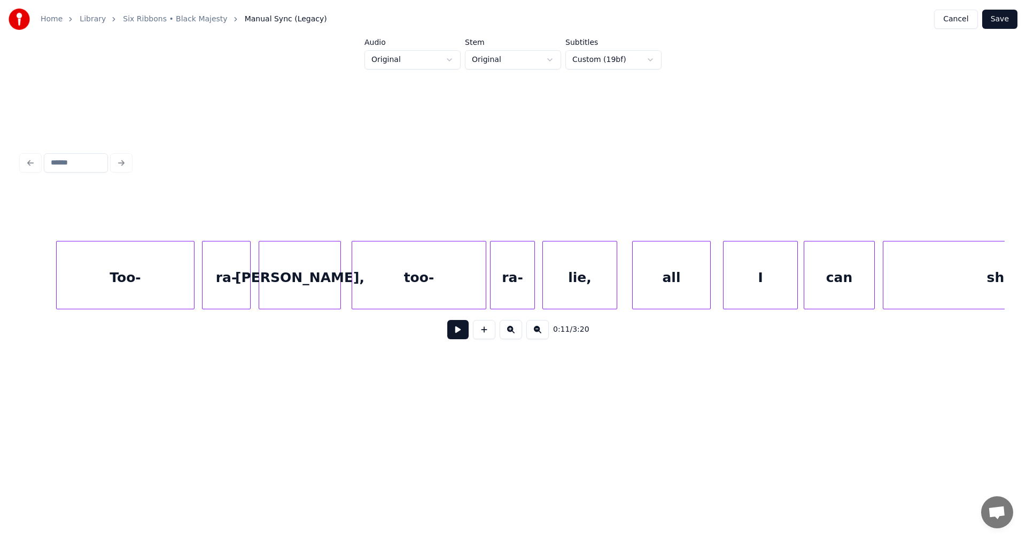
scroll to position [0, 29286]
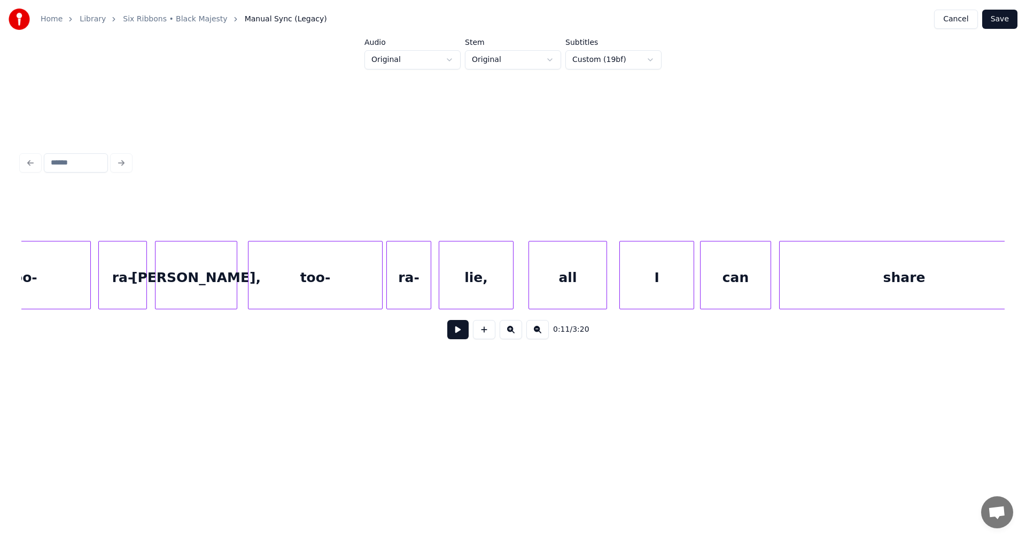
click at [668, 284] on div "I" at bounding box center [657, 278] width 74 height 73
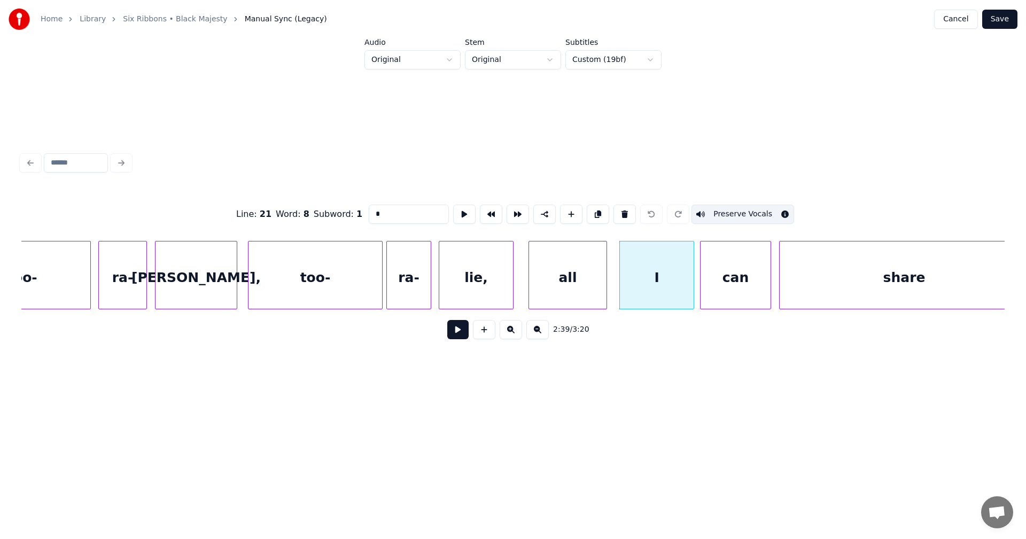
click at [737, 293] on div "can" at bounding box center [736, 278] width 70 height 73
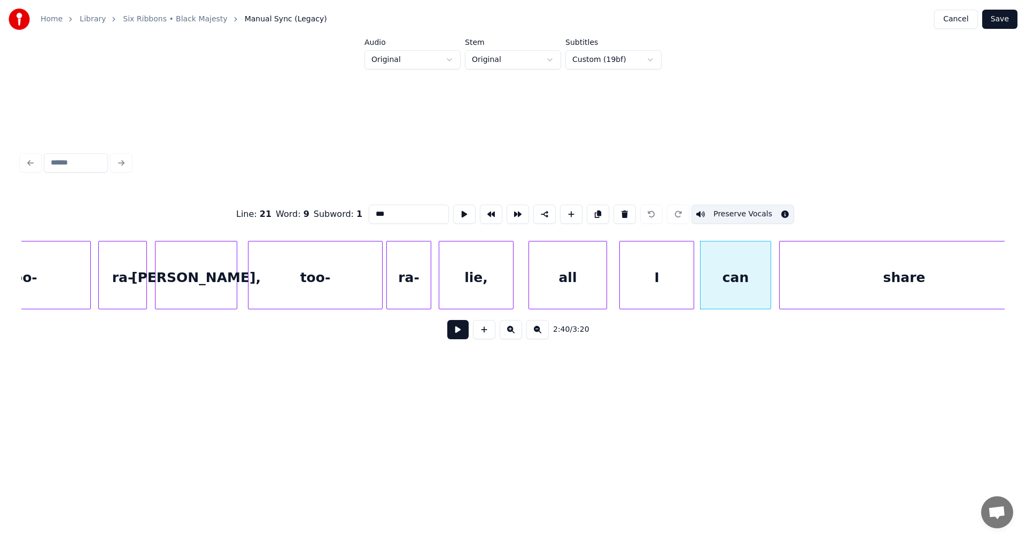
click at [821, 290] on div "share" at bounding box center [904, 278] width 249 height 73
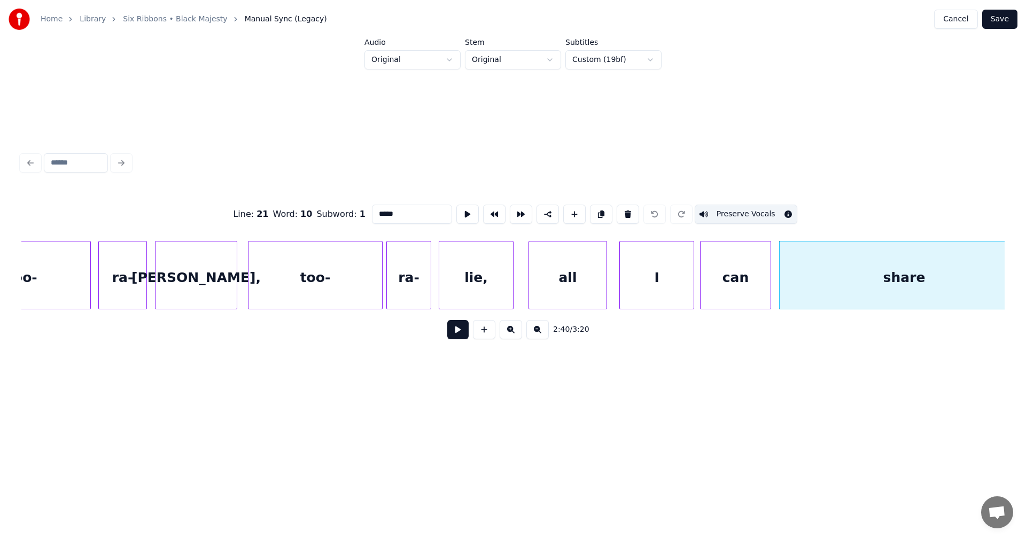
click at [680, 281] on div "I" at bounding box center [657, 278] width 74 height 73
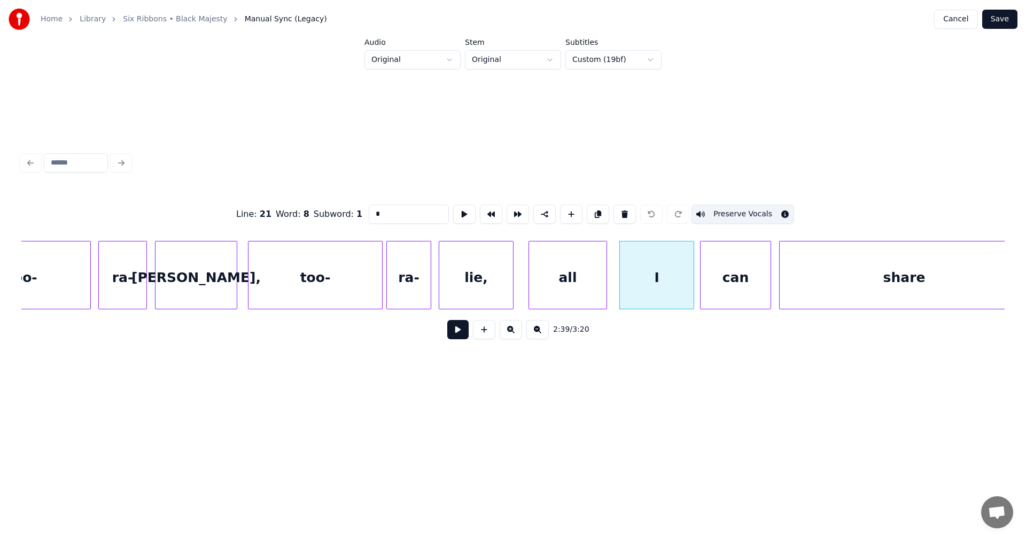
click at [740, 283] on div "can" at bounding box center [736, 278] width 70 height 73
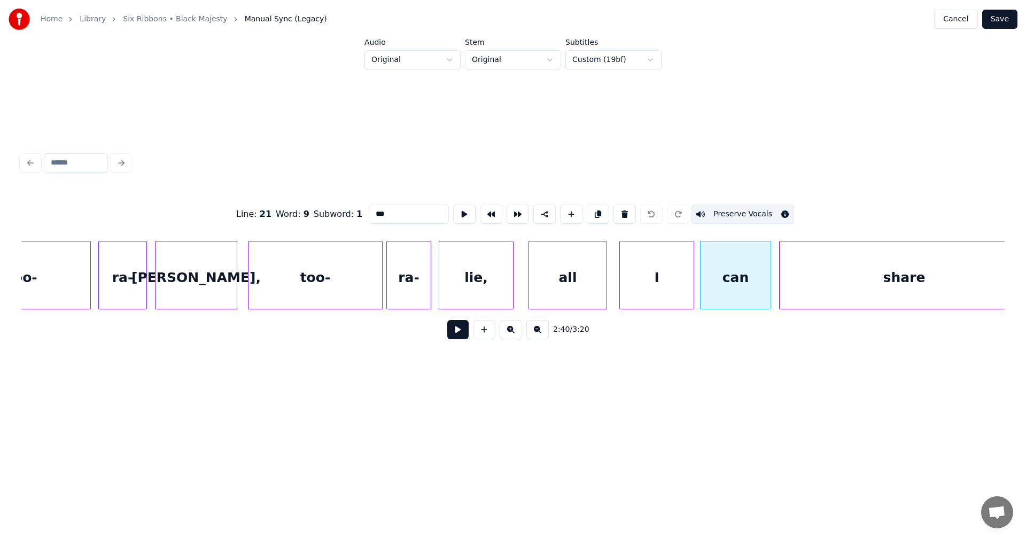
click at [823, 282] on div "share" at bounding box center [904, 278] width 249 height 73
type input "*****"
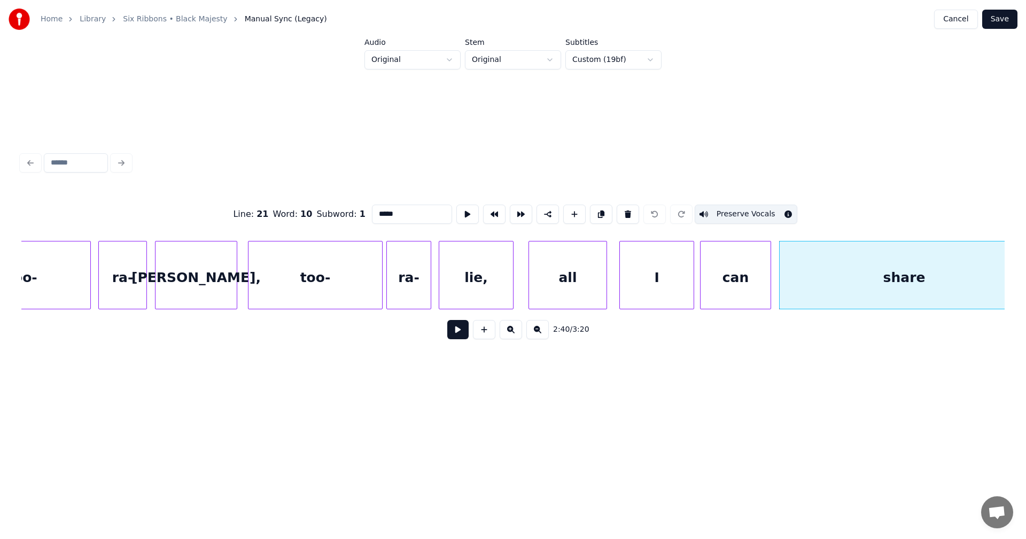
click at [1004, 22] on button "Save" at bounding box center [999, 19] width 35 height 19
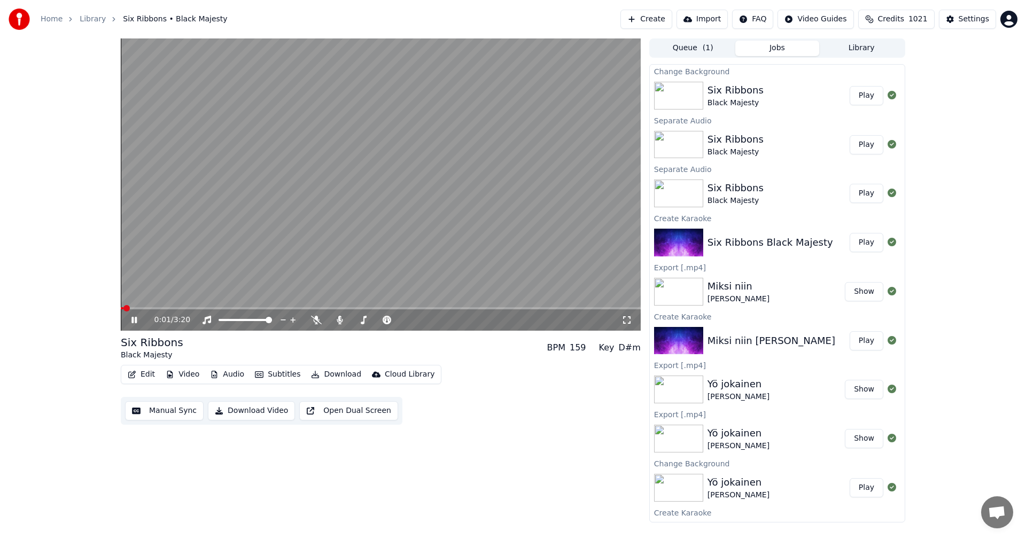
click at [515, 309] on div "0:01 / 3:20" at bounding box center [381, 319] width 520 height 24
click at [515, 308] on span at bounding box center [381, 308] width 520 height 2
click at [135, 321] on icon at bounding box center [141, 320] width 25 height 9
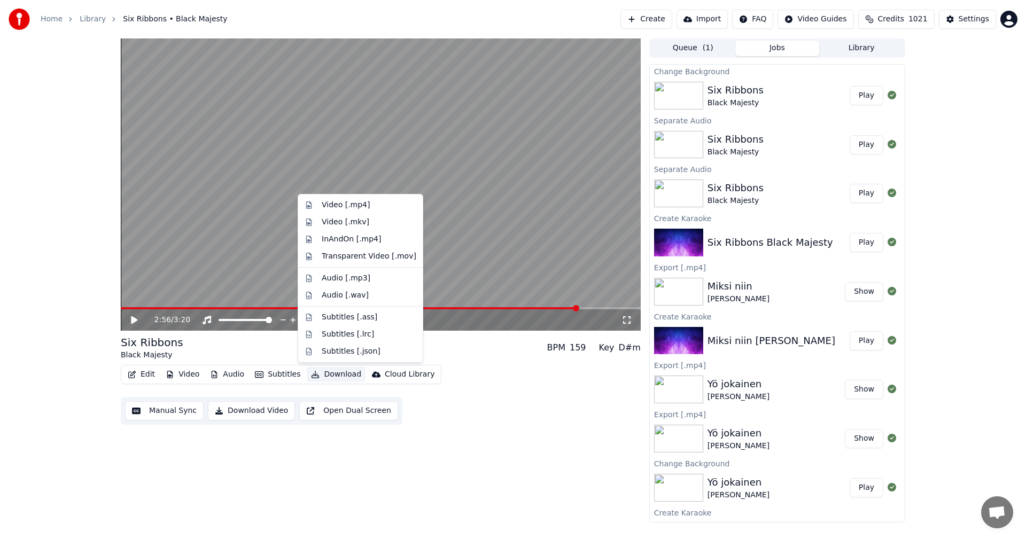
click at [336, 374] on button "Download" at bounding box center [336, 374] width 59 height 15
click at [362, 205] on div "Video [.mp4]" at bounding box center [346, 205] width 48 height 11
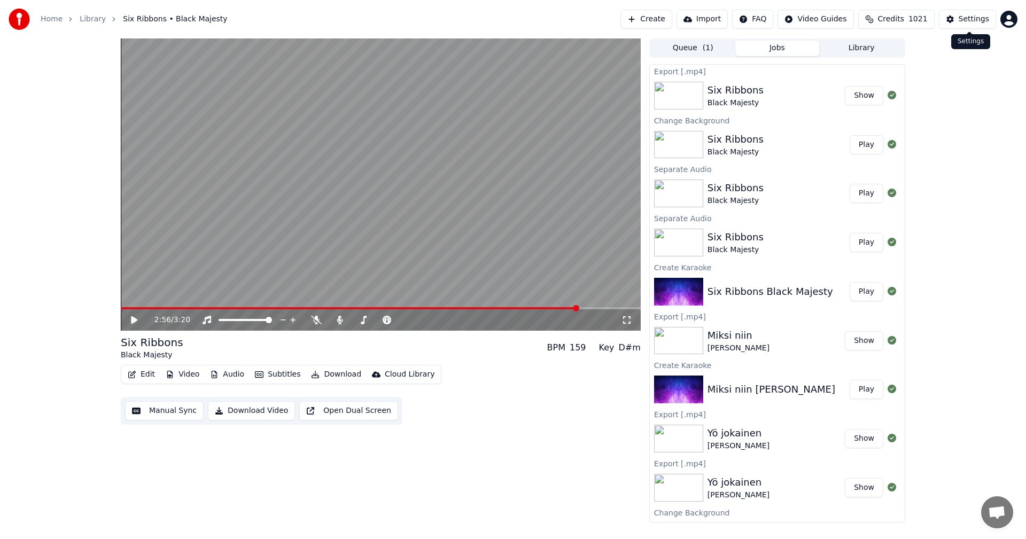
click at [969, 22] on div "Settings" at bounding box center [974, 19] width 30 height 11
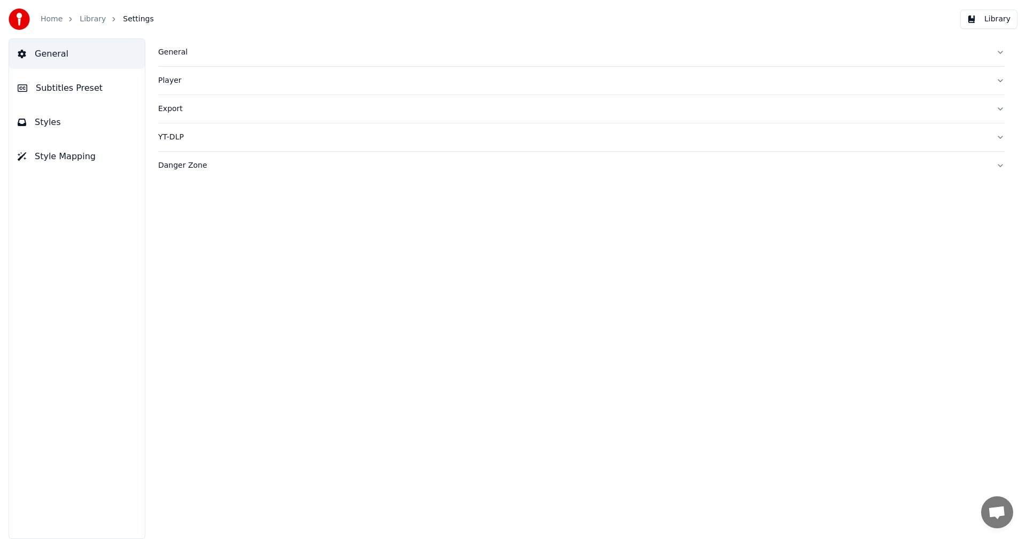
click at [63, 90] on span "Subtitles Preset" at bounding box center [69, 88] width 67 height 13
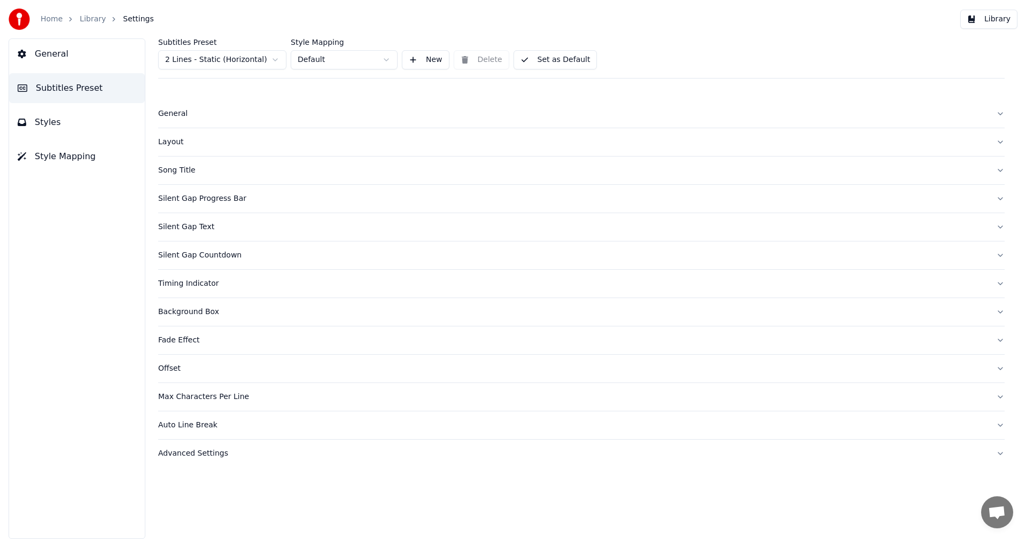
click at [63, 58] on span "General" at bounding box center [52, 54] width 34 height 13
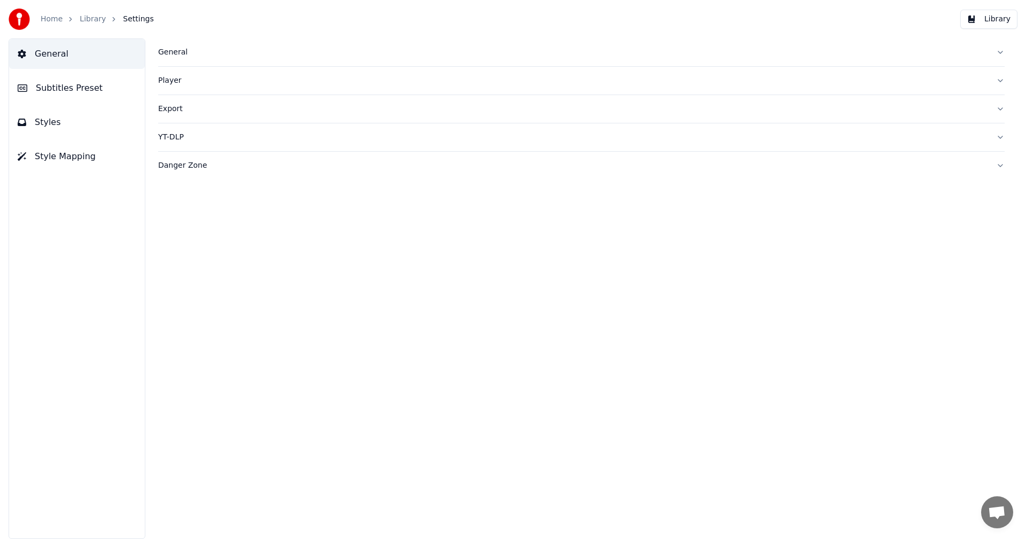
click at [174, 56] on div "General" at bounding box center [573, 52] width 830 height 11
click at [408, 215] on div "MDX-Net (With Backing Vocals)" at bounding box center [581, 212] width 847 height 19
click at [49, 21] on link "Home" at bounding box center [52, 19] width 22 height 11
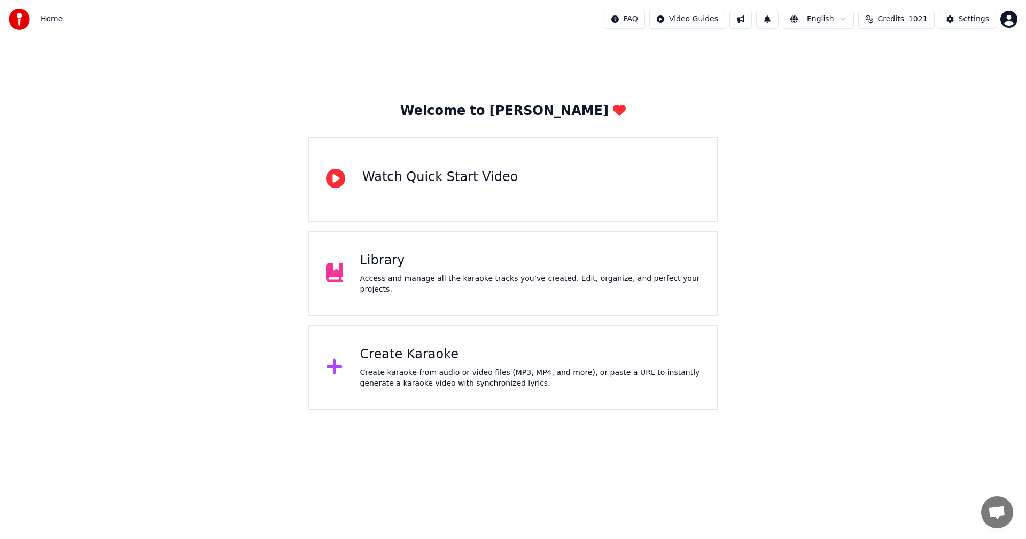
click at [417, 358] on div "Create Karaoke" at bounding box center [530, 354] width 340 height 17
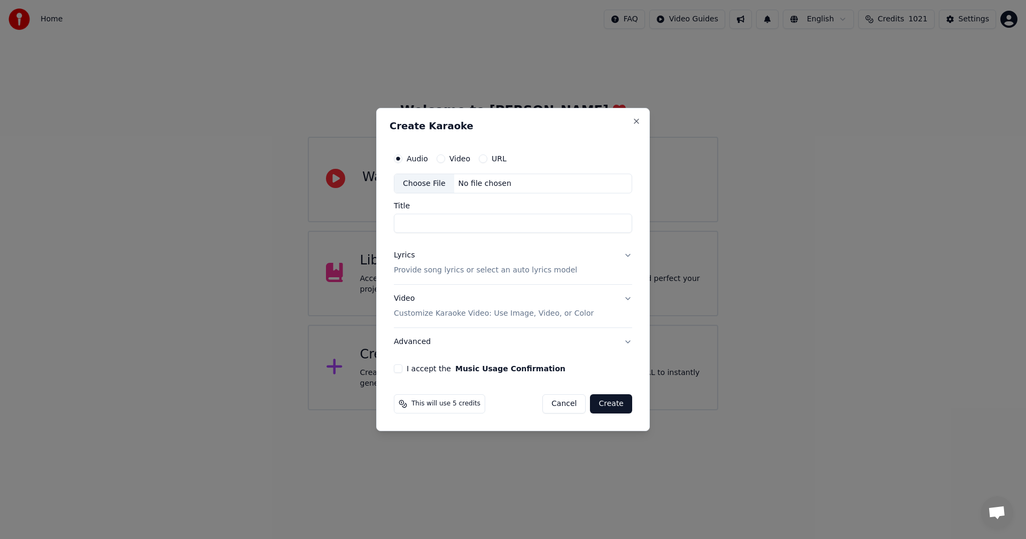
click at [419, 180] on div "Choose File" at bounding box center [424, 183] width 60 height 19
type input "**********"
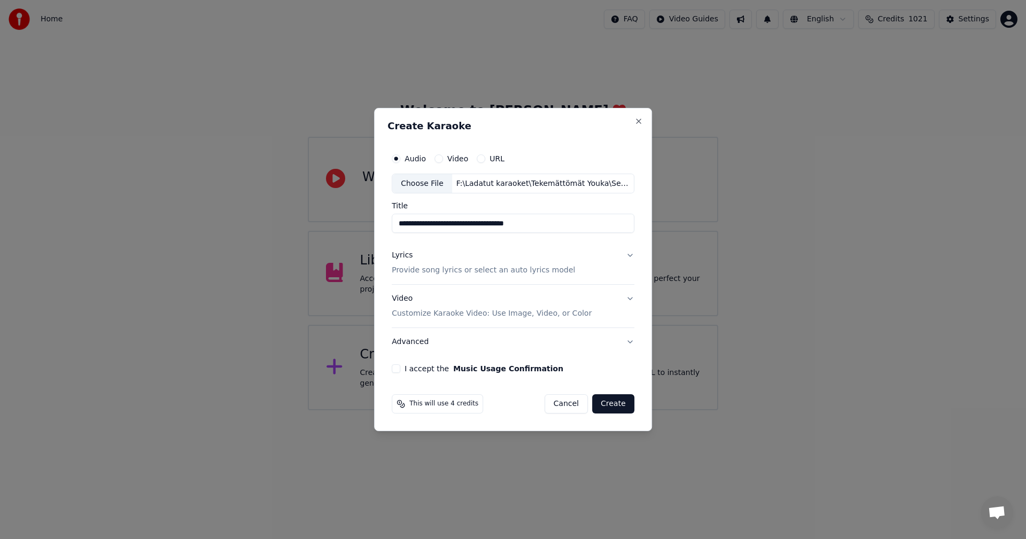
click at [408, 254] on div "Lyrics" at bounding box center [402, 256] width 21 height 11
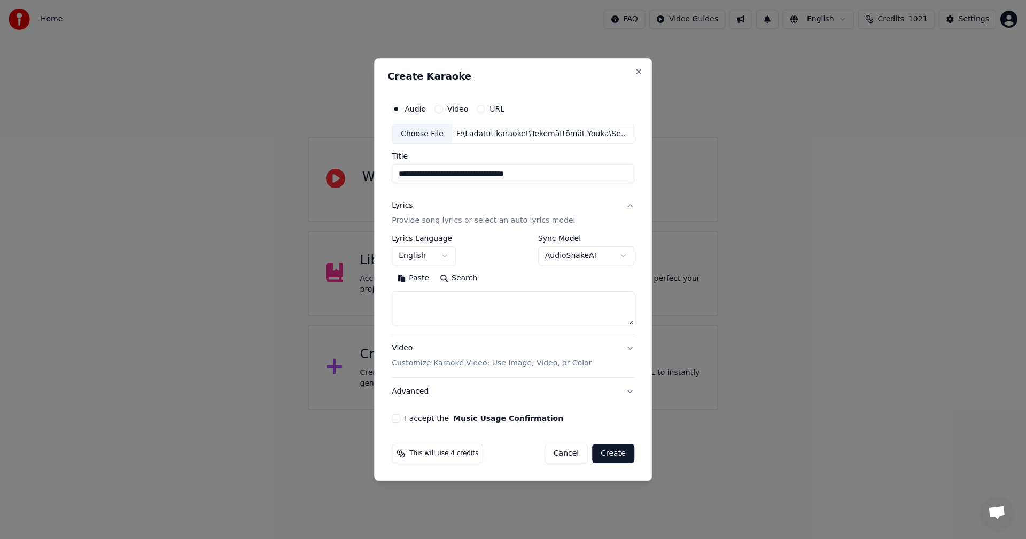
click at [427, 280] on button "Paste" at bounding box center [413, 278] width 43 height 17
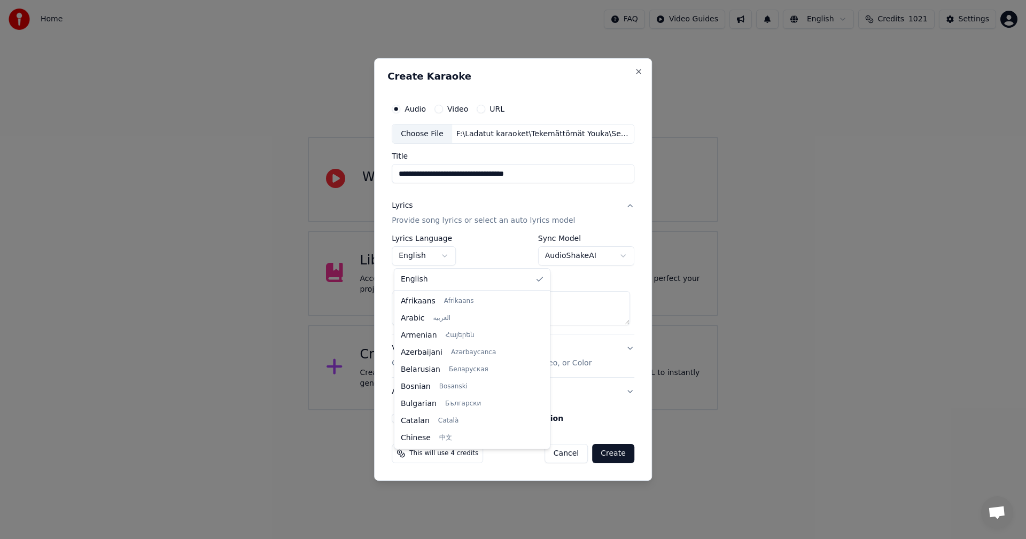
click at [447, 253] on body "**********" at bounding box center [513, 205] width 1026 height 410
type textarea "**********"
select select "**"
drag, startPoint x: 434, startPoint y: 384, endPoint x: 440, endPoint y: 382, distance: 6.8
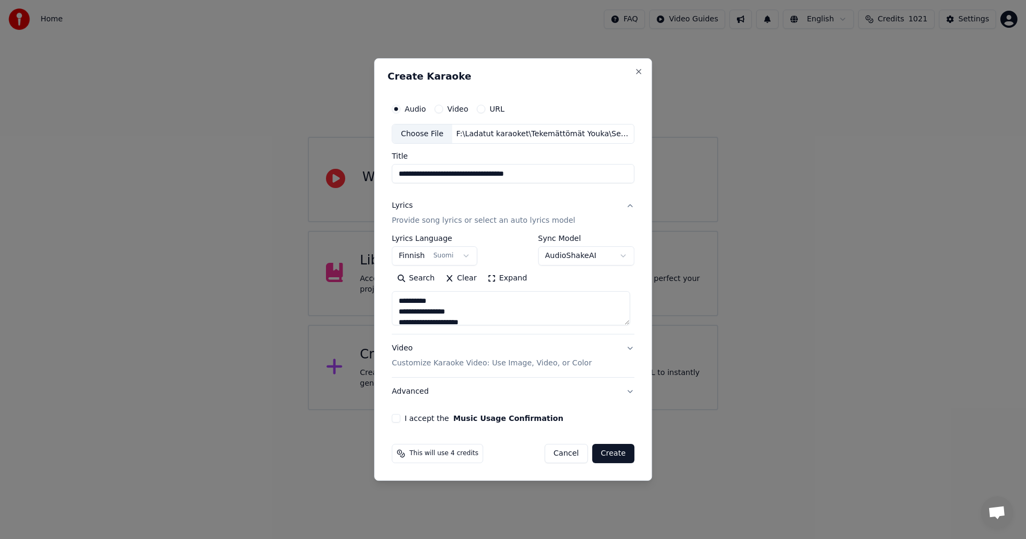
drag, startPoint x: 399, startPoint y: 420, endPoint x: 406, endPoint y: 418, distance: 7.7
click at [399, 419] on button "I accept the Music Usage Confirmation" at bounding box center [396, 418] width 9 height 9
click at [610, 458] on button "Create" at bounding box center [613, 453] width 42 height 19
type textarea "**********"
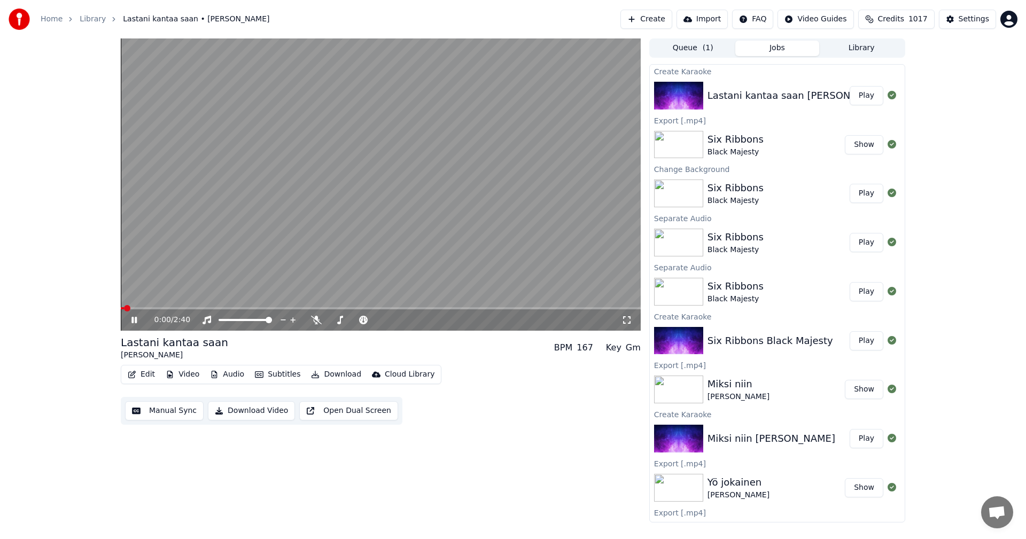
click at [48, 243] on div "0:00 / 2:40 Lastani kantaa saan [PERSON_NAME] BPM 167 Key Gm Edit Video Audio S…" at bounding box center [513, 280] width 1026 height 484
click at [317, 319] on icon at bounding box center [316, 320] width 11 height 9
click at [315, 323] on icon at bounding box center [316, 320] width 11 height 9
click at [134, 320] on icon at bounding box center [141, 320] width 25 height 9
click at [149, 371] on button "Edit" at bounding box center [141, 374] width 36 height 15
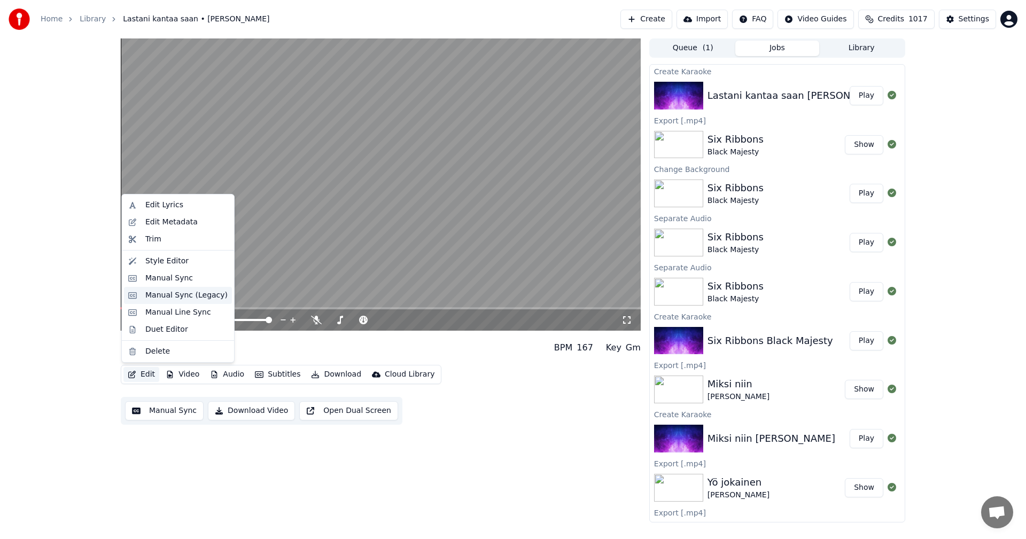
click at [187, 300] on div "Manual Sync (Legacy)" at bounding box center [186, 295] width 82 height 11
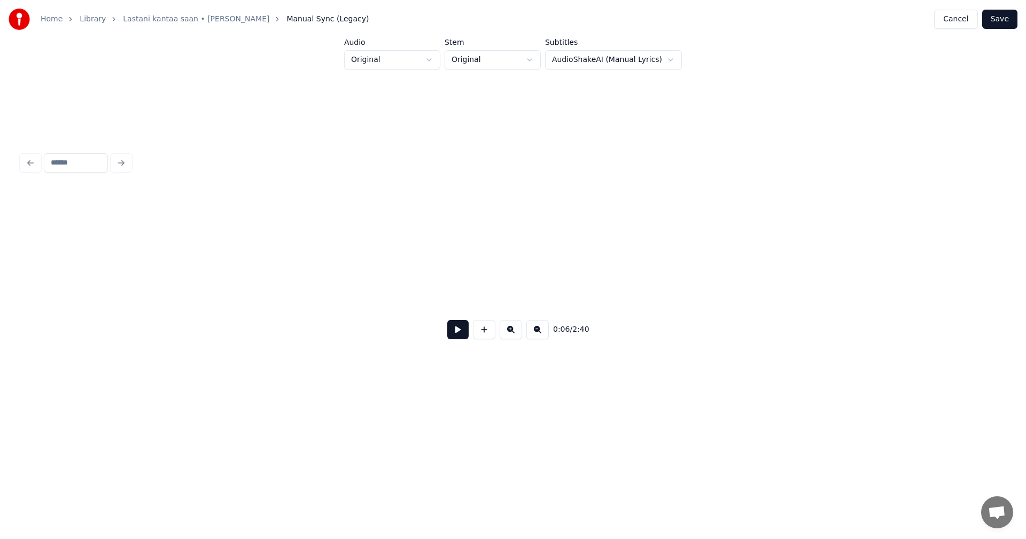
scroll to position [0, 1280]
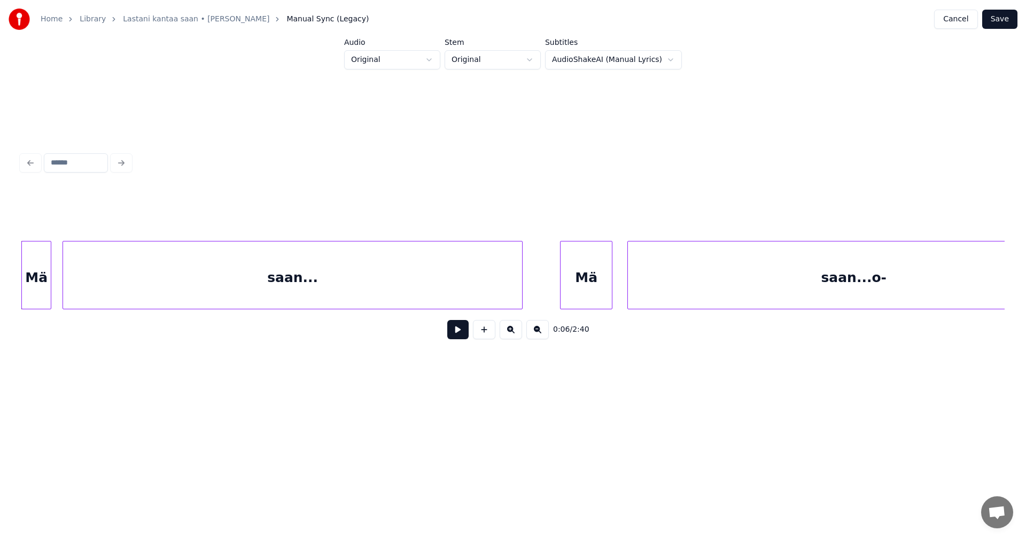
click at [458, 337] on button at bounding box center [457, 329] width 21 height 19
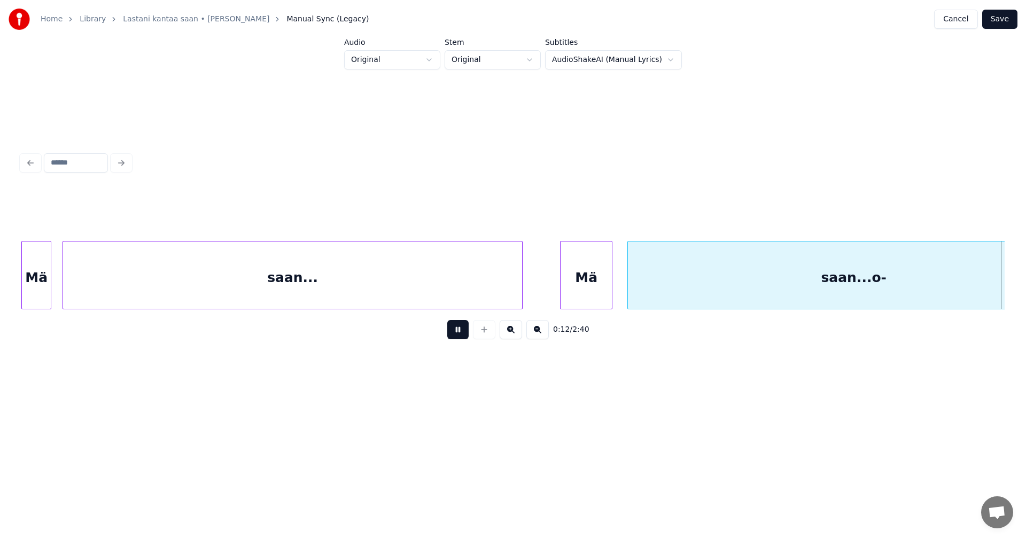
scroll to position [0, 2265]
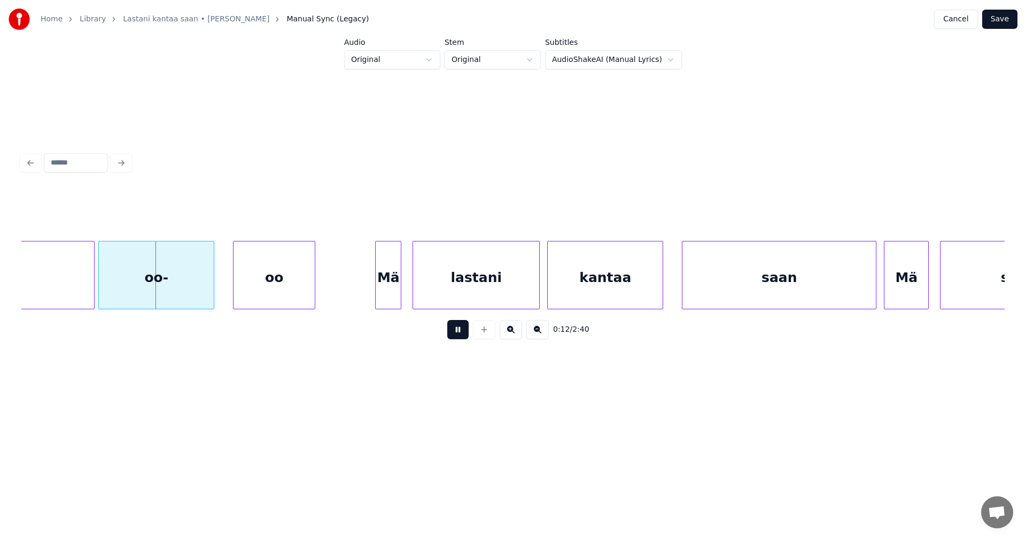
click at [459, 337] on button at bounding box center [457, 329] width 21 height 19
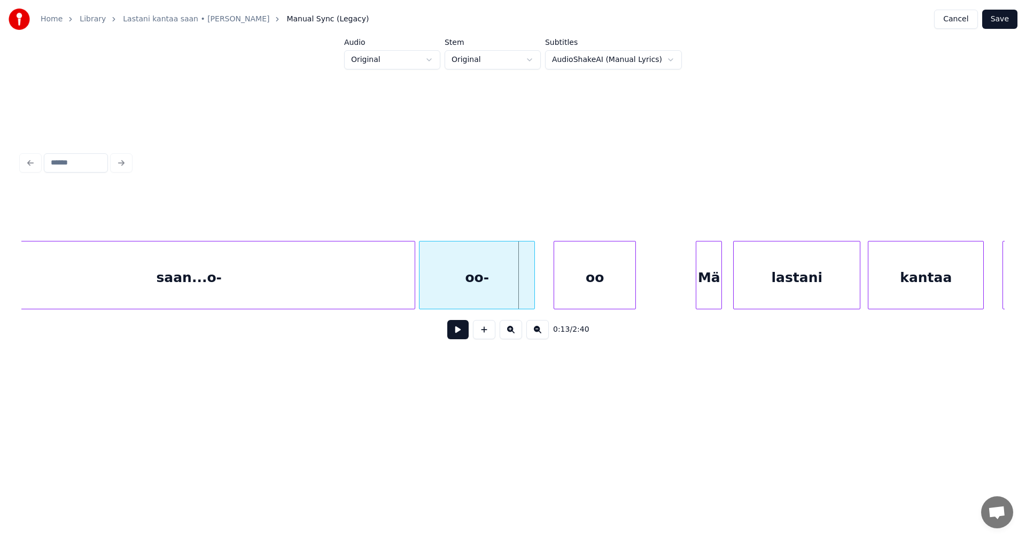
click at [229, 296] on div "saan...o-" at bounding box center [189, 278] width 452 height 73
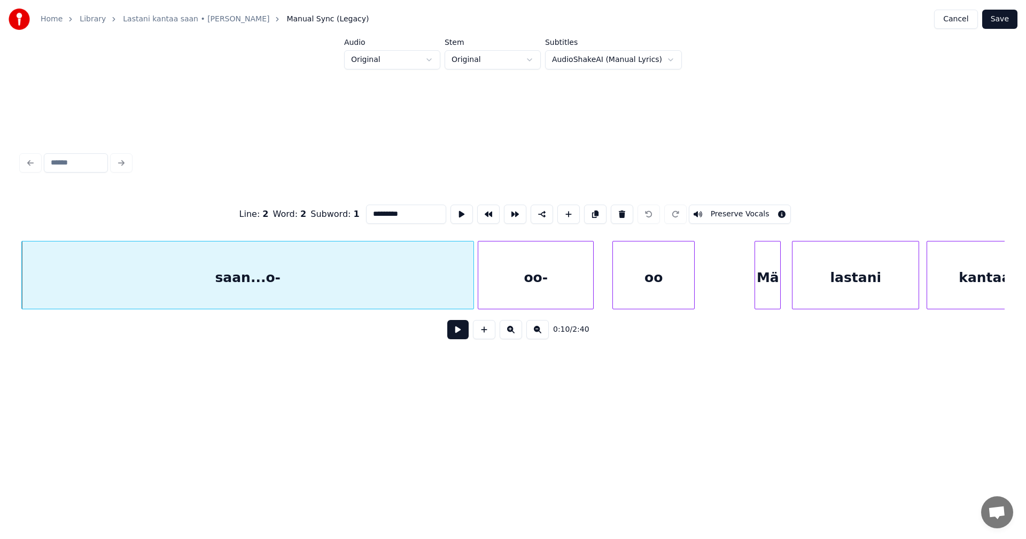
click at [410, 214] on input "*********" at bounding box center [406, 214] width 80 height 19
click at [428, 291] on div "saan..." at bounding box center [248, 278] width 452 height 73
type input "*******"
click at [461, 338] on button at bounding box center [457, 329] width 21 height 19
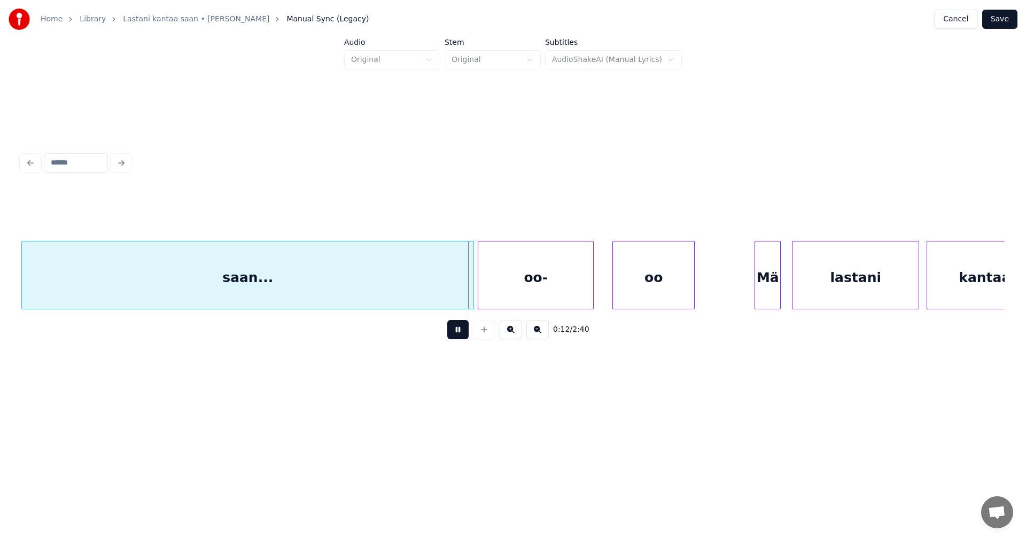
click at [459, 334] on button at bounding box center [457, 329] width 21 height 19
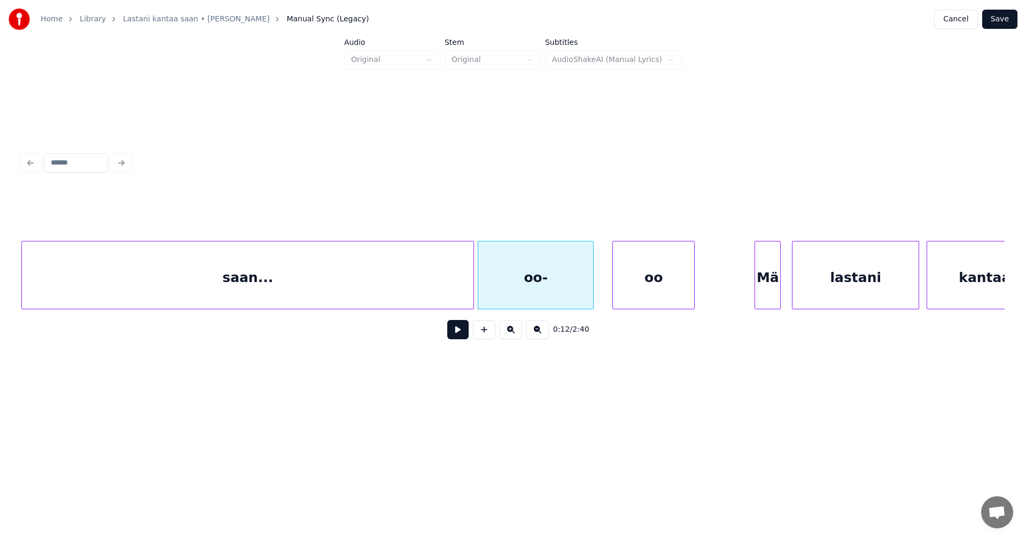
click at [459, 334] on button at bounding box center [457, 329] width 21 height 19
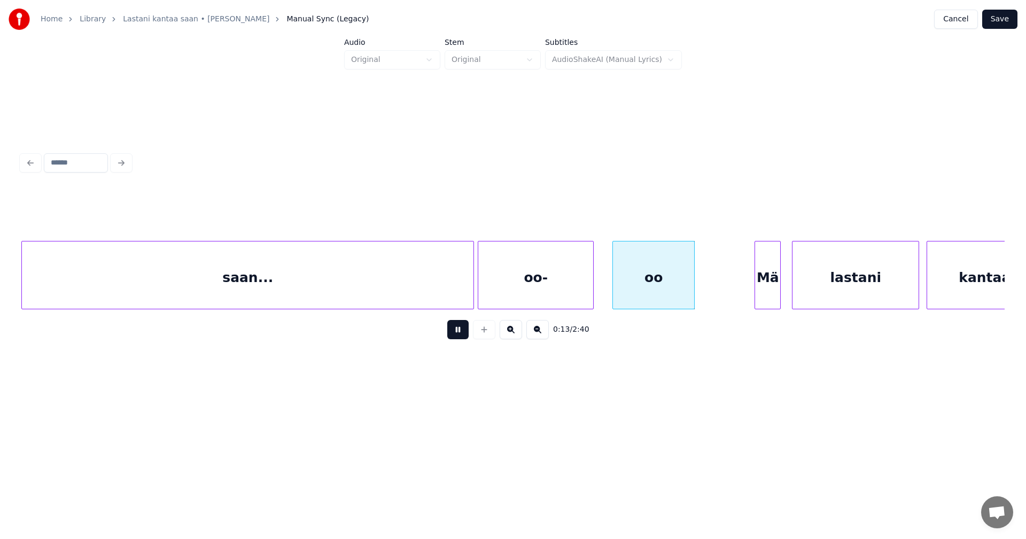
drag, startPoint x: 459, startPoint y: 334, endPoint x: 469, endPoint y: 315, distance: 21.0
click at [459, 332] on button at bounding box center [457, 329] width 21 height 19
click at [461, 296] on div at bounding box center [461, 275] width 3 height 67
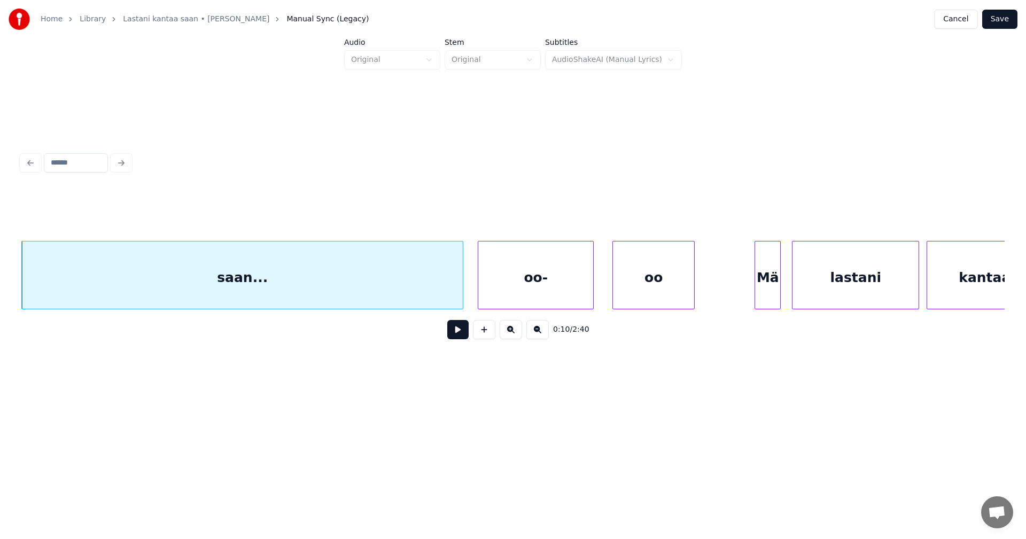
click at [461, 337] on button at bounding box center [457, 329] width 21 height 19
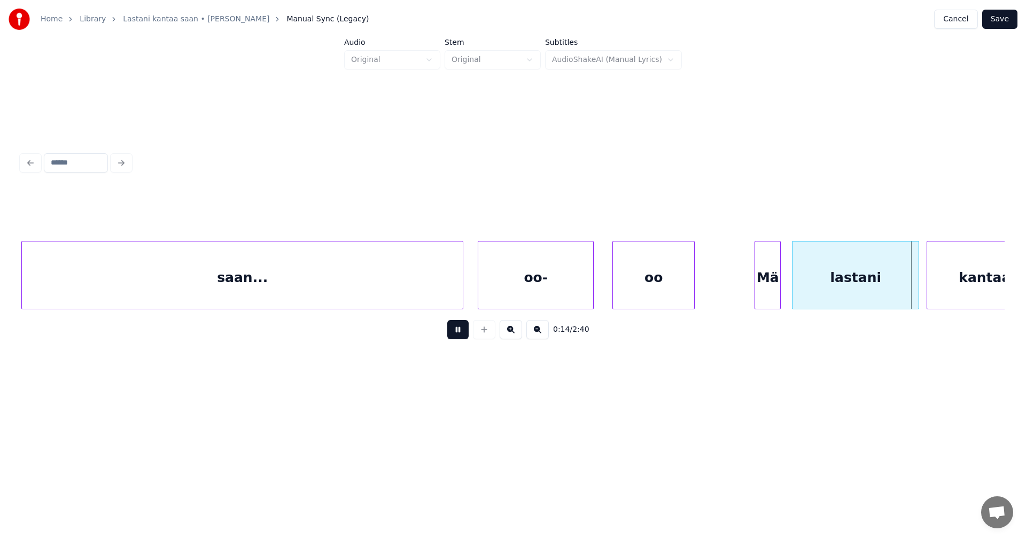
click at [461, 337] on button at bounding box center [457, 329] width 21 height 19
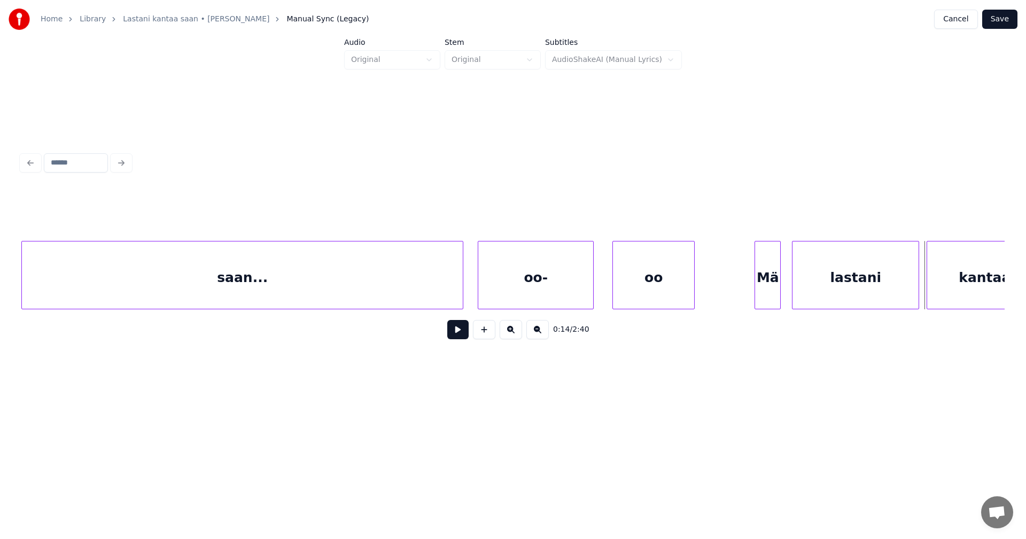
click at [495, 273] on div "oo-" at bounding box center [535, 278] width 115 height 73
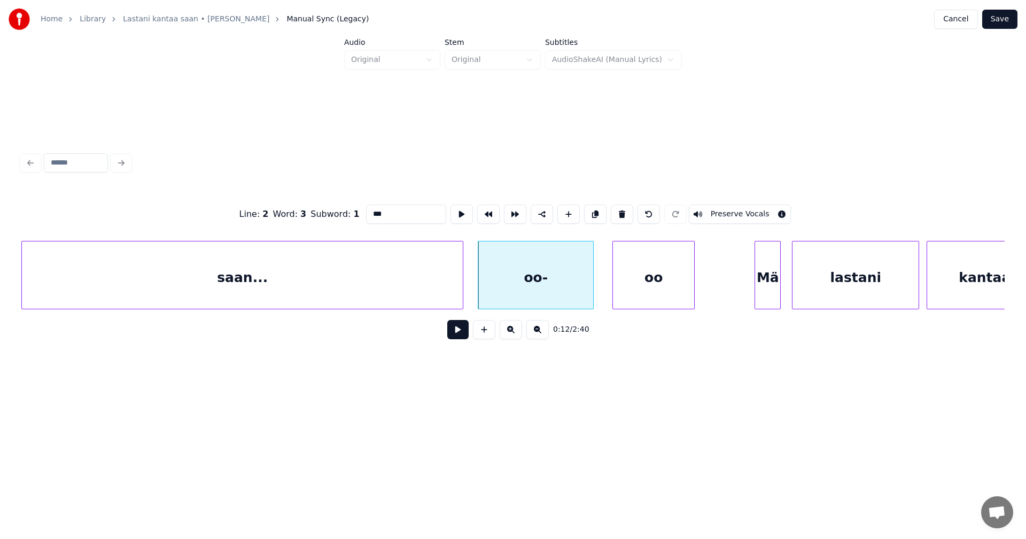
click at [368, 213] on input "***" at bounding box center [406, 214] width 80 height 19
click at [369, 278] on div "saan..." at bounding box center [242, 278] width 441 height 73
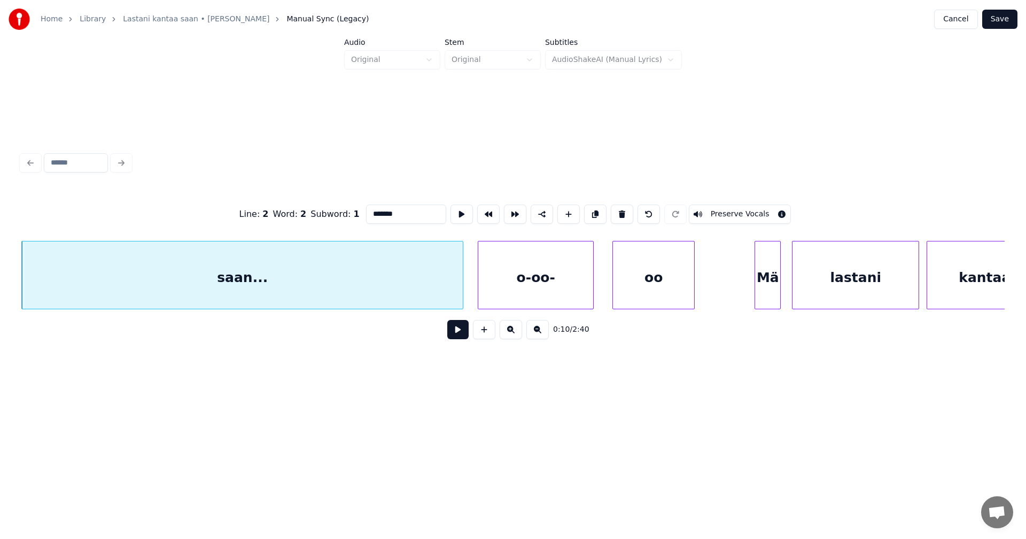
type input "*******"
click at [459, 339] on button at bounding box center [457, 329] width 21 height 19
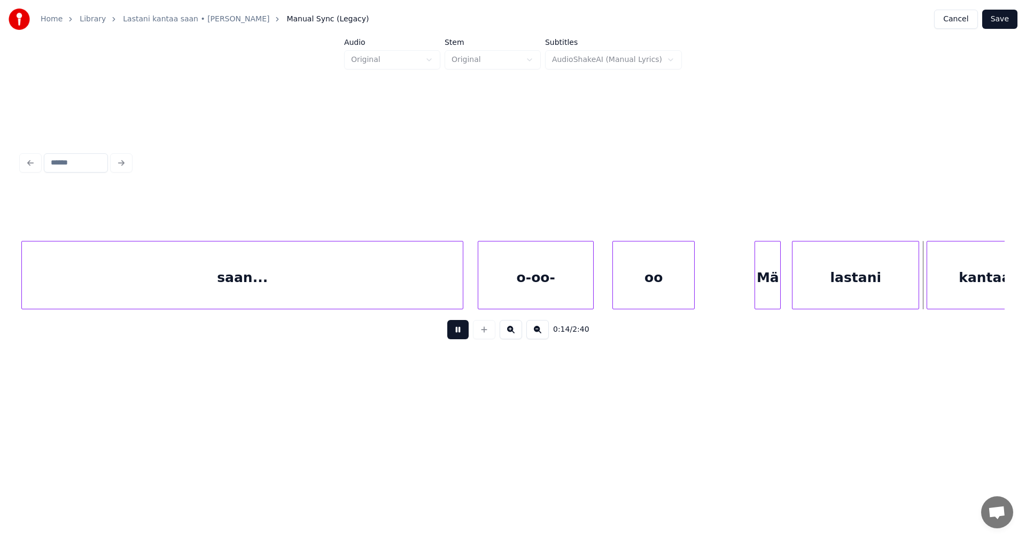
click at [461, 336] on button at bounding box center [457, 329] width 21 height 19
click at [744, 292] on div at bounding box center [745, 275] width 3 height 67
click at [457, 335] on button at bounding box center [457, 329] width 21 height 19
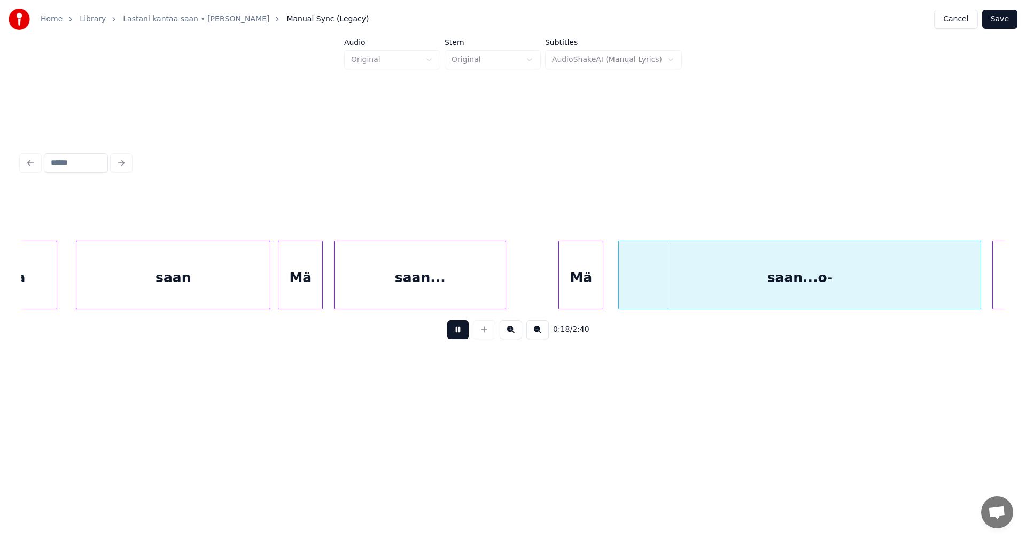
click at [458, 334] on button at bounding box center [457, 329] width 21 height 19
click at [309, 288] on div "Mä" at bounding box center [300, 278] width 44 height 73
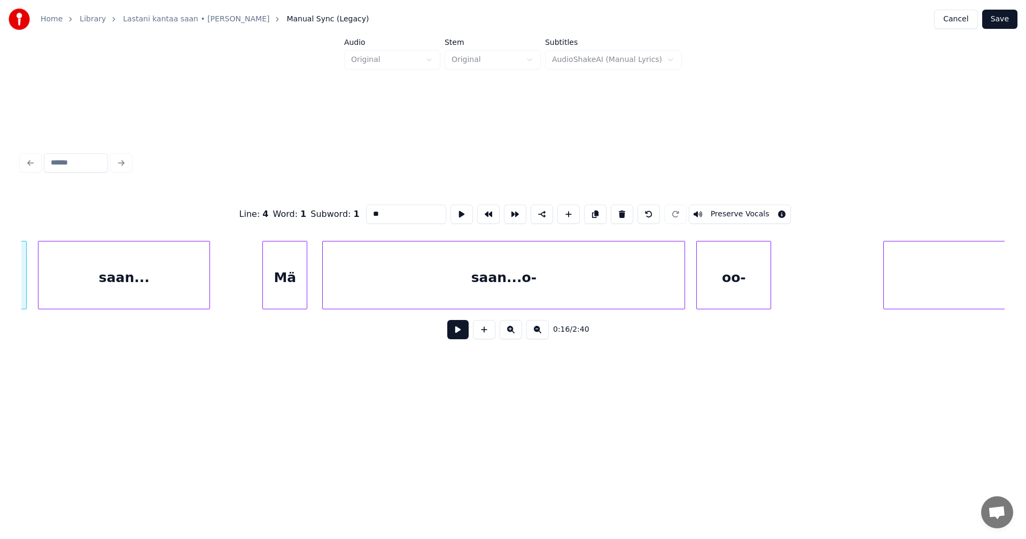
scroll to position [0, 3171]
click at [528, 274] on div at bounding box center [526, 275] width 3 height 67
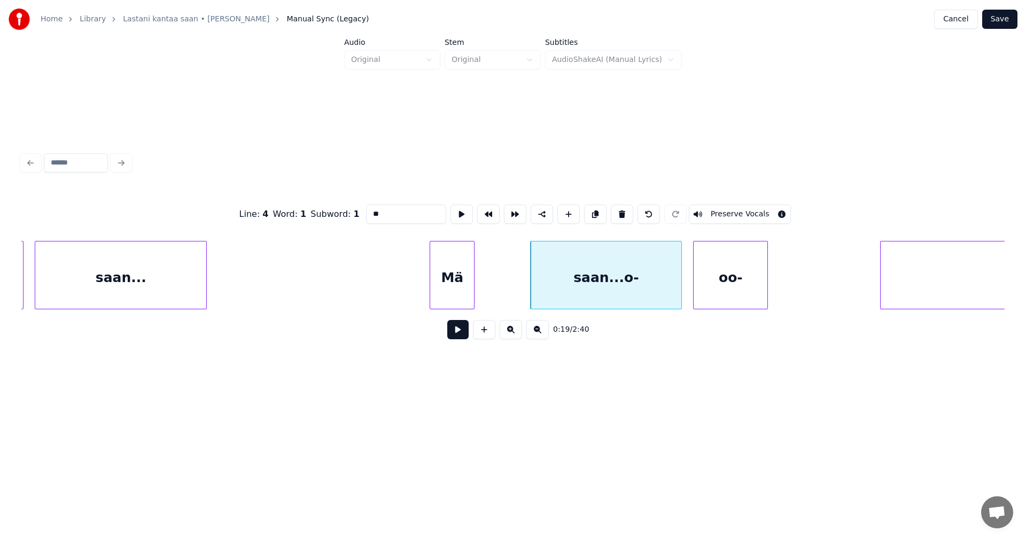
click at [466, 279] on div "Mä" at bounding box center [452, 278] width 44 height 73
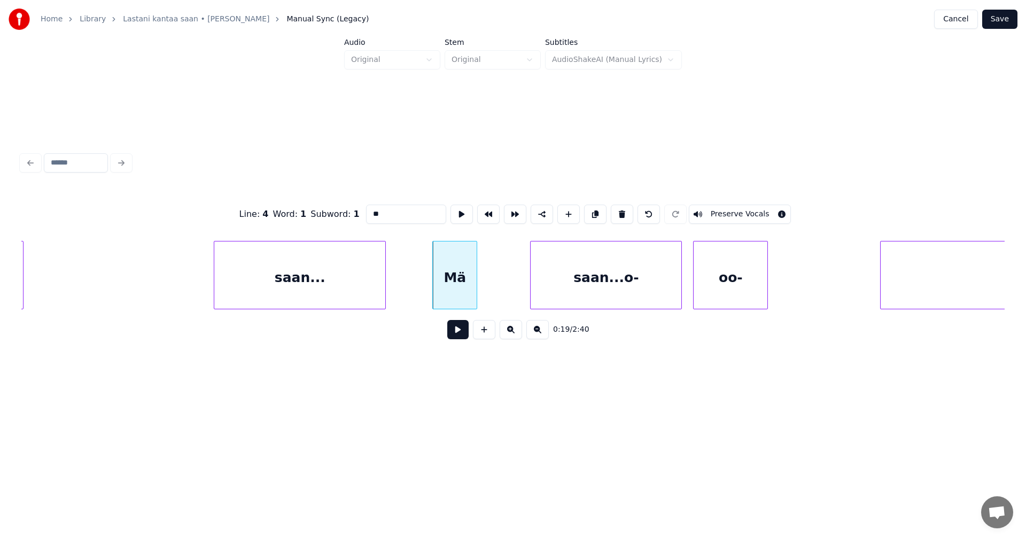
click at [343, 281] on div "saan..." at bounding box center [299, 278] width 171 height 73
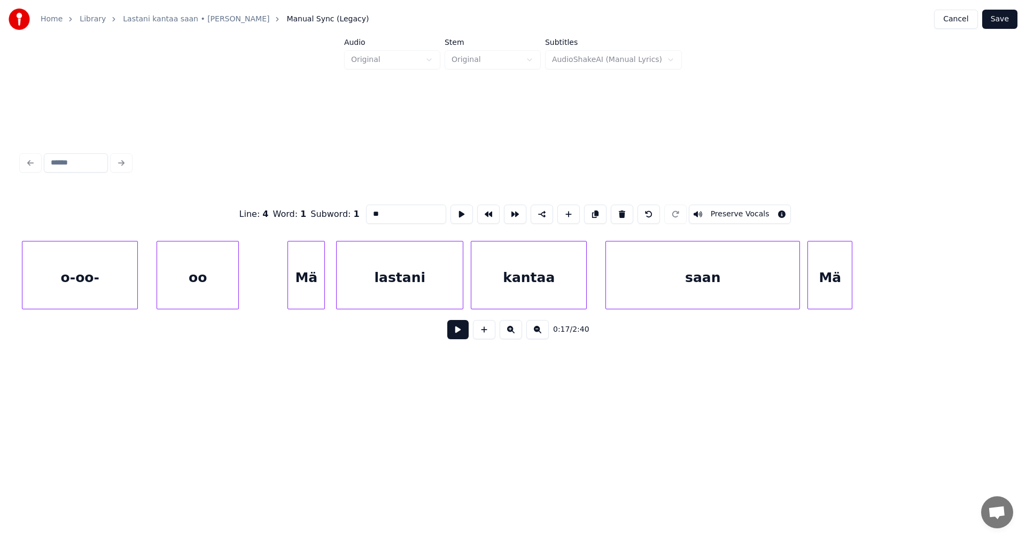
scroll to position [0, 2337]
click at [235, 289] on div "oo" at bounding box center [202, 278] width 81 height 73
type input "**"
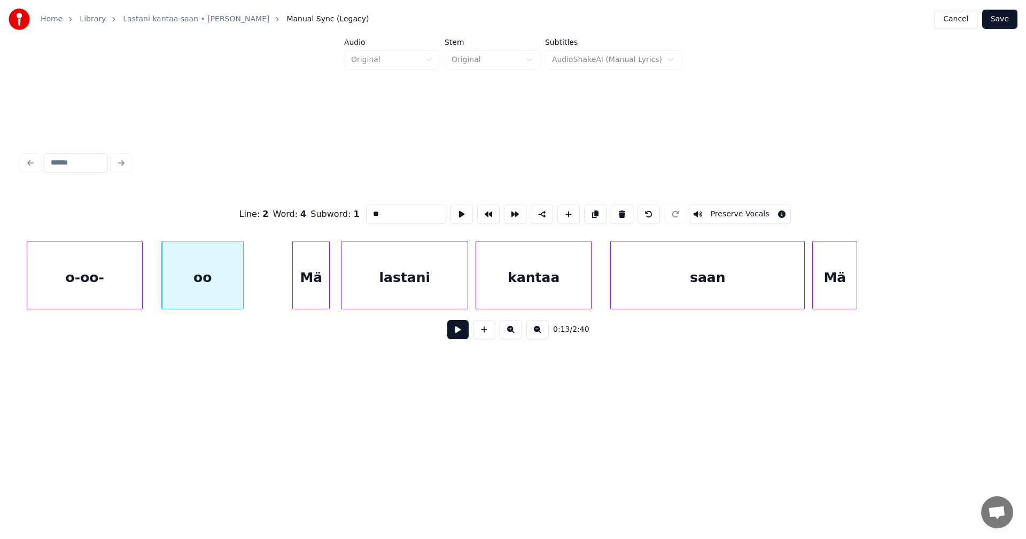
click at [461, 335] on button at bounding box center [457, 329] width 21 height 19
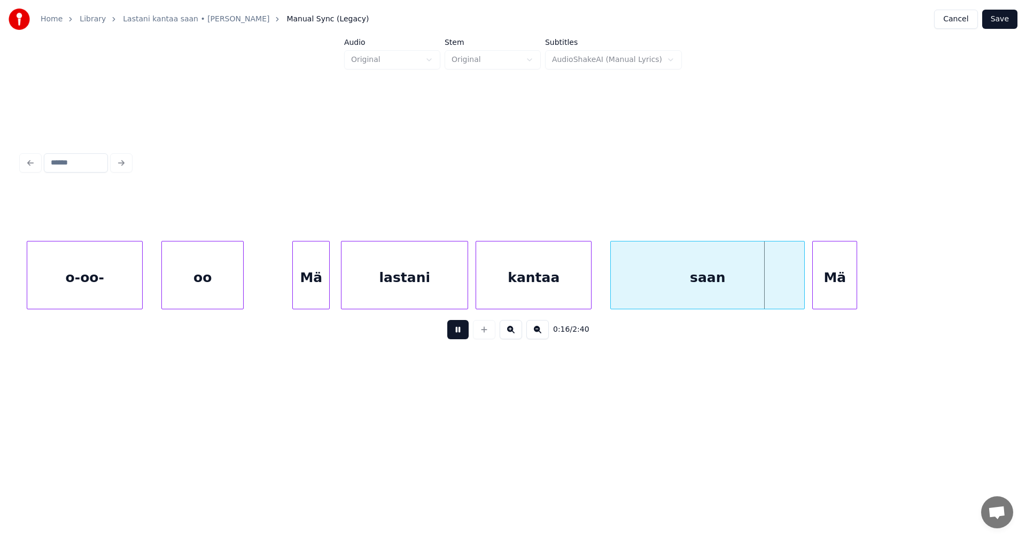
click at [461, 334] on button at bounding box center [457, 329] width 21 height 19
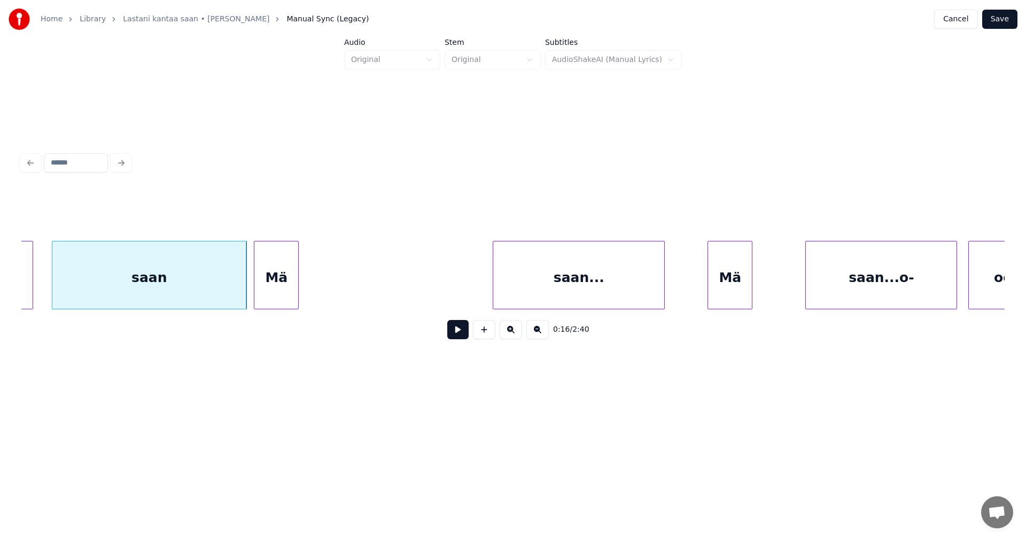
scroll to position [0, 2914]
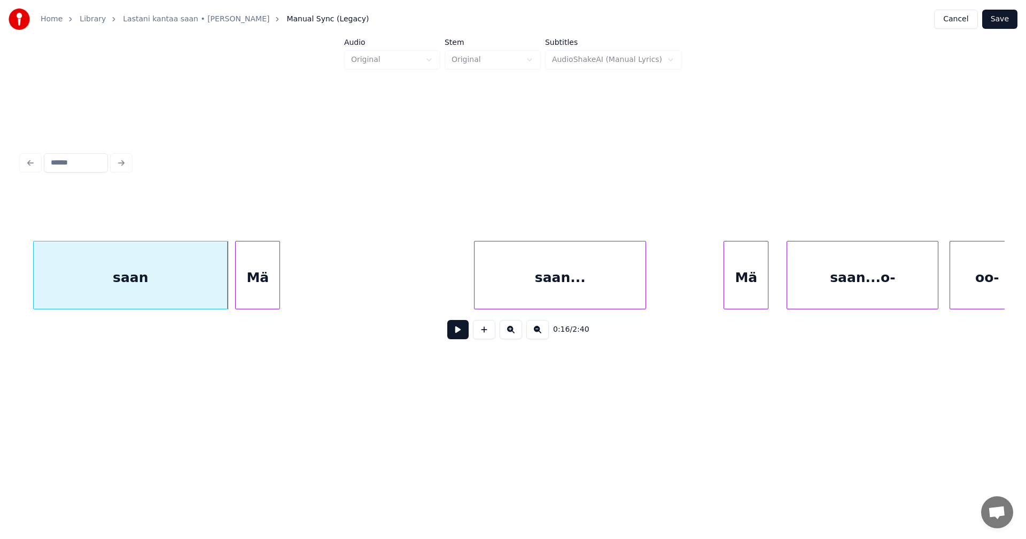
click at [748, 292] on div "Mä" at bounding box center [746, 278] width 44 height 73
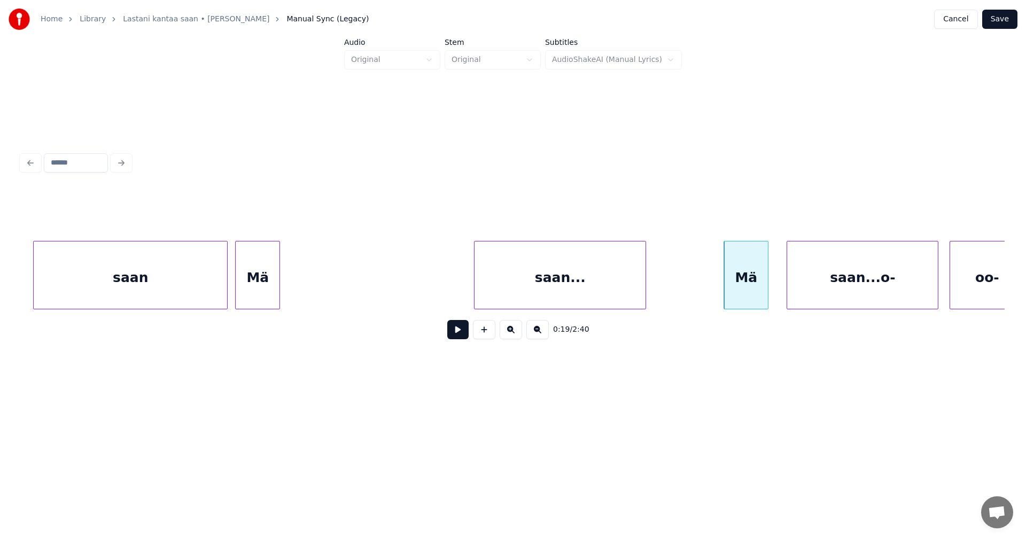
click at [1009, 308] on div "0:19 / 2:40" at bounding box center [513, 249] width 992 height 212
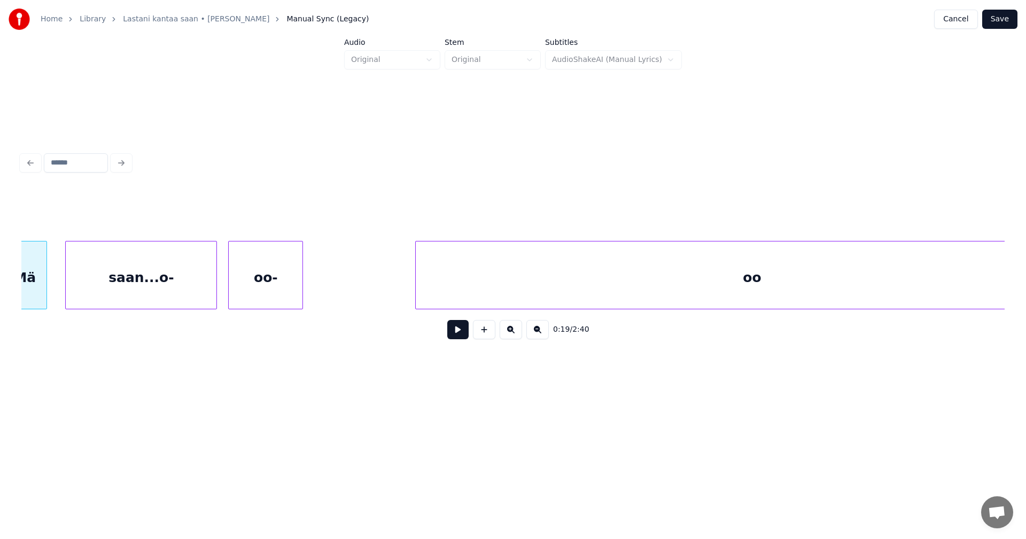
scroll to position [0, 3641]
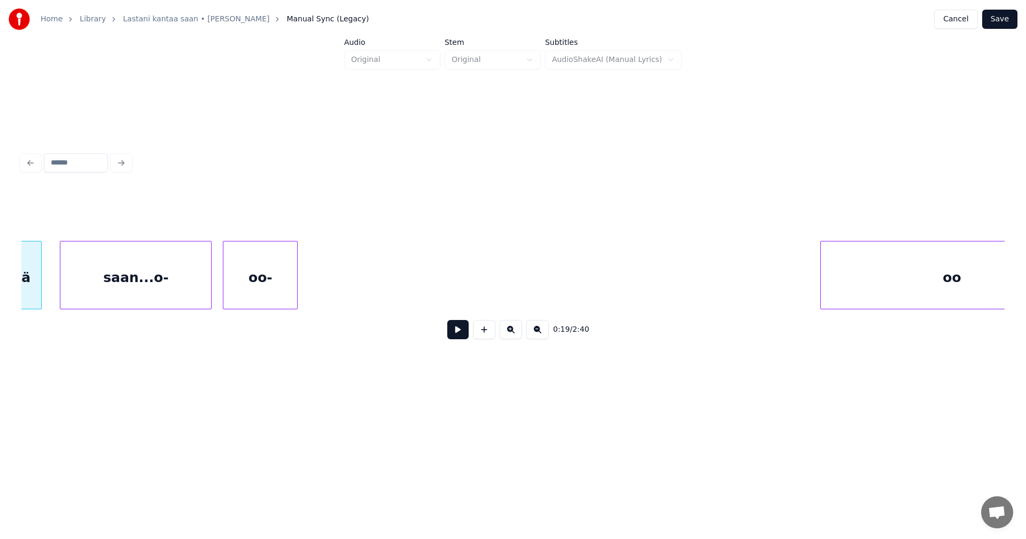
click at [824, 267] on div at bounding box center [822, 275] width 3 height 67
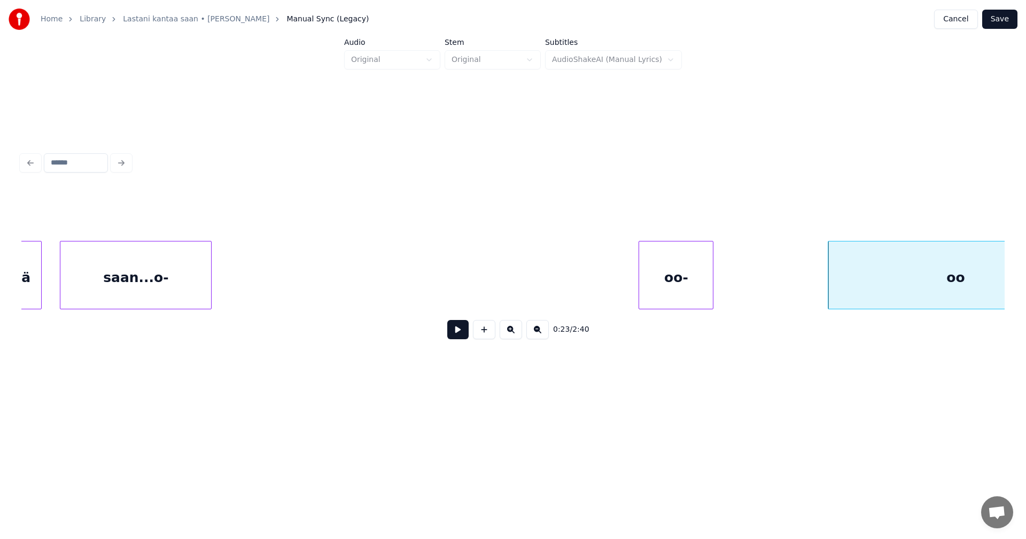
click at [713, 268] on div "oo-" at bounding box center [676, 278] width 74 height 73
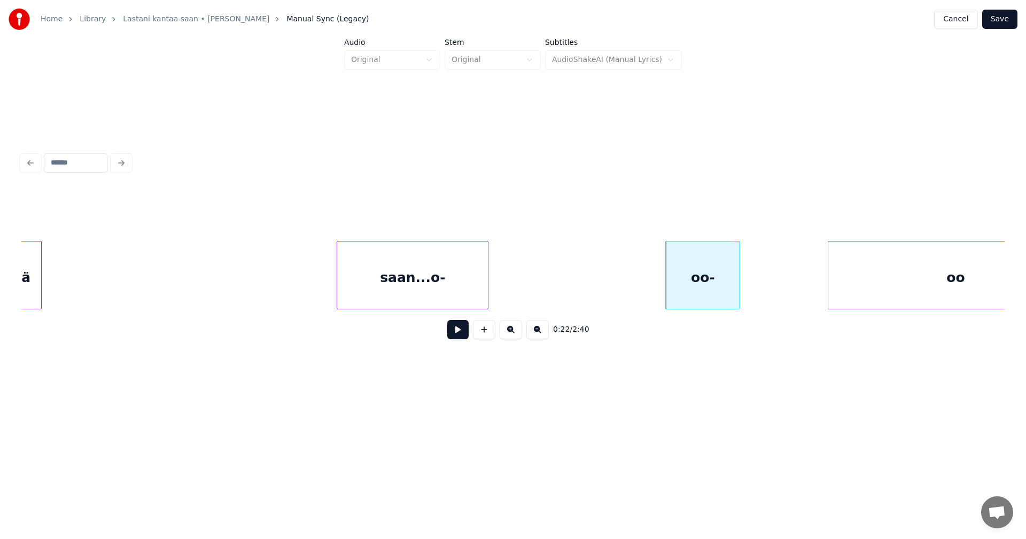
click at [488, 287] on div "saan...o-" at bounding box center [412, 278] width 151 height 73
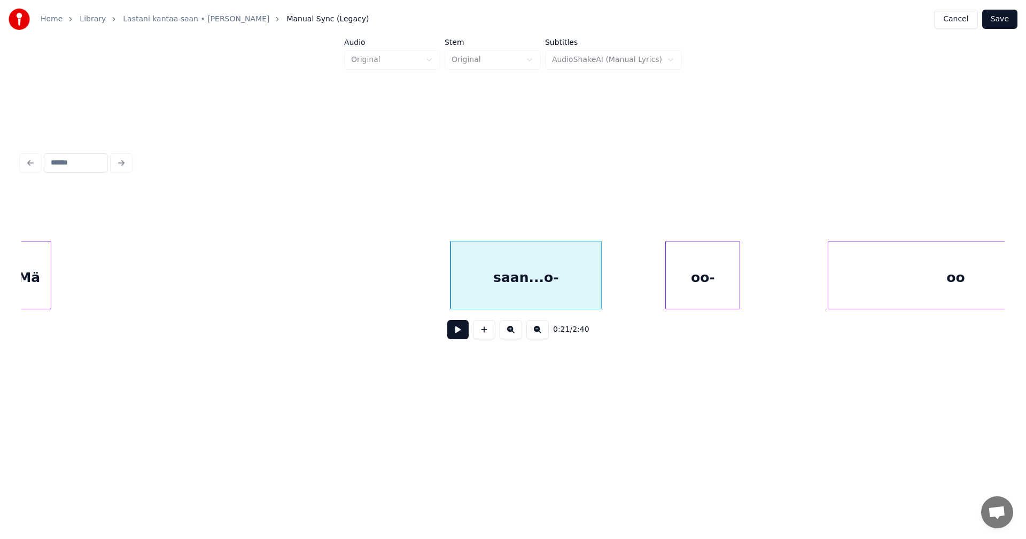
scroll to position [0, 3619]
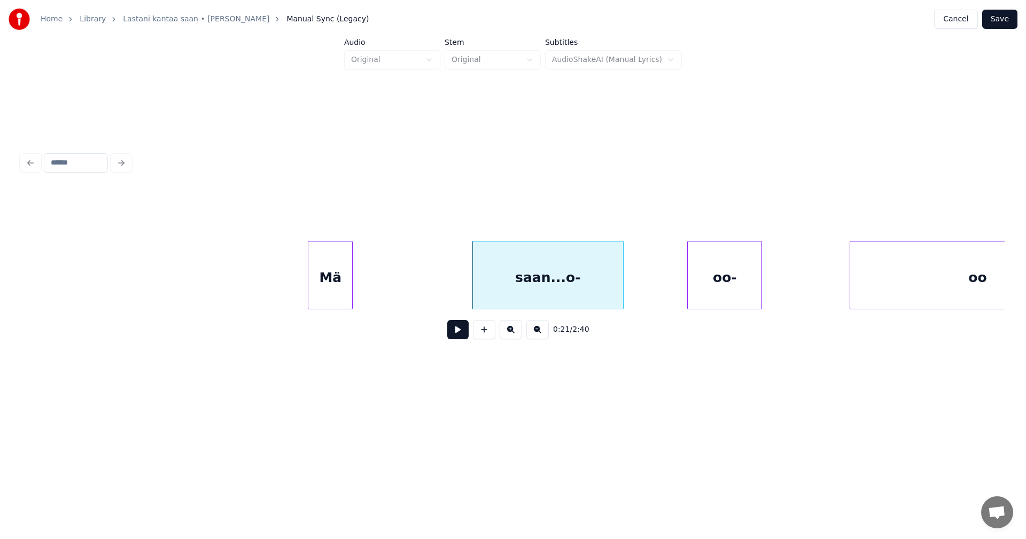
click at [343, 303] on div "Mä" at bounding box center [330, 278] width 44 height 73
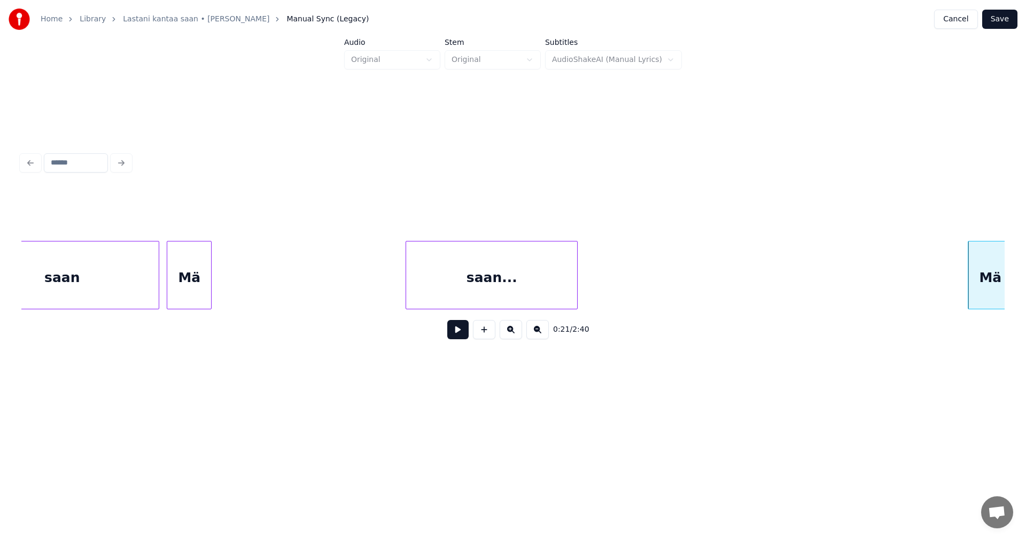
scroll to position [0, 2978]
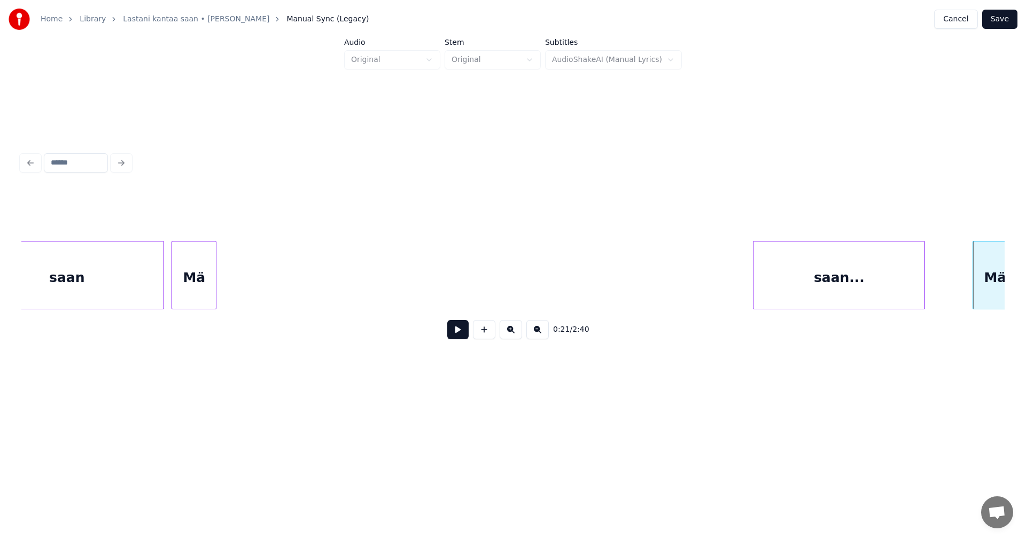
click at [809, 304] on div "saan..." at bounding box center [839, 278] width 171 height 73
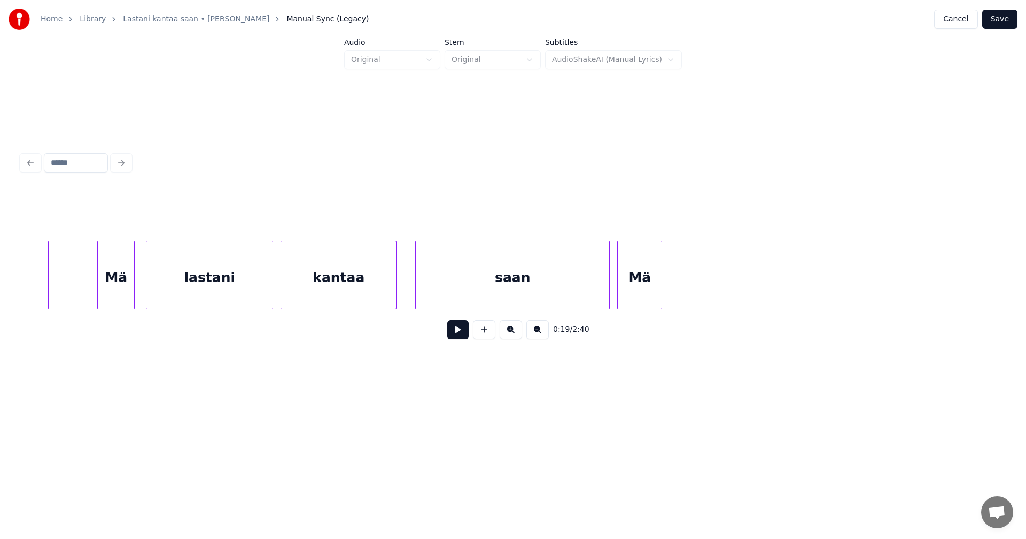
scroll to position [0, 2507]
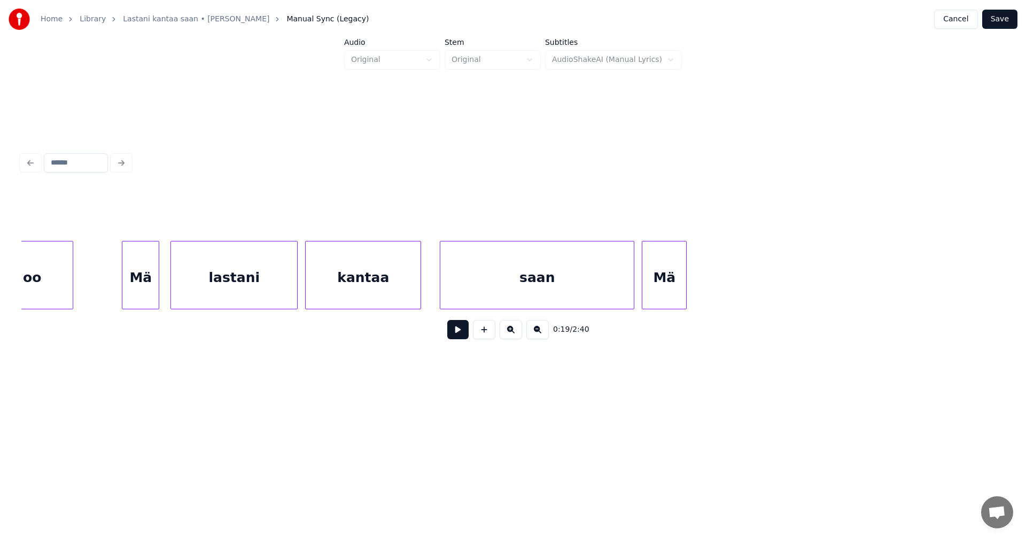
click at [501, 292] on div "saan" at bounding box center [536, 278] width 193 height 73
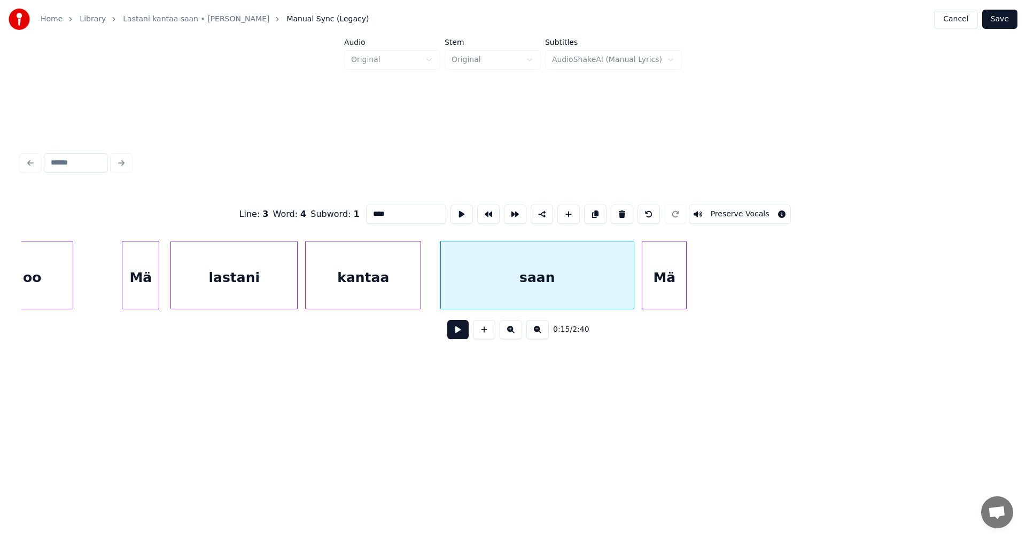
click at [455, 334] on button at bounding box center [457, 329] width 21 height 19
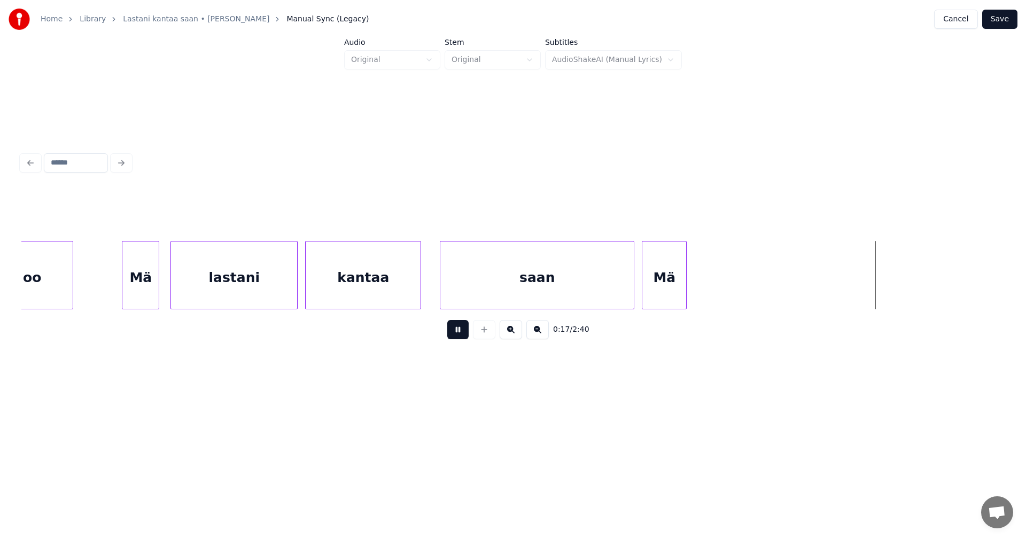
click at [455, 332] on button at bounding box center [457, 329] width 21 height 19
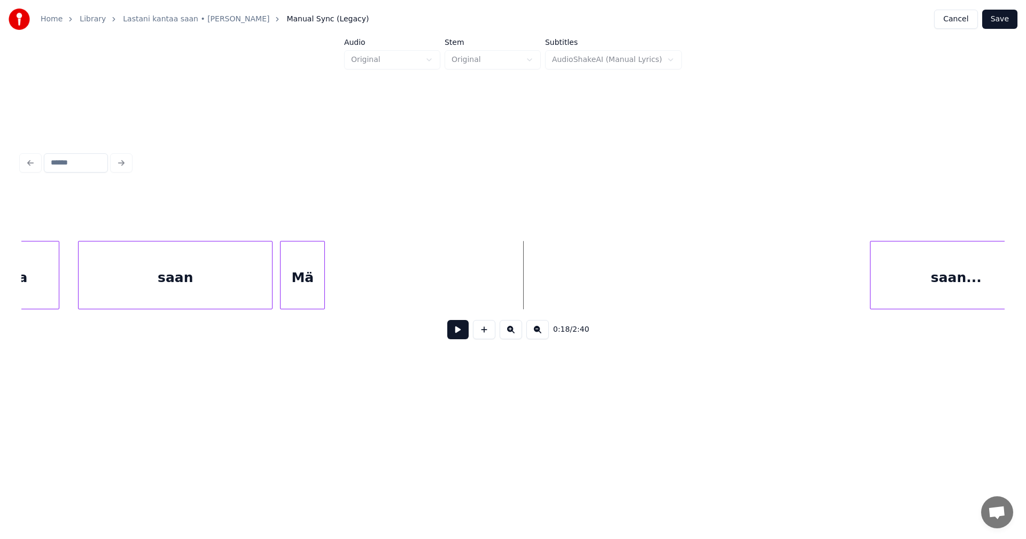
scroll to position [0, 2892]
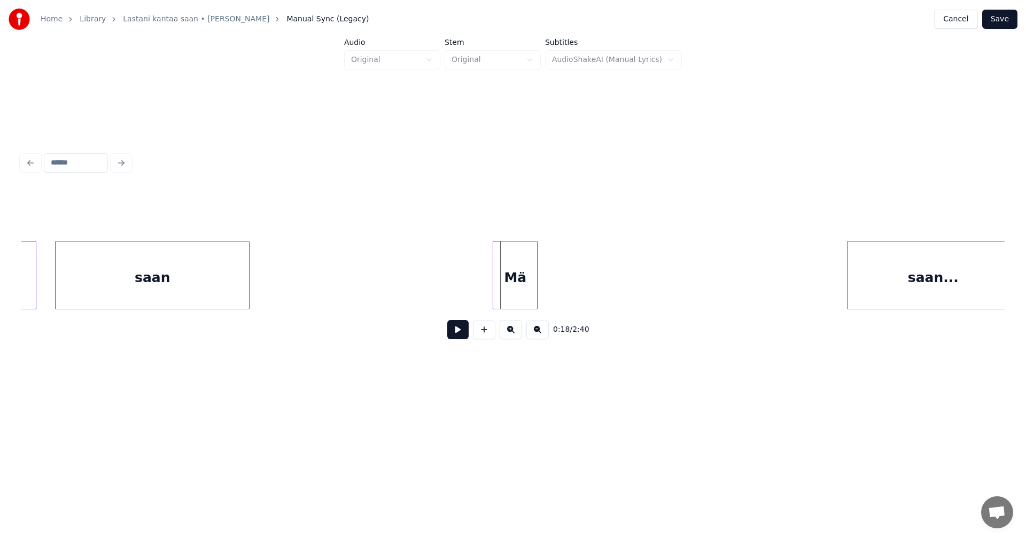
click at [532, 281] on div "Mä" at bounding box center [515, 278] width 44 height 73
click at [572, 290] on div at bounding box center [570, 275] width 3 height 67
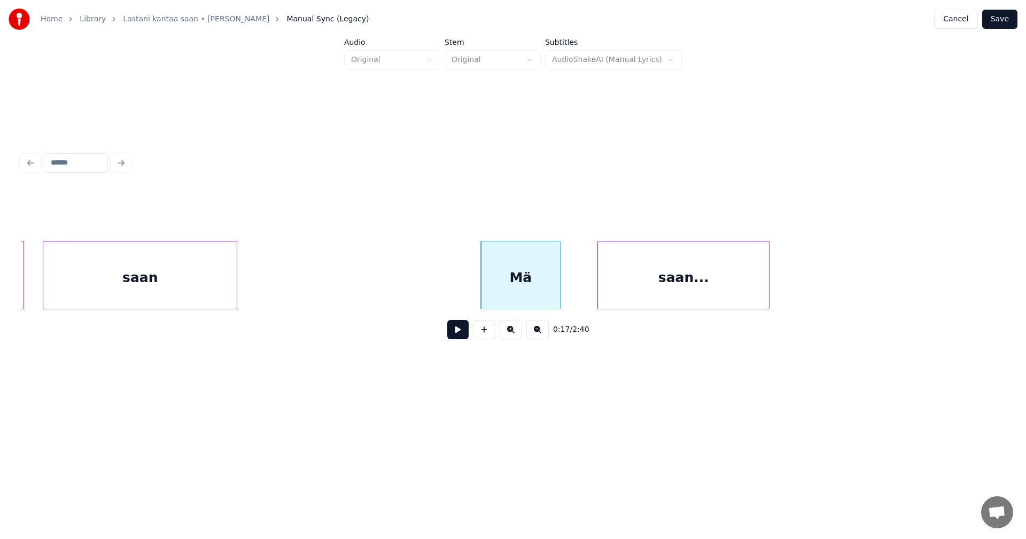
click at [630, 287] on div "saan..." at bounding box center [683, 278] width 171 height 73
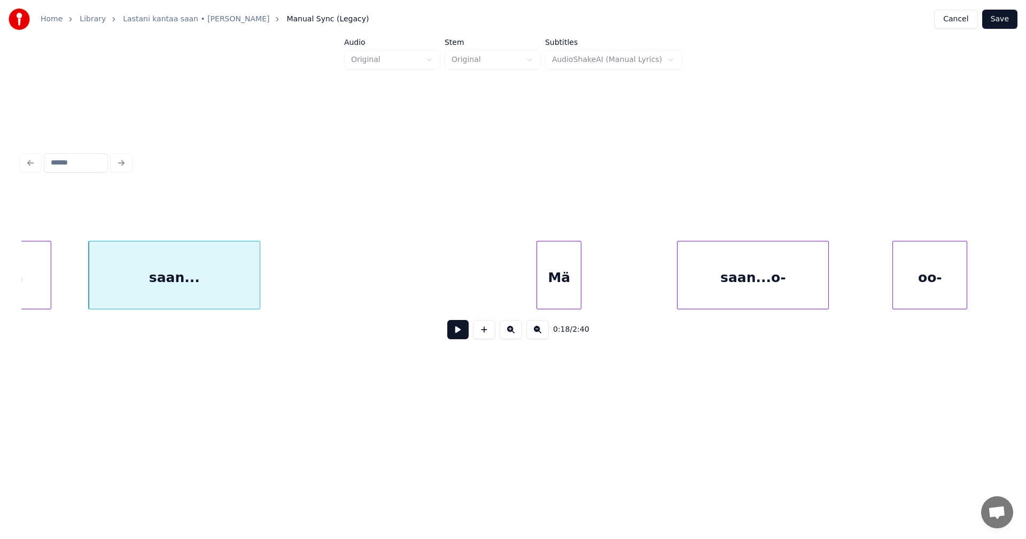
scroll to position [0, 3418]
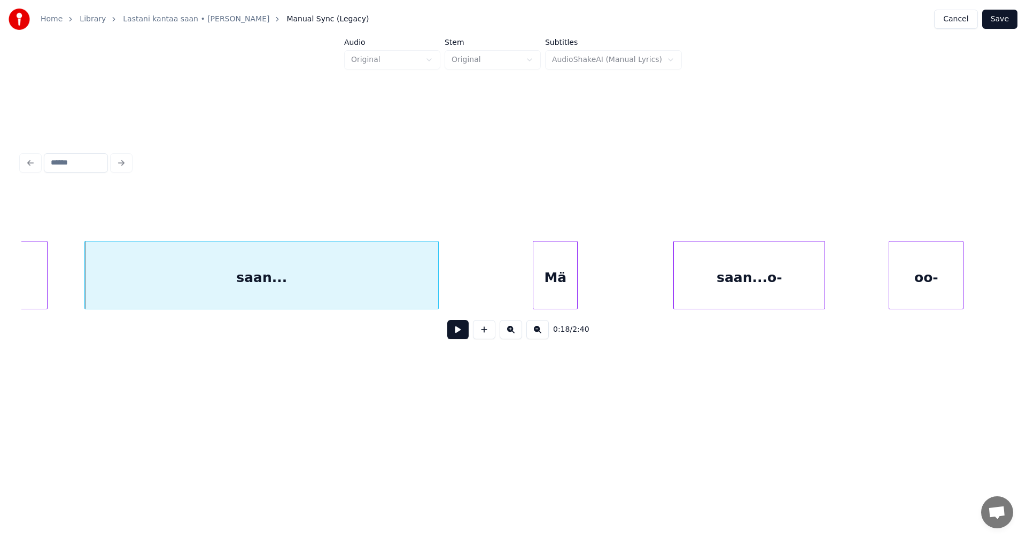
click at [438, 275] on div at bounding box center [436, 275] width 3 height 67
click at [409, 292] on div "saan..." at bounding box center [264, 278] width 359 height 73
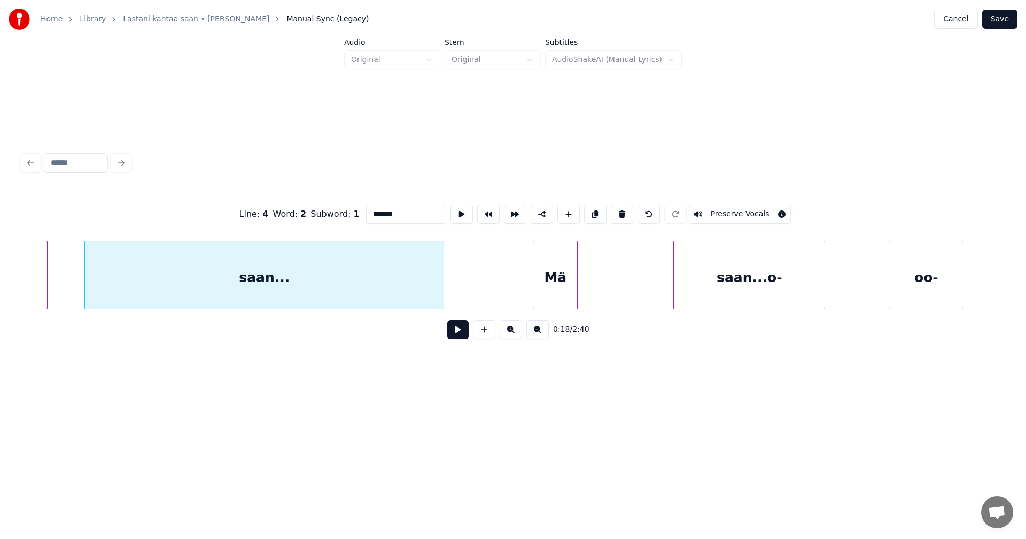
click at [454, 338] on button at bounding box center [457, 329] width 21 height 19
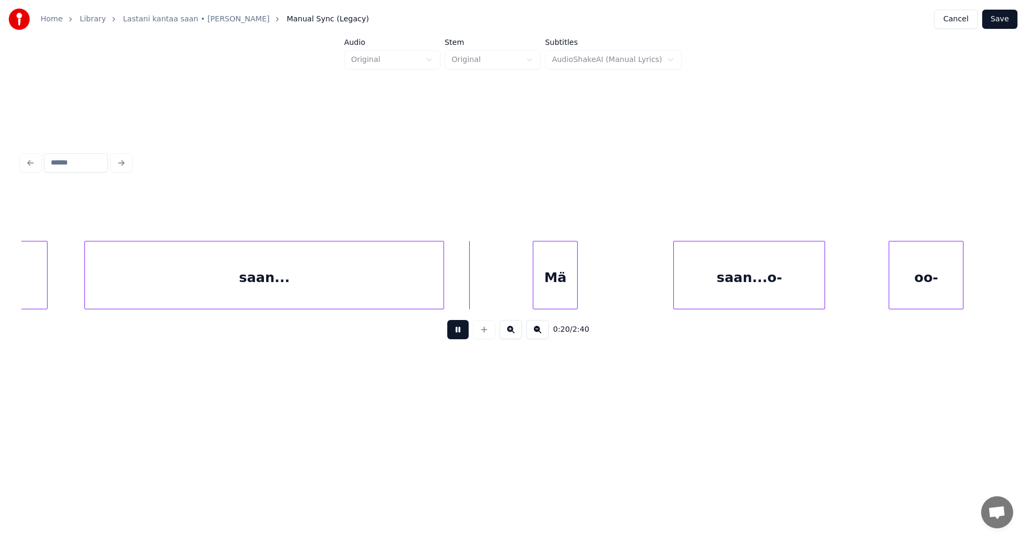
click at [460, 335] on button at bounding box center [457, 329] width 21 height 19
click at [462, 296] on div at bounding box center [460, 275] width 3 height 67
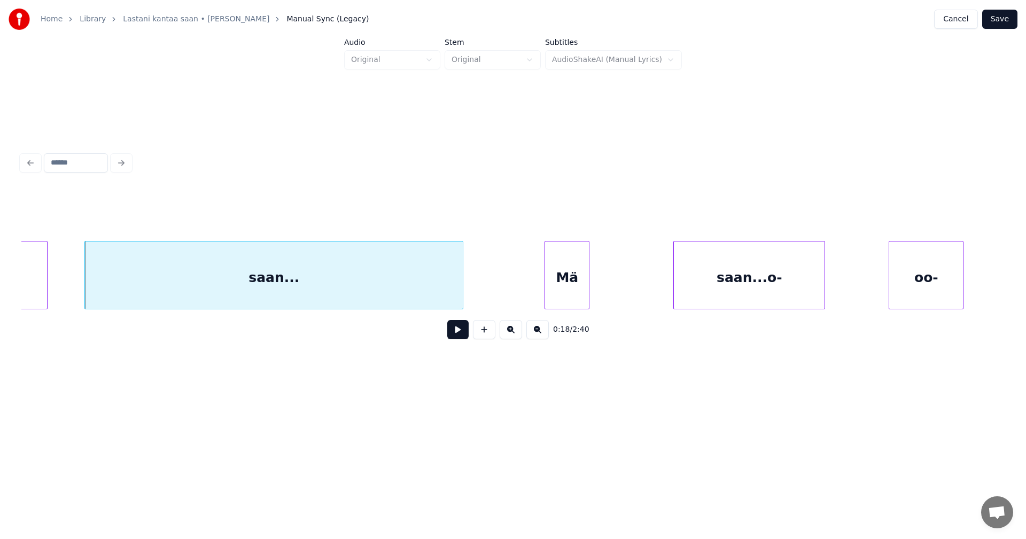
click at [555, 297] on div "Mä" at bounding box center [567, 278] width 44 height 73
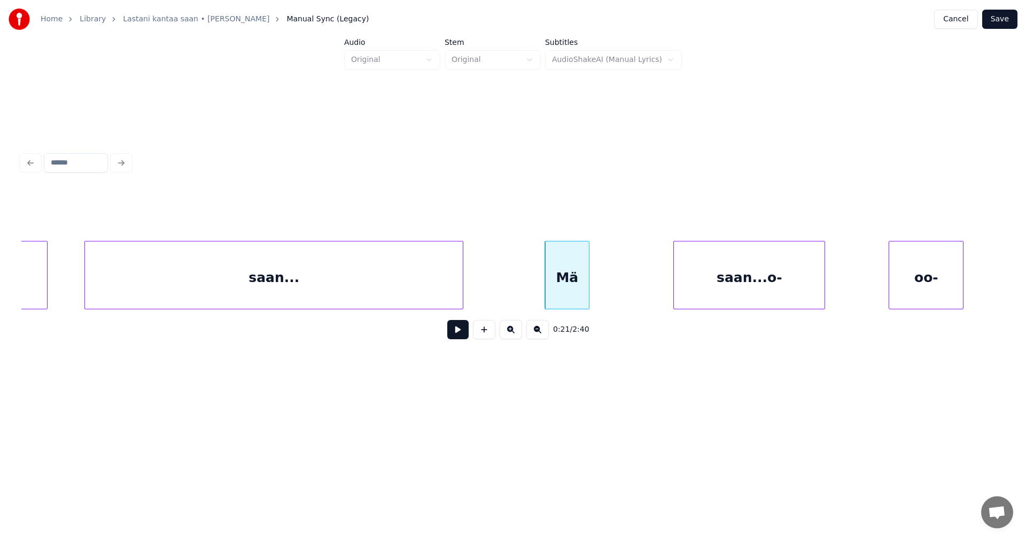
click at [458, 335] on button at bounding box center [457, 329] width 21 height 19
drag, startPoint x: 458, startPoint y: 335, endPoint x: 692, endPoint y: 328, distance: 233.7
click at [465, 334] on button at bounding box center [457, 329] width 21 height 19
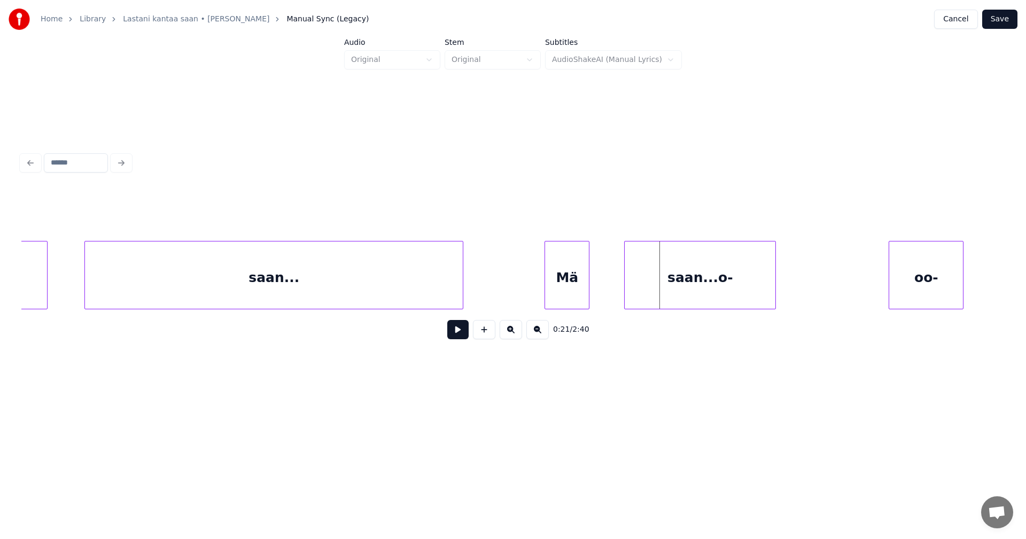
click at [670, 299] on div "saan...o-" at bounding box center [700, 278] width 151 height 73
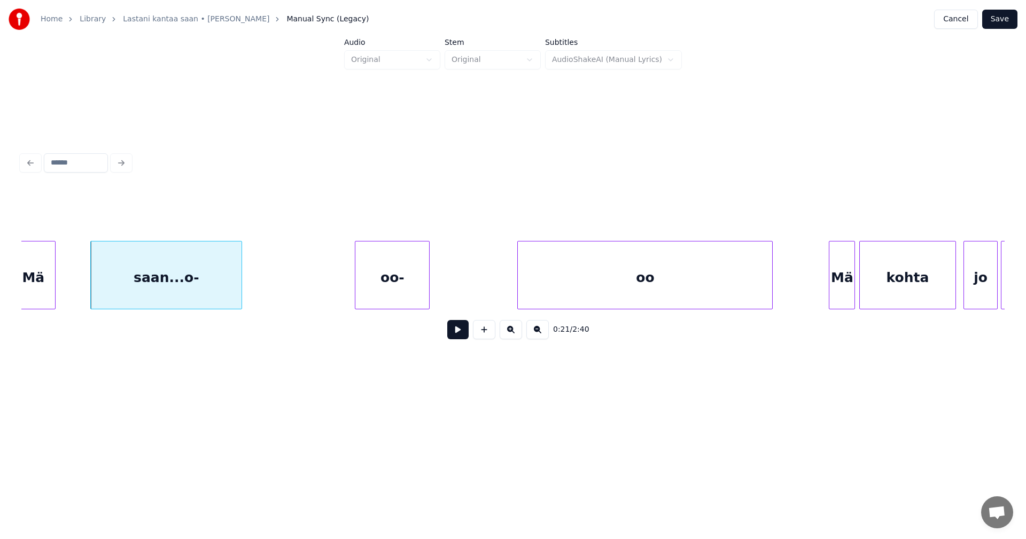
scroll to position [0, 3952]
click at [202, 275] on div "saan...o-" at bounding box center [165, 278] width 151 height 73
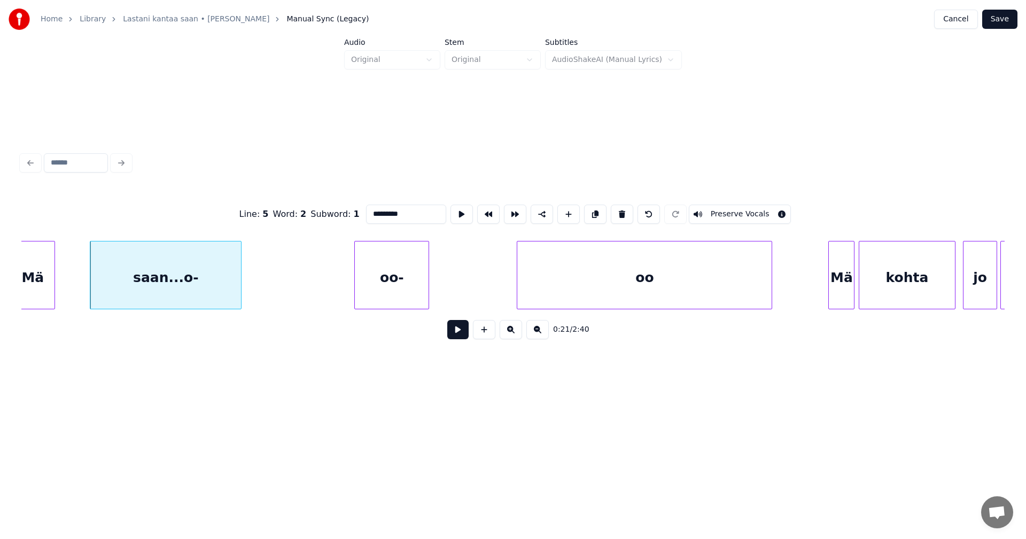
click at [460, 336] on button at bounding box center [457, 329] width 21 height 19
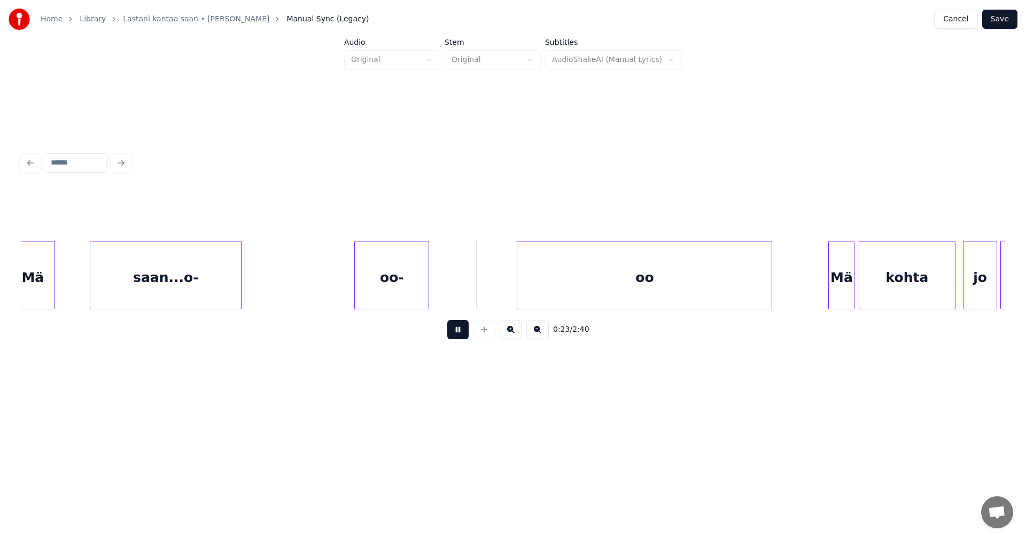
click at [458, 333] on button at bounding box center [457, 329] width 21 height 19
click at [616, 283] on div "oo" at bounding box center [692, 278] width 254 height 73
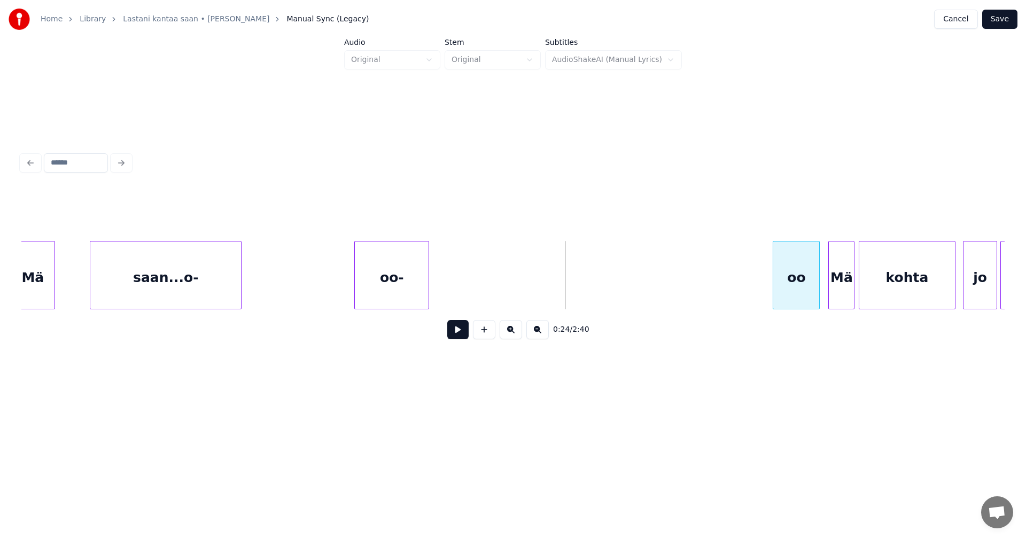
click at [777, 296] on div at bounding box center [774, 275] width 3 height 67
click at [613, 283] on div "oo-" at bounding box center [576, 278] width 74 height 73
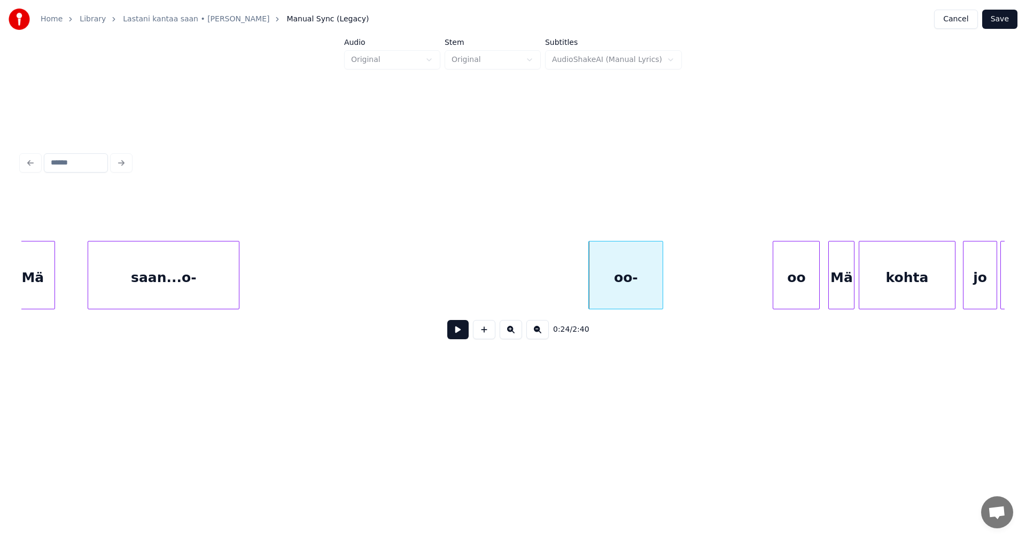
click at [215, 285] on div "saan...o-" at bounding box center [163, 278] width 151 height 73
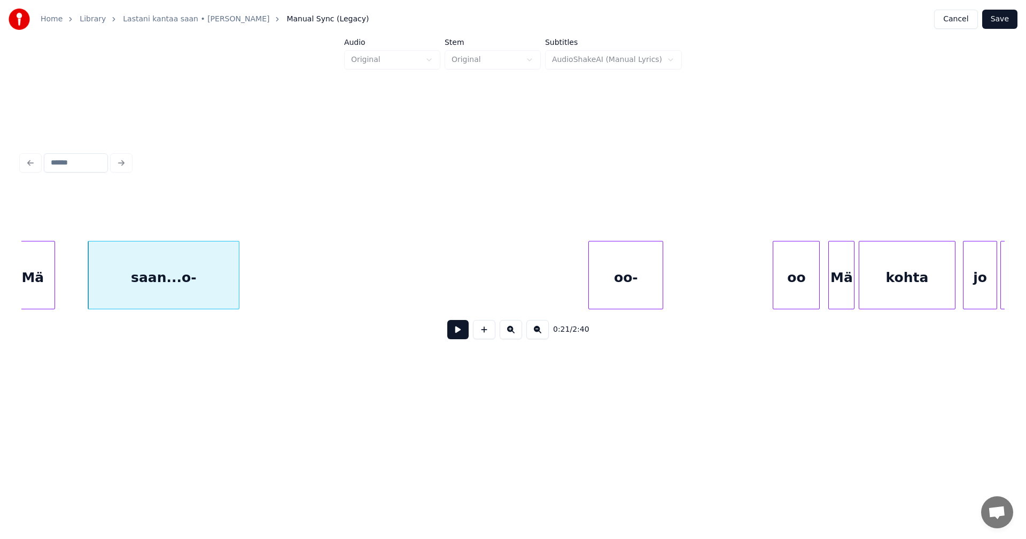
click at [215, 285] on div "saan...o-" at bounding box center [163, 278] width 151 height 73
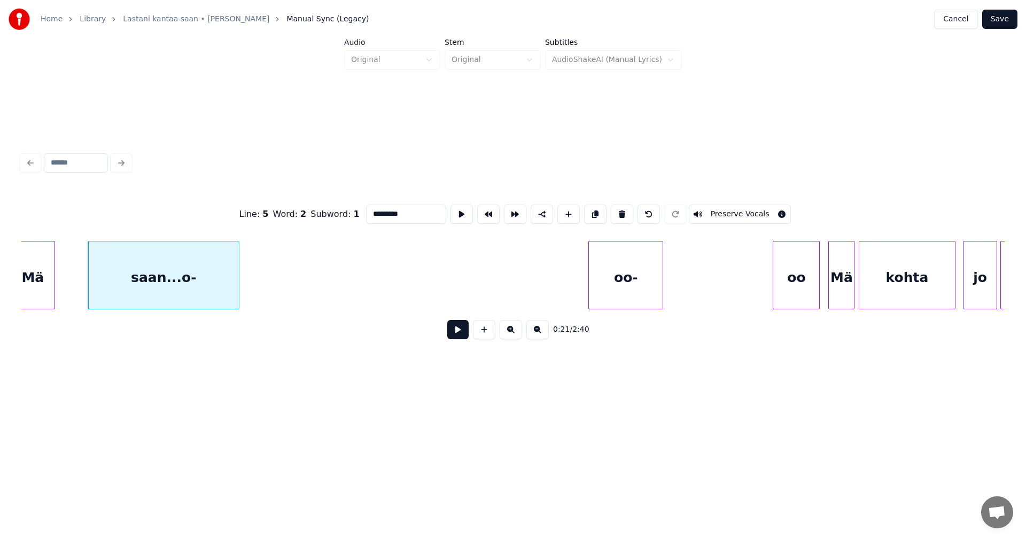
drag, startPoint x: 397, startPoint y: 210, endPoint x: 390, endPoint y: 212, distance: 7.8
click at [390, 212] on input "*********" at bounding box center [406, 214] width 80 height 19
click at [197, 284] on div "saan..." at bounding box center [163, 278] width 151 height 73
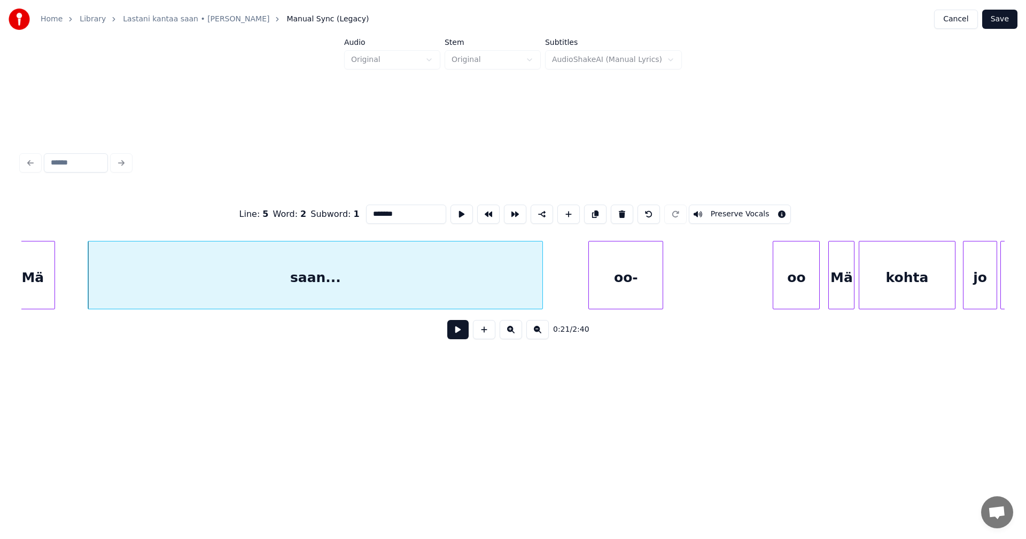
click at [539, 277] on div at bounding box center [540, 275] width 3 height 67
type input "*******"
click at [458, 335] on button at bounding box center [457, 329] width 21 height 19
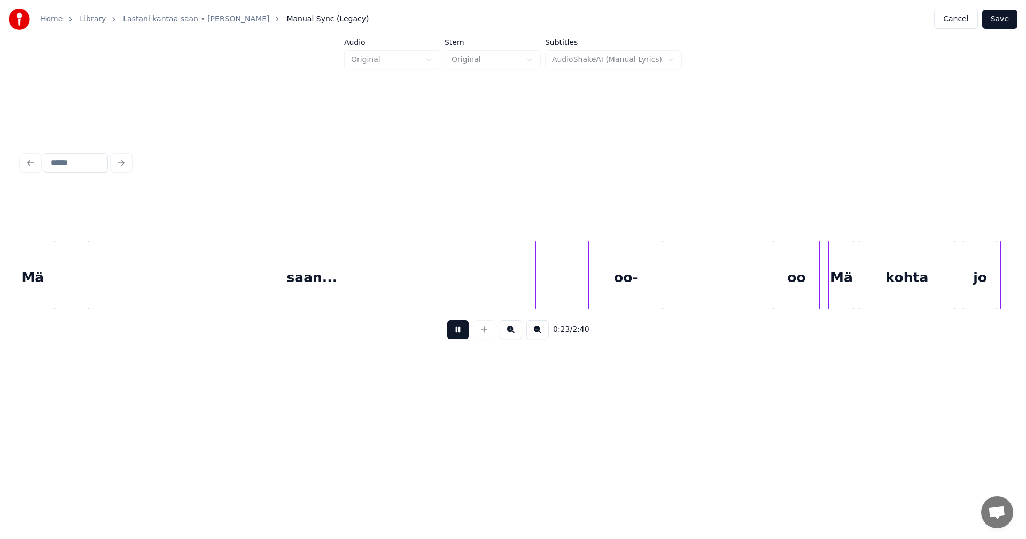
click at [459, 334] on button at bounding box center [457, 329] width 21 height 19
click at [556, 285] on div at bounding box center [554, 275] width 3 height 67
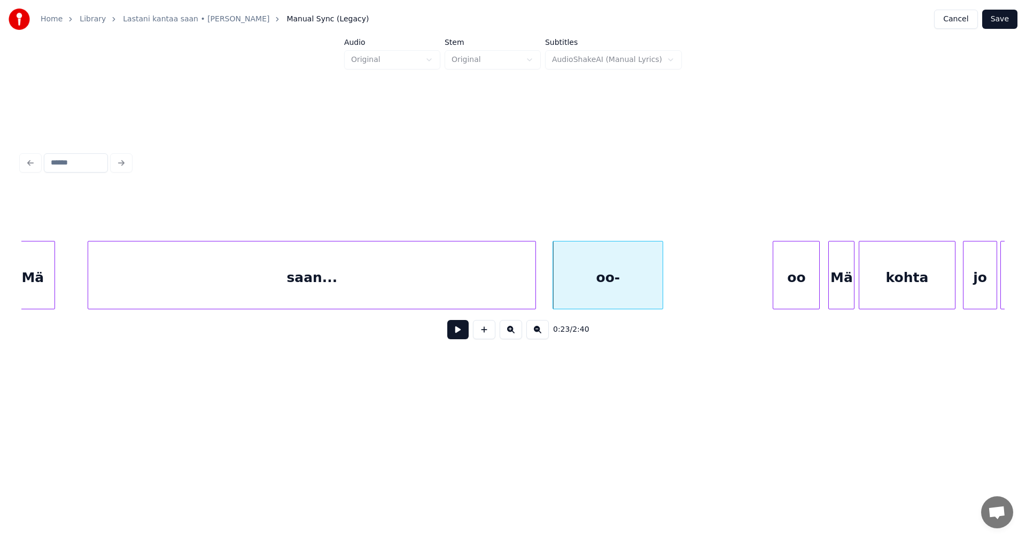
click at [574, 282] on div "oo-" at bounding box center [608, 278] width 110 height 73
click at [369, 208] on input "***" at bounding box center [406, 214] width 80 height 19
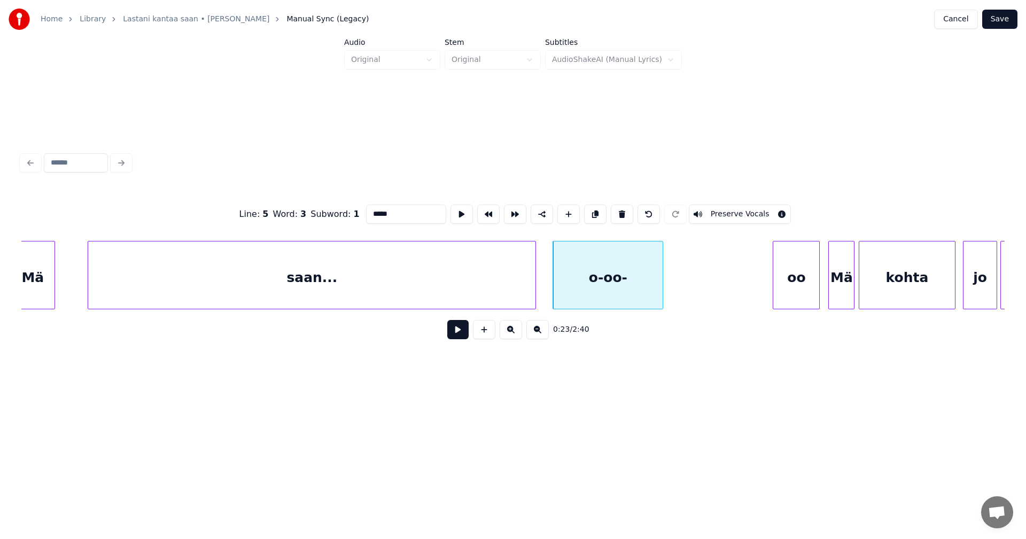
type input "*****"
click at [456, 335] on button at bounding box center [457, 329] width 21 height 19
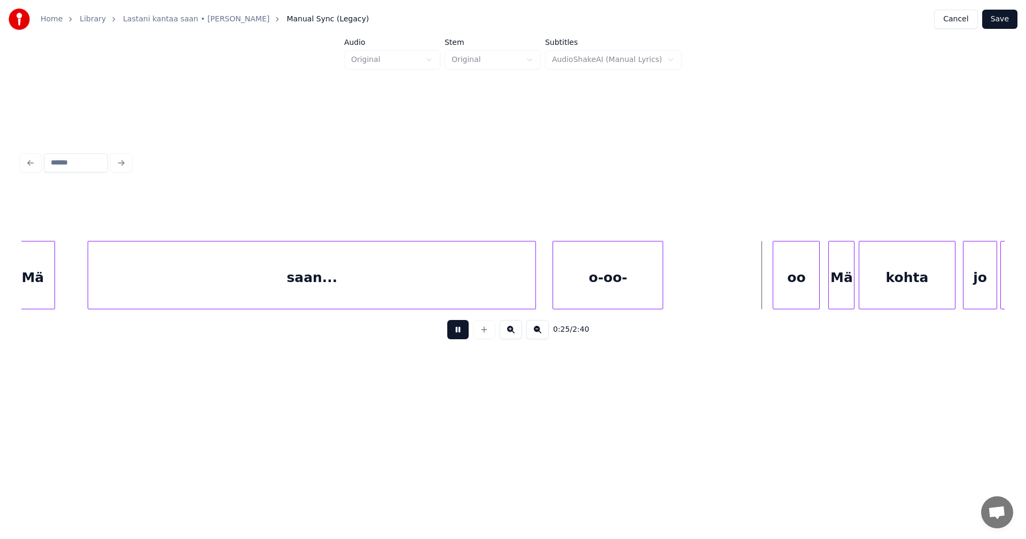
click at [456, 335] on button at bounding box center [457, 329] width 21 height 19
click at [730, 292] on div "oo" at bounding box center [732, 278] width 46 height 73
click at [741, 290] on div "oo" at bounding box center [732, 278] width 46 height 73
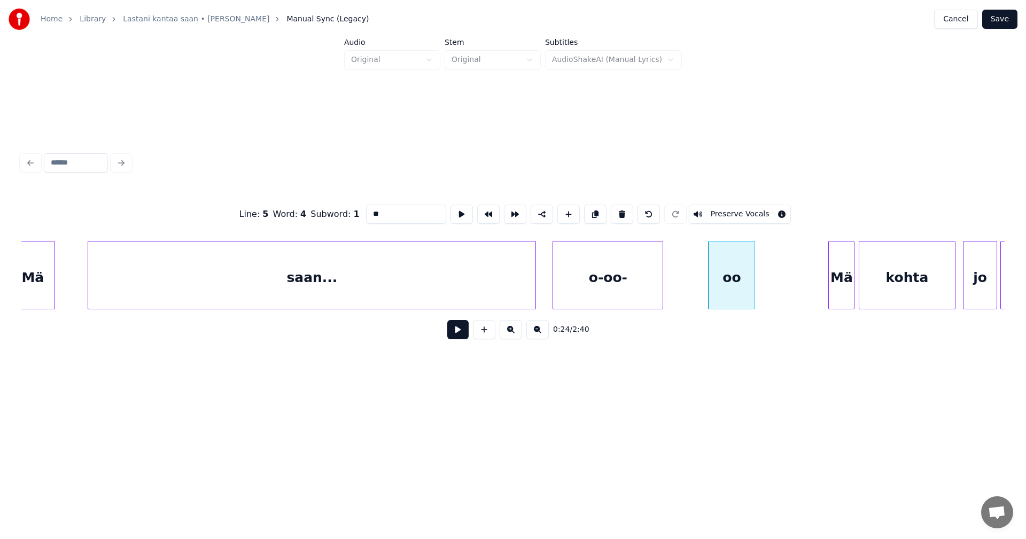
click at [611, 284] on div "o-oo-" at bounding box center [608, 278] width 110 height 73
type input "*****"
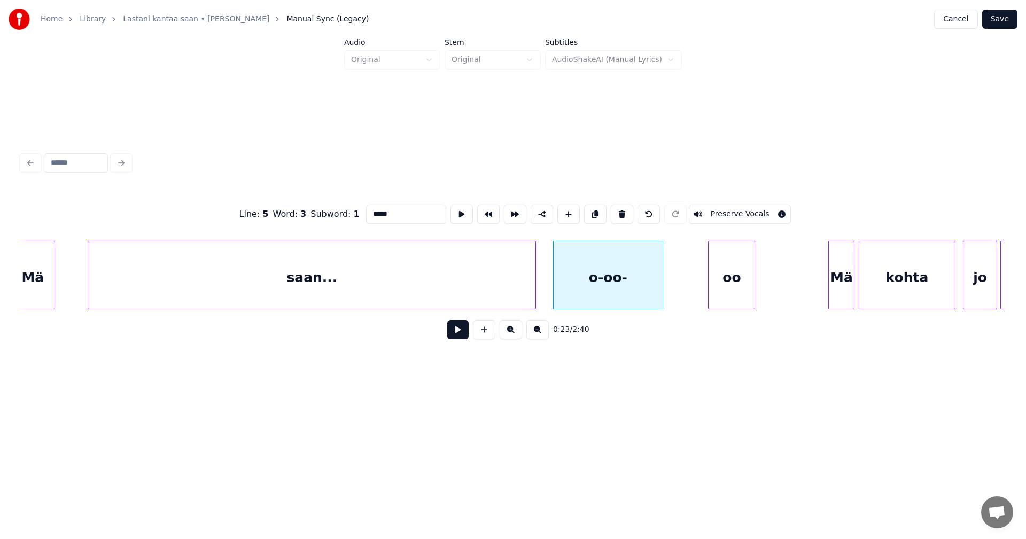
click at [464, 336] on button at bounding box center [457, 329] width 21 height 19
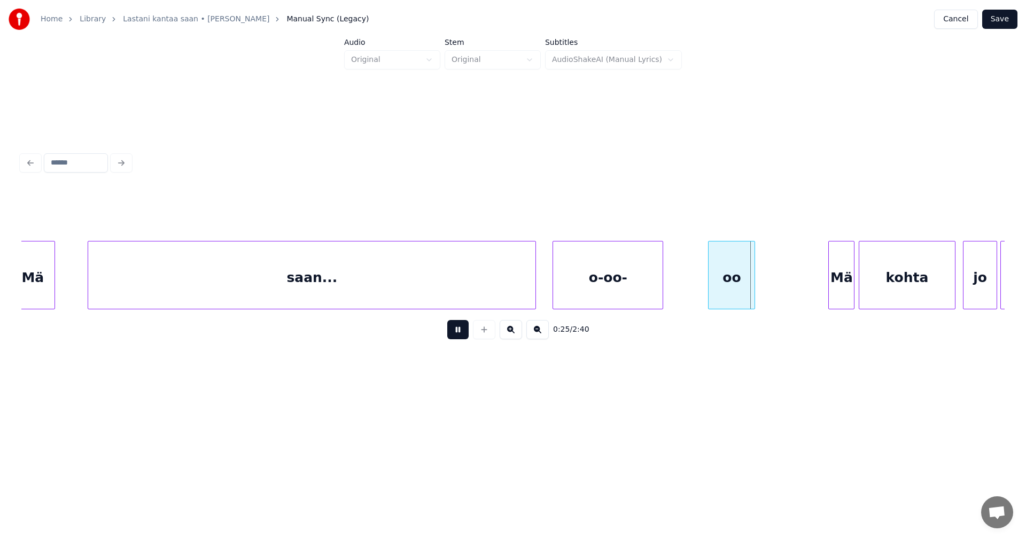
click at [465, 335] on button at bounding box center [457, 329] width 21 height 19
click at [690, 288] on div at bounding box center [688, 275] width 3 height 67
click at [777, 288] on div at bounding box center [774, 275] width 3 height 67
click at [638, 288] on div "o-oo-" at bounding box center [608, 278] width 110 height 73
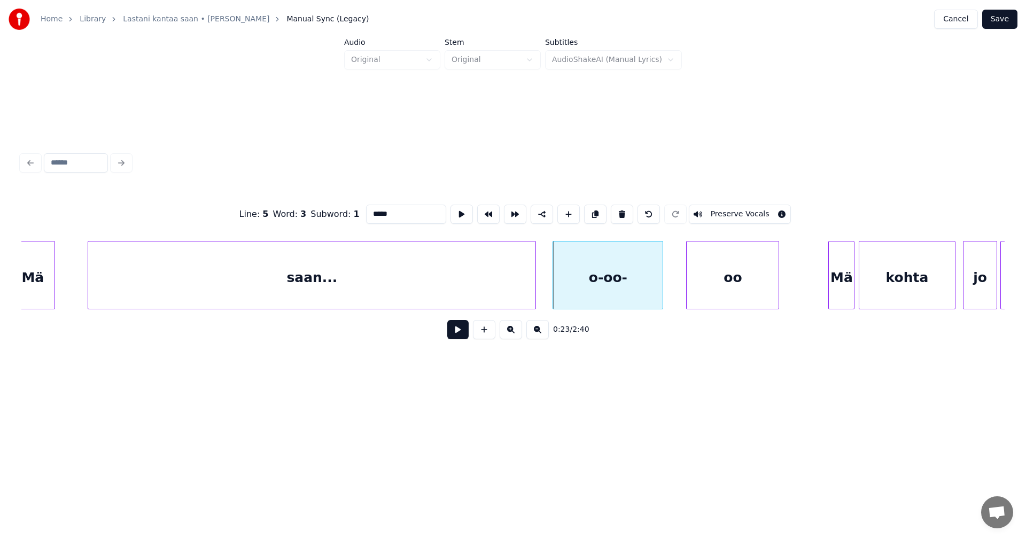
click at [462, 335] on button at bounding box center [457, 329] width 21 height 19
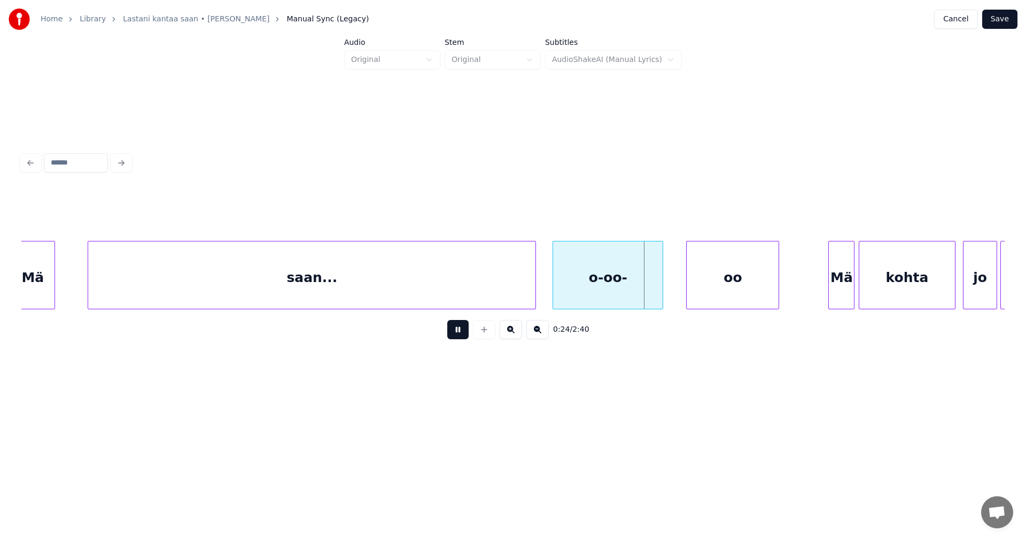
click at [463, 335] on button at bounding box center [457, 329] width 21 height 19
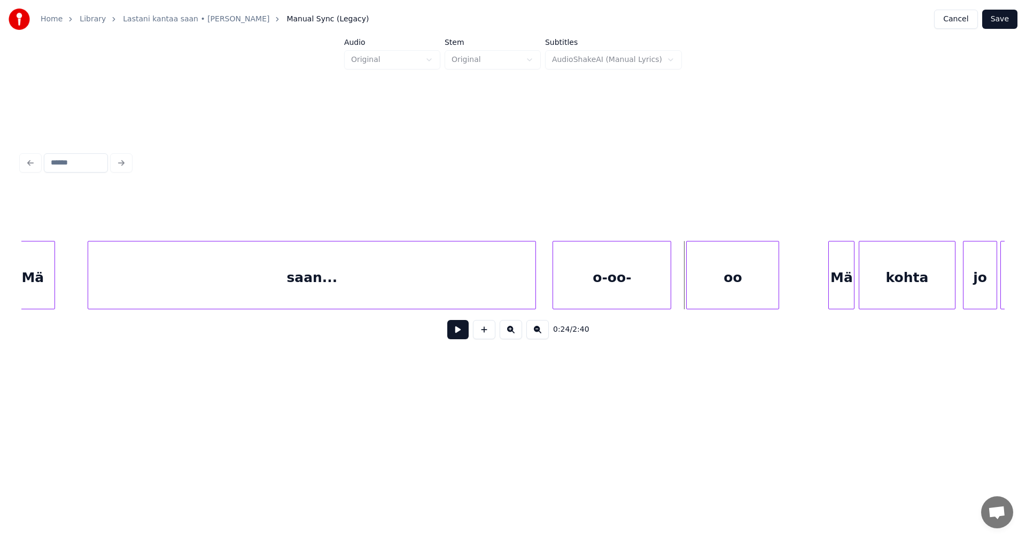
click at [670, 289] on div at bounding box center [669, 275] width 3 height 67
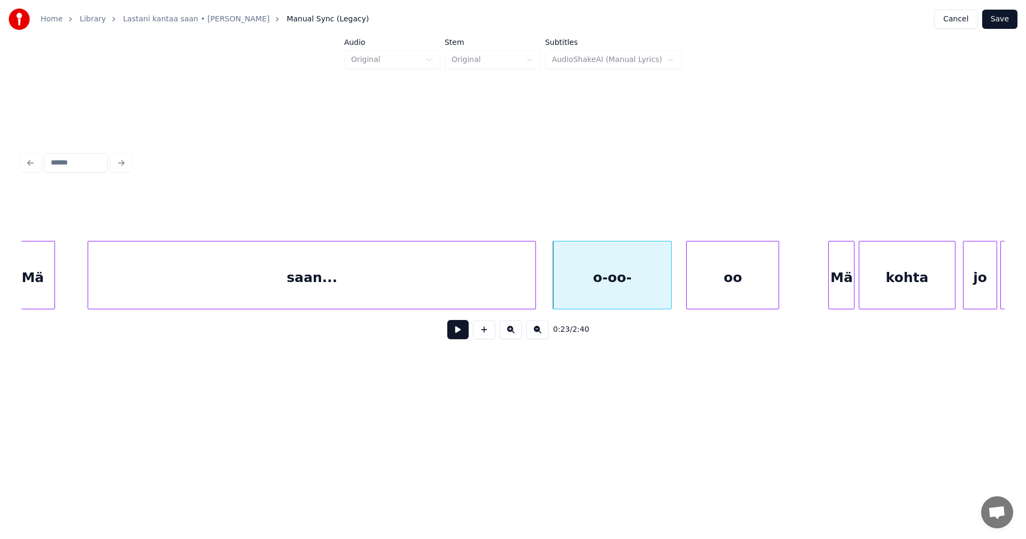
click at [455, 335] on button at bounding box center [457, 329] width 21 height 19
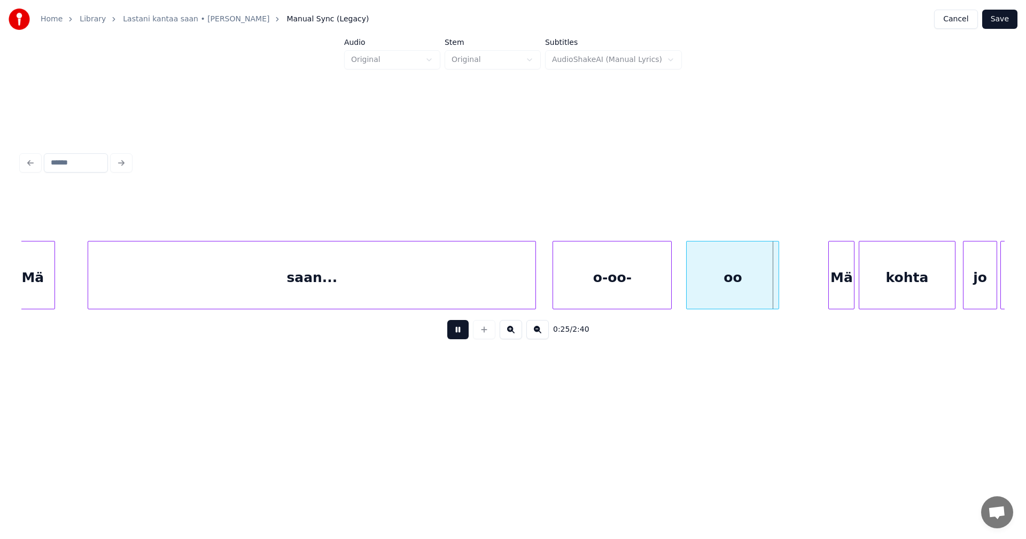
click at [456, 335] on button at bounding box center [457, 329] width 21 height 19
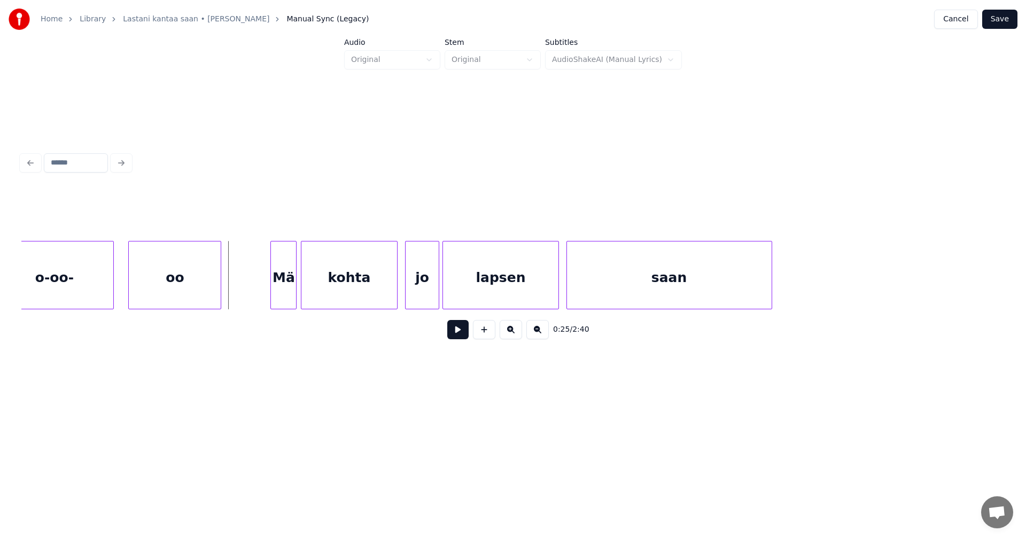
scroll to position [0, 4529]
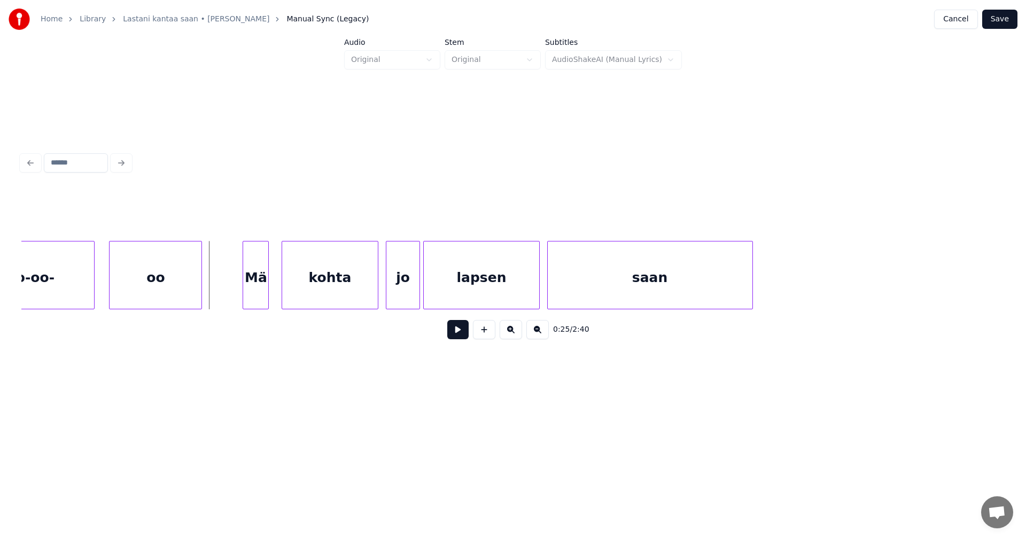
click at [260, 285] on div "Mä" at bounding box center [255, 278] width 25 height 73
click at [240, 284] on div at bounding box center [240, 275] width 3 height 67
click at [291, 284] on div at bounding box center [289, 275] width 3 height 67
click at [373, 282] on div at bounding box center [374, 275] width 3 height 67
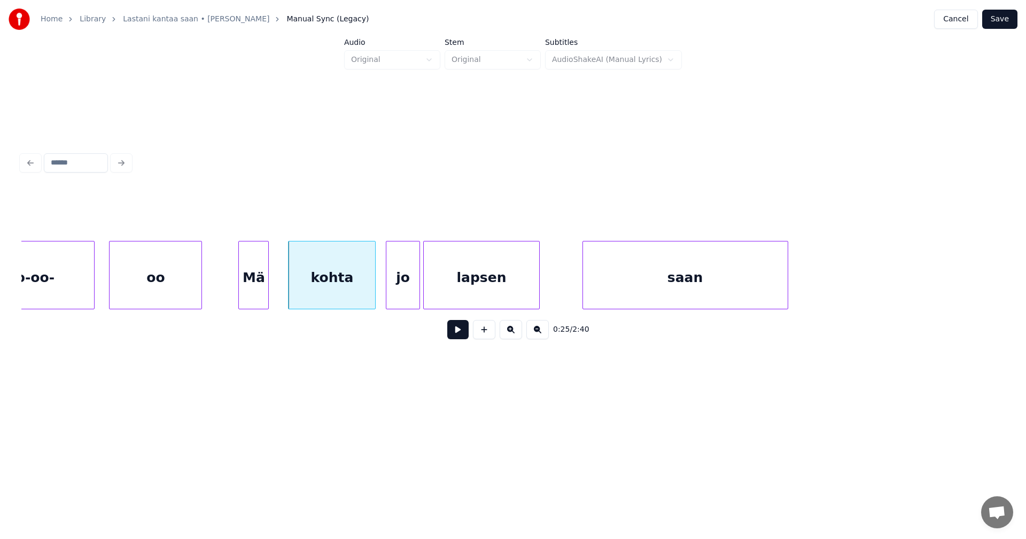
click at [665, 289] on div "saan" at bounding box center [685, 278] width 205 height 73
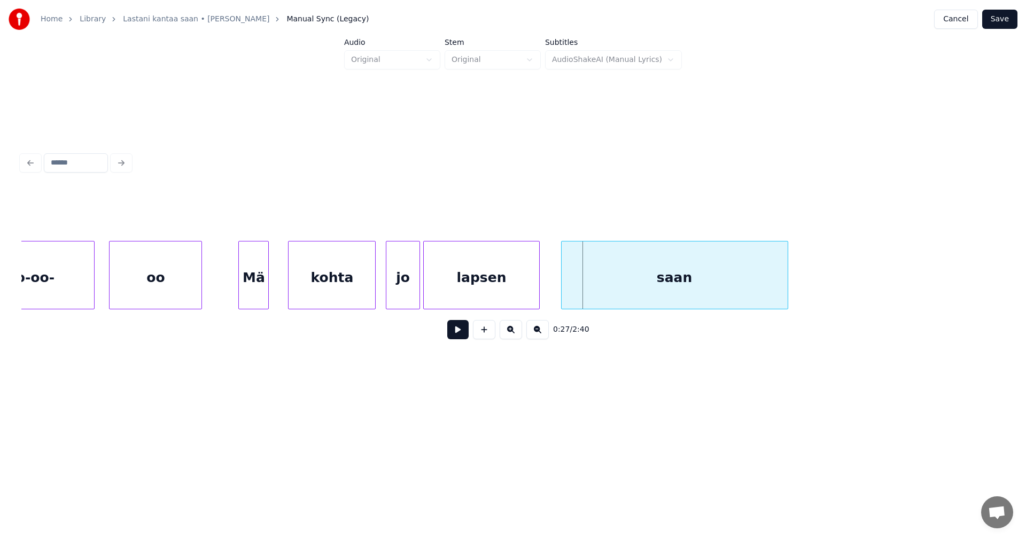
click at [562, 289] on div at bounding box center [563, 275] width 3 height 67
click at [510, 282] on div "lapsen" at bounding box center [487, 278] width 115 height 73
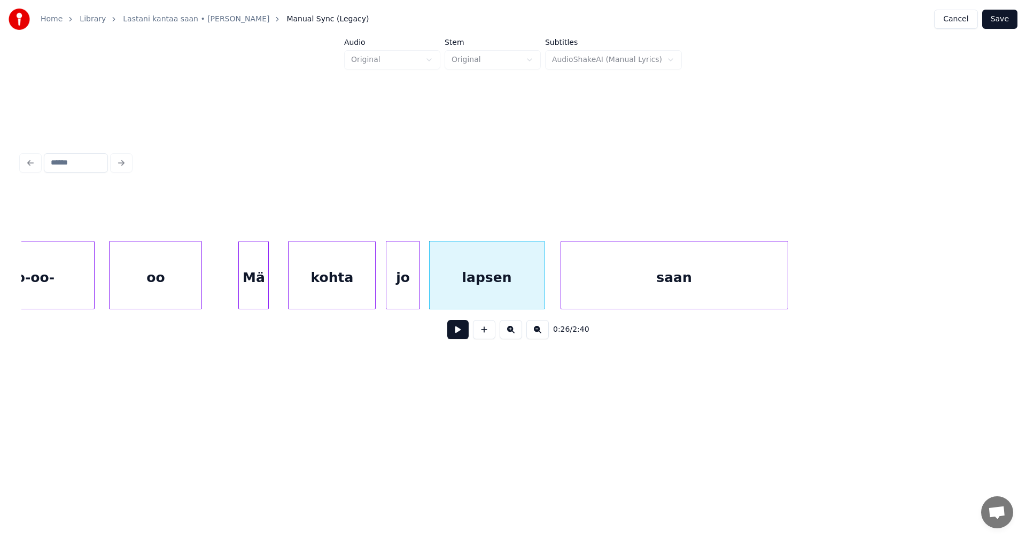
click at [254, 293] on div "Mä" at bounding box center [253, 278] width 29 height 73
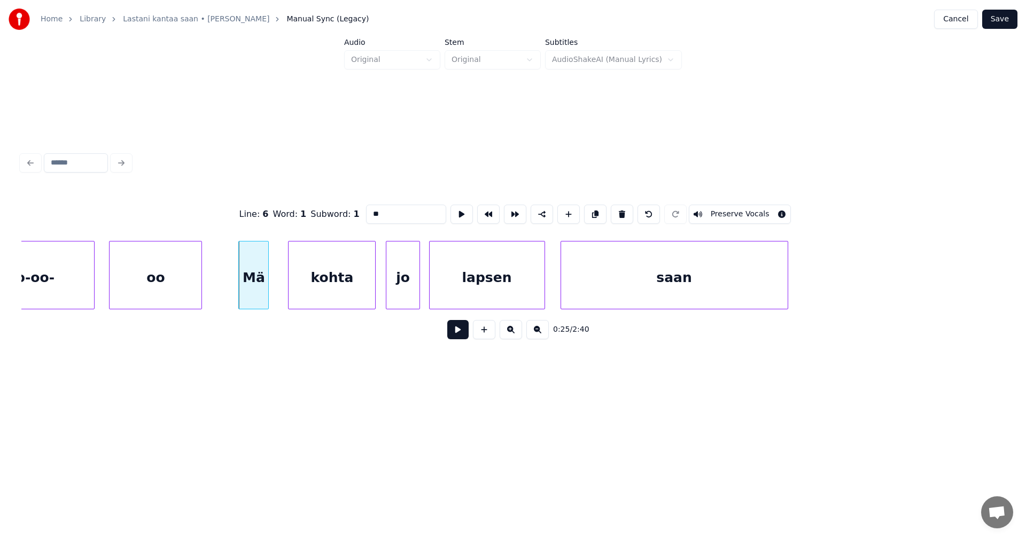
click at [454, 331] on button at bounding box center [457, 329] width 21 height 19
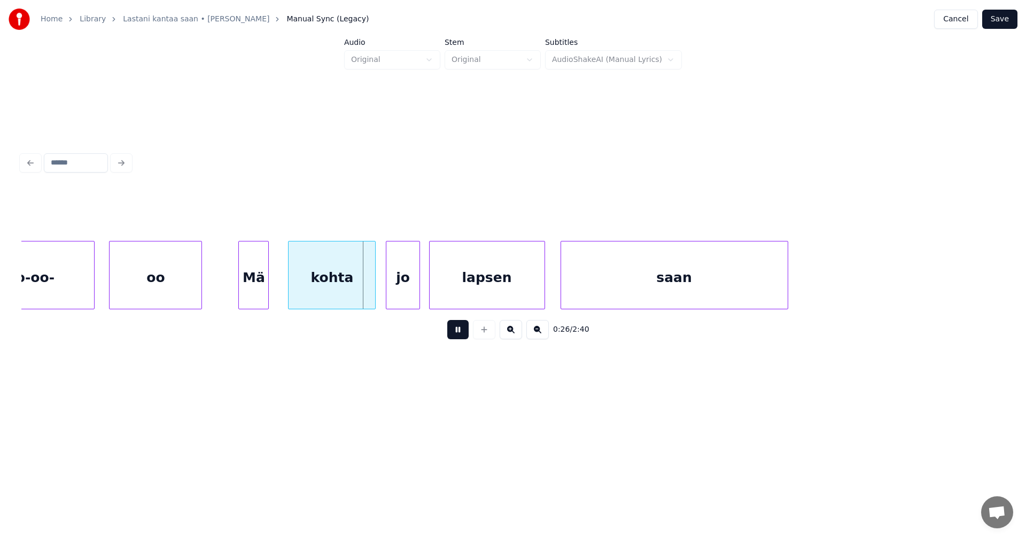
click at [454, 330] on button at bounding box center [457, 329] width 21 height 19
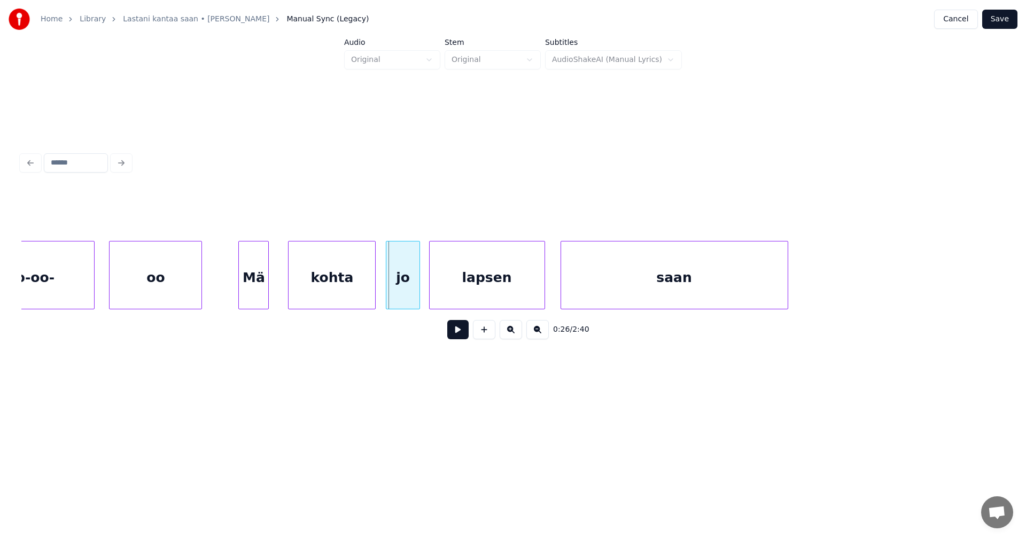
click at [454, 329] on button at bounding box center [457, 329] width 21 height 19
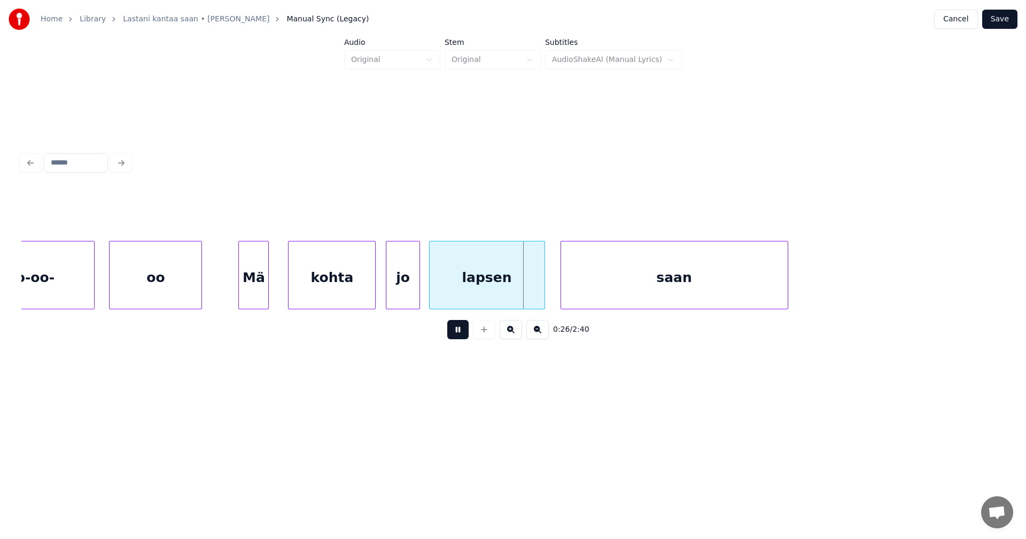
drag, startPoint x: 454, startPoint y: 329, endPoint x: 451, endPoint y: 300, distance: 29.0
click at [452, 325] on button at bounding box center [457, 329] width 21 height 19
click at [453, 295] on div "lapsen" at bounding box center [484, 278] width 115 height 73
click at [415, 295] on div at bounding box center [415, 275] width 3 height 67
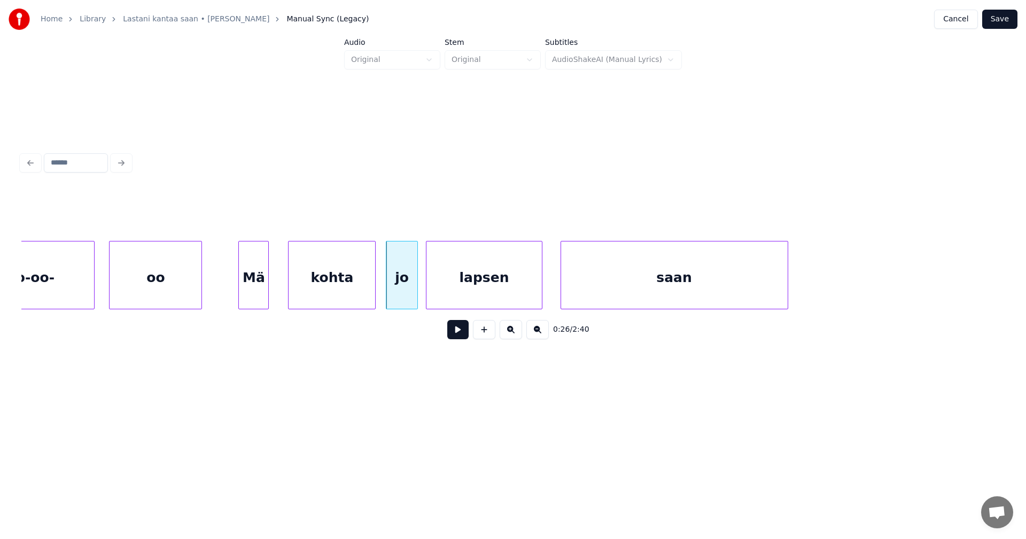
click at [455, 331] on button at bounding box center [457, 329] width 21 height 19
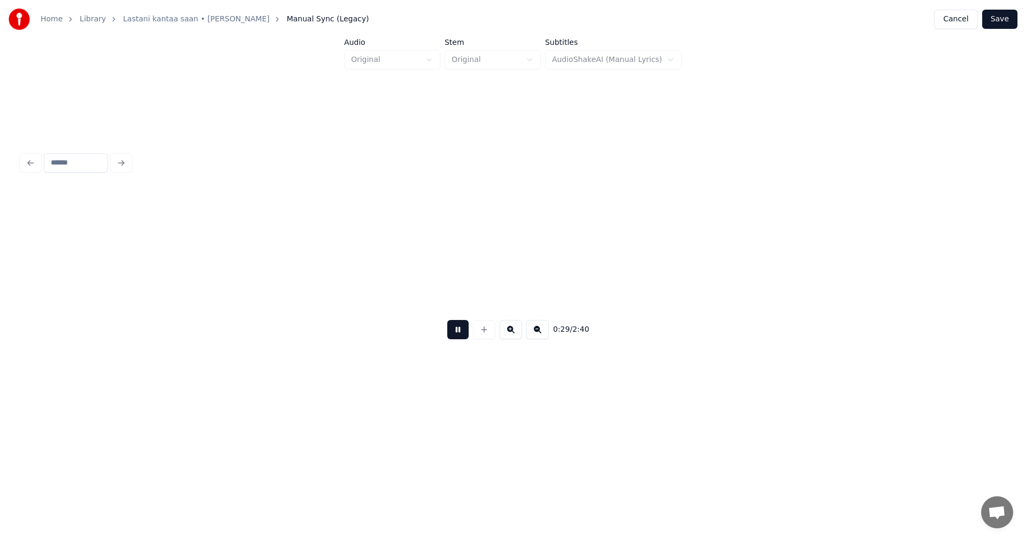
scroll to position [0, 5514]
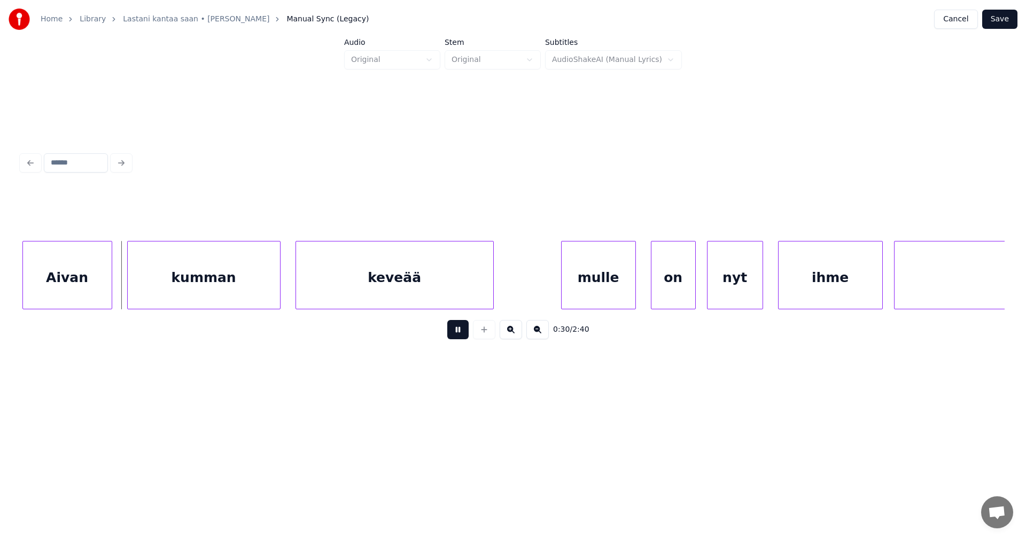
drag, startPoint x: 456, startPoint y: 334, endPoint x: 172, endPoint y: 311, distance: 285.8
click at [447, 331] on button at bounding box center [457, 329] width 21 height 19
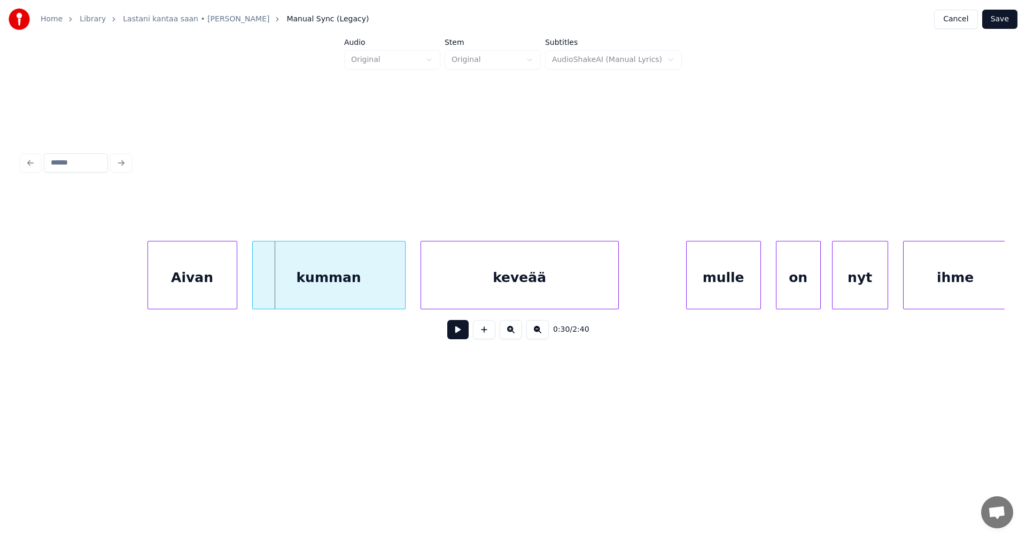
scroll to position [0, 5365]
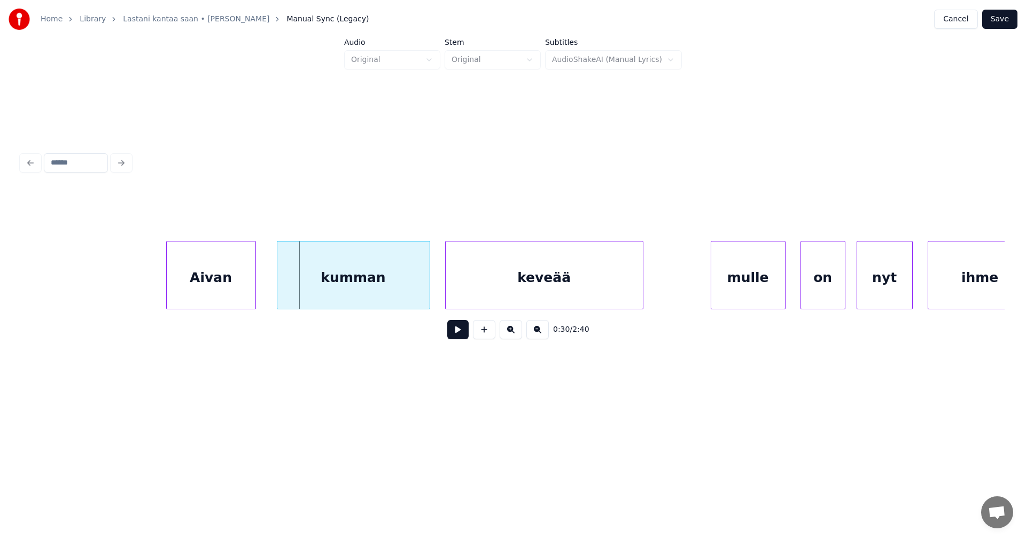
click at [197, 289] on div "Aivan" at bounding box center [211, 278] width 89 height 73
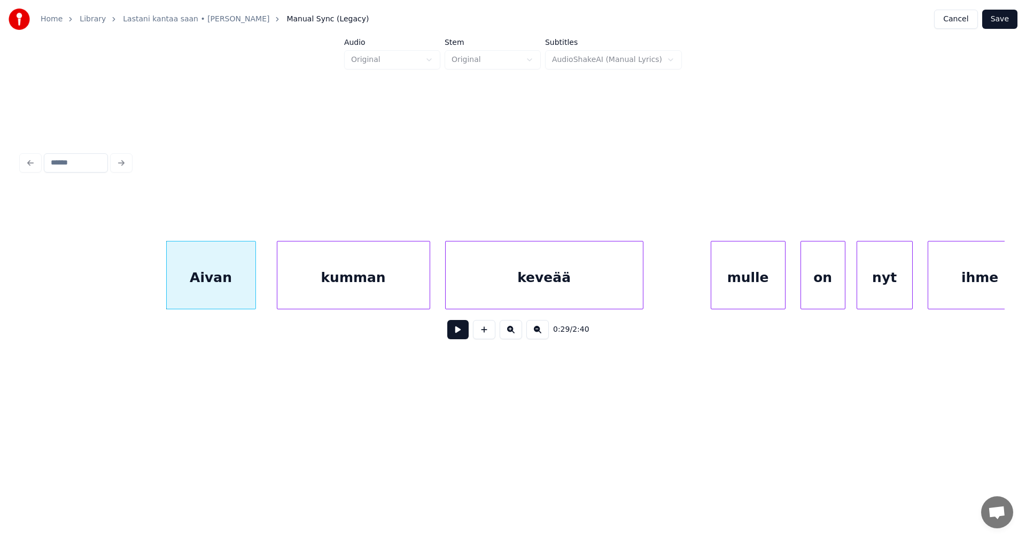
click at [375, 291] on div "kumman" at bounding box center [353, 278] width 152 height 73
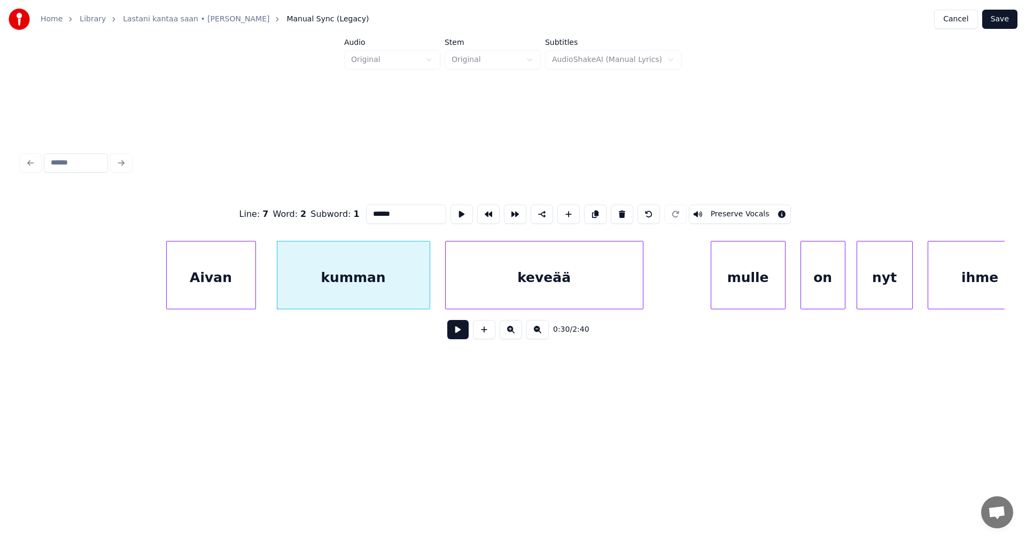
click at [459, 336] on button at bounding box center [457, 329] width 21 height 19
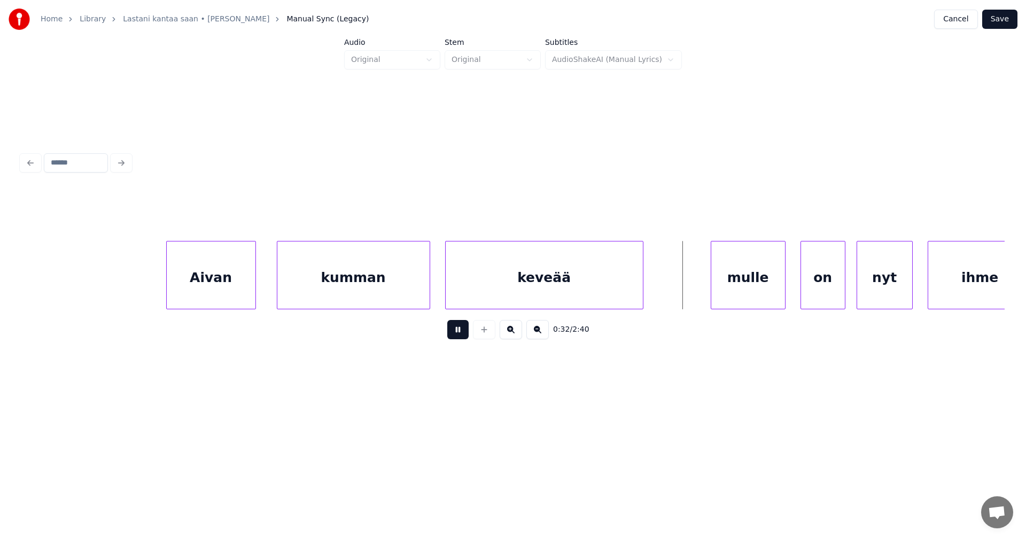
click at [460, 336] on button at bounding box center [457, 329] width 21 height 19
click at [737, 298] on div "mulle" at bounding box center [745, 278] width 74 height 73
click at [809, 297] on div "on" at bounding box center [819, 278] width 44 height 73
click at [466, 336] on button at bounding box center [457, 329] width 21 height 19
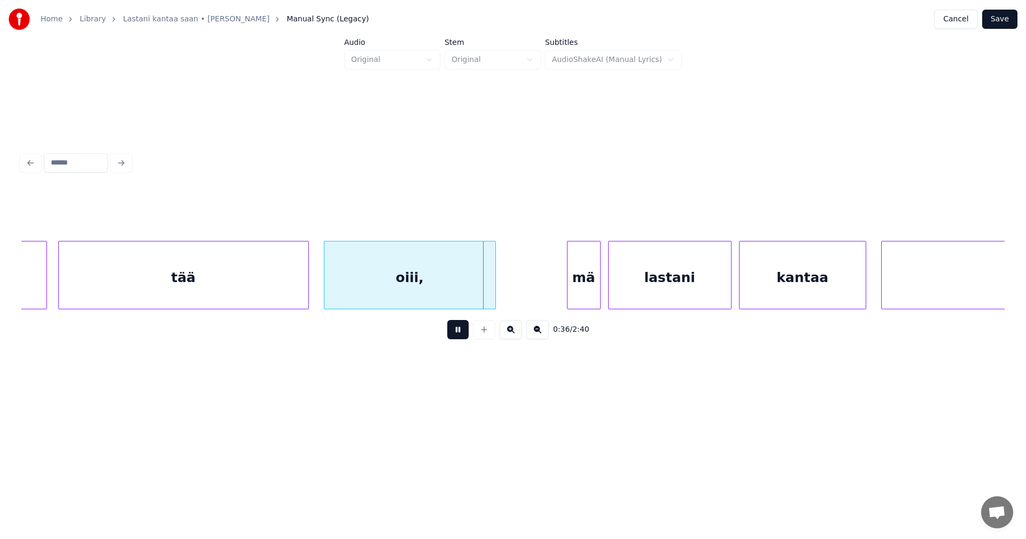
drag, startPoint x: 466, startPoint y: 334, endPoint x: 452, endPoint y: 324, distance: 17.2
click at [463, 330] on button at bounding box center [457, 329] width 21 height 19
click at [304, 282] on div at bounding box center [303, 275] width 3 height 67
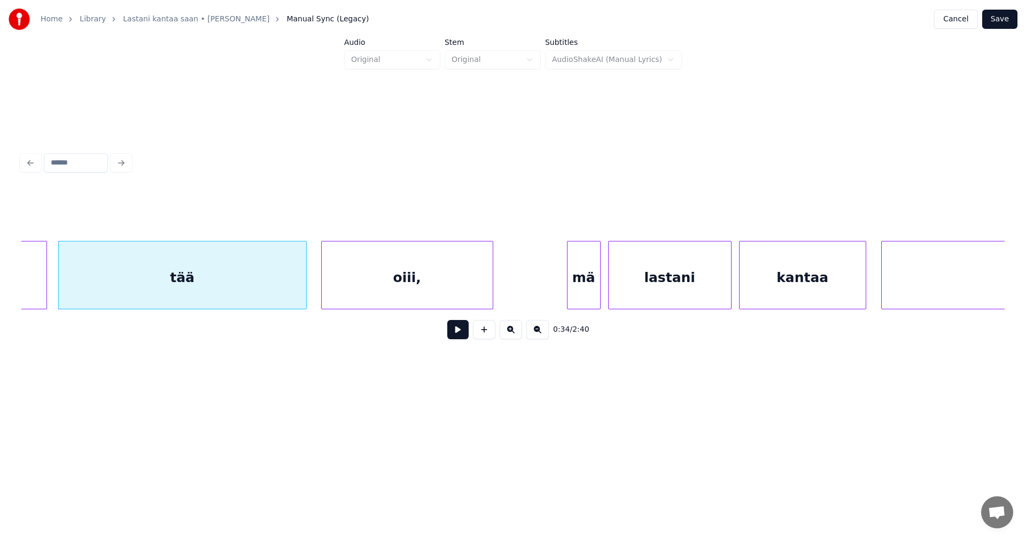
click at [351, 285] on div "oiii," at bounding box center [407, 278] width 171 height 73
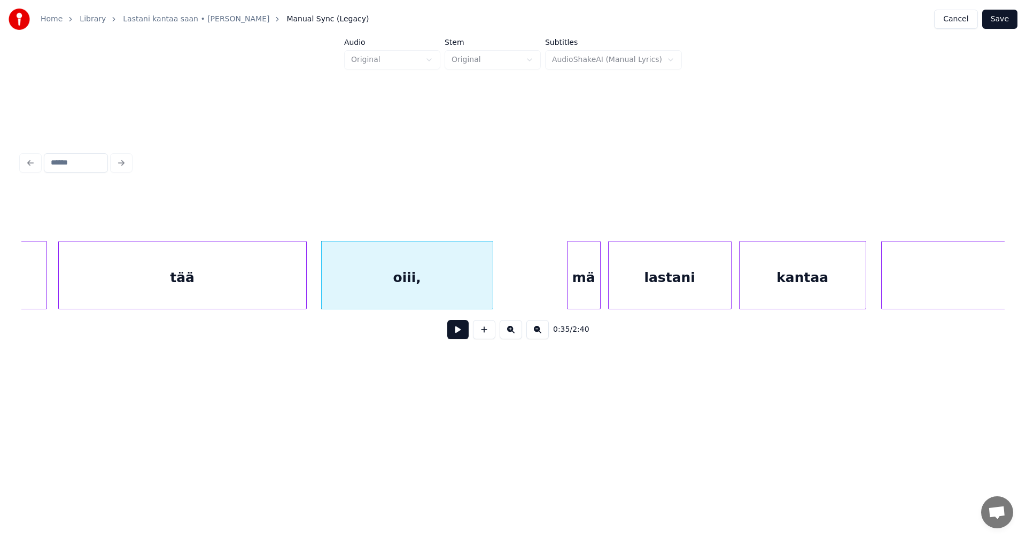
click at [460, 335] on button at bounding box center [457, 329] width 21 height 19
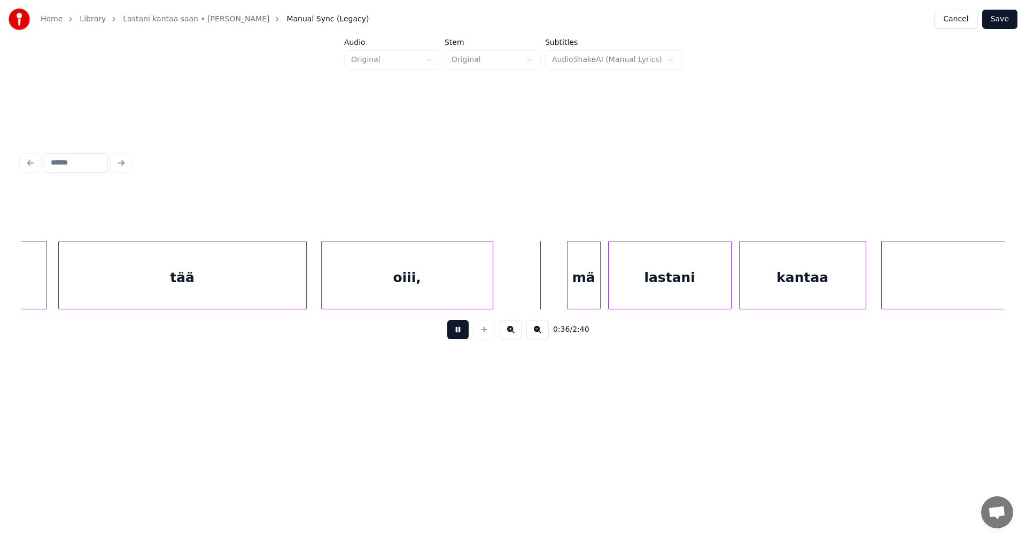
click at [460, 335] on button at bounding box center [457, 329] width 21 height 19
click at [569, 284] on div "mä" at bounding box center [567, 278] width 33 height 73
click at [597, 285] on div at bounding box center [596, 275] width 3 height 67
click at [625, 293] on div "lastani" at bounding box center [670, 278] width 122 height 73
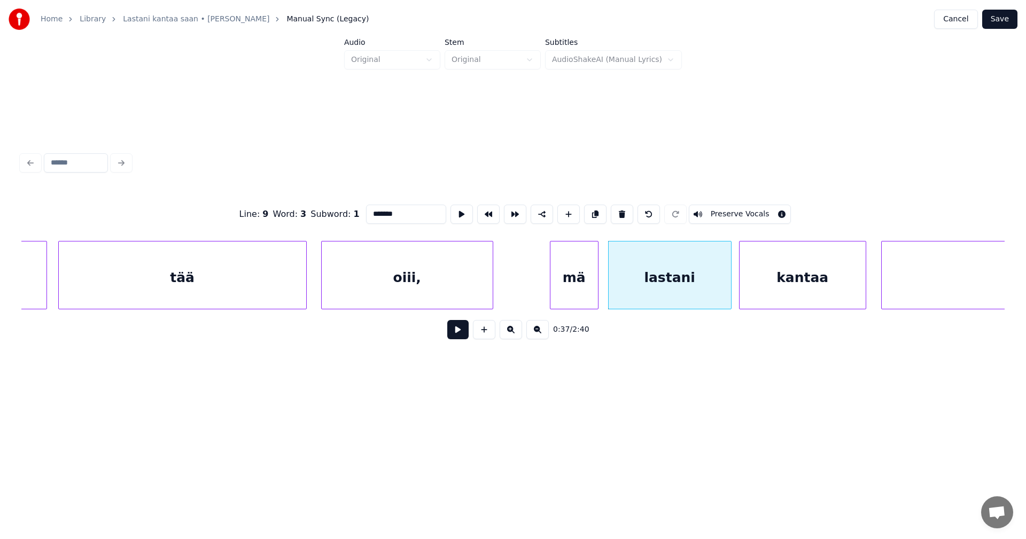
click at [459, 334] on button at bounding box center [457, 329] width 21 height 19
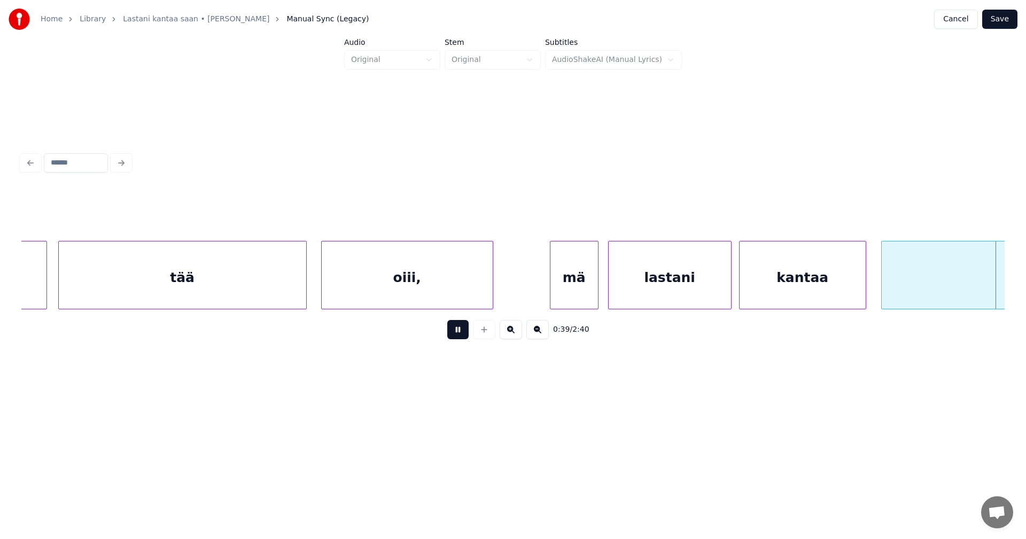
scroll to position [0, 7334]
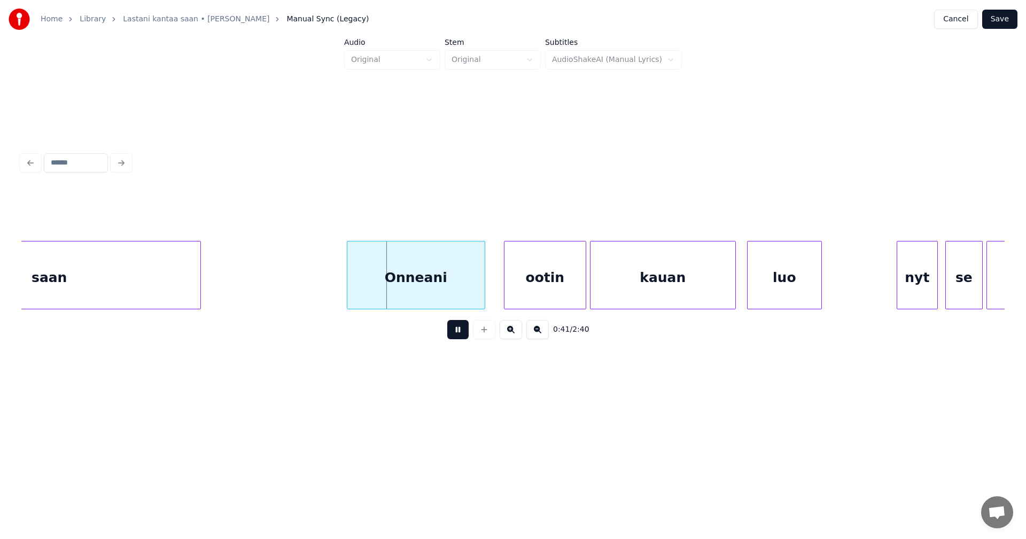
drag, startPoint x: 468, startPoint y: 331, endPoint x: 445, endPoint y: 295, distance: 43.2
click at [466, 328] on button at bounding box center [457, 329] width 21 height 19
click at [430, 281] on div "Onneani" at bounding box center [408, 278] width 137 height 73
click at [463, 329] on button at bounding box center [457, 329] width 21 height 19
click at [459, 329] on button at bounding box center [457, 329] width 21 height 19
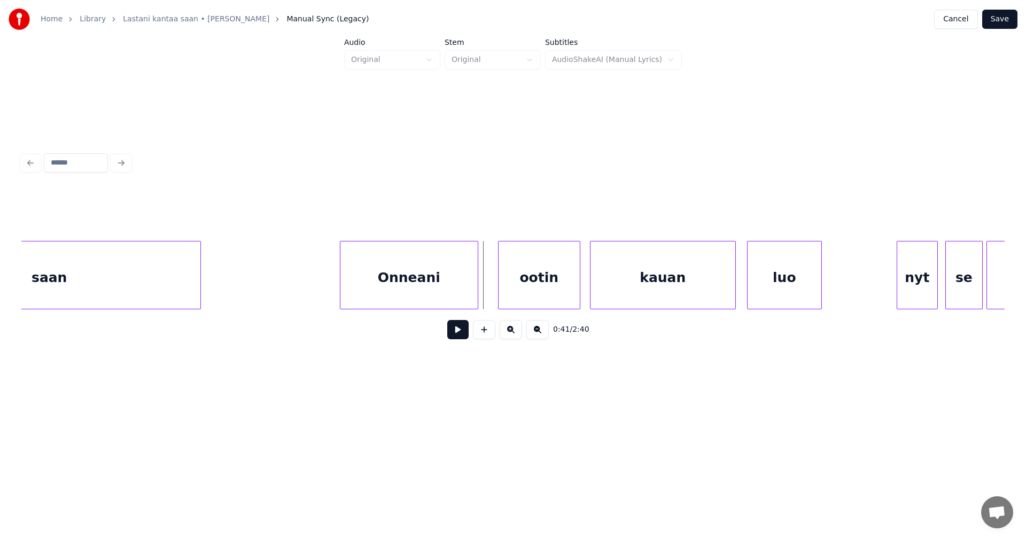
click at [513, 296] on div "ootin" at bounding box center [539, 278] width 81 height 73
click at [466, 333] on button at bounding box center [457, 329] width 21 height 19
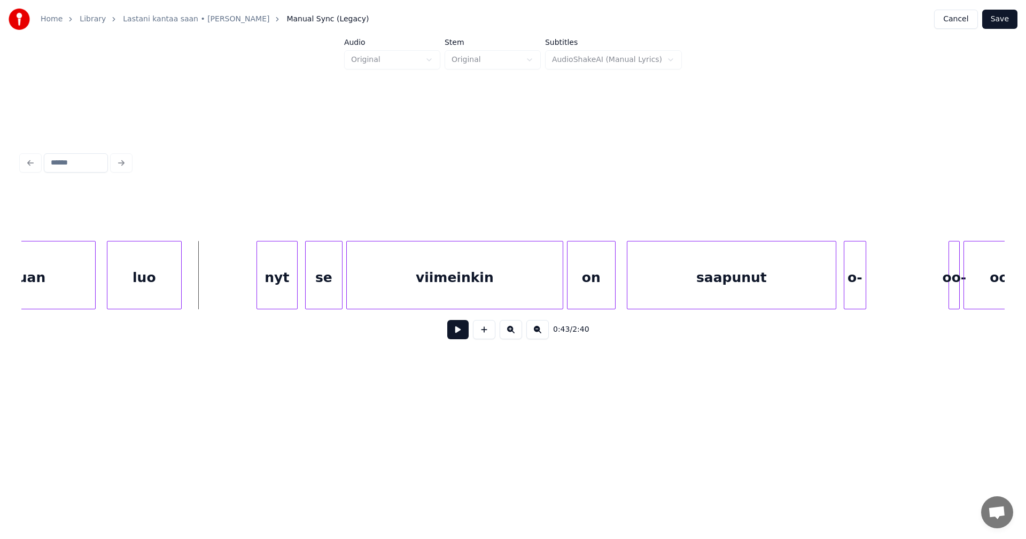
scroll to position [0, 7975]
click at [270, 280] on div "nyt" at bounding box center [263, 278] width 40 height 73
click at [311, 282] on div "se" at bounding box center [317, 278] width 36 height 73
click at [264, 282] on div "nyt" at bounding box center [260, 278] width 40 height 73
click at [462, 337] on button at bounding box center [457, 329] width 21 height 19
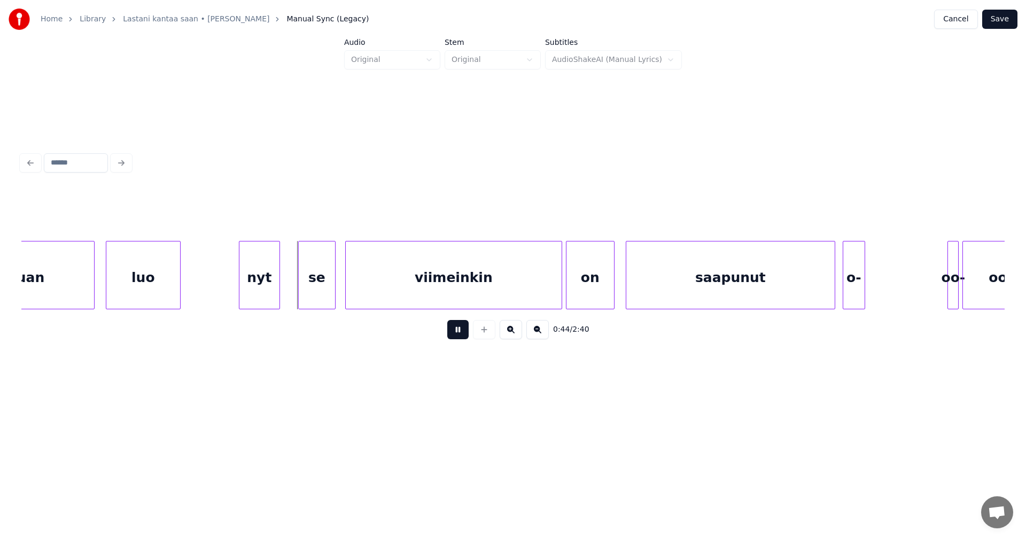
click at [462, 337] on button at bounding box center [457, 329] width 21 height 19
click at [459, 336] on button at bounding box center [457, 329] width 21 height 19
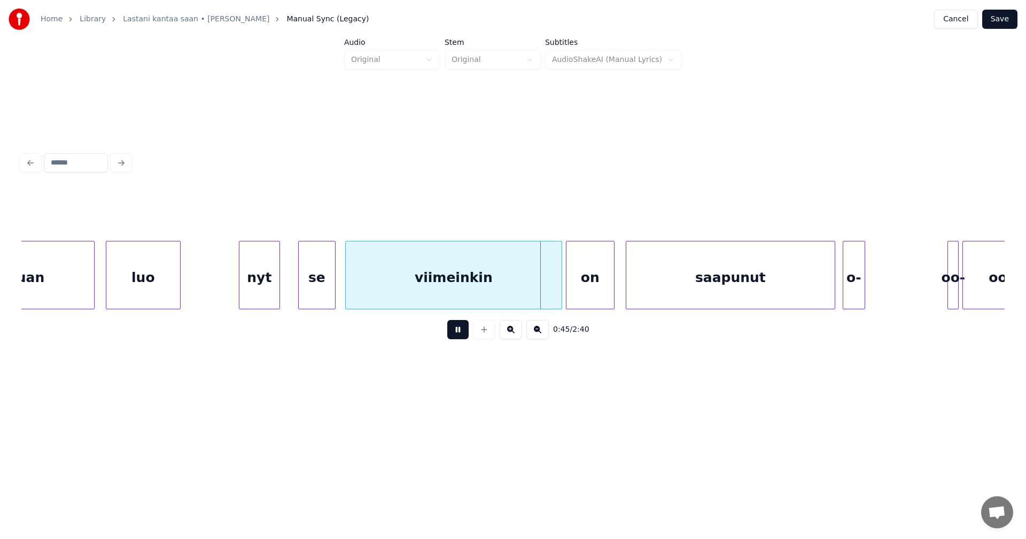
click at [460, 335] on button at bounding box center [457, 329] width 21 height 19
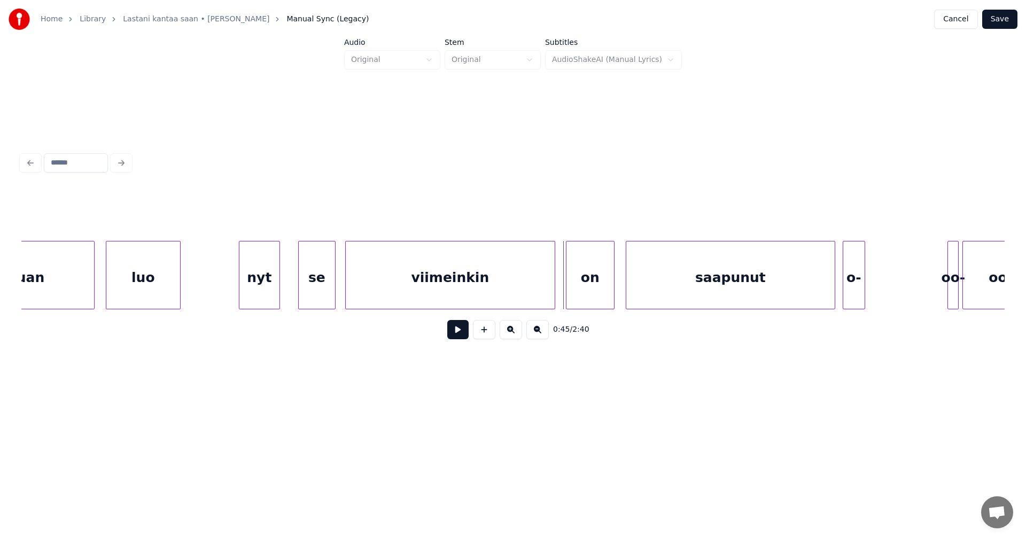
click at [552, 290] on div at bounding box center [553, 275] width 3 height 67
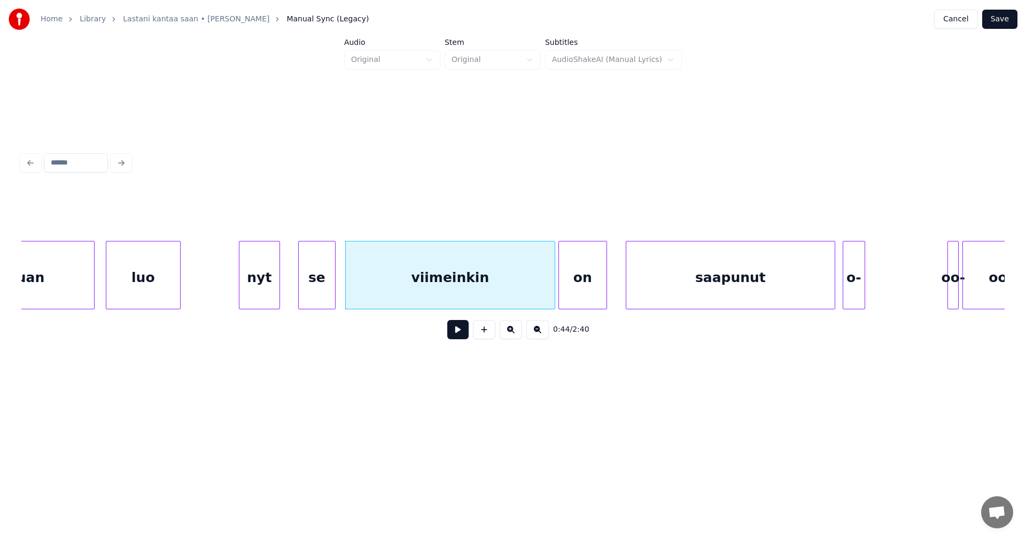
click at [575, 291] on div "on" at bounding box center [583, 278] width 48 height 73
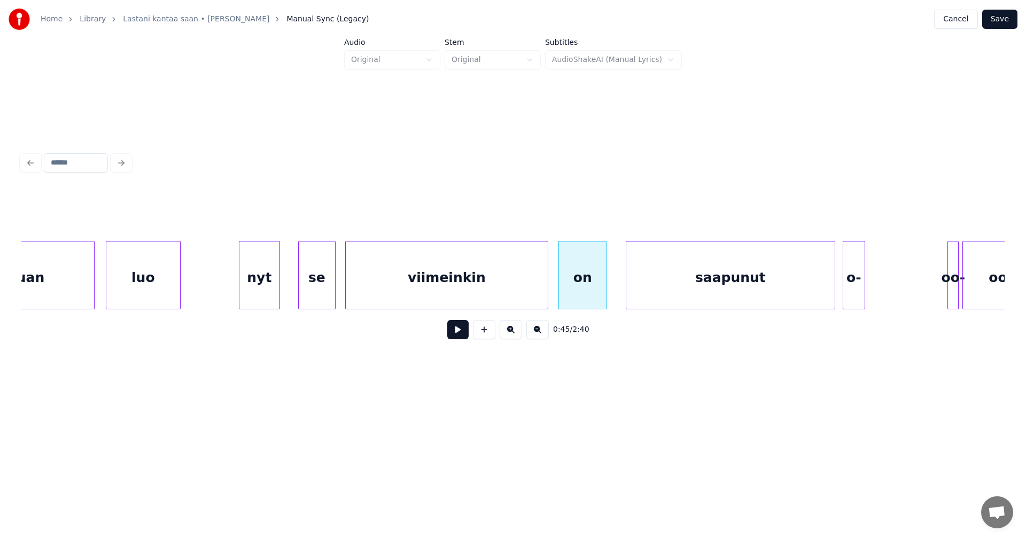
click at [546, 293] on div at bounding box center [546, 275] width 3 height 67
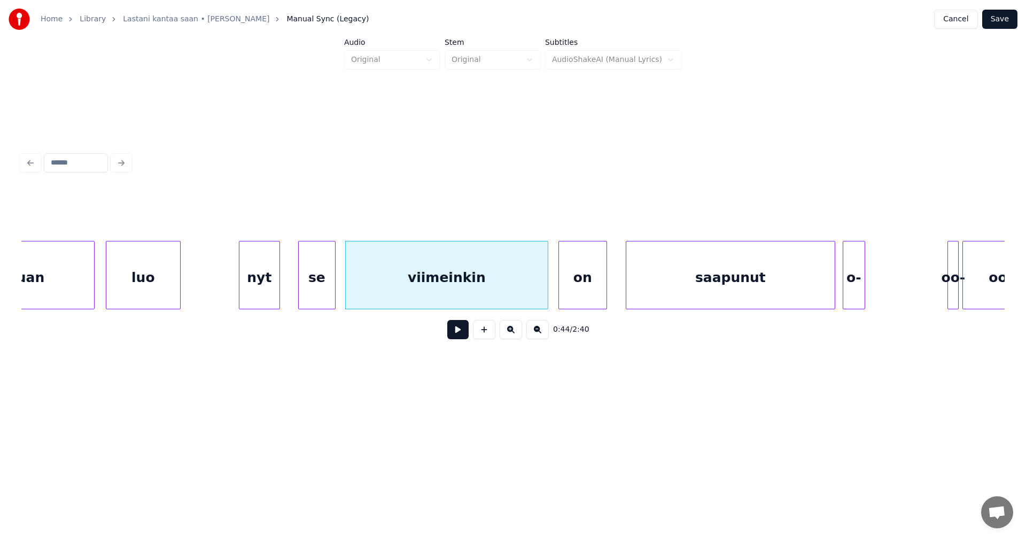
click at [376, 291] on div "viimeinkin" at bounding box center [447, 278] width 202 height 73
click at [461, 342] on div "0:44 / 2:40" at bounding box center [513, 330] width 966 height 24
click at [461, 334] on button at bounding box center [457, 329] width 21 height 19
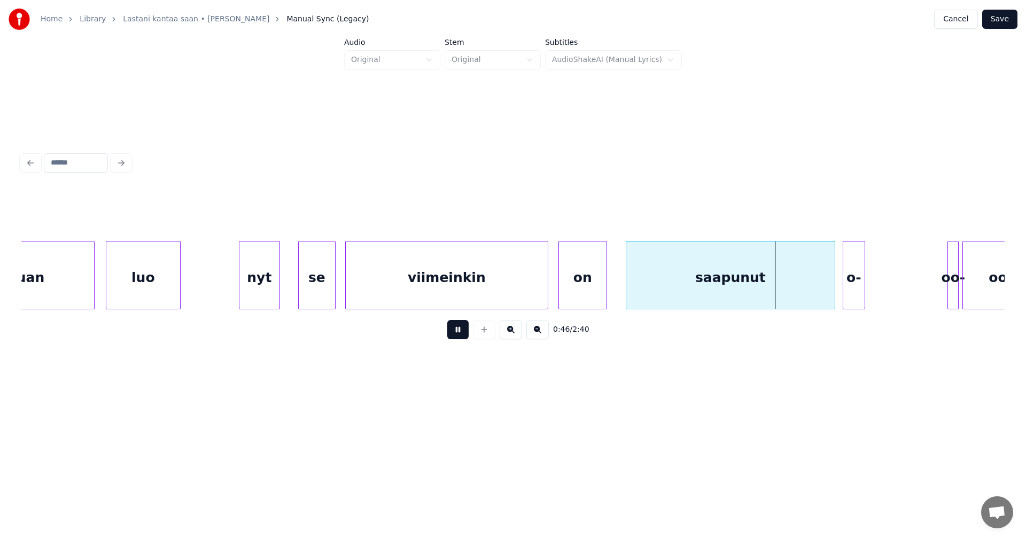
click at [461, 334] on button at bounding box center [457, 329] width 21 height 19
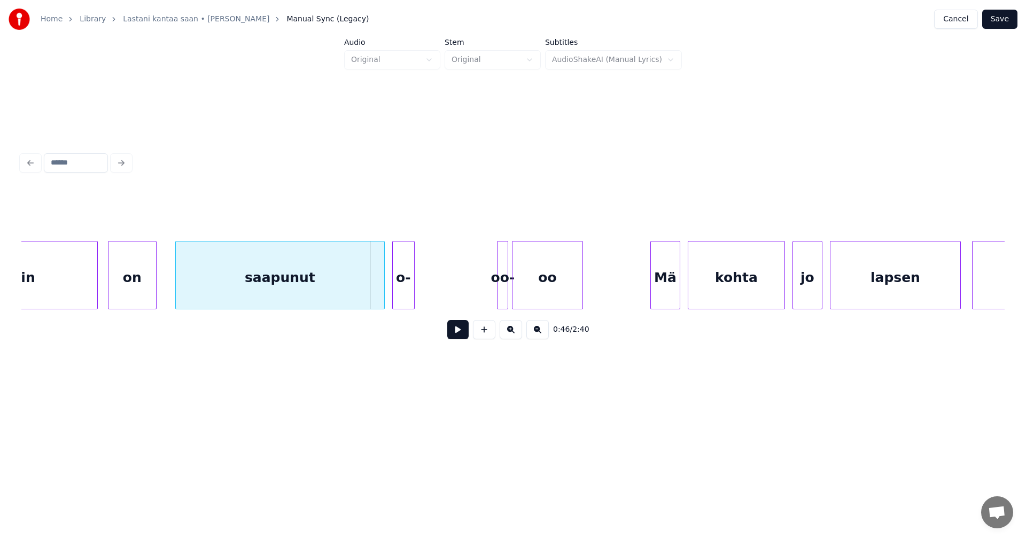
scroll to position [0, 8445]
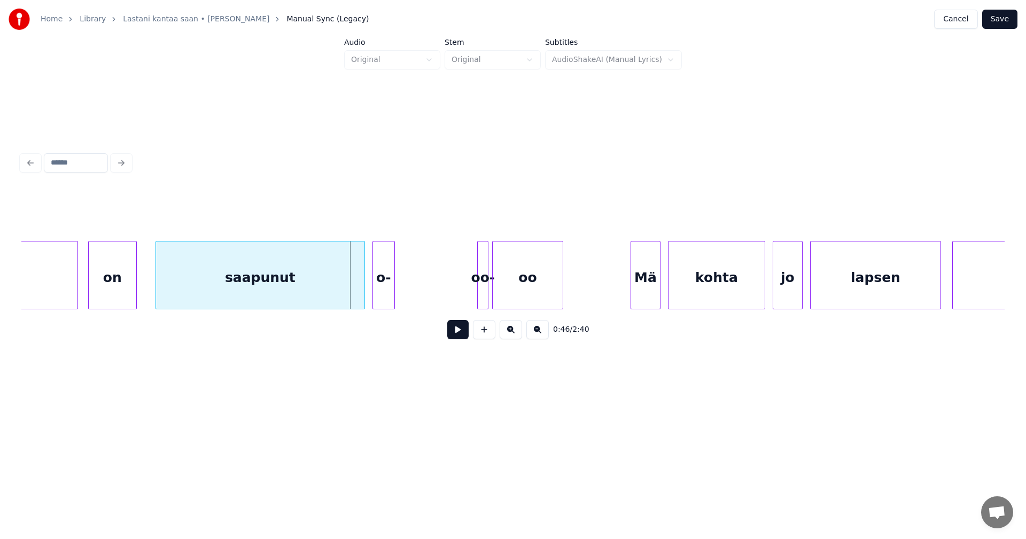
click at [482, 278] on div "oo-" at bounding box center [483, 278] width 11 height 73
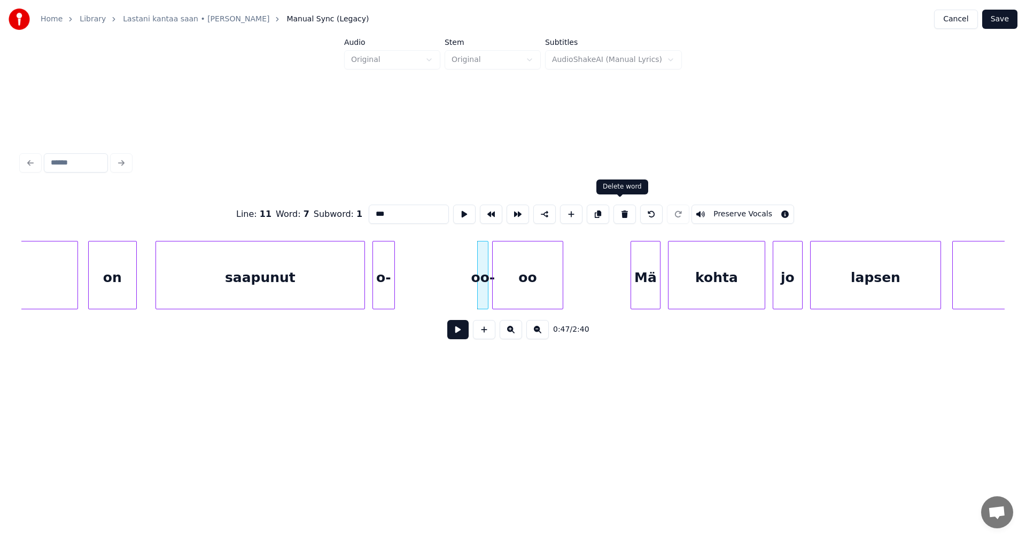
click at [621, 210] on button at bounding box center [625, 214] width 22 height 19
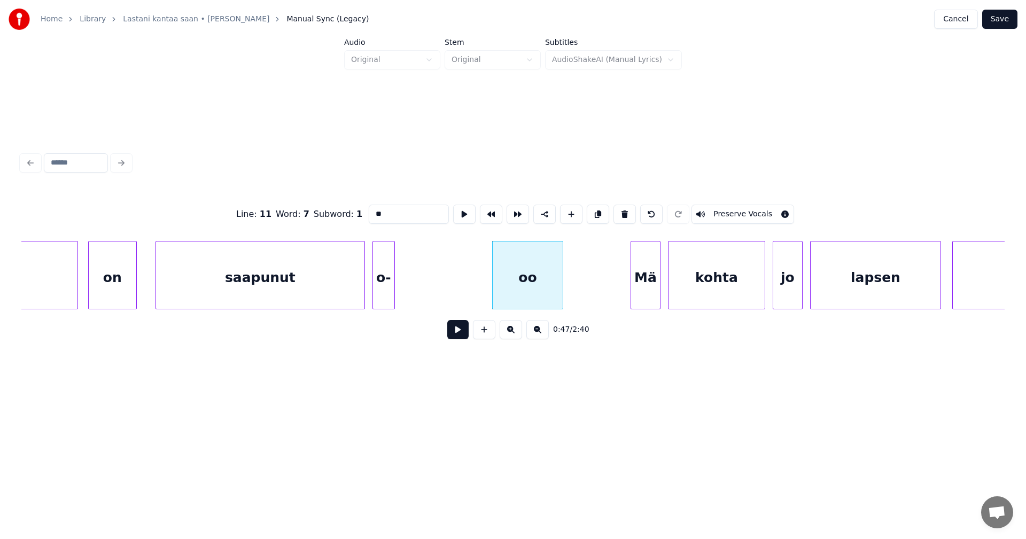
click at [382, 282] on div "o-" at bounding box center [383, 278] width 21 height 73
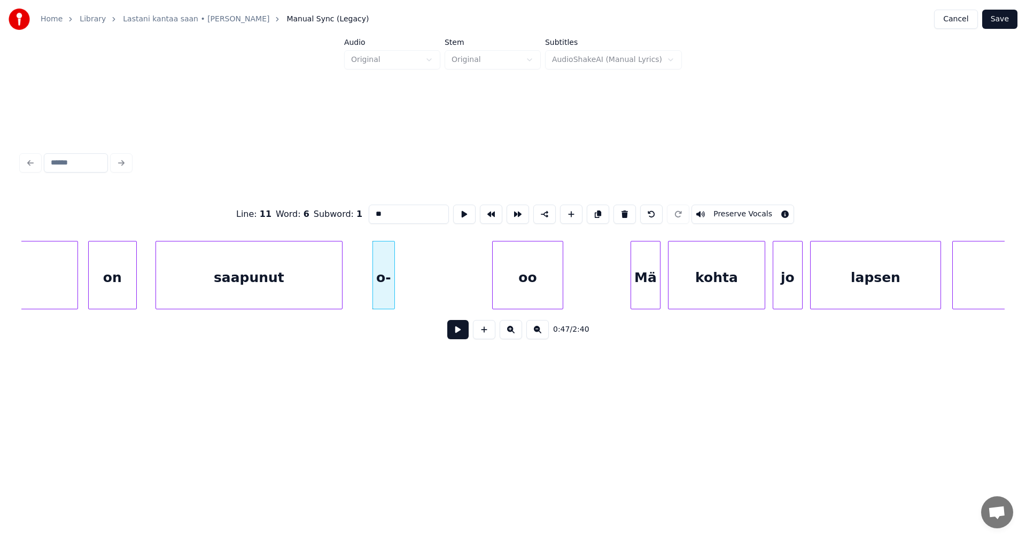
click at [339, 288] on div at bounding box center [340, 275] width 3 height 67
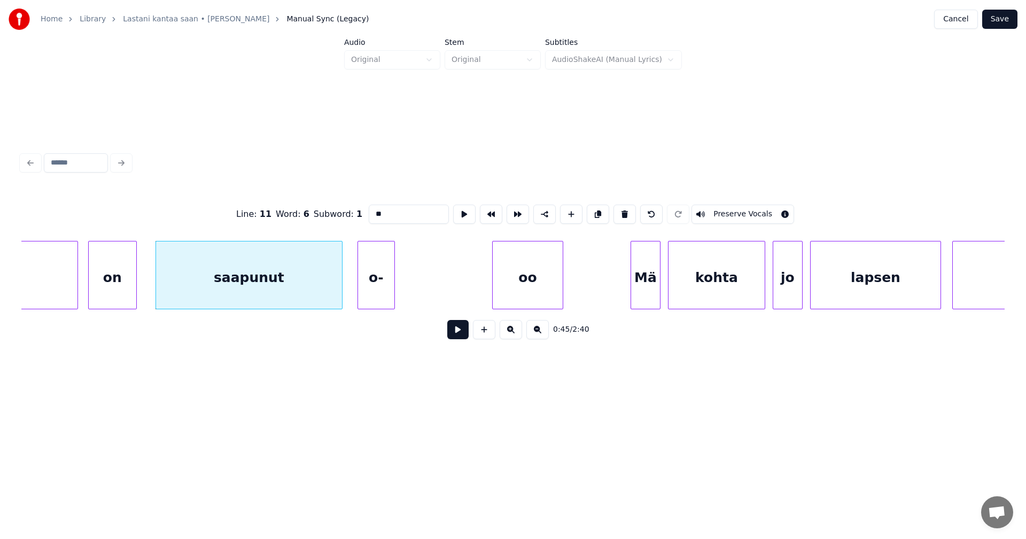
click at [358, 283] on div at bounding box center [359, 275] width 3 height 67
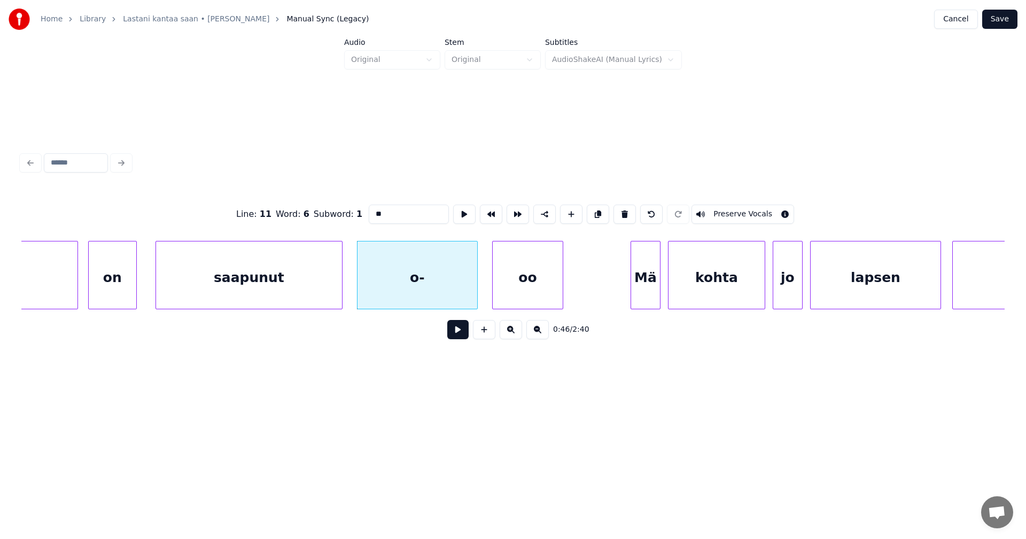
click at [477, 292] on div at bounding box center [475, 275] width 3 height 67
click at [390, 213] on input "**" at bounding box center [409, 214] width 80 height 19
click at [438, 283] on div "o-oo" at bounding box center [418, 278] width 120 height 73
type input "****"
click at [461, 339] on button at bounding box center [457, 329] width 21 height 19
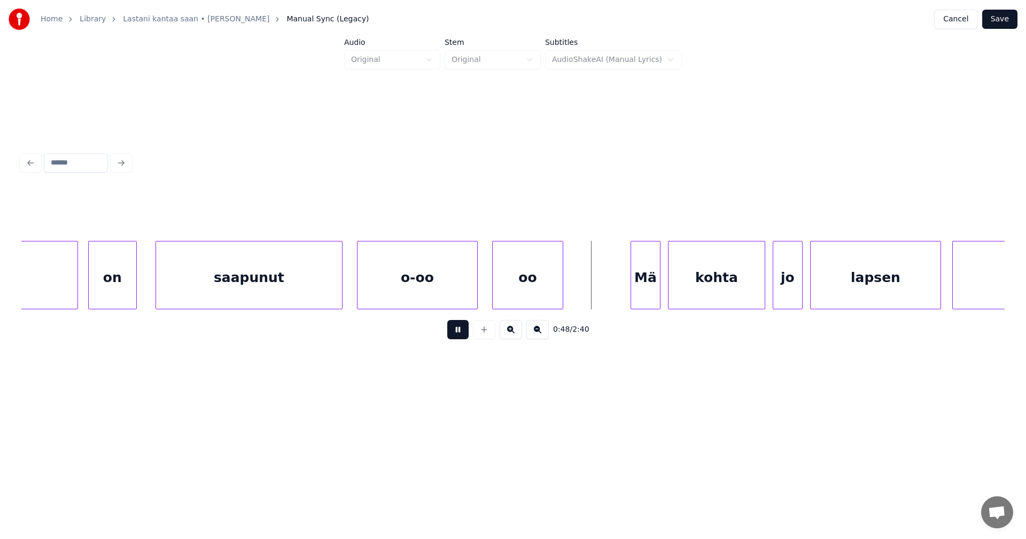
drag, startPoint x: 461, startPoint y: 338, endPoint x: 453, endPoint y: 315, distance: 24.8
click at [459, 332] on button at bounding box center [457, 329] width 21 height 19
click at [447, 284] on div "o-oo" at bounding box center [418, 278] width 120 height 73
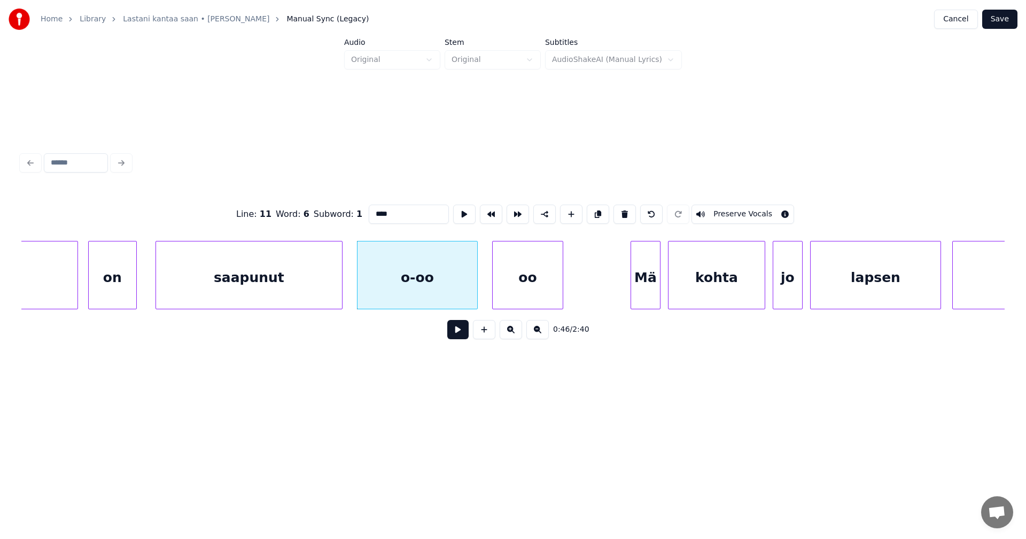
click at [457, 331] on button at bounding box center [457, 329] width 21 height 19
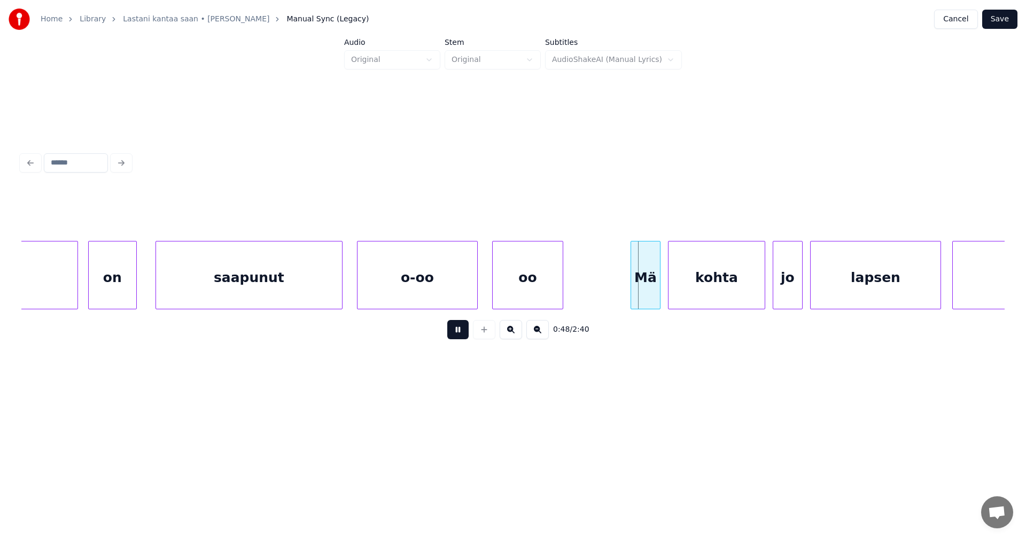
drag, startPoint x: 457, startPoint y: 331, endPoint x: 472, endPoint y: 325, distance: 16.6
click at [462, 328] on button at bounding box center [457, 329] width 21 height 19
click at [631, 296] on div "Mä" at bounding box center [632, 278] width 29 height 73
click at [758, 292] on div at bounding box center [759, 275] width 3 height 67
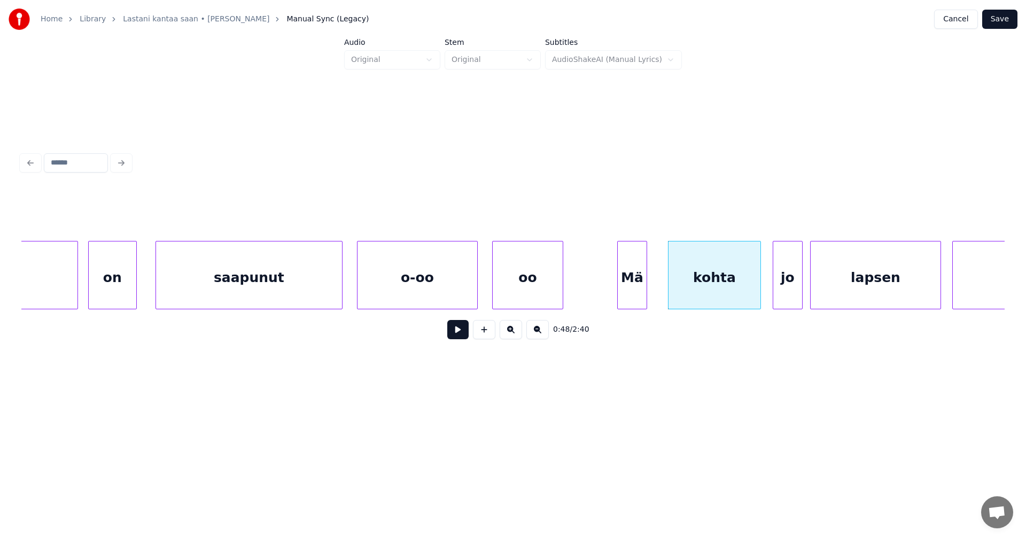
click at [457, 333] on button at bounding box center [457, 329] width 21 height 19
click at [460, 331] on button at bounding box center [457, 329] width 21 height 19
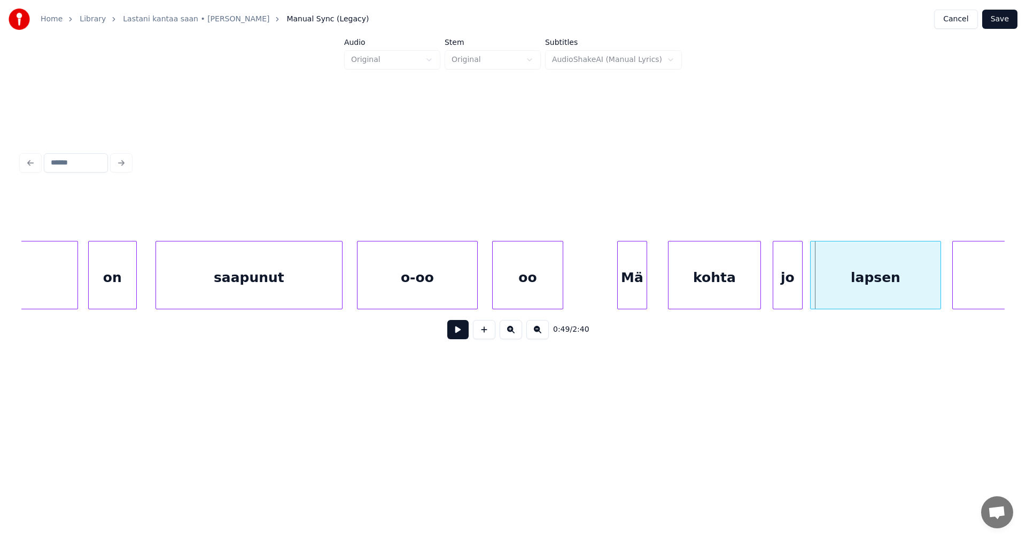
click at [460, 331] on button at bounding box center [457, 329] width 21 height 19
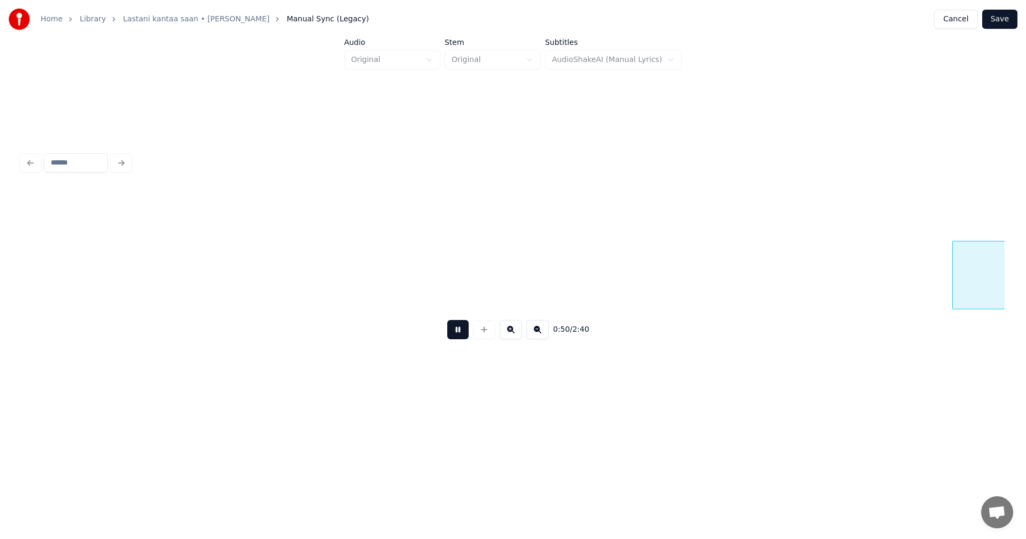
scroll to position [0, 9429]
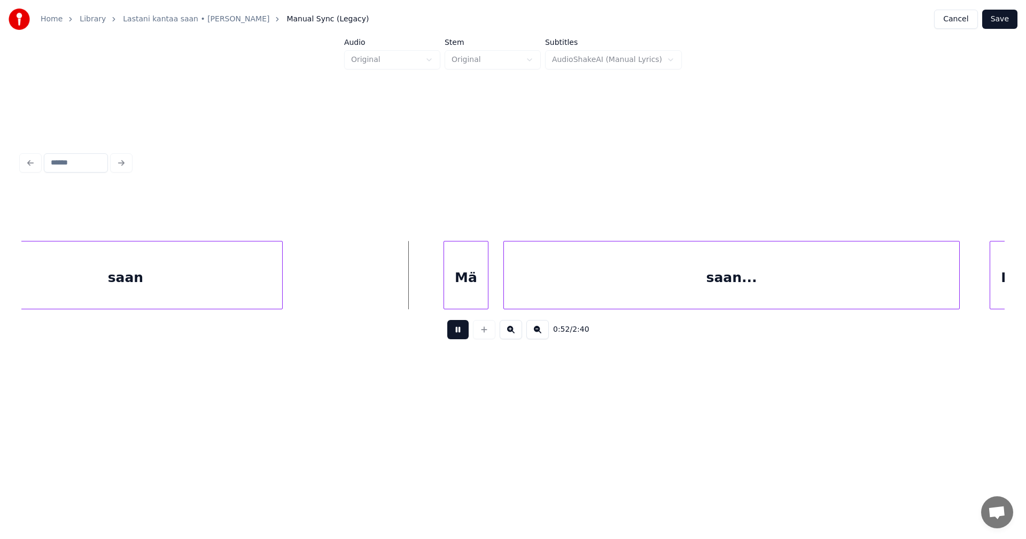
drag, startPoint x: 457, startPoint y: 336, endPoint x: 460, endPoint y: 318, distance: 18.5
click at [456, 335] on button at bounding box center [457, 329] width 21 height 19
click at [446, 295] on div "Mä" at bounding box center [456, 278] width 44 height 73
click at [399, 283] on div at bounding box center [399, 275] width 3 height 67
click at [459, 339] on button at bounding box center [457, 329] width 21 height 19
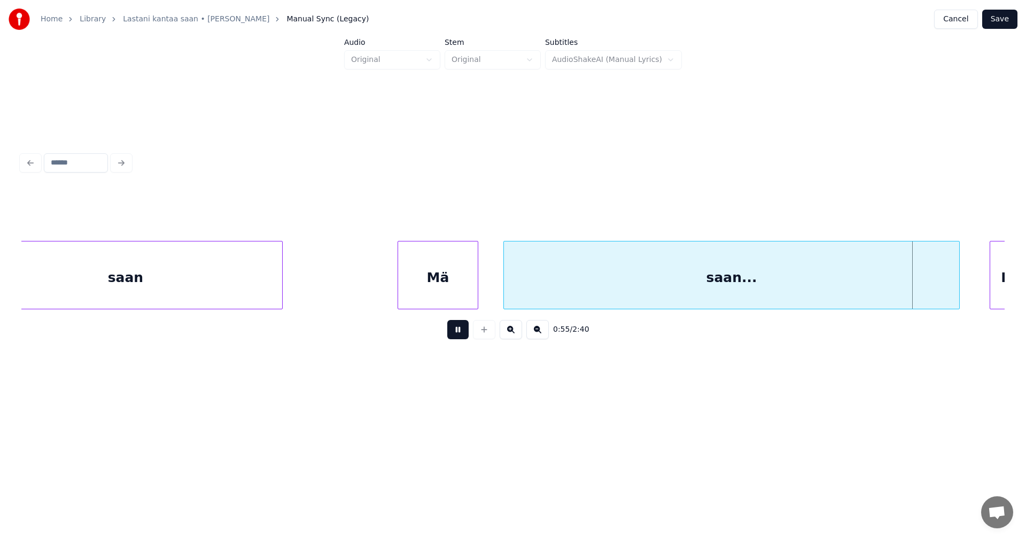
click at [458, 334] on button at bounding box center [457, 329] width 21 height 19
click at [950, 292] on div at bounding box center [950, 275] width 3 height 67
click at [463, 339] on button at bounding box center [457, 329] width 21 height 19
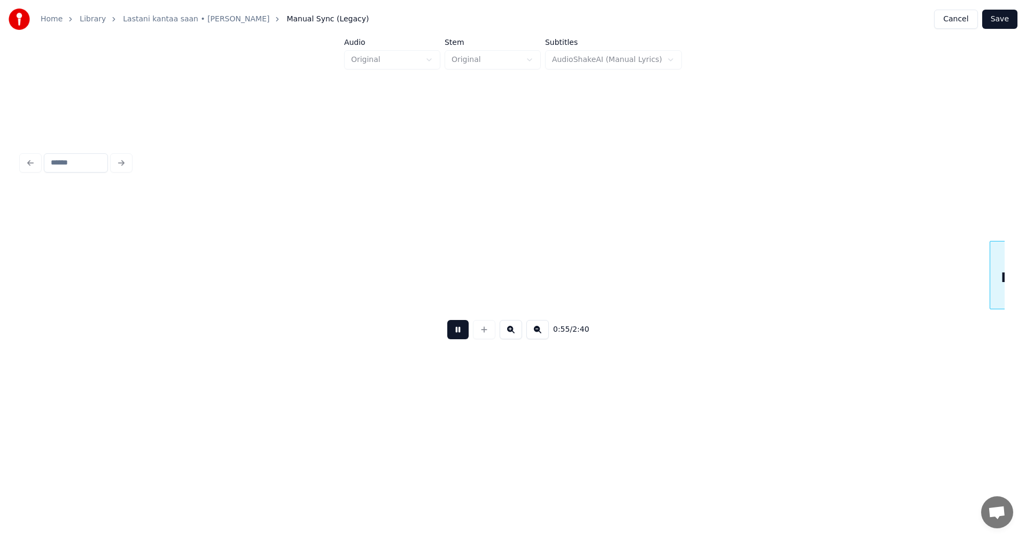
scroll to position [0, 10413]
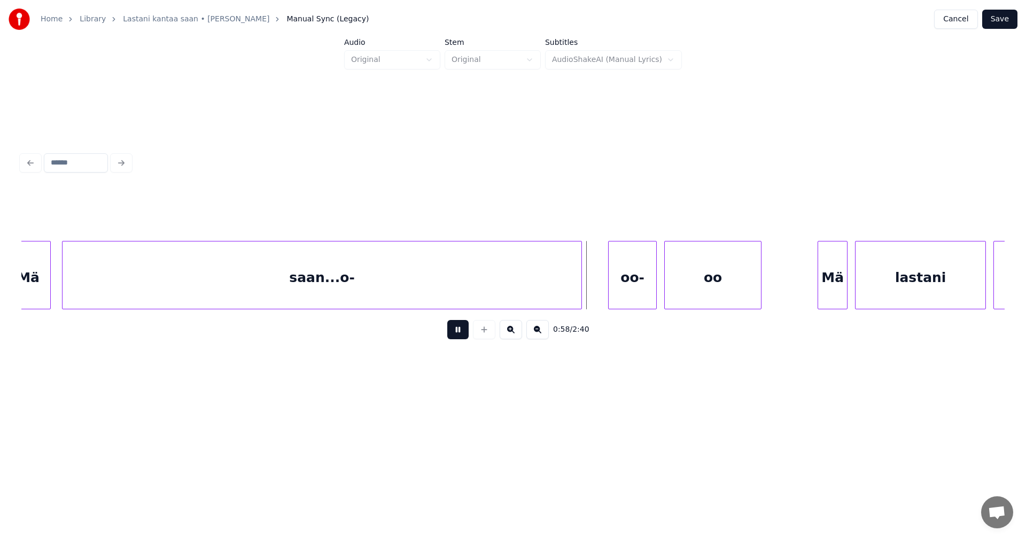
drag, startPoint x: 458, startPoint y: 331, endPoint x: 466, endPoint y: 315, distance: 17.5
click at [456, 330] on button at bounding box center [457, 329] width 21 height 19
click at [525, 288] on div at bounding box center [523, 275] width 3 height 67
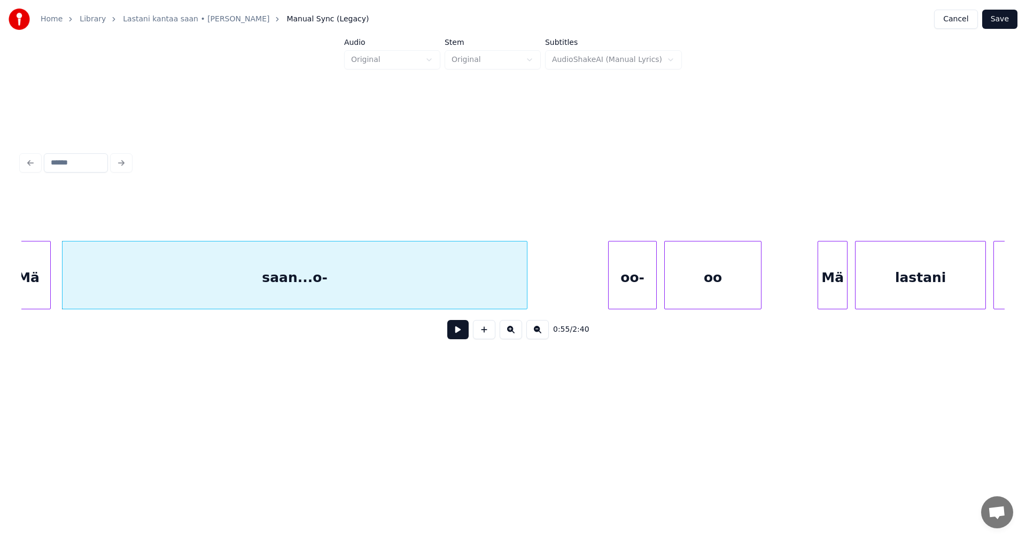
click at [378, 270] on div "saan...o-" at bounding box center [295, 278] width 464 height 73
drag, startPoint x: 405, startPoint y: 212, endPoint x: 393, endPoint y: 214, distance: 12.0
click at [391, 214] on input "*********" at bounding box center [409, 214] width 80 height 19
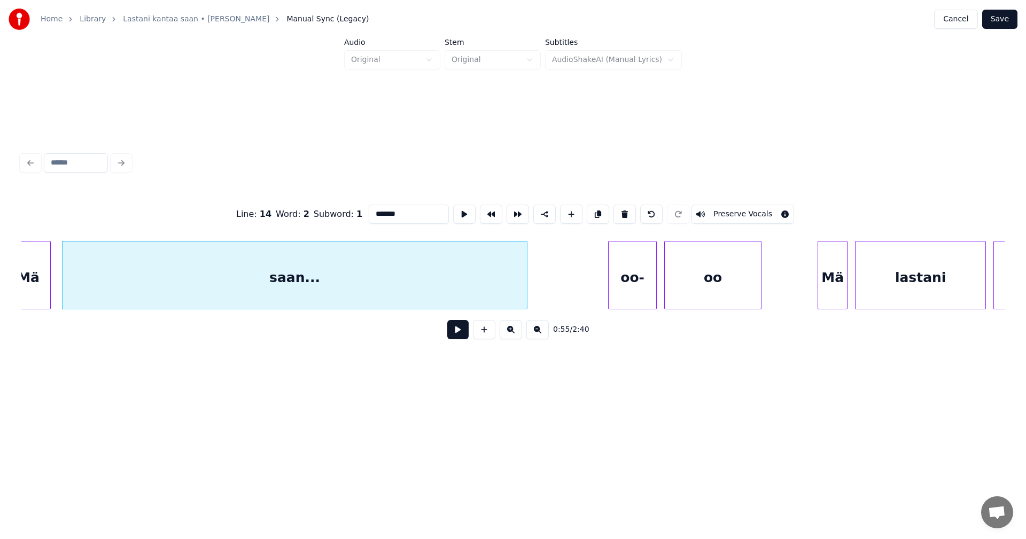
click at [627, 281] on div "oo-" at bounding box center [633, 278] width 48 height 73
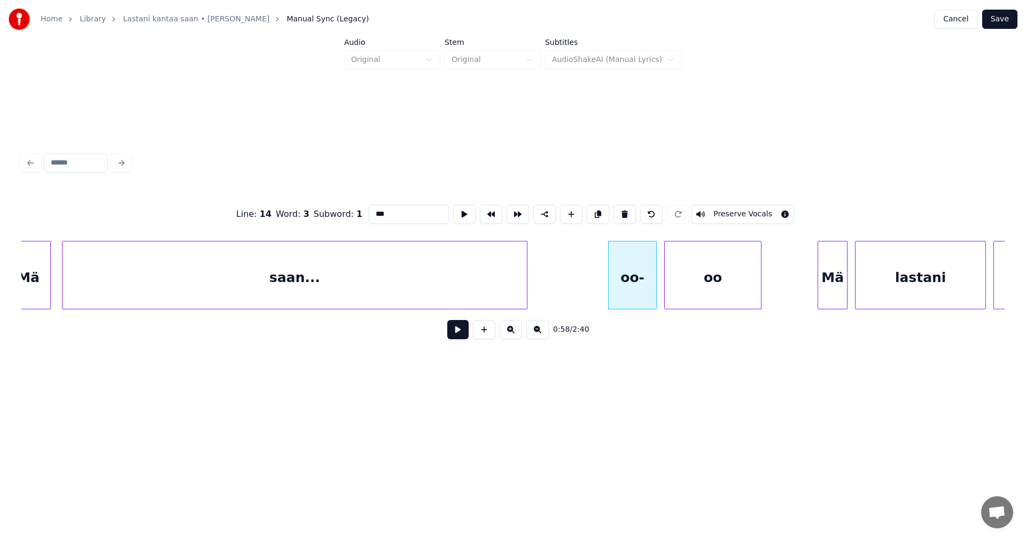
click at [370, 210] on input "***" at bounding box center [409, 214] width 80 height 19
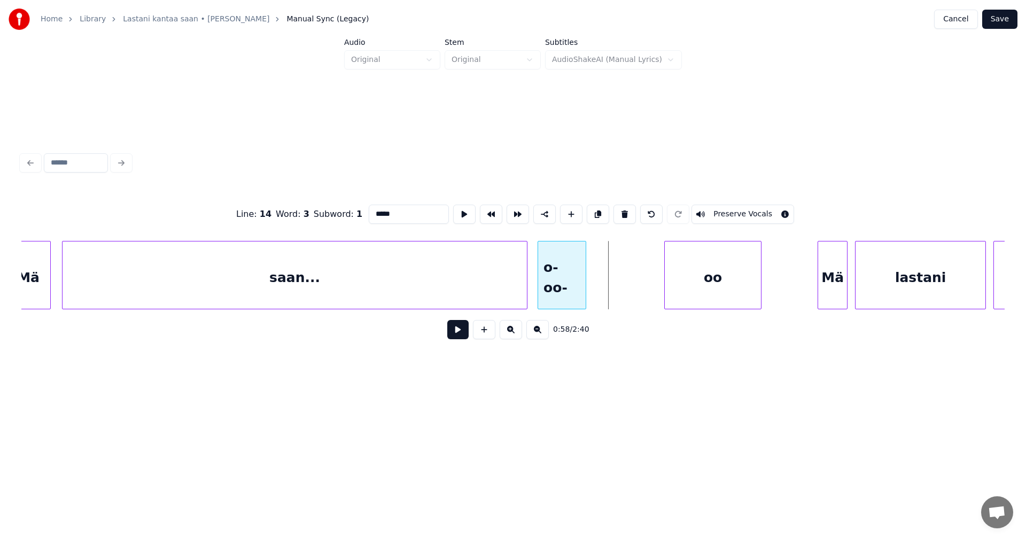
click at [538, 272] on div "o-oo-" at bounding box center [562, 275] width 49 height 68
click at [652, 286] on div at bounding box center [650, 275] width 3 height 67
click at [617, 296] on div "o-oo-" at bounding box center [595, 278] width 114 height 73
type input "*****"
click at [463, 332] on button at bounding box center [457, 329] width 21 height 19
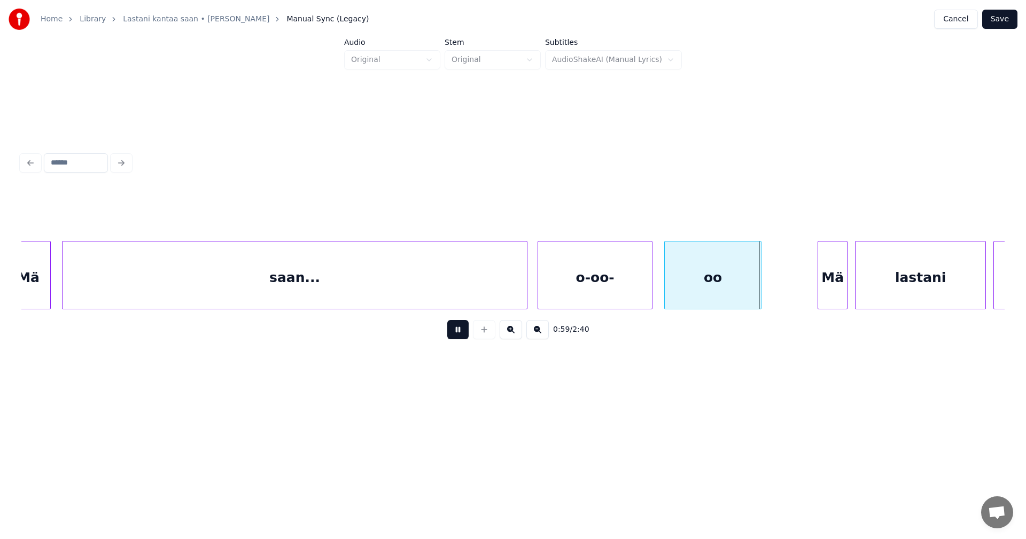
click at [464, 331] on button at bounding box center [457, 329] width 21 height 19
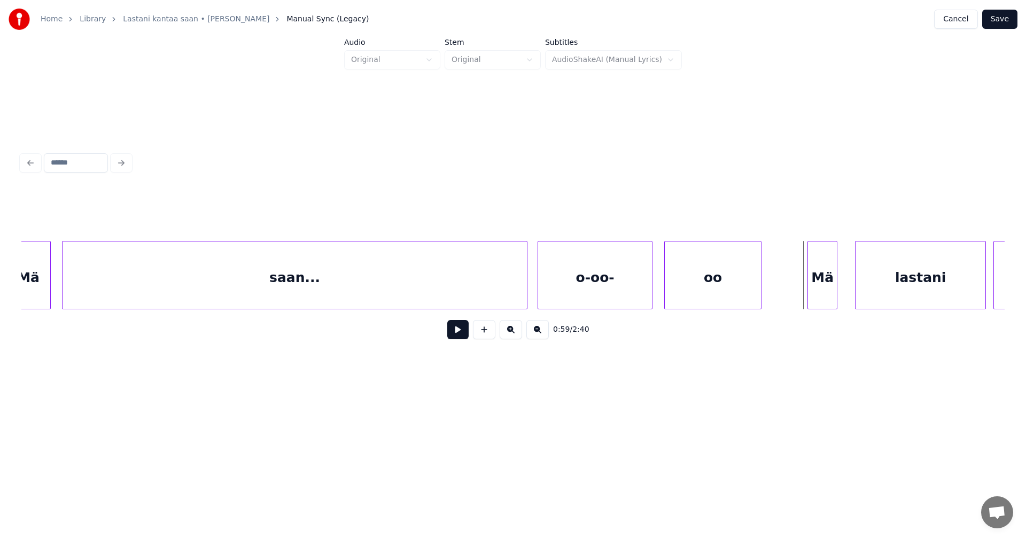
click at [821, 290] on div "Mä" at bounding box center [822, 278] width 29 height 73
click at [844, 284] on div at bounding box center [842, 275] width 3 height 67
click at [462, 334] on button at bounding box center [457, 329] width 21 height 19
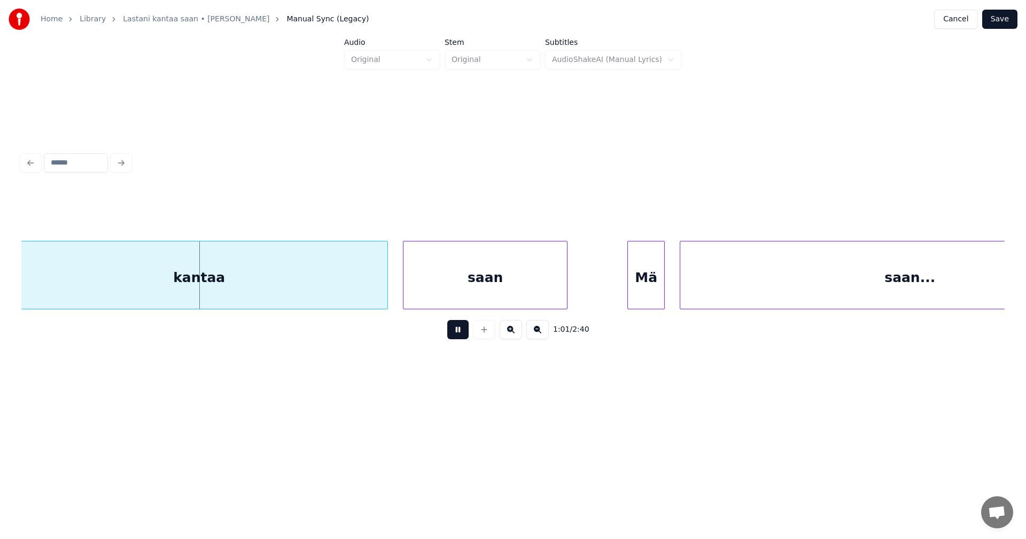
click at [462, 334] on button at bounding box center [457, 329] width 21 height 19
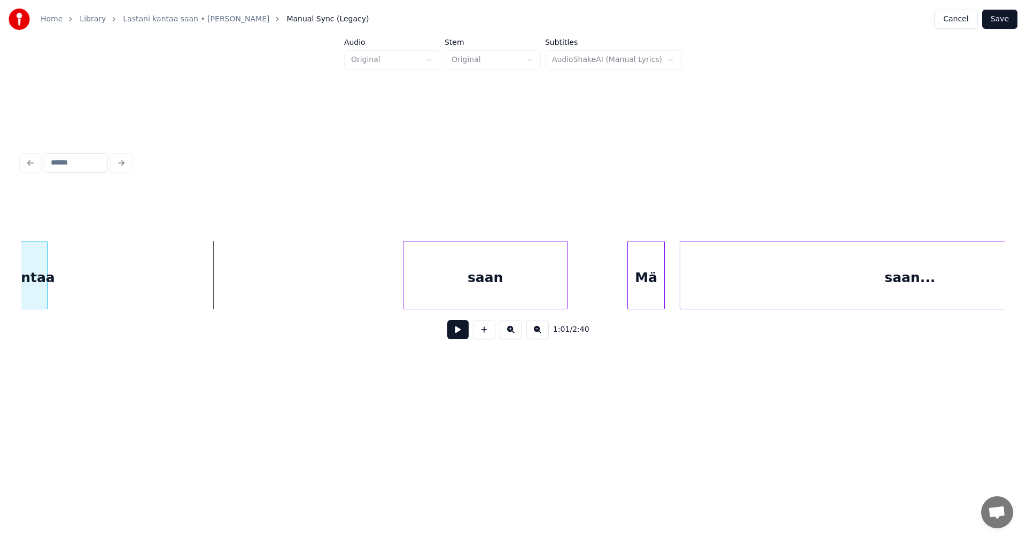
click at [44, 260] on div at bounding box center [45, 275] width 3 height 67
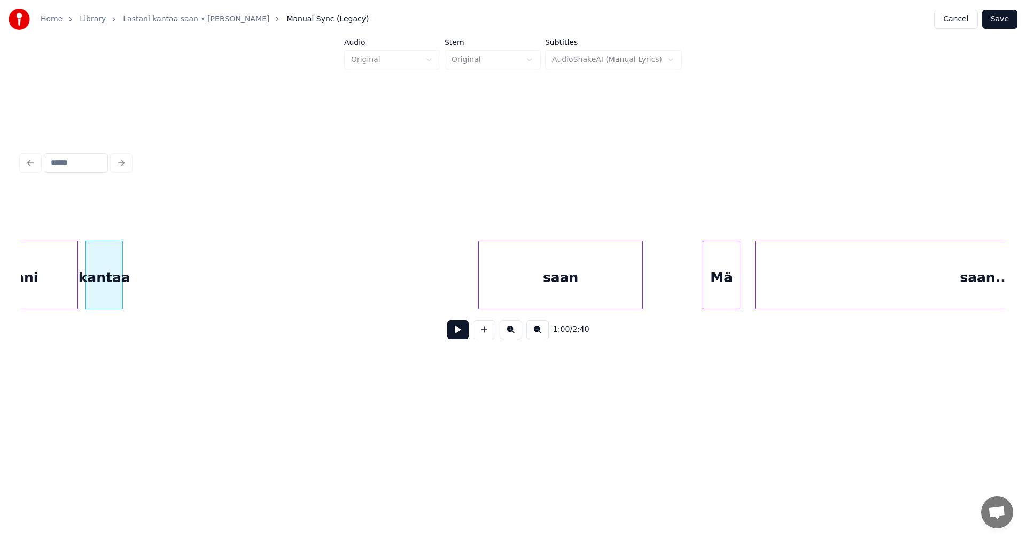
scroll to position [0, 11257]
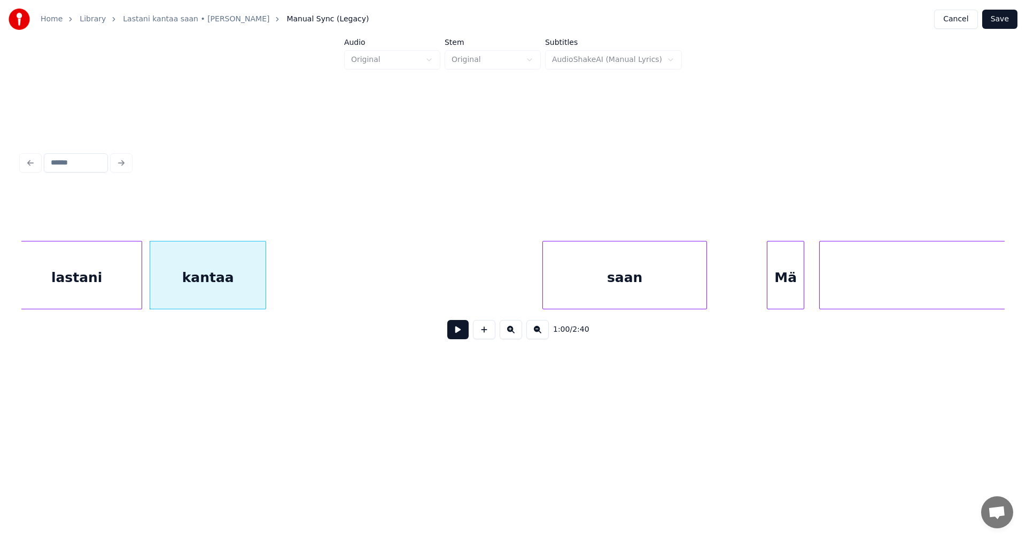
click at [266, 299] on div at bounding box center [263, 275] width 3 height 67
click at [459, 338] on button at bounding box center [457, 329] width 21 height 19
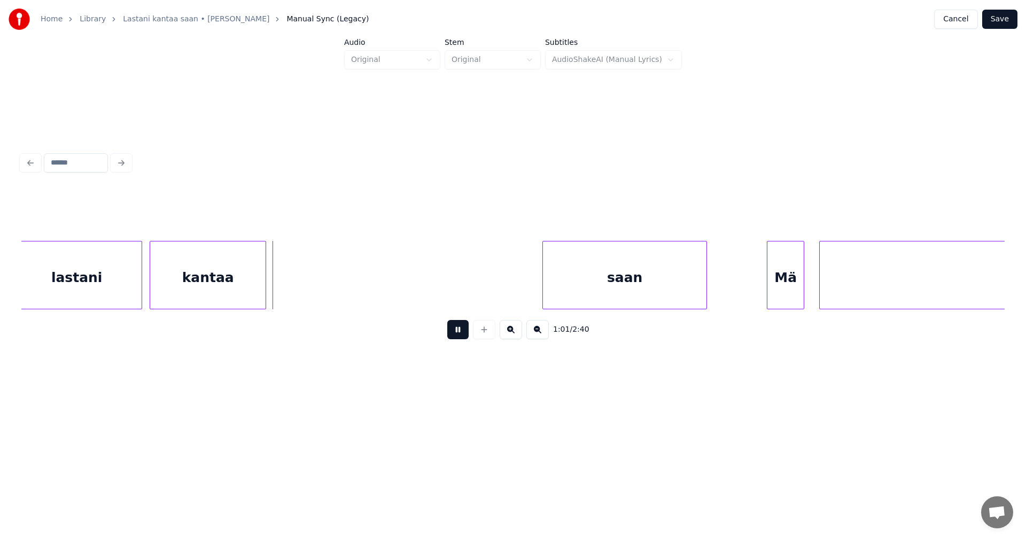
click at [462, 337] on button at bounding box center [457, 329] width 21 height 19
click at [683, 284] on div at bounding box center [682, 275] width 3 height 67
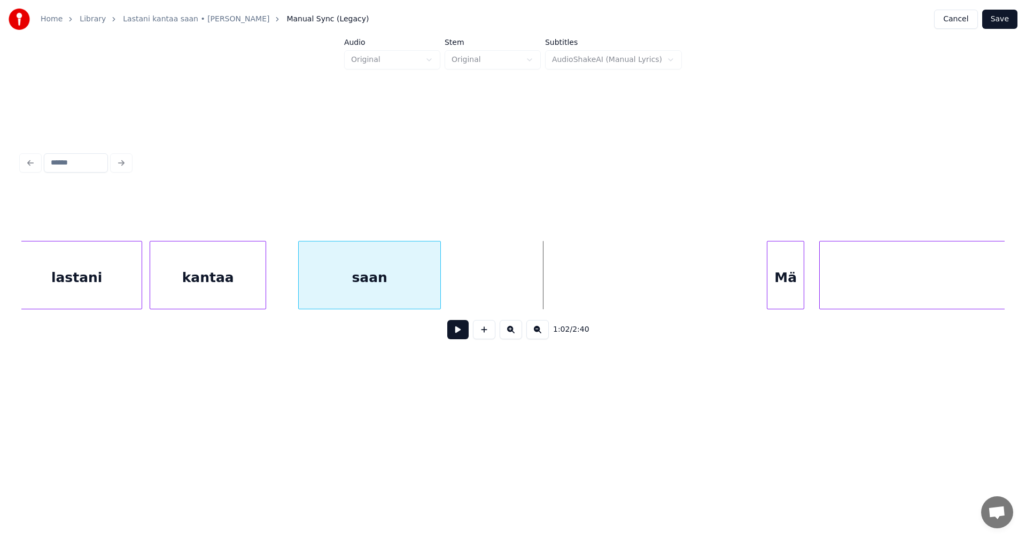
click at [336, 284] on div "saan" at bounding box center [370, 278] width 142 height 73
click at [492, 292] on div at bounding box center [490, 275] width 3 height 67
click at [464, 338] on button at bounding box center [457, 329] width 21 height 19
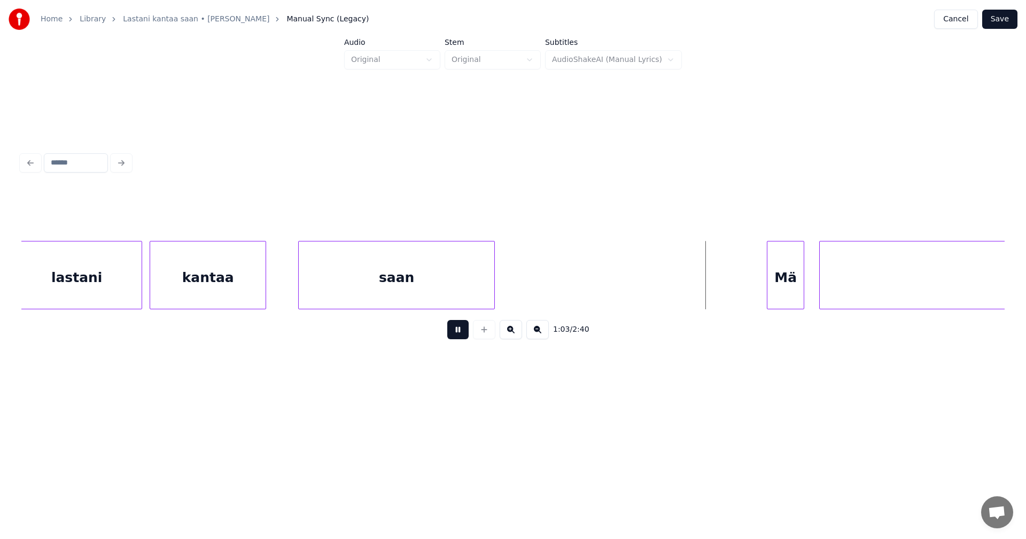
drag, startPoint x: 461, startPoint y: 337, endPoint x: 473, endPoint y: 336, distance: 11.8
click at [461, 336] on button at bounding box center [457, 329] width 21 height 19
click at [766, 292] on div "Mä" at bounding box center [763, 278] width 36 height 73
click at [796, 295] on div at bounding box center [794, 275] width 3 height 67
click at [461, 330] on button at bounding box center [457, 329] width 21 height 19
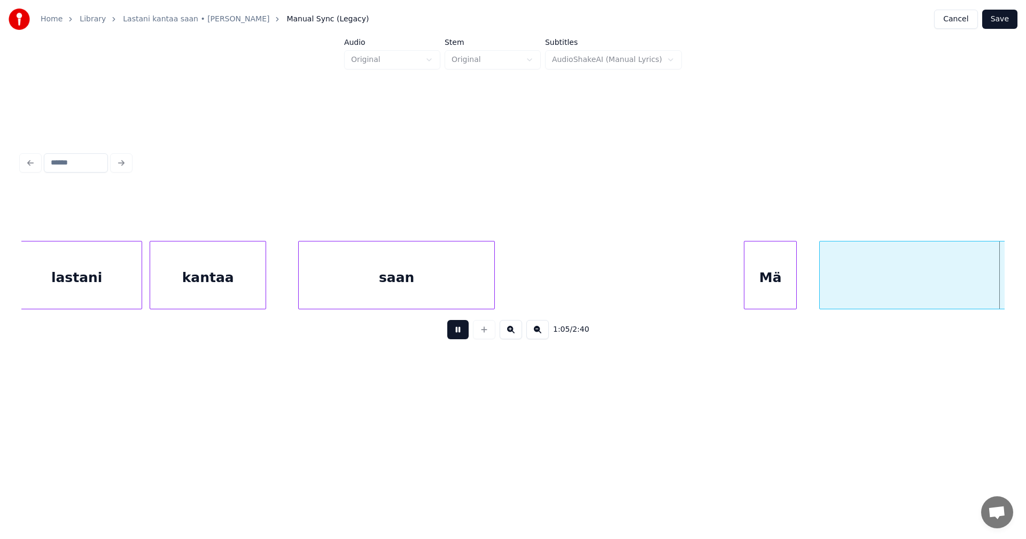
scroll to position [0, 12242]
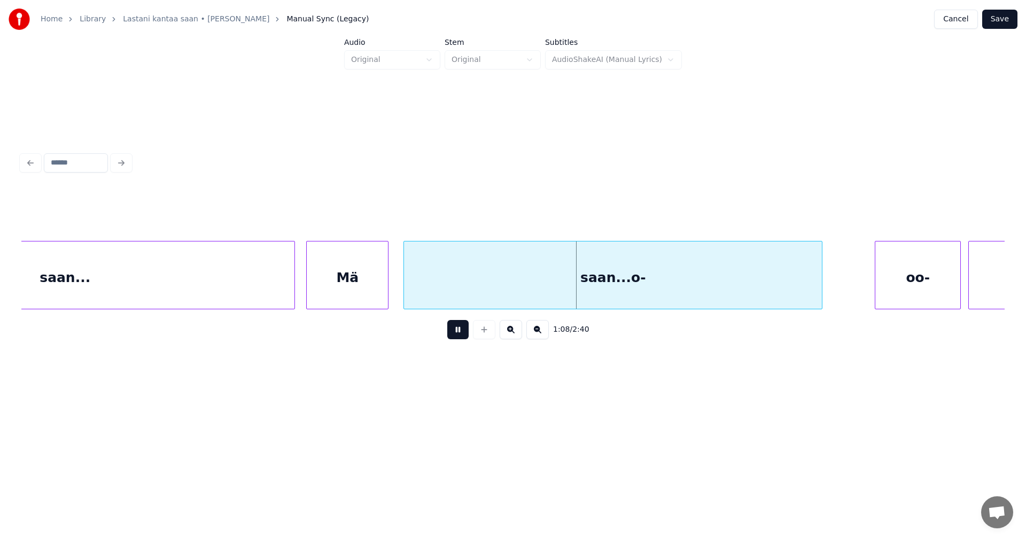
drag, startPoint x: 459, startPoint y: 334, endPoint x: 454, endPoint y: 329, distance: 7.2
click at [459, 332] on button at bounding box center [457, 329] width 21 height 19
click at [259, 278] on div "saan..." at bounding box center [64, 278] width 459 height 73
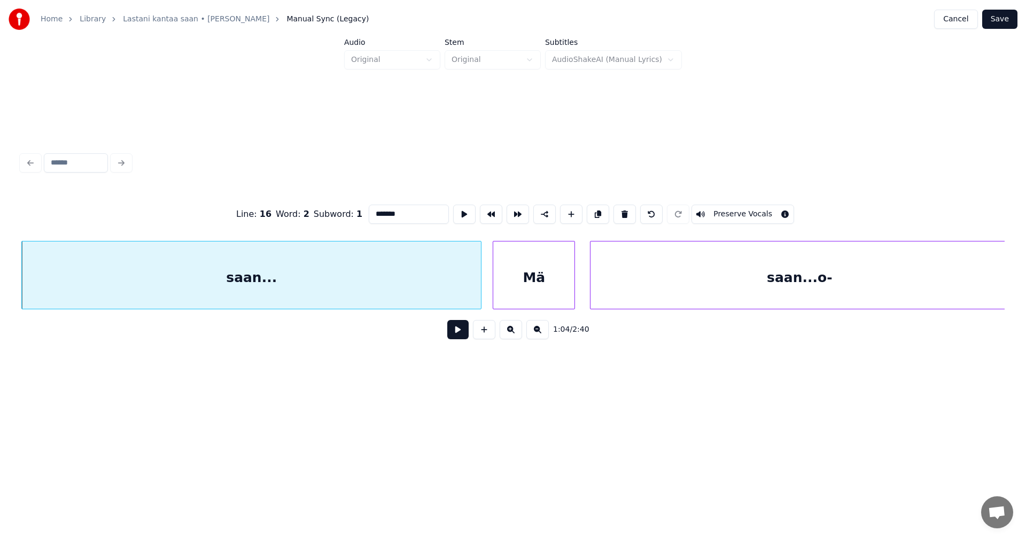
click at [540, 281] on div "Mä" at bounding box center [533, 278] width 81 height 73
type input "**"
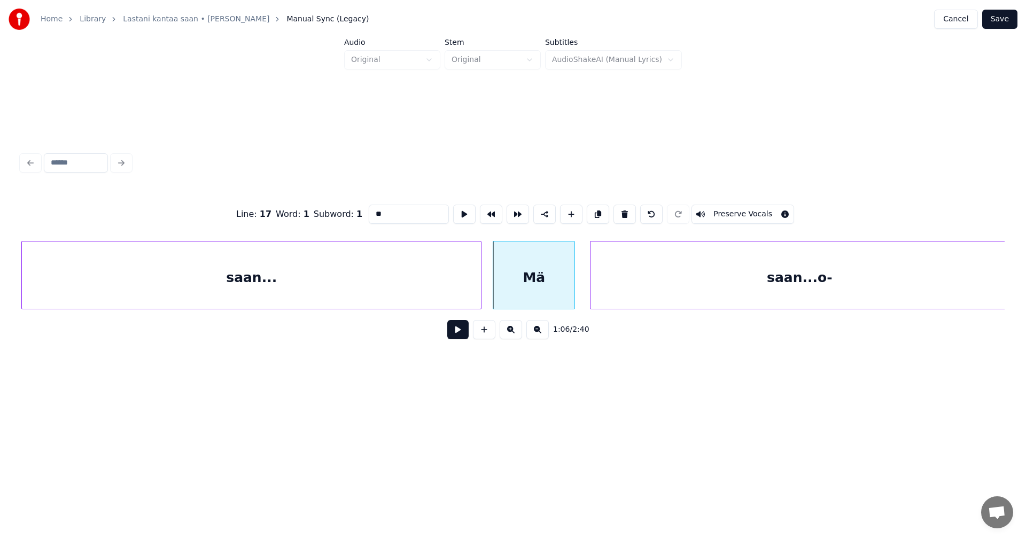
click at [465, 334] on button at bounding box center [457, 329] width 21 height 19
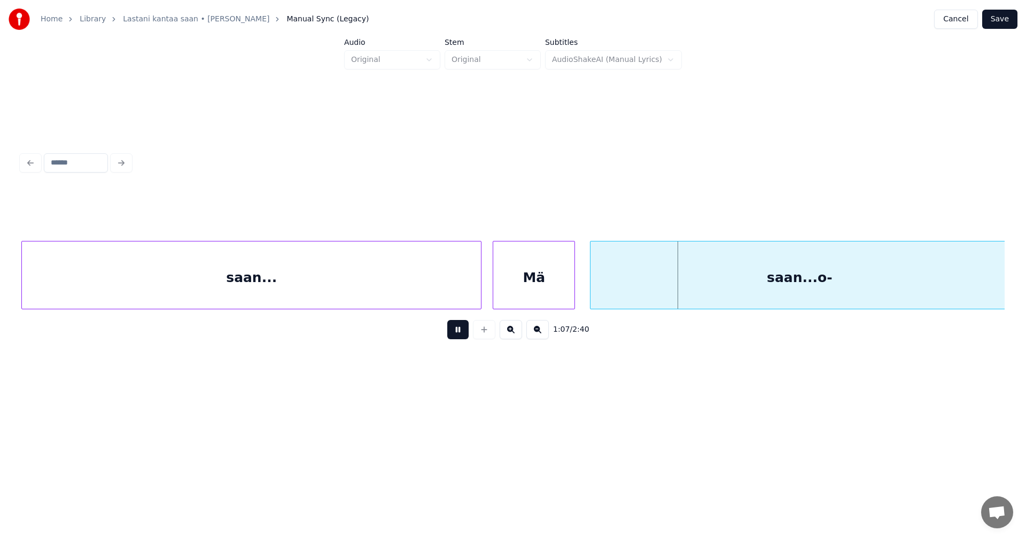
drag, startPoint x: 465, startPoint y: 334, endPoint x: 425, endPoint y: 285, distance: 63.0
click at [456, 323] on div "1:07 / 2:40" at bounding box center [513, 330] width 966 height 24
click at [424, 283] on div "saan..." at bounding box center [251, 278] width 459 height 73
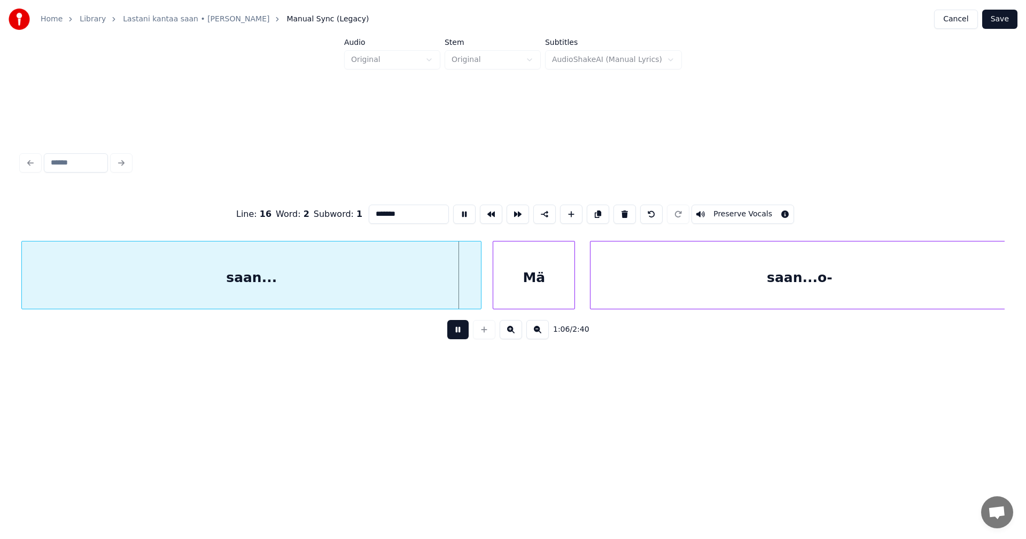
click at [459, 334] on button at bounding box center [457, 329] width 21 height 19
click at [479, 297] on div "saan..." at bounding box center [251, 275] width 460 height 68
click at [467, 297] on div at bounding box center [466, 275] width 3 height 67
click at [462, 334] on button at bounding box center [457, 329] width 21 height 19
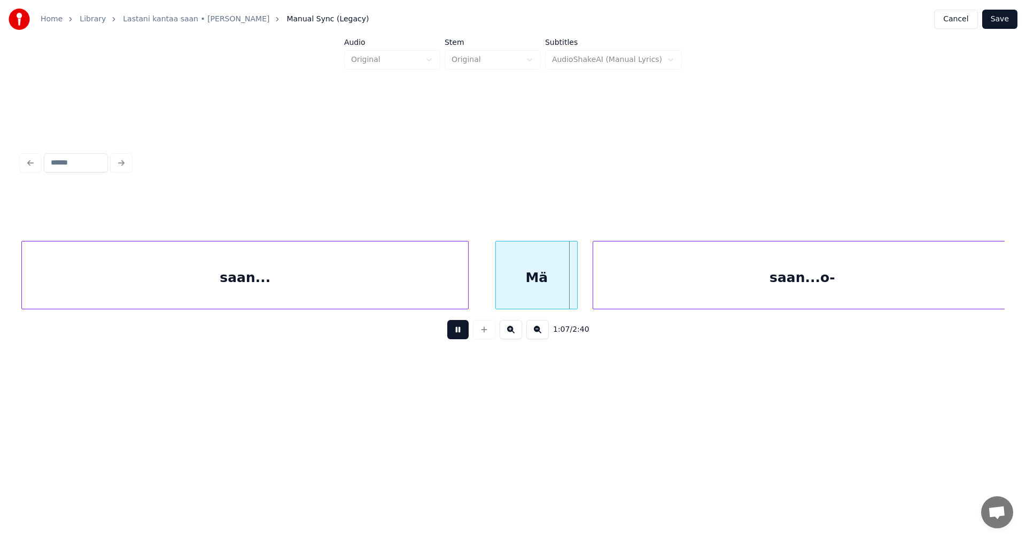
click at [462, 334] on button at bounding box center [457, 329] width 21 height 19
click at [565, 298] on div at bounding box center [566, 275] width 3 height 67
click at [593, 299] on div "saan...o-" at bounding box center [794, 278] width 418 height 73
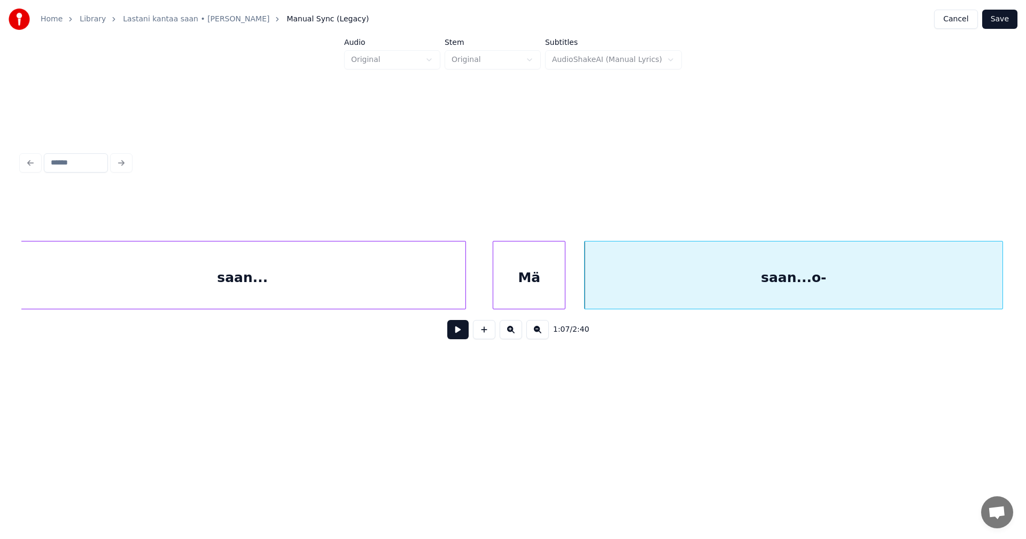
click at [462, 338] on button at bounding box center [457, 329] width 21 height 19
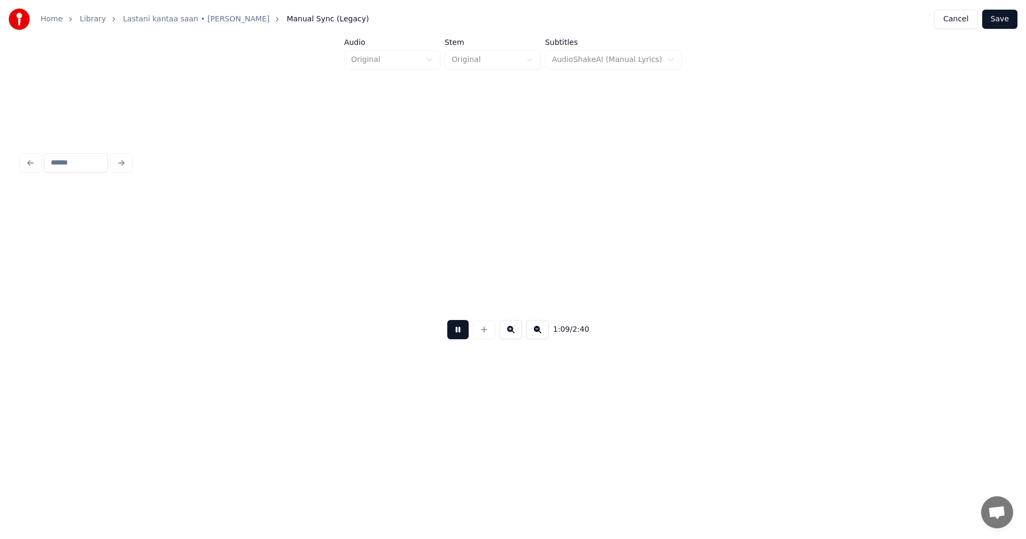
scroll to position [0, 13041]
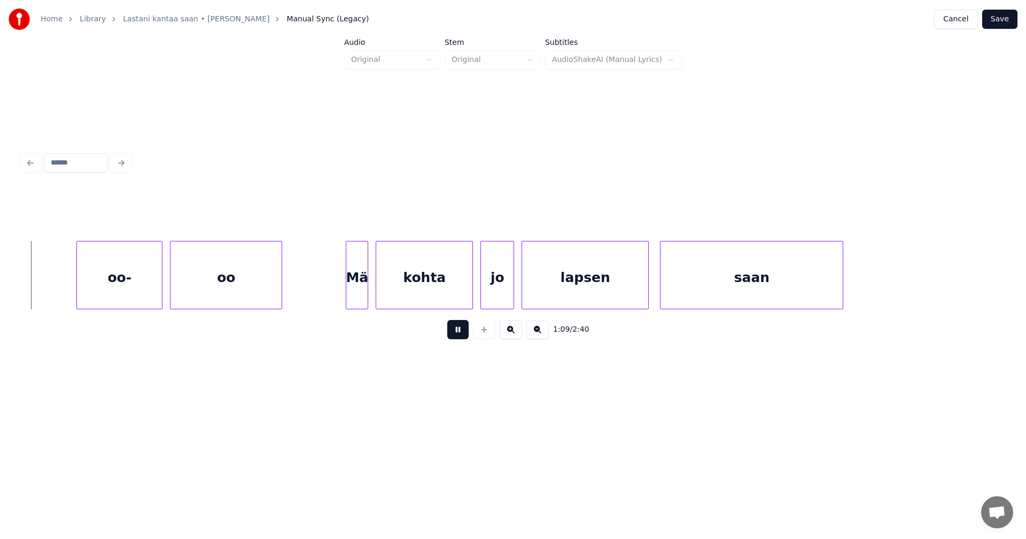
click at [456, 334] on button at bounding box center [457, 329] width 21 height 19
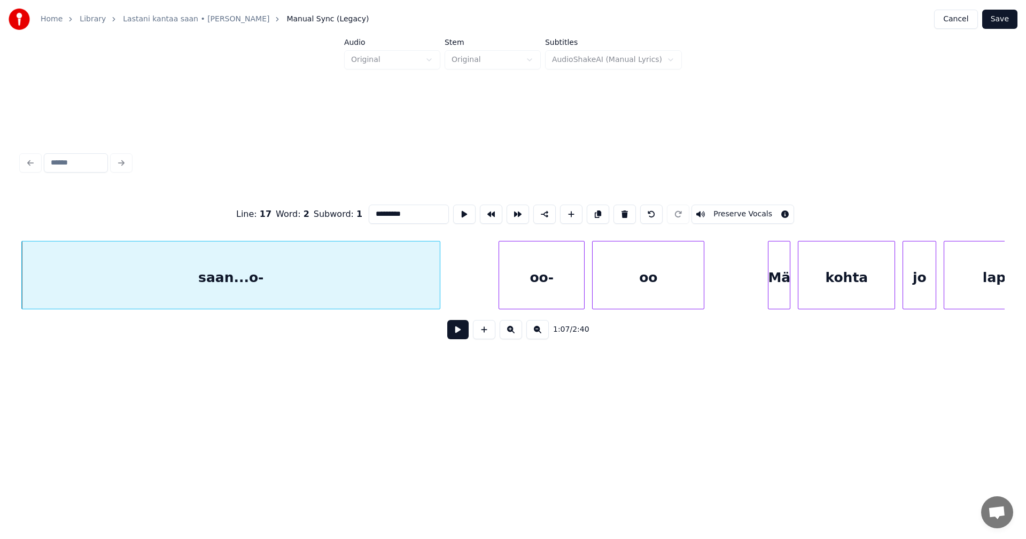
click at [403, 212] on input "*********" at bounding box center [409, 214] width 80 height 19
click at [493, 285] on div at bounding box center [494, 275] width 3 height 67
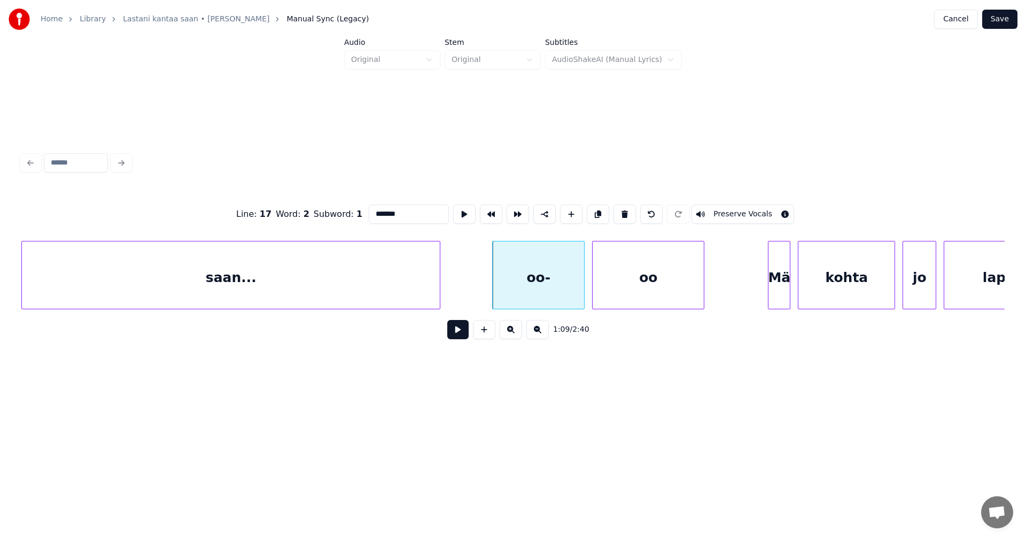
click at [507, 285] on div "oo-" at bounding box center [538, 278] width 91 height 73
click at [371, 211] on input "***" at bounding box center [409, 214] width 80 height 19
type input "*****"
click at [460, 339] on button at bounding box center [457, 329] width 21 height 19
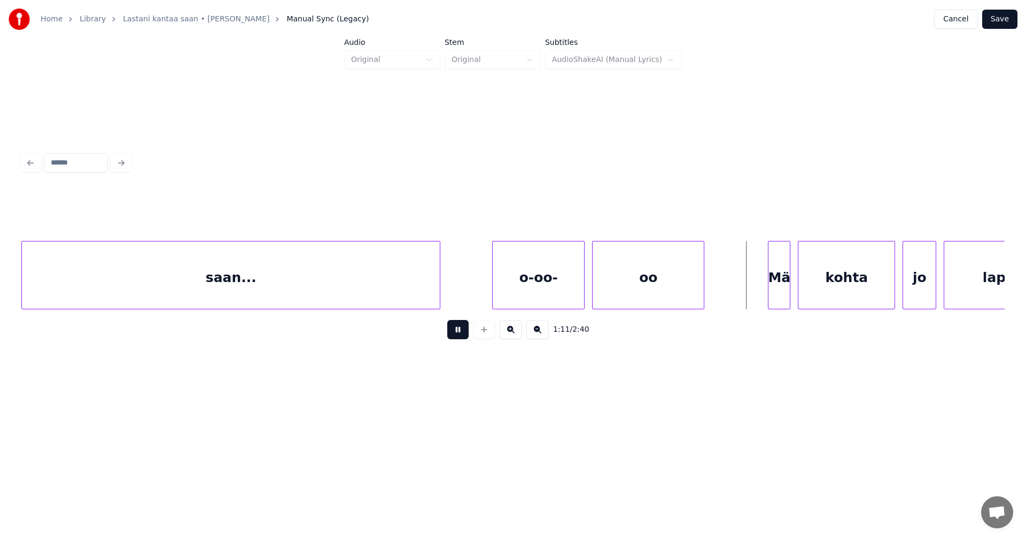
drag, startPoint x: 460, startPoint y: 339, endPoint x: 465, endPoint y: 338, distance: 5.4
click at [465, 338] on button at bounding box center [457, 329] width 21 height 19
click at [770, 287] on div "Mä" at bounding box center [765, 278] width 21 height 73
click at [785, 289] on div at bounding box center [782, 275] width 3 height 67
click at [462, 336] on button at bounding box center [457, 329] width 21 height 19
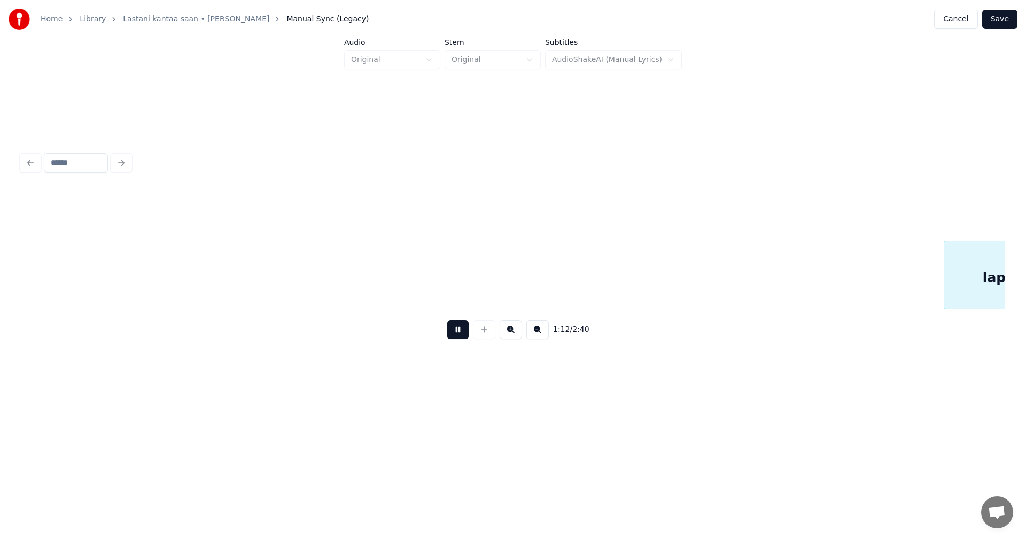
scroll to position [0, 13603]
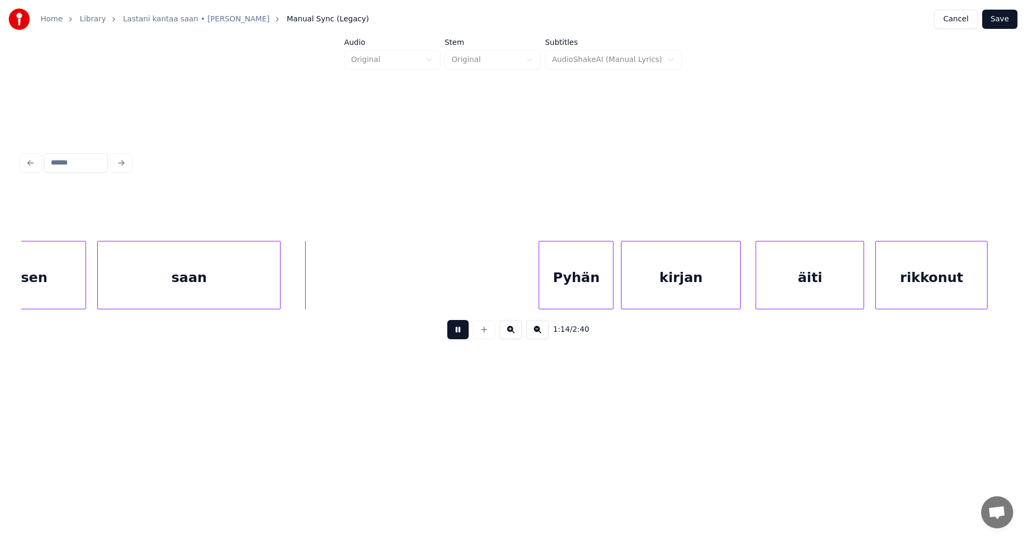
click at [461, 335] on button at bounding box center [457, 329] width 21 height 19
click at [300, 286] on div at bounding box center [299, 275] width 3 height 67
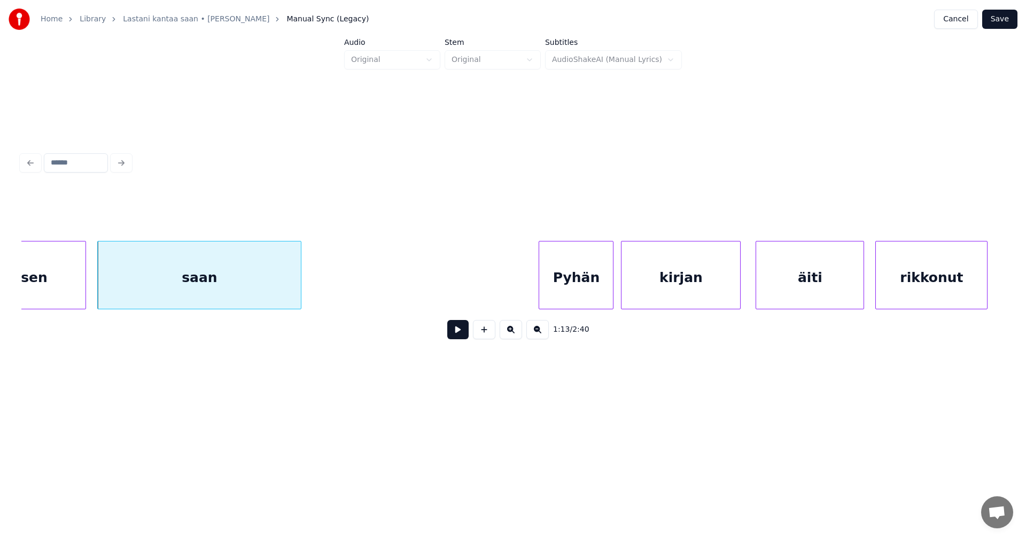
click at [568, 292] on div "Pyhän" at bounding box center [576, 278] width 74 height 73
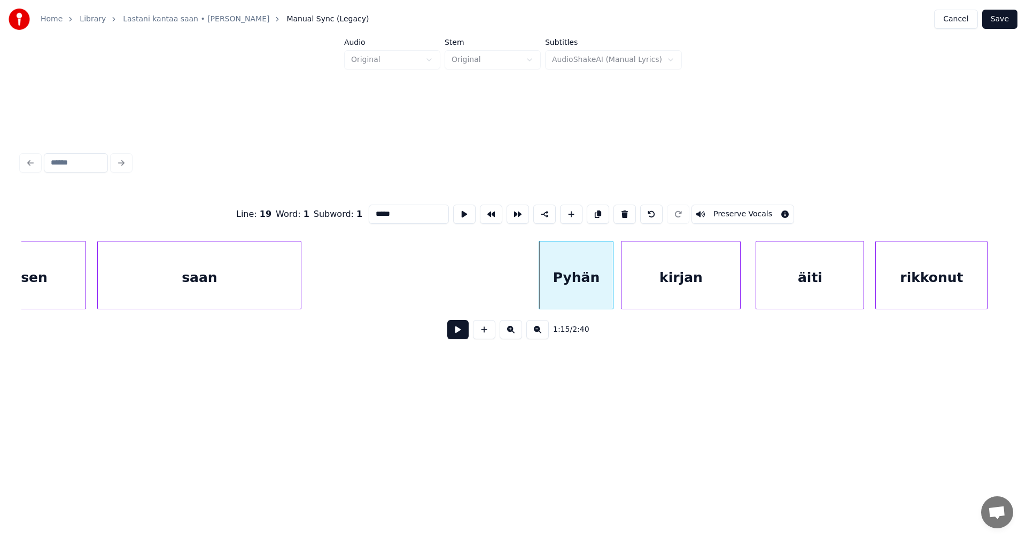
click at [461, 335] on button at bounding box center [457, 329] width 21 height 19
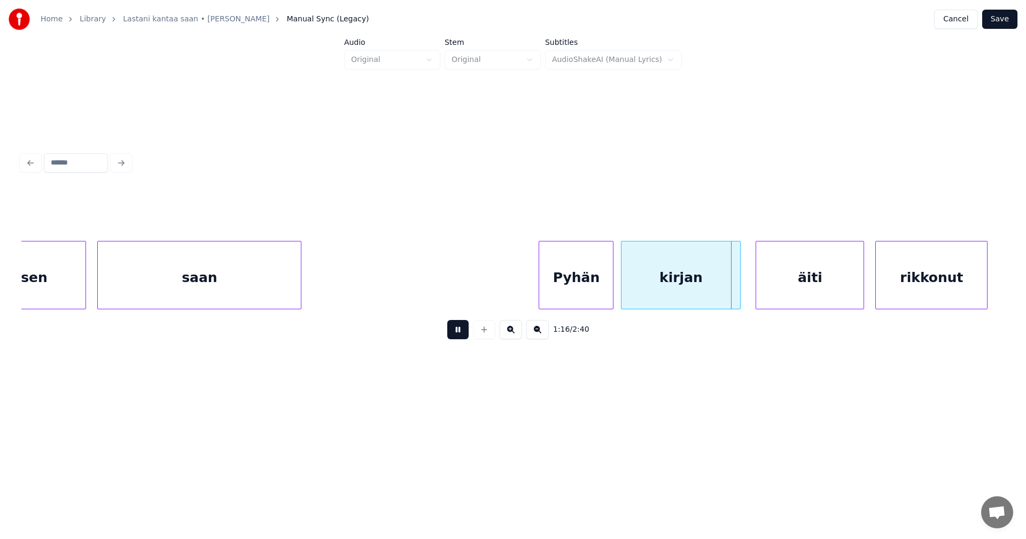
drag, startPoint x: 461, startPoint y: 335, endPoint x: 470, endPoint y: 337, distance: 9.8
click at [470, 337] on div "1:16 / 2:40" at bounding box center [513, 330] width 966 height 24
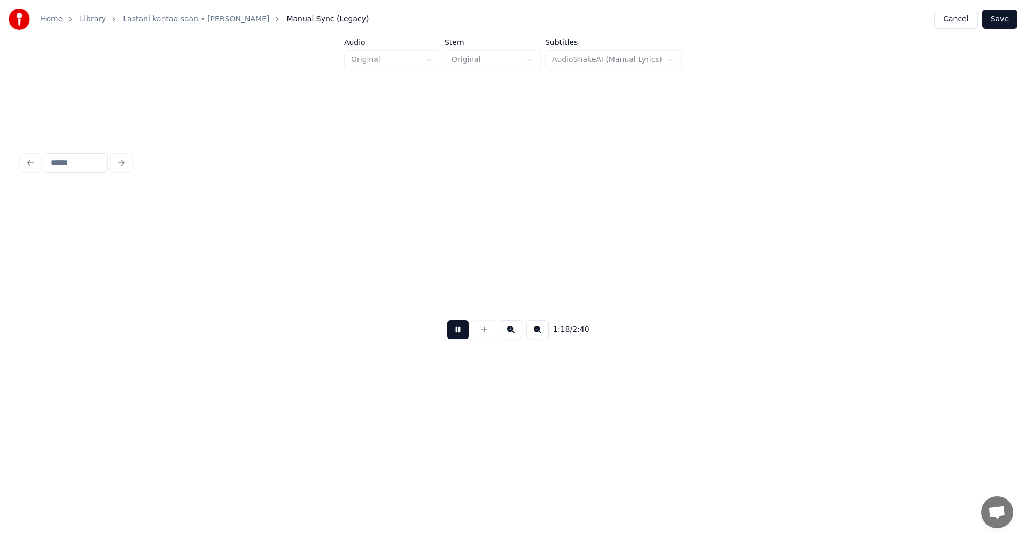
click at [462, 336] on button at bounding box center [457, 329] width 21 height 19
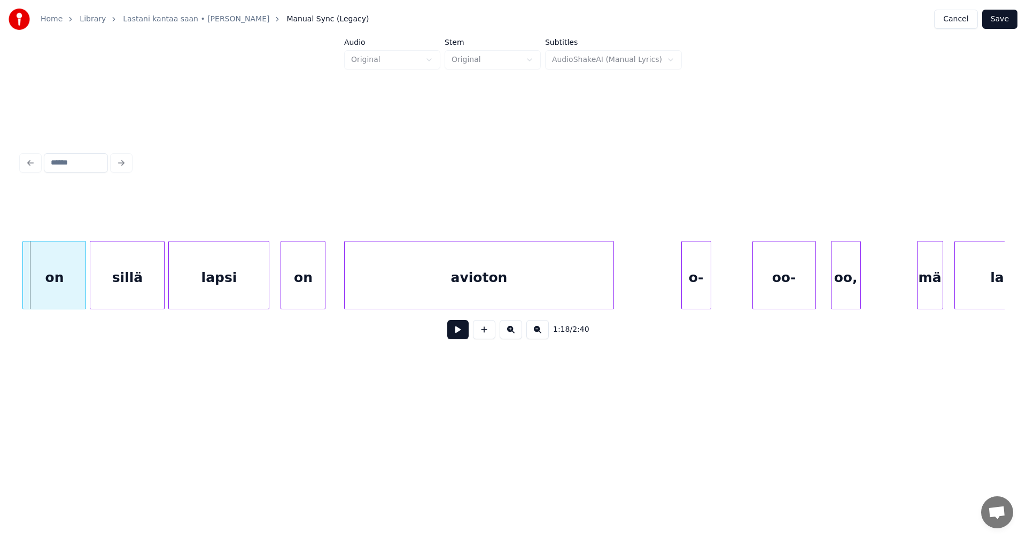
scroll to position [0, 13727]
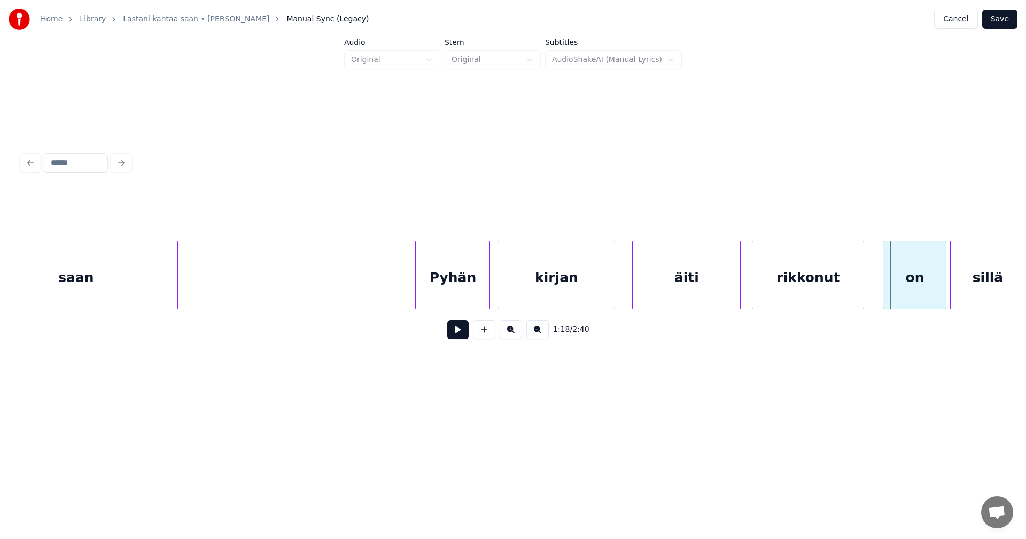
click at [613, 296] on div at bounding box center [612, 275] width 3 height 67
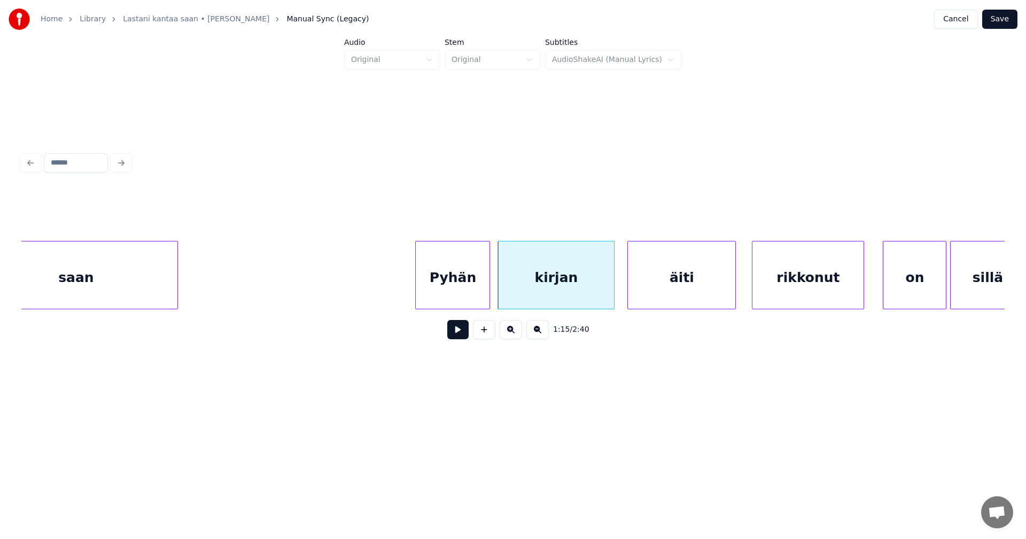
click at [648, 296] on div "äiti" at bounding box center [681, 278] width 107 height 73
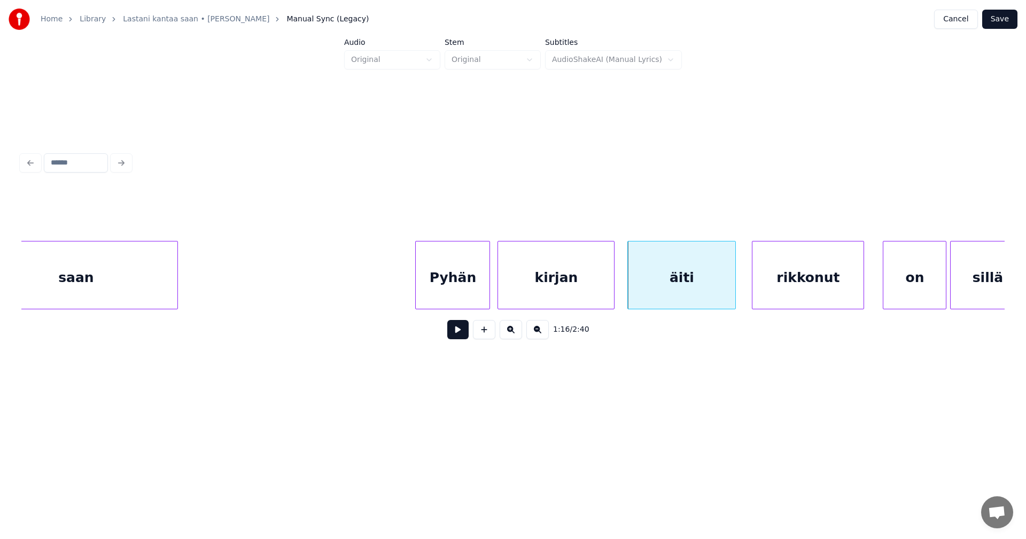
click at [464, 335] on button at bounding box center [457, 329] width 21 height 19
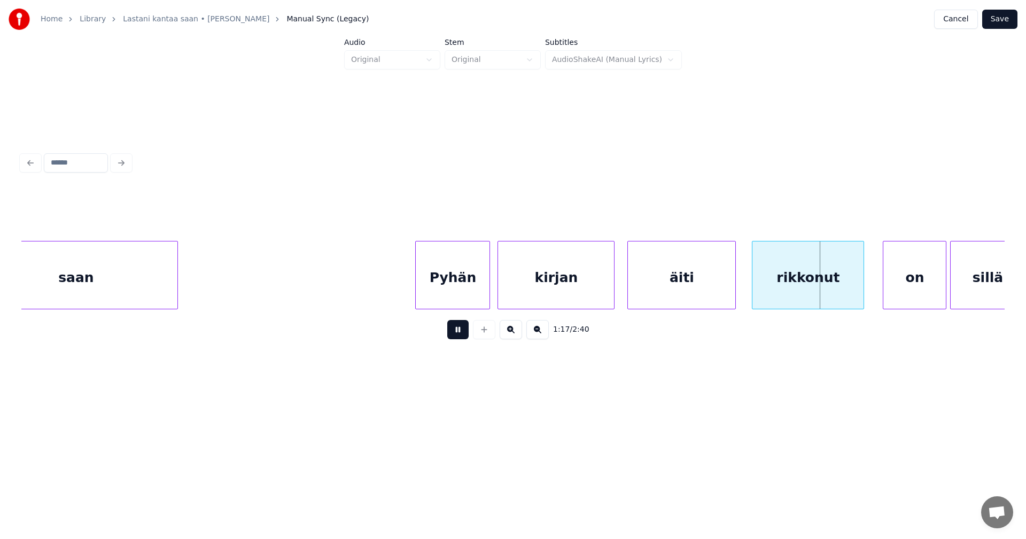
drag, startPoint x: 464, startPoint y: 334, endPoint x: 686, endPoint y: 344, distance: 222.0
click at [467, 334] on button at bounding box center [457, 329] width 21 height 19
click at [911, 293] on div "on" at bounding box center [911, 278] width 63 height 73
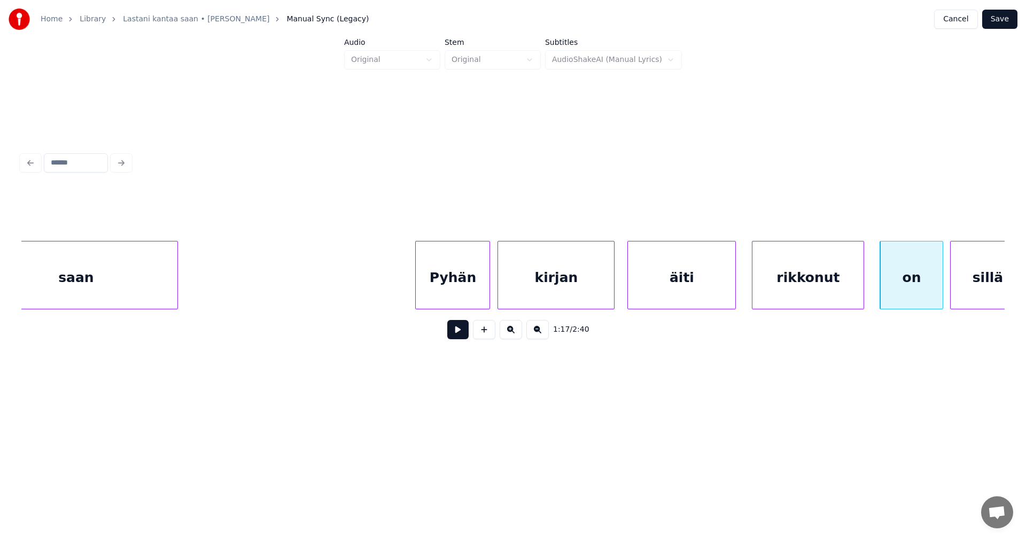
click at [458, 331] on button at bounding box center [457, 329] width 21 height 19
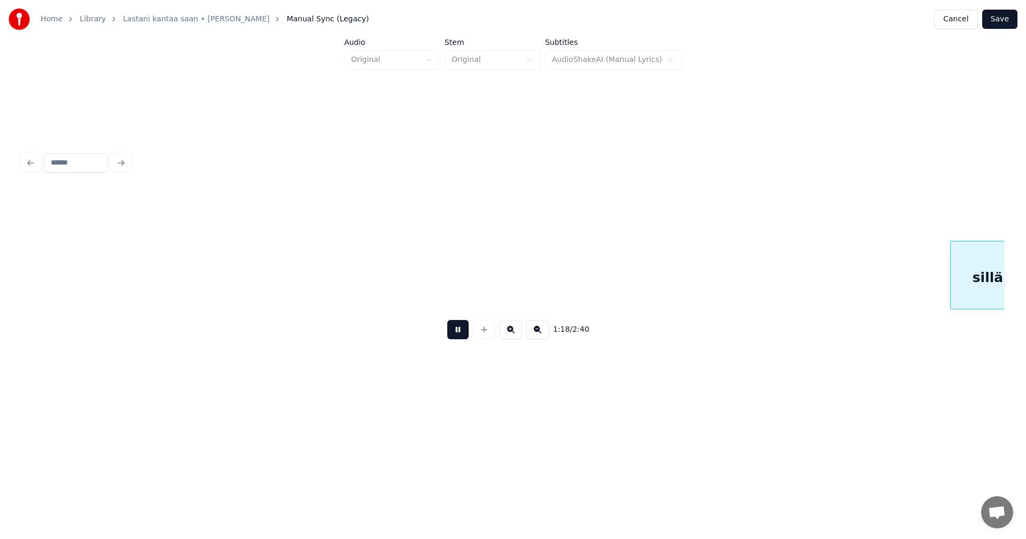
scroll to position [0, 14710]
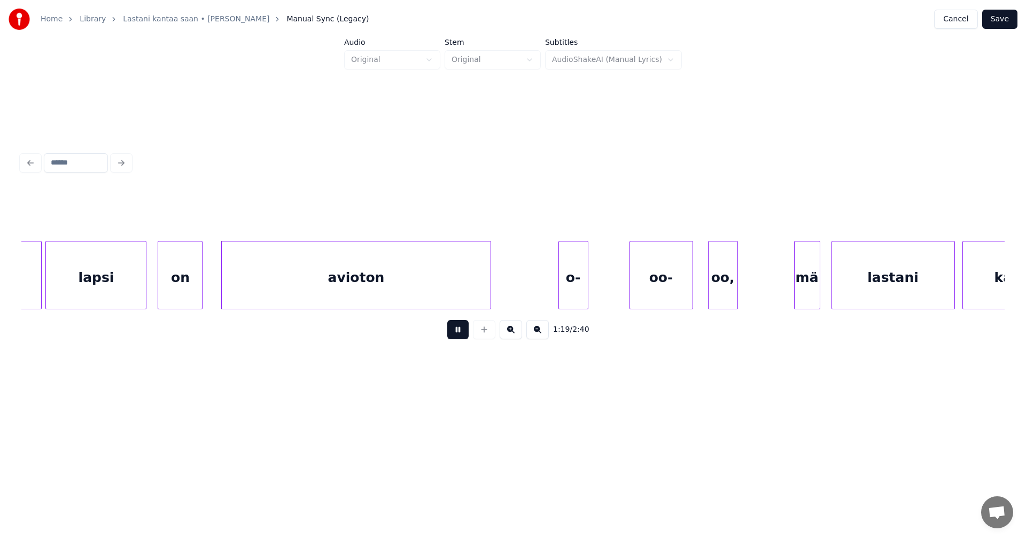
drag, startPoint x: 459, startPoint y: 331, endPoint x: 208, endPoint y: 314, distance: 250.8
click at [458, 331] on button at bounding box center [457, 329] width 21 height 19
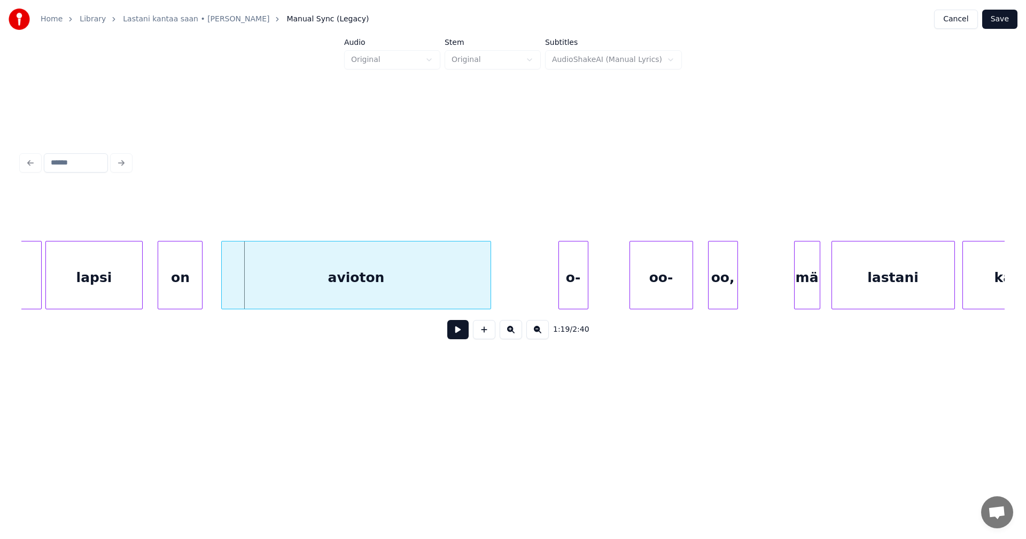
click at [139, 287] on div at bounding box center [140, 275] width 3 height 67
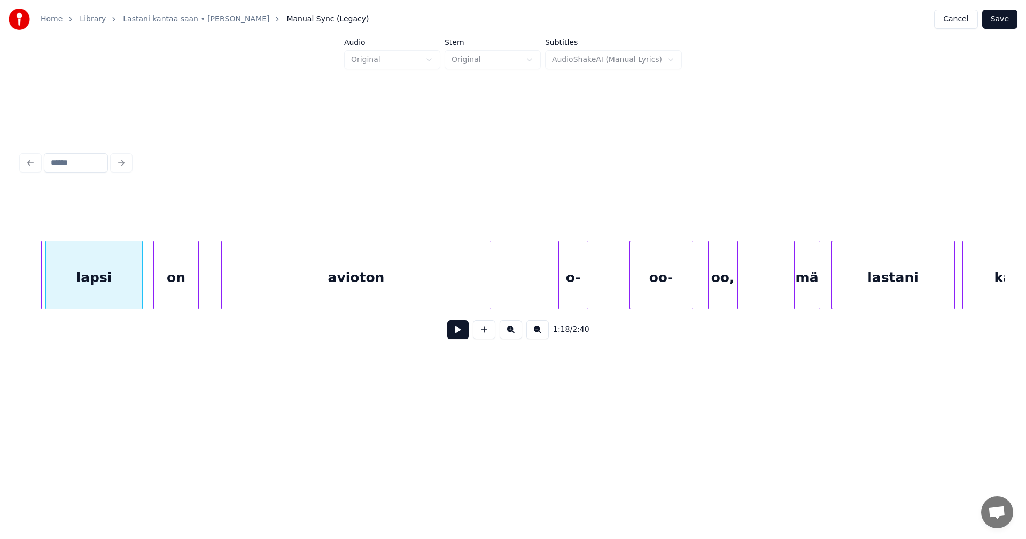
click at [168, 289] on div "on" at bounding box center [176, 278] width 44 height 73
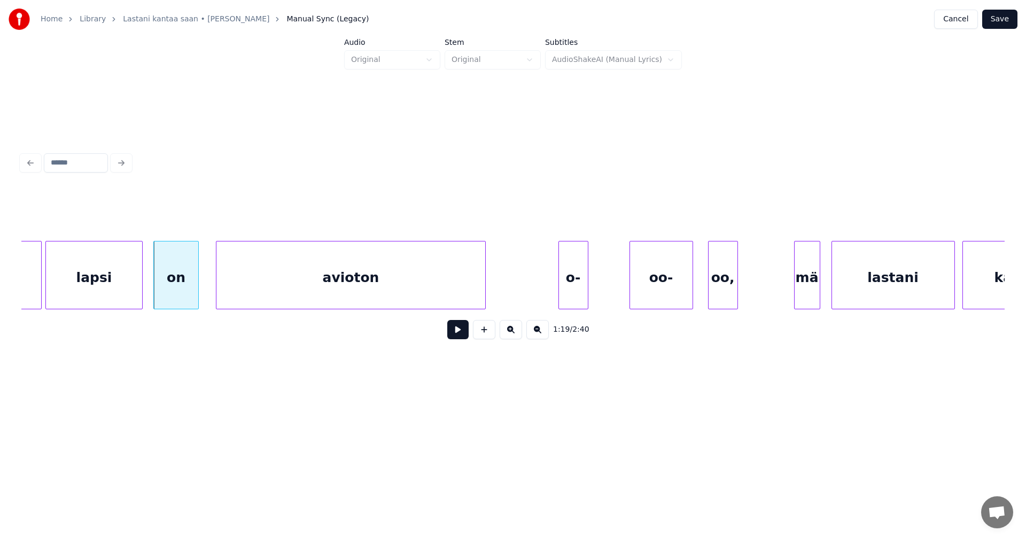
click at [244, 290] on div "avioton" at bounding box center [350, 278] width 268 height 73
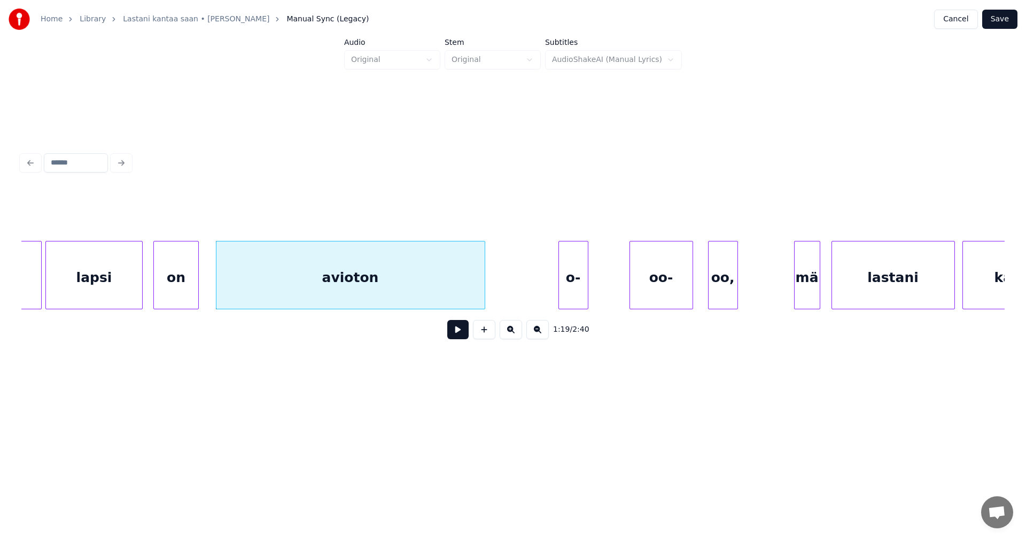
click at [463, 335] on button at bounding box center [457, 329] width 21 height 19
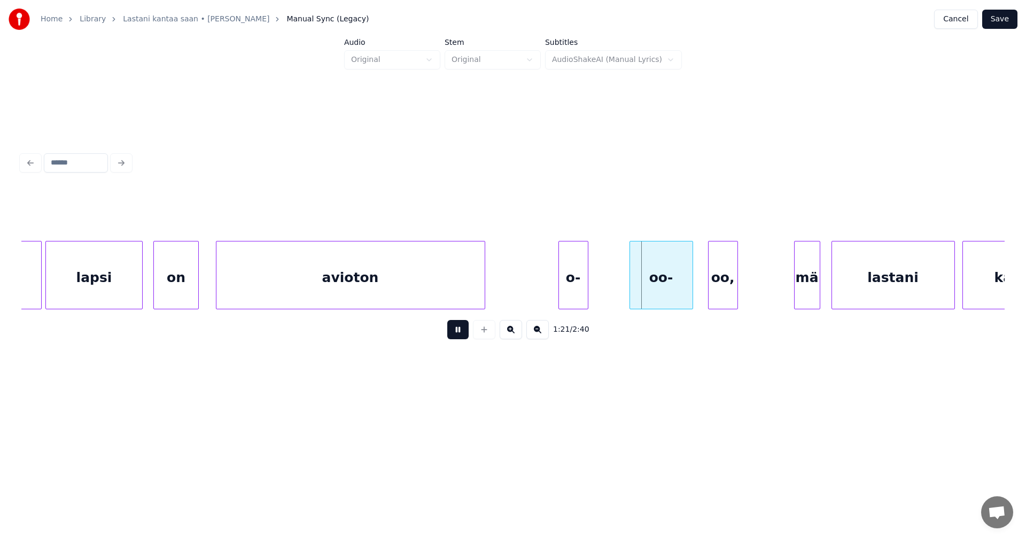
click at [459, 332] on button at bounding box center [457, 329] width 21 height 19
click at [574, 296] on div "o-" at bounding box center [573, 278] width 29 height 73
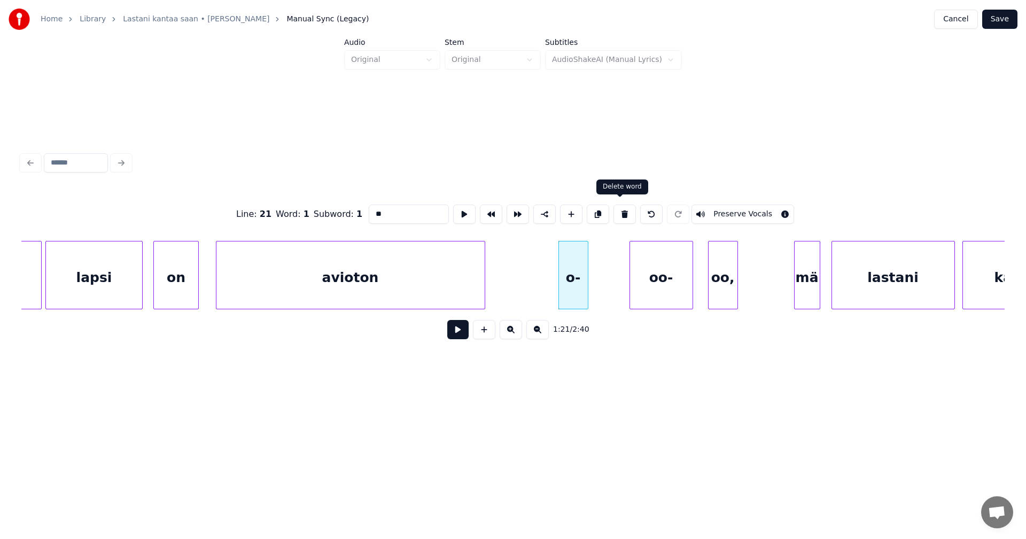
click at [618, 212] on button at bounding box center [625, 214] width 22 height 19
click at [564, 279] on div "oo-" at bounding box center [582, 278] width 63 height 73
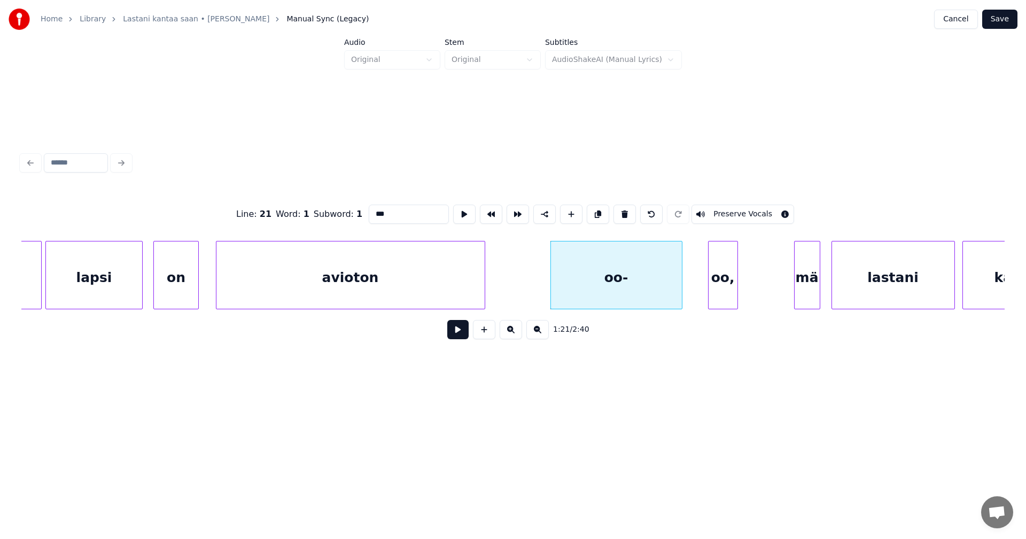
click at [679, 295] on div at bounding box center [680, 275] width 3 height 67
click at [626, 286] on div "oo-" at bounding box center [615, 278] width 129 height 73
click at [371, 211] on input "***" at bounding box center [409, 214] width 80 height 19
type input "*****"
click at [461, 333] on button at bounding box center [457, 329] width 21 height 19
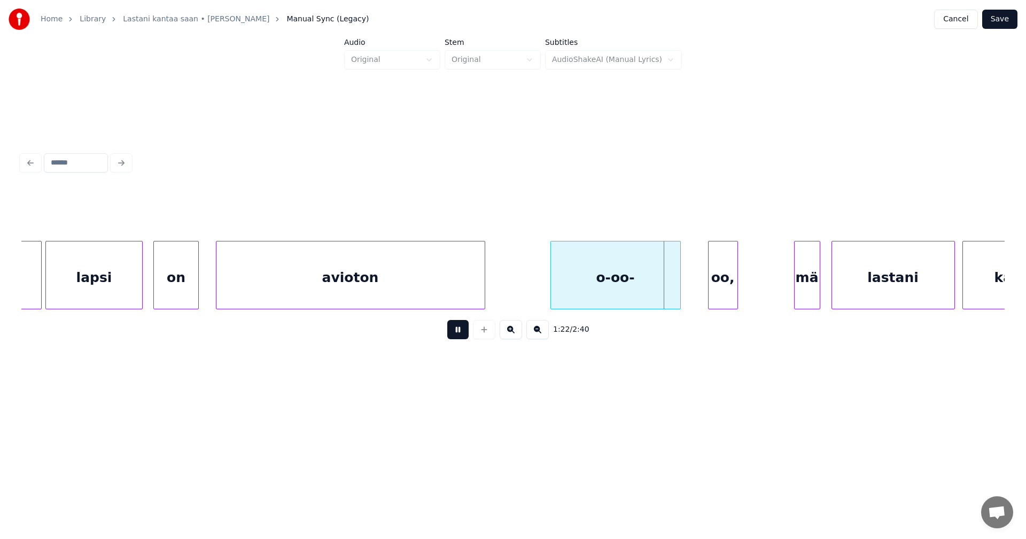
click at [461, 332] on button at bounding box center [457, 329] width 21 height 19
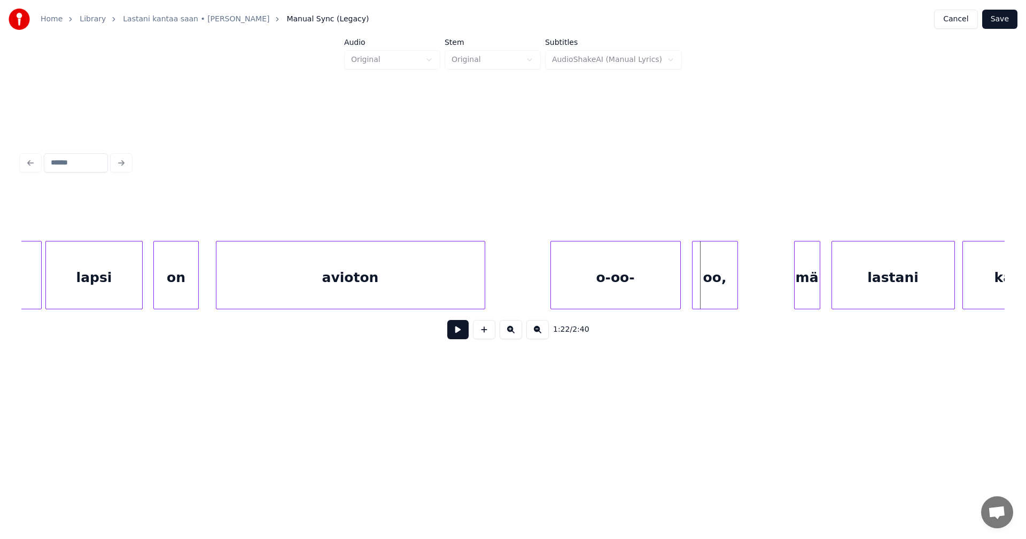
click at [694, 282] on div at bounding box center [694, 275] width 3 height 67
click at [469, 331] on div "1:22 / 2:40" at bounding box center [513, 330] width 966 height 24
click at [464, 333] on button at bounding box center [457, 329] width 21 height 19
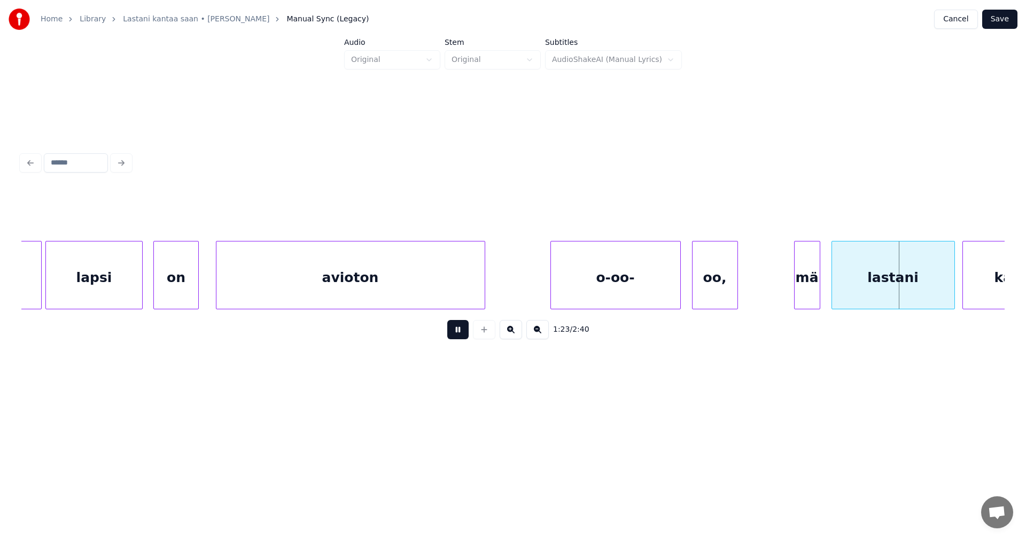
drag, startPoint x: 464, startPoint y: 333, endPoint x: 784, endPoint y: 305, distance: 320.3
click at [468, 333] on button at bounding box center [457, 329] width 21 height 19
click at [797, 287] on div "mä" at bounding box center [801, 278] width 25 height 73
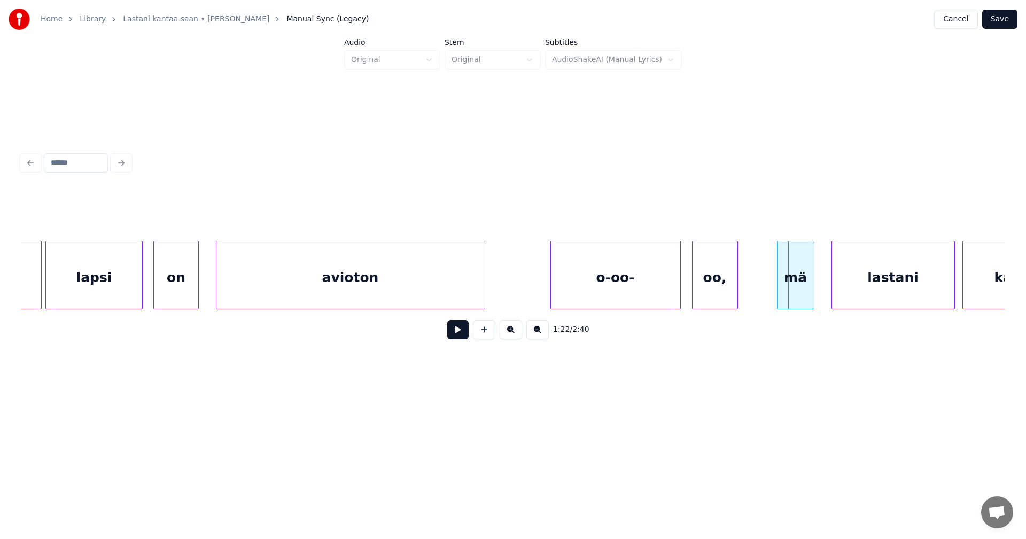
click at [779, 286] on div at bounding box center [779, 275] width 3 height 67
click at [465, 334] on button at bounding box center [457, 329] width 21 height 19
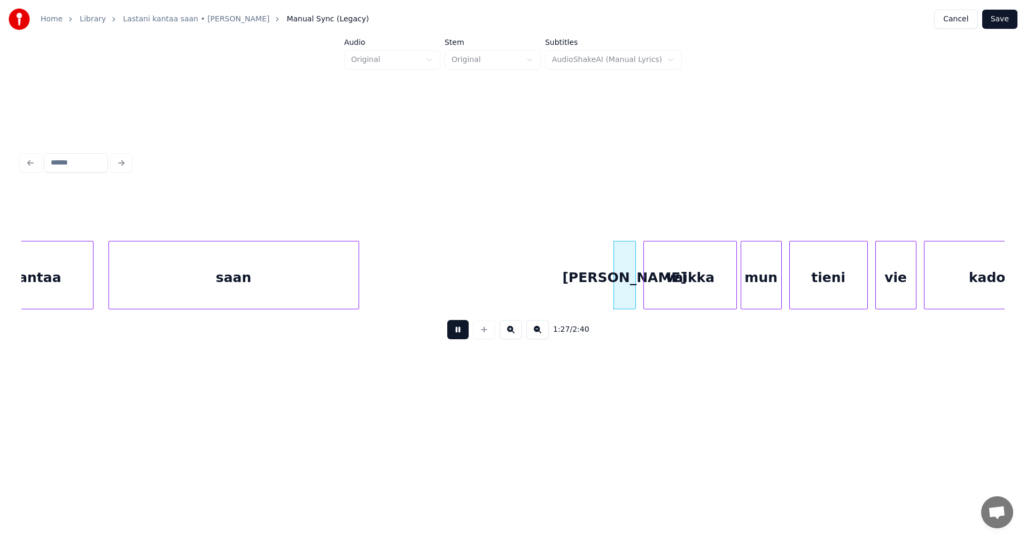
drag, startPoint x: 464, startPoint y: 335, endPoint x: 654, endPoint y: 290, distance: 195.1
click at [465, 334] on button at bounding box center [457, 329] width 21 height 19
click at [609, 286] on div at bounding box center [610, 275] width 3 height 67
click at [623, 288] on div "Ja" at bounding box center [619, 278] width 27 height 73
click at [467, 335] on button at bounding box center [457, 329] width 21 height 19
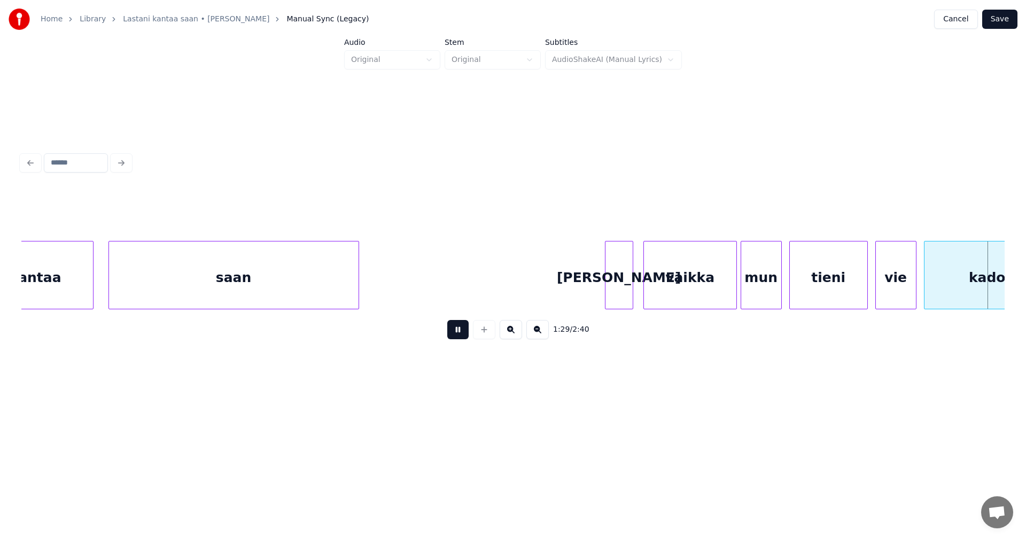
scroll to position [0, 16680]
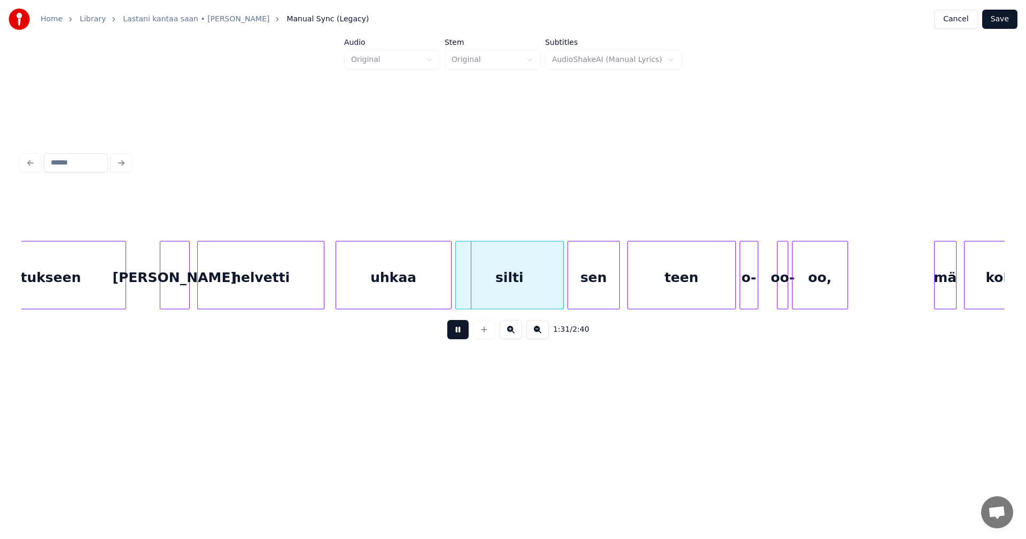
drag, startPoint x: 467, startPoint y: 334, endPoint x: 467, endPoint y: 315, distance: 18.7
click at [467, 332] on button at bounding box center [457, 329] width 21 height 19
click at [446, 299] on div at bounding box center [446, 275] width 3 height 67
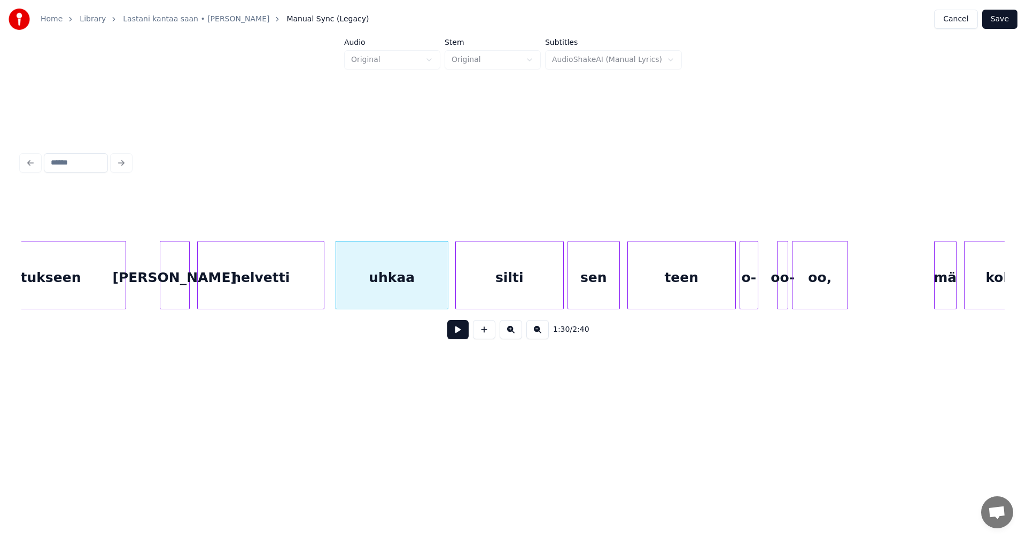
click at [455, 334] on button at bounding box center [457, 329] width 21 height 19
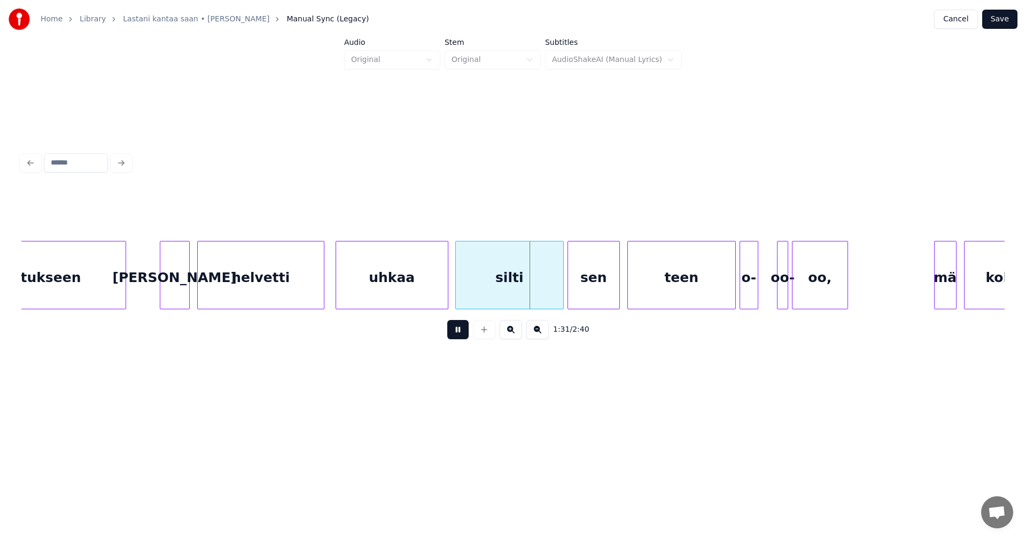
drag, startPoint x: 457, startPoint y: 333, endPoint x: 484, endPoint y: 320, distance: 29.6
click at [457, 332] on button at bounding box center [457, 329] width 21 height 19
click at [563, 296] on div "silti" at bounding box center [509, 275] width 109 height 68
click at [561, 296] on div at bounding box center [560, 275] width 3 height 67
click at [464, 334] on button at bounding box center [457, 329] width 21 height 19
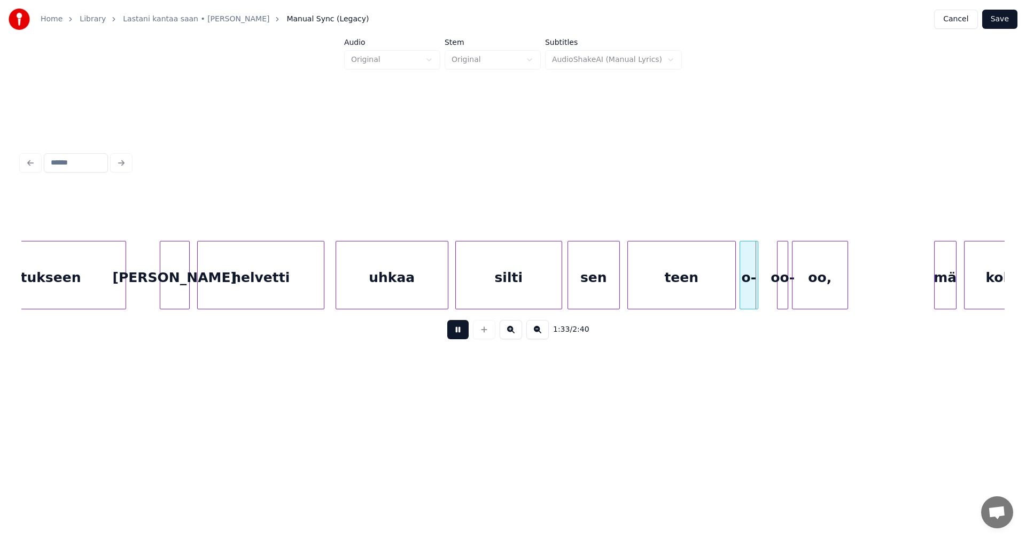
drag, startPoint x: 464, startPoint y: 333, endPoint x: 613, endPoint y: 343, distance: 148.9
click at [466, 332] on button at bounding box center [457, 329] width 21 height 19
click at [751, 286] on div "o-" at bounding box center [749, 278] width 18 height 73
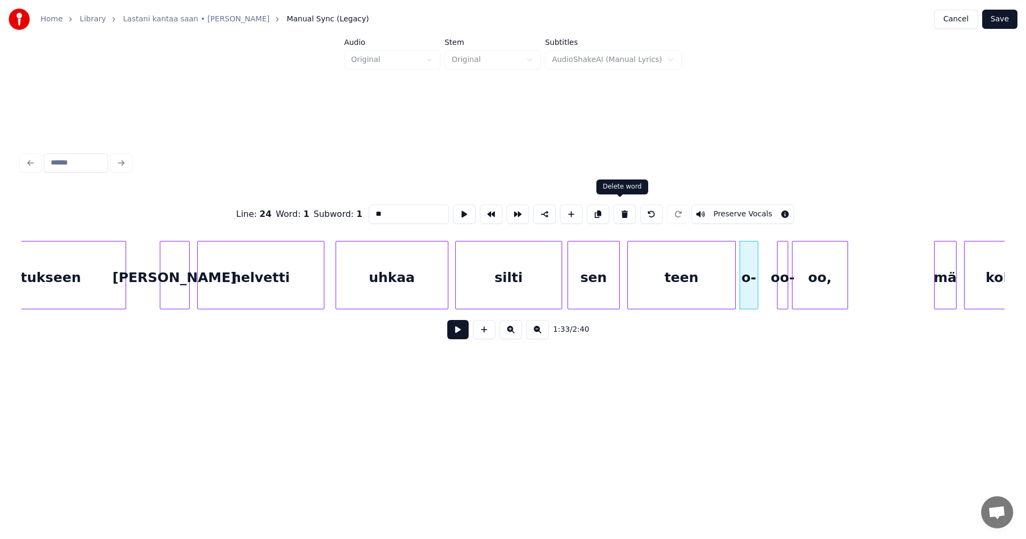
drag, startPoint x: 624, startPoint y: 210, endPoint x: 650, endPoint y: 221, distance: 28.8
click at [624, 210] on button at bounding box center [625, 214] width 22 height 19
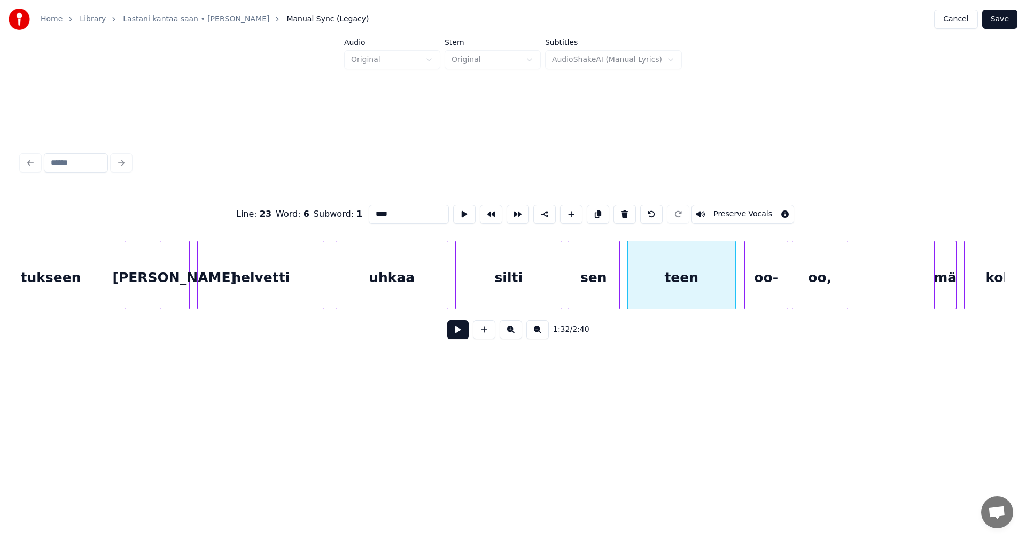
click at [746, 285] on div at bounding box center [746, 275] width 3 height 67
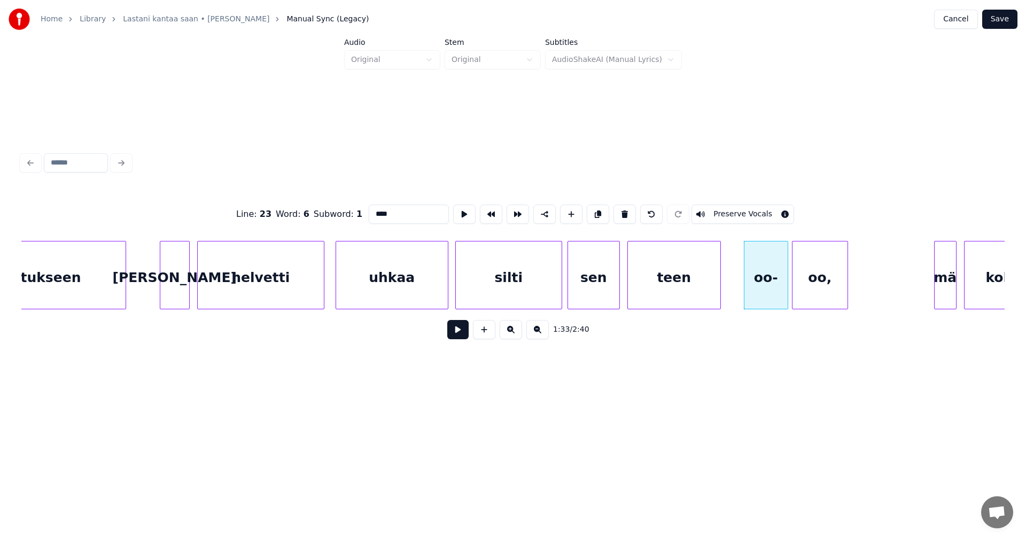
click at [717, 284] on div at bounding box center [718, 275] width 3 height 67
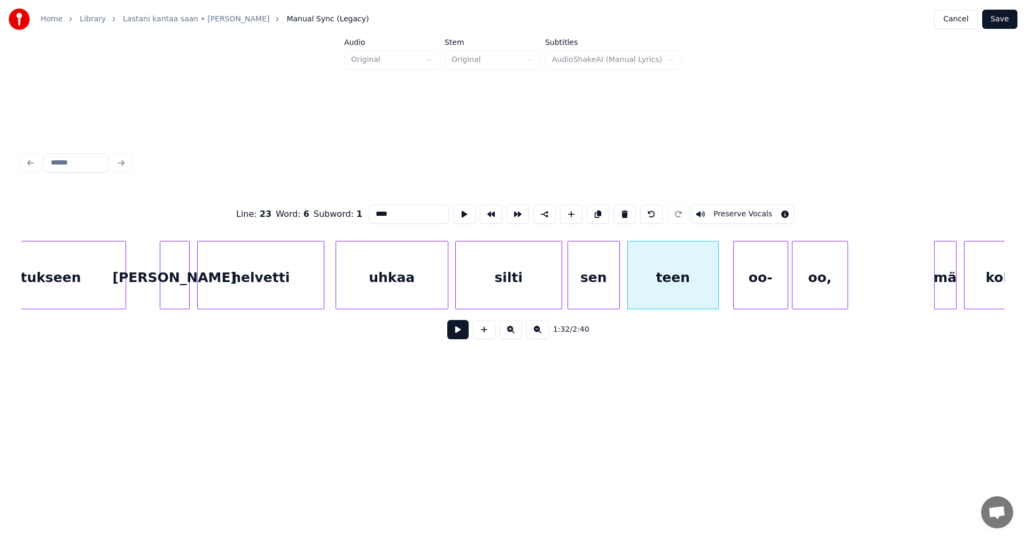
click at [735, 279] on div at bounding box center [735, 275] width 3 height 67
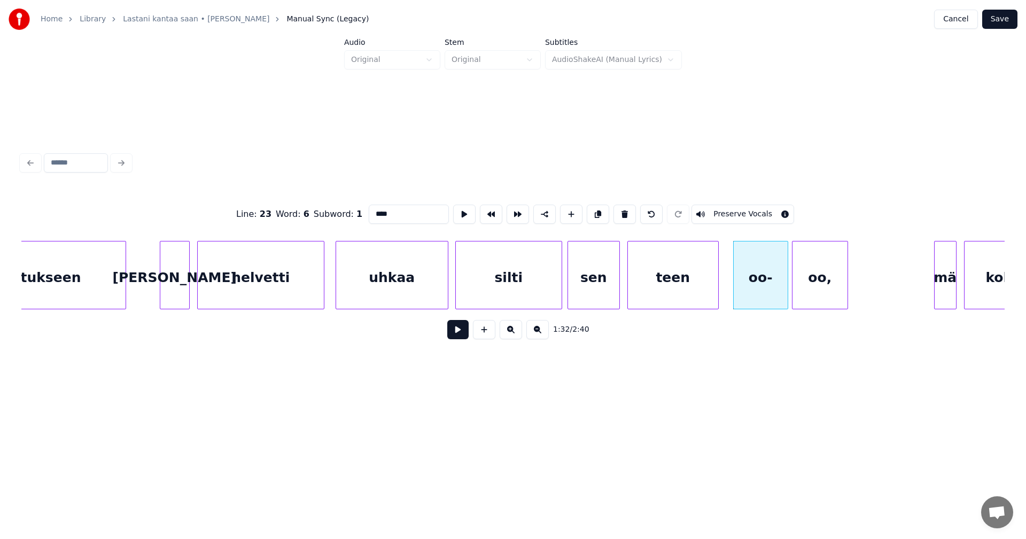
click at [744, 278] on div "oo-" at bounding box center [761, 278] width 54 height 73
click at [370, 210] on input "***" at bounding box center [409, 214] width 80 height 19
click at [832, 298] on div "oo," at bounding box center [827, 278] width 55 height 73
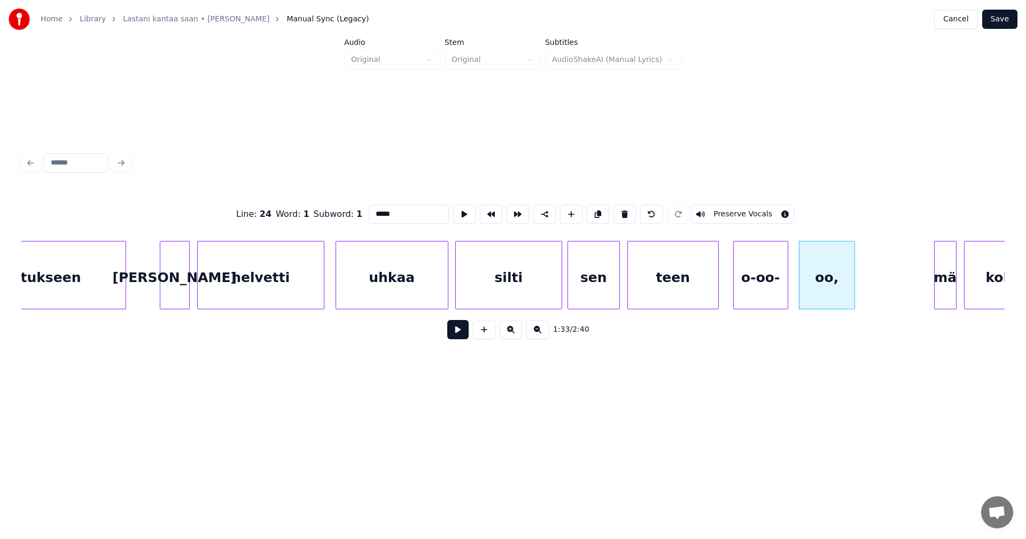
click at [761, 293] on div "o-oo-" at bounding box center [761, 278] width 54 height 73
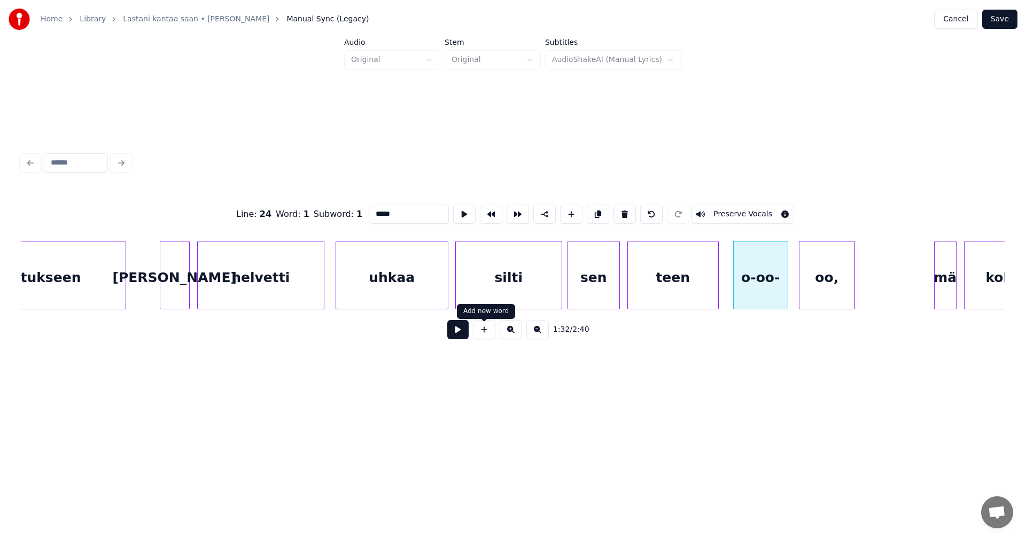
type input "*****"
click at [462, 333] on button at bounding box center [457, 329] width 21 height 19
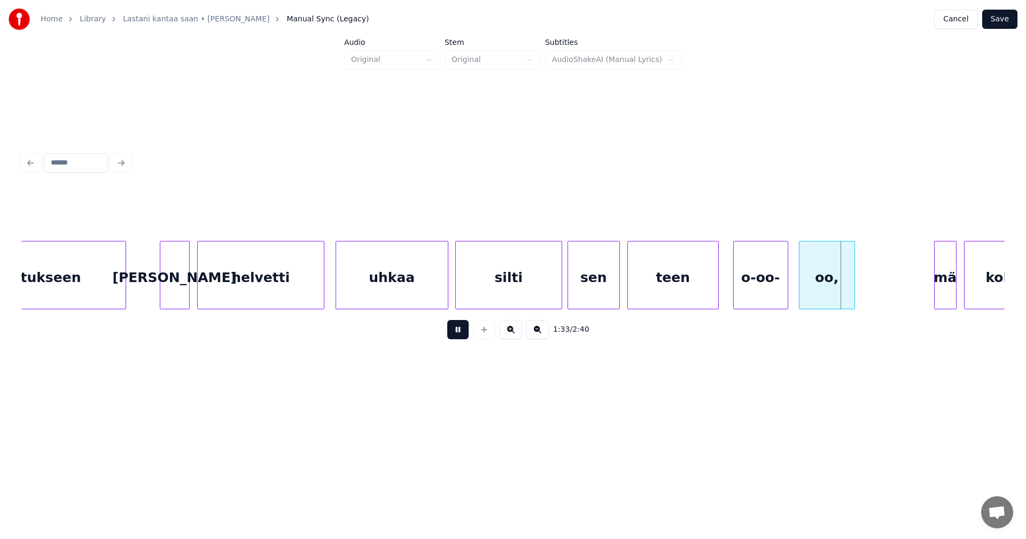
drag, startPoint x: 462, startPoint y: 332, endPoint x: 509, endPoint y: 328, distance: 47.2
click at [483, 331] on div "1:33 / 2:40" at bounding box center [513, 330] width 966 height 24
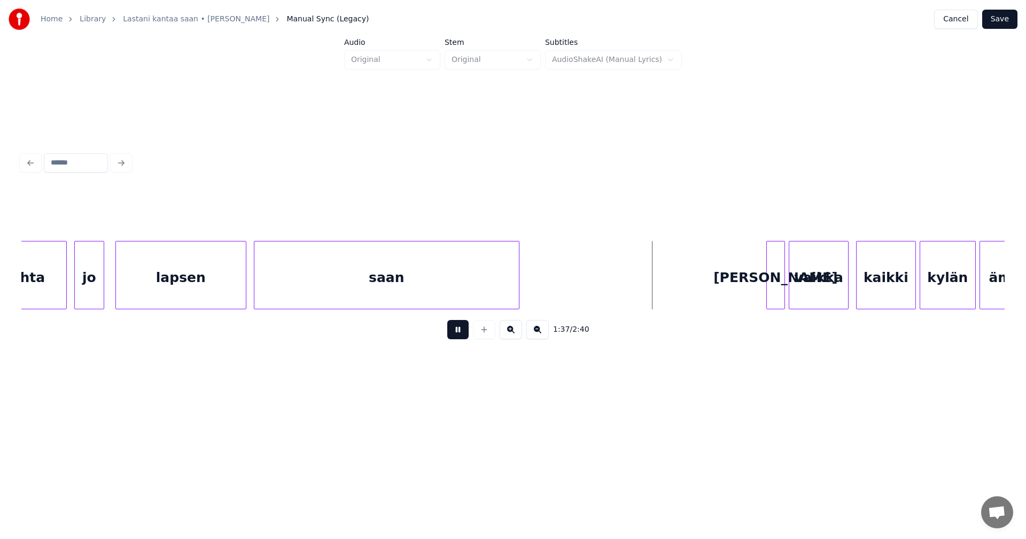
click at [464, 336] on button at bounding box center [457, 329] width 21 height 19
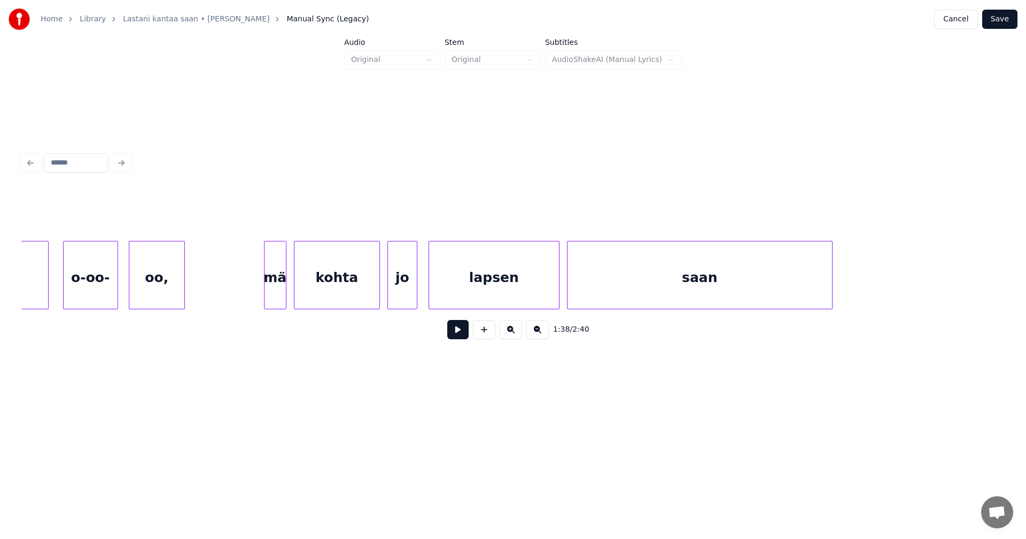
scroll to position [0, 17343]
click at [149, 280] on div "oo," at bounding box center [164, 278] width 55 height 73
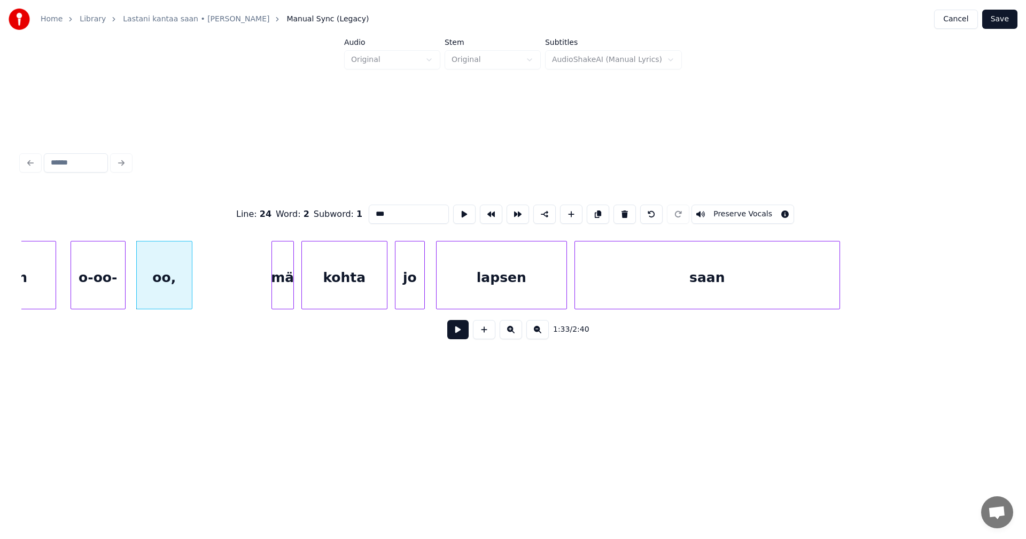
click at [274, 292] on div at bounding box center [273, 275] width 3 height 67
type input "**"
click at [258, 290] on div at bounding box center [259, 275] width 3 height 67
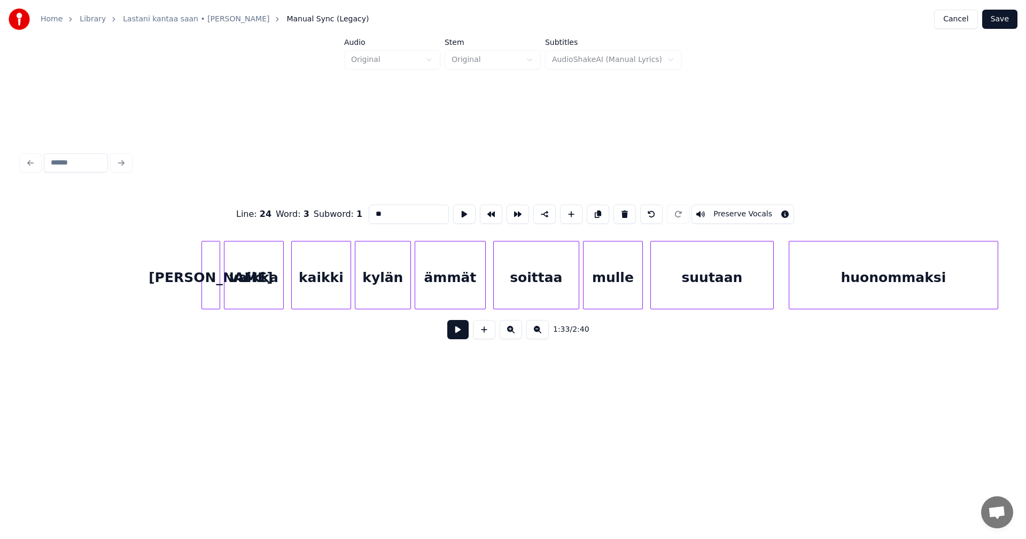
scroll to position [0, 18241]
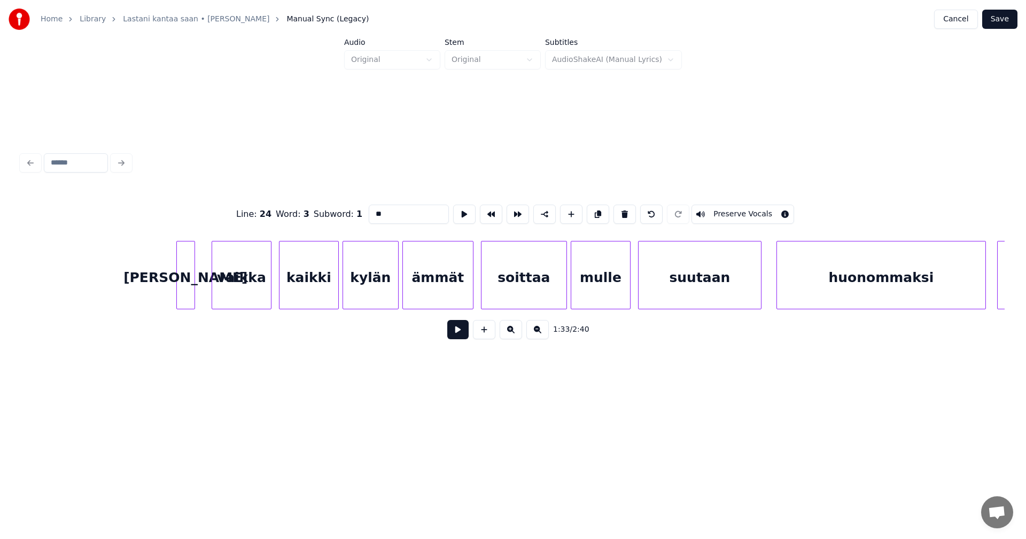
click at [182, 277] on div "Ja" at bounding box center [186, 278] width 18 height 73
click at [202, 282] on div at bounding box center [201, 275] width 3 height 67
click at [172, 280] on div at bounding box center [173, 275] width 3 height 67
click at [460, 339] on button at bounding box center [457, 329] width 21 height 19
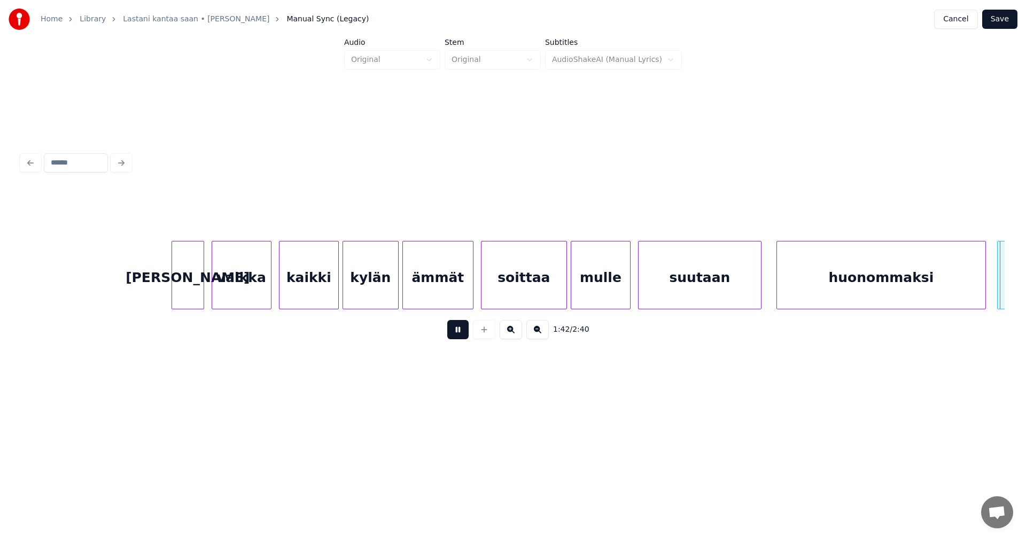
scroll to position [0, 19227]
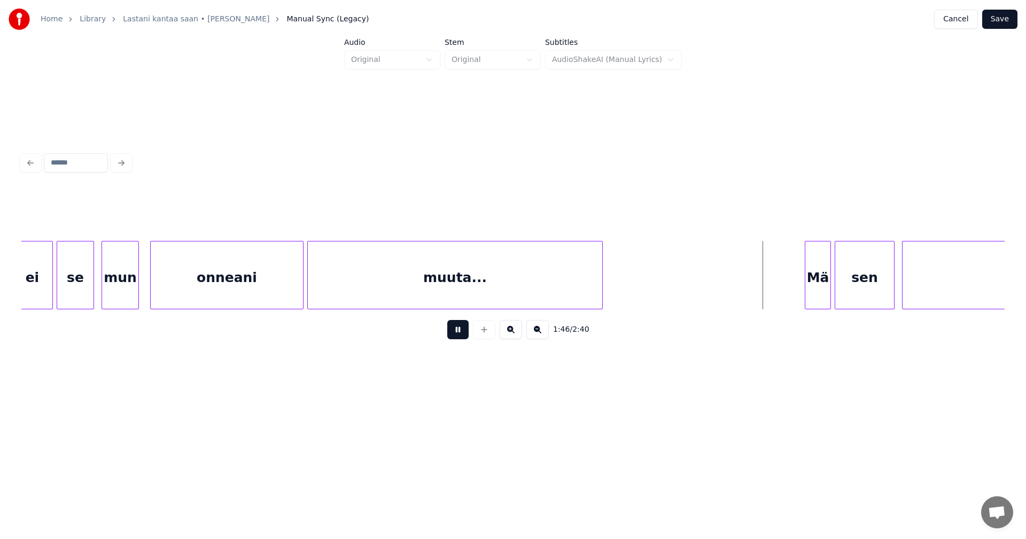
click at [467, 336] on button at bounding box center [457, 329] width 21 height 19
click at [466, 336] on button at bounding box center [457, 329] width 21 height 19
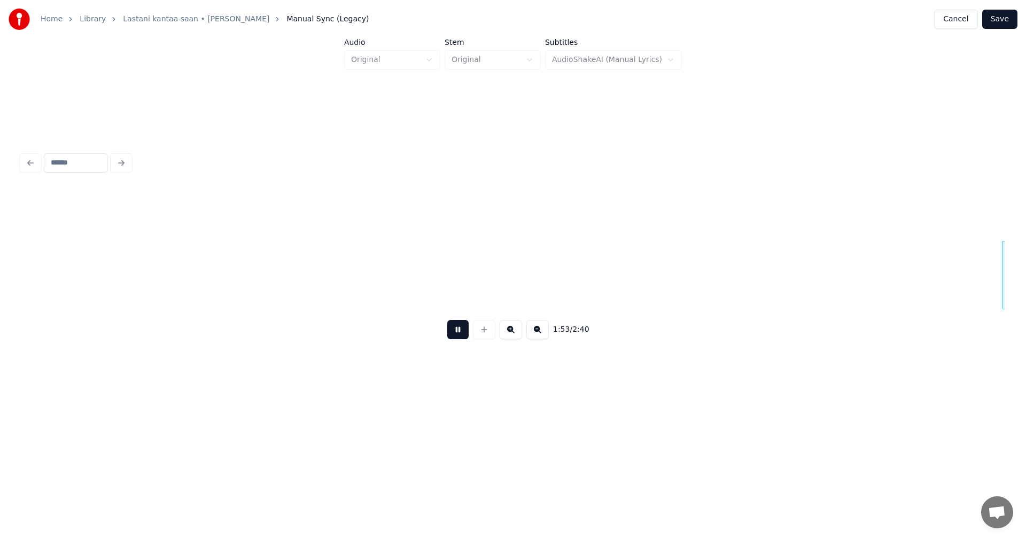
scroll to position [0, 21197]
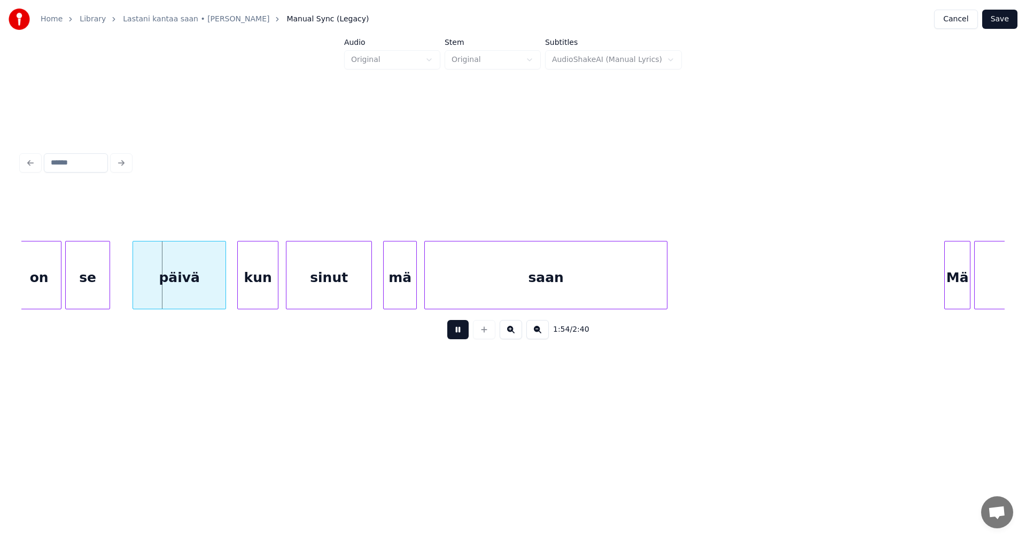
click at [462, 336] on button at bounding box center [457, 329] width 21 height 19
click at [55, 278] on div "on" at bounding box center [39, 278] width 44 height 73
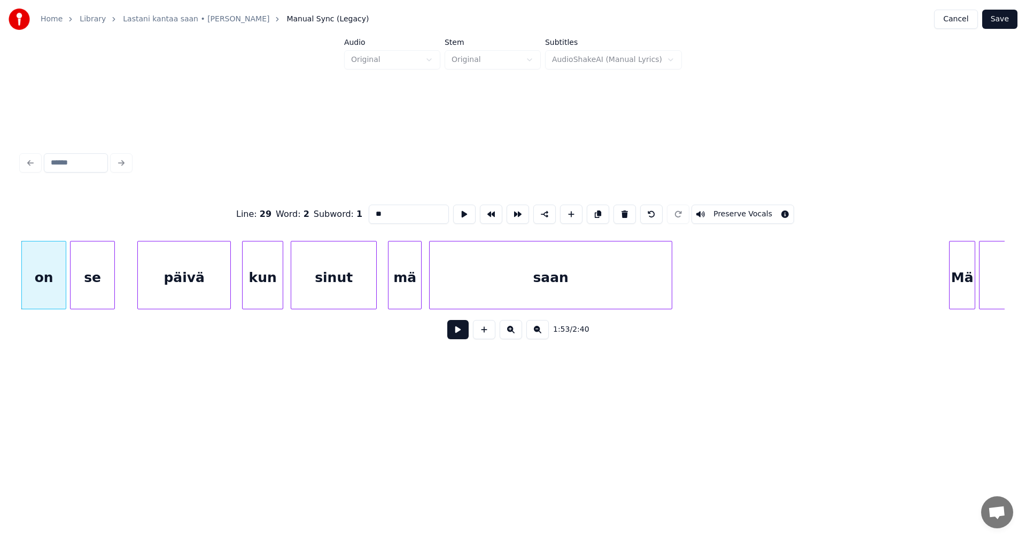
click at [461, 336] on button at bounding box center [457, 329] width 21 height 19
click at [461, 335] on button at bounding box center [457, 329] width 21 height 19
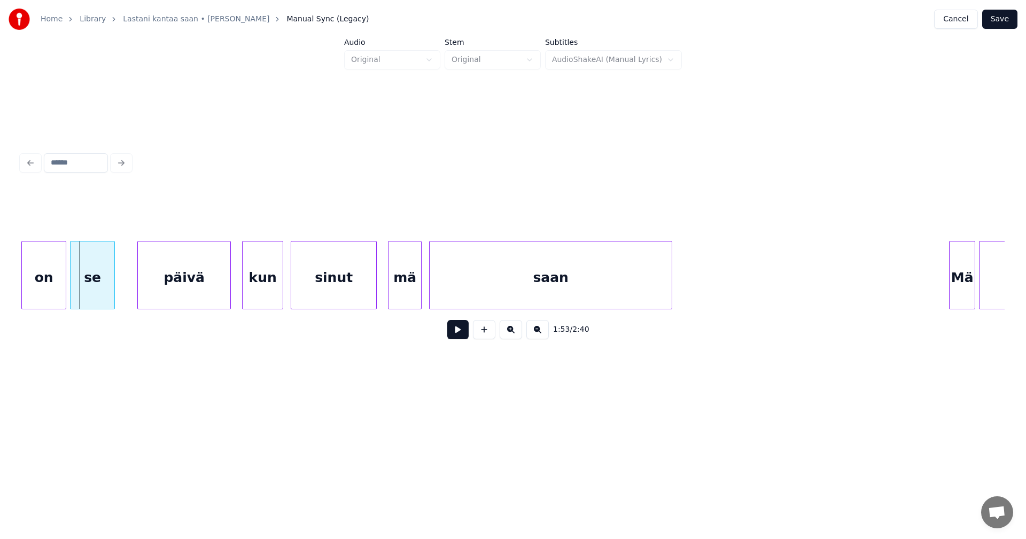
click at [452, 334] on button at bounding box center [457, 329] width 21 height 19
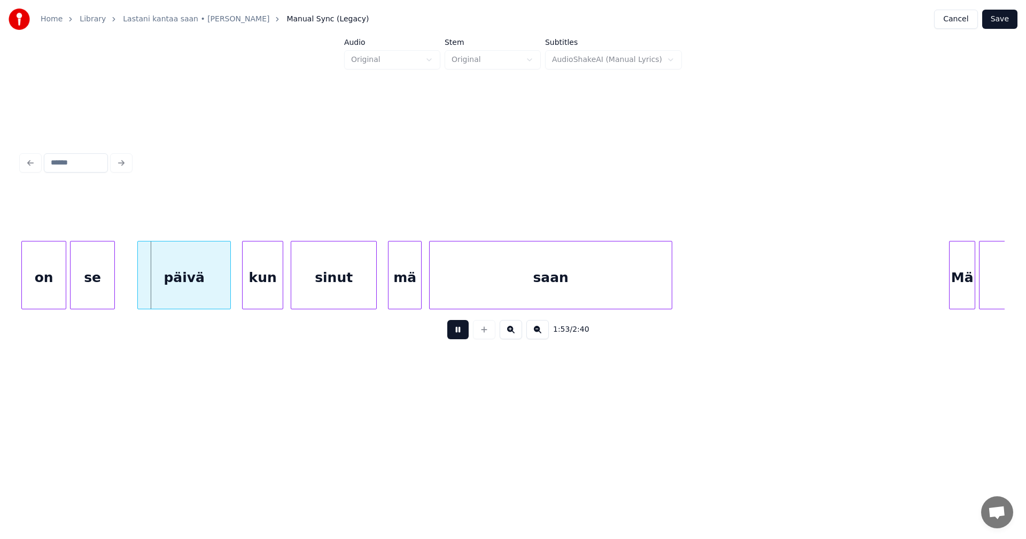
drag, startPoint x: 456, startPoint y: 337, endPoint x: 444, endPoint y: 334, distance: 12.2
click at [453, 335] on button at bounding box center [457, 329] width 21 height 19
click at [201, 289] on div "päivä" at bounding box center [179, 278] width 92 height 73
click at [459, 336] on button at bounding box center [457, 329] width 21 height 19
drag, startPoint x: 455, startPoint y: 333, endPoint x: 553, endPoint y: 345, distance: 98.5
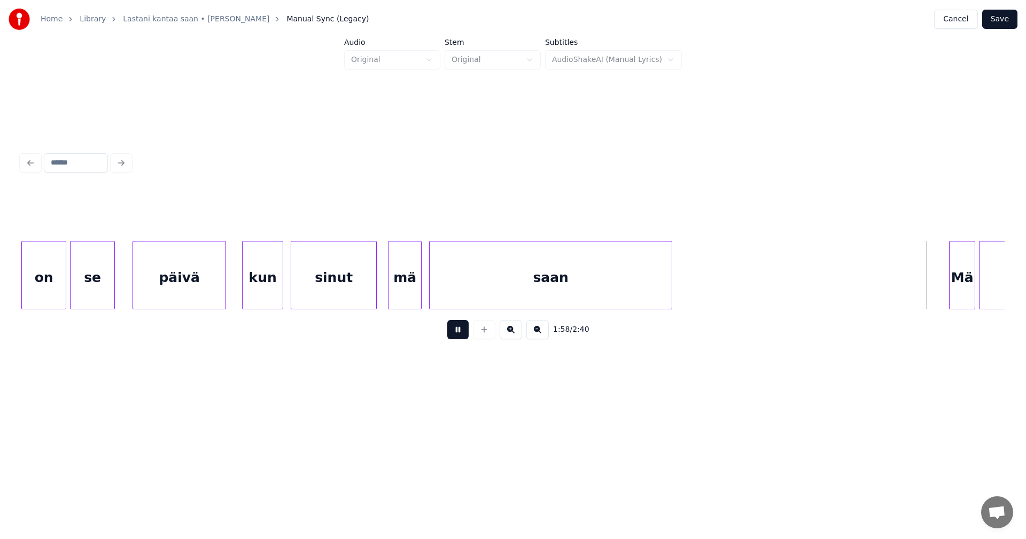
click at [456, 333] on button at bounding box center [457, 329] width 21 height 19
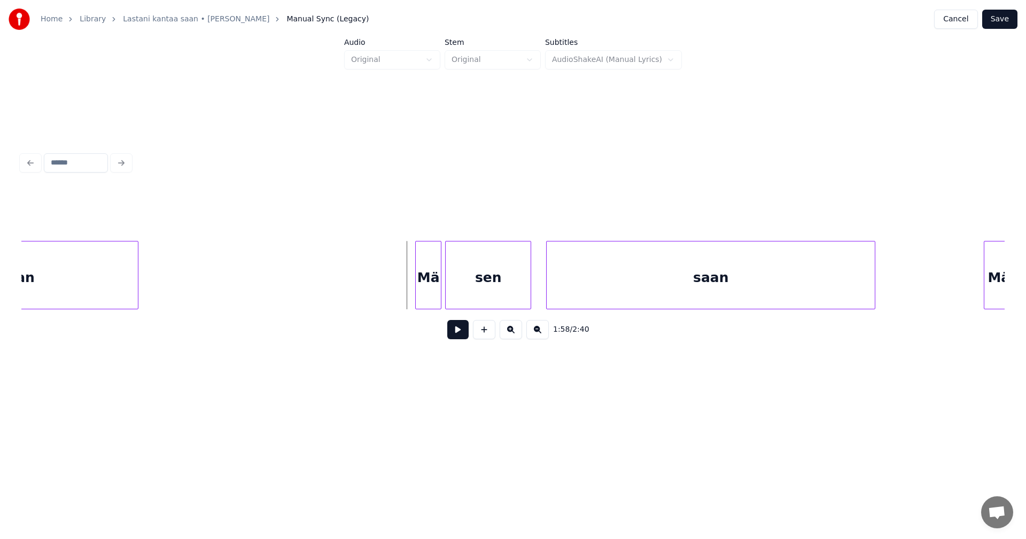
scroll to position [0, 21727]
click at [401, 282] on div at bounding box center [399, 275] width 3 height 67
click at [433, 283] on div at bounding box center [433, 275] width 3 height 67
click at [450, 283] on div at bounding box center [449, 275] width 3 height 67
click at [436, 285] on div at bounding box center [436, 275] width 3 height 67
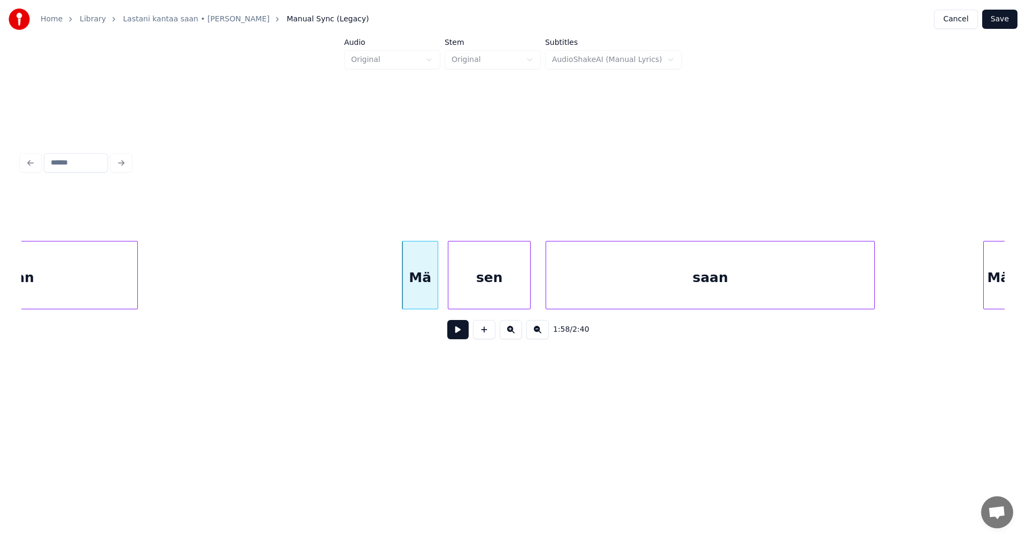
click at [446, 331] on div "1:58 / 2:40" at bounding box center [513, 330] width 966 height 24
click at [450, 333] on button at bounding box center [457, 329] width 21 height 19
drag, startPoint x: 451, startPoint y: 332, endPoint x: 470, endPoint y: 331, distance: 19.2
click at [451, 331] on button at bounding box center [457, 329] width 21 height 19
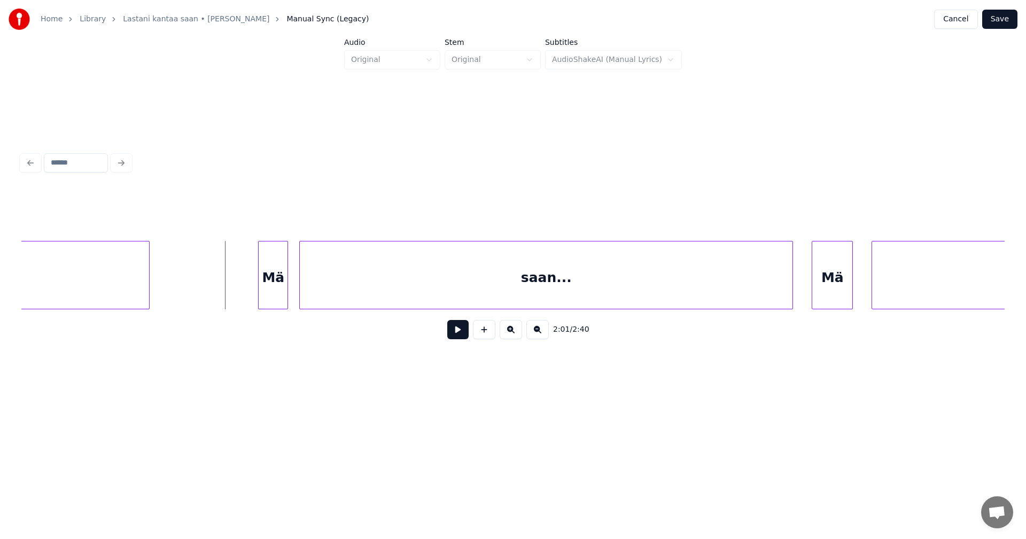
scroll to position [0, 22454]
click at [267, 280] on div "Mä" at bounding box center [265, 278] width 29 height 73
click at [224, 279] on div at bounding box center [223, 275] width 3 height 67
click at [460, 335] on button at bounding box center [457, 329] width 21 height 19
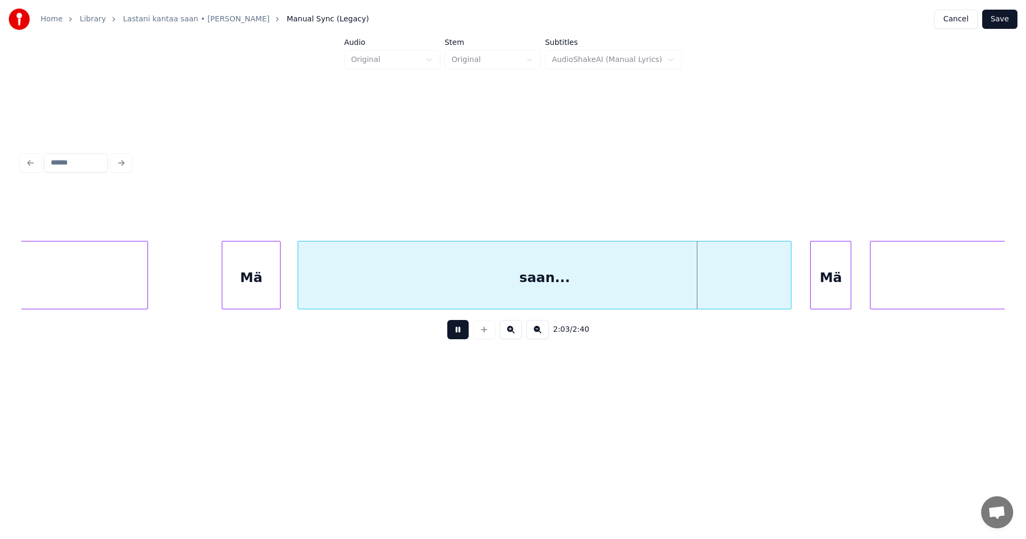
drag, startPoint x: 456, startPoint y: 334, endPoint x: 465, endPoint y: 331, distance: 9.0
click at [465, 331] on button at bounding box center [457, 329] width 21 height 19
click at [688, 289] on div "saan..." at bounding box center [544, 278] width 493 height 73
click at [837, 282] on div "Mä" at bounding box center [831, 278] width 40 height 73
type input "**"
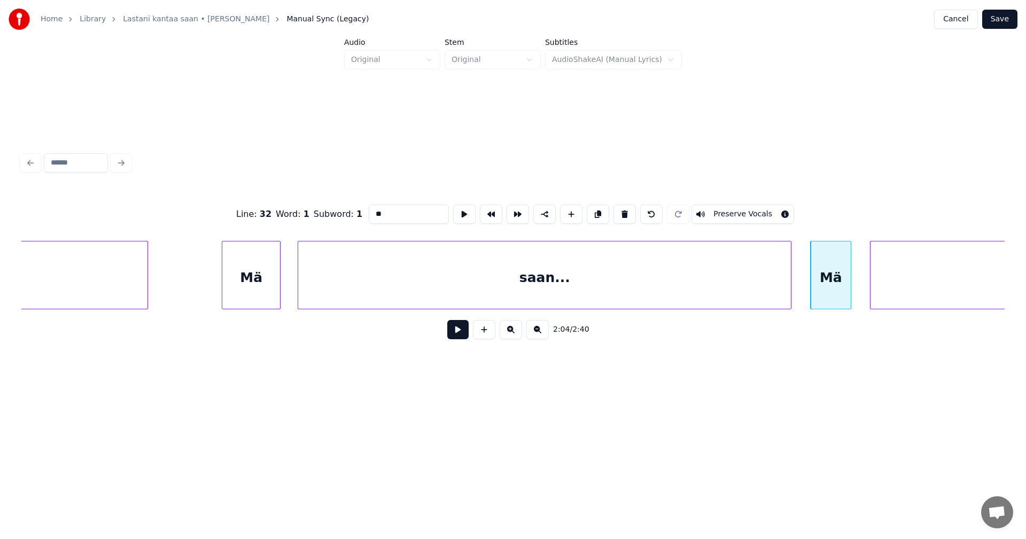
click at [458, 337] on button at bounding box center [457, 329] width 21 height 19
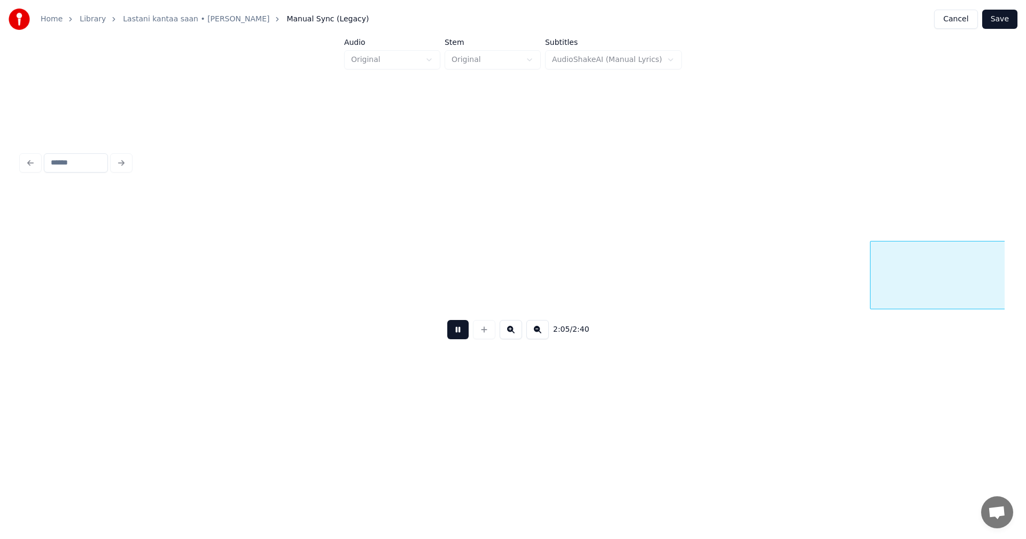
scroll to position [0, 23439]
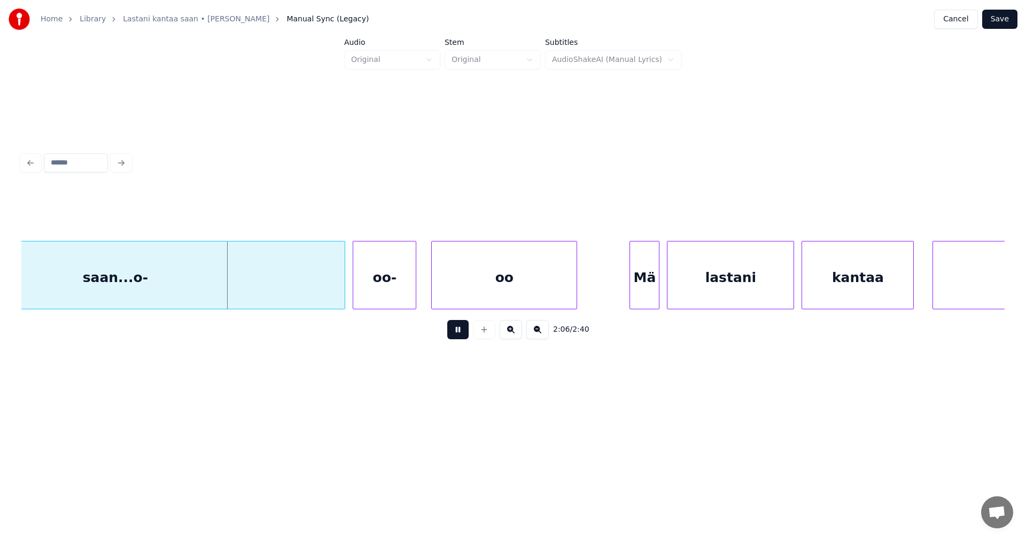
drag, startPoint x: 459, startPoint y: 335, endPoint x: 438, endPoint y: 331, distance: 20.7
click at [456, 334] on button at bounding box center [457, 329] width 21 height 19
click at [251, 275] on div "saan...o-" at bounding box center [115, 278] width 459 height 73
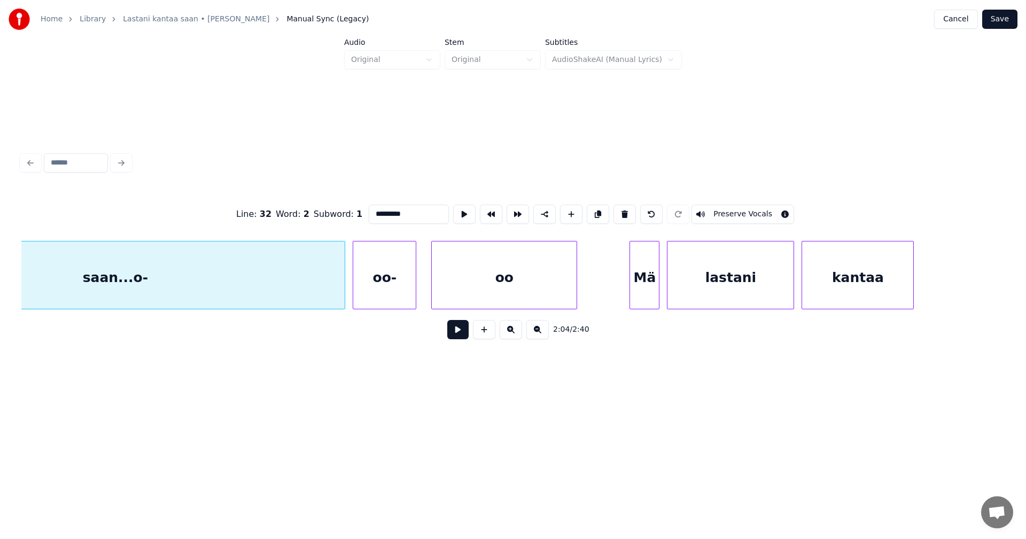
scroll to position [0, 23303]
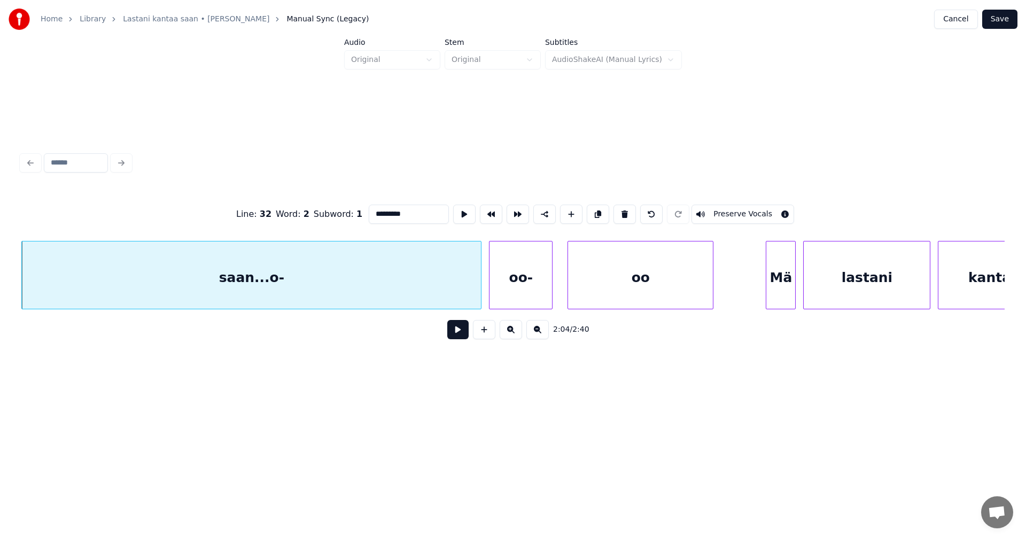
click at [401, 212] on input "*********" at bounding box center [409, 214] width 80 height 19
click at [508, 291] on div "oo-" at bounding box center [521, 278] width 63 height 73
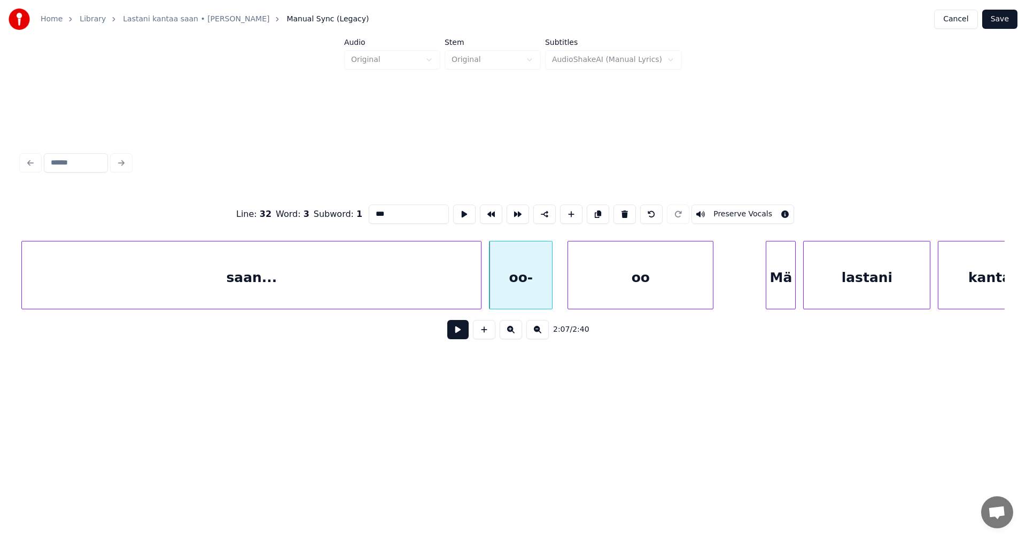
type input "***"
click at [461, 335] on button at bounding box center [457, 329] width 21 height 19
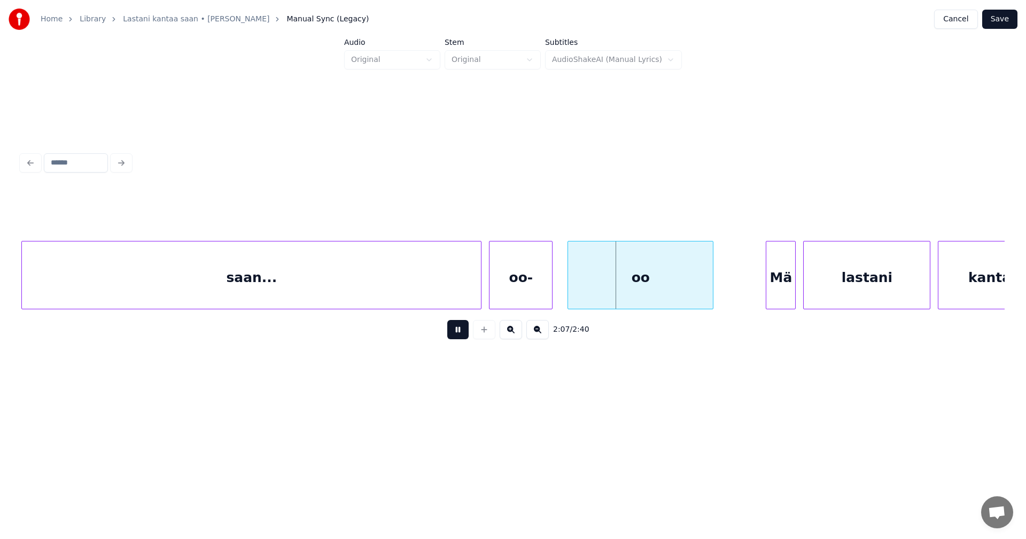
drag, startPoint x: 461, startPoint y: 334, endPoint x: 529, endPoint y: 315, distance: 70.6
click at [462, 334] on button at bounding box center [457, 329] width 21 height 19
click at [623, 291] on div at bounding box center [622, 275] width 3 height 67
click at [603, 297] on div at bounding box center [604, 275] width 3 height 67
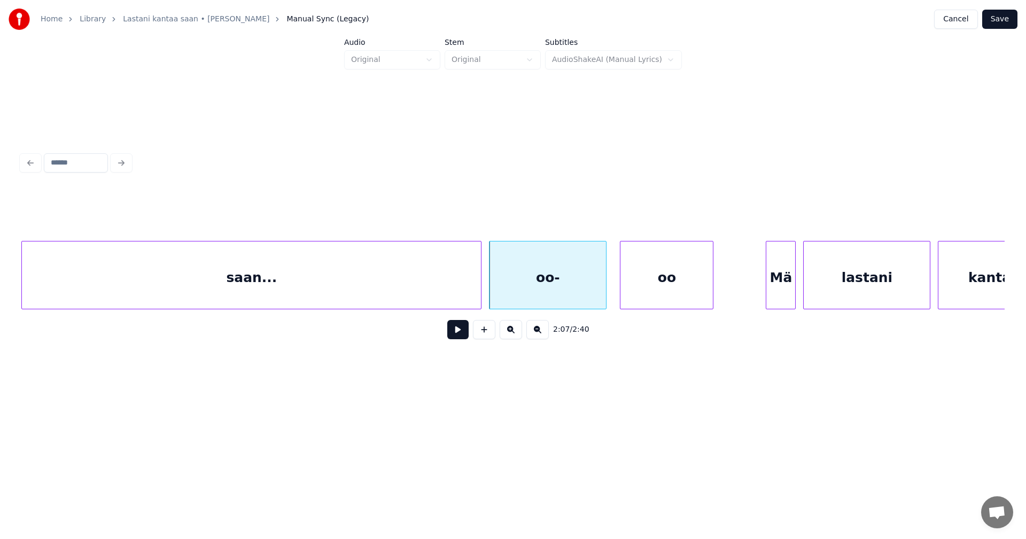
click at [531, 292] on div "oo-" at bounding box center [548, 278] width 117 height 73
click at [372, 210] on input "***" at bounding box center [409, 214] width 80 height 19
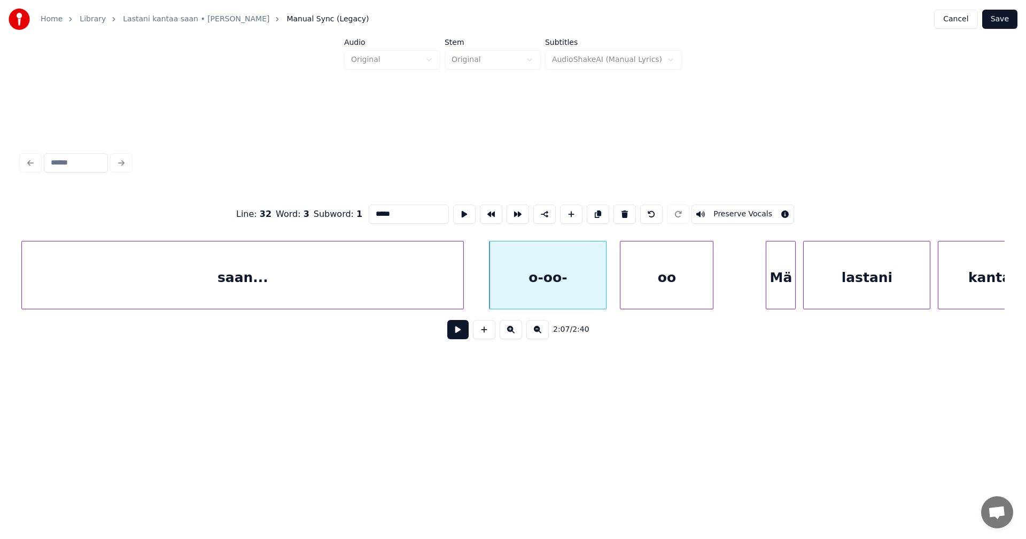
click at [462, 288] on div at bounding box center [461, 275] width 3 height 67
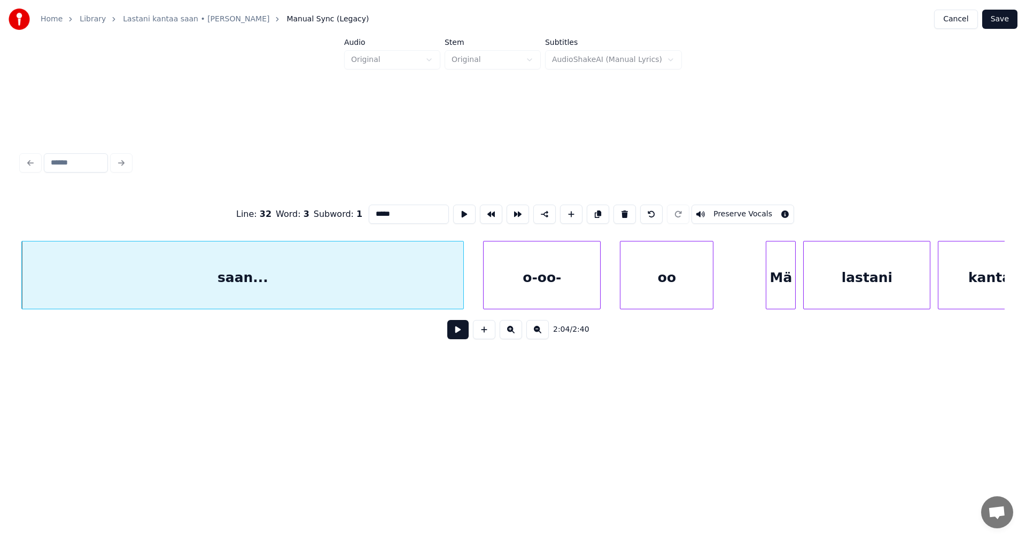
click at [492, 290] on div "o-oo-" at bounding box center [542, 278] width 117 height 73
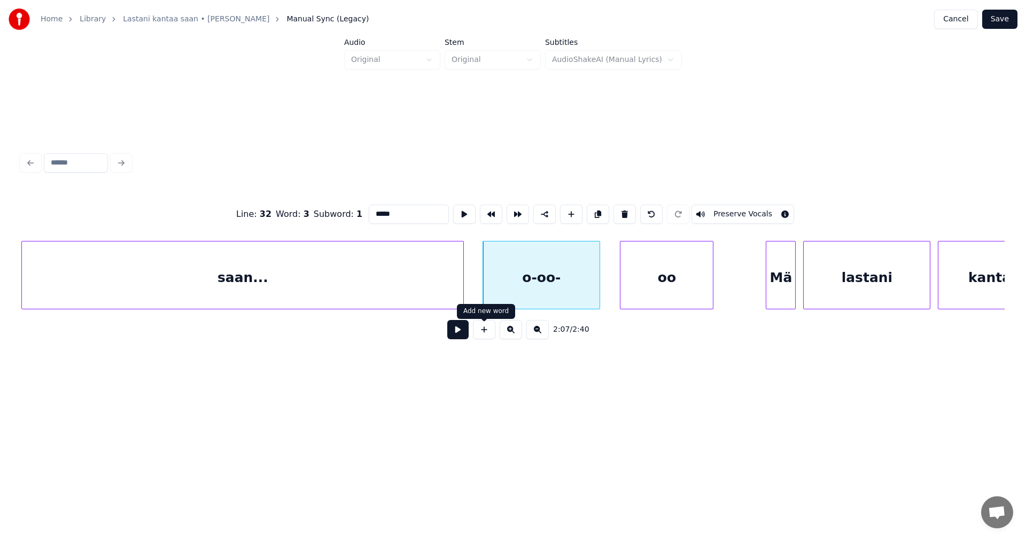
type input "*****"
click at [462, 335] on button at bounding box center [457, 329] width 21 height 19
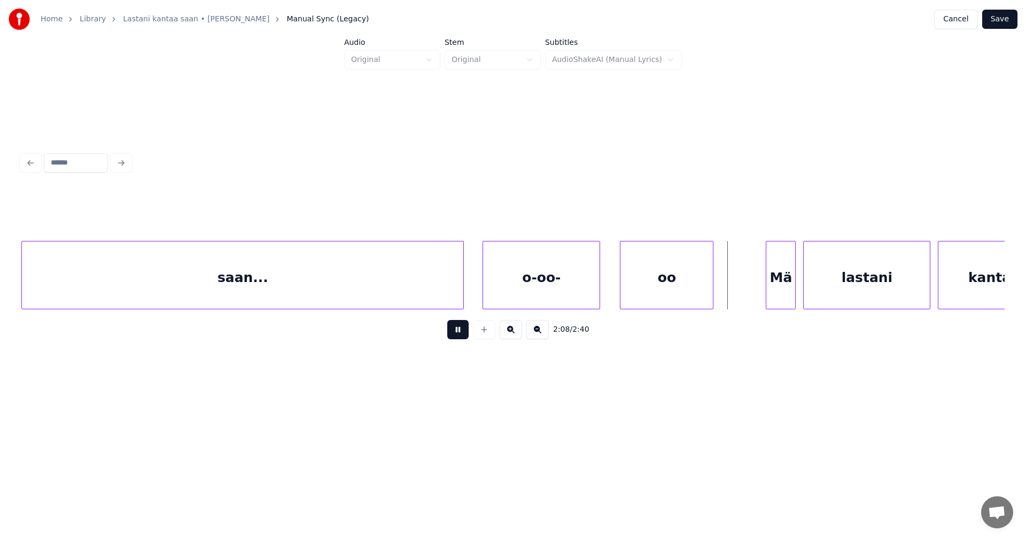
drag, startPoint x: 465, startPoint y: 334, endPoint x: 491, endPoint y: 334, distance: 25.7
click at [491, 334] on div "2:08 / 2:40" at bounding box center [513, 330] width 966 height 24
click at [460, 334] on button at bounding box center [457, 329] width 21 height 19
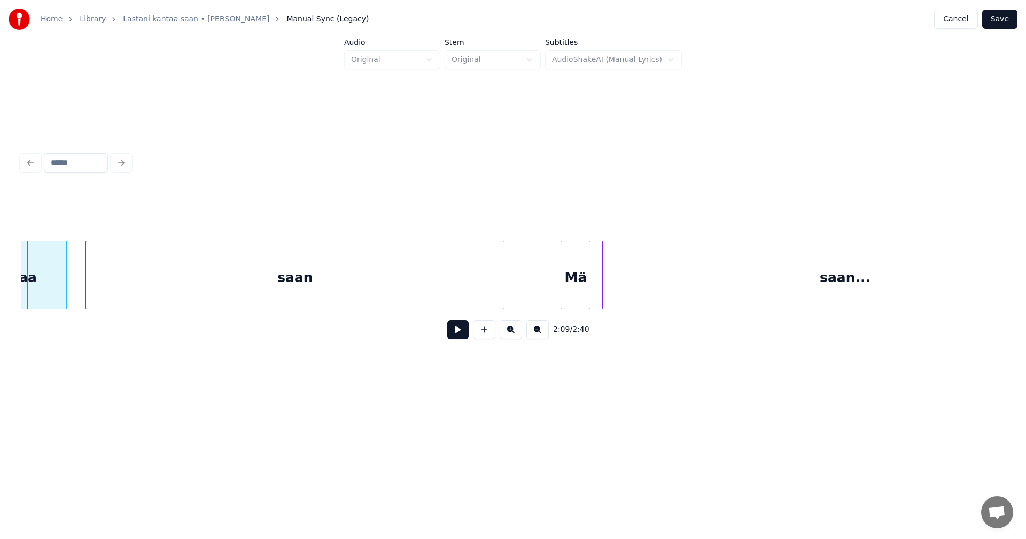
scroll to position [0, 23426]
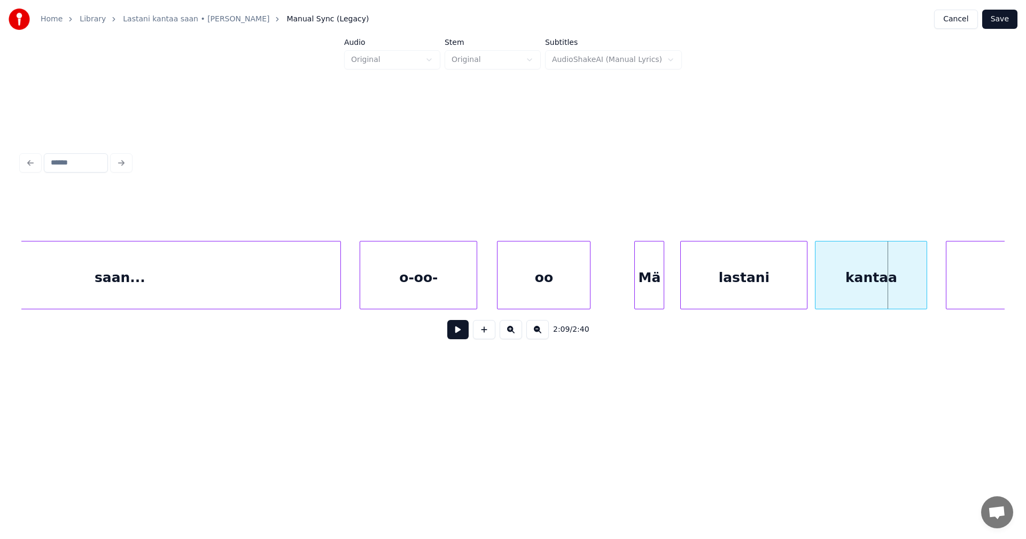
click at [646, 293] on div "Mä" at bounding box center [649, 278] width 29 height 73
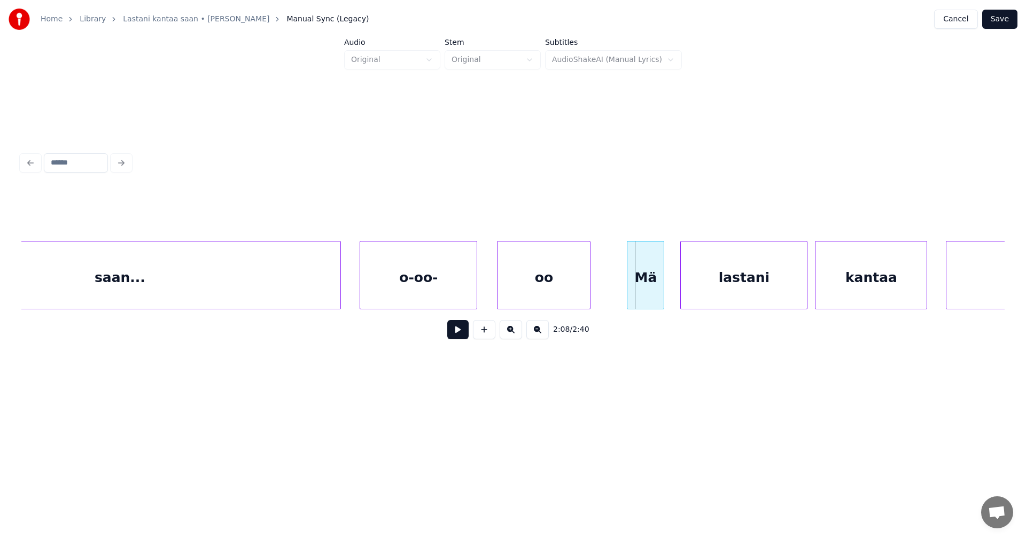
click at [629, 290] on div at bounding box center [628, 275] width 3 height 67
click at [802, 296] on div at bounding box center [801, 275] width 3 height 67
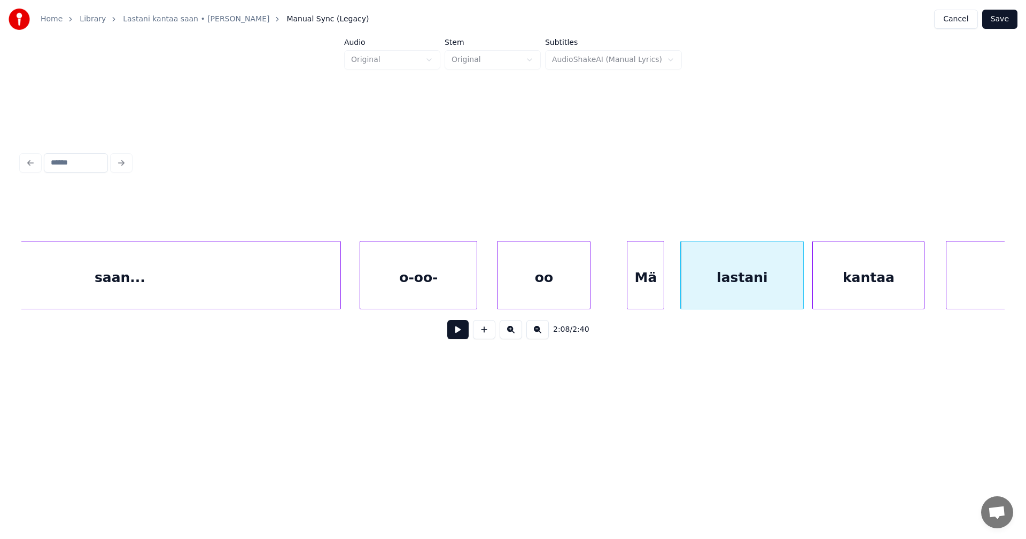
click at [830, 291] on div "kantaa" at bounding box center [868, 278] width 111 height 73
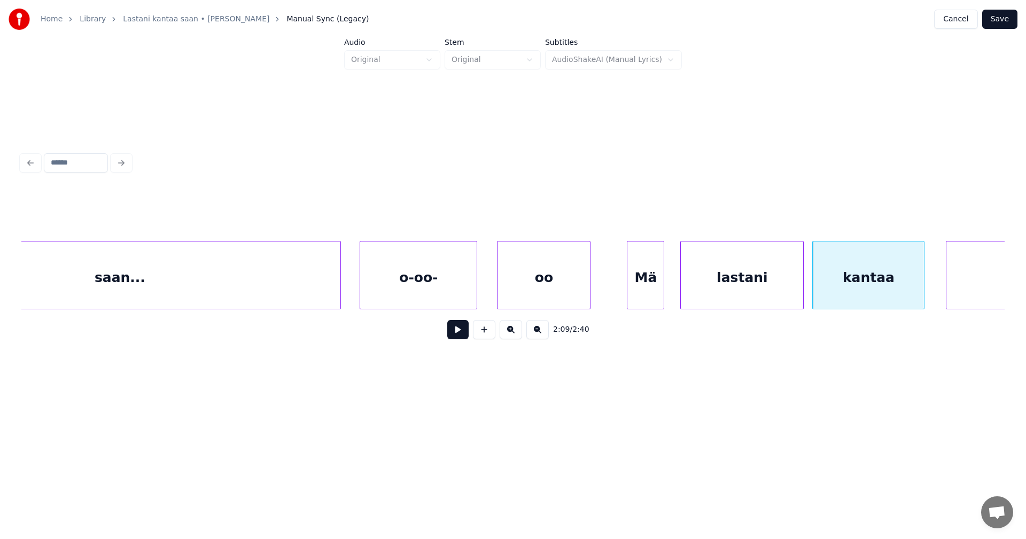
click at [456, 331] on button at bounding box center [457, 329] width 21 height 19
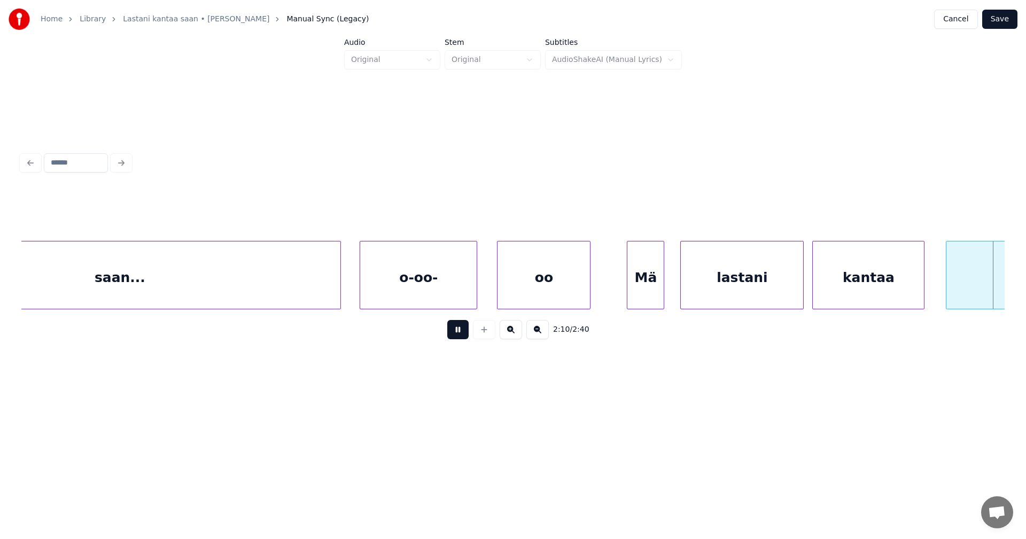
scroll to position [0, 24412]
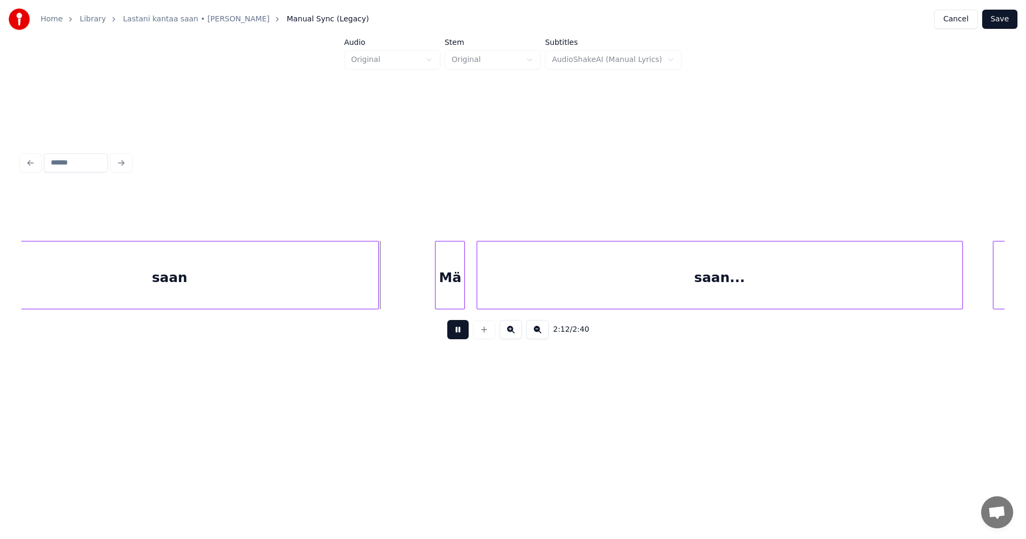
click at [459, 328] on button at bounding box center [457, 329] width 21 height 19
click at [413, 285] on div at bounding box center [414, 275] width 3 height 67
click at [458, 334] on button at bounding box center [457, 329] width 21 height 19
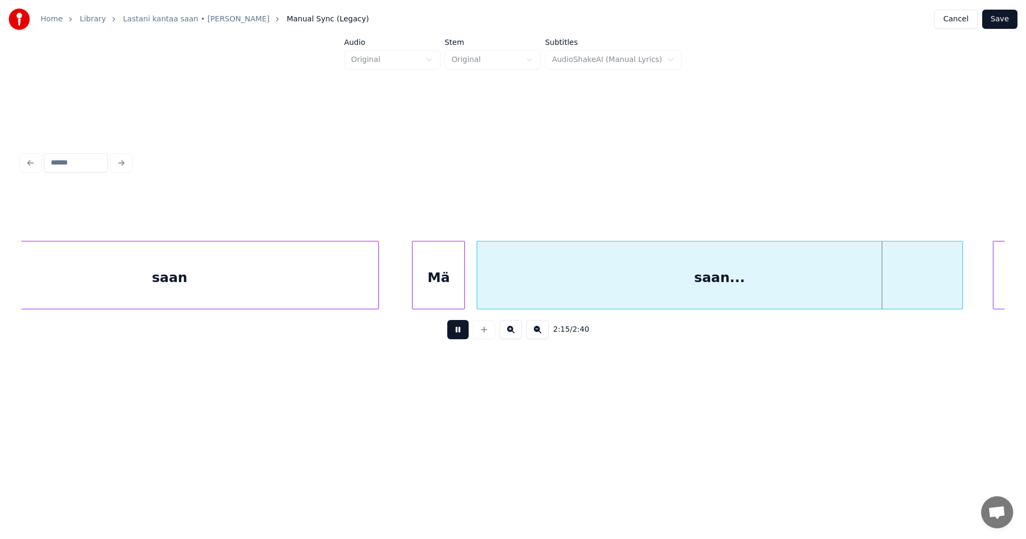
click at [460, 333] on button at bounding box center [457, 329] width 21 height 19
click at [901, 295] on div at bounding box center [898, 275] width 3 height 67
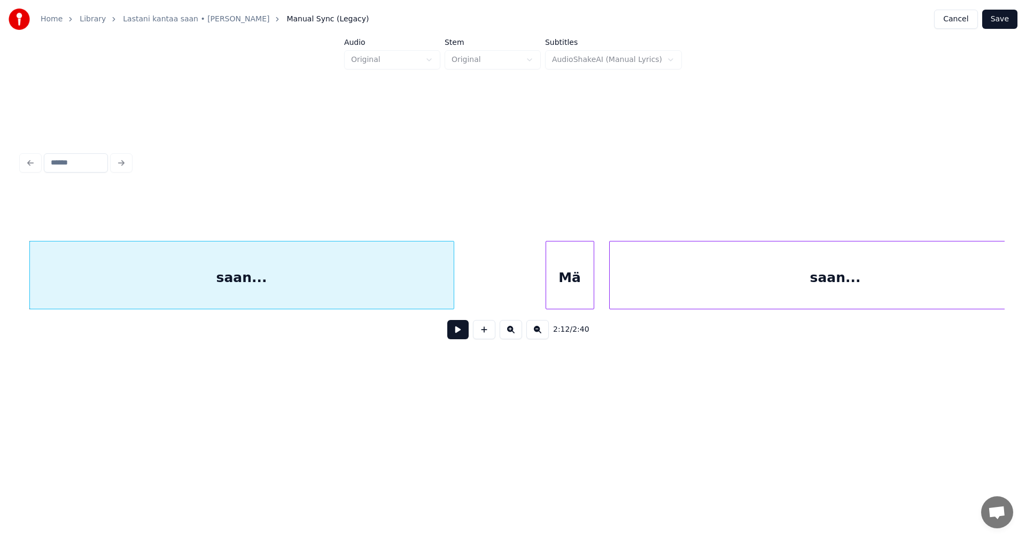
scroll to position [0, 24861]
click at [563, 286] on div "Mä" at bounding box center [554, 278] width 48 height 73
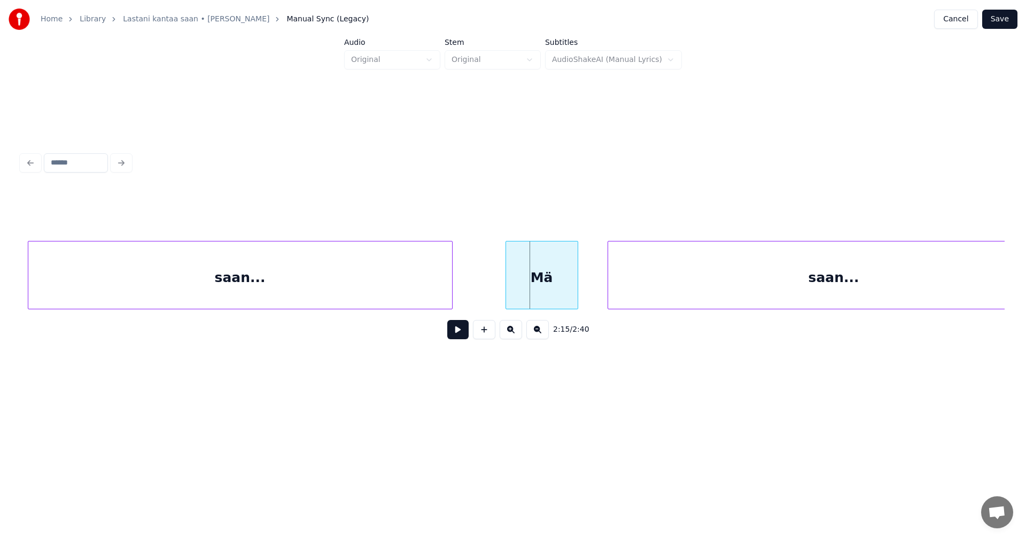
click at [506, 287] on div at bounding box center [507, 275] width 3 height 67
click at [461, 334] on button at bounding box center [457, 329] width 21 height 19
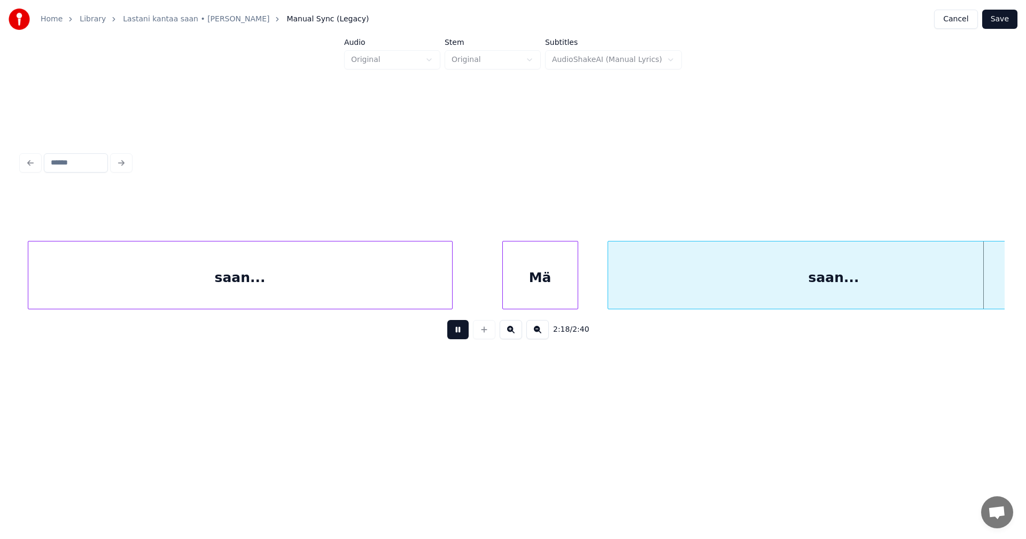
scroll to position [0, 25847]
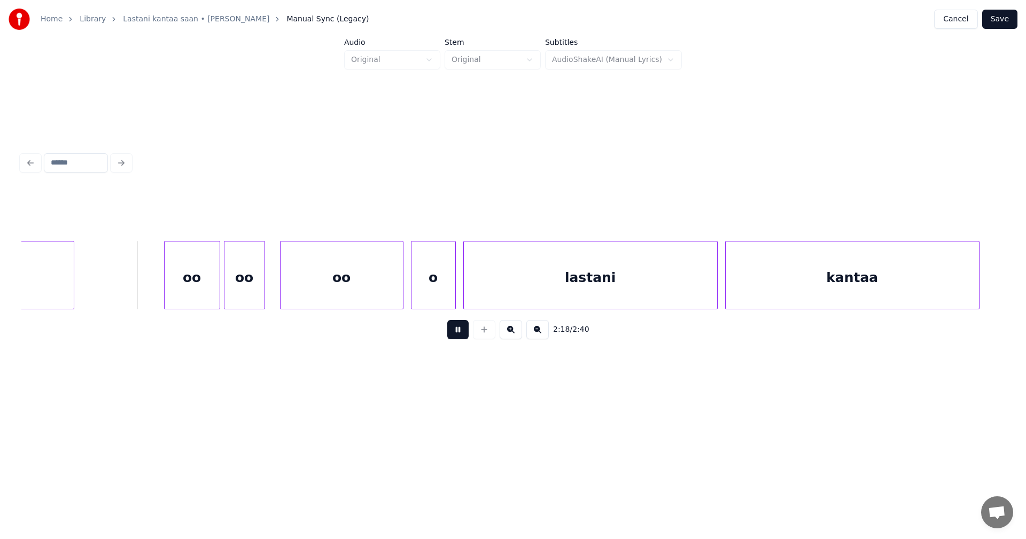
click at [462, 335] on button at bounding box center [457, 329] width 21 height 19
click at [176, 284] on div "oo" at bounding box center [185, 278] width 55 height 73
click at [456, 338] on button at bounding box center [457, 329] width 21 height 19
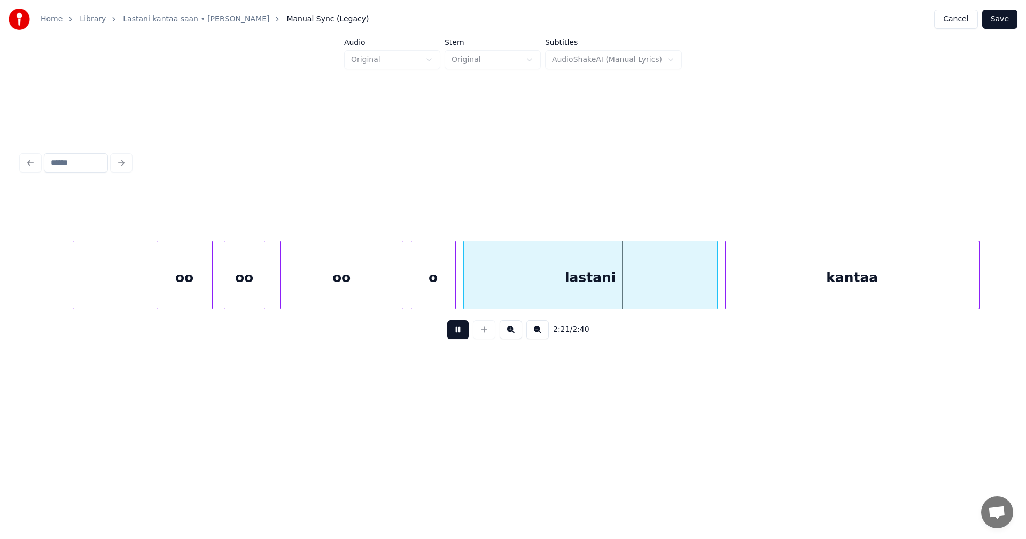
drag, startPoint x: 455, startPoint y: 338, endPoint x: 410, endPoint y: 315, distance: 50.4
click at [453, 336] on button at bounding box center [457, 329] width 21 height 19
click at [378, 293] on div "oo" at bounding box center [342, 278] width 122 height 73
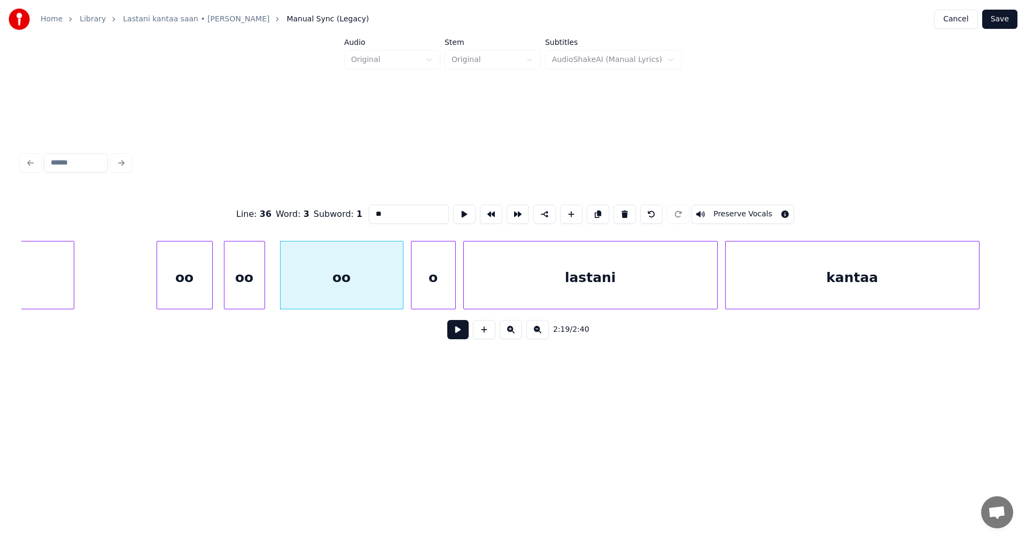
click at [458, 334] on button at bounding box center [457, 329] width 21 height 19
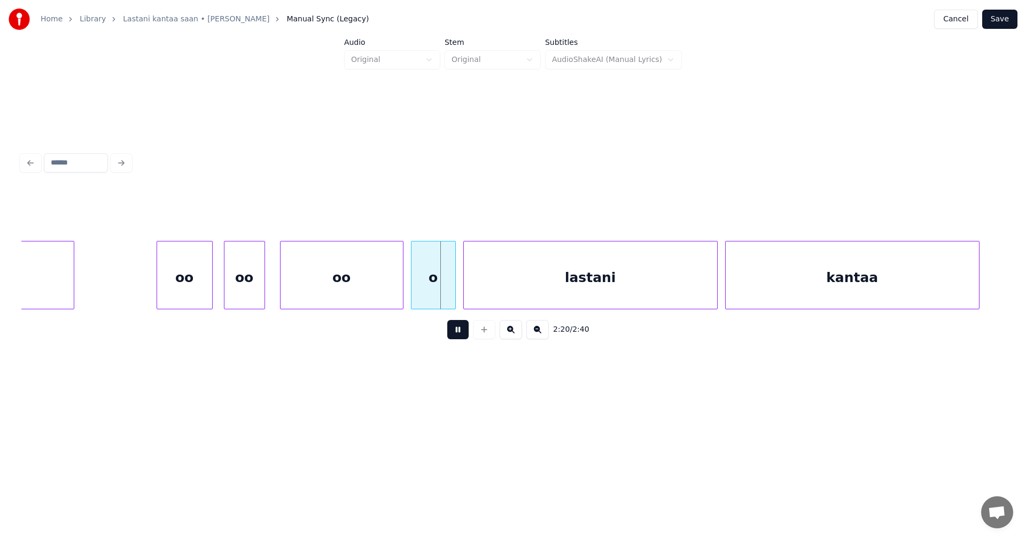
click at [456, 331] on button at bounding box center [457, 329] width 21 height 19
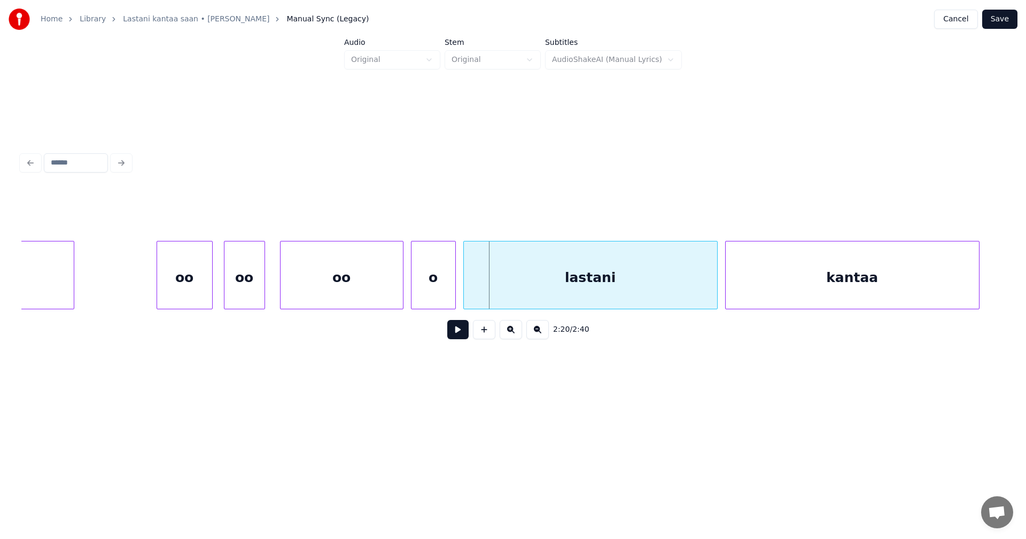
click at [172, 281] on div "oo" at bounding box center [184, 278] width 55 height 73
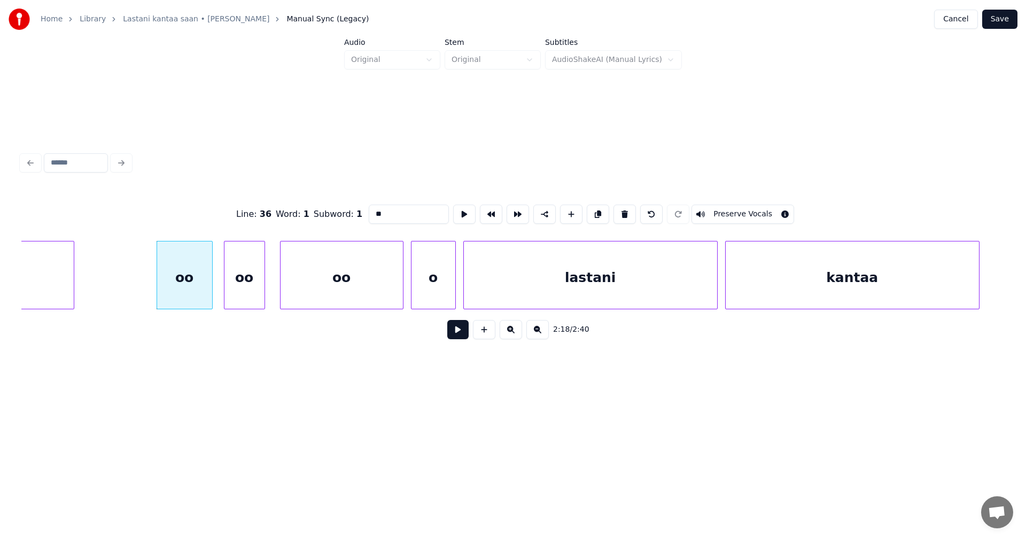
click at [459, 333] on button at bounding box center [457, 329] width 21 height 19
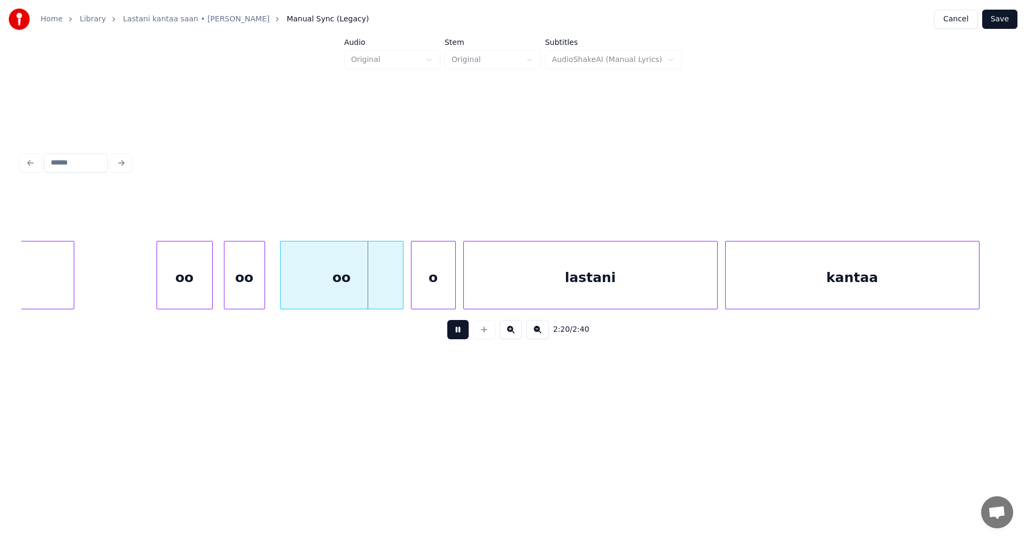
click at [457, 332] on button at bounding box center [457, 329] width 21 height 19
click at [369, 281] on div at bounding box center [370, 275] width 3 height 67
click at [386, 284] on div at bounding box center [386, 275] width 3 height 67
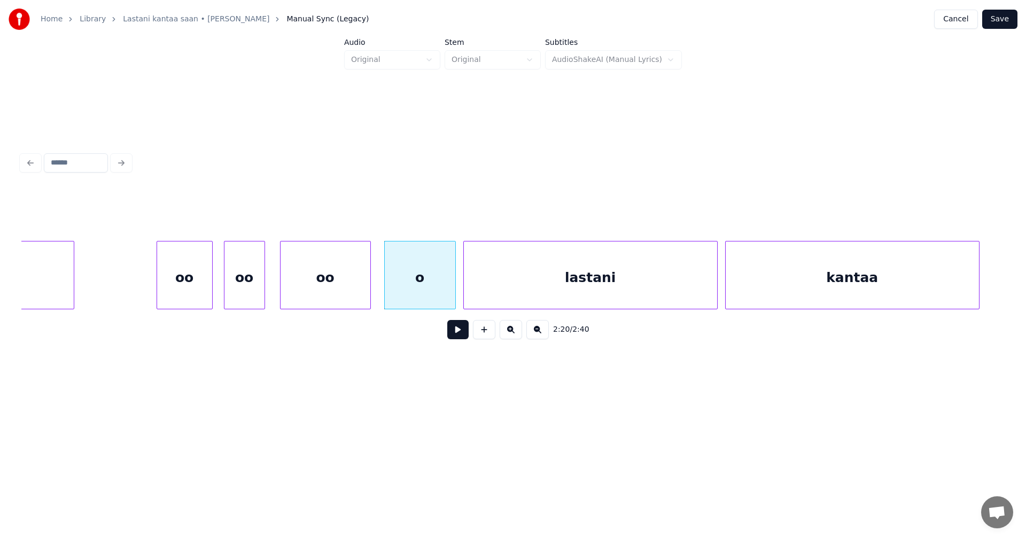
click at [401, 279] on div "o" at bounding box center [420, 278] width 71 height 73
click at [379, 212] on input "*" at bounding box center [409, 214] width 80 height 19
click at [201, 290] on div "oo" at bounding box center [184, 278] width 55 height 73
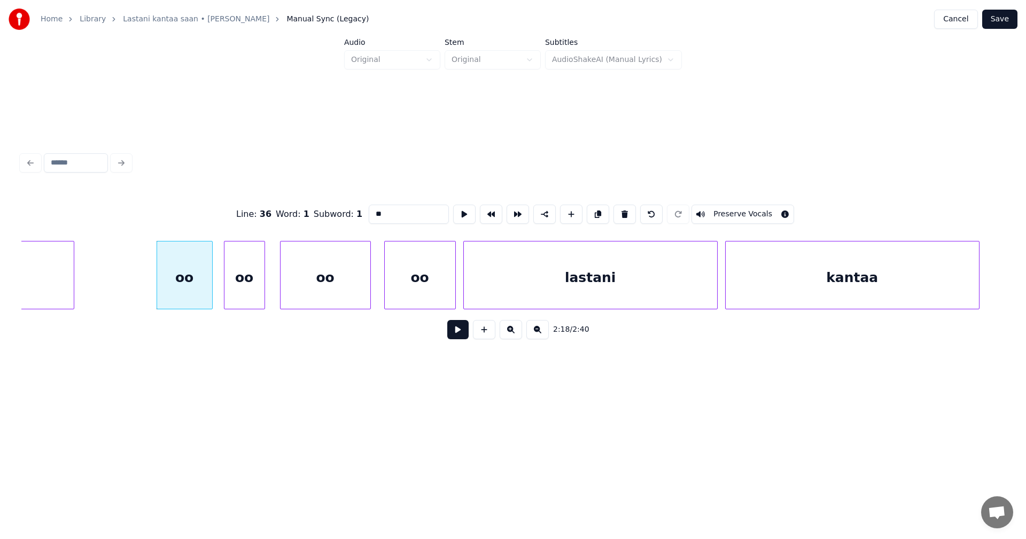
type input "**"
click at [451, 335] on button at bounding box center [457, 329] width 21 height 19
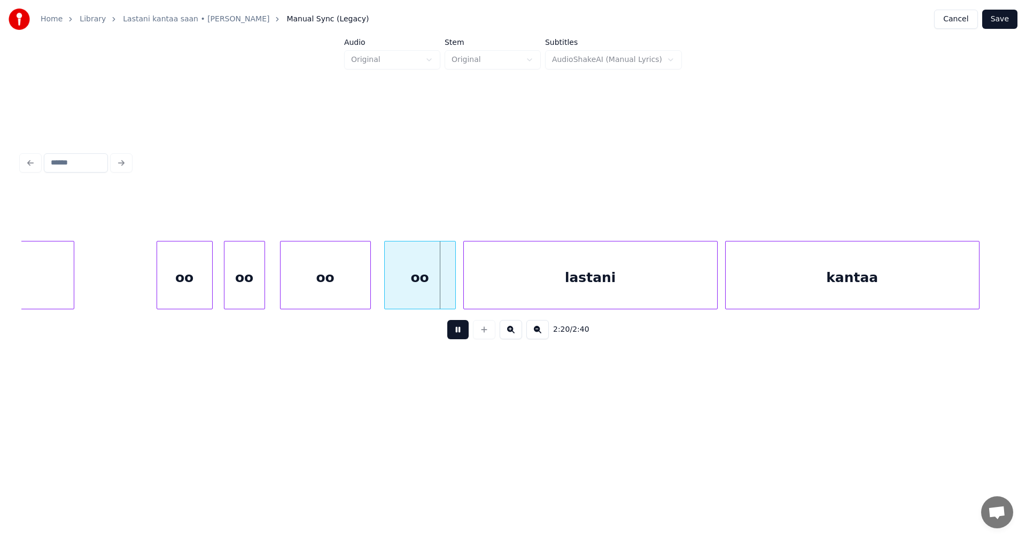
drag, startPoint x: 452, startPoint y: 334, endPoint x: 404, endPoint y: 299, distance: 59.5
click at [430, 318] on div "2:20 / 2:40" at bounding box center [512, 329] width 983 height 41
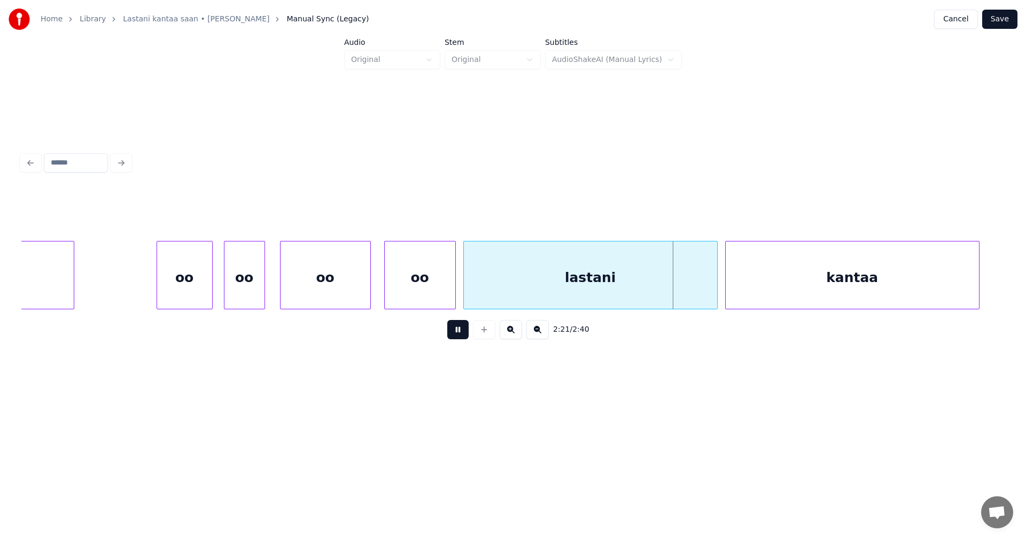
click at [456, 330] on button at bounding box center [457, 329] width 21 height 19
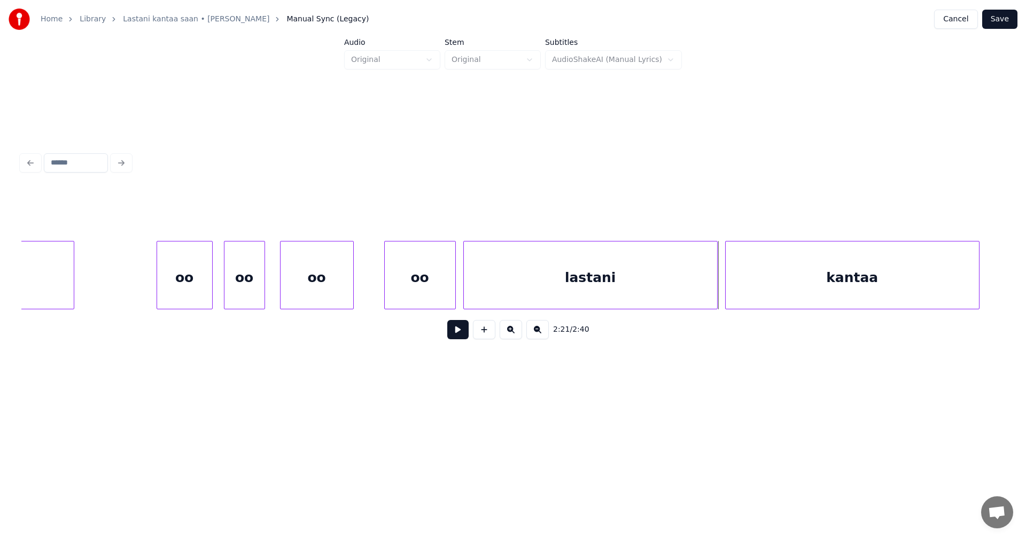
click at [350, 283] on div at bounding box center [351, 275] width 3 height 67
click at [363, 281] on div at bounding box center [364, 275] width 3 height 67
click at [370, 280] on div at bounding box center [368, 275] width 3 height 67
click at [173, 285] on div "oo" at bounding box center [184, 278] width 55 height 73
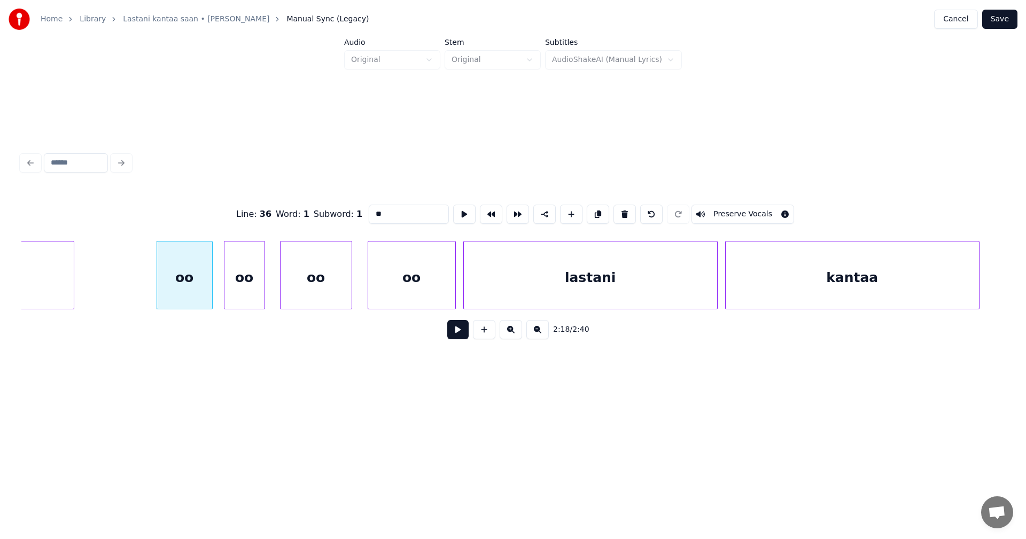
click at [462, 336] on button at bounding box center [457, 329] width 21 height 19
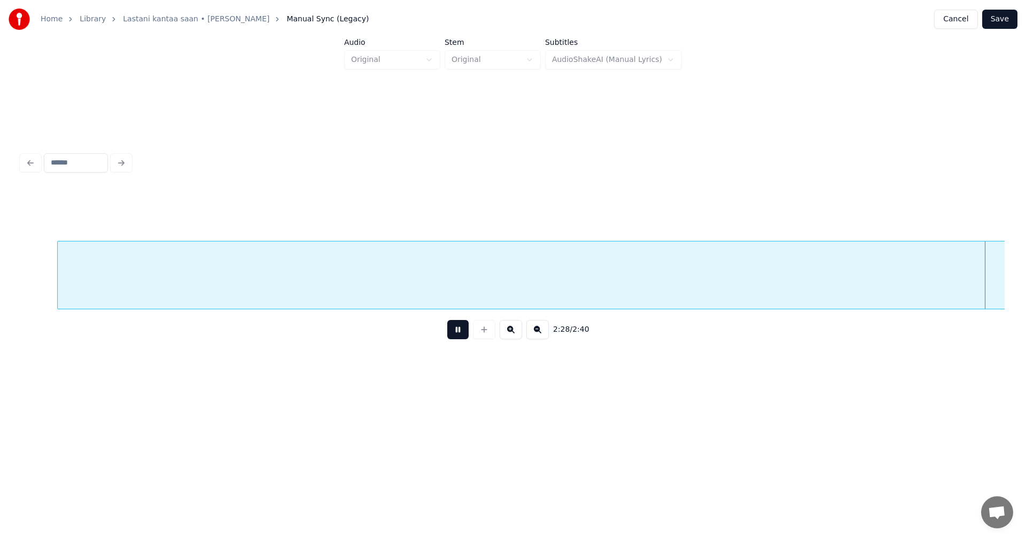
scroll to position [0, 27818]
click at [462, 334] on button at bounding box center [457, 329] width 21 height 19
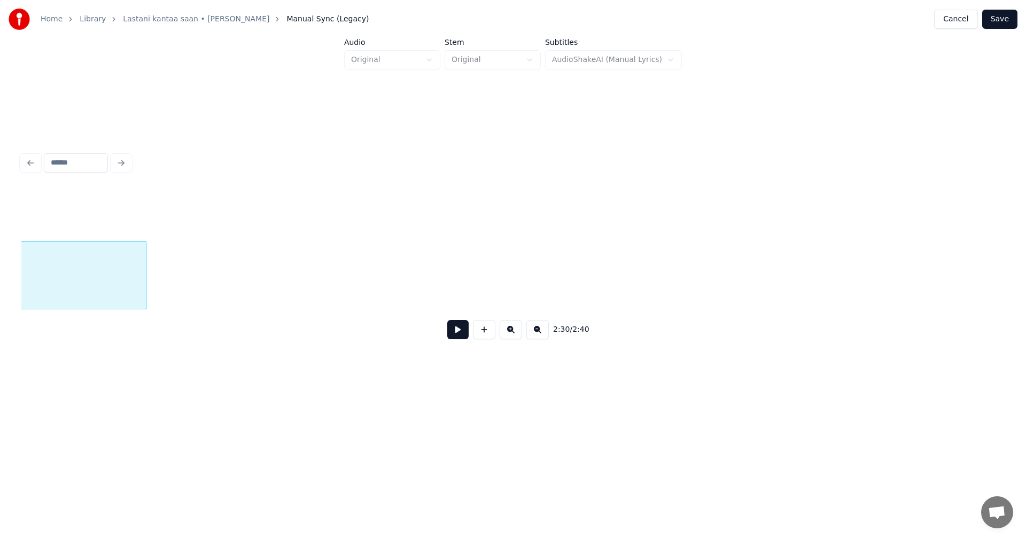
click at [143, 284] on div at bounding box center [144, 275] width 3 height 67
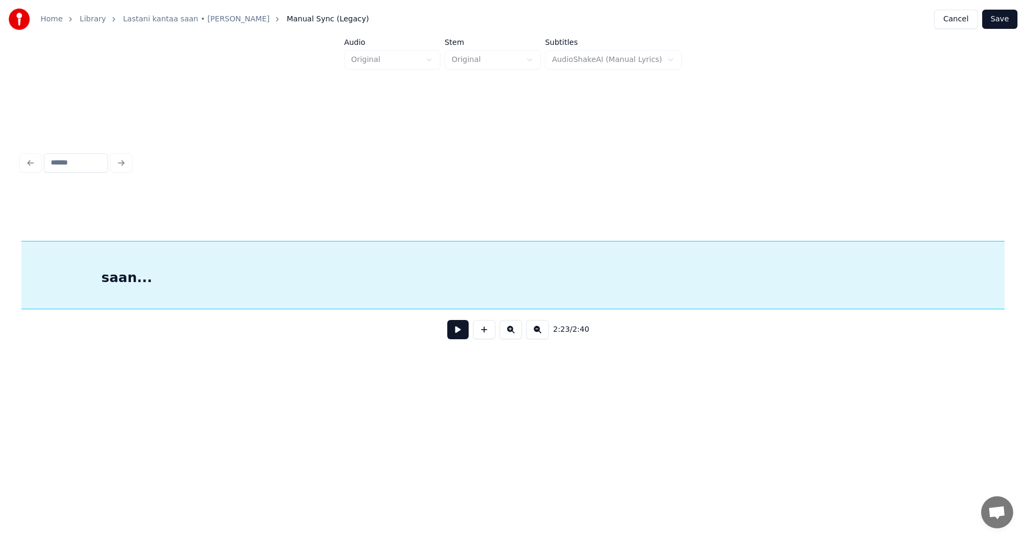
scroll to position [0, 28590]
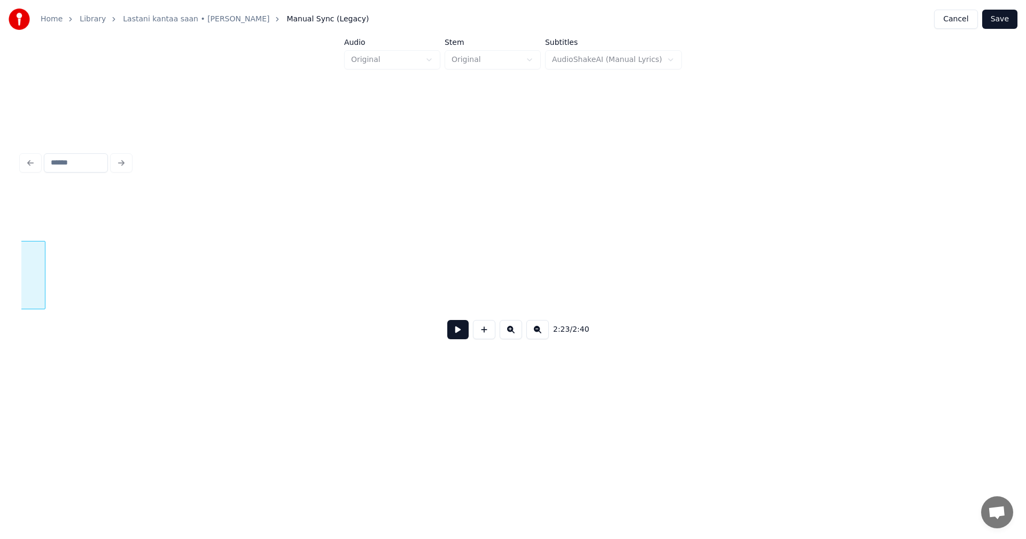
click at [43, 283] on div at bounding box center [43, 275] width 3 height 67
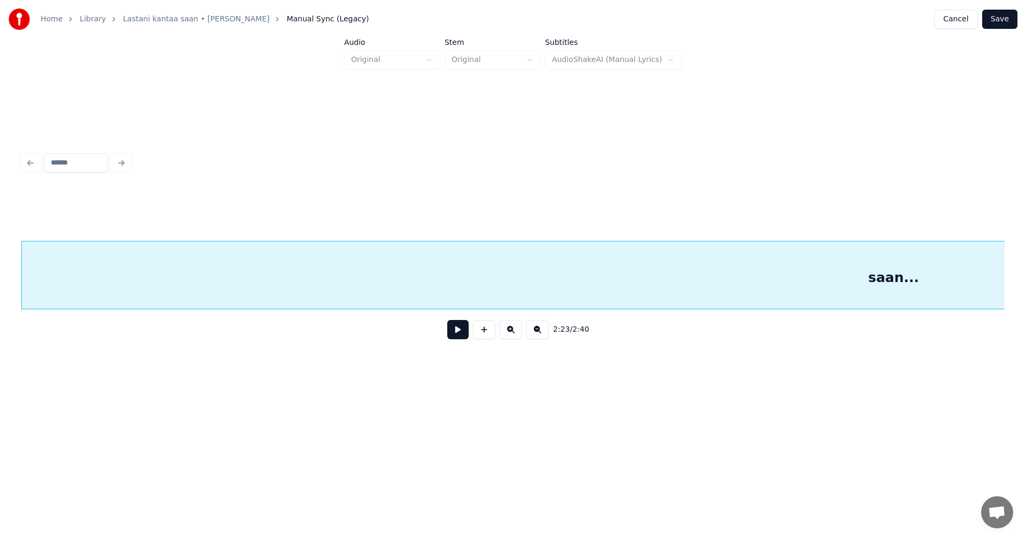
click at [970, 314] on div "2:23 / 2:40" at bounding box center [512, 269] width 983 height 162
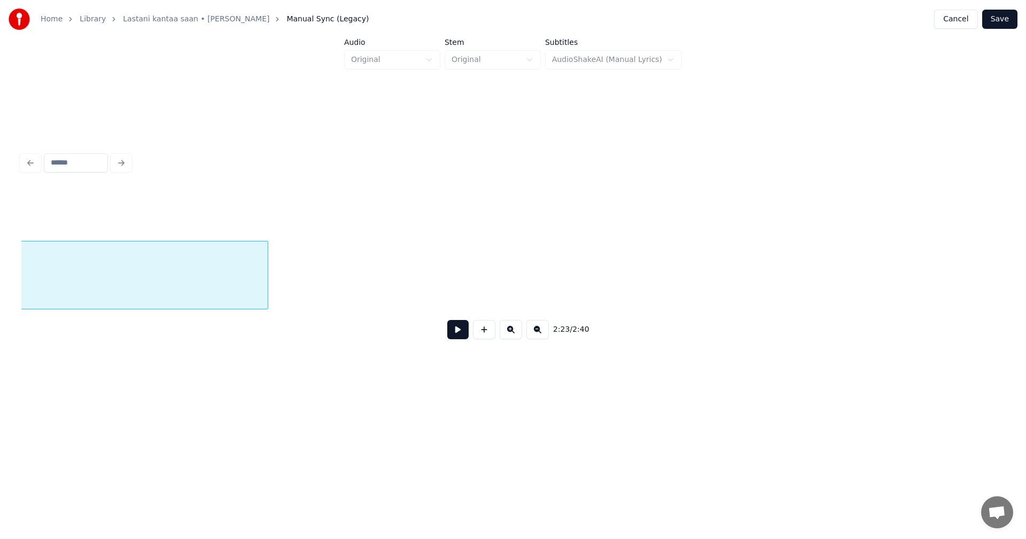
click at [267, 277] on div at bounding box center [266, 275] width 3 height 67
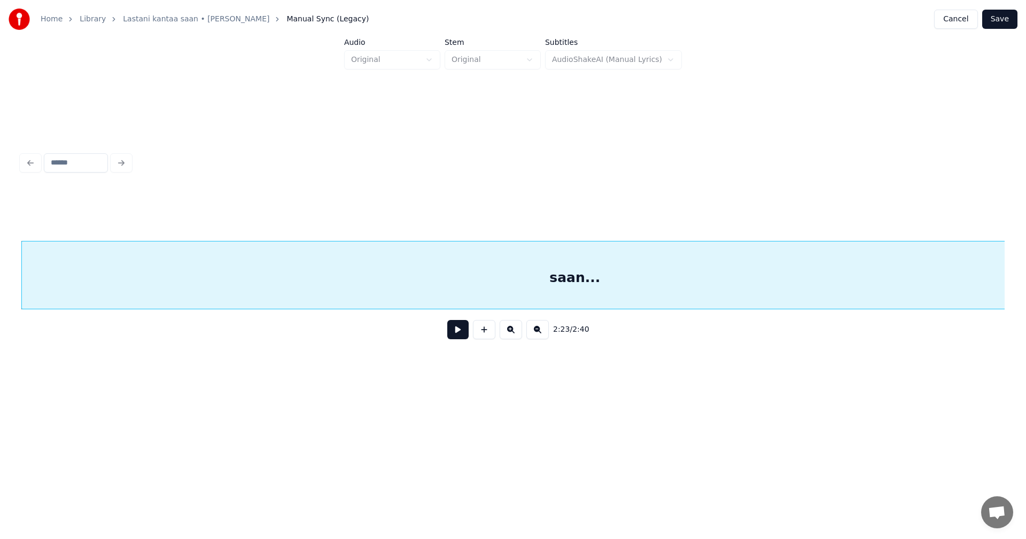
click at [99, 293] on div "saan..." at bounding box center [575, 278] width 1106 height 73
click at [461, 331] on button at bounding box center [457, 329] width 21 height 19
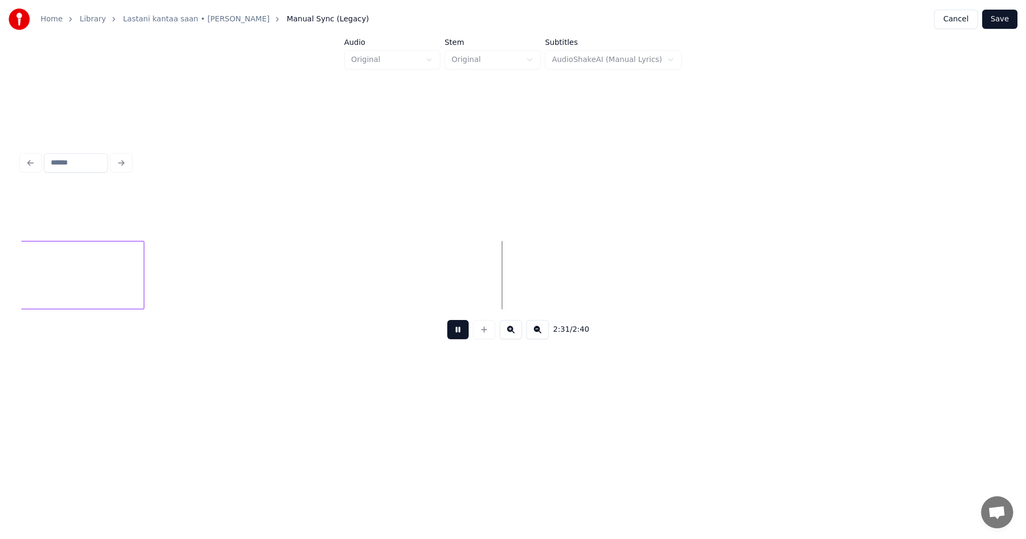
click at [462, 327] on button at bounding box center [457, 329] width 21 height 19
click at [998, 20] on button "Save" at bounding box center [999, 19] width 35 height 19
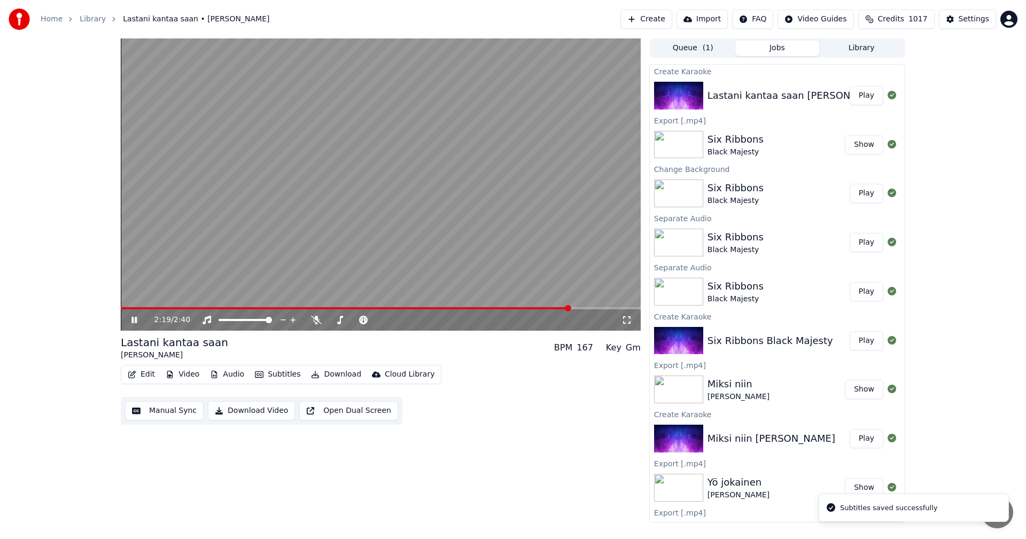
click at [570, 308] on span at bounding box center [381, 308] width 520 height 2
click at [317, 322] on icon at bounding box center [316, 320] width 11 height 9
click at [135, 308] on span at bounding box center [370, 308] width 499 height 2
click at [136, 317] on icon at bounding box center [133, 320] width 5 height 6
click at [188, 375] on button "Video" at bounding box center [182, 374] width 42 height 15
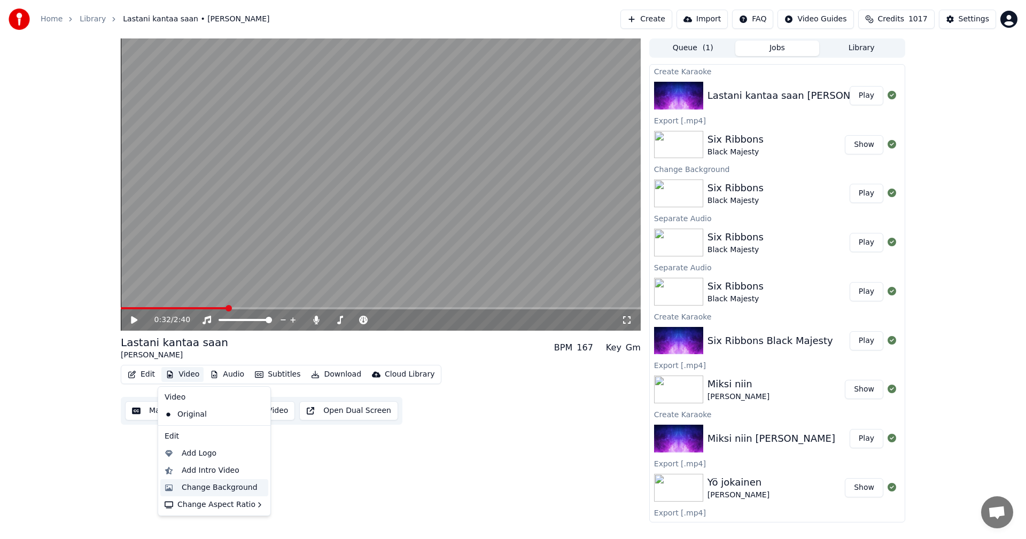
click at [219, 489] on div "Change Background" at bounding box center [220, 488] width 76 height 11
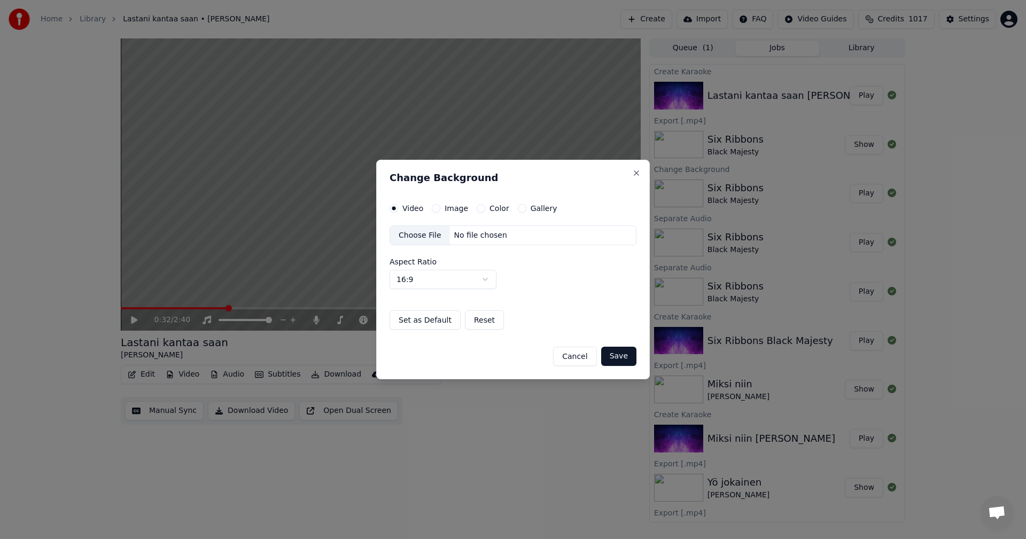
click at [436, 210] on button "Image" at bounding box center [436, 208] width 9 height 9
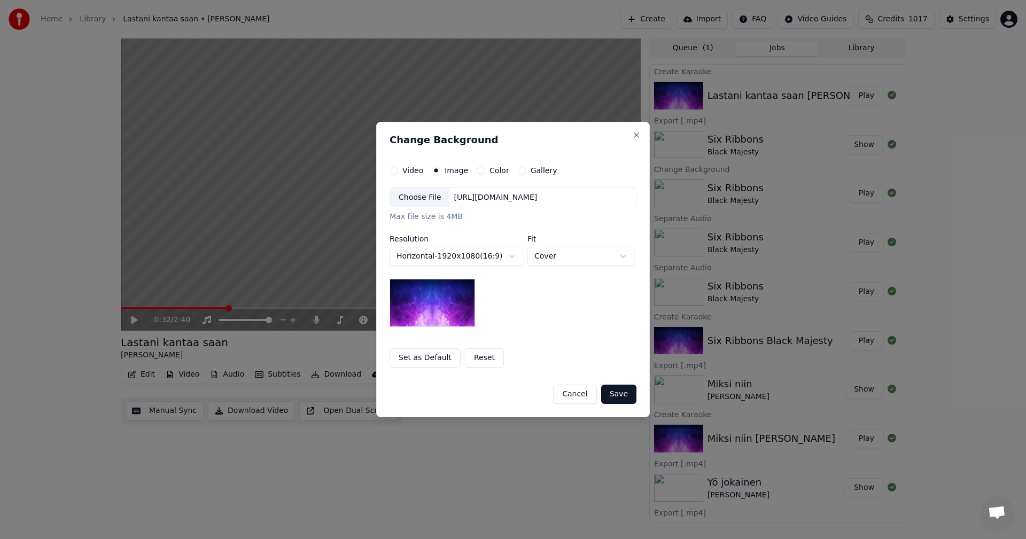
click at [422, 201] on div "Choose File" at bounding box center [420, 197] width 60 height 19
click at [624, 398] on button "Save" at bounding box center [618, 394] width 35 height 19
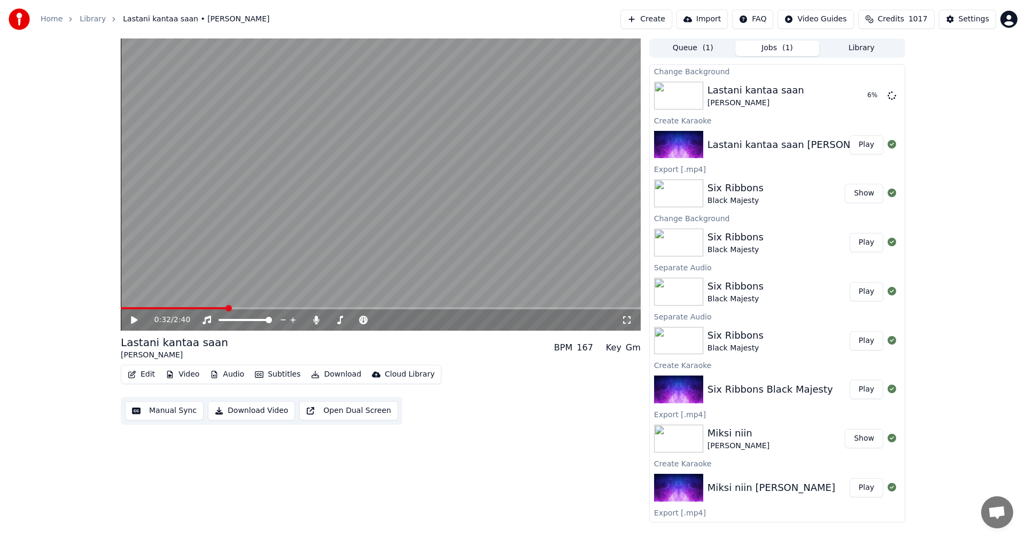
click at [134, 321] on icon at bounding box center [134, 319] width 6 height 7
click at [314, 317] on icon at bounding box center [316, 320] width 11 height 9
click at [317, 321] on icon at bounding box center [316, 320] width 11 height 9
click at [317, 319] on icon at bounding box center [316, 320] width 6 height 9
click at [317, 319] on icon at bounding box center [316, 320] width 11 height 9
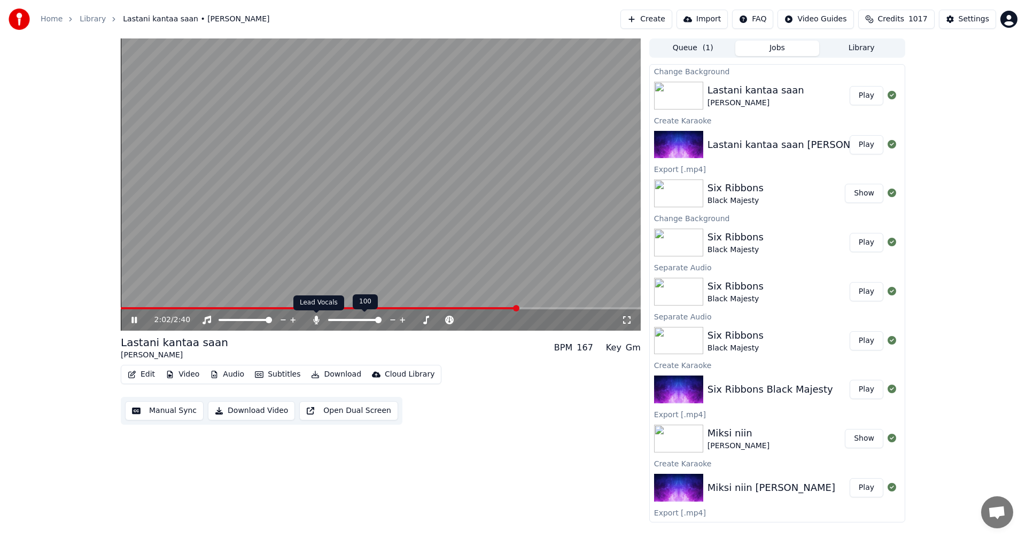
click at [316, 321] on icon at bounding box center [316, 320] width 6 height 9
click at [316, 321] on icon at bounding box center [316, 320] width 11 height 9
click at [316, 321] on icon at bounding box center [316, 320] width 6 height 9
click at [316, 321] on icon at bounding box center [316, 320] width 11 height 9
click at [316, 319] on icon at bounding box center [316, 320] width 6 height 9
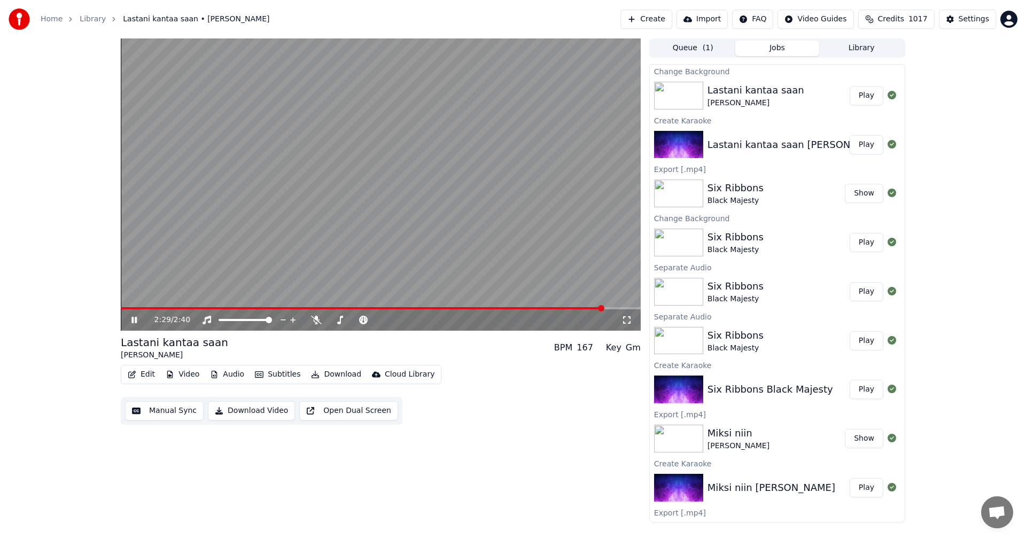
drag, startPoint x: 136, startPoint y: 321, endPoint x: 156, endPoint y: 357, distance: 41.2
click at [136, 321] on icon at bounding box center [133, 320] width 5 height 6
click at [152, 369] on button "Edit" at bounding box center [141, 374] width 36 height 15
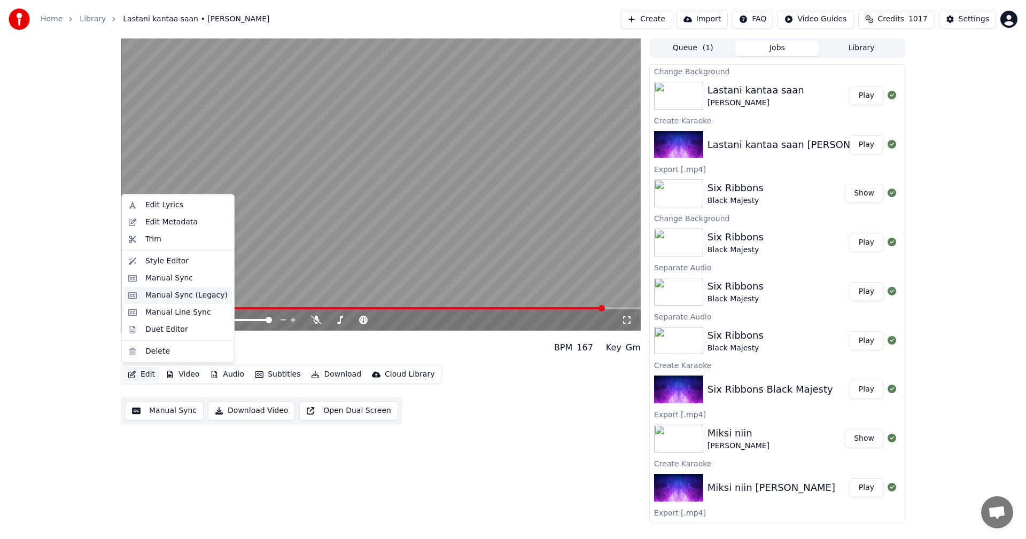
click at [202, 295] on div "Manual Sync (Legacy)" at bounding box center [186, 295] width 82 height 11
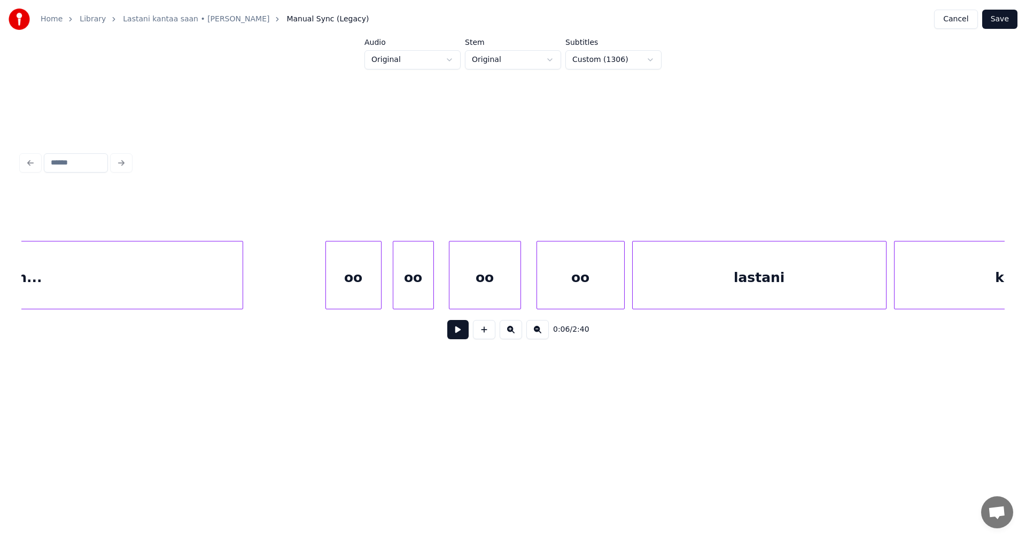
scroll to position [0, 25645]
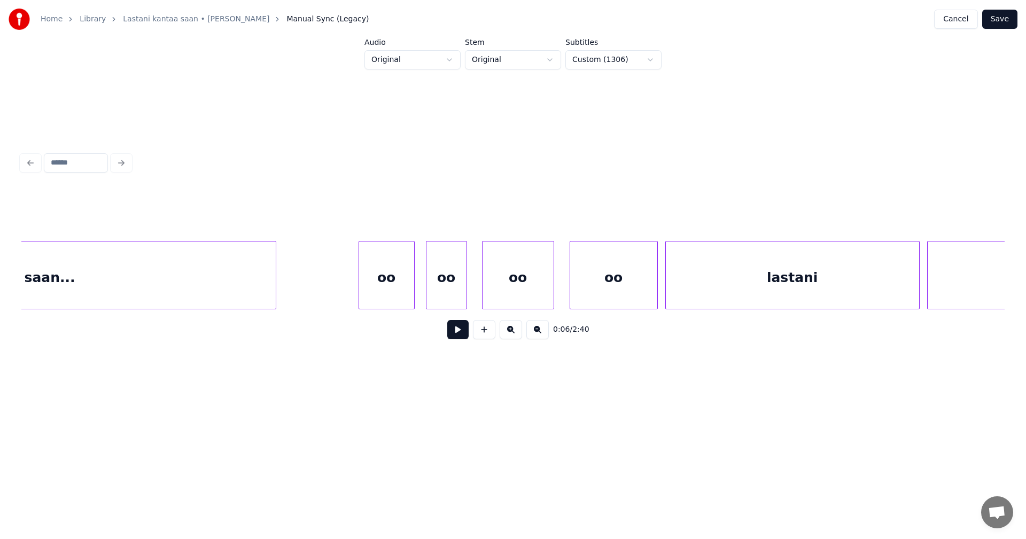
click at [406, 277] on div "oo" at bounding box center [386, 278] width 55 height 73
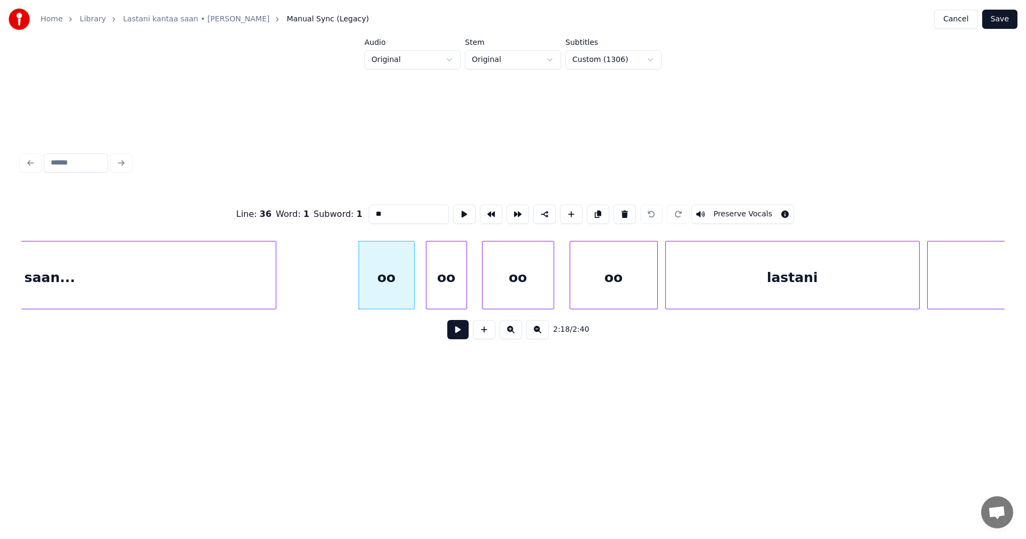
click at [387, 211] on input "**" at bounding box center [409, 214] width 80 height 19
click at [459, 280] on div "oo" at bounding box center [447, 278] width 40 height 73
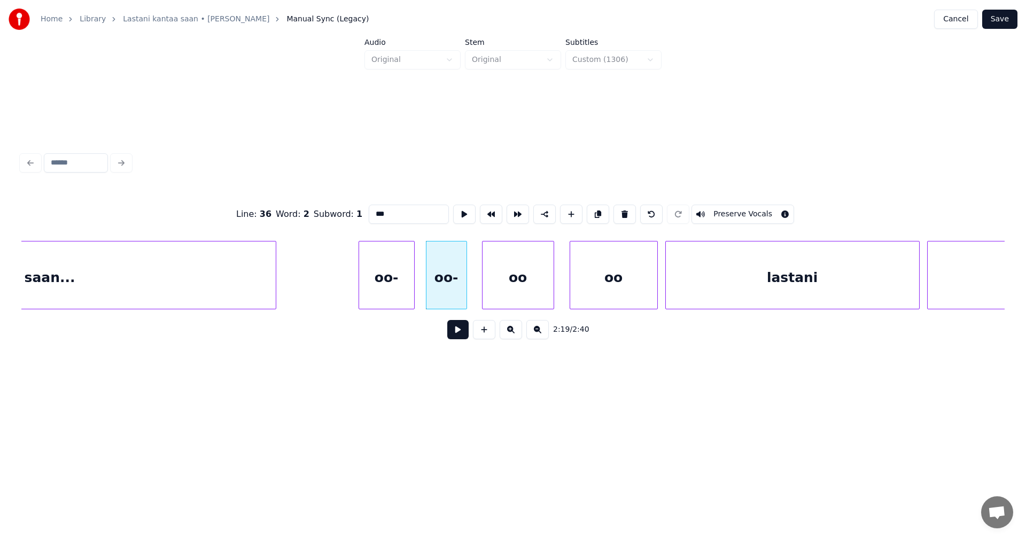
click at [533, 288] on div "oo" at bounding box center [518, 278] width 71 height 73
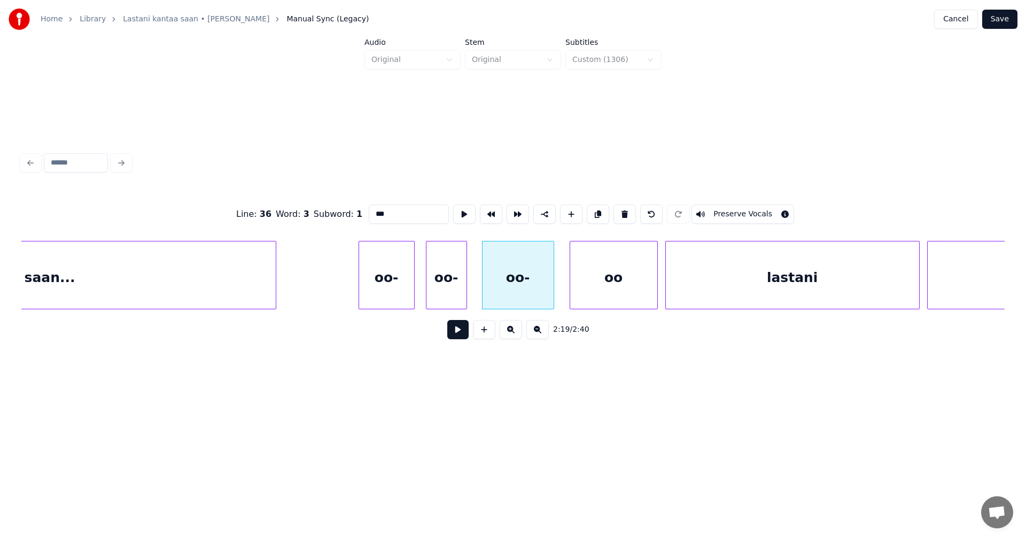
type input "***"
click at [1001, 15] on button "Save" at bounding box center [999, 19] width 35 height 19
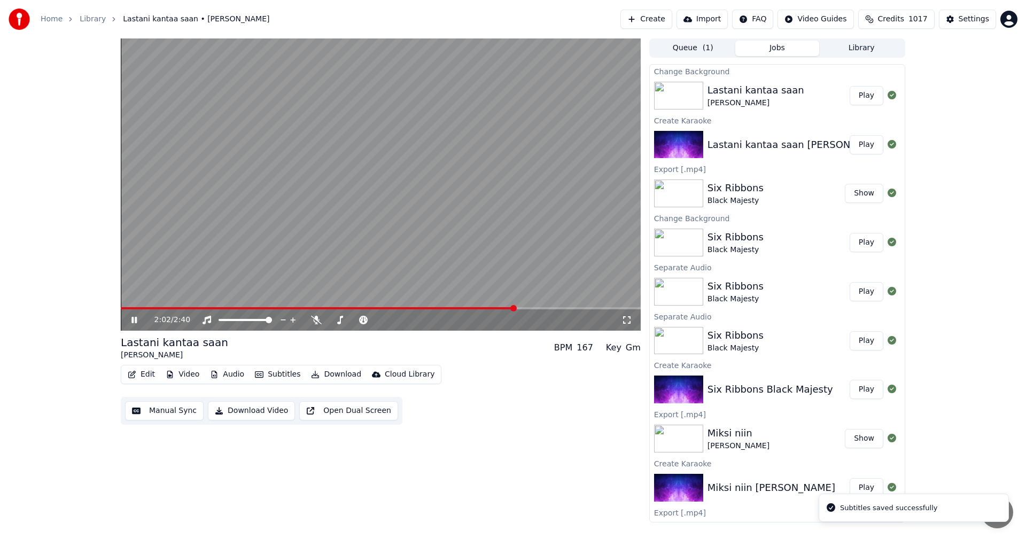
click at [516, 309] on span at bounding box center [381, 308] width 520 height 2
click at [315, 322] on icon at bounding box center [316, 320] width 11 height 9
drag, startPoint x: 137, startPoint y: 321, endPoint x: 138, endPoint y: 329, distance: 8.1
click at [136, 320] on icon at bounding box center [133, 320] width 5 height 6
click at [187, 377] on button "Video" at bounding box center [182, 374] width 42 height 15
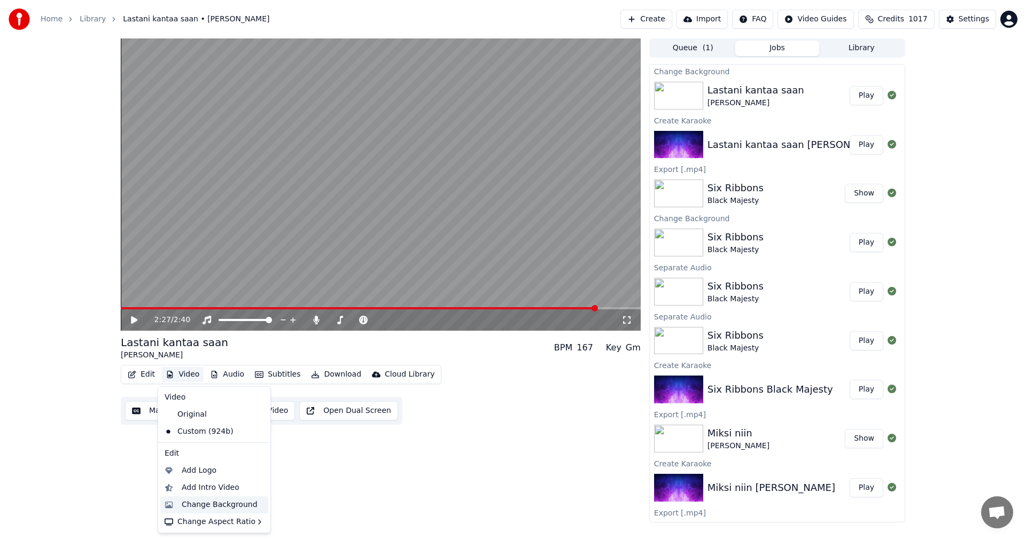
click at [192, 505] on div "Change Background" at bounding box center [220, 505] width 76 height 11
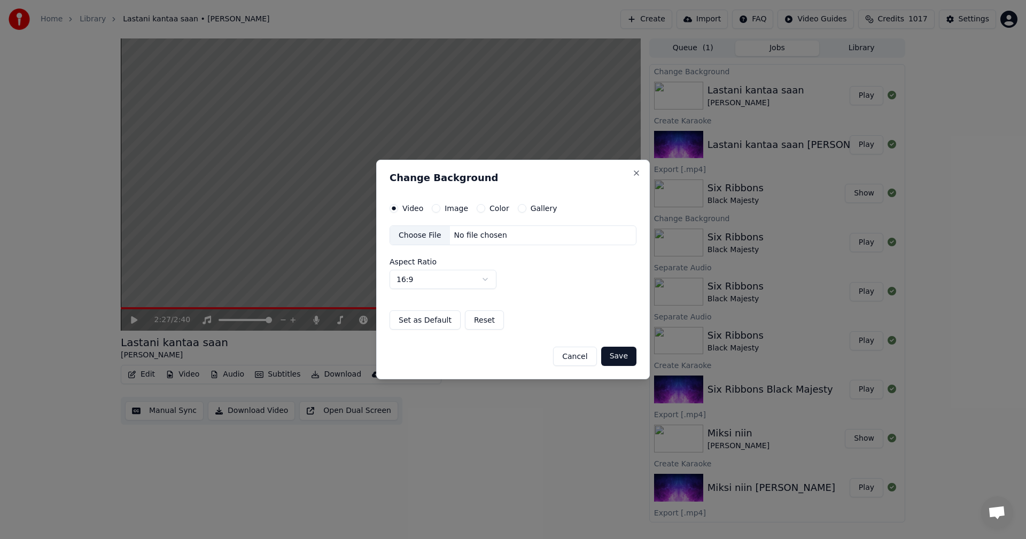
click at [436, 205] on button "Image" at bounding box center [436, 208] width 9 height 9
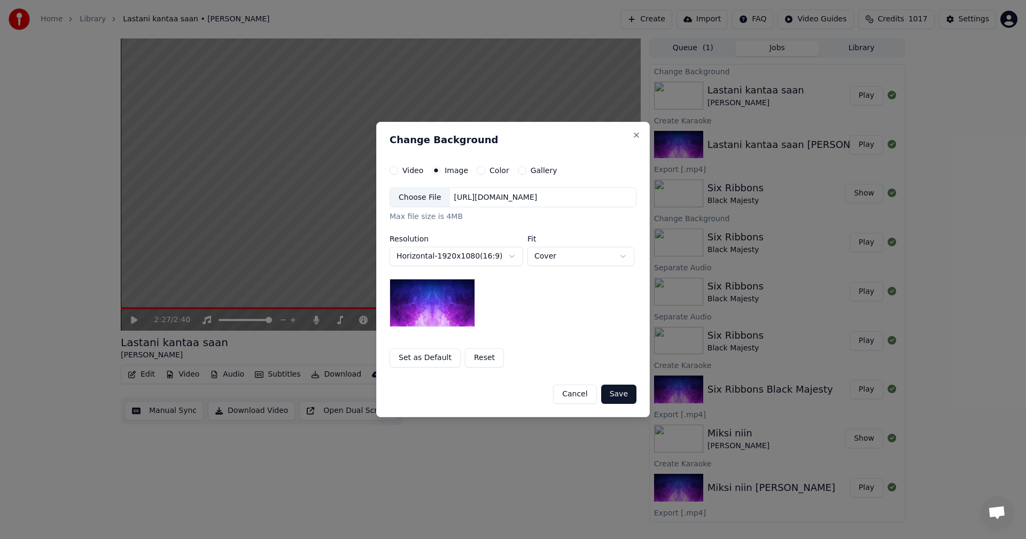
click at [422, 200] on div "Choose File" at bounding box center [420, 197] width 60 height 19
click at [616, 394] on button "Save" at bounding box center [618, 394] width 35 height 19
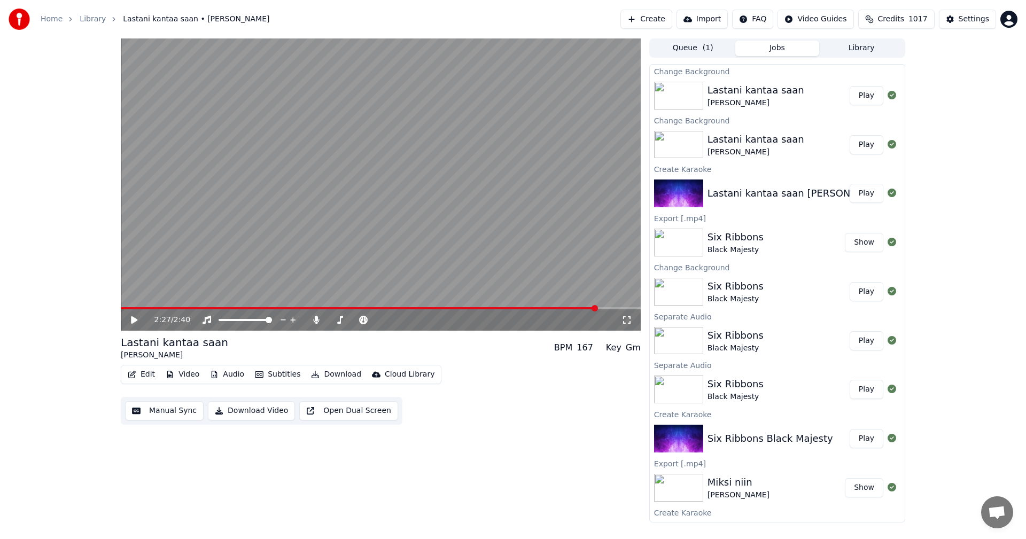
click at [856, 95] on button "Play" at bounding box center [867, 95] width 34 height 19
drag, startPoint x: 624, startPoint y: 319, endPoint x: 624, endPoint y: 331, distance: 11.8
click at [624, 319] on icon at bounding box center [627, 320] width 11 height 9
click at [530, 308] on span at bounding box center [381, 308] width 520 height 2
click at [317, 320] on icon at bounding box center [316, 320] width 6 height 9
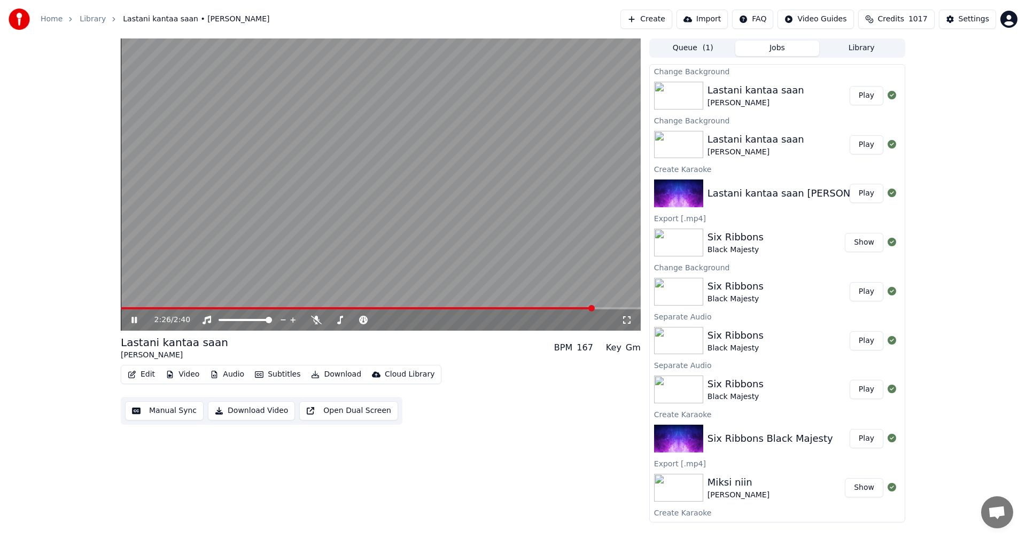
drag, startPoint x: 134, startPoint y: 320, endPoint x: 144, endPoint y: 322, distance: 10.5
click at [134, 319] on icon at bounding box center [141, 320] width 25 height 9
click at [334, 374] on button "Download" at bounding box center [336, 374] width 59 height 15
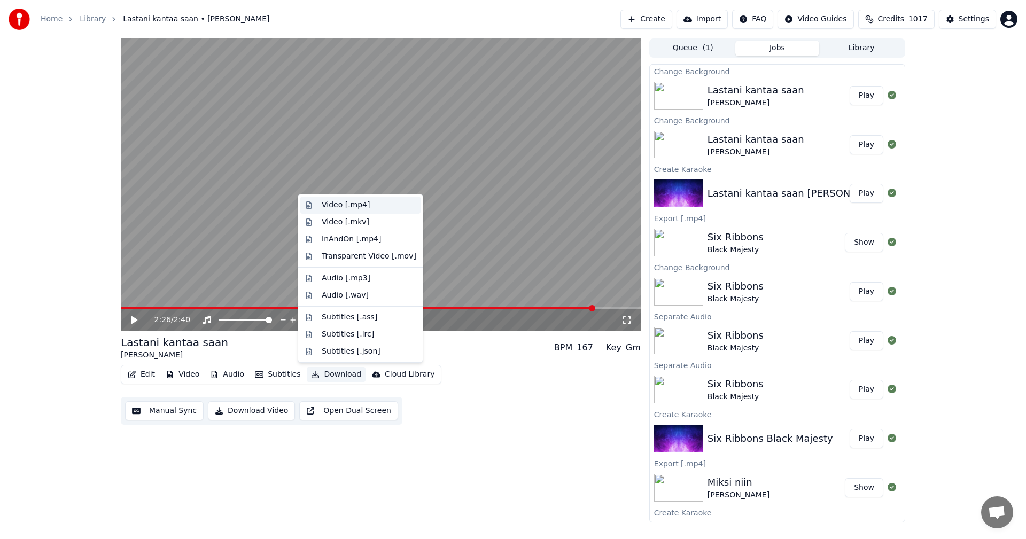
click at [346, 206] on div "Video [.mp4]" at bounding box center [346, 205] width 48 height 11
